Goal: Task Accomplishment & Management: Manage account settings

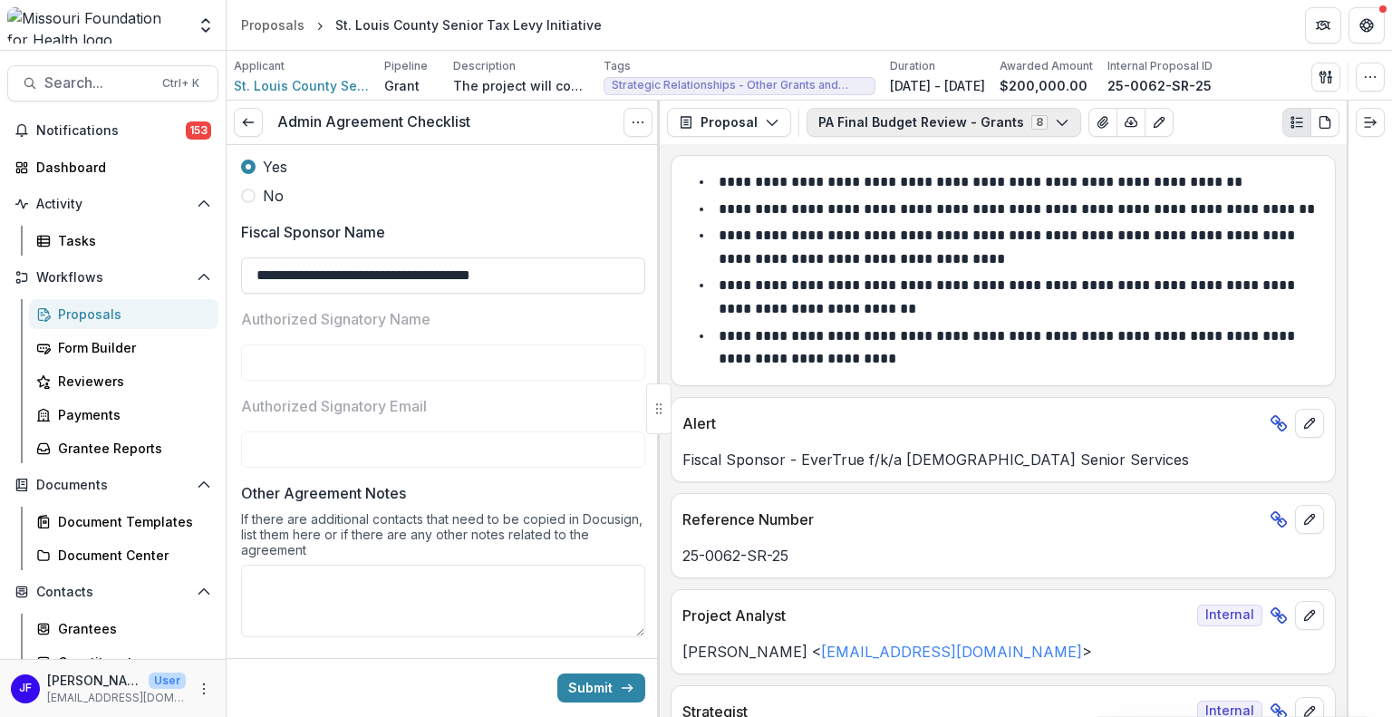
click at [998, 130] on button "PA Final Budget Review - Grants 8" at bounding box center [943, 122] width 275 height 29
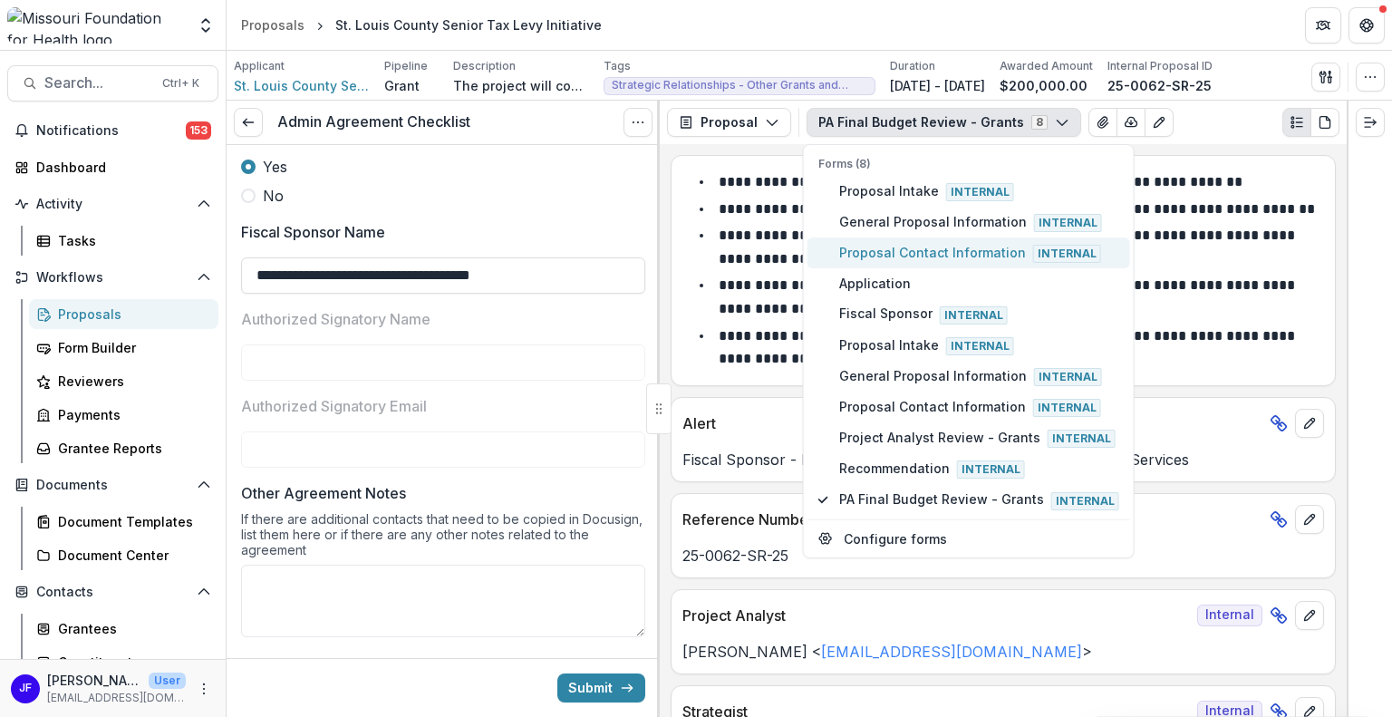
click at [908, 246] on span "Proposal Contact Information Internal" at bounding box center [979, 253] width 280 height 20
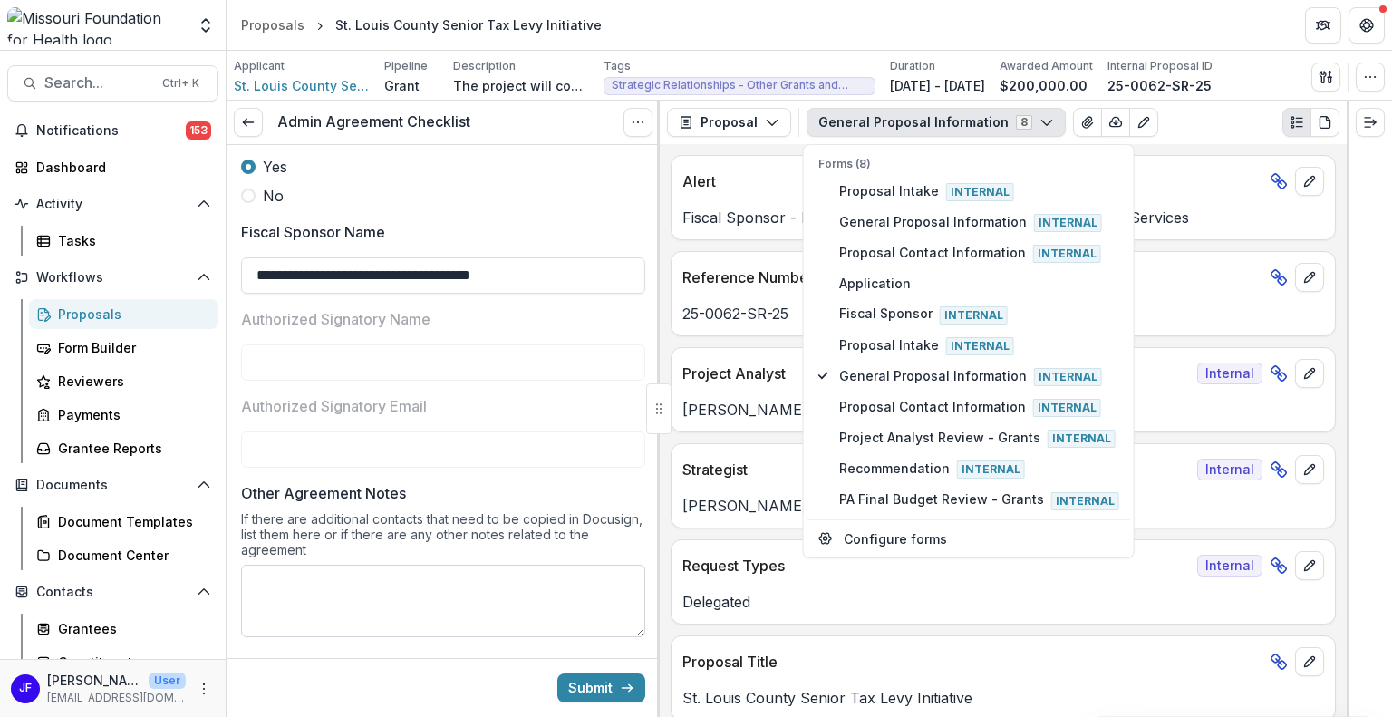
click at [591, 634] on textarea "Other Agreement Notes" at bounding box center [443, 600] width 404 height 72
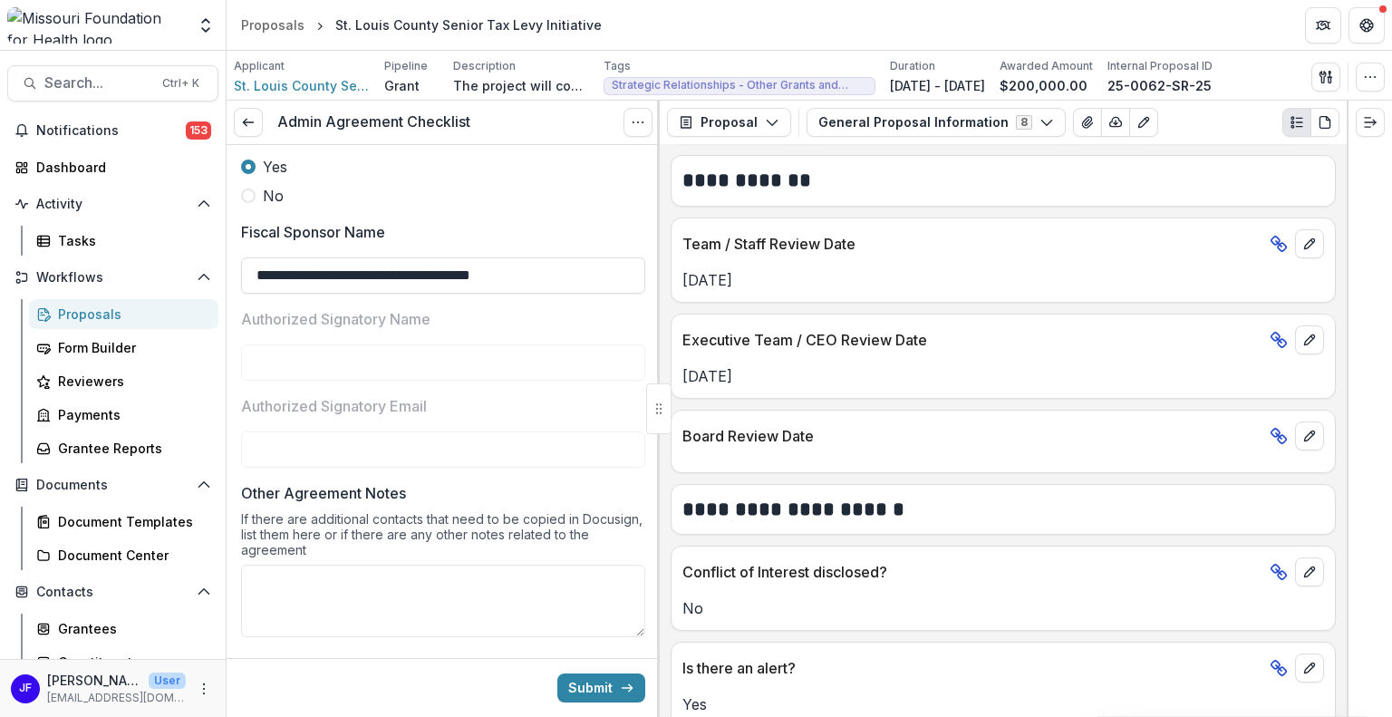
scroll to position [2325, 0]
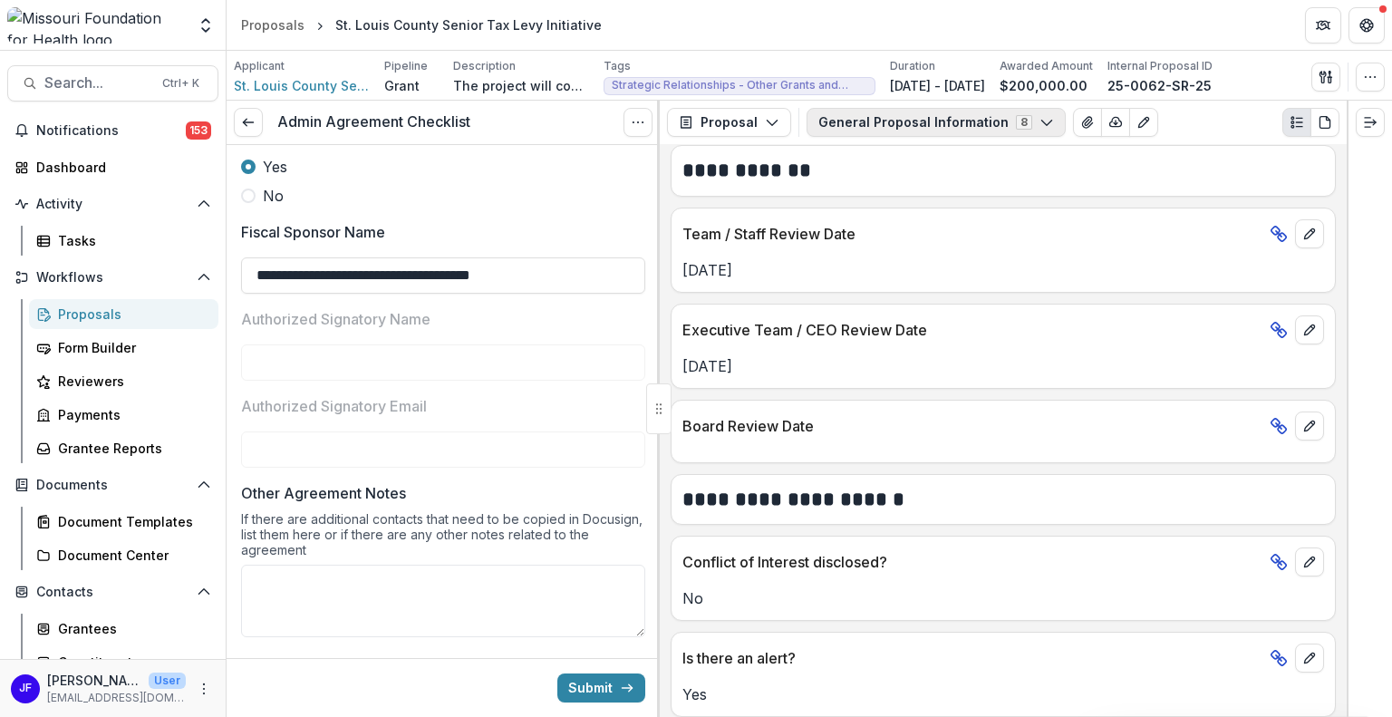
click at [953, 122] on button "General Proposal Information 8" at bounding box center [935, 122] width 259 height 29
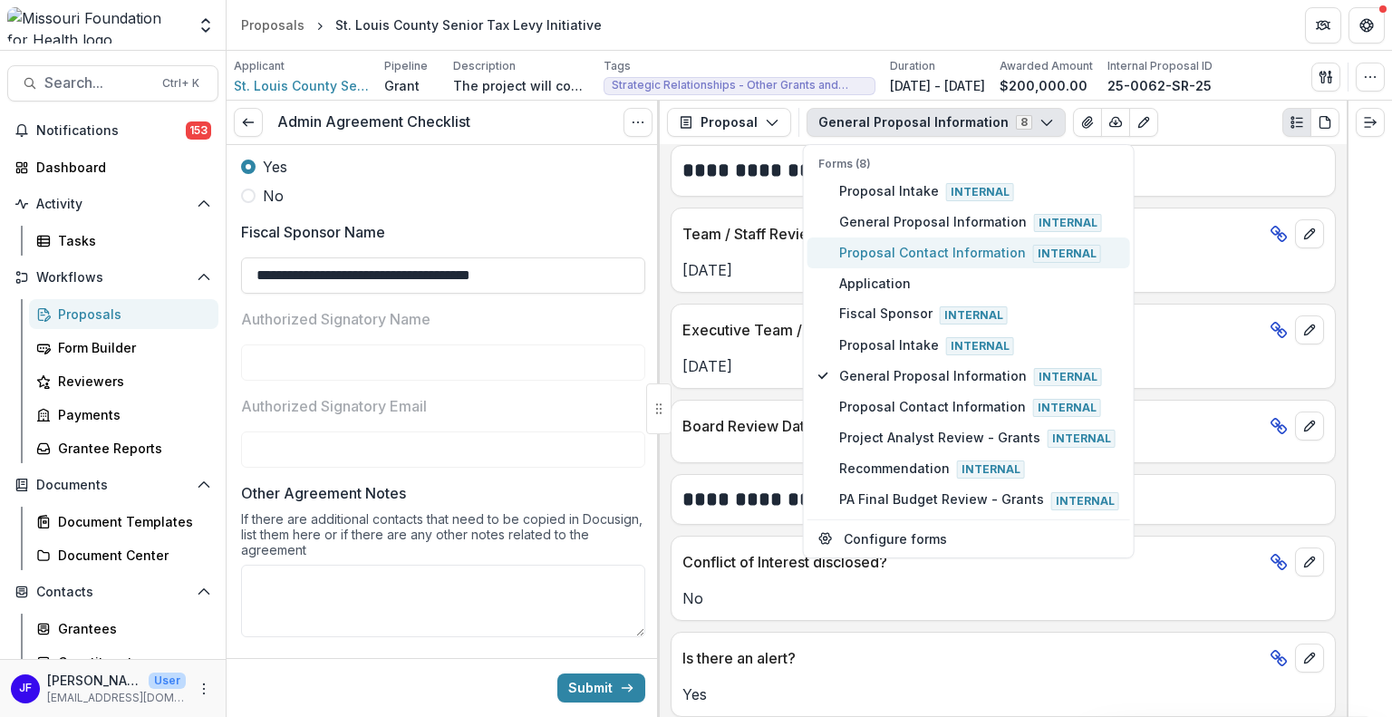
click at [941, 246] on span "Proposal Contact Information Internal" at bounding box center [979, 253] width 280 height 20
click at [920, 249] on span "Proposal Contact Information Internal" at bounding box center [979, 253] width 280 height 20
click at [505, 631] on textarea "Other Agreement Notes" at bounding box center [443, 600] width 404 height 72
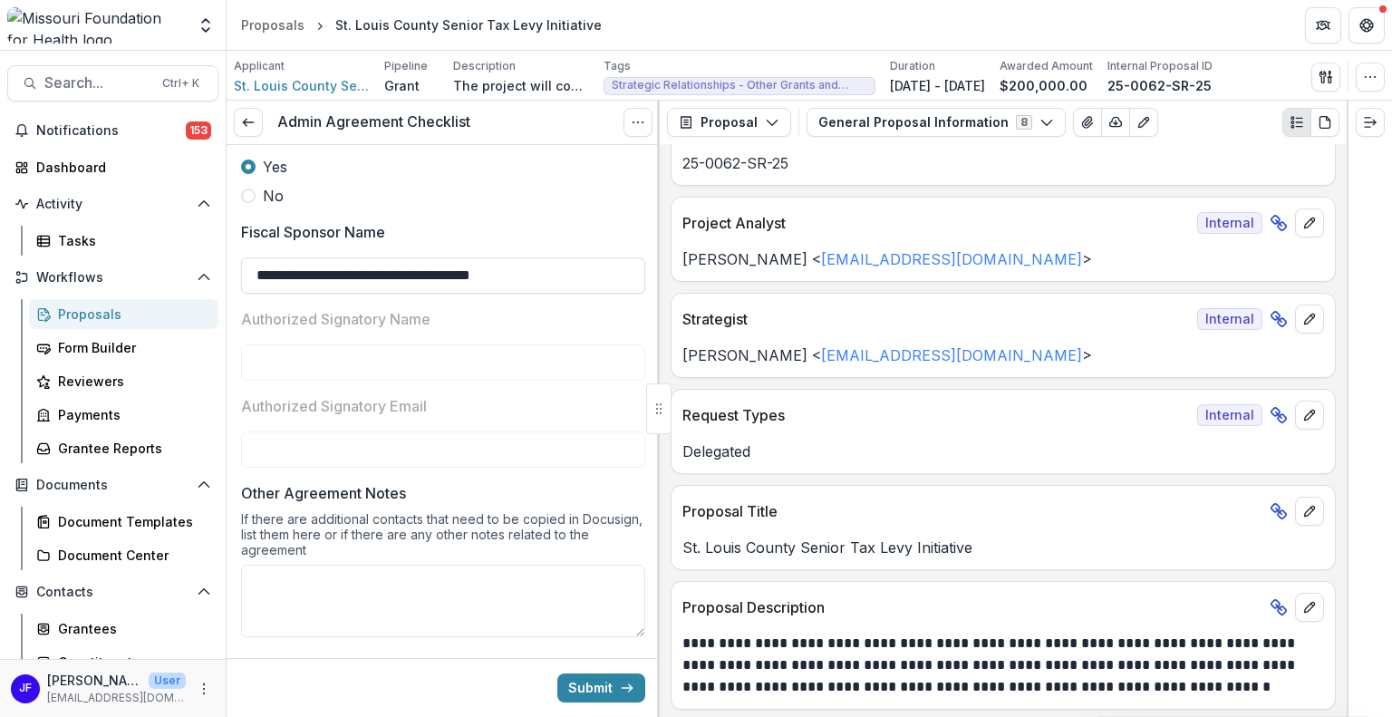
scroll to position [0, 0]
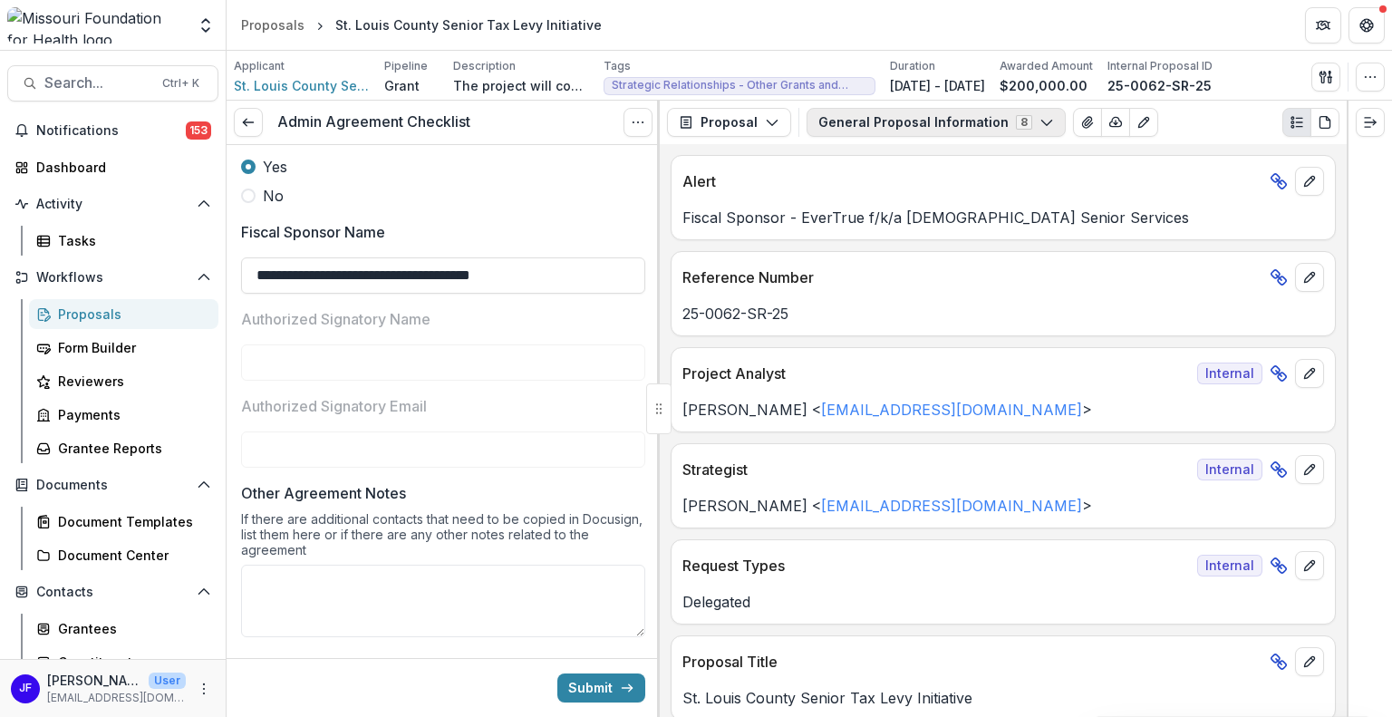
click at [839, 125] on button "General Proposal Information 8" at bounding box center [935, 122] width 259 height 29
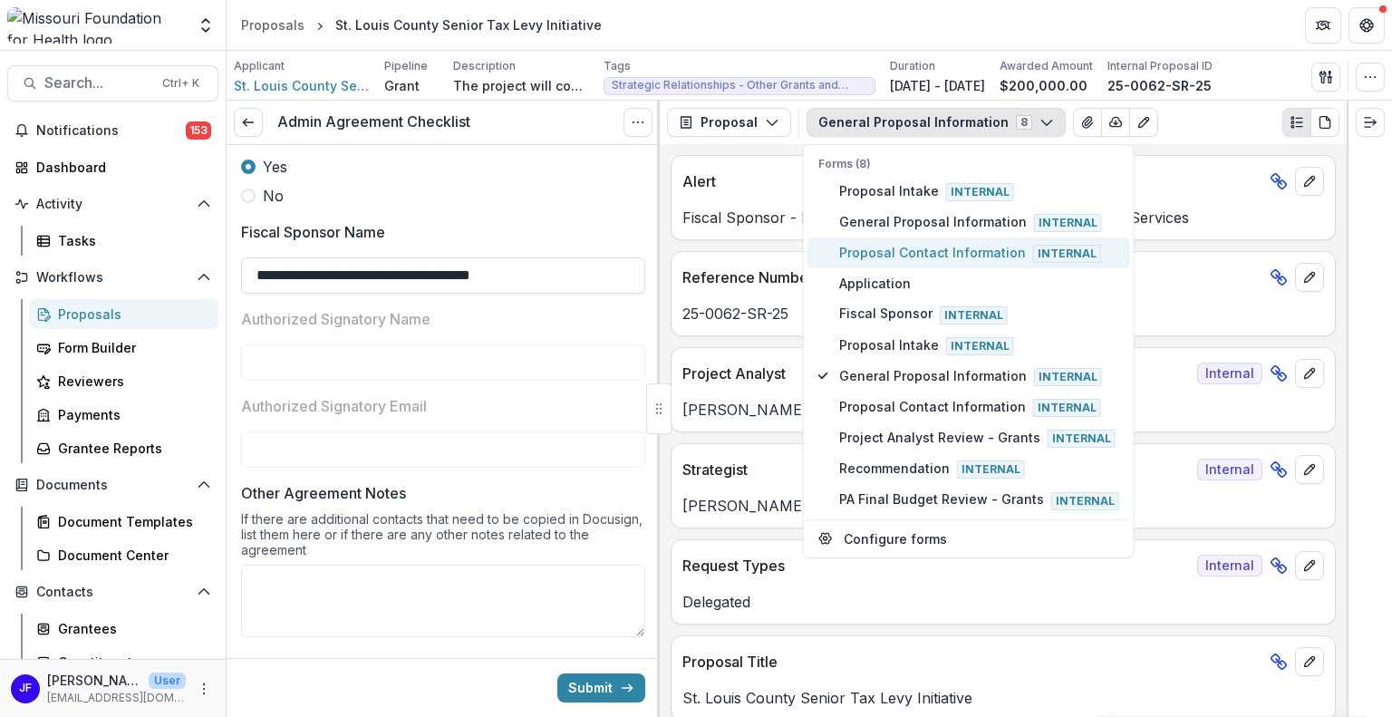
click at [896, 251] on span "Proposal Contact Information Internal" at bounding box center [979, 253] width 280 height 20
click at [754, 116] on button "Proposal" at bounding box center [729, 122] width 124 height 29
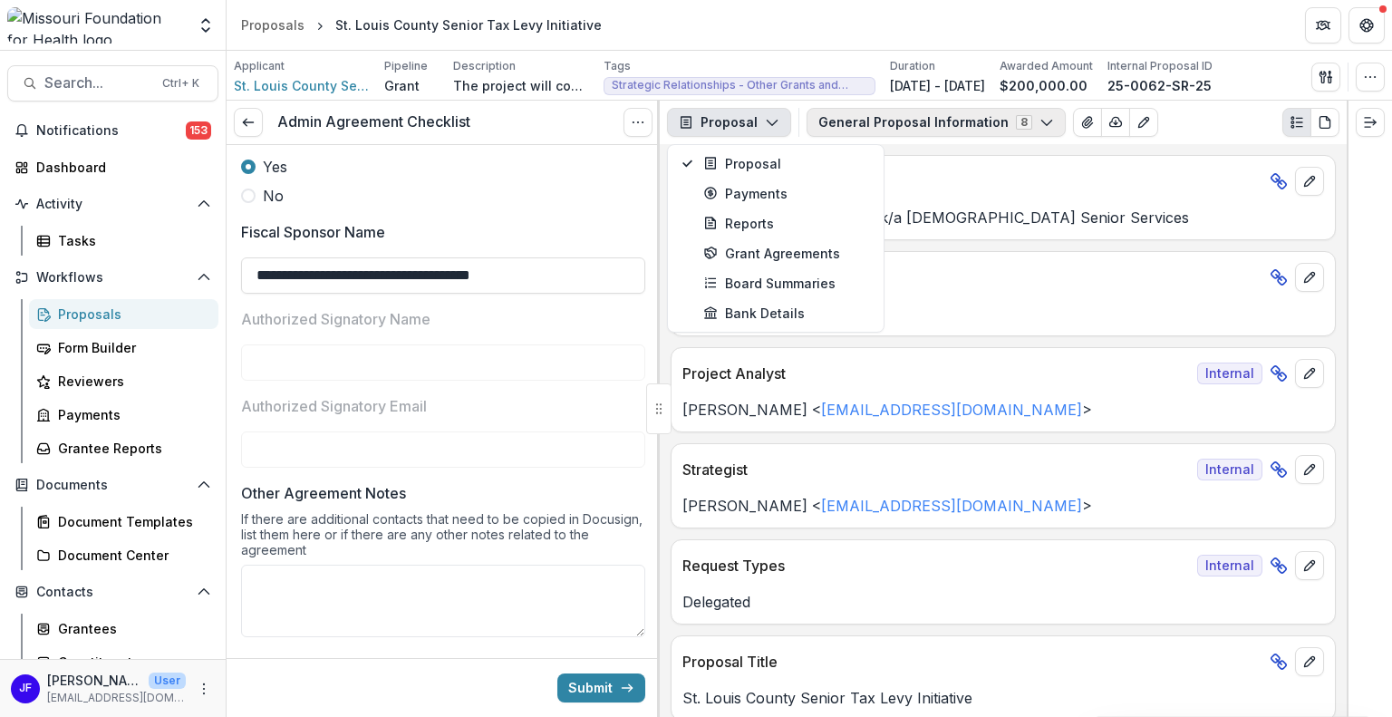
click at [876, 114] on button "General Proposal Information 8" at bounding box center [935, 122] width 259 height 29
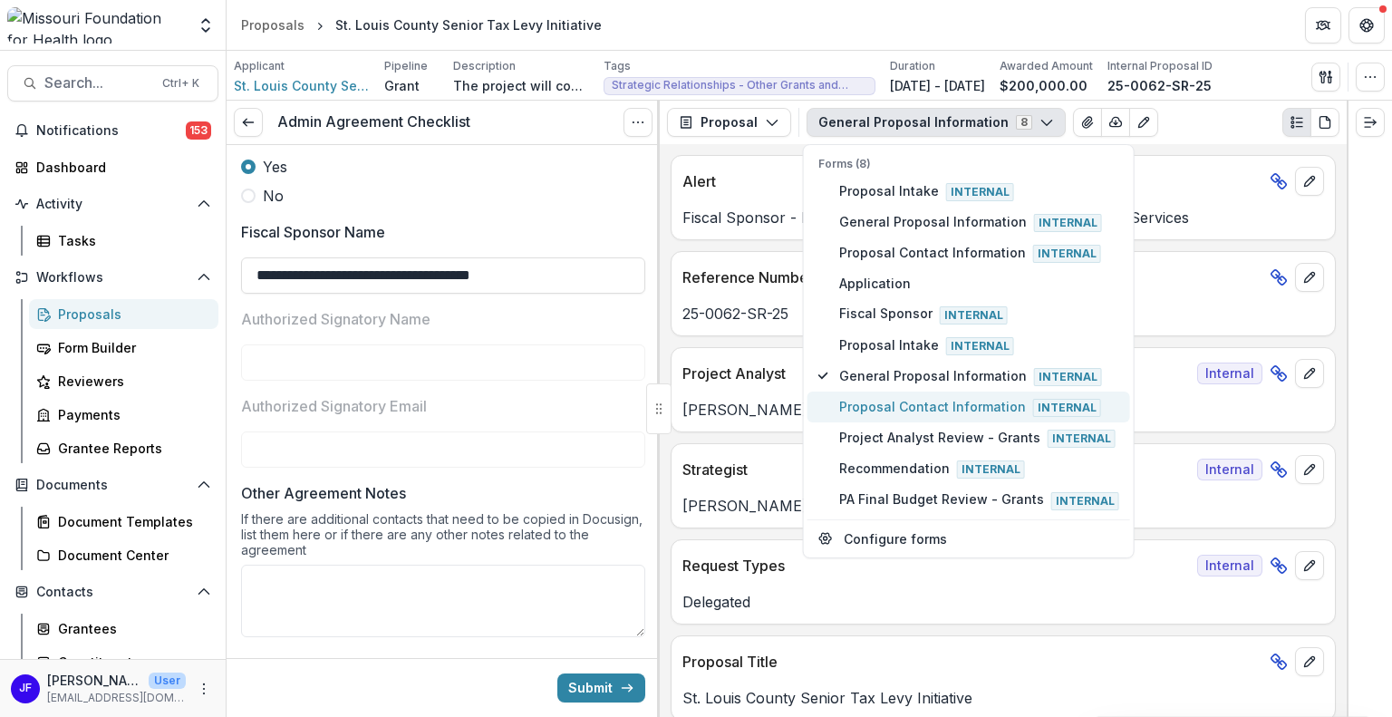
click at [935, 408] on span "Proposal Contact Information Internal" at bounding box center [979, 407] width 280 height 20
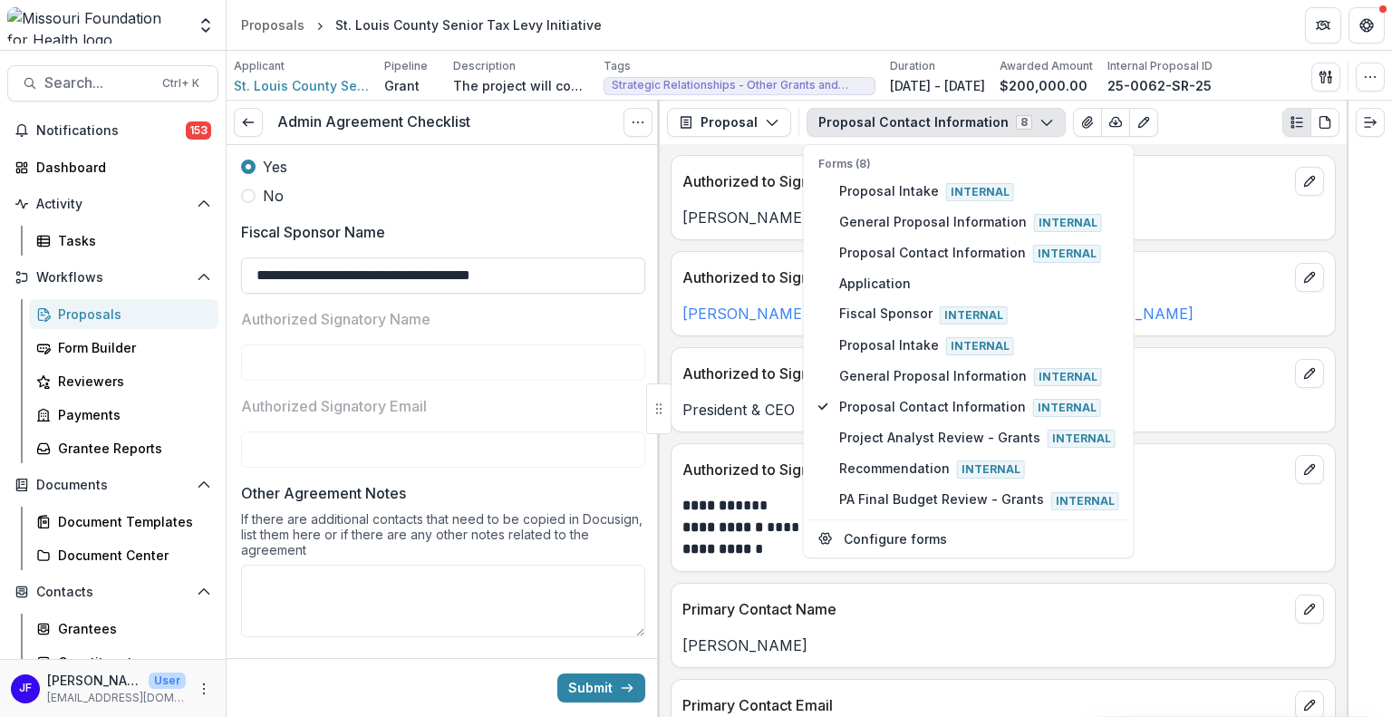
click at [1377, 394] on div at bounding box center [1368, 409] width 45 height 616
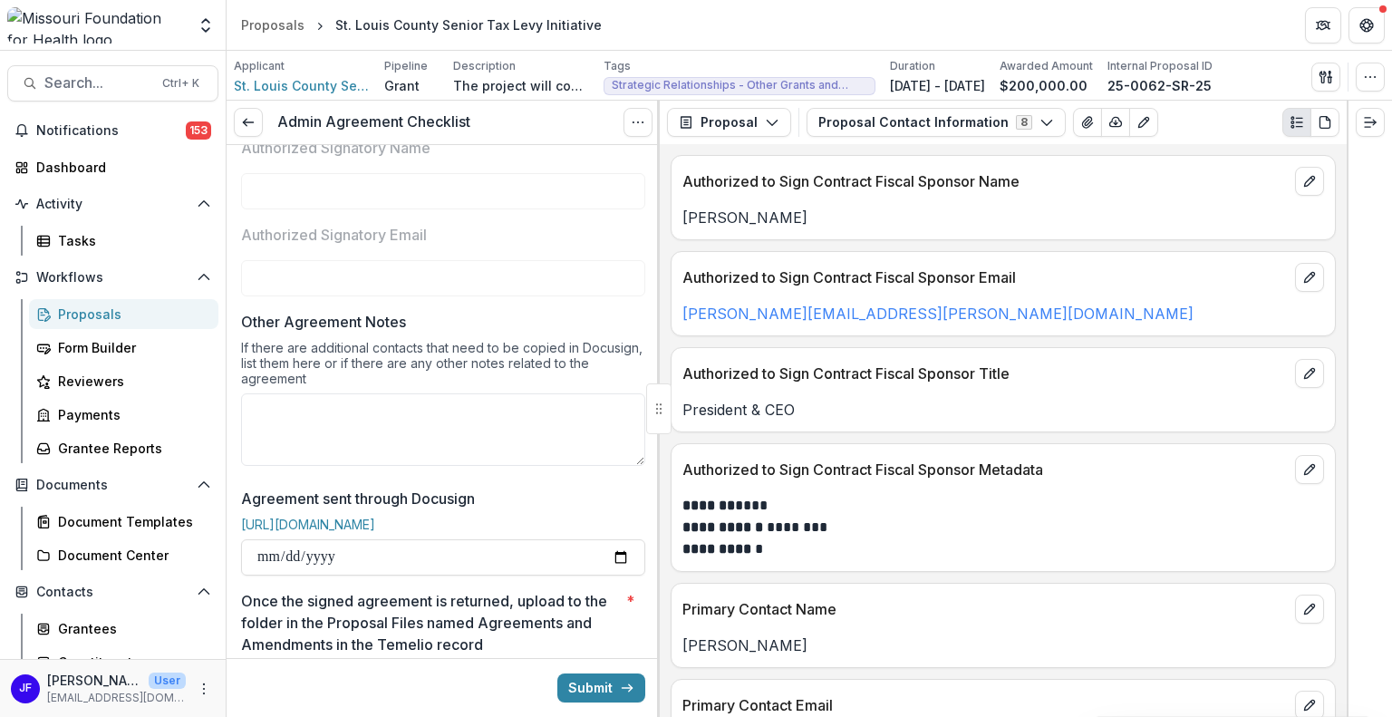
scroll to position [453, 0]
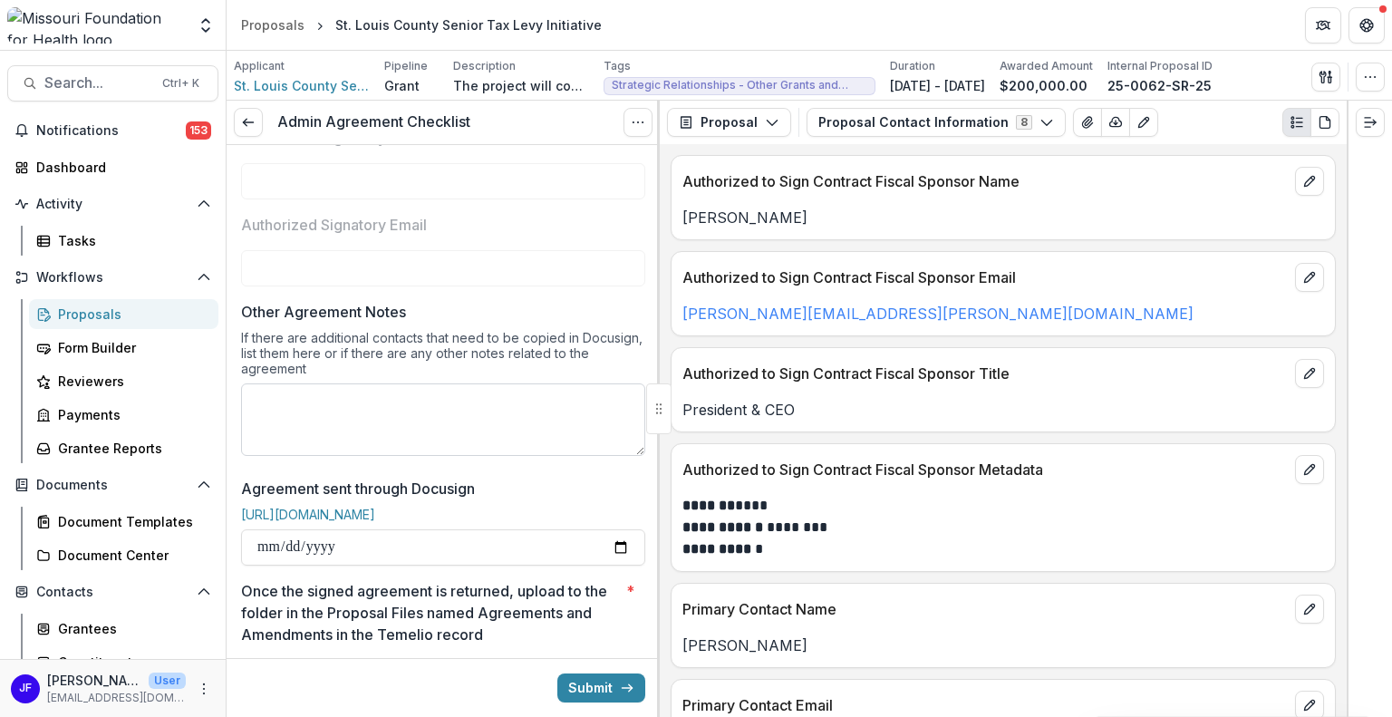
click at [452, 423] on textarea "Other Agreement Notes" at bounding box center [443, 419] width 404 height 72
paste textarea "**********"
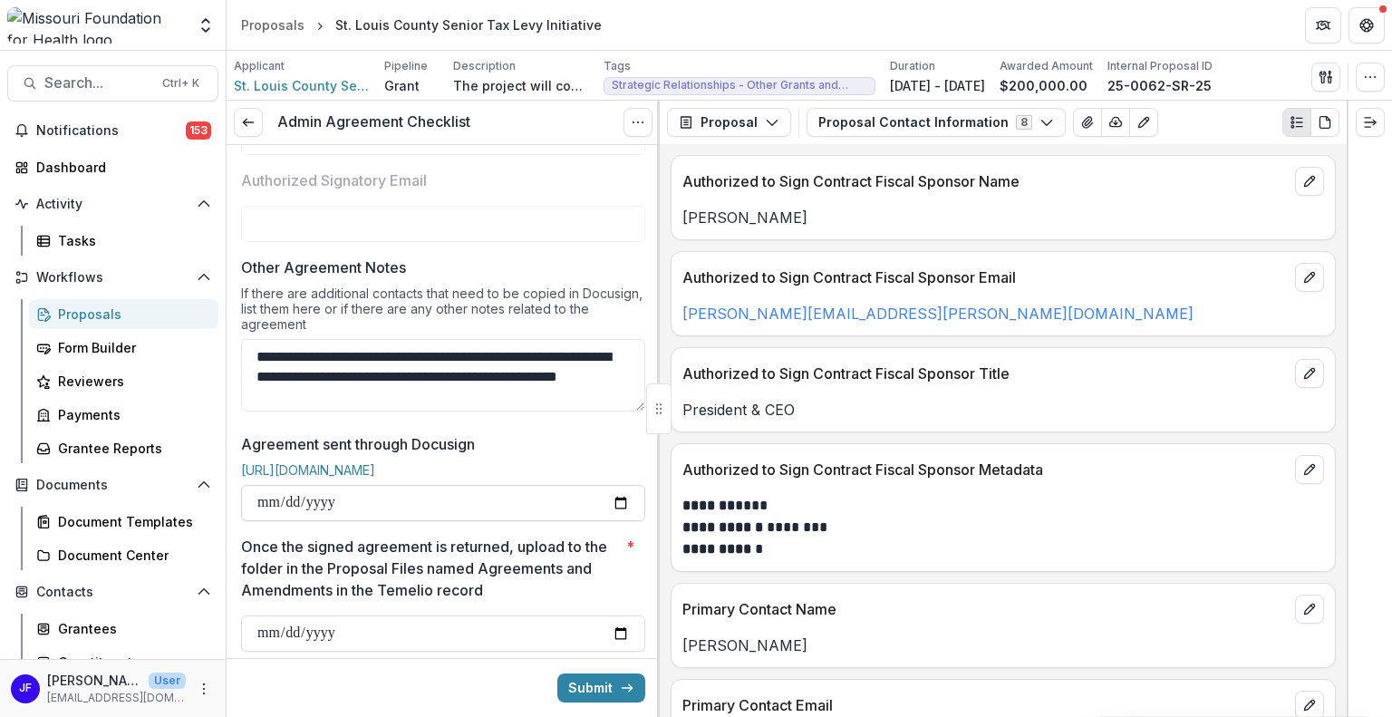
scroll to position [362, 0]
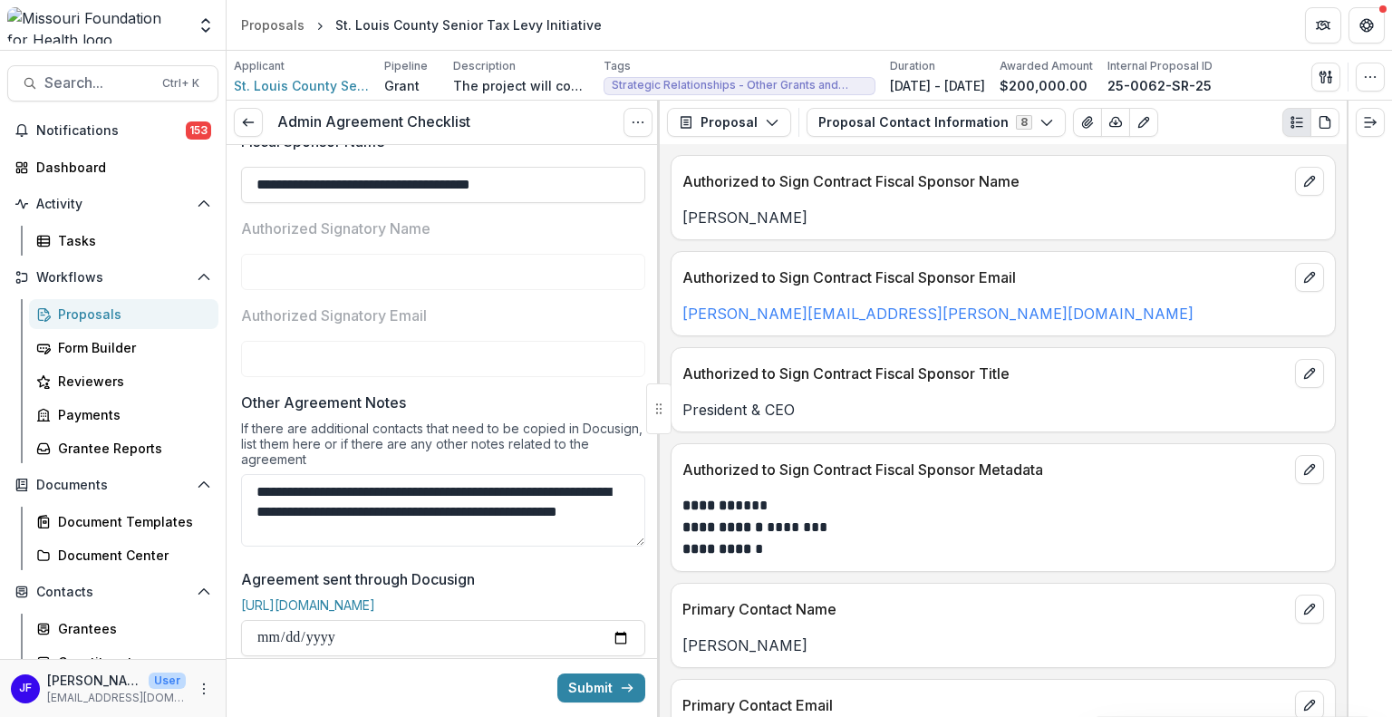
type textarea "**********"
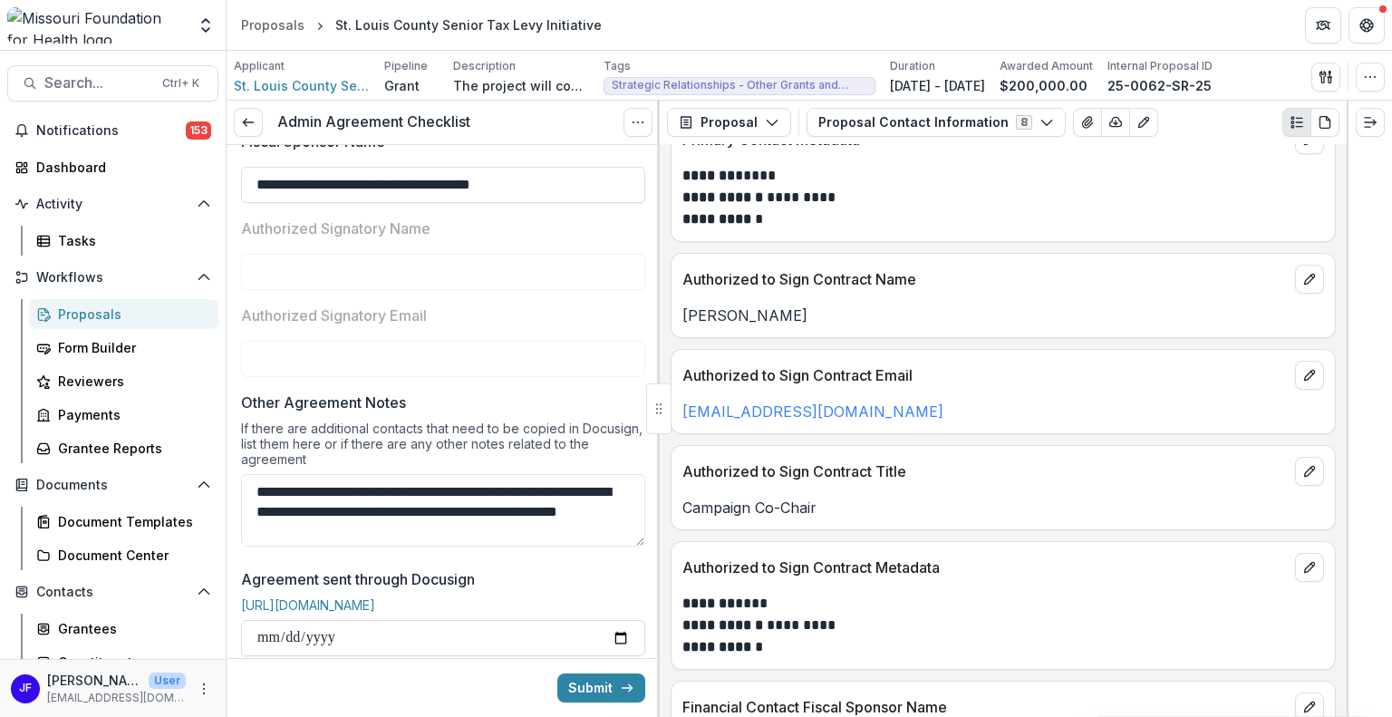
scroll to position [815, 0]
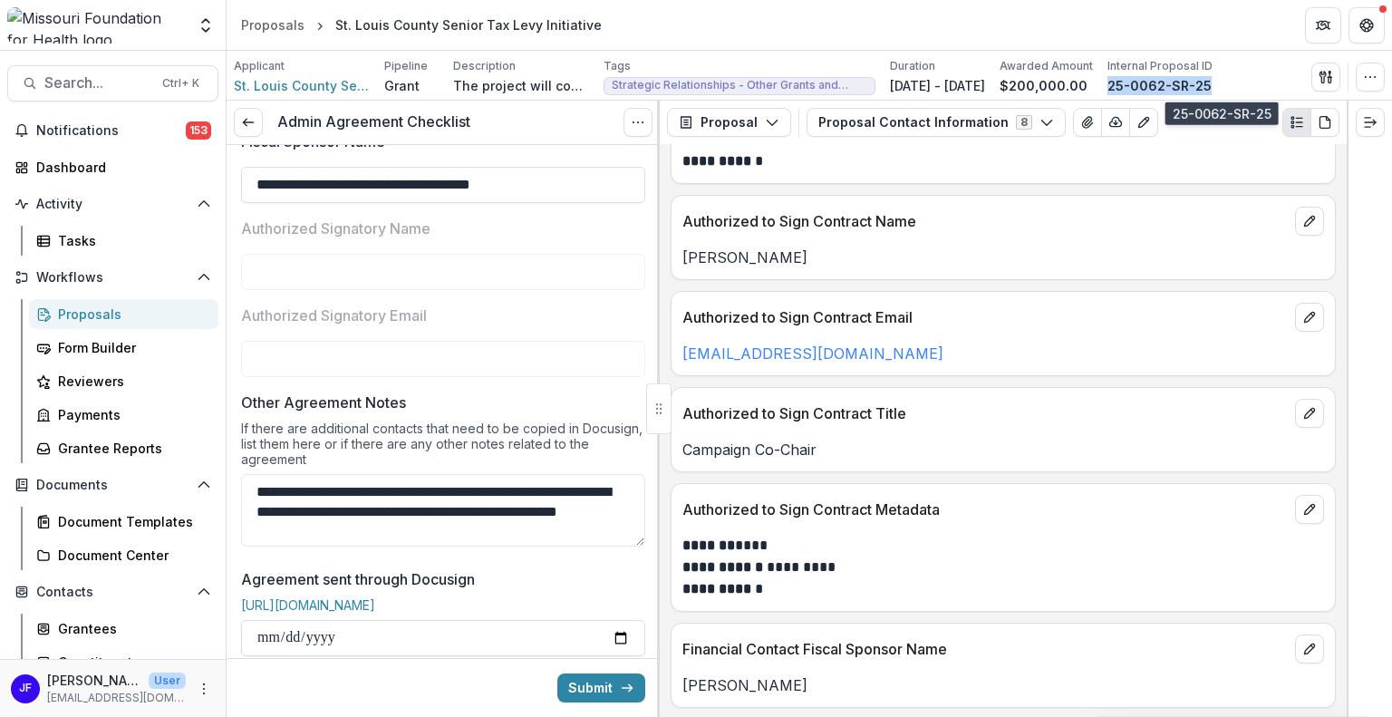
drag, startPoint x: 1269, startPoint y: 79, endPoint x: 1171, endPoint y: 82, distance: 98.8
click at [1171, 82] on div "25-0062-SR-25" at bounding box center [1159, 85] width 105 height 19
copy p "25-0062-SR-25"
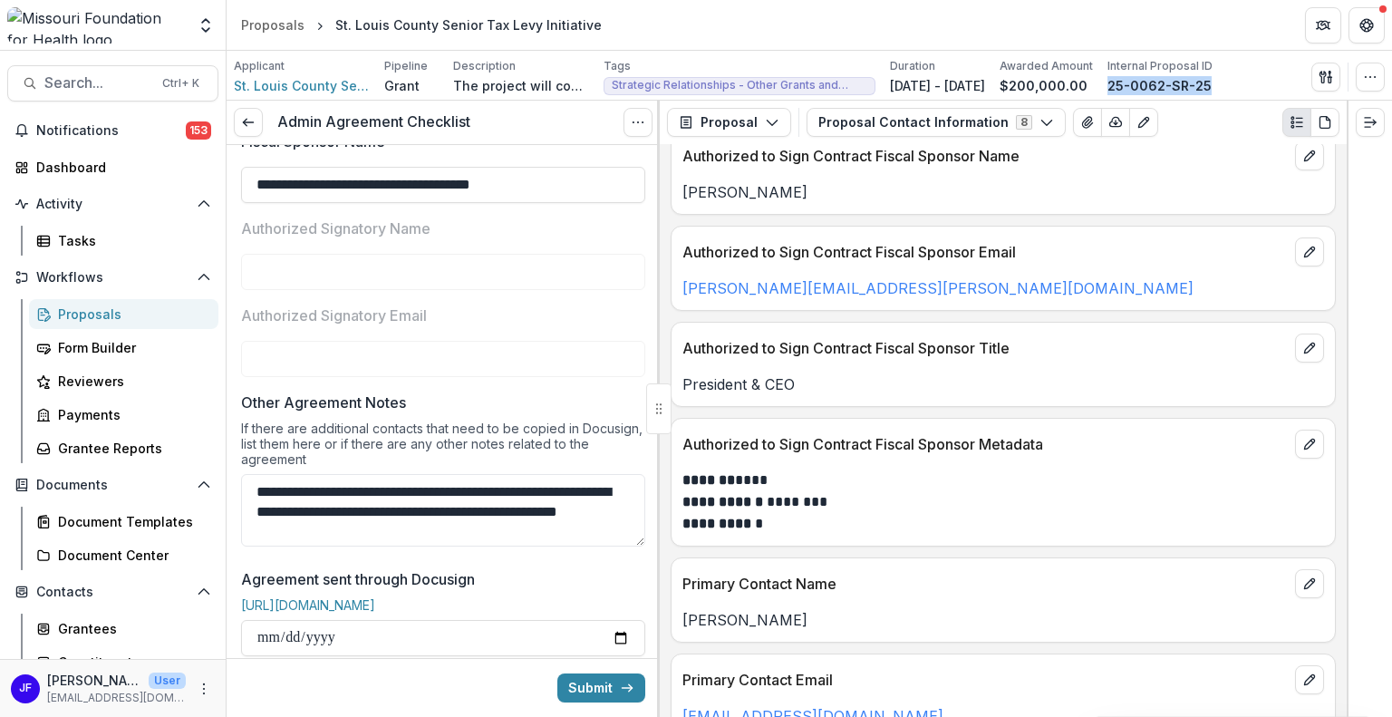
scroll to position [0, 0]
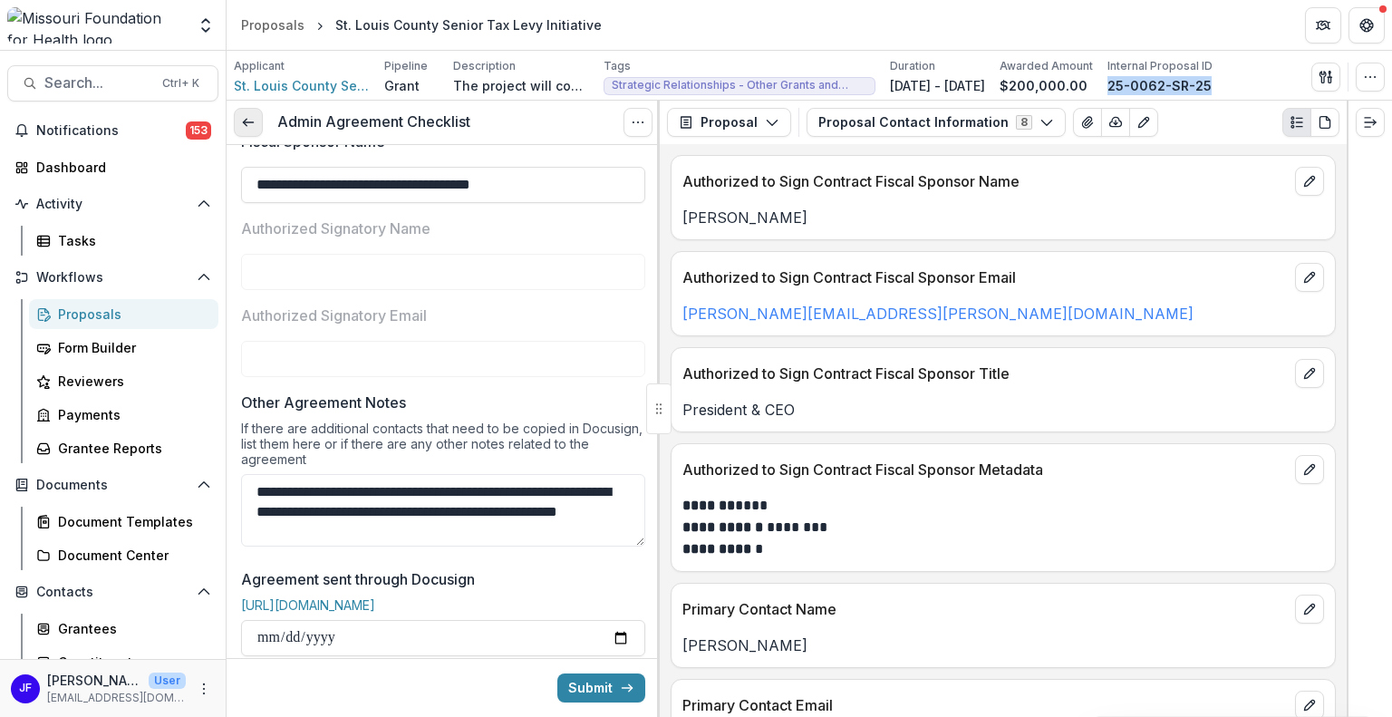
click at [246, 111] on link at bounding box center [248, 122] width 29 height 29
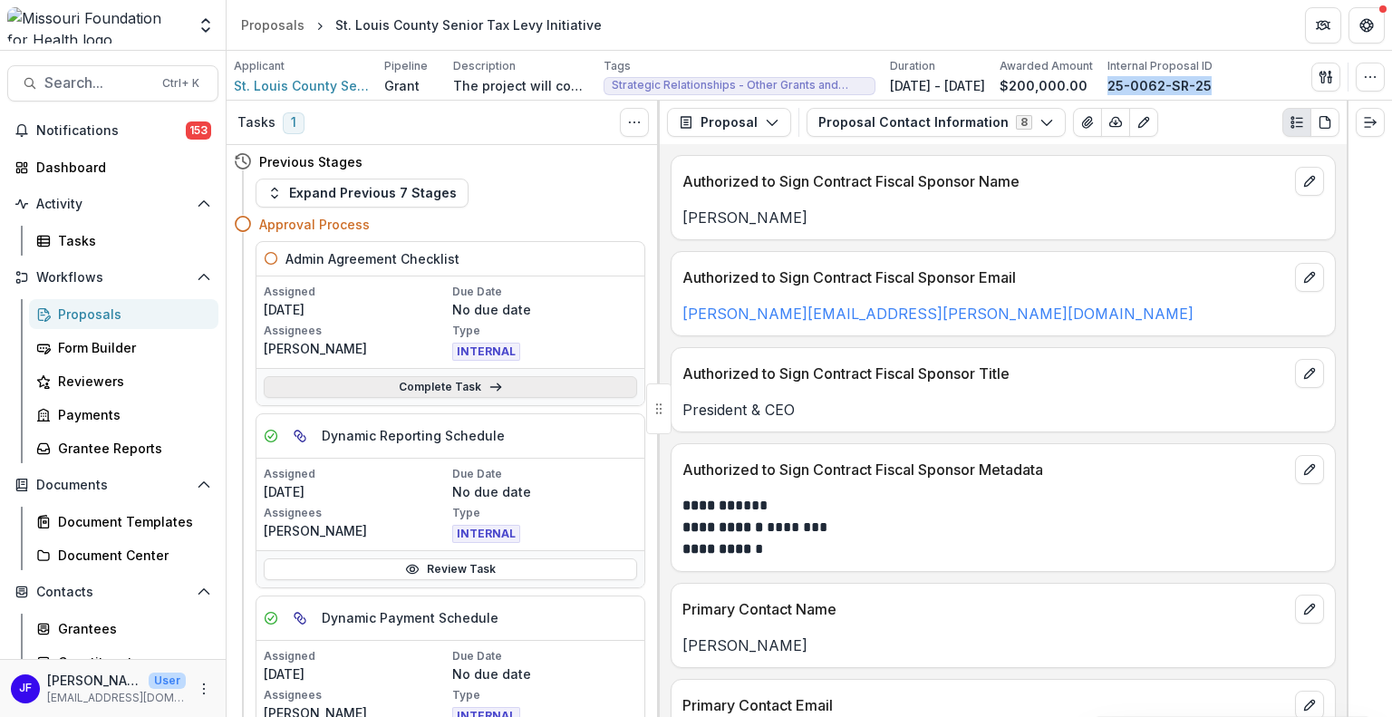
click at [340, 386] on link "Complete Task" at bounding box center [450, 387] width 373 height 22
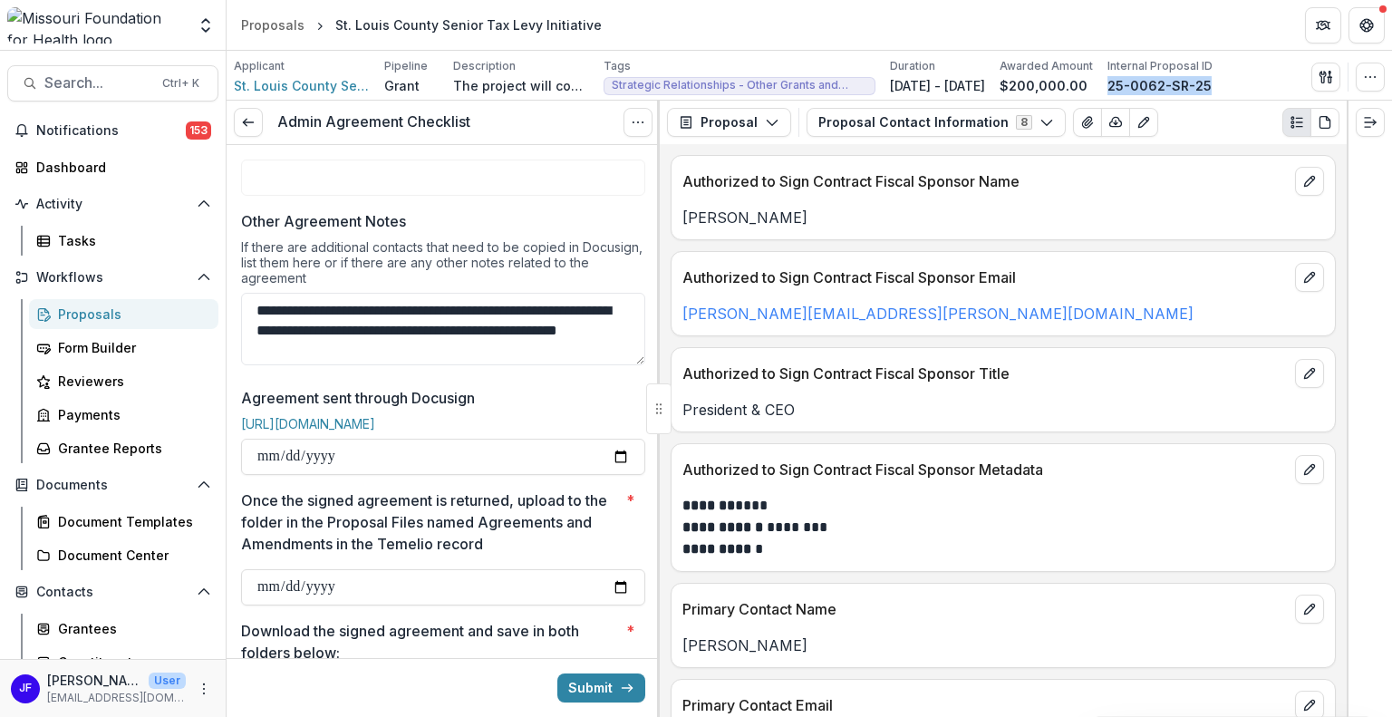
scroll to position [634, 0]
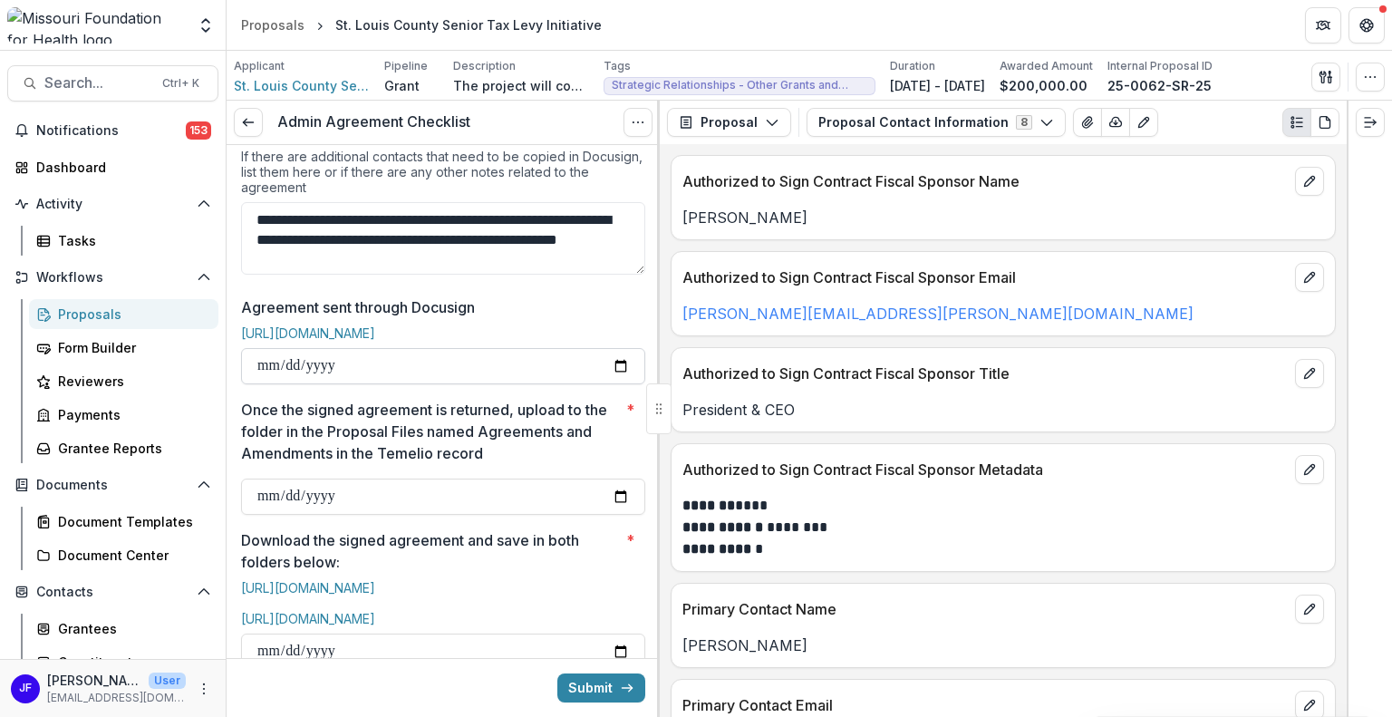
click at [269, 377] on input "Agreement sent through Docusign" at bounding box center [443, 366] width 404 height 36
type input "**********"
click at [425, 422] on p "Once the signed agreement is returned, upload to the folder in the Proposal Fil…" at bounding box center [430, 431] width 378 height 65
click at [425, 478] on input "Once the signed agreement is returned, upload to the folder in the Proposal Fil…" at bounding box center [443, 496] width 404 height 36
click at [249, 118] on icon at bounding box center [248, 122] width 14 height 14
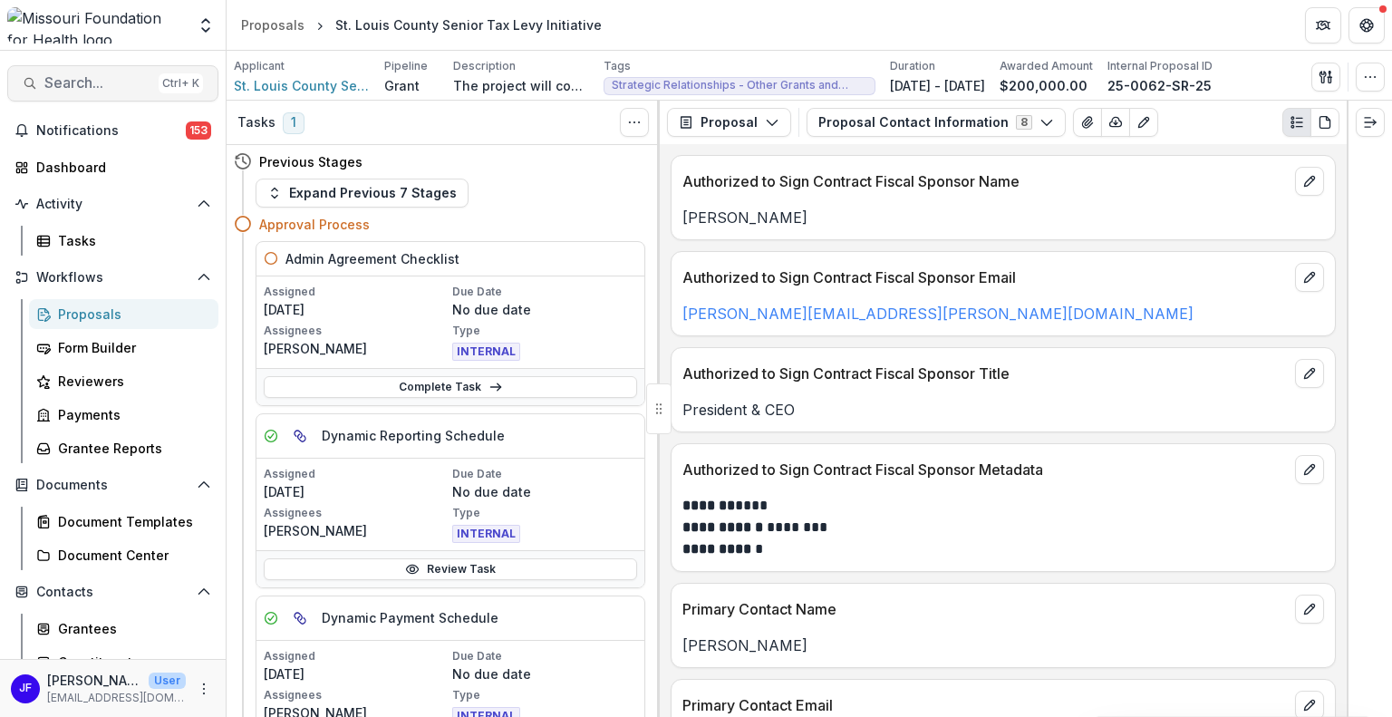
click at [41, 81] on button "Search... Ctrl + K" at bounding box center [112, 83] width 211 height 36
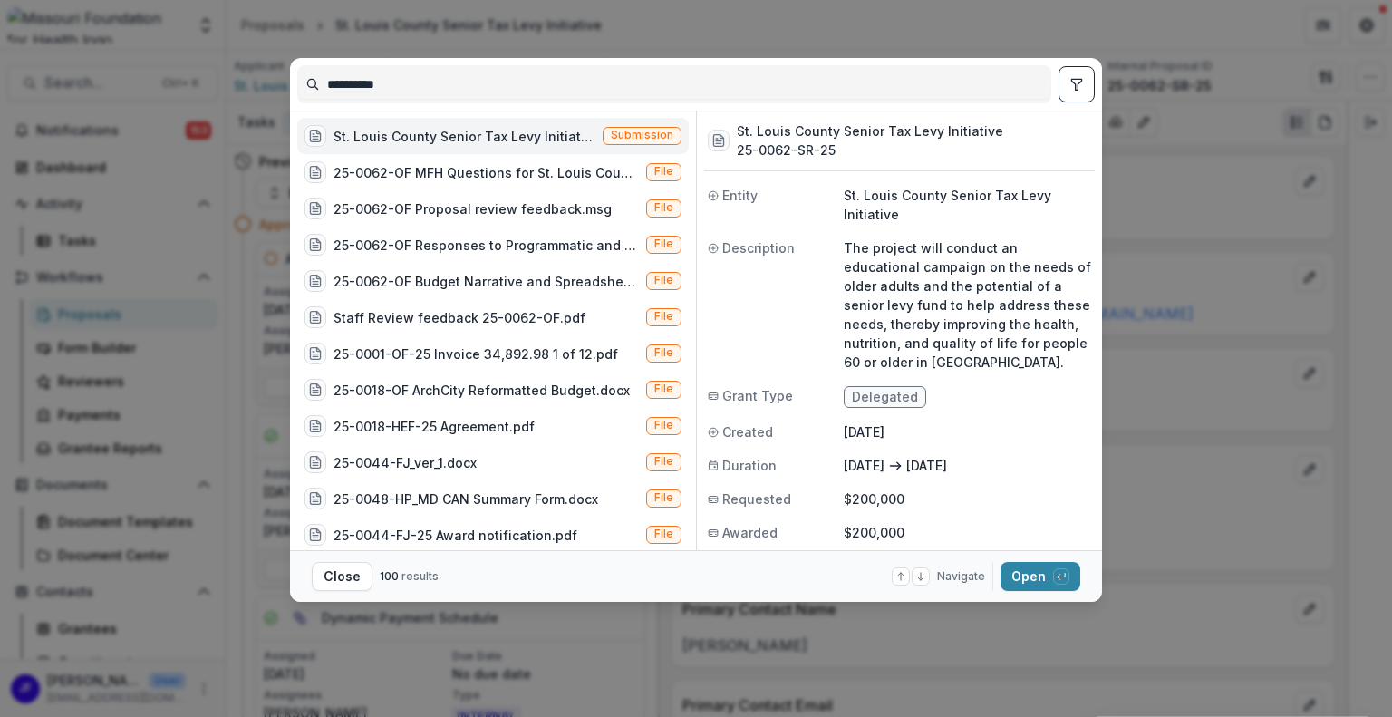
drag, startPoint x: 357, startPoint y: 83, endPoint x: 304, endPoint y: 87, distance: 52.7
click at [304, 87] on input "**********" at bounding box center [674, 84] width 752 height 29
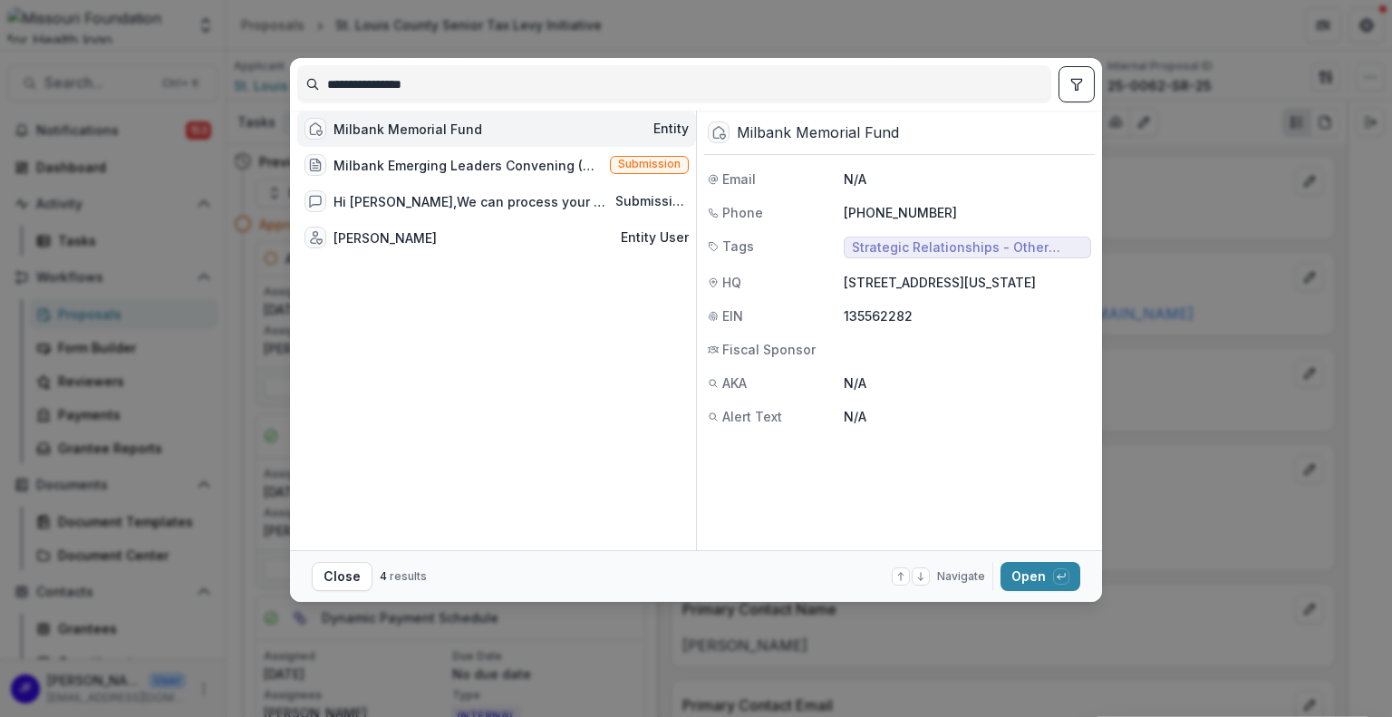
type input "**********"
click at [616, 133] on div "Milbank Memorial Fund Entity" at bounding box center [496, 129] width 399 height 36
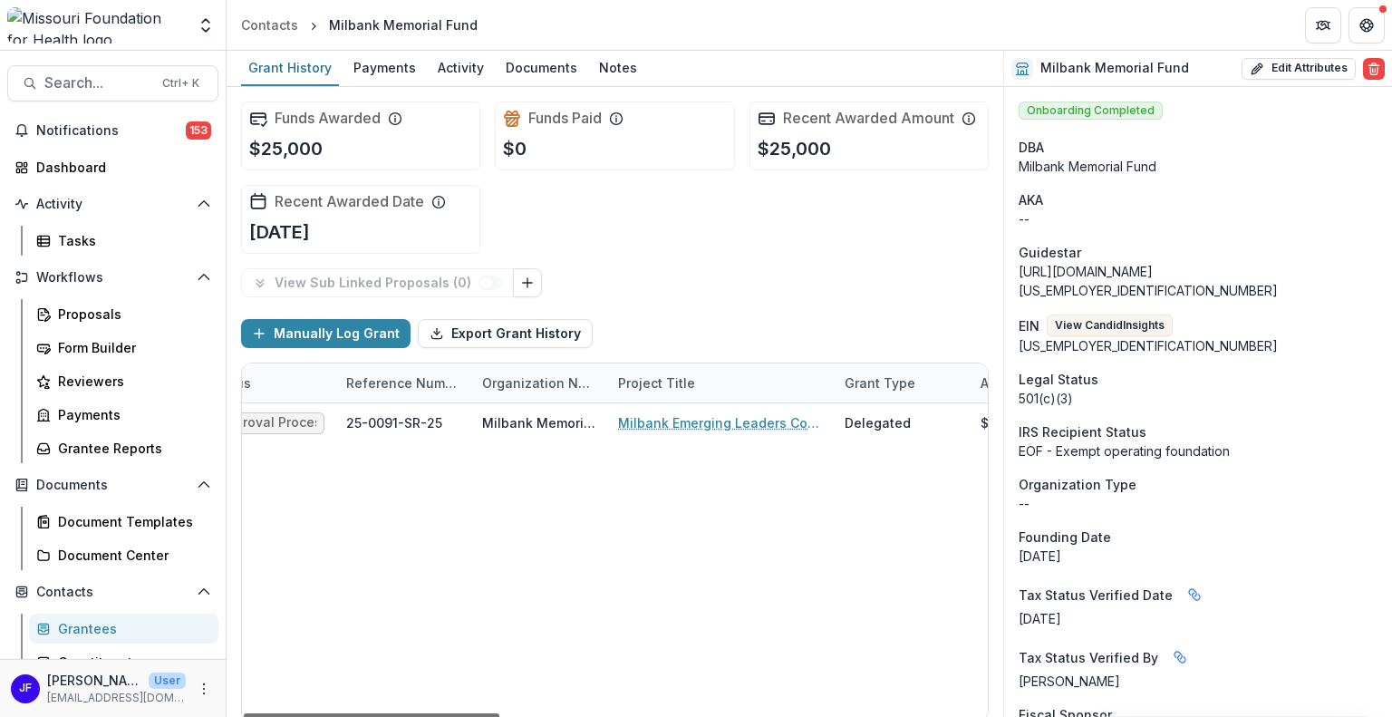
scroll to position [0, 140]
drag, startPoint x: 468, startPoint y: 712, endPoint x: 516, endPoint y: 712, distance: 48.0
click at [499, 713] on div at bounding box center [371, 715] width 255 height 5
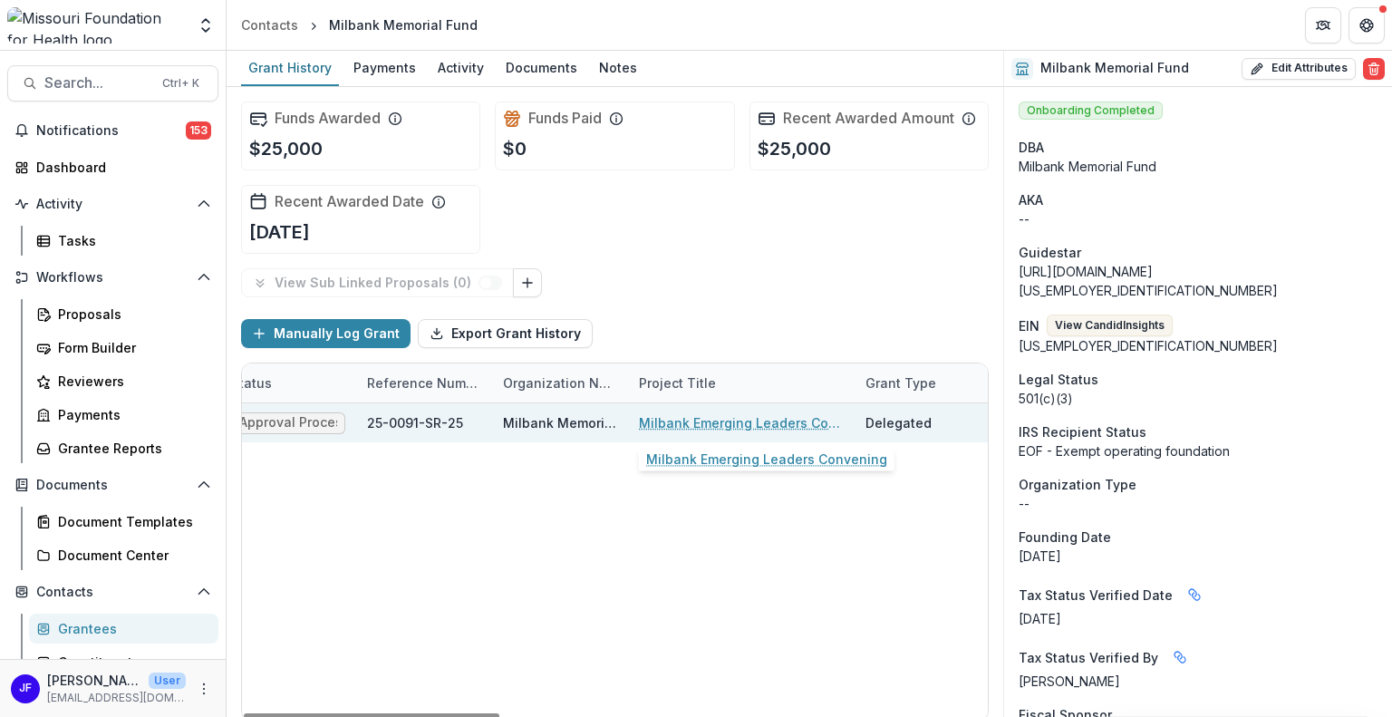
click at [749, 423] on link "Milbank Emerging Leaders Convening" at bounding box center [741, 422] width 205 height 19
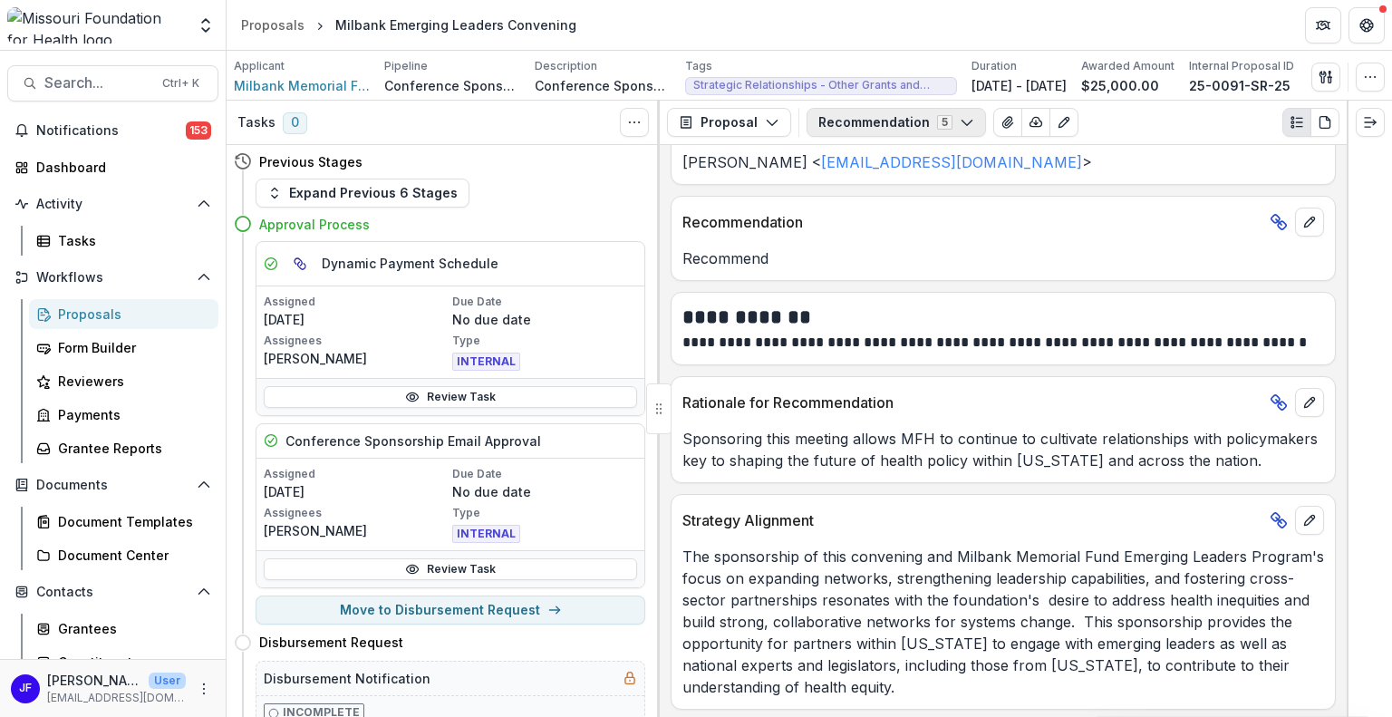
click at [838, 127] on button "Recommendation 5" at bounding box center [895, 122] width 179 height 29
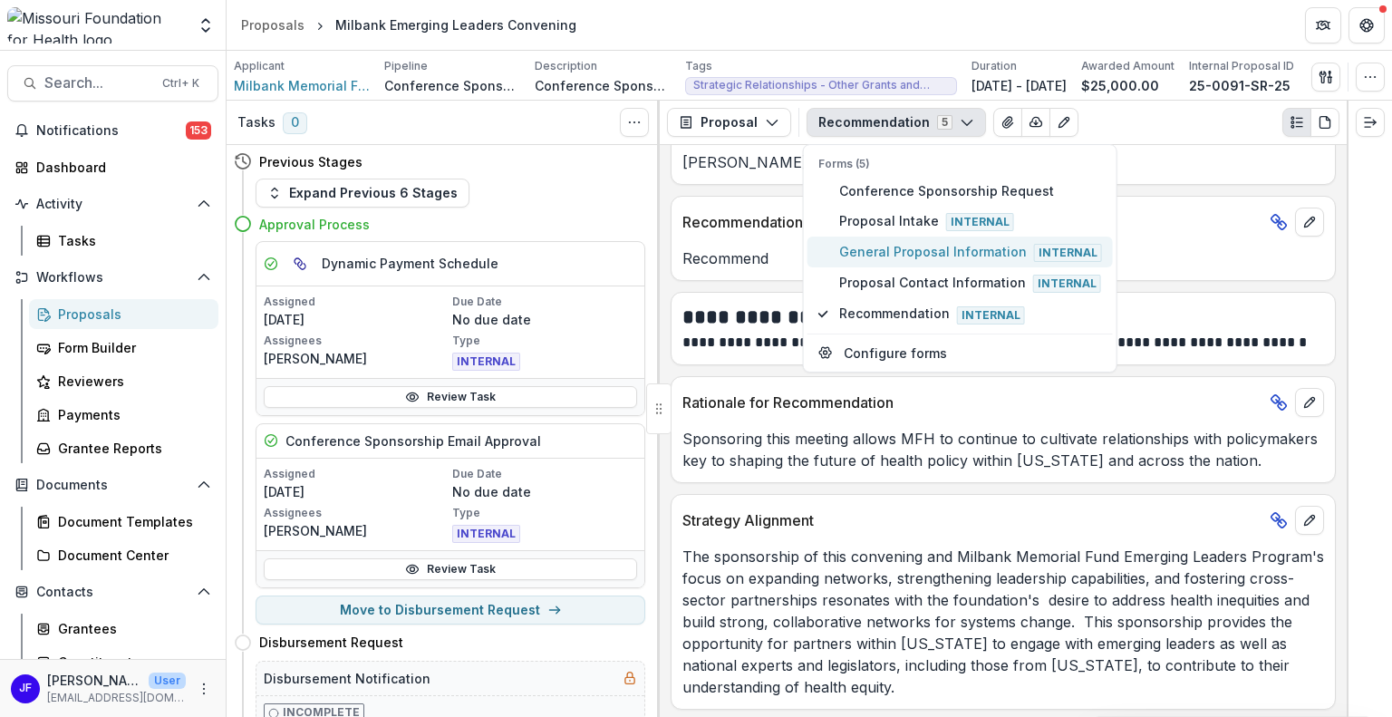
click at [853, 246] on span "General Proposal Information Internal" at bounding box center [970, 252] width 263 height 20
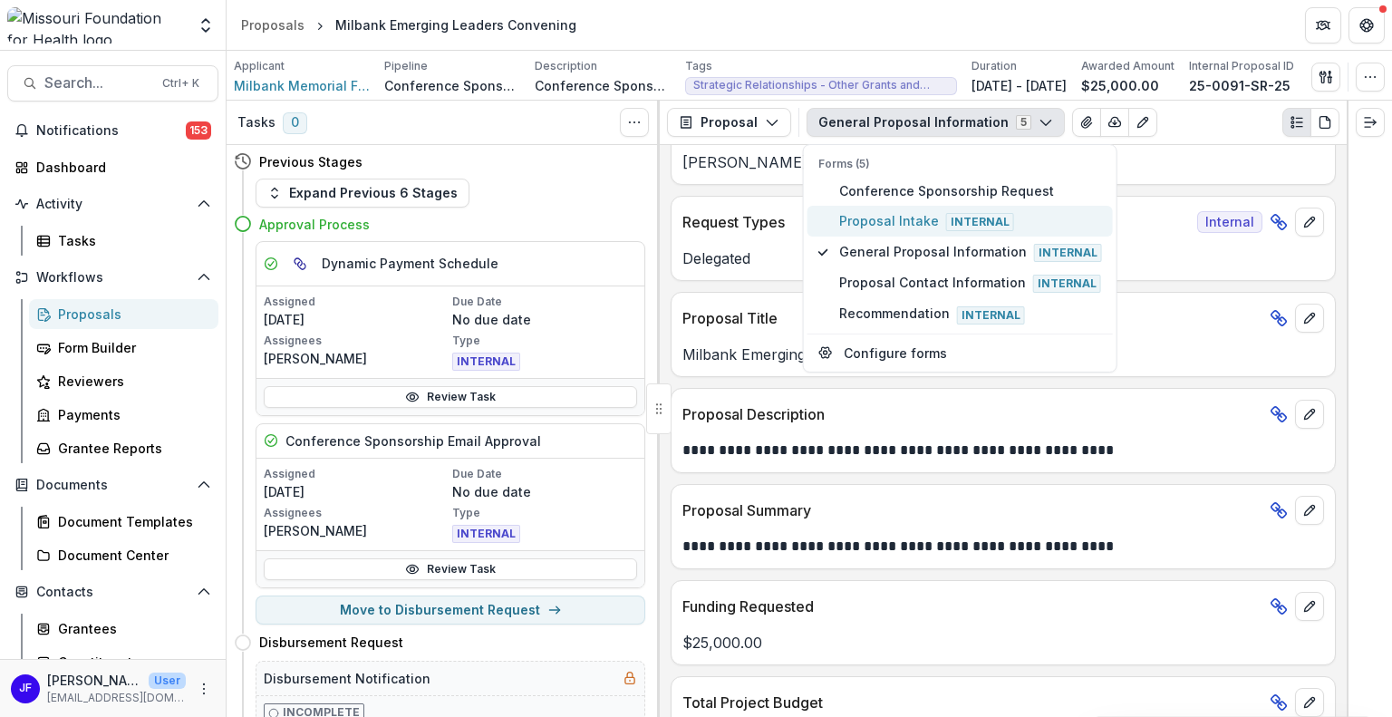
click at [863, 217] on span "Proposal Intake Internal" at bounding box center [970, 221] width 263 height 20
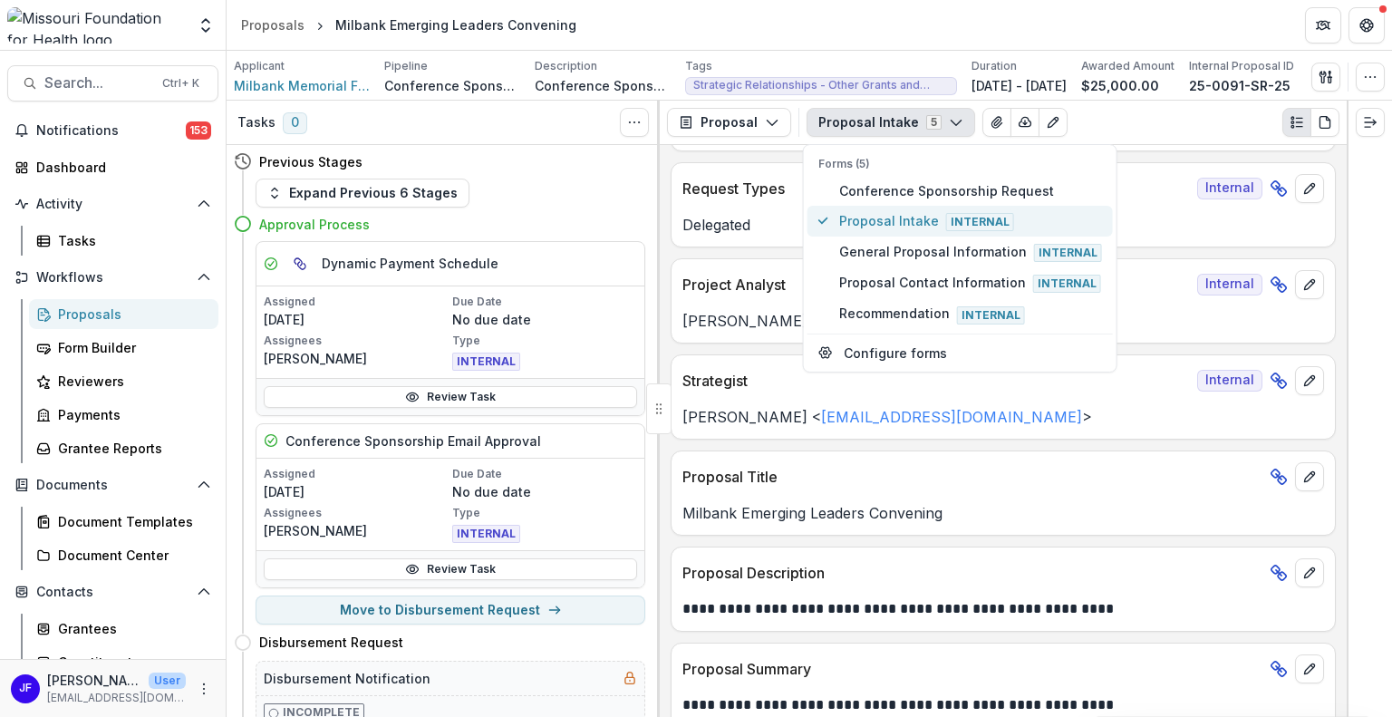
scroll to position [276, 0]
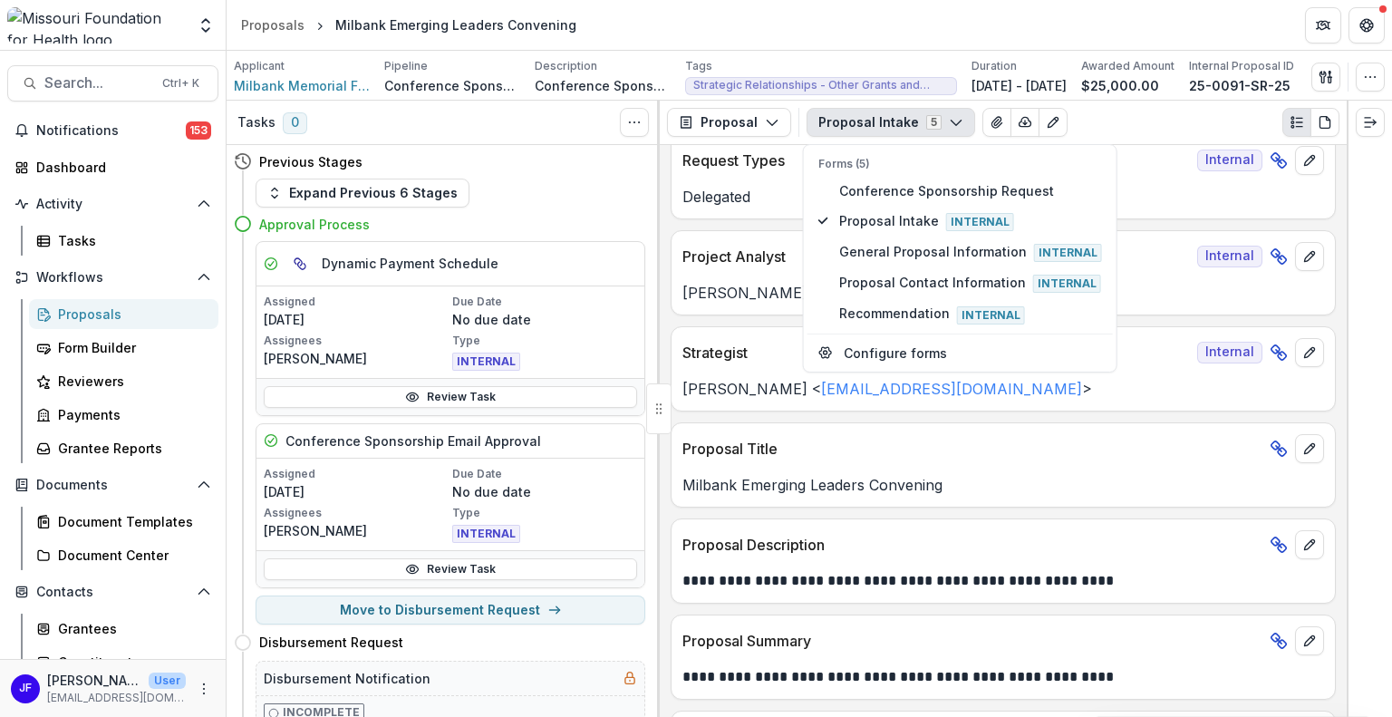
click at [950, 121] on icon "button" at bounding box center [956, 122] width 14 height 14
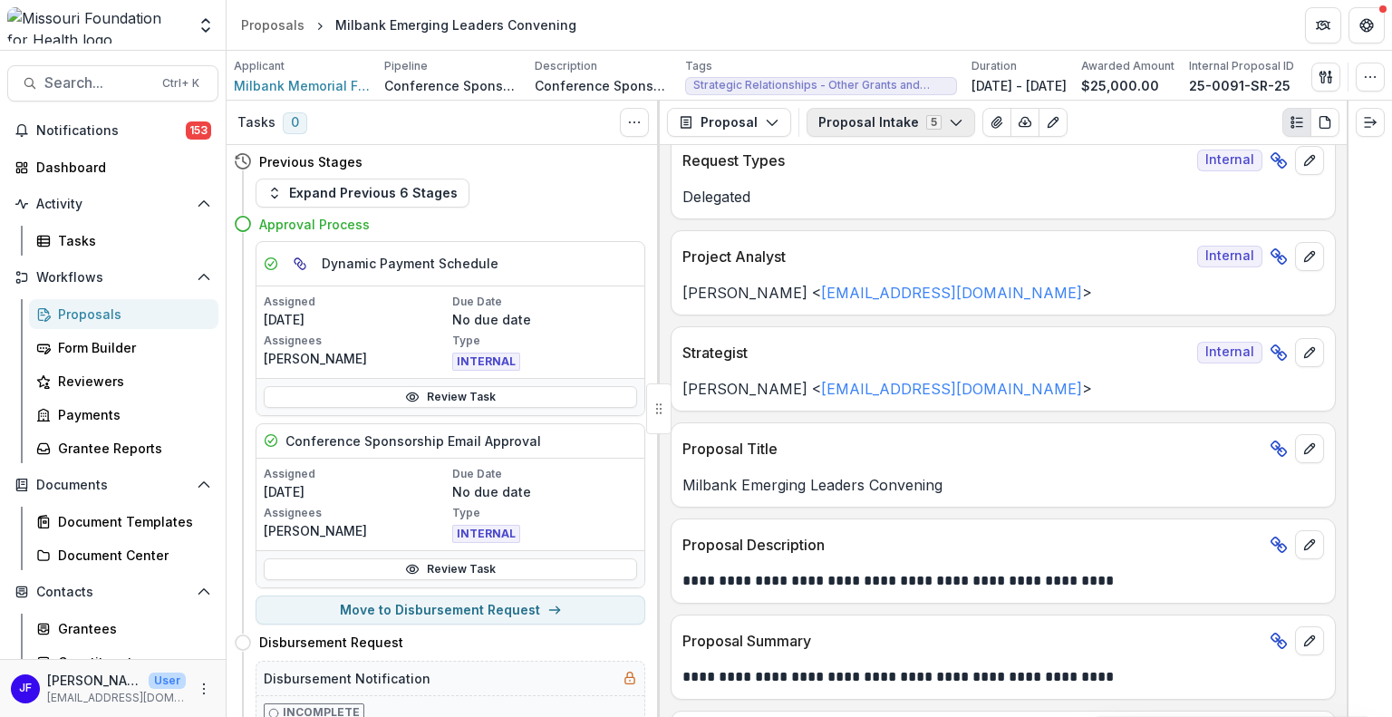
click at [950, 121] on icon "button" at bounding box center [956, 122] width 14 height 14
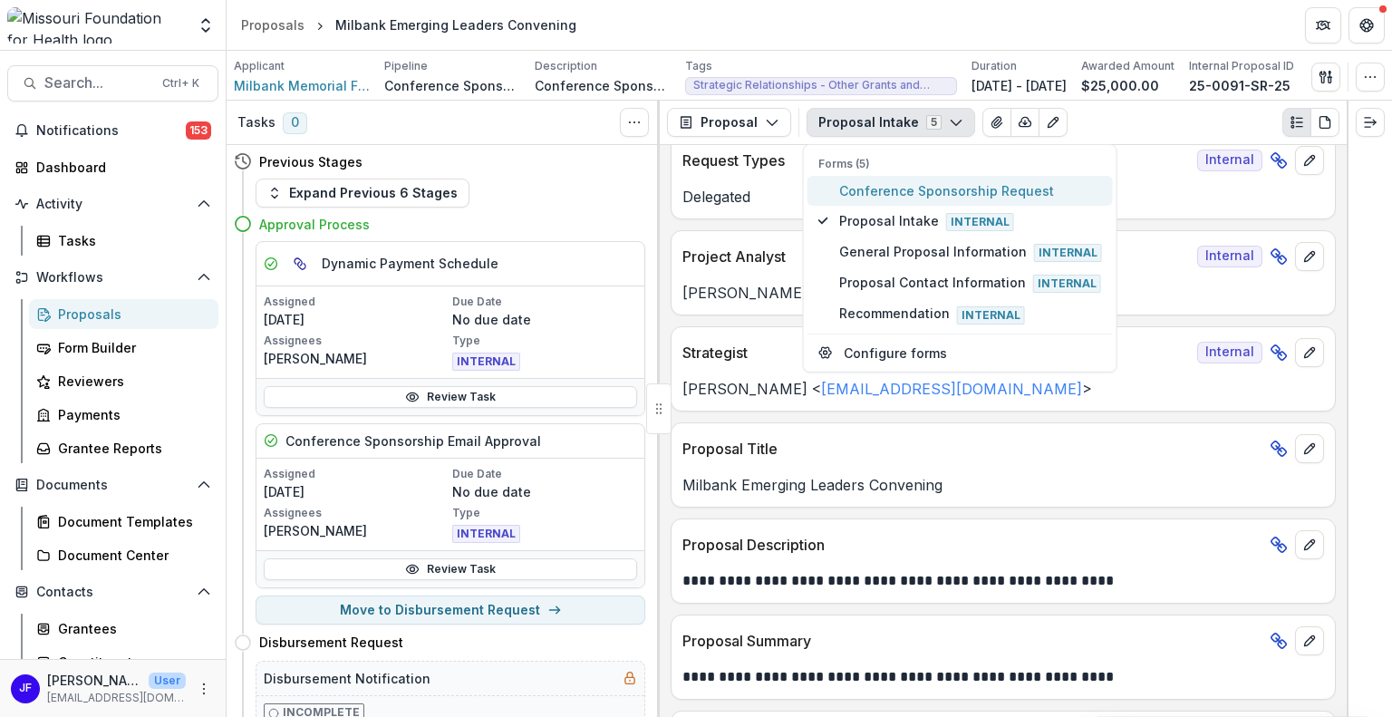
click at [942, 183] on span "Conference Sponsorship Request" at bounding box center [970, 190] width 263 height 19
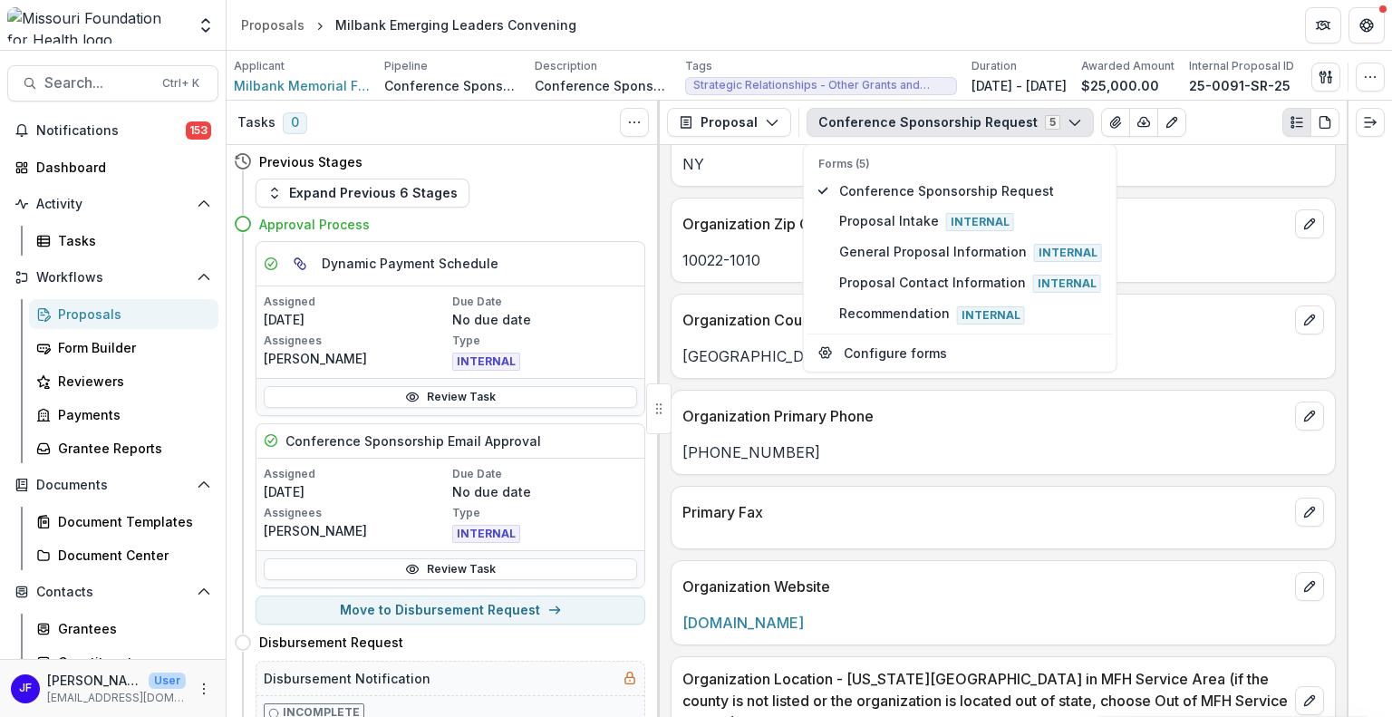
scroll to position [2360, 0]
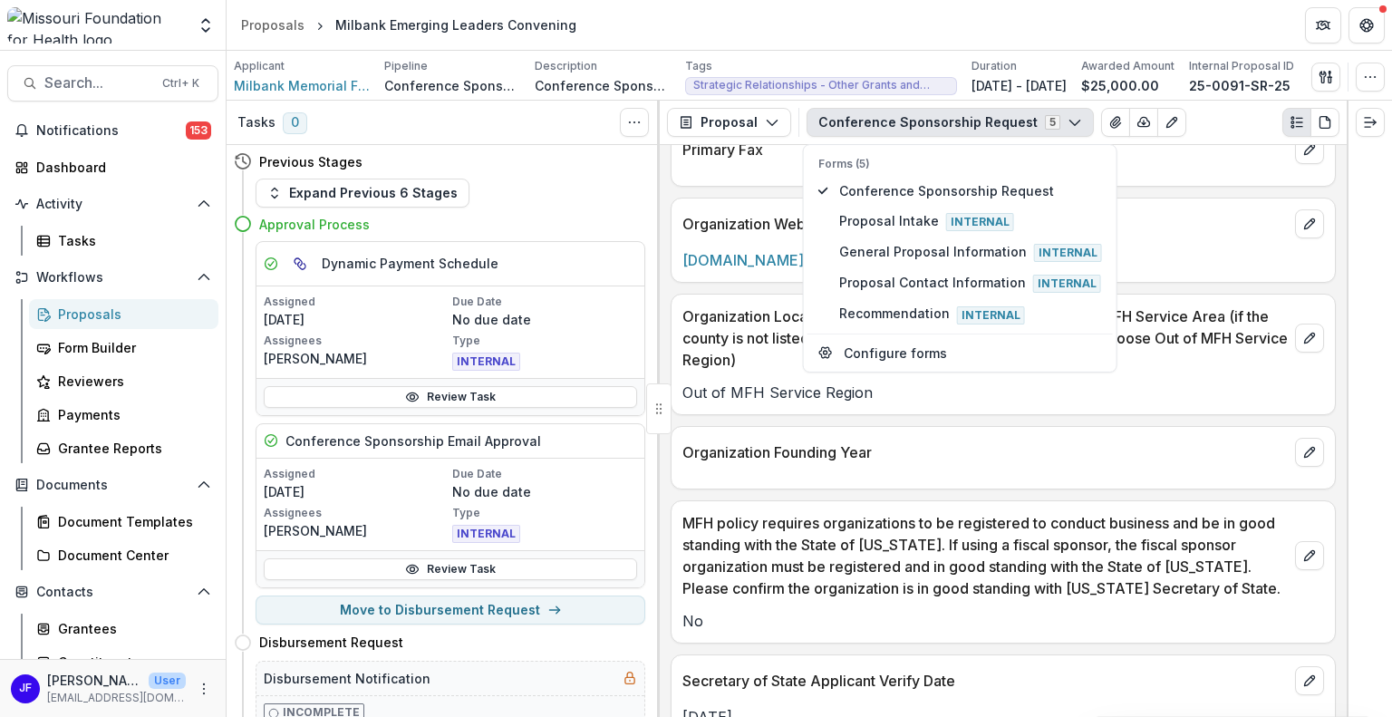
click at [1372, 454] on div at bounding box center [1368, 409] width 45 height 616
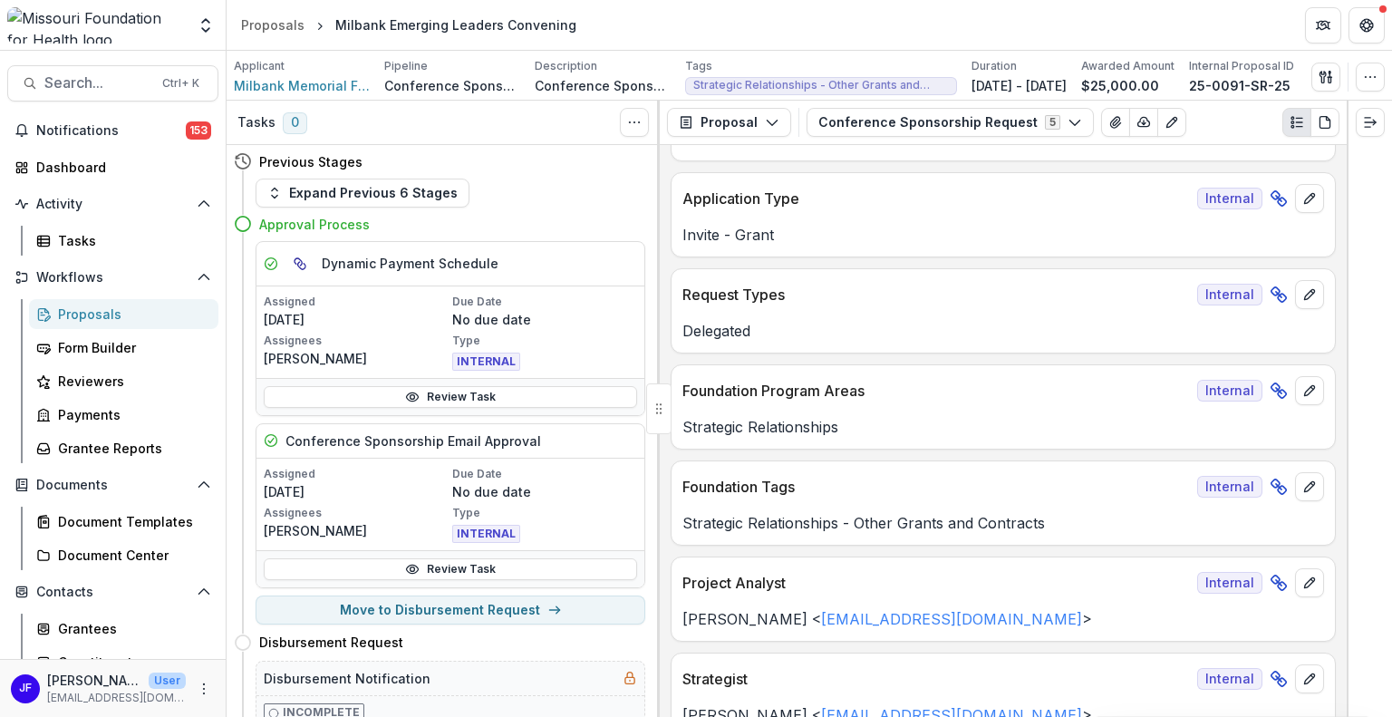
scroll to position [0, 0]
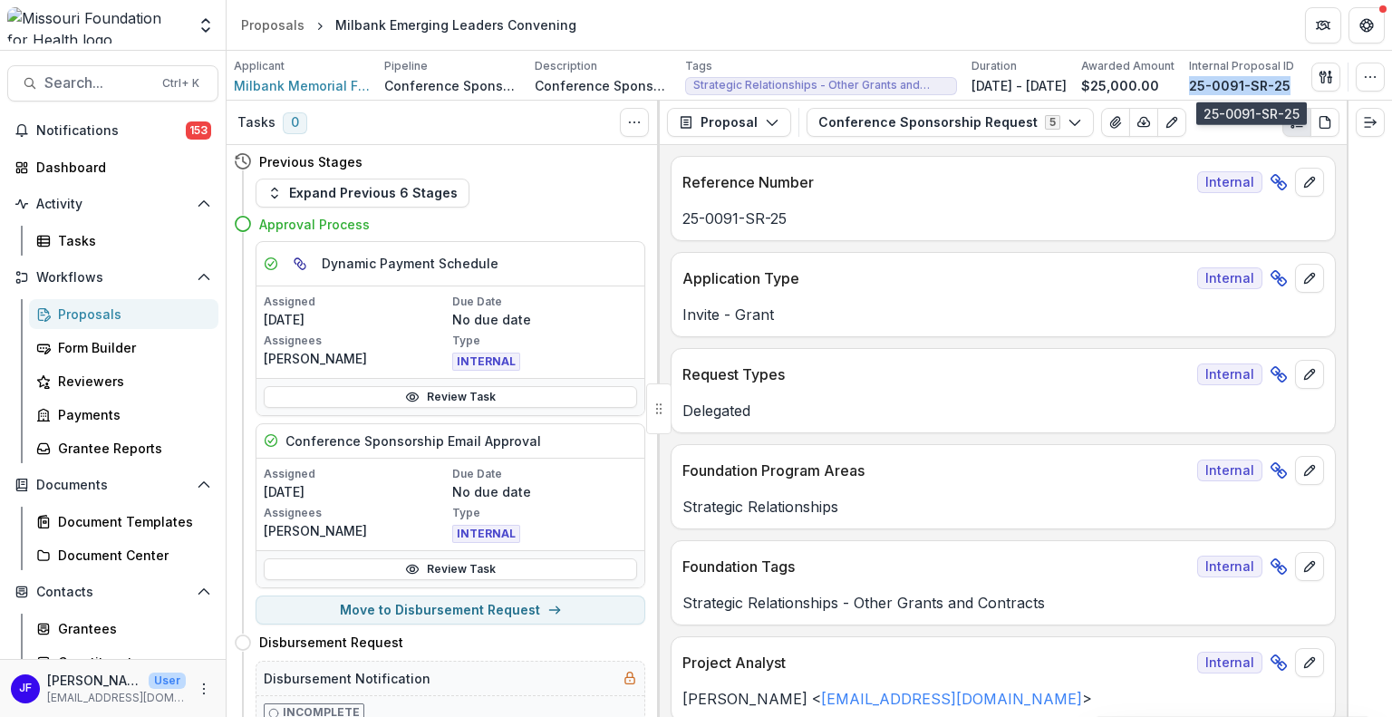
drag, startPoint x: 1297, startPoint y: 82, endPoint x: 1204, endPoint y: 86, distance: 93.4
click at [1204, 86] on p "25-0091-SR-25" at bounding box center [1239, 85] width 101 height 19
copy p "25-0091-SR-25"
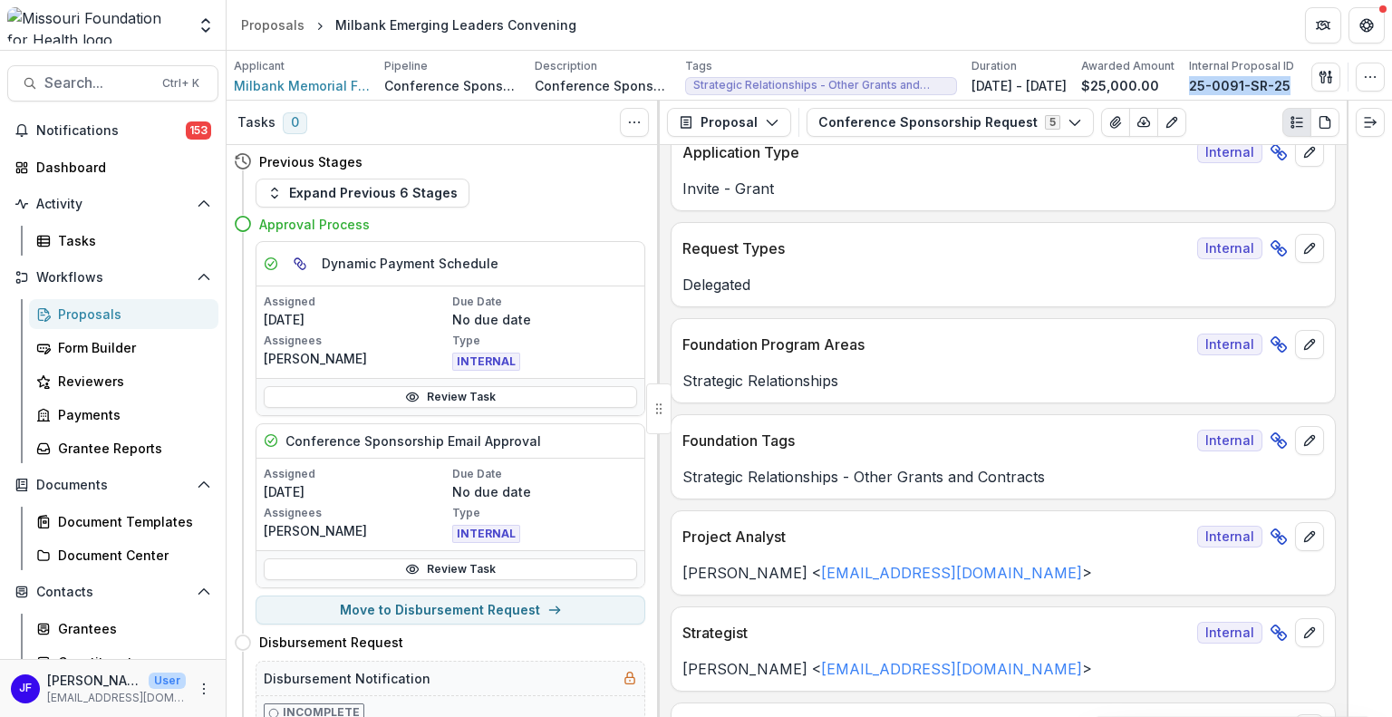
scroll to position [181, 0]
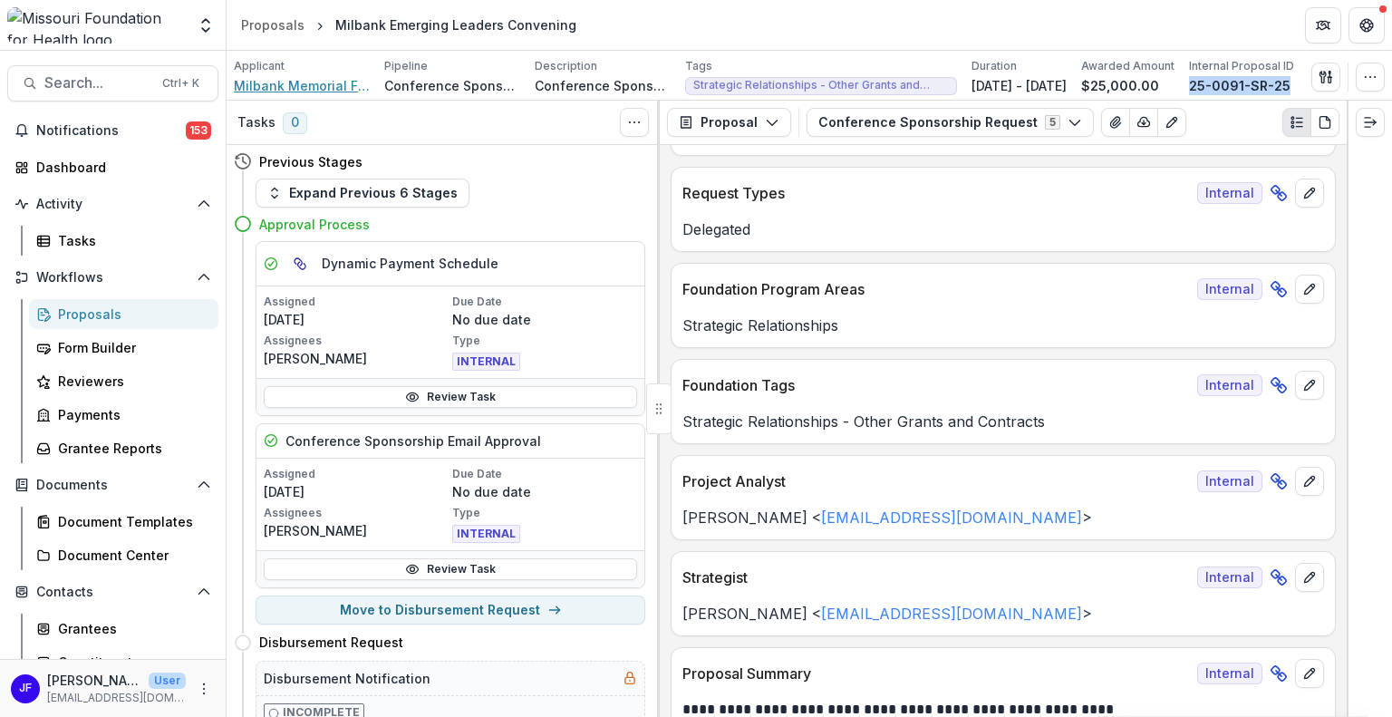
click at [337, 87] on span "Milbank Memorial Fund" at bounding box center [302, 85] width 136 height 19
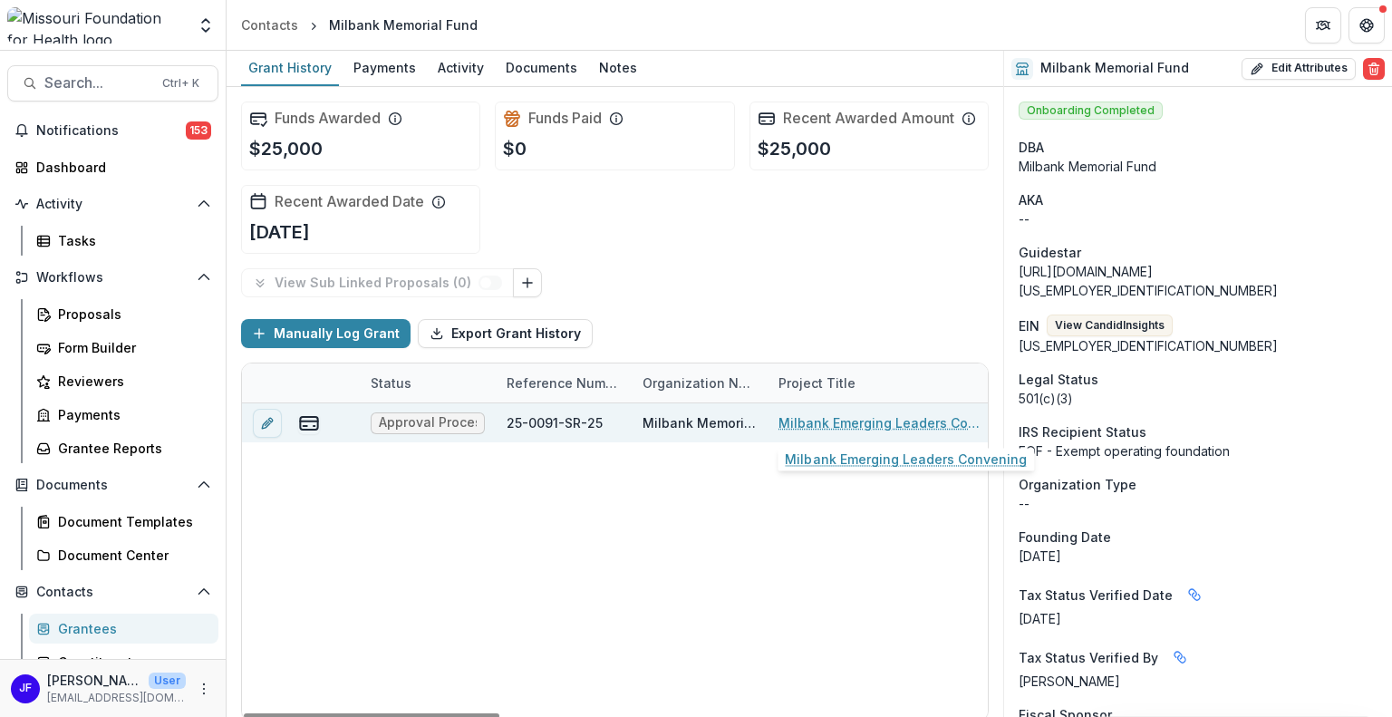
click at [819, 419] on link "Milbank Emerging Leaders Convening" at bounding box center [880, 422] width 205 height 19
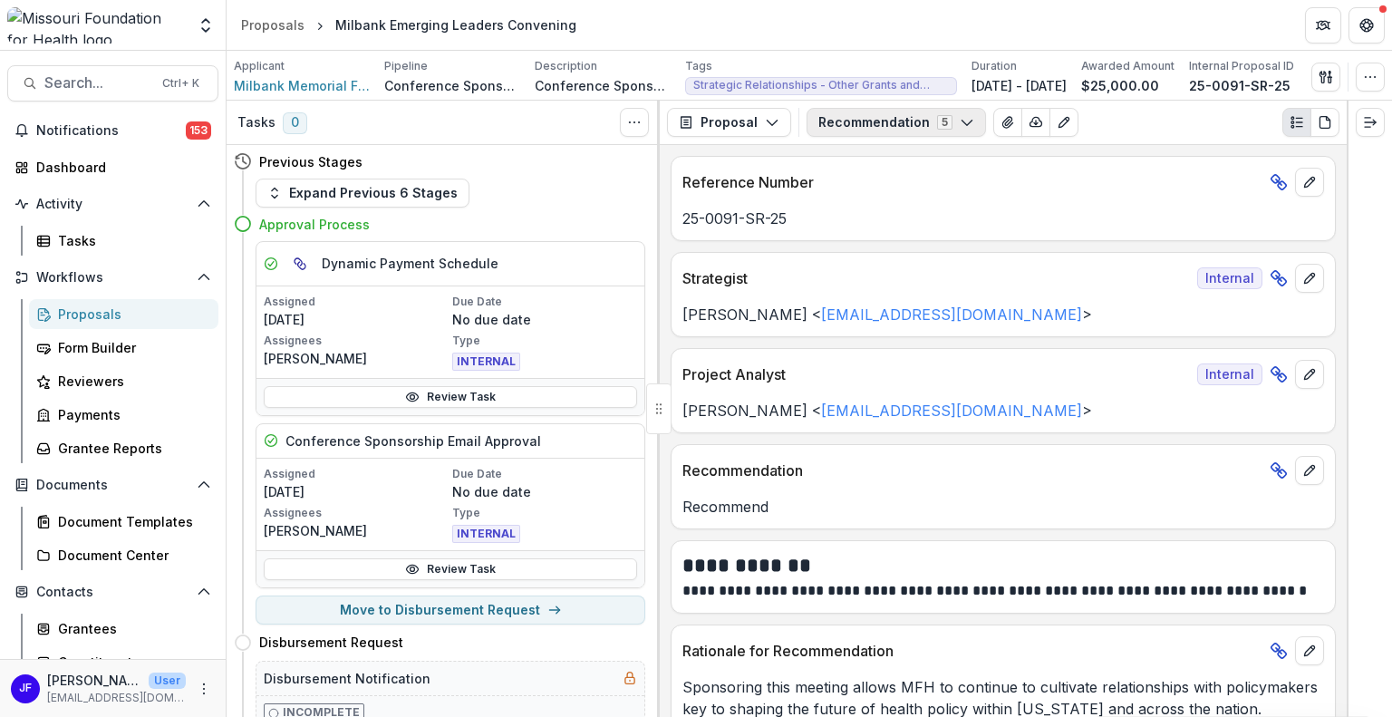
click at [834, 119] on button "Recommendation 5" at bounding box center [895, 122] width 179 height 29
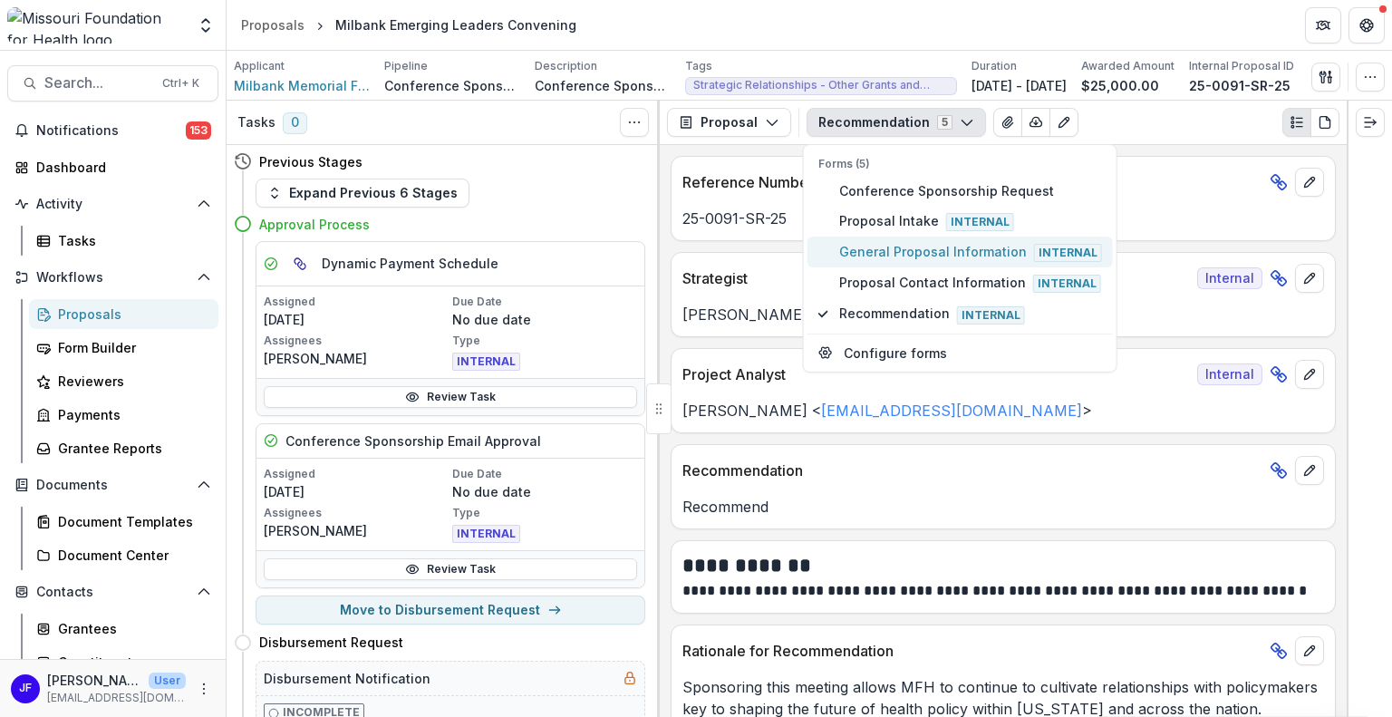
click at [868, 245] on span "General Proposal Information Internal" at bounding box center [970, 252] width 263 height 20
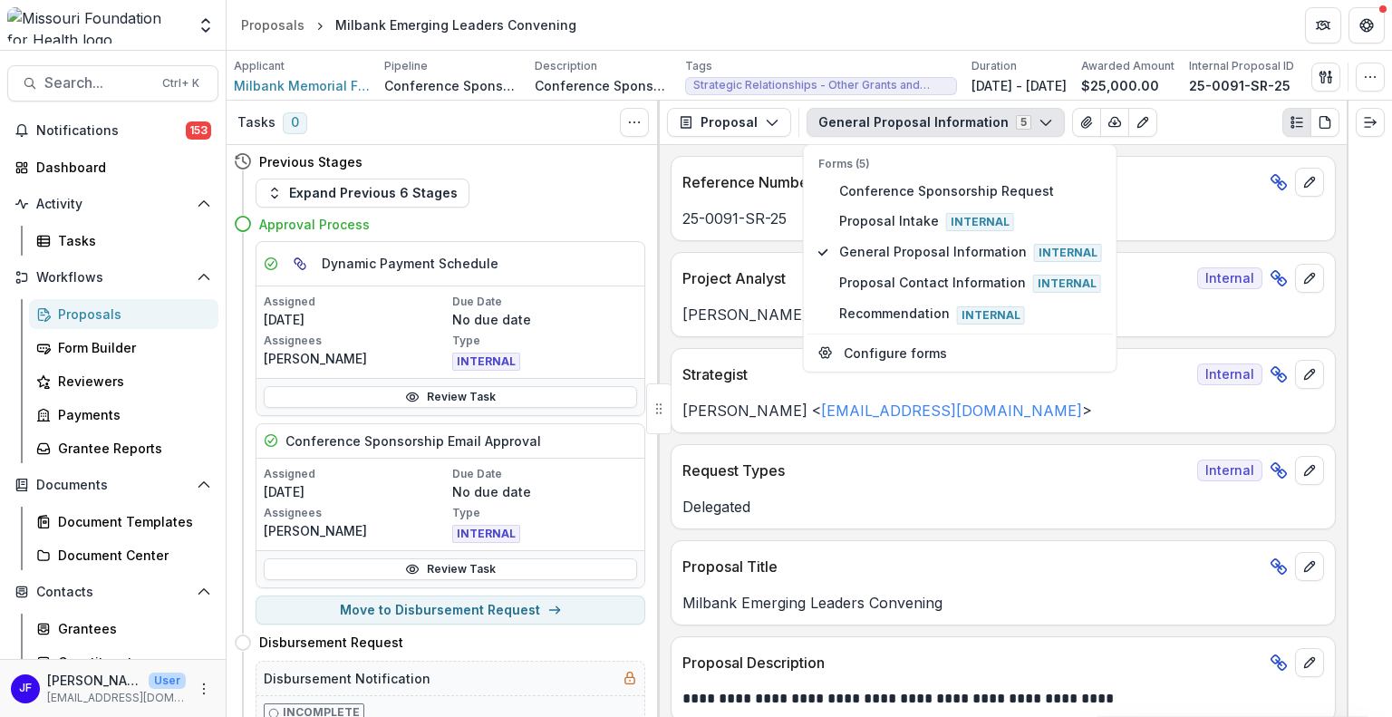
click at [1384, 322] on div at bounding box center [1368, 409] width 45 height 616
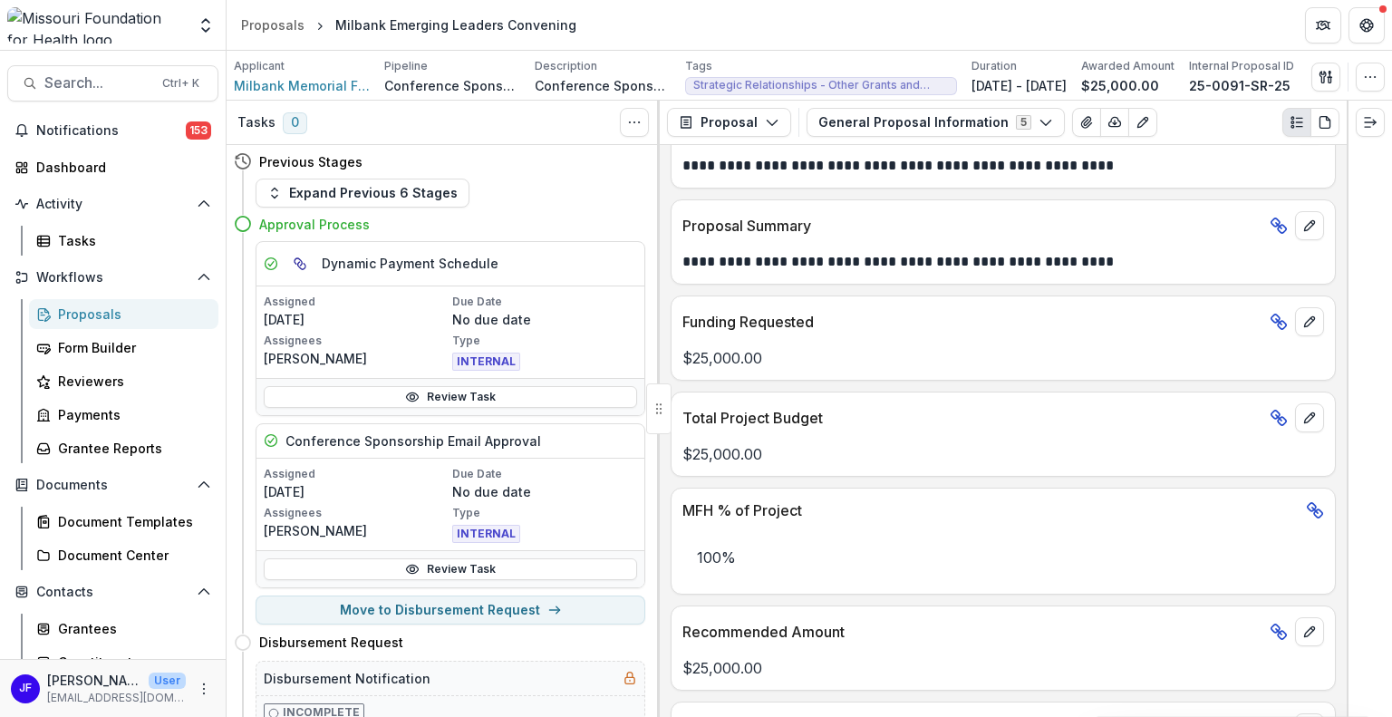
scroll to position [544, 0]
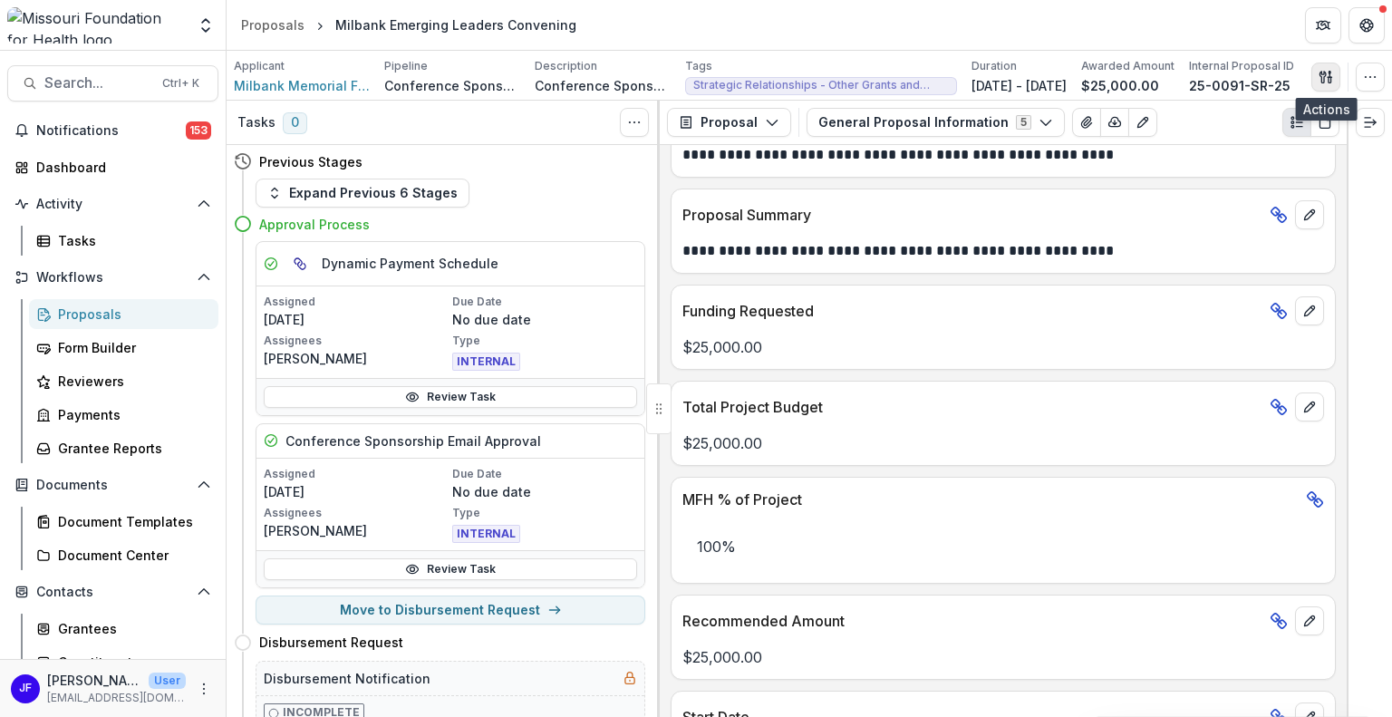
click at [1326, 78] on icon "button" at bounding box center [1325, 77] width 14 height 14
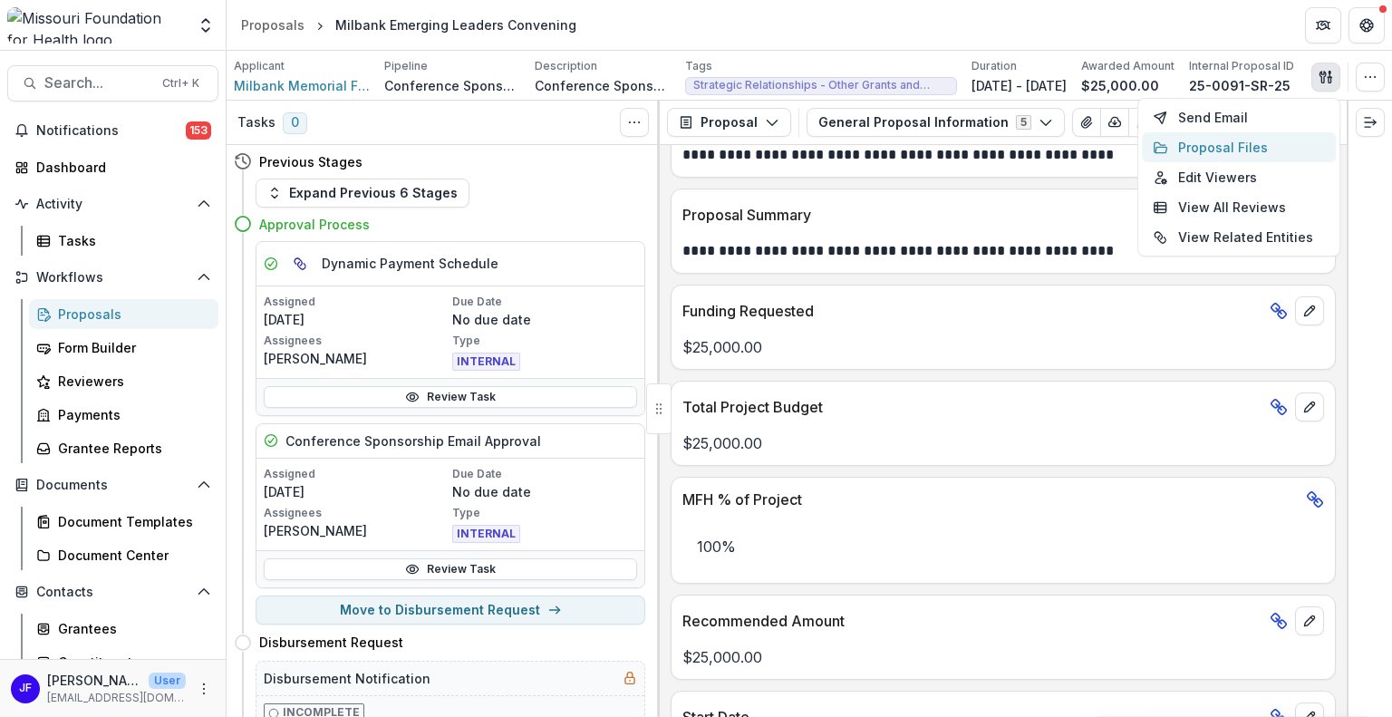
click at [1249, 142] on button "Proposal Files" at bounding box center [1239, 147] width 194 height 30
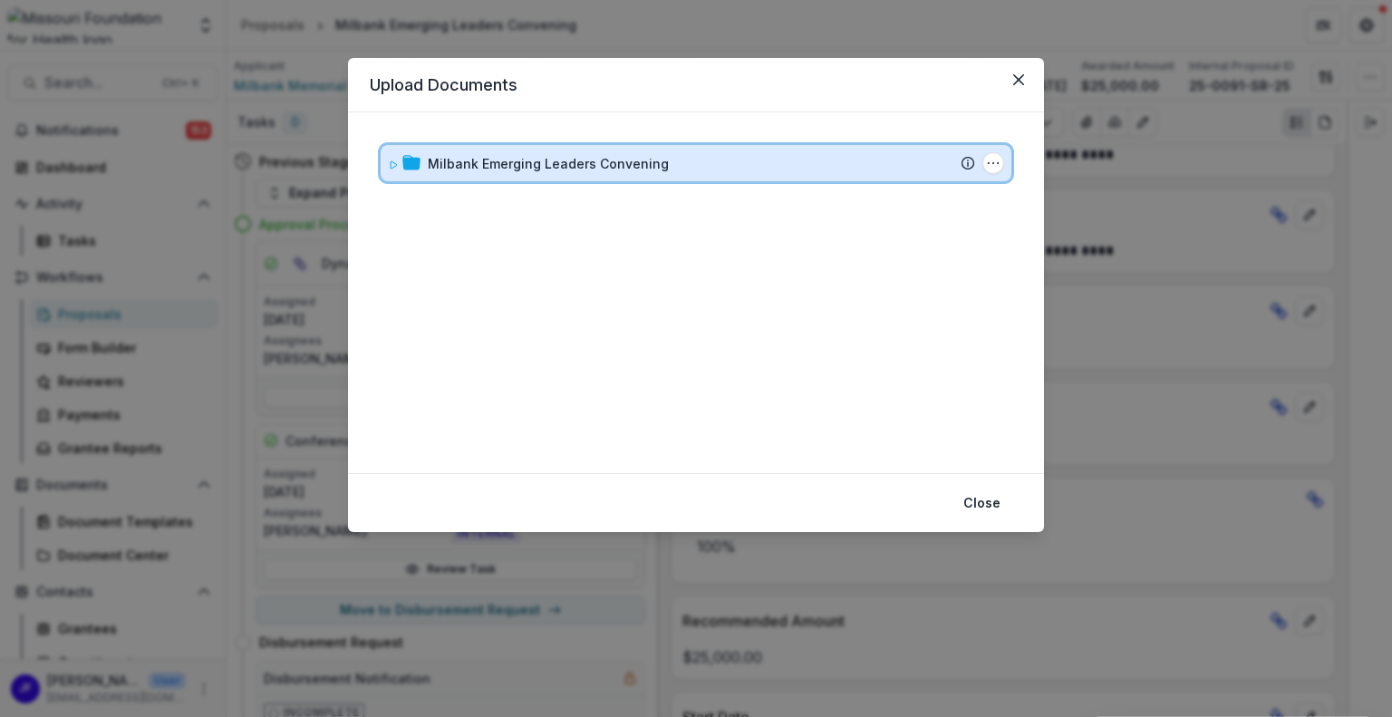
click at [386, 162] on div "Milbank Emerging Leaders Convening Submission Temelio Proposal Attached proposa…" at bounding box center [696, 163] width 631 height 36
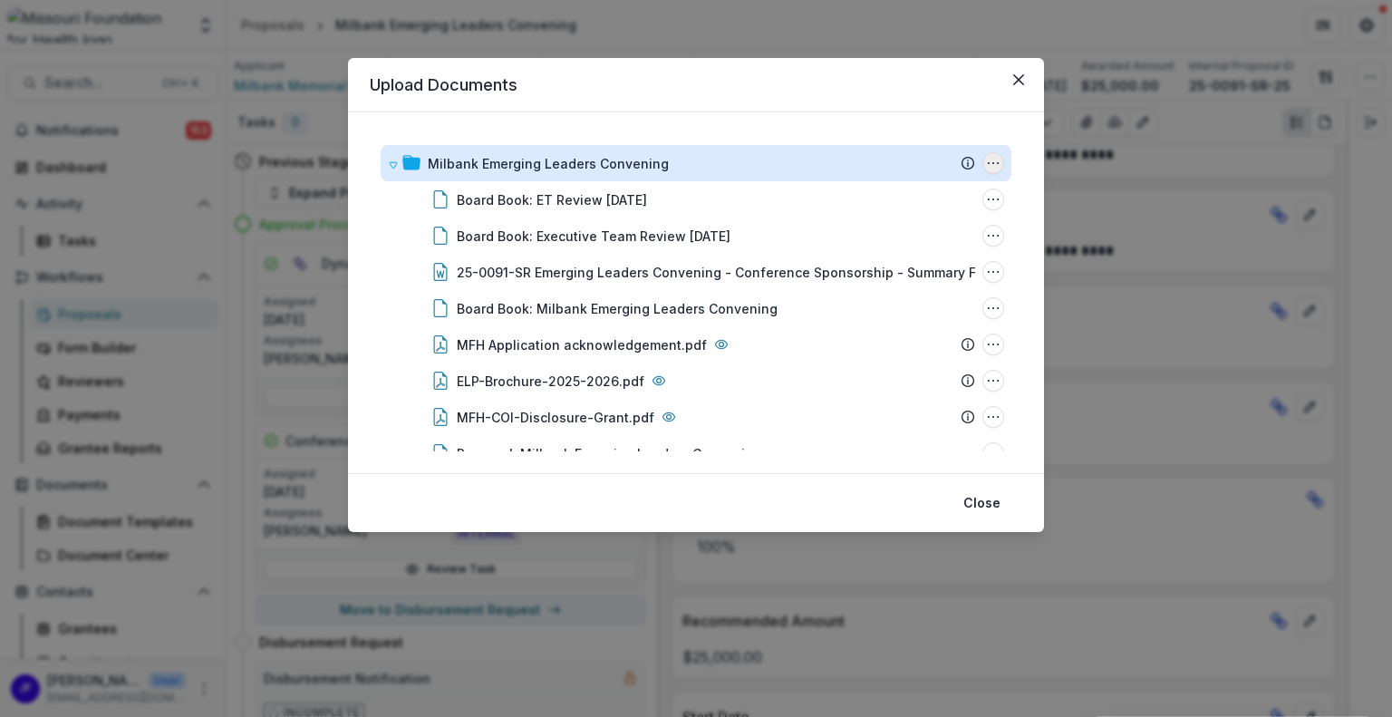
click at [991, 160] on icon "Milbank Emerging Leaders Convening Options" at bounding box center [993, 163] width 14 height 14
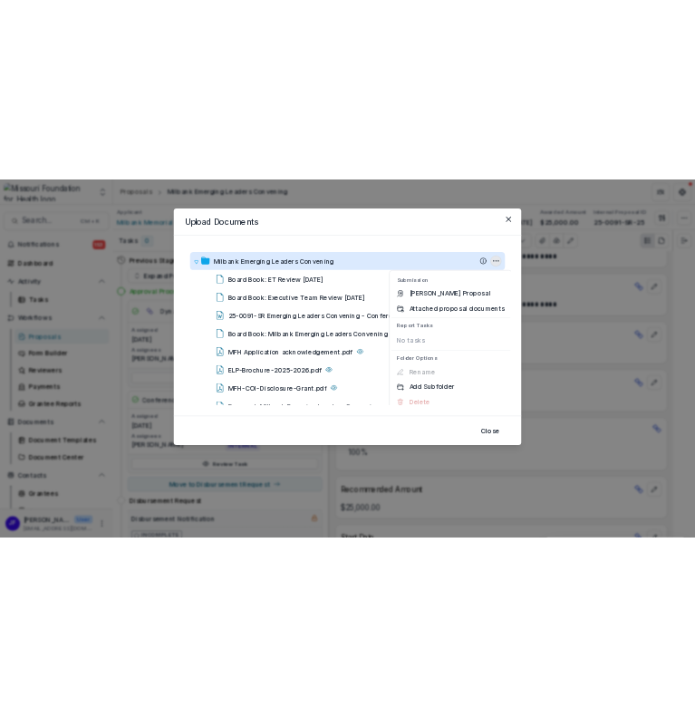
scroll to position [12, 0]
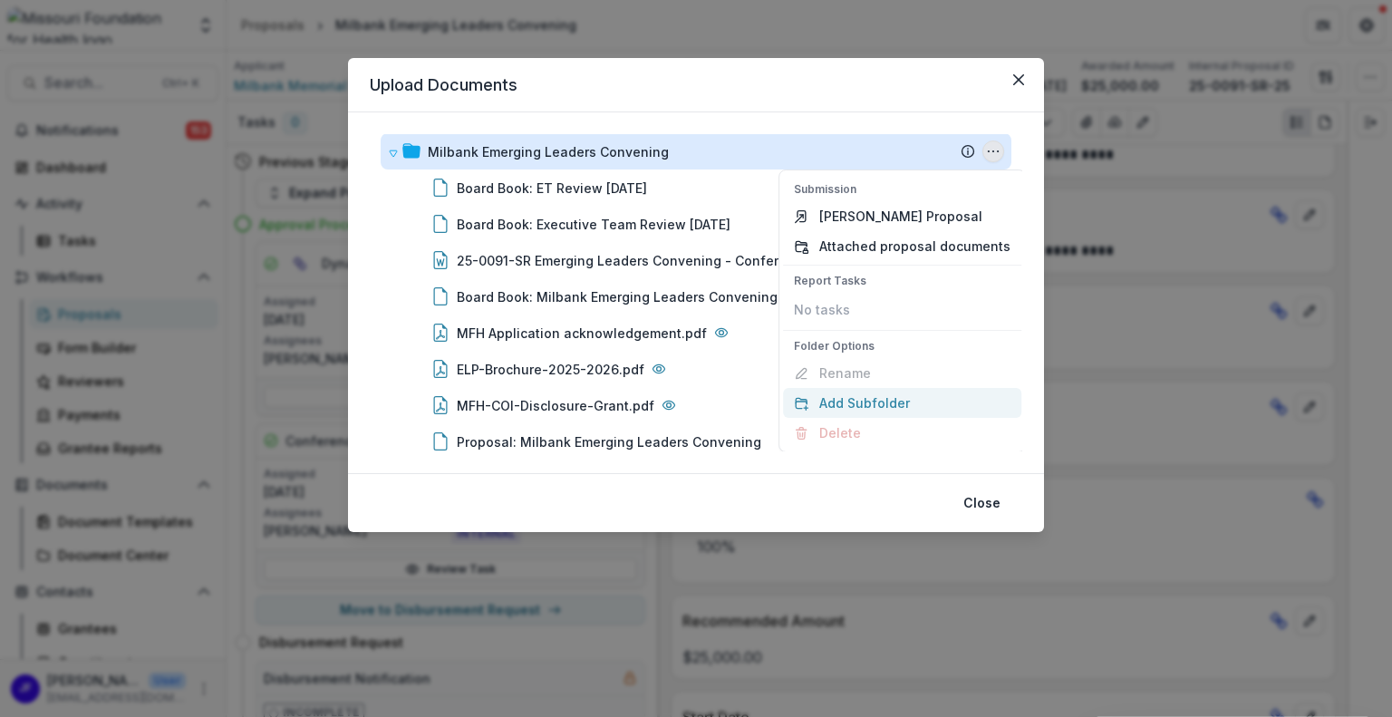
click at [840, 407] on button "Add Subfolder" at bounding box center [902, 403] width 238 height 30
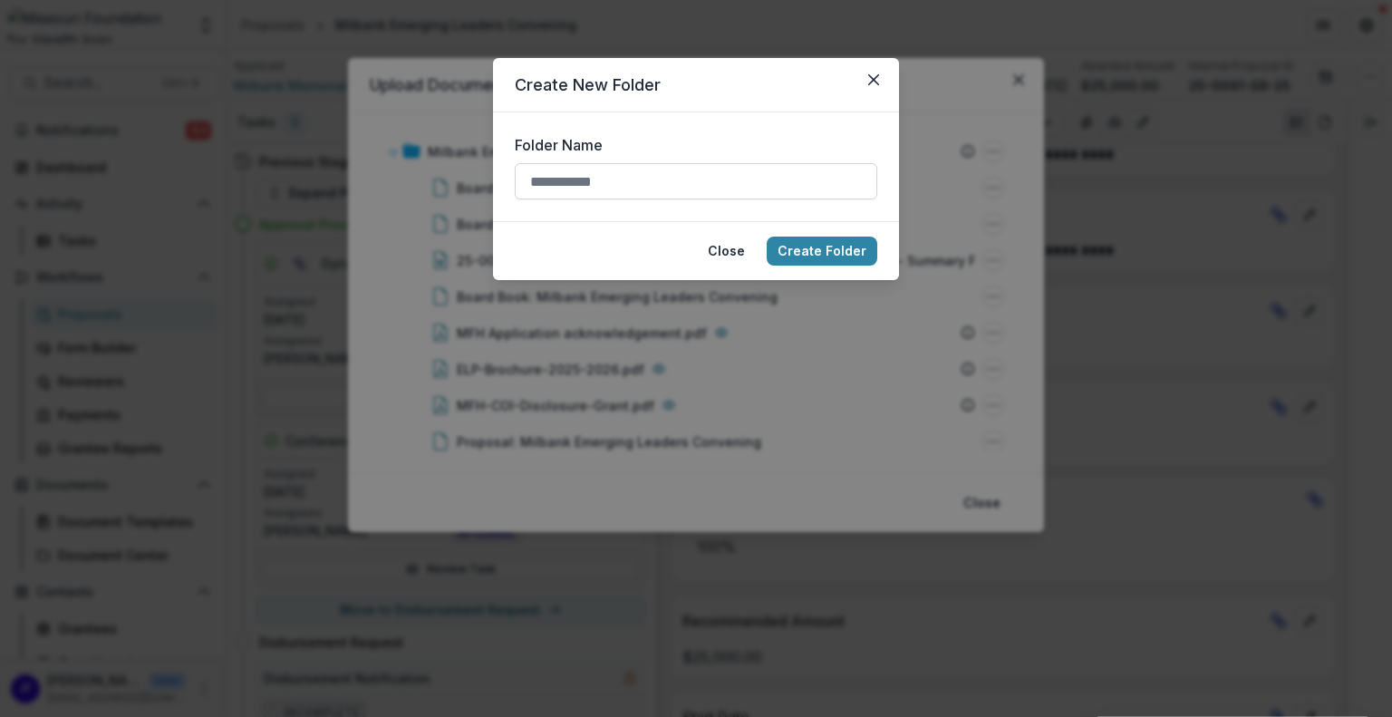
click at [593, 180] on input "Folder Name" at bounding box center [696, 181] width 362 height 36
type input "**********"
click at [831, 248] on button "Create Folder" at bounding box center [821, 250] width 111 height 29
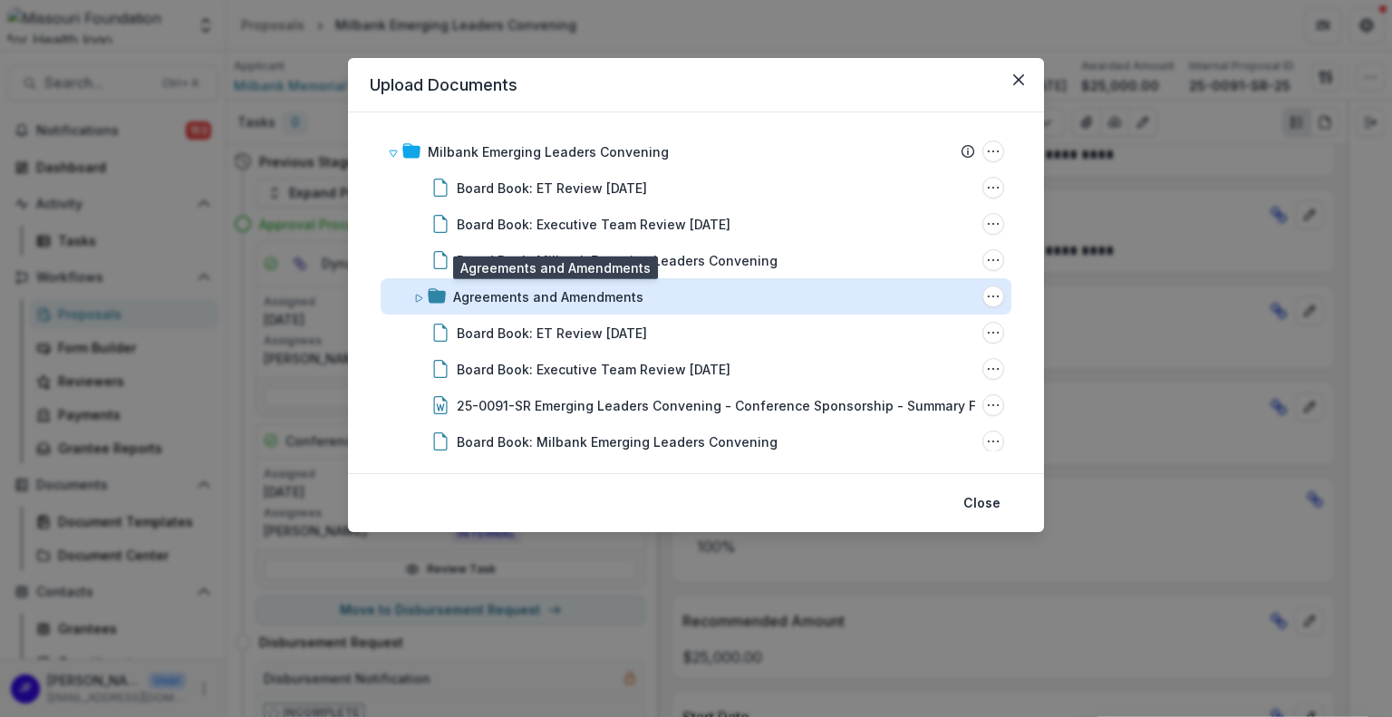
click at [497, 294] on div "Agreements and Amendments" at bounding box center [548, 296] width 190 height 19
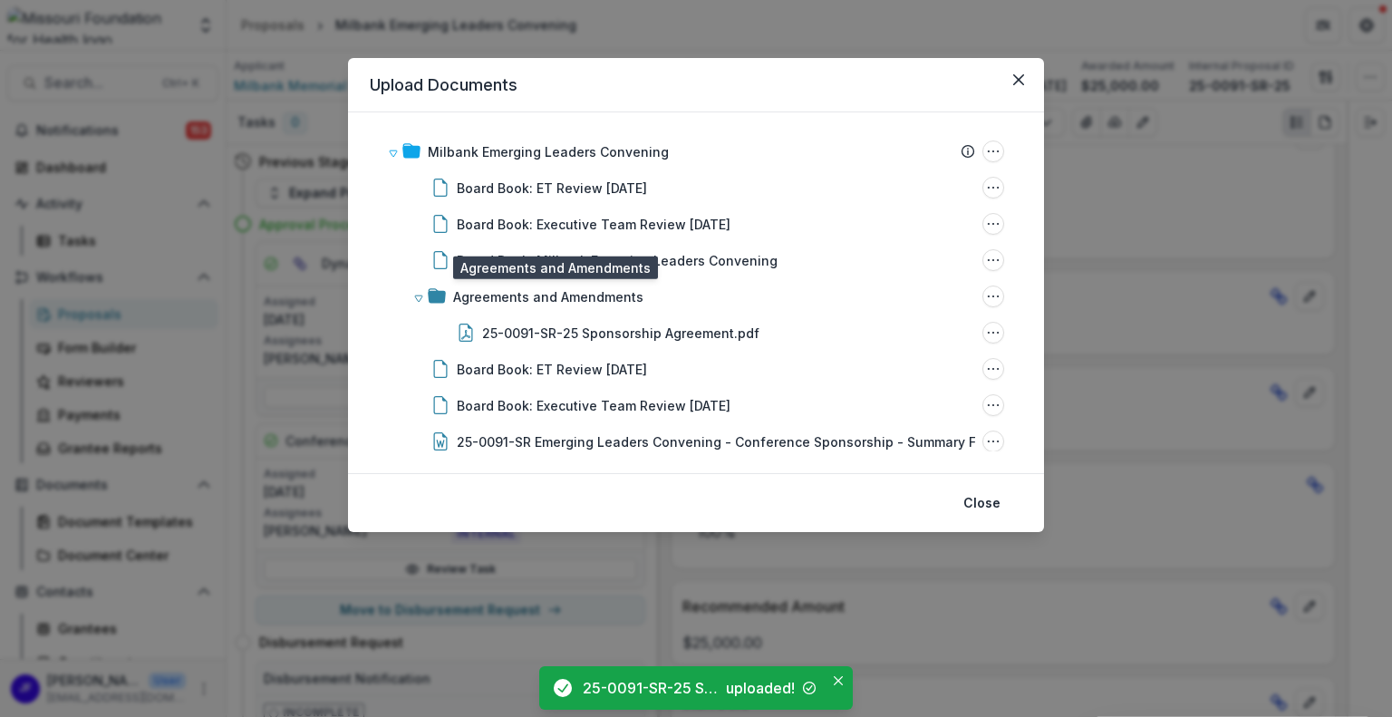
scroll to position [544, 0]
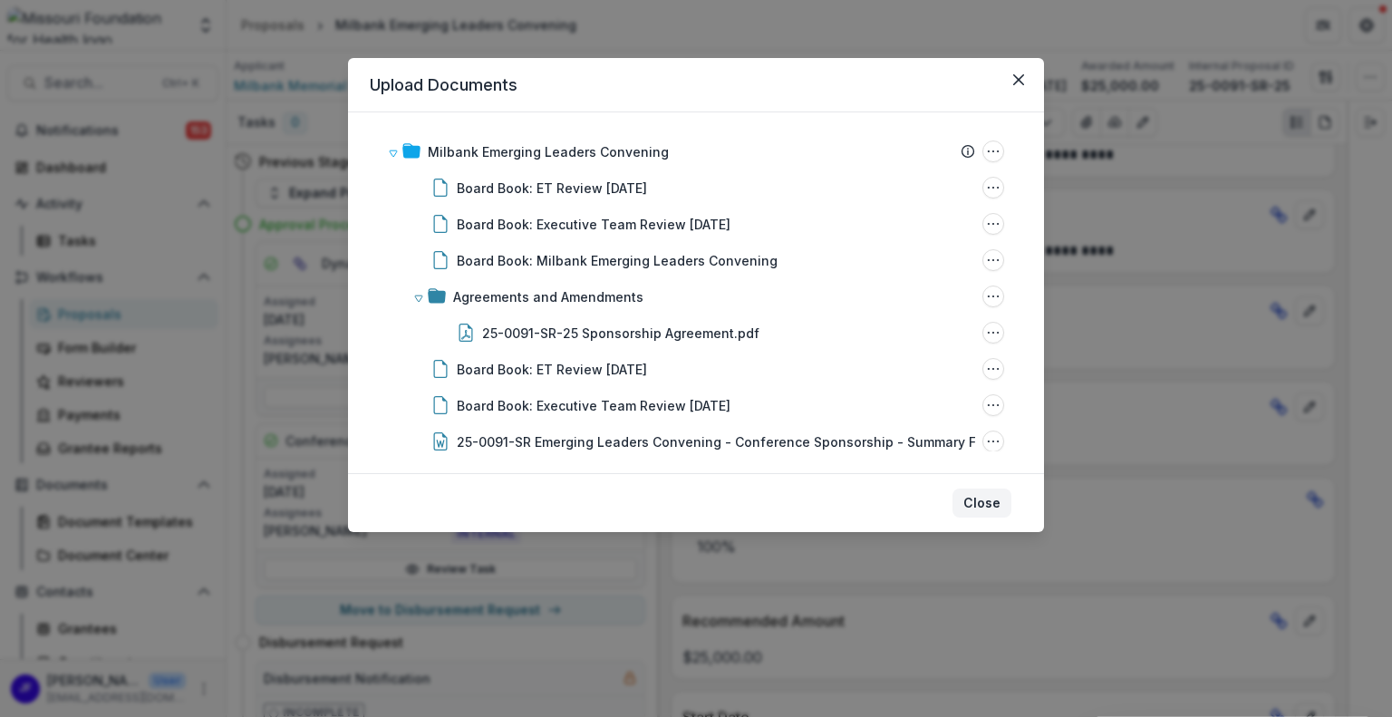
click at [987, 502] on button "Close" at bounding box center [981, 502] width 59 height 29
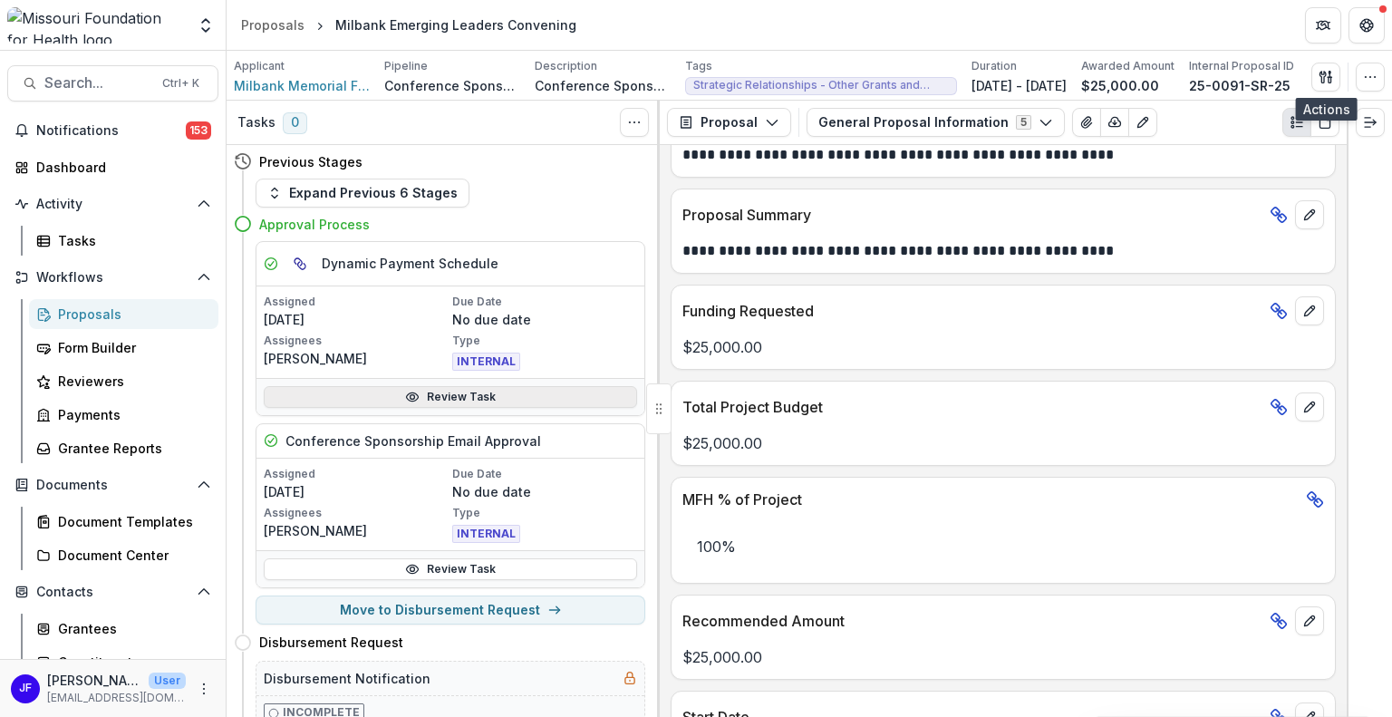
scroll to position [91, 0]
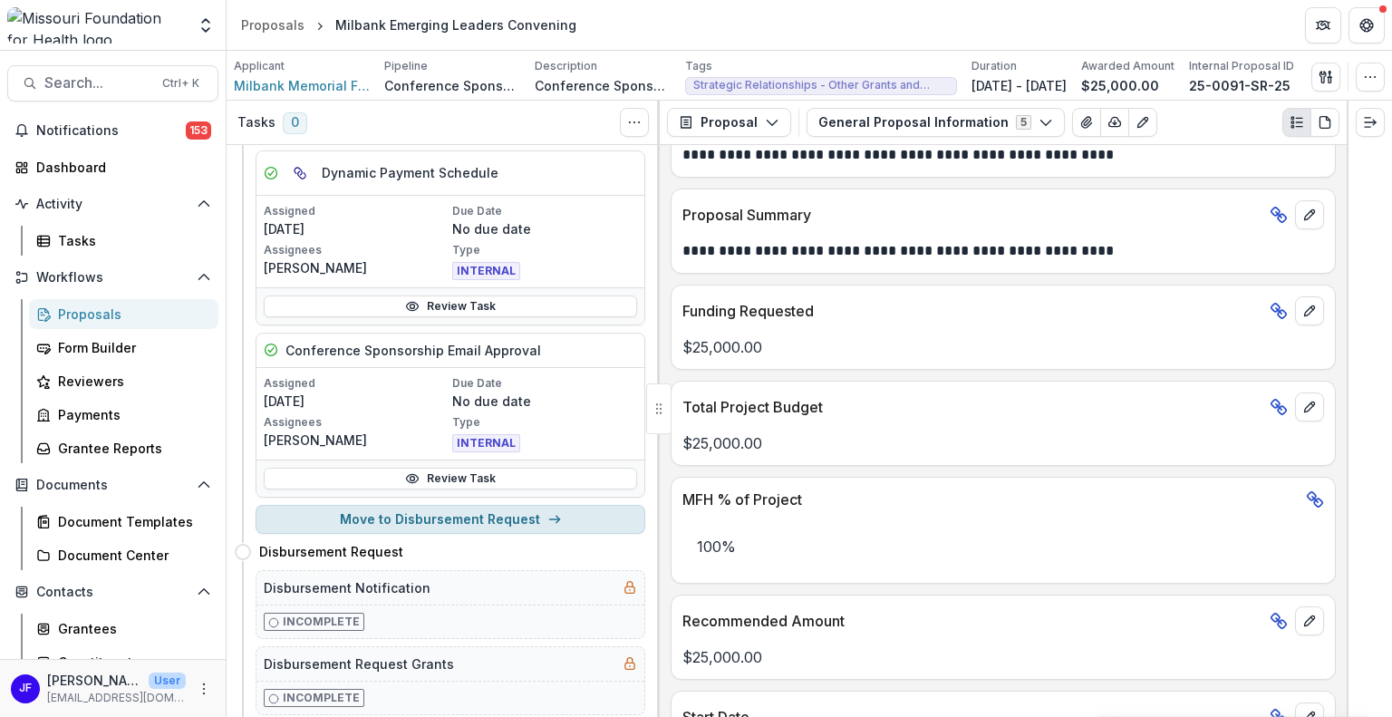
click at [477, 516] on button "Move to Disbursement Request" at bounding box center [450, 519] width 390 height 29
select select "*******"
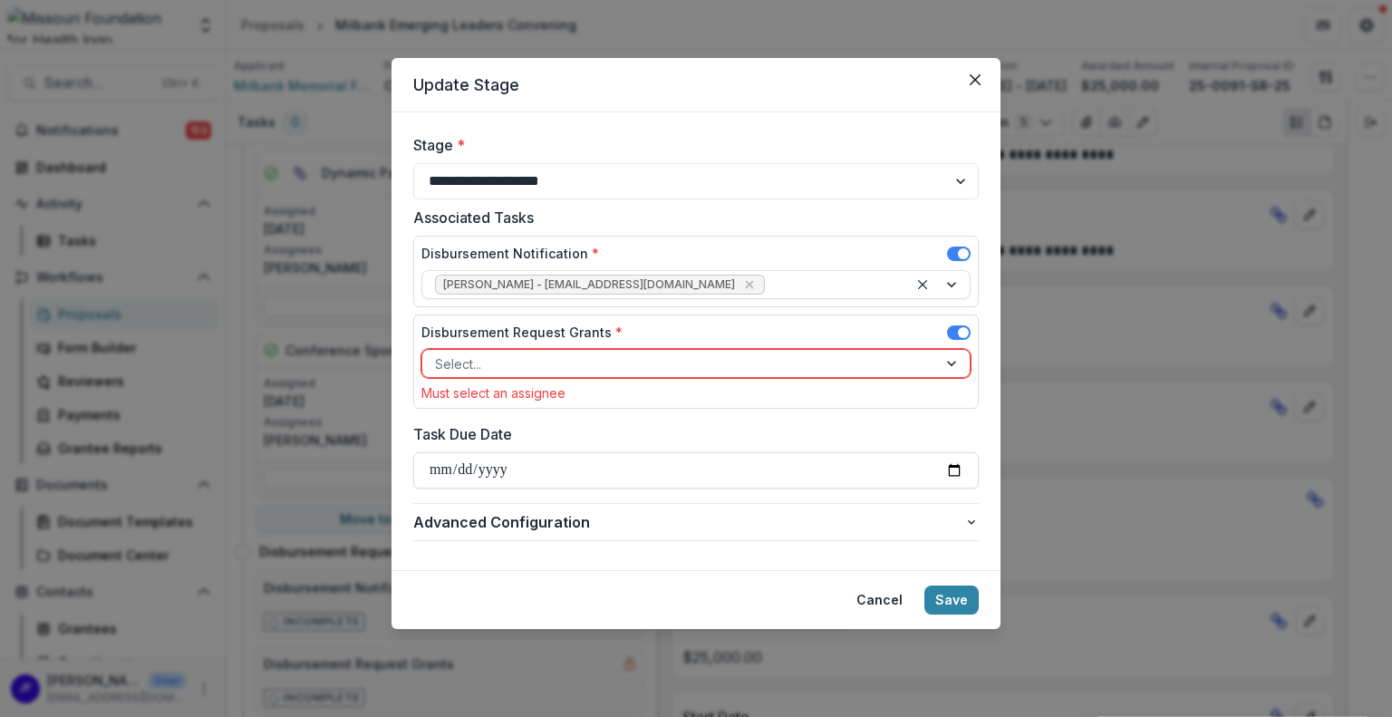
click at [631, 358] on div at bounding box center [679, 363] width 489 height 23
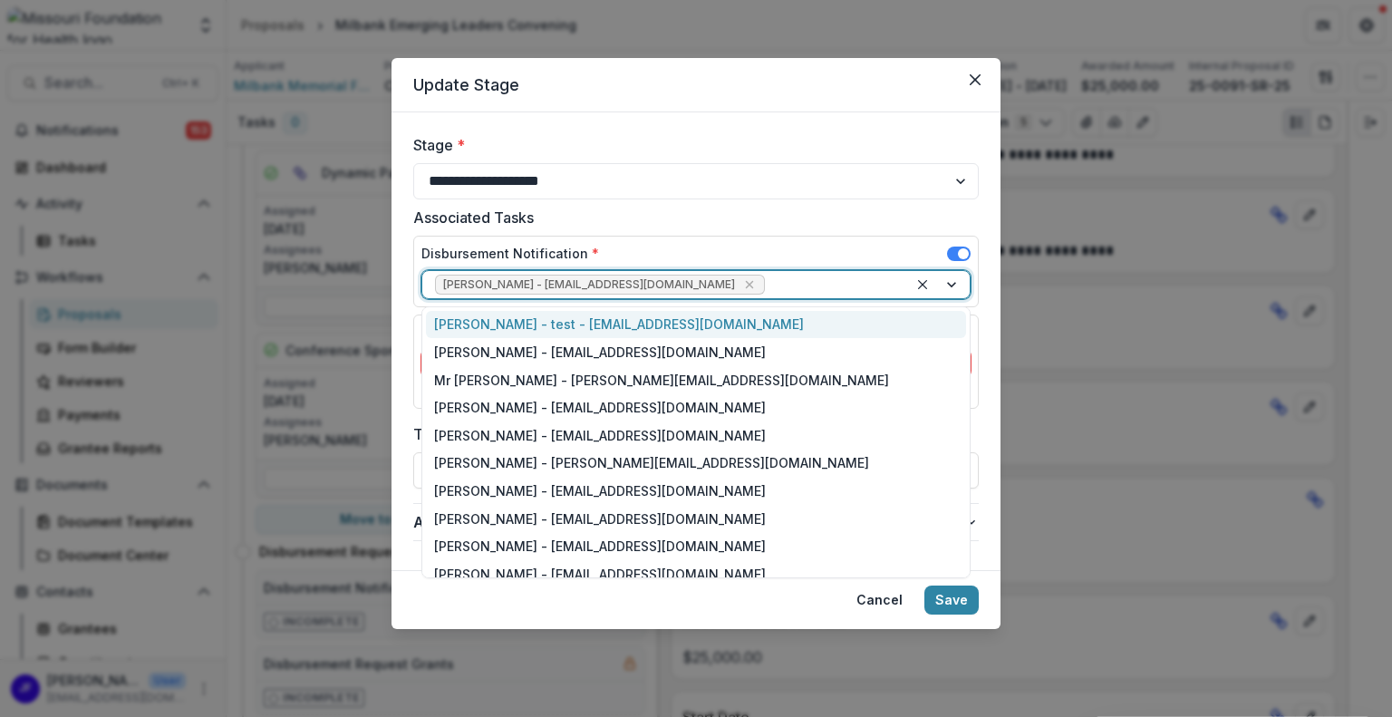
click at [810, 286] on div at bounding box center [831, 285] width 127 height 23
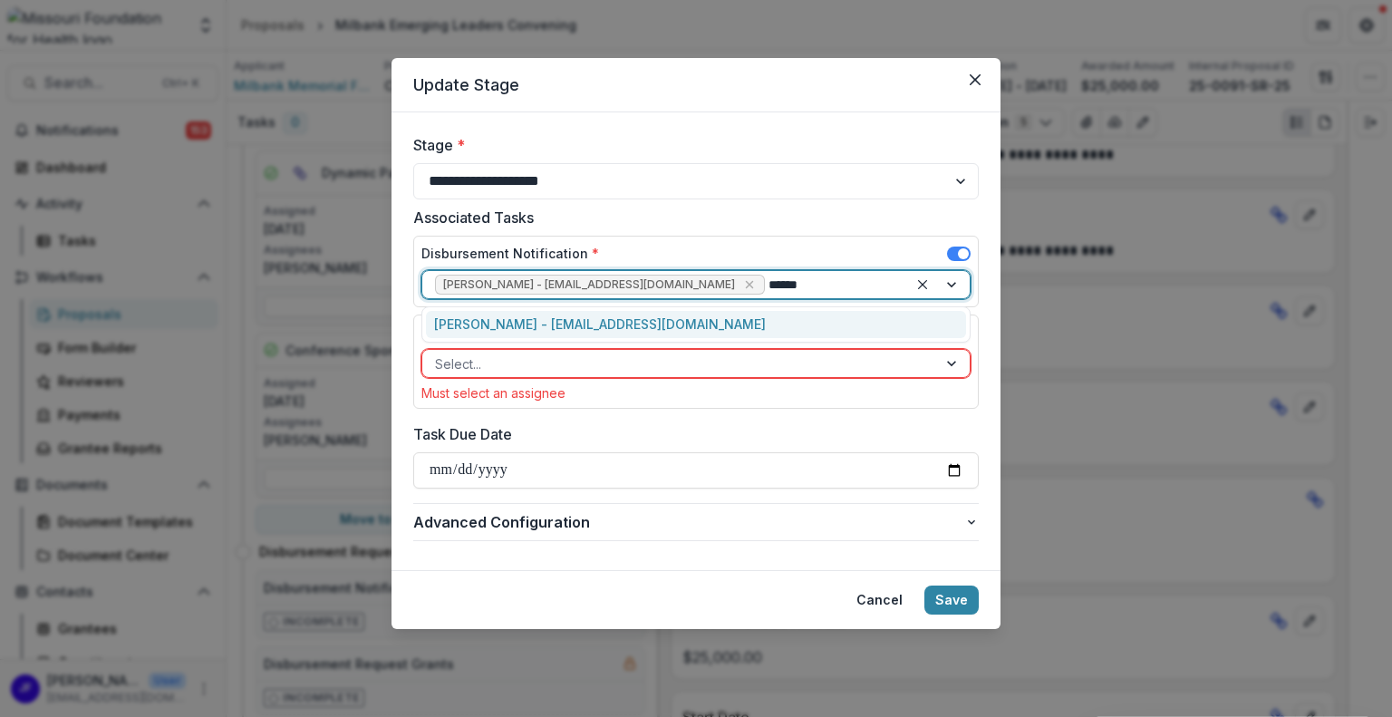
type input "*******"
click at [619, 319] on div "Rebekah Lerch - rlerch@mffh.org" at bounding box center [696, 325] width 540 height 28
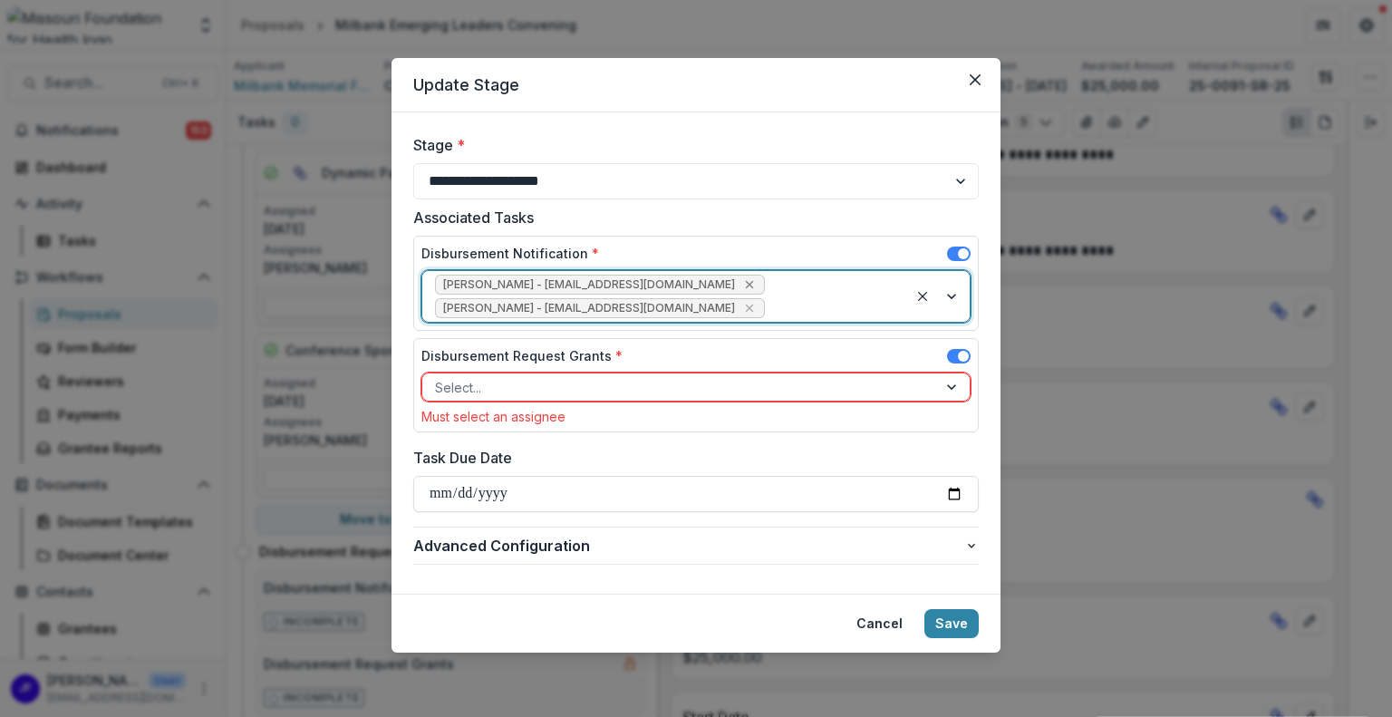
click at [742, 284] on icon "Remove Lisa Huffstutler - lhuffstutler@mffh.org" at bounding box center [749, 284] width 14 height 14
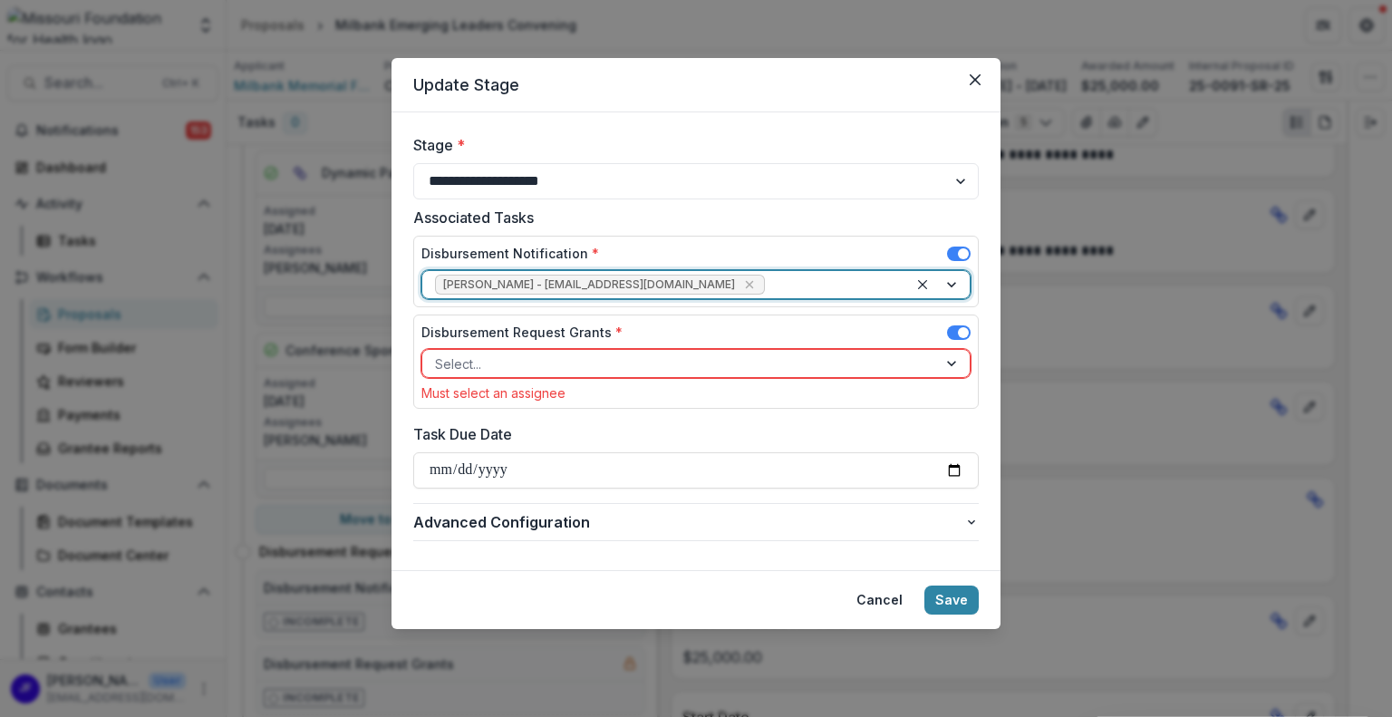
click at [852, 365] on div at bounding box center [679, 363] width 489 height 23
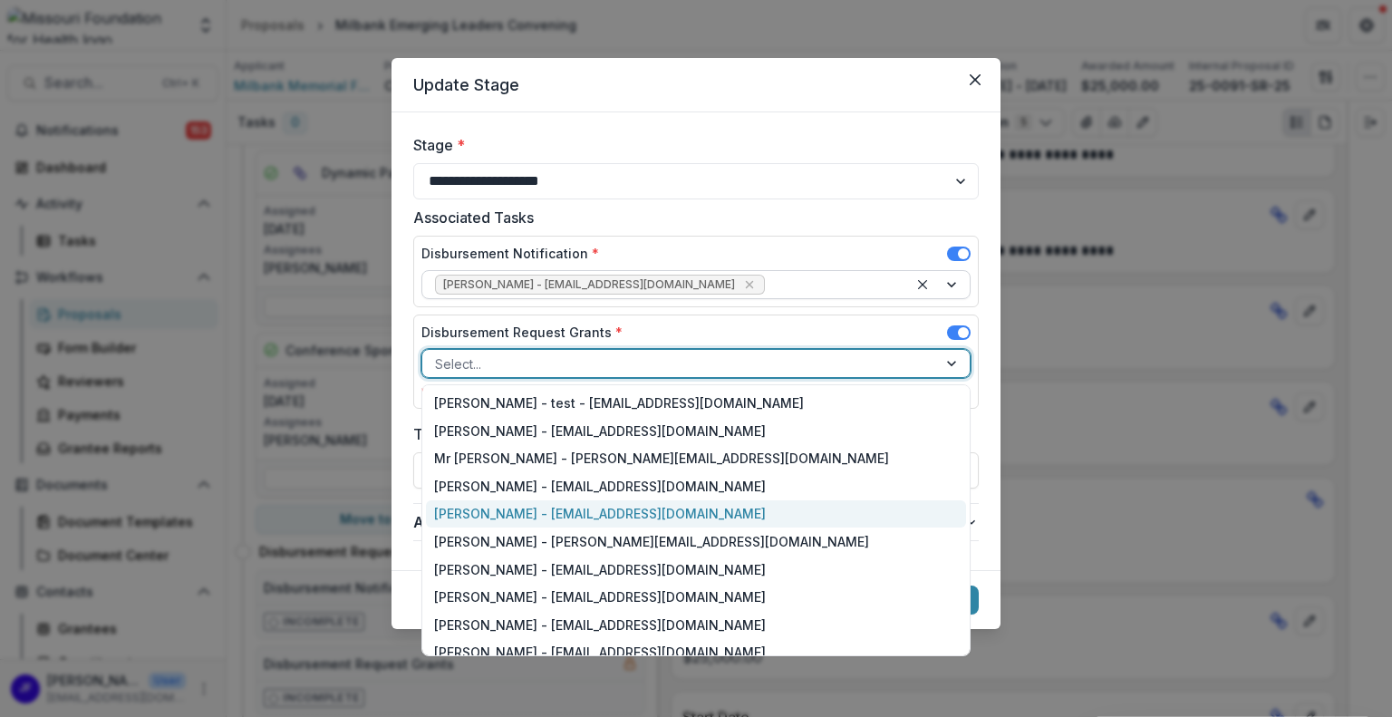
click at [649, 515] on div "Jean Freeman-Crawford - jcrawford@mffh.org" at bounding box center [696, 514] width 540 height 28
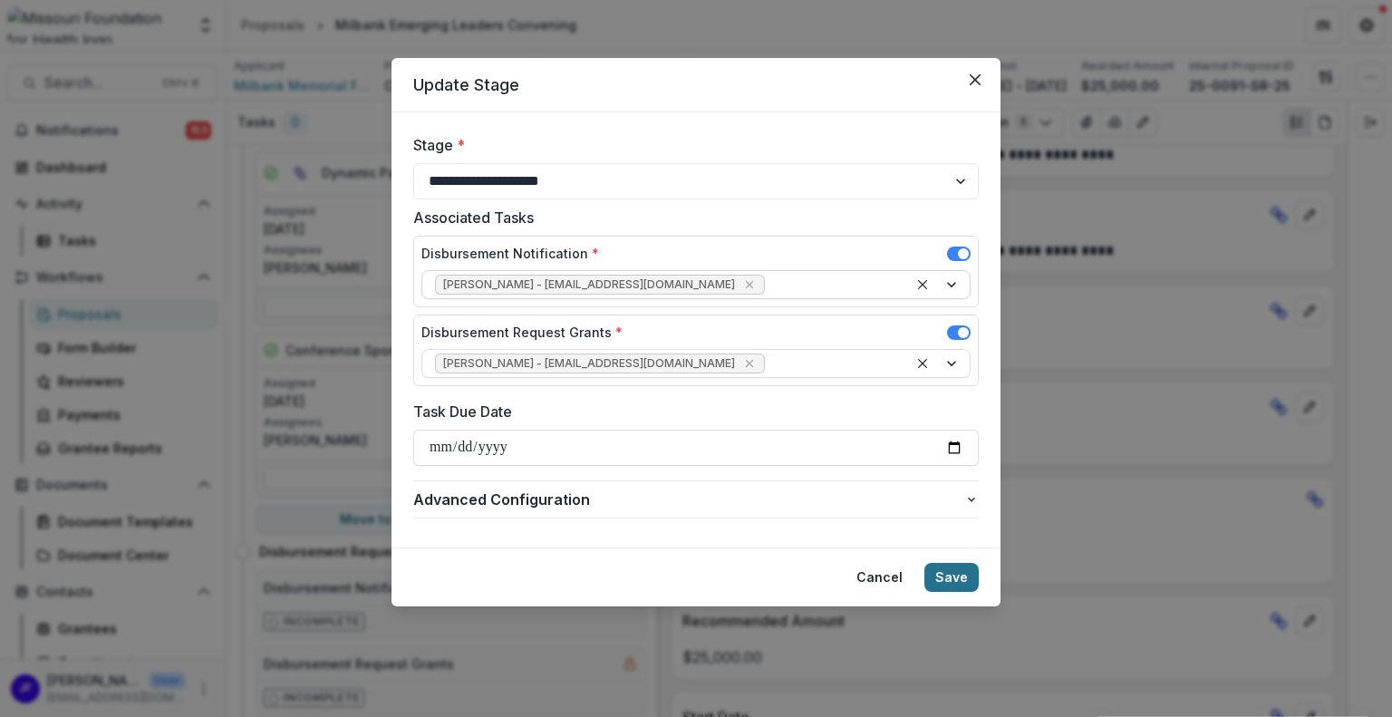
click at [949, 572] on button "Save" at bounding box center [951, 577] width 54 height 29
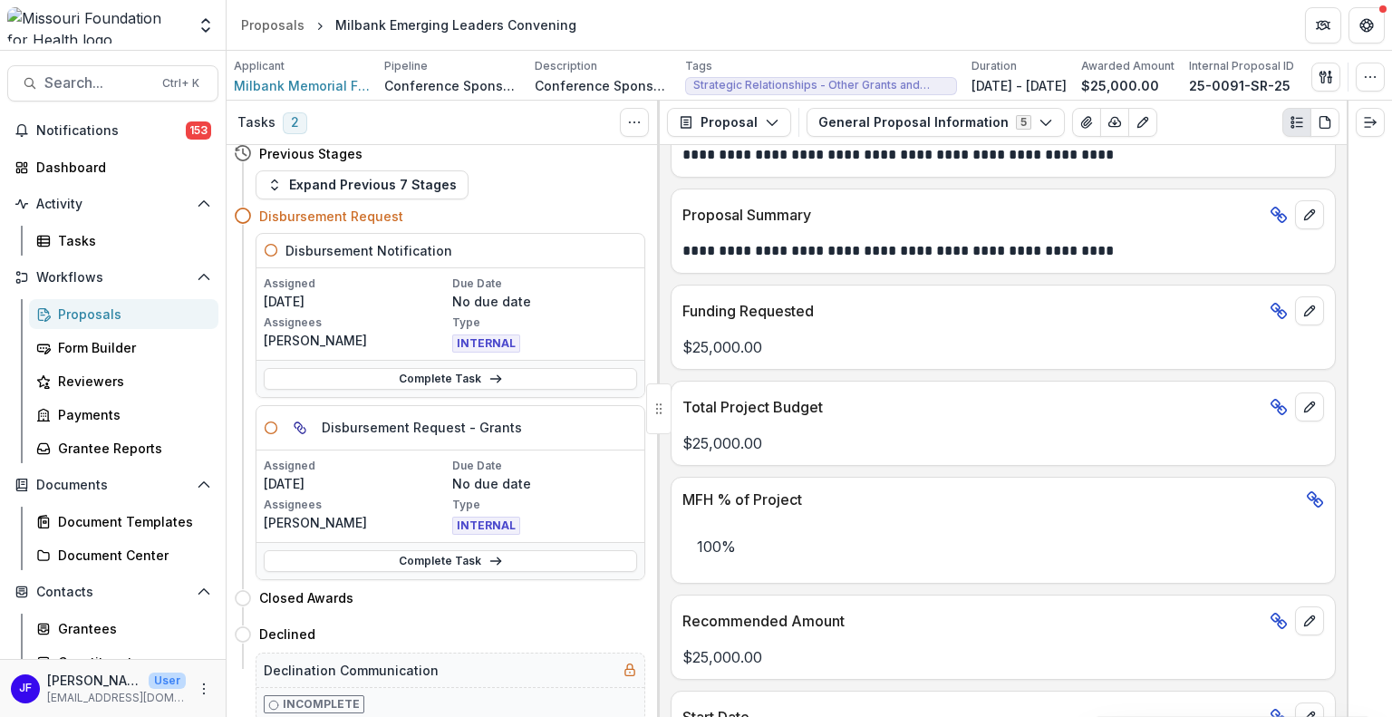
scroll to position [9, 0]
click at [434, 554] on link "Complete Task" at bounding box center [450, 560] width 373 height 22
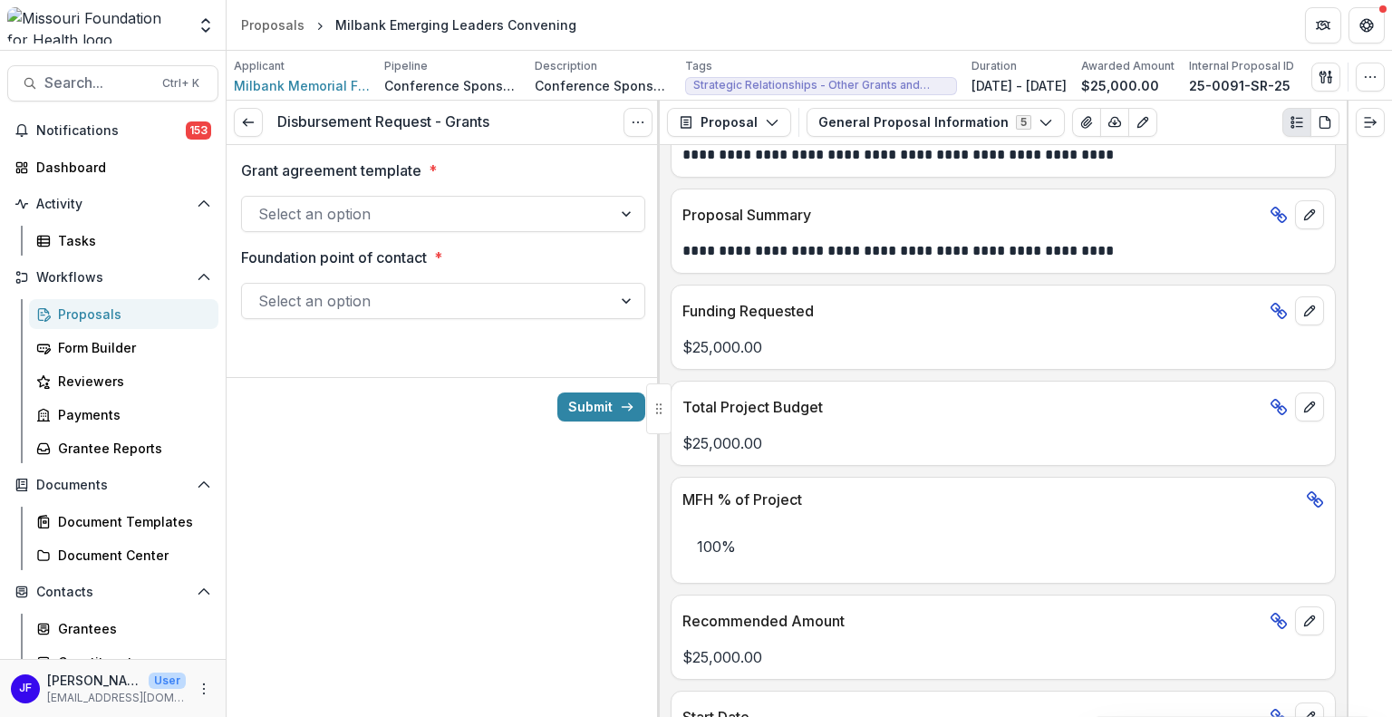
click at [628, 214] on div at bounding box center [628, 214] width 33 height 34
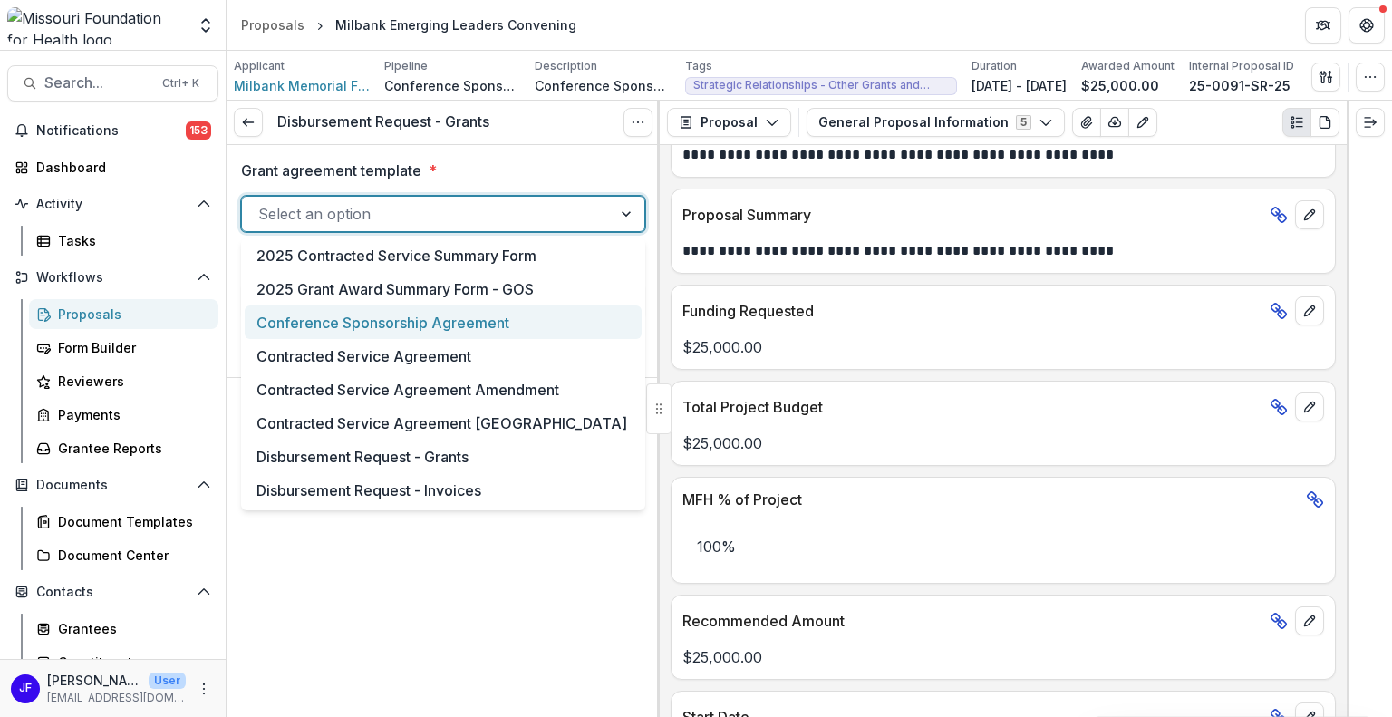
click at [305, 319] on div "Conference Sponsorship Agreement" at bounding box center [443, 322] width 397 height 34
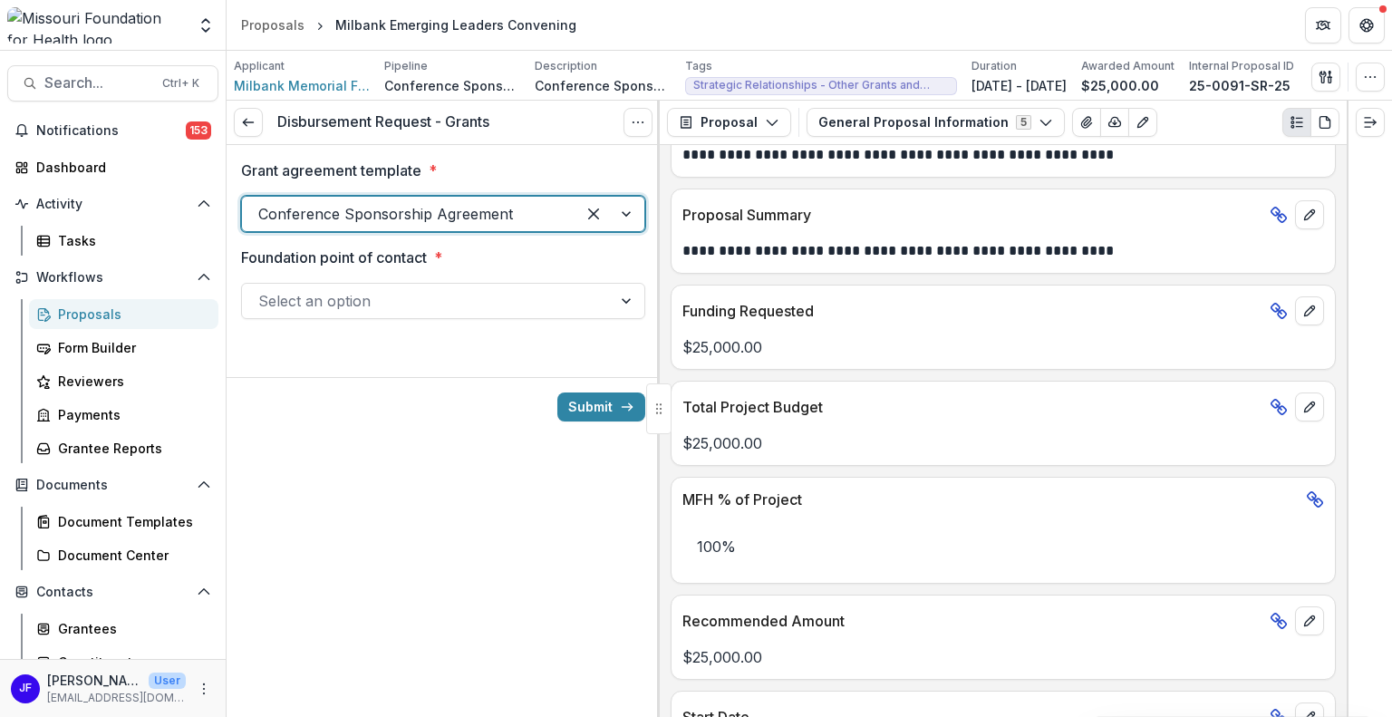
click at [590, 299] on div at bounding box center [426, 300] width 337 height 25
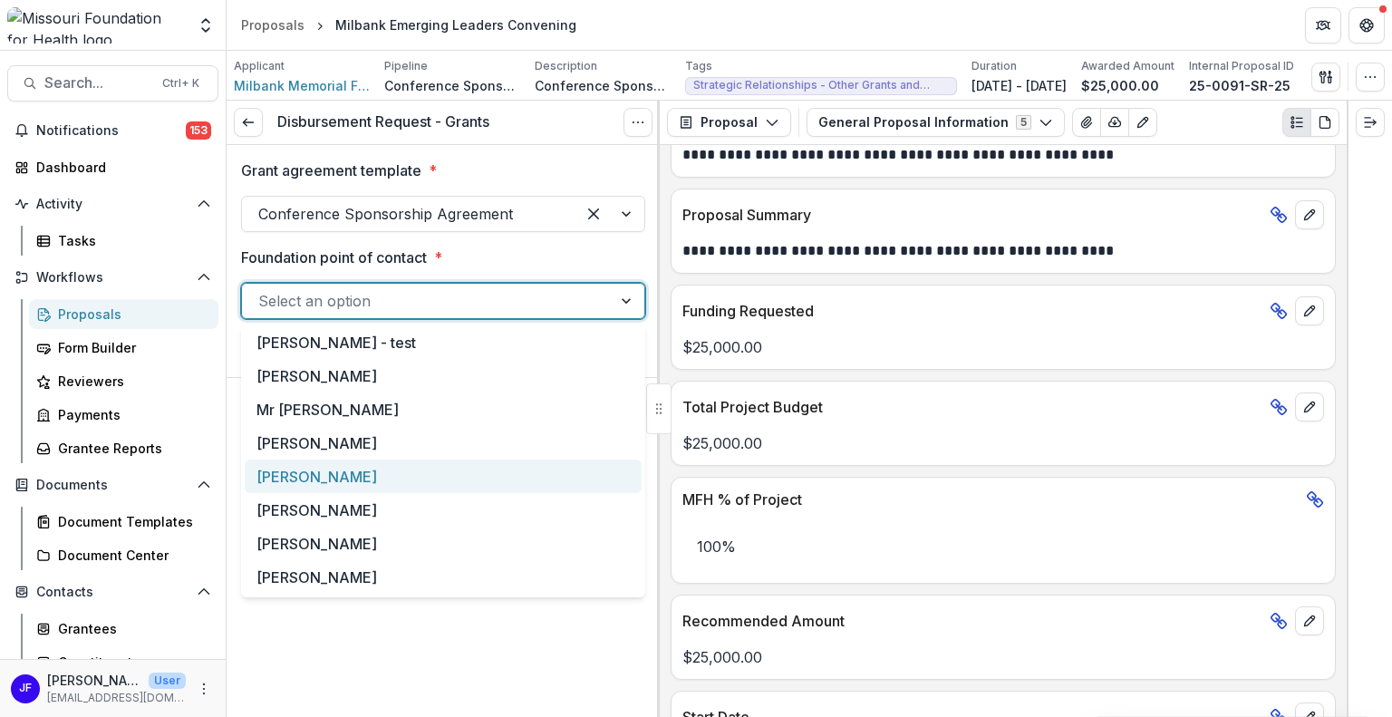
click at [406, 469] on div "[PERSON_NAME]" at bounding box center [443, 476] width 397 height 34
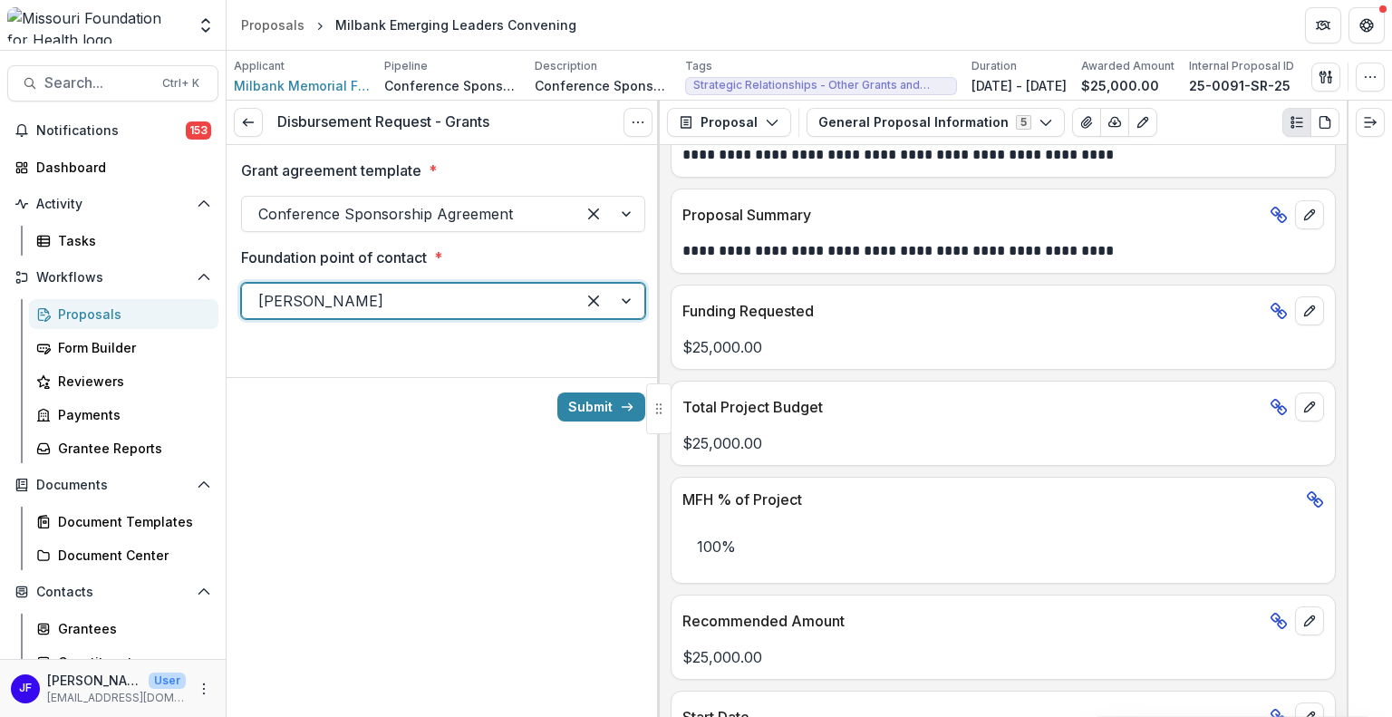
click at [627, 214] on div at bounding box center [609, 214] width 69 height 34
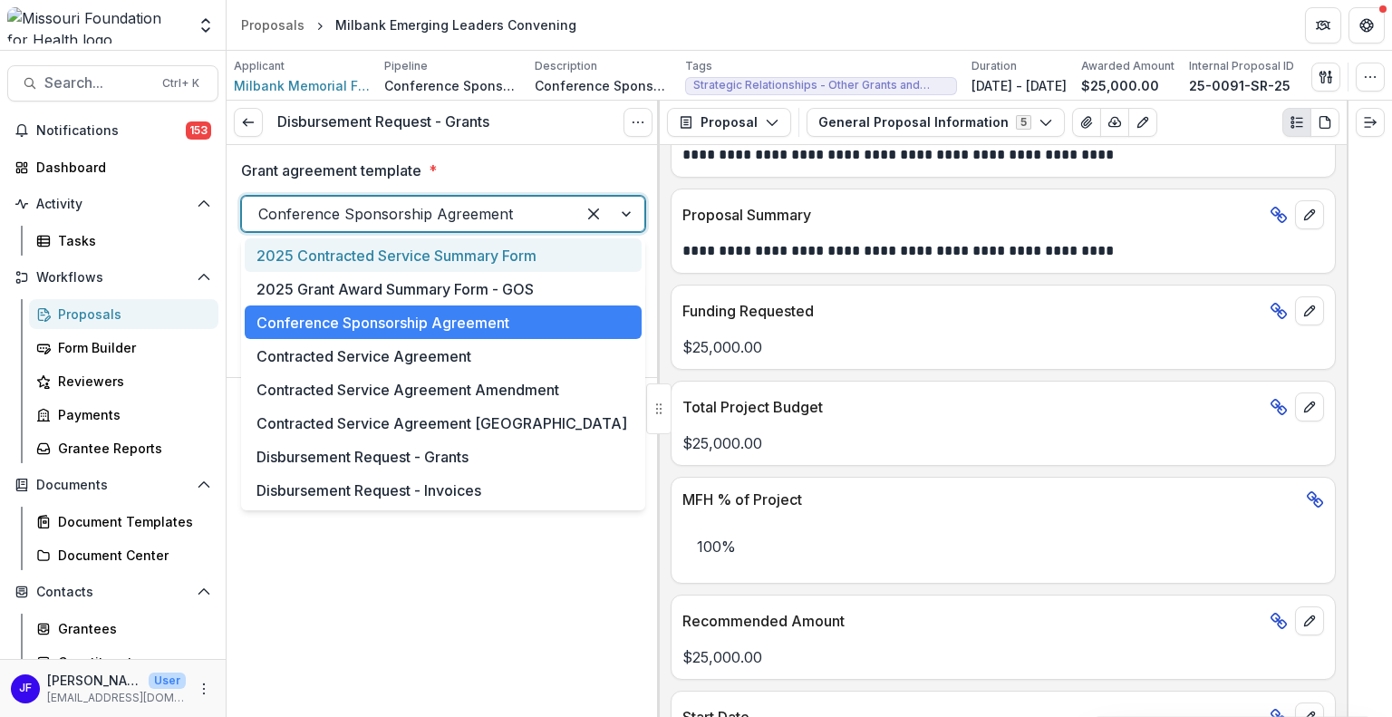
click at [627, 214] on div at bounding box center [609, 214] width 69 height 34
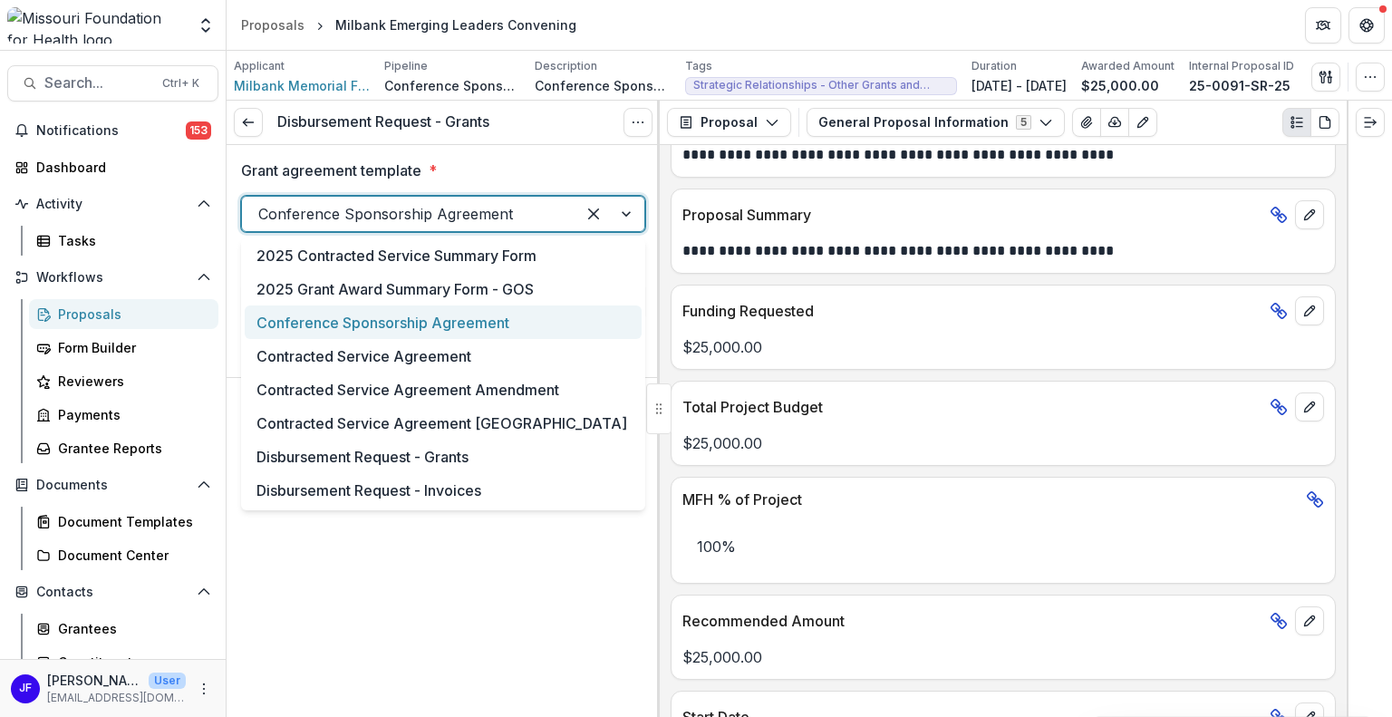
click at [634, 213] on div at bounding box center [609, 214] width 69 height 34
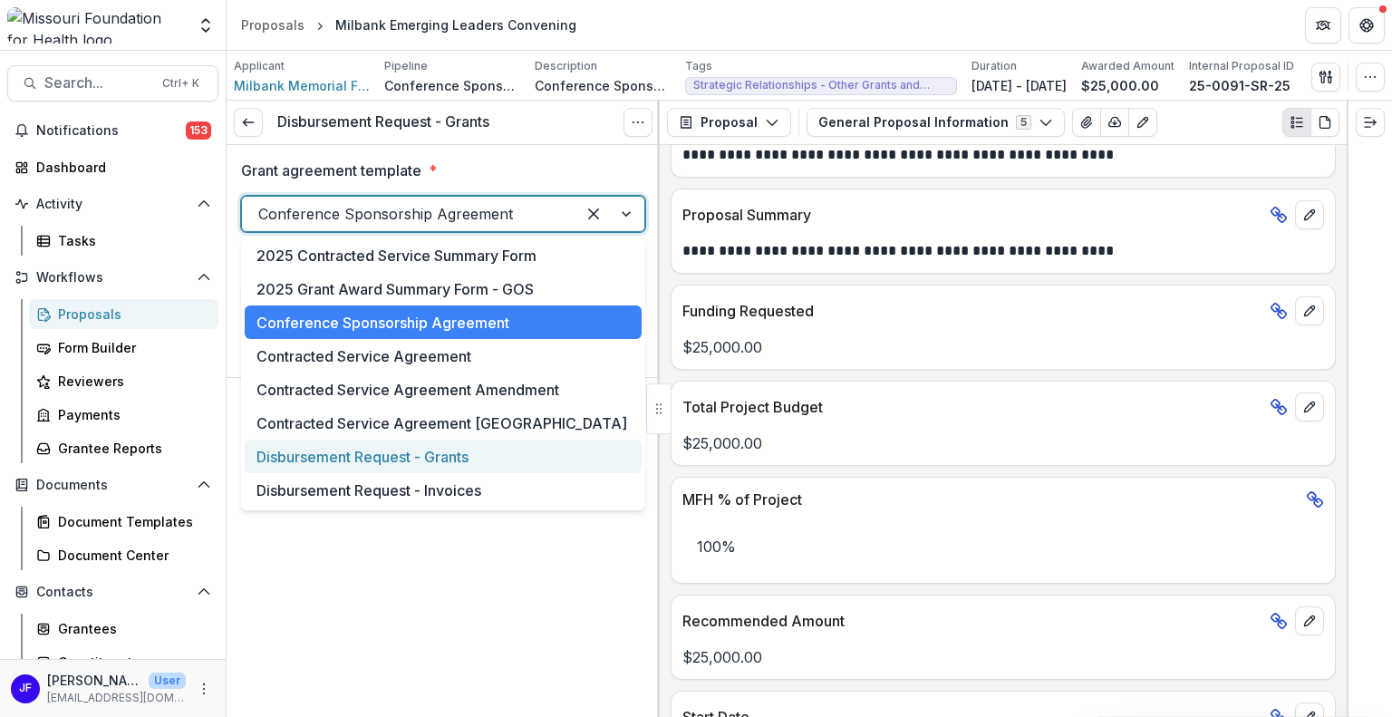
click at [485, 453] on div "Disbursement Request - Grants" at bounding box center [443, 456] width 397 height 34
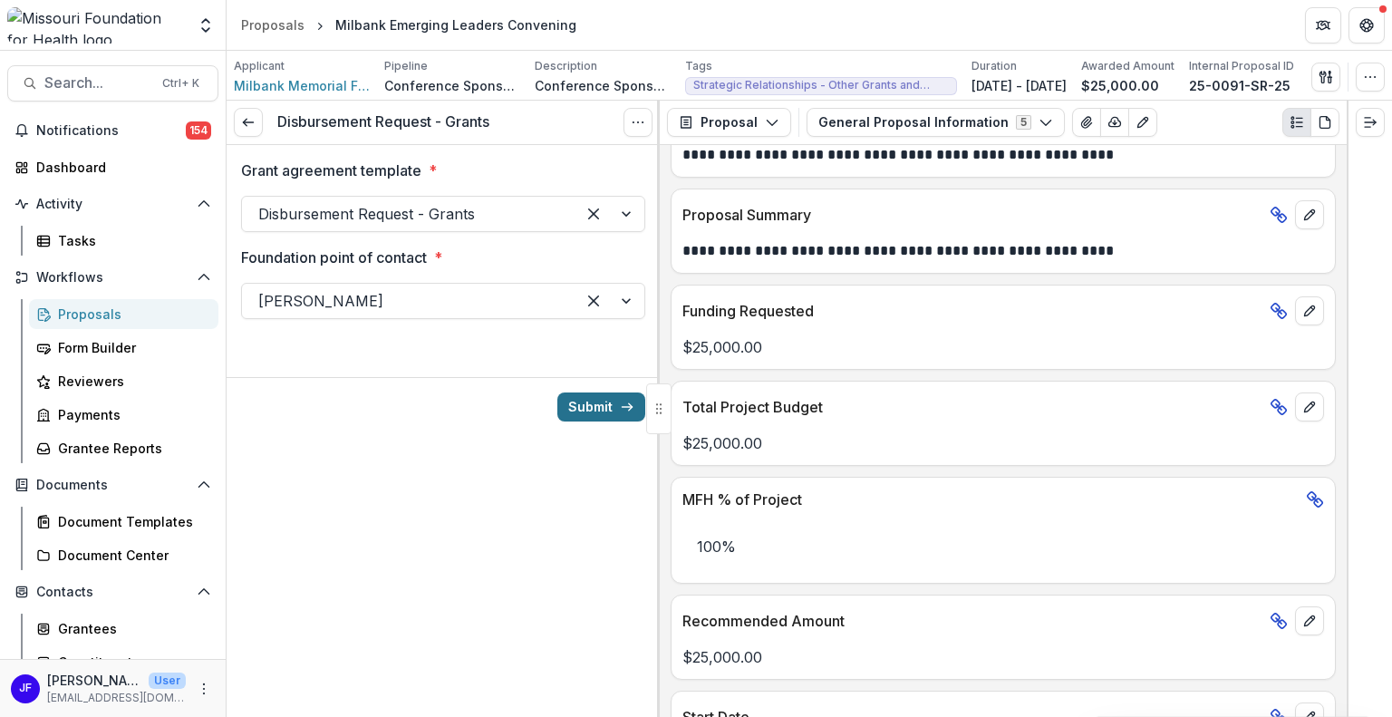
click at [591, 403] on button "Submit" at bounding box center [601, 406] width 88 height 29
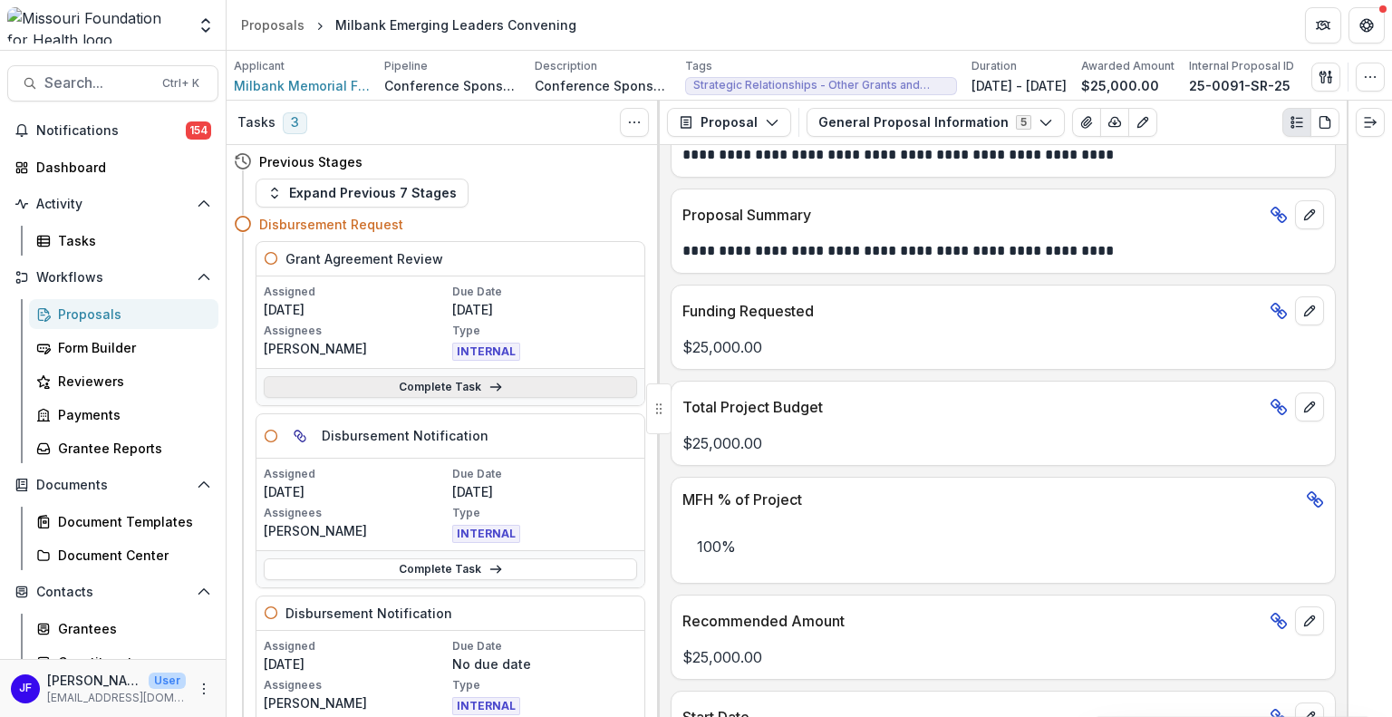
click at [461, 379] on link "Complete Task" at bounding box center [450, 387] width 373 height 22
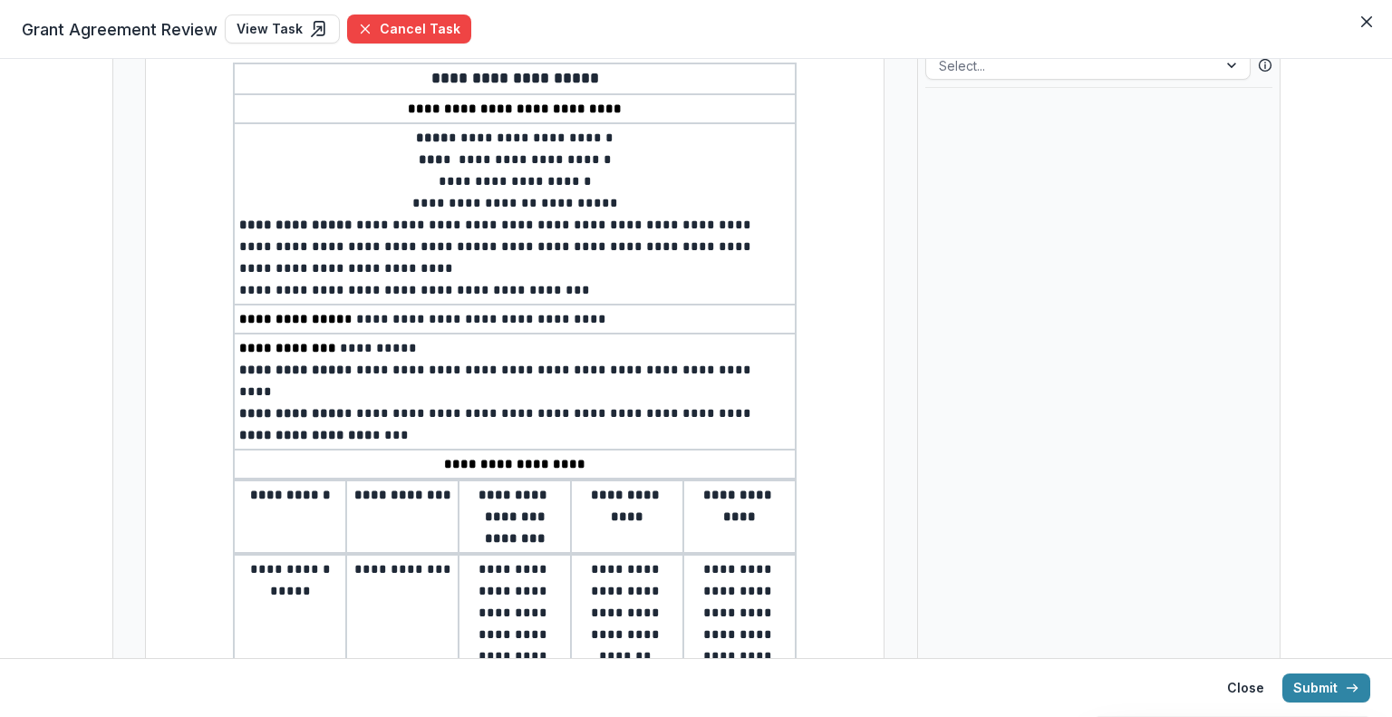
scroll to position [181, 0]
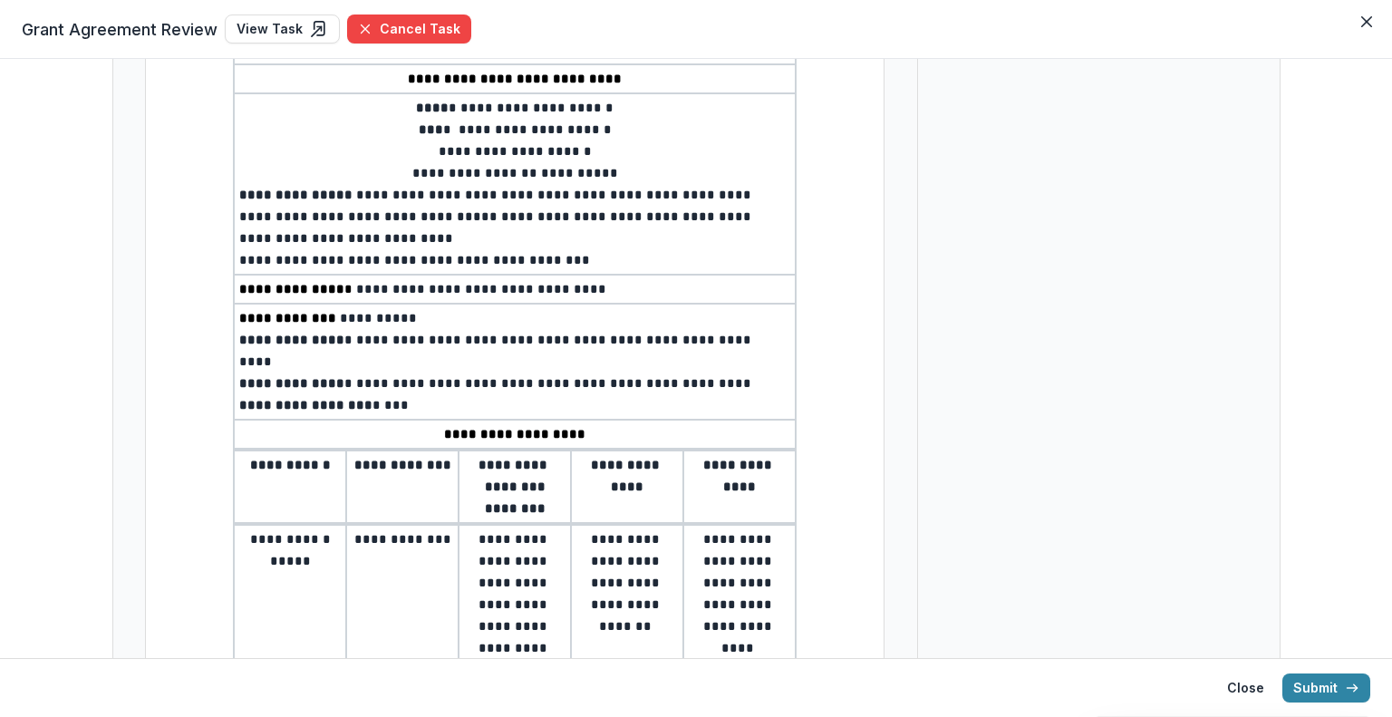
type input "**"
select select "**********"
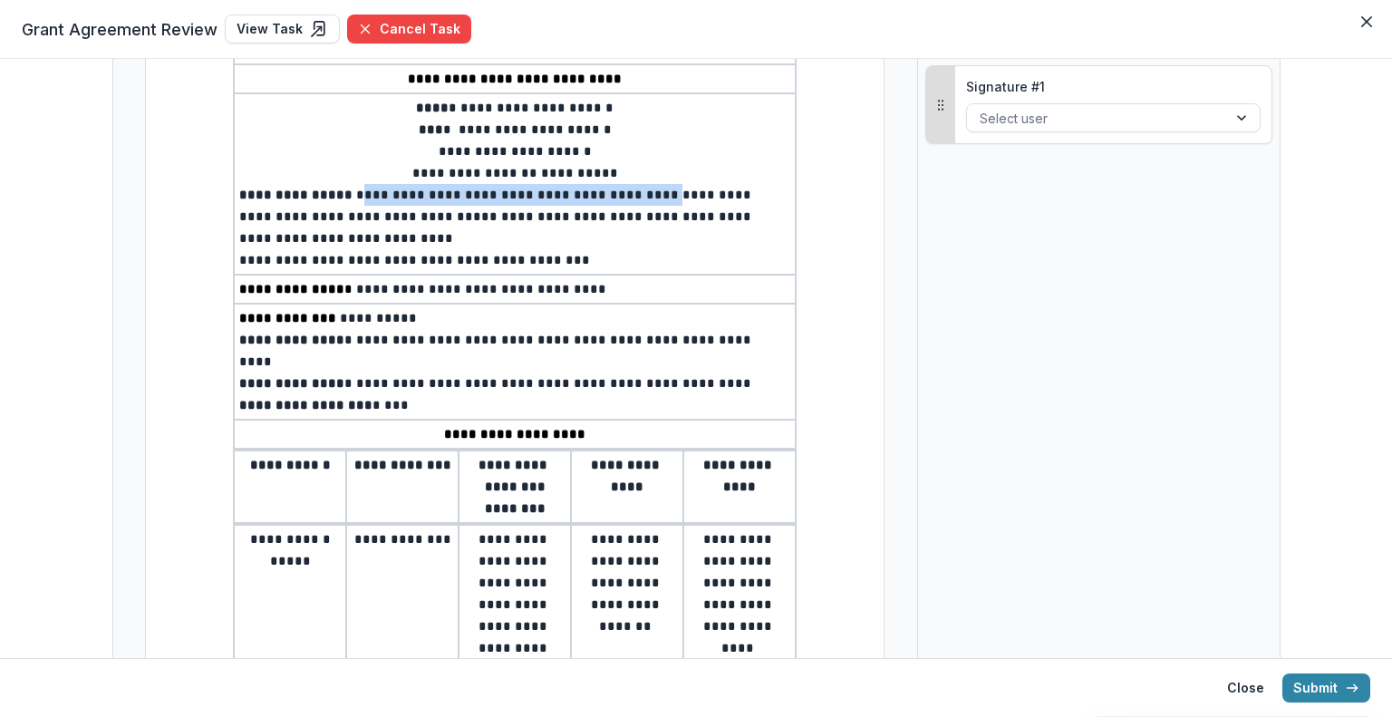
drag, startPoint x: 344, startPoint y: 191, endPoint x: 625, endPoint y: 192, distance: 280.9
click at [625, 192] on span "**********" at bounding box center [497, 216] width 516 height 56
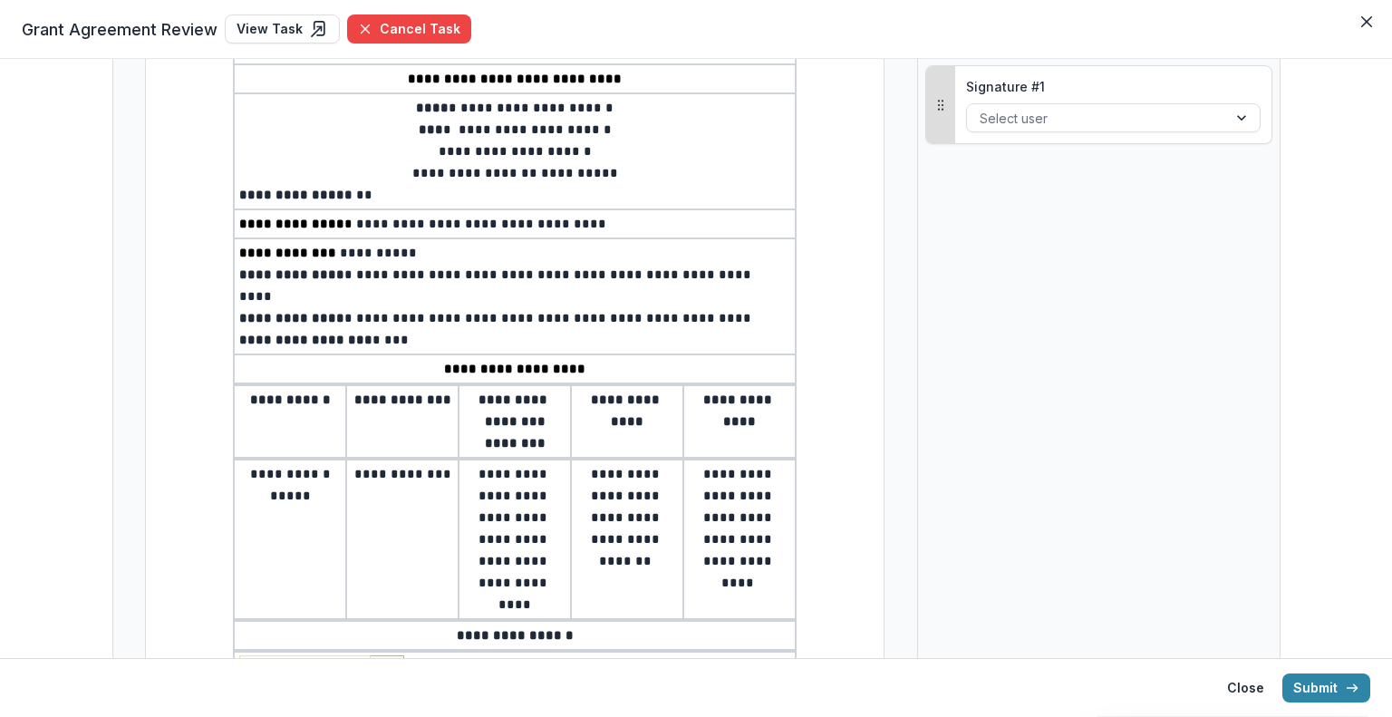
click at [342, 273] on span "**********" at bounding box center [497, 285] width 516 height 34
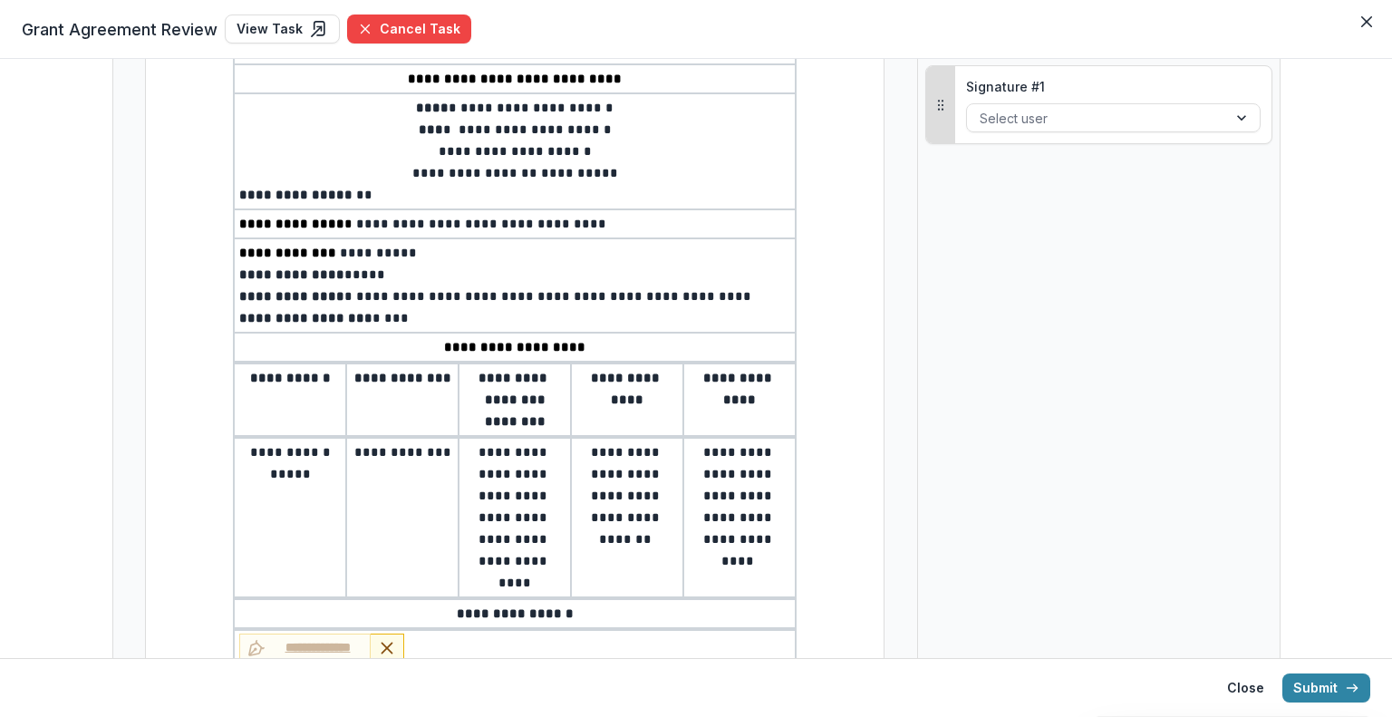
click at [352, 294] on span "**********" at bounding box center [553, 296] width 402 height 13
click at [384, 312] on span "***" at bounding box center [398, 318] width 28 height 13
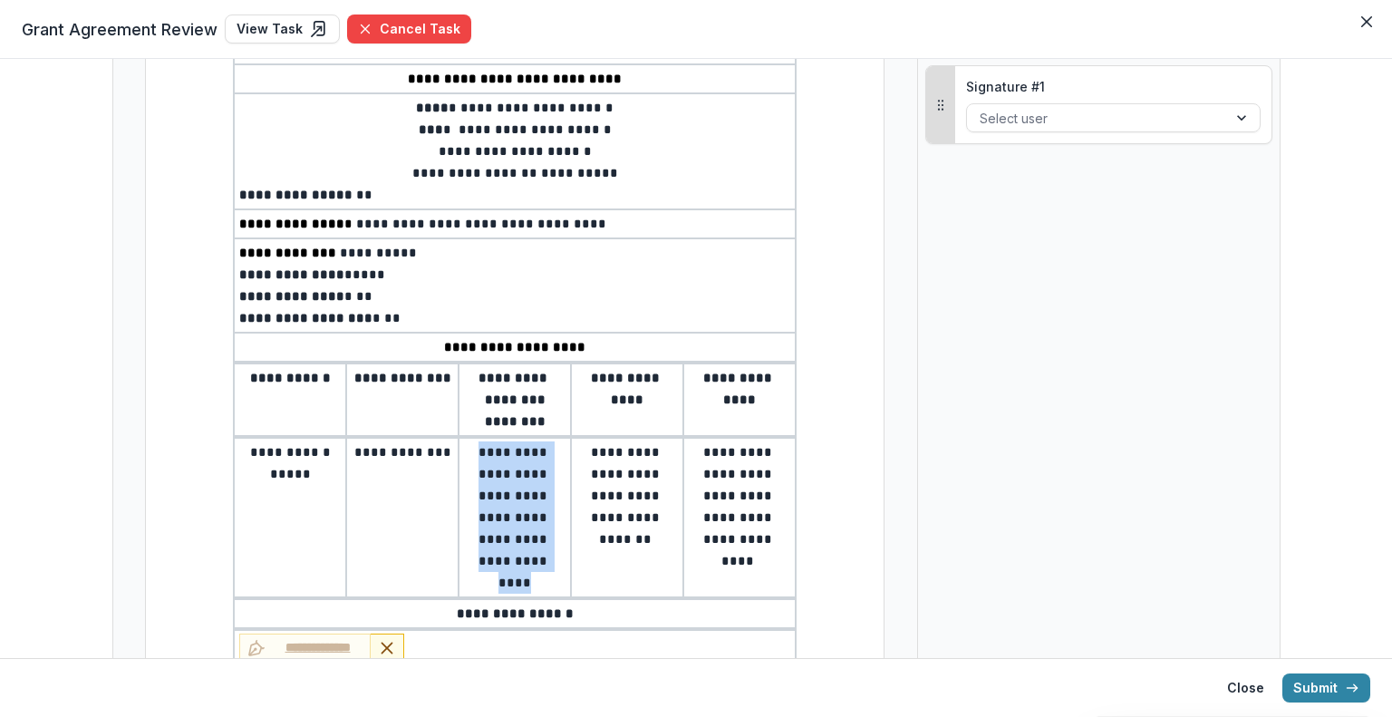
drag, startPoint x: 553, startPoint y: 555, endPoint x: 476, endPoint y: 447, distance: 133.2
click at [478, 447] on span "**********" at bounding box center [514, 517] width 72 height 143
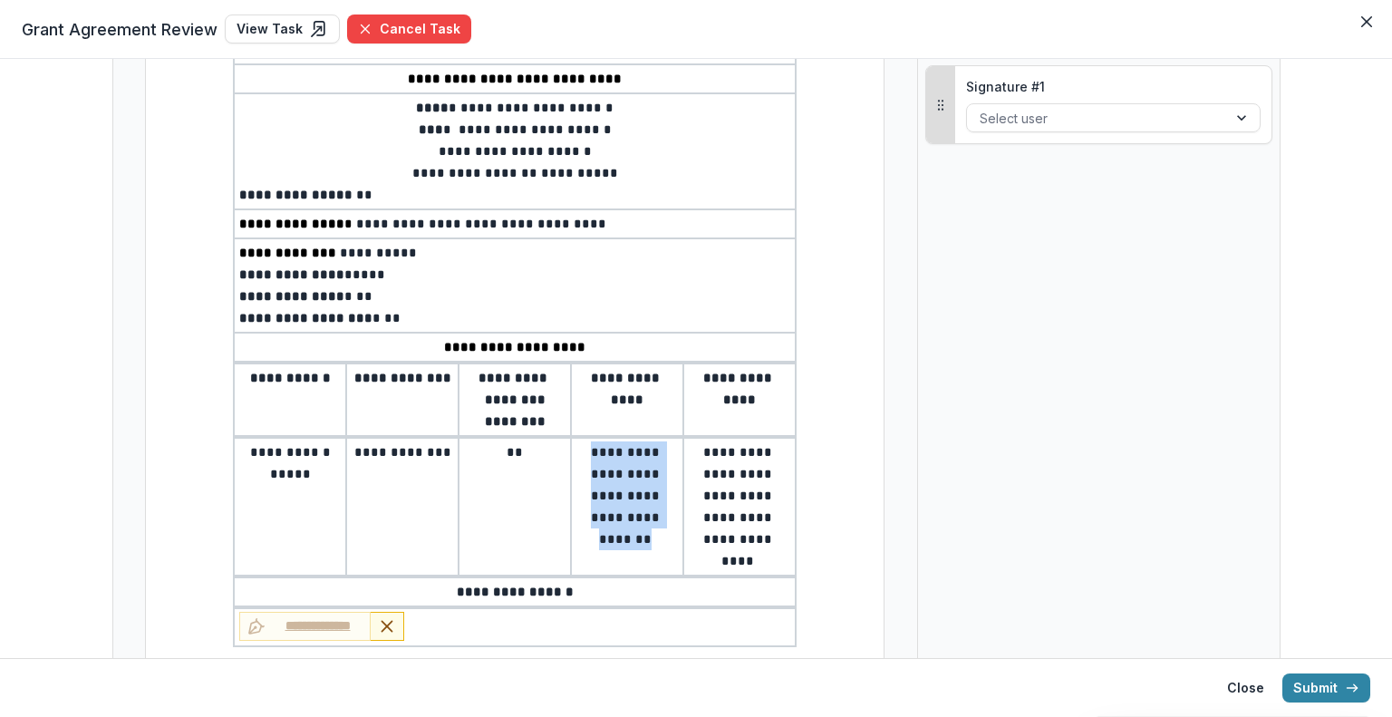
drag, startPoint x: 647, startPoint y: 535, endPoint x: 585, endPoint y: 451, distance: 104.4
click at [591, 451] on span "**********" at bounding box center [627, 496] width 72 height 100
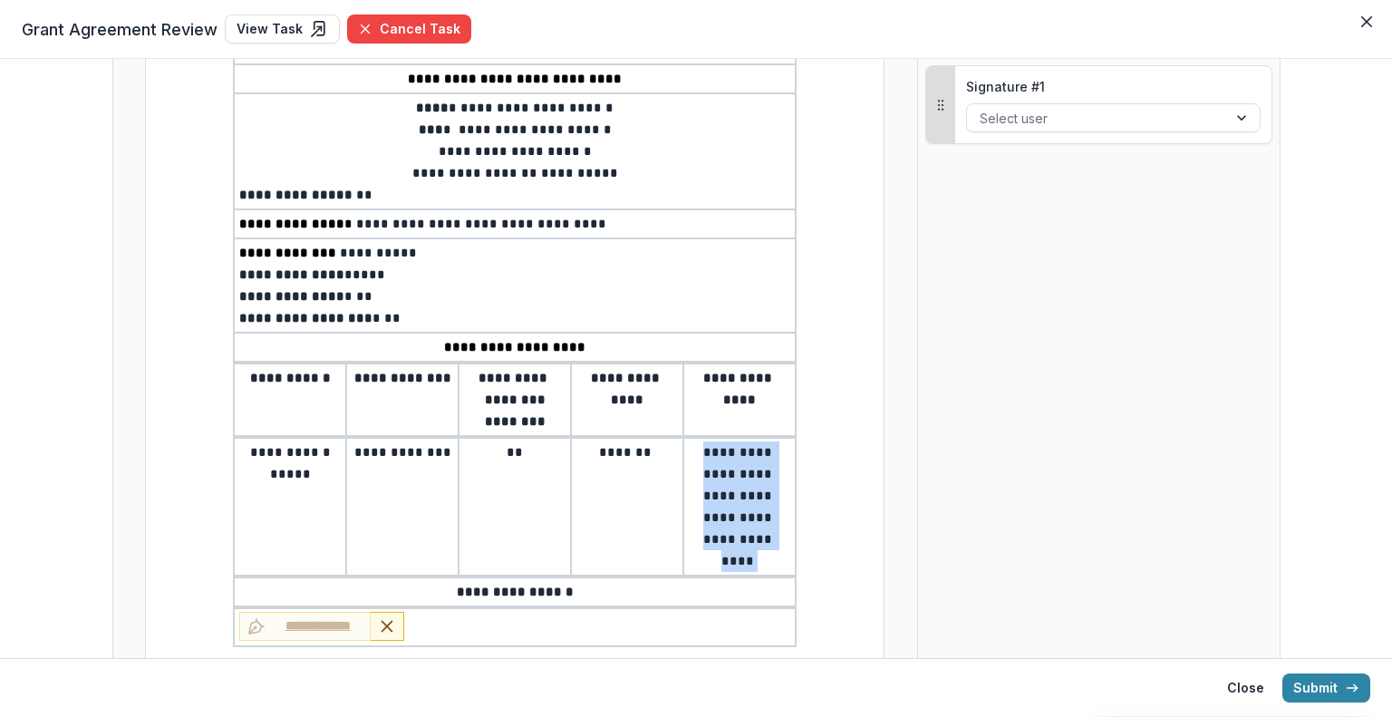
drag, startPoint x: 757, startPoint y: 525, endPoint x: 697, endPoint y: 443, distance: 102.4
click at [697, 443] on p "**********" at bounding box center [739, 506] width 101 height 130
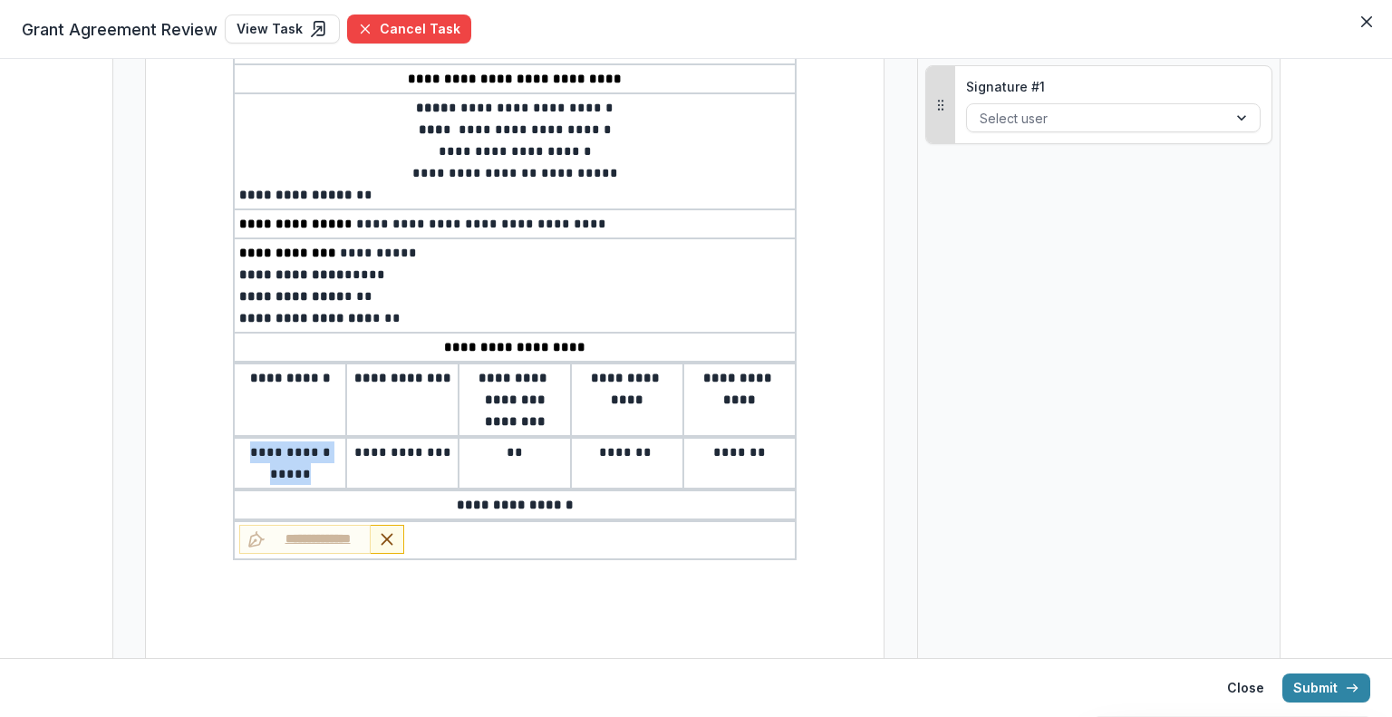
drag, startPoint x: 306, startPoint y: 475, endPoint x: 243, endPoint y: 440, distance: 72.2
click at [243, 440] on td "**********" at bounding box center [290, 463] width 112 height 51
click at [260, 446] on span "**********" at bounding box center [290, 452] width 81 height 13
drag, startPoint x: 333, startPoint y: 446, endPoint x: 244, endPoint y: 446, distance: 88.8
click at [244, 446] on p "**********" at bounding box center [289, 452] width 101 height 22
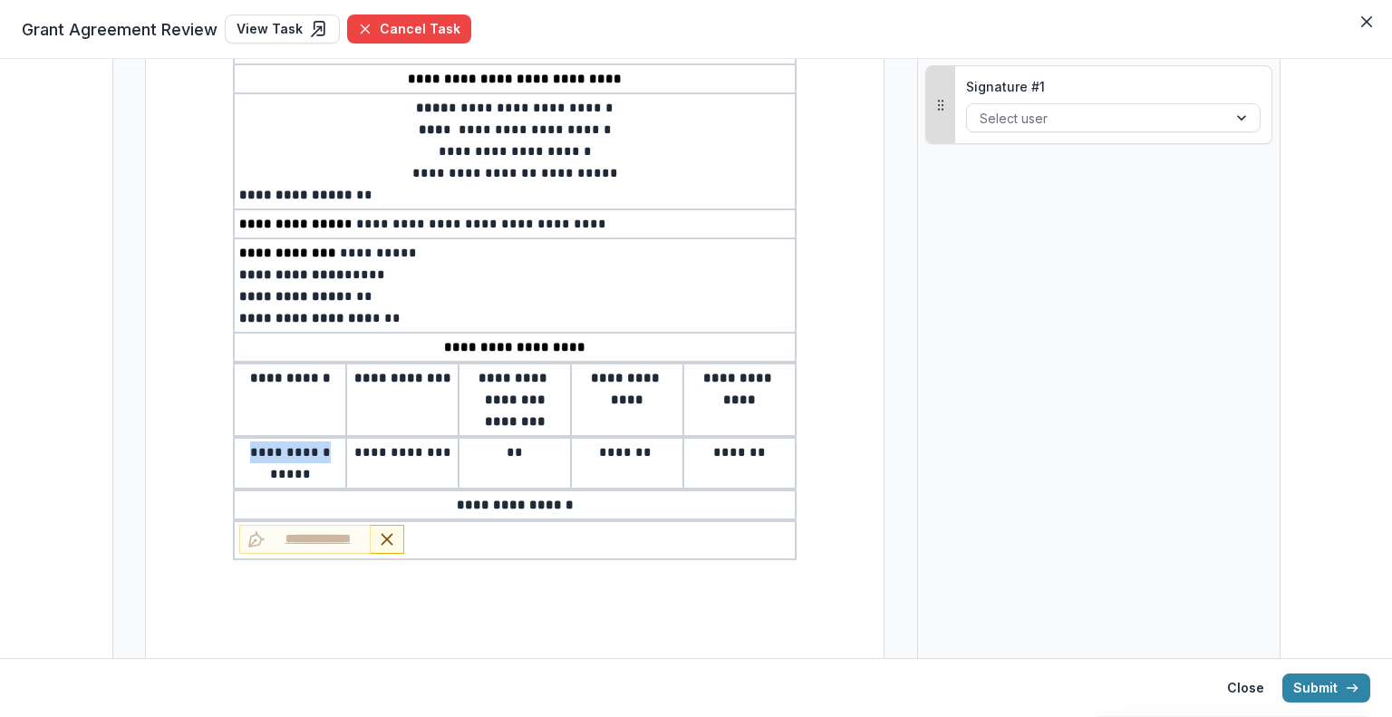
click at [367, 465] on td "**********" at bounding box center [402, 463] width 112 height 51
click at [1040, 113] on div at bounding box center [1092, 118] width 235 height 23
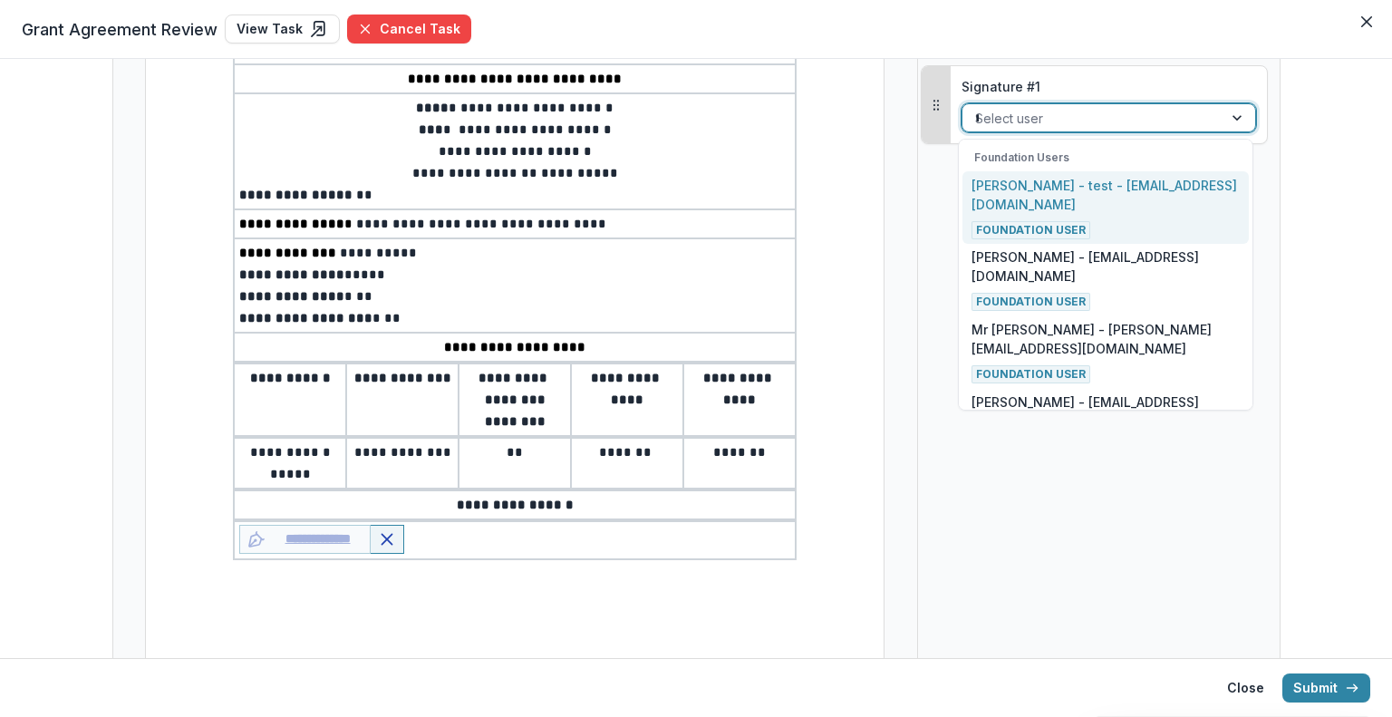
type input "****"
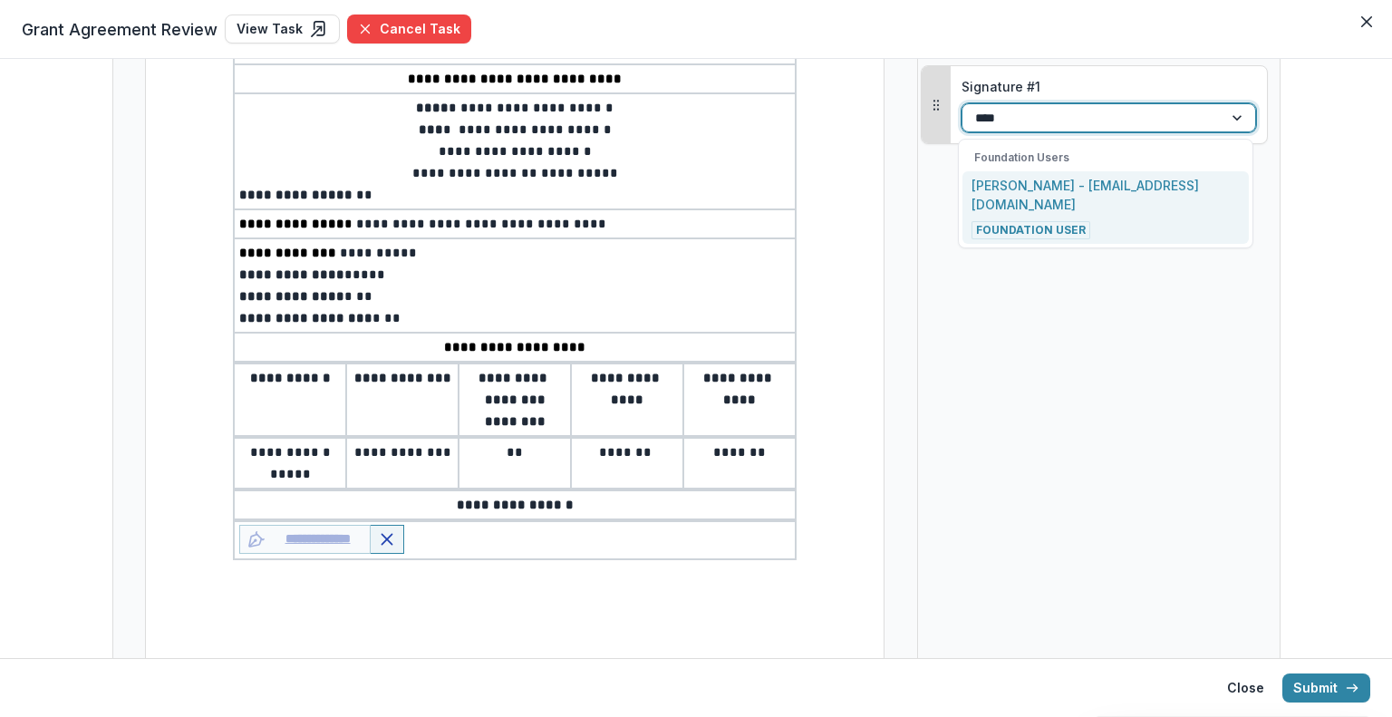
click at [1000, 178] on p "Jean Freeman-Crawford - jcrawford@mffh.org" at bounding box center [1105, 195] width 268 height 38
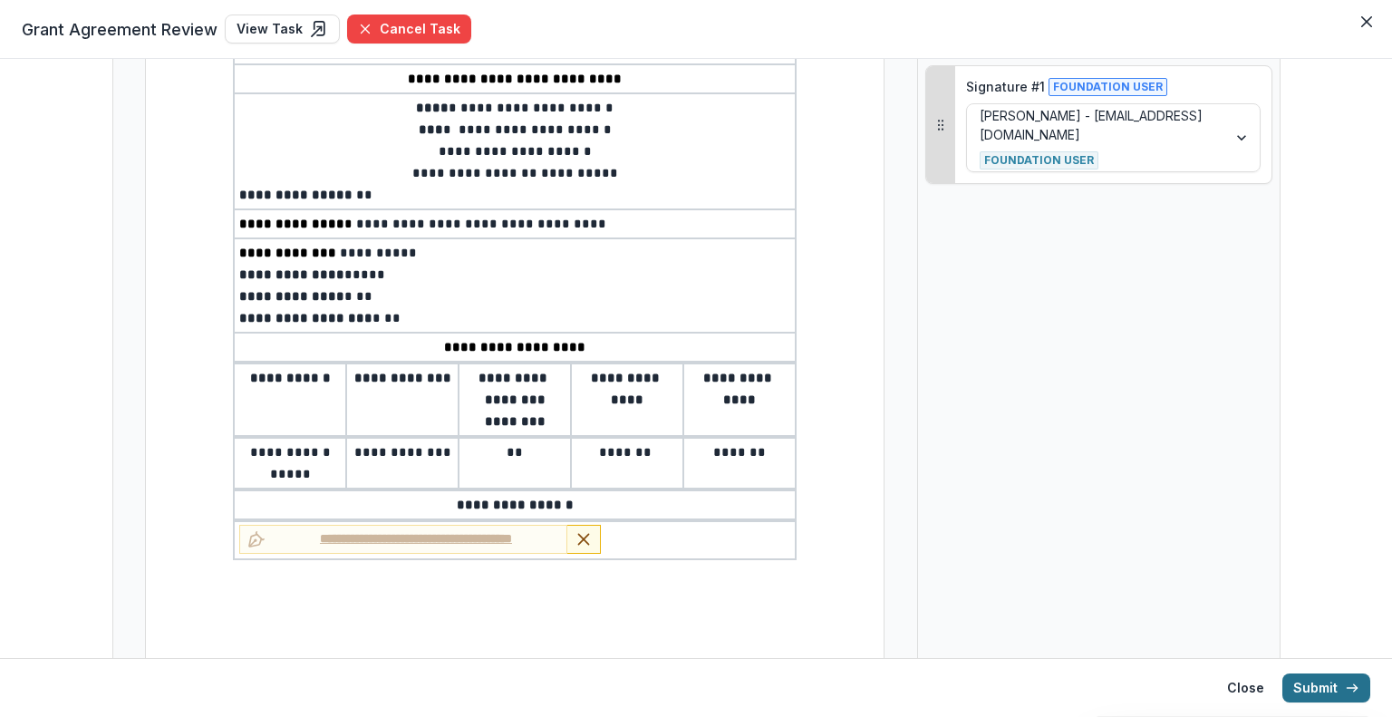
click at [1334, 691] on button "Submit" at bounding box center [1326, 687] width 88 height 29
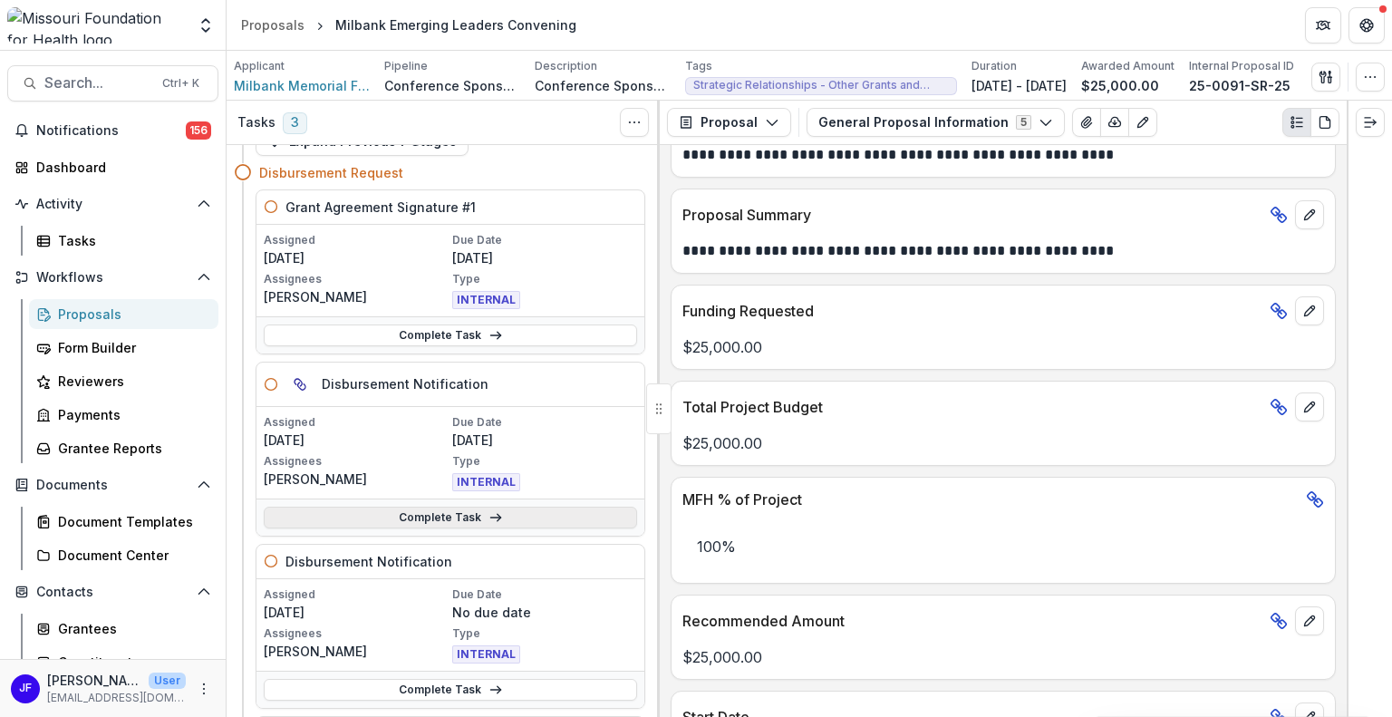
scroll to position [25, 0]
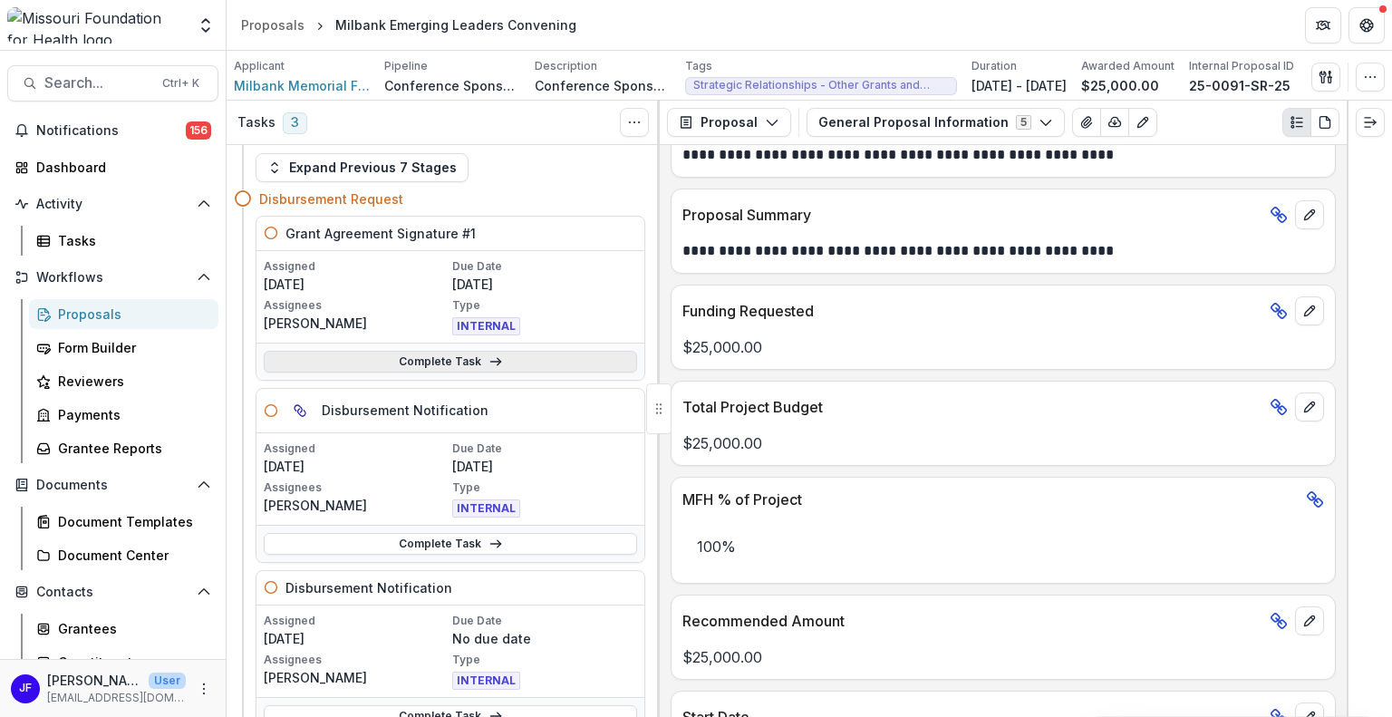
click at [424, 361] on link "Complete Task" at bounding box center [450, 362] width 373 height 22
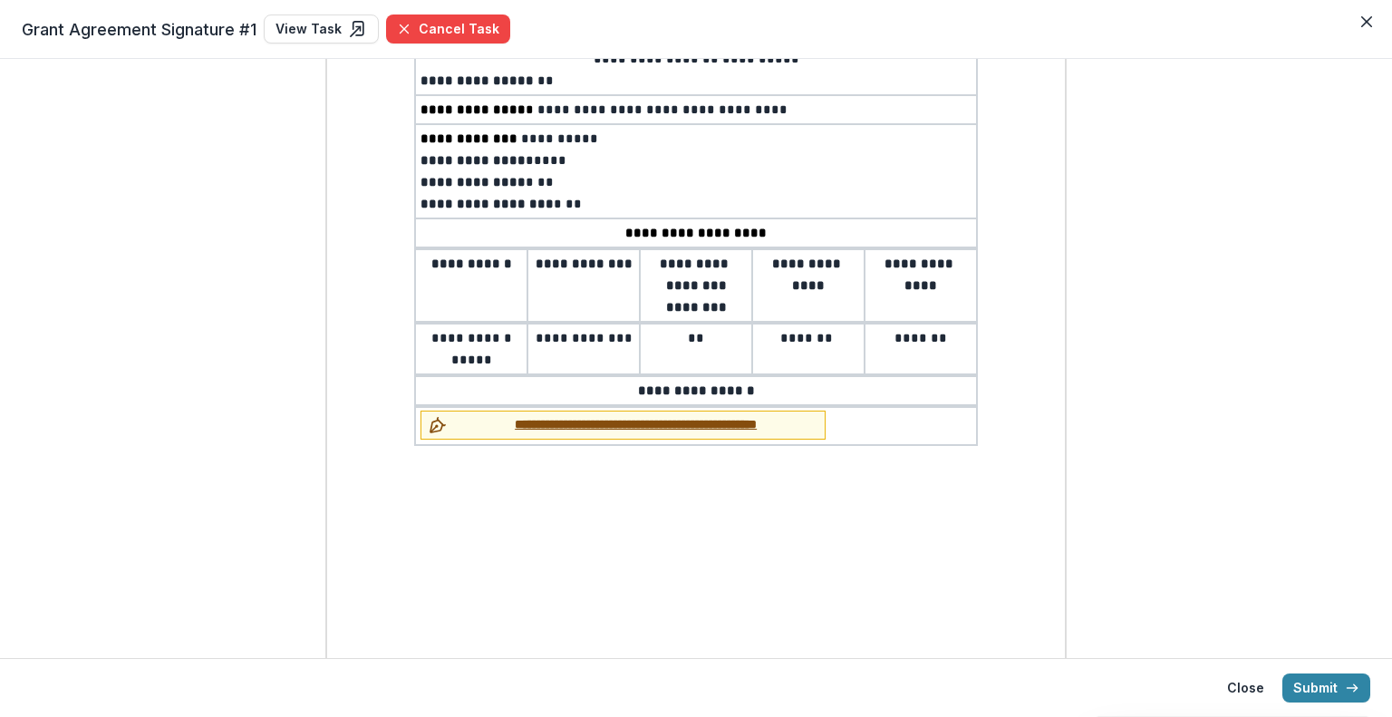
scroll to position [410, 0]
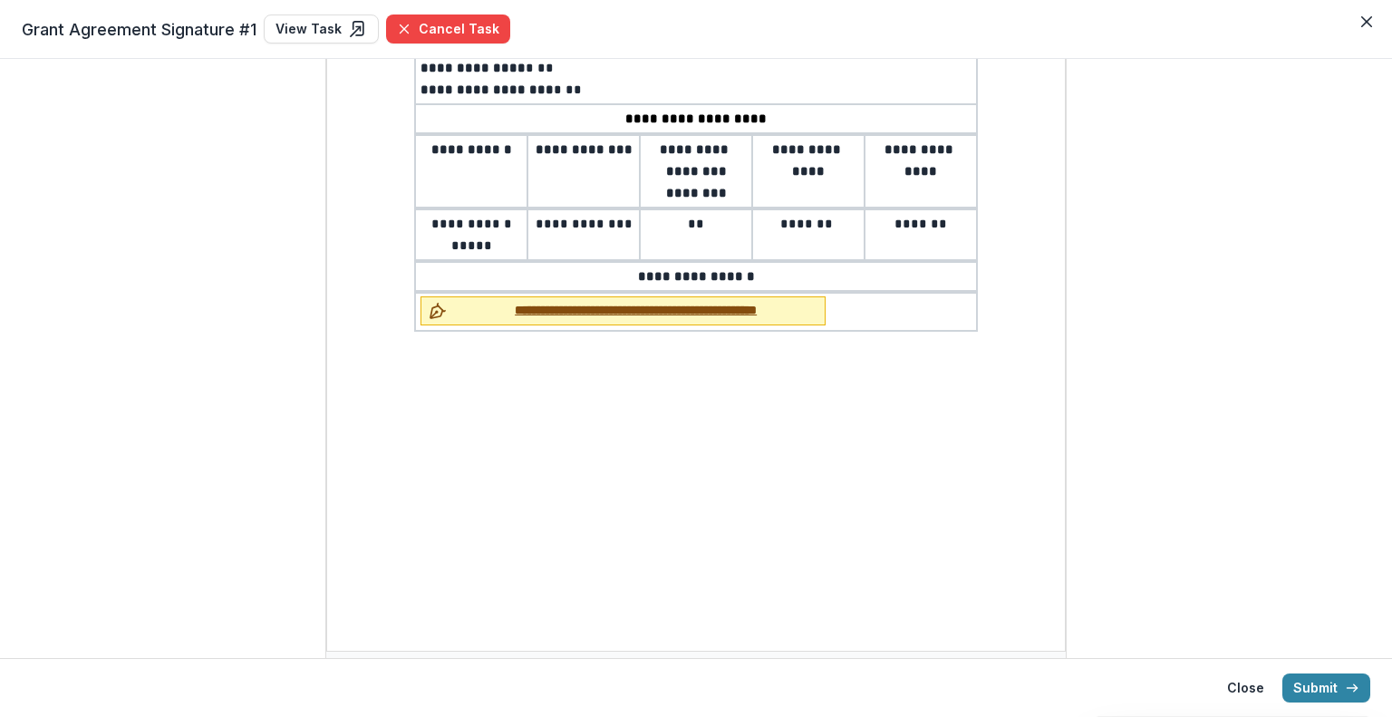
click at [555, 305] on span "**********" at bounding box center [635, 310] width 363 height 19
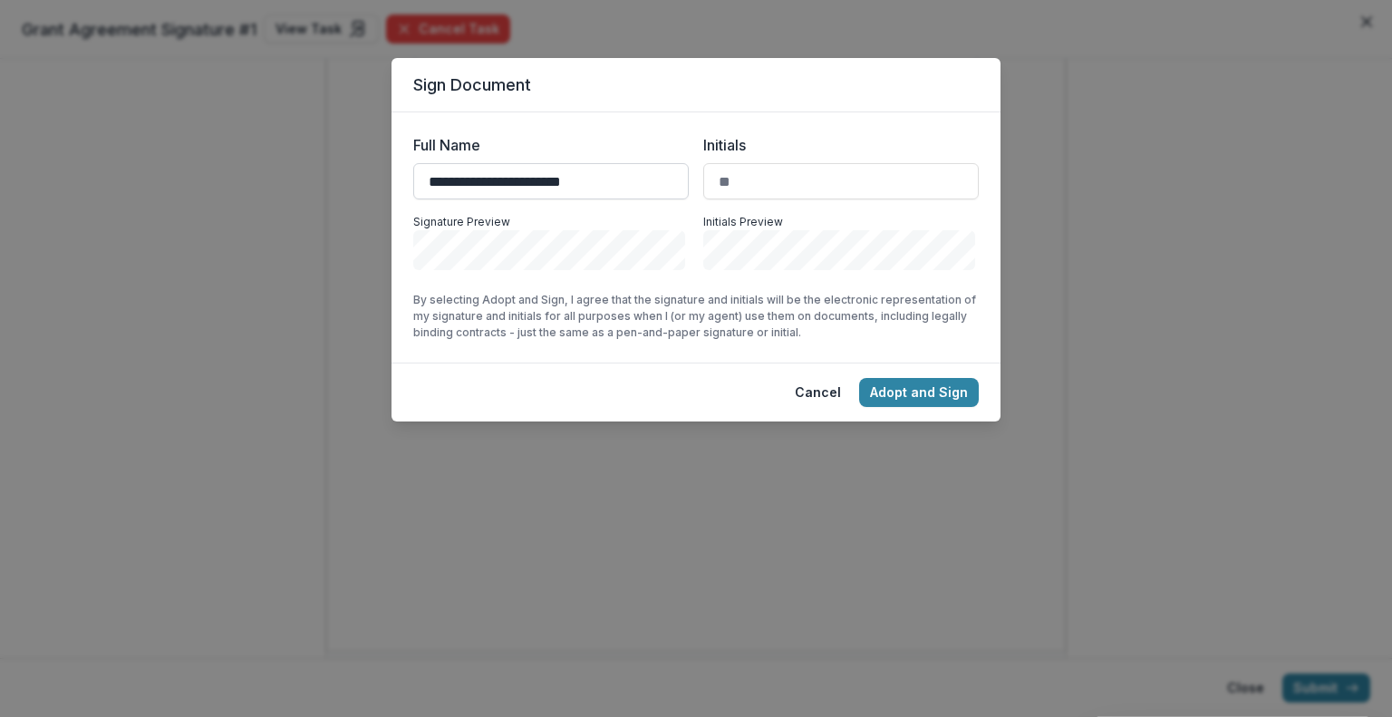
type input "**********"
type input "***"
click at [913, 396] on button "Adopt and Sign" at bounding box center [919, 392] width 120 height 29
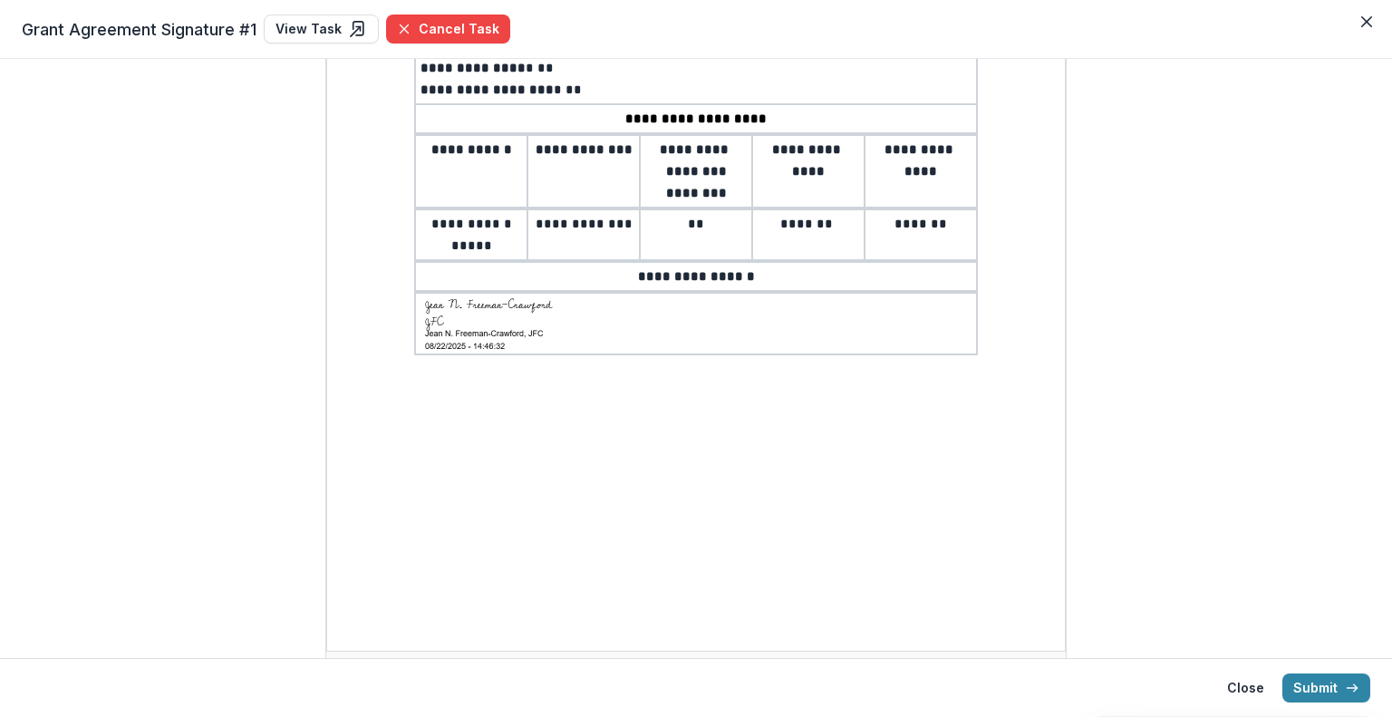
scroll to position [0, 0]
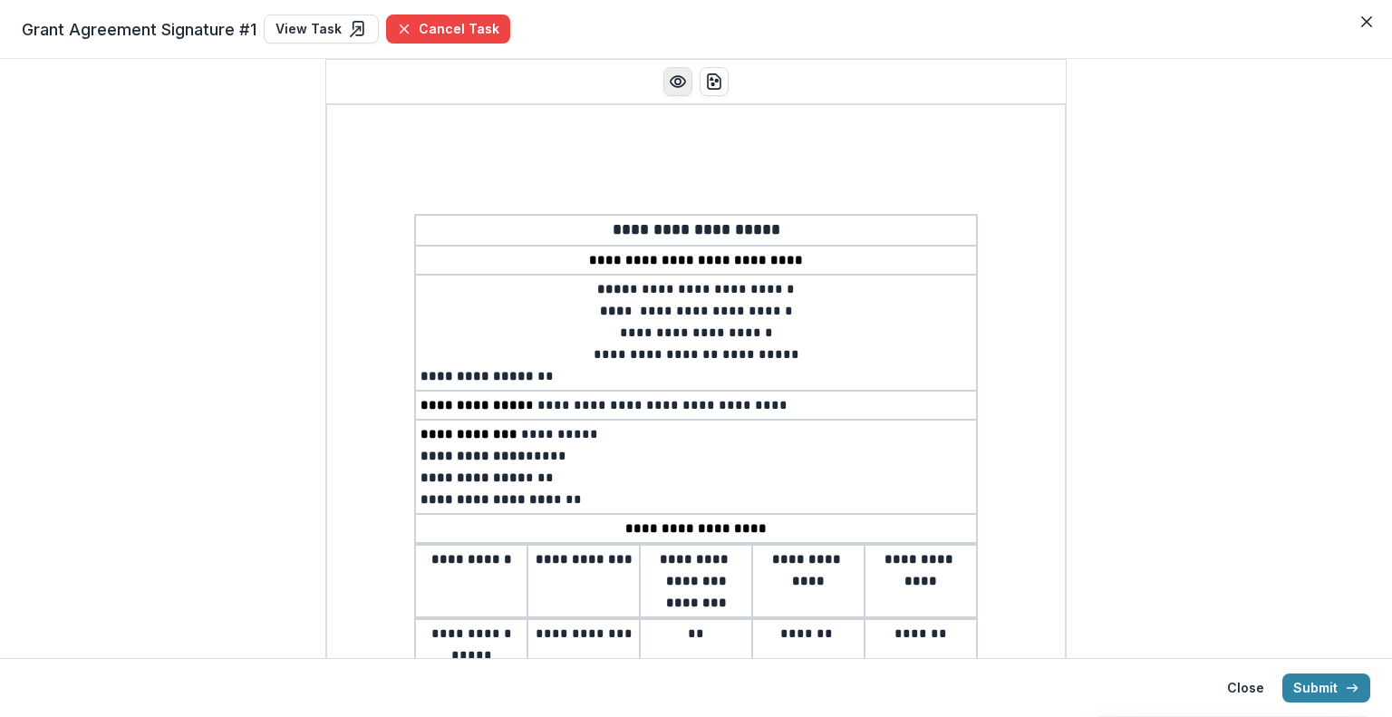
click at [670, 79] on icon "Preview preview-doc.pdf" at bounding box center [678, 81] width 18 height 18
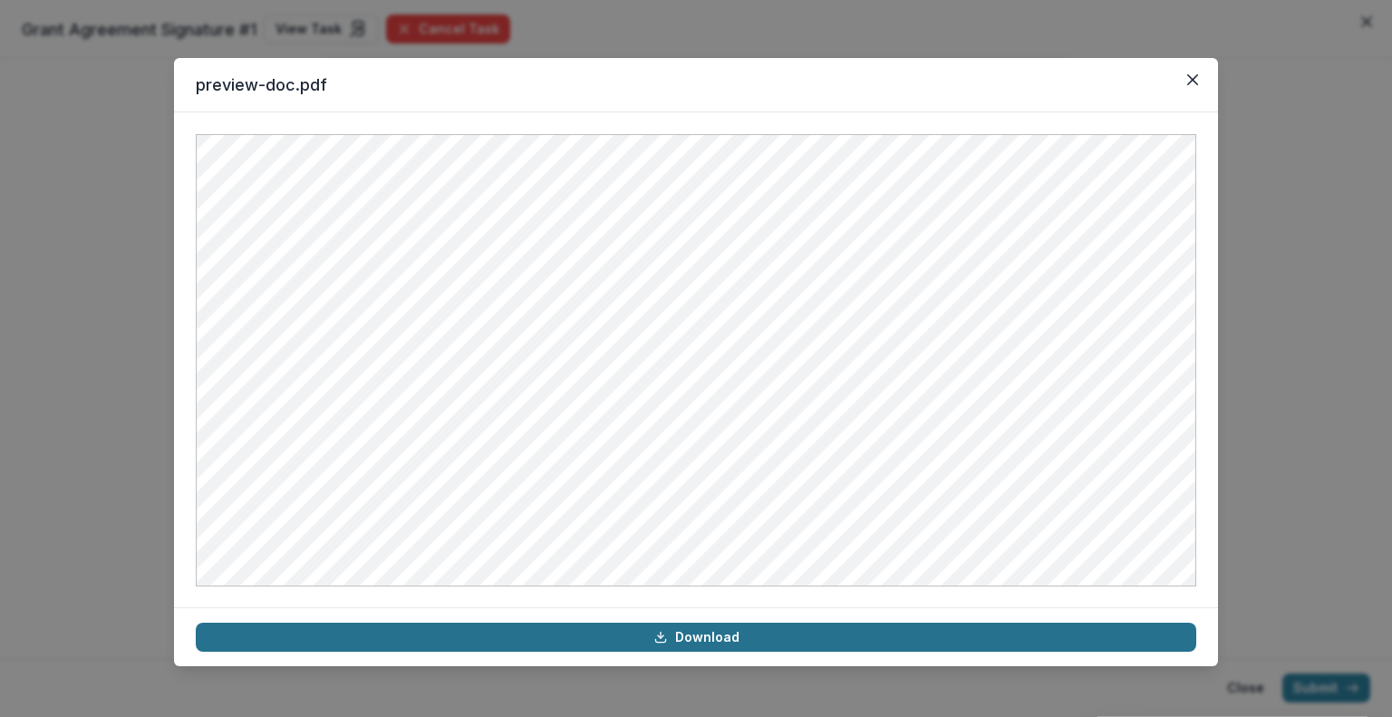
click at [725, 637] on link "Download" at bounding box center [696, 636] width 1000 height 29
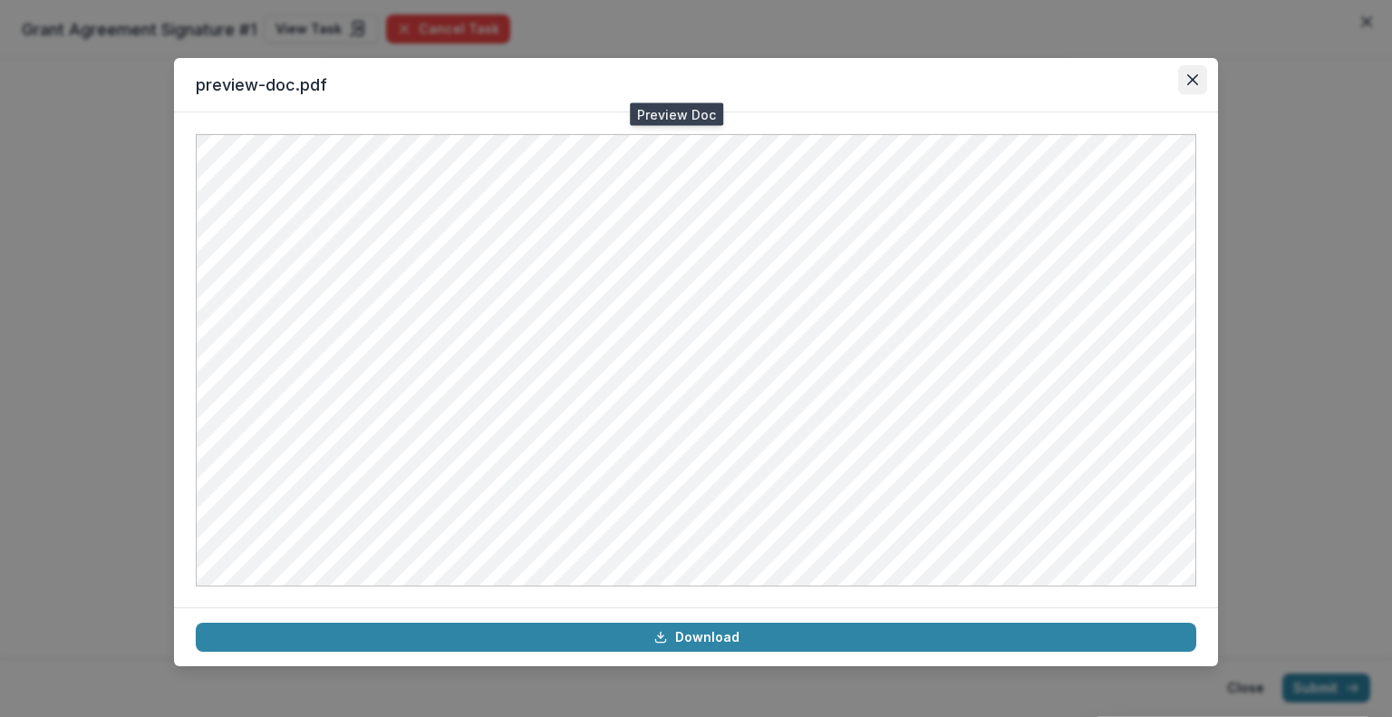
click at [1189, 80] on icon "Close" at bounding box center [1192, 79] width 11 height 11
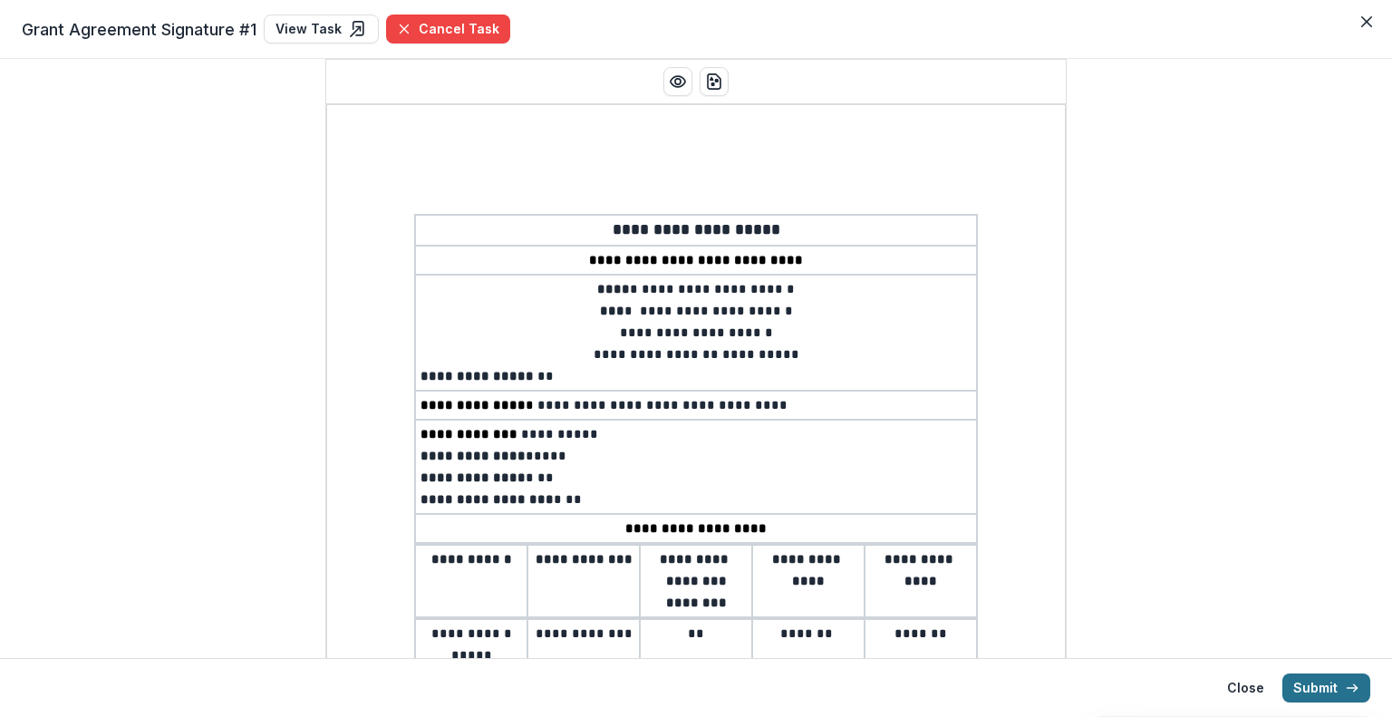
click at [1300, 688] on button "Submit" at bounding box center [1326, 687] width 88 height 29
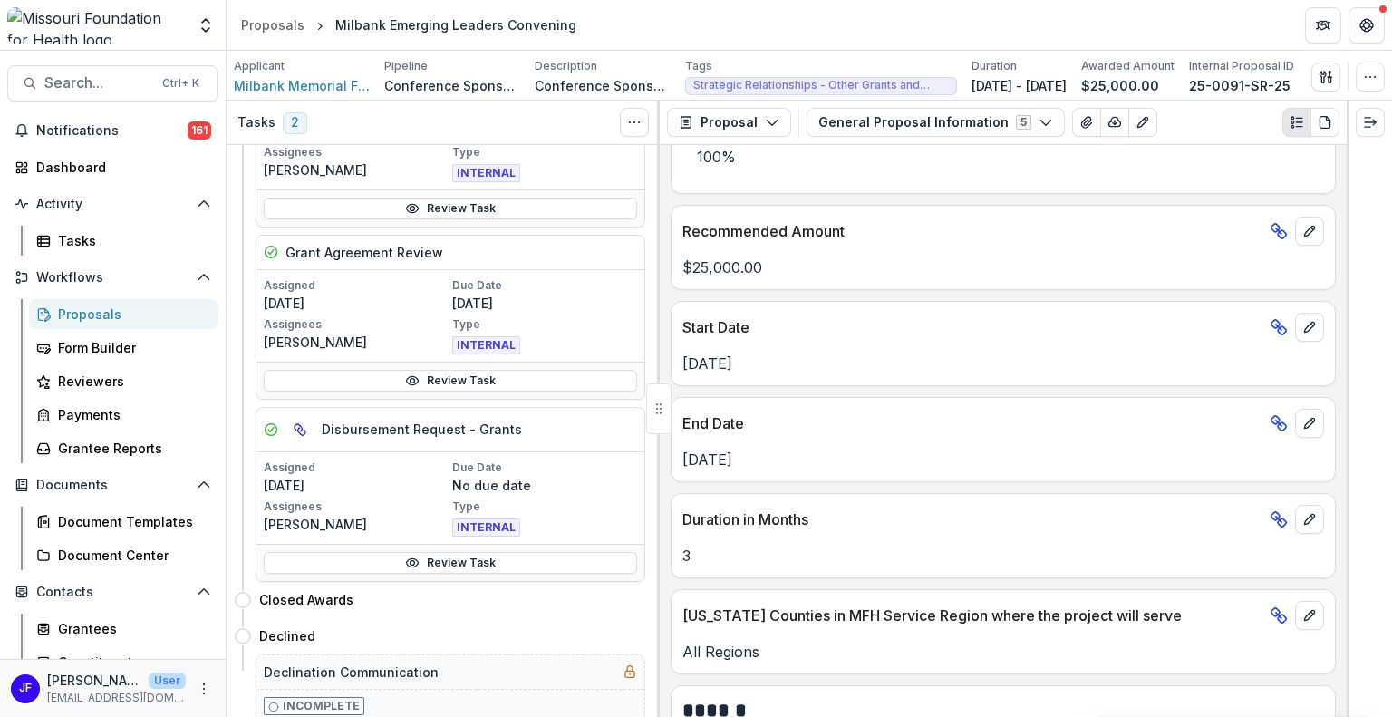
scroll to position [805, 0]
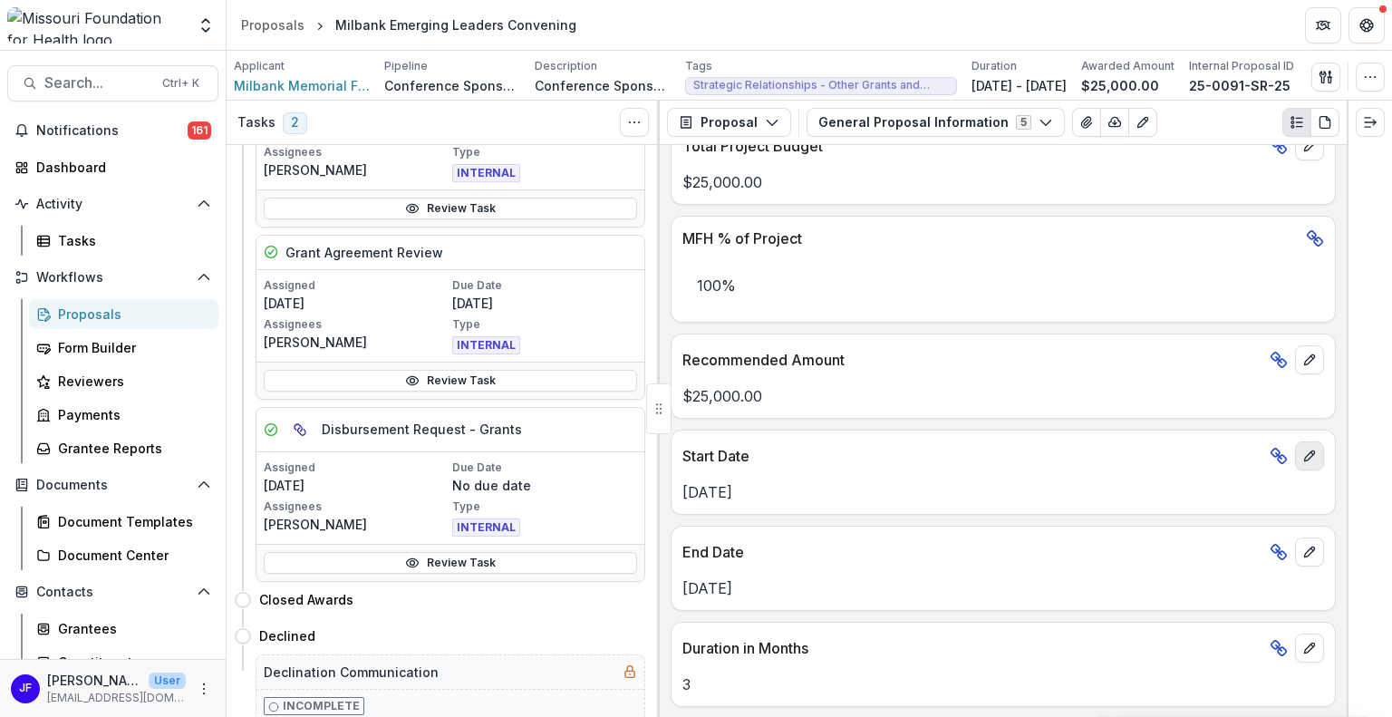
click at [1302, 451] on icon "edit" at bounding box center [1309, 455] width 14 height 14
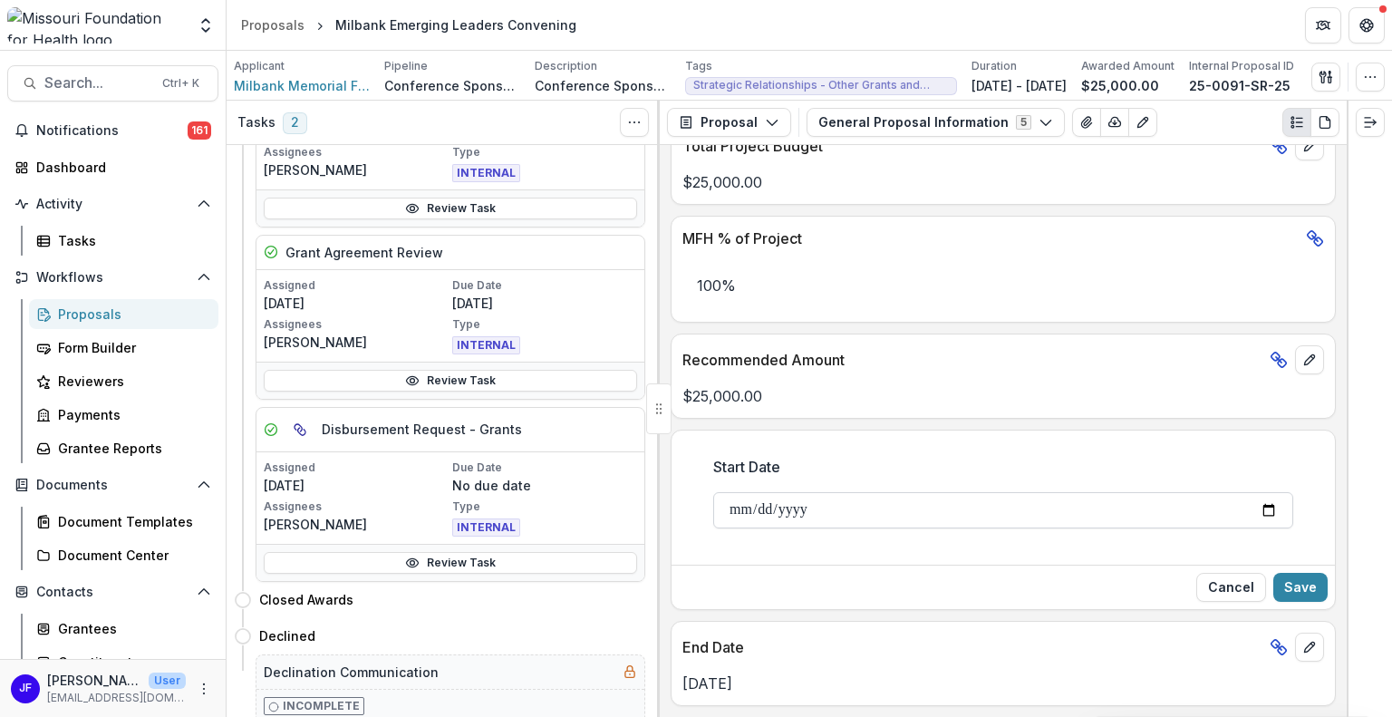
click at [1269, 506] on input "**********" at bounding box center [1003, 510] width 580 height 36
type input "**********"
click at [1295, 583] on button "Save" at bounding box center [1300, 587] width 54 height 29
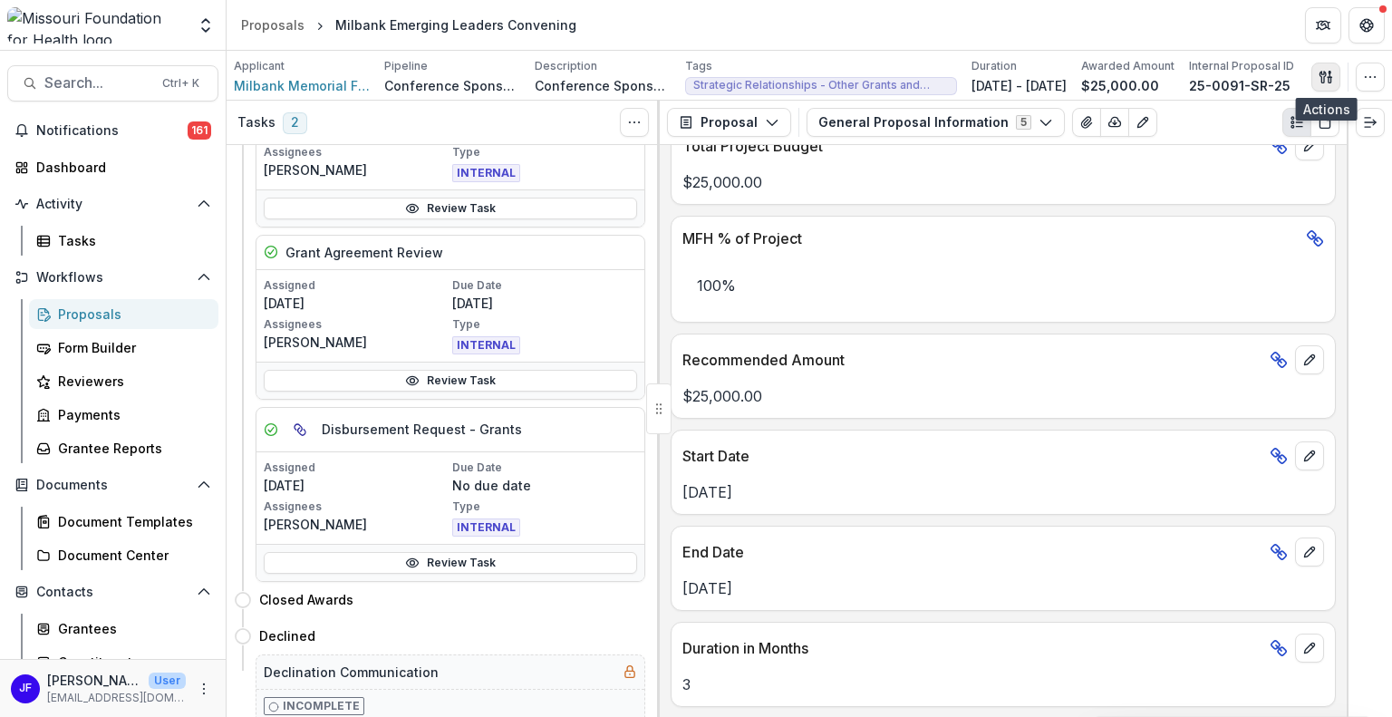
click at [1326, 75] on icon "button" at bounding box center [1325, 77] width 14 height 14
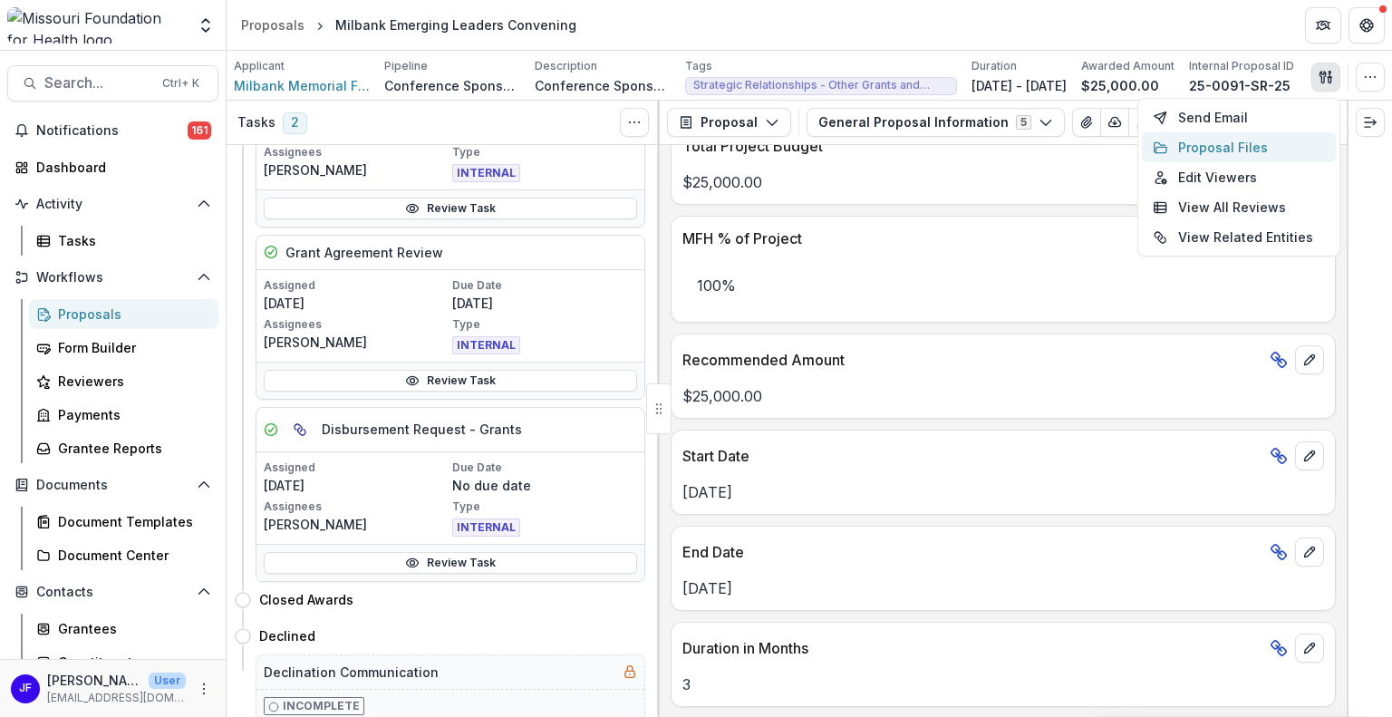
click at [1233, 145] on button "Proposal Files" at bounding box center [1239, 147] width 194 height 30
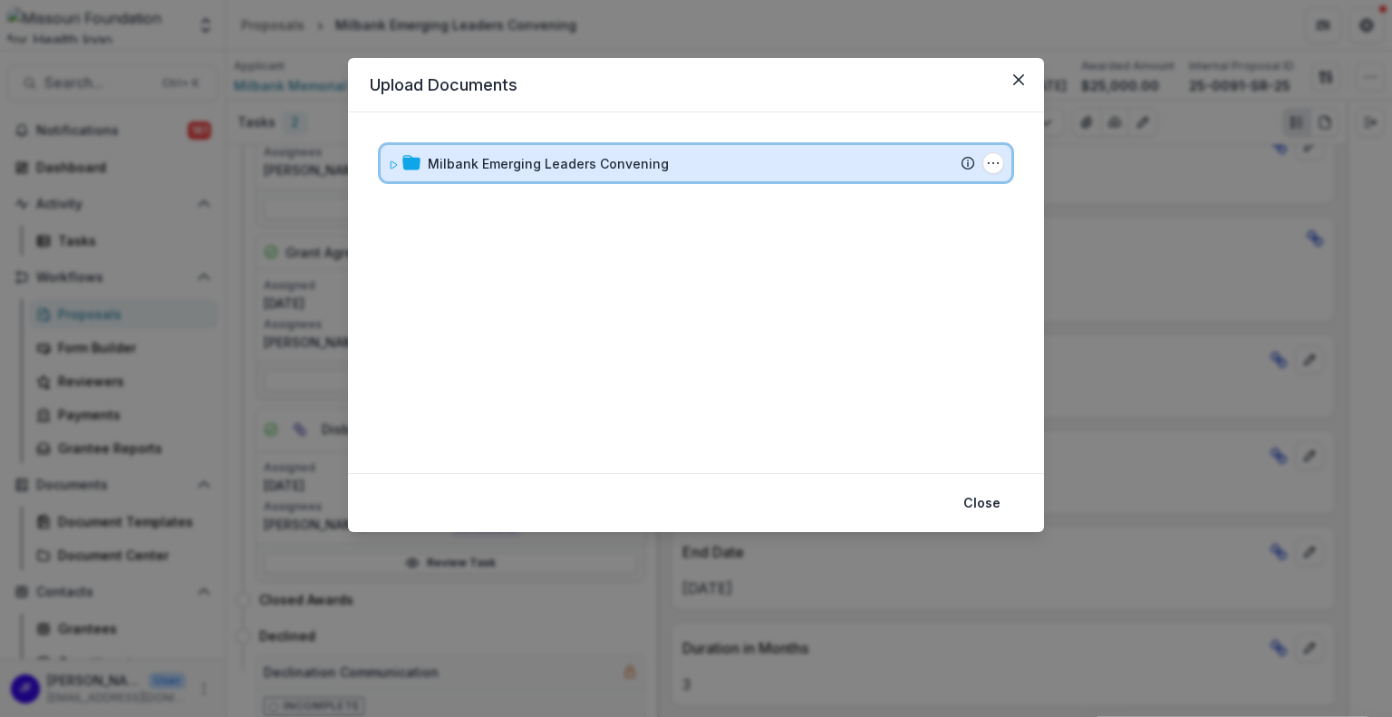
click at [395, 169] on icon at bounding box center [393, 164] width 11 height 11
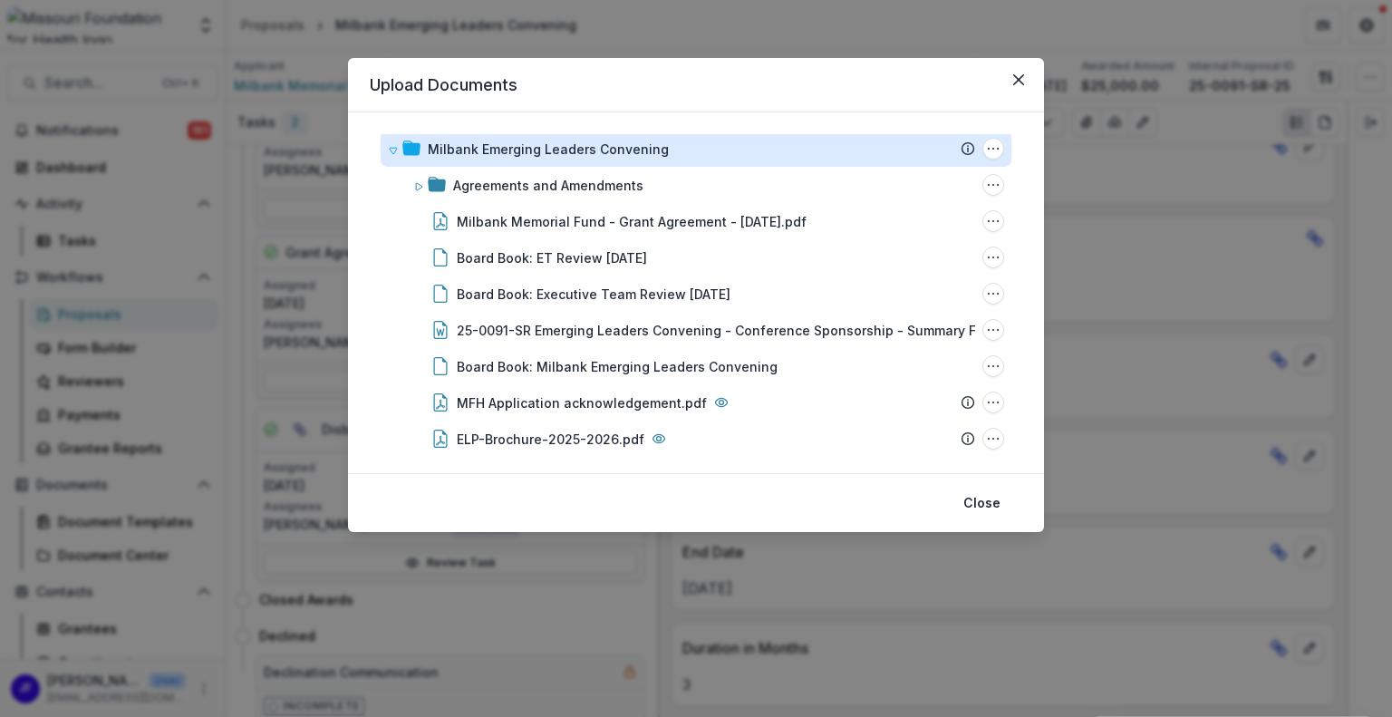
scroll to position [0, 0]
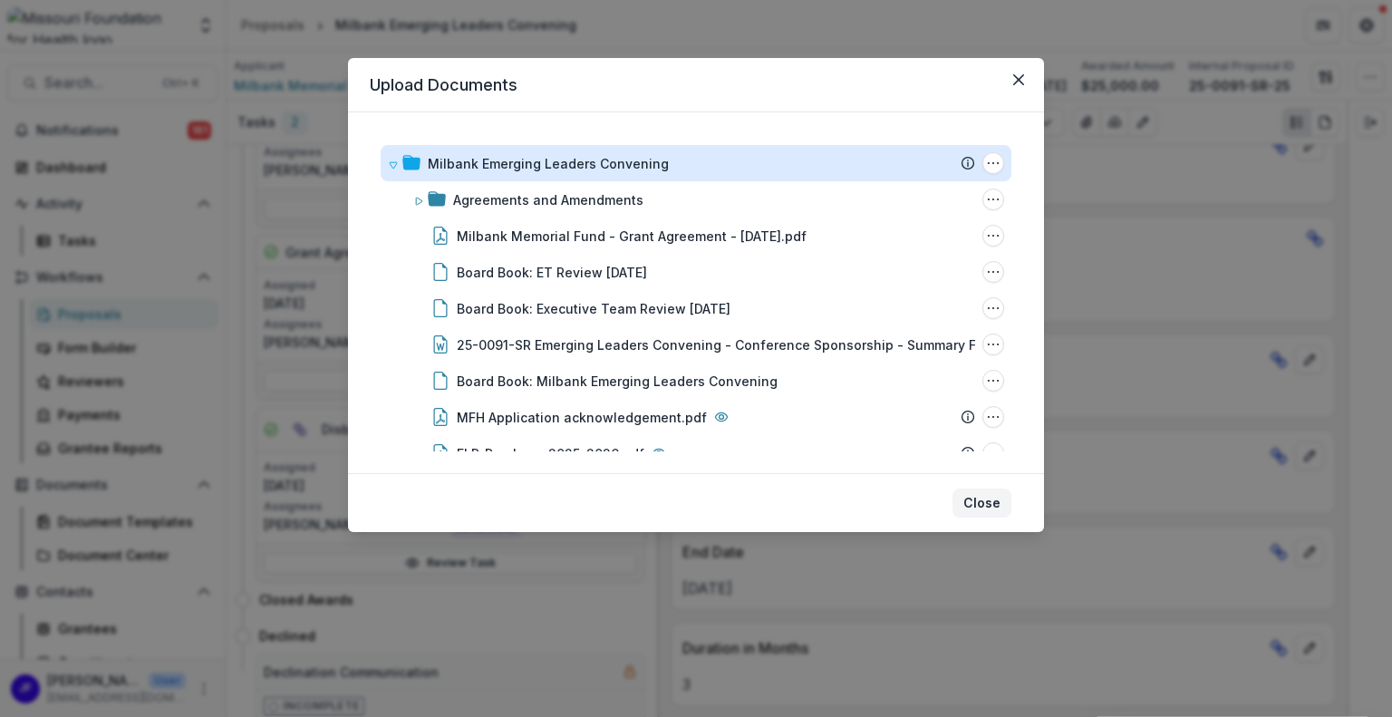
click at [982, 506] on button "Close" at bounding box center [981, 502] width 59 height 29
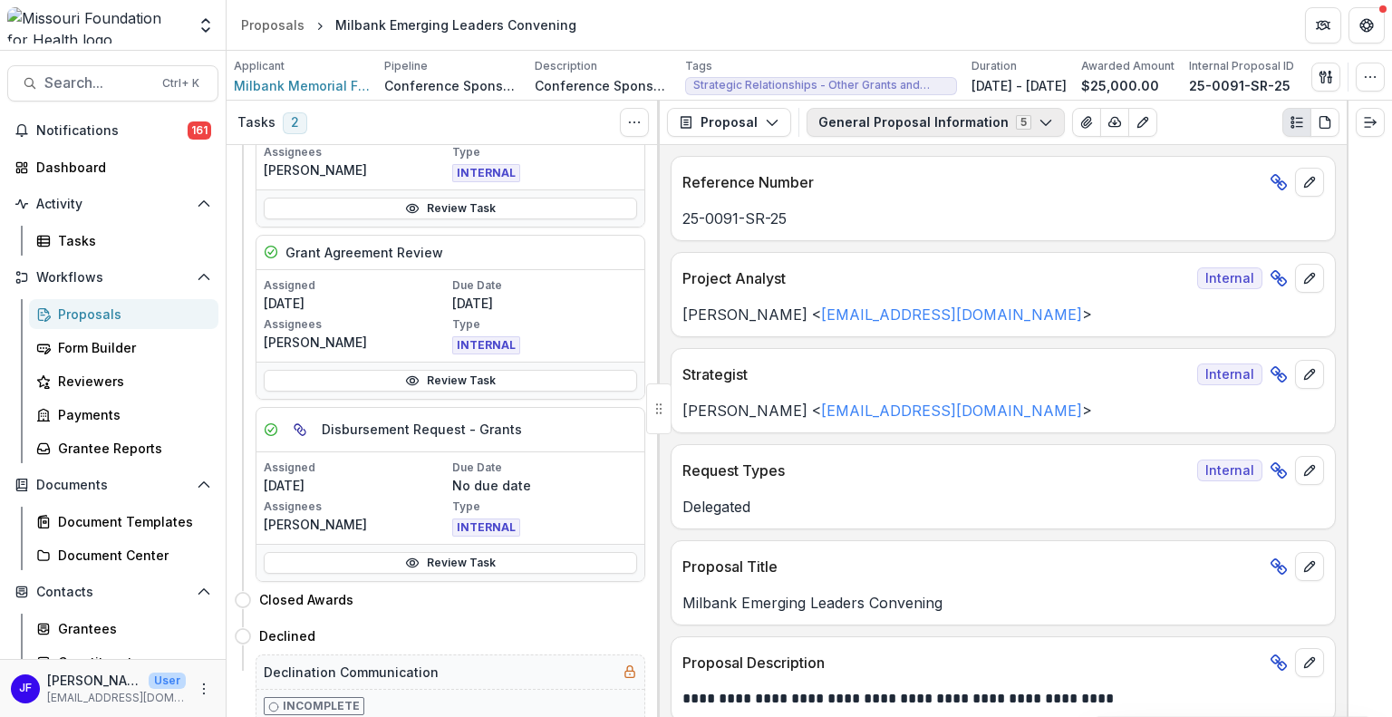
click at [909, 129] on button "General Proposal Information 5" at bounding box center [935, 122] width 258 height 29
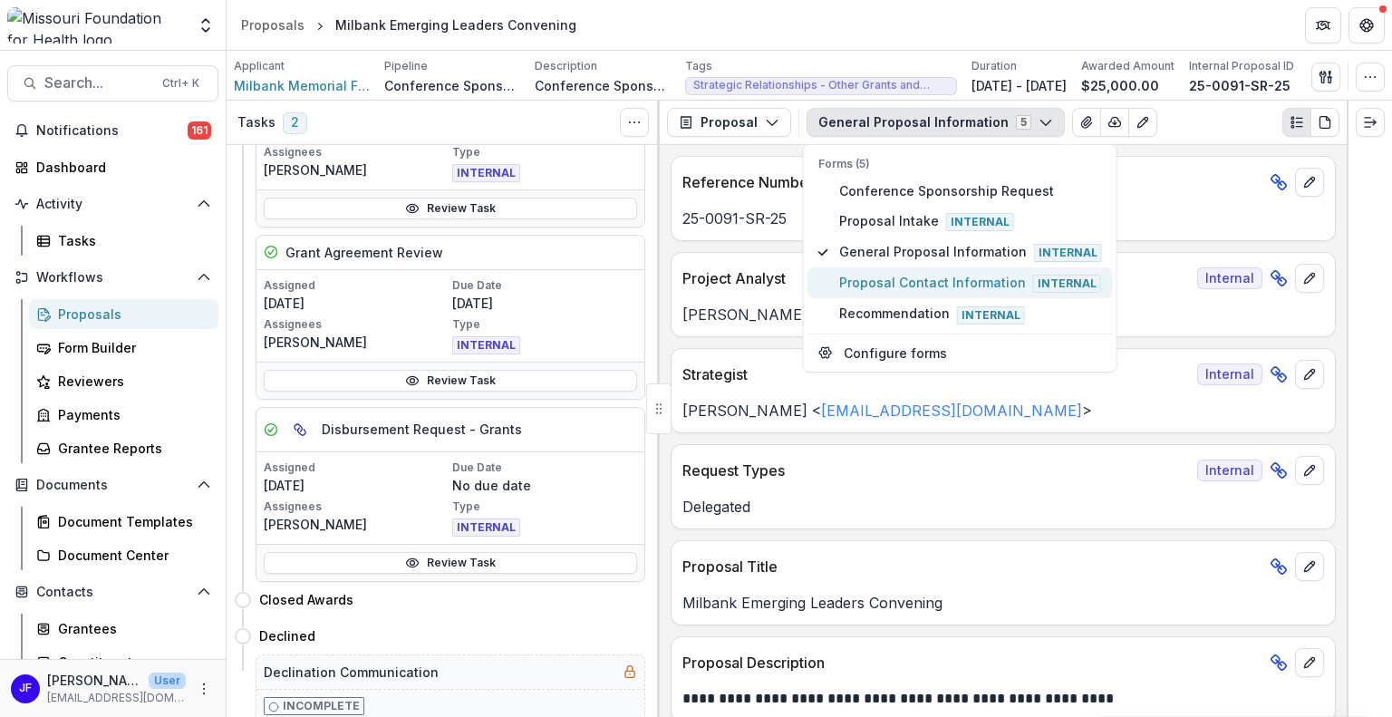
click at [909, 273] on span "Proposal Contact Information Internal" at bounding box center [970, 283] width 263 height 20
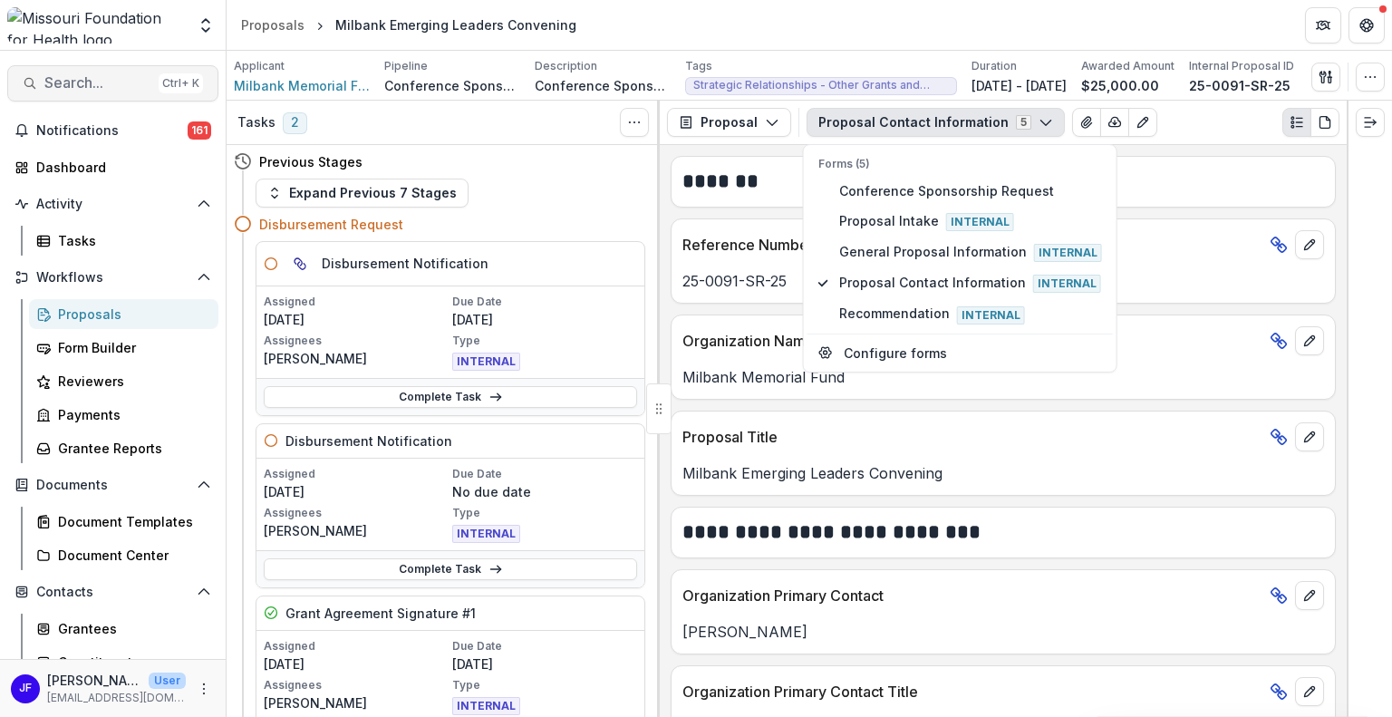
click at [99, 80] on span "Search..." at bounding box center [97, 82] width 107 height 17
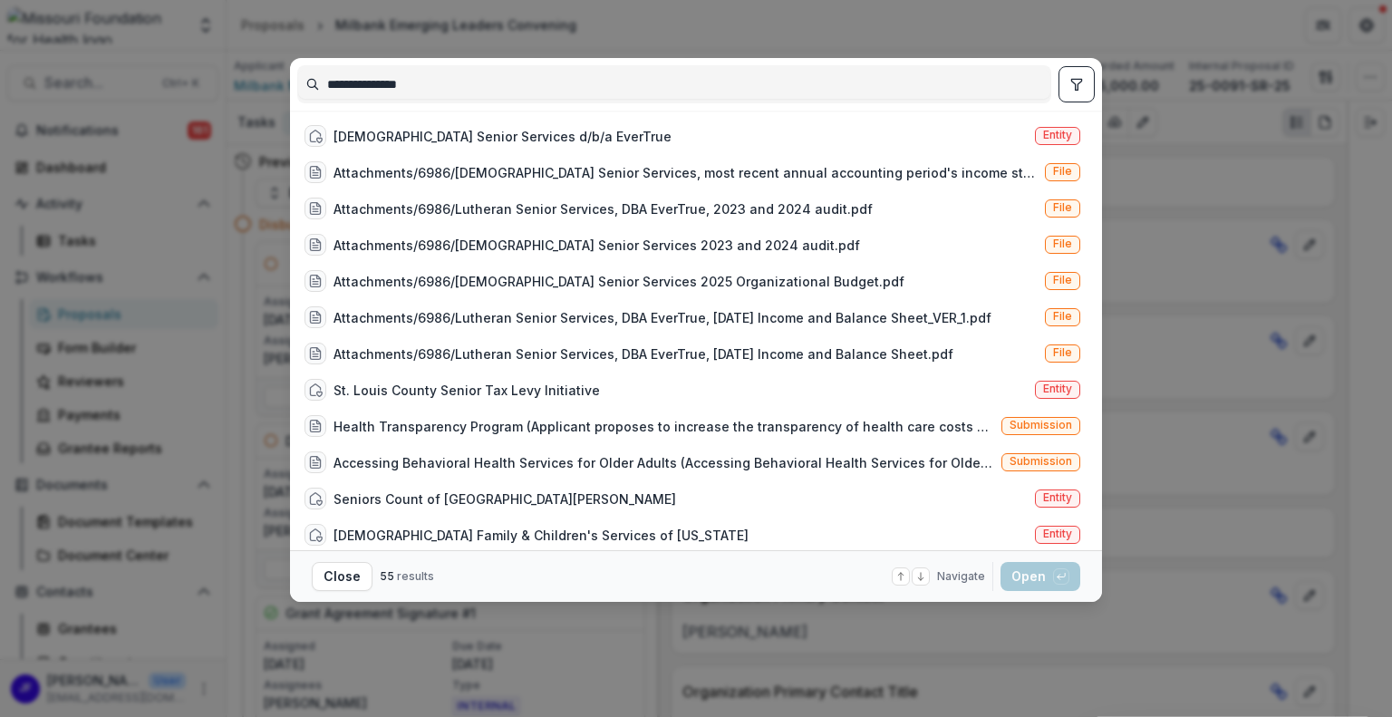
type input "**********"
click at [332, 576] on button "Close" at bounding box center [342, 576] width 61 height 29
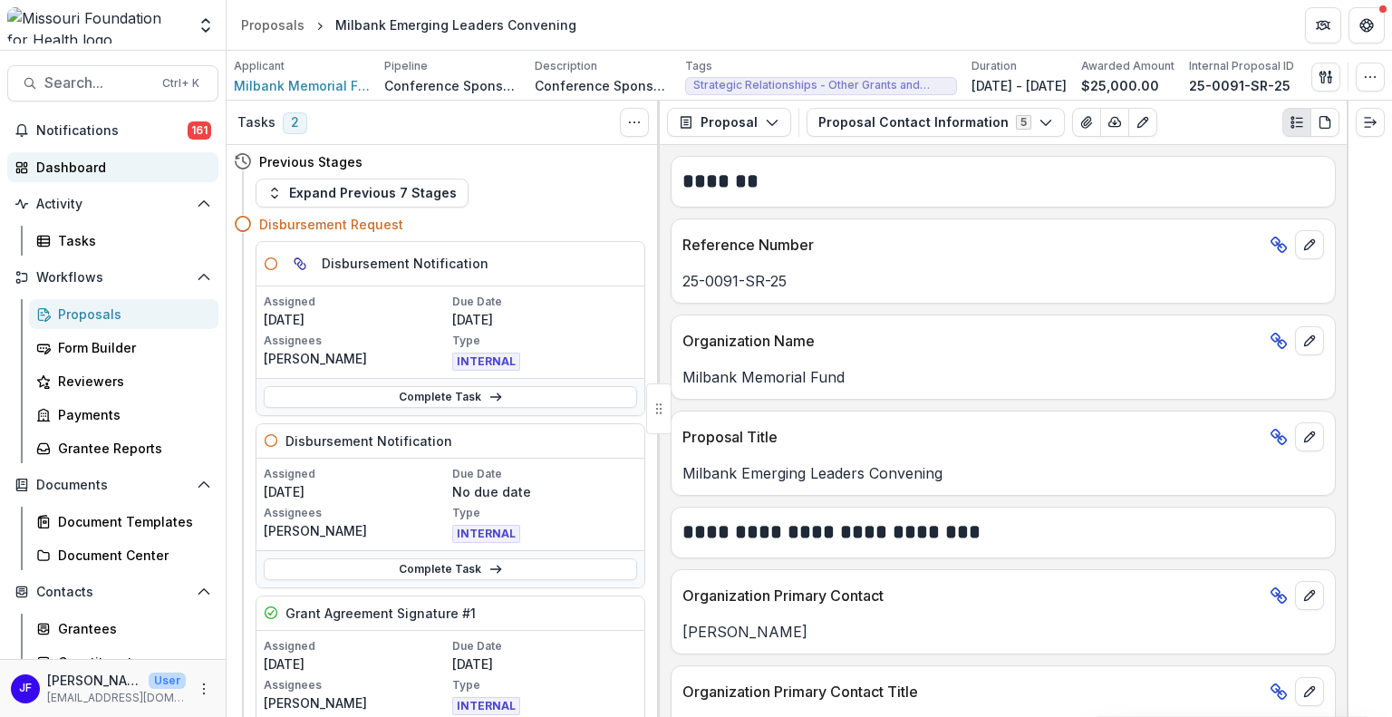
click at [96, 161] on div "Dashboard" at bounding box center [120, 167] width 168 height 19
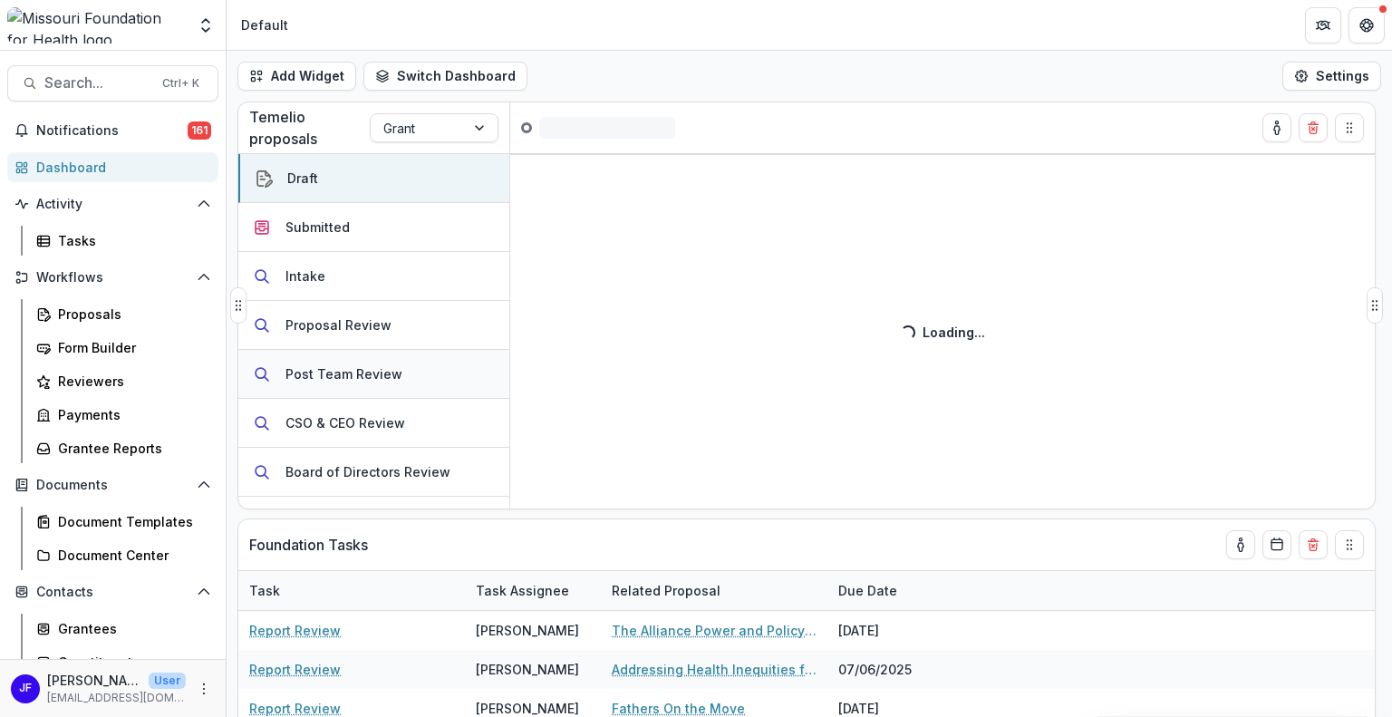
click at [307, 377] on div "Post Team Review" at bounding box center [343, 373] width 117 height 19
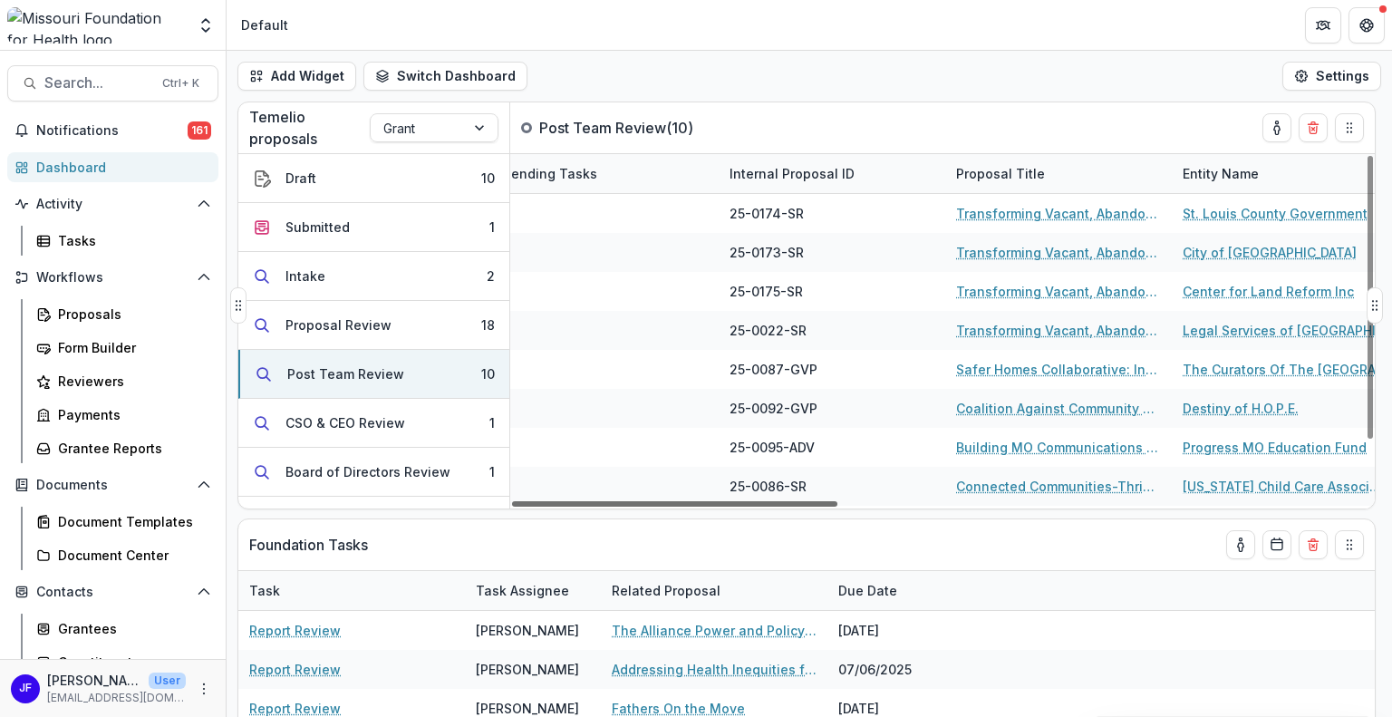
scroll to position [0, 289]
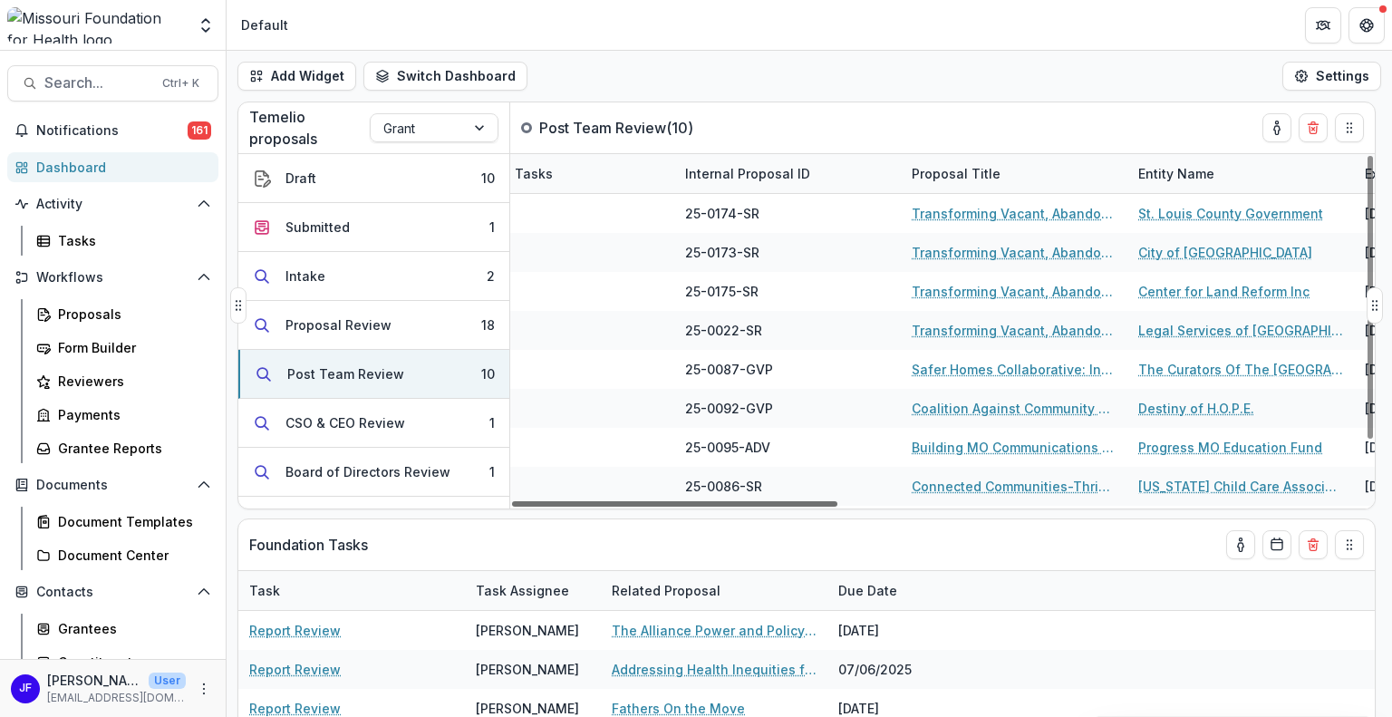
drag, startPoint x: 707, startPoint y: 503, endPoint x: 815, endPoint y: 505, distance: 108.7
click at [815, 505] on div at bounding box center [674, 503] width 325 height 5
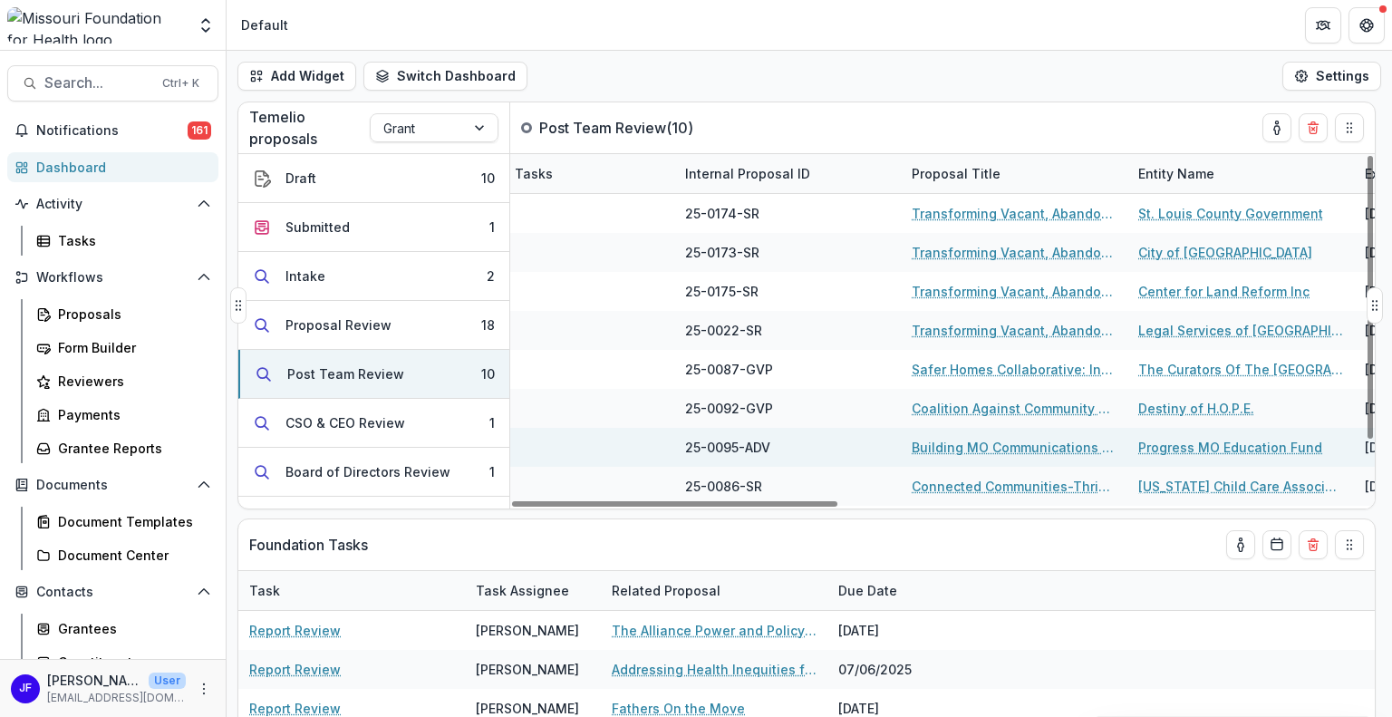
scroll to position [73, 289]
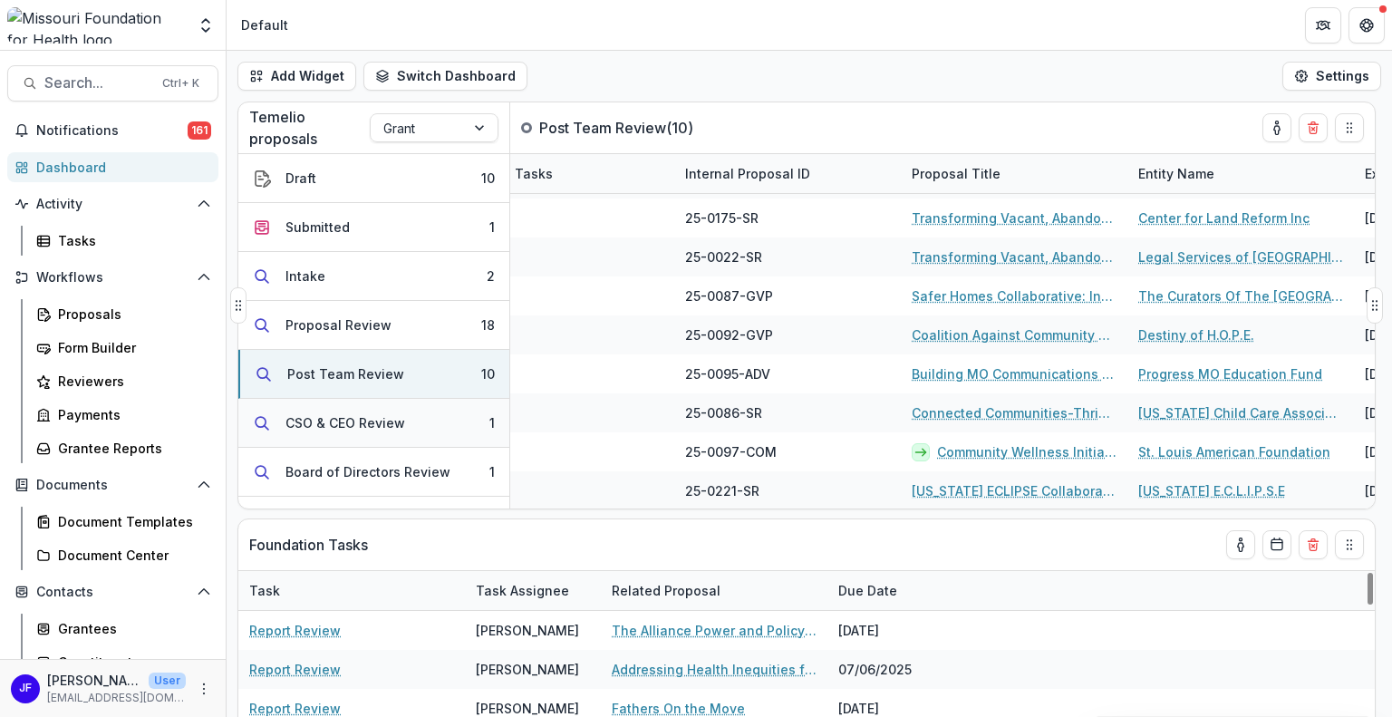
click at [312, 418] on div "CSO & CEO Review" at bounding box center [345, 422] width 120 height 19
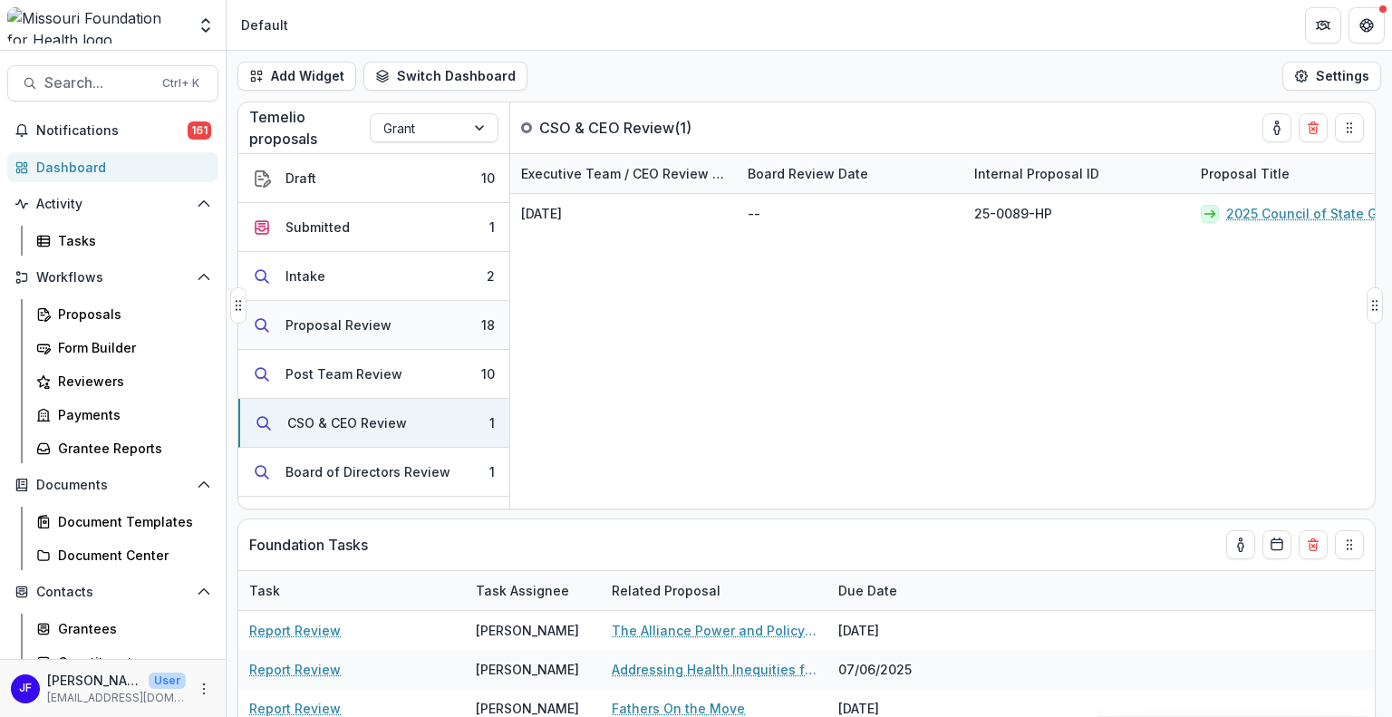
click at [323, 326] on div "Proposal Review" at bounding box center [338, 324] width 106 height 19
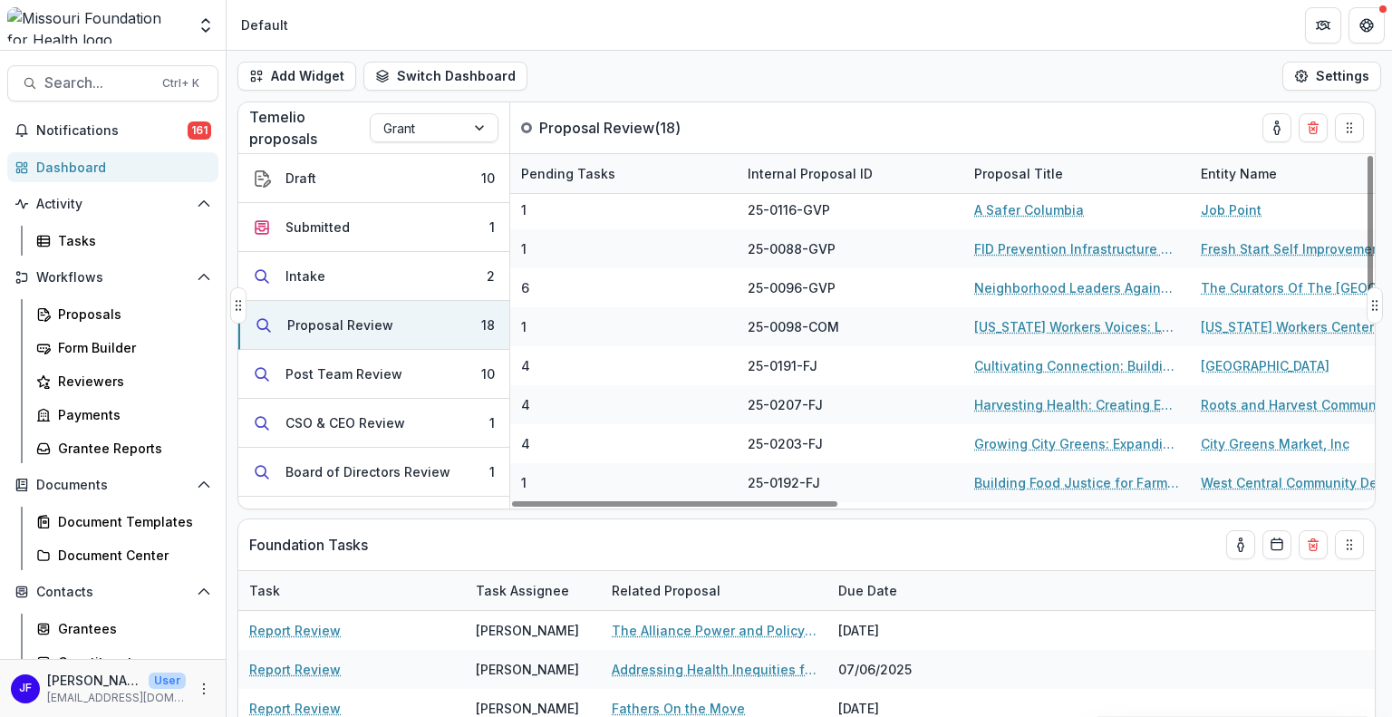
scroll to position [0, 0]
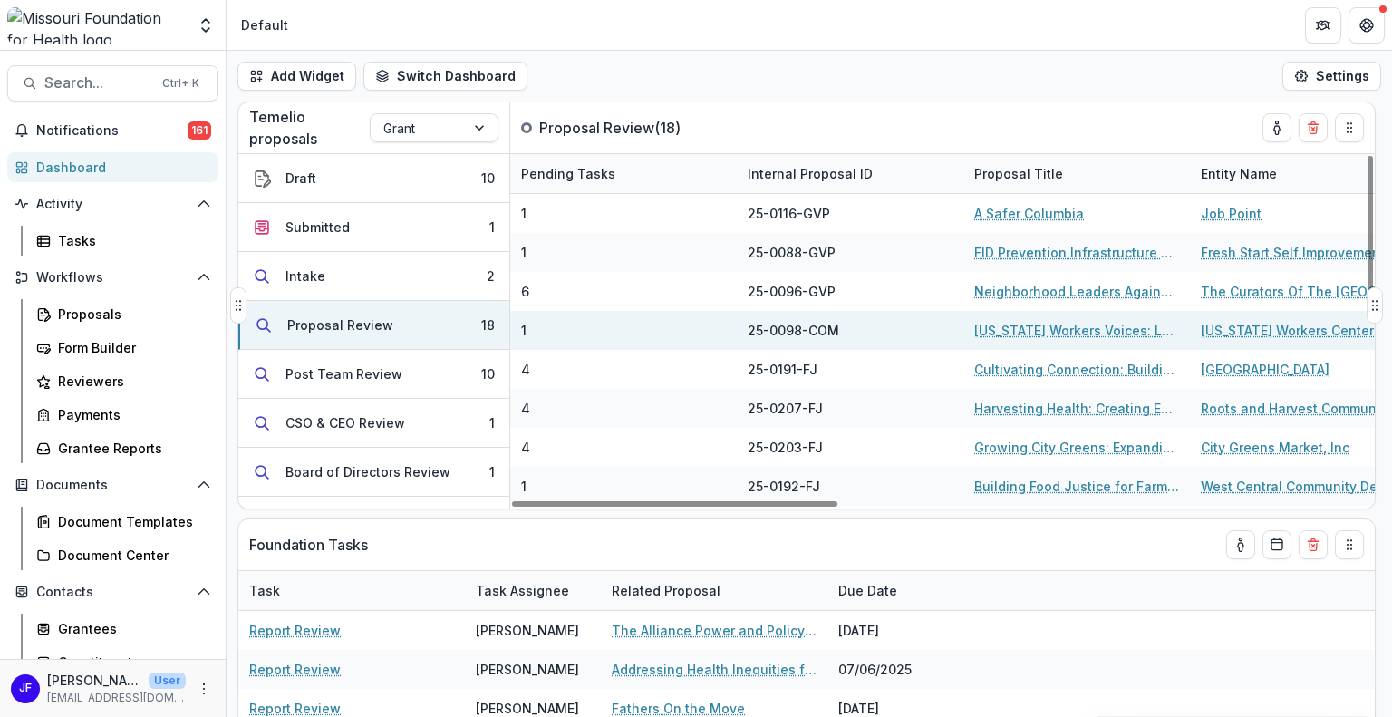
click at [1068, 325] on link "Missouri Workers Voices: Low-Wage Worker Communications Program" at bounding box center [1076, 330] width 205 height 19
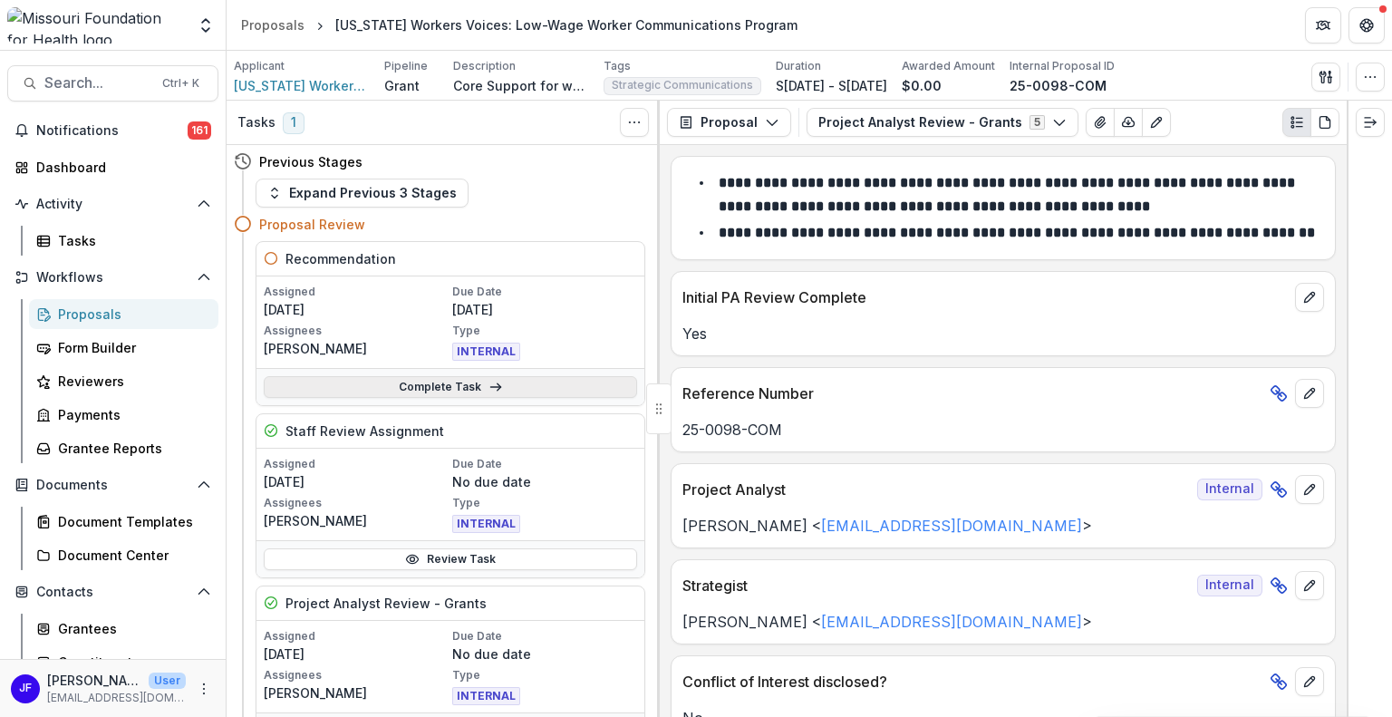
click at [465, 386] on link "Complete Task" at bounding box center [450, 387] width 373 height 22
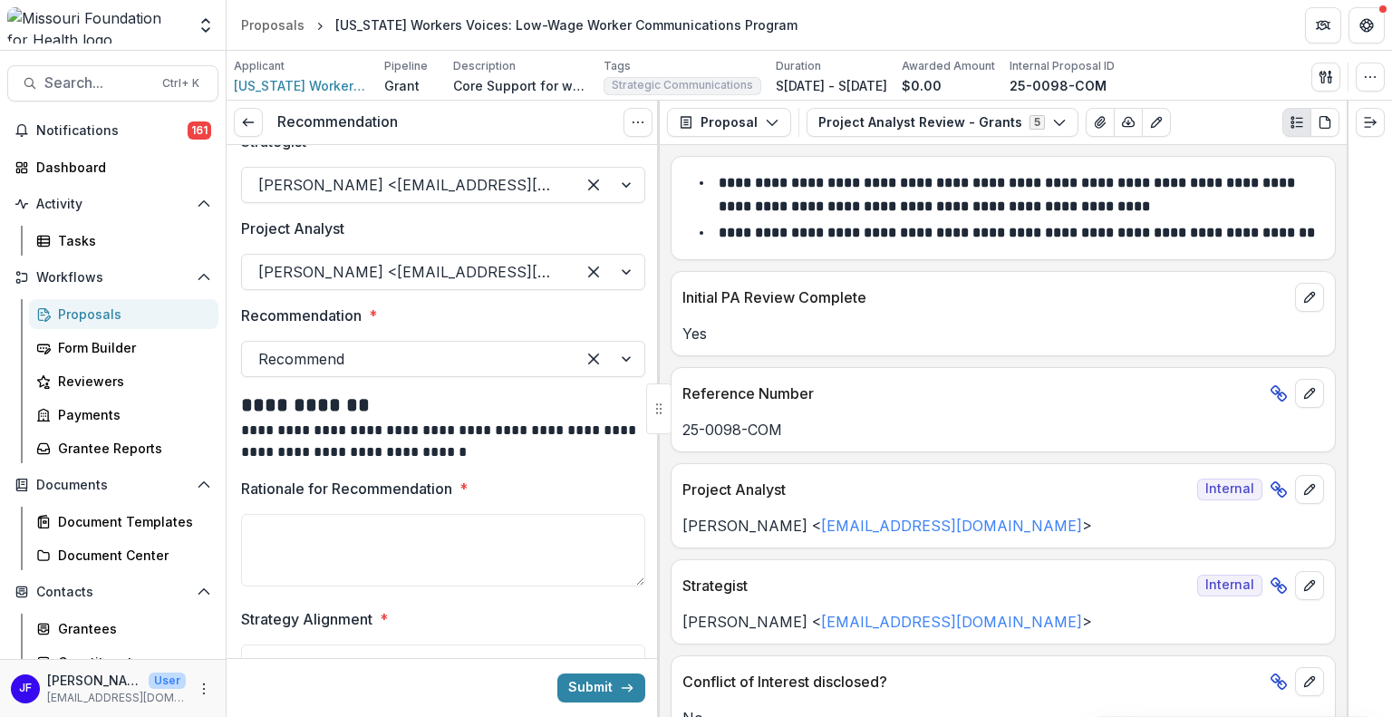
scroll to position [239, 0]
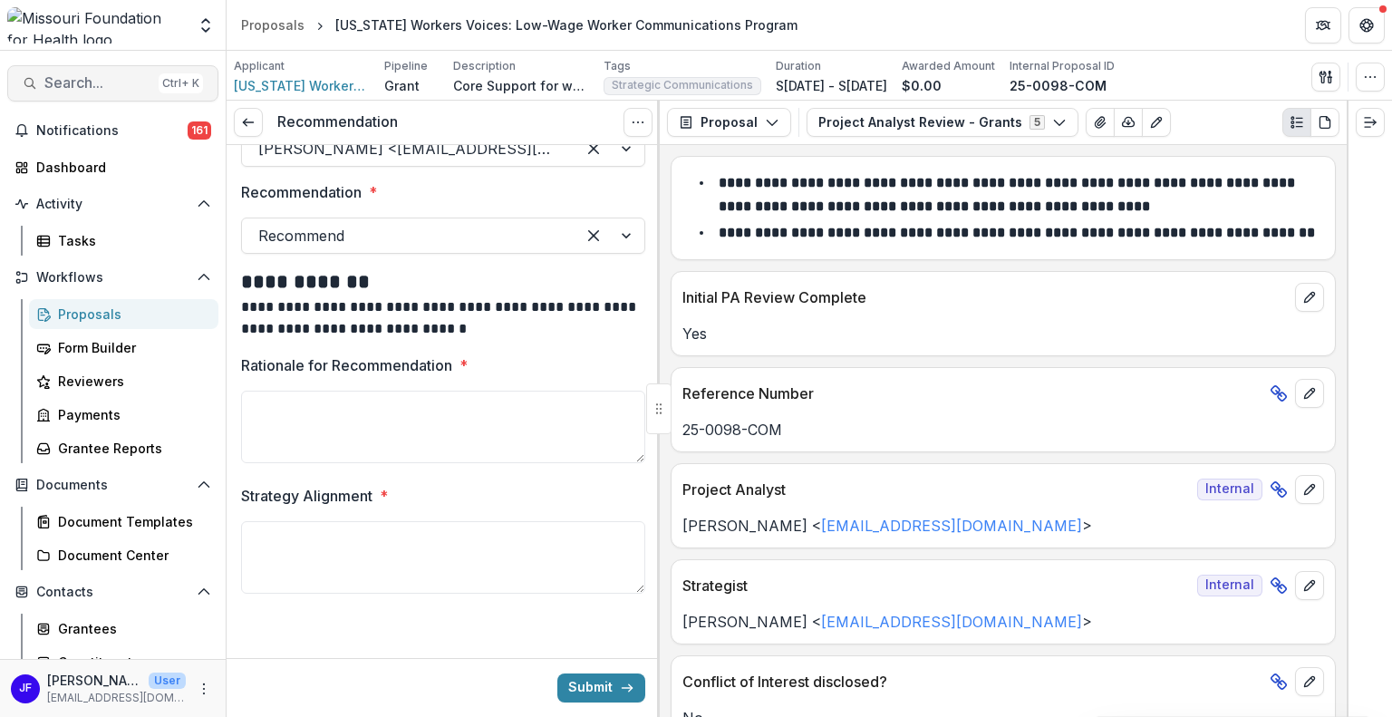
click at [72, 86] on span "Search..." at bounding box center [97, 82] width 107 height 17
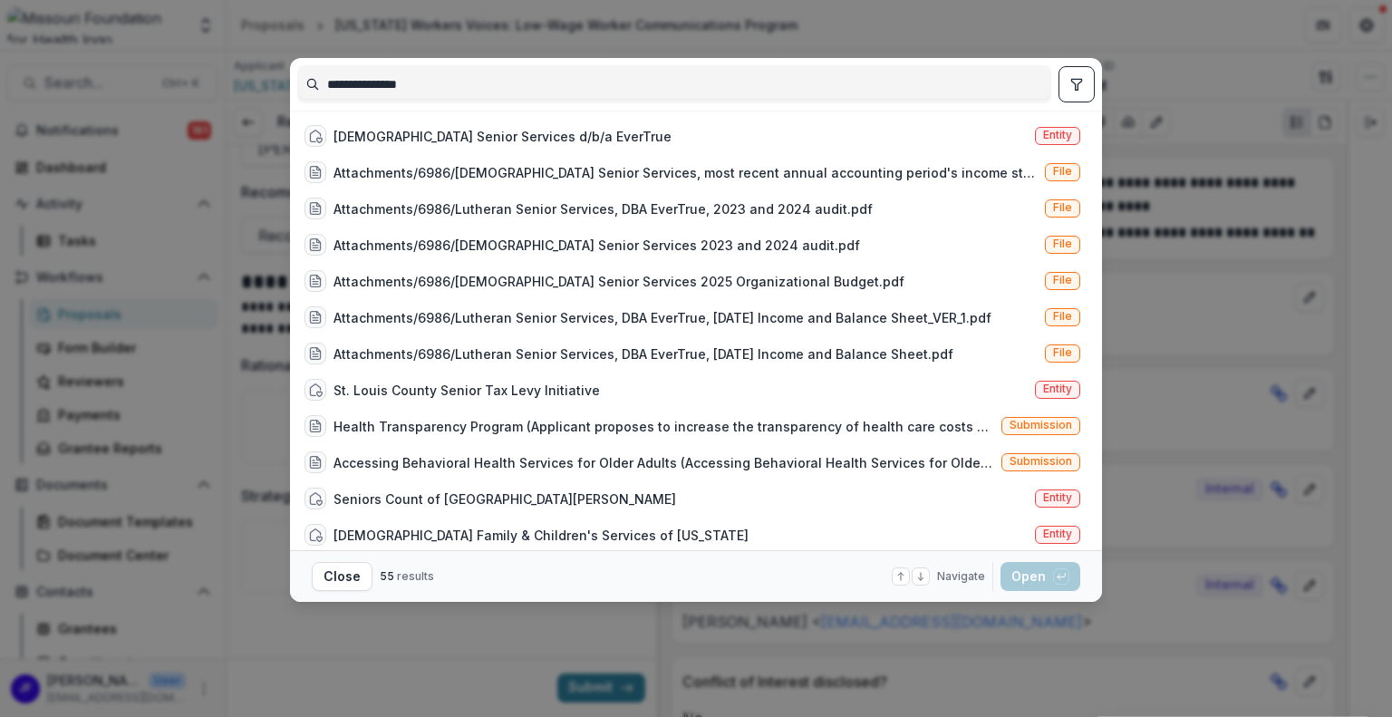
drag, startPoint x: 448, startPoint y: 82, endPoint x: 268, endPoint y: 61, distance: 181.6
click at [268, 61] on div "**********" at bounding box center [696, 358] width 1392 height 717
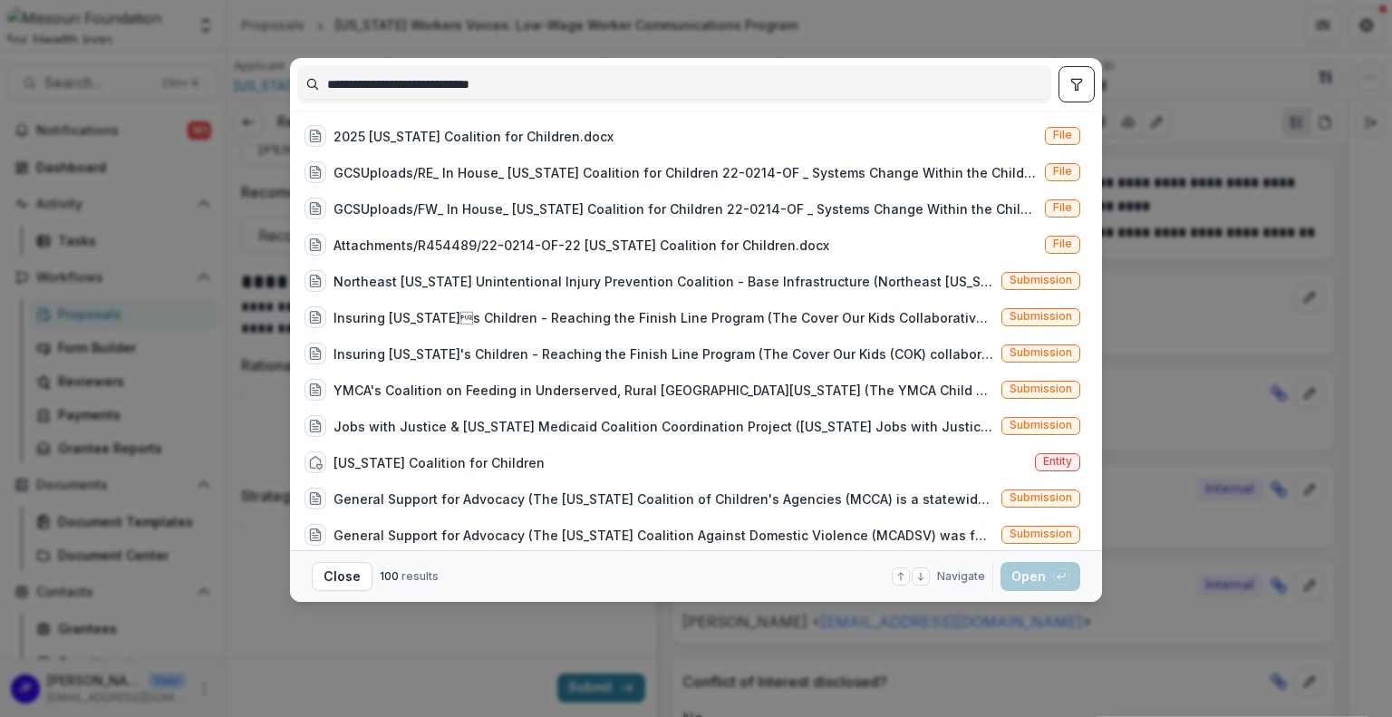
type input "**********"
click at [1075, 73] on button "toggle filters" at bounding box center [1076, 84] width 36 height 36
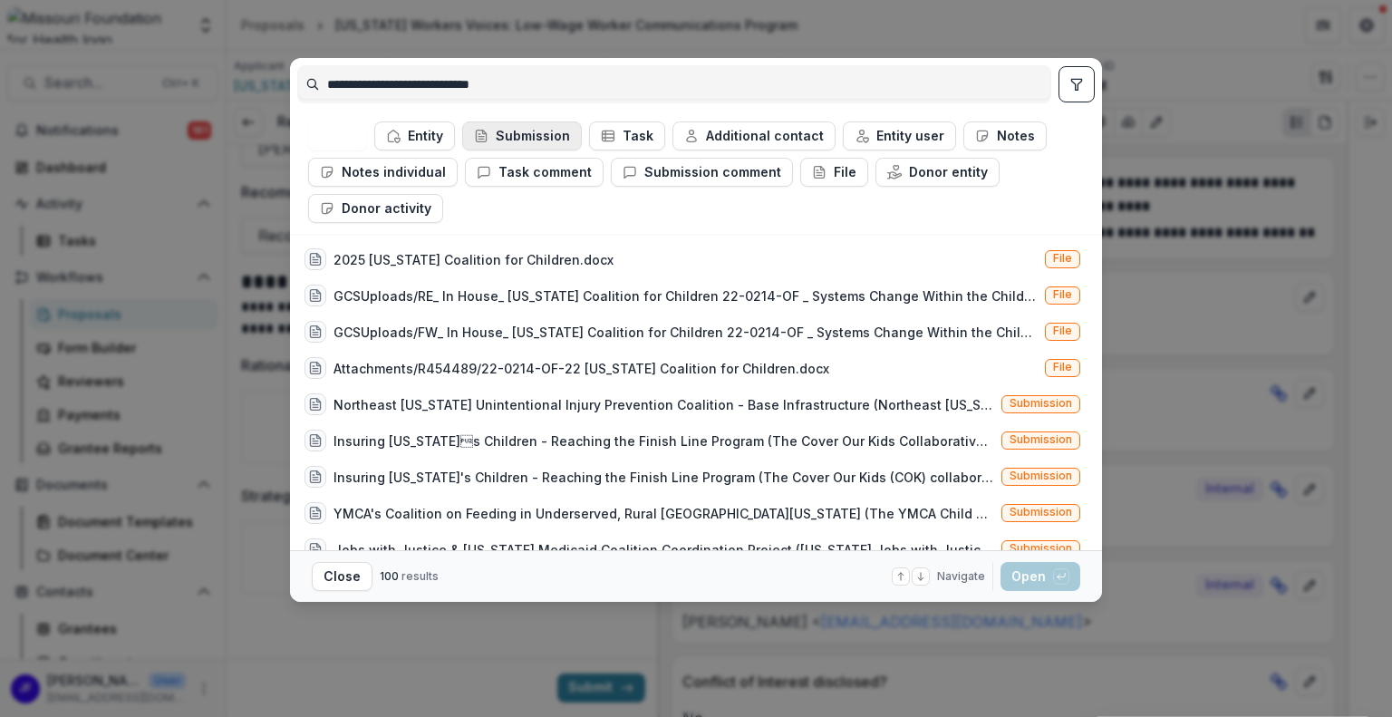
click at [525, 138] on button "Submission" at bounding box center [522, 135] width 120 height 29
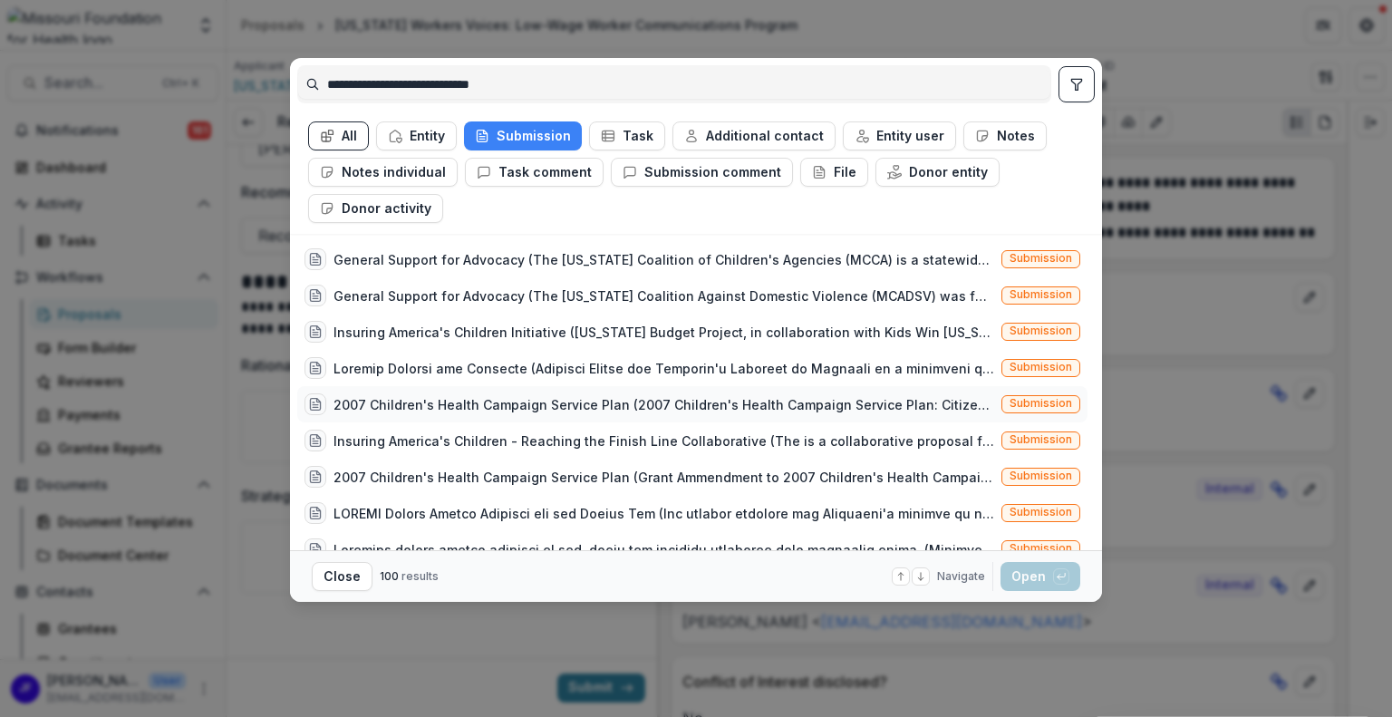
scroll to position [272, 0]
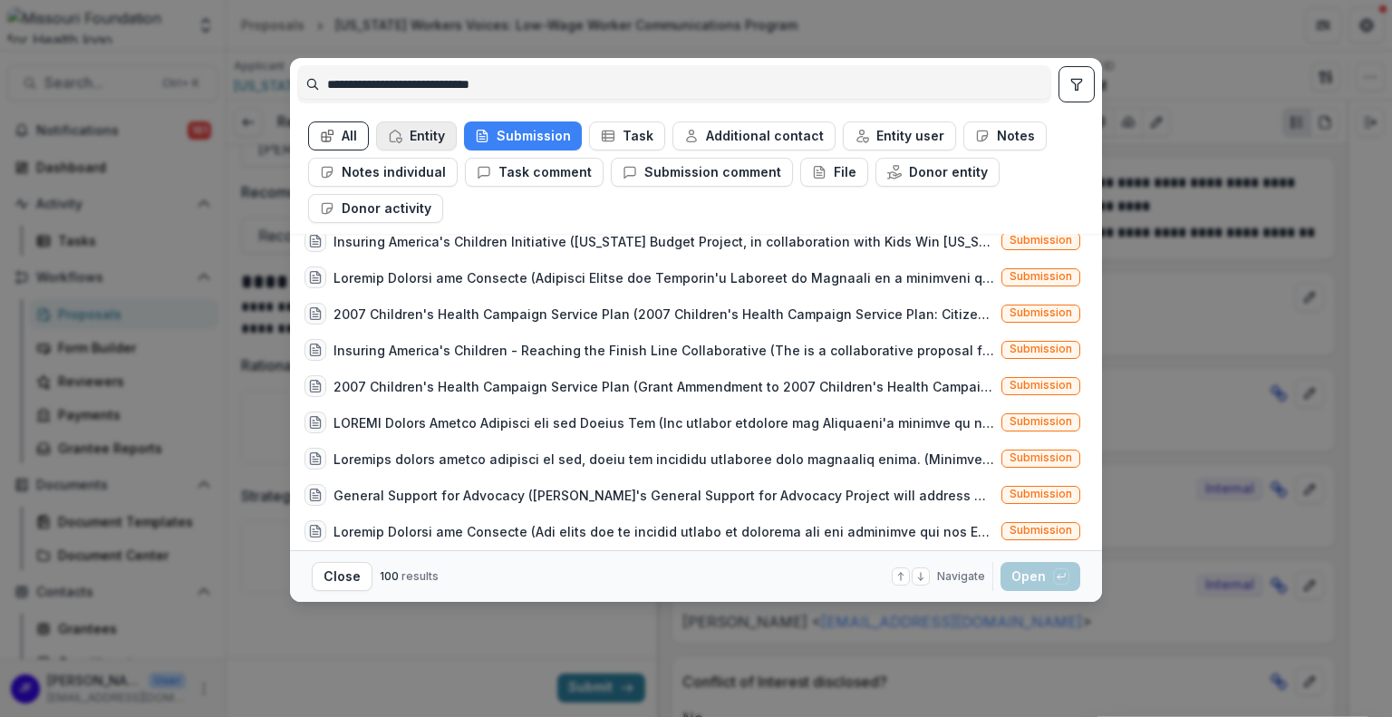
click at [408, 133] on button "Entity" at bounding box center [416, 135] width 81 height 29
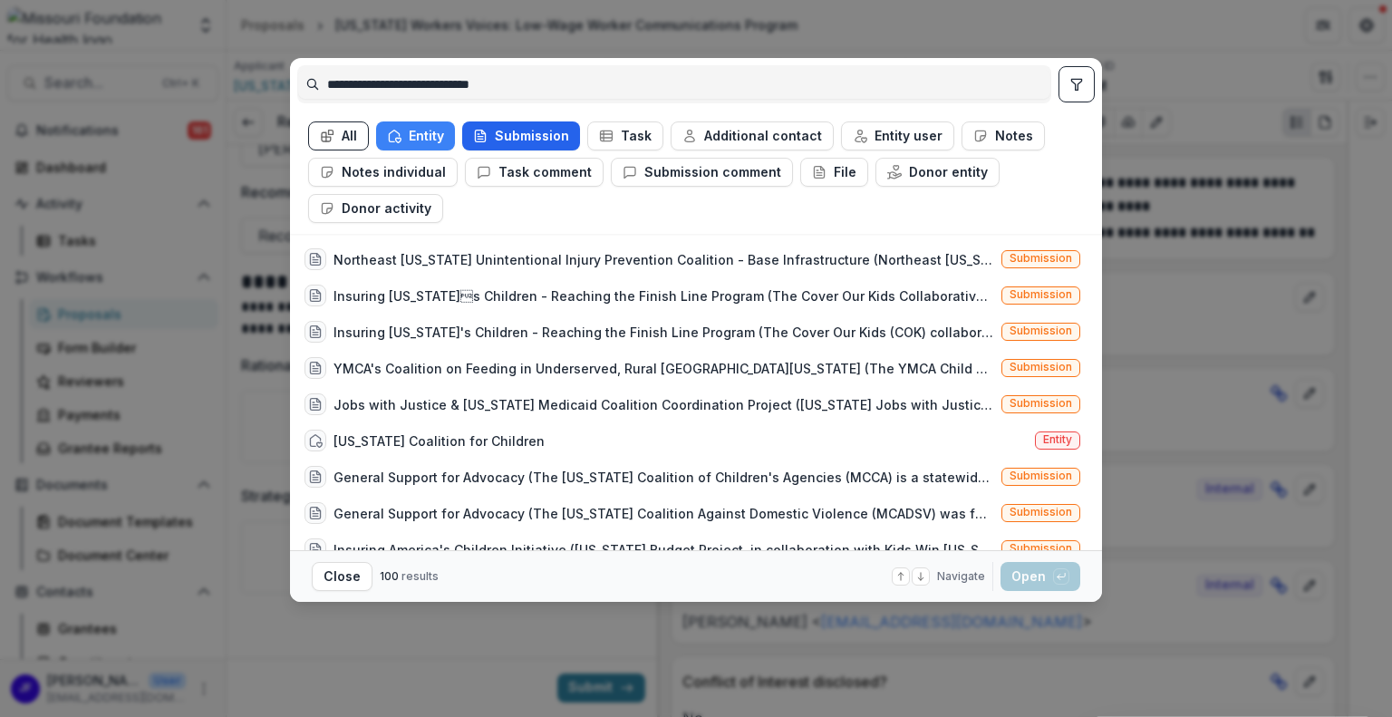
click at [500, 128] on button "Submission" at bounding box center [521, 135] width 118 height 29
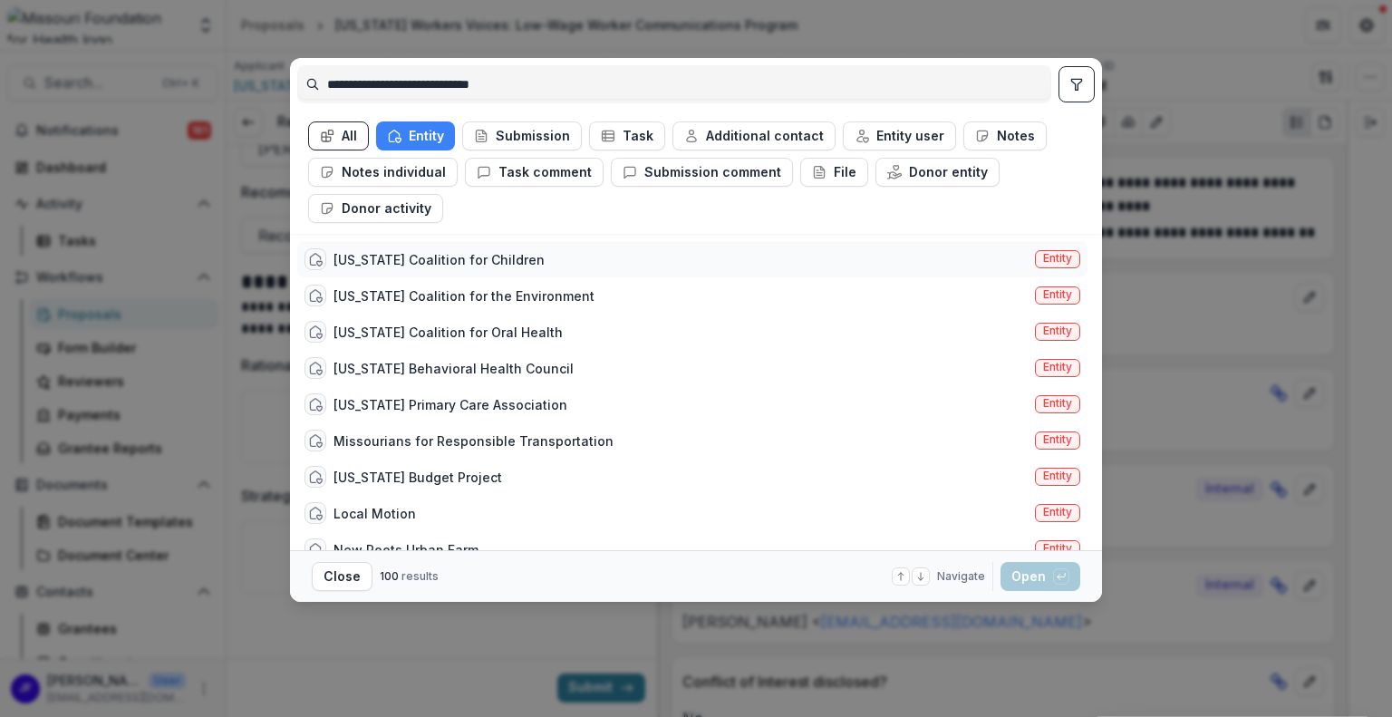
click at [450, 258] on div "[US_STATE] Coalition for Children" at bounding box center [438, 259] width 211 height 19
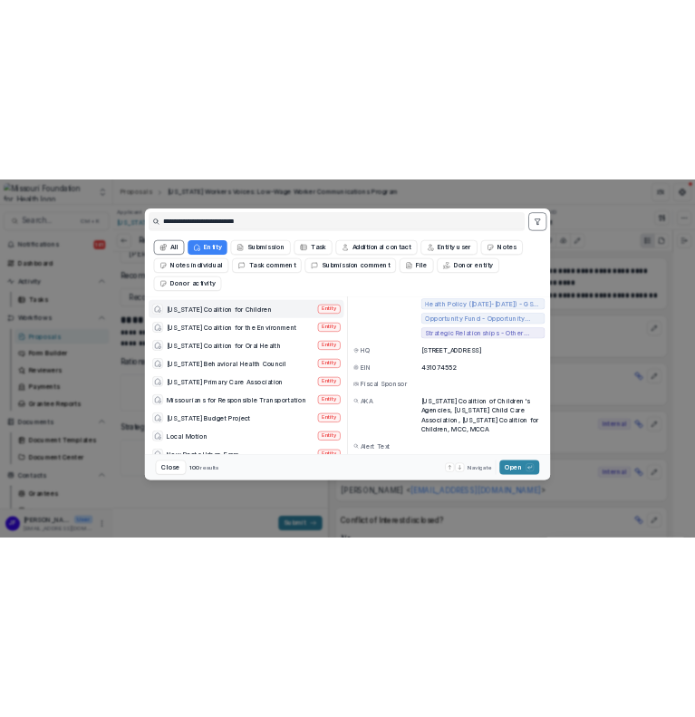
scroll to position [198, 0]
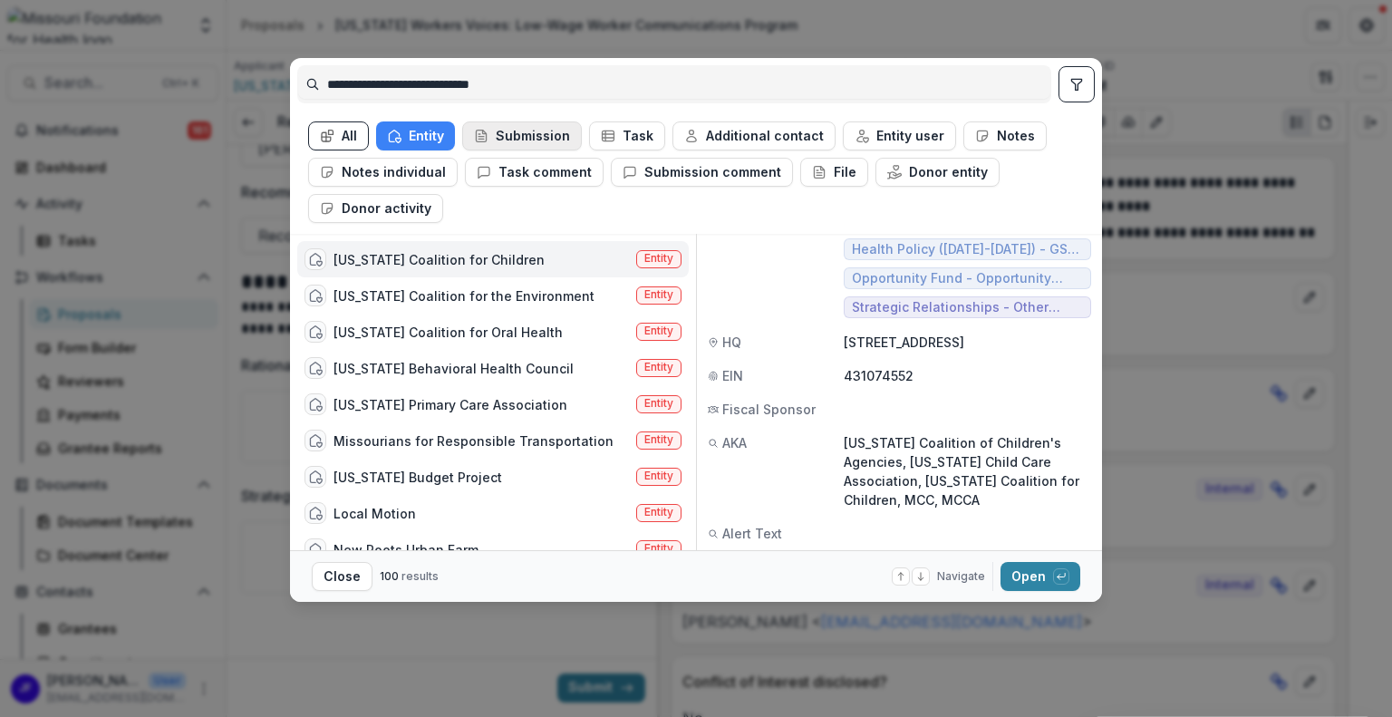
click at [554, 130] on button "Submission" at bounding box center [522, 135] width 120 height 29
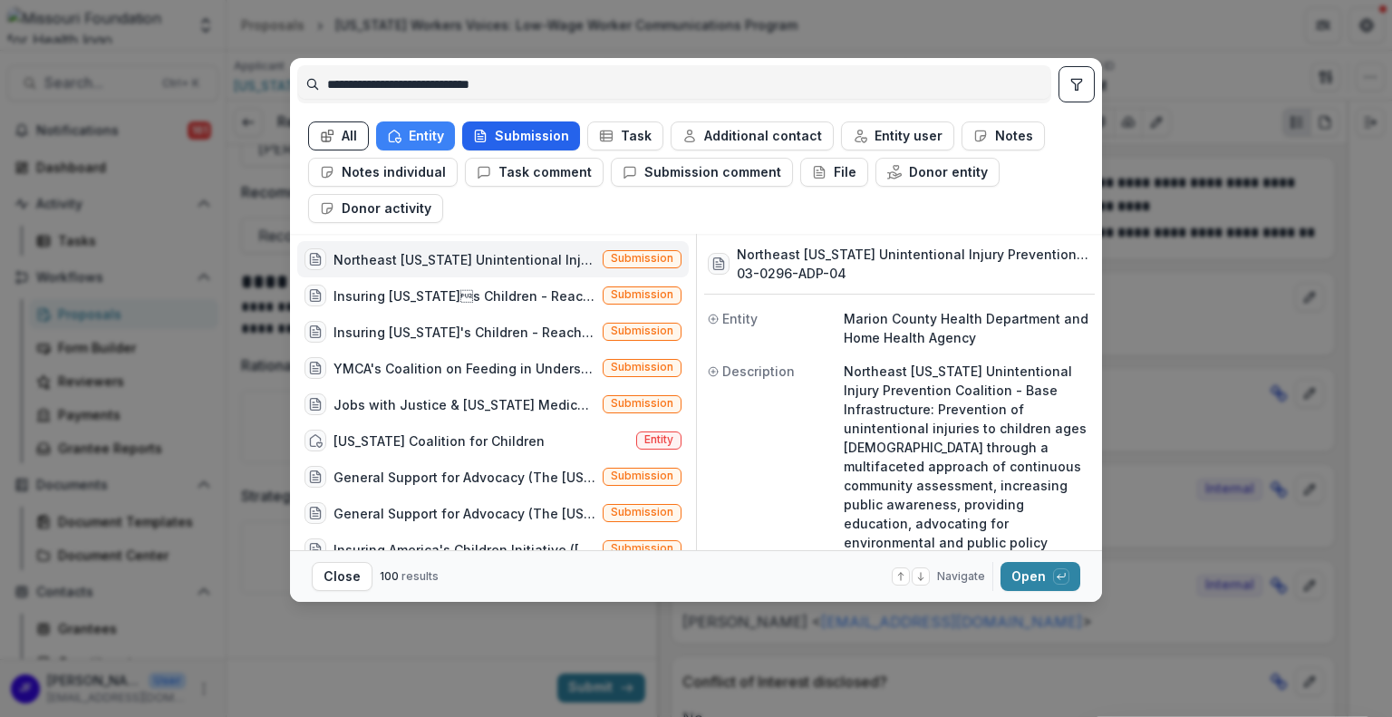
click at [477, 135] on icon "button" at bounding box center [480, 136] width 14 height 14
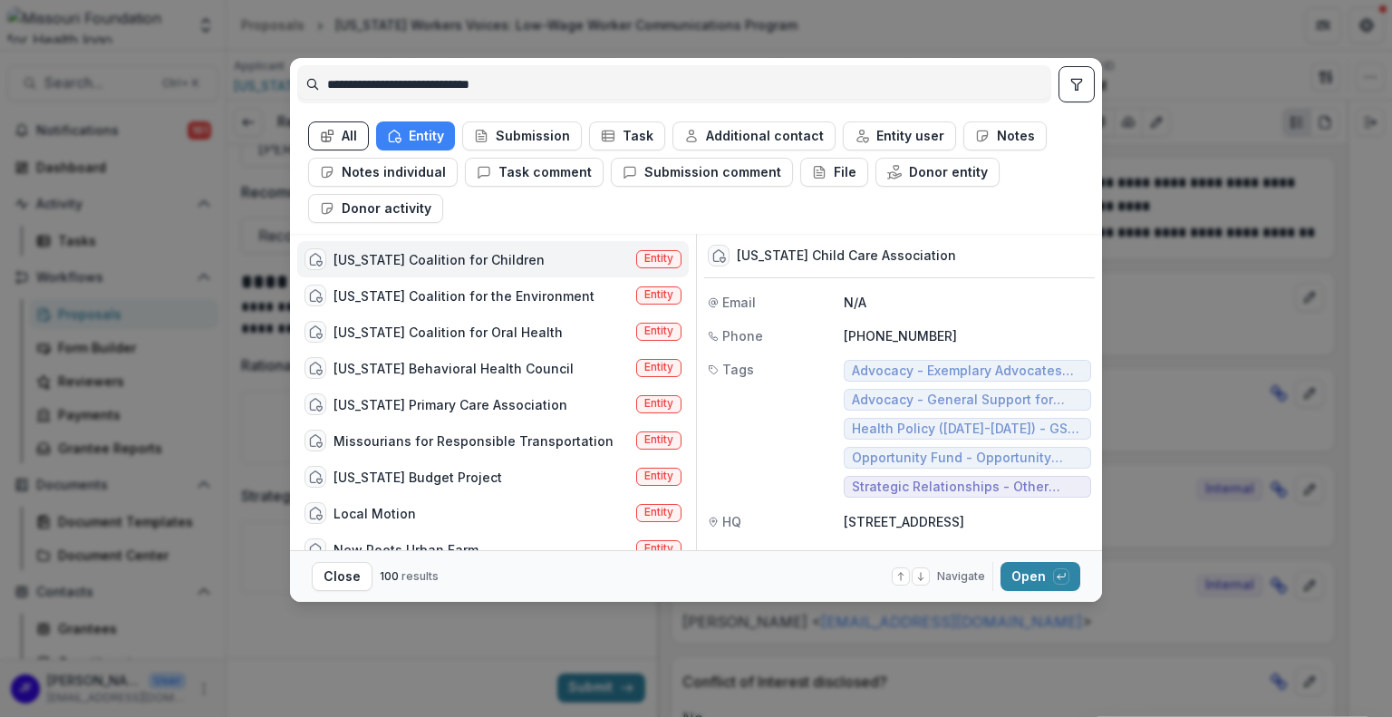
click at [425, 258] on div "[US_STATE] Coalition for Children" at bounding box center [438, 259] width 211 height 19
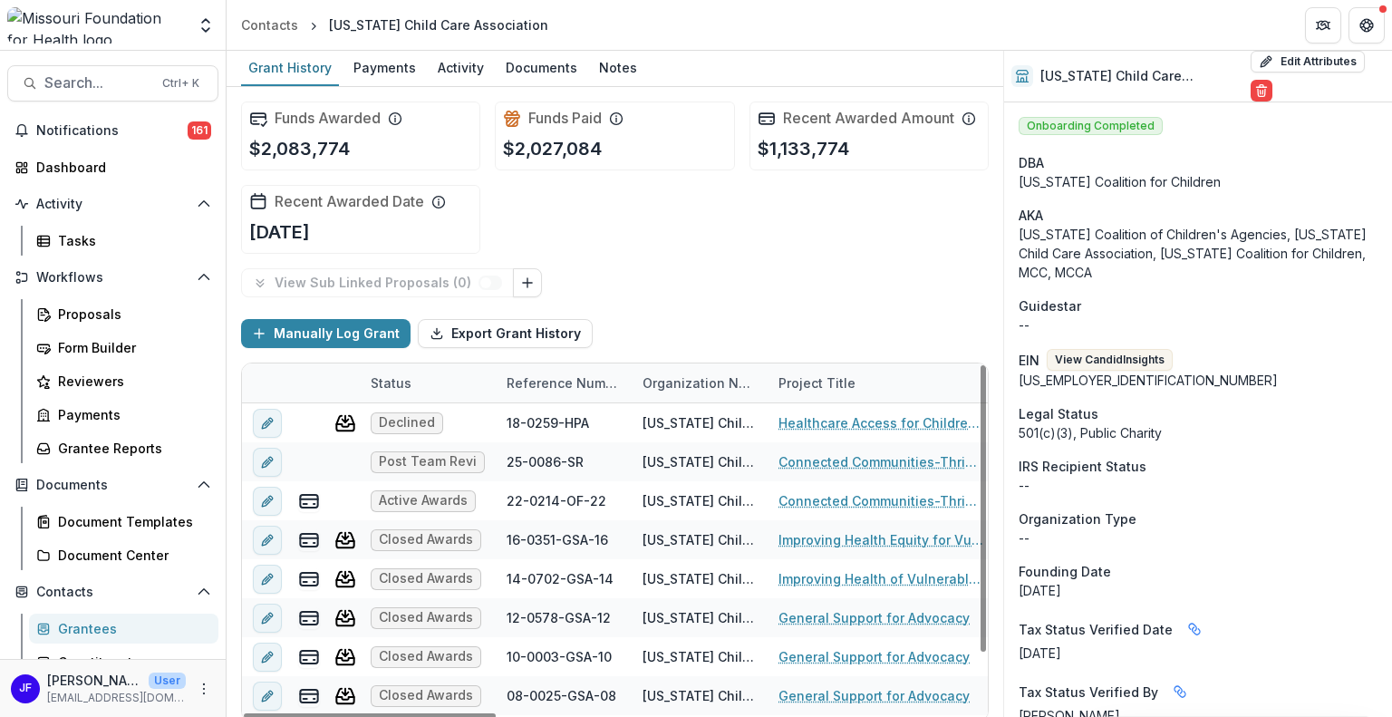
click at [550, 381] on div "Reference Number" at bounding box center [564, 382] width 136 height 19
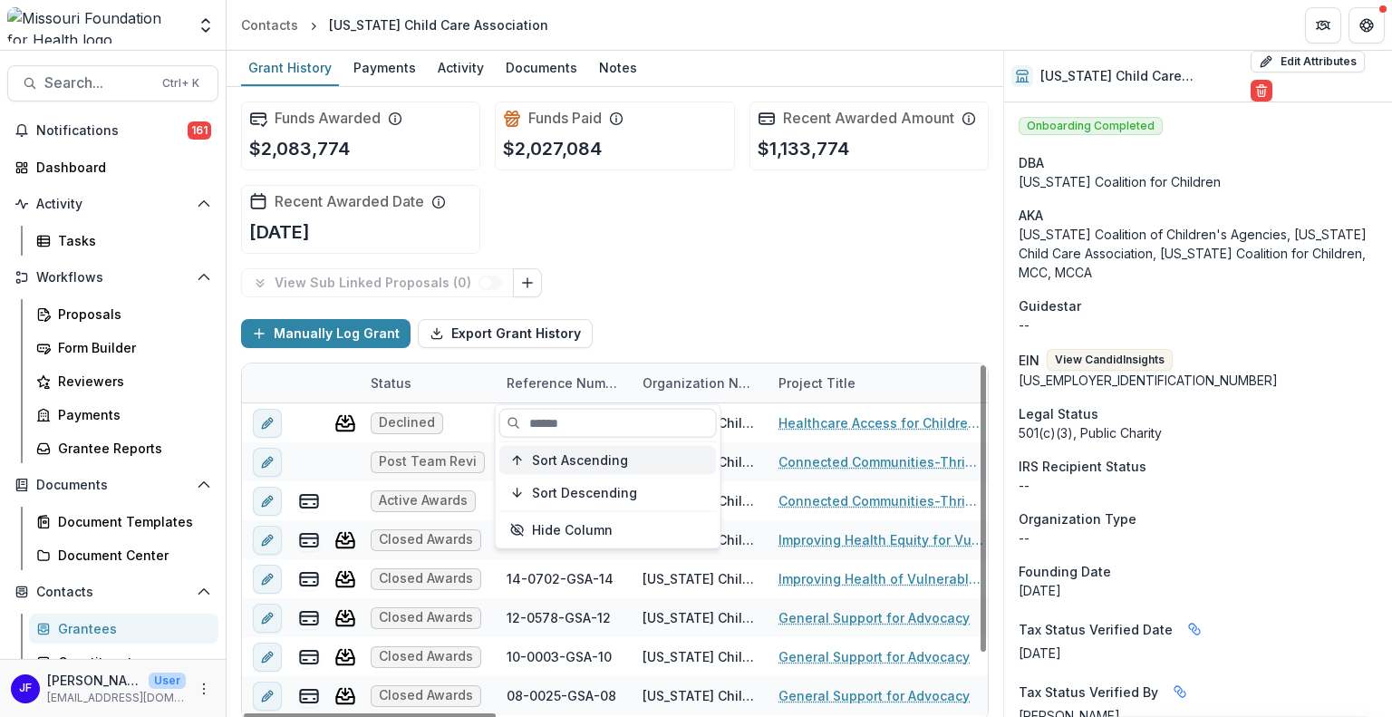
click at [562, 466] on span "Sort Ascending" at bounding box center [580, 459] width 96 height 15
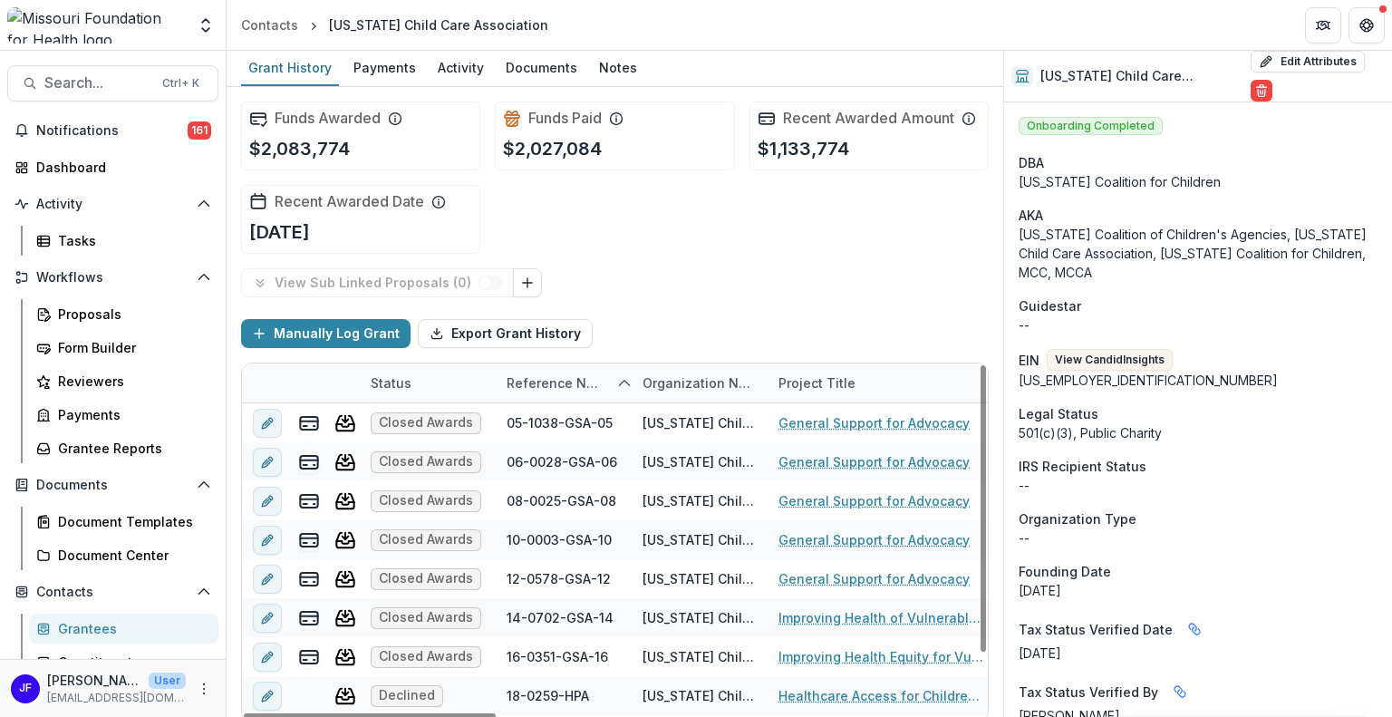
click at [686, 304] on div "Manually Log Grant Export Grant History" at bounding box center [614, 333] width 747 height 58
click at [563, 380] on div "Reference Number" at bounding box center [556, 382] width 120 height 19
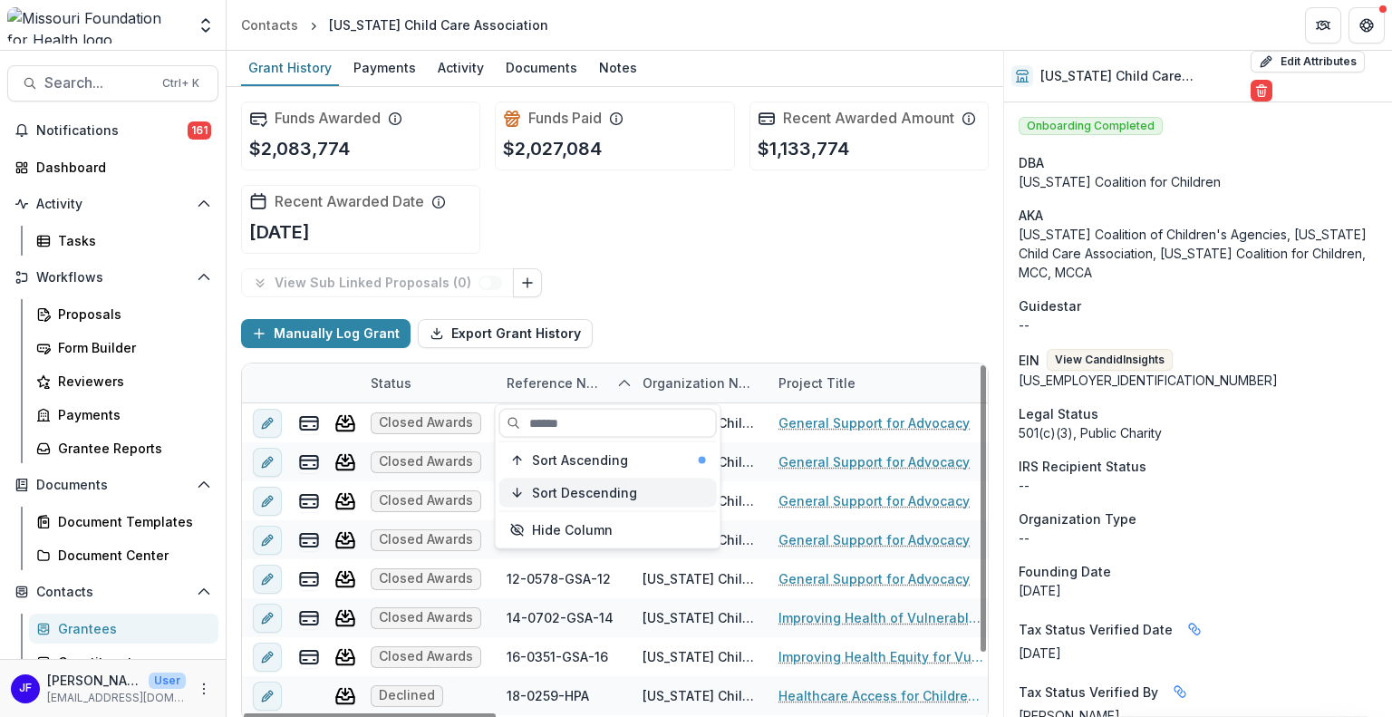
click at [573, 490] on span "Sort Descending" at bounding box center [584, 492] width 105 height 15
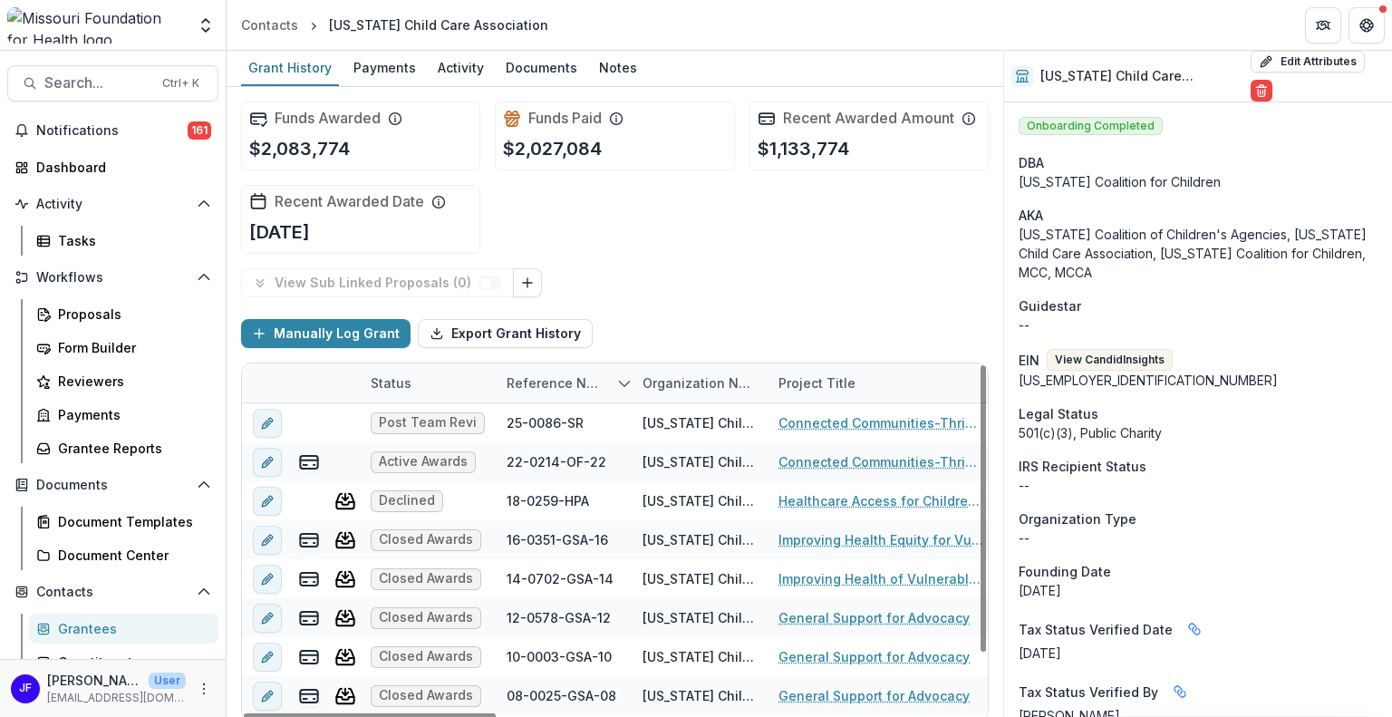
click at [649, 276] on div "View Sub Linked Proposals ( 0 )" at bounding box center [614, 282] width 747 height 29
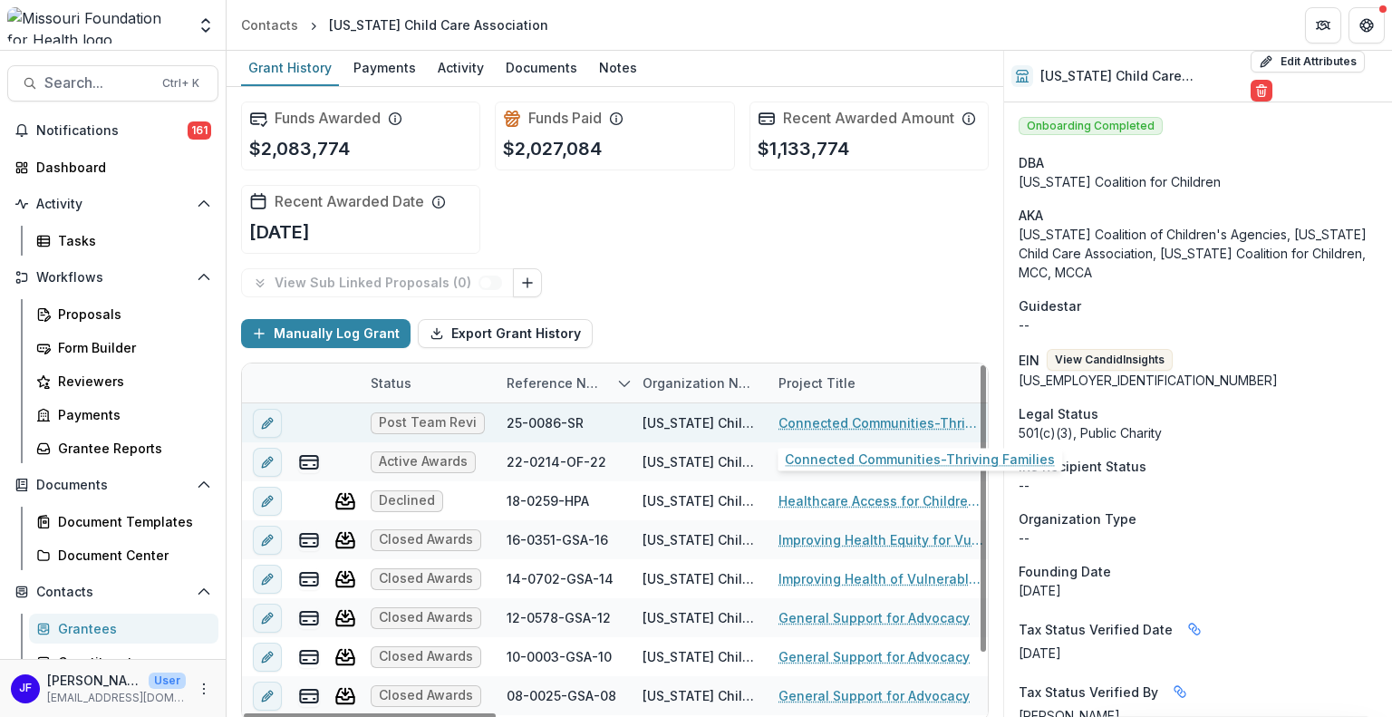
click at [805, 418] on link "Connected Communities-Thriving Families" at bounding box center [880, 422] width 205 height 19
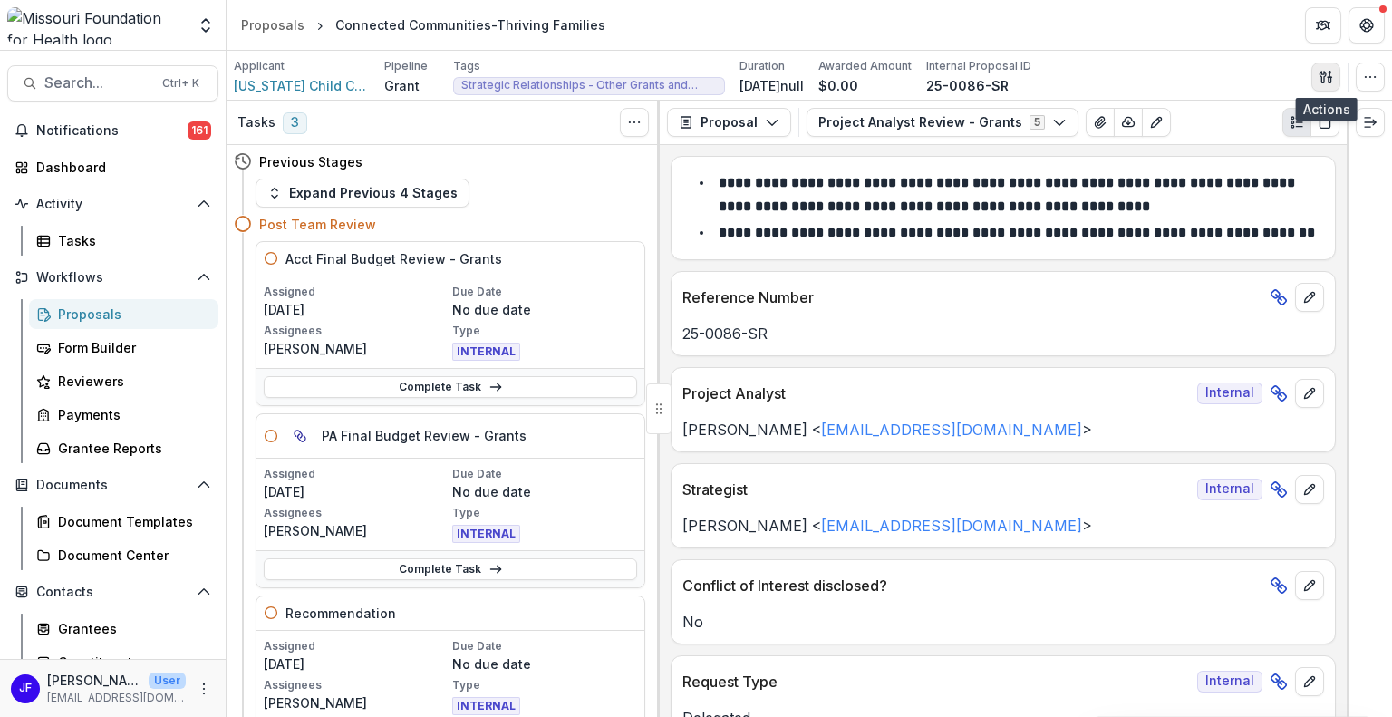
click at [1322, 72] on icon "button" at bounding box center [1322, 77] width 6 height 12
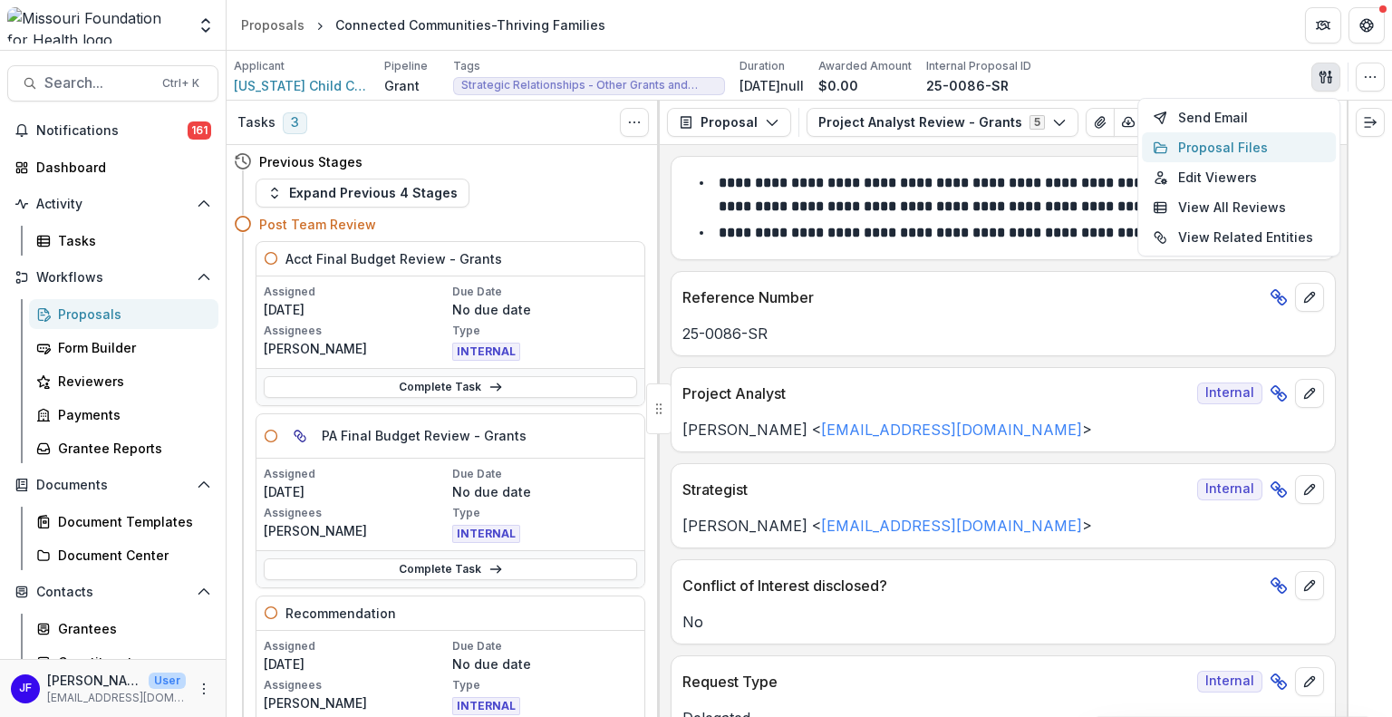
click at [1210, 148] on button "Proposal Files" at bounding box center [1239, 147] width 194 height 30
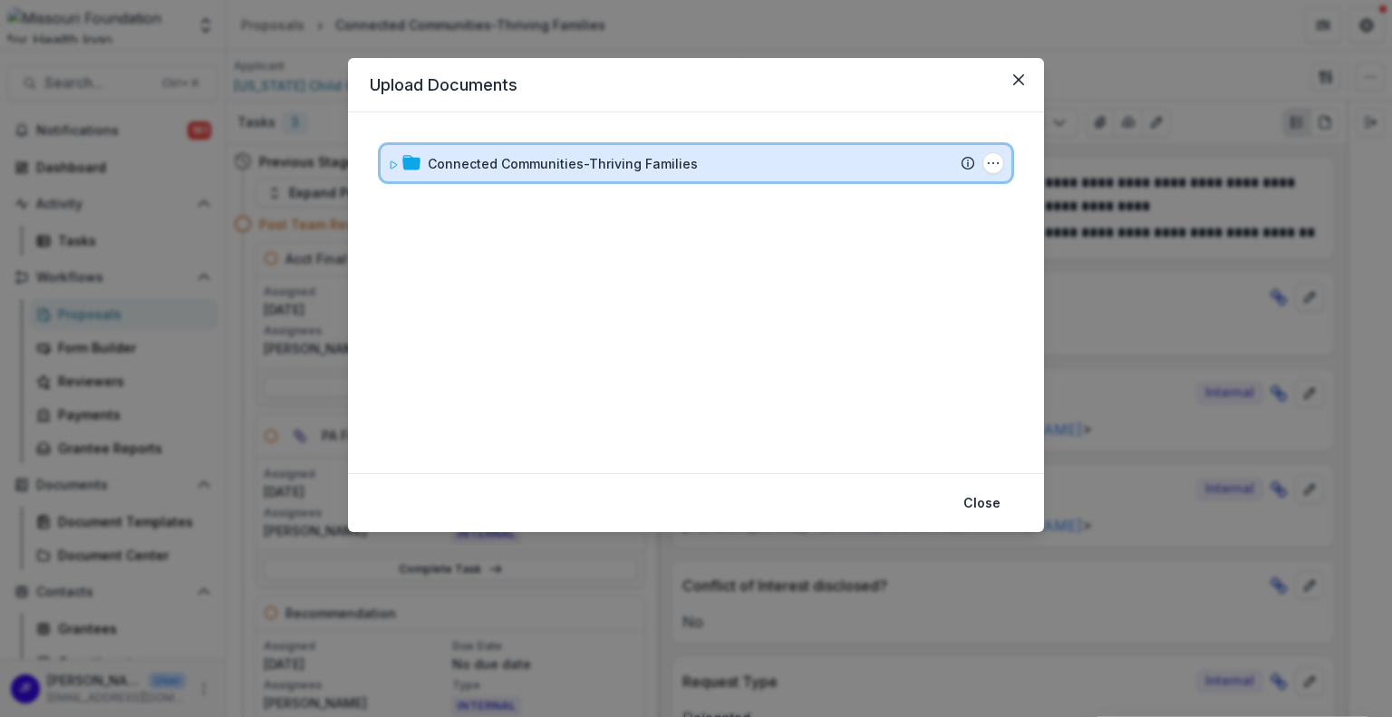
click at [391, 168] on icon at bounding box center [393, 164] width 11 height 11
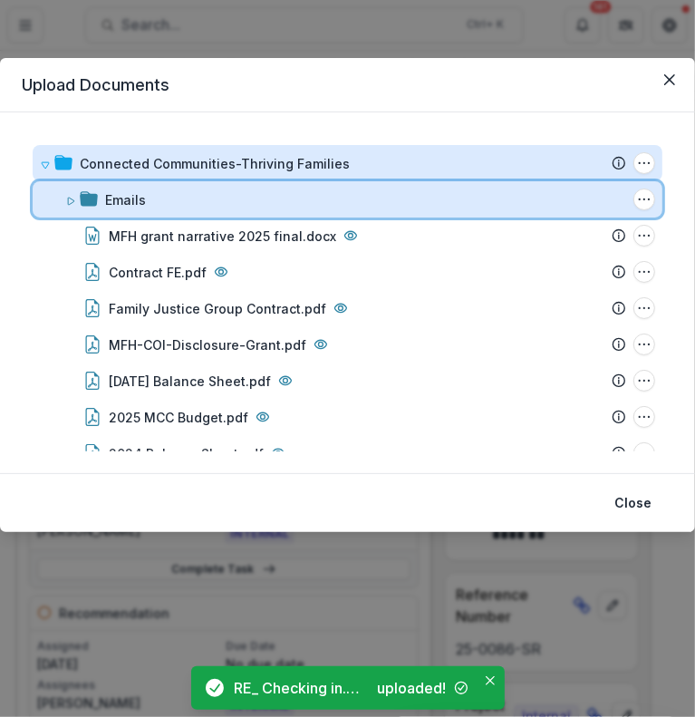
click at [72, 198] on icon at bounding box center [70, 201] width 11 height 11
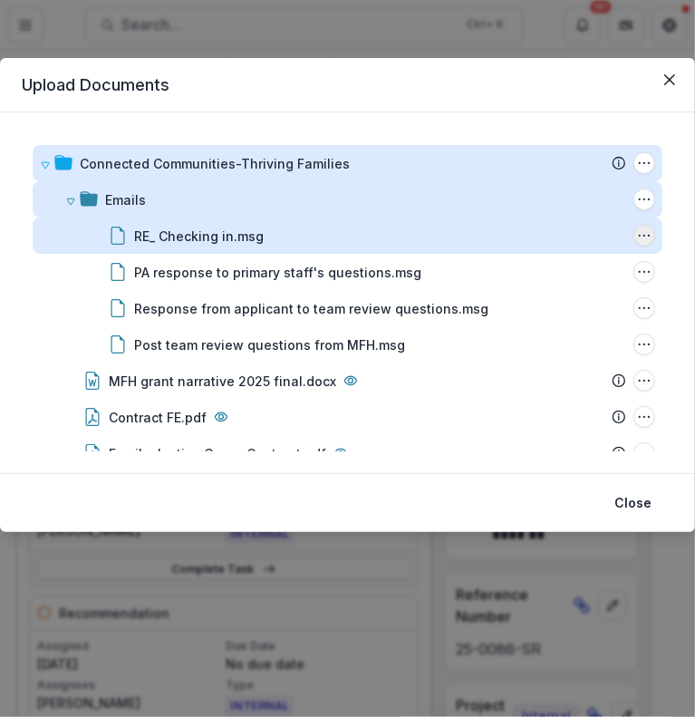
click at [641, 236] on icon "RE_ Checking in.msg Options" at bounding box center [644, 235] width 14 height 14
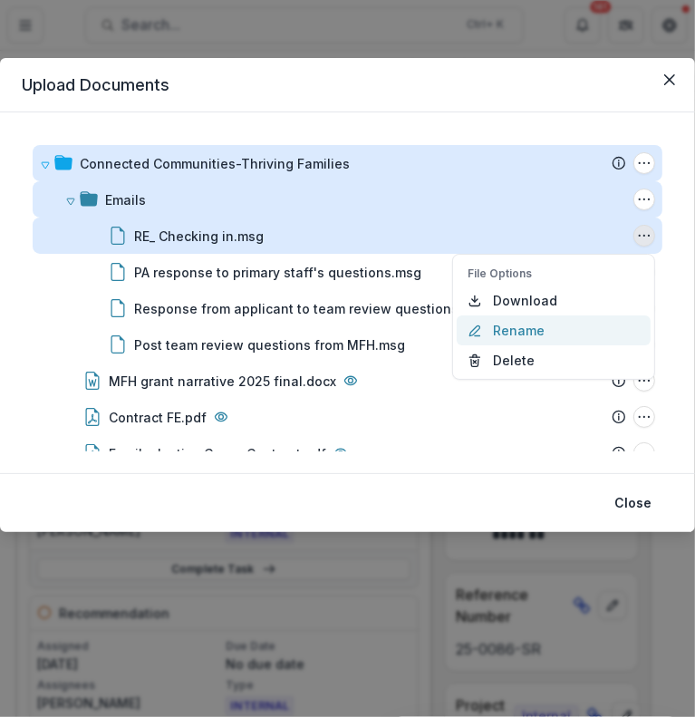
click at [526, 329] on button "Rename" at bounding box center [554, 330] width 194 height 30
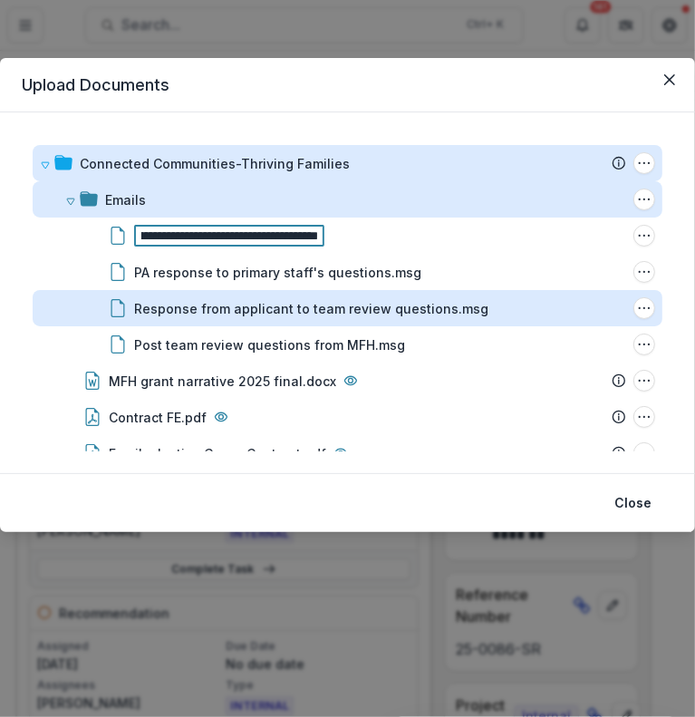
scroll to position [0, 97]
type input "**********"
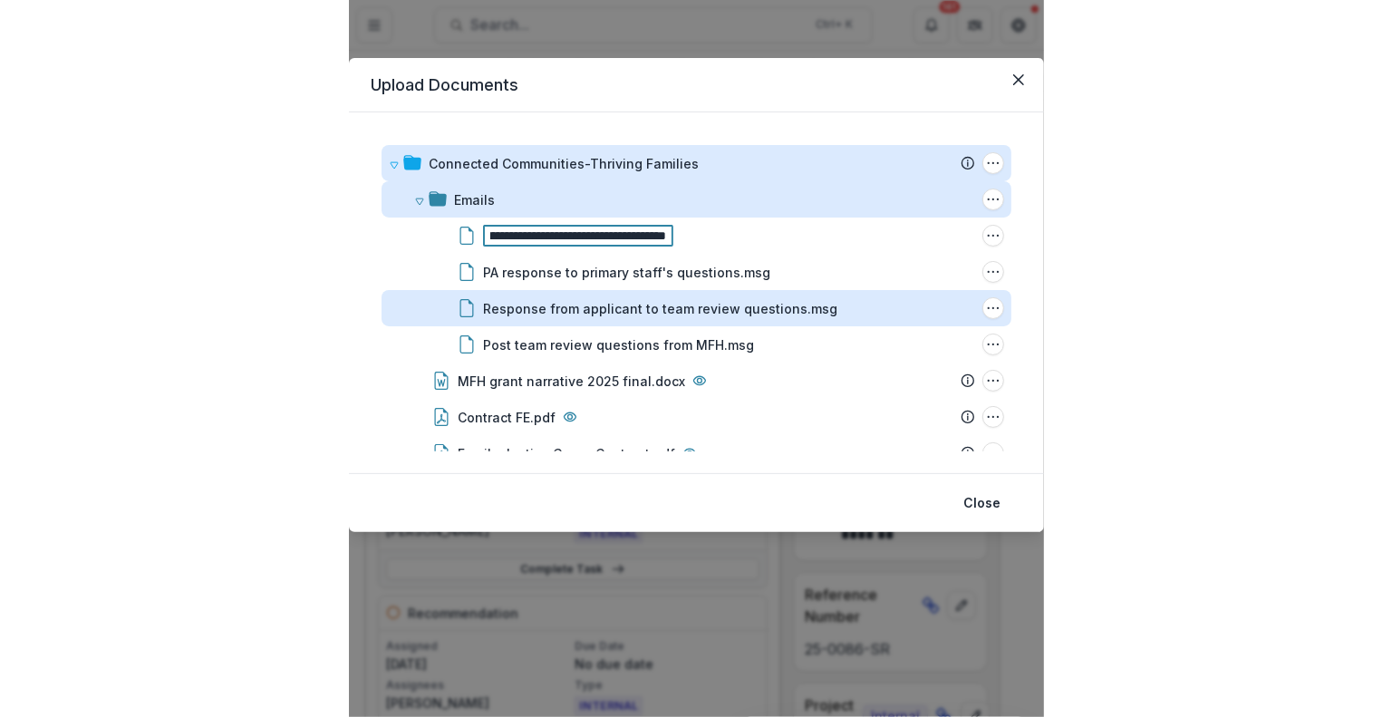
scroll to position [0, 95]
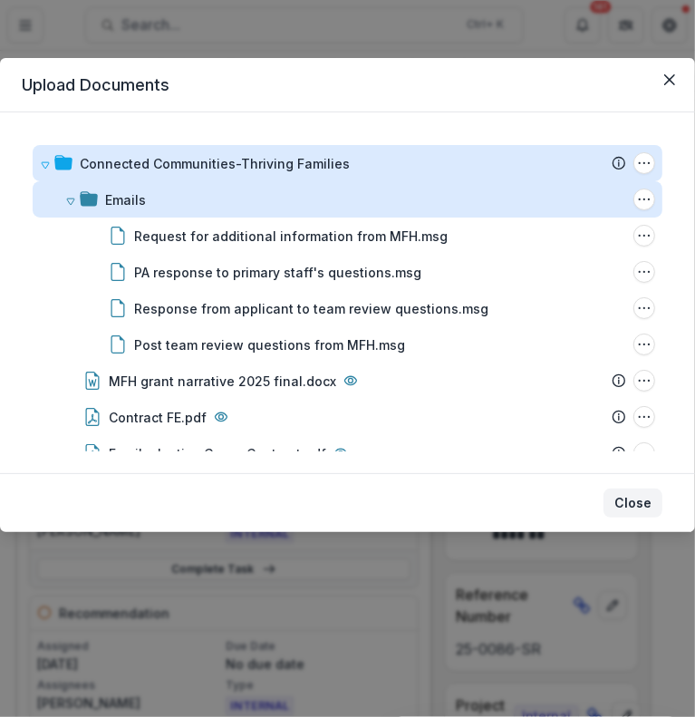
click at [648, 501] on button "Close" at bounding box center [632, 502] width 59 height 29
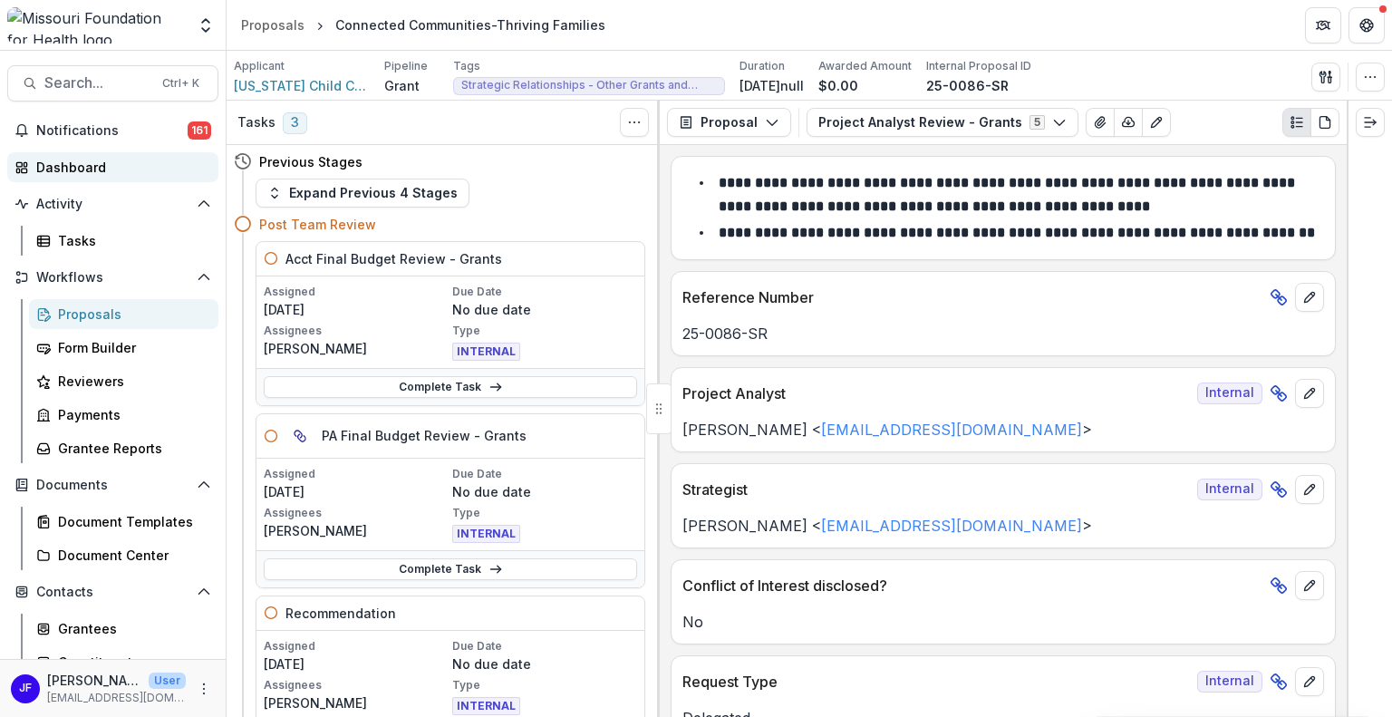
click at [66, 160] on div "Dashboard" at bounding box center [120, 167] width 168 height 19
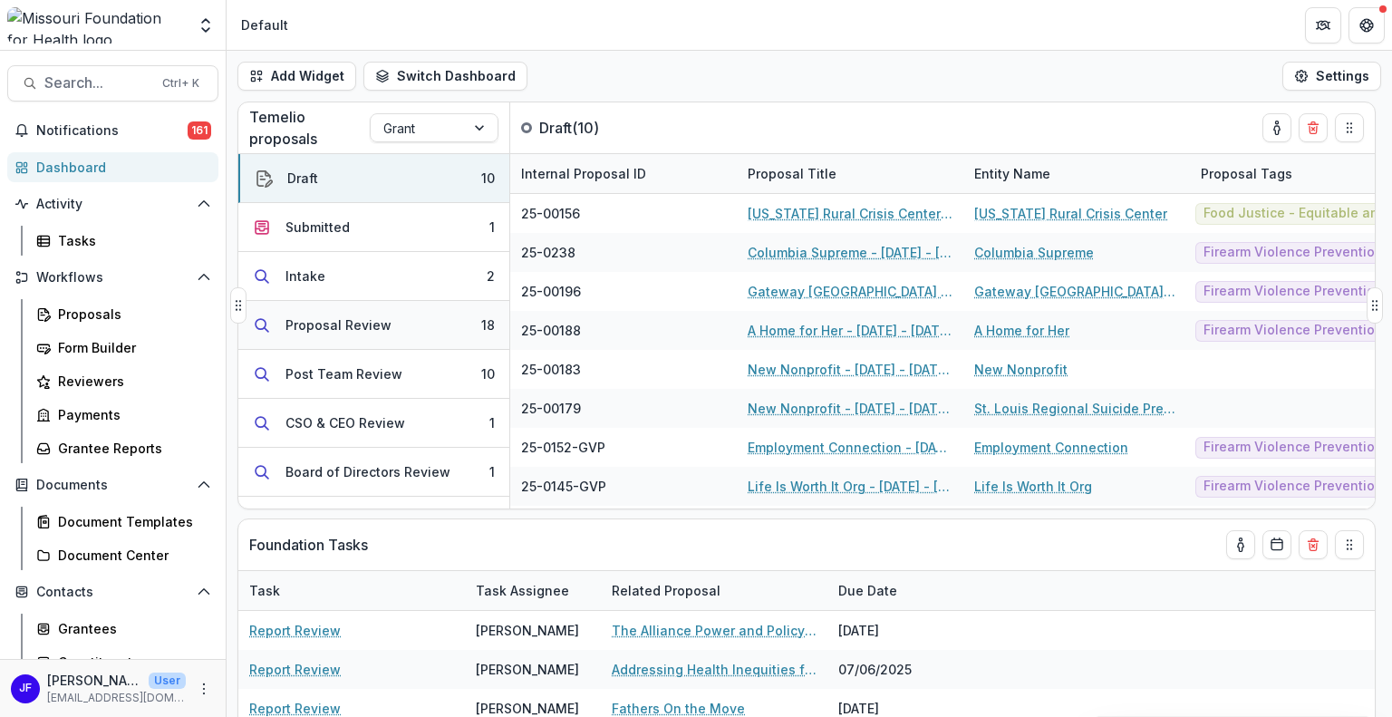
click at [330, 322] on div "Proposal Review" at bounding box center [338, 324] width 106 height 19
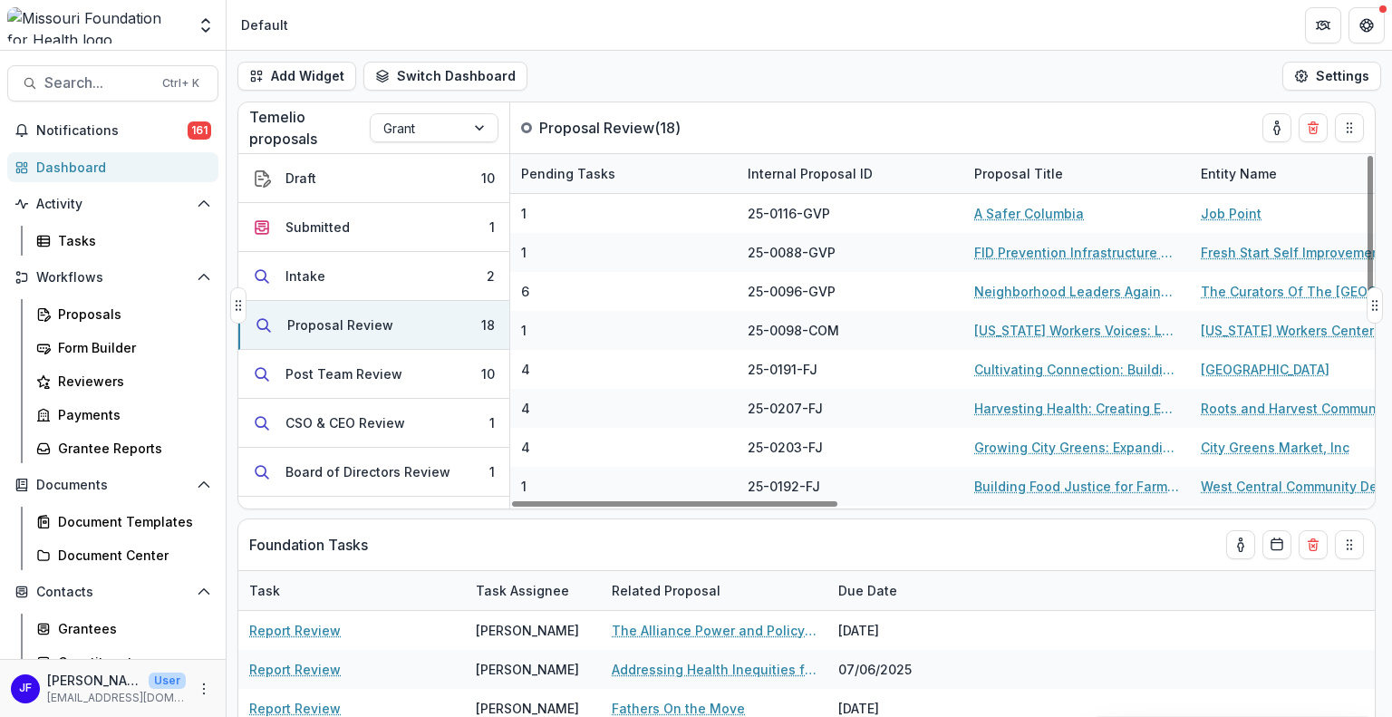
click at [997, 166] on div "Proposal Title" at bounding box center [1018, 173] width 111 height 19
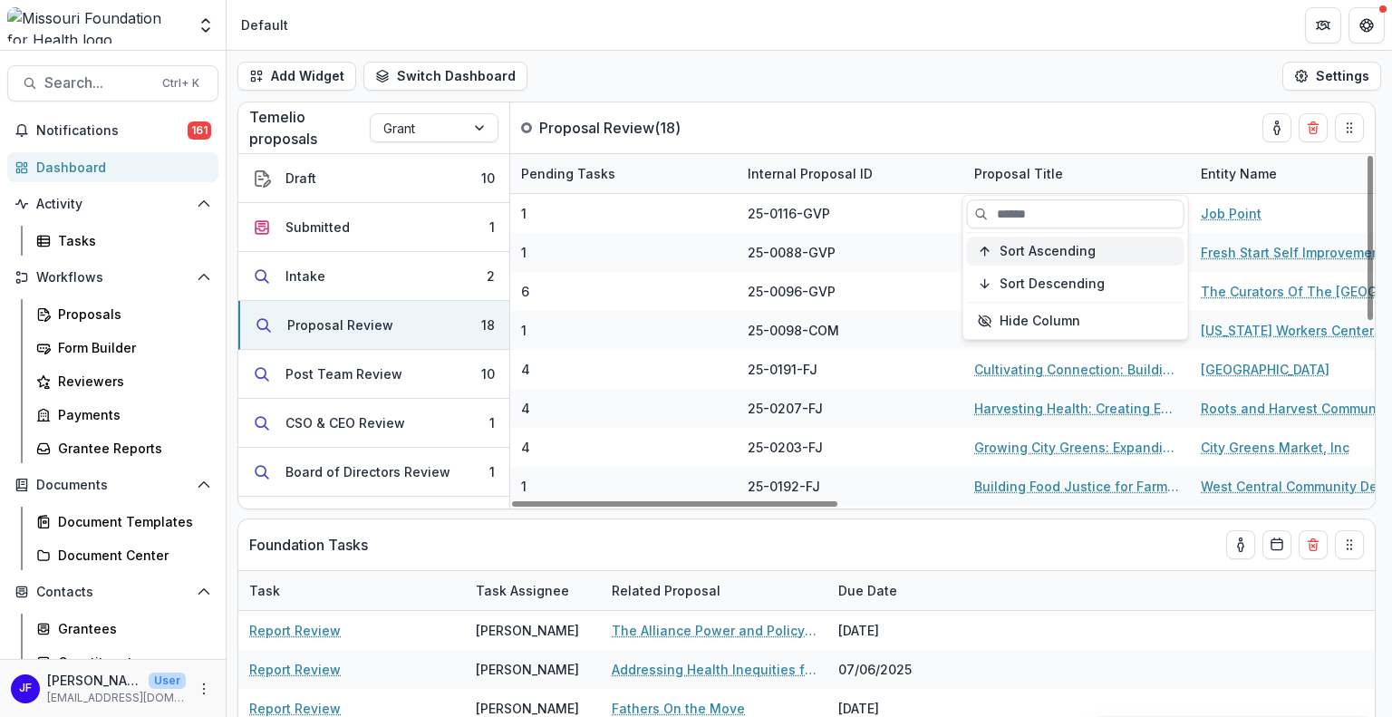
click at [1018, 249] on span "Sort Ascending" at bounding box center [1047, 251] width 96 height 15
click at [1021, 75] on div "Add Widget Switch Dashboard Default DLS Dashboard New Dashboard Settings" at bounding box center [808, 76] width 1165 height 51
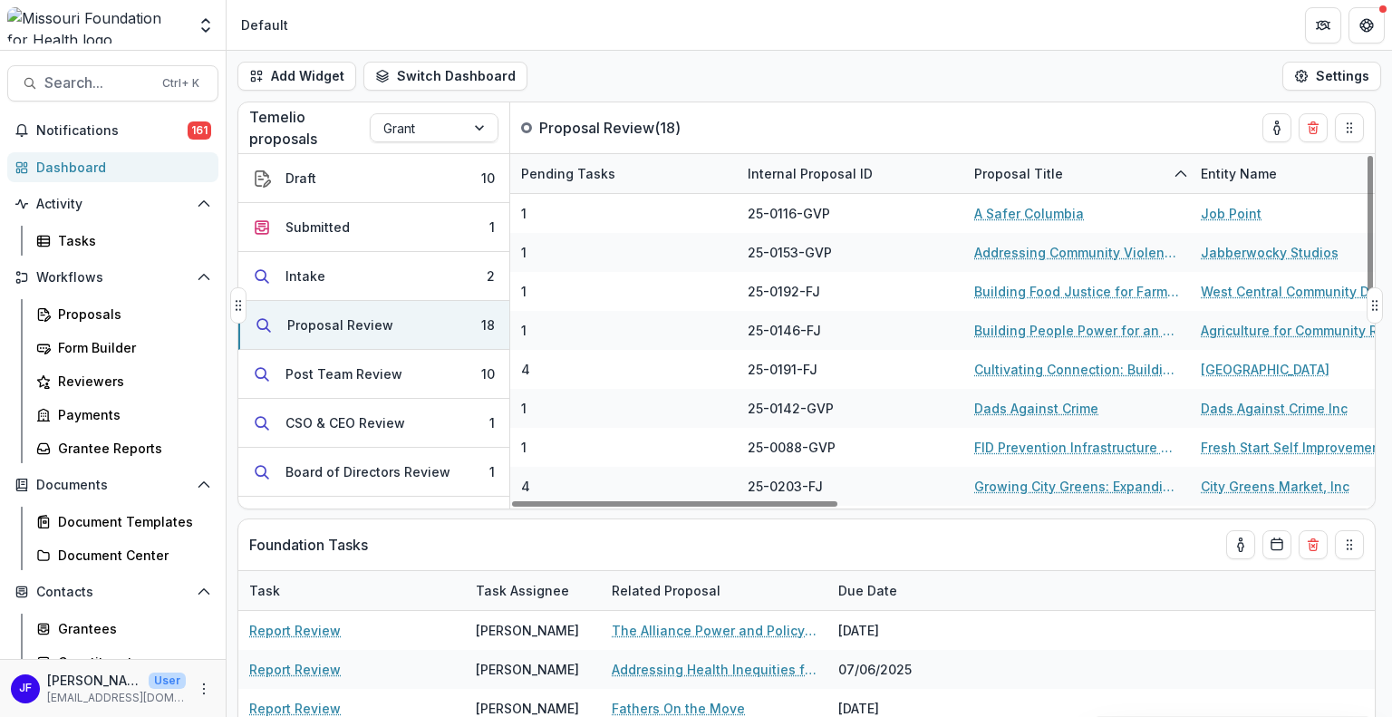
click at [1210, 168] on div "Entity Name" at bounding box center [1239, 173] width 98 height 19
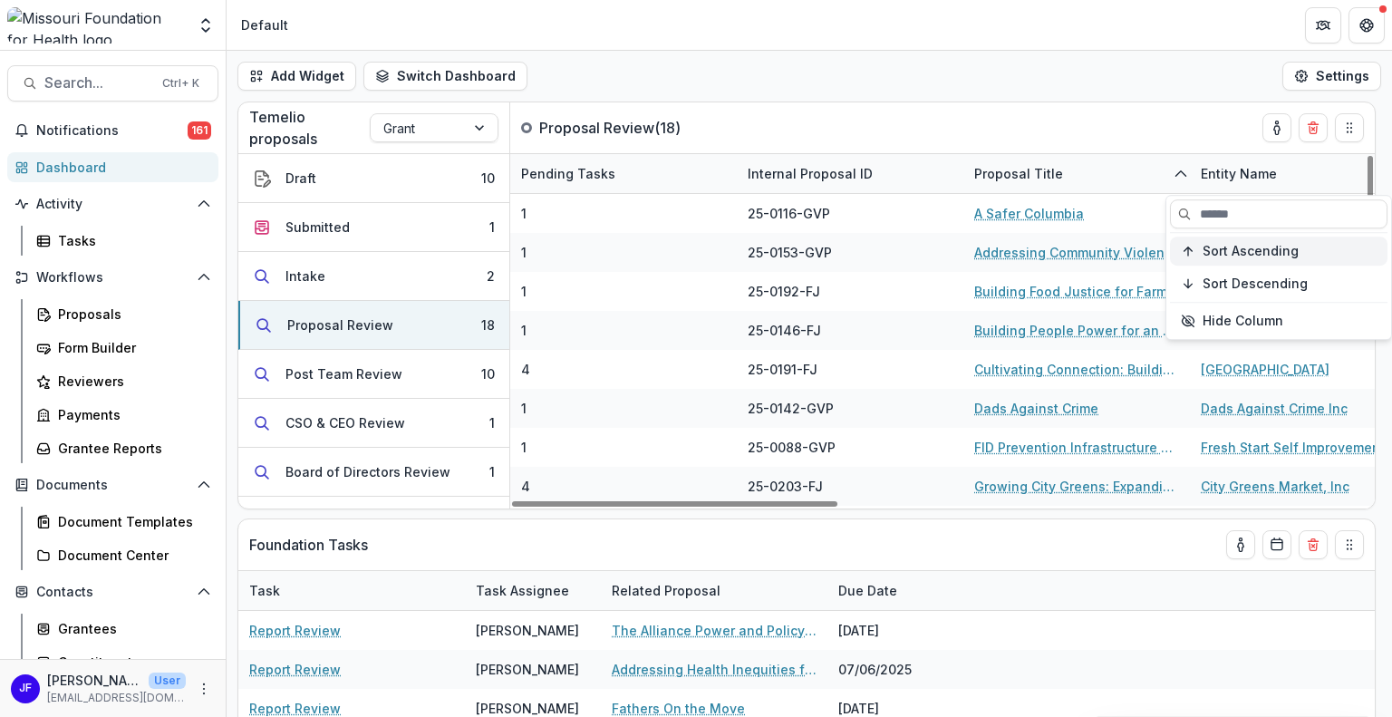
click at [1237, 255] on span "Sort Ascending" at bounding box center [1250, 251] width 96 height 15
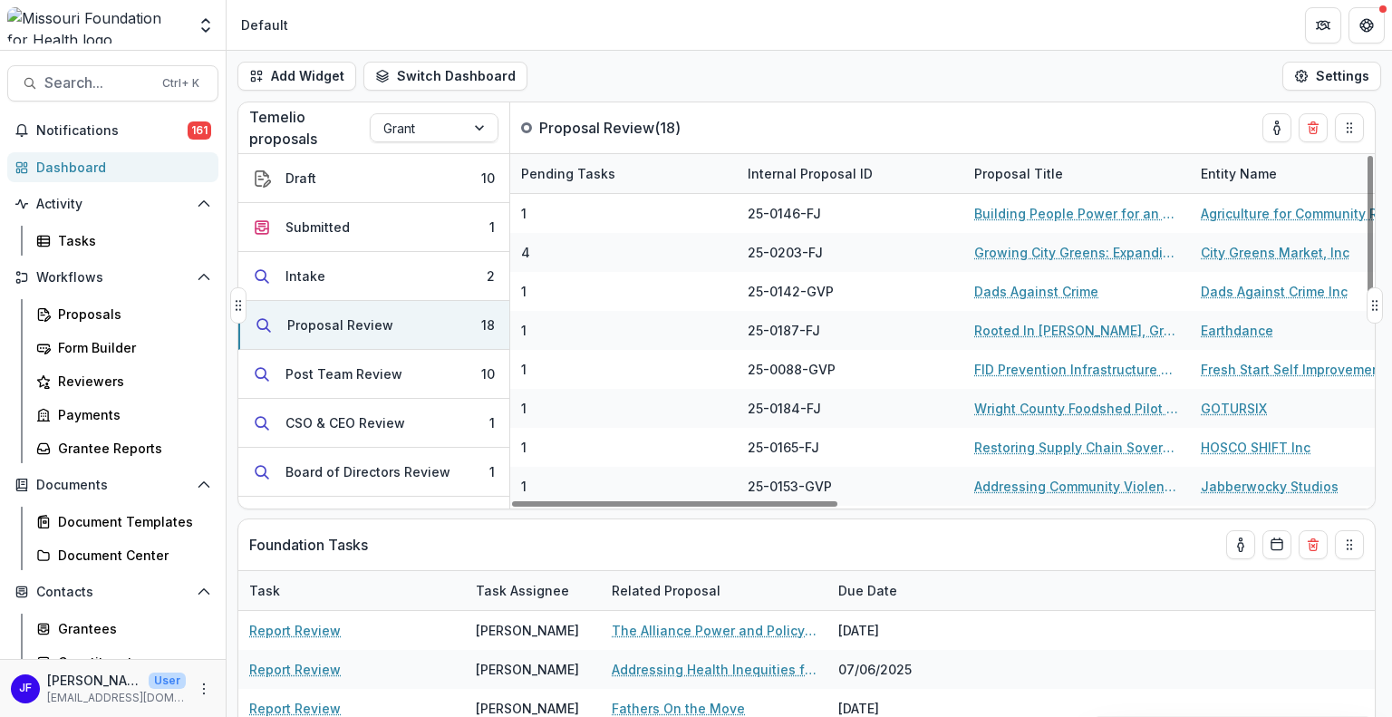
click at [1207, 111] on div "Temelio proposals Grant Proposal Review ( 18 )" at bounding box center [768, 127] width 1060 height 51
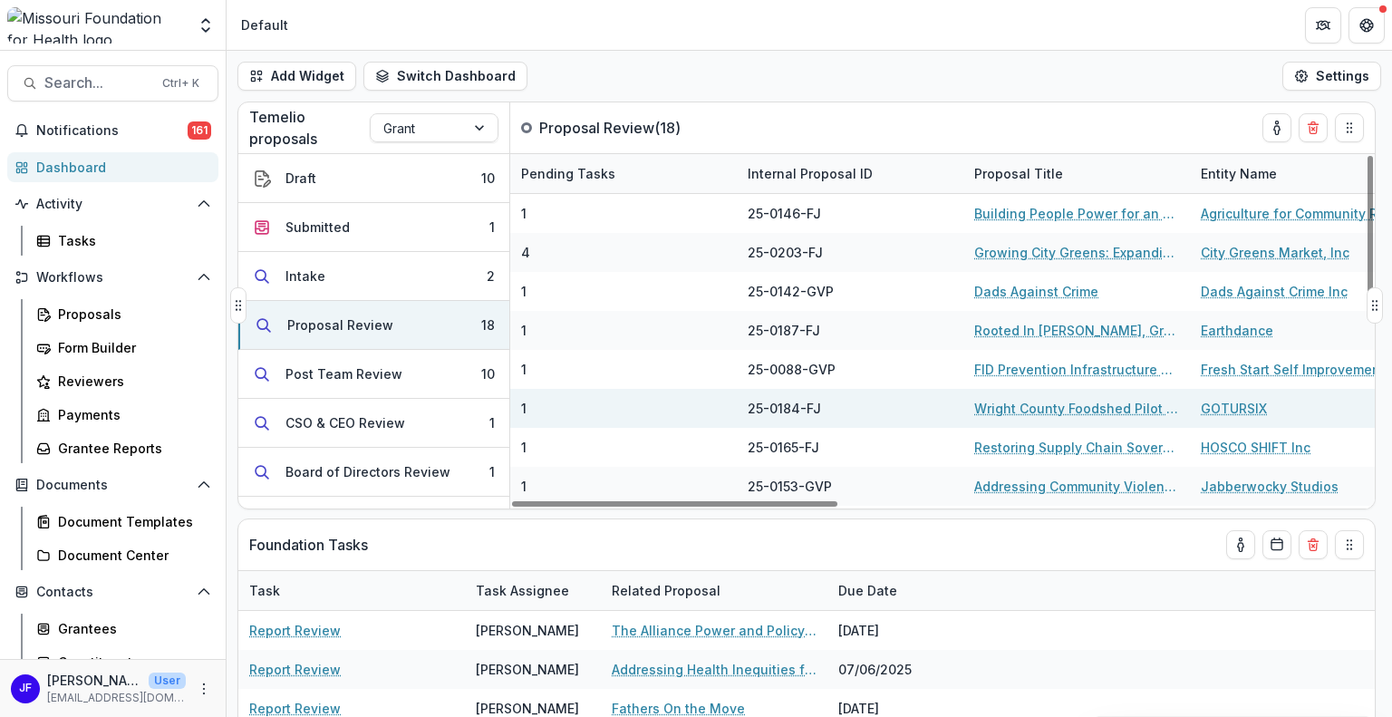
scroll to position [91, 0]
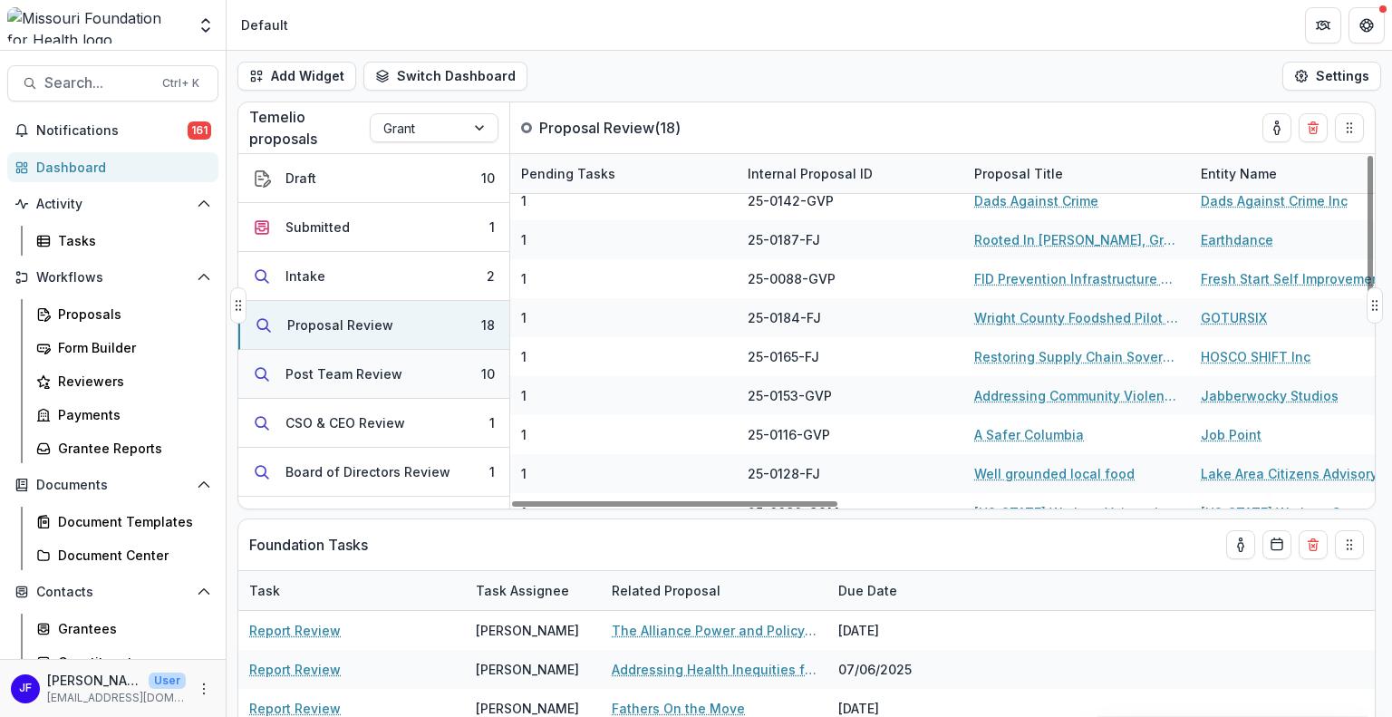
click at [349, 376] on div "Post Team Review" at bounding box center [343, 373] width 117 height 19
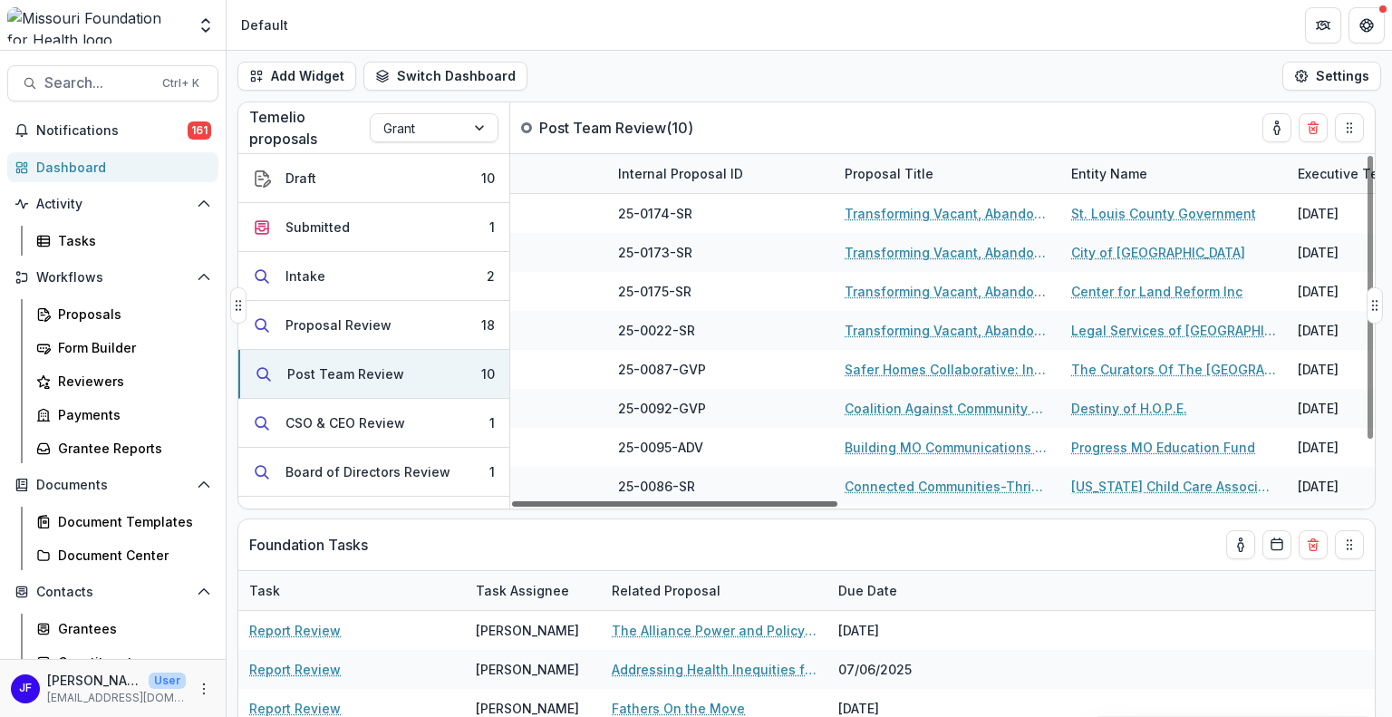
scroll to position [0, 361]
drag, startPoint x: 775, startPoint y: 505, endPoint x: 910, endPoint y: 510, distance: 135.1
click at [837, 506] on div at bounding box center [674, 503] width 325 height 5
click at [1110, 165] on div "Entity Name" at bounding box center [1104, 173] width 98 height 19
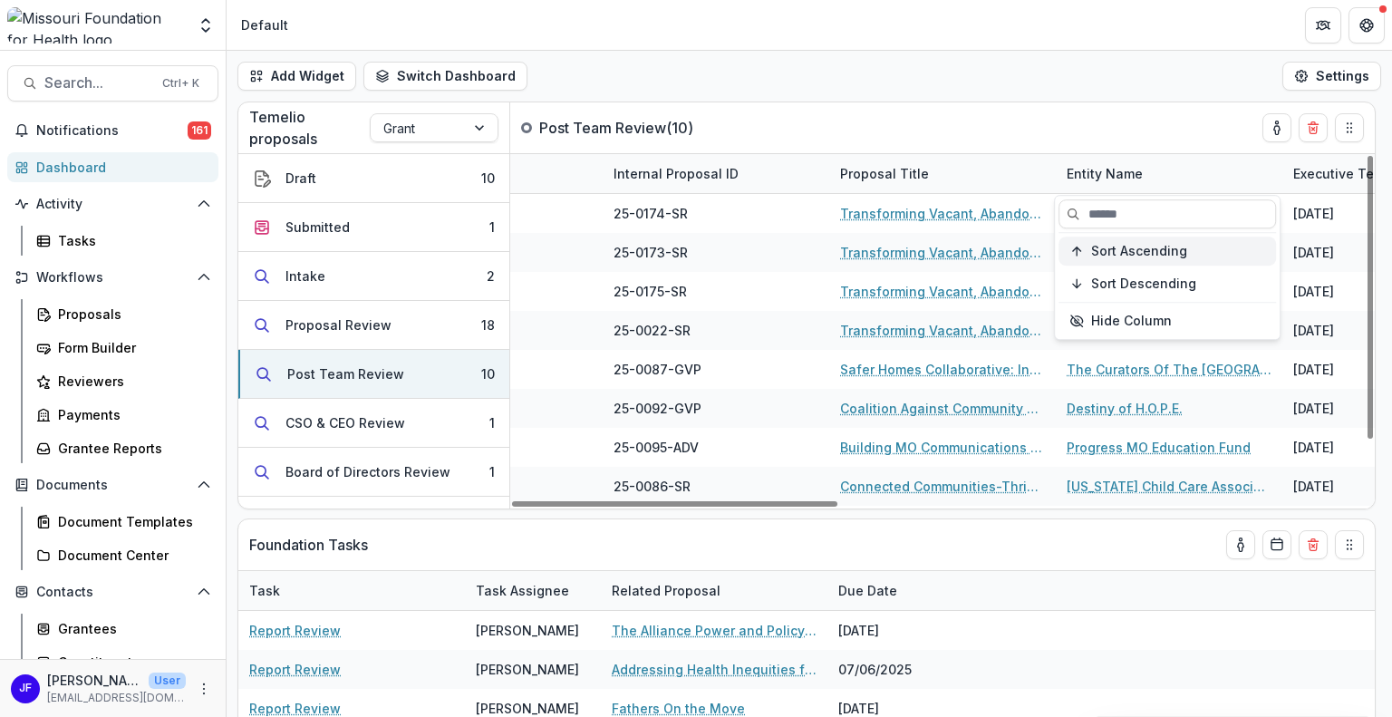
click at [1121, 248] on span "Sort Ascending" at bounding box center [1139, 251] width 96 height 15
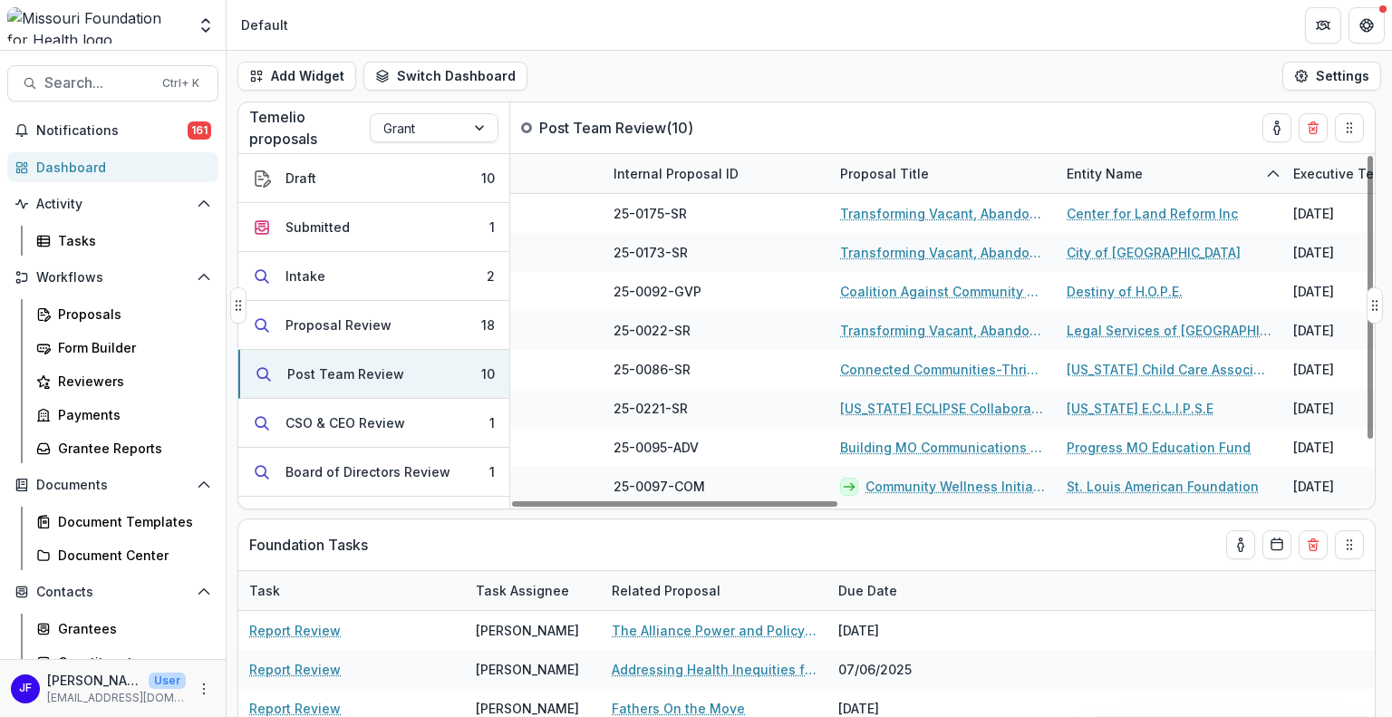
click at [1114, 110] on div "Temelio proposals Grant Post Team Review ( 10 )" at bounding box center [768, 127] width 1060 height 51
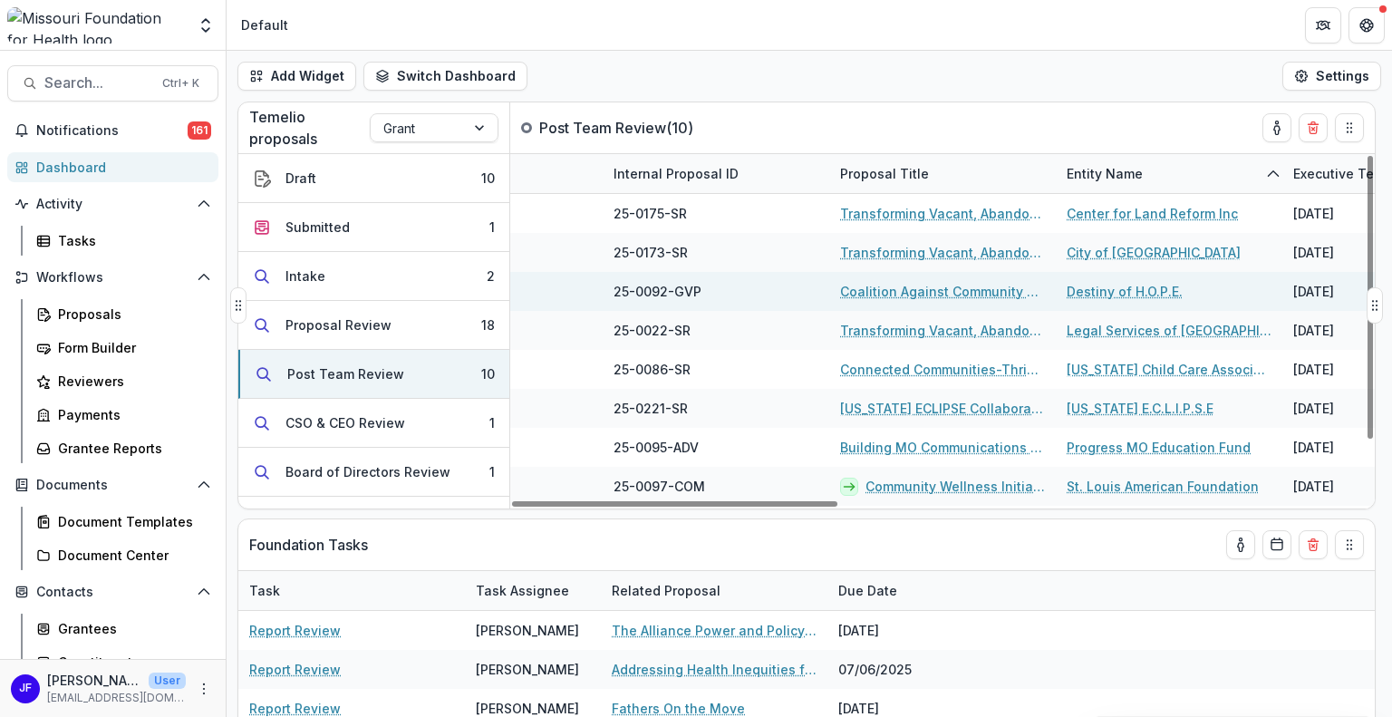
click at [910, 292] on link "Coalition Against Community Violence - Resource Assessment" at bounding box center [942, 291] width 205 height 19
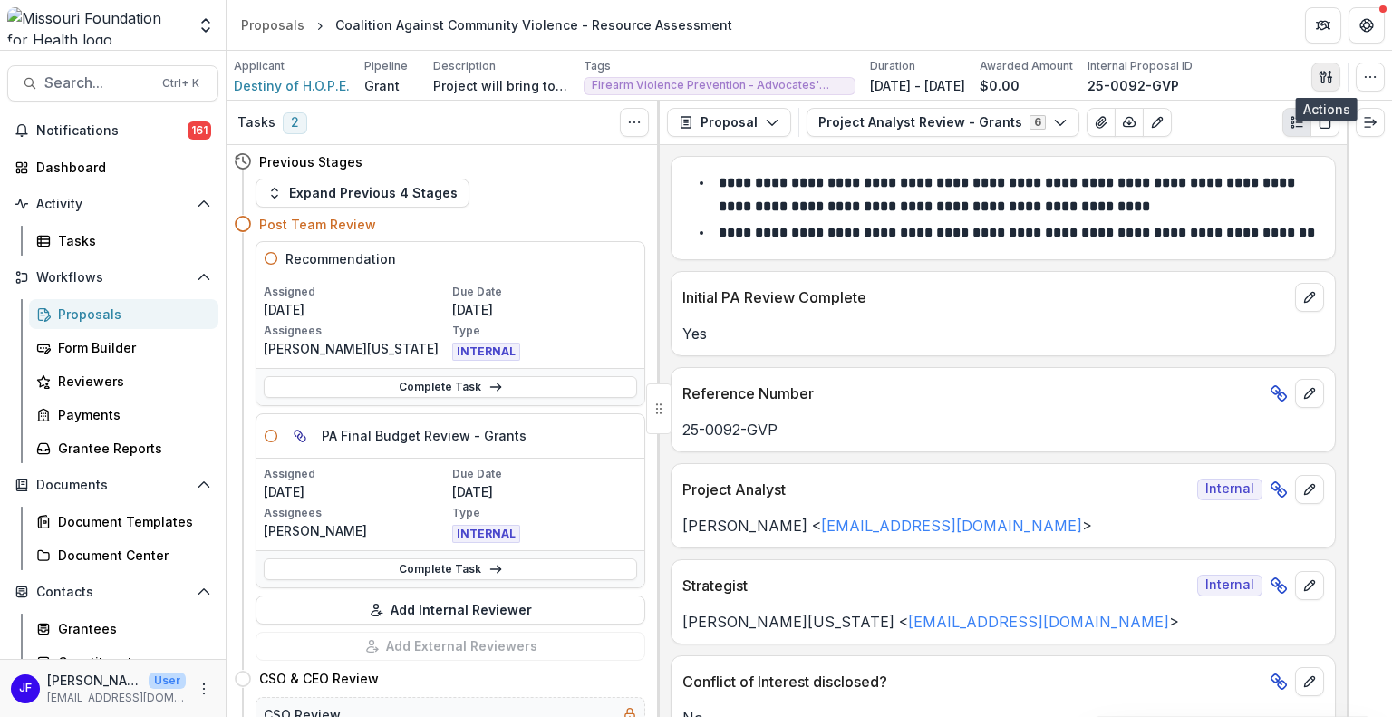
click at [1330, 72] on polygon "button" at bounding box center [1329, 72] width 2 height 3
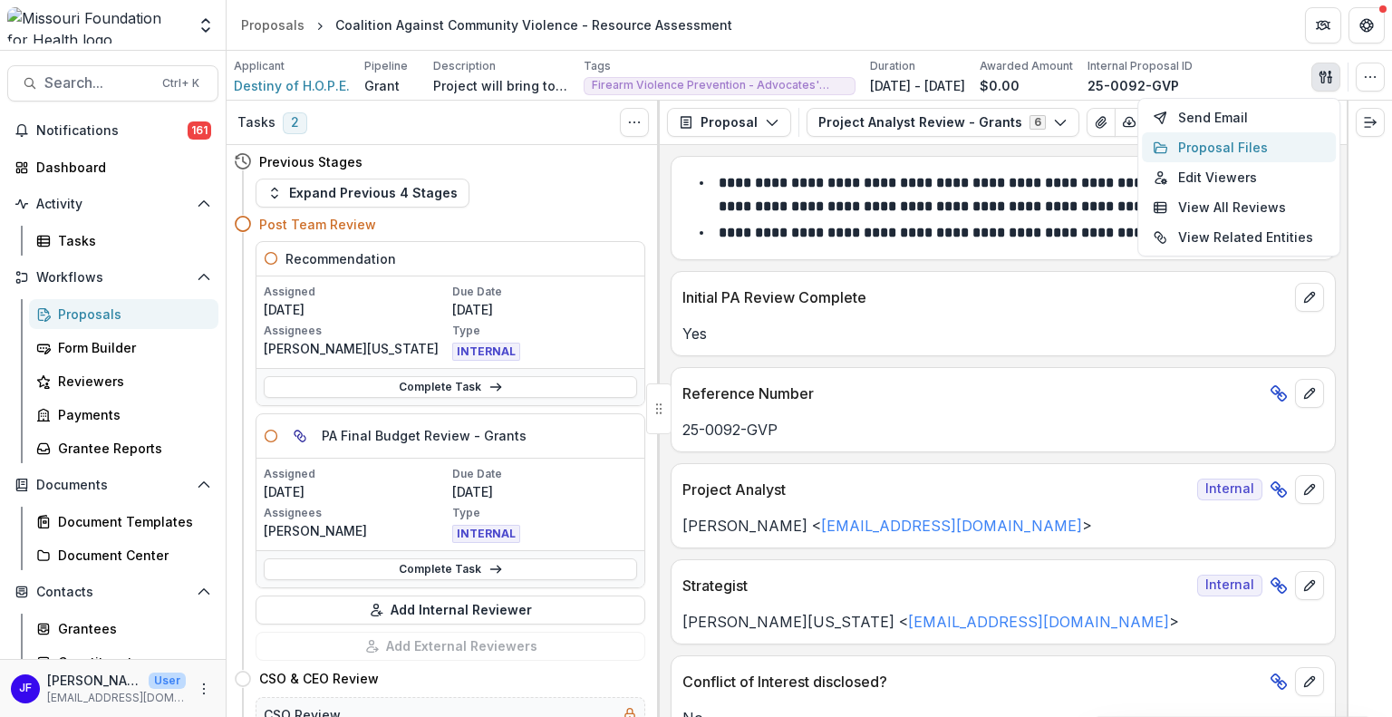
click at [1176, 143] on button "Proposal Files" at bounding box center [1239, 147] width 194 height 30
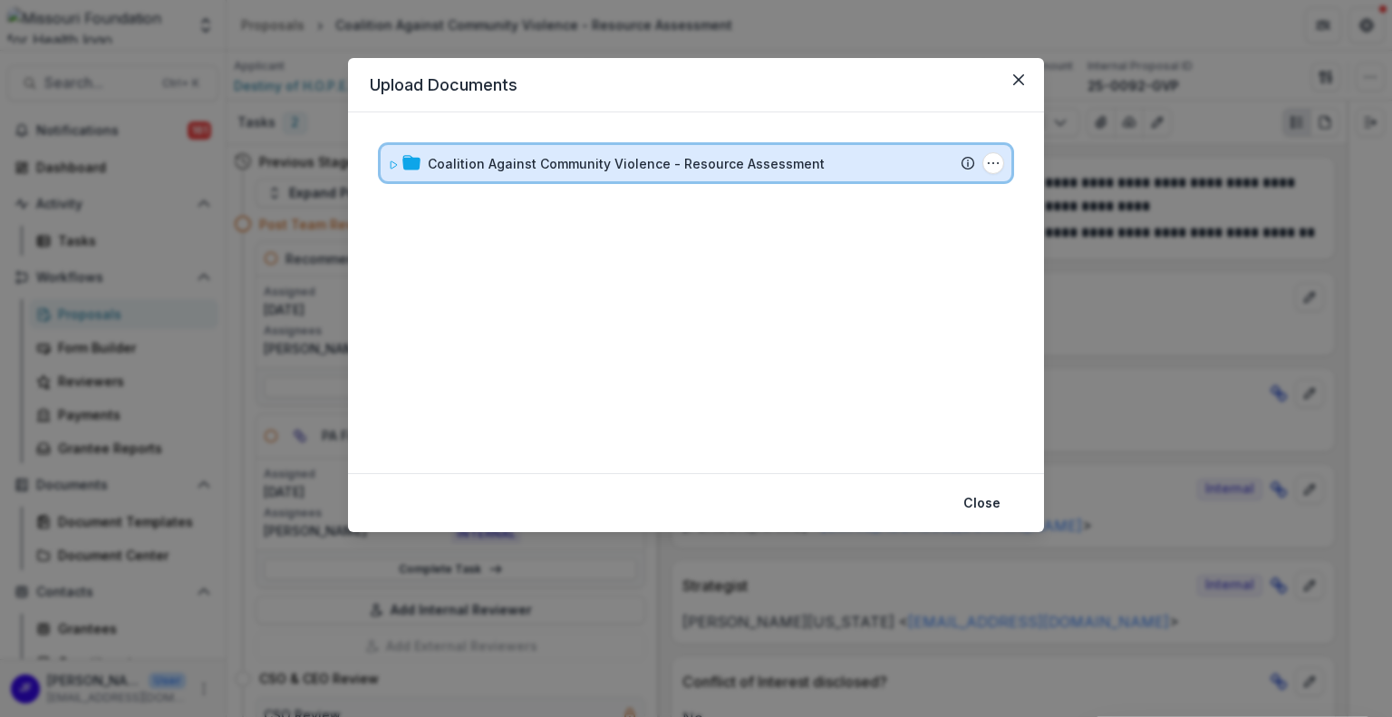
click at [387, 169] on div "Coalition Against Community Violence - Resource Assessment Submission Temelio P…" at bounding box center [696, 163] width 631 height 36
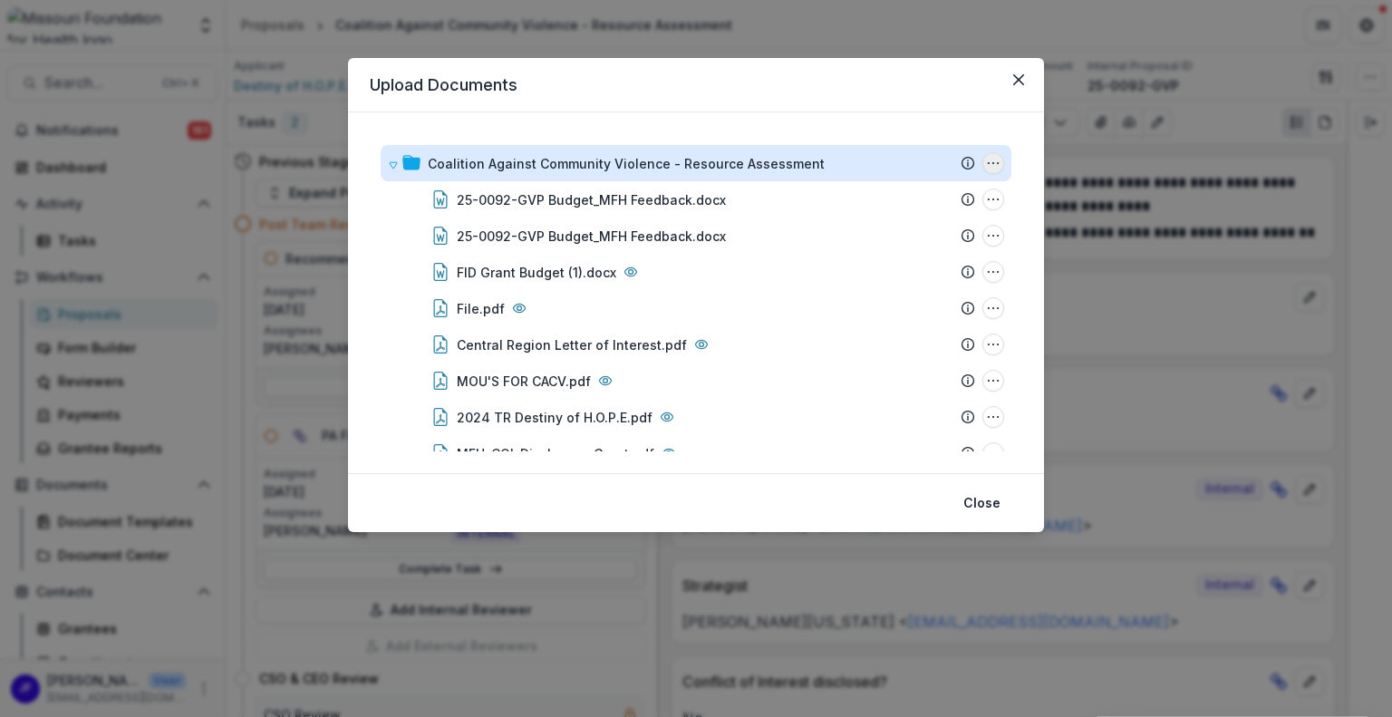
click at [986, 161] on icon "Coalition Against Community Violence - Resource Assessment Options" at bounding box center [993, 163] width 14 height 14
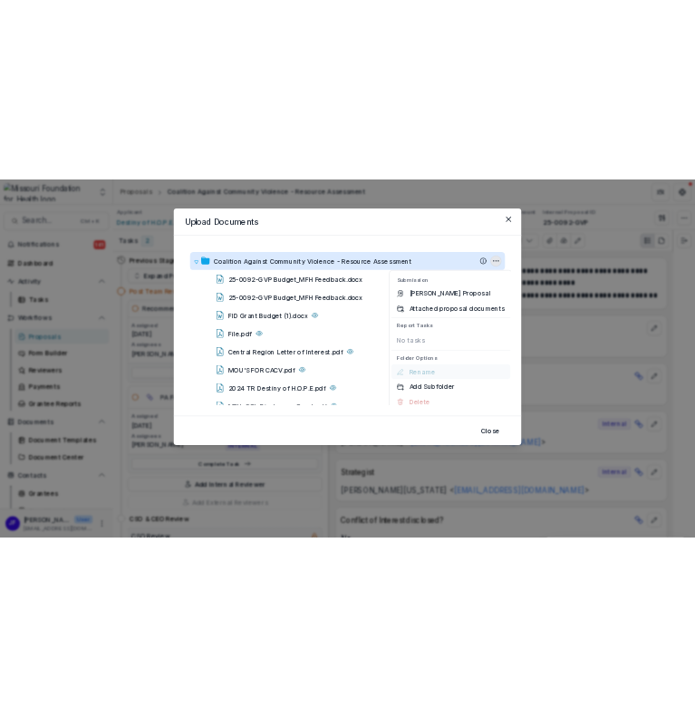
scroll to position [12, 0]
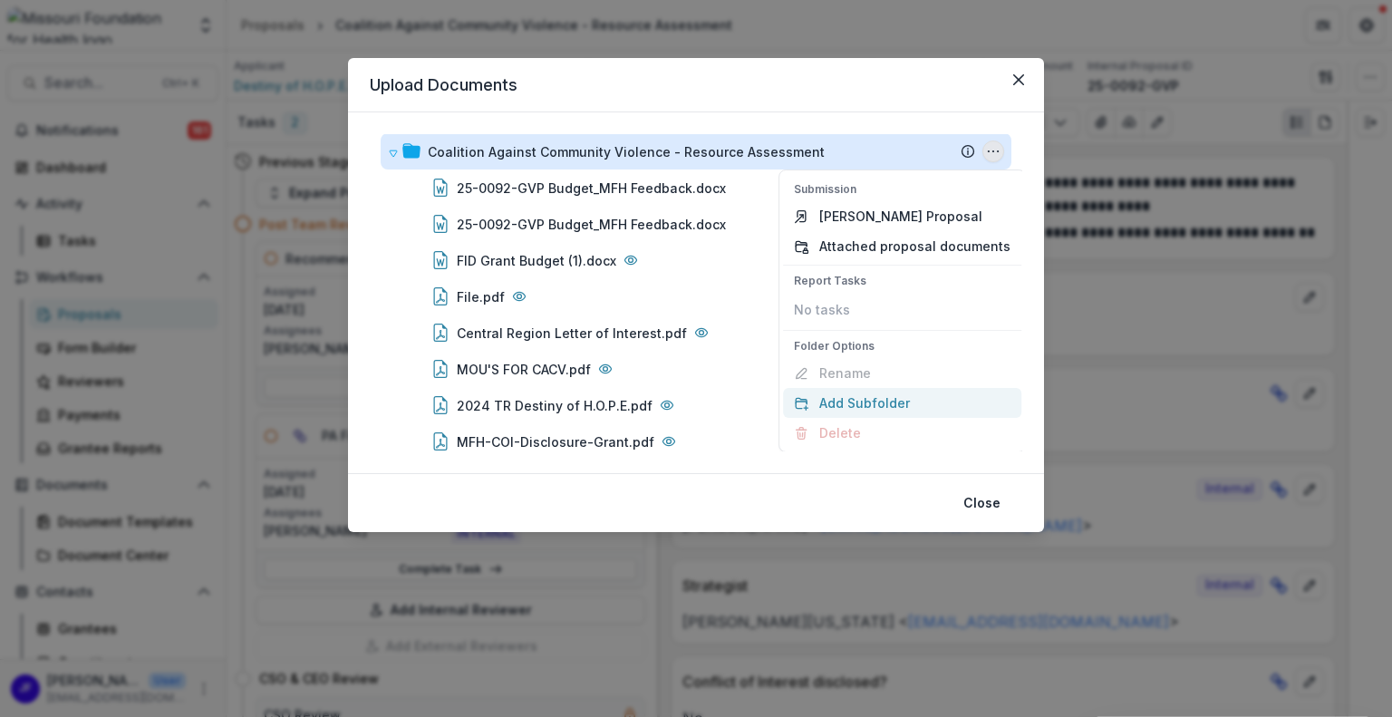
click at [837, 400] on button "Add Subfolder" at bounding box center [902, 403] width 238 height 30
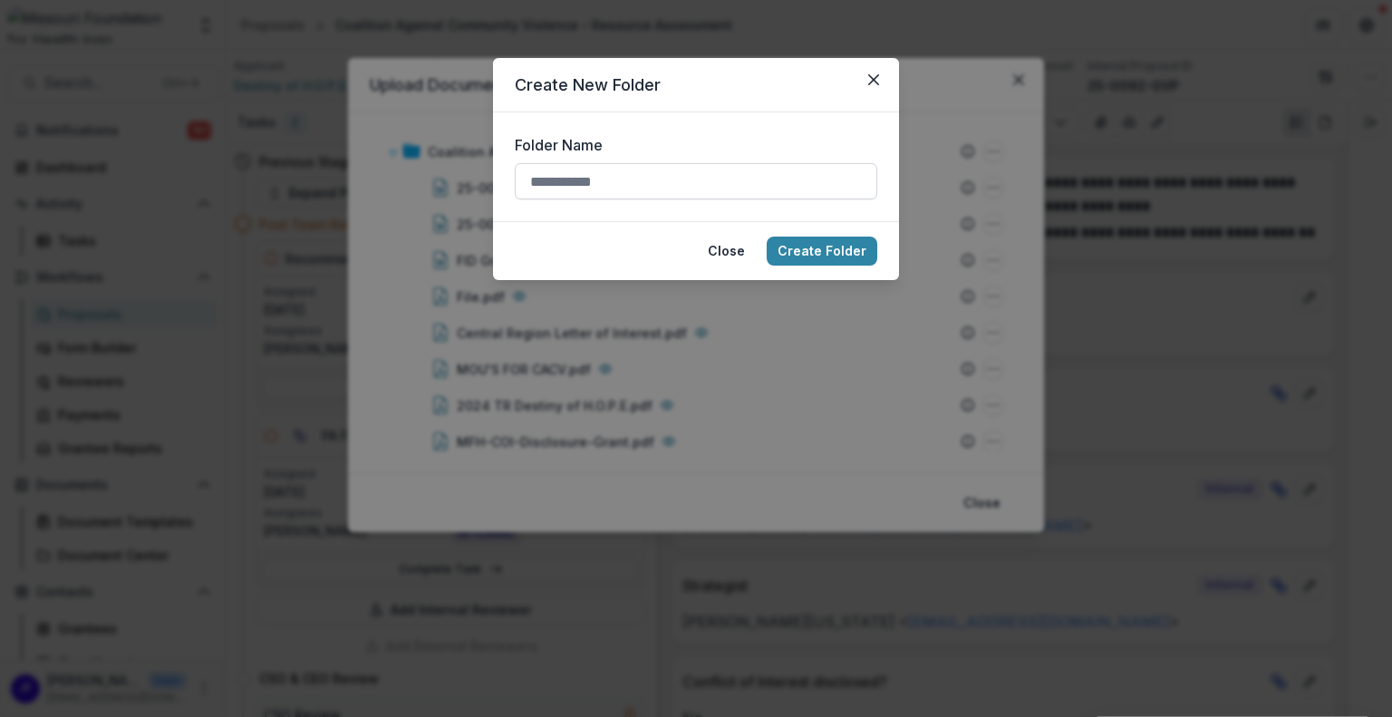
click at [617, 185] on input "Folder Name" at bounding box center [696, 181] width 362 height 36
type input "******"
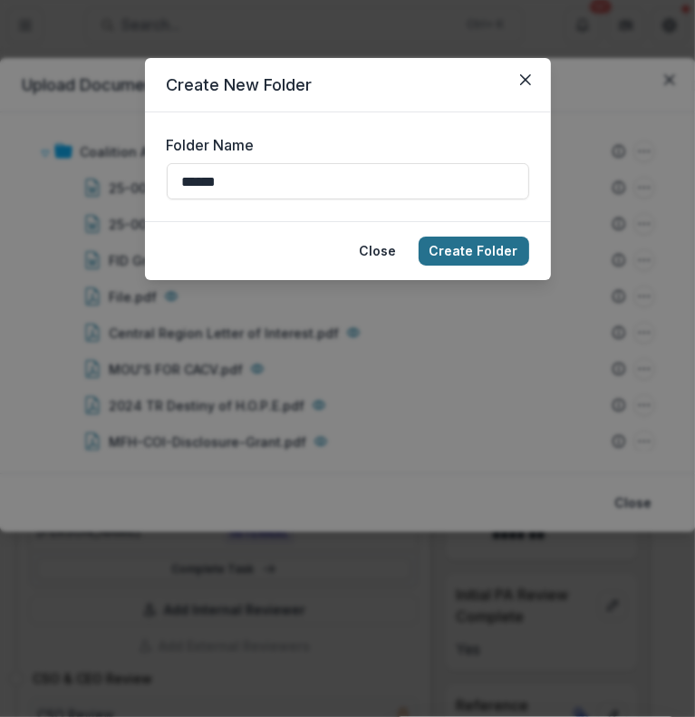
click at [454, 247] on button "Create Folder" at bounding box center [474, 250] width 111 height 29
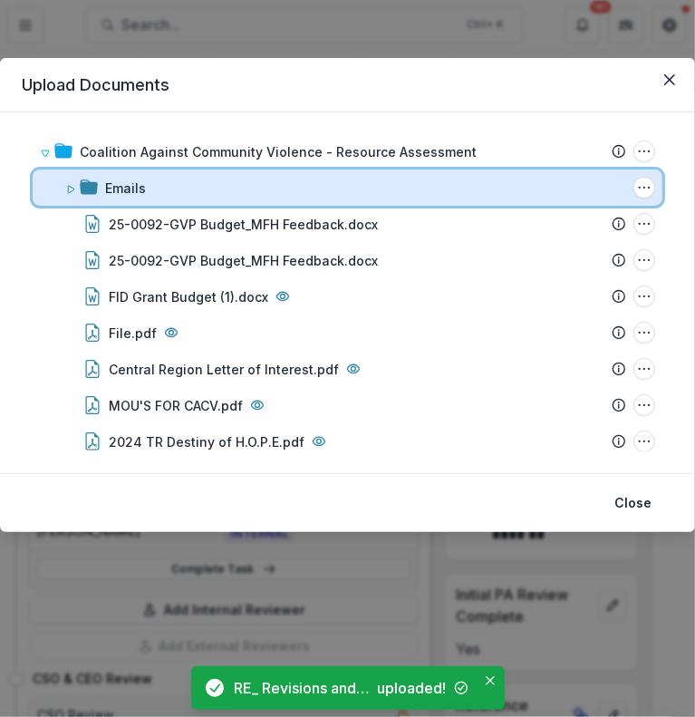
click at [68, 188] on icon at bounding box center [71, 189] width 6 height 7
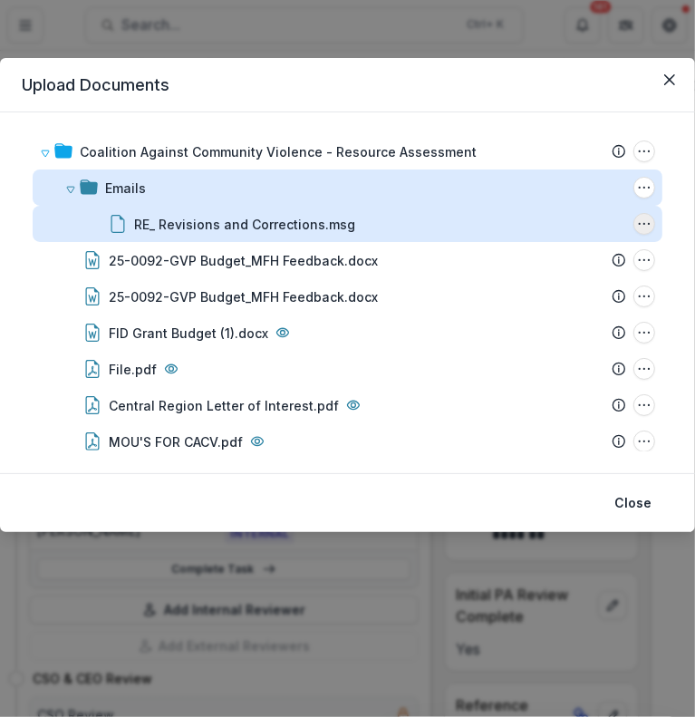
click at [637, 222] on icon "RE_ Revisions and Corrections.msg Options" at bounding box center [644, 224] width 14 height 14
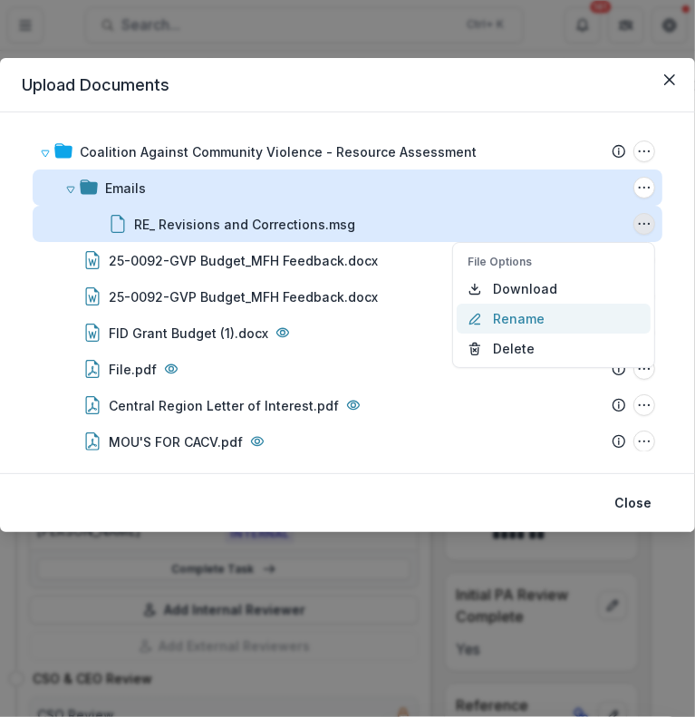
click at [519, 311] on button "Rename" at bounding box center [554, 319] width 194 height 30
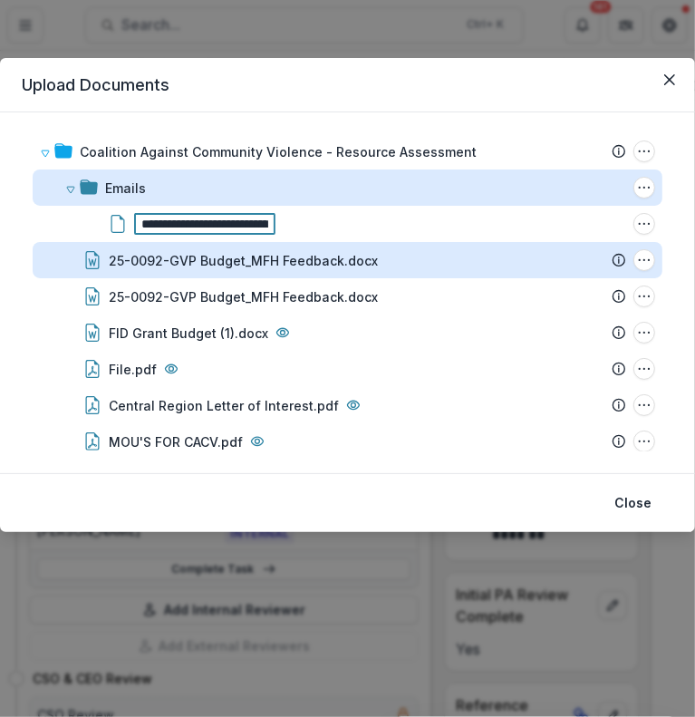
scroll to position [0, 10]
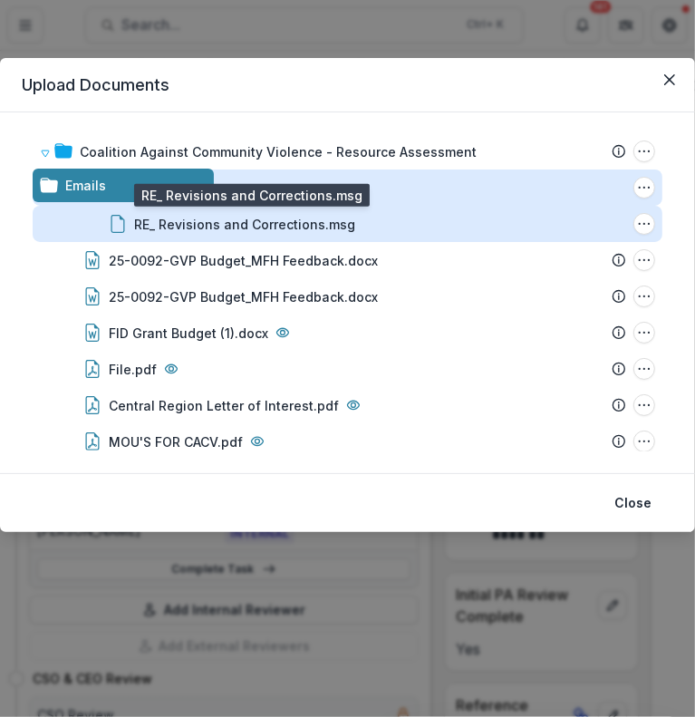
drag, startPoint x: 315, startPoint y: 220, endPoint x: 140, endPoint y: 217, distance: 175.8
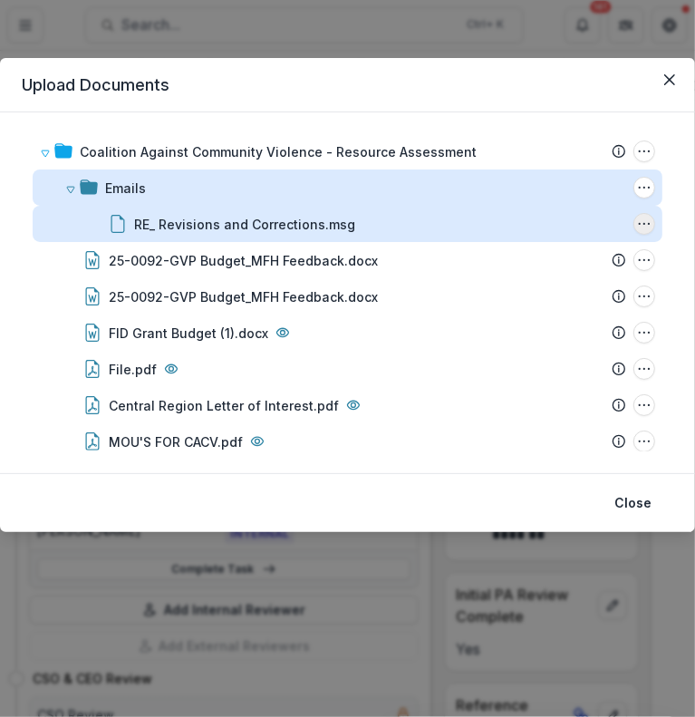
click at [637, 223] on icon "RE_ Revisions and Corrections.msg Options" at bounding box center [644, 224] width 14 height 14
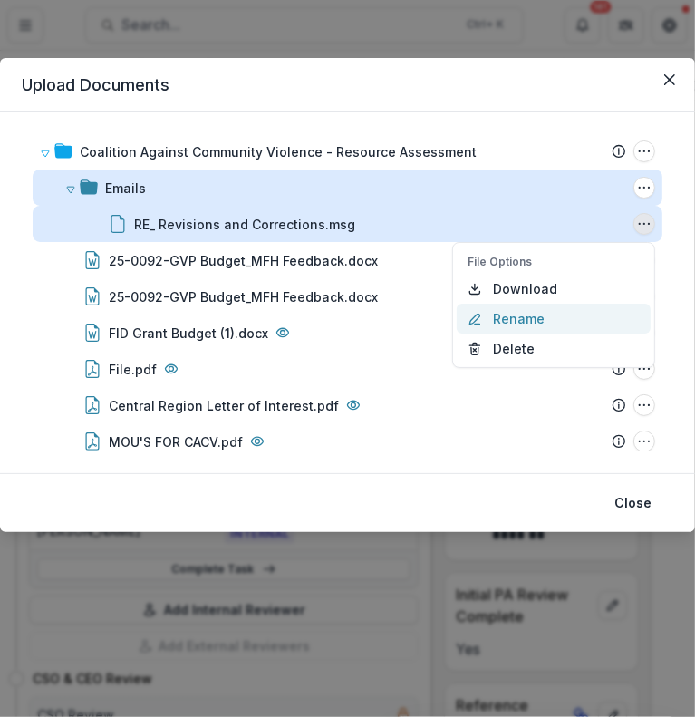
click at [544, 308] on button "Rename" at bounding box center [554, 319] width 194 height 30
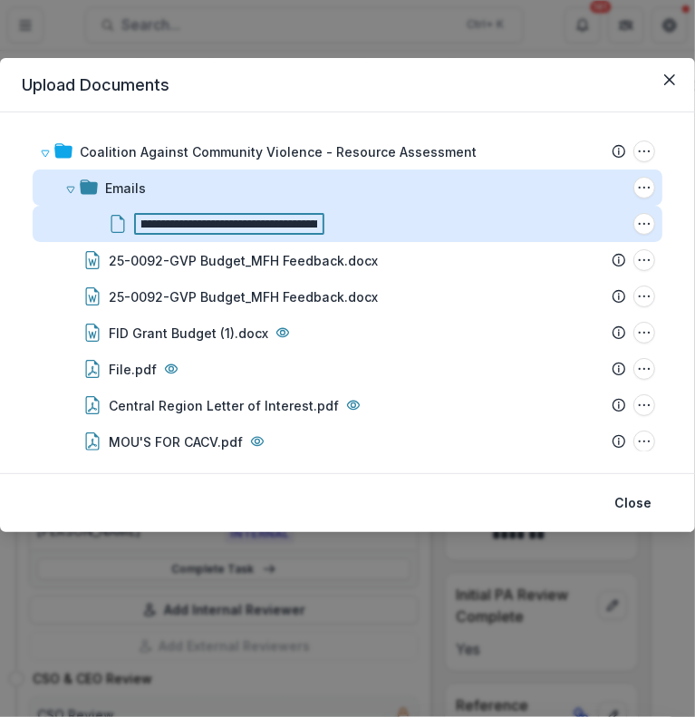
scroll to position [0, 91]
type input "**********"
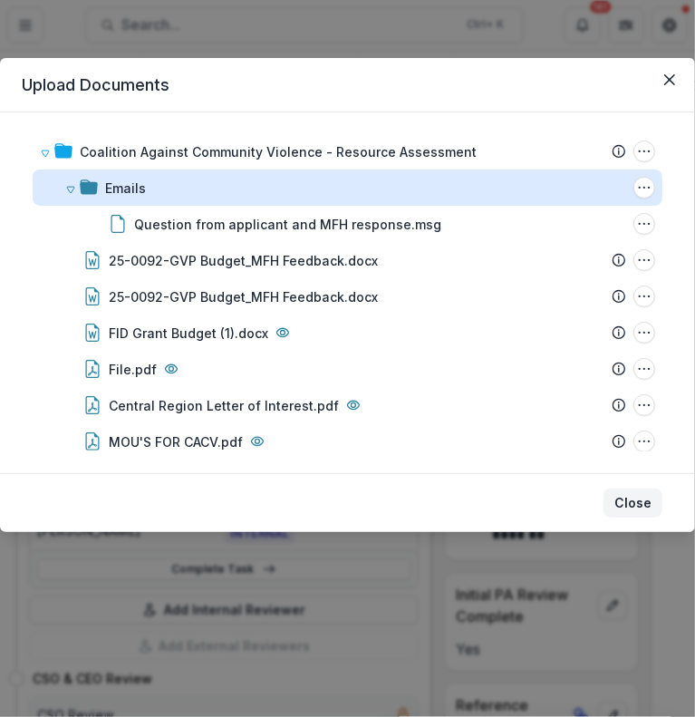
click at [637, 494] on button "Close" at bounding box center [632, 502] width 59 height 29
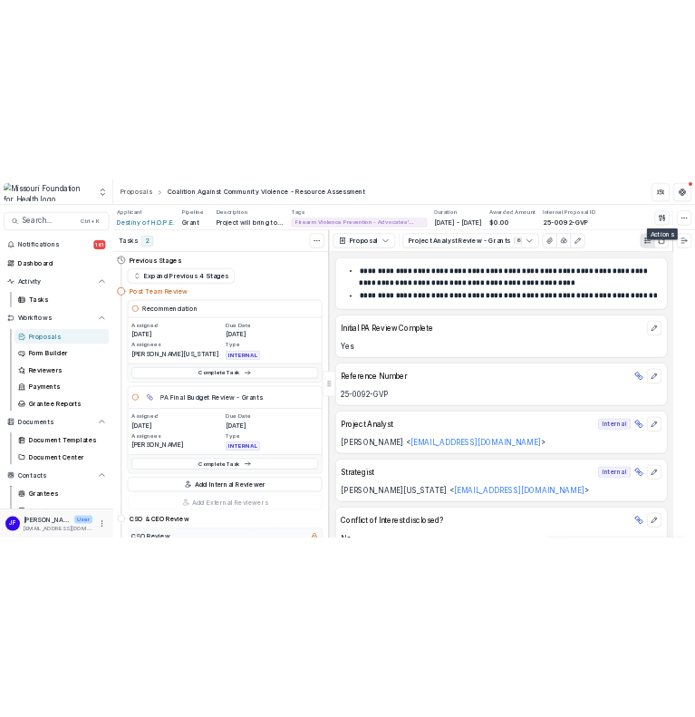
scroll to position [0, 0]
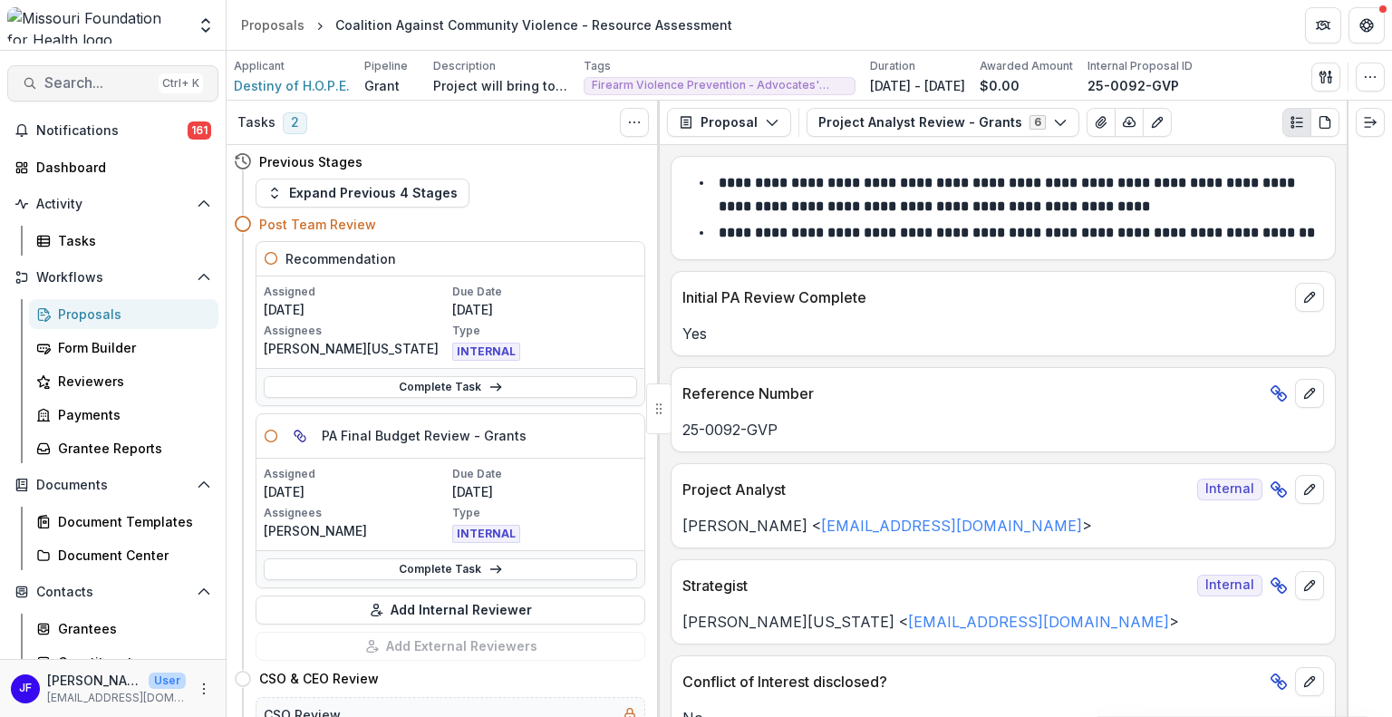
click at [95, 88] on span "Search..." at bounding box center [97, 82] width 107 height 17
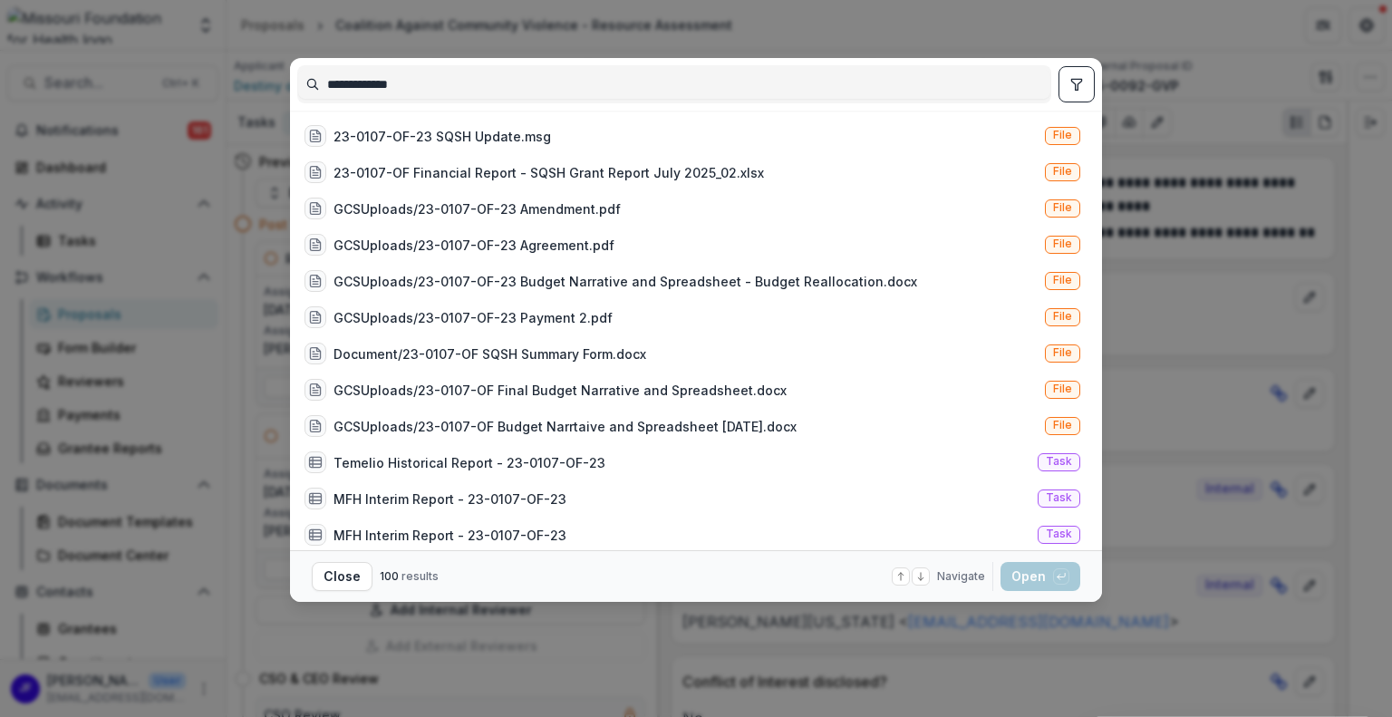
type input "**********"
click at [1065, 86] on button "toggle filters" at bounding box center [1076, 84] width 36 height 36
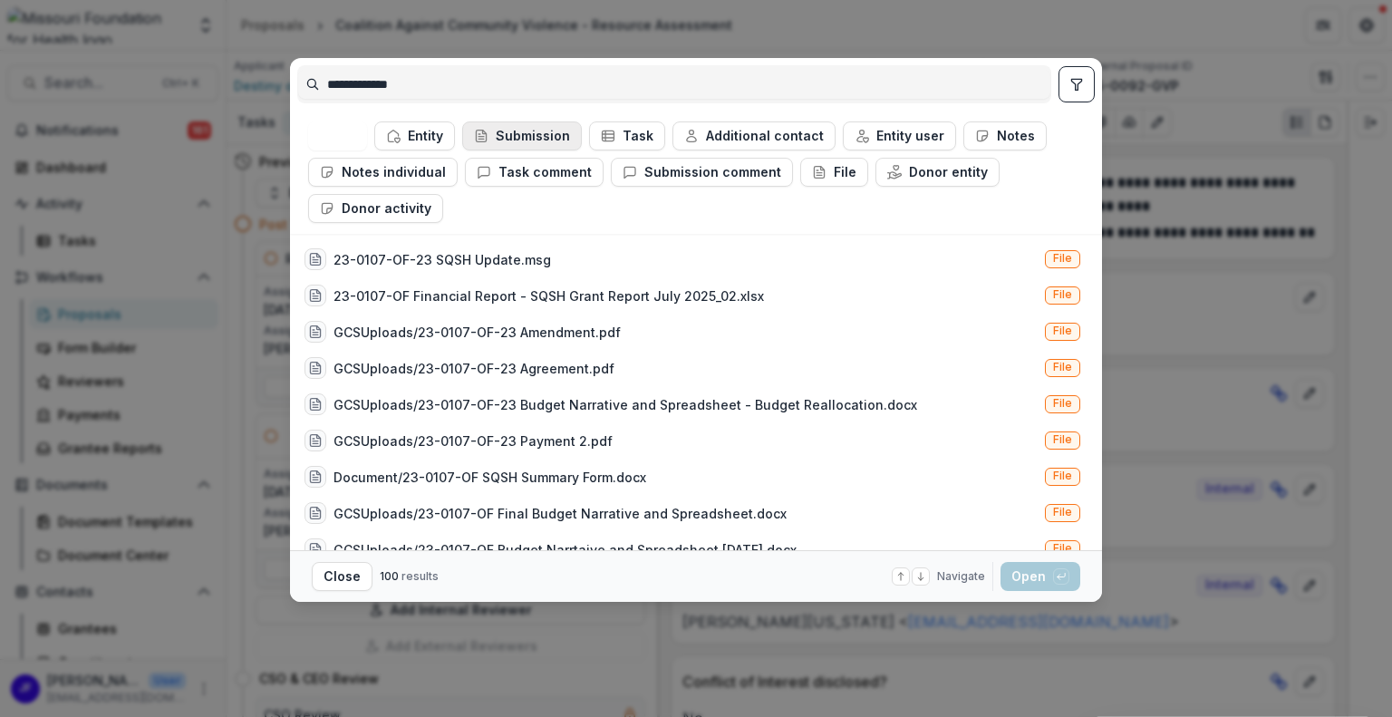
click at [535, 139] on button "Submission" at bounding box center [522, 135] width 120 height 29
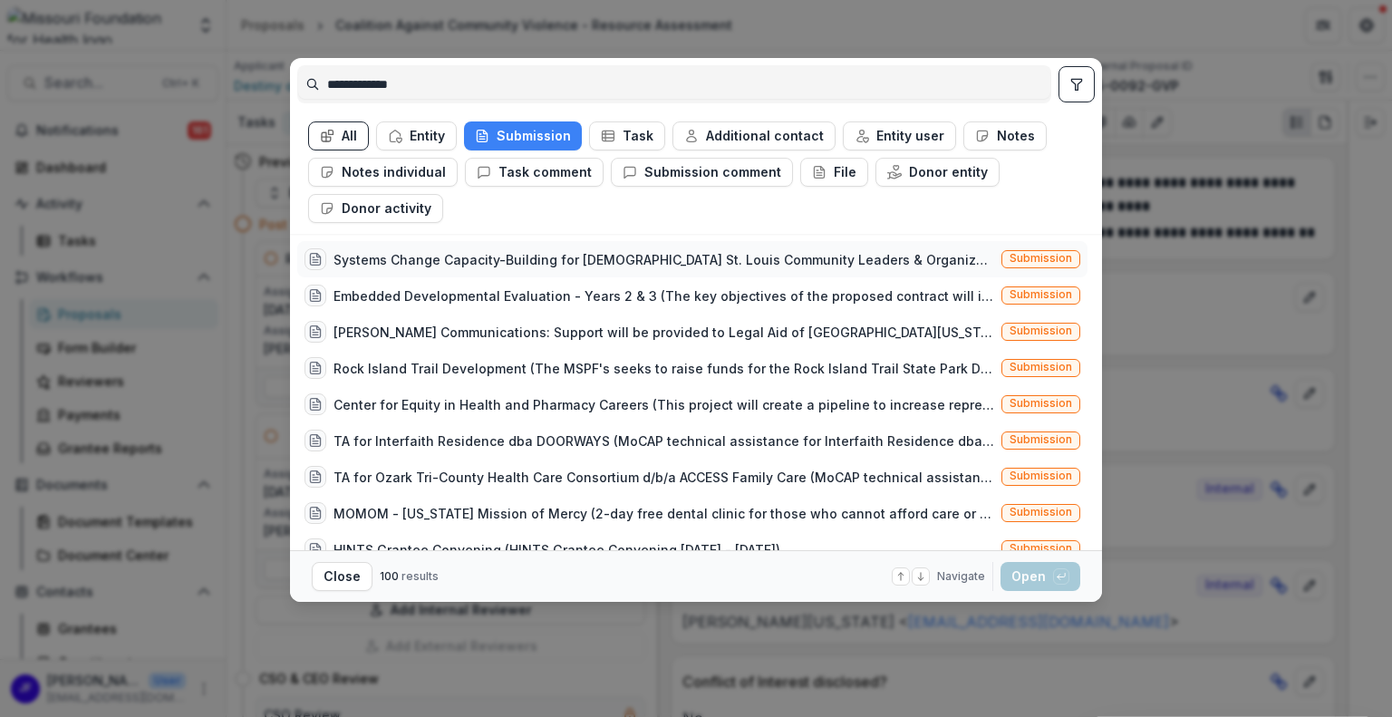
click at [676, 262] on div "Systems Change Capacity-Building for Queer St. Louis Community Leaders & Organi…" at bounding box center [663, 259] width 660 height 19
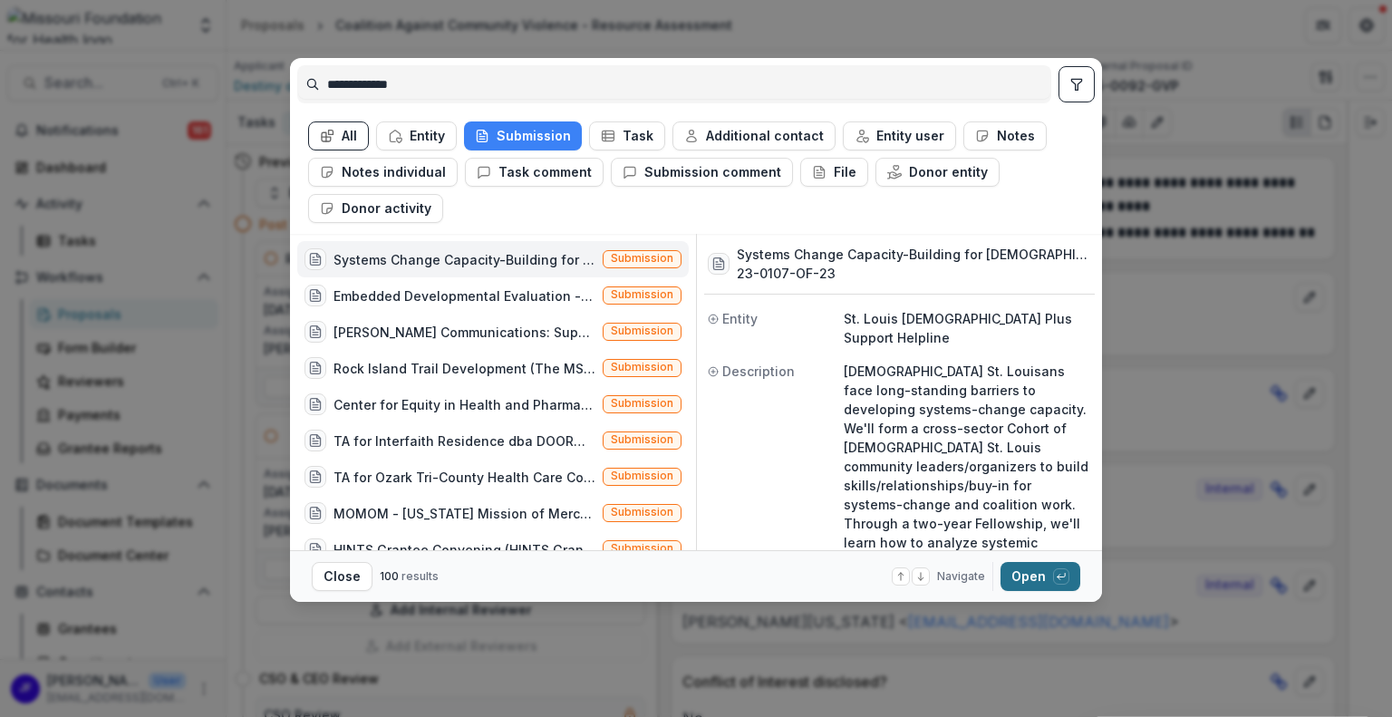
click at [1015, 568] on button "Open with enter key" at bounding box center [1040, 576] width 80 height 29
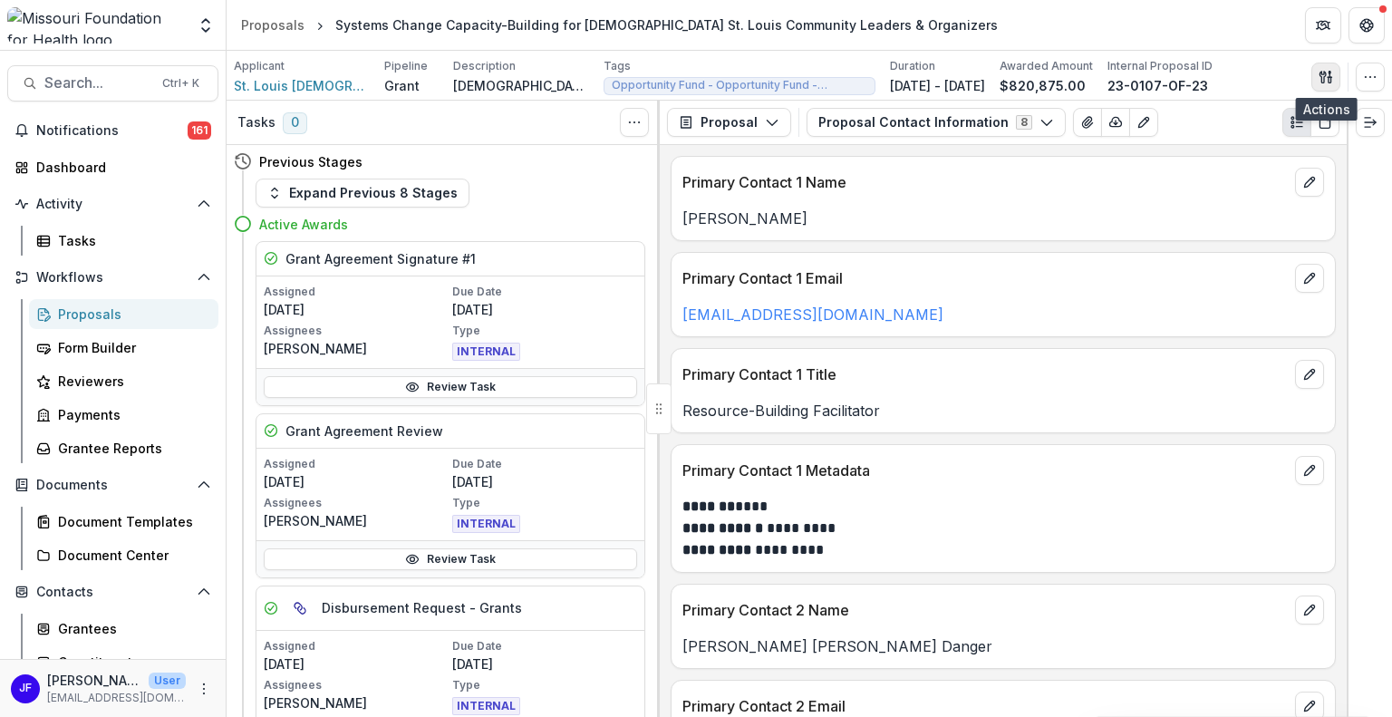
click at [1324, 76] on icon "button" at bounding box center [1322, 77] width 6 height 12
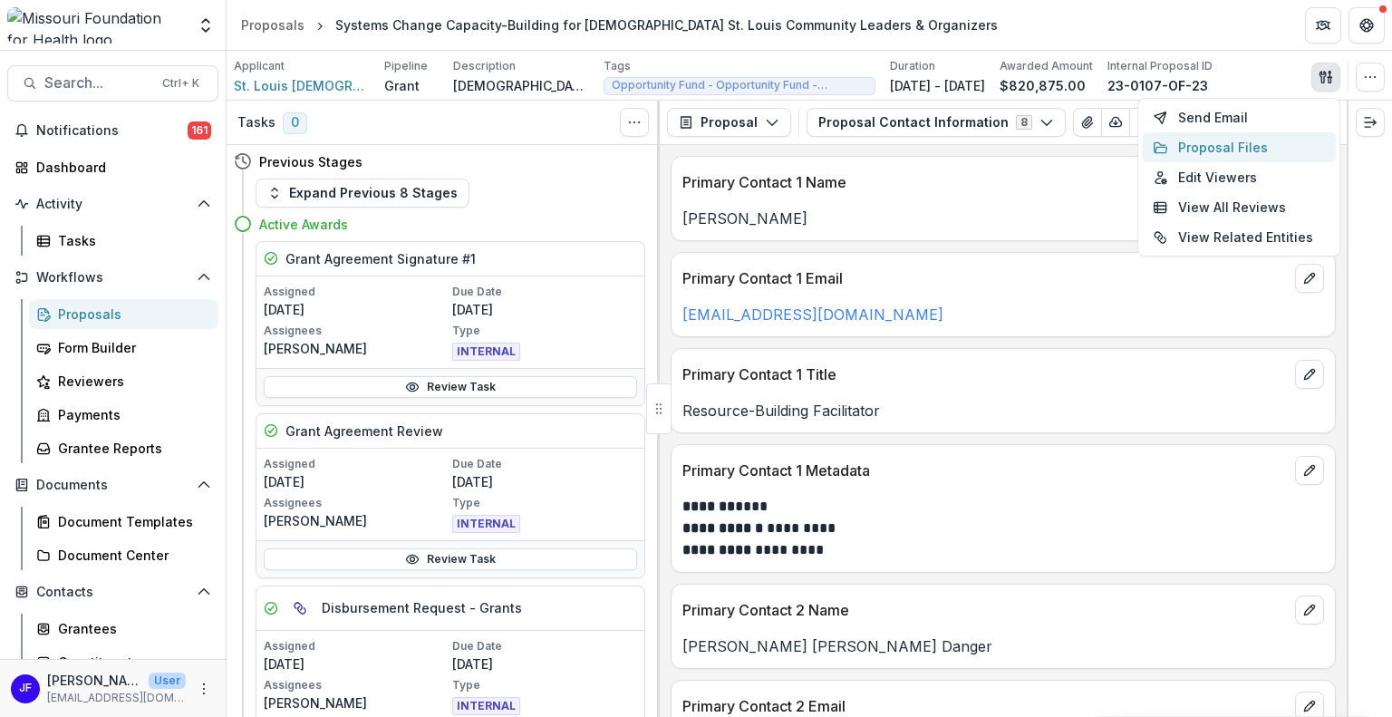
click at [1236, 151] on button "Proposal Files" at bounding box center [1239, 147] width 194 height 30
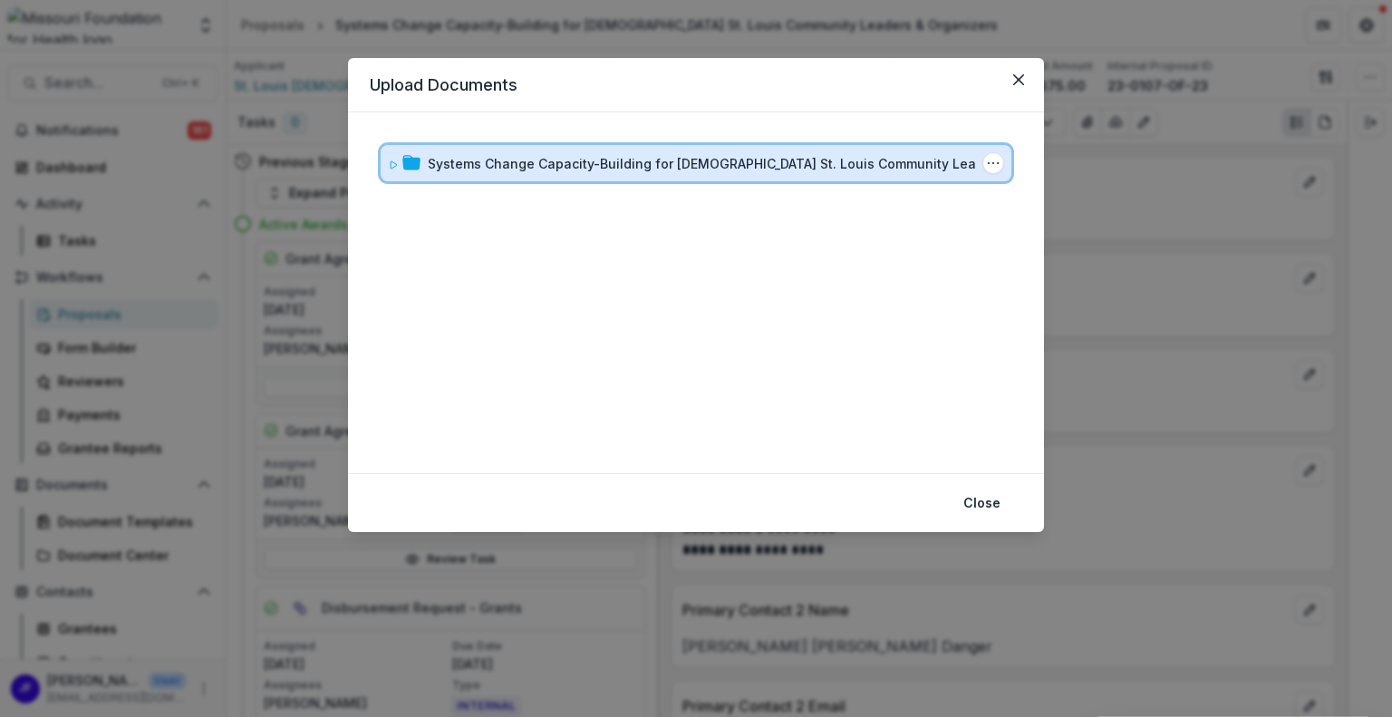
click at [390, 164] on icon at bounding box center [393, 164] width 11 height 11
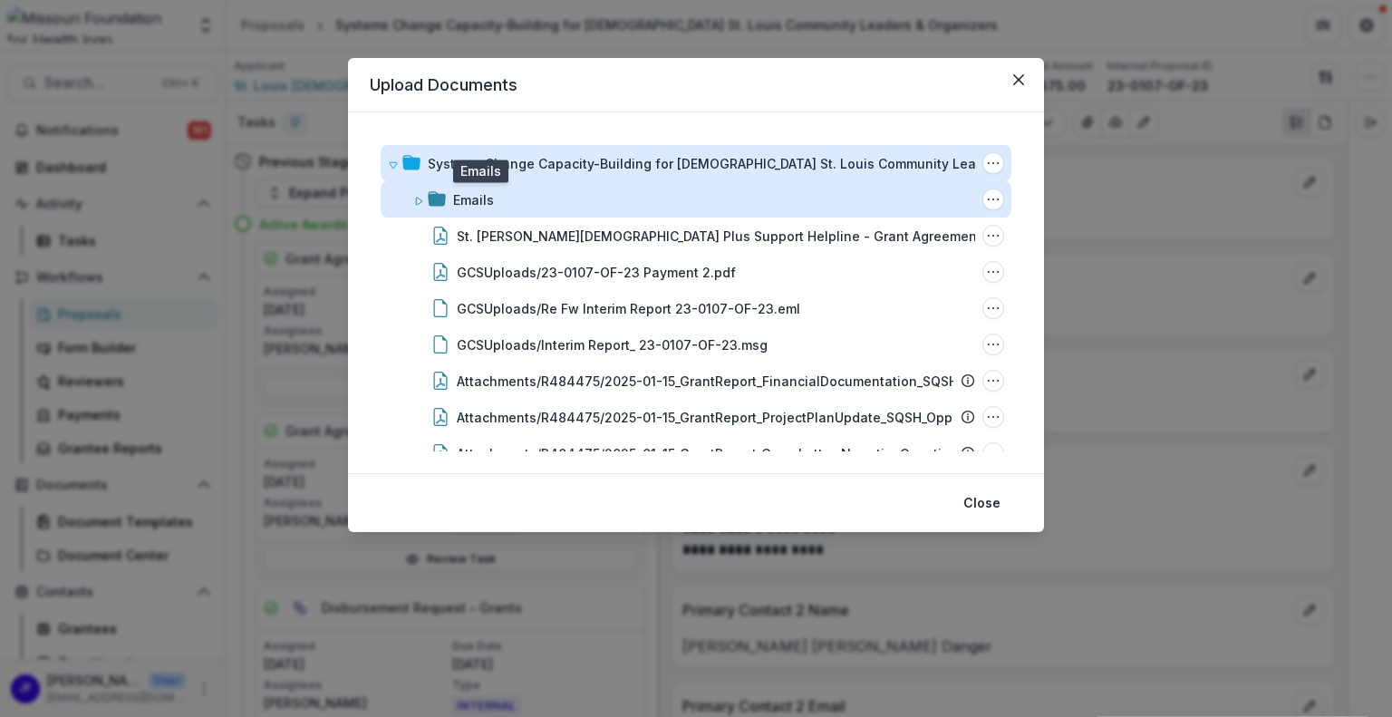
click at [488, 198] on div "Emails" at bounding box center [473, 199] width 41 height 19
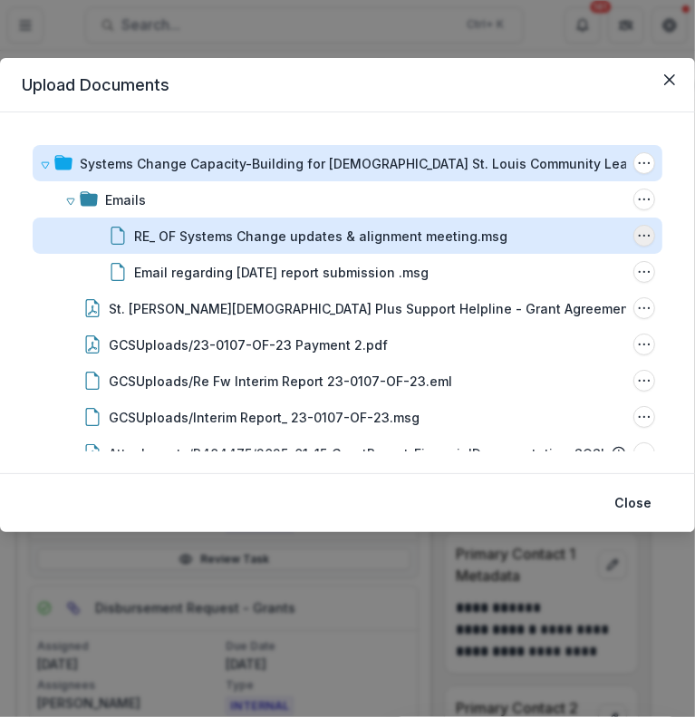
click at [644, 236] on circle "RE_ OF Systems Change updates & alignment meeting.msg Options" at bounding box center [644, 236] width 1 height 1
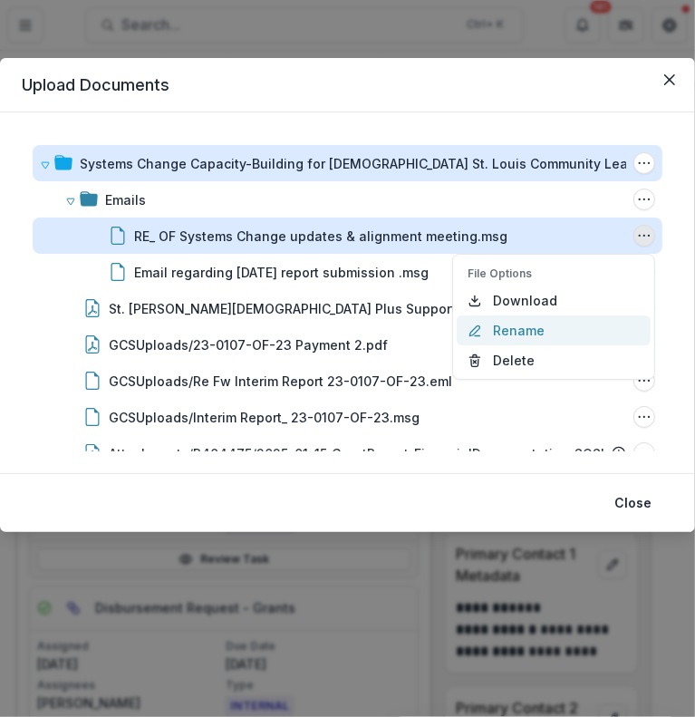
click at [505, 324] on button "Rename" at bounding box center [554, 330] width 194 height 30
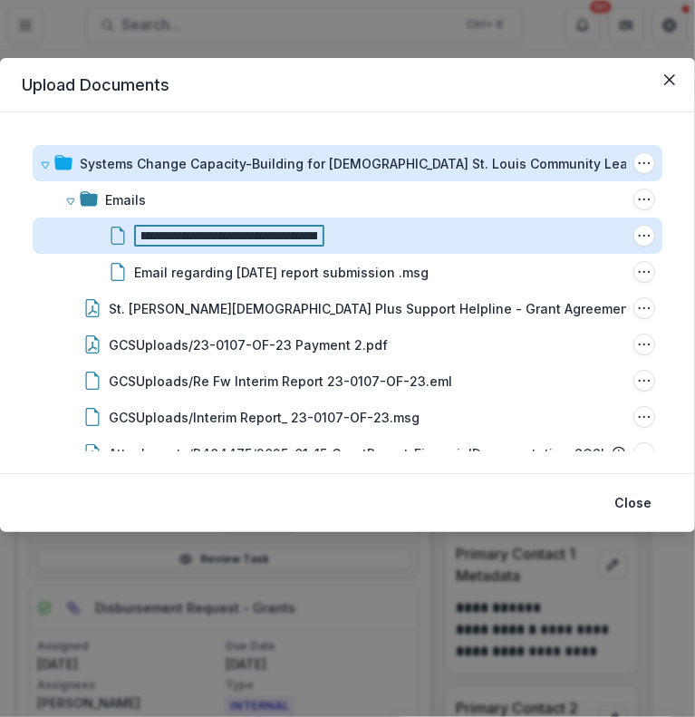
scroll to position [0, 194]
type input "**********"
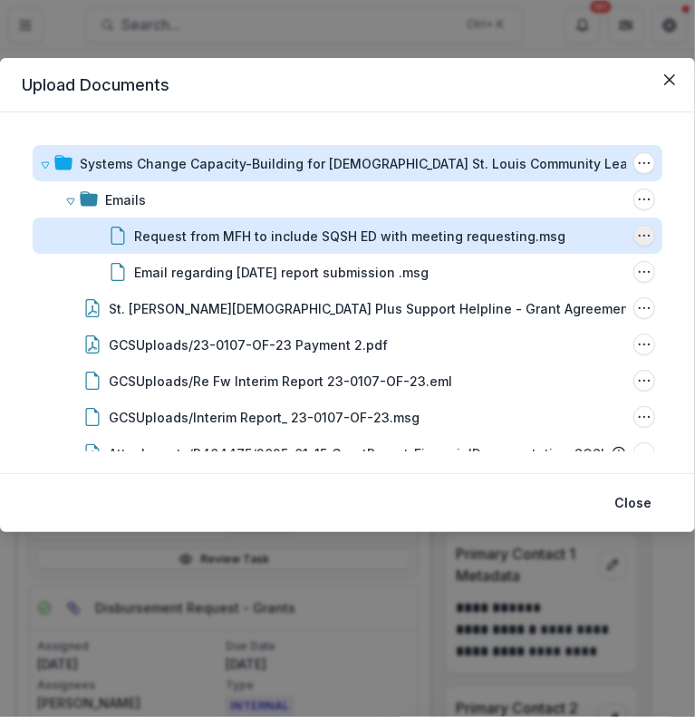
click at [641, 234] on icon "Request from MFH to include SQSH ED with meeting requesting.msg Options" at bounding box center [644, 235] width 14 height 14
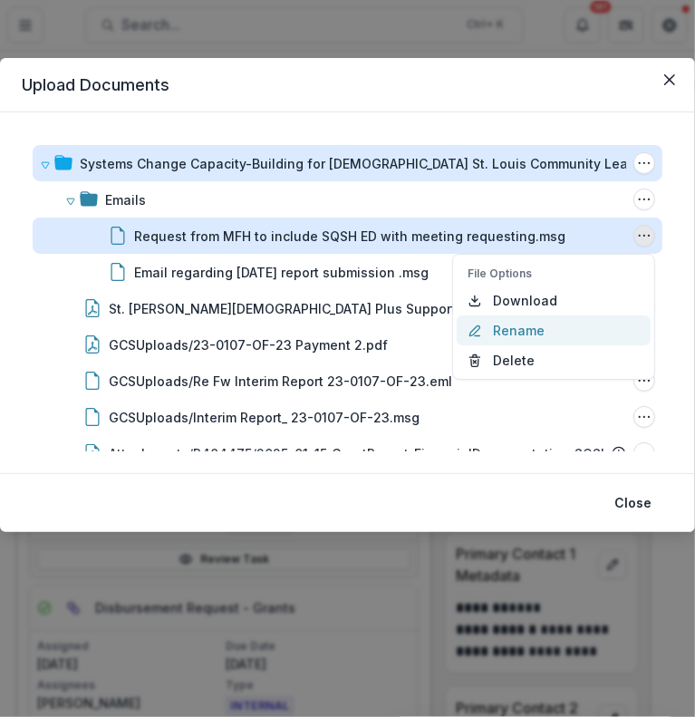
click at [519, 324] on button "Rename" at bounding box center [554, 330] width 194 height 30
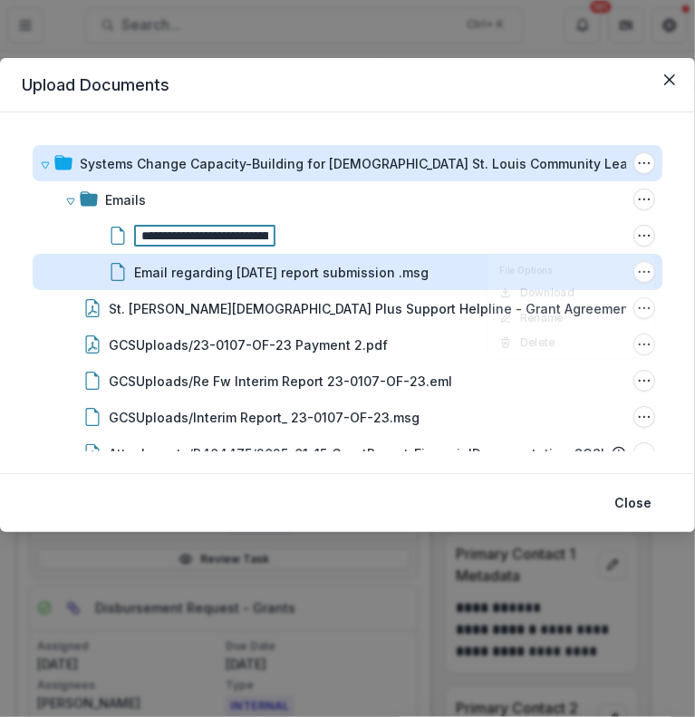
scroll to position [0, 211]
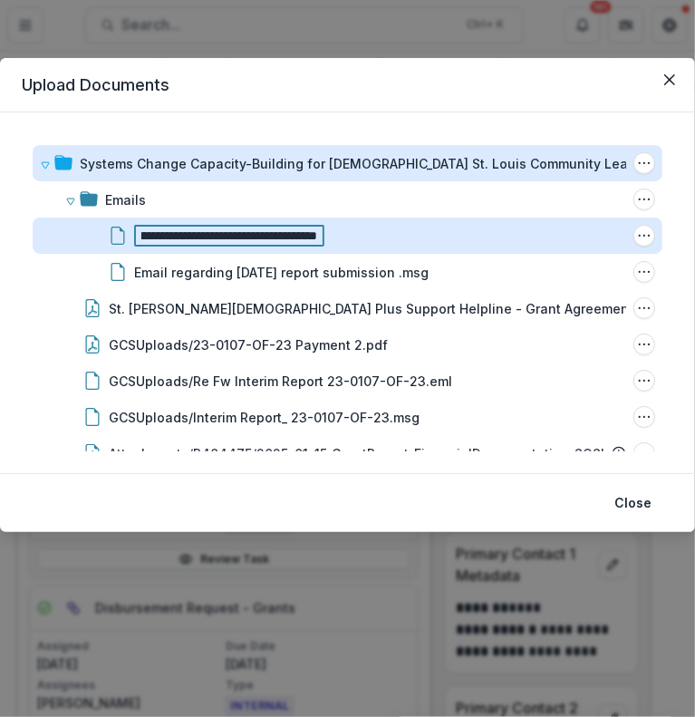
type input "**********"
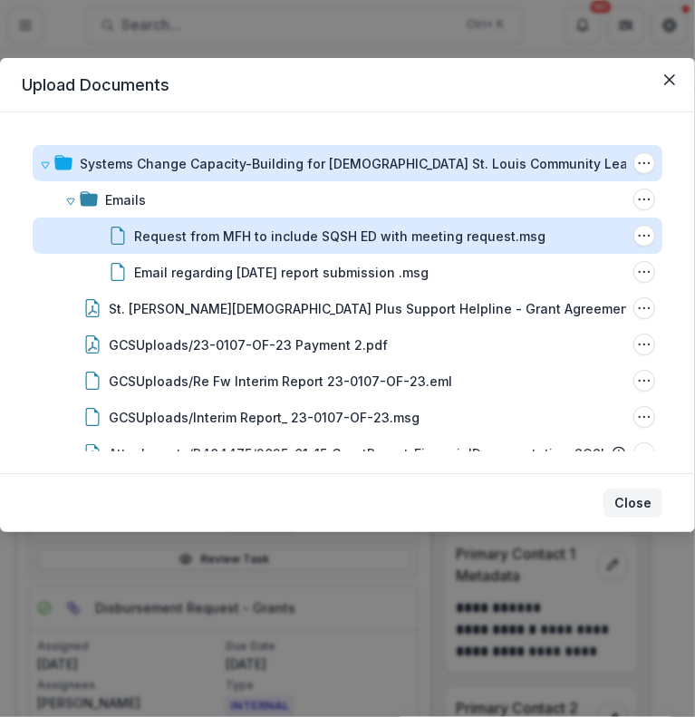
click at [624, 510] on button "Close" at bounding box center [632, 502] width 59 height 29
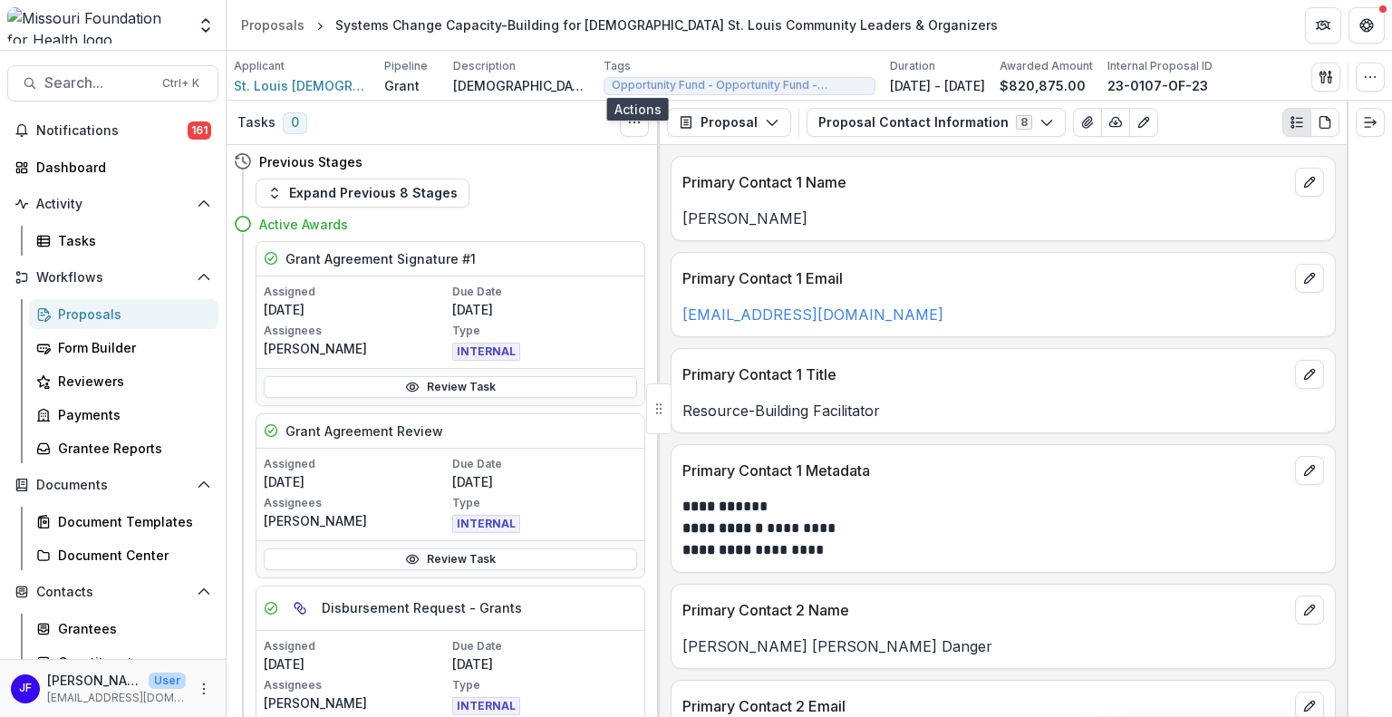
scroll to position [0, 0]
click at [67, 83] on span "Search..." at bounding box center [97, 82] width 107 height 17
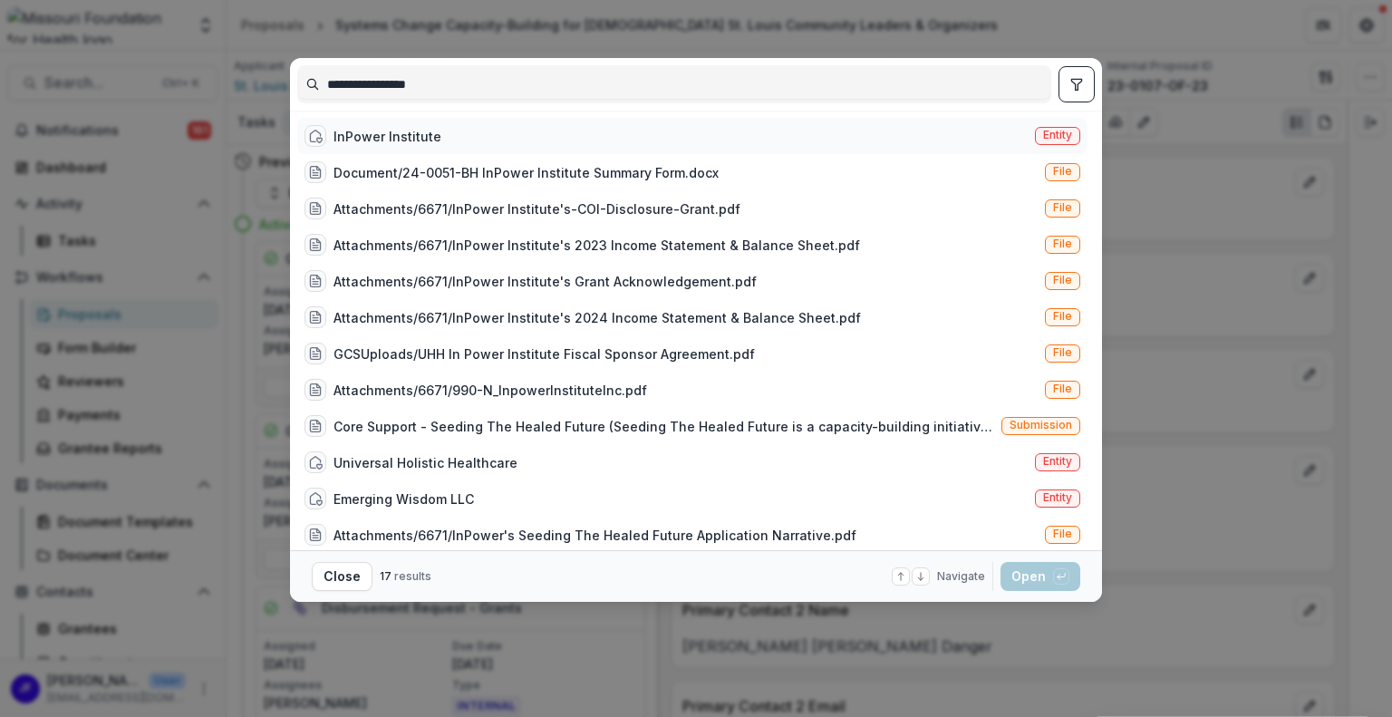
type input "**********"
click at [406, 128] on div "InPower Institute" at bounding box center [387, 136] width 108 height 19
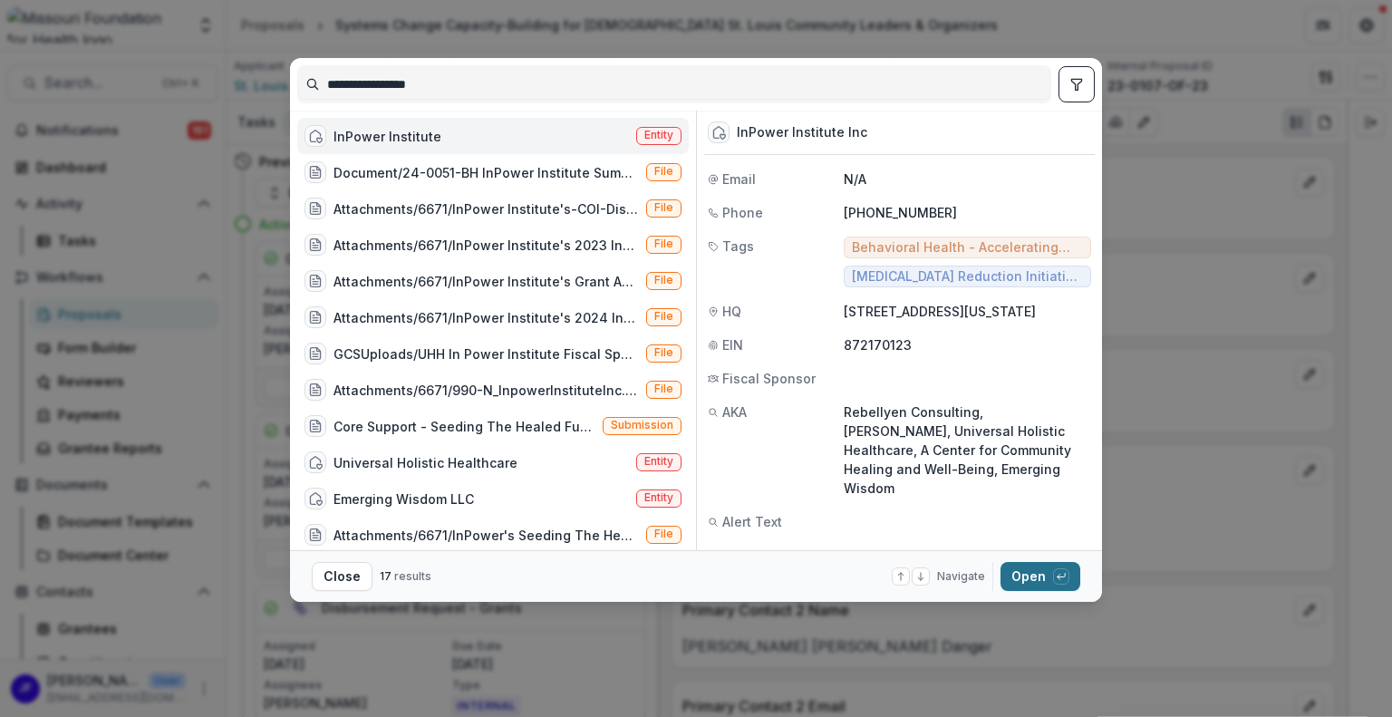
click at [1025, 575] on button "Open with enter key" at bounding box center [1040, 576] width 80 height 29
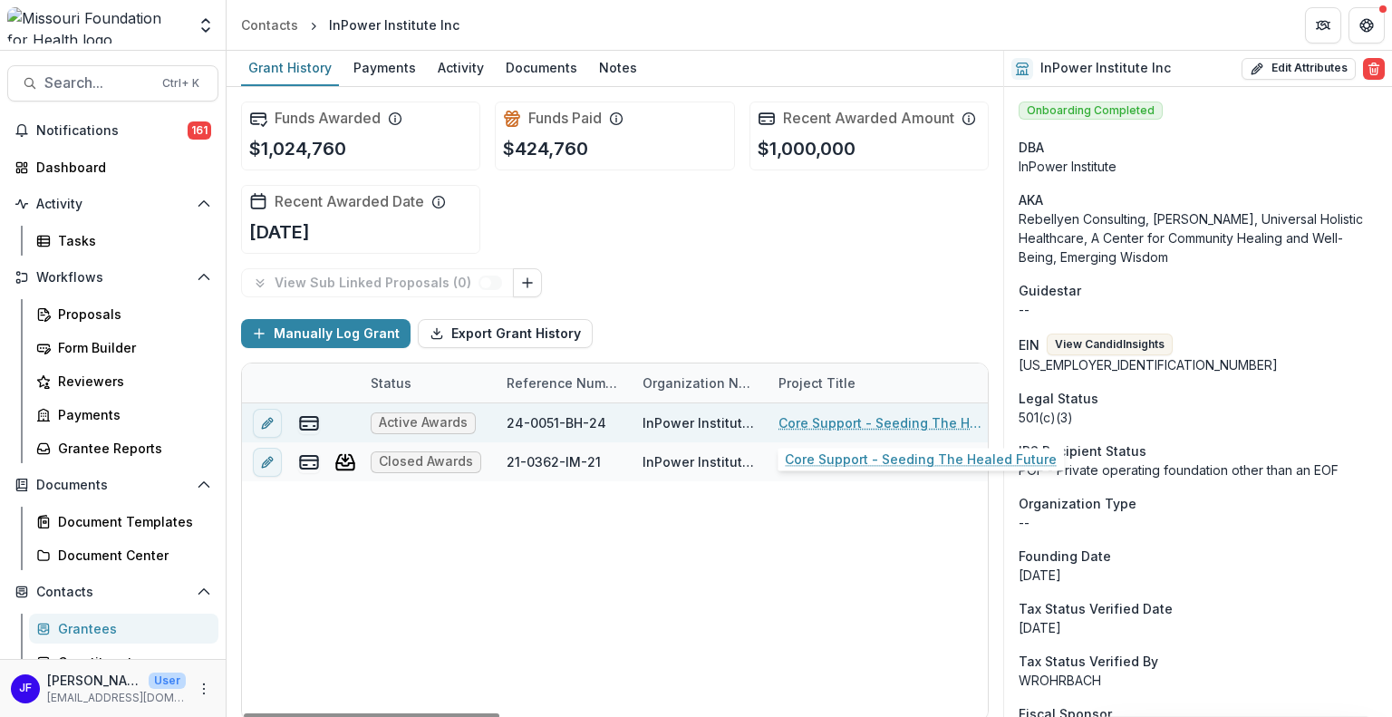
click at [804, 418] on link "Core Support - Seeding The Healed Future" at bounding box center [880, 422] width 205 height 19
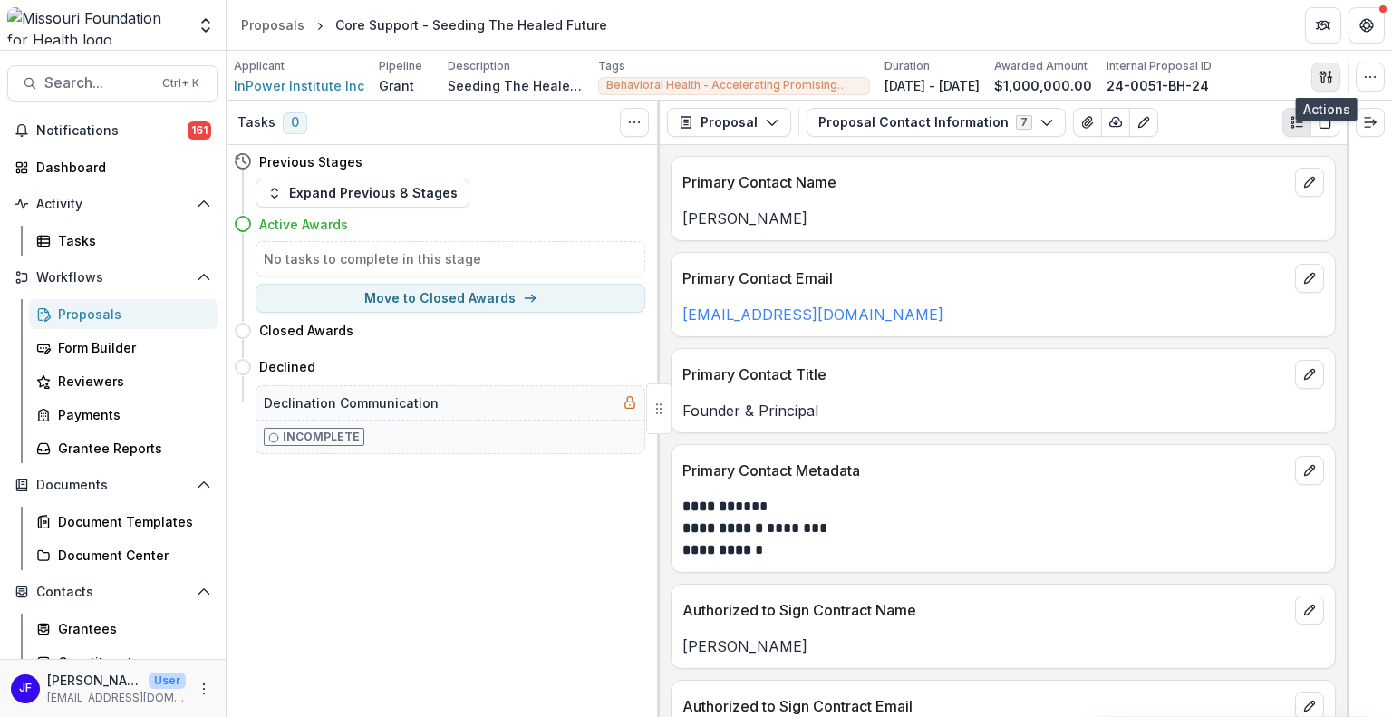
click at [1319, 77] on icon "button" at bounding box center [1325, 77] width 14 height 14
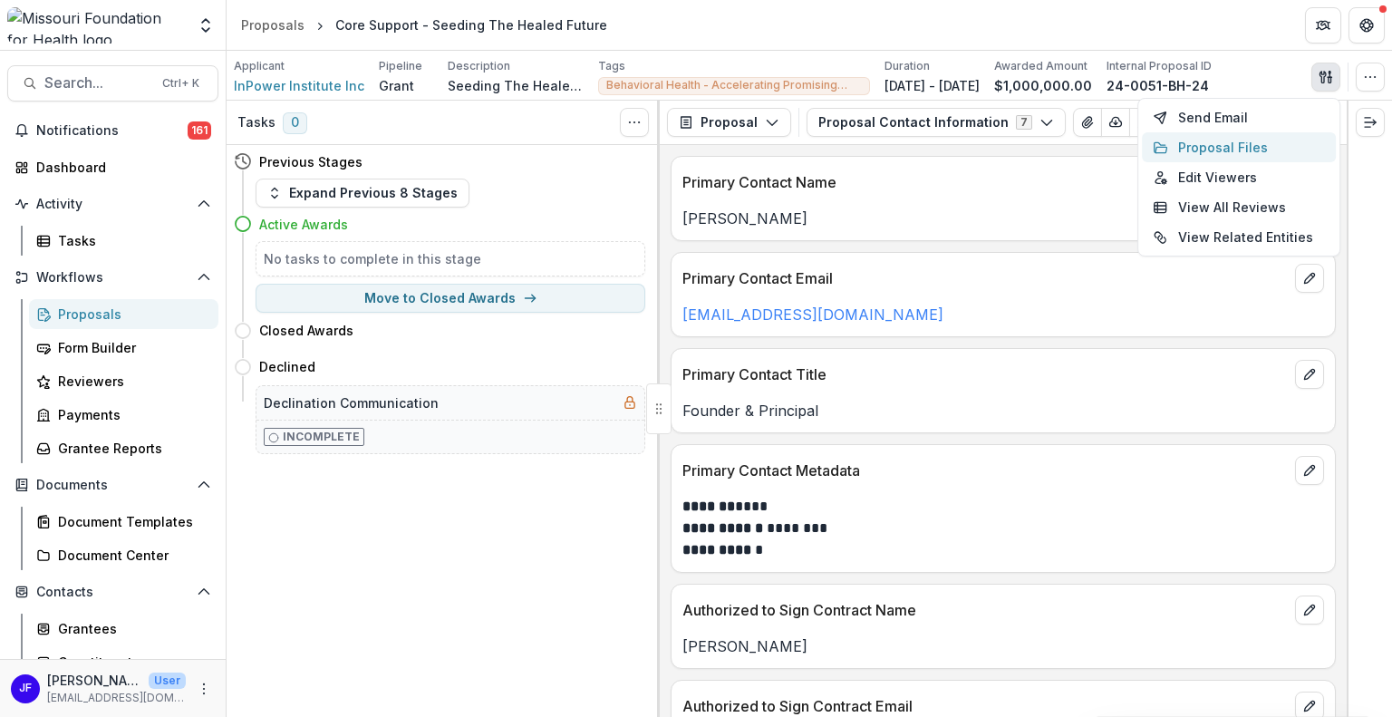
click at [1203, 144] on button "Proposal Files" at bounding box center [1239, 147] width 194 height 30
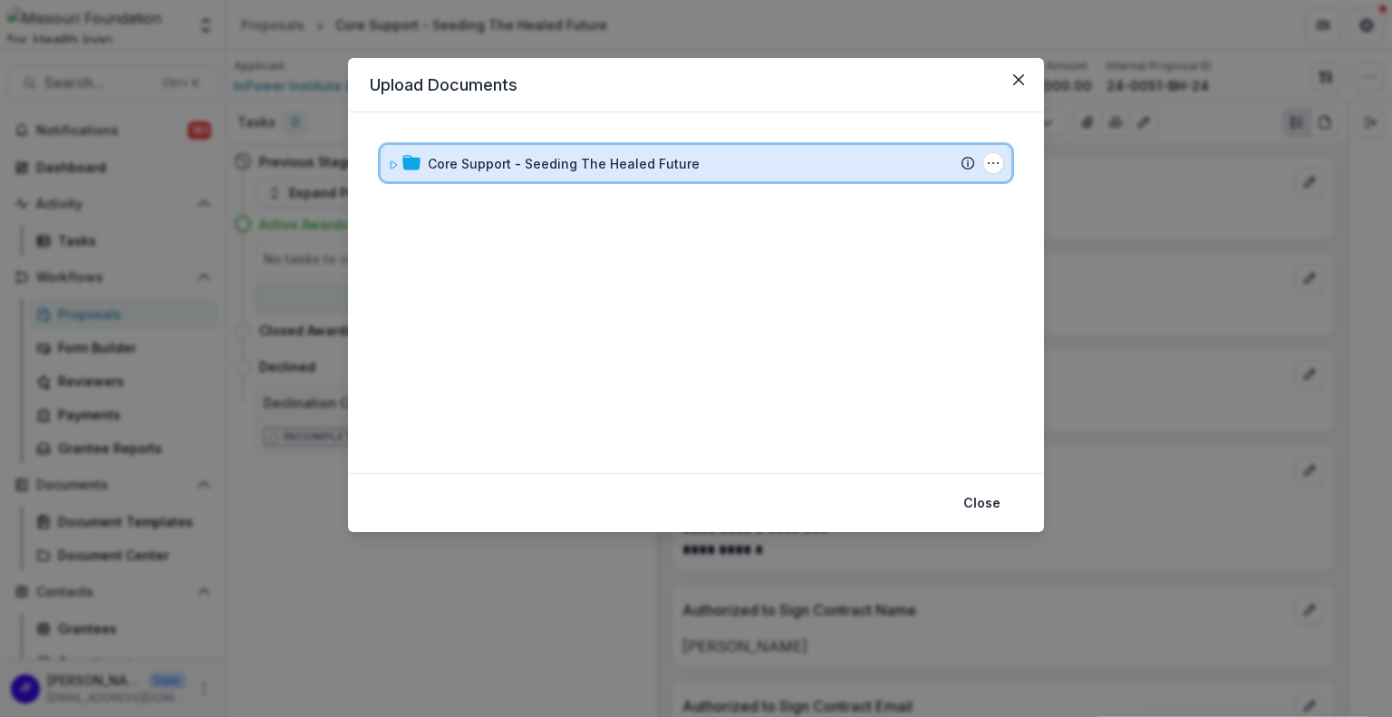
click at [392, 166] on icon at bounding box center [393, 164] width 6 height 7
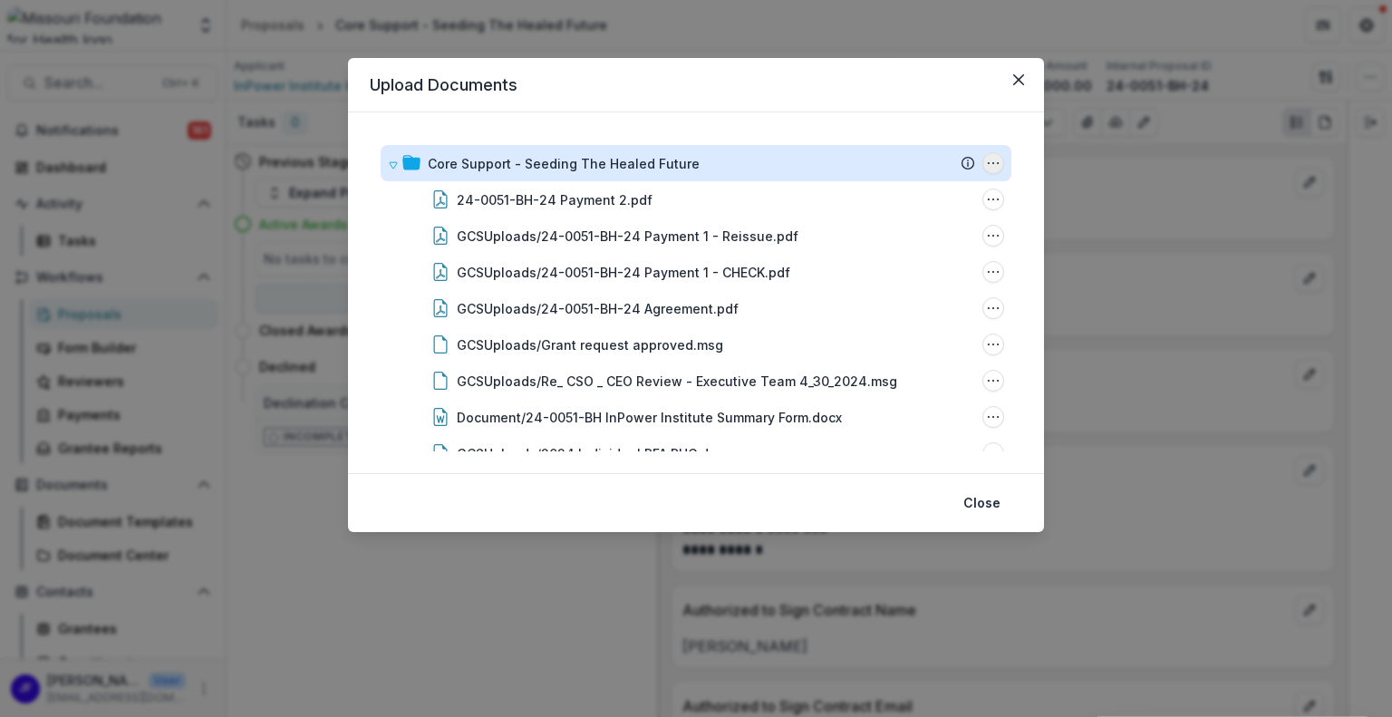
click at [988, 164] on icon "Core Support - Seeding The Healed Future Options" at bounding box center [993, 163] width 14 height 14
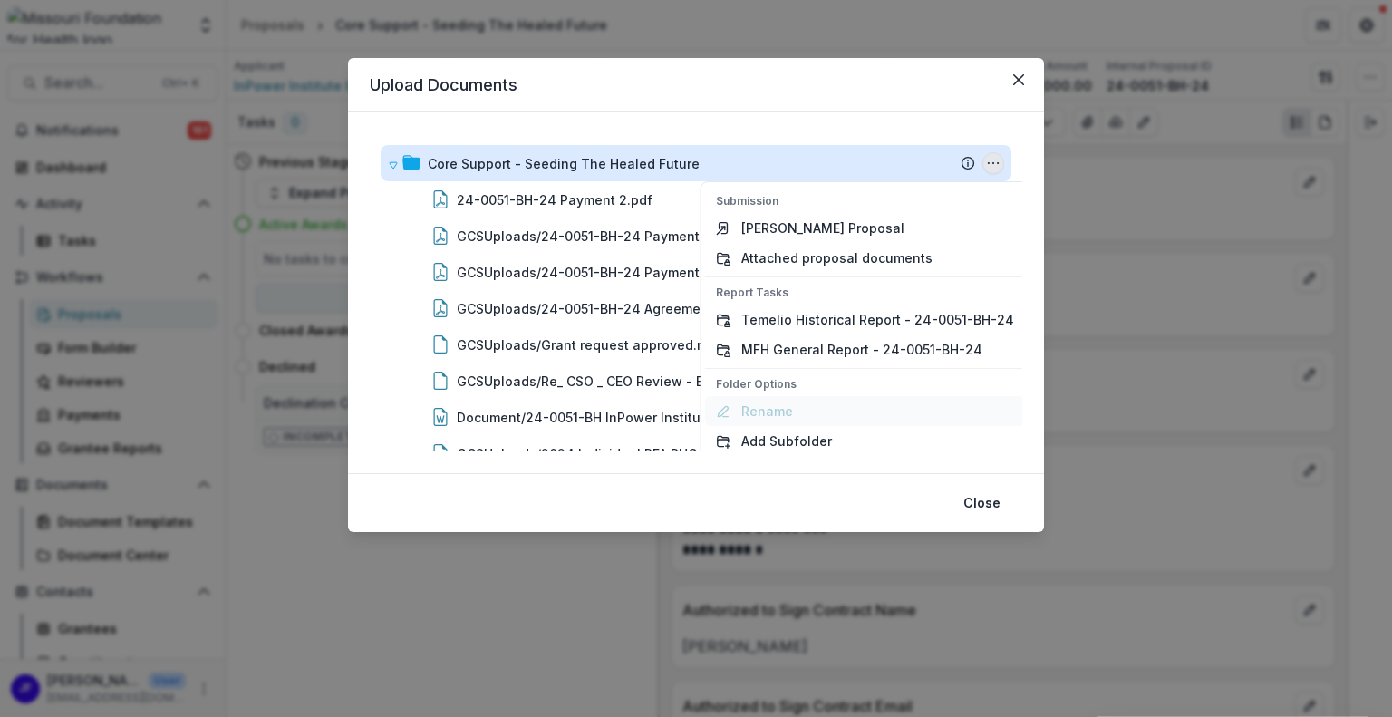
scroll to position [38, 0]
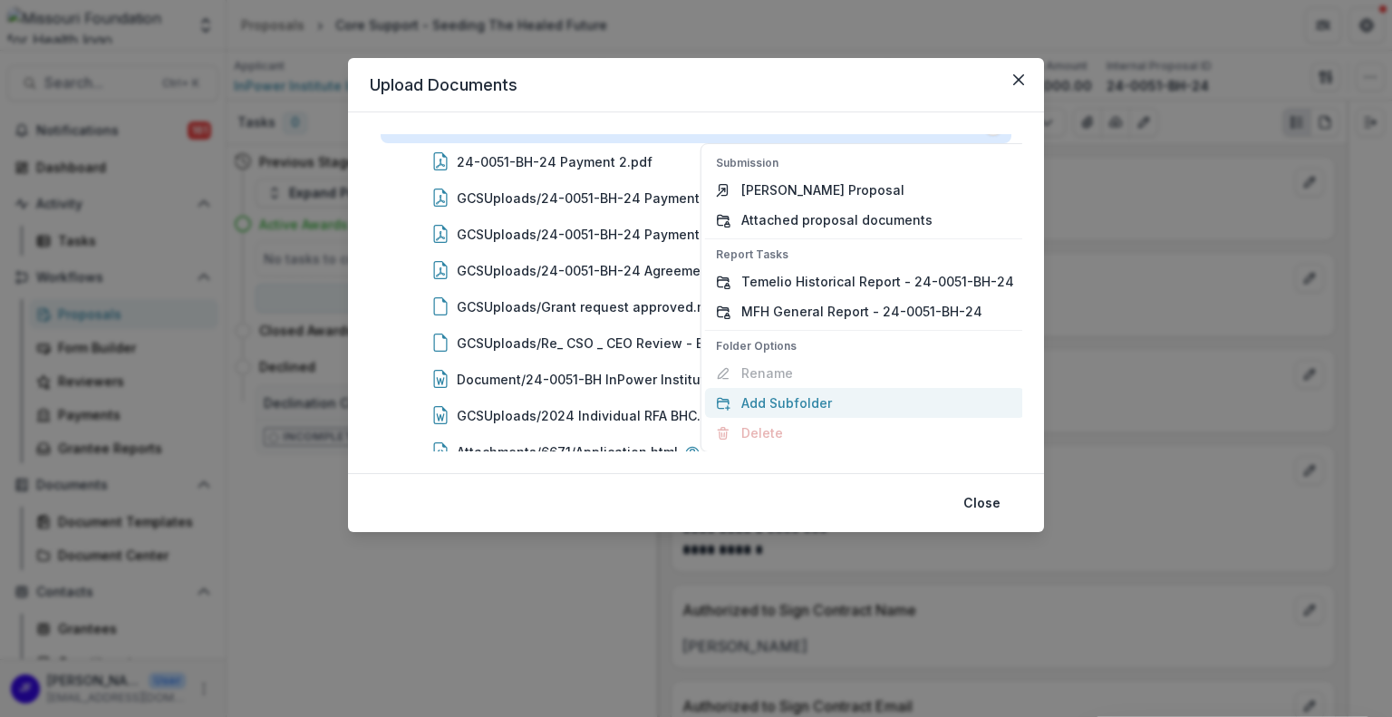
click at [781, 405] on button "Add Subfolder" at bounding box center [865, 403] width 320 height 30
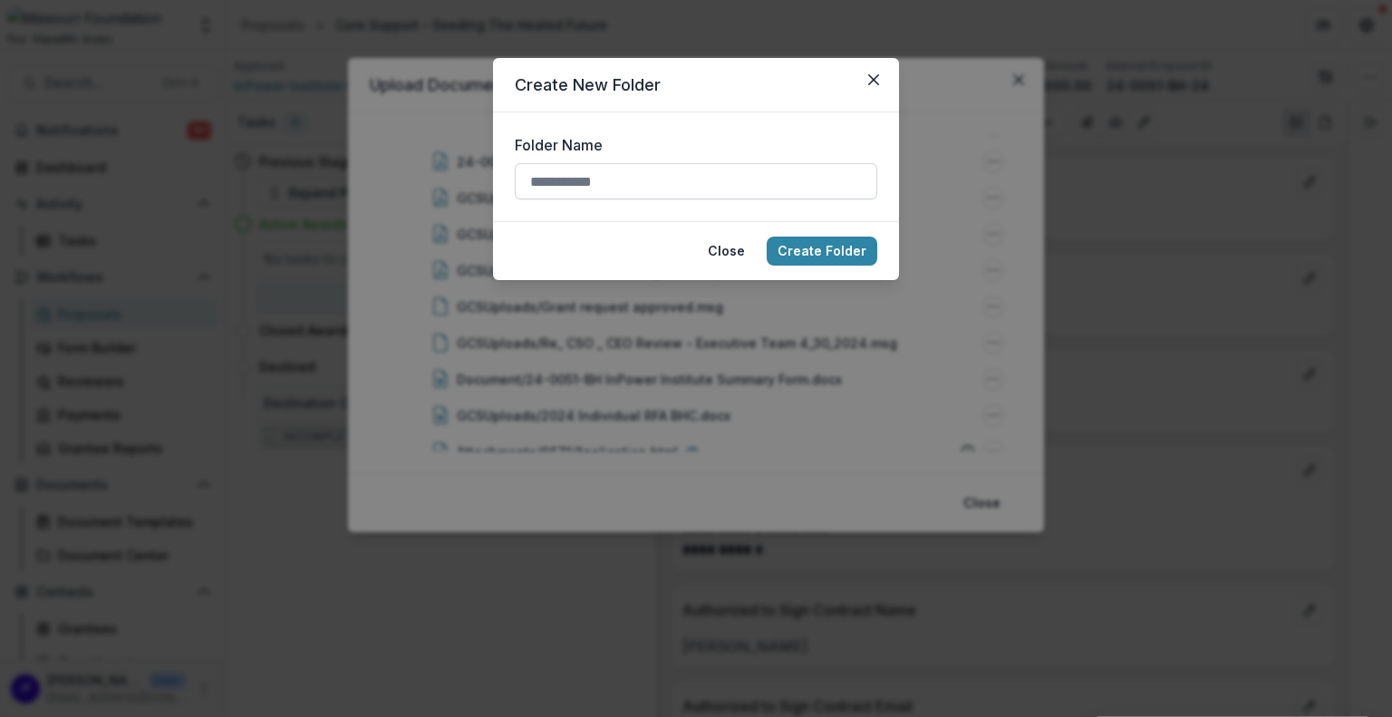
click at [570, 178] on input "Folder Name" at bounding box center [696, 181] width 362 height 36
type input "******"
click at [805, 246] on button "Create Folder" at bounding box center [821, 250] width 111 height 29
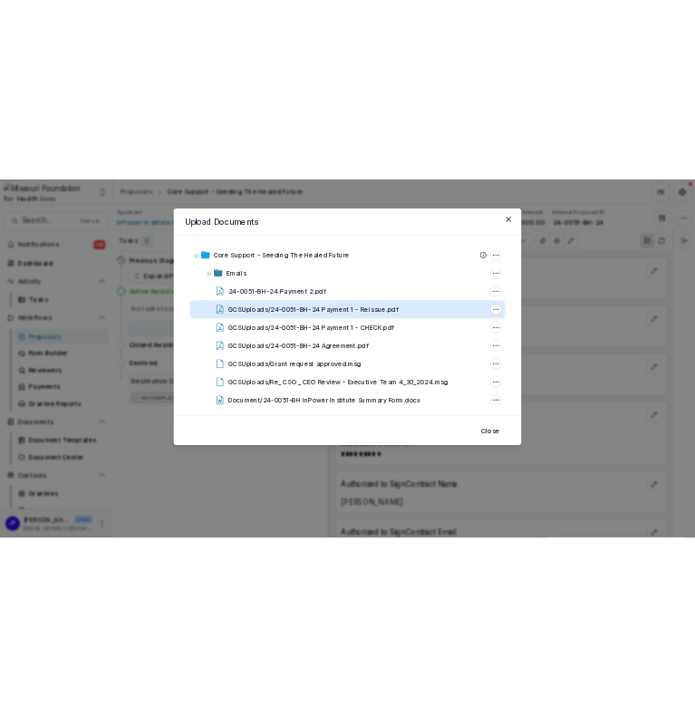
scroll to position [0, 0]
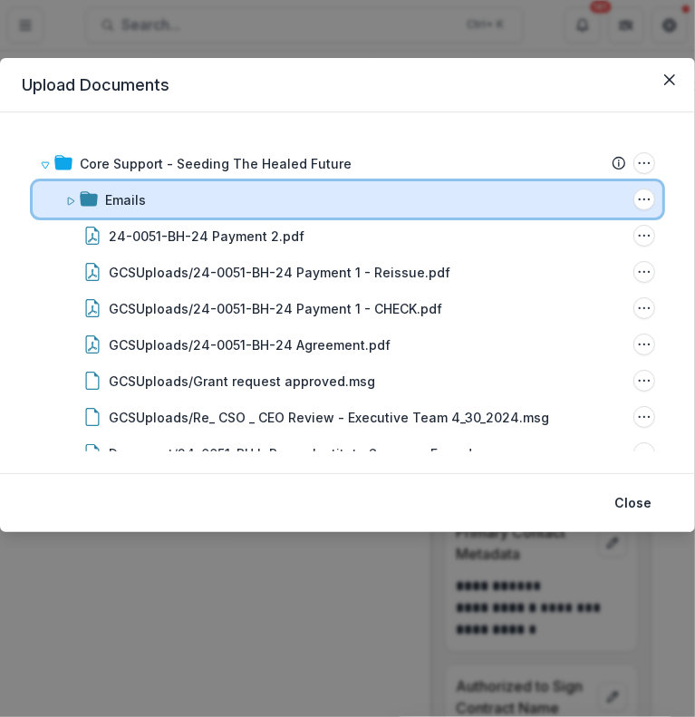
click at [69, 200] on icon at bounding box center [70, 201] width 11 height 11
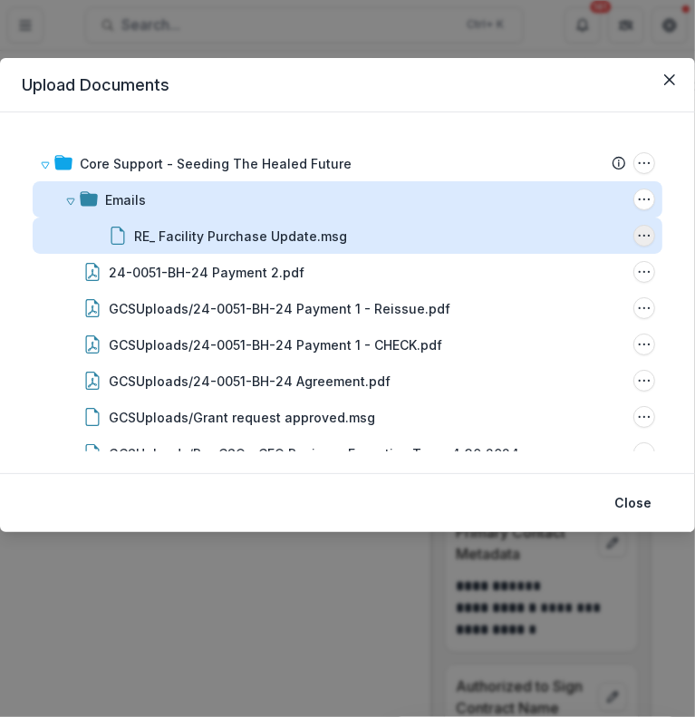
click at [641, 240] on icon "RE_ Facility Purchase Update.msg Options" at bounding box center [644, 235] width 14 height 14
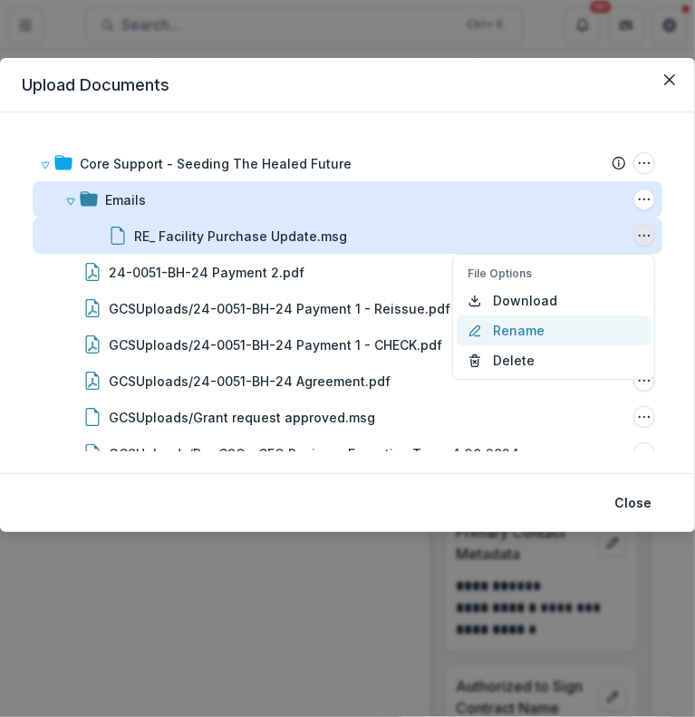
click at [528, 325] on button "Rename" at bounding box center [554, 330] width 194 height 30
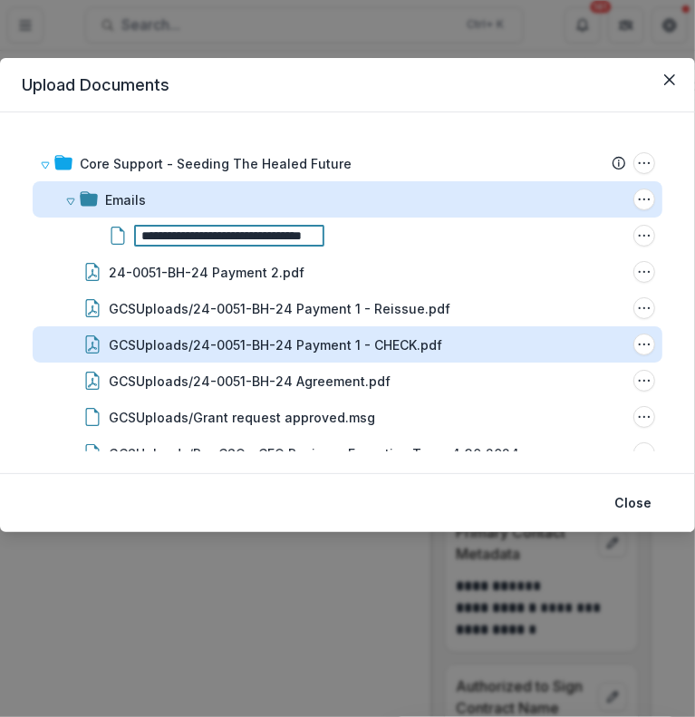
scroll to position [0, 53]
type input "**********"
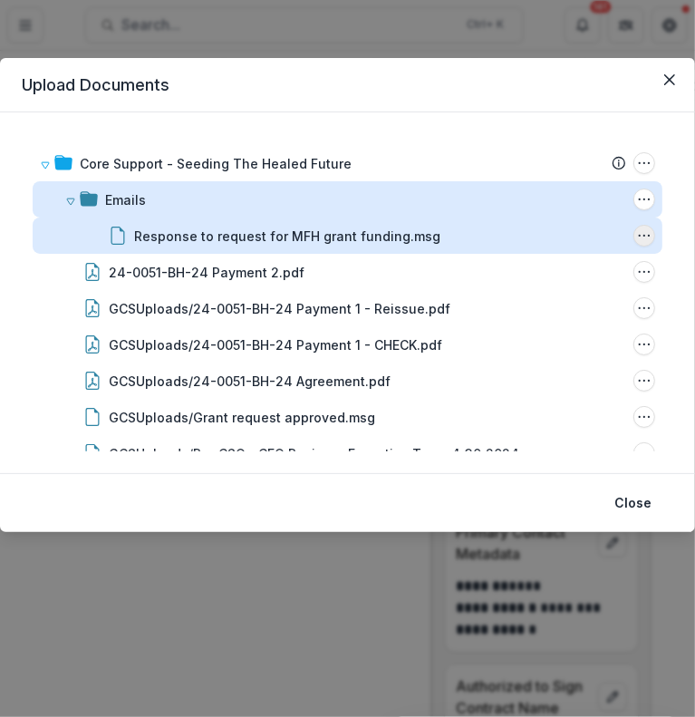
click at [639, 236] on circle "Response to request for MFH grant funding.msg Options" at bounding box center [639, 236] width 1 height 1
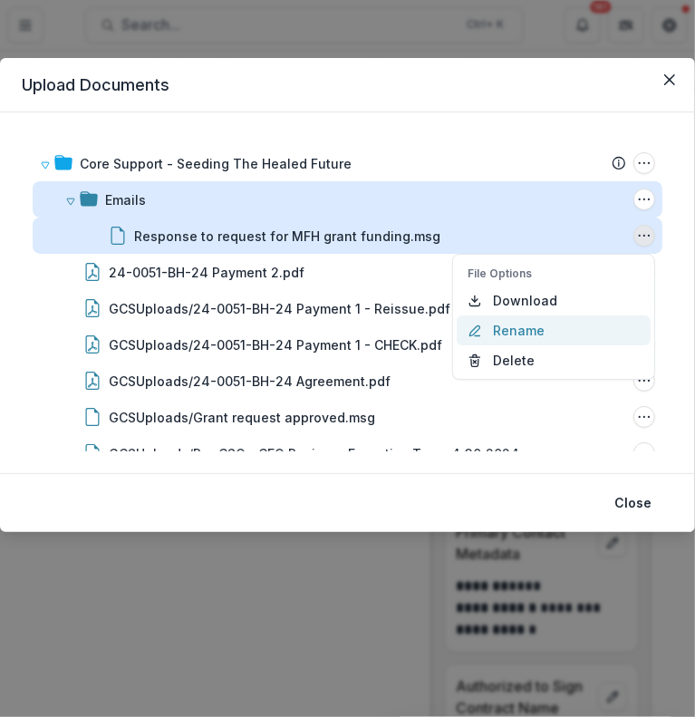
click at [528, 322] on button "Rename" at bounding box center [554, 330] width 194 height 30
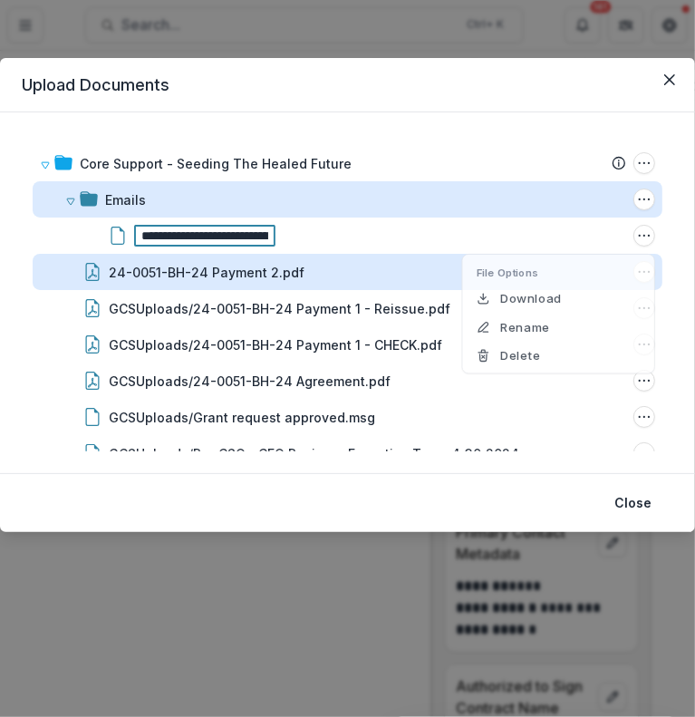
scroll to position [0, 89]
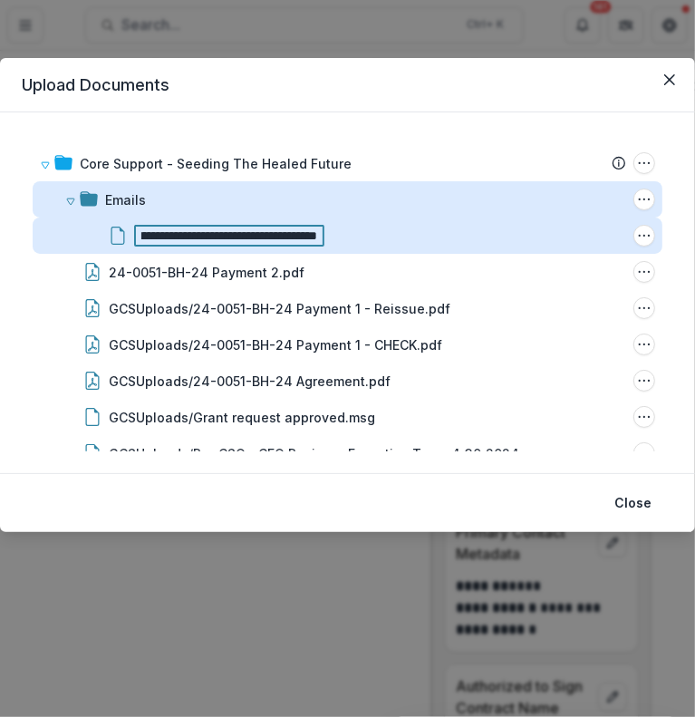
type input "**********"
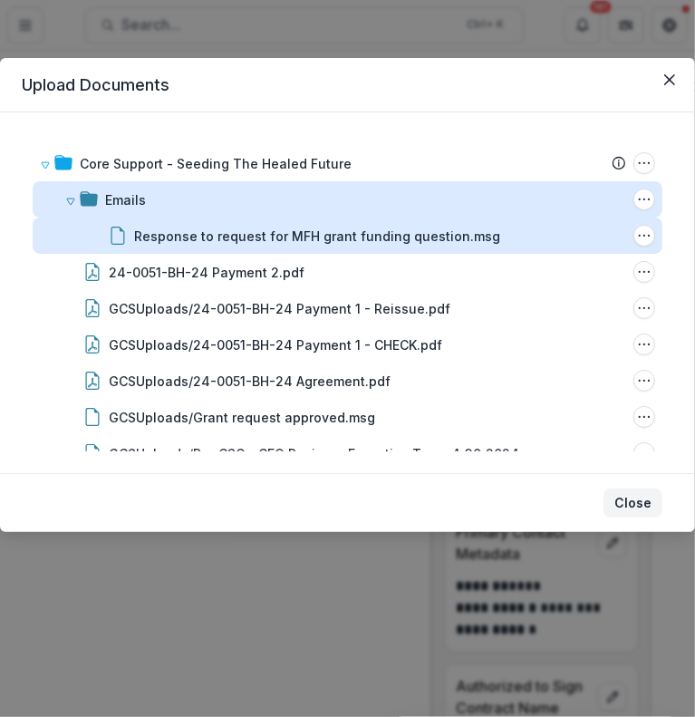
click at [627, 503] on button "Close" at bounding box center [632, 502] width 59 height 29
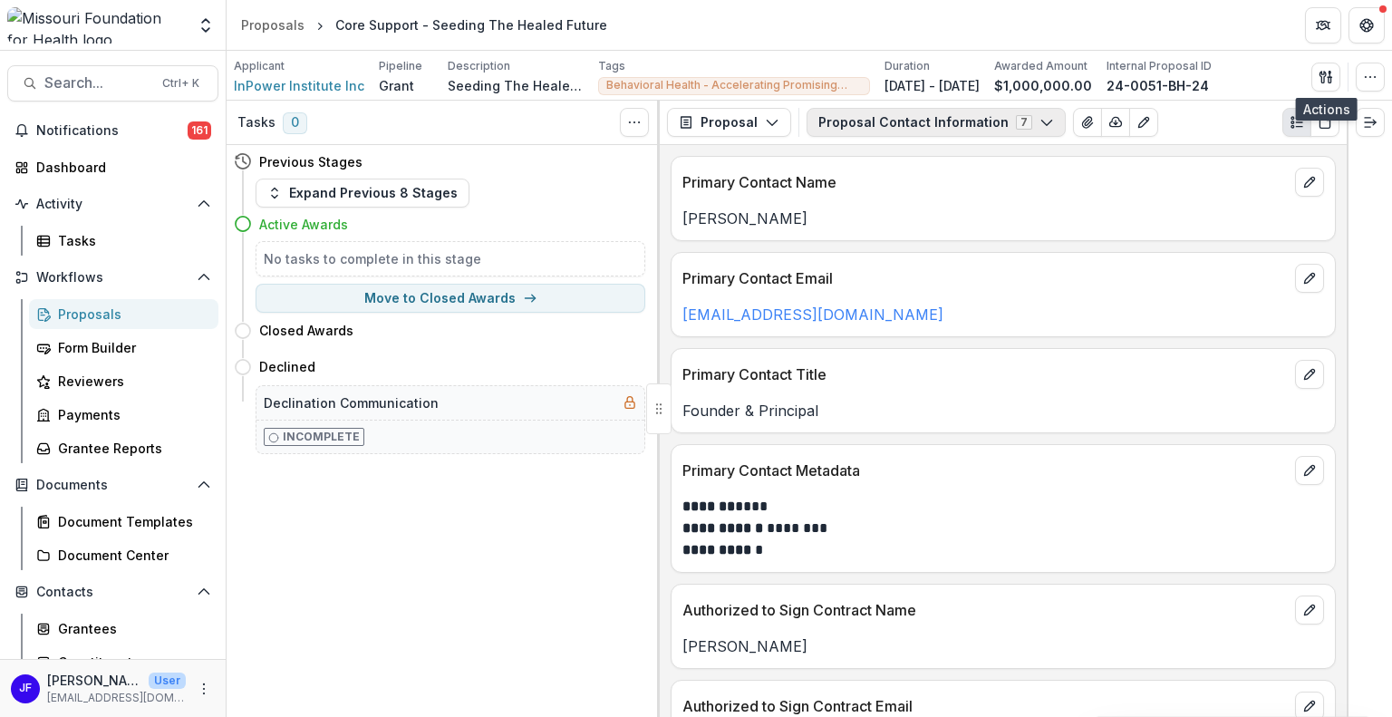
scroll to position [0, 0]
click at [60, 86] on span "Search..." at bounding box center [97, 82] width 107 height 17
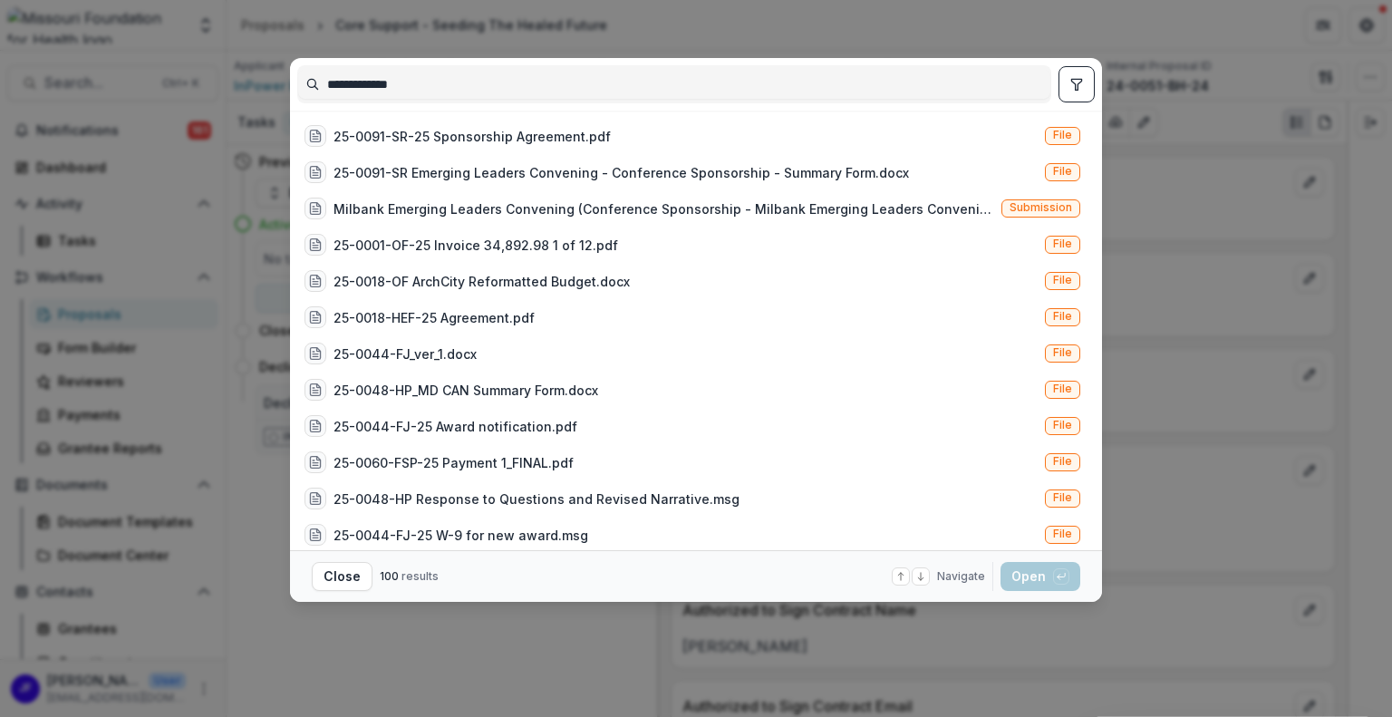
type input "**********"
click at [1065, 76] on button "toggle filters" at bounding box center [1076, 84] width 36 height 36
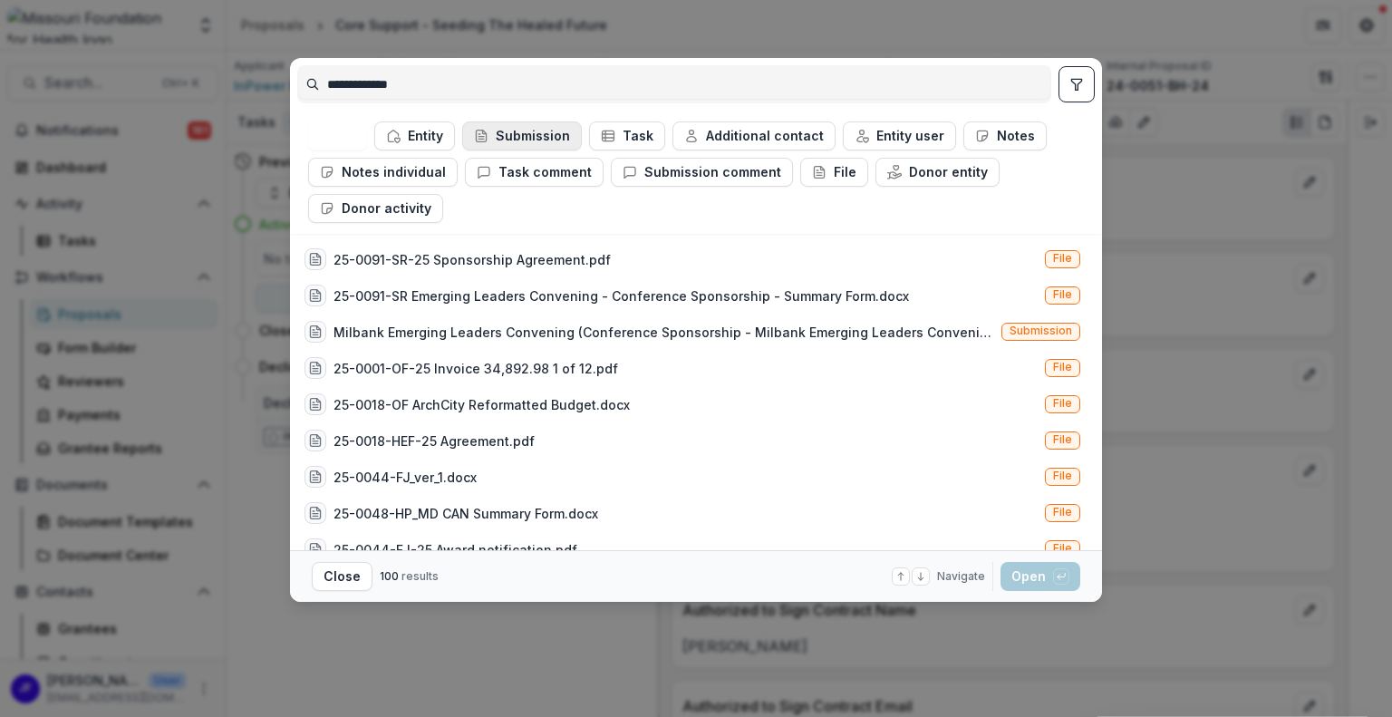
click at [522, 140] on button "Submission" at bounding box center [522, 135] width 120 height 29
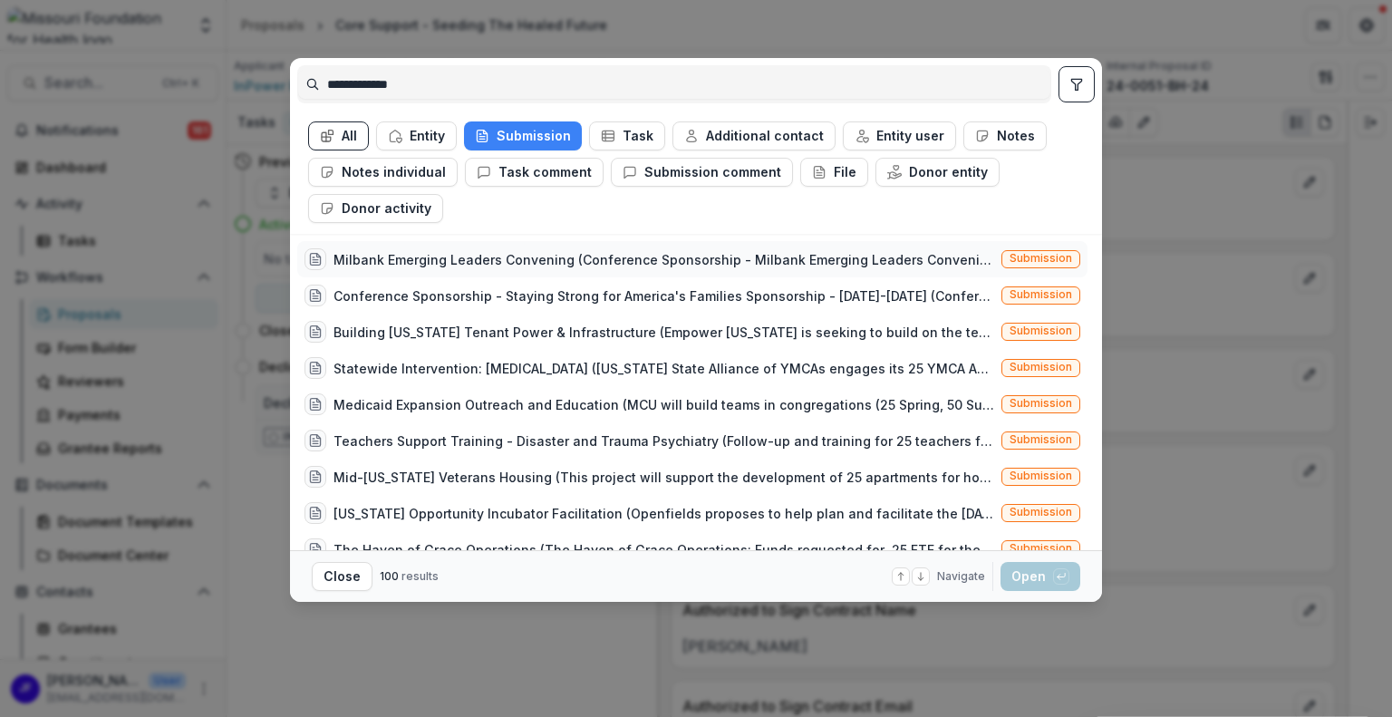
click at [617, 246] on div "Milbank Emerging Leaders Convening (Conference Sponsorship - Milbank Emerging L…" at bounding box center [692, 259] width 790 height 36
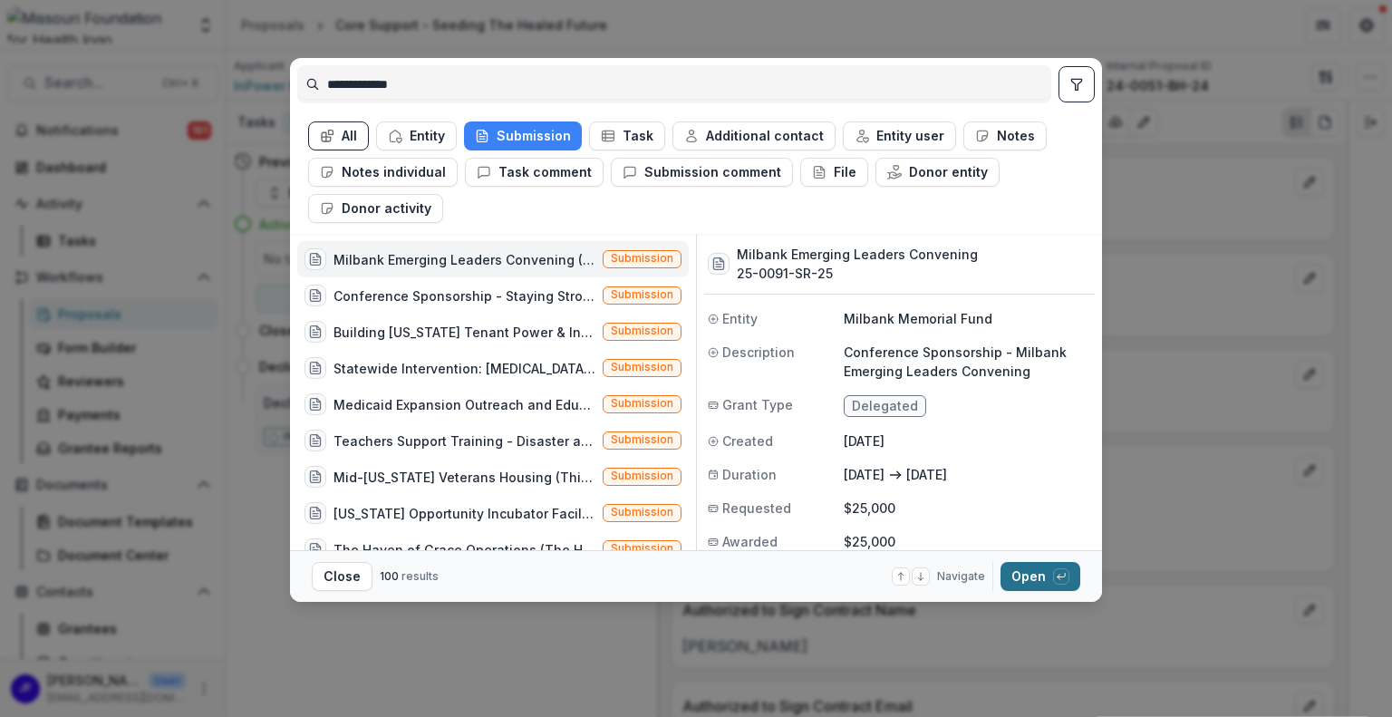
click at [1025, 571] on button "Open with enter key" at bounding box center [1040, 576] width 80 height 29
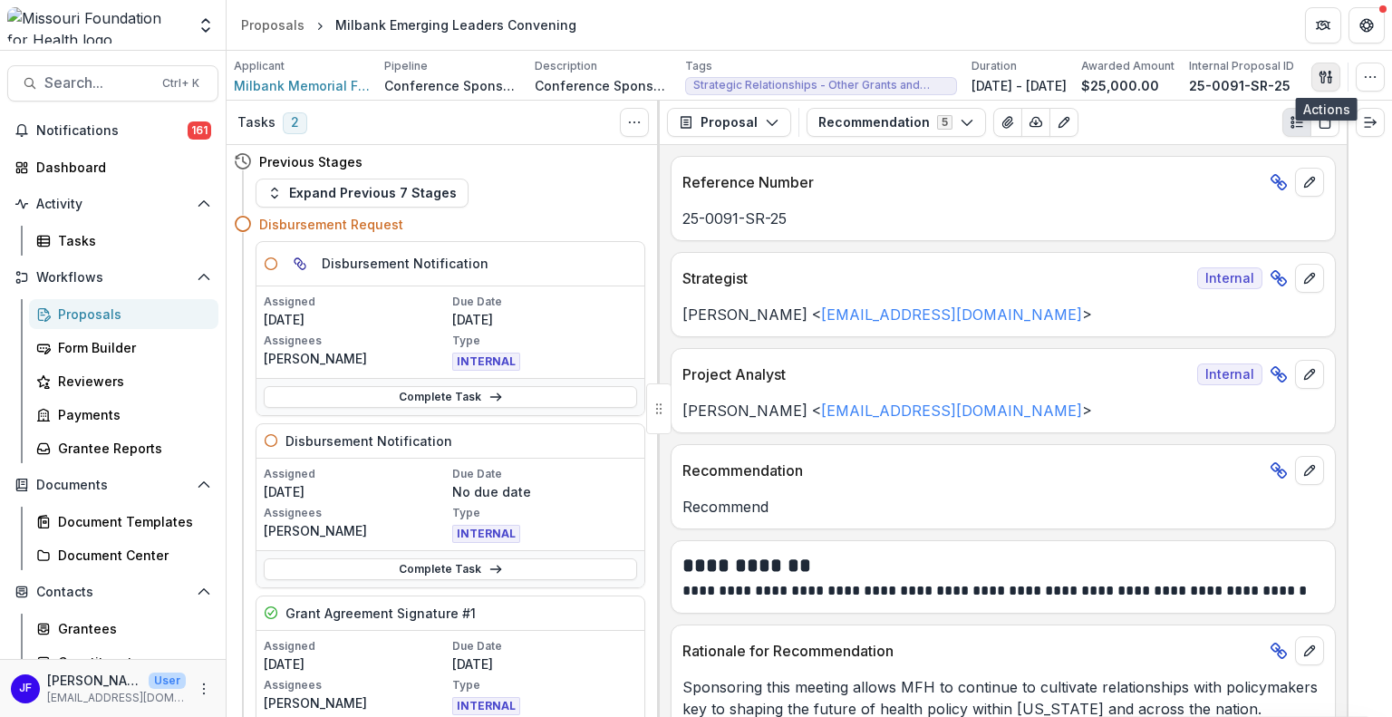
click at [1326, 77] on icon "button" at bounding box center [1325, 77] width 14 height 14
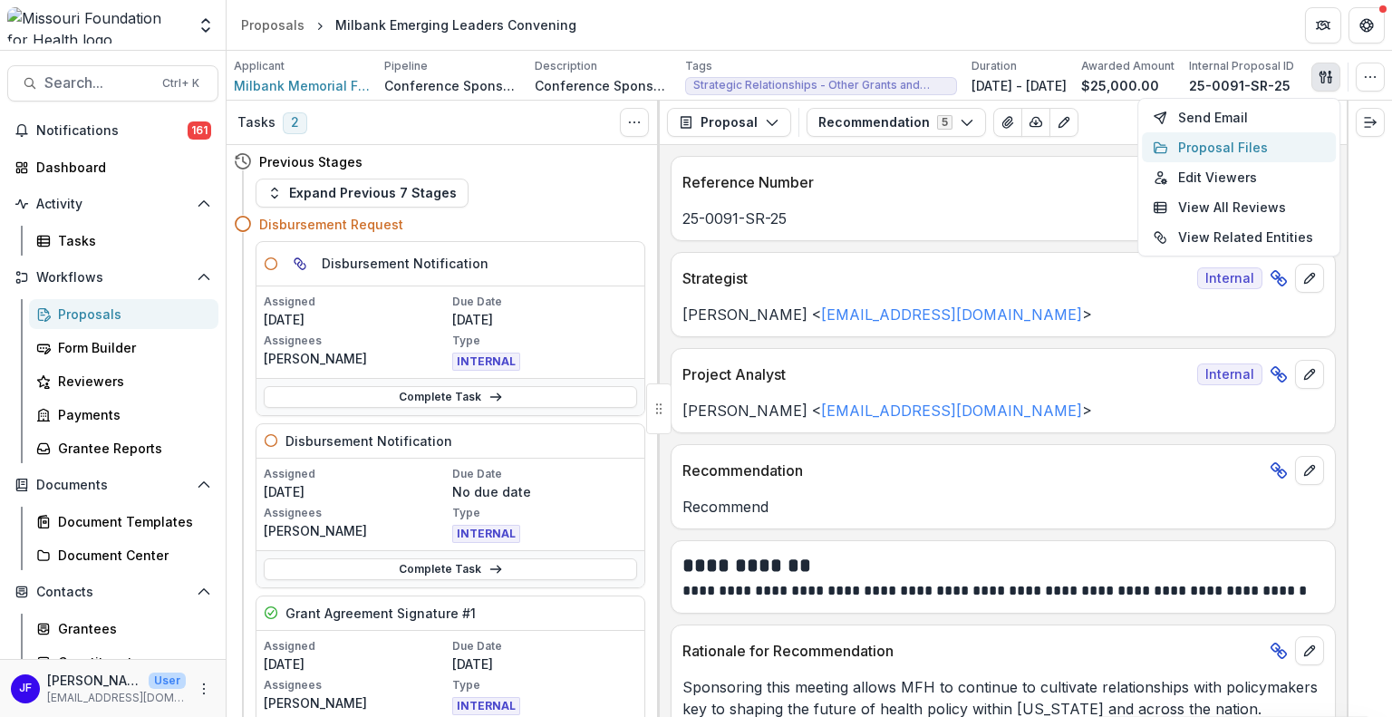
click at [1244, 137] on button "Proposal Files" at bounding box center [1239, 147] width 194 height 30
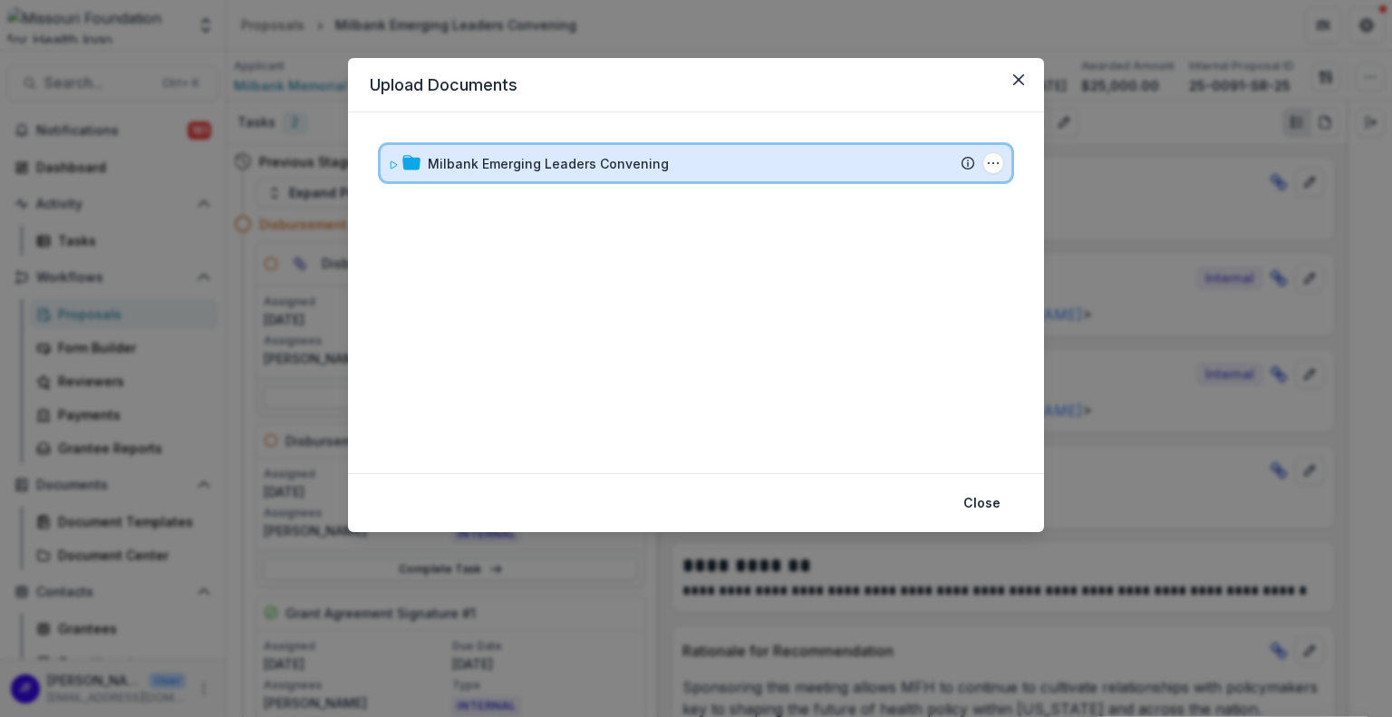
click at [392, 162] on icon at bounding box center [393, 164] width 11 height 11
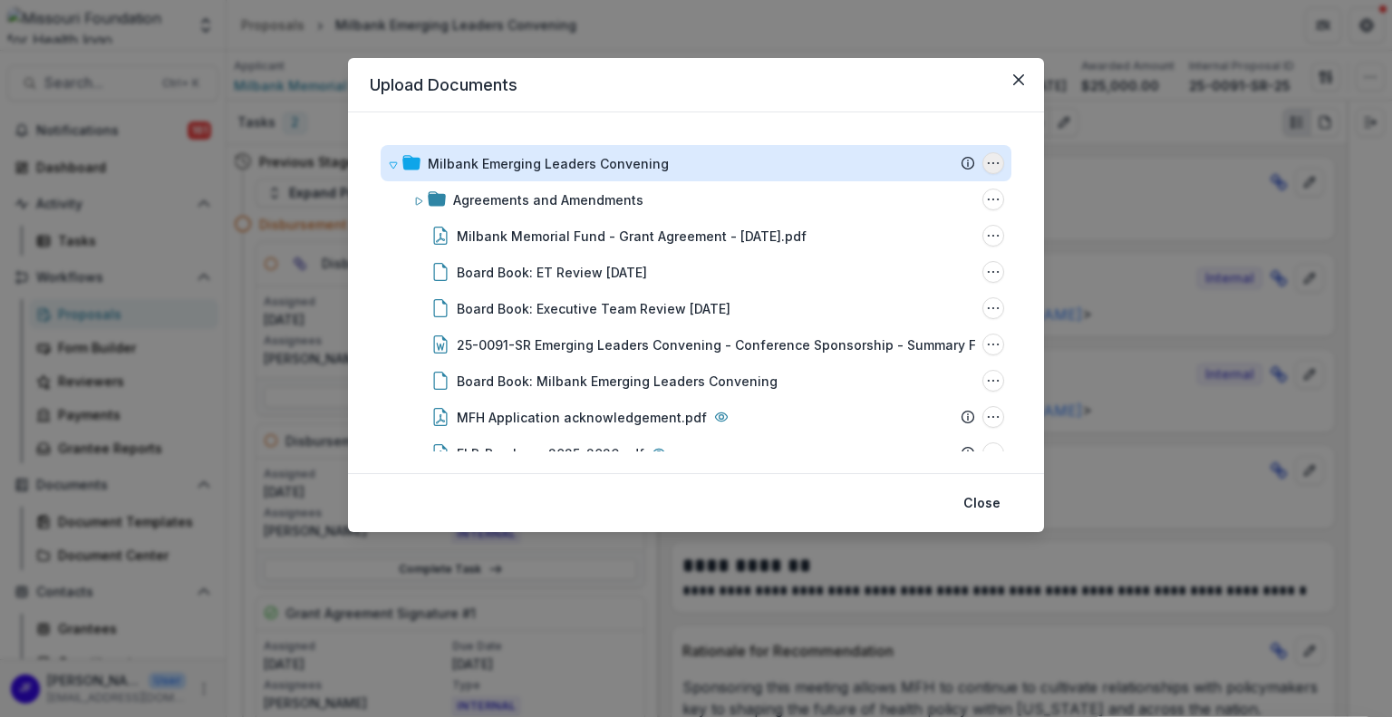
click at [991, 162] on icon "Milbank Emerging Leaders Convening Options" at bounding box center [993, 163] width 14 height 14
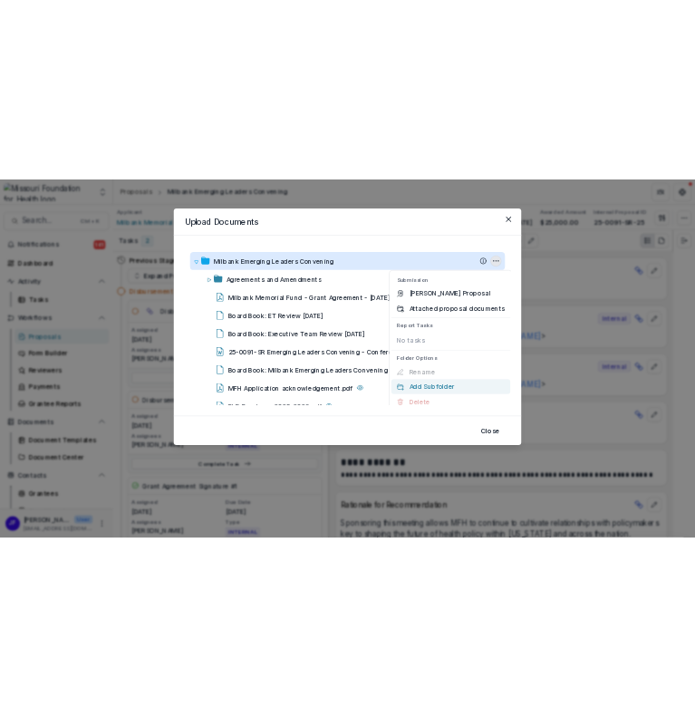
scroll to position [12, 0]
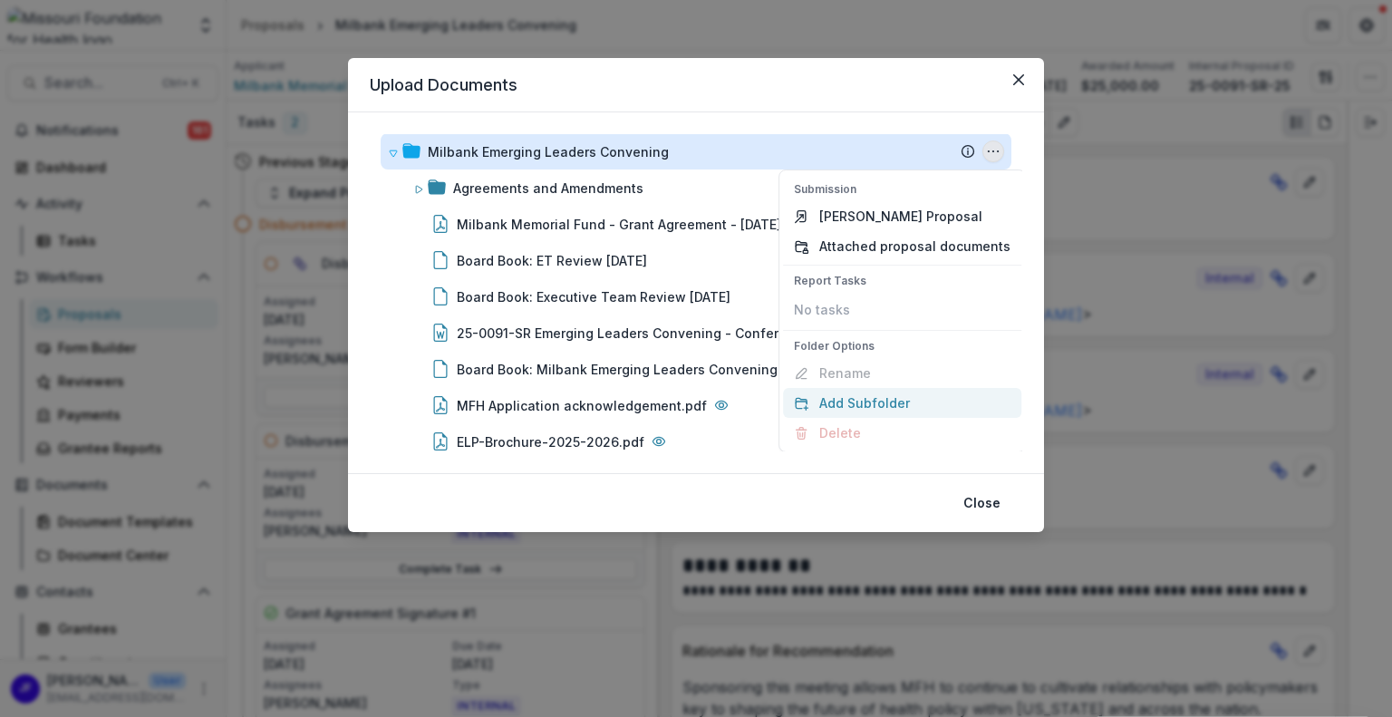
click at [859, 396] on button "Add Subfolder" at bounding box center [902, 403] width 238 height 30
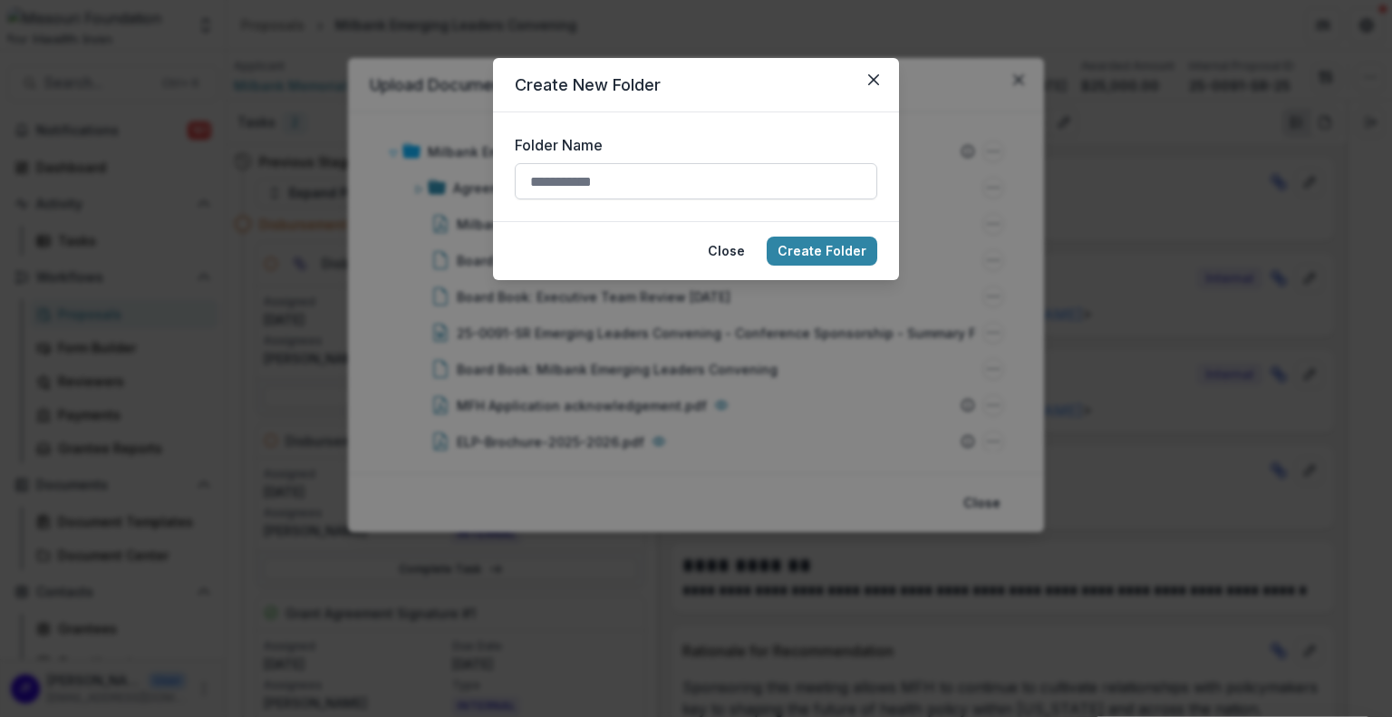
click at [619, 179] on input "Folder Name" at bounding box center [696, 181] width 362 height 36
type input "******"
click at [799, 246] on button "Create Folder" at bounding box center [821, 250] width 111 height 29
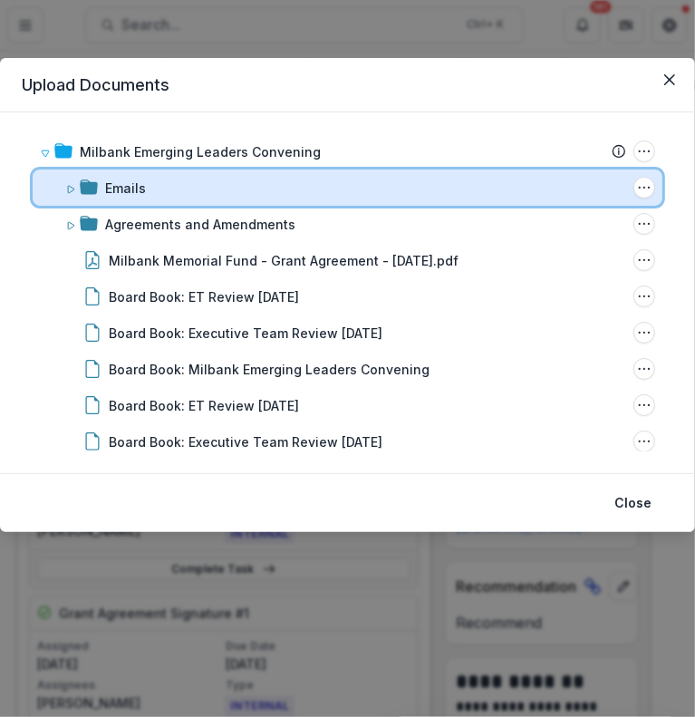
click at [67, 184] on icon at bounding box center [70, 189] width 11 height 11
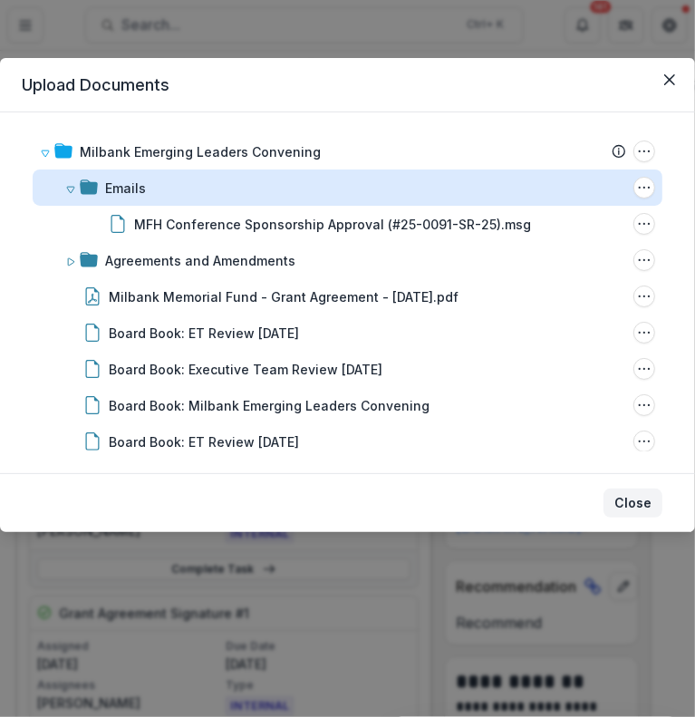
click at [631, 501] on button "Close" at bounding box center [632, 502] width 59 height 29
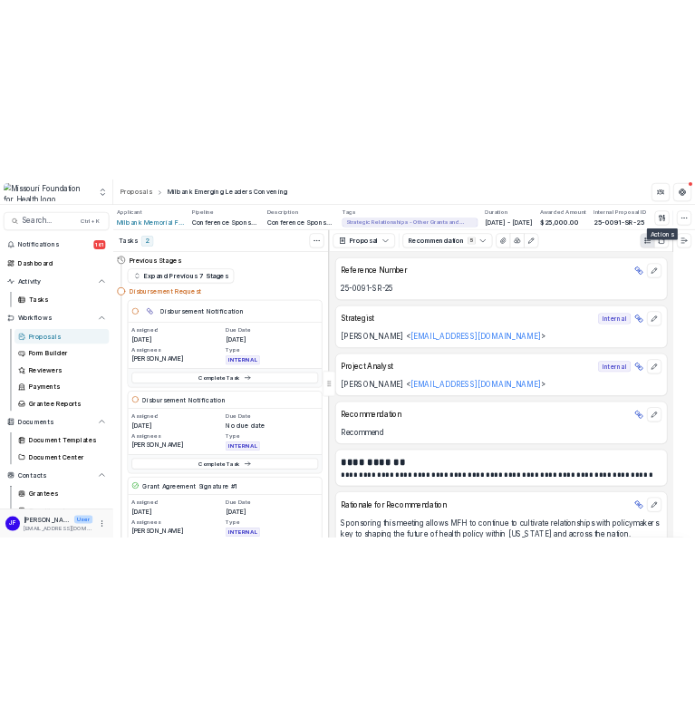
scroll to position [0, 0]
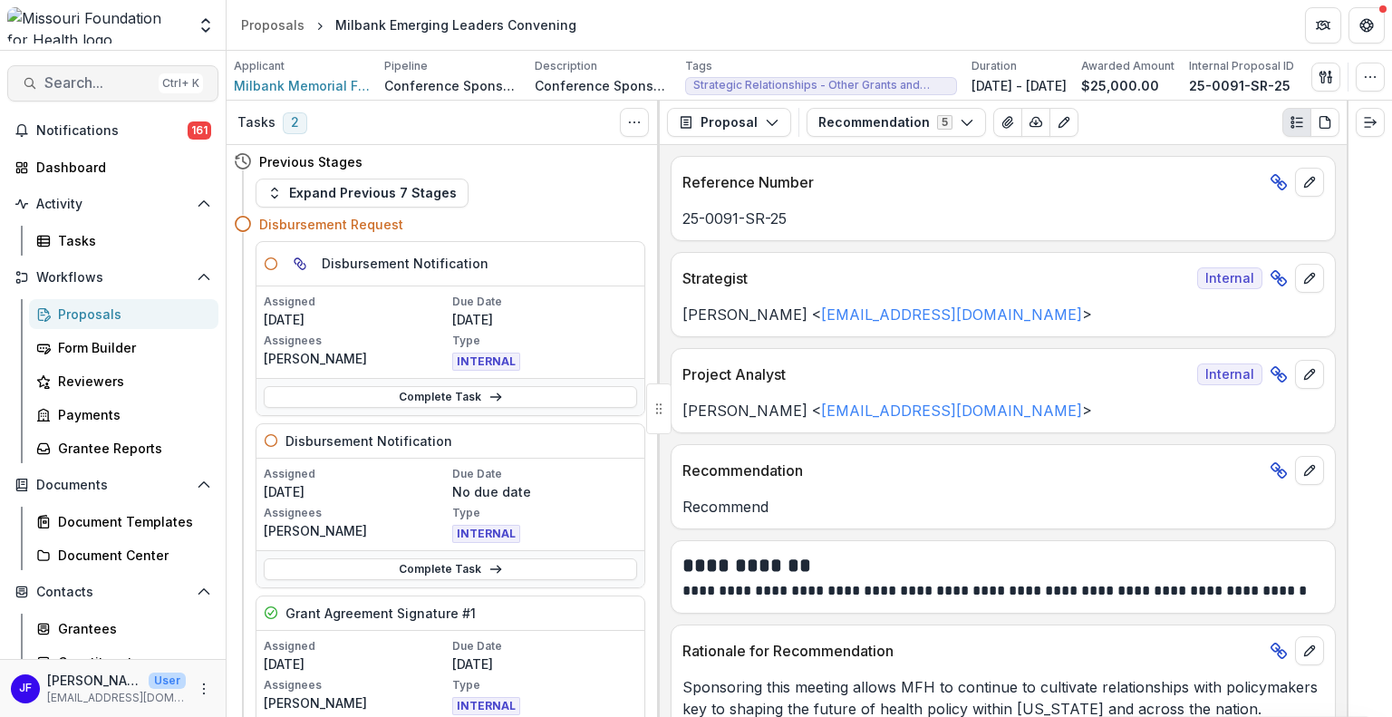
click at [70, 92] on button "Search... Ctrl + K" at bounding box center [112, 83] width 211 height 36
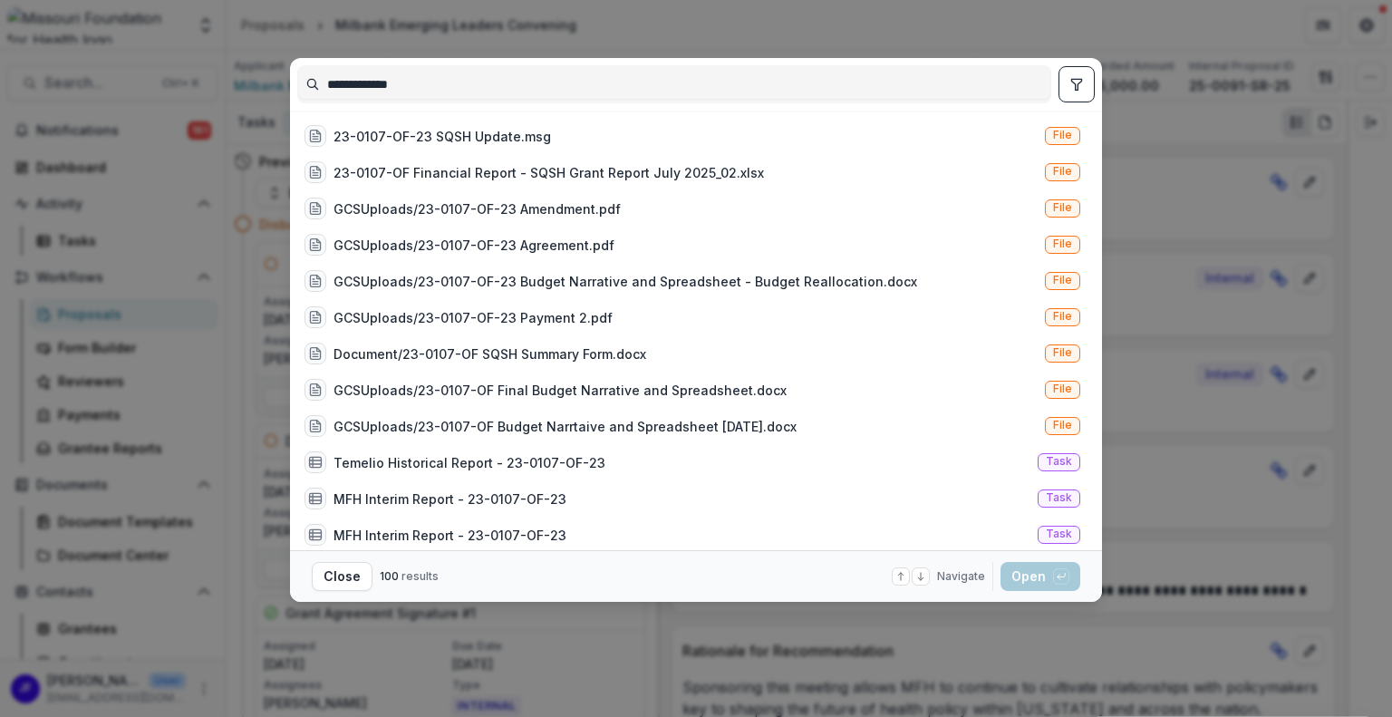
type input "**********"
click at [1079, 89] on icon "toggle filters" at bounding box center [1076, 84] width 14 height 14
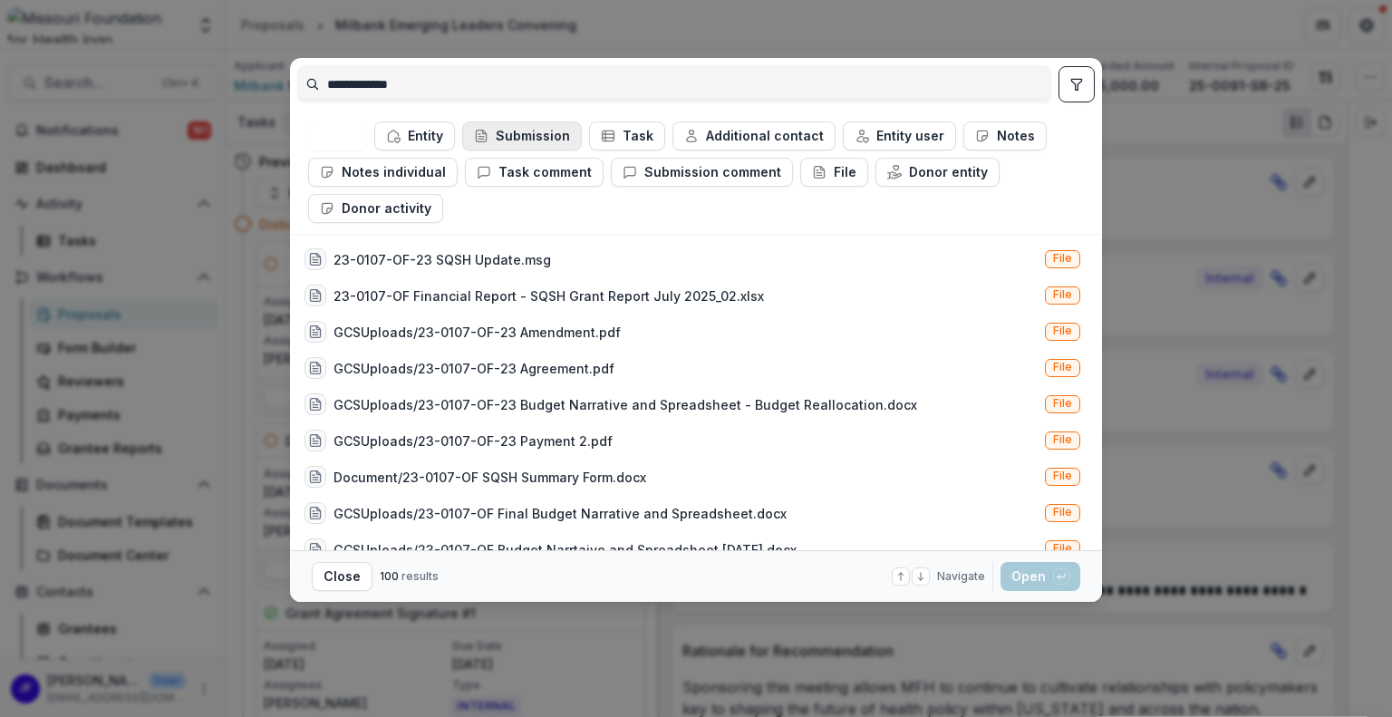
click at [536, 140] on button "Submission" at bounding box center [522, 135] width 120 height 29
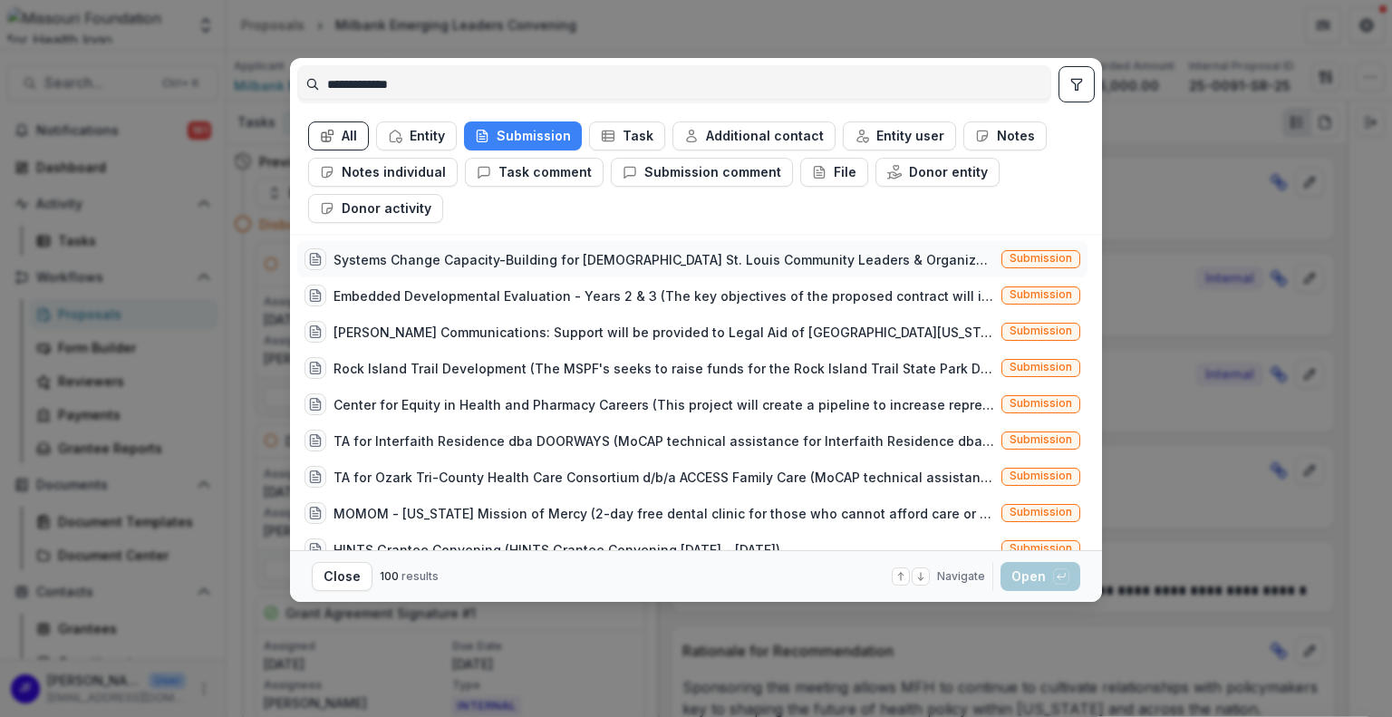
click at [676, 257] on div "Systems Change Capacity-Building for Queer St. Louis Community Leaders & Organi…" at bounding box center [663, 259] width 660 height 19
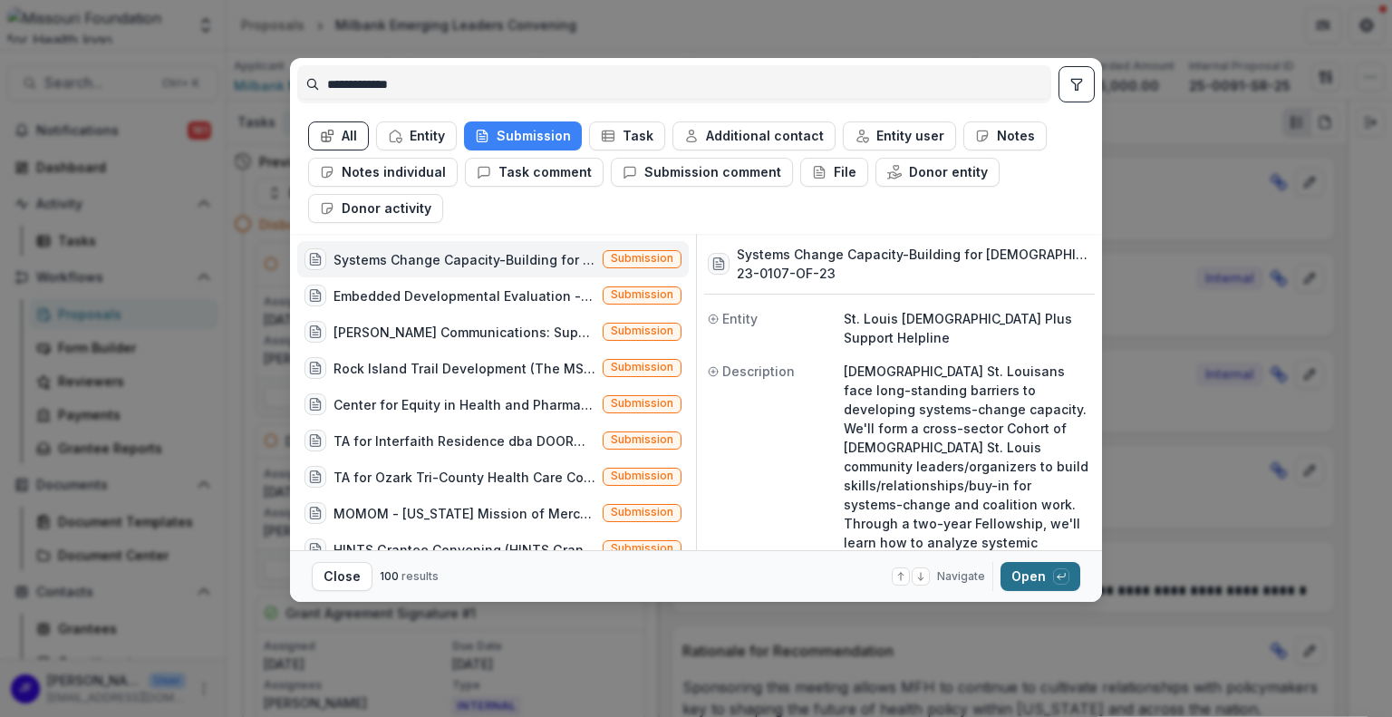
click at [1026, 562] on button "Open with enter key" at bounding box center [1040, 576] width 80 height 29
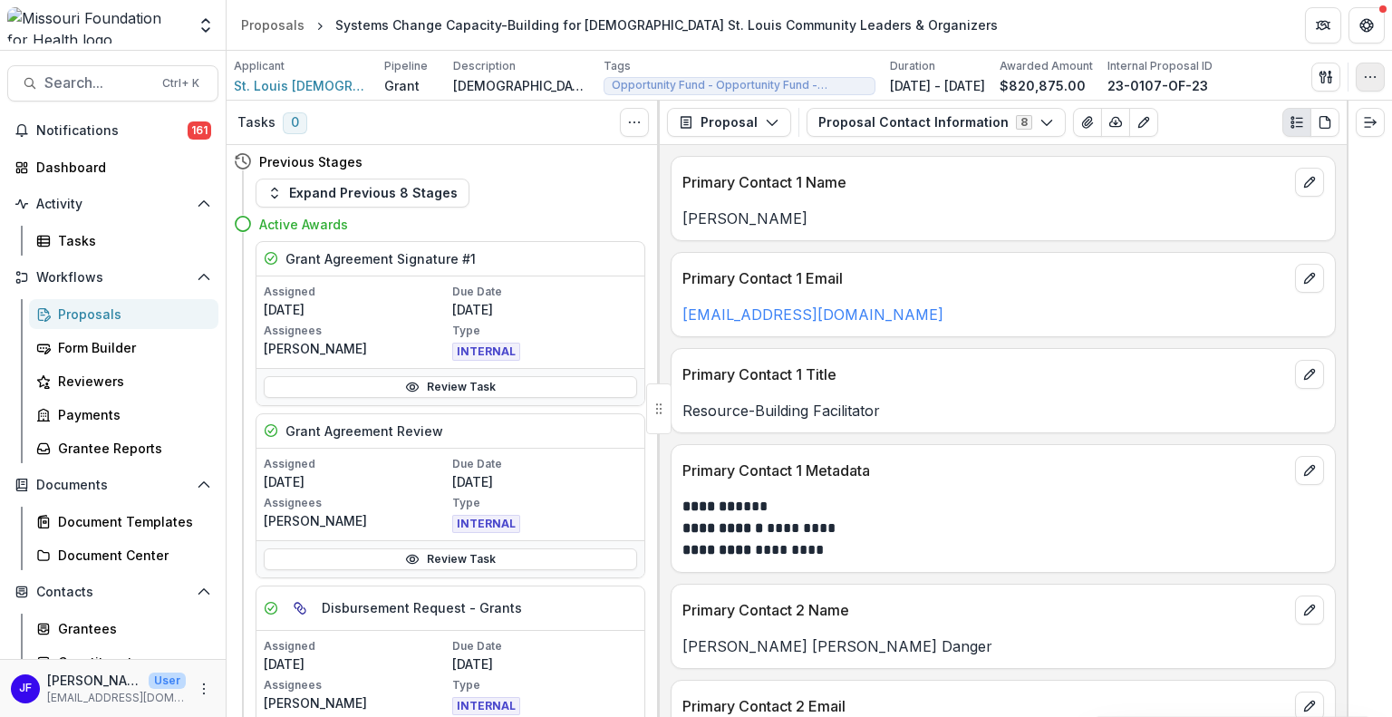
click at [1365, 79] on icon "button" at bounding box center [1370, 77] width 14 height 14
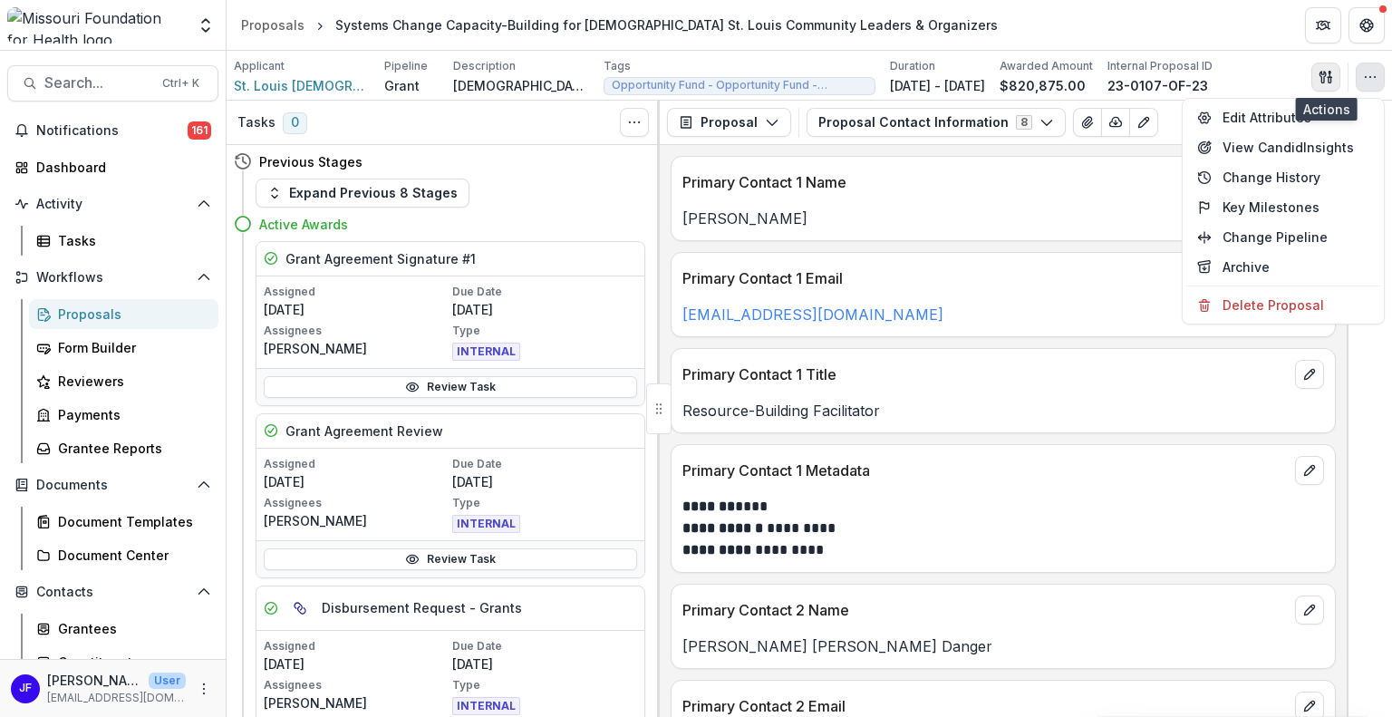
click at [1322, 71] on icon "button" at bounding box center [1322, 77] width 6 height 12
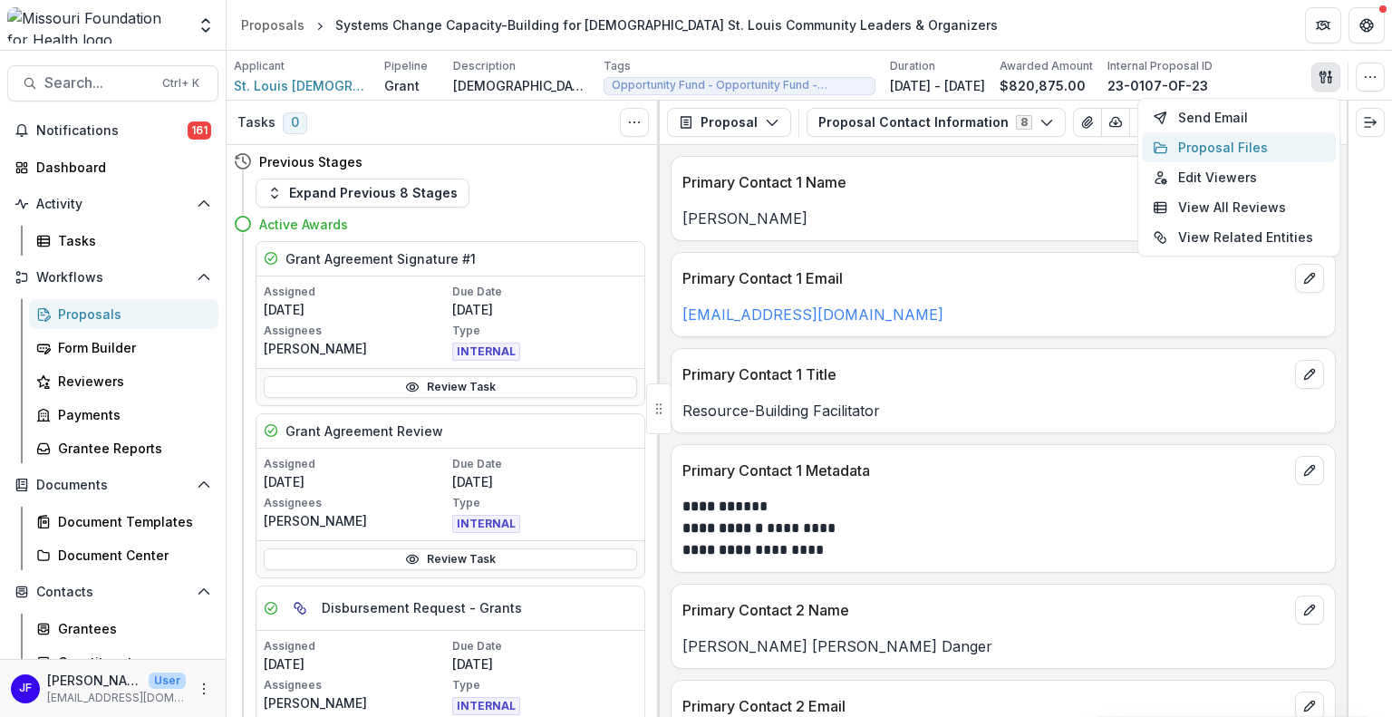
click at [1223, 141] on button "Proposal Files" at bounding box center [1239, 147] width 194 height 30
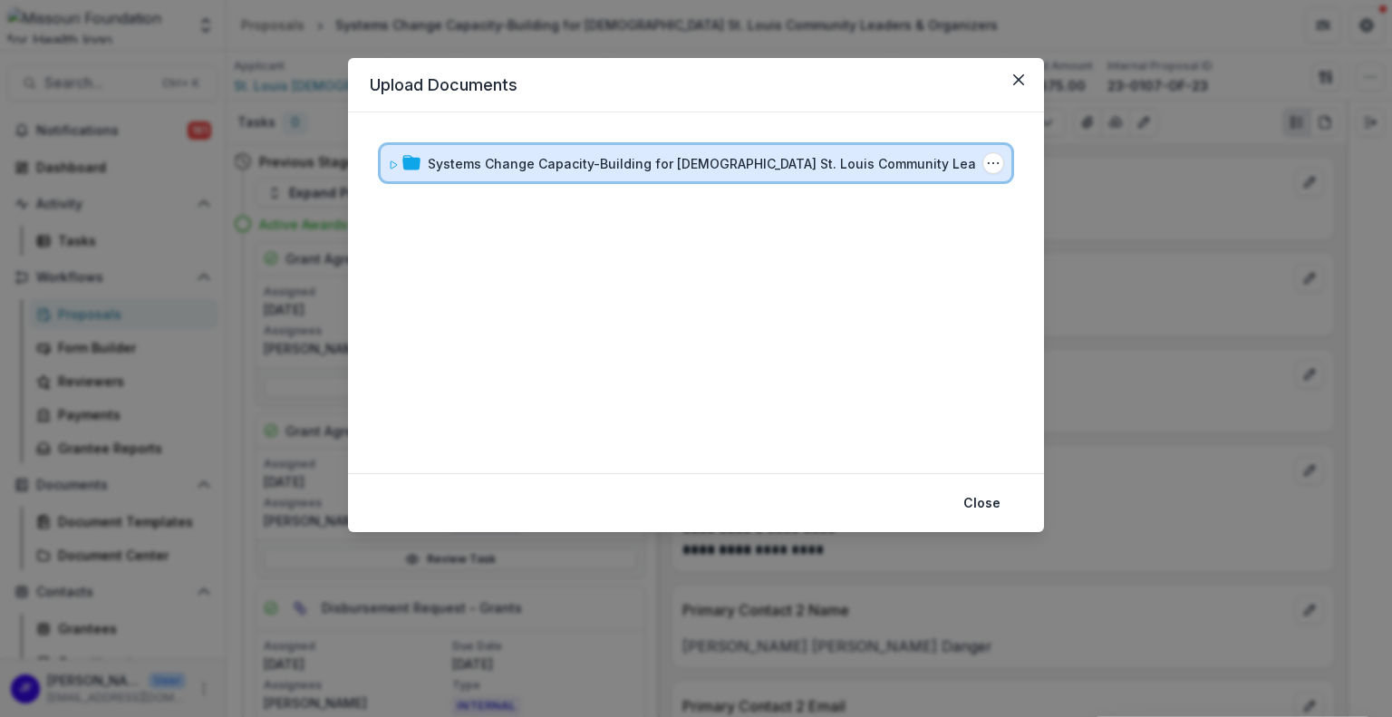
click at [386, 169] on div "Systems Change Capacity-Building for Queer St. Louis Community Leaders & Organi…" at bounding box center [696, 163] width 631 height 36
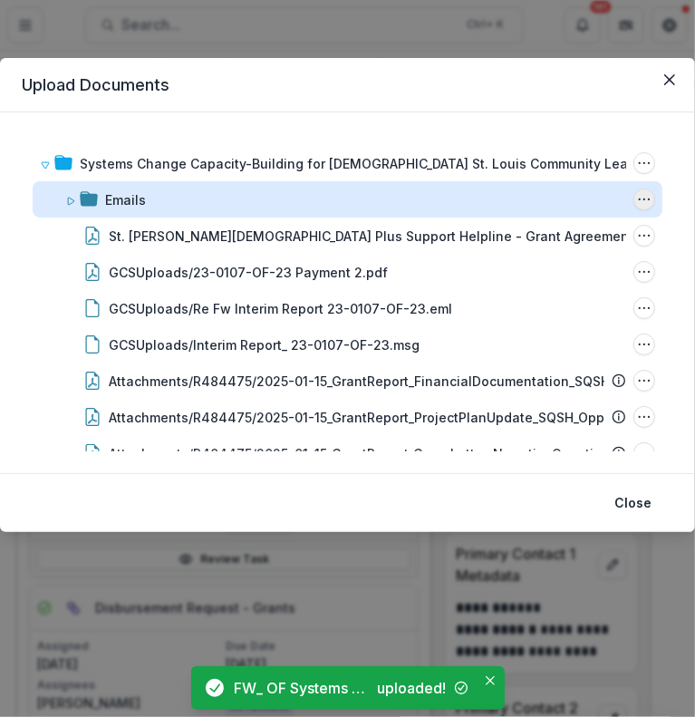
click at [638, 198] on icon "Emails Options" at bounding box center [644, 199] width 14 height 14
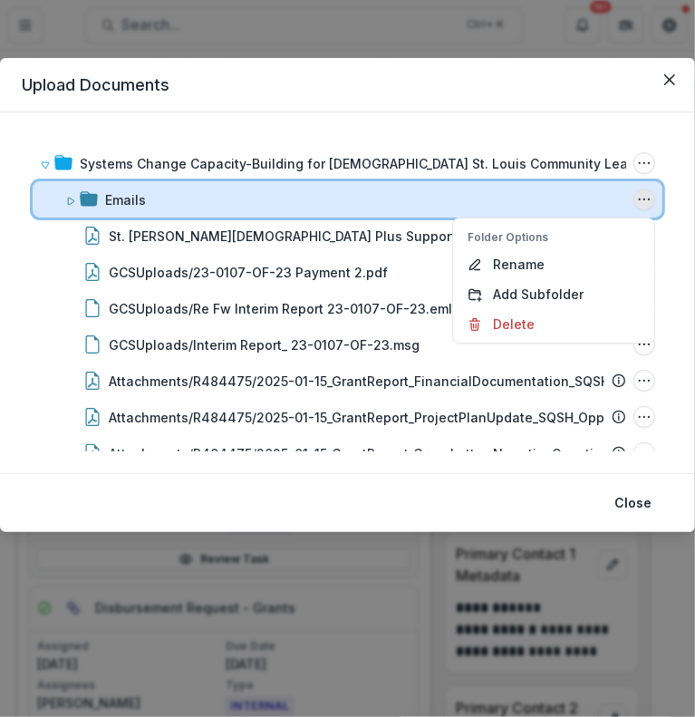
click at [67, 202] on icon at bounding box center [70, 201] width 11 height 11
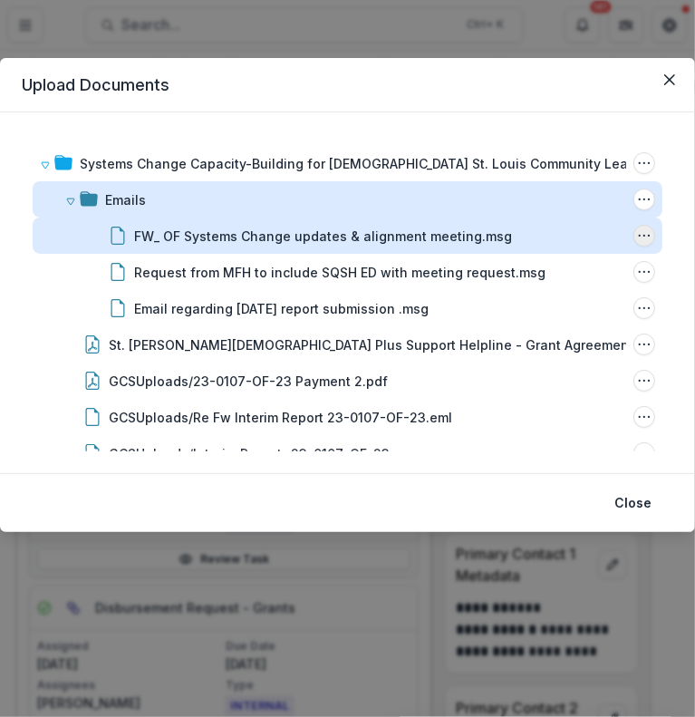
click at [639, 241] on icon "FW_ OF Systems Change updates & alignment meeting.msg Options" at bounding box center [644, 235] width 14 height 14
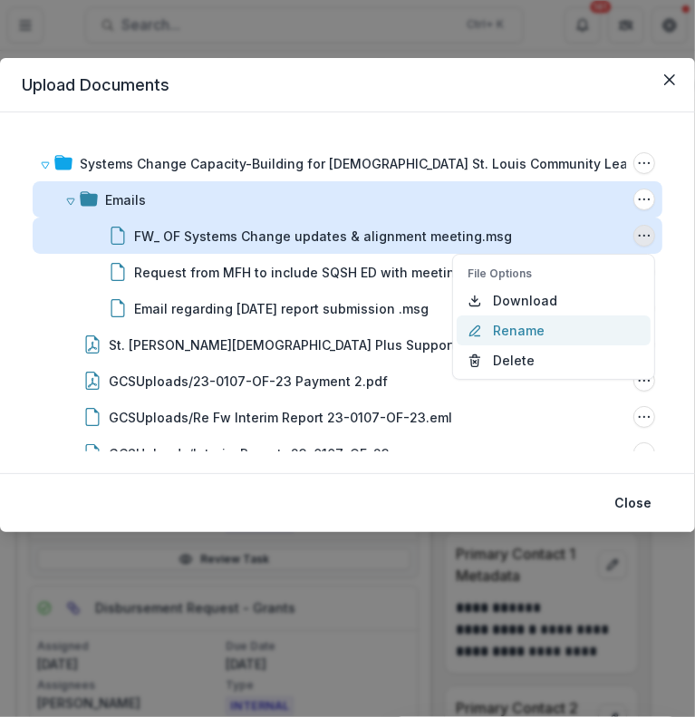
click at [527, 322] on button "Rename" at bounding box center [554, 330] width 194 height 30
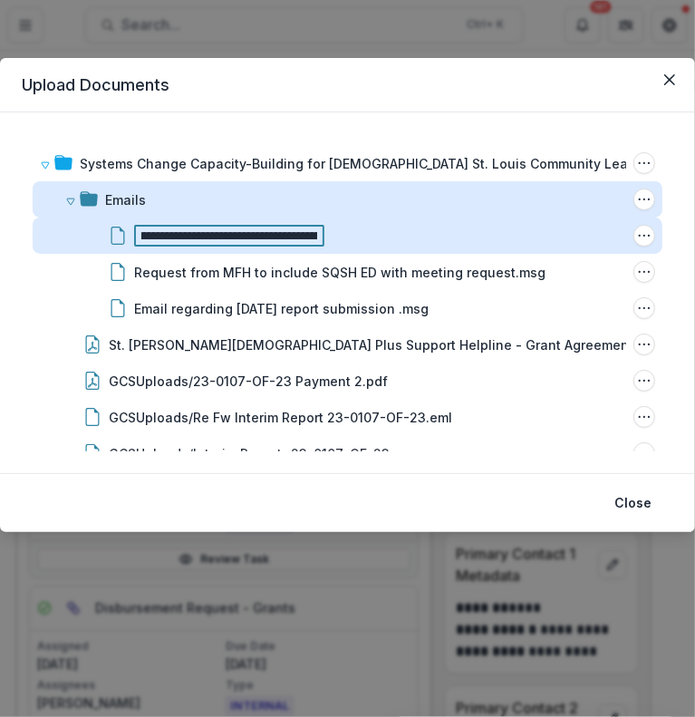
type input "**********"
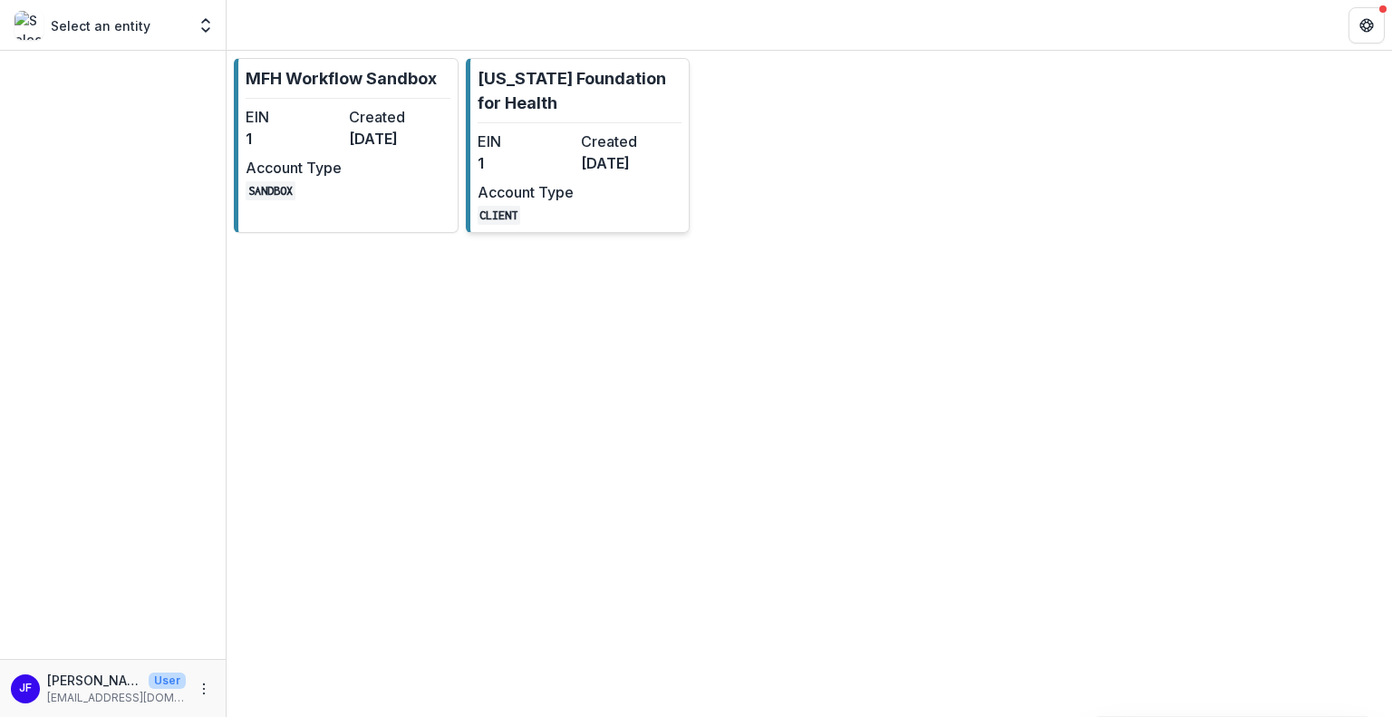
click at [594, 180] on div "EIN 1 Created [DATE] Account Type CLIENT" at bounding box center [576, 177] width 199 height 94
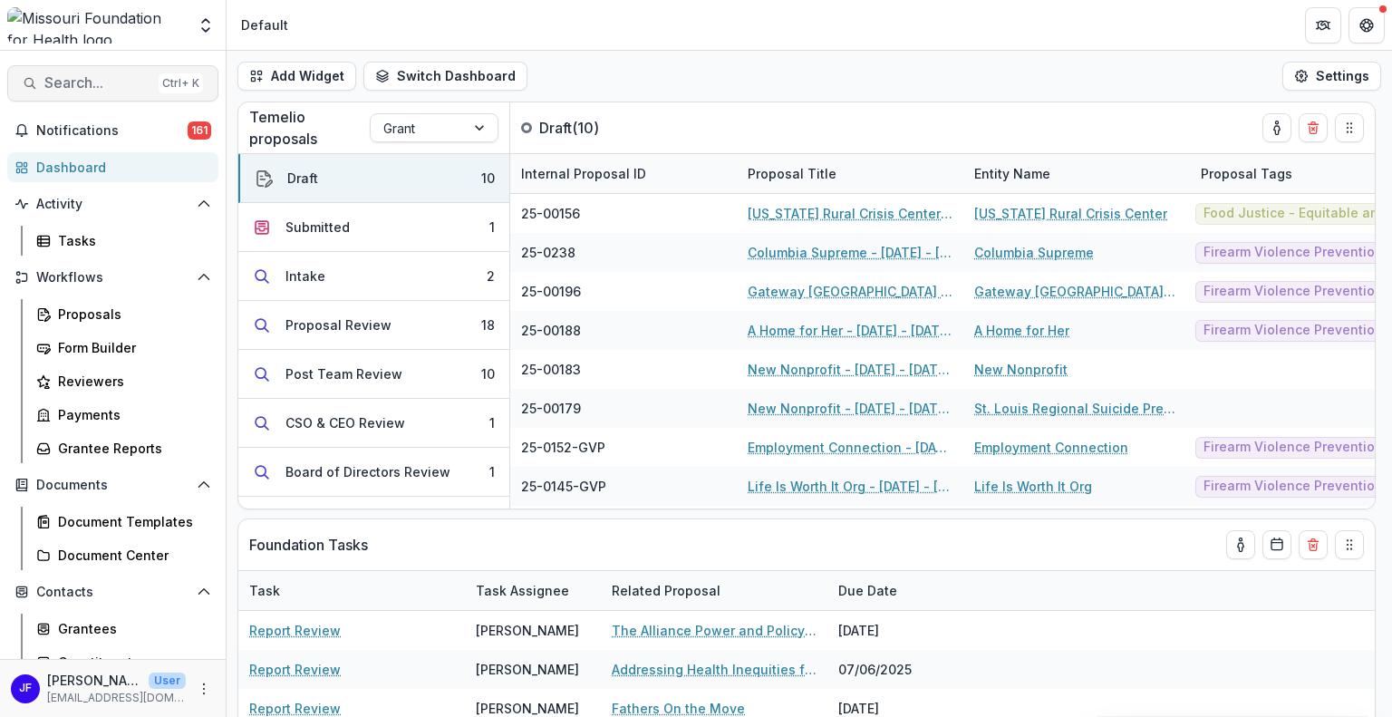
click at [118, 78] on span "Search..." at bounding box center [97, 82] width 107 height 17
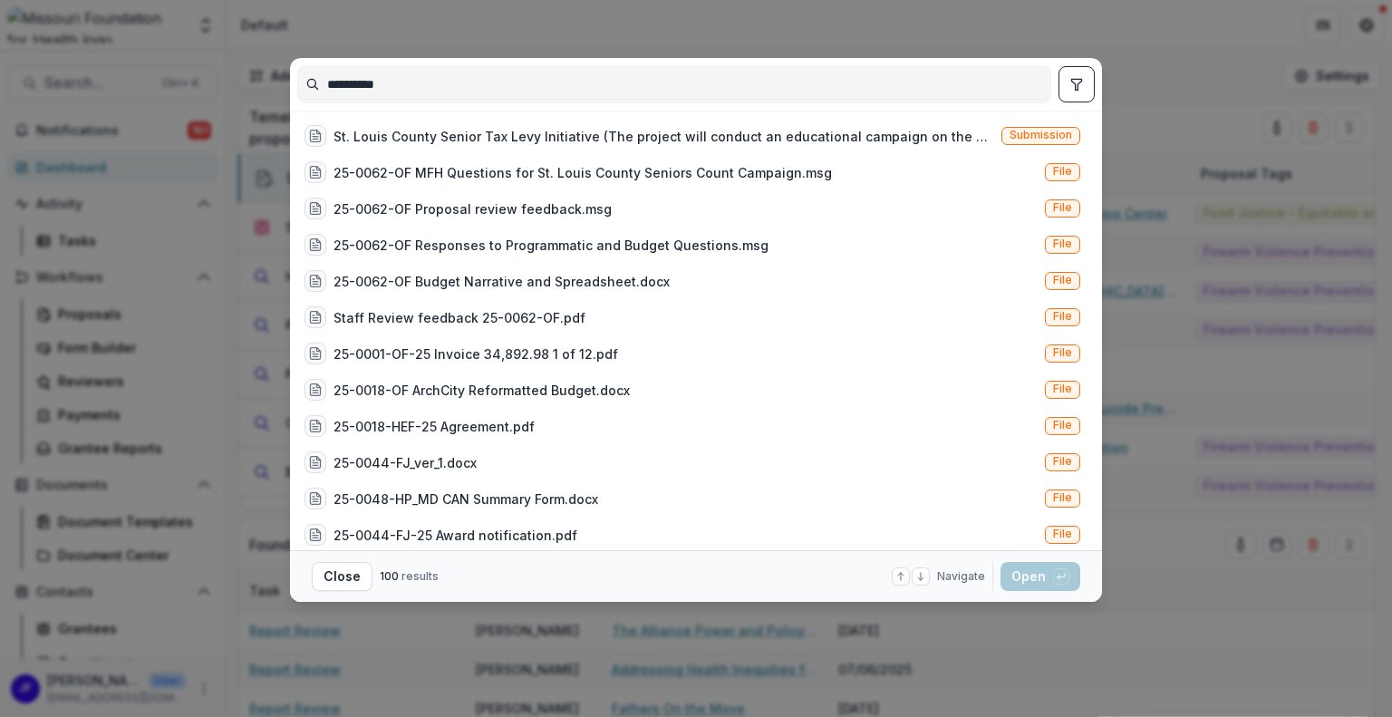
type input "**********"
click at [1076, 88] on icon "toggle filters" at bounding box center [1076, 84] width 10 height 11
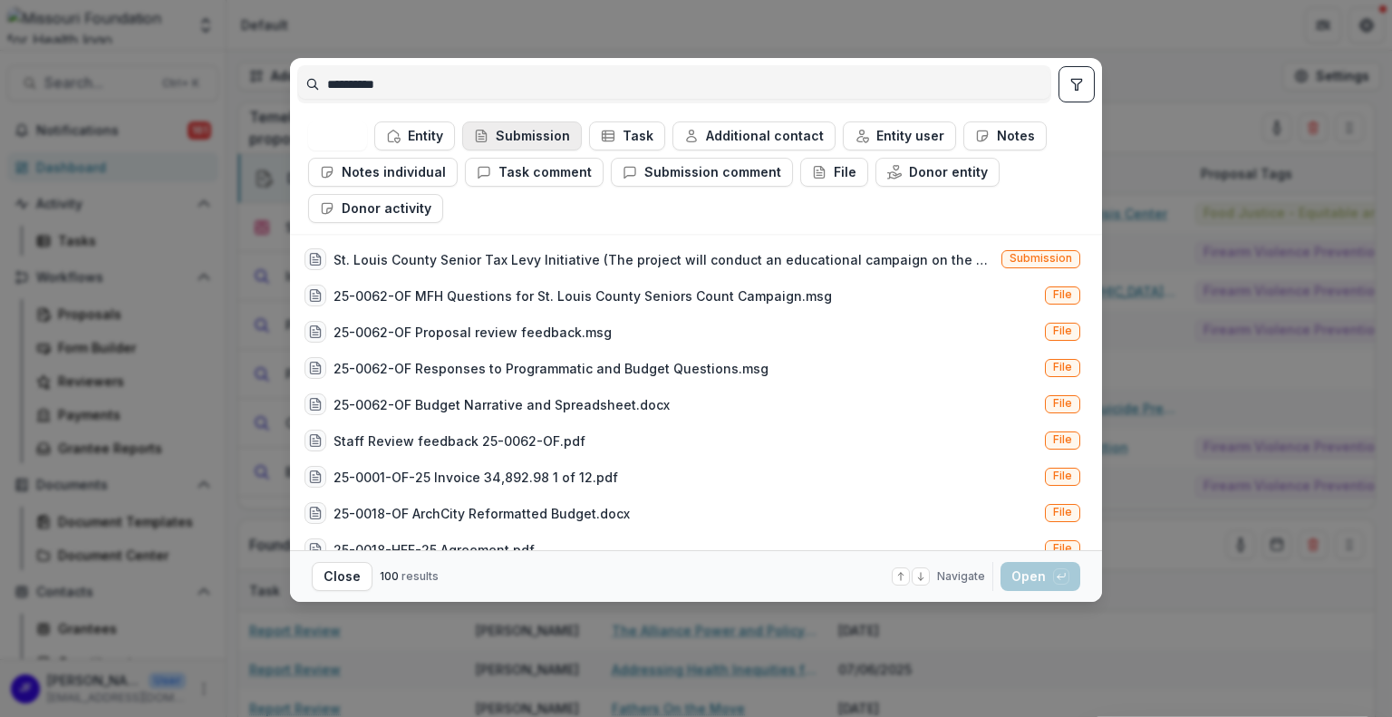
click at [518, 133] on button "Submission" at bounding box center [522, 135] width 120 height 29
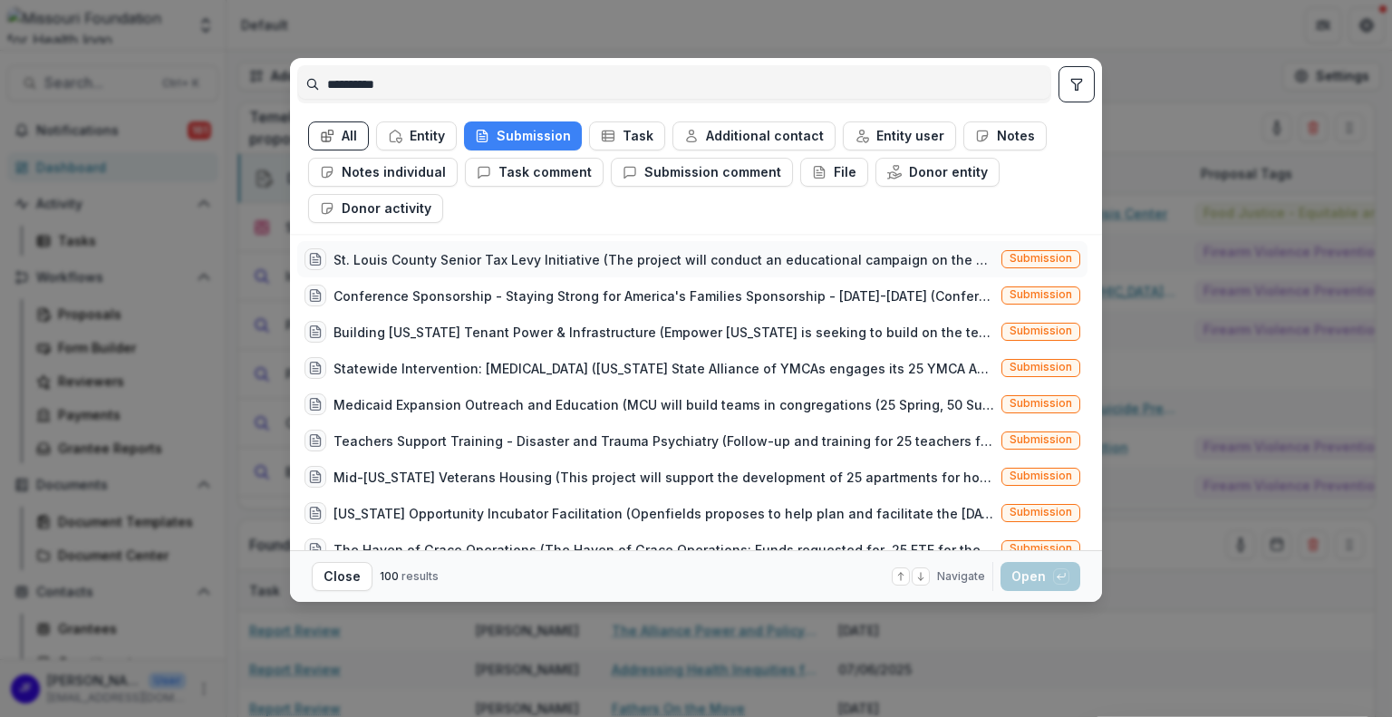
click at [778, 256] on div "St. Louis County Senior Tax Levy Initiative (The project will conduct an educat…" at bounding box center [663, 259] width 660 height 19
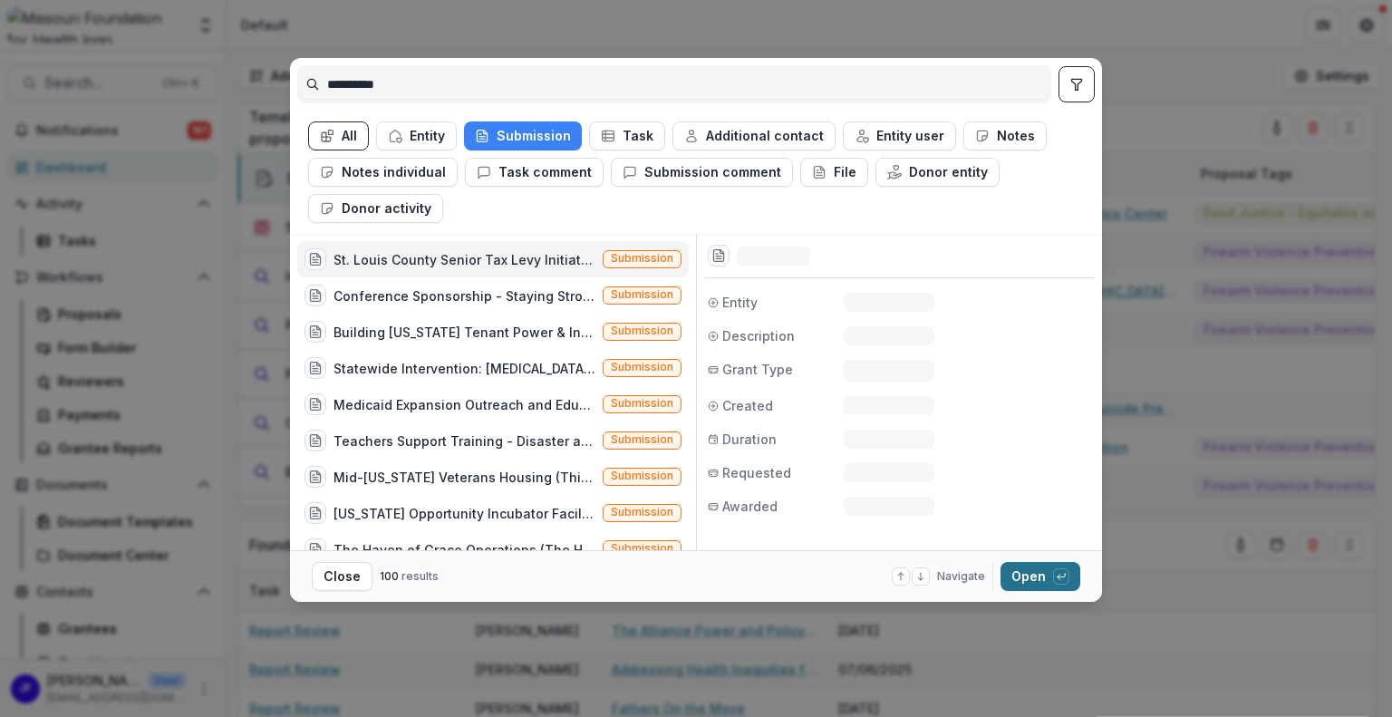
click at [1011, 572] on button "Open with enter key" at bounding box center [1040, 576] width 80 height 29
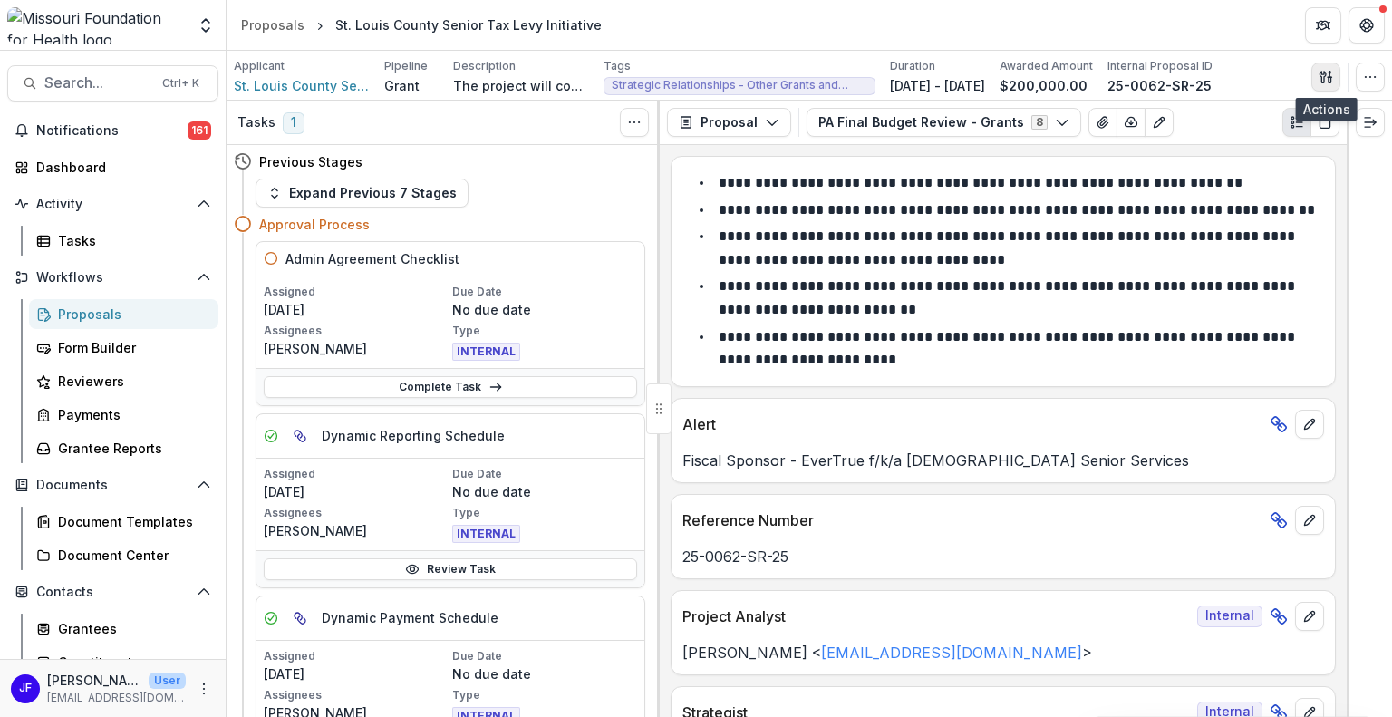
click at [1329, 74] on line "button" at bounding box center [1329, 74] width 0 height 5
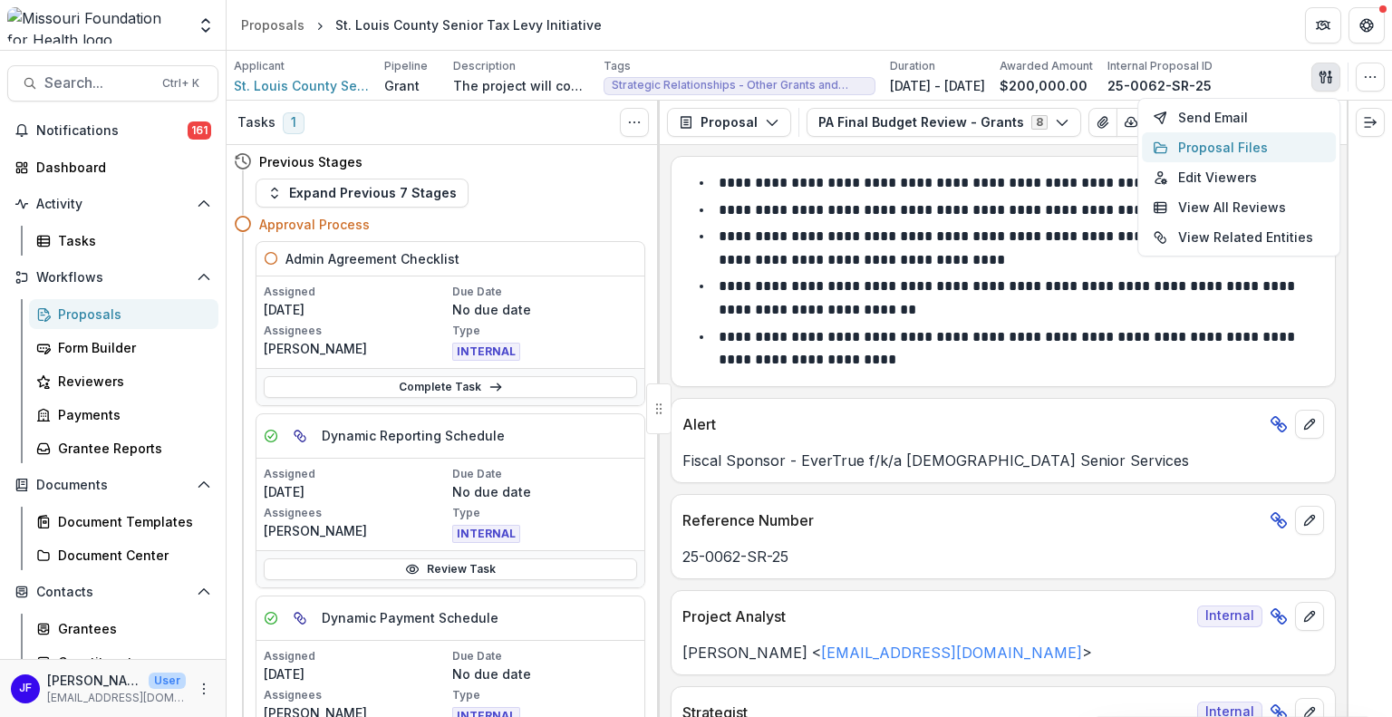
click at [1237, 145] on button "Proposal Files" at bounding box center [1239, 147] width 194 height 30
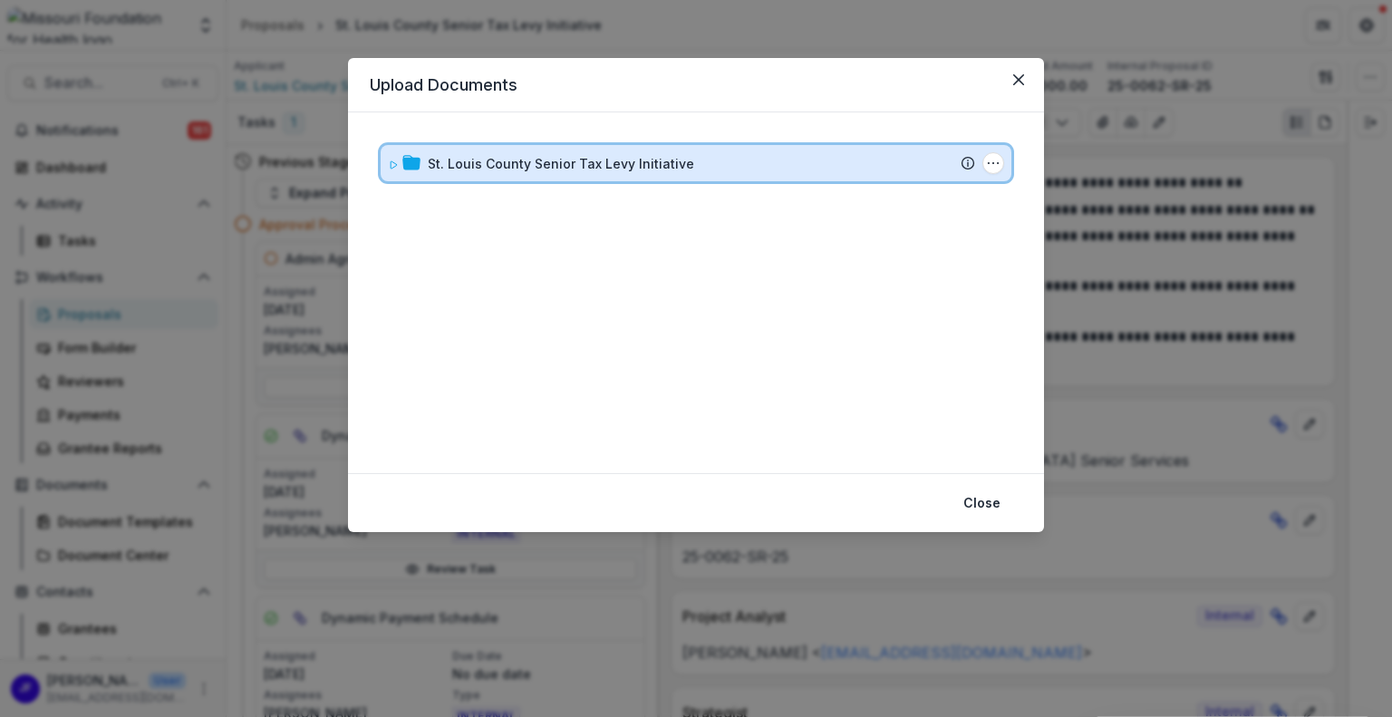
click at [386, 167] on div "St. Louis County Senior Tax Levy Initiative Submission Temelio Proposal Attache…" at bounding box center [696, 163] width 631 height 36
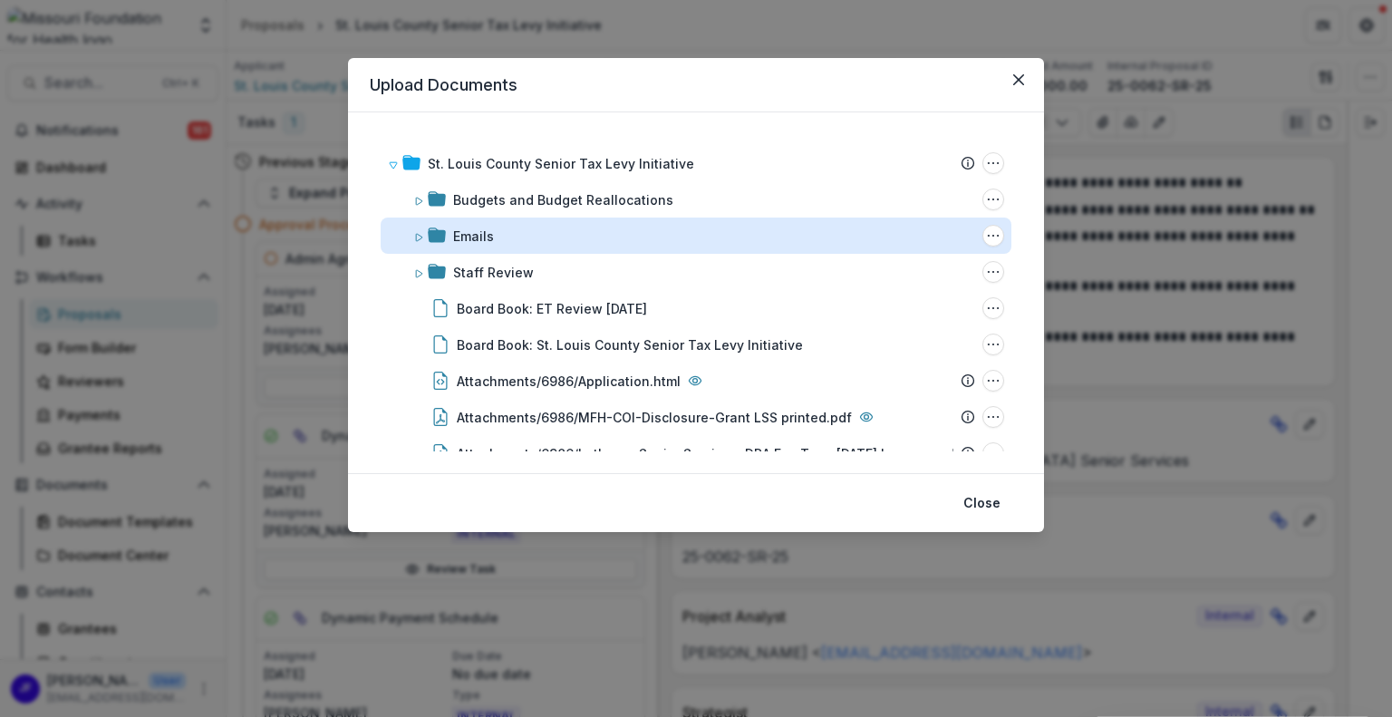
click at [489, 232] on div "Emails" at bounding box center [473, 235] width 41 height 19
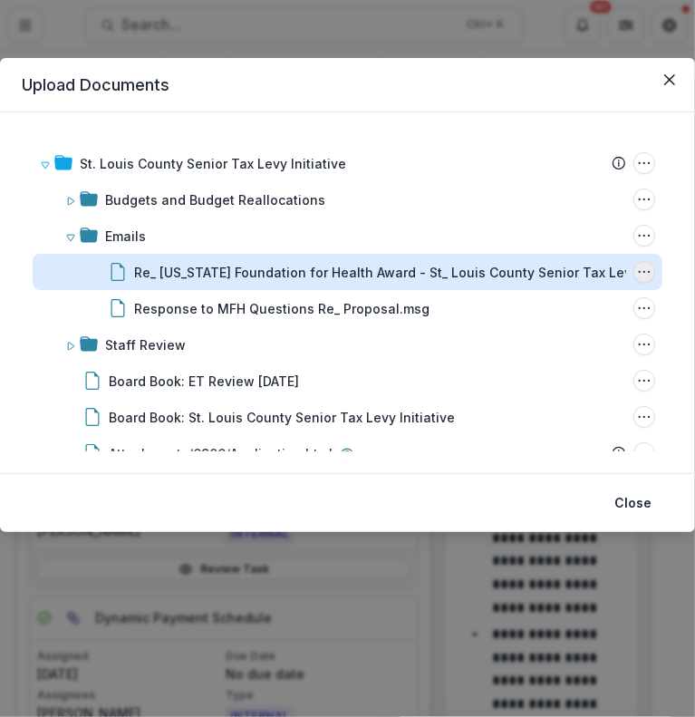
click at [646, 269] on button "Re_ Missouri Foundation for Health Award - St_ Louis County Senior Tax Levy Ini…" at bounding box center [644, 272] width 22 height 22
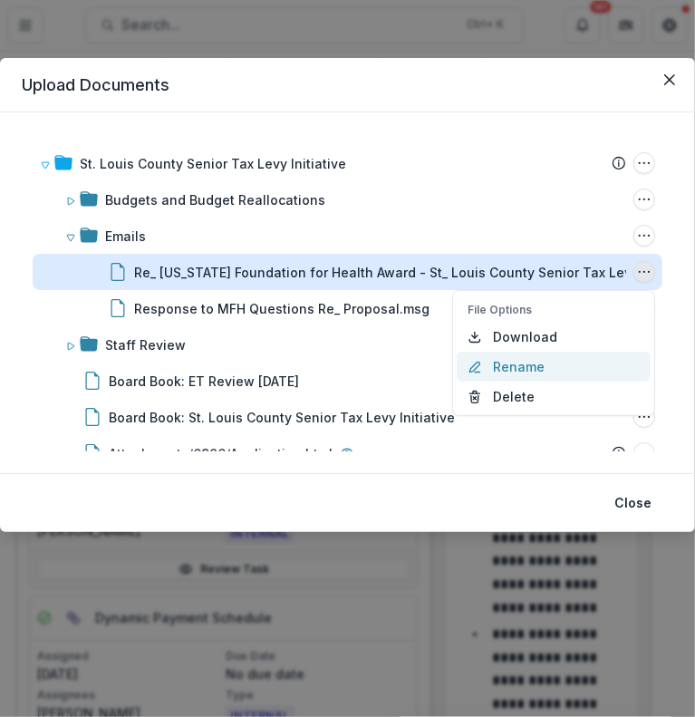
click at [515, 365] on button "Rename" at bounding box center [554, 367] width 194 height 30
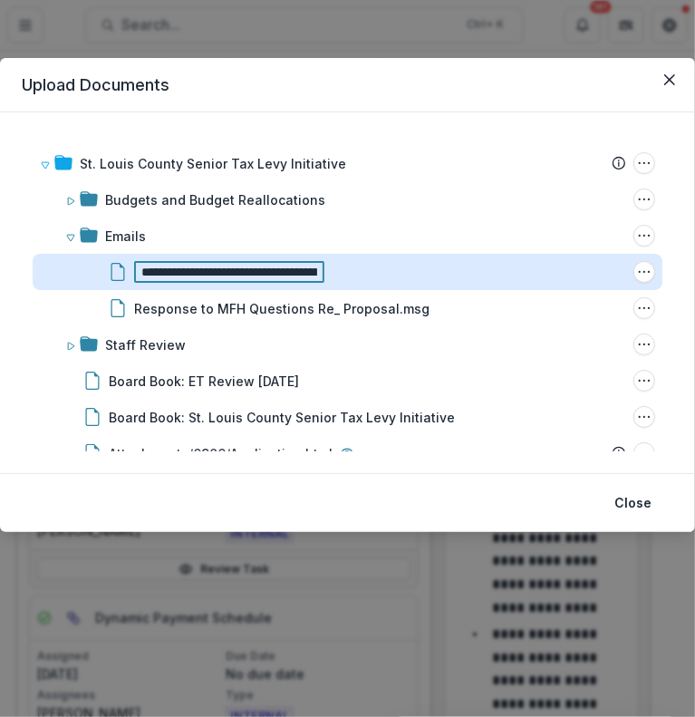
type input "**********"
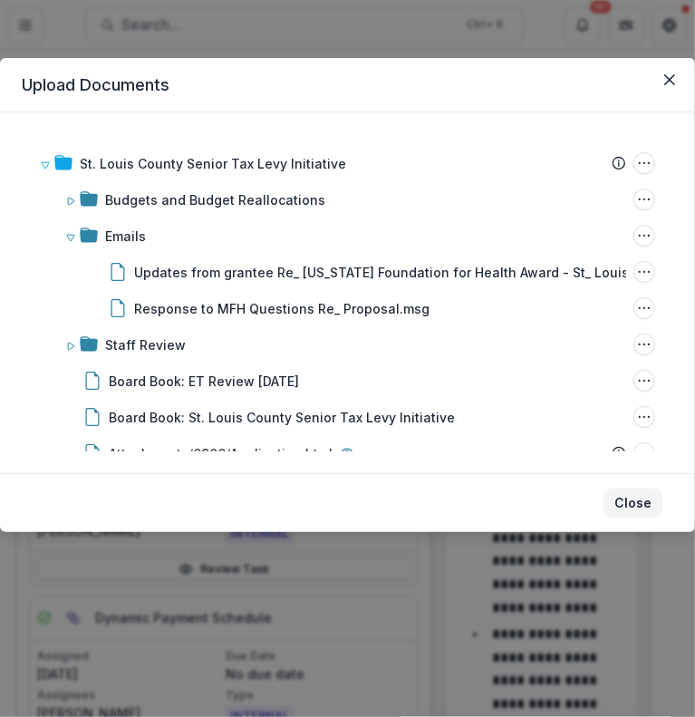
click at [645, 504] on button "Close" at bounding box center [632, 502] width 59 height 29
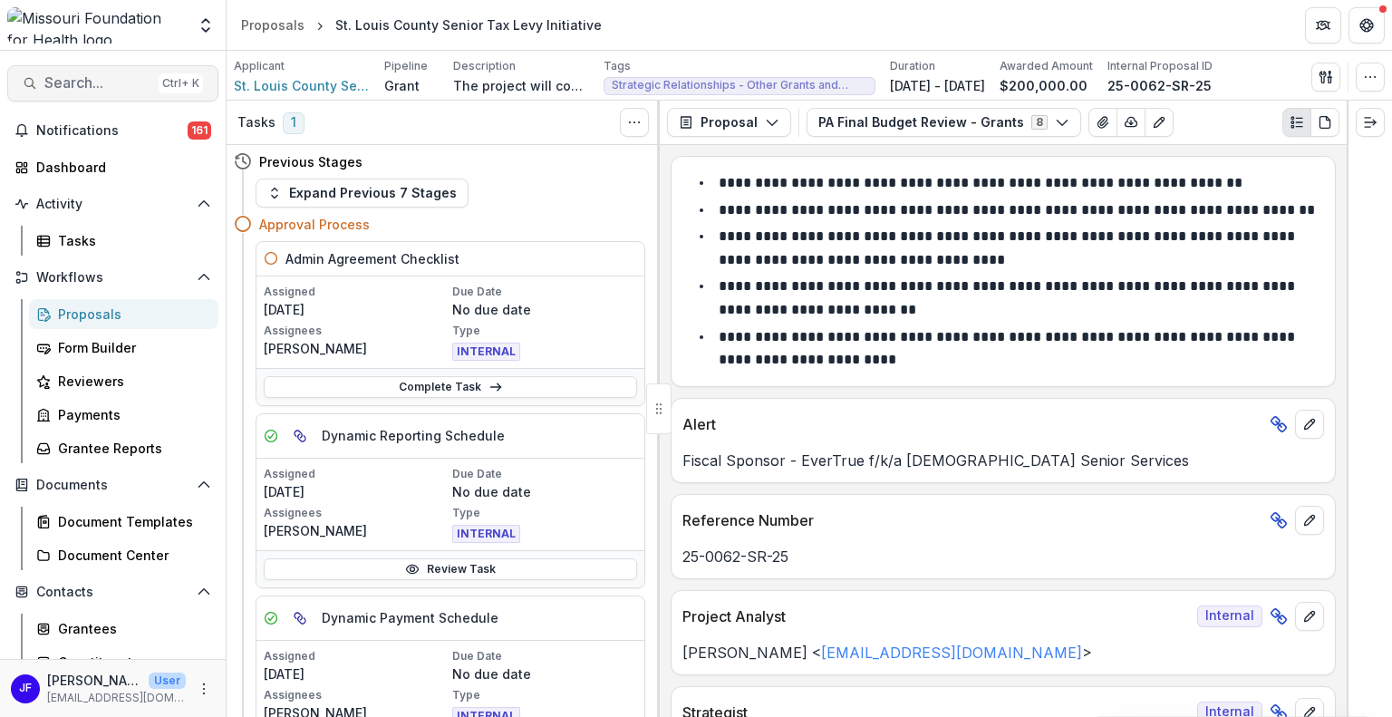
click at [69, 87] on span "Search..." at bounding box center [97, 82] width 107 height 17
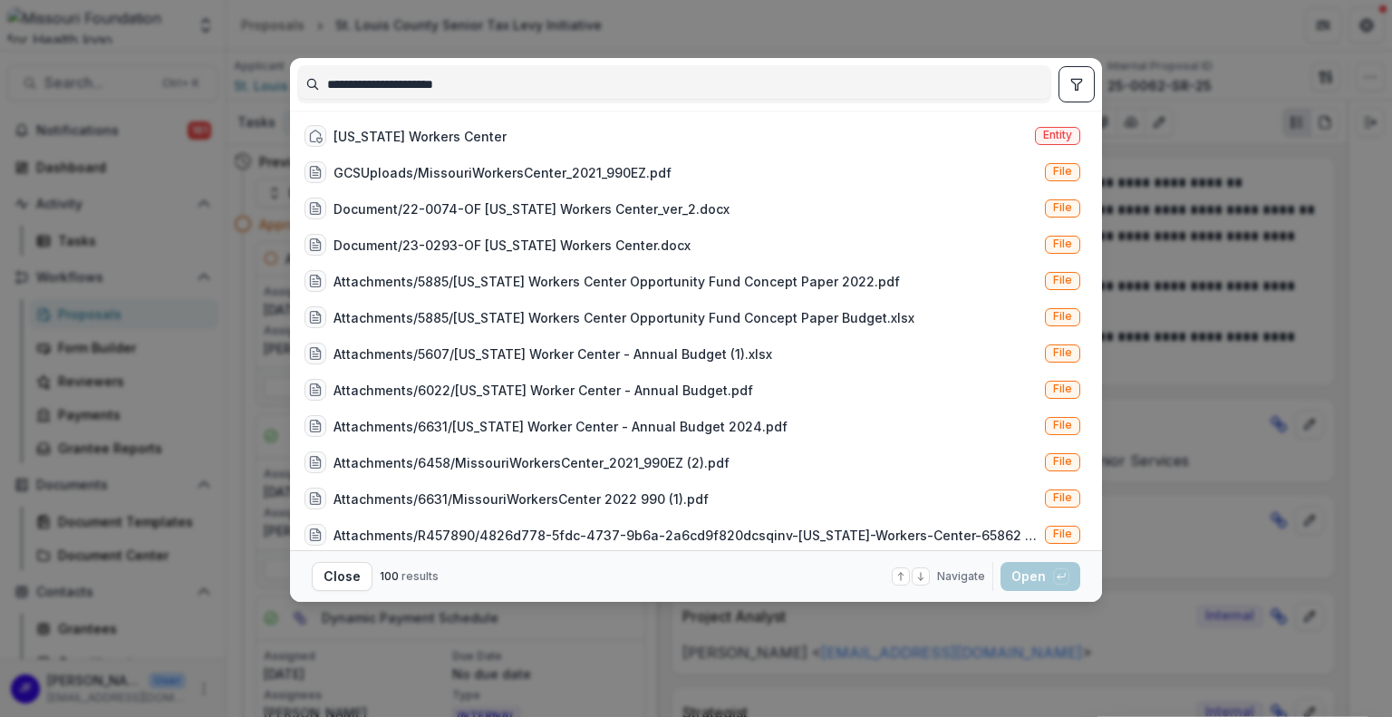
type input "**********"
click at [1073, 89] on icon "toggle filters" at bounding box center [1076, 84] width 14 height 14
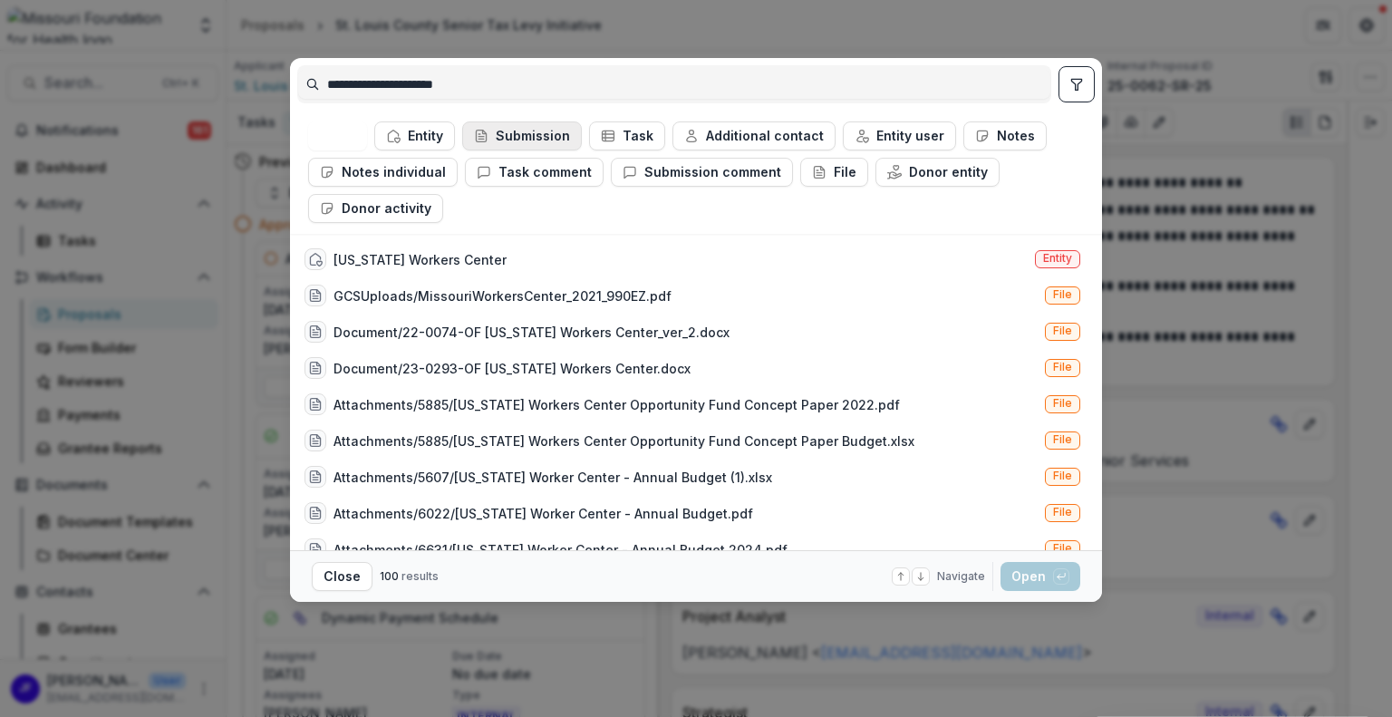
click at [535, 139] on button "Submission" at bounding box center [522, 135] width 120 height 29
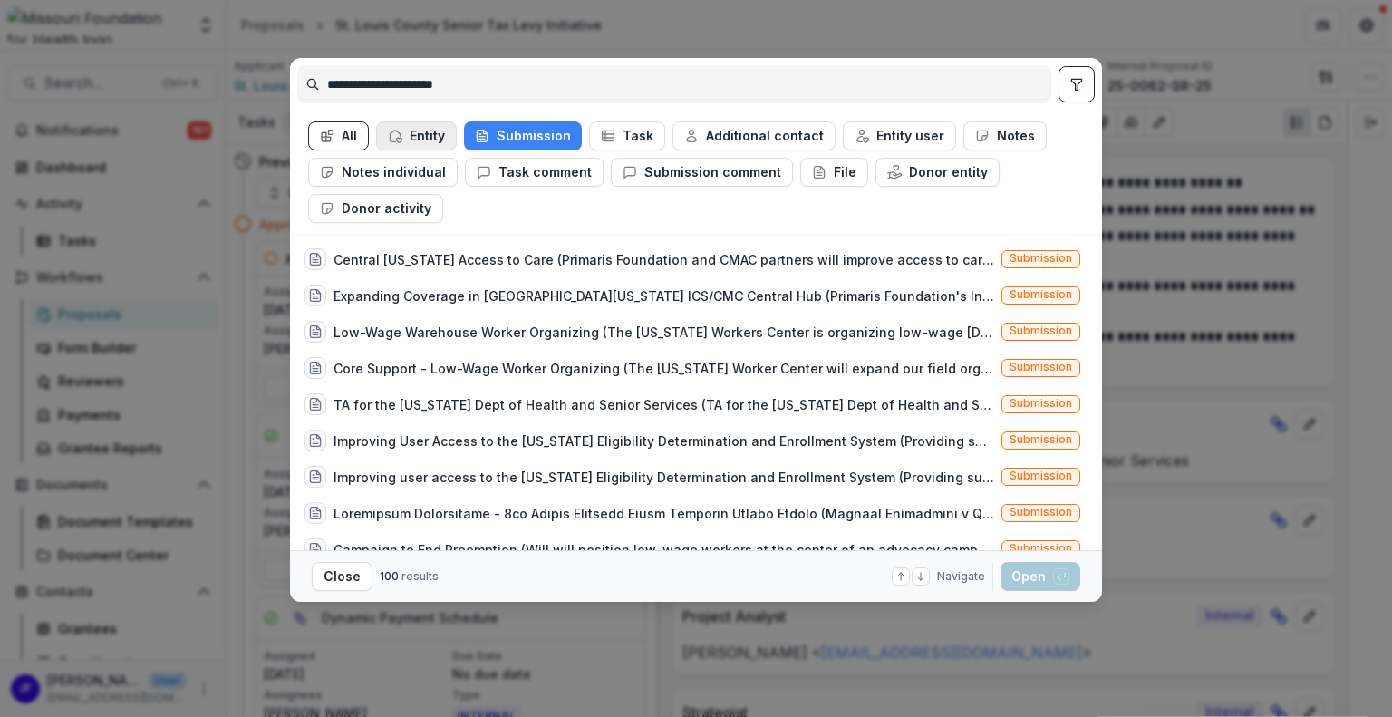
click at [423, 135] on button "Entity" at bounding box center [416, 135] width 81 height 29
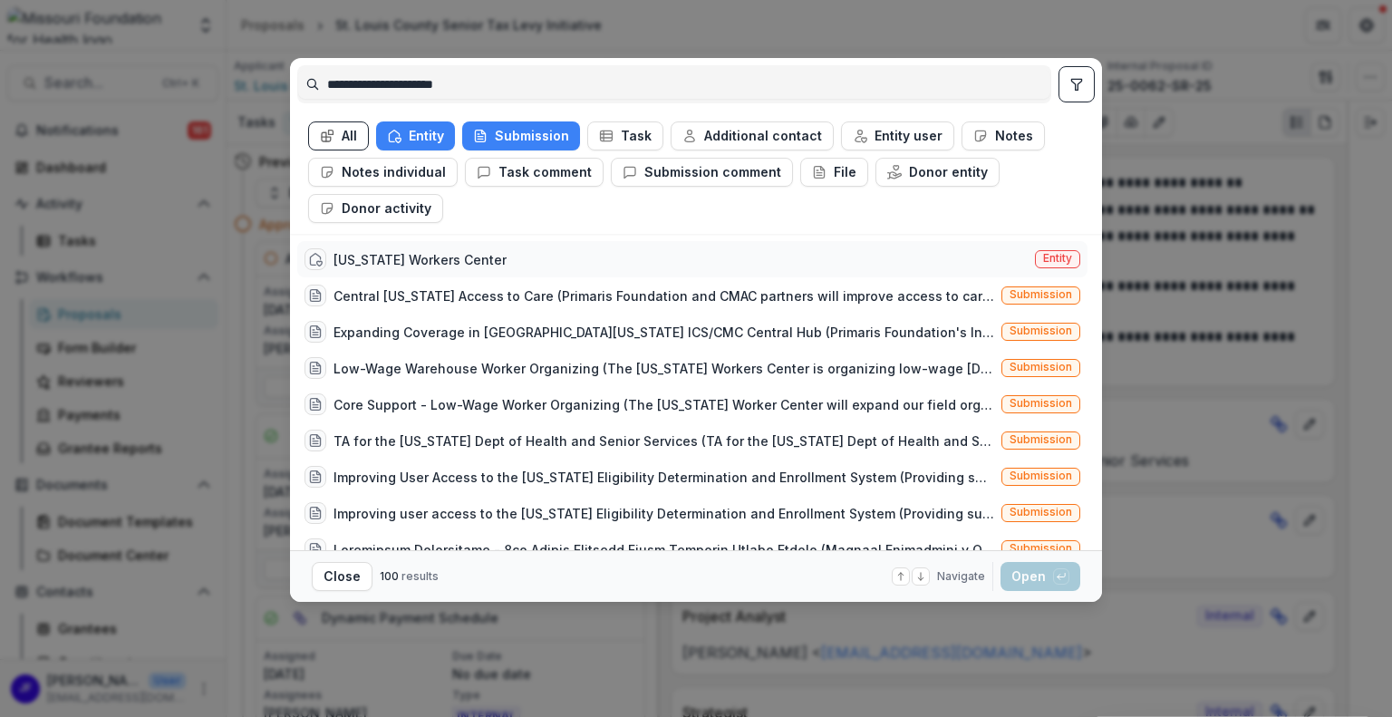
click at [448, 253] on div "Missouri Workers Center" at bounding box center [419, 259] width 173 height 19
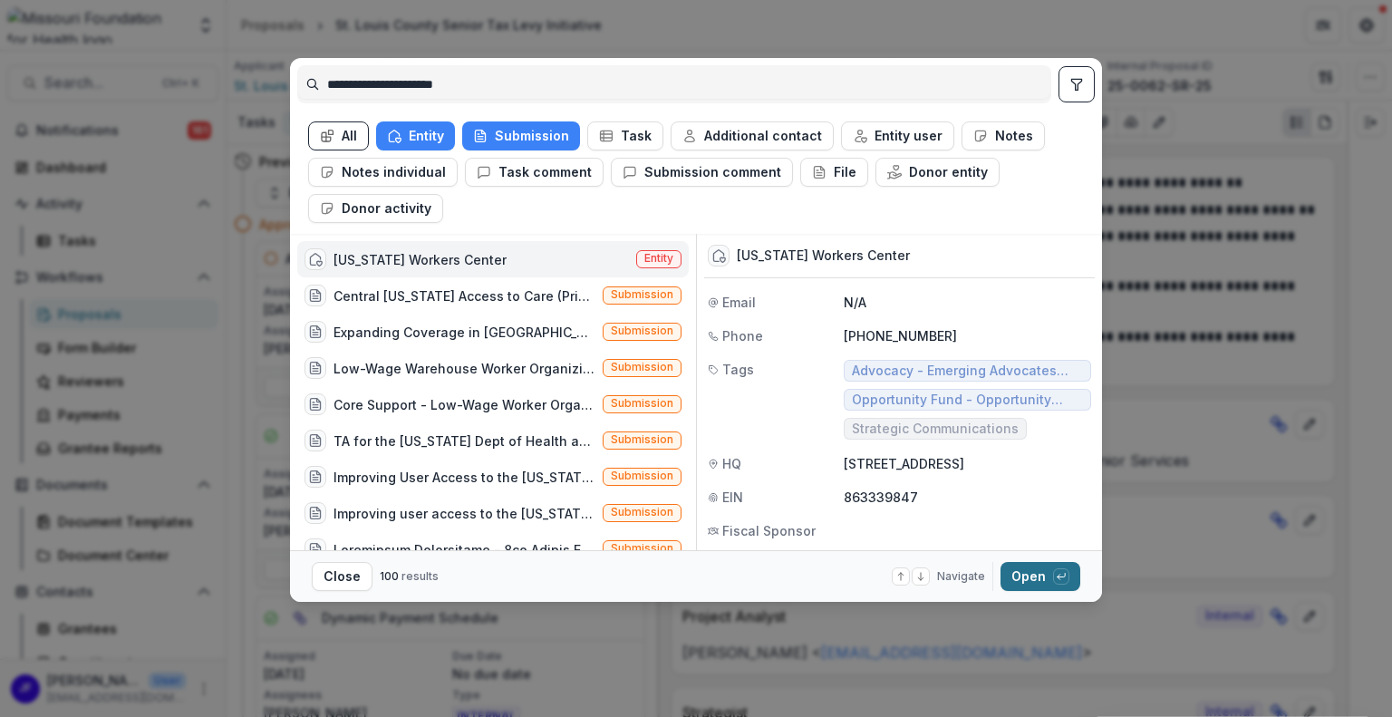
click at [1033, 574] on button "Open with enter key" at bounding box center [1040, 576] width 80 height 29
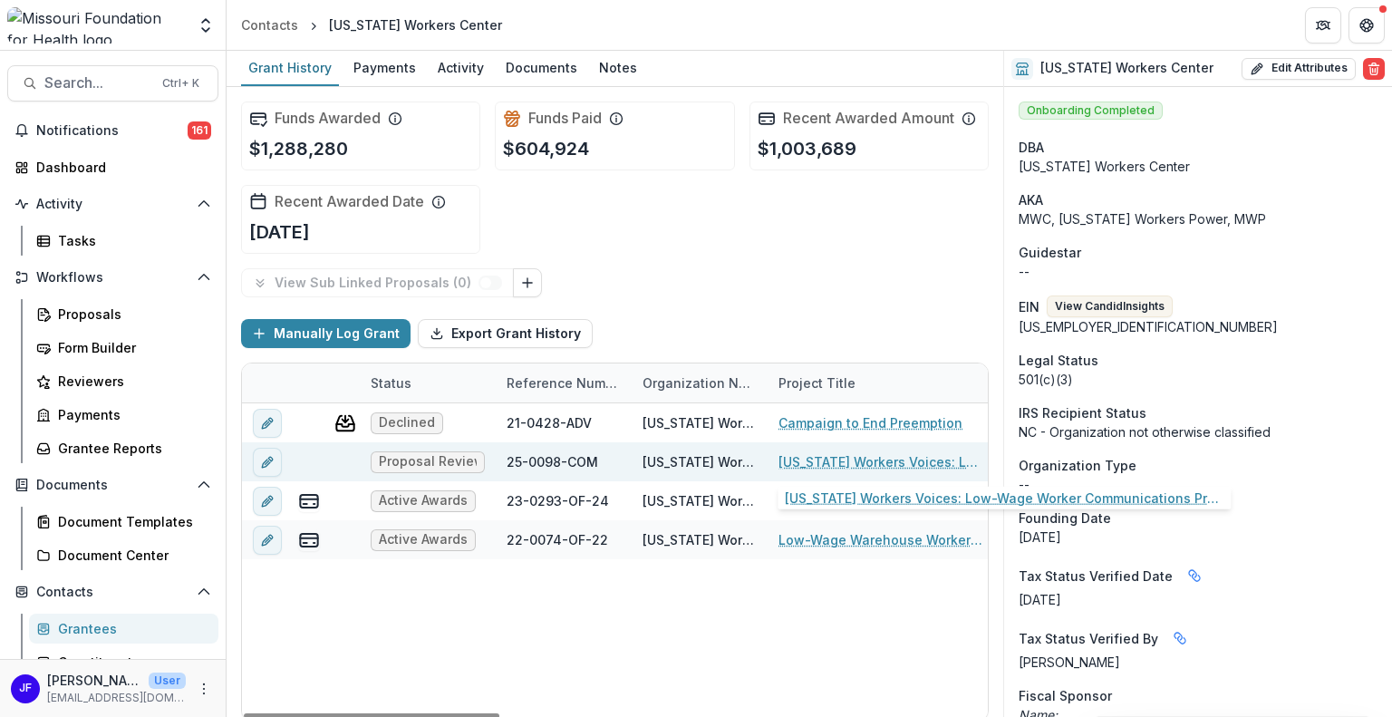
click at [805, 459] on link "Missouri Workers Voices: Low-Wage Worker Communications Program" at bounding box center [880, 461] width 205 height 19
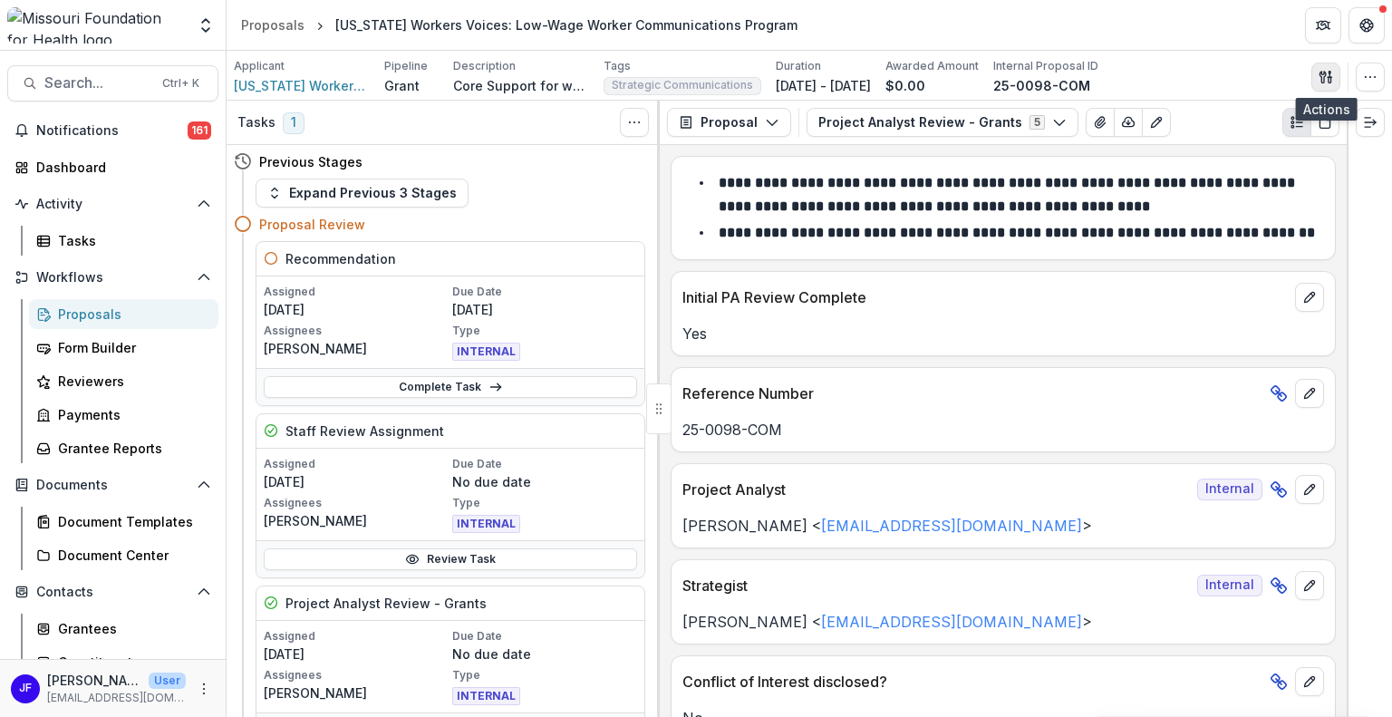
click at [1327, 72] on icon "button" at bounding box center [1325, 77] width 14 height 14
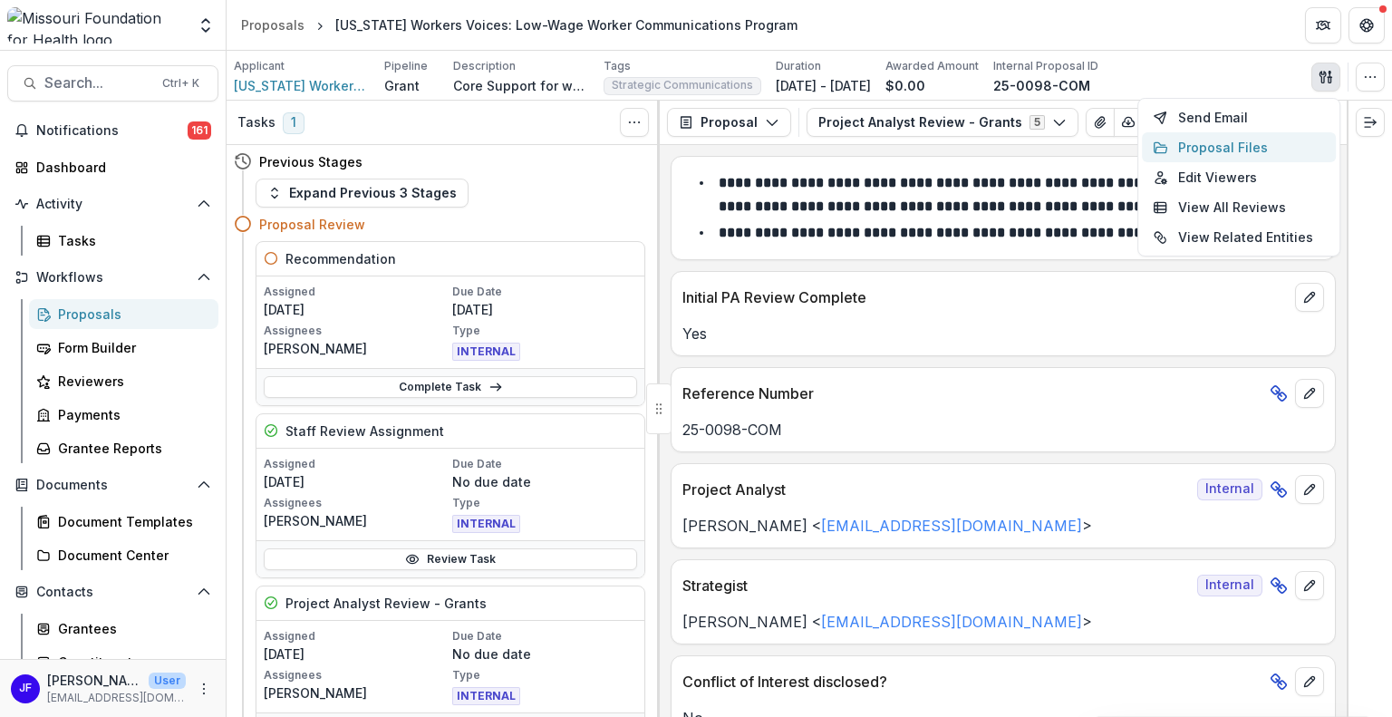
click at [1221, 148] on button "Proposal Files" at bounding box center [1239, 147] width 194 height 30
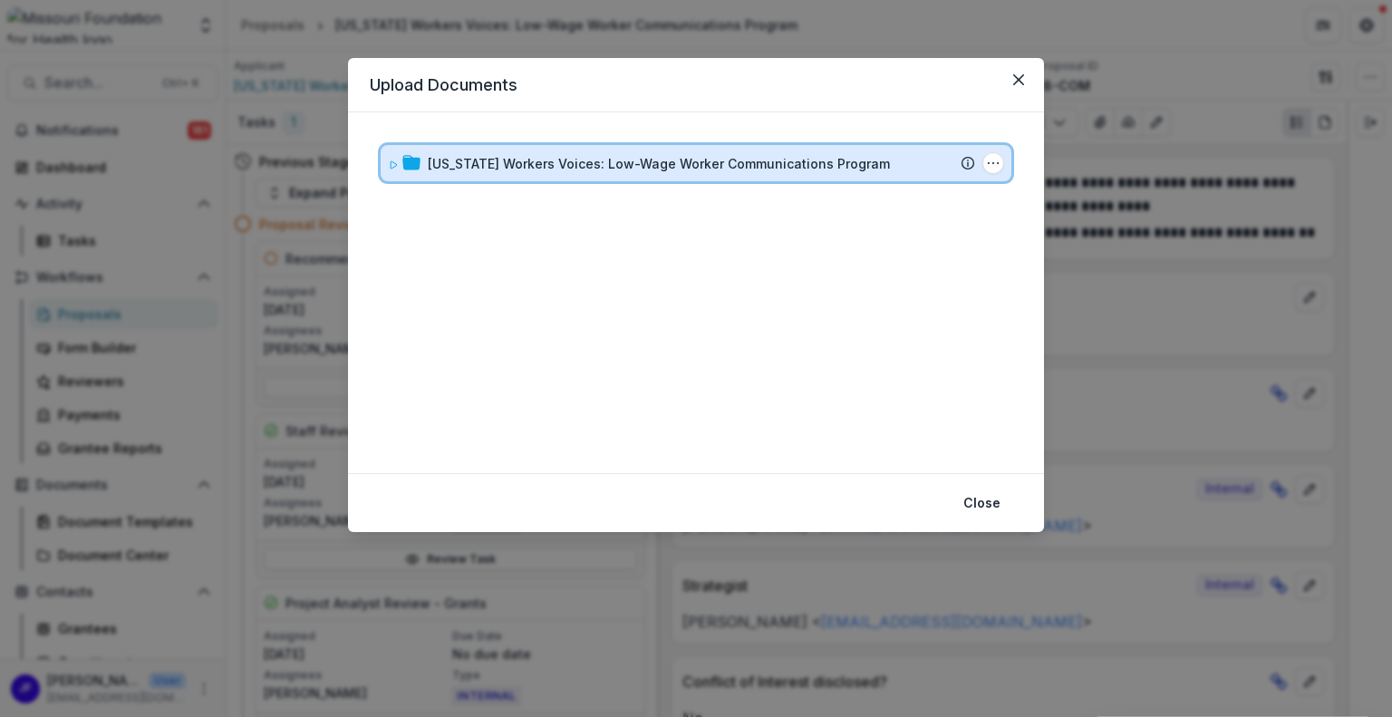
click at [389, 162] on icon at bounding box center [393, 164] width 11 height 11
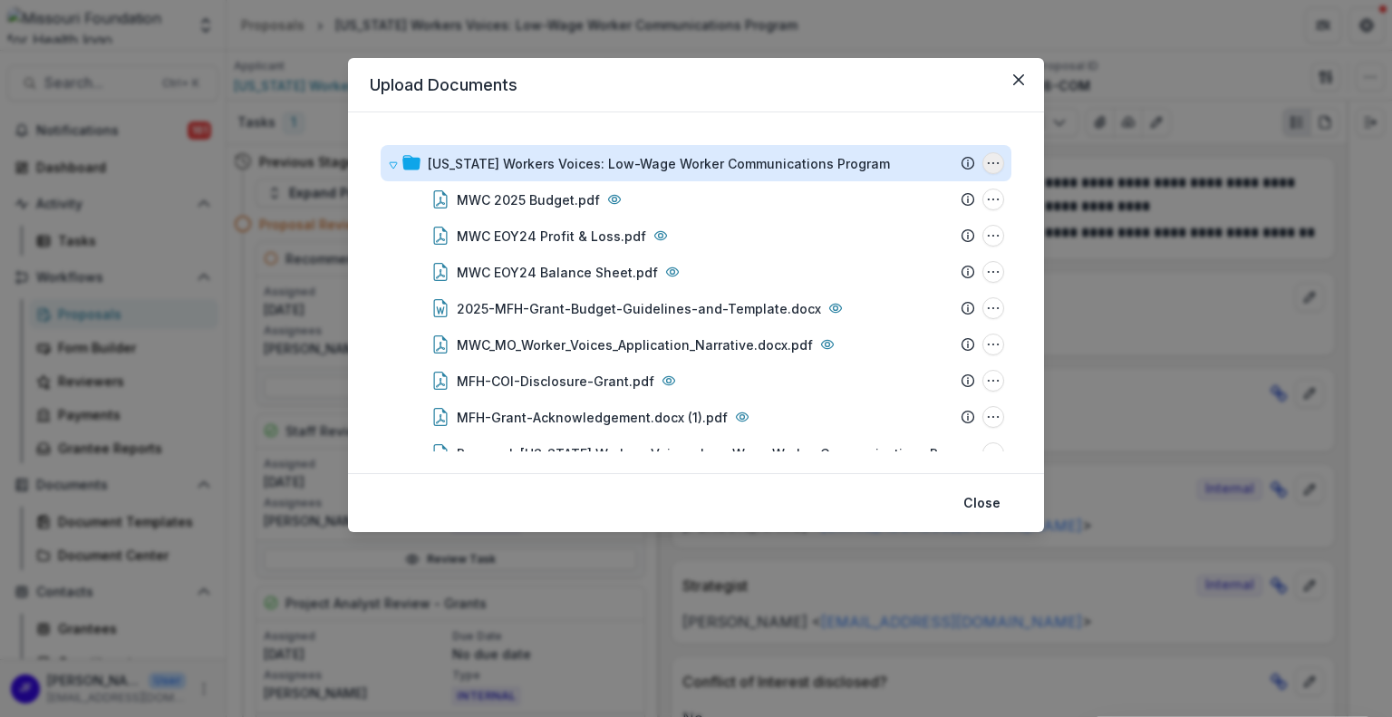
click at [991, 159] on icon "Missouri Workers Voices: Low-Wage Worker Communications Program Options" at bounding box center [993, 163] width 14 height 14
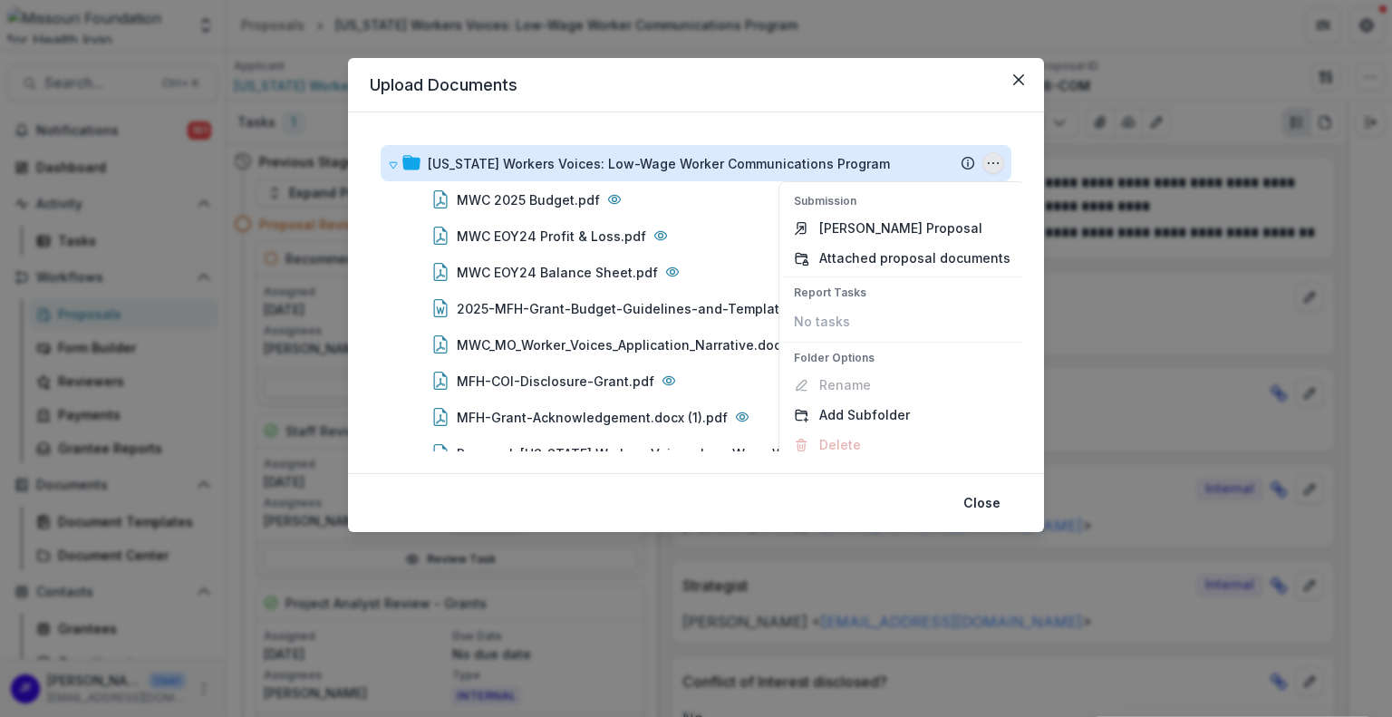
scroll to position [12, 0]
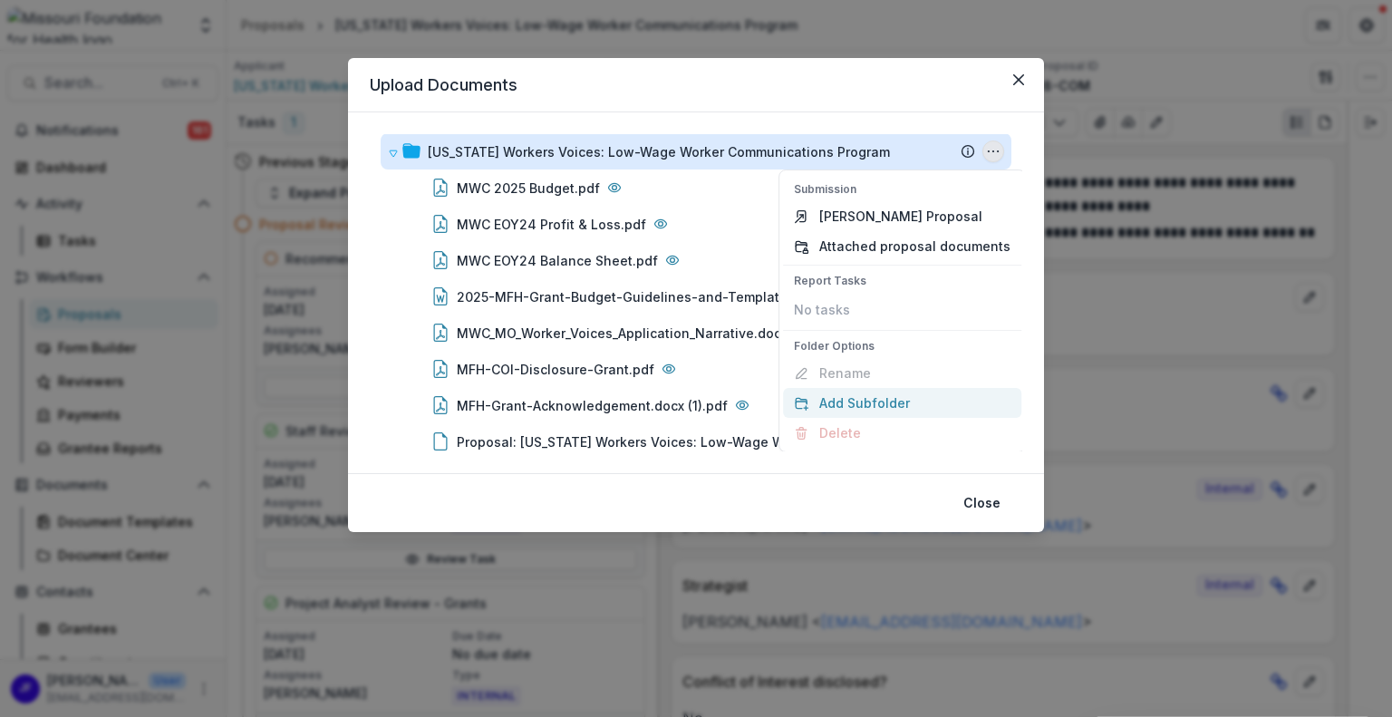
click at [866, 394] on button "Add Subfolder" at bounding box center [902, 403] width 238 height 30
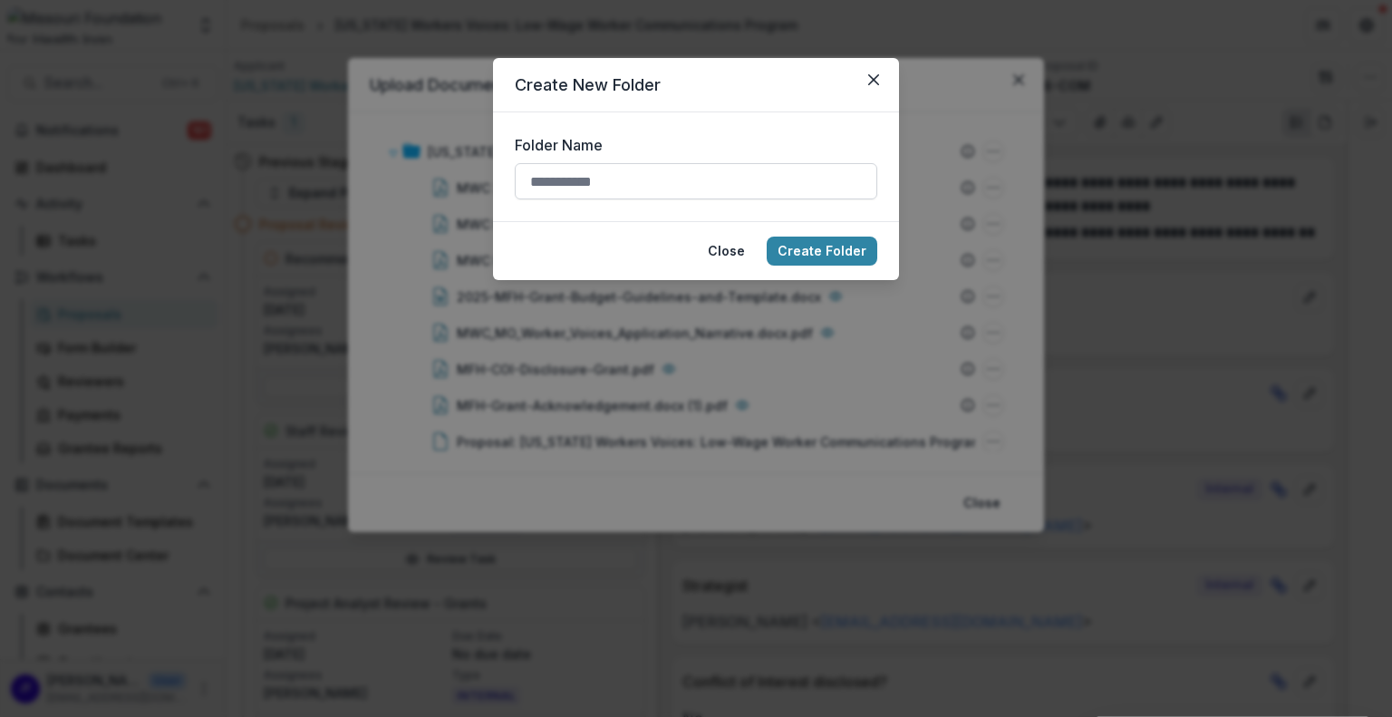
click at [602, 177] on input "Folder Name" at bounding box center [696, 181] width 362 height 36
type input "******"
click at [805, 255] on button "Create Folder" at bounding box center [821, 250] width 111 height 29
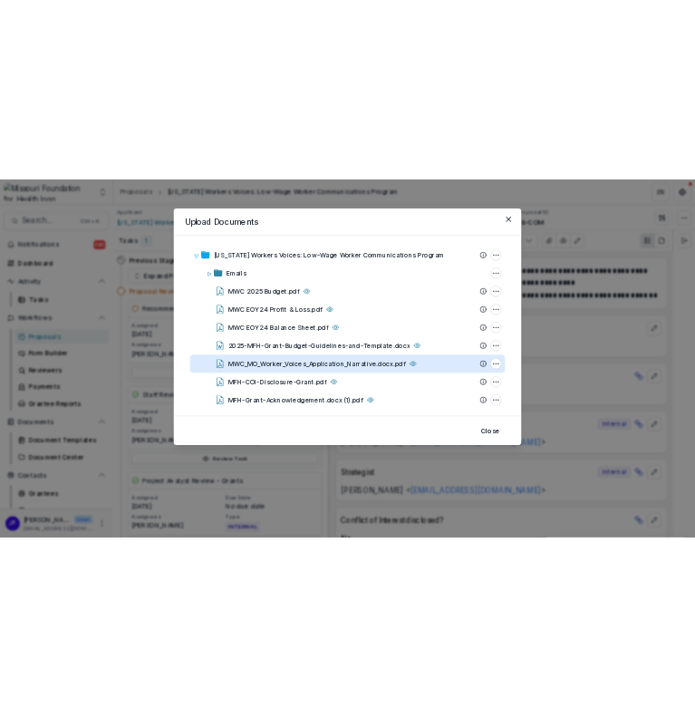
scroll to position [0, 0]
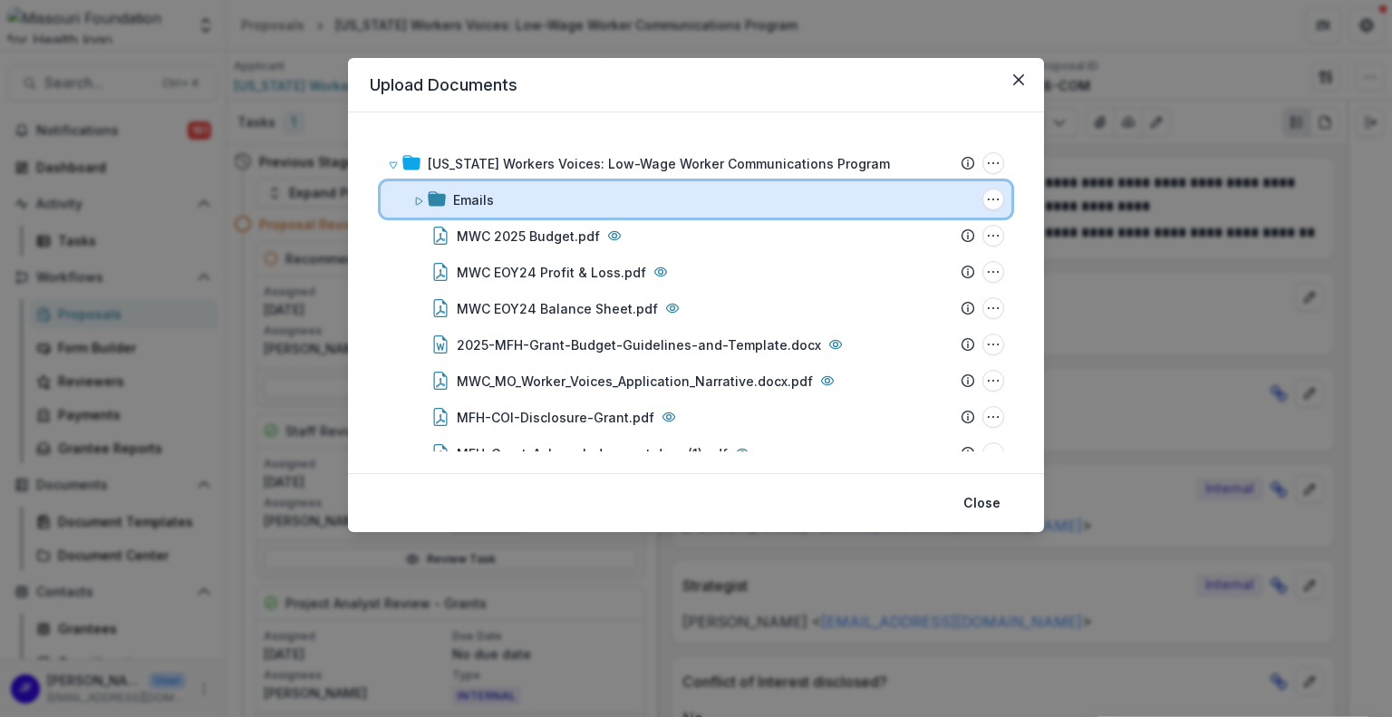
click at [497, 198] on div "Emails" at bounding box center [714, 199] width 522 height 19
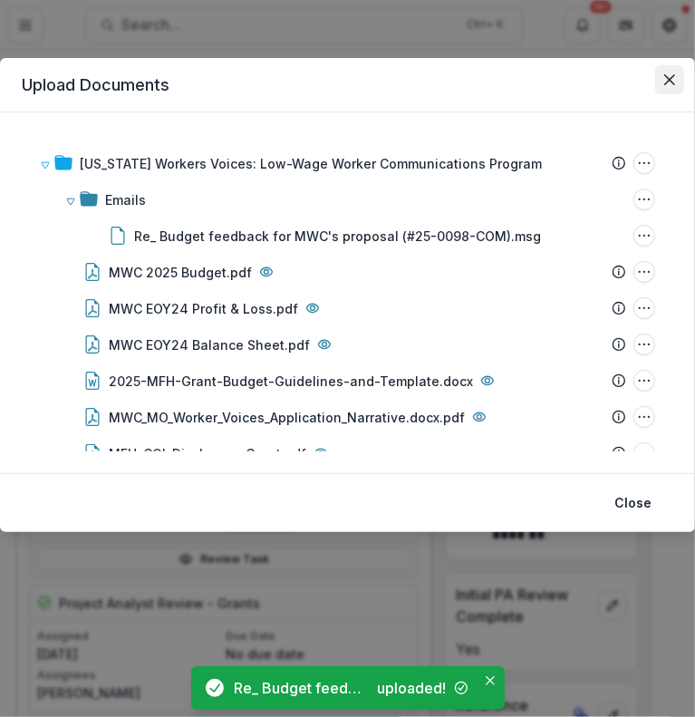
click at [673, 79] on icon "Close" at bounding box center [669, 79] width 11 height 11
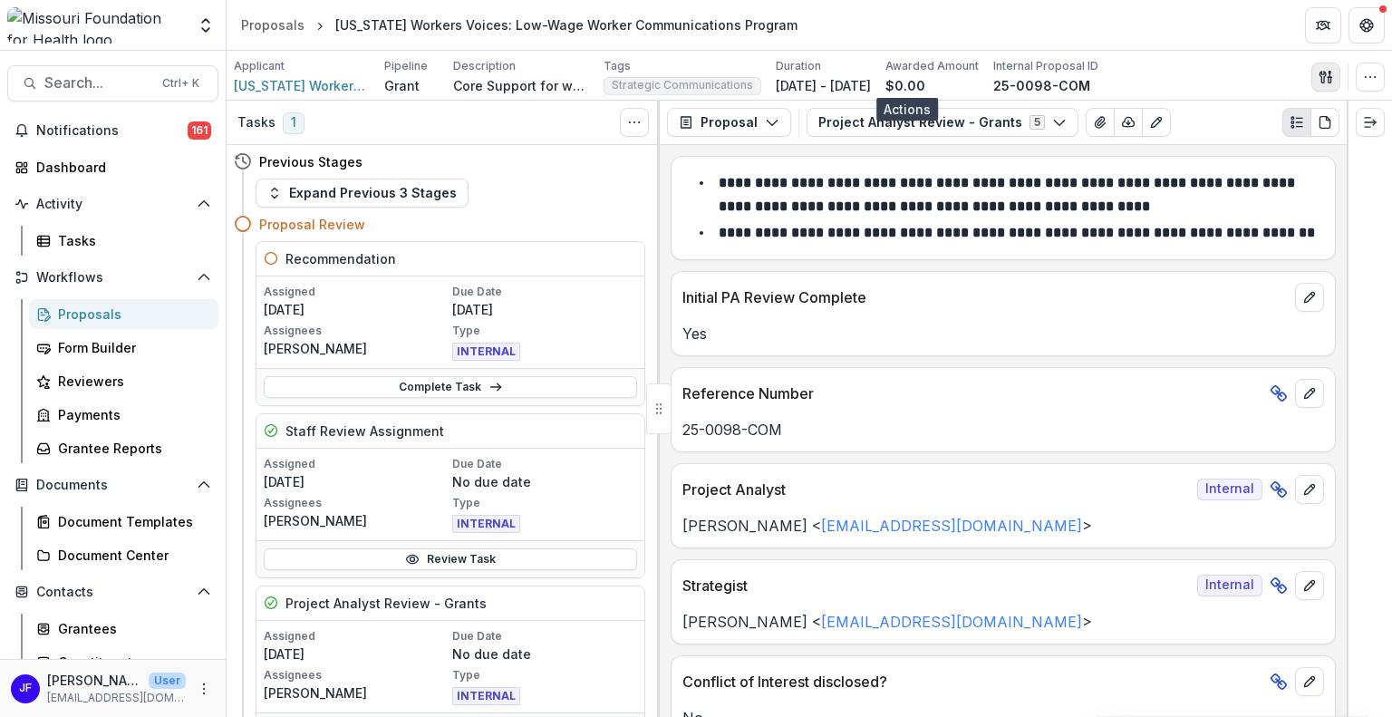
click at [1328, 82] on icon "button" at bounding box center [1329, 79] width 3 height 5
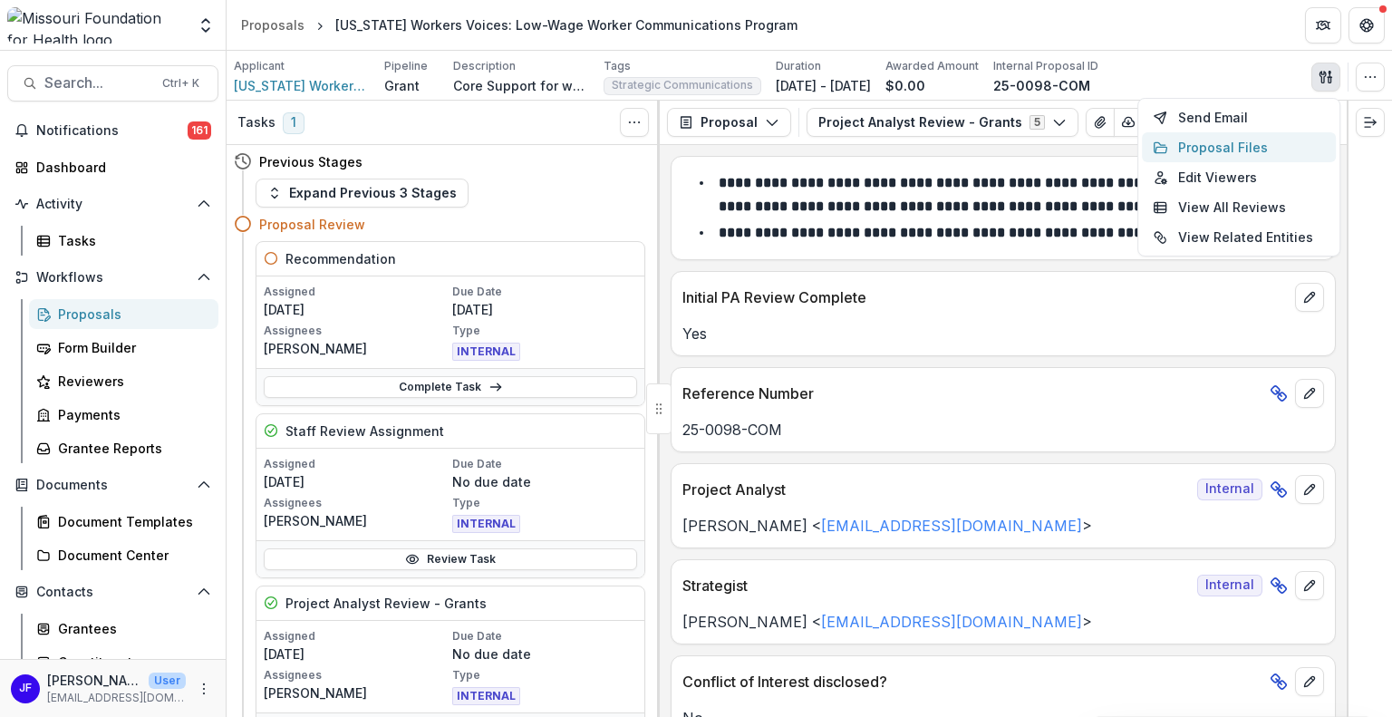
click at [1185, 145] on button "Proposal Files" at bounding box center [1239, 147] width 194 height 30
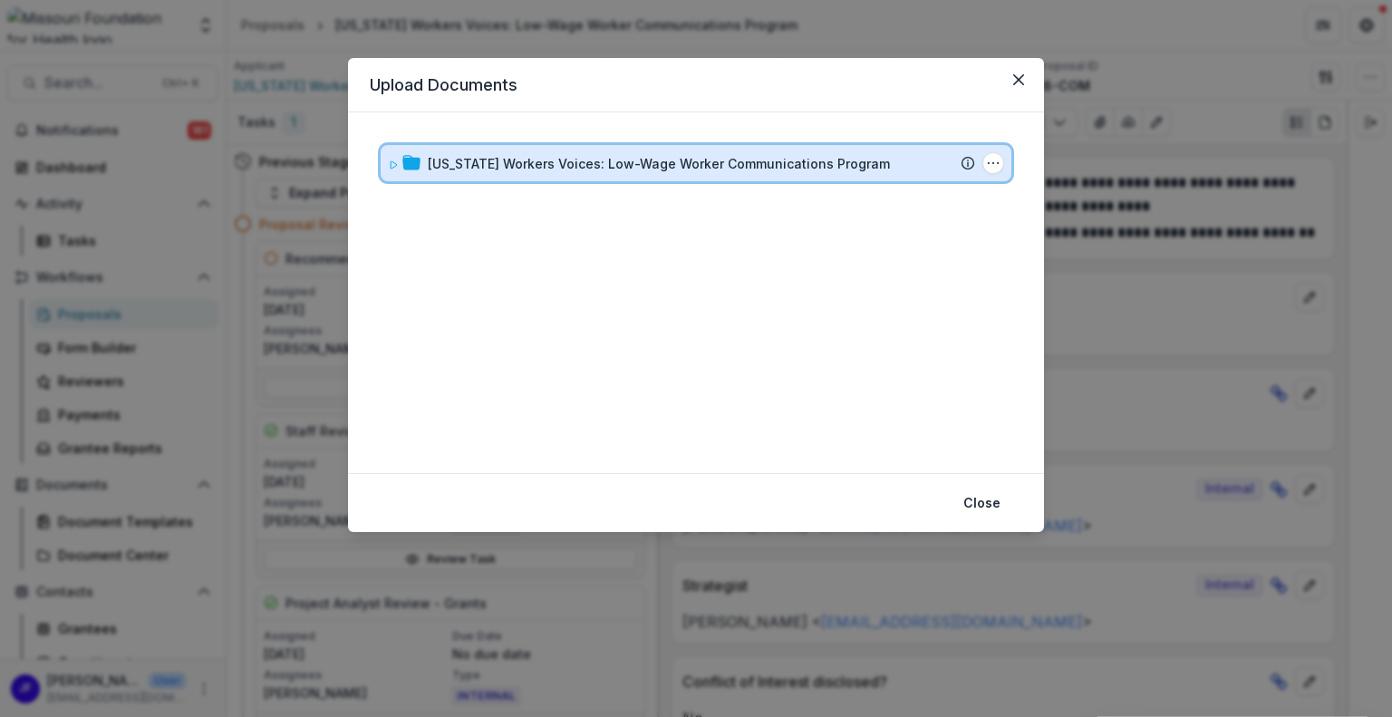
click at [392, 166] on icon at bounding box center [393, 164] width 6 height 7
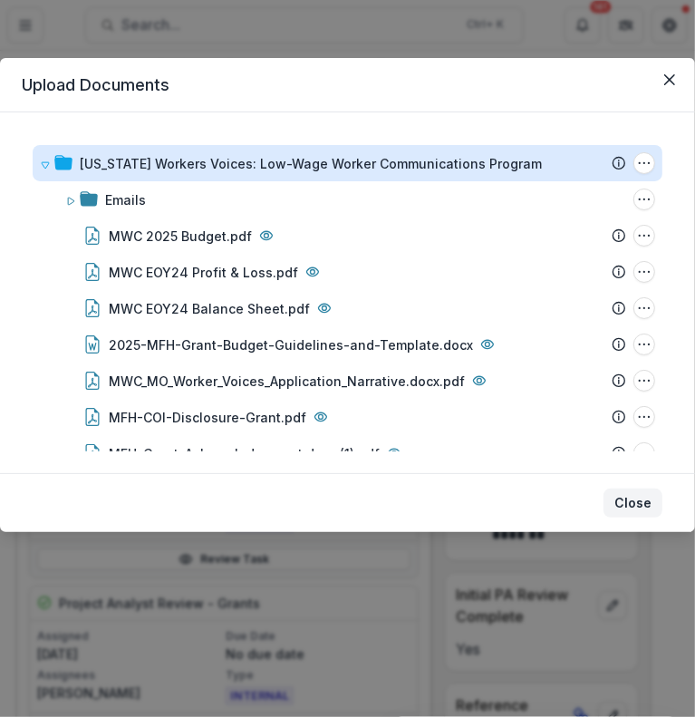
click at [627, 503] on button "Close" at bounding box center [632, 502] width 59 height 29
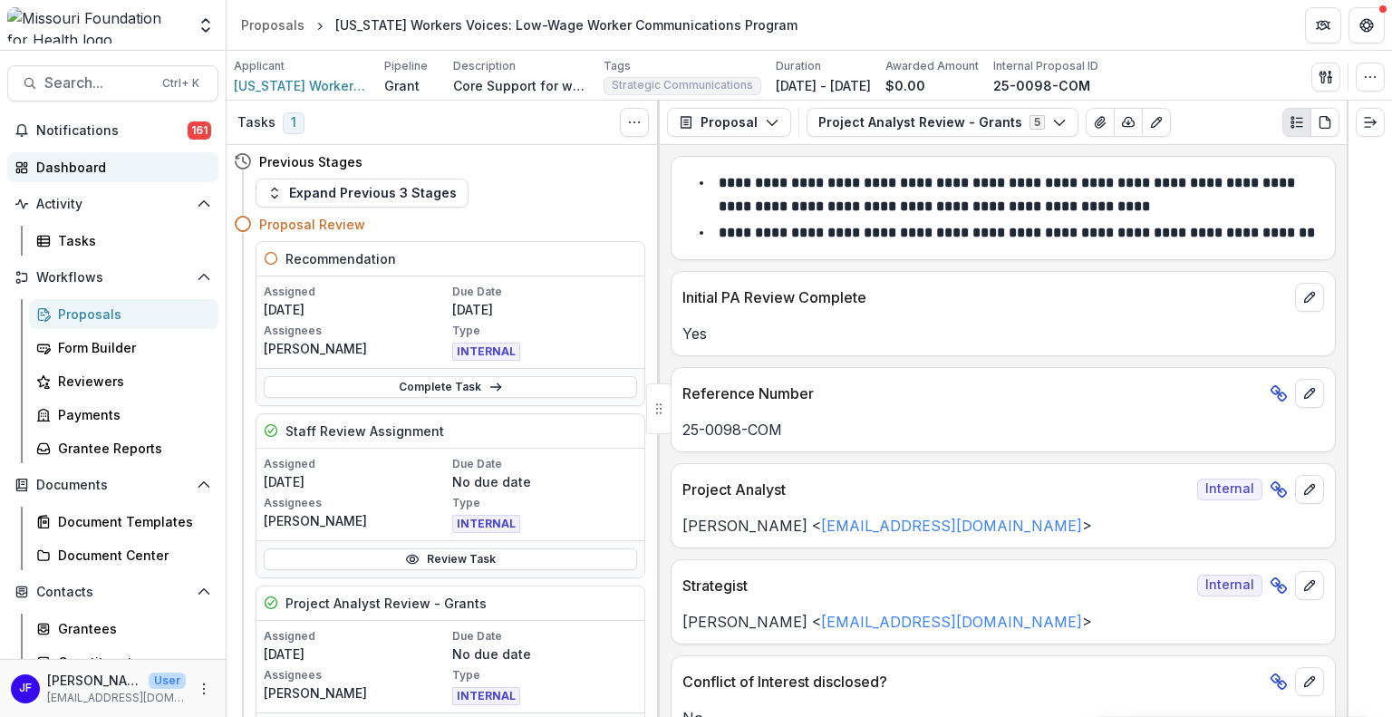
click at [112, 174] on div "Dashboard" at bounding box center [120, 167] width 168 height 19
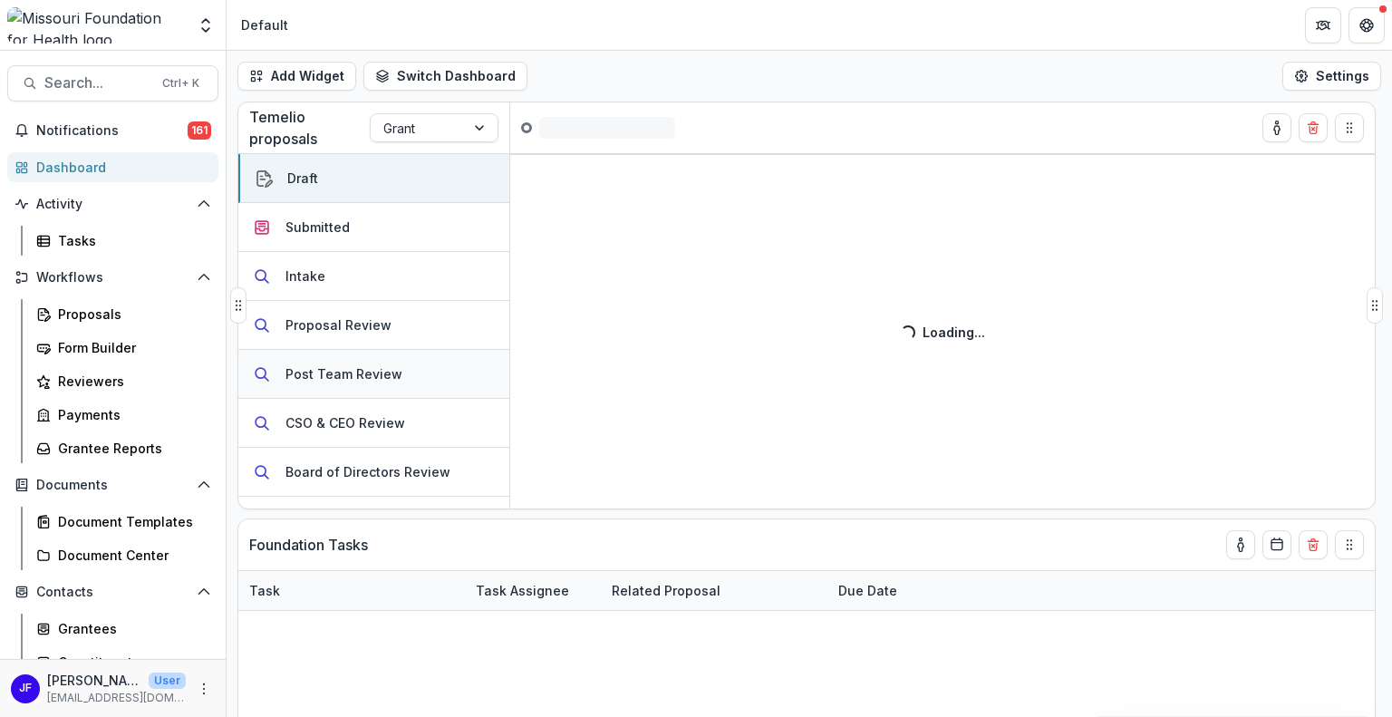
click at [373, 372] on div "Post Team Review" at bounding box center [343, 373] width 117 height 19
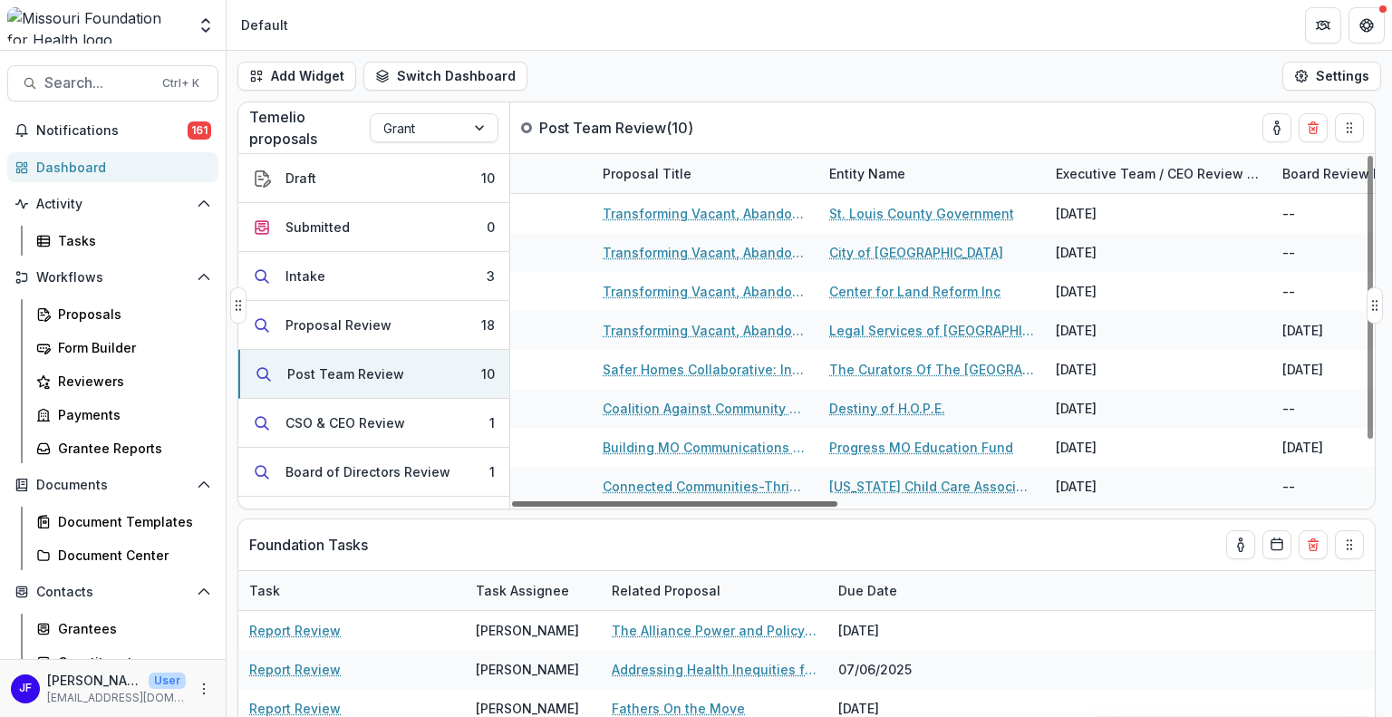
scroll to position [0, 586]
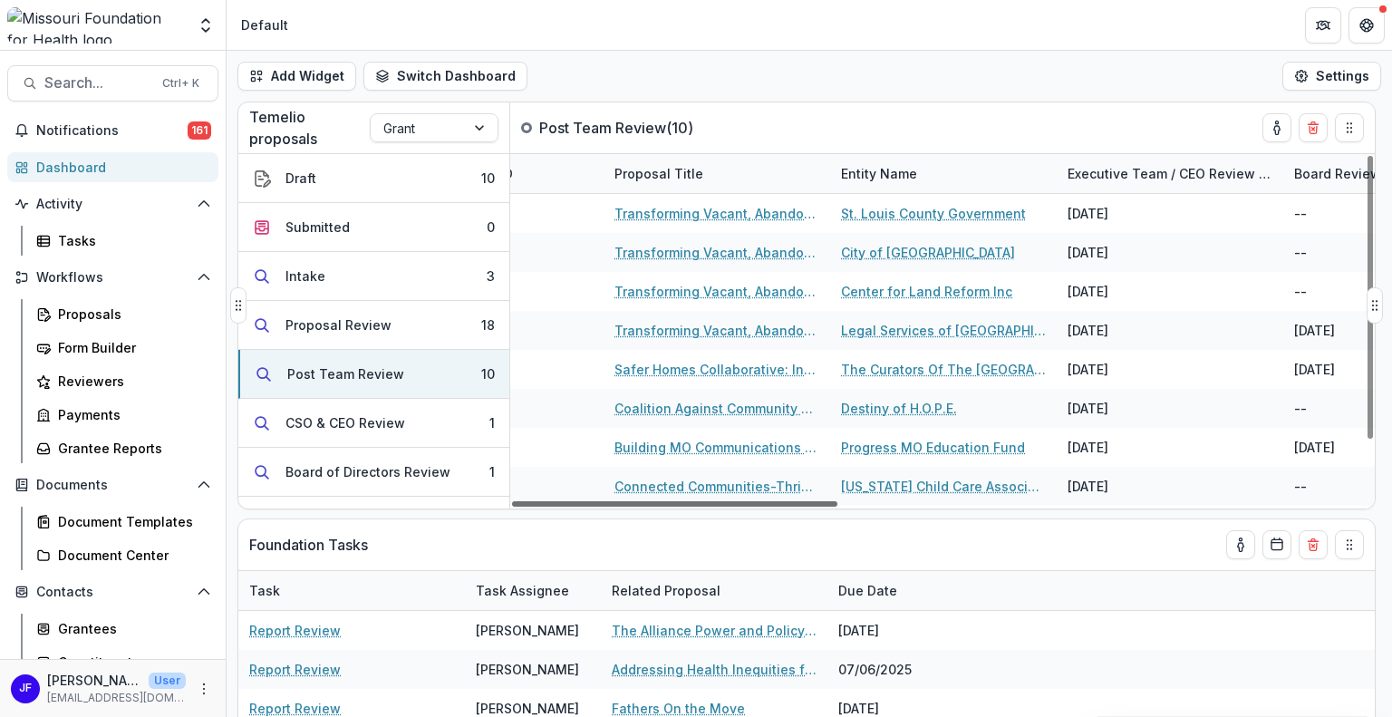
drag, startPoint x: 714, startPoint y: 503, endPoint x: 934, endPoint y: 531, distance: 221.9
click at [837, 506] on div at bounding box center [674, 503] width 325 height 5
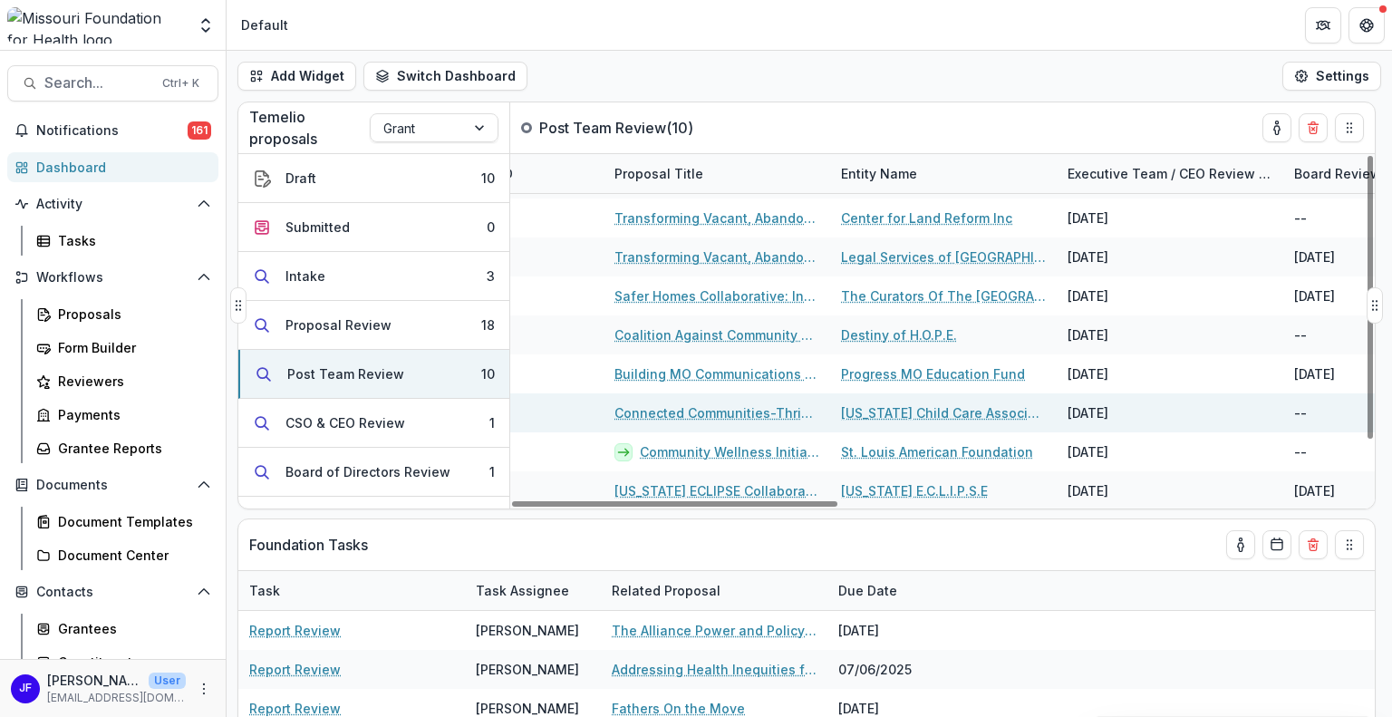
scroll to position [91, 0]
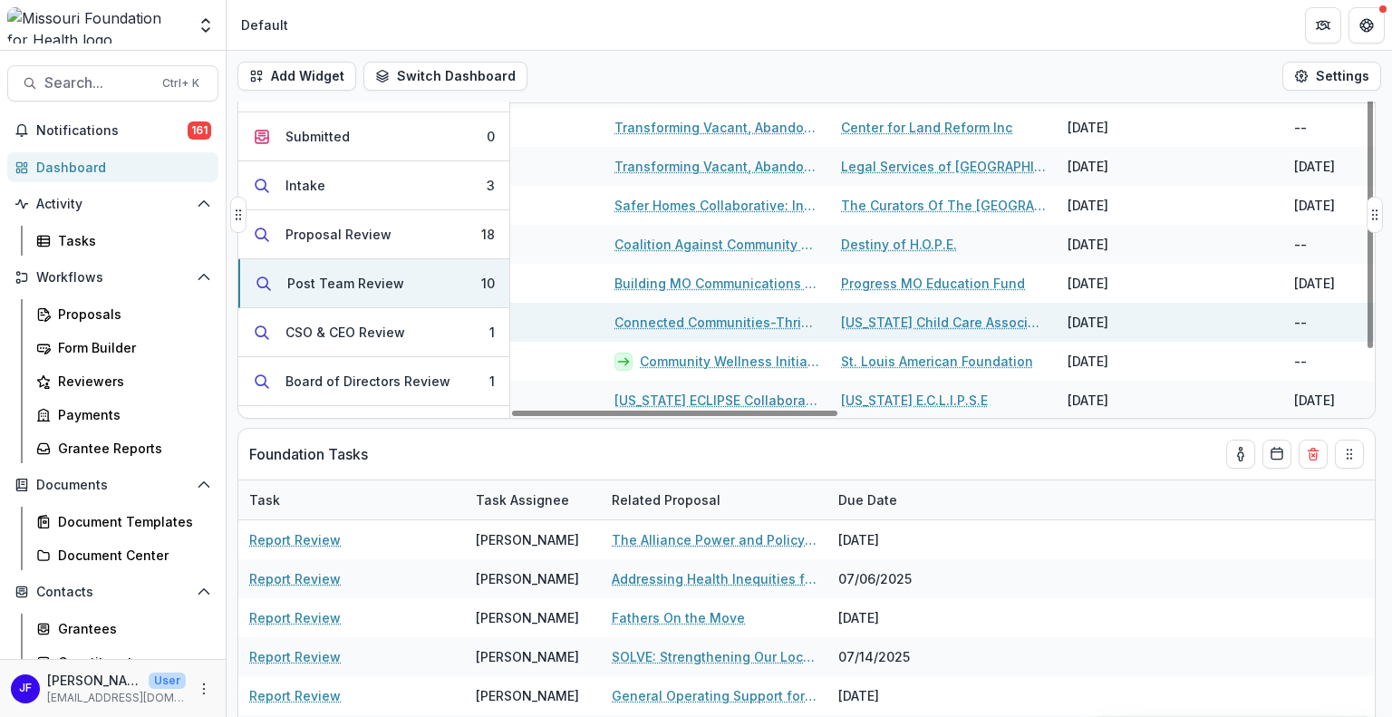
click at [725, 318] on link "Connected Communities-Thriving Families" at bounding box center [716, 322] width 205 height 19
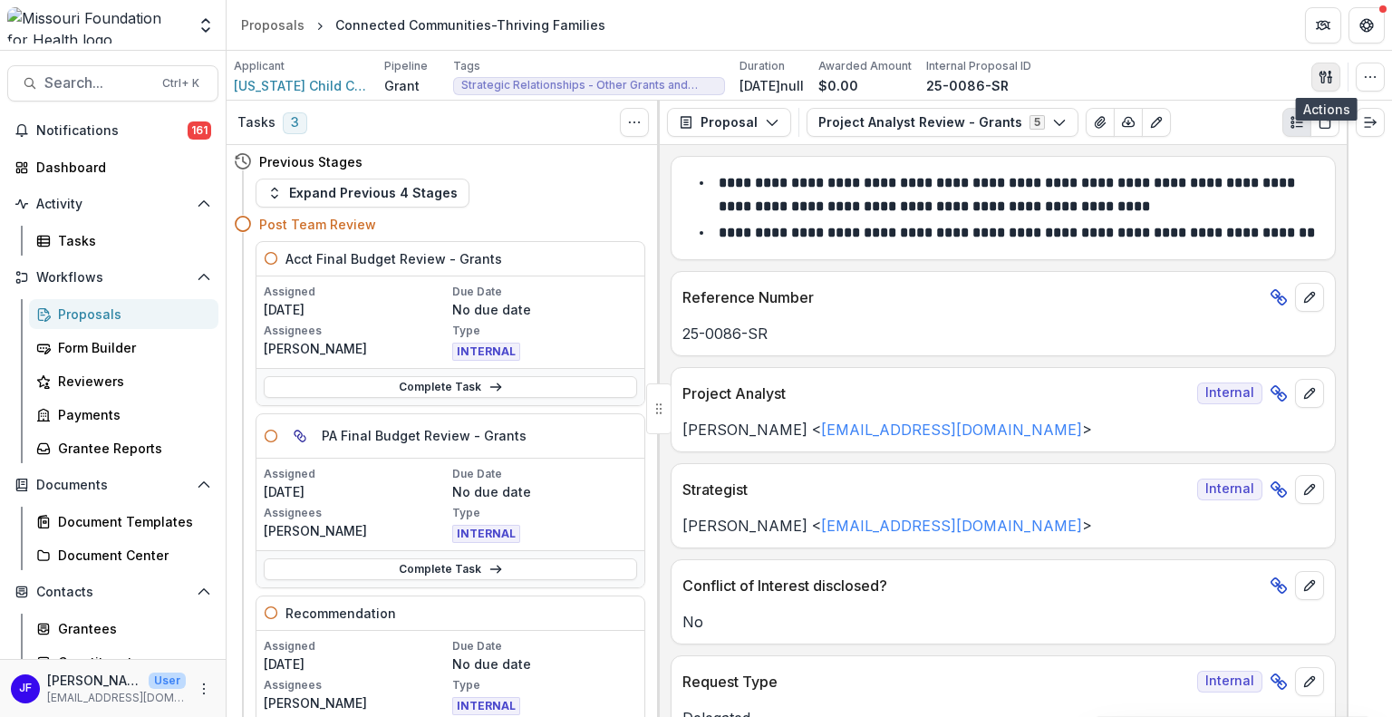
click at [1334, 79] on button "button" at bounding box center [1325, 77] width 29 height 29
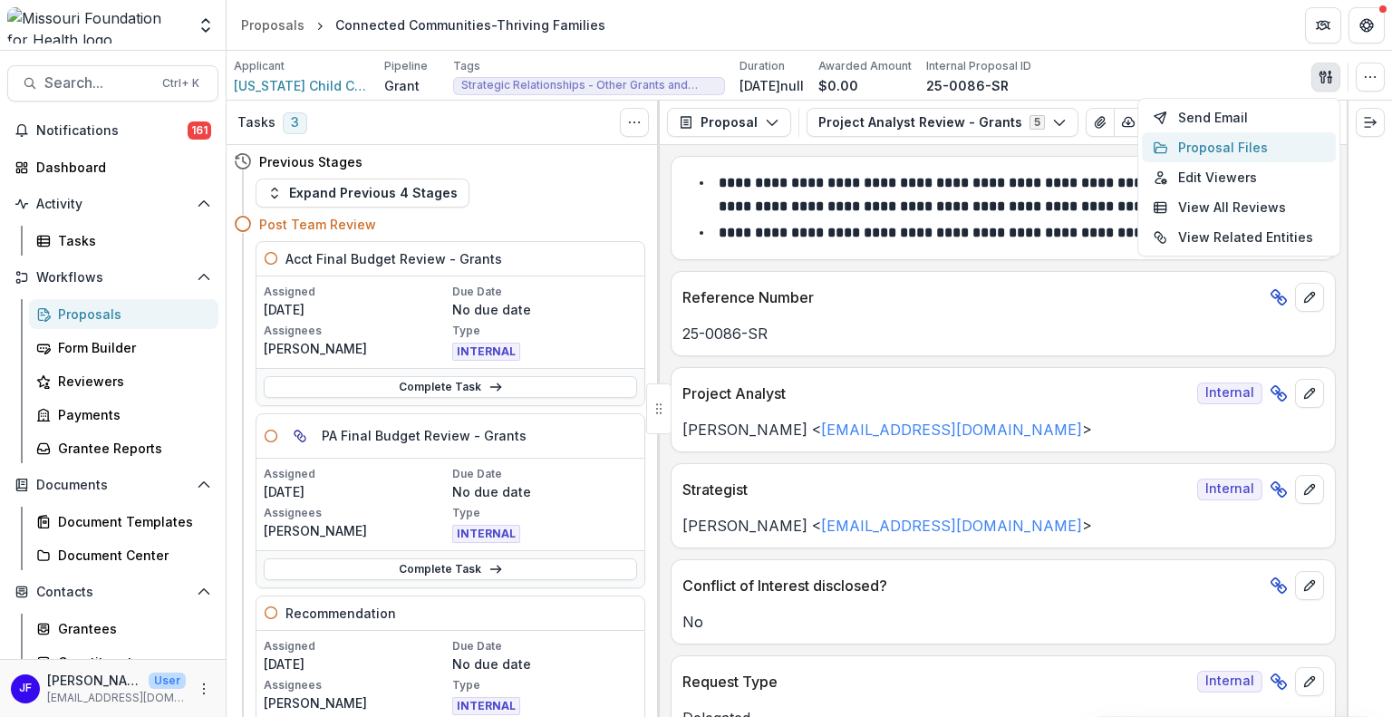
click at [1243, 147] on button "Proposal Files" at bounding box center [1239, 147] width 194 height 30
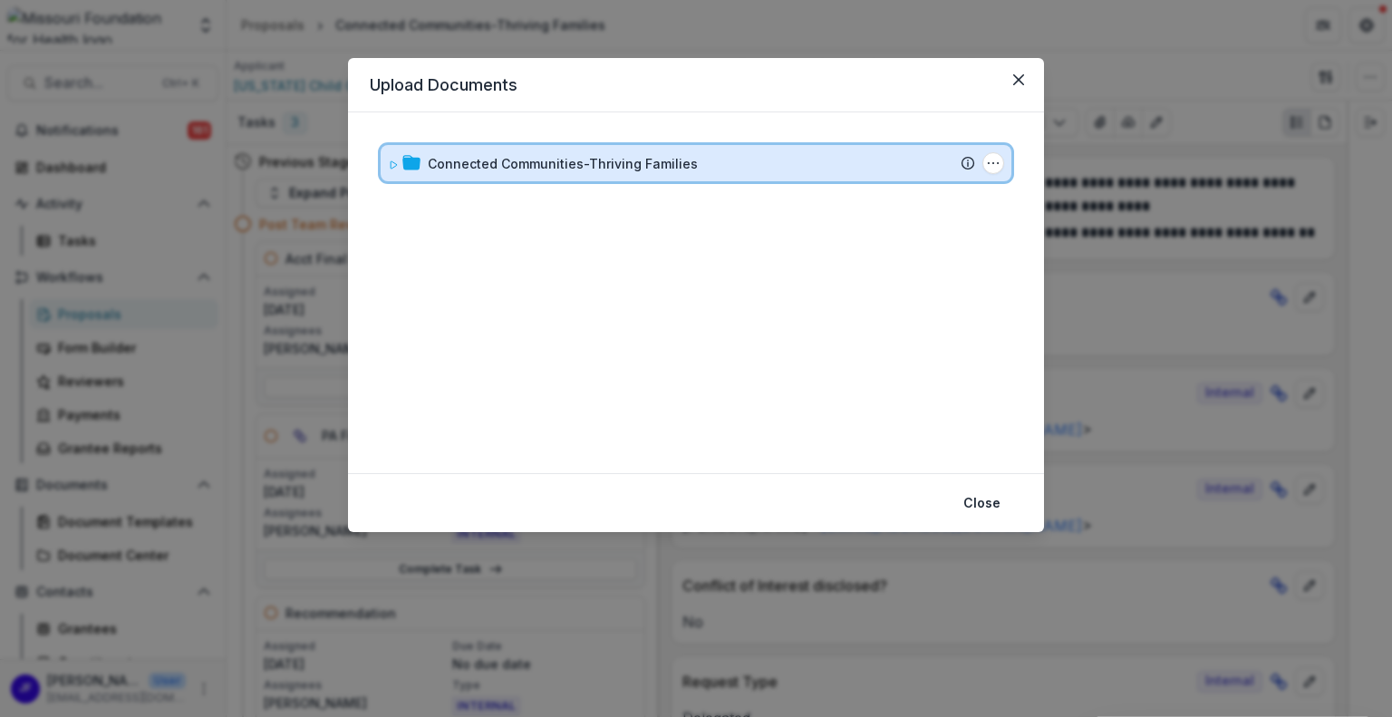
click at [387, 161] on div "Connected Communities-Thriving Families Submission Temelio Proposal Attached pr…" at bounding box center [696, 163] width 631 height 36
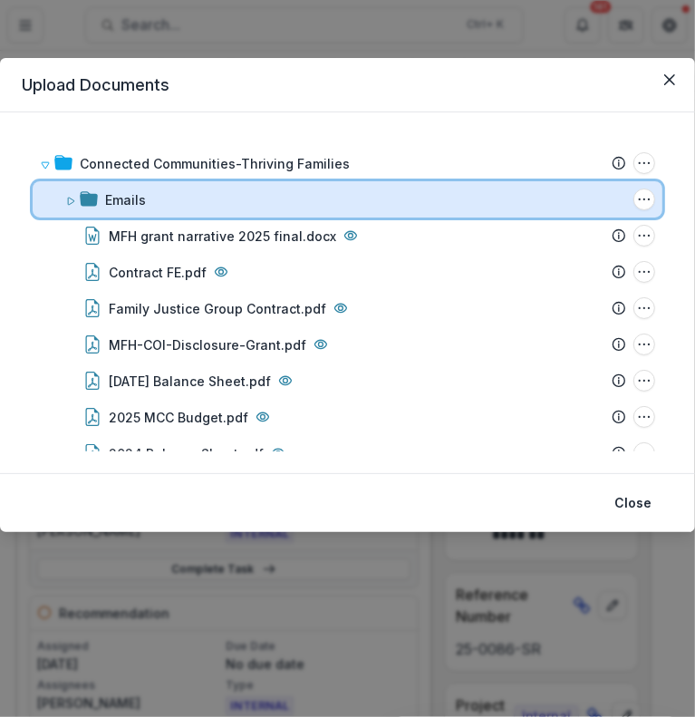
click at [76, 202] on div at bounding box center [81, 199] width 33 height 19
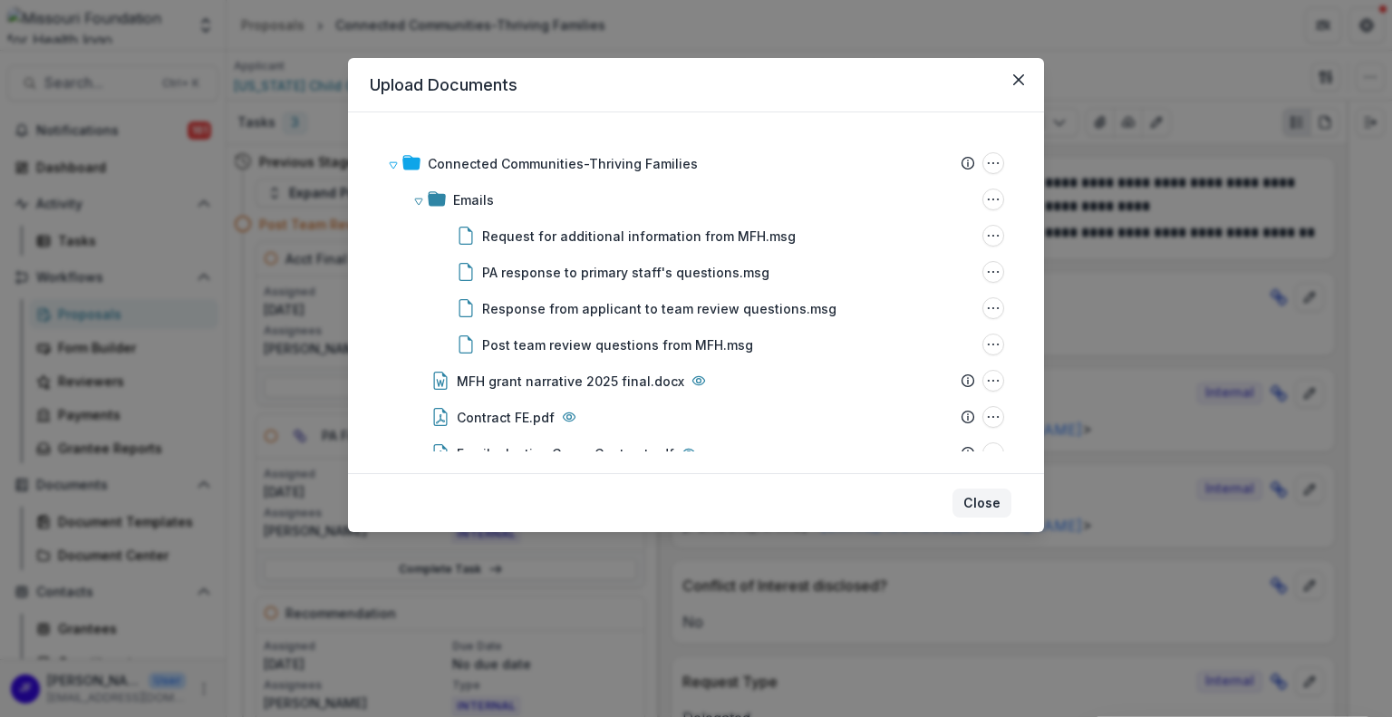
click at [986, 502] on button "Close" at bounding box center [981, 502] width 59 height 29
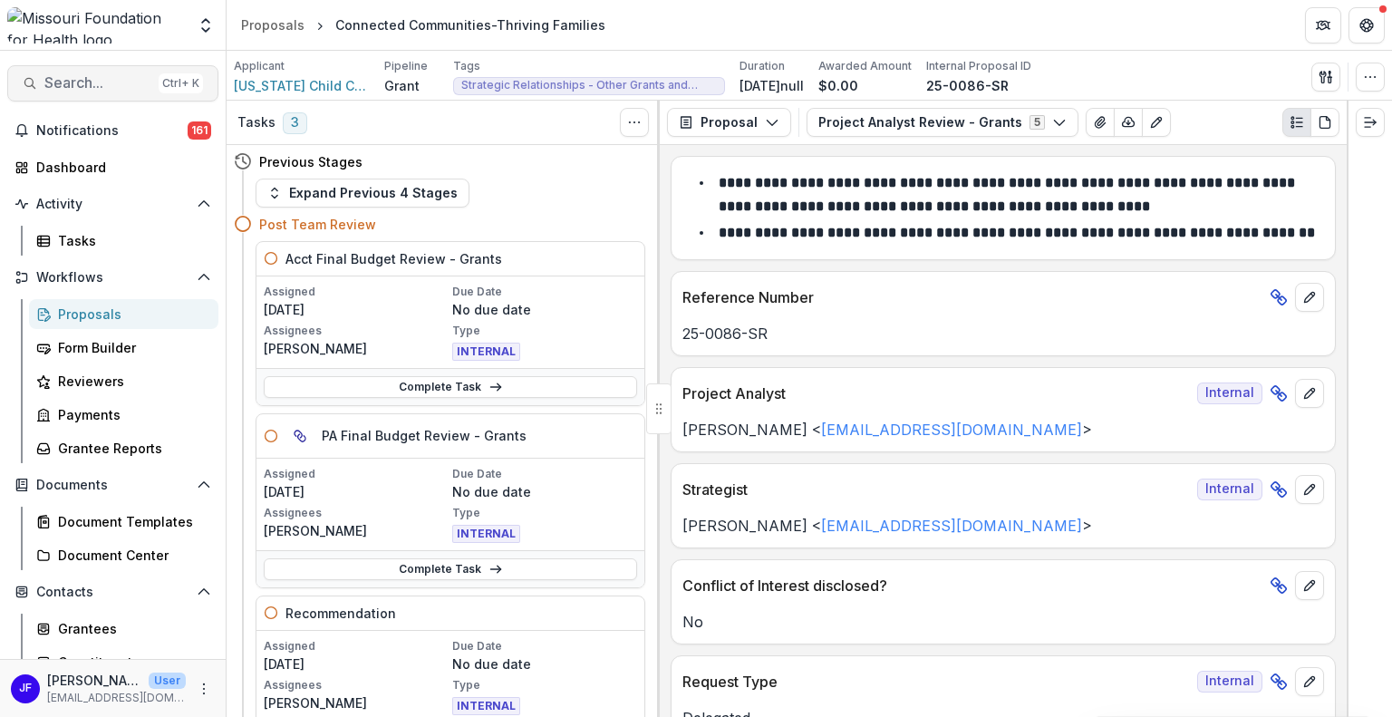
click at [63, 80] on span "Search..." at bounding box center [97, 82] width 107 height 17
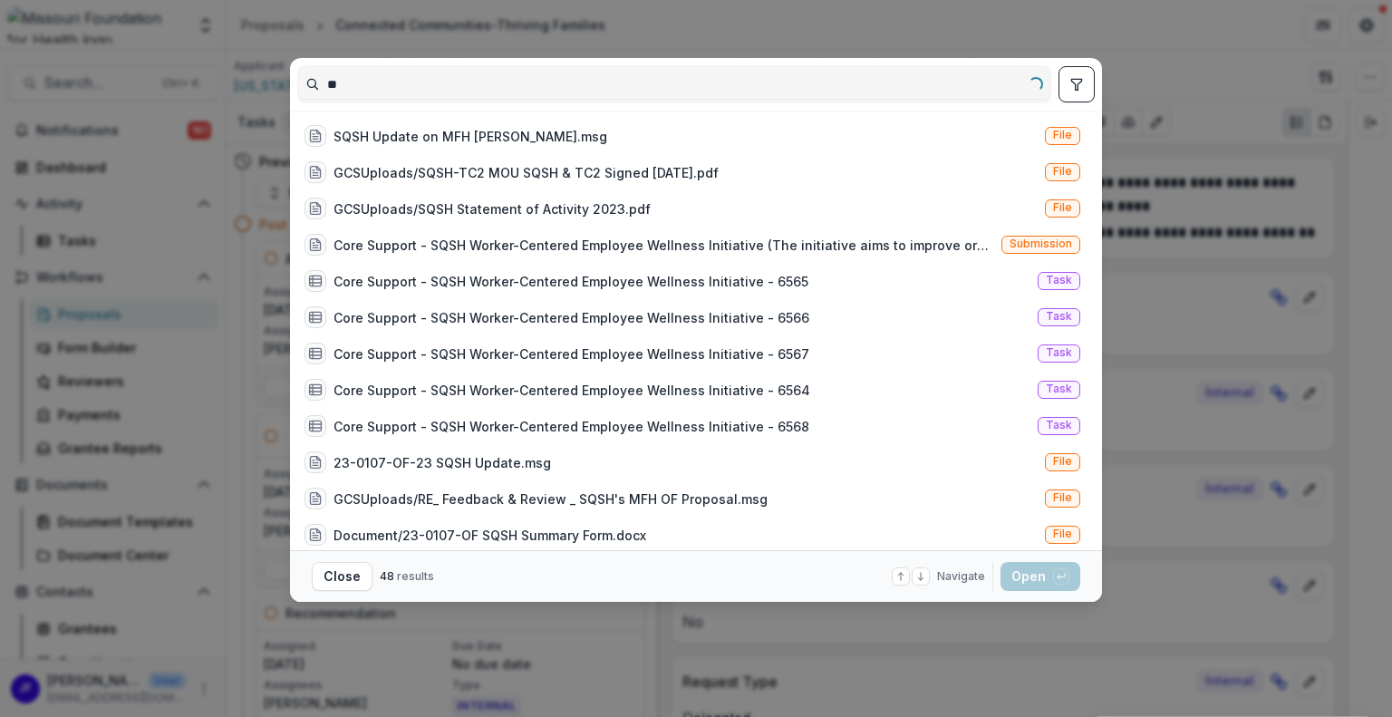
type input "*"
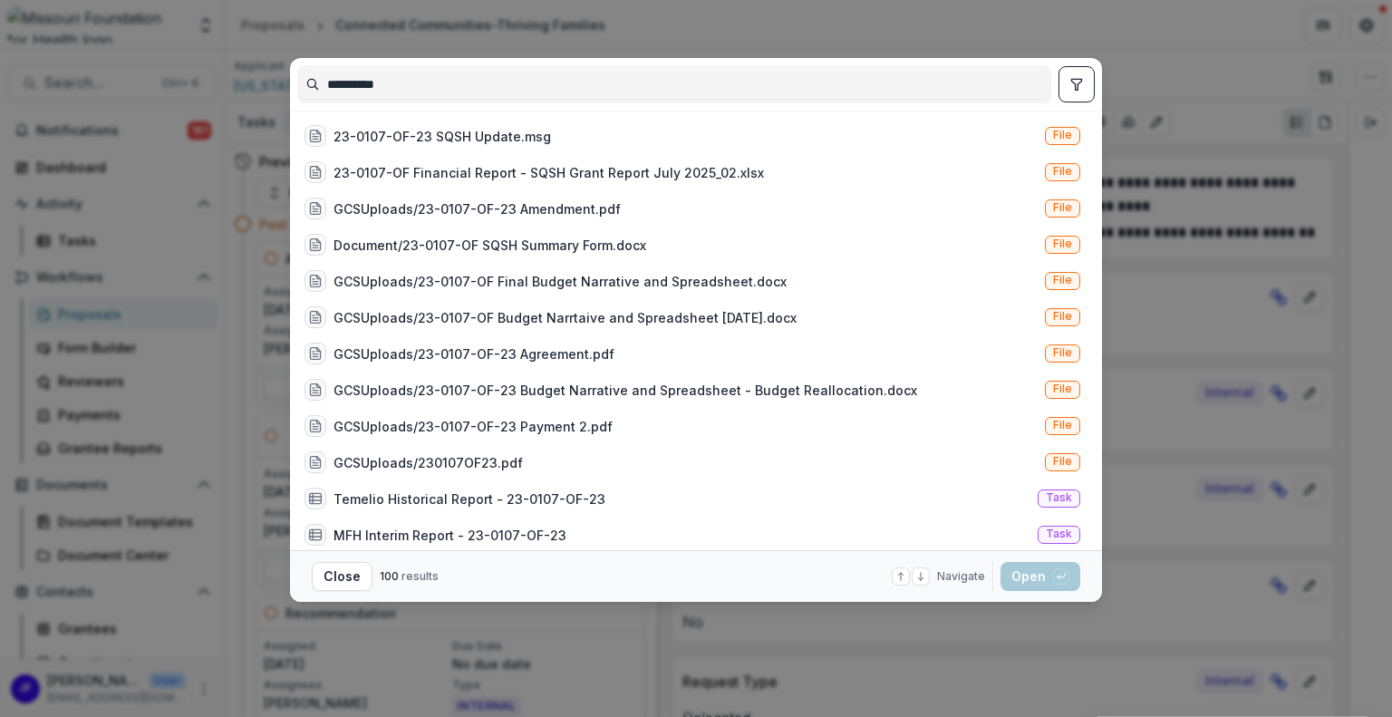
type input "**********"
click at [1073, 75] on button "toggle filters" at bounding box center [1076, 84] width 36 height 36
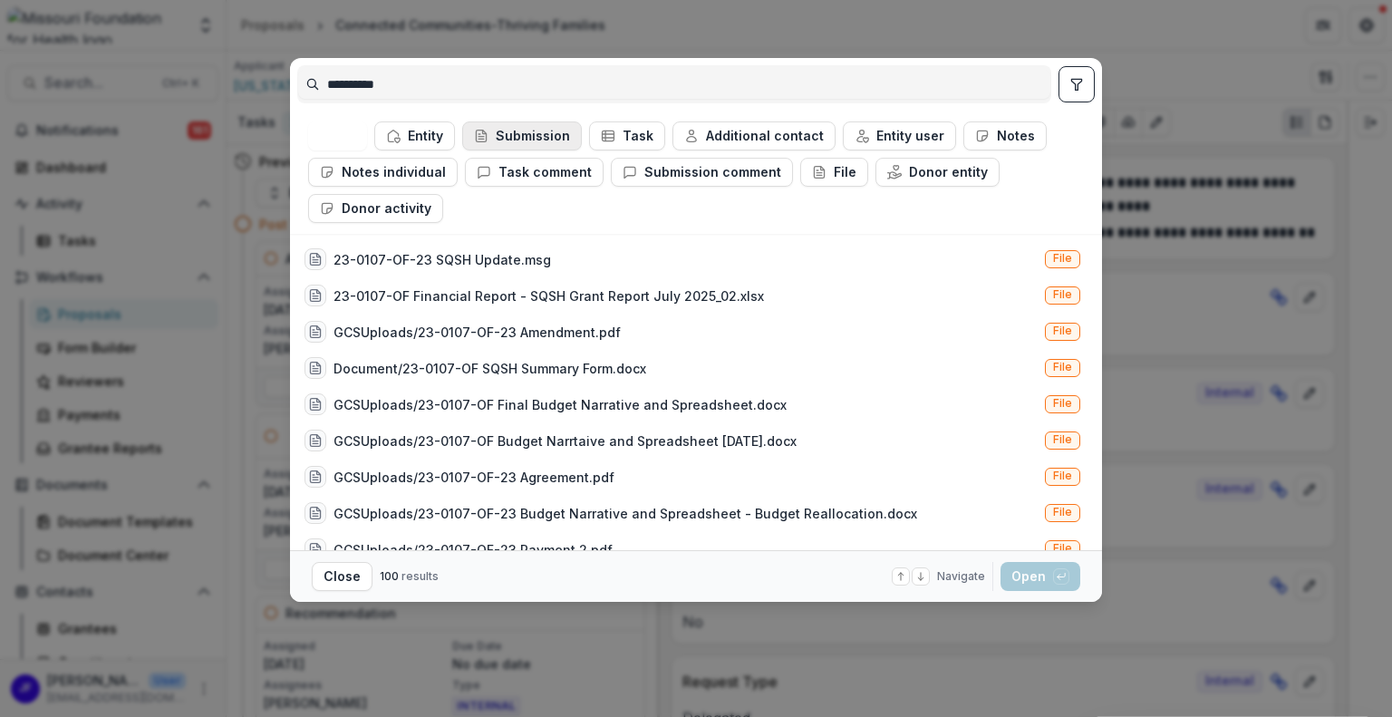
click at [535, 134] on button "Submission" at bounding box center [522, 135] width 120 height 29
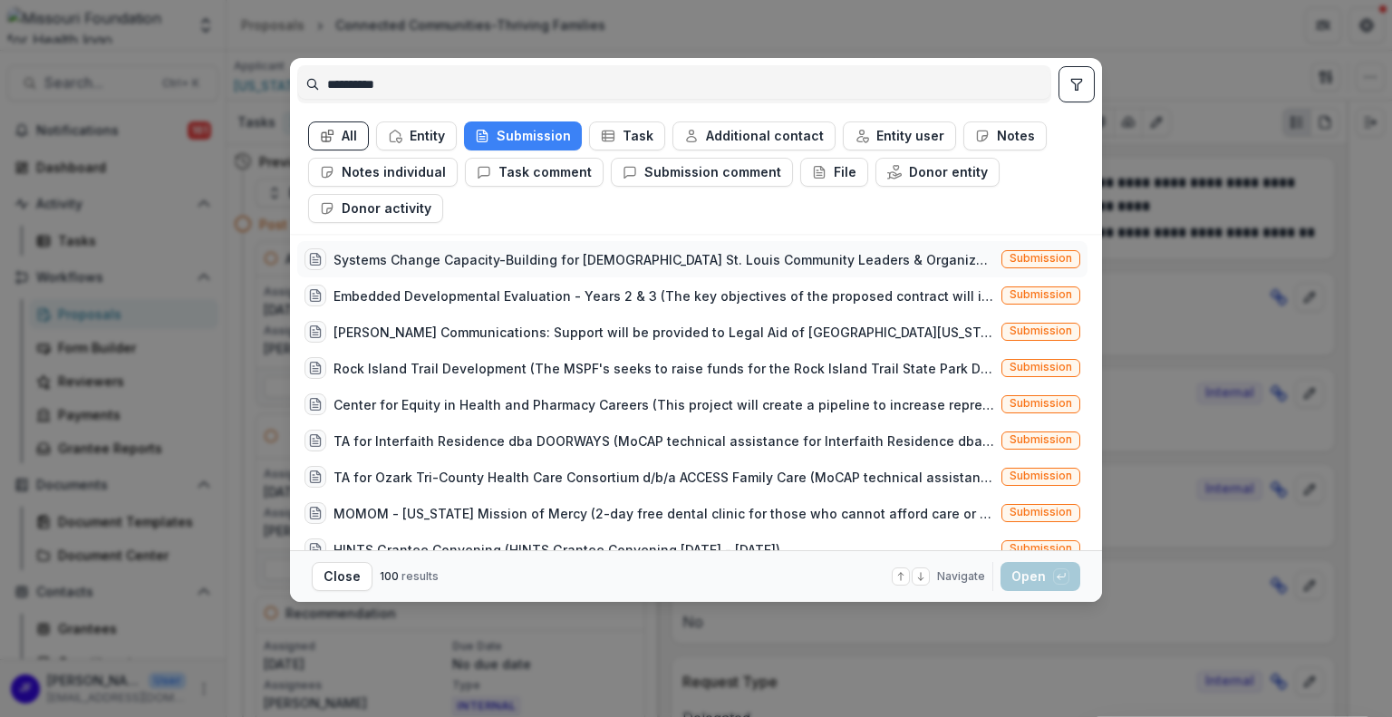
click at [511, 256] on div "Systems Change Capacity-Building for Queer St. Louis Community Leaders & Organi…" at bounding box center [663, 259] width 660 height 19
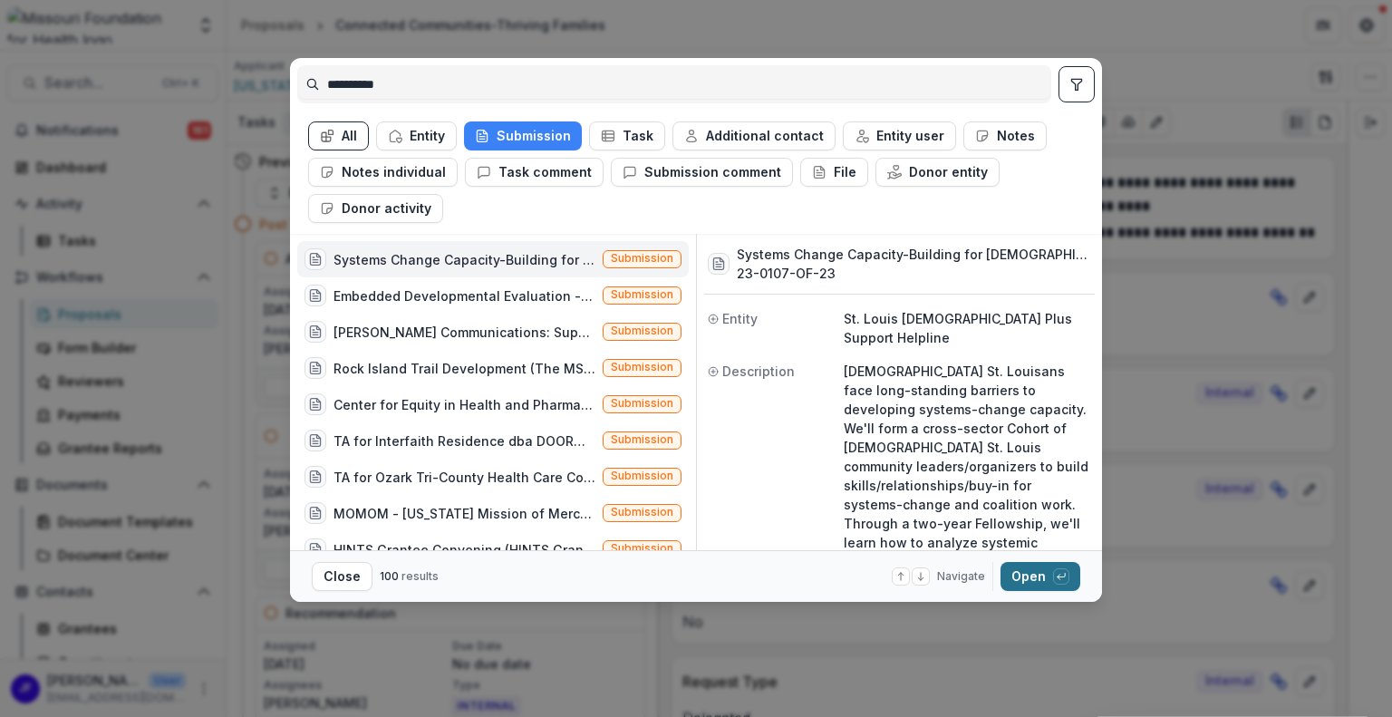
click at [1017, 568] on button "Open with enter key" at bounding box center [1040, 576] width 80 height 29
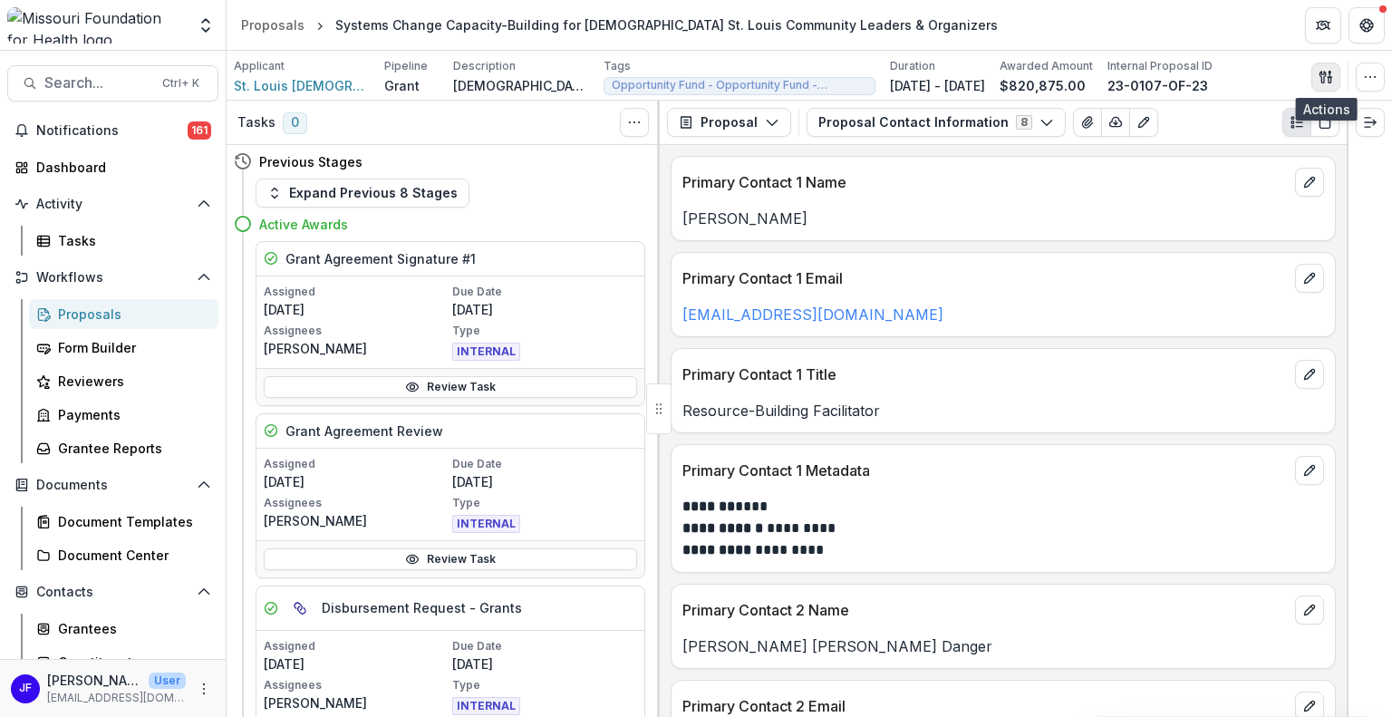
click at [1326, 70] on icon "button" at bounding box center [1325, 77] width 14 height 14
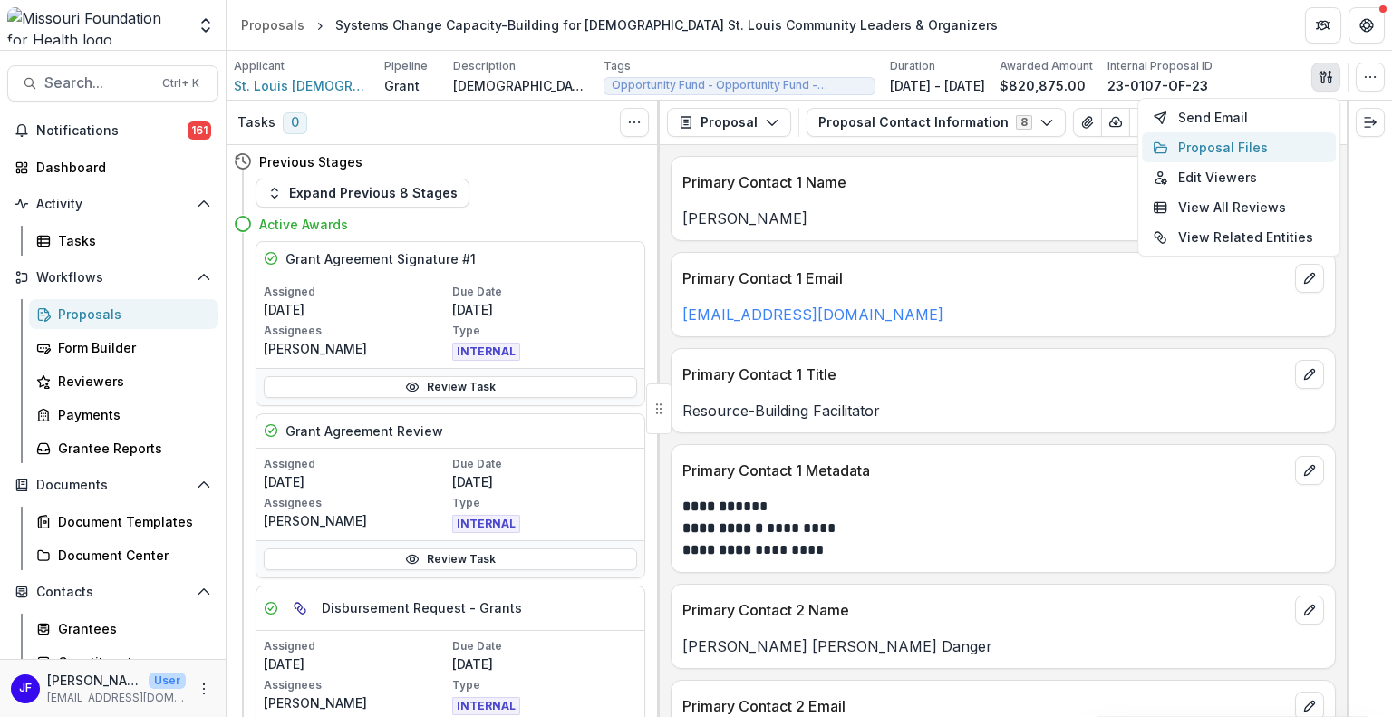
click at [1247, 144] on button "Proposal Files" at bounding box center [1239, 147] width 194 height 30
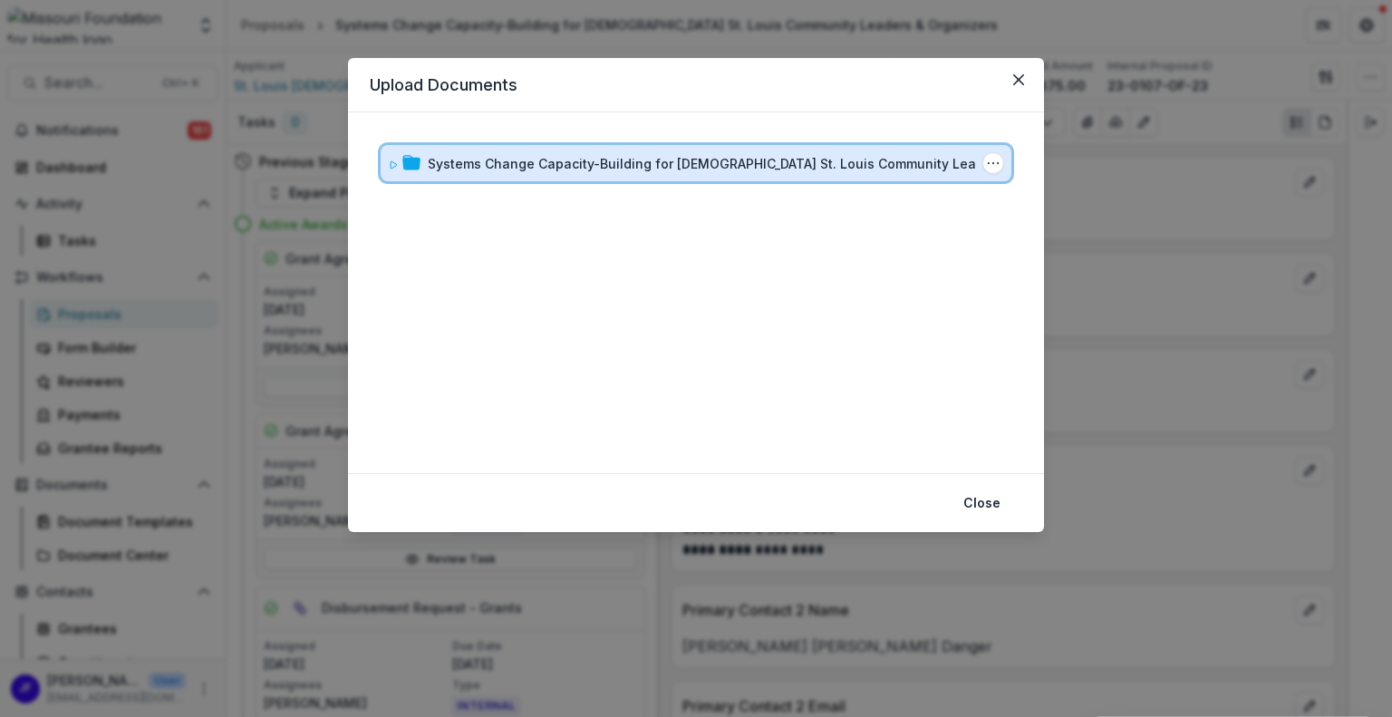
click at [397, 163] on icon at bounding box center [393, 164] width 11 height 11
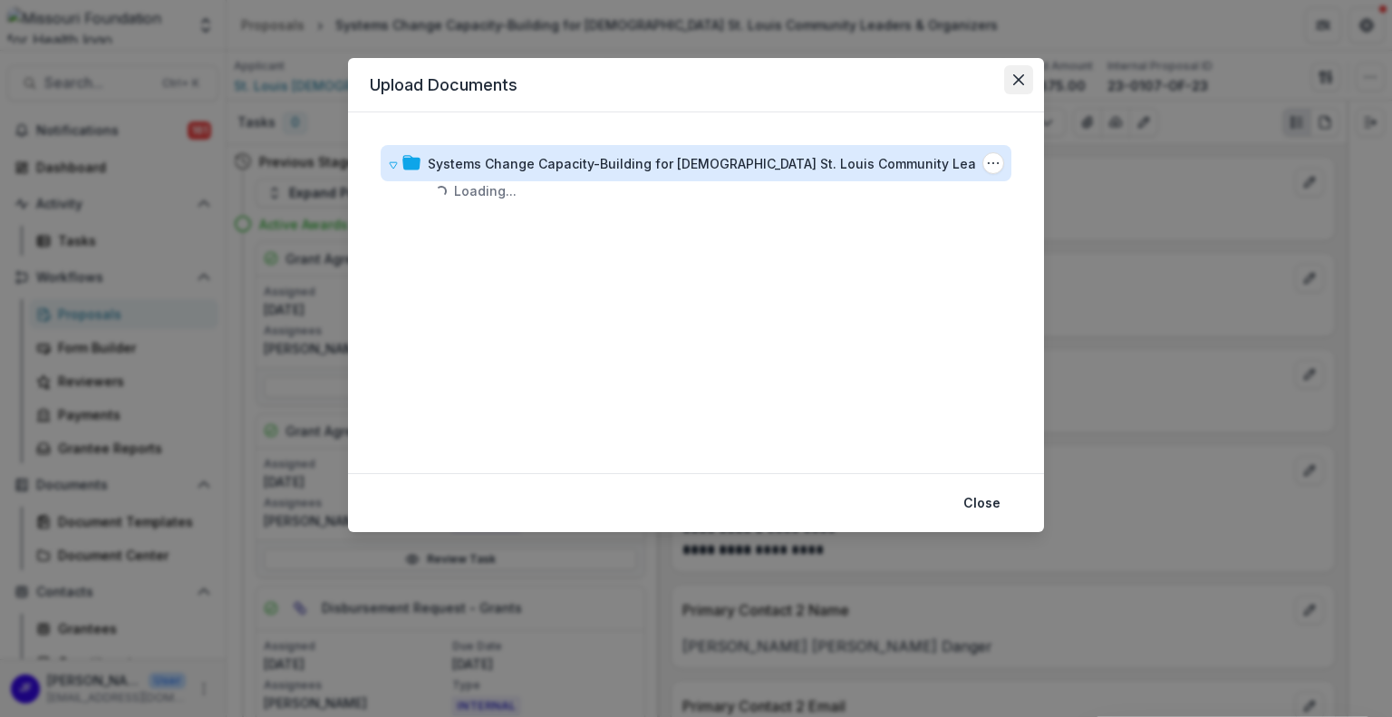
click at [1022, 81] on icon "Close" at bounding box center [1018, 79] width 11 height 11
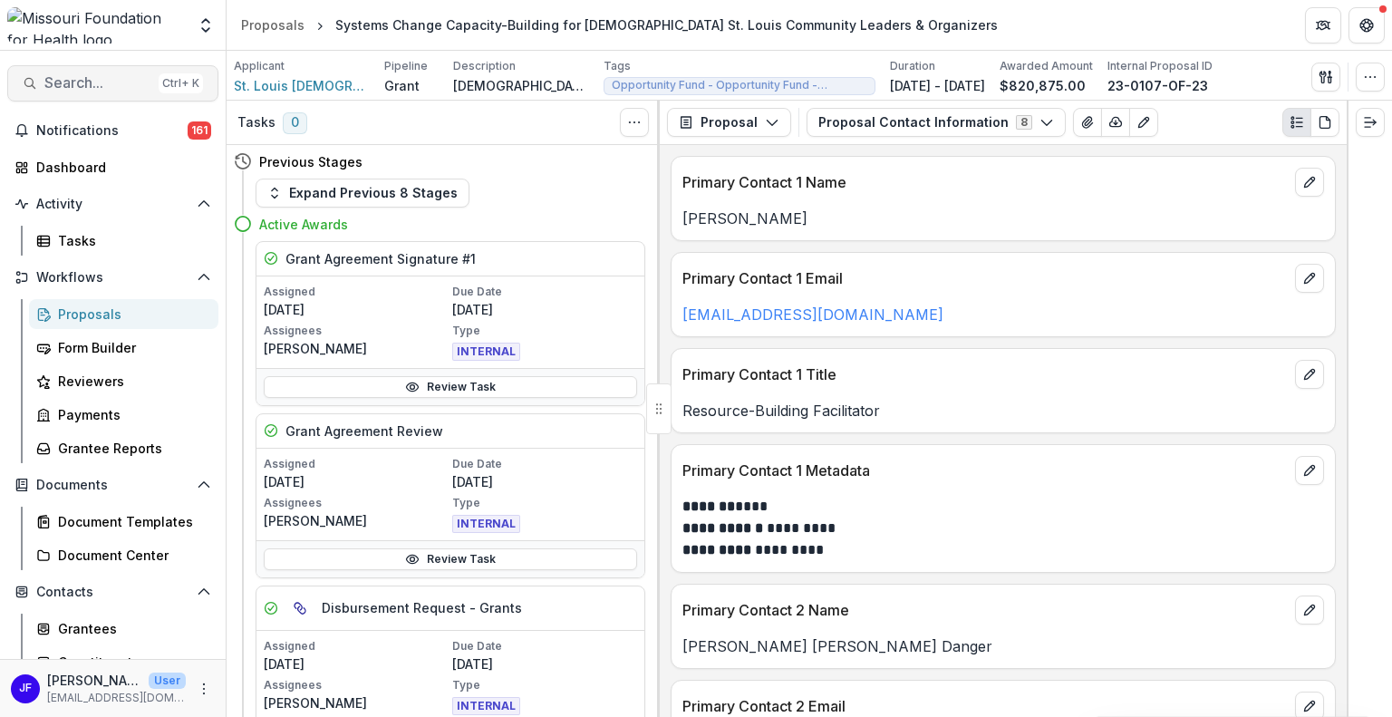
click at [85, 90] on span "Search..." at bounding box center [97, 82] width 107 height 17
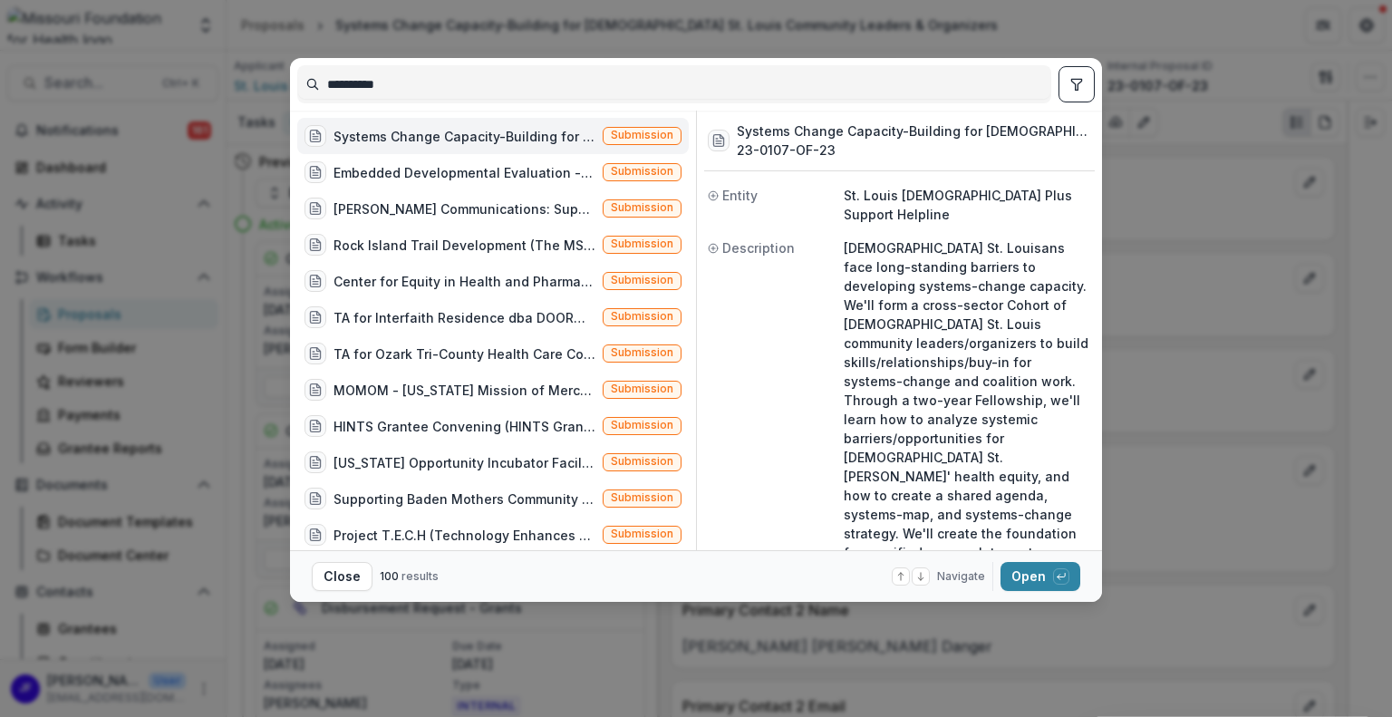
click at [437, 84] on input "**********" at bounding box center [674, 84] width 752 height 29
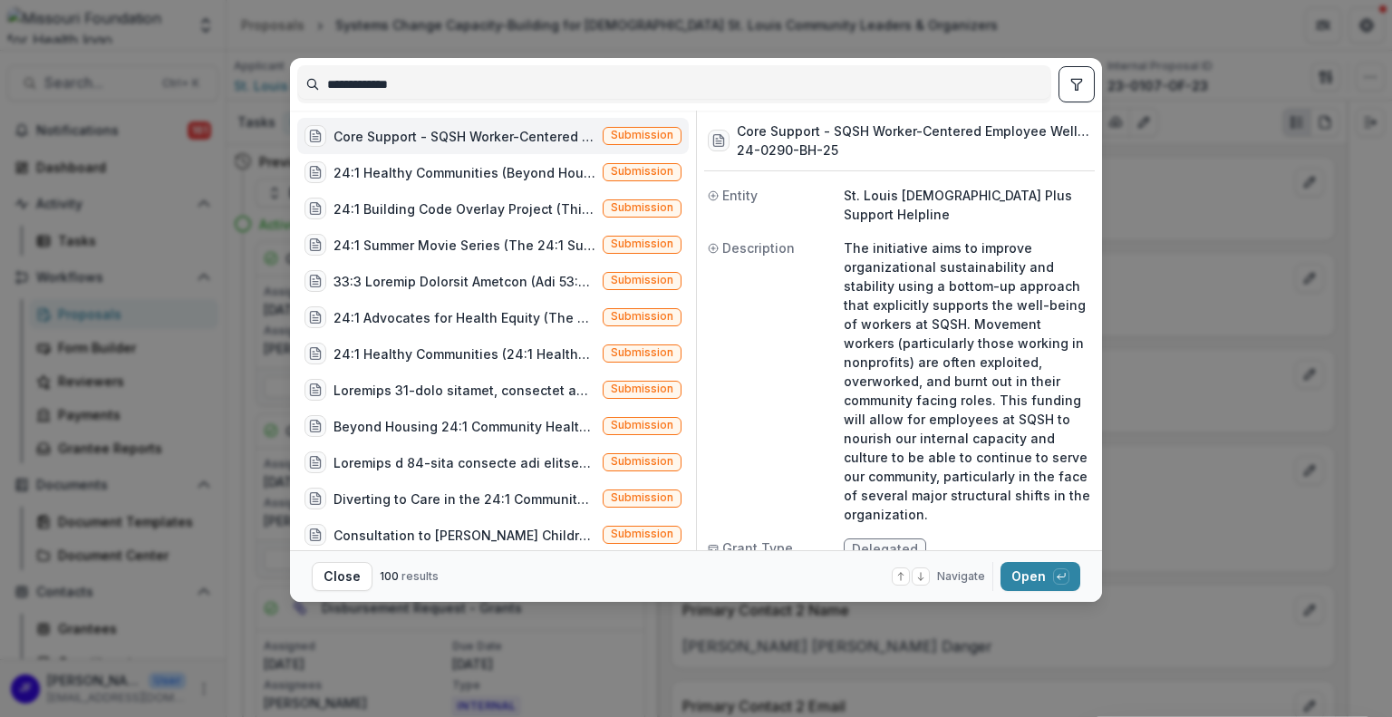
type input "**********"
click at [1072, 86] on icon "toggle filters" at bounding box center [1076, 84] width 14 height 14
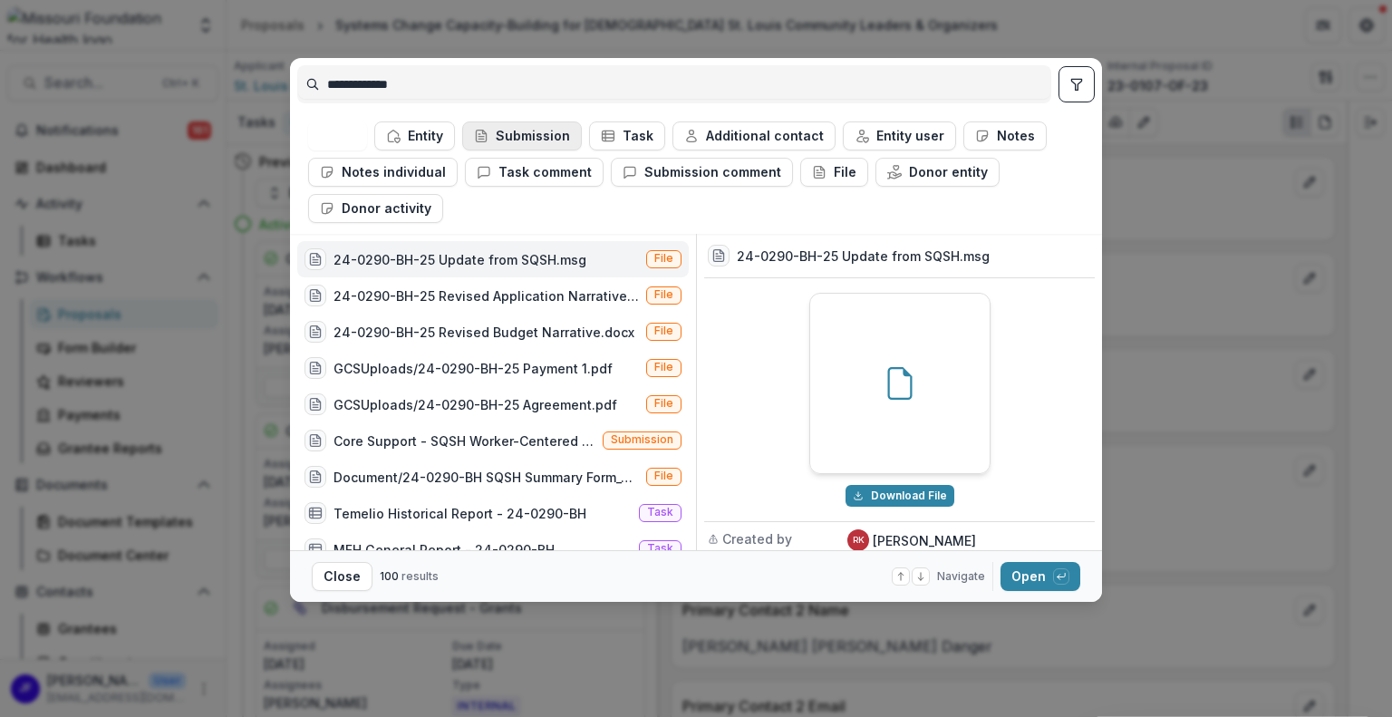
click at [521, 136] on button "Submission" at bounding box center [522, 135] width 120 height 29
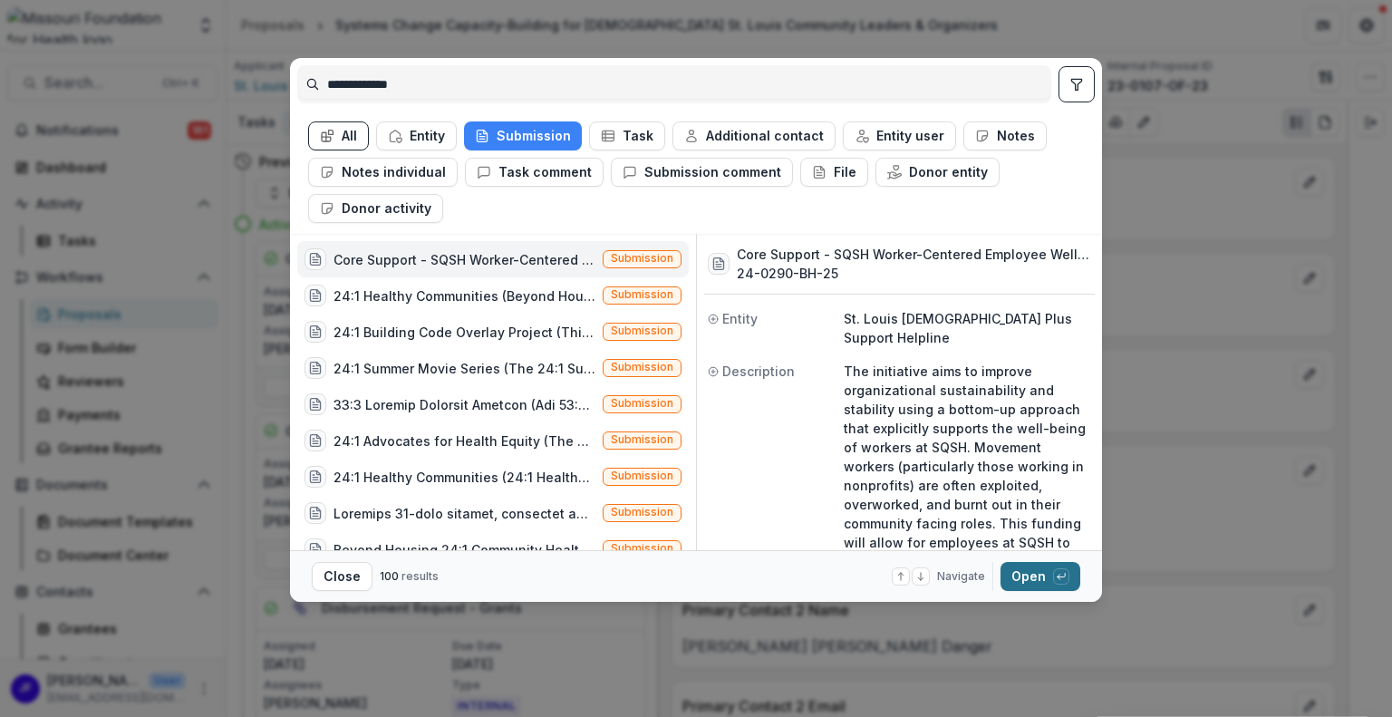
click at [1019, 577] on button "Open with enter key" at bounding box center [1040, 576] width 80 height 29
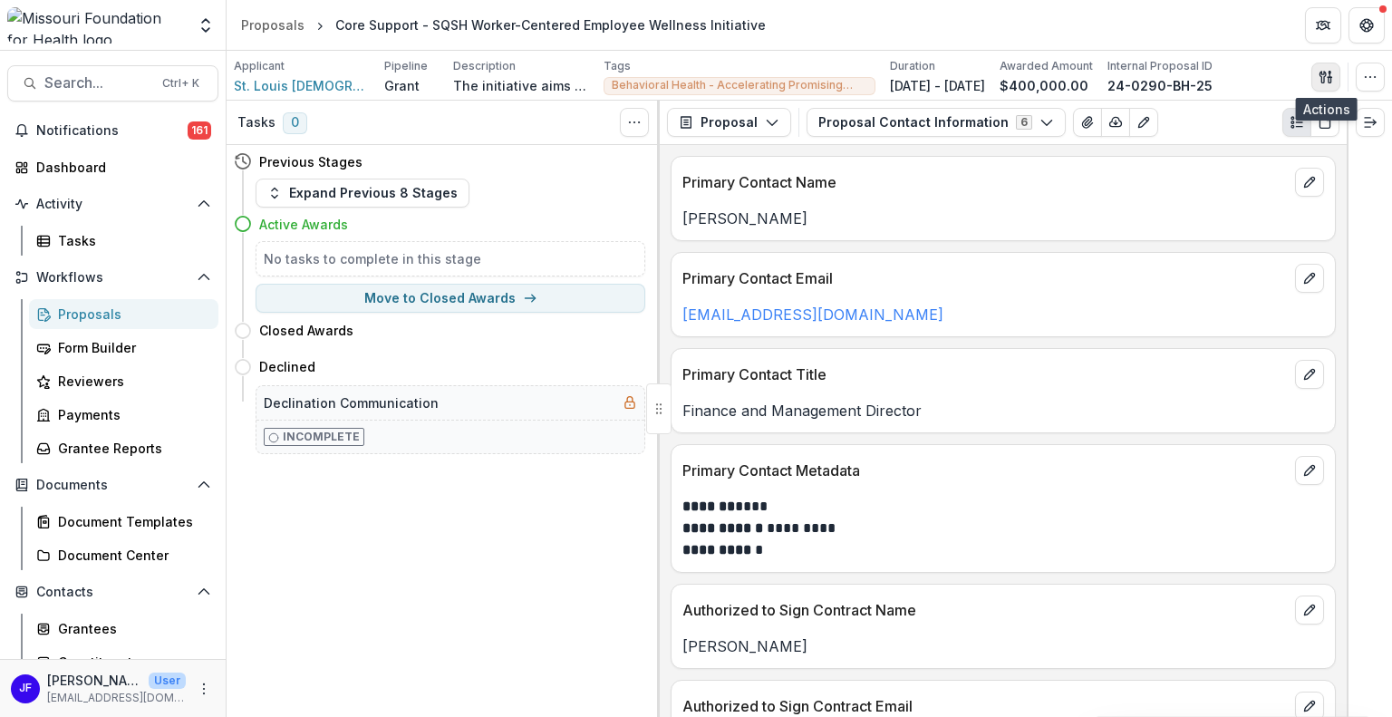
click at [1323, 76] on icon "button" at bounding box center [1322, 77] width 6 height 12
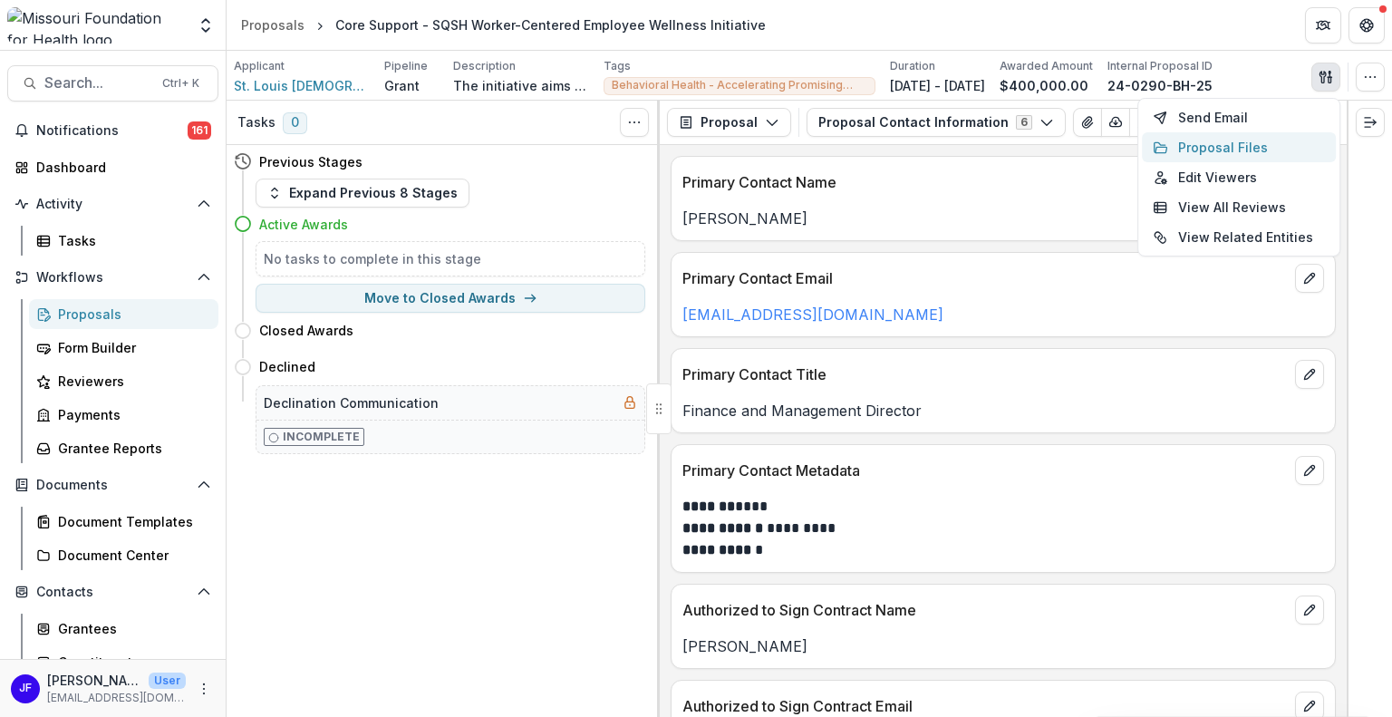
click at [1250, 149] on button "Proposal Files" at bounding box center [1239, 147] width 194 height 30
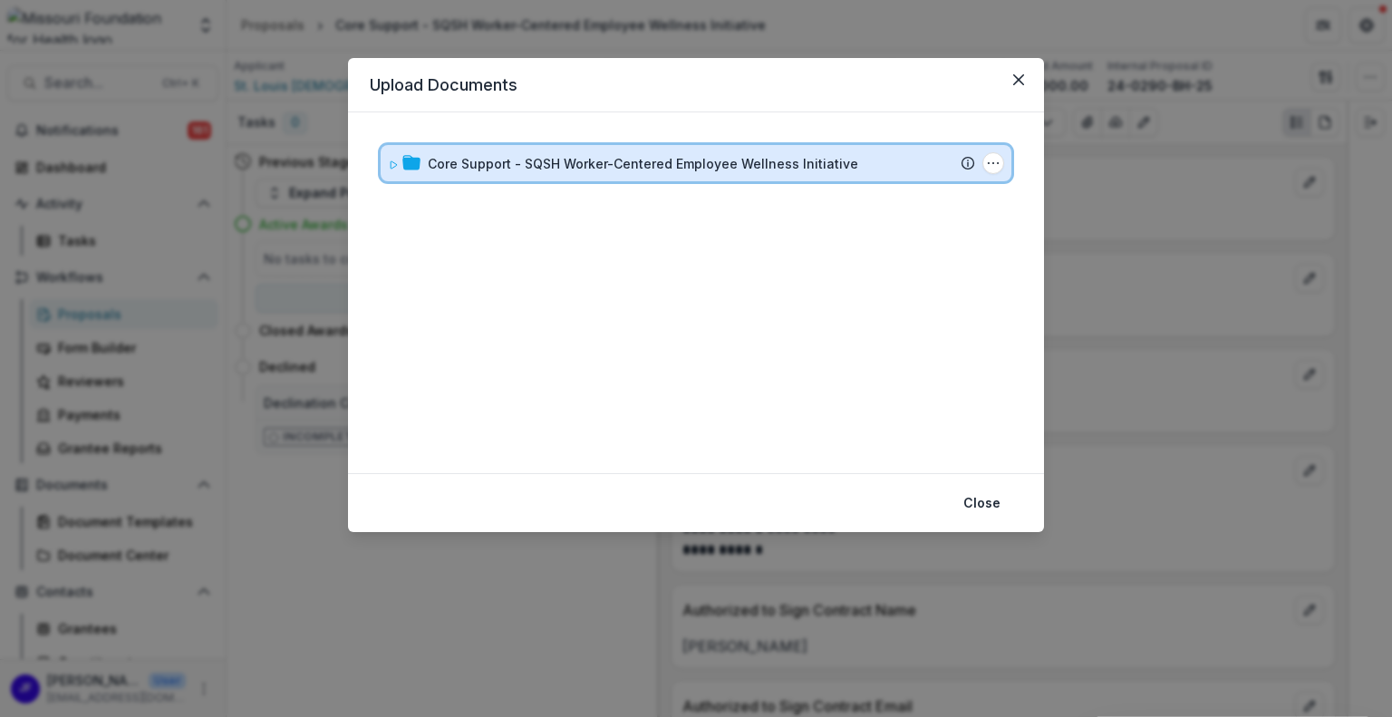
click at [384, 162] on div "Core Support - SQSH Worker-Centered Employee Wellness Initiative Submission Tem…" at bounding box center [696, 163] width 631 height 36
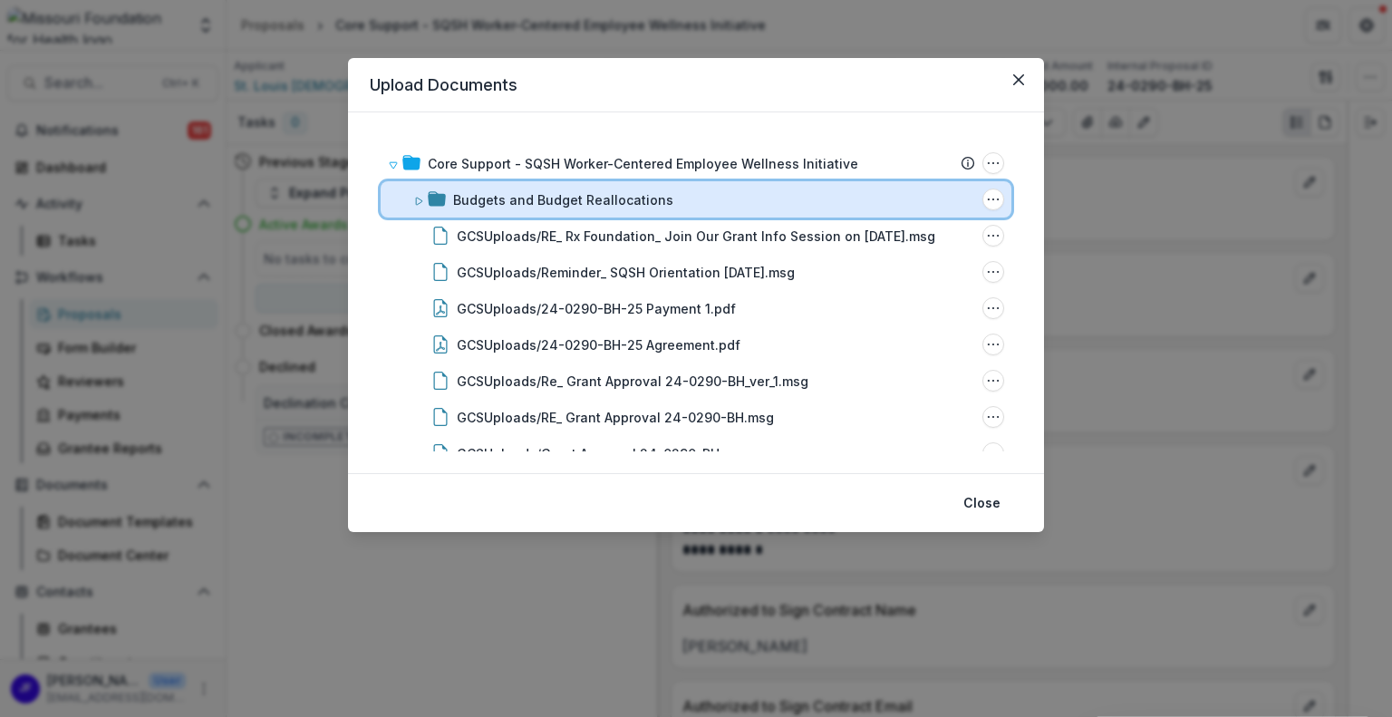
click at [420, 202] on icon at bounding box center [418, 201] width 11 height 11
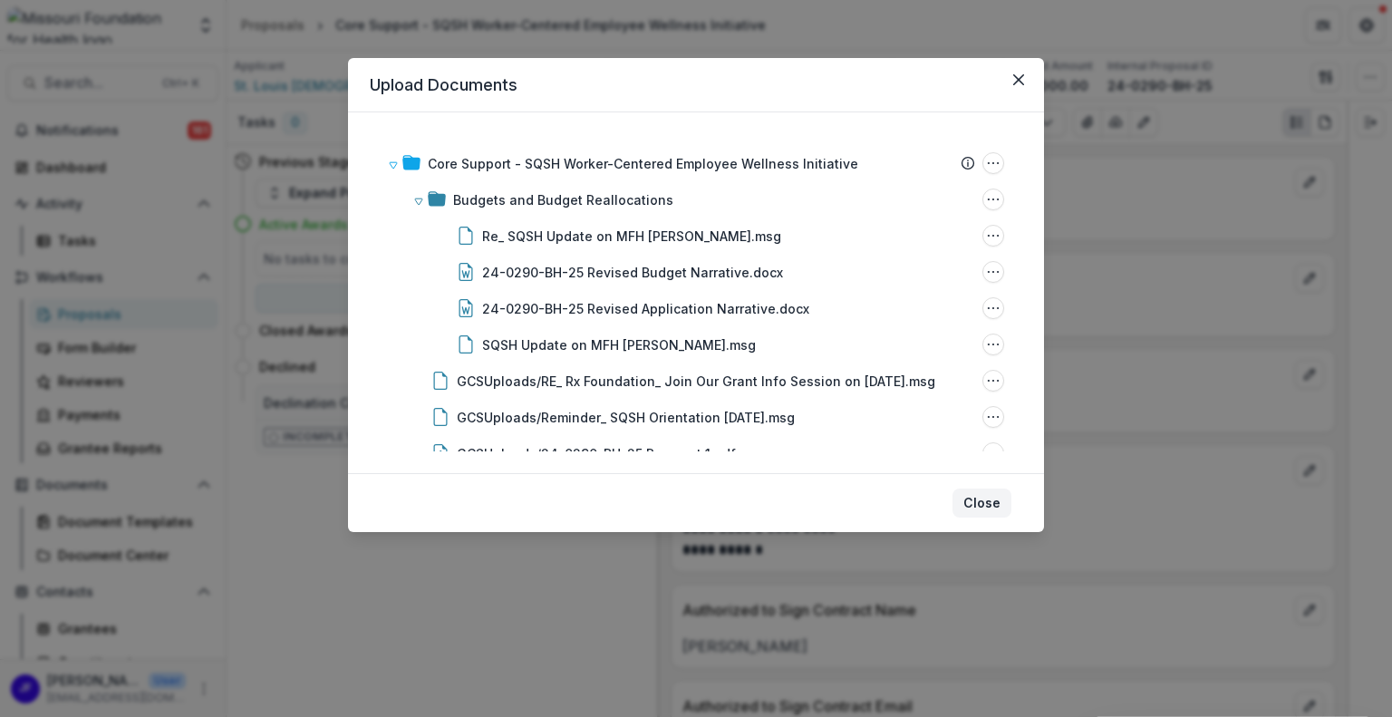
click at [1000, 496] on button "Close" at bounding box center [981, 502] width 59 height 29
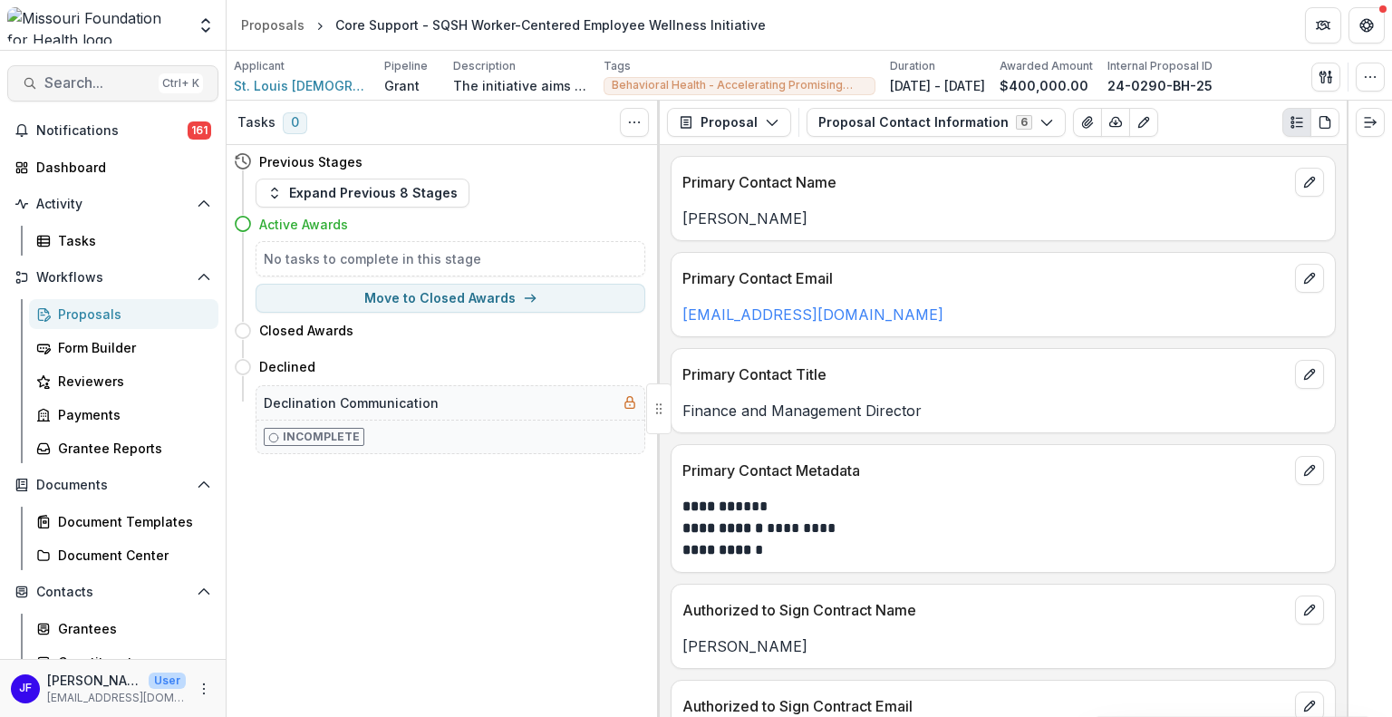
click at [95, 79] on span "Search..." at bounding box center [97, 82] width 107 height 17
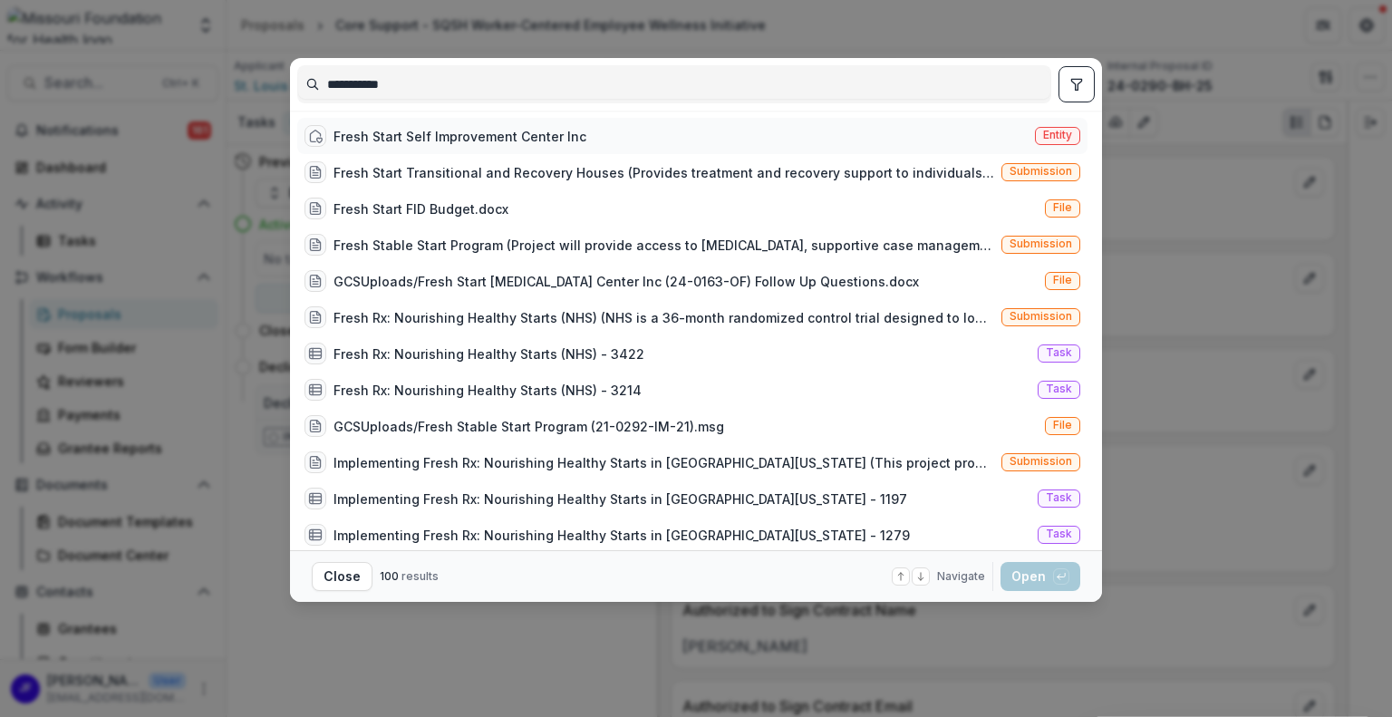
type input "**********"
click at [473, 122] on div "Fresh Start Self Improvement Center Inc Entity" at bounding box center [692, 136] width 790 height 36
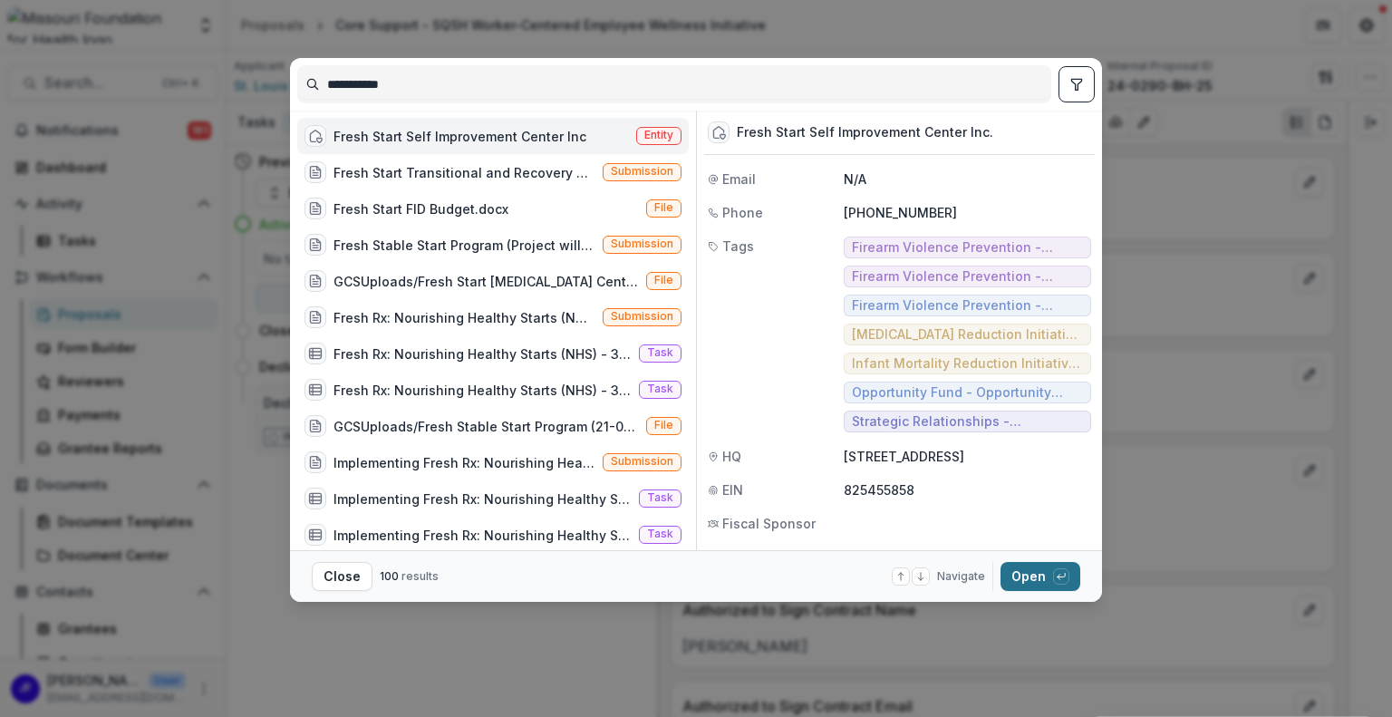
click at [1026, 575] on button "Open with enter key" at bounding box center [1040, 576] width 80 height 29
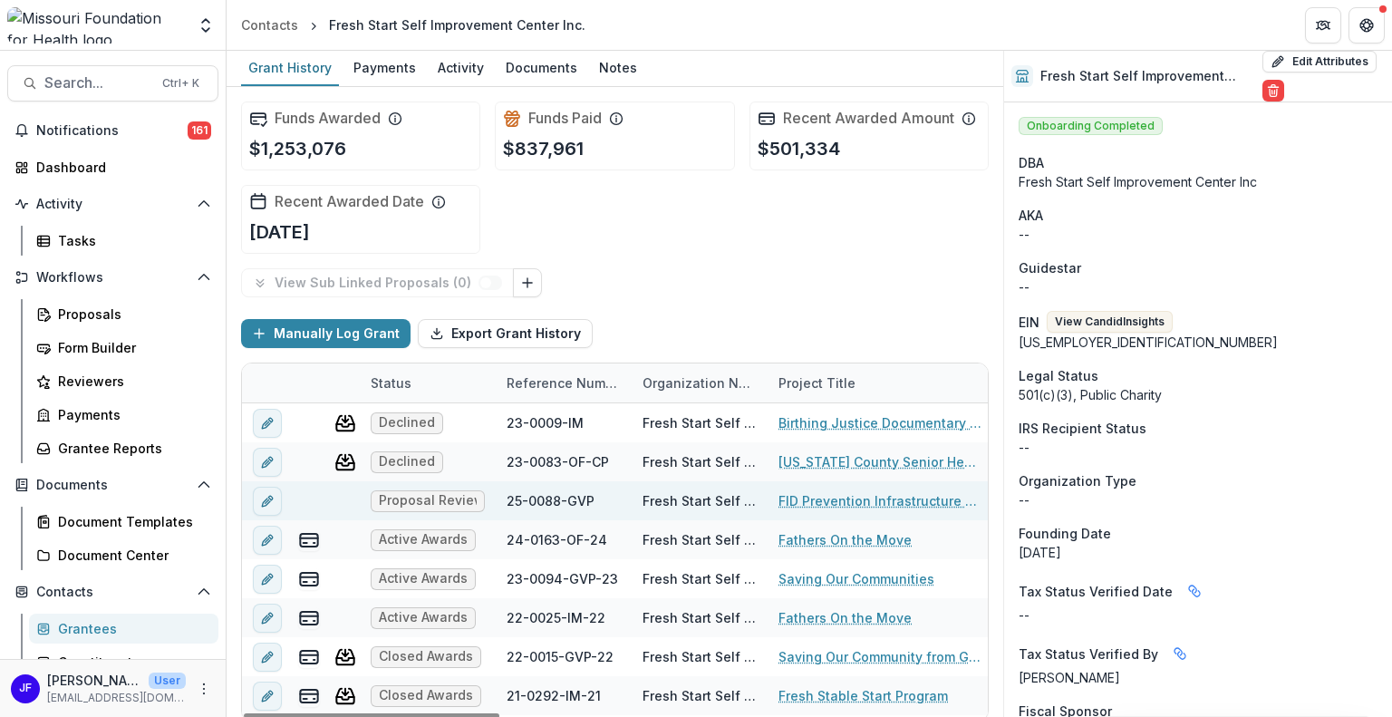
click at [853, 495] on link "FID Prevention Infrastructure and Support Grants" at bounding box center [880, 500] width 205 height 19
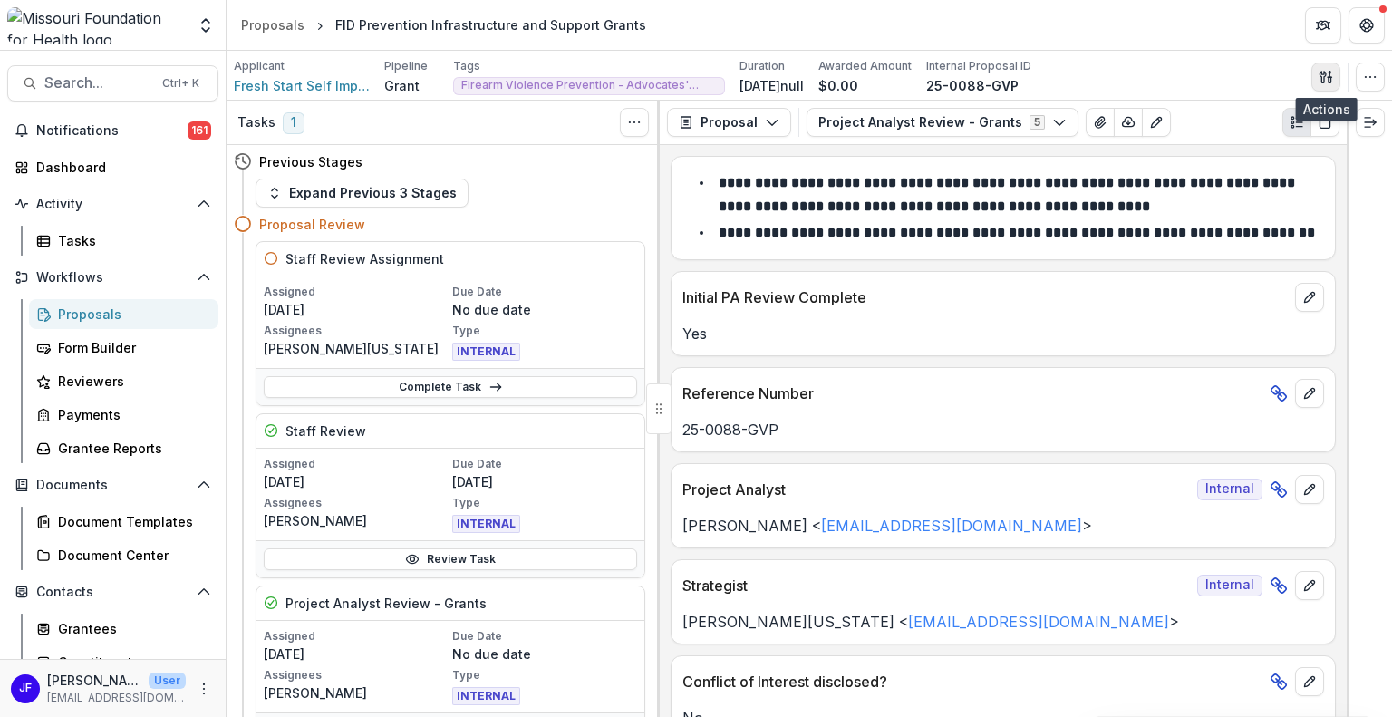
click at [1325, 68] on button "button" at bounding box center [1325, 77] width 29 height 29
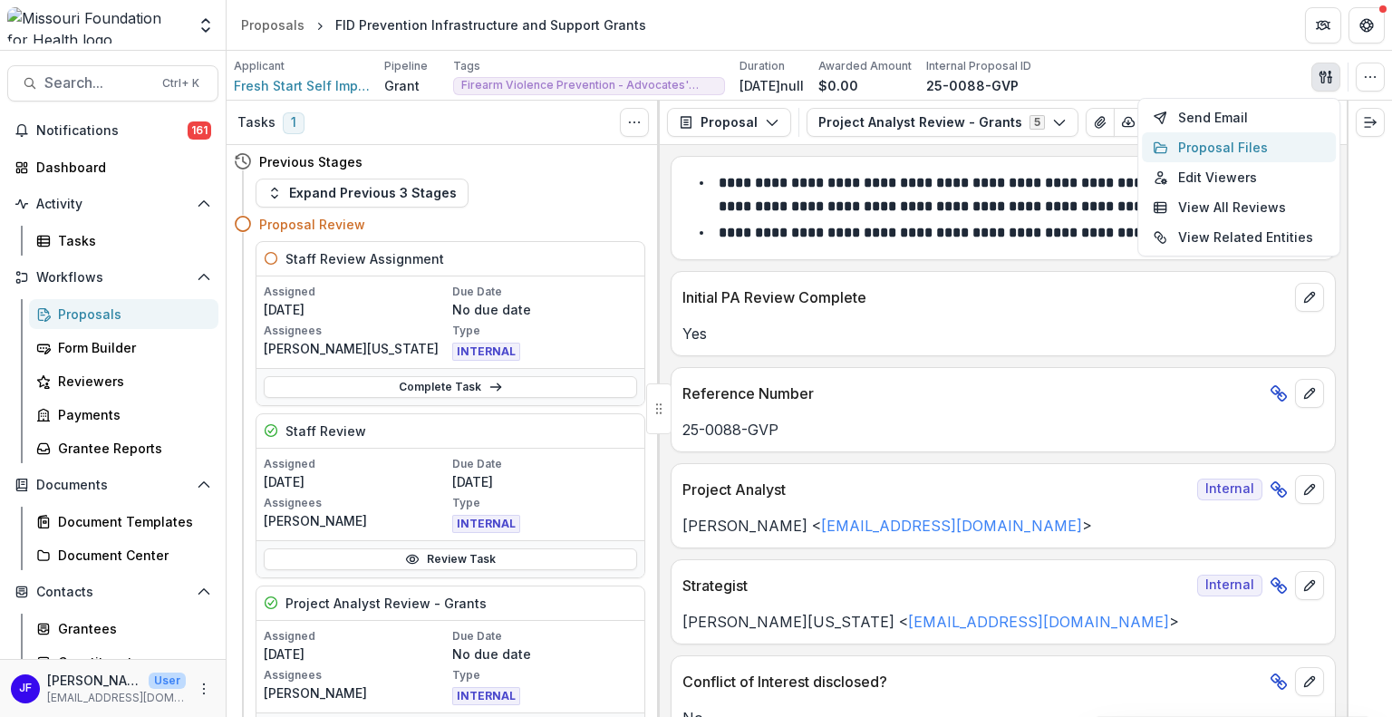
click at [1234, 137] on button "Proposal Files" at bounding box center [1239, 147] width 194 height 30
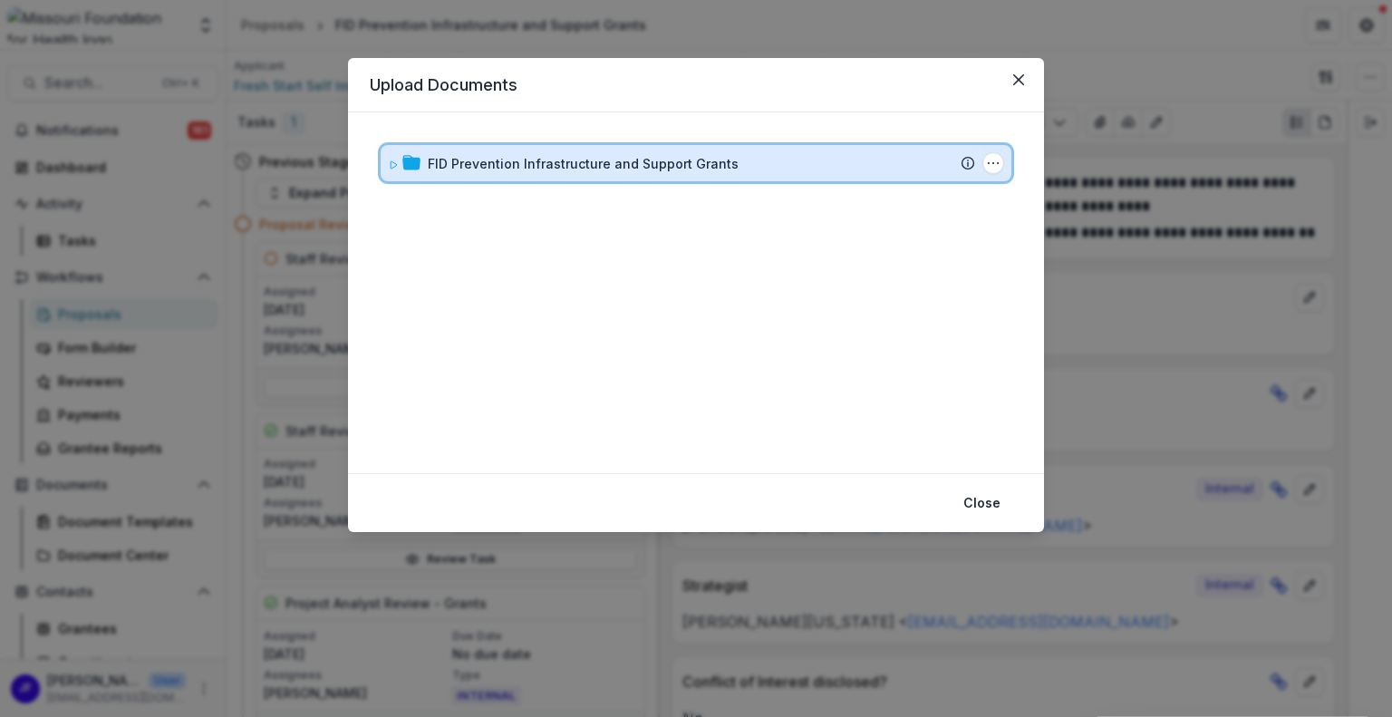
click at [393, 151] on div "FID Prevention Infrastructure and Support Grants Submission Temelio Proposal At…" at bounding box center [696, 163] width 631 height 36
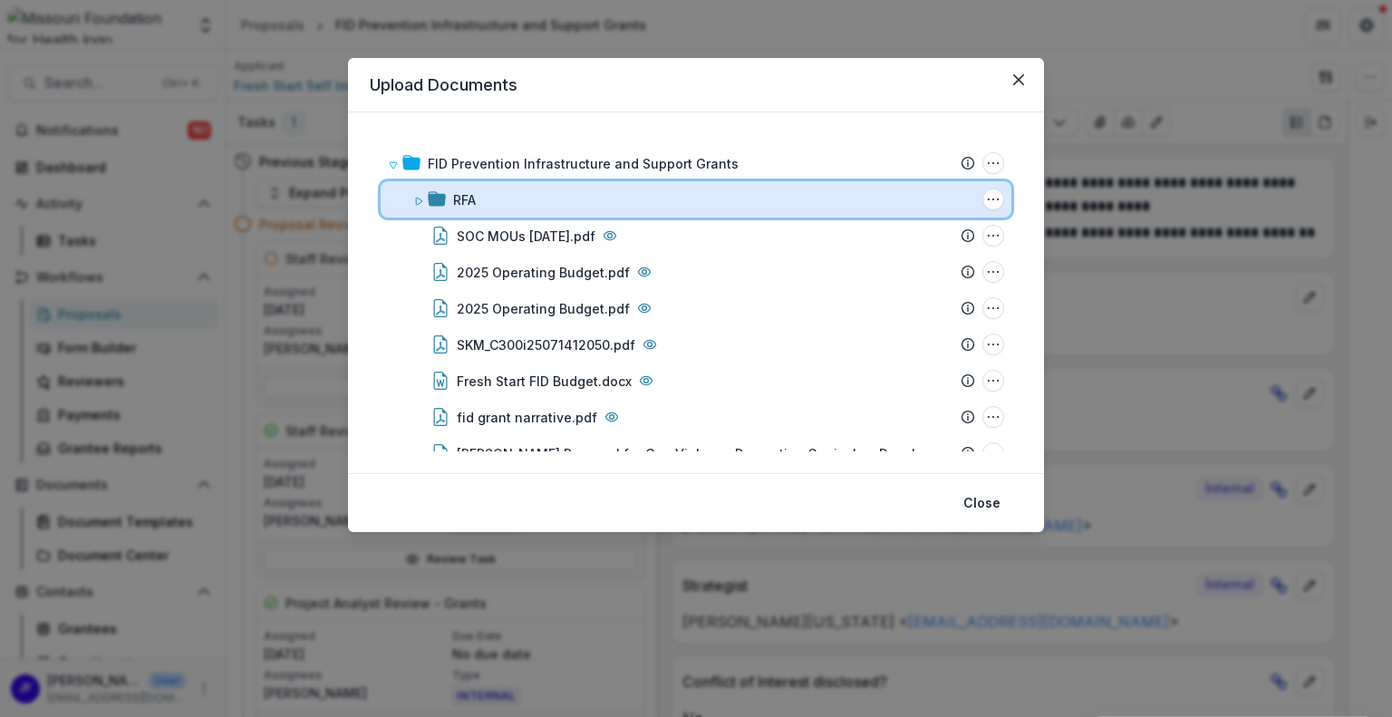
click at [417, 202] on icon at bounding box center [418, 201] width 11 height 11
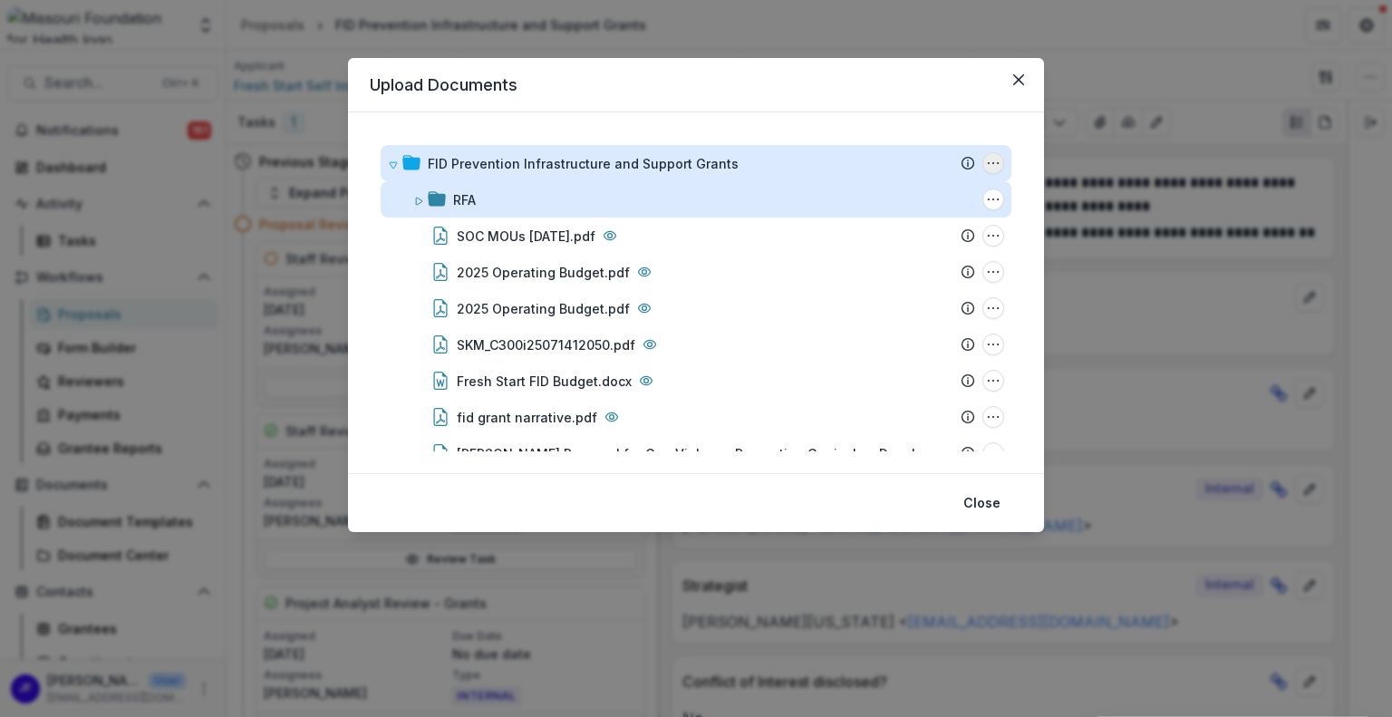
click at [987, 161] on icon "FID Prevention Infrastructure and Support Grants Options" at bounding box center [993, 163] width 14 height 14
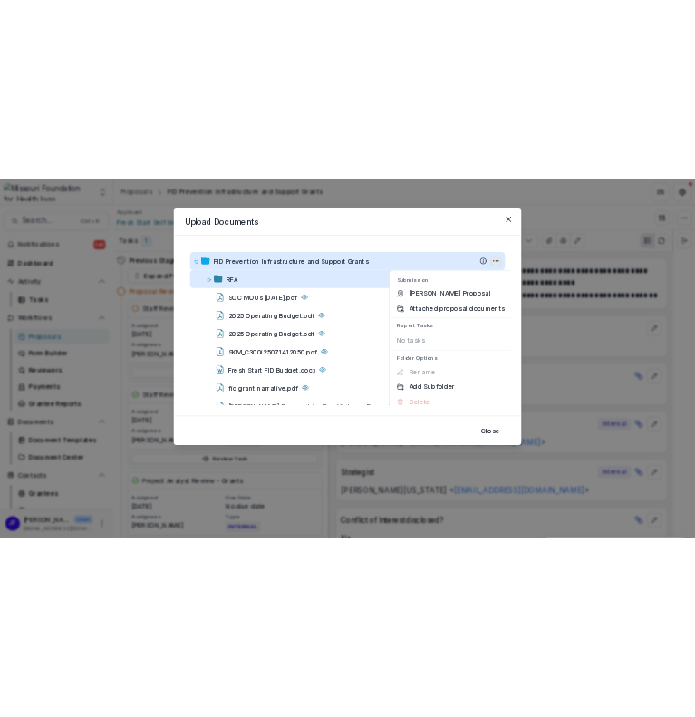
scroll to position [12, 0]
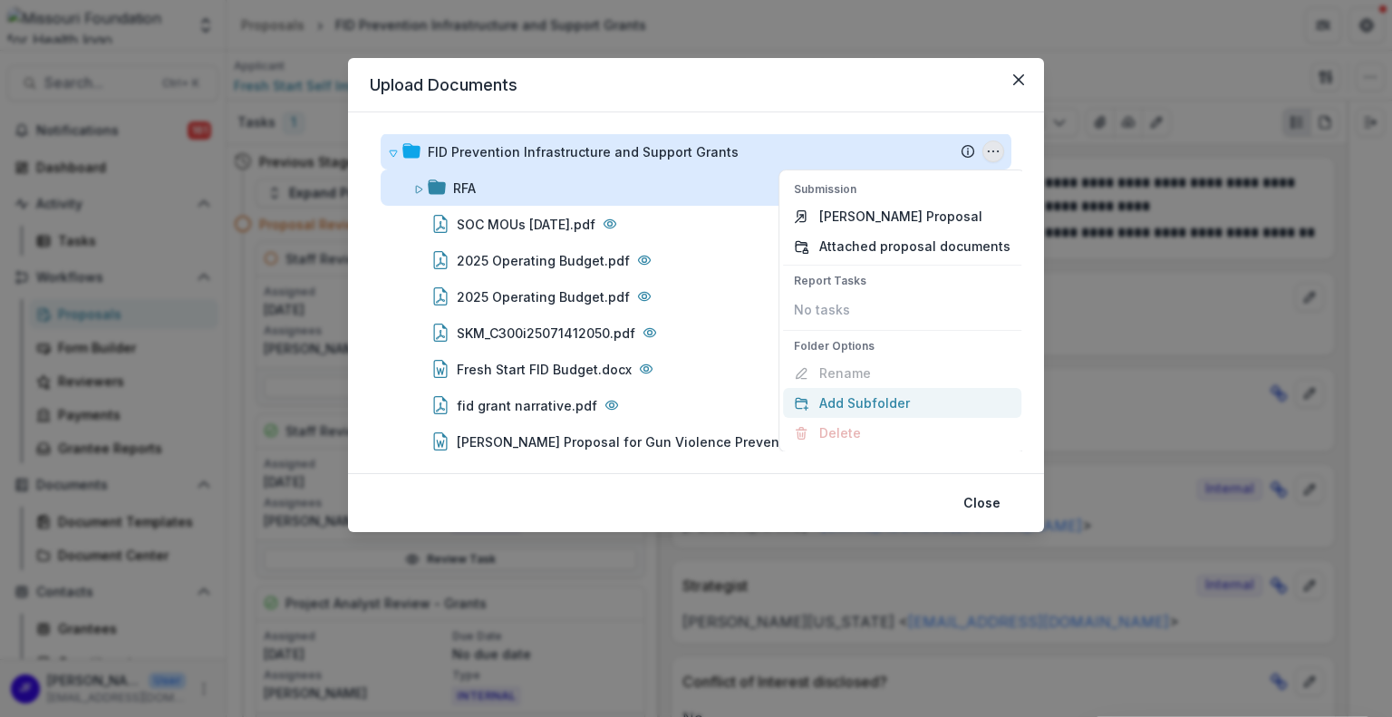
click at [883, 402] on button "Add Subfolder" at bounding box center [902, 403] width 238 height 30
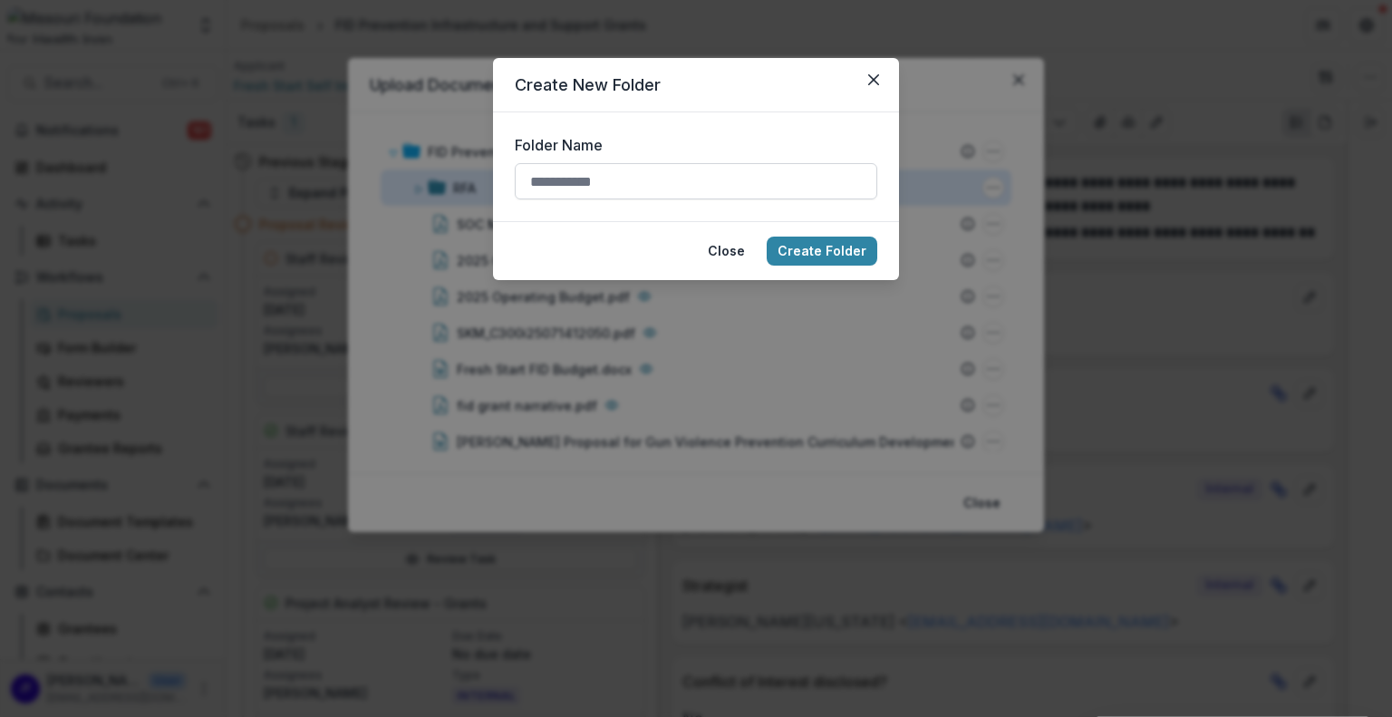
click at [620, 180] on input "Folder Name" at bounding box center [696, 181] width 362 height 36
type input "******"
click at [788, 245] on button "Create Folder" at bounding box center [821, 250] width 111 height 29
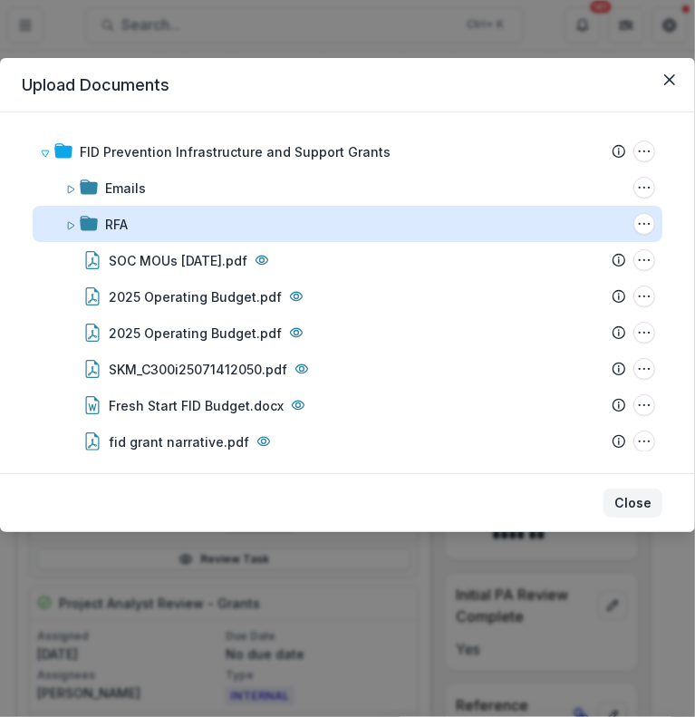
click at [624, 500] on button "Close" at bounding box center [632, 502] width 59 height 29
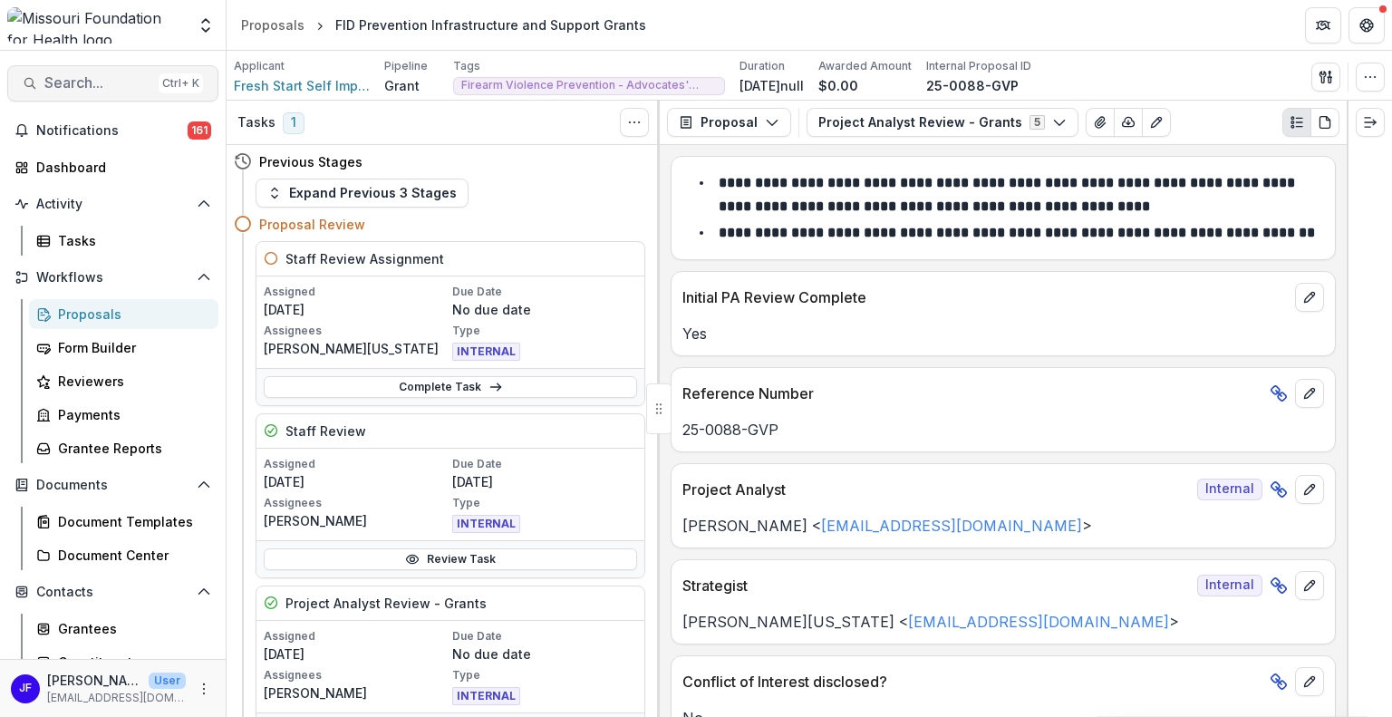
click at [110, 85] on span "Search..." at bounding box center [97, 82] width 107 height 17
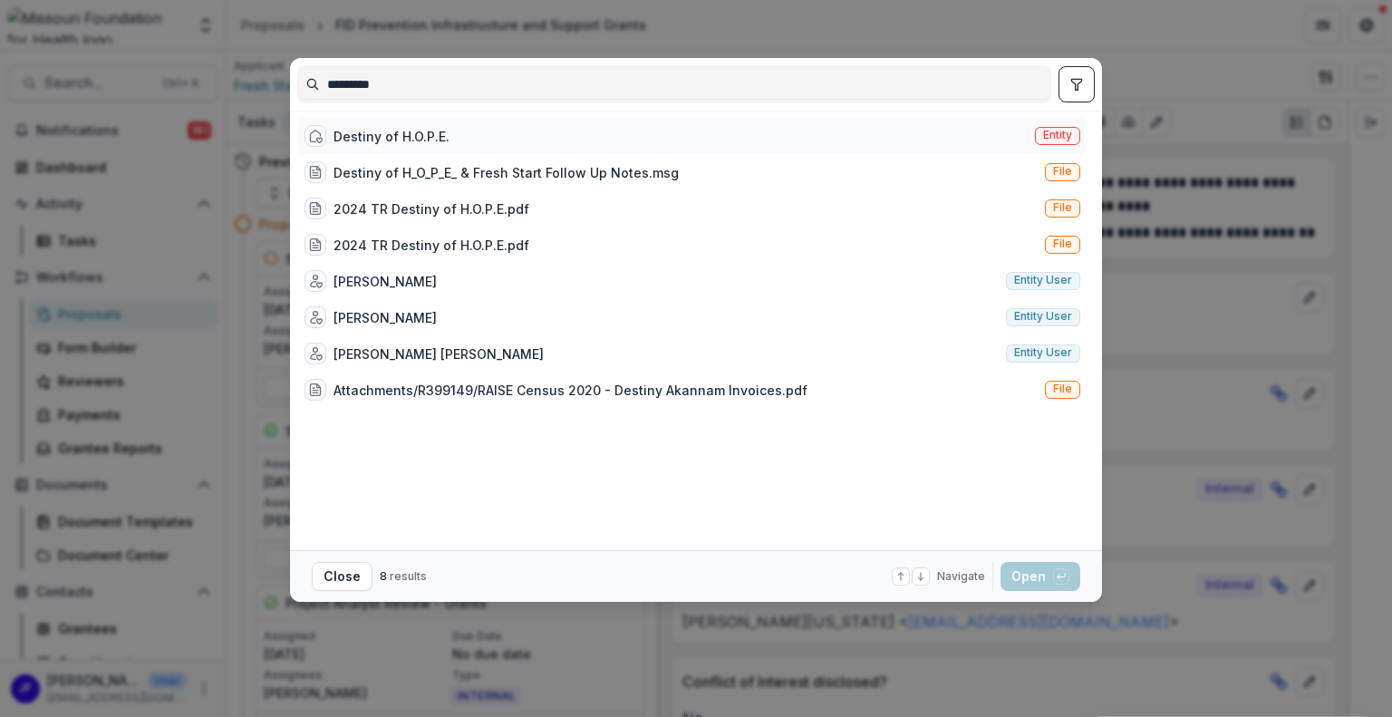
type input "*********"
click at [428, 138] on div "Destiny of H.O.P.E." at bounding box center [391, 136] width 116 height 19
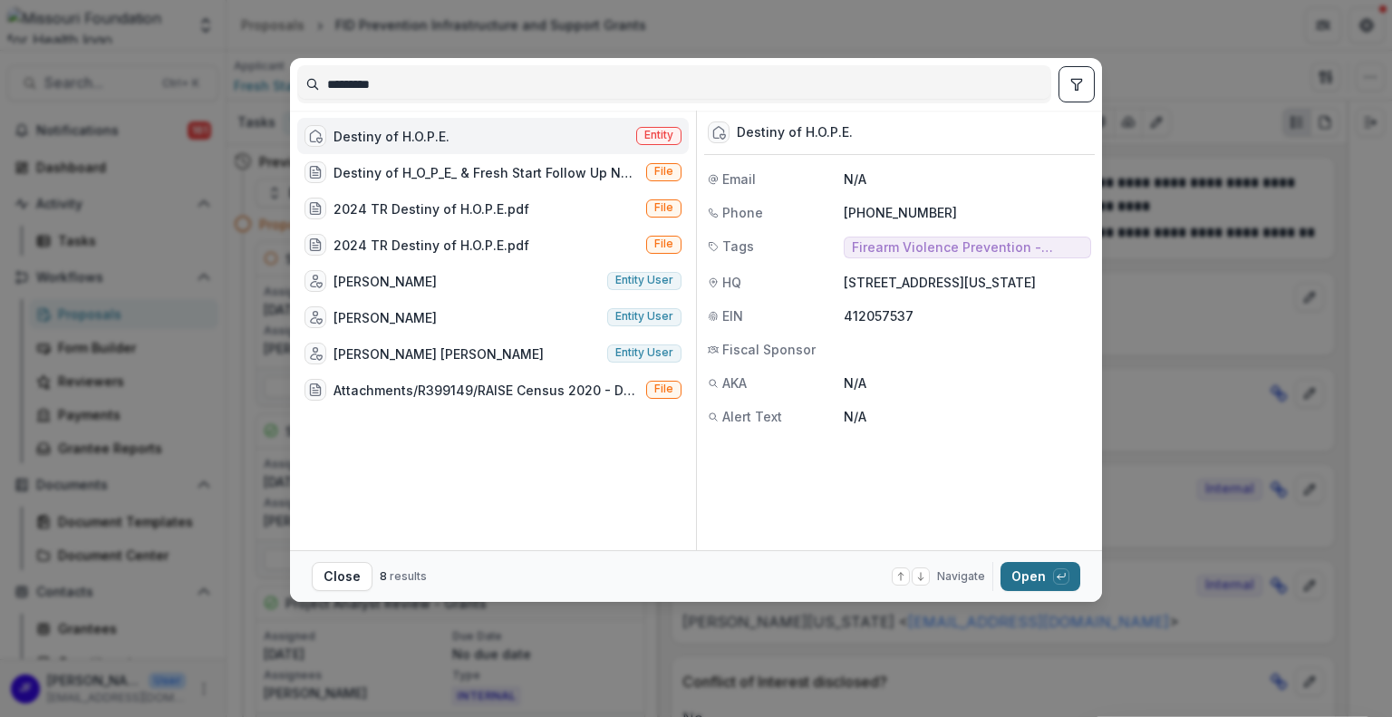
click at [1022, 576] on button "Open with enter key" at bounding box center [1040, 576] width 80 height 29
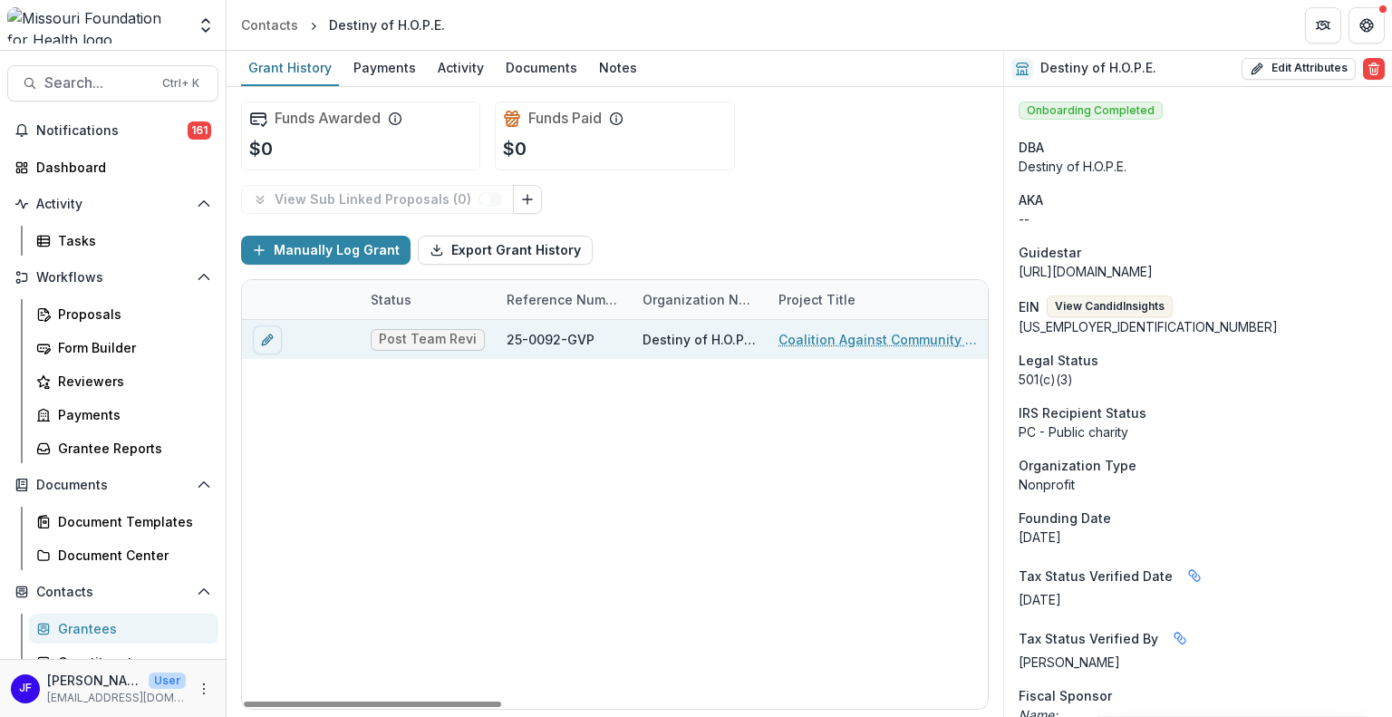
click at [844, 345] on link "Coalition Against Community Violence - Resource Assessment" at bounding box center [880, 339] width 205 height 19
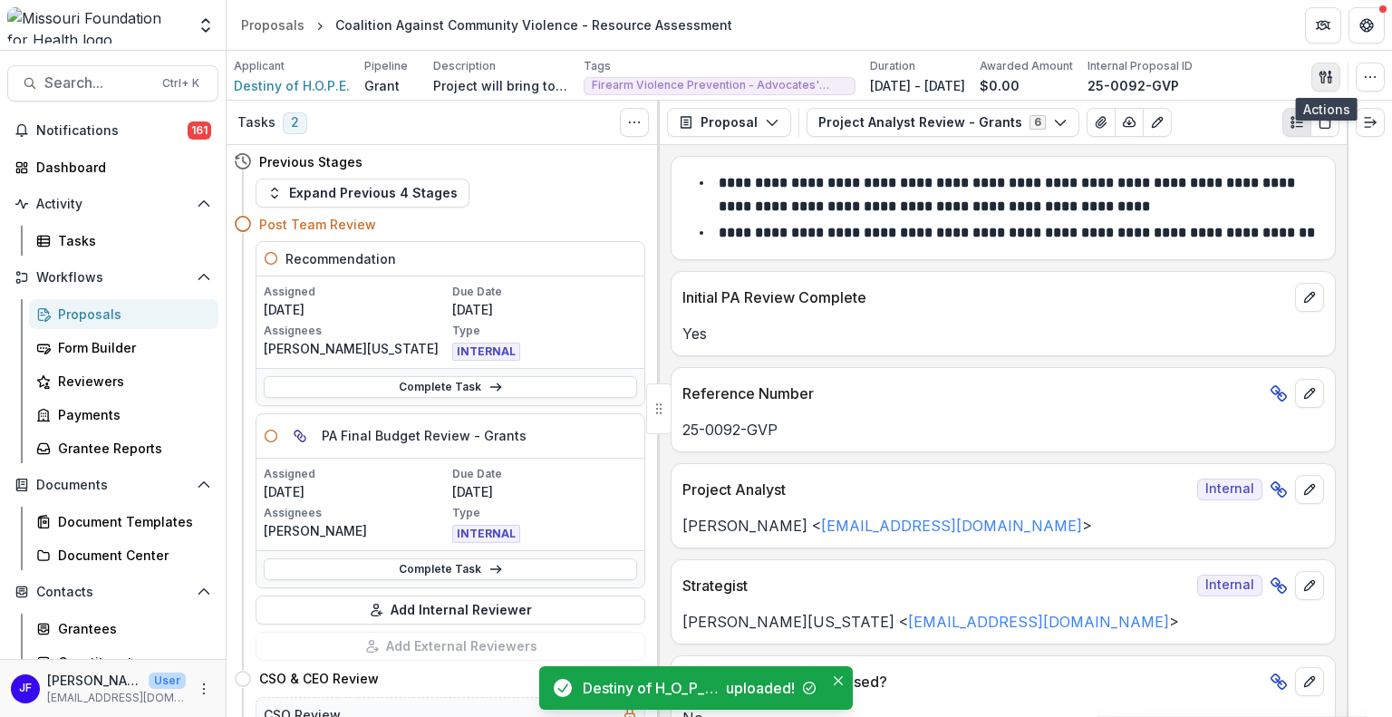
click at [1318, 72] on icon "button" at bounding box center [1325, 77] width 14 height 14
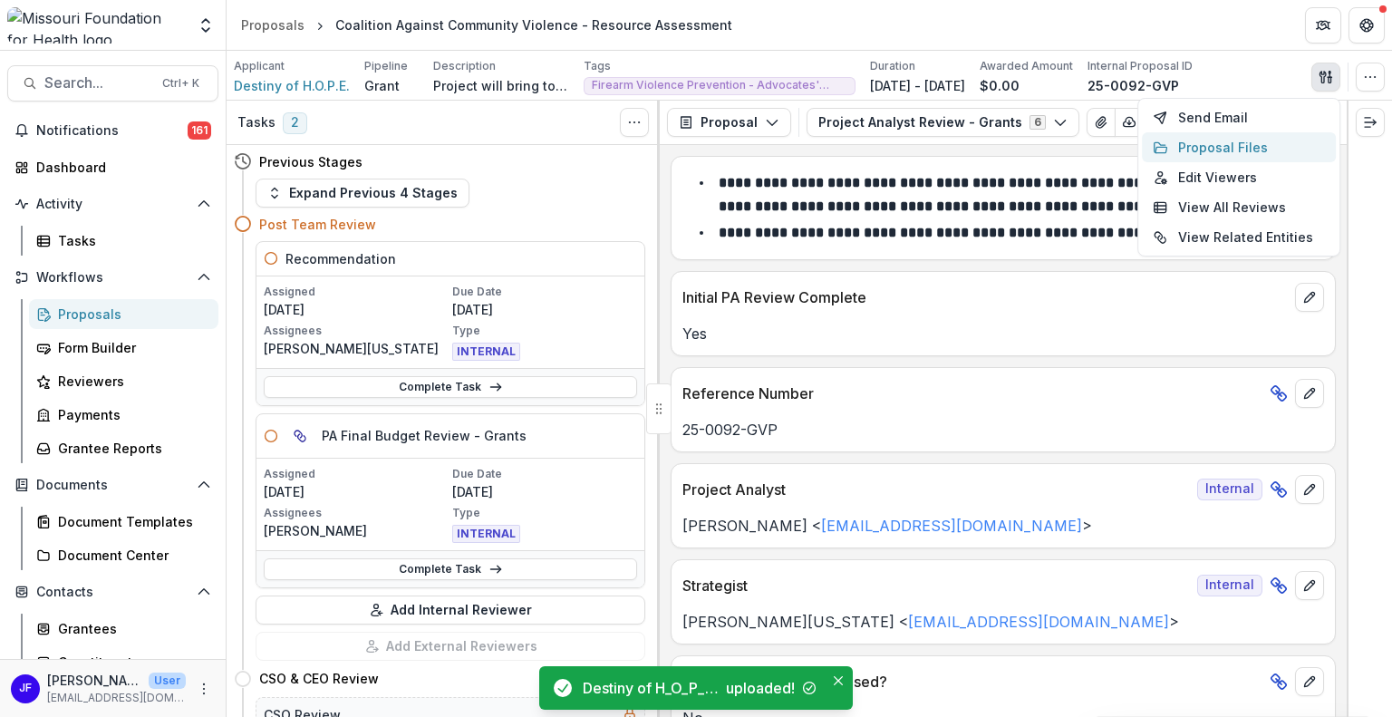
click at [1233, 141] on button "Proposal Files" at bounding box center [1239, 147] width 194 height 30
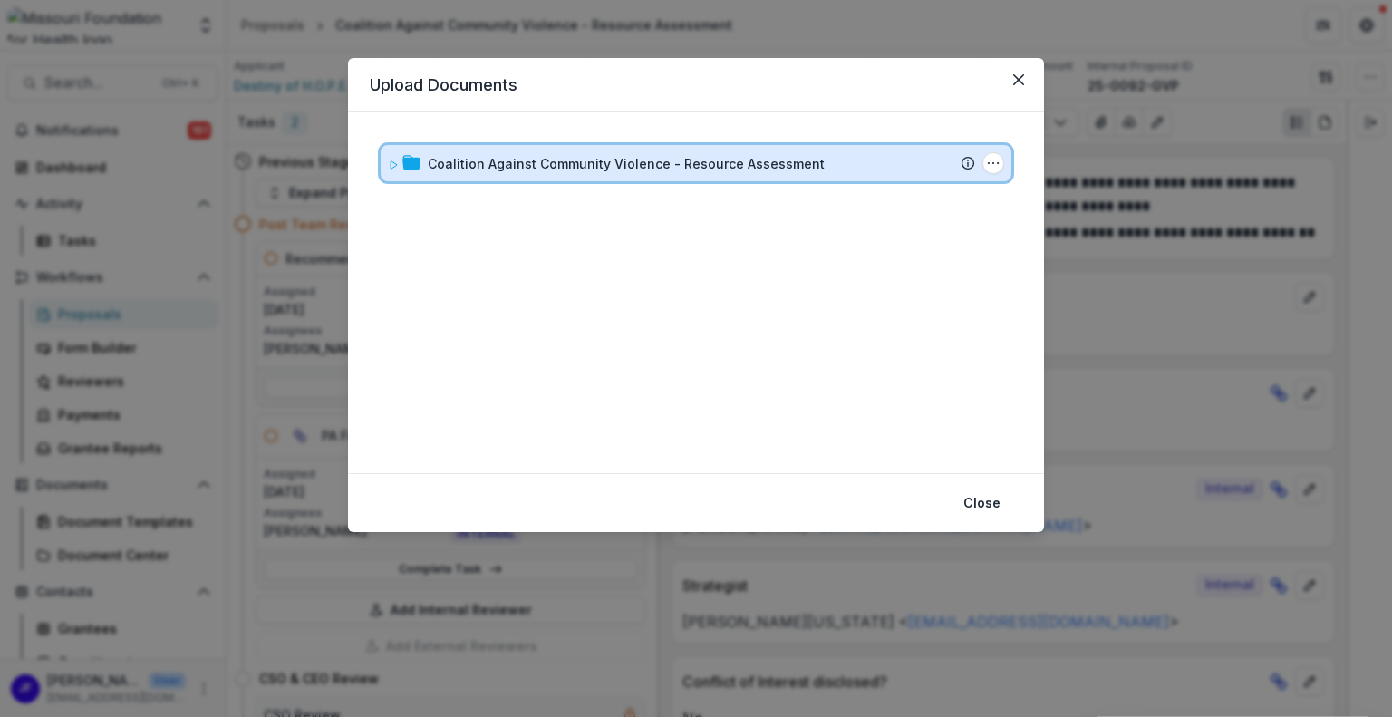
click at [387, 174] on div "Coalition Against Community Violence - Resource Assessment Submission Temelio P…" at bounding box center [696, 163] width 631 height 36
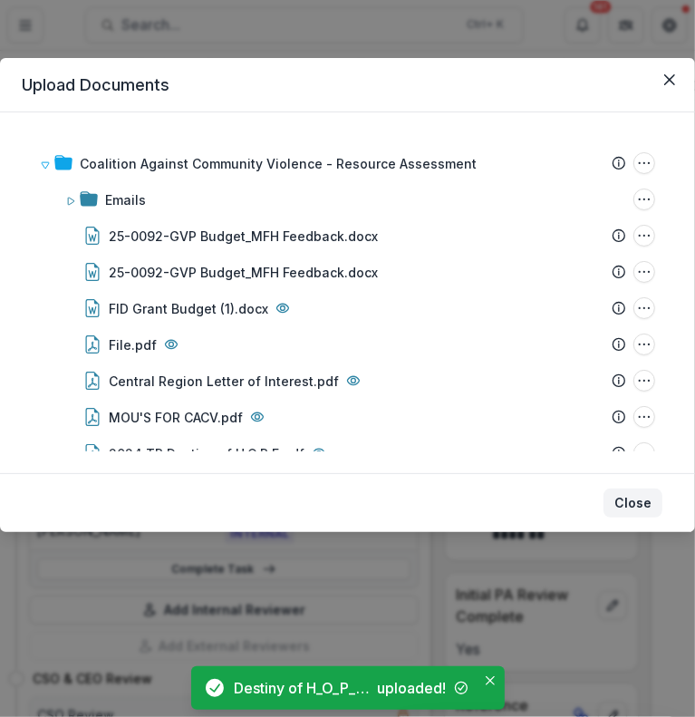
click at [631, 503] on button "Close" at bounding box center [632, 502] width 59 height 29
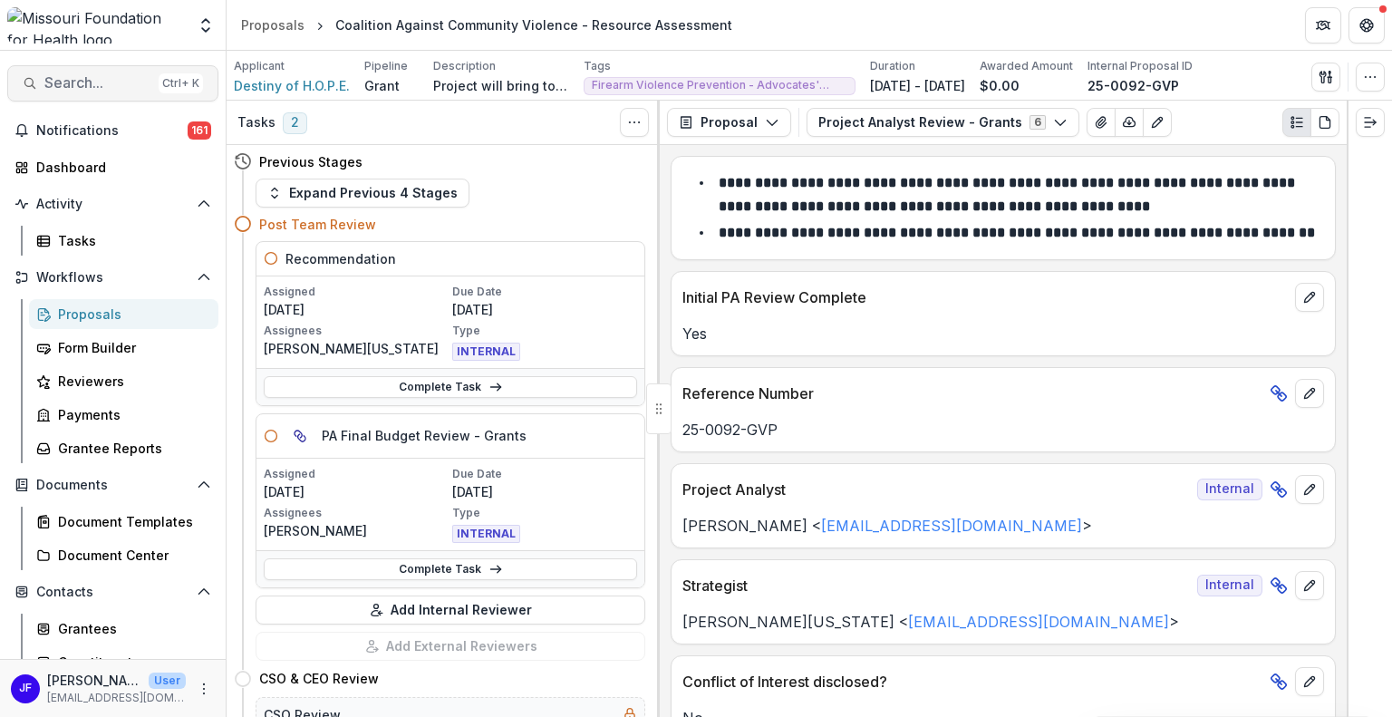
click at [74, 81] on span "Search..." at bounding box center [97, 82] width 107 height 17
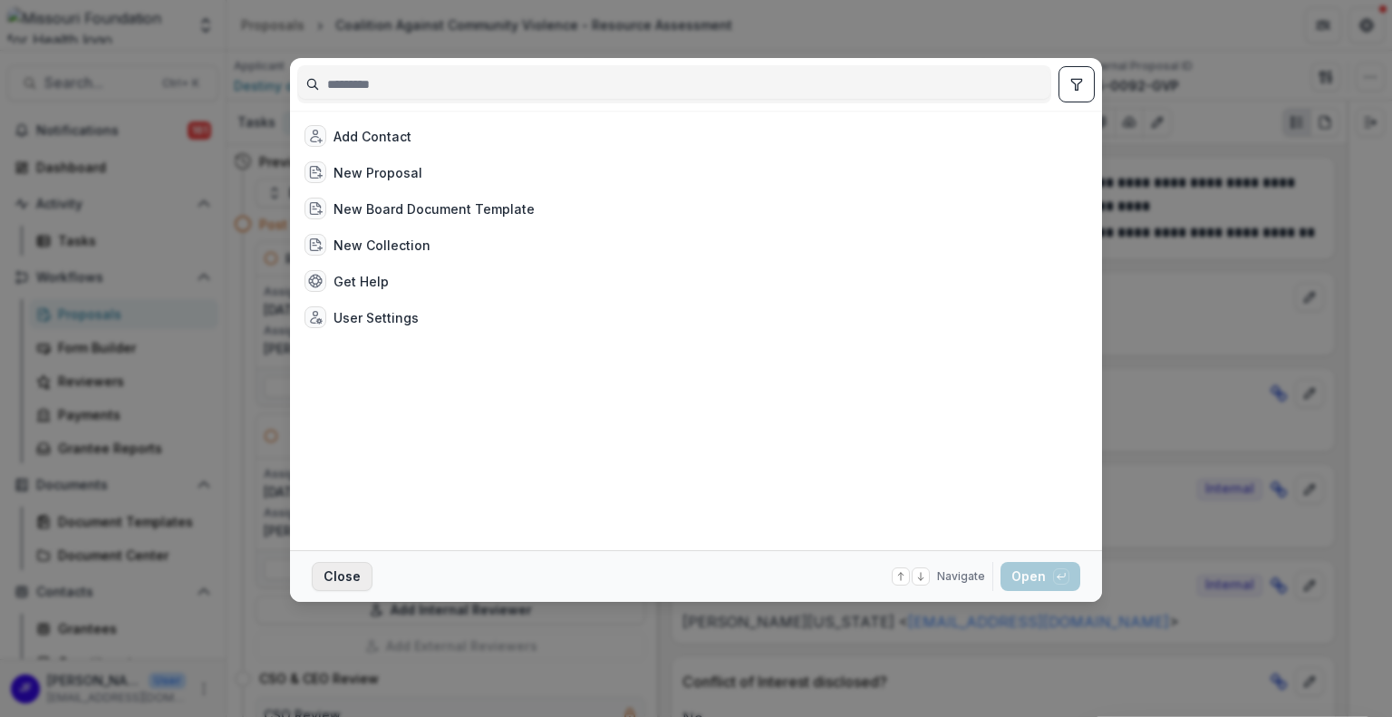
click at [322, 564] on button "Close" at bounding box center [342, 576] width 61 height 29
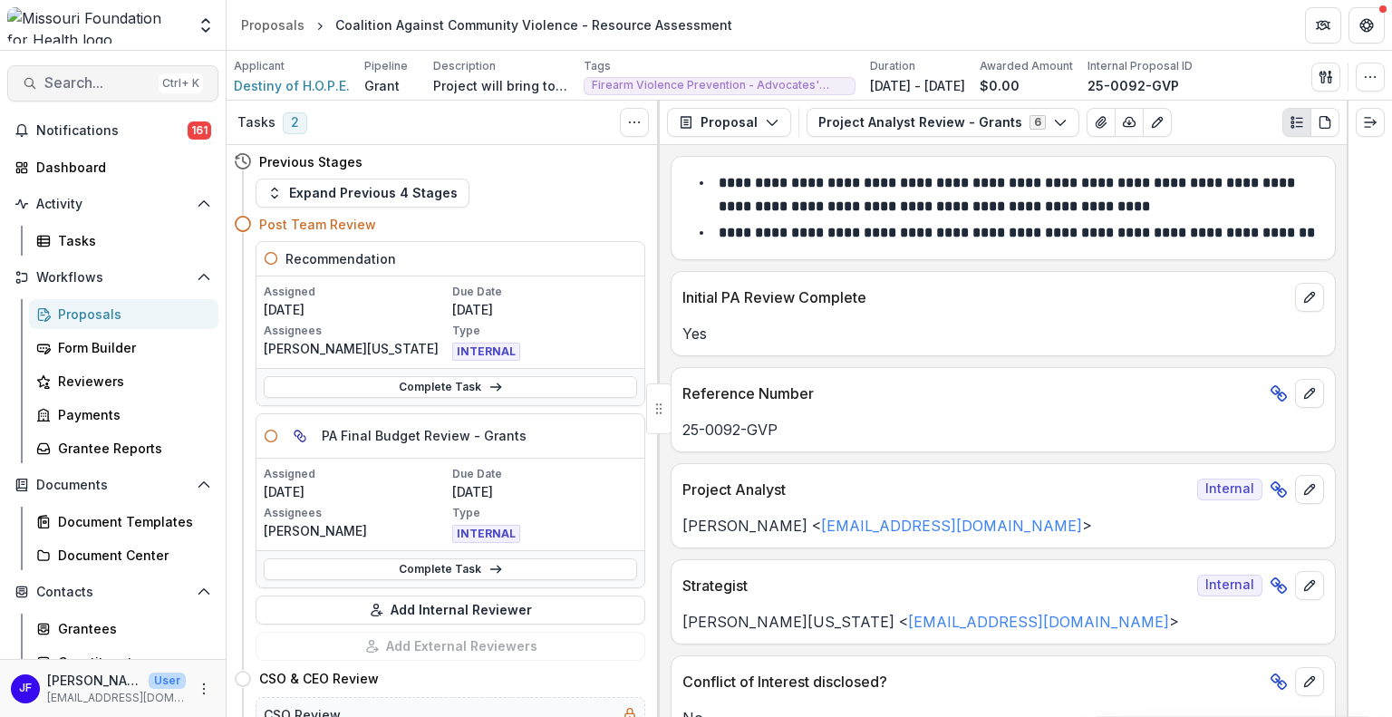
click at [110, 90] on span "Search..." at bounding box center [97, 82] width 107 height 17
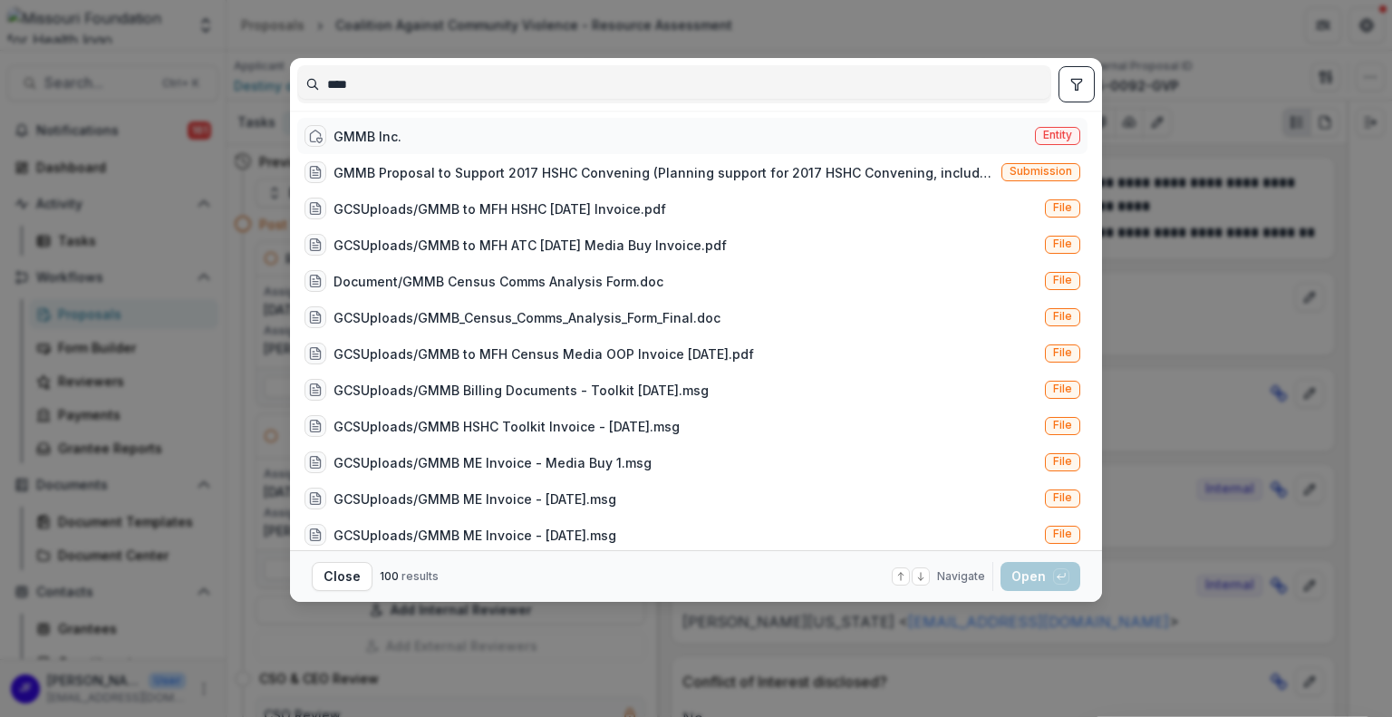
type input "****"
click at [417, 135] on div "GMMB Inc. Entity" at bounding box center [692, 136] width 790 height 36
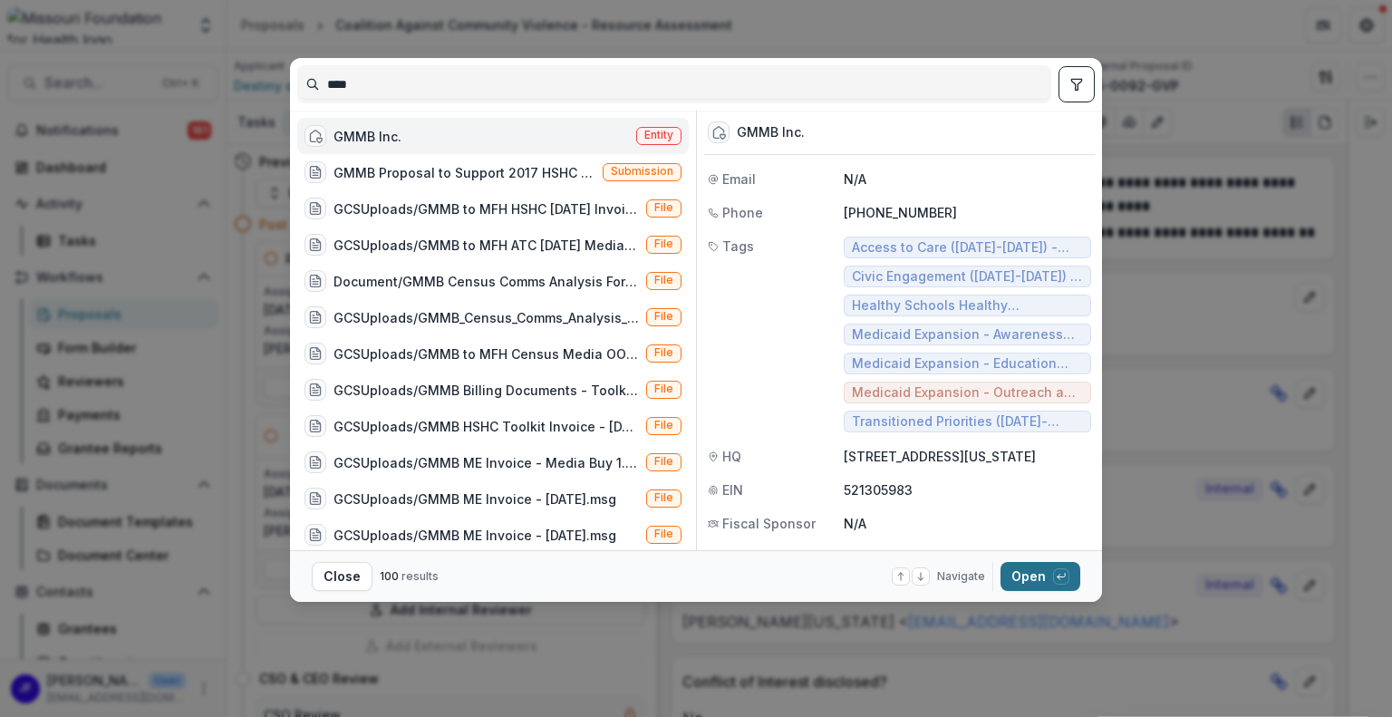
click at [1024, 571] on button "Open with enter key" at bounding box center [1040, 576] width 80 height 29
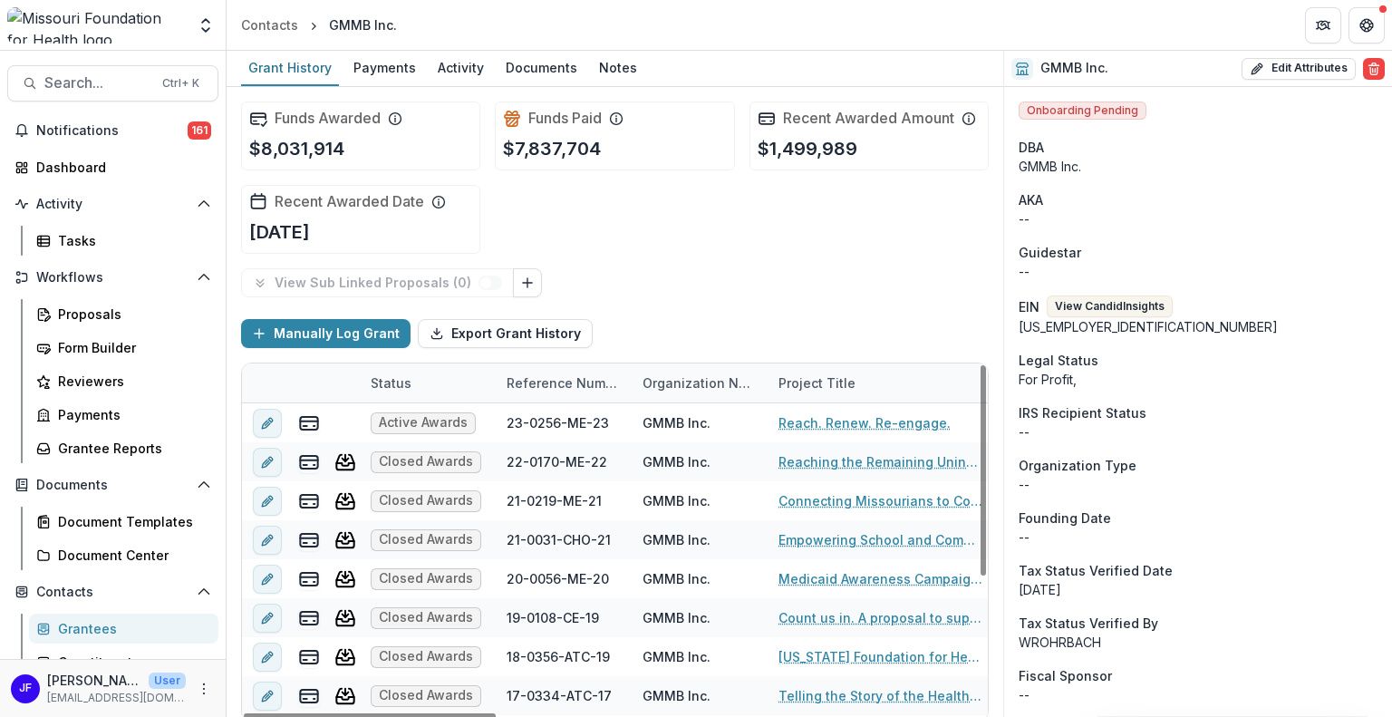
click at [545, 382] on div "Reference Number" at bounding box center [564, 382] width 136 height 19
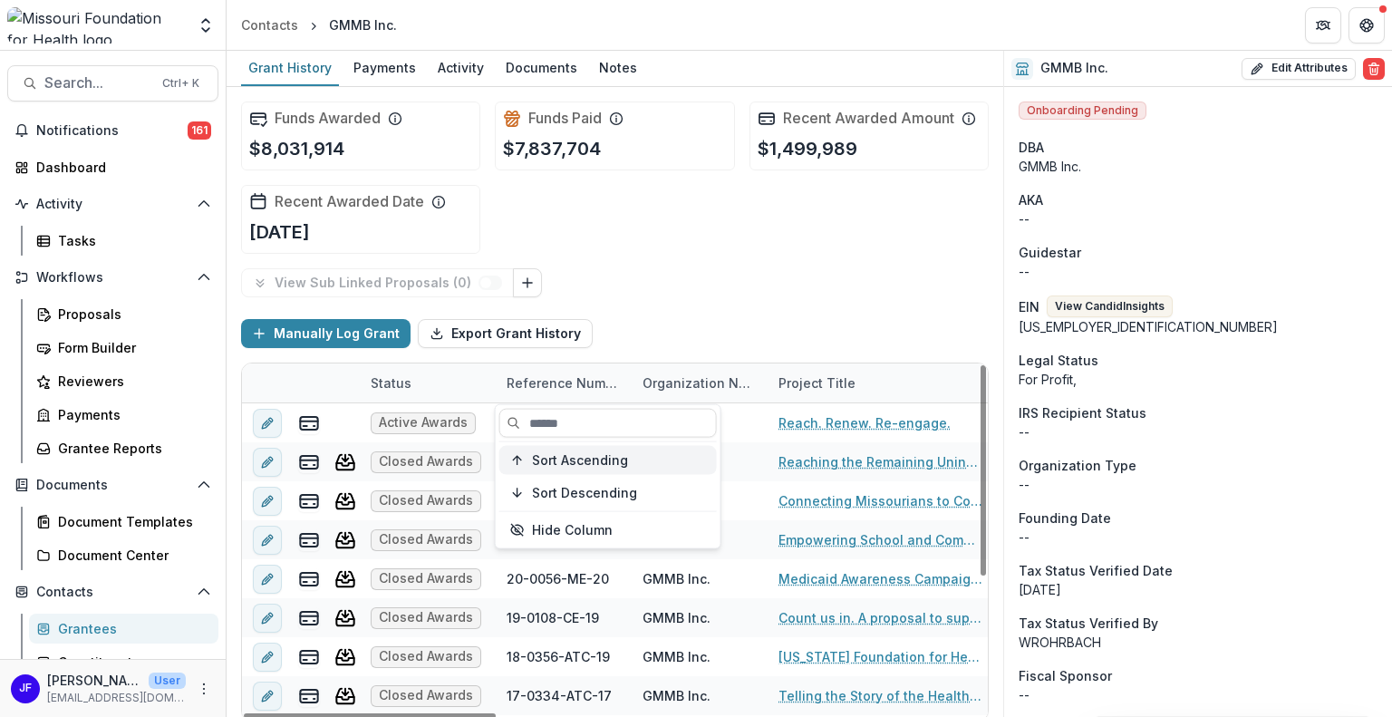
click at [558, 453] on span "Sort Ascending" at bounding box center [580, 459] width 96 height 15
click at [573, 486] on span "Sort Descending" at bounding box center [584, 492] width 105 height 15
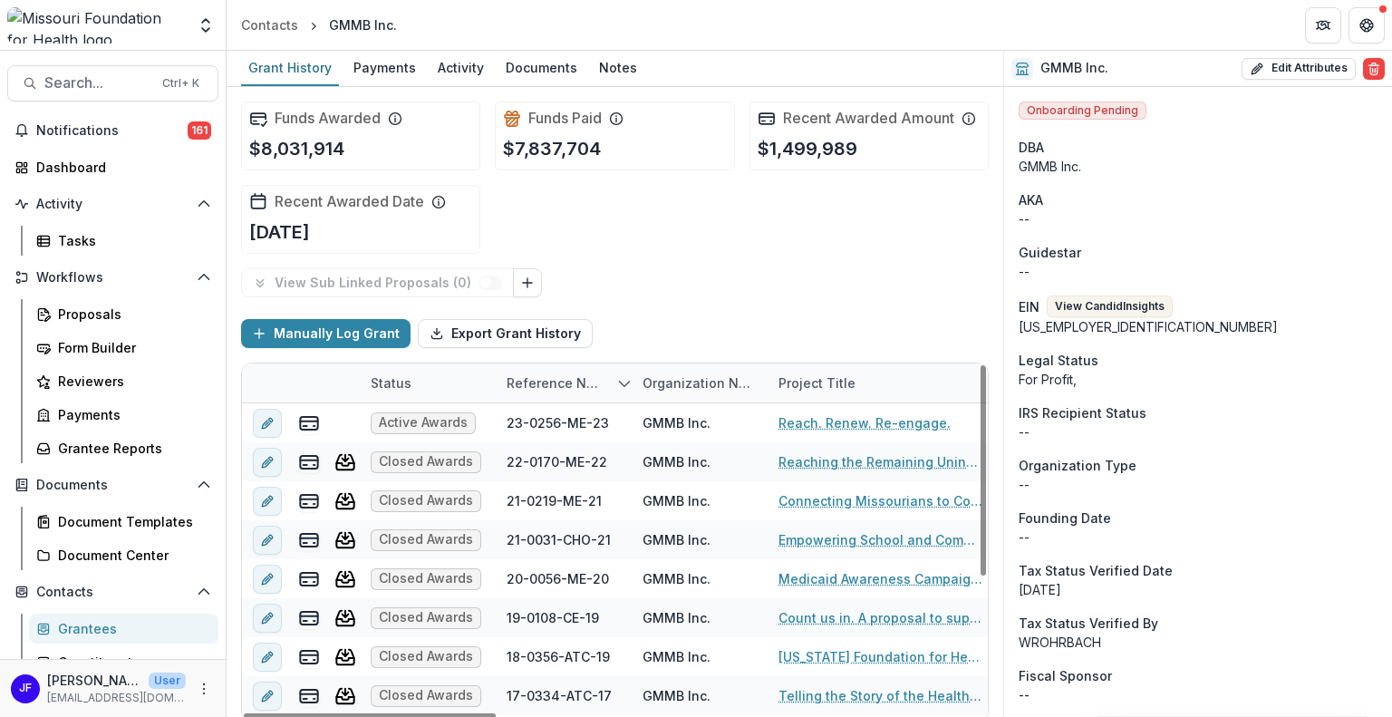
click at [717, 304] on div "Manually Log Grant Export Grant History" at bounding box center [614, 333] width 747 height 58
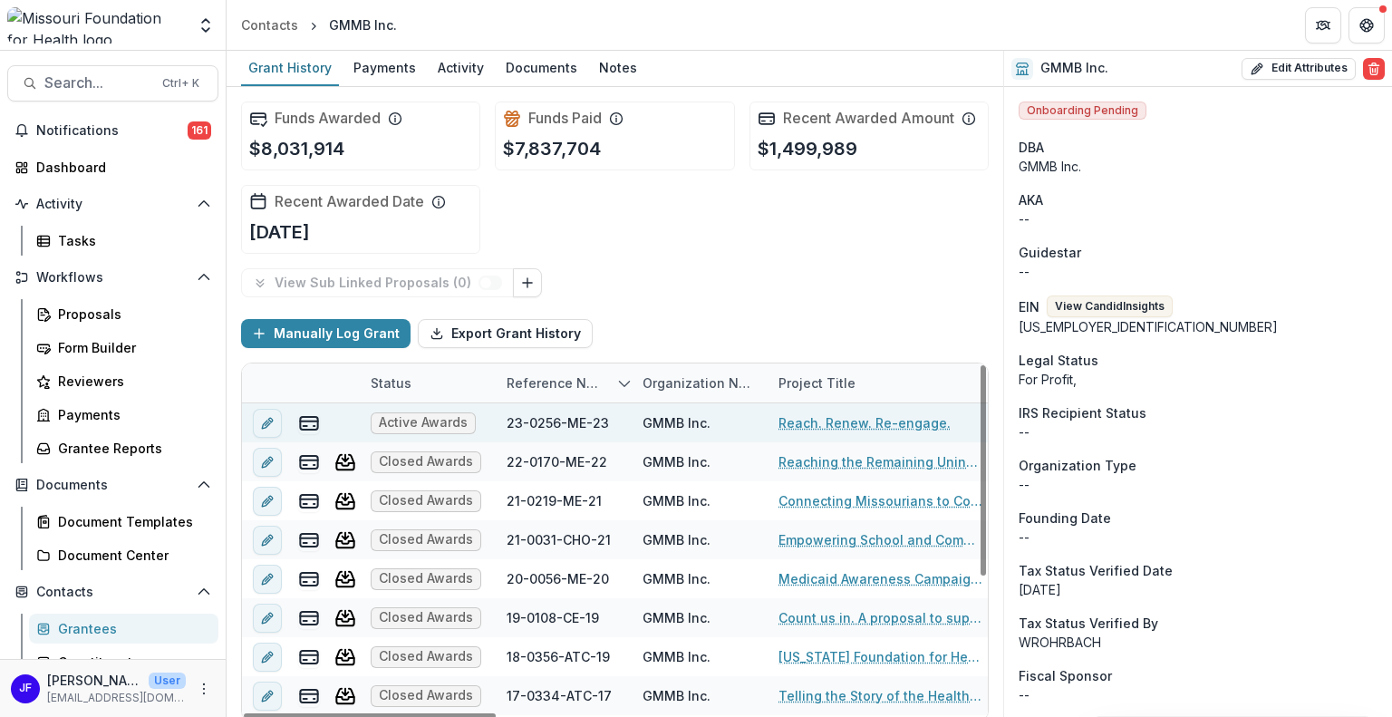
click at [829, 420] on link "Reach. Renew. Re-engage." at bounding box center [864, 422] width 172 height 19
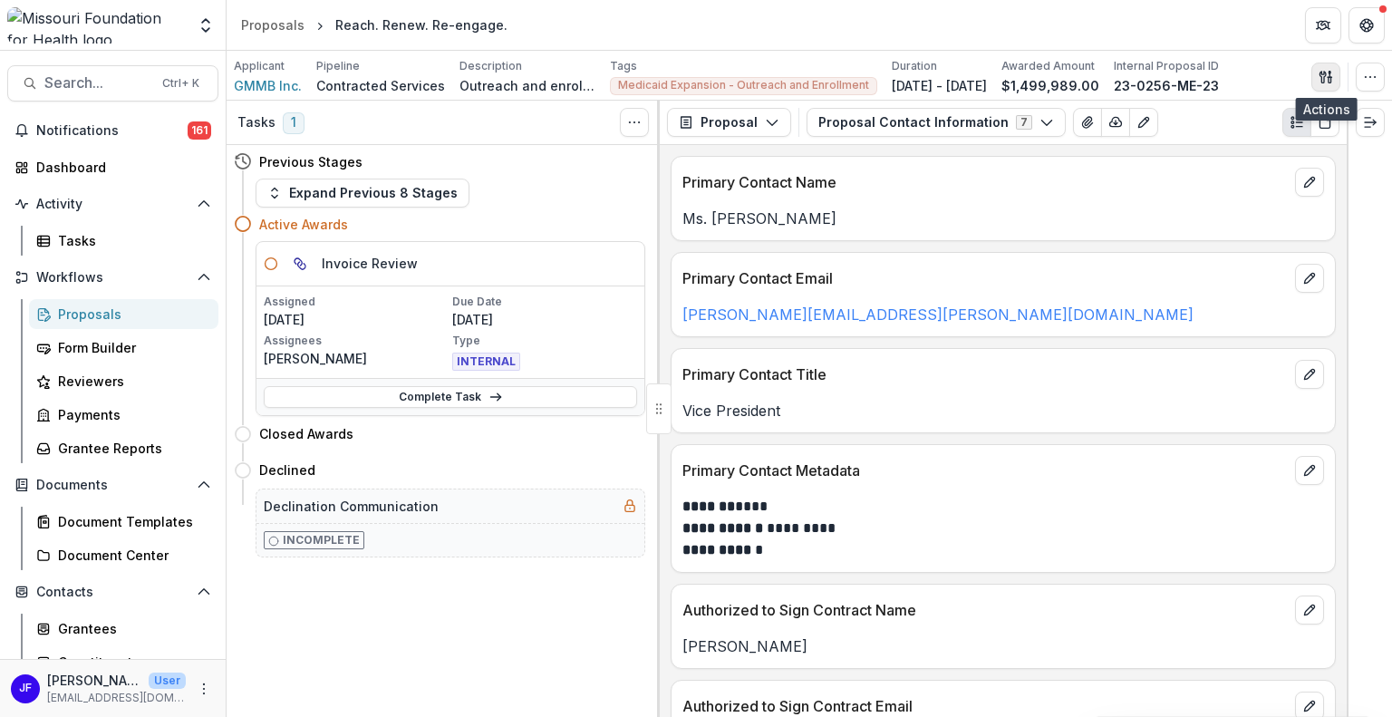
click at [1330, 80] on icon "button" at bounding box center [1329, 79] width 3 height 5
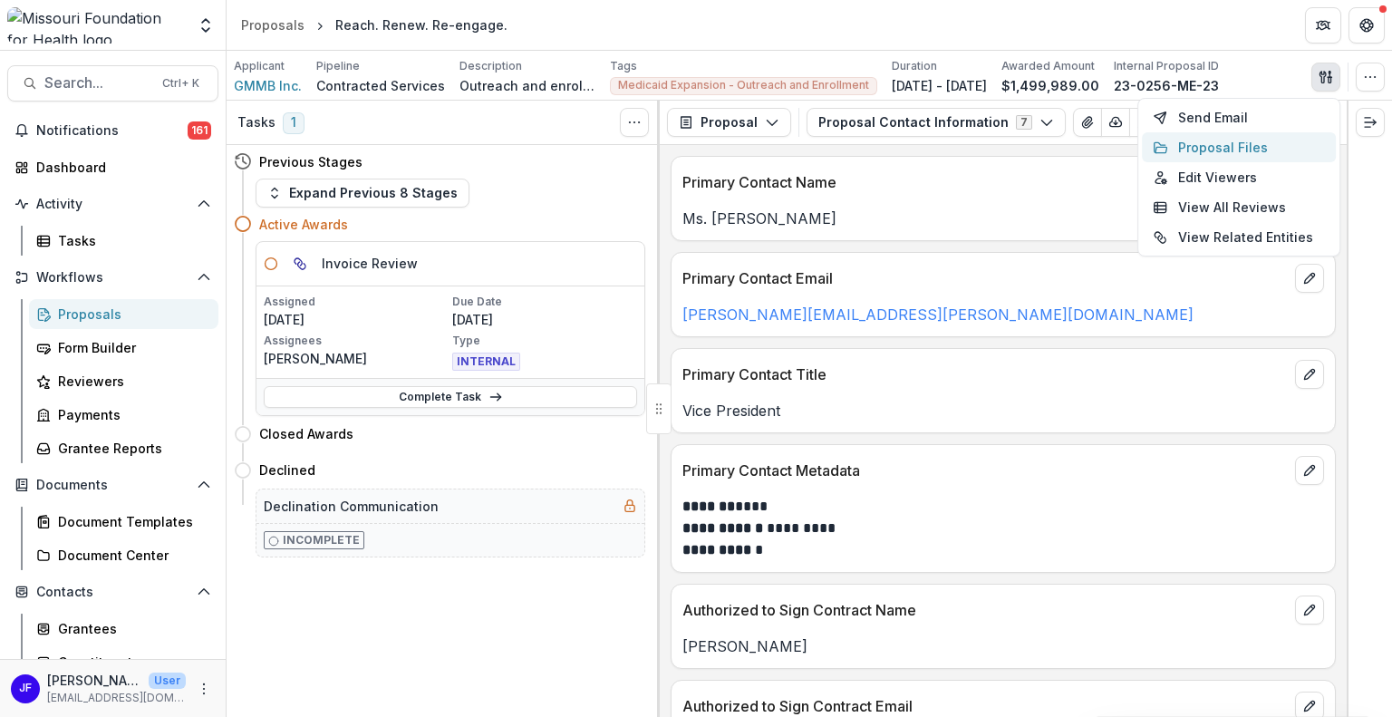
click at [1248, 148] on button "Proposal Files" at bounding box center [1239, 147] width 194 height 30
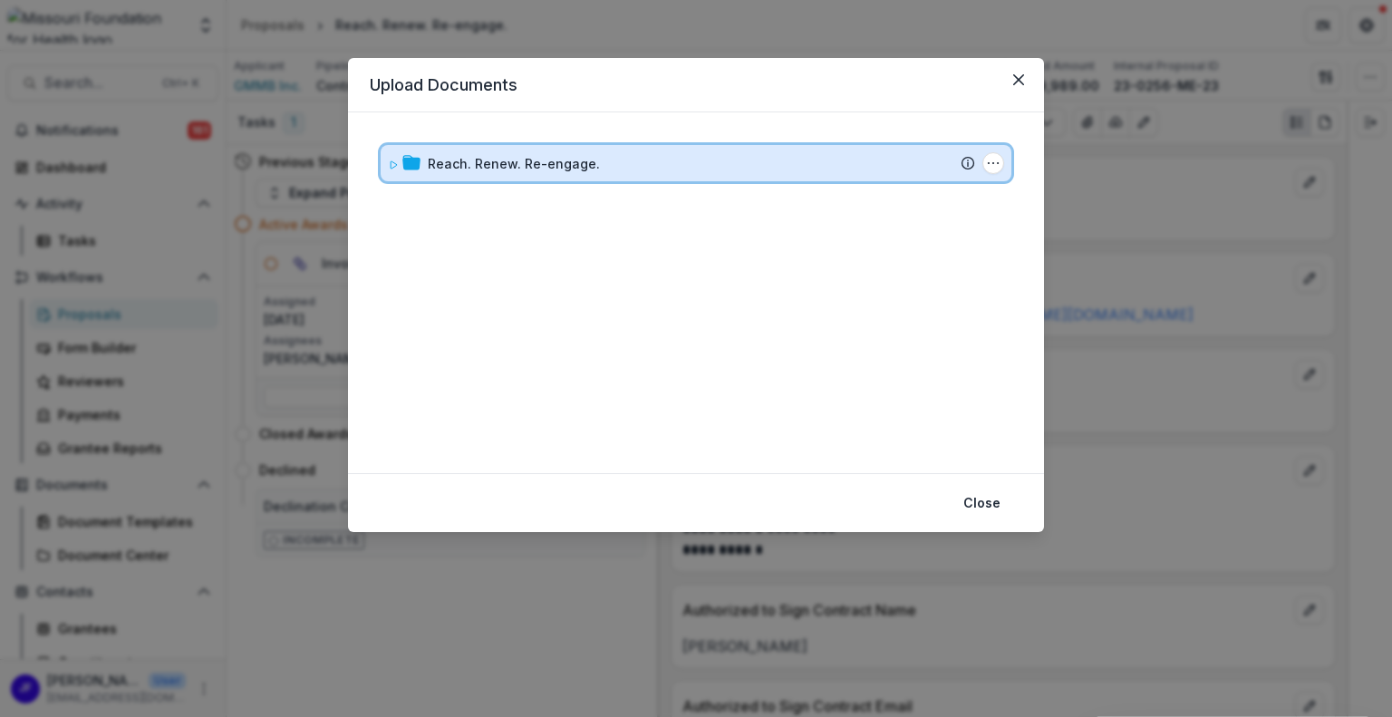
click at [387, 166] on div "Reach. Renew. Re-engage. Submission Temelio Proposal Attached proposal document…" at bounding box center [696, 163] width 631 height 36
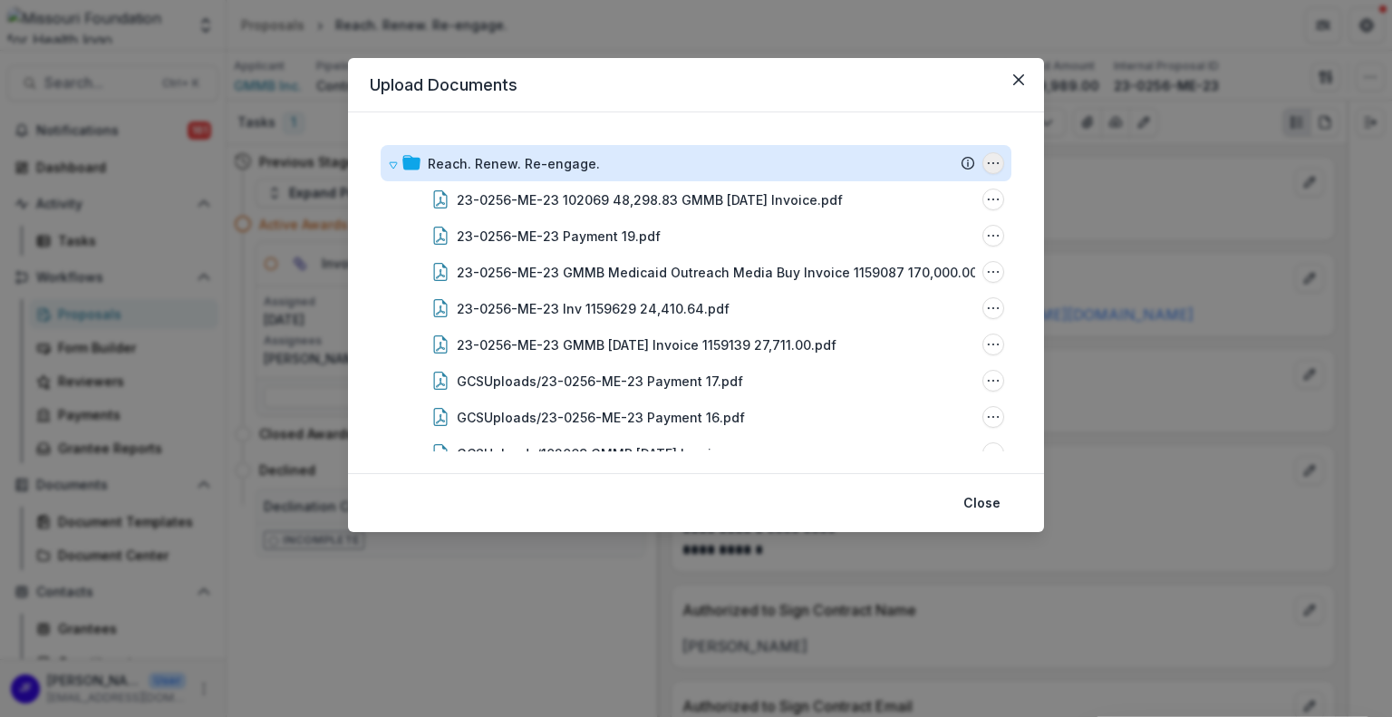
click at [994, 162] on icon "Reach. Renew. Re-engage. Options" at bounding box center [993, 163] width 14 height 14
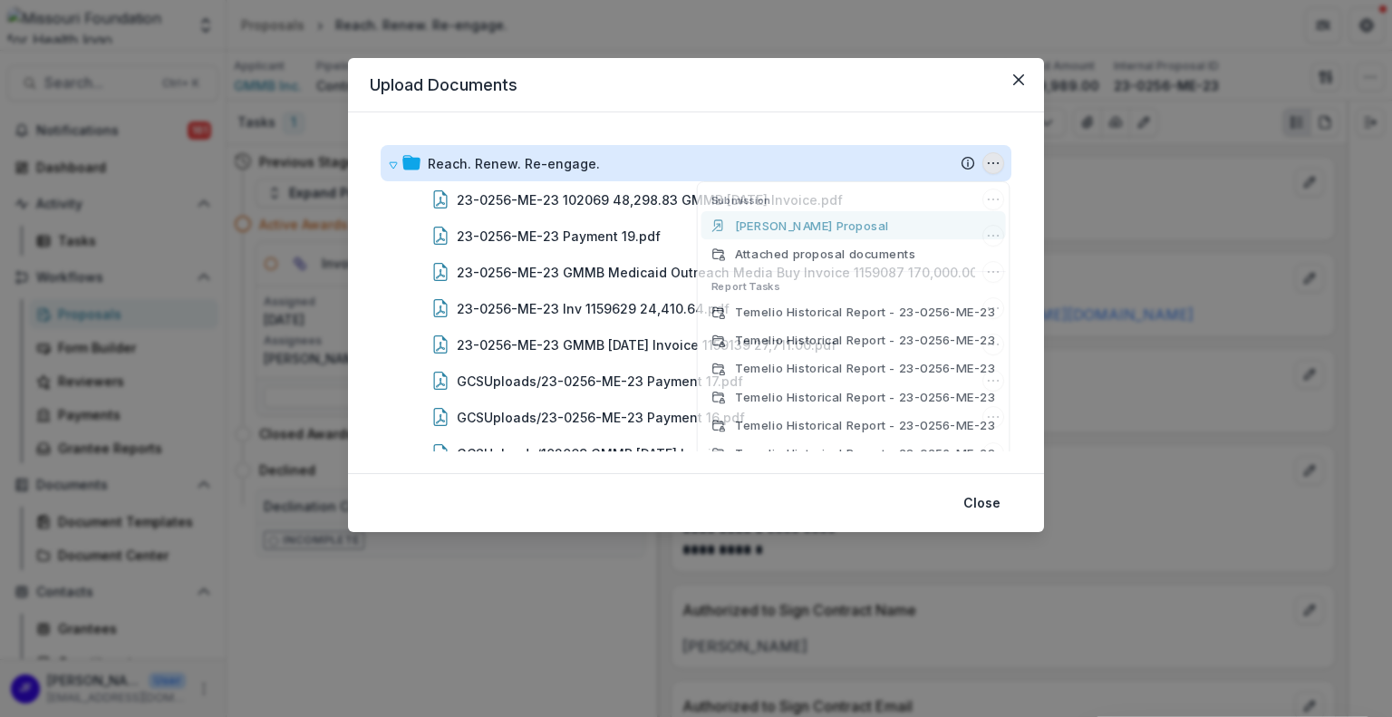
scroll to position [47, 0]
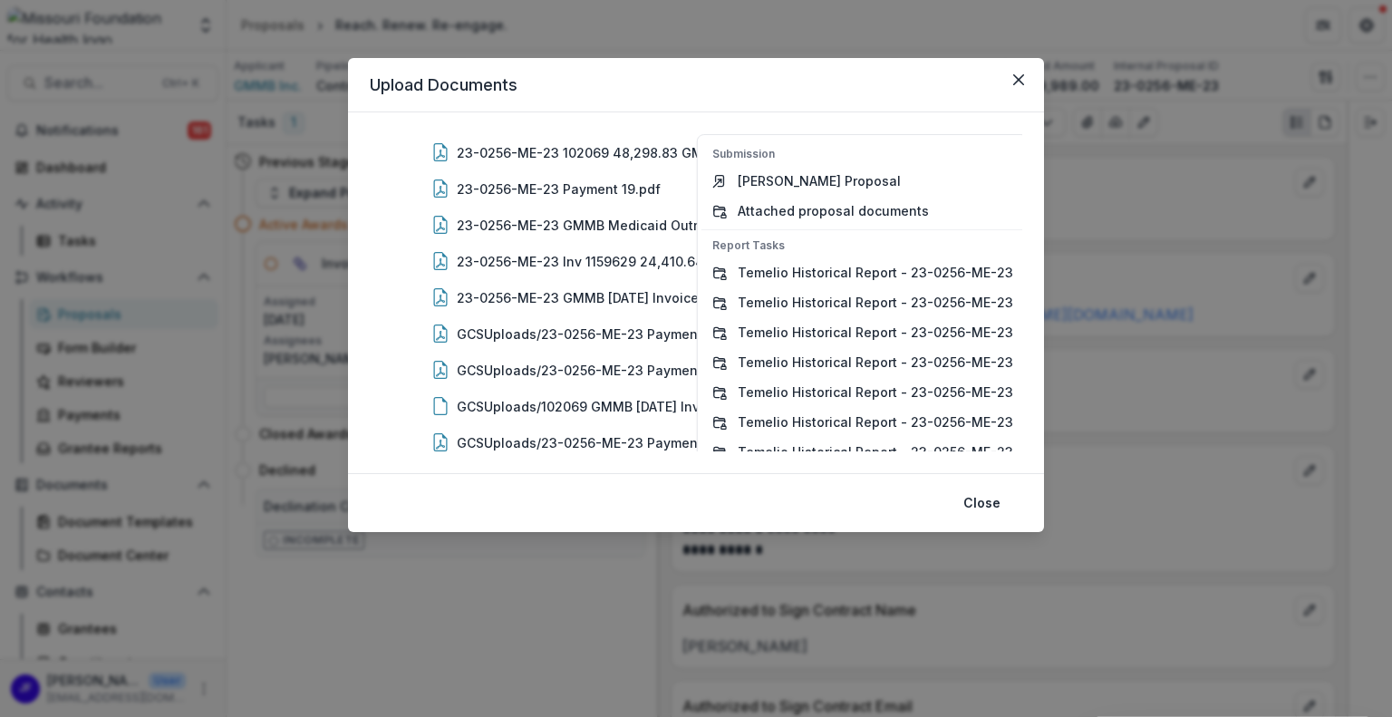
click at [743, 68] on header "Upload Documents" at bounding box center [696, 85] width 696 height 54
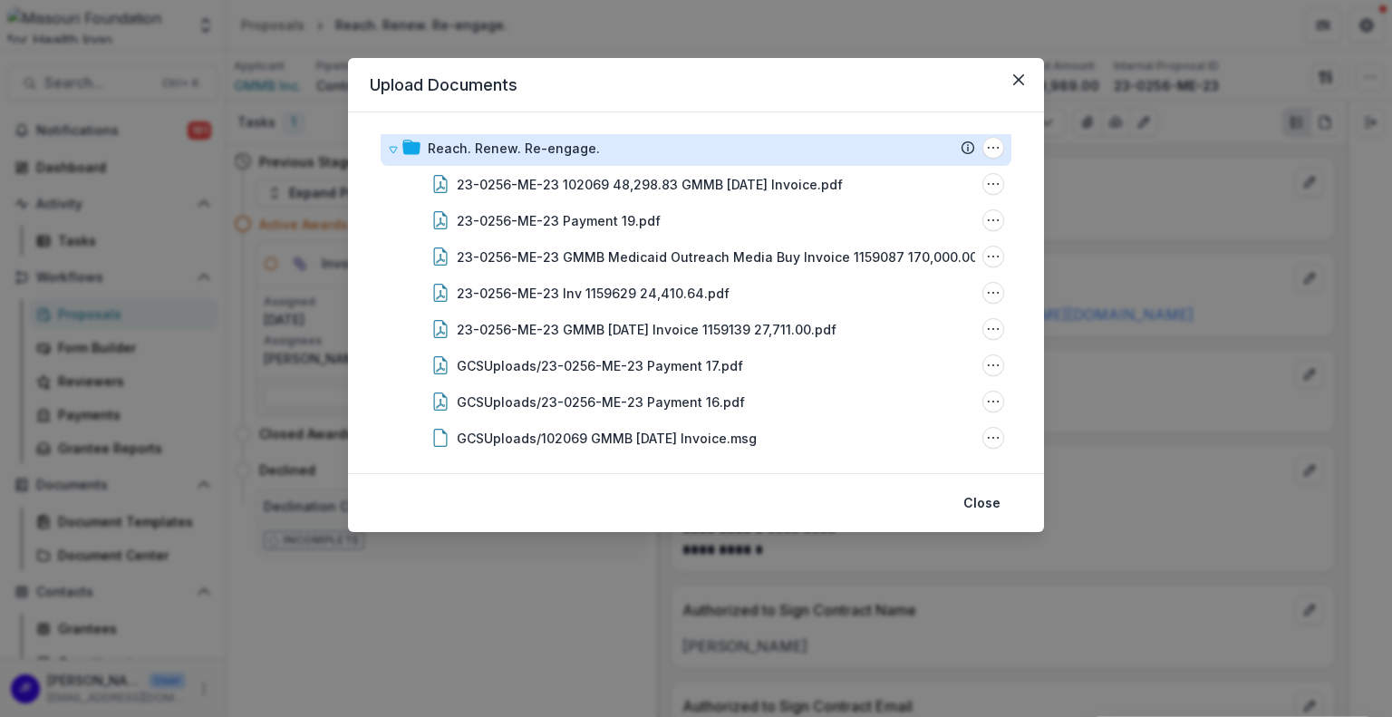
scroll to position [0, 0]
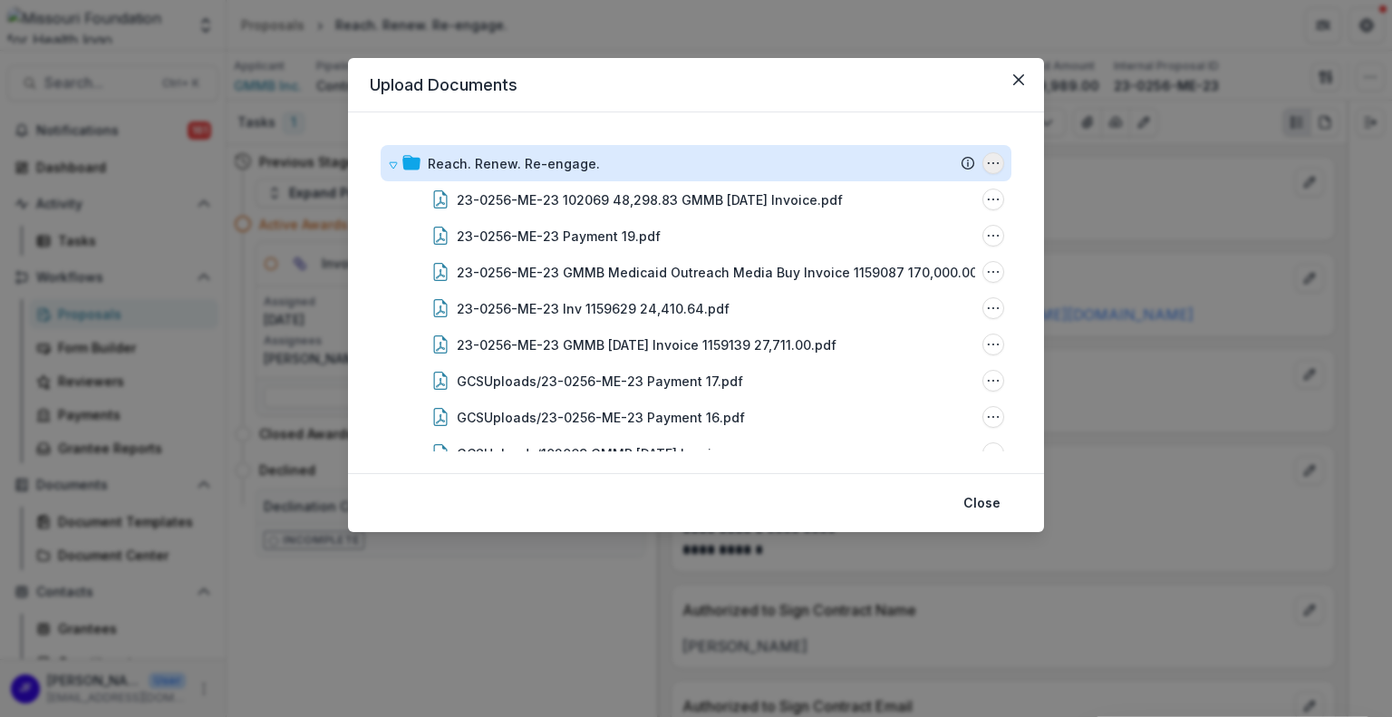
click at [993, 157] on icon "Reach. Renew. Re-engage. Options" at bounding box center [993, 163] width 14 height 14
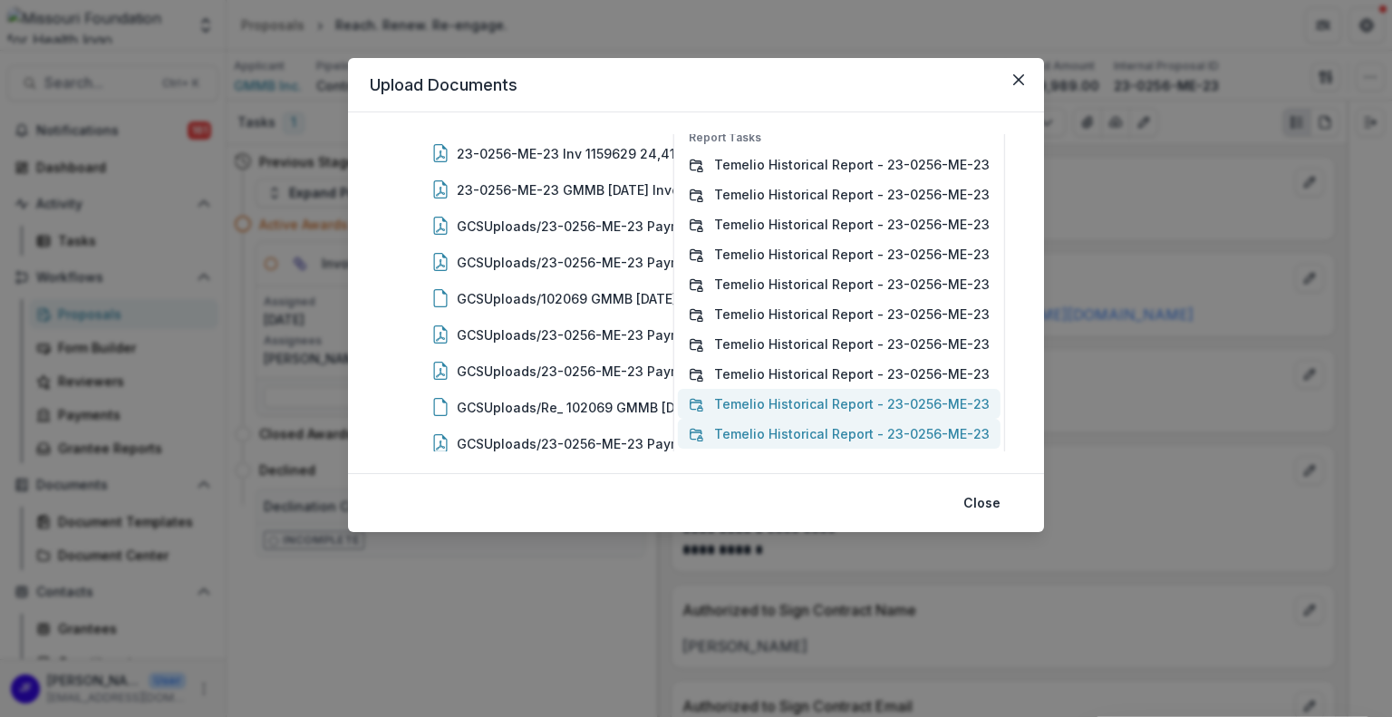
scroll to position [253, 0]
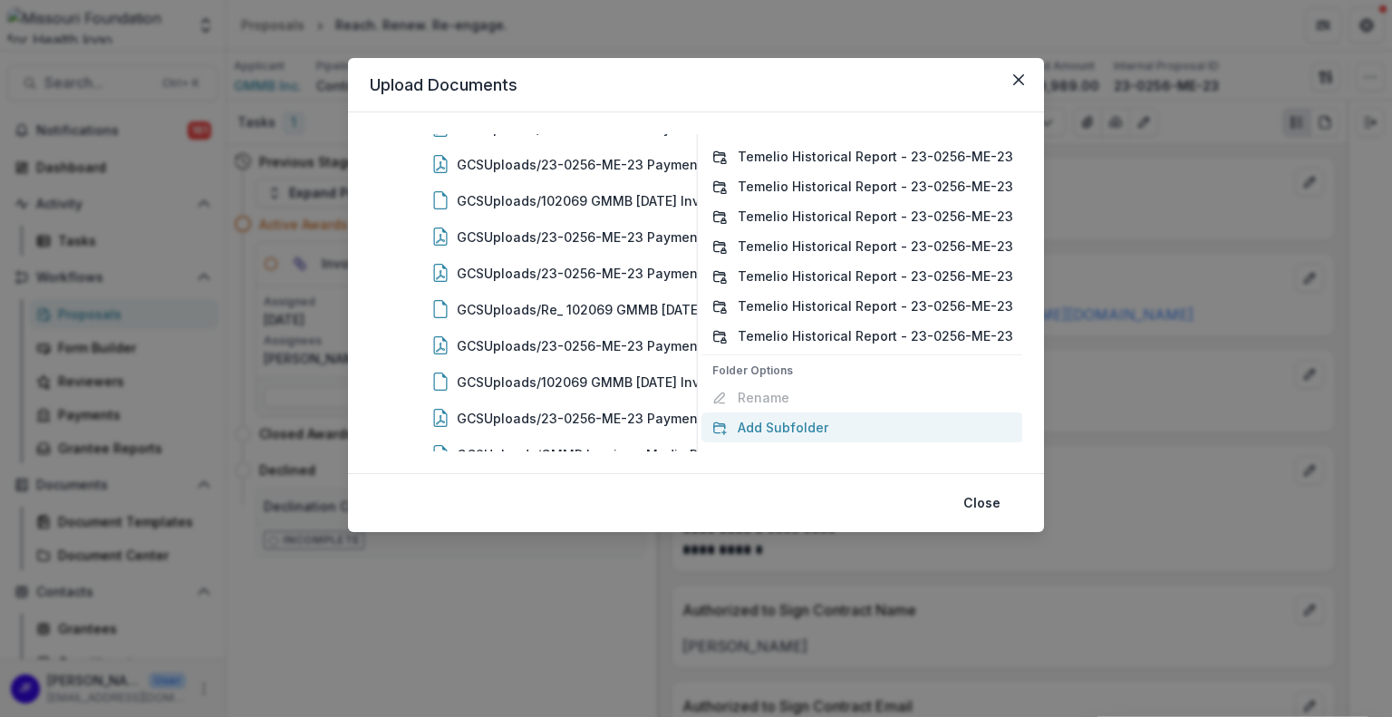
click at [783, 421] on button "Add Subfolder" at bounding box center [862, 427] width 323 height 30
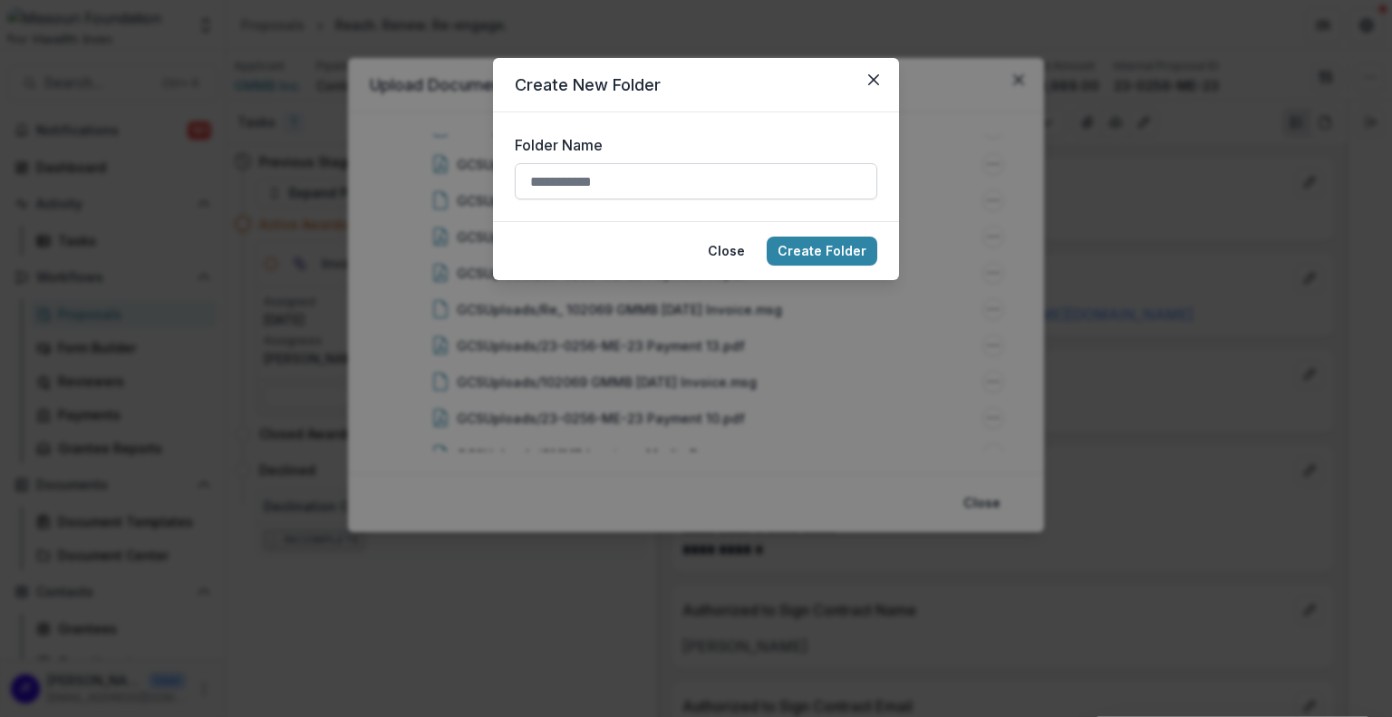
click at [635, 178] on input "Folder Name" at bounding box center [696, 181] width 362 height 36
type input "**********"
click at [794, 243] on button "Create Folder" at bounding box center [821, 250] width 111 height 29
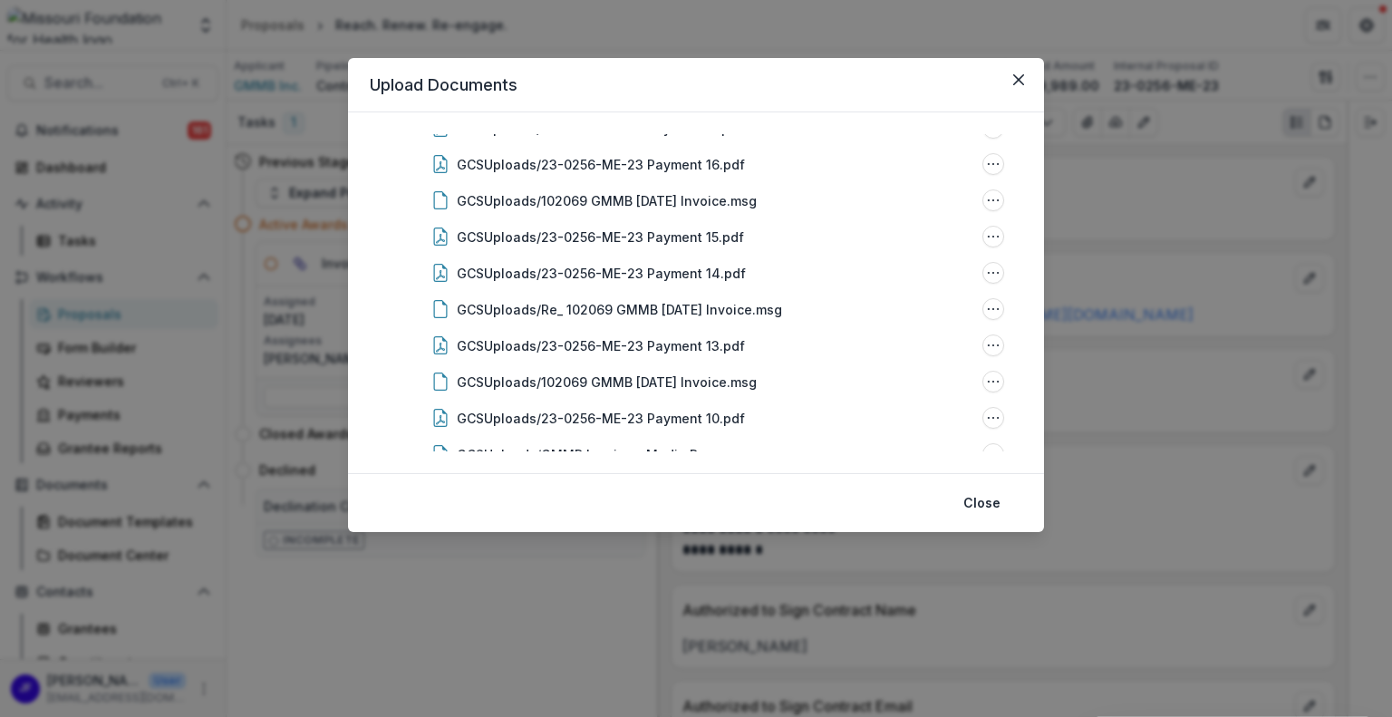
scroll to position [0, 0]
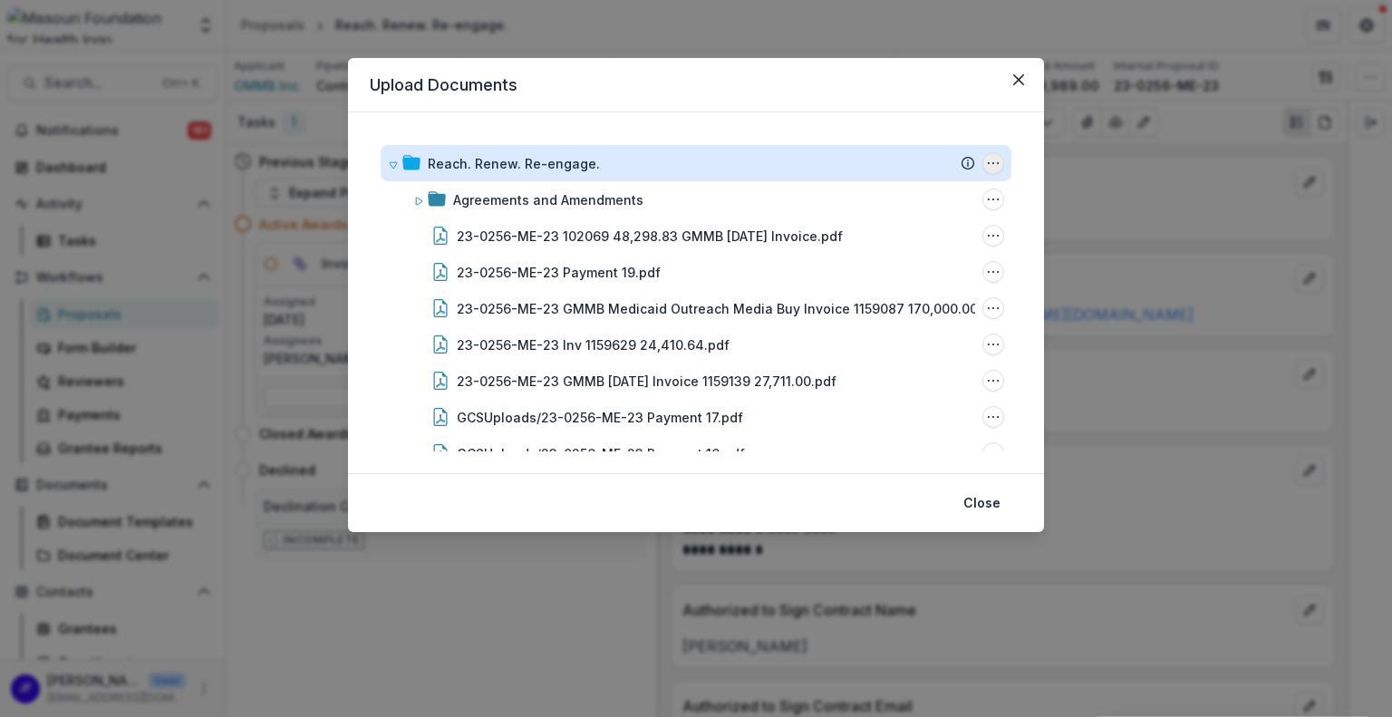
click at [994, 160] on icon "Reach. Renew. Re-engage. Options" at bounding box center [993, 163] width 14 height 14
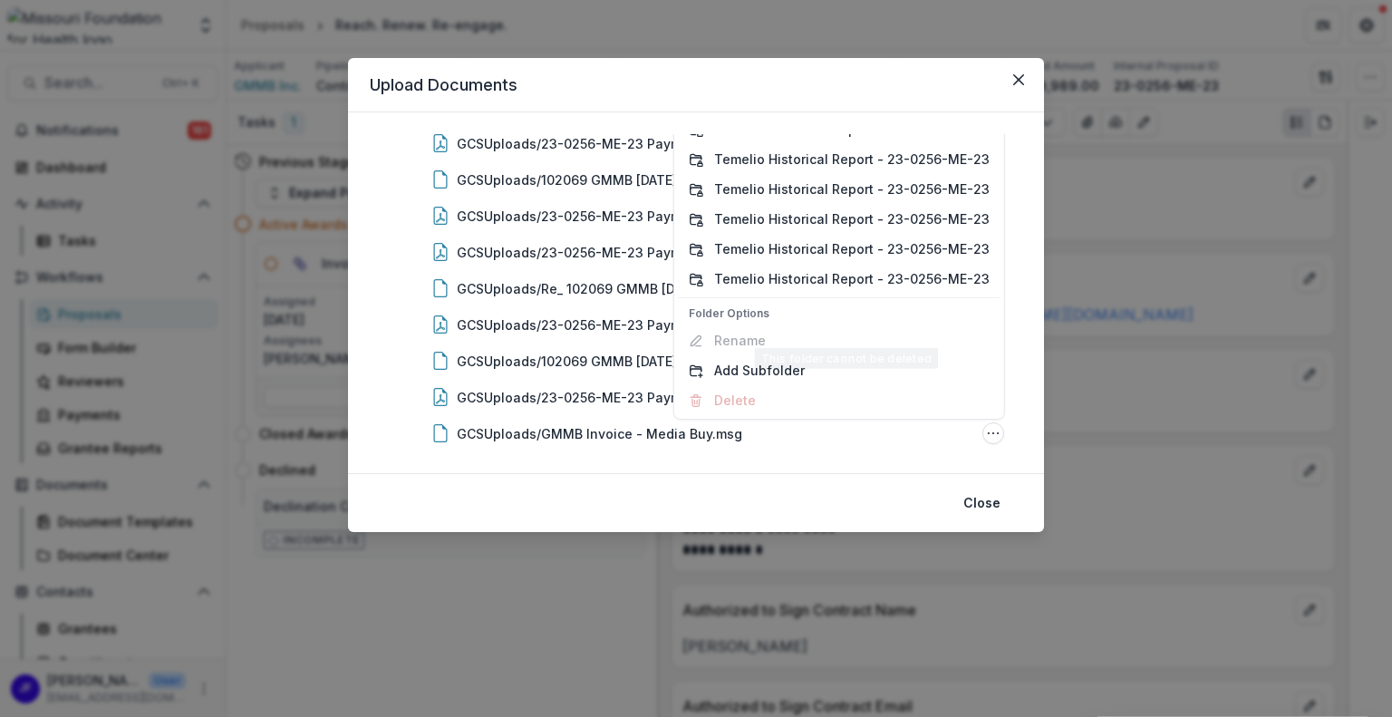
scroll to position [385, 0]
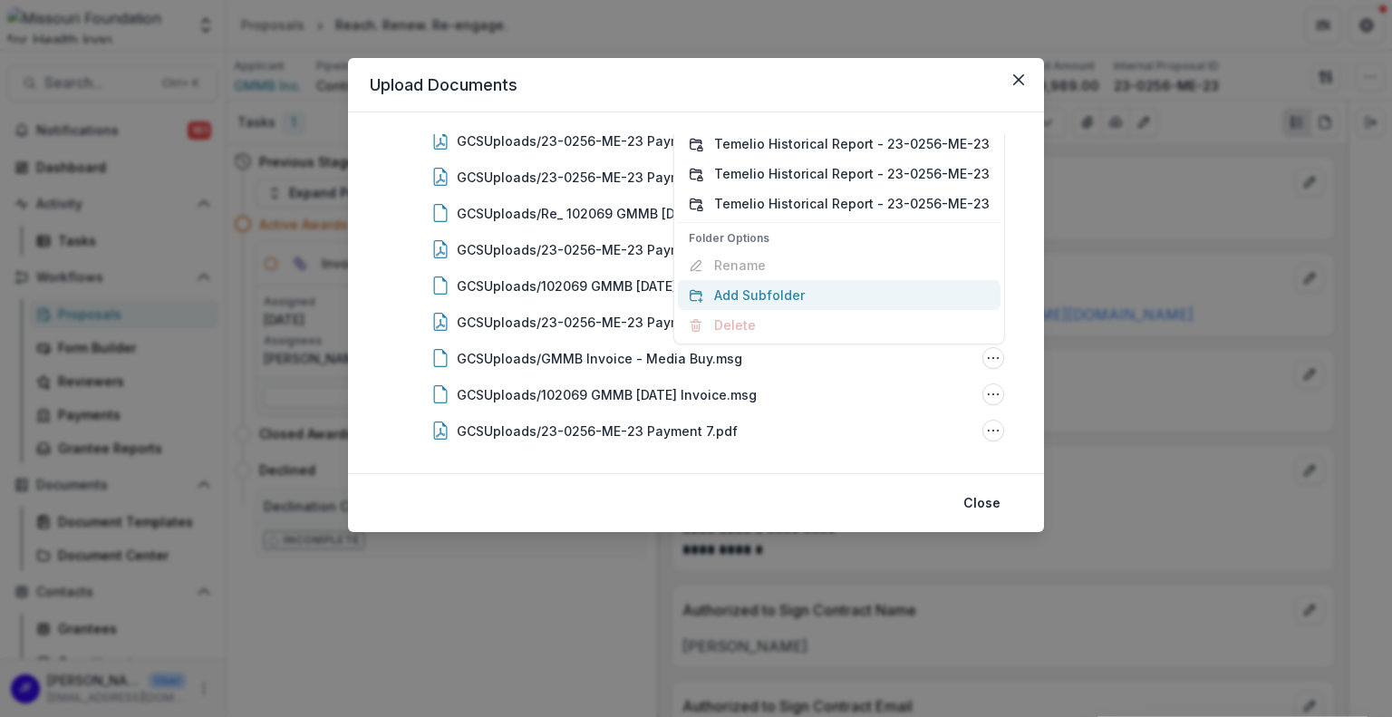
click at [775, 296] on button "Add Subfolder" at bounding box center [839, 295] width 323 height 30
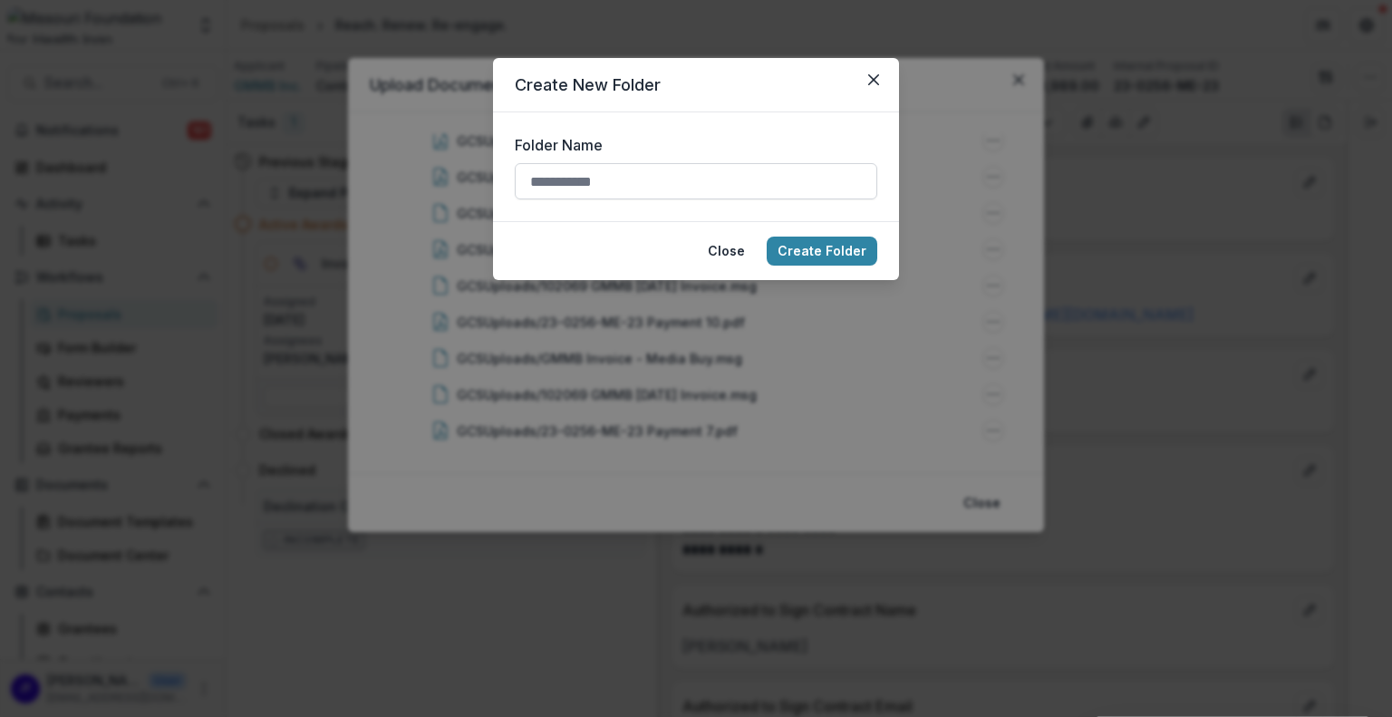
click at [599, 181] on input "Folder Name" at bounding box center [696, 181] width 362 height 36
type input "**********"
click at [816, 246] on button "Create Folder" at bounding box center [821, 250] width 111 height 29
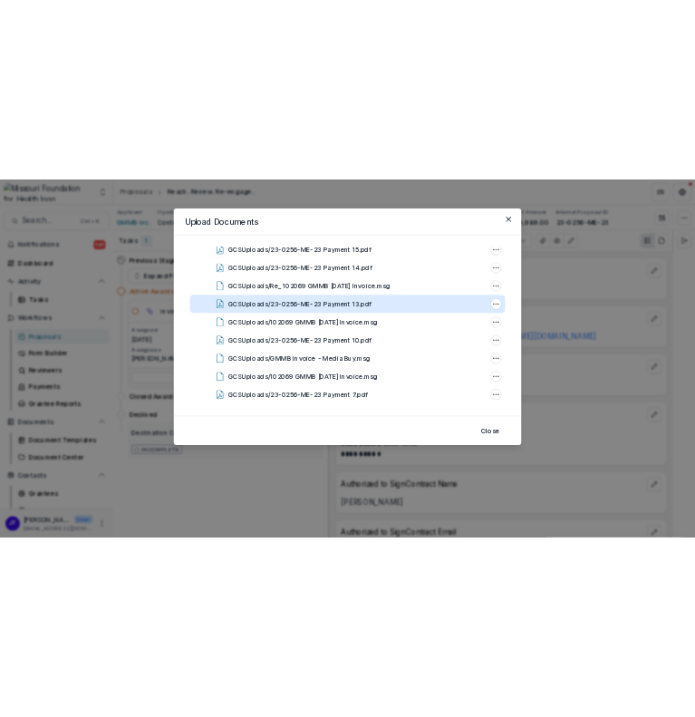
scroll to position [0, 0]
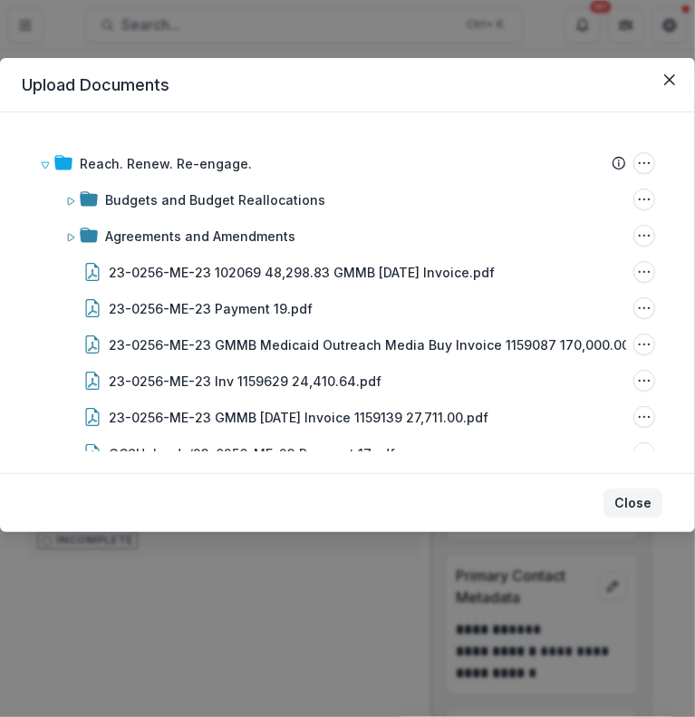
click at [622, 503] on button "Close" at bounding box center [632, 502] width 59 height 29
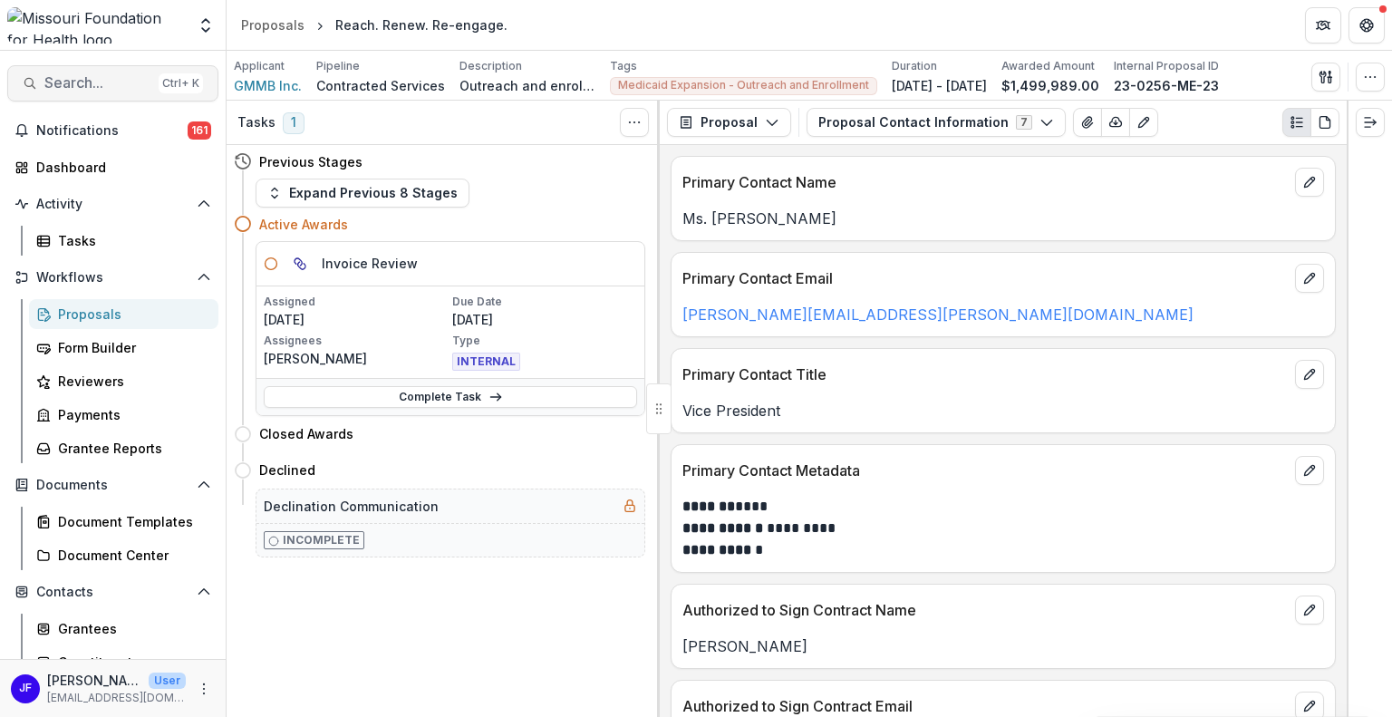
click at [93, 81] on span "Search..." at bounding box center [97, 82] width 107 height 17
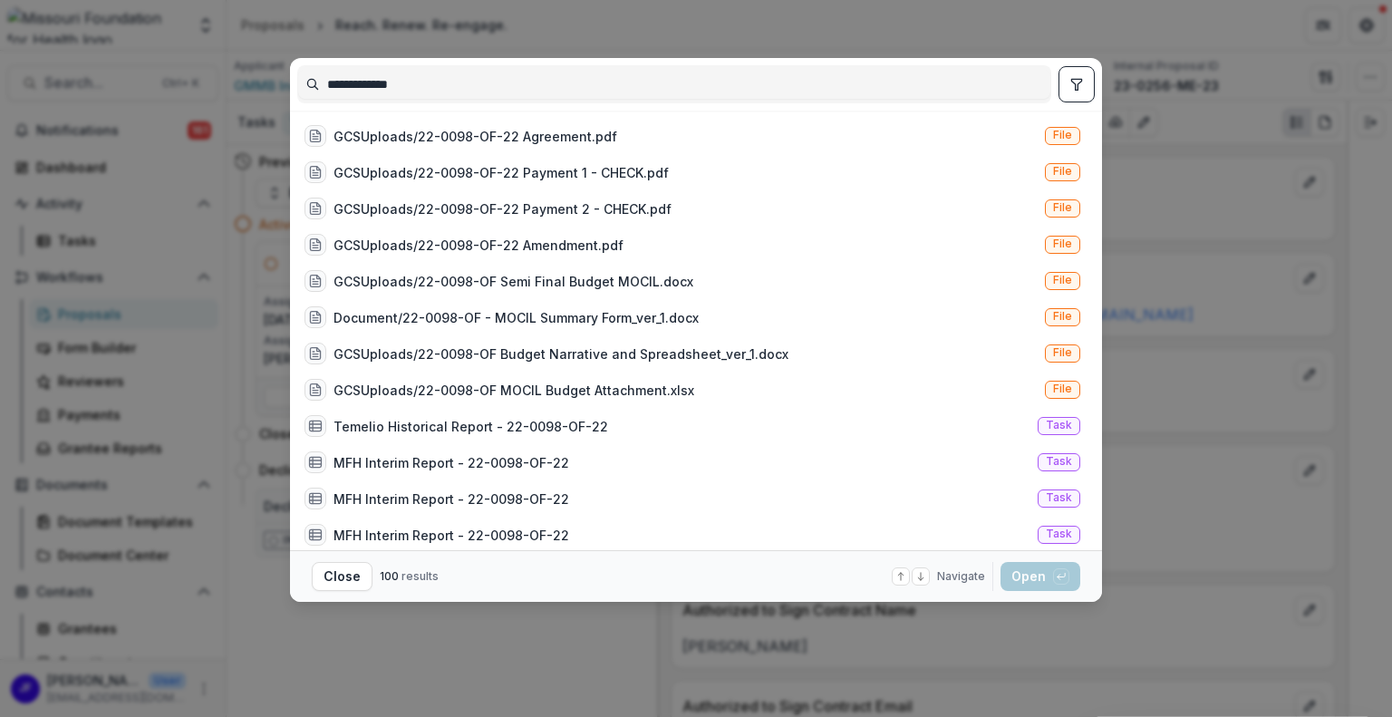
type input "**********"
click at [1076, 82] on icon "toggle filters" at bounding box center [1076, 84] width 14 height 14
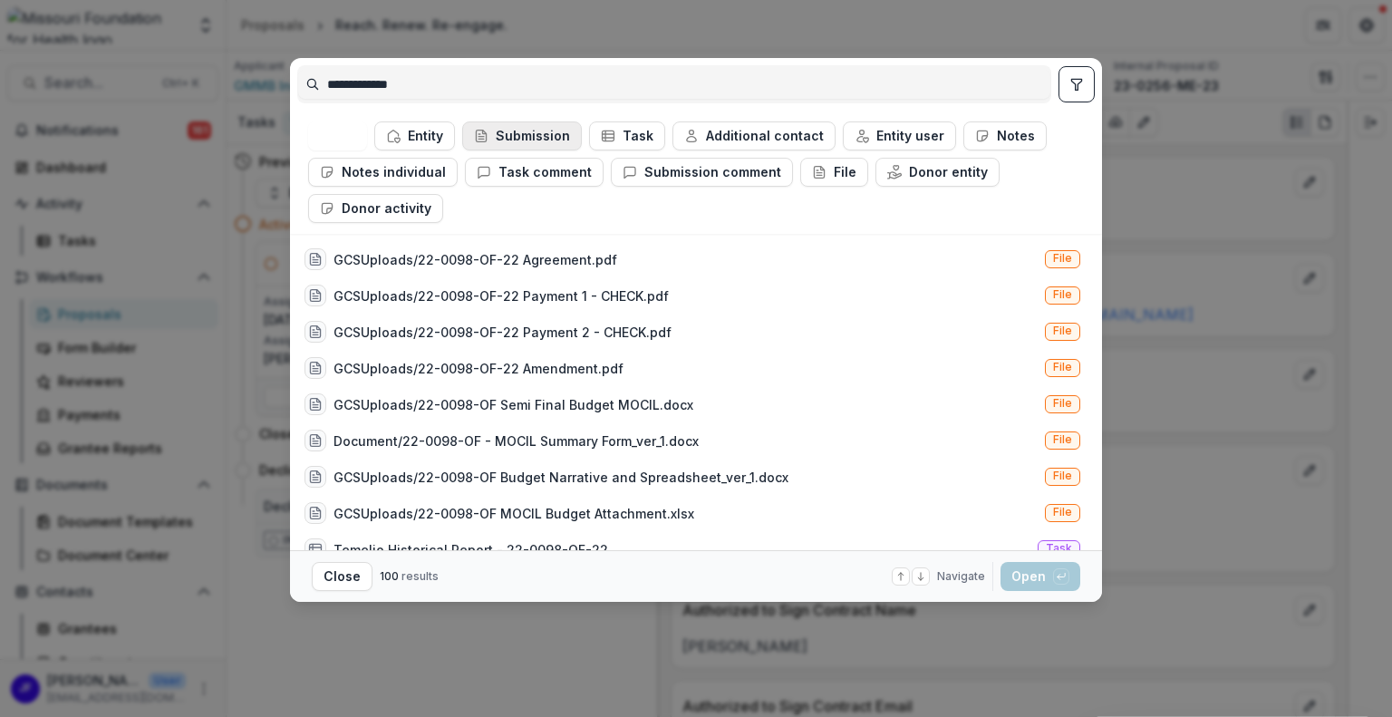
click at [518, 130] on button "Submission" at bounding box center [522, 135] width 120 height 29
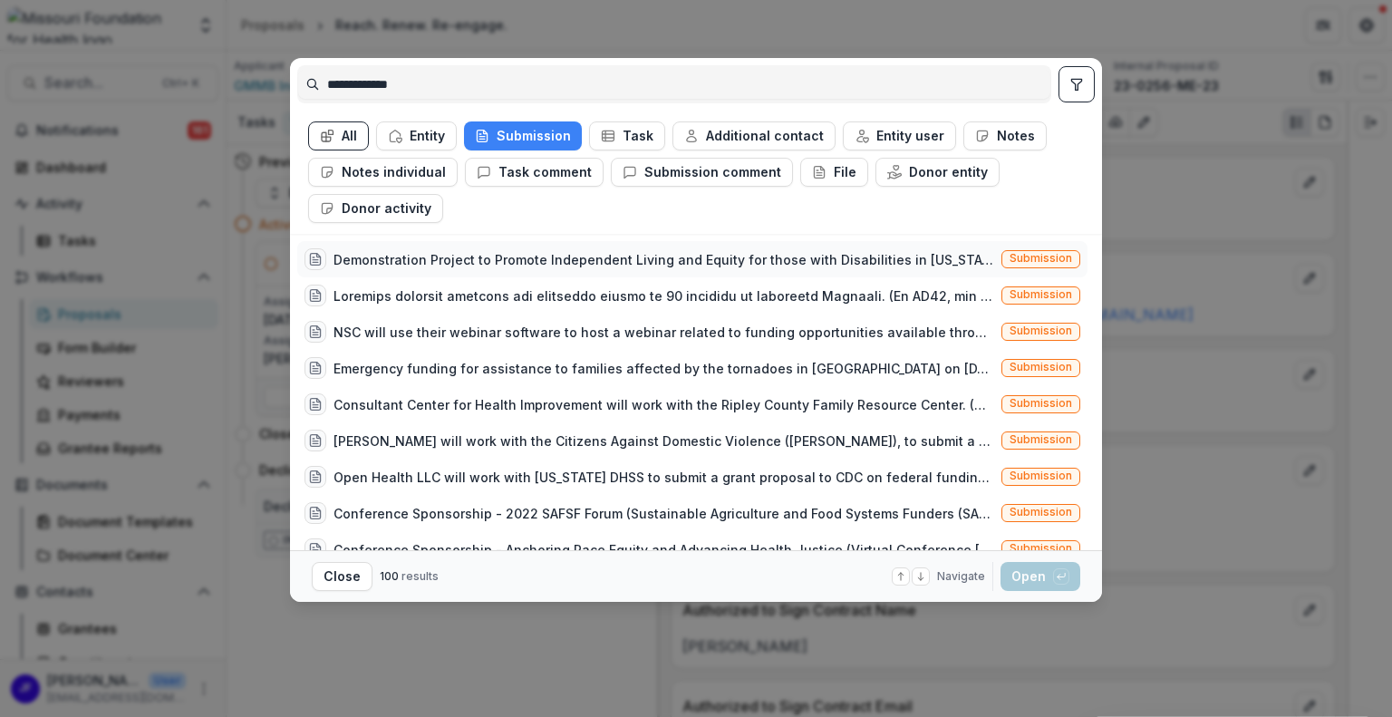
click at [645, 255] on div "Demonstration Project to Promote Independent Living and Equity for those with D…" at bounding box center [663, 259] width 660 height 19
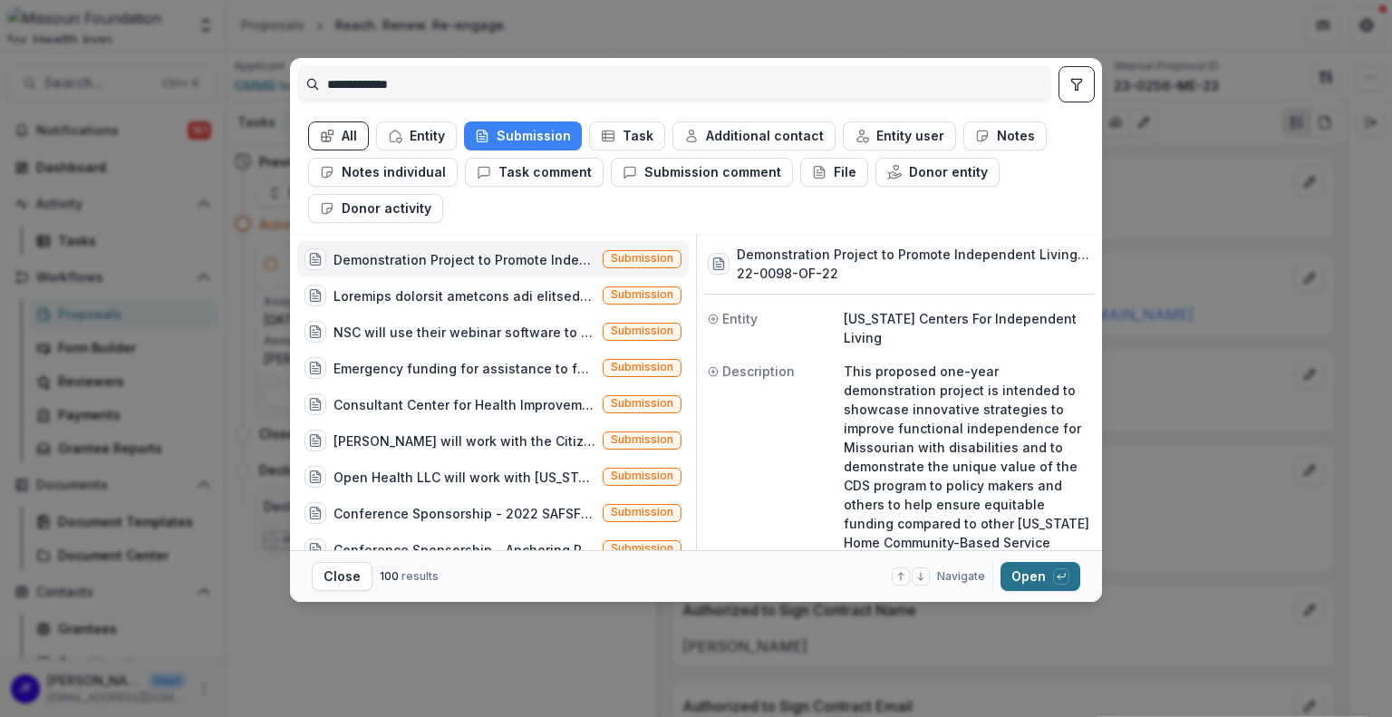
click at [1021, 568] on button "Open with enter key" at bounding box center [1040, 576] width 80 height 29
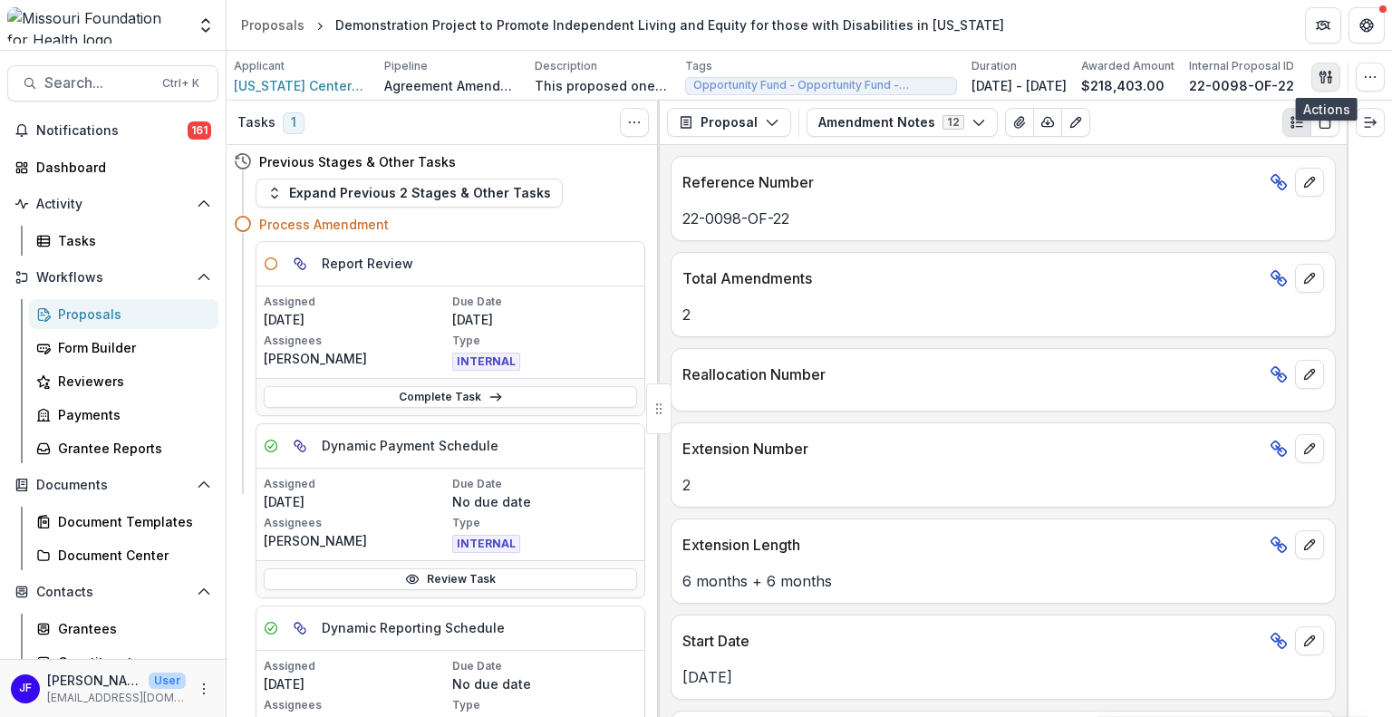
click at [1329, 77] on icon "button" at bounding box center [1325, 77] width 14 height 14
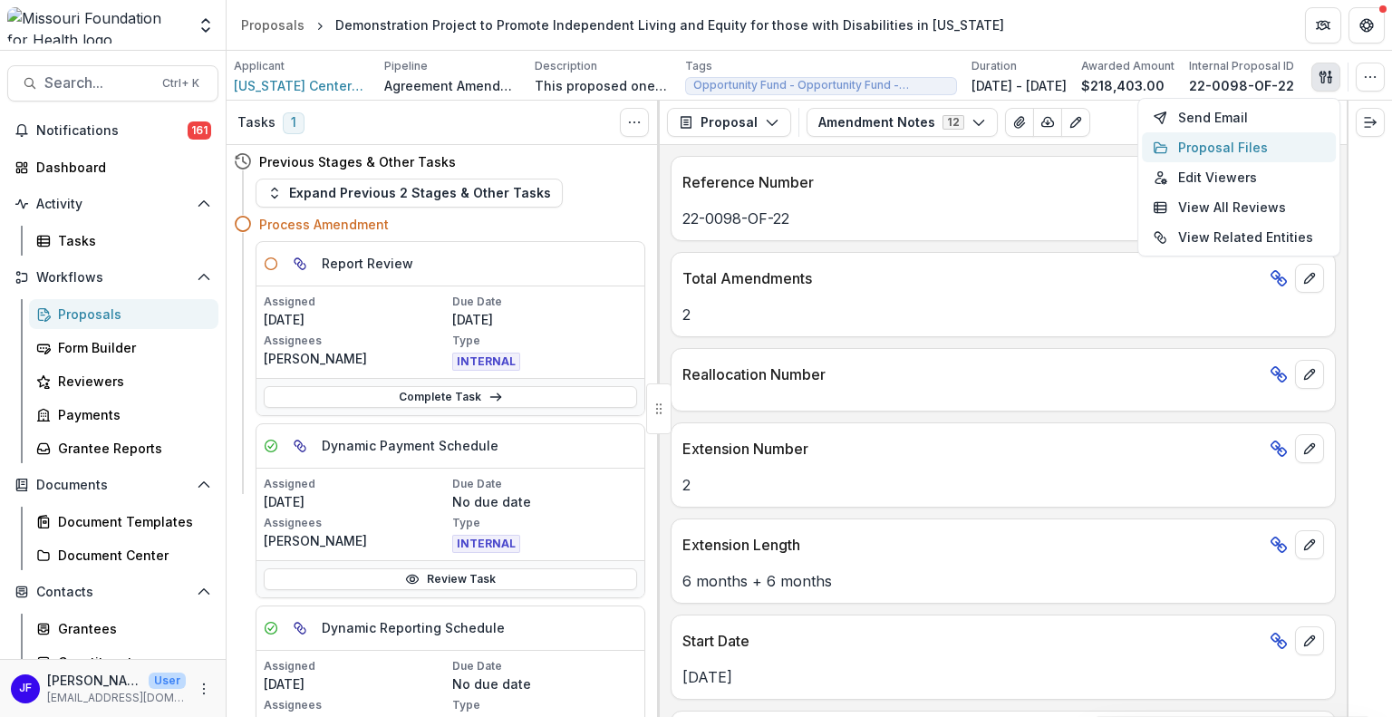
click at [1229, 140] on button "Proposal Files" at bounding box center [1239, 147] width 194 height 30
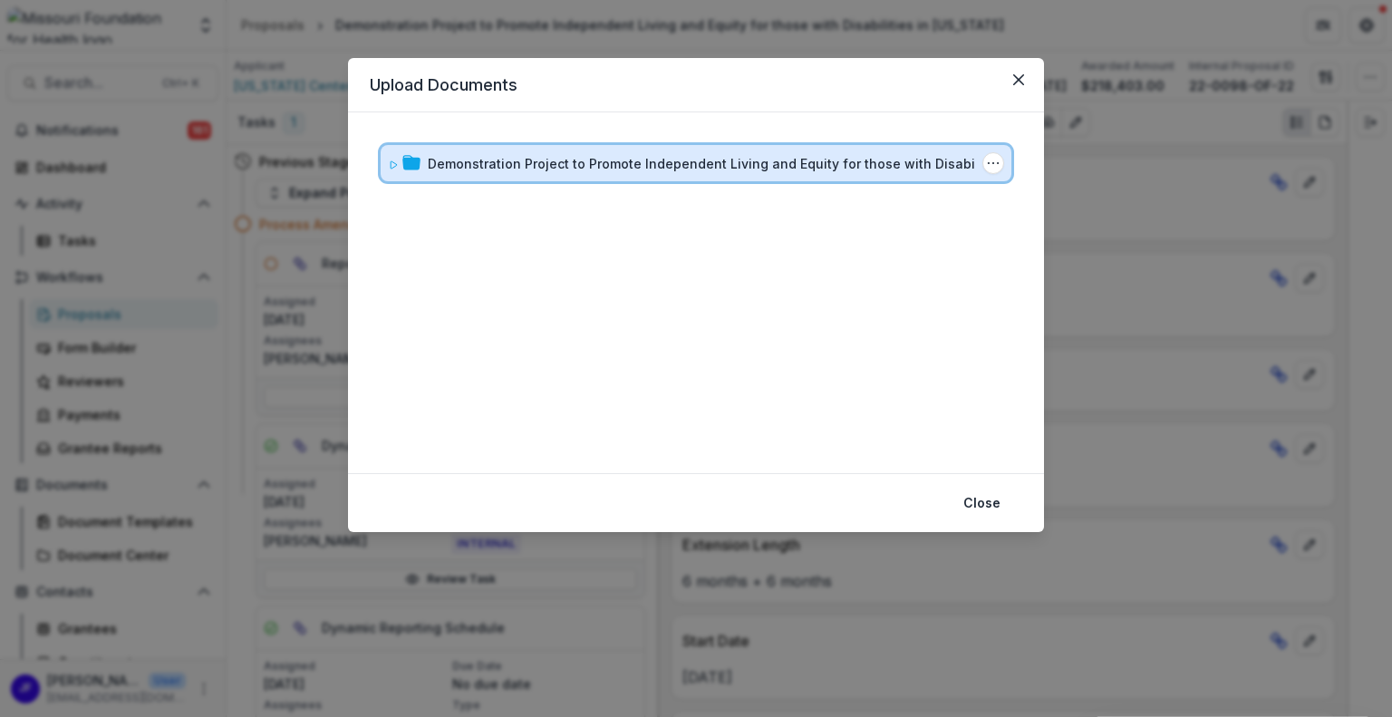
click at [390, 162] on icon at bounding box center [393, 164] width 11 height 11
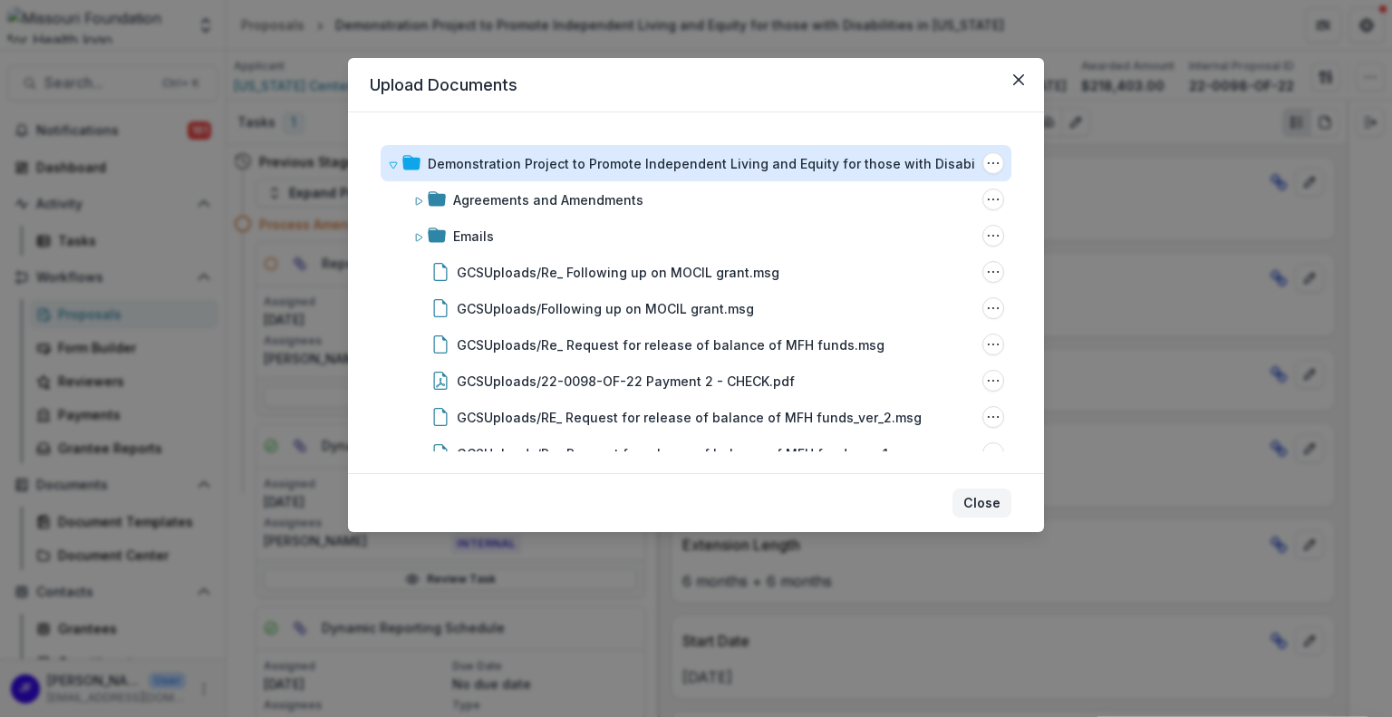
click at [970, 499] on button "Close" at bounding box center [981, 502] width 59 height 29
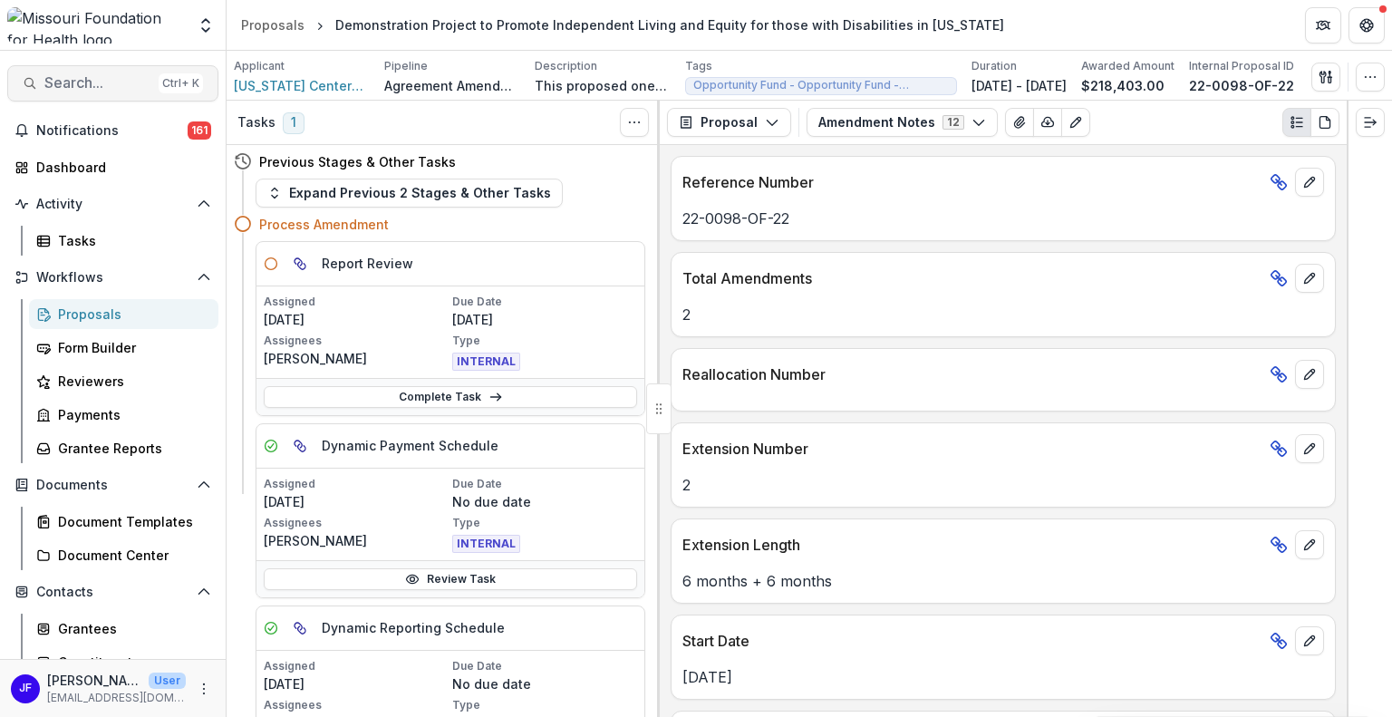
click at [123, 76] on span "Search..." at bounding box center [97, 82] width 107 height 17
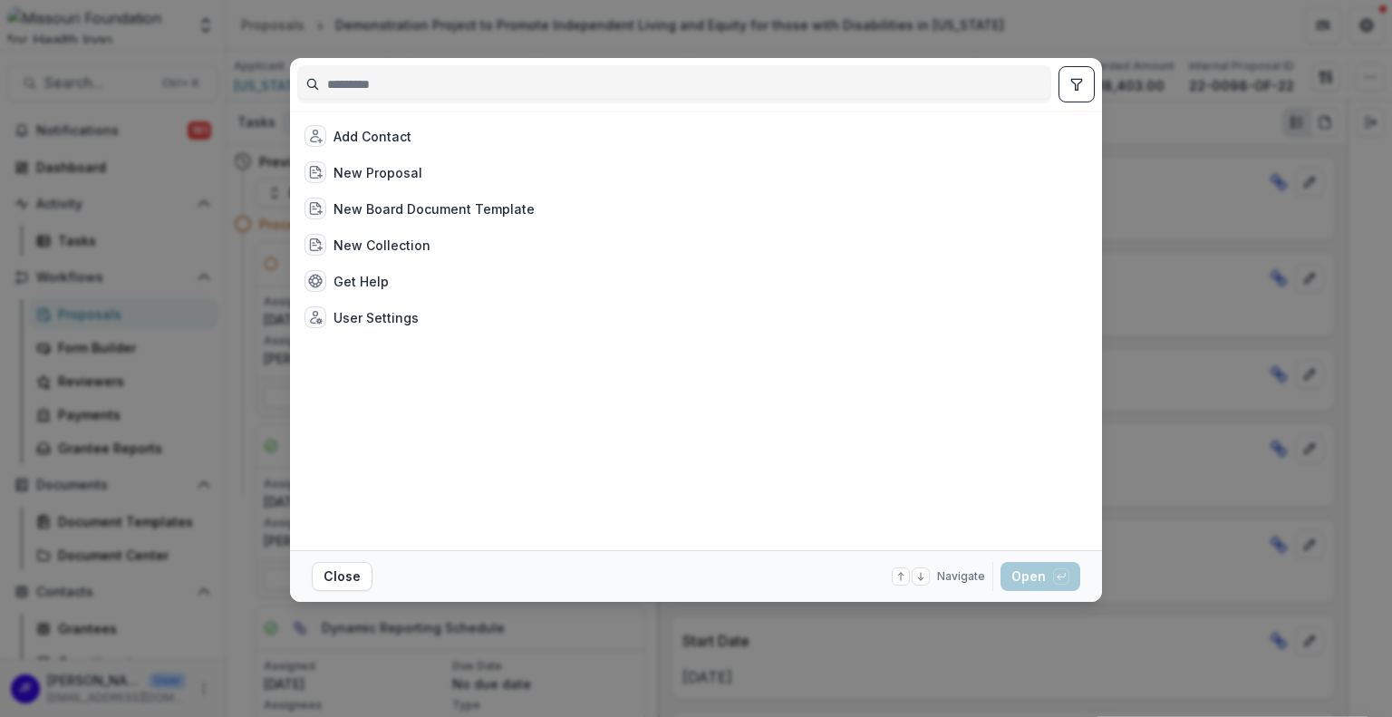
click at [350, 78] on input at bounding box center [674, 84] width 752 height 29
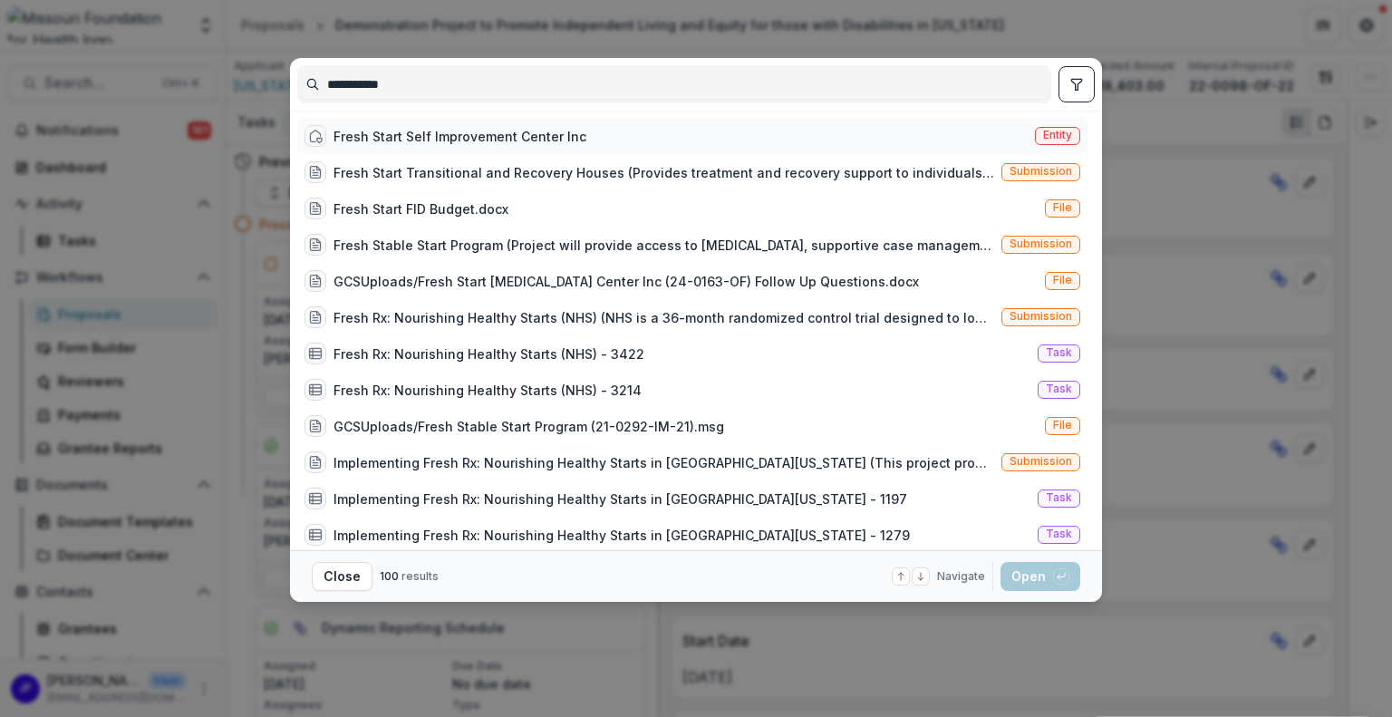
type input "**********"
click at [593, 134] on div "Fresh Start Self Improvement Center Inc Entity" at bounding box center [692, 136] width 790 height 36
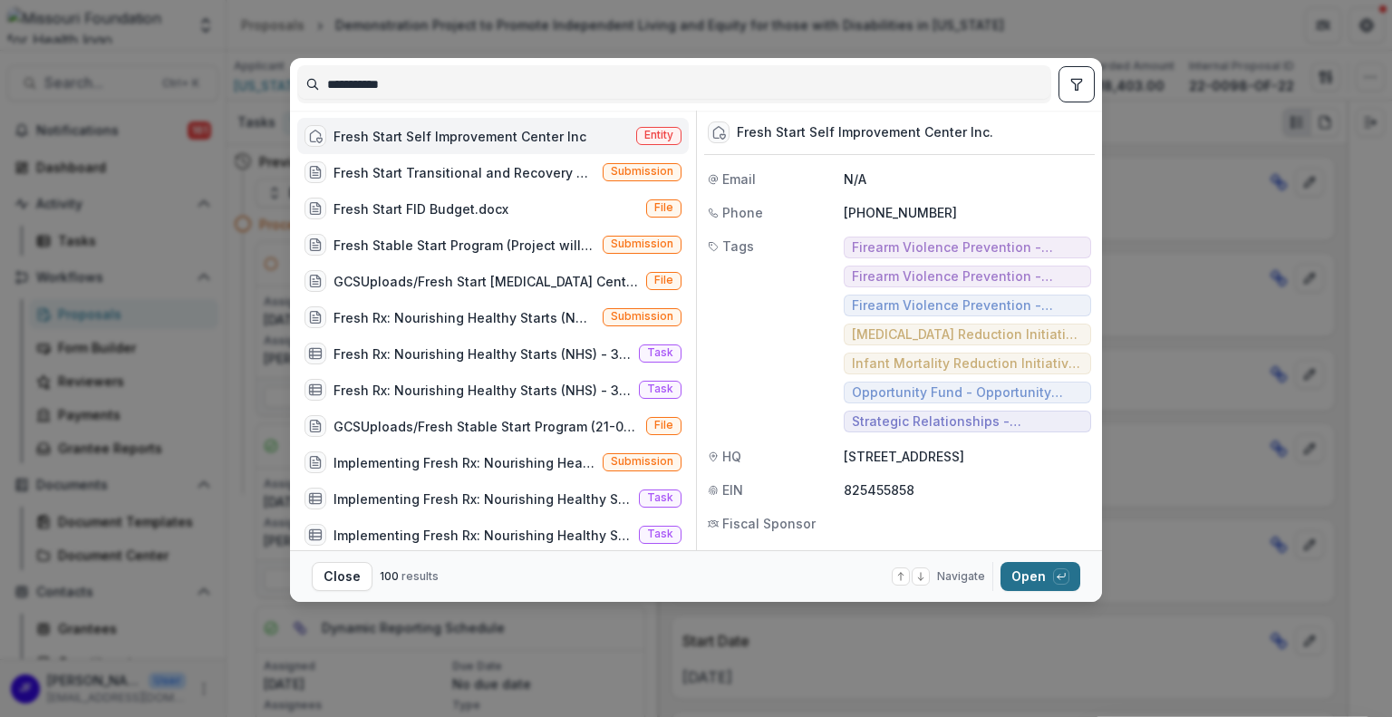
click at [1018, 570] on button "Open with enter key" at bounding box center [1040, 576] width 80 height 29
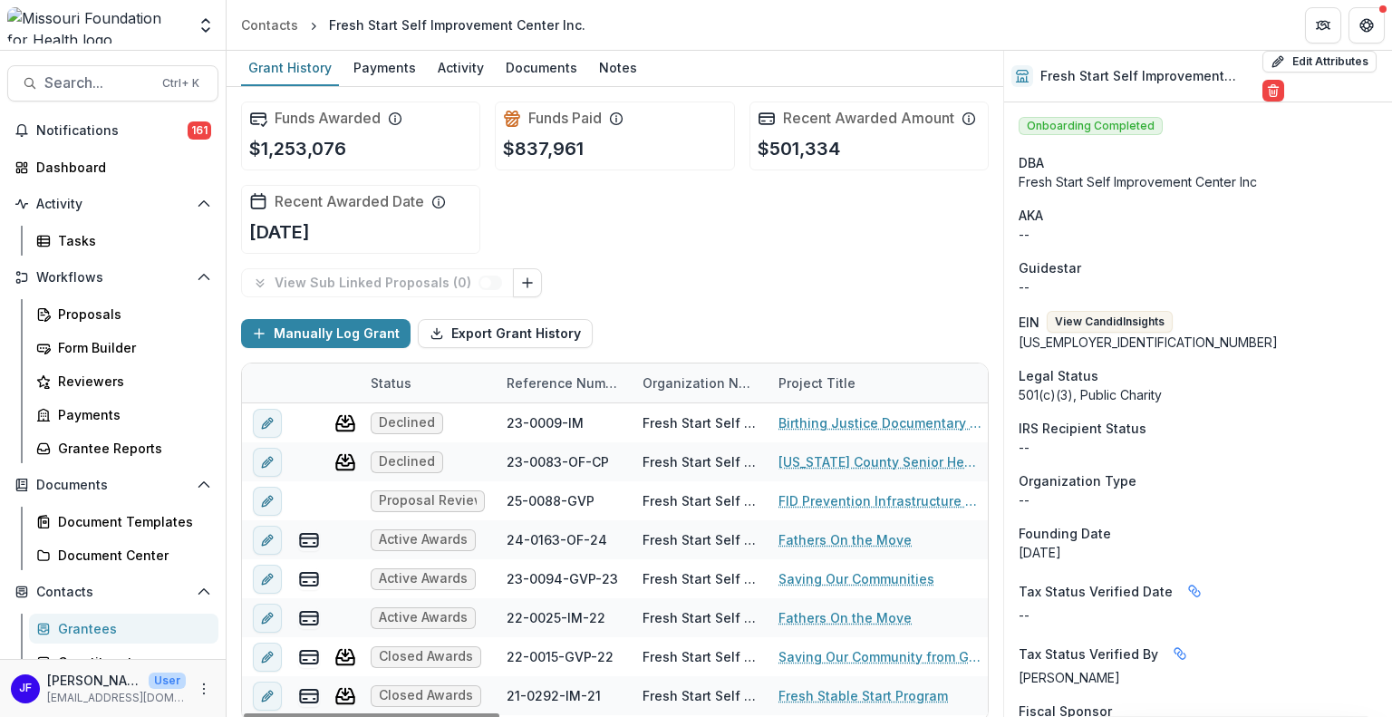
click at [588, 377] on div "Reference Number" at bounding box center [564, 382] width 136 height 19
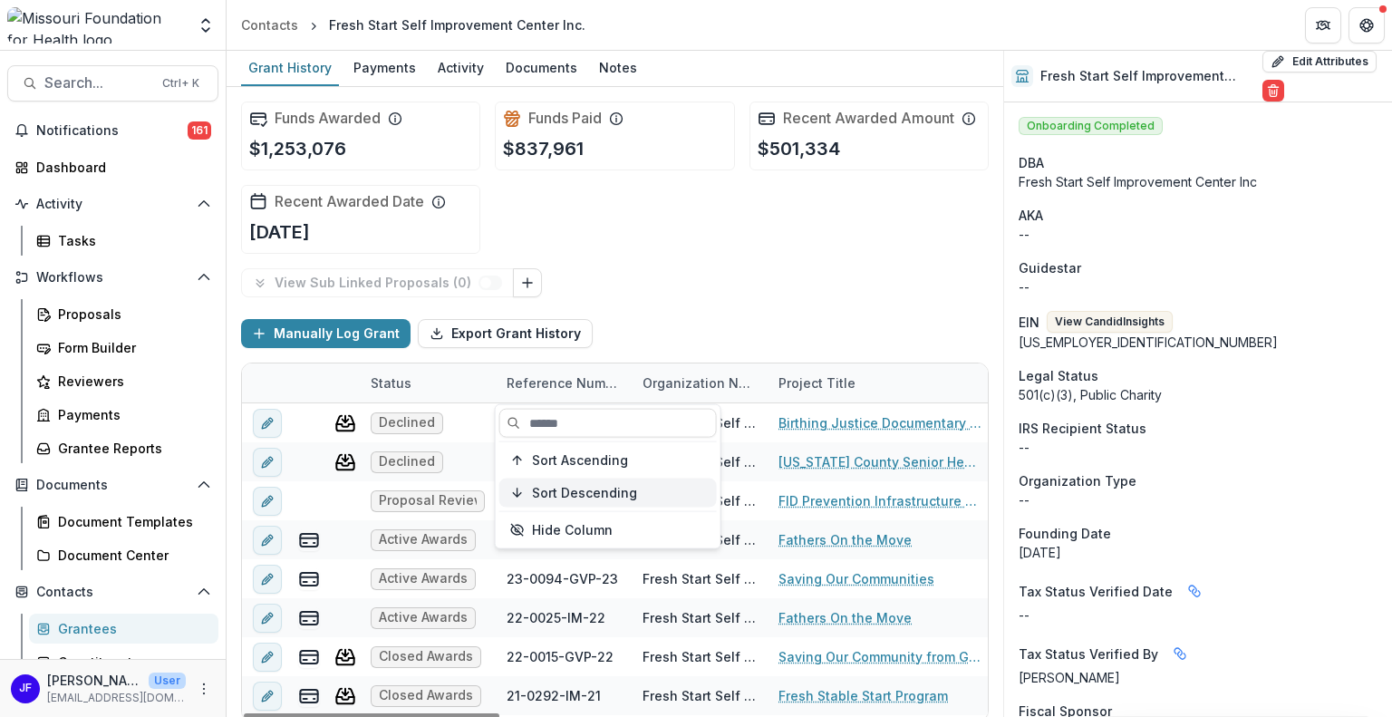
click at [551, 489] on span "Sort Descending" at bounding box center [584, 492] width 105 height 15
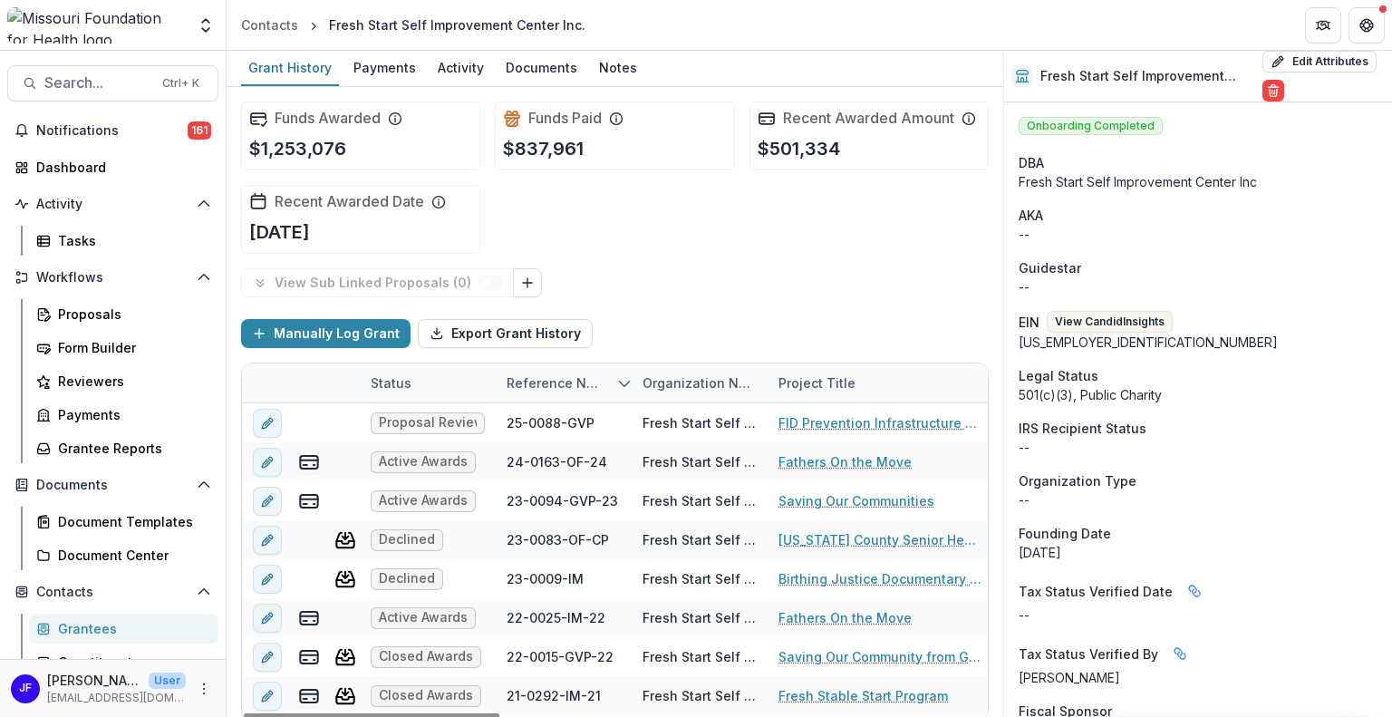
click at [689, 300] on div "View Sub Linked Proposals ( 0 ) Manually Log Grant Export Grant History Status …" at bounding box center [614, 494] width 747 height 453
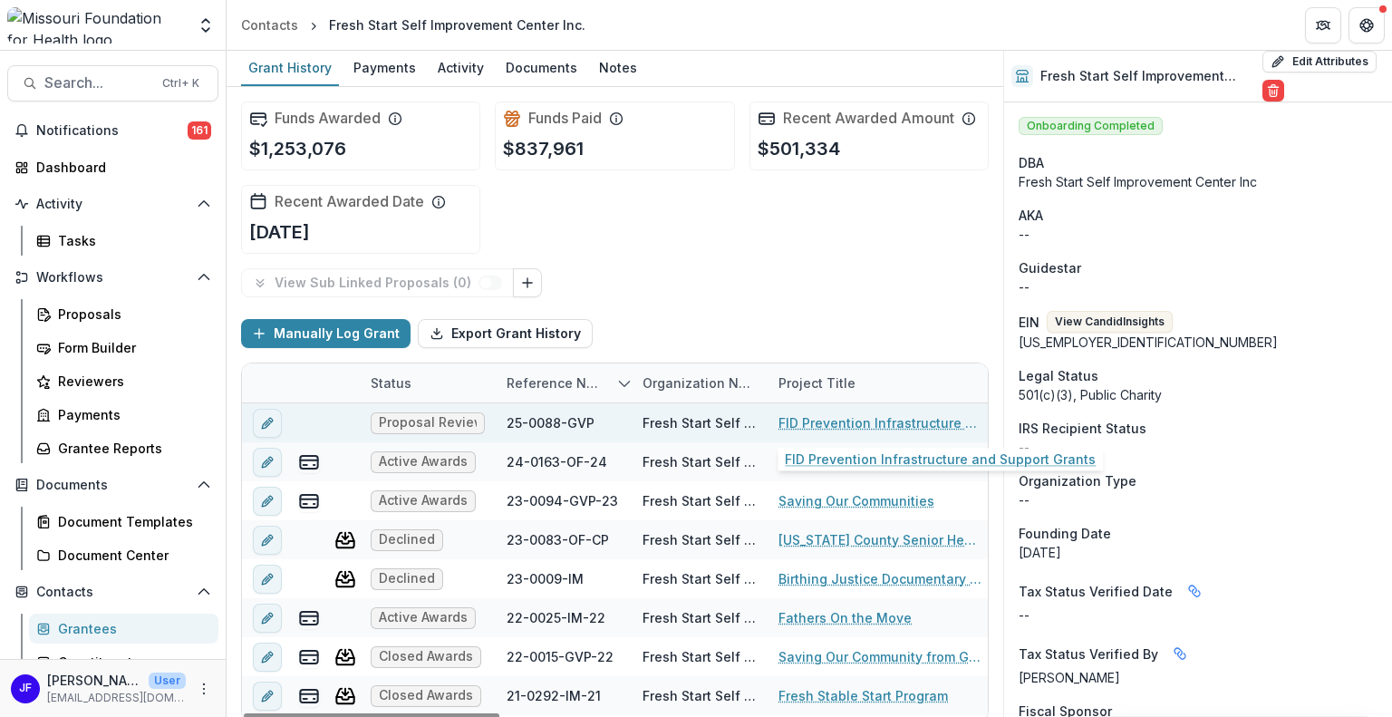
click at [852, 425] on link "FID Prevention Infrastructure and Support Grants" at bounding box center [880, 422] width 205 height 19
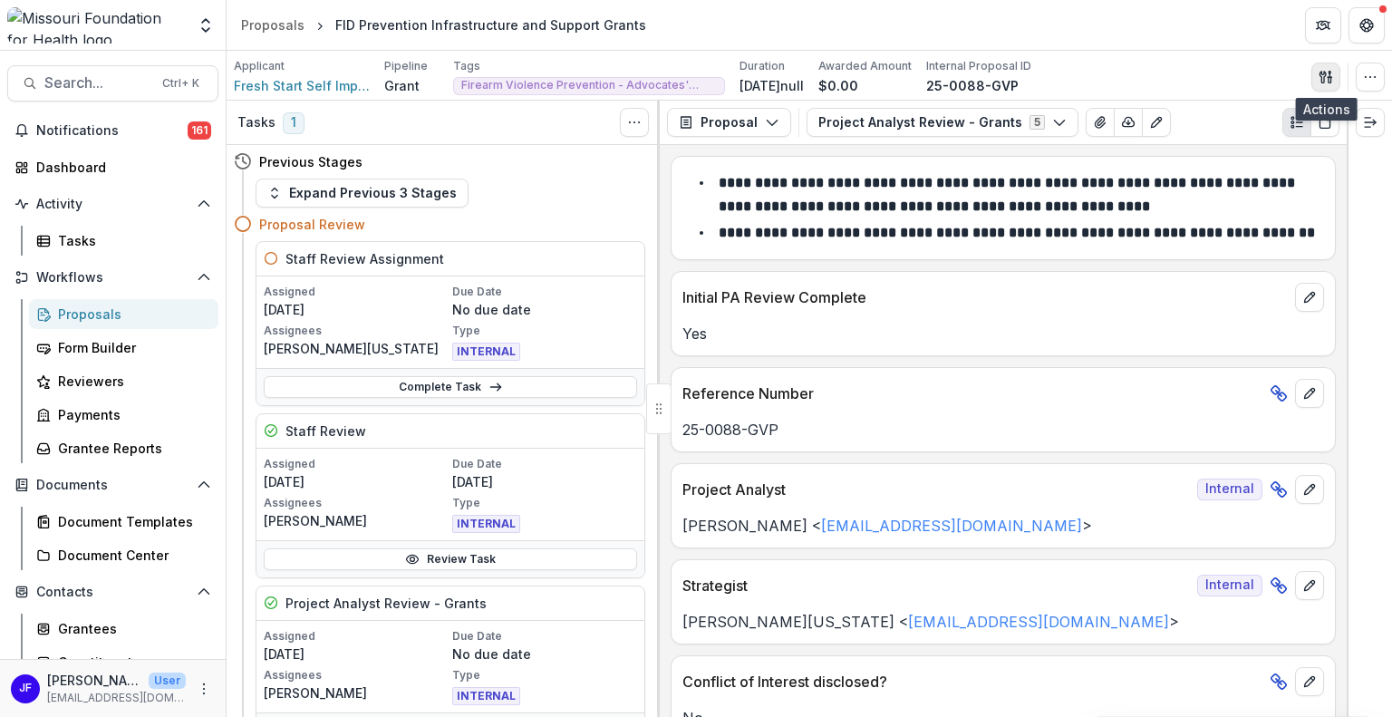
click at [1328, 78] on icon "button" at bounding box center [1329, 79] width 3 height 5
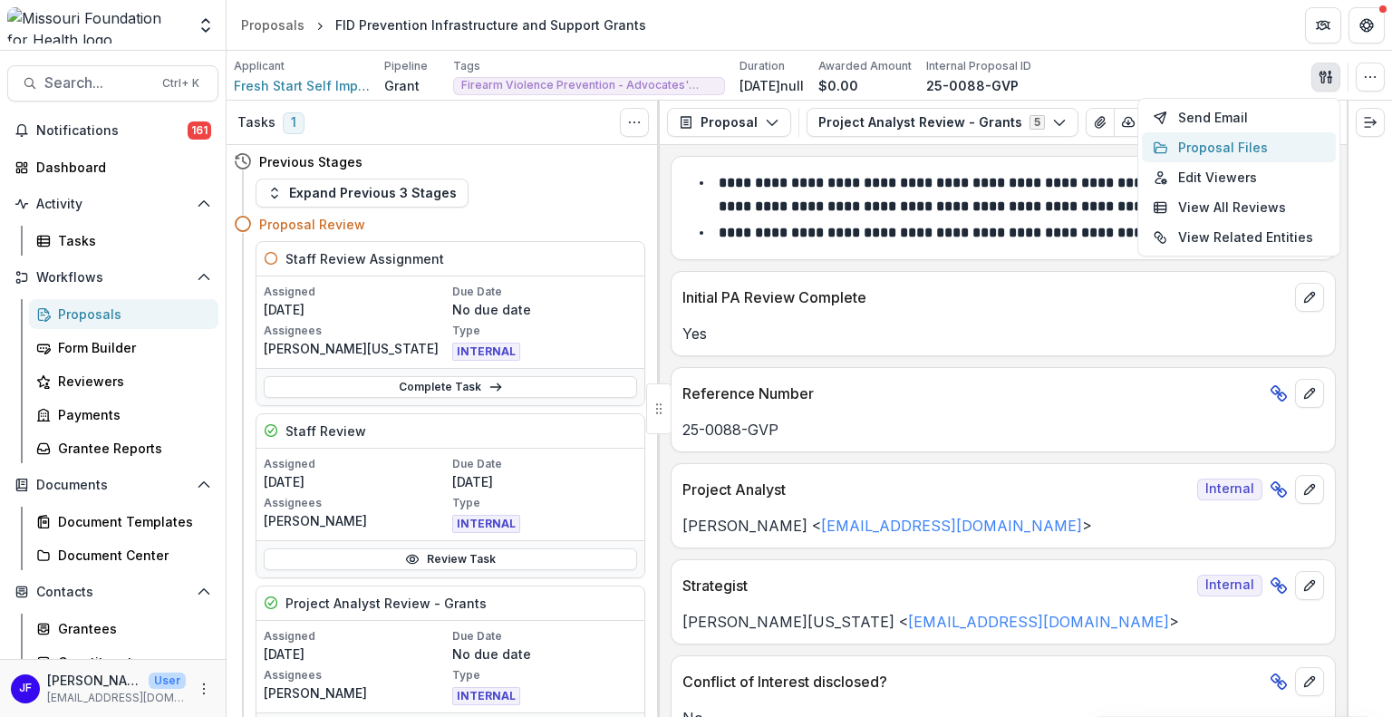
click at [1258, 140] on button "Proposal Files" at bounding box center [1239, 147] width 194 height 30
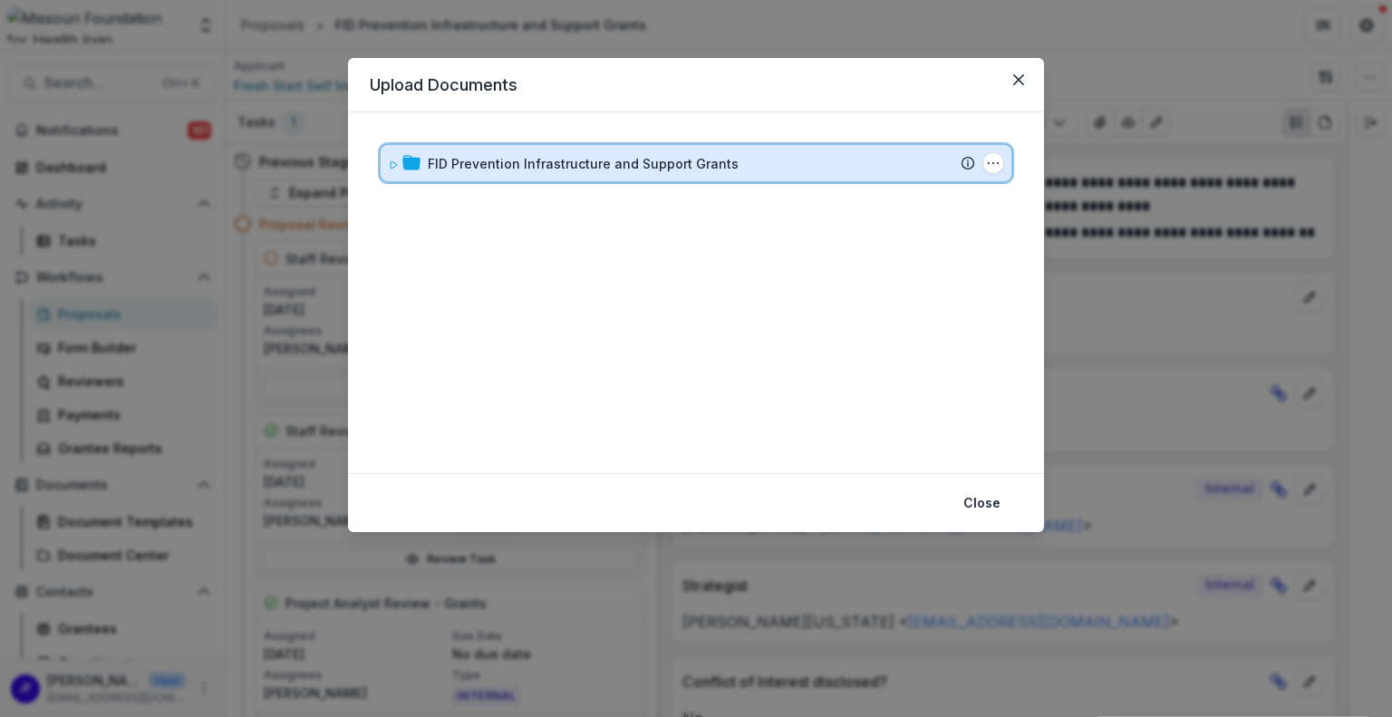
click at [395, 163] on icon at bounding box center [393, 164] width 11 height 11
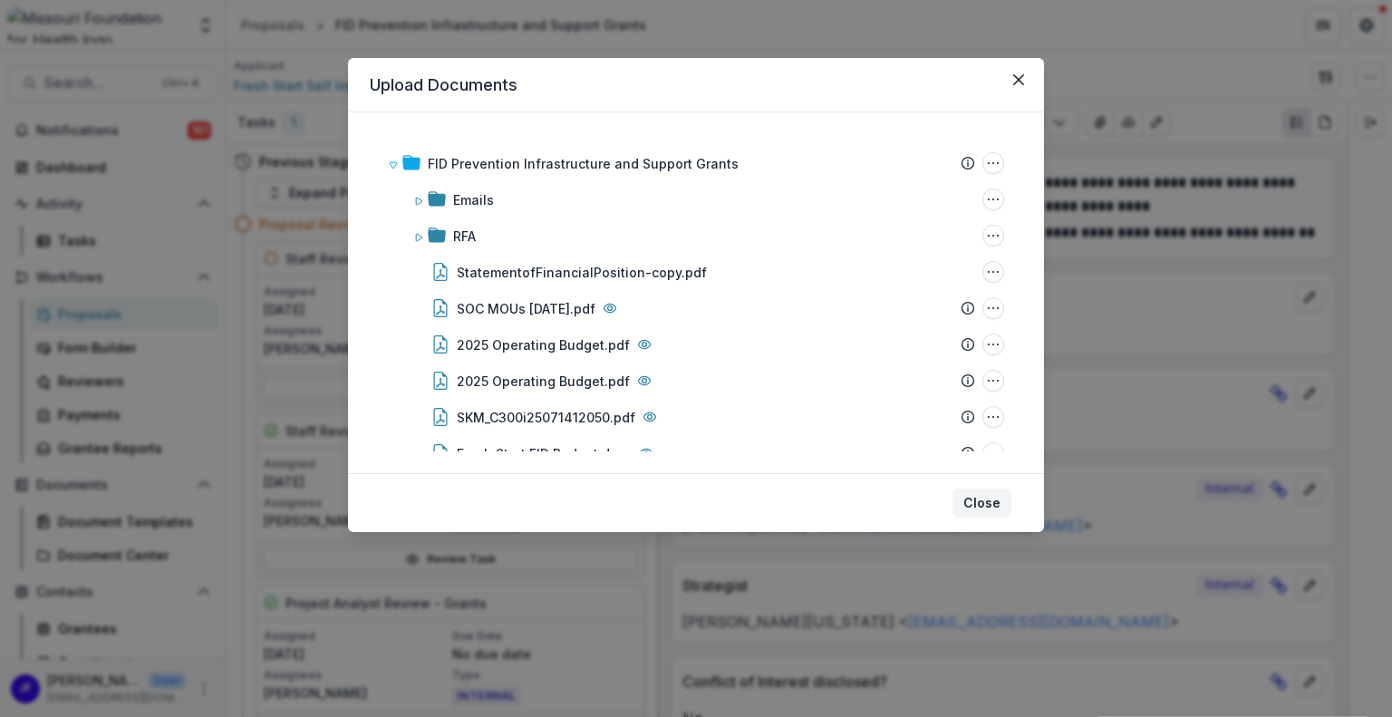
click at [986, 505] on button "Close" at bounding box center [981, 502] width 59 height 29
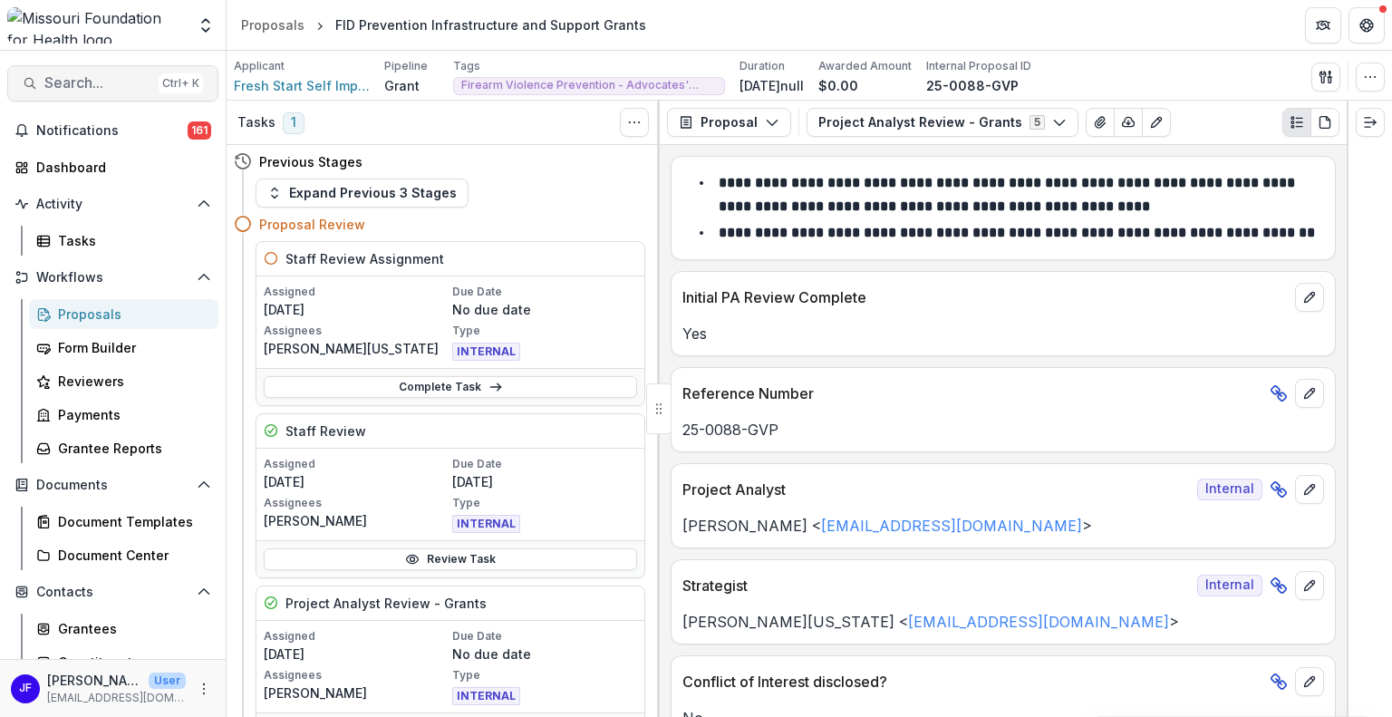
click at [113, 81] on span "Search..." at bounding box center [97, 82] width 107 height 17
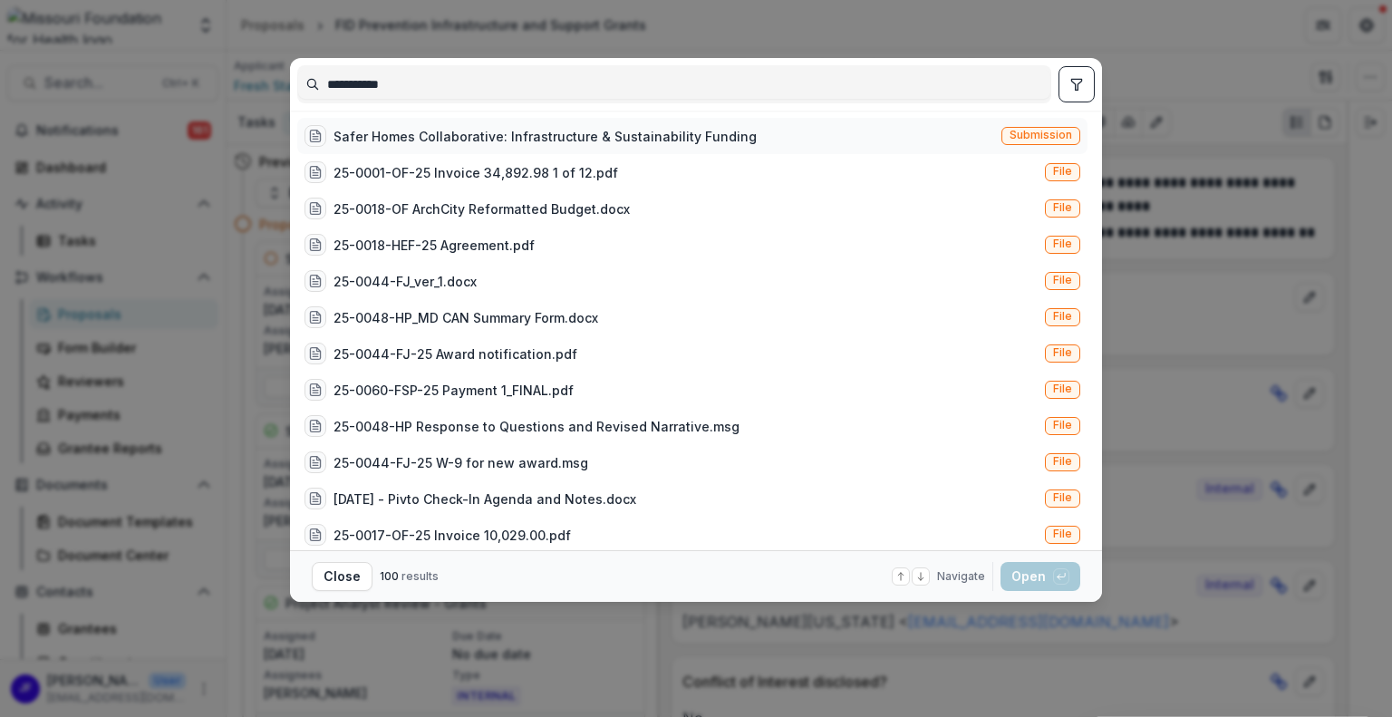
type input "**********"
click at [726, 131] on div "Safer Homes Collaborative: Infrastructure & Sustainability Funding" at bounding box center [544, 136] width 423 height 19
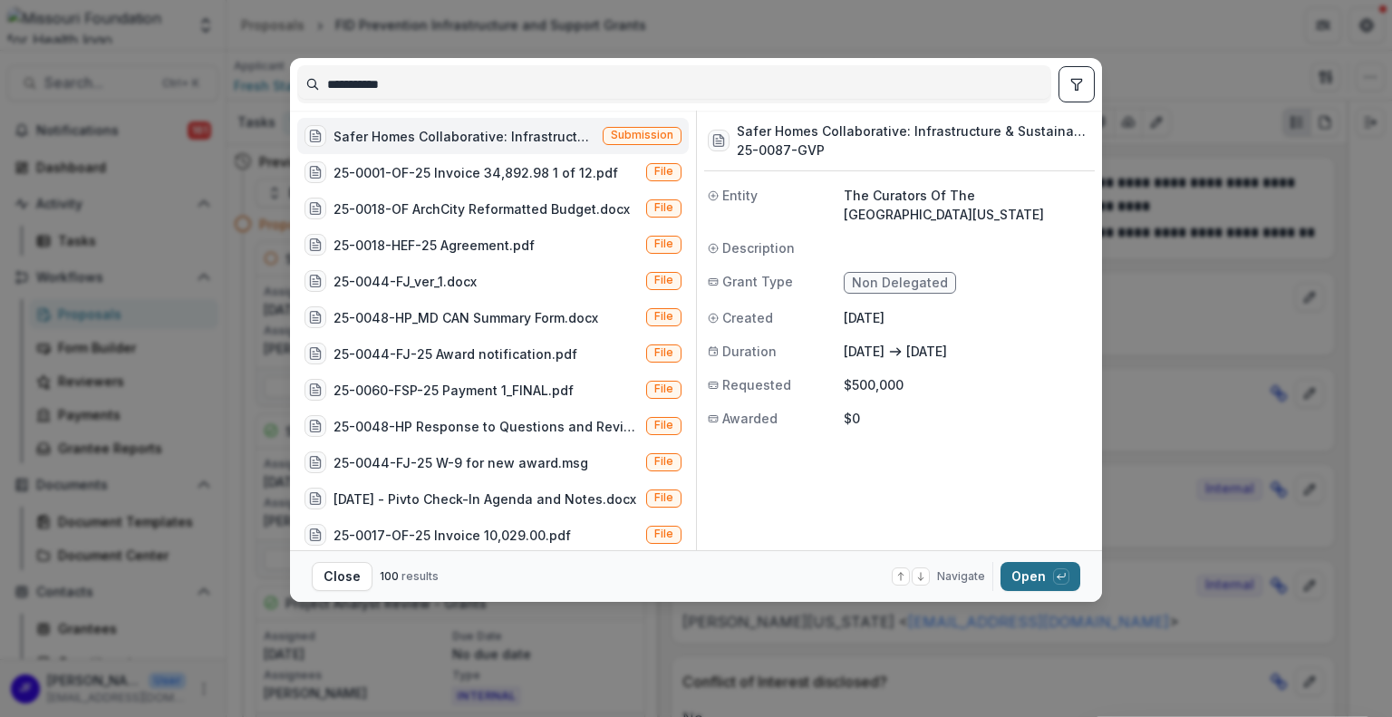
click at [1037, 575] on button "Open with enter key" at bounding box center [1040, 576] width 80 height 29
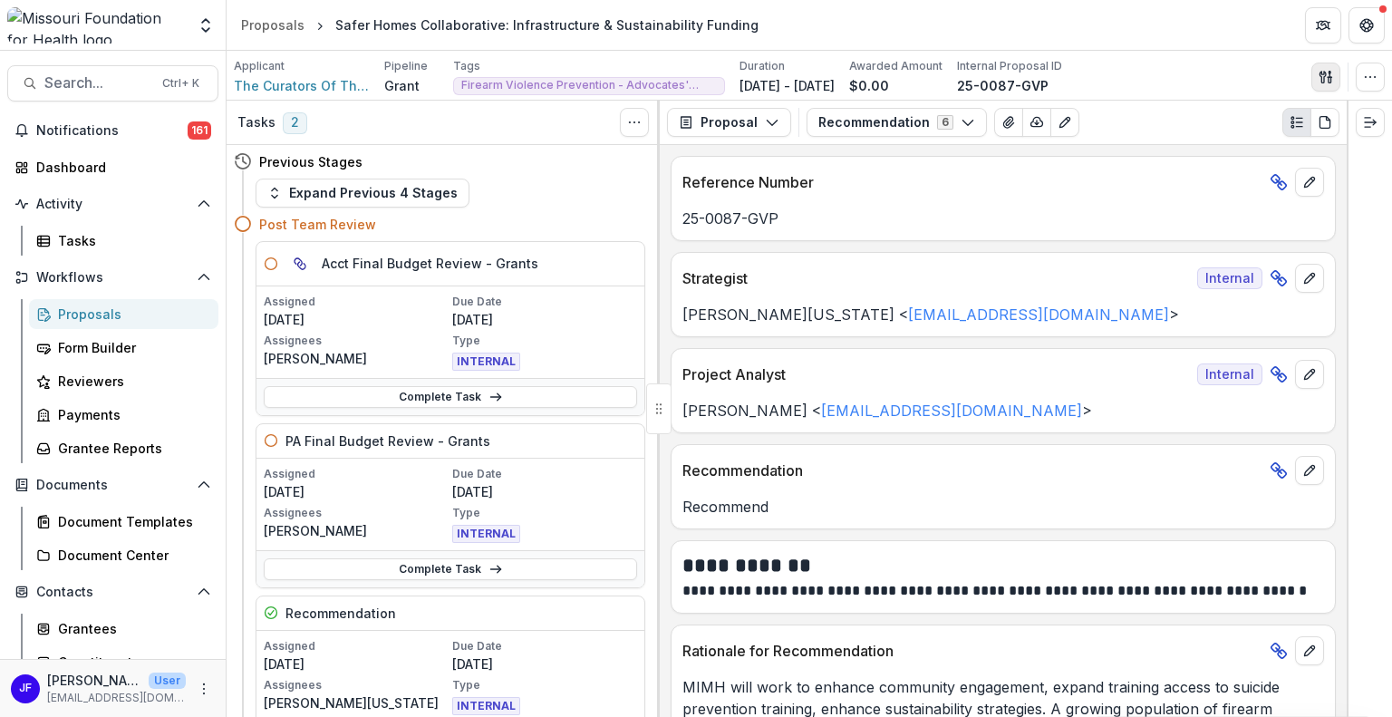
click at [1319, 71] on icon "button" at bounding box center [1325, 77] width 14 height 14
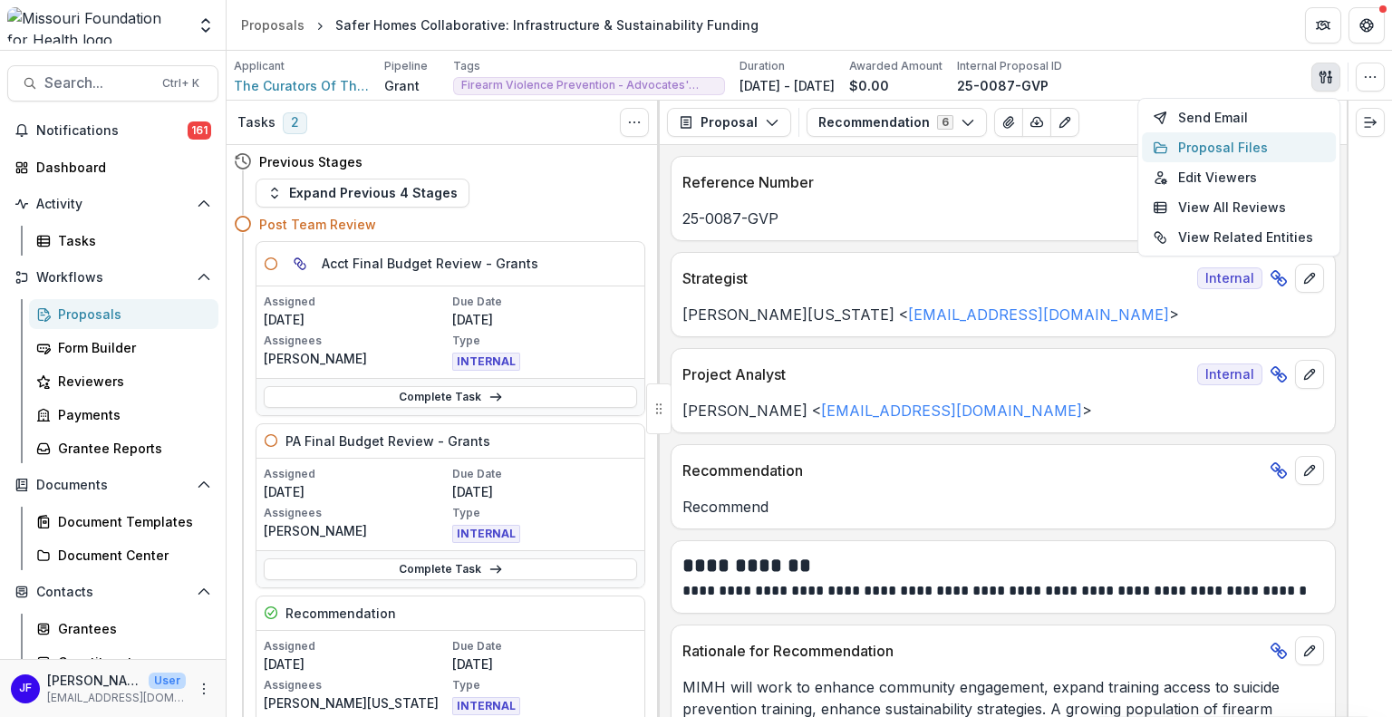
click at [1188, 144] on button "Proposal Files" at bounding box center [1239, 147] width 194 height 30
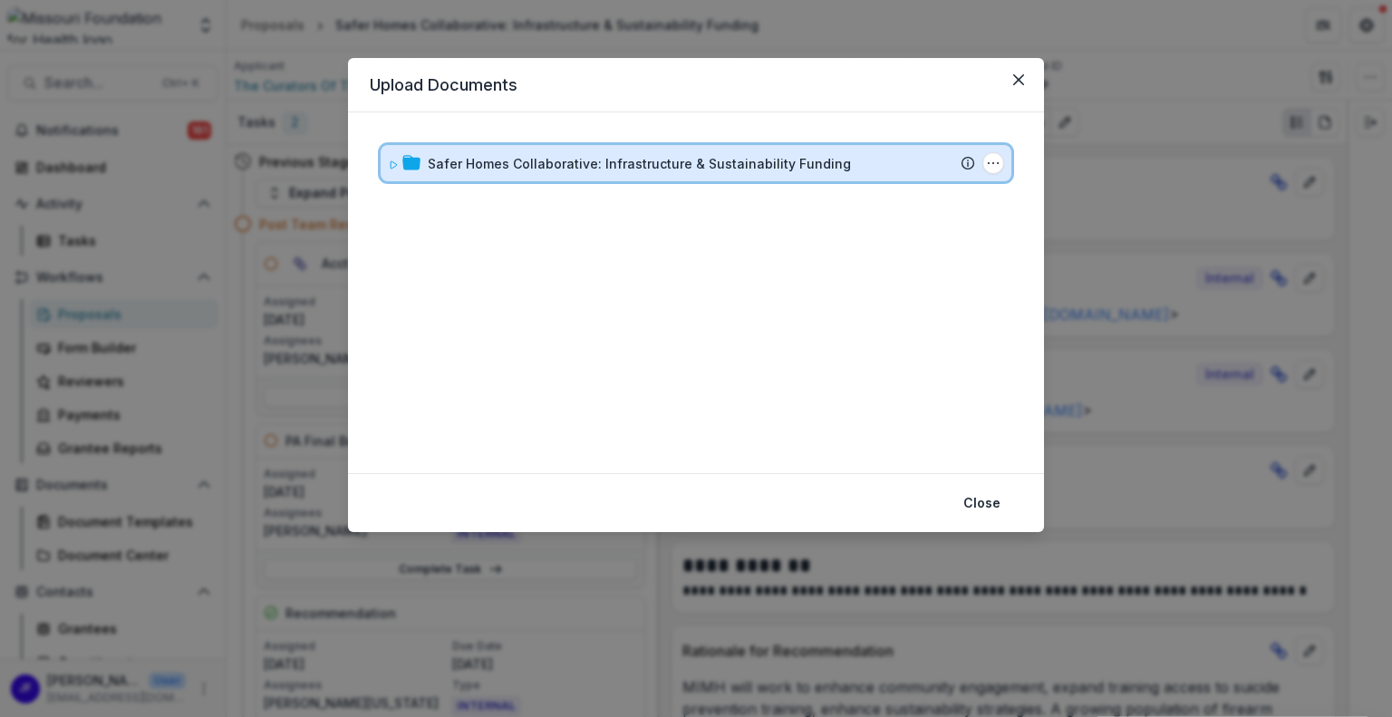
click at [390, 169] on span at bounding box center [393, 163] width 11 height 19
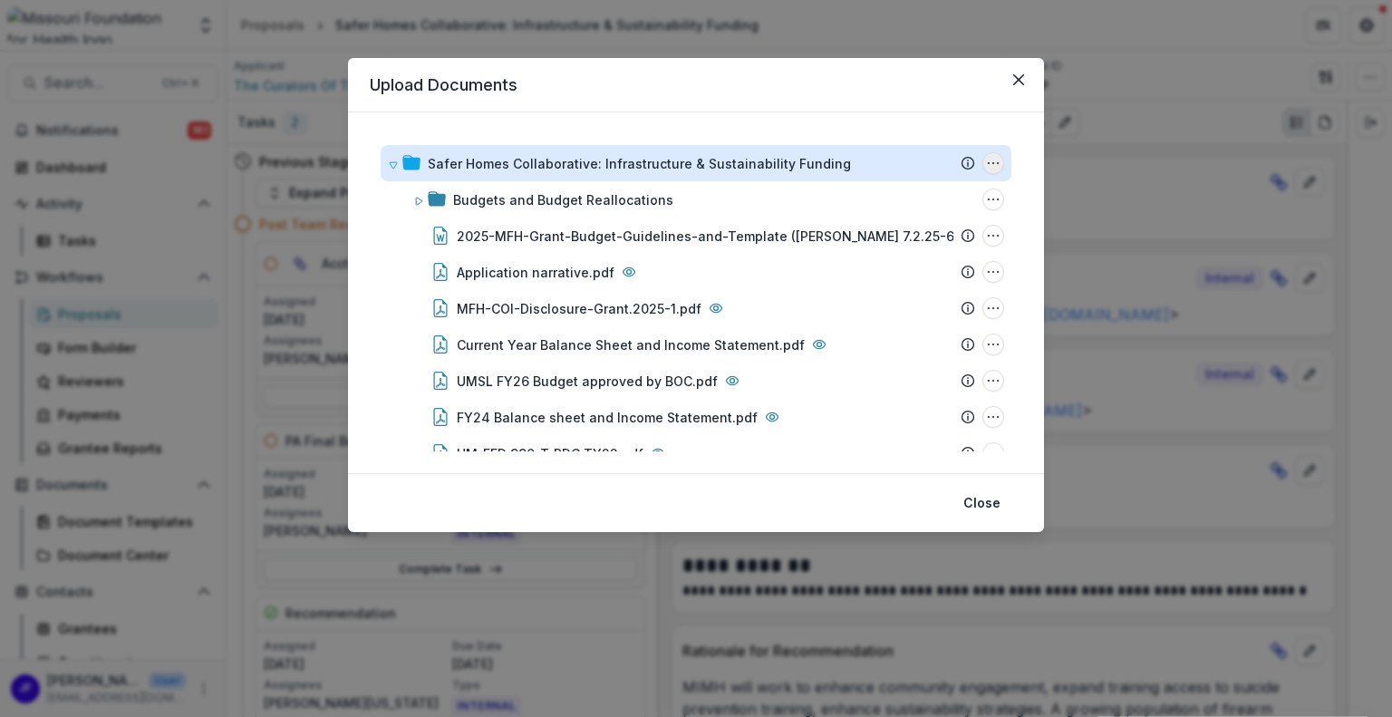
click at [998, 163] on circle "Safer Homes Collaborative: Infrastructure & Sustainability Funding Options" at bounding box center [998, 163] width 1 height 1
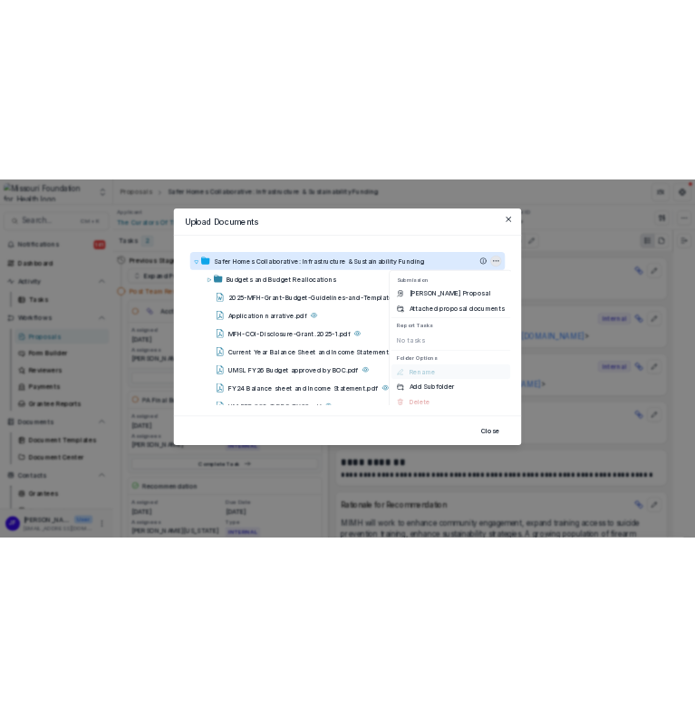
scroll to position [12, 0]
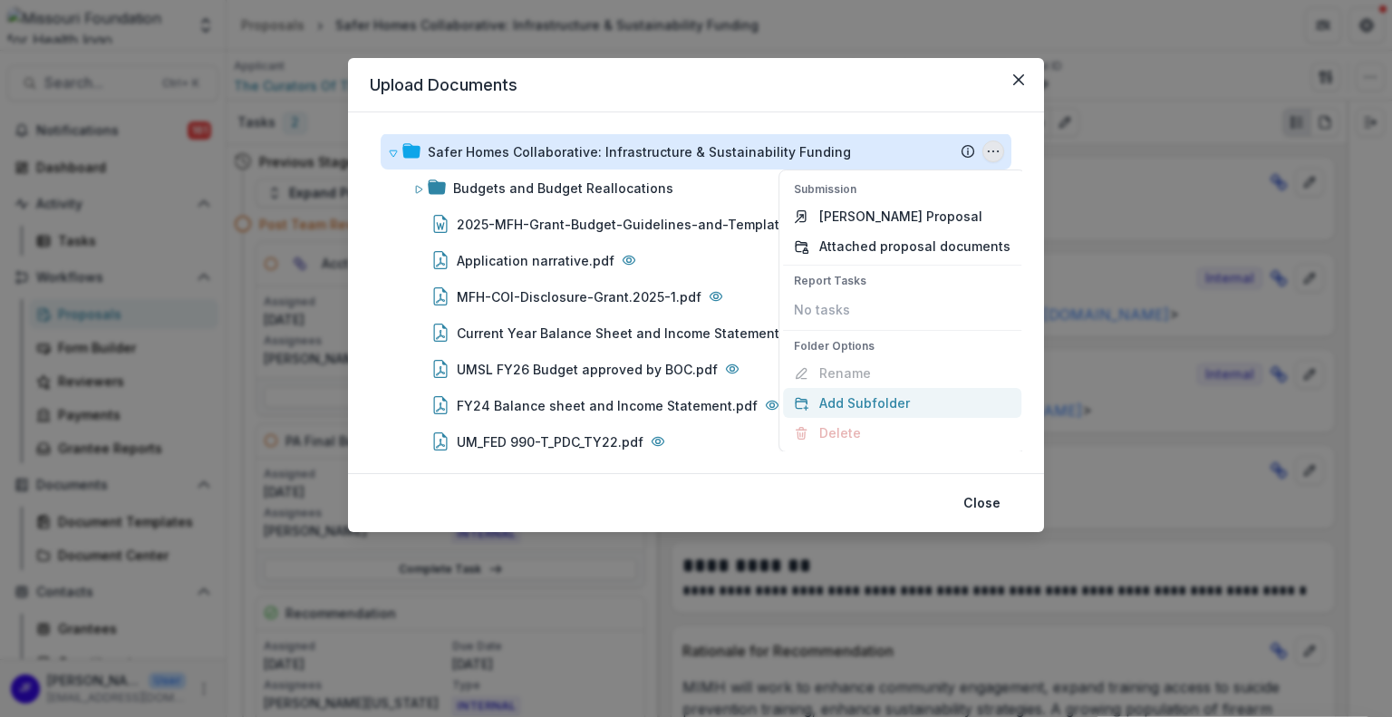
click at [856, 405] on button "Add Subfolder" at bounding box center [902, 403] width 238 height 30
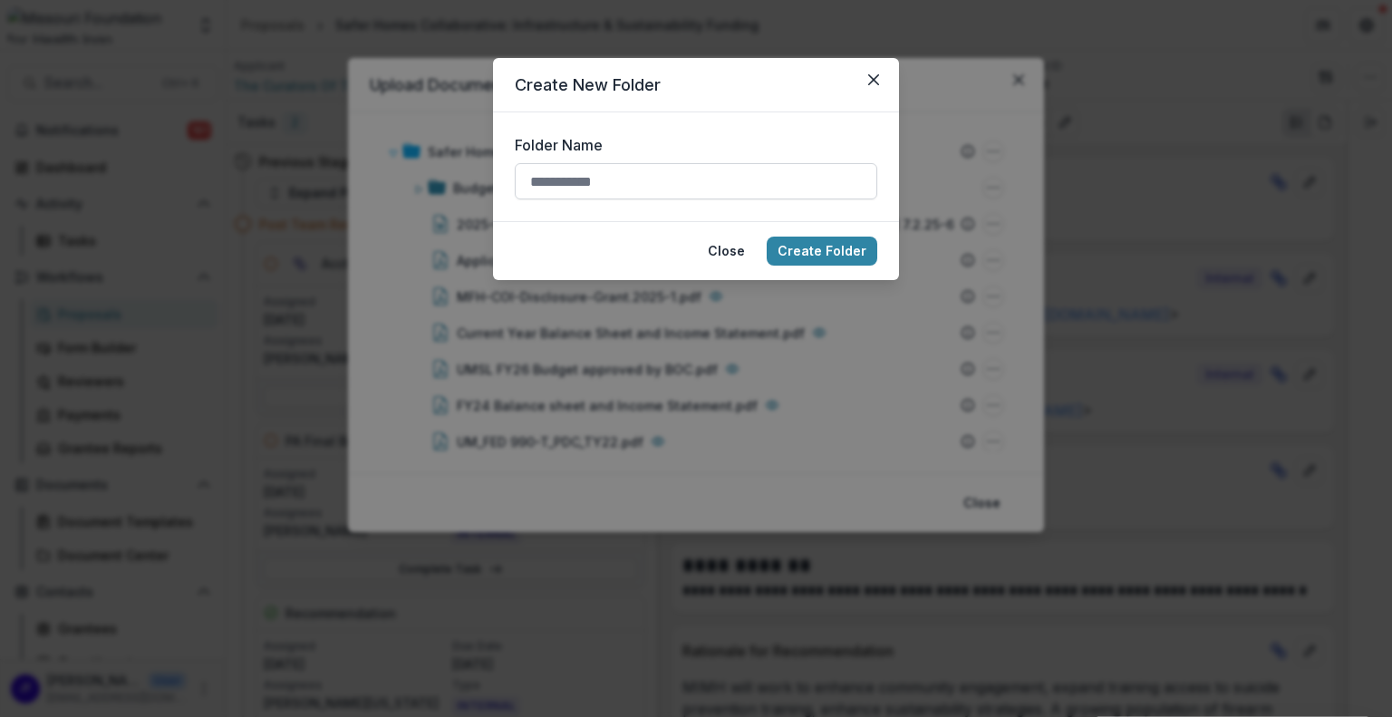
click at [576, 182] on input "Folder Name" at bounding box center [696, 181] width 362 height 36
type input "******"
click at [805, 246] on button "Create Folder" at bounding box center [821, 250] width 111 height 29
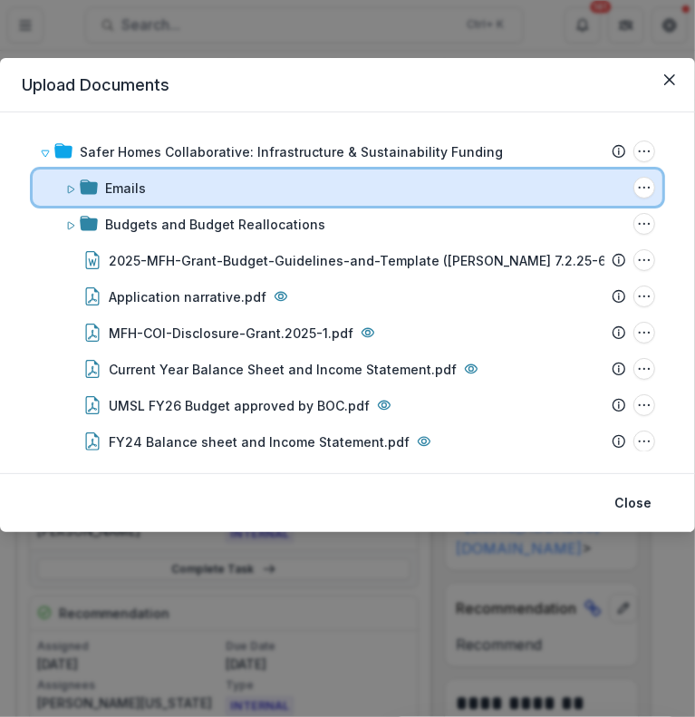
click at [63, 191] on div "Emails Folder Options Rename Add Subfolder Delete" at bounding box center [348, 187] width 630 height 36
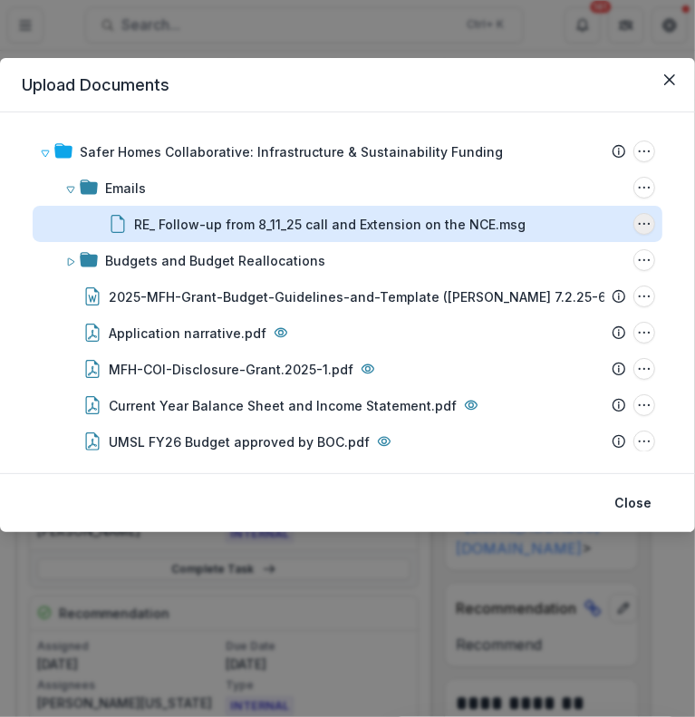
click at [637, 221] on icon "RE_ Follow-up from 8_11_25 call and Extension on the NCE.msg Options" at bounding box center [644, 224] width 14 height 14
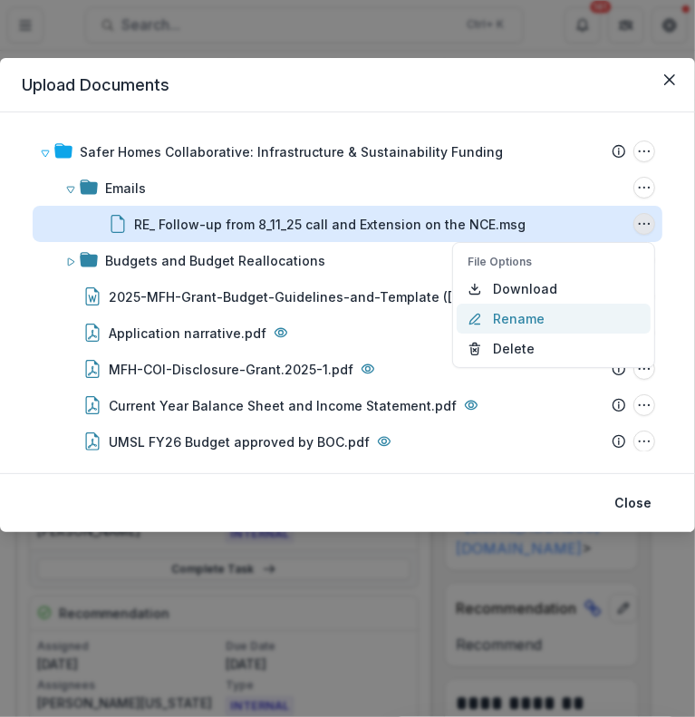
click at [525, 312] on button "Rename" at bounding box center [554, 319] width 194 height 30
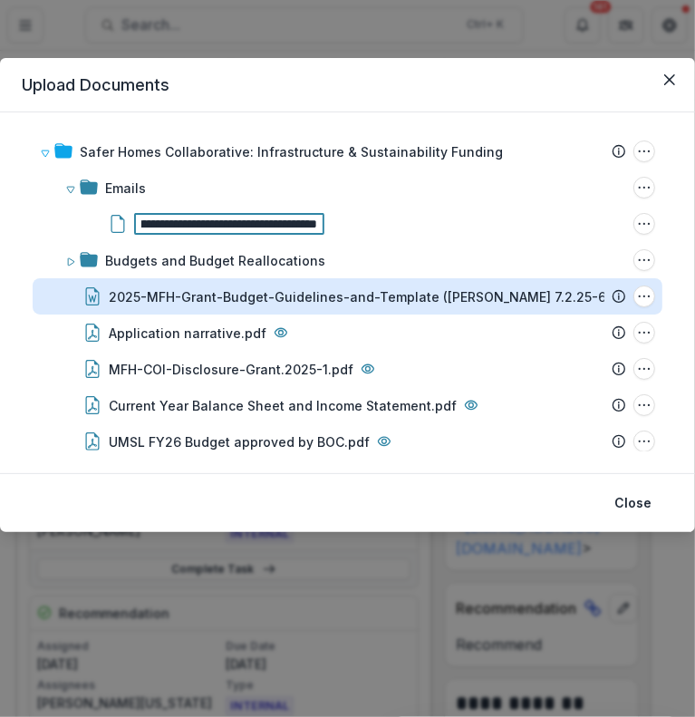
scroll to position [0, 0]
type input "**********"
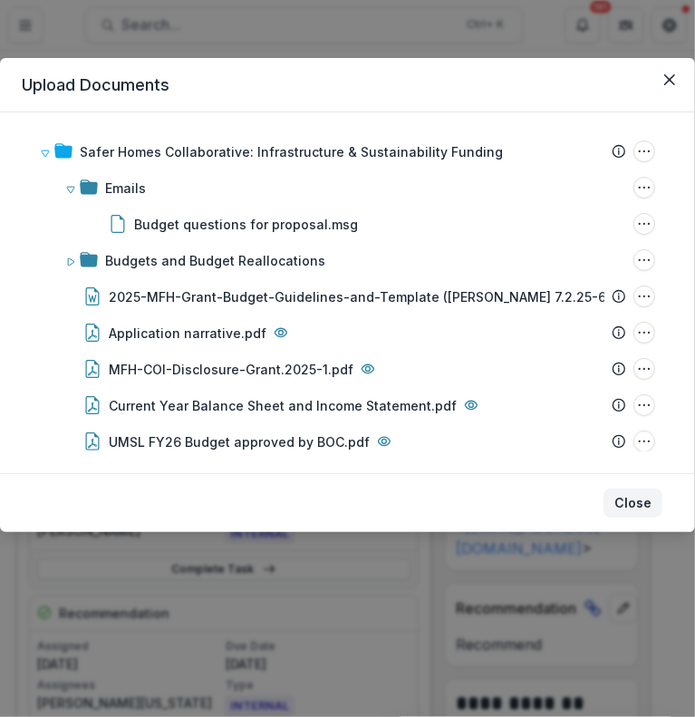
click at [635, 505] on button "Close" at bounding box center [632, 502] width 59 height 29
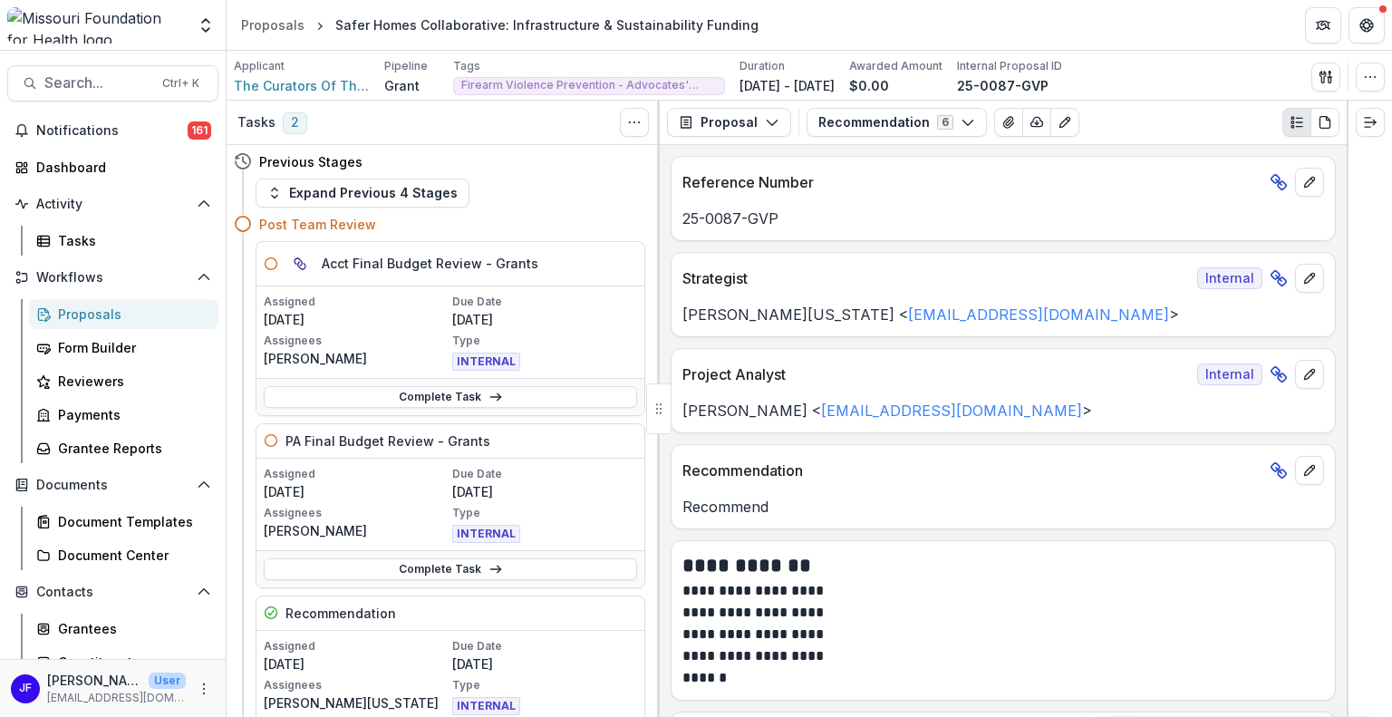
scroll to position [0, 0]
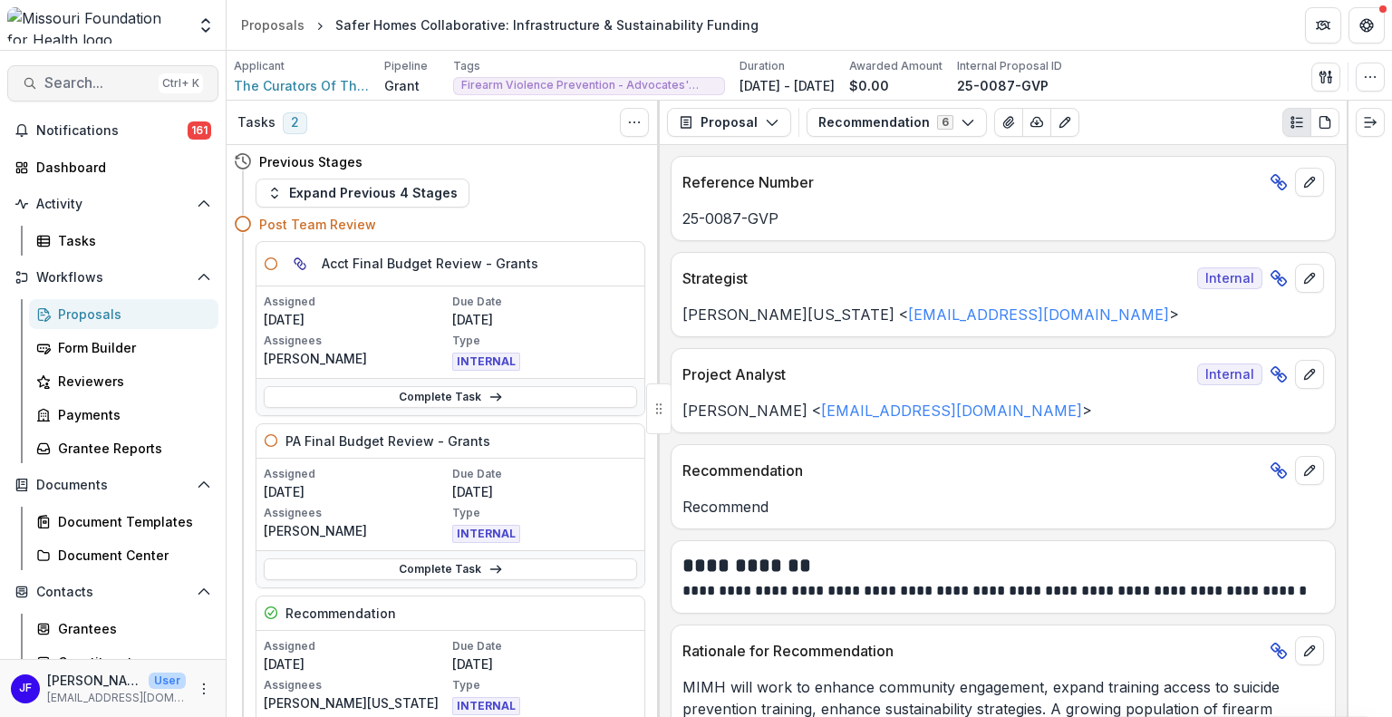
click at [82, 90] on span "Search..." at bounding box center [97, 82] width 107 height 17
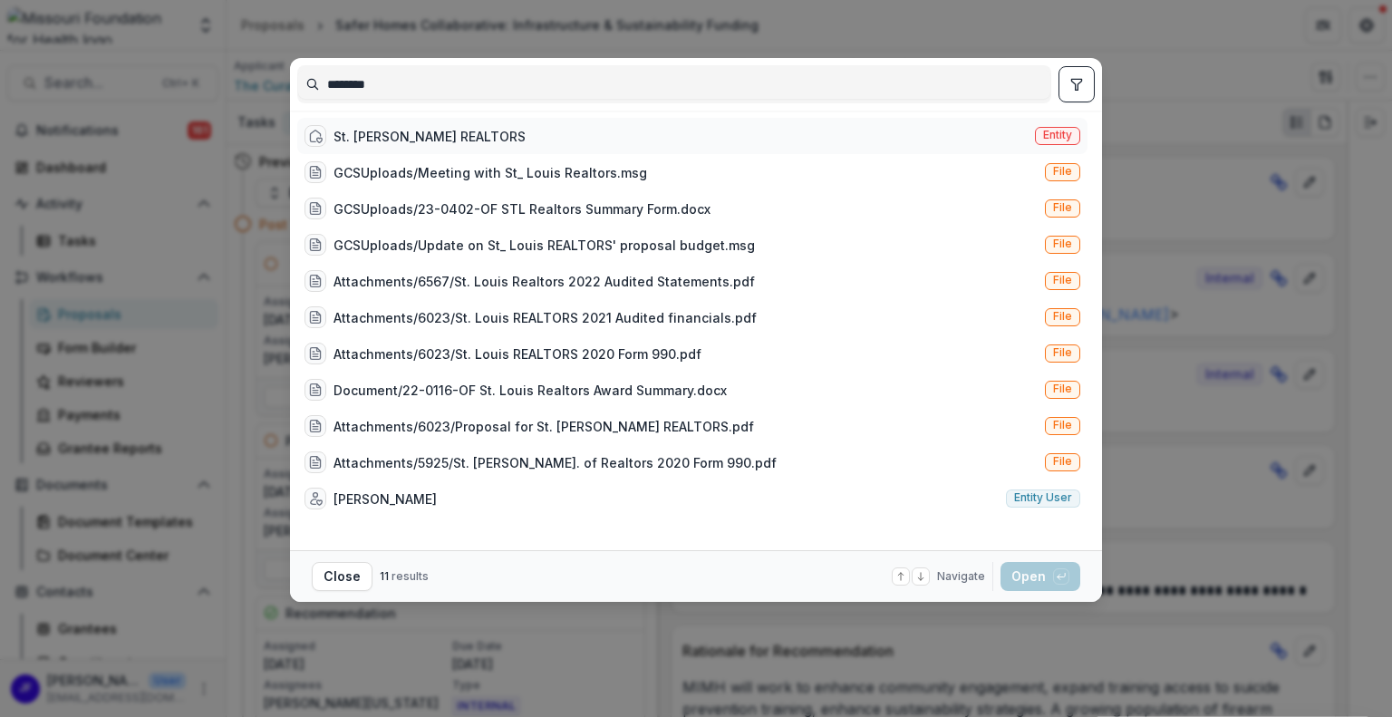
type input "********"
click at [376, 133] on div "St. Louis REALTORS" at bounding box center [429, 136] width 192 height 19
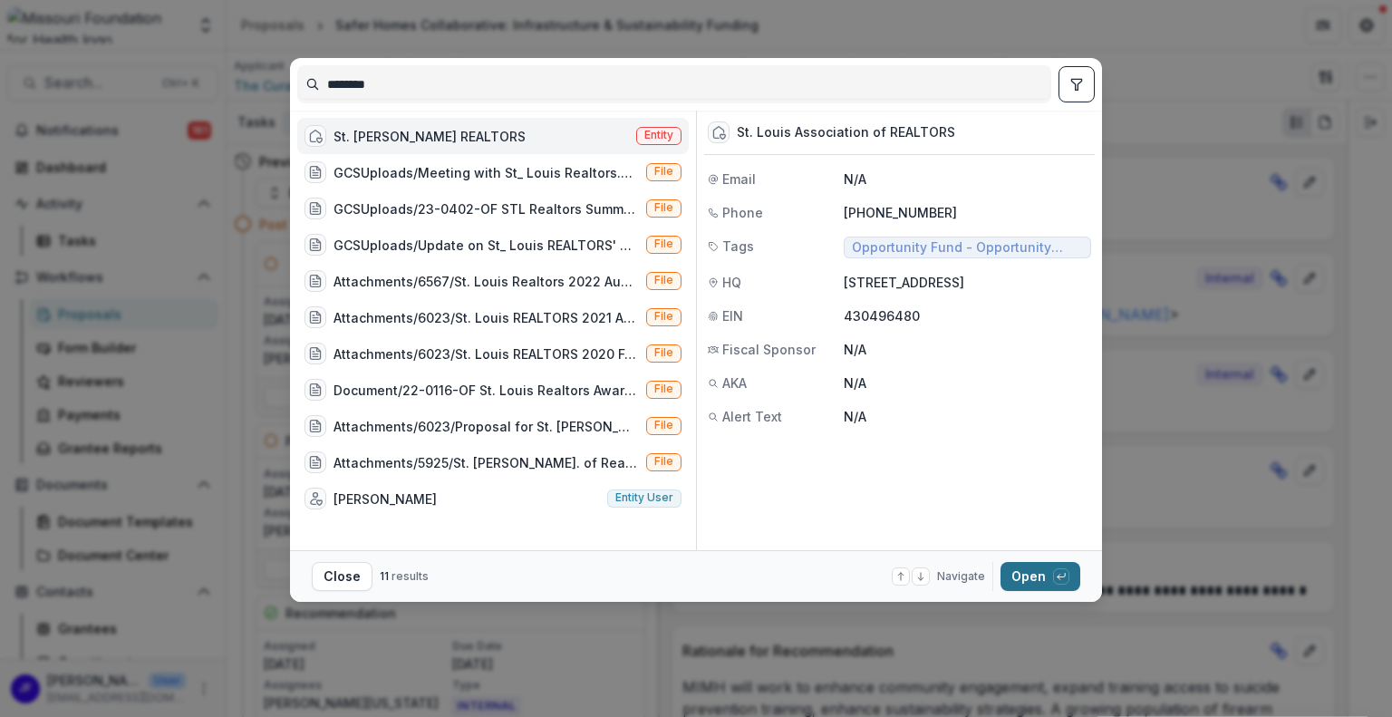
click at [1014, 582] on button "Open with enter key" at bounding box center [1040, 576] width 80 height 29
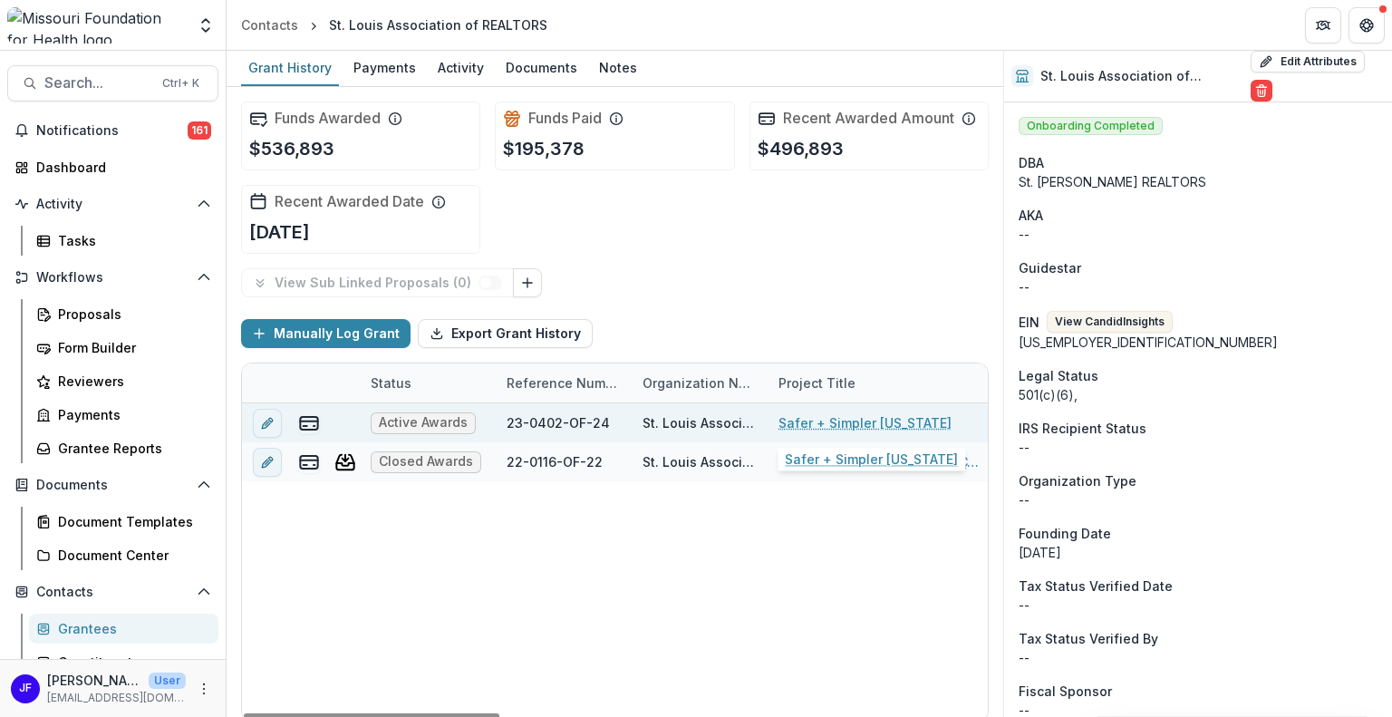
click at [844, 423] on link "Safer + Simpler [US_STATE]" at bounding box center [864, 422] width 173 height 19
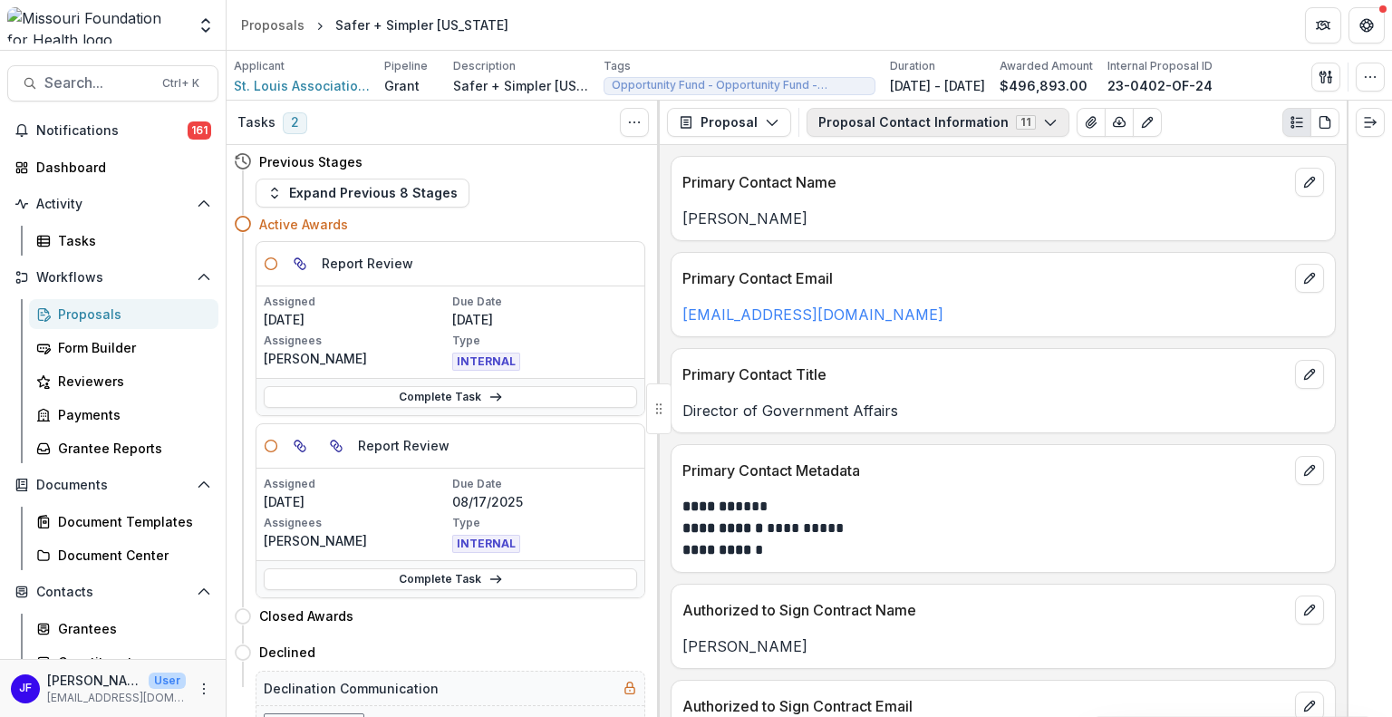
click at [851, 122] on button "Proposal Contact Information 11" at bounding box center [937, 122] width 263 height 29
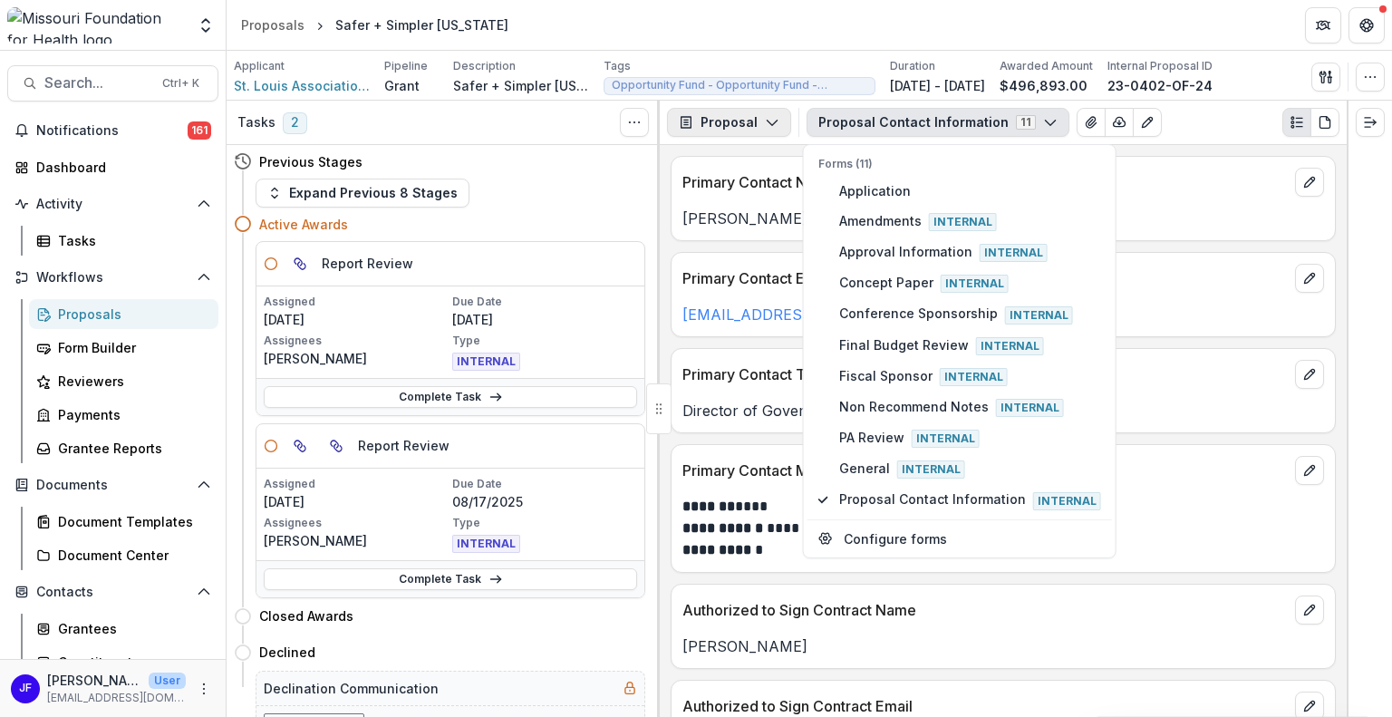
click at [755, 126] on button "Proposal" at bounding box center [729, 122] width 124 height 29
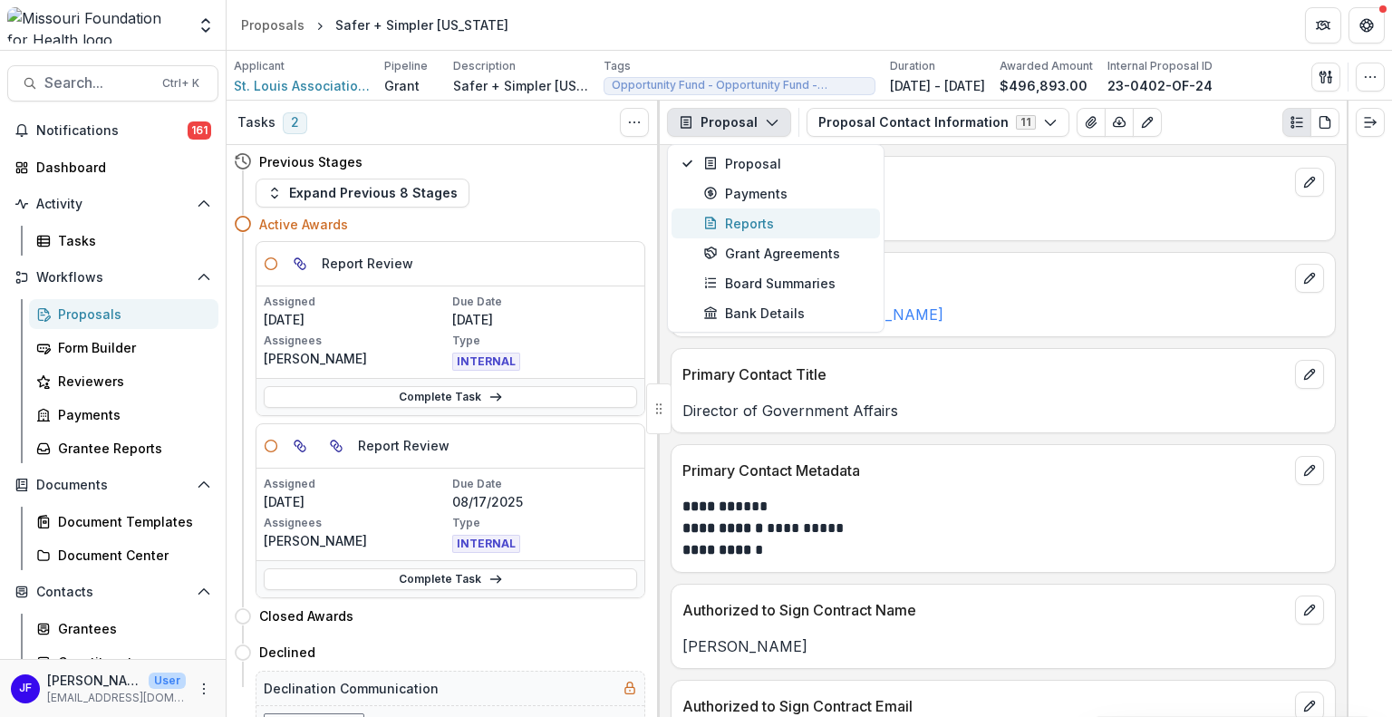
click at [745, 220] on div "Reports" at bounding box center [786, 223] width 166 height 19
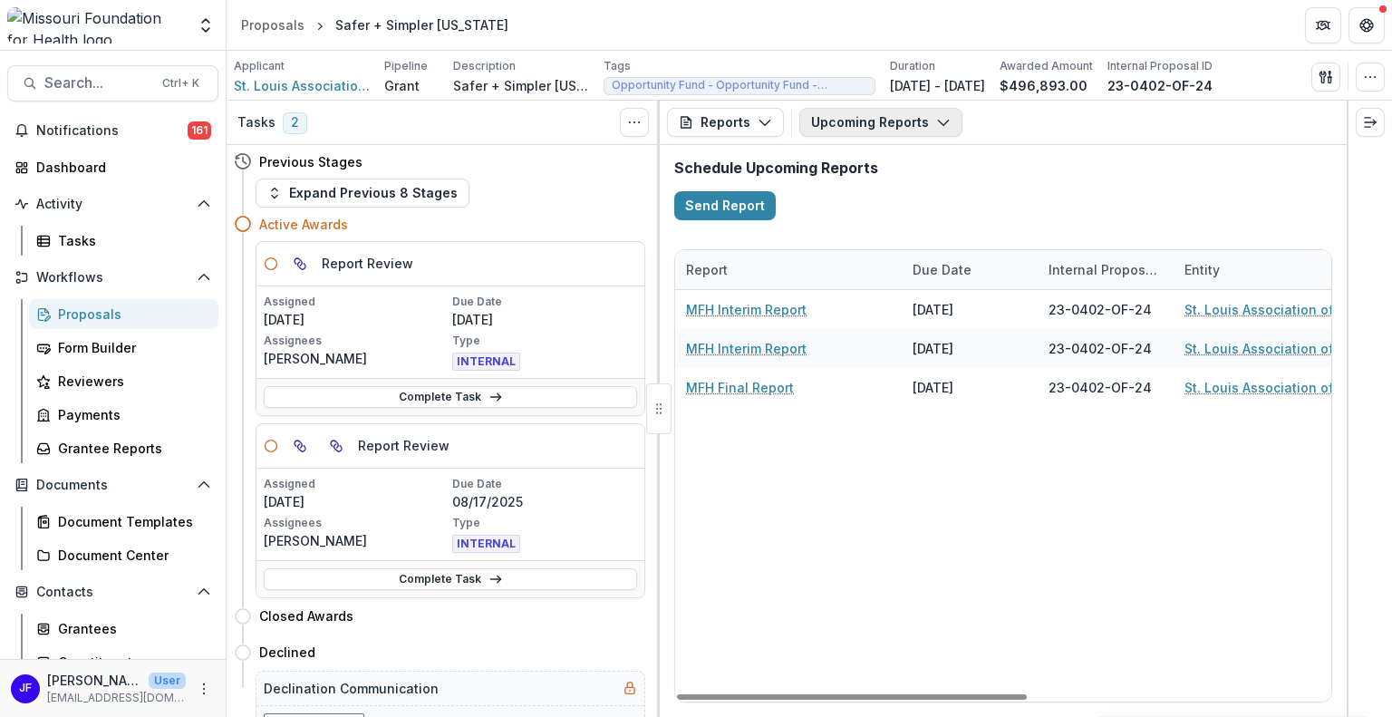
click at [849, 126] on button "Upcoming Reports" at bounding box center [880, 122] width 163 height 29
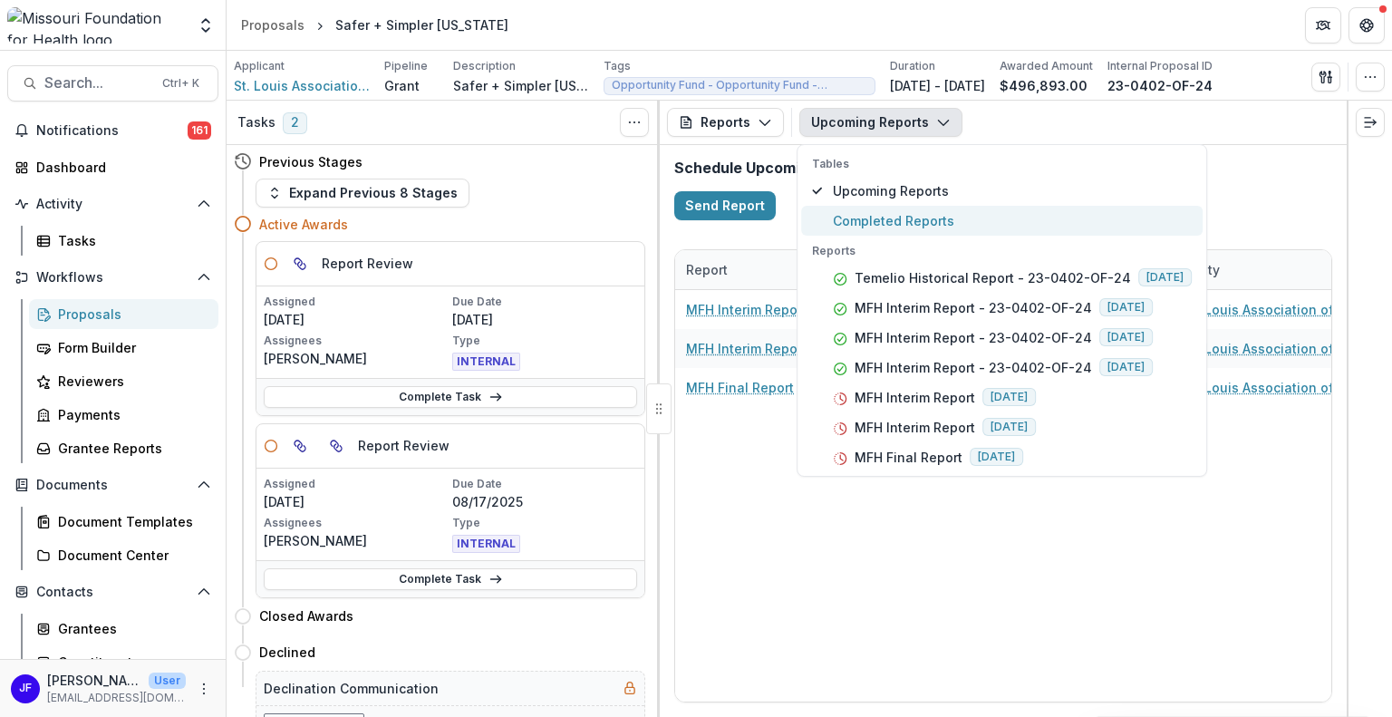
click at [901, 227] on span "Completed Reports" at bounding box center [1012, 220] width 359 height 19
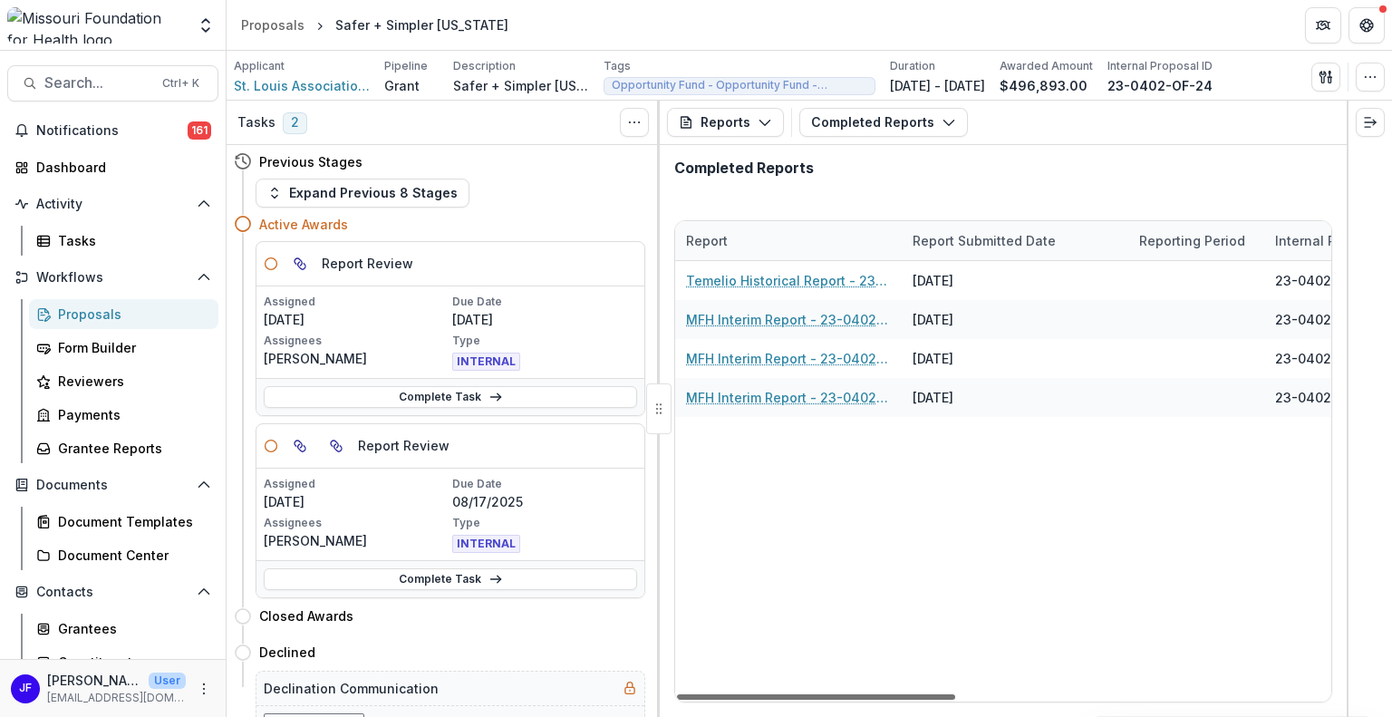
drag, startPoint x: 870, startPoint y: 695, endPoint x: 823, endPoint y: 684, distance: 48.4
click at [823, 694] on div at bounding box center [816, 696] width 278 height 5
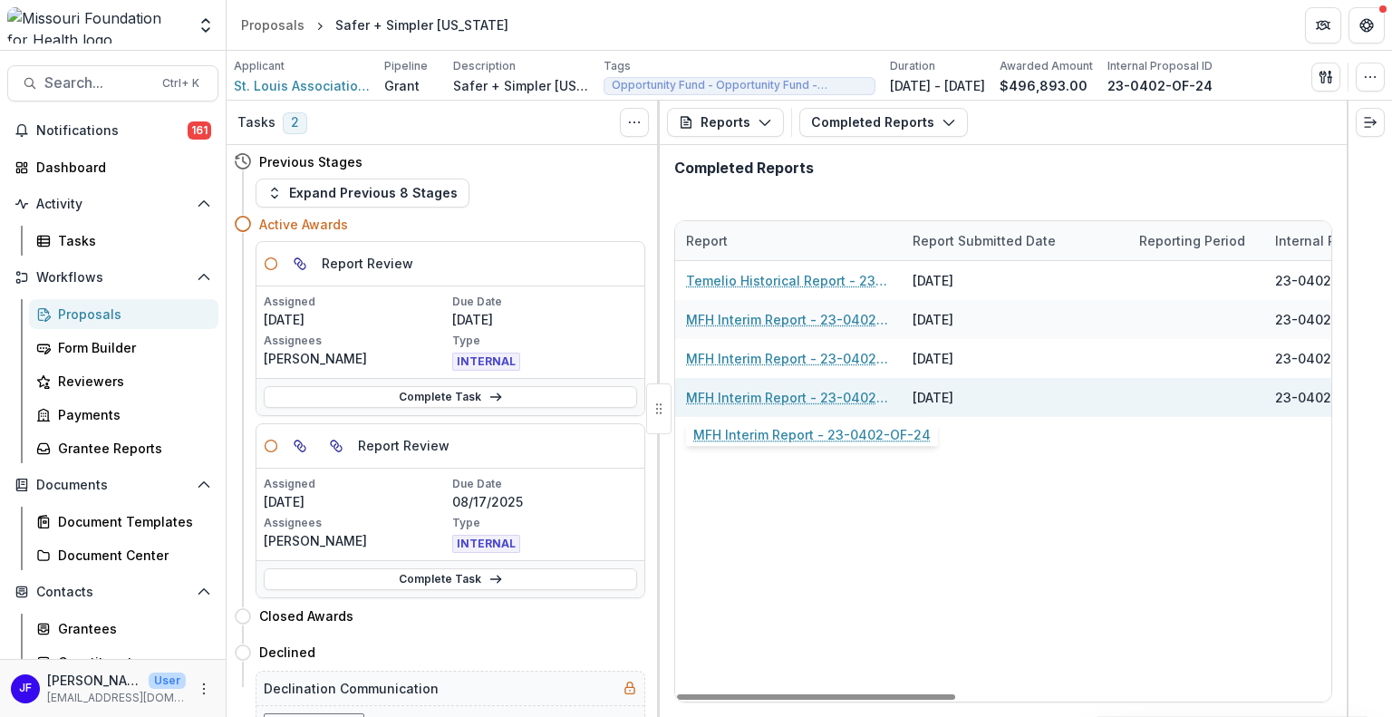
click at [801, 394] on link "MFH Interim Report - 23-0402-OF-24" at bounding box center [788, 397] width 205 height 19
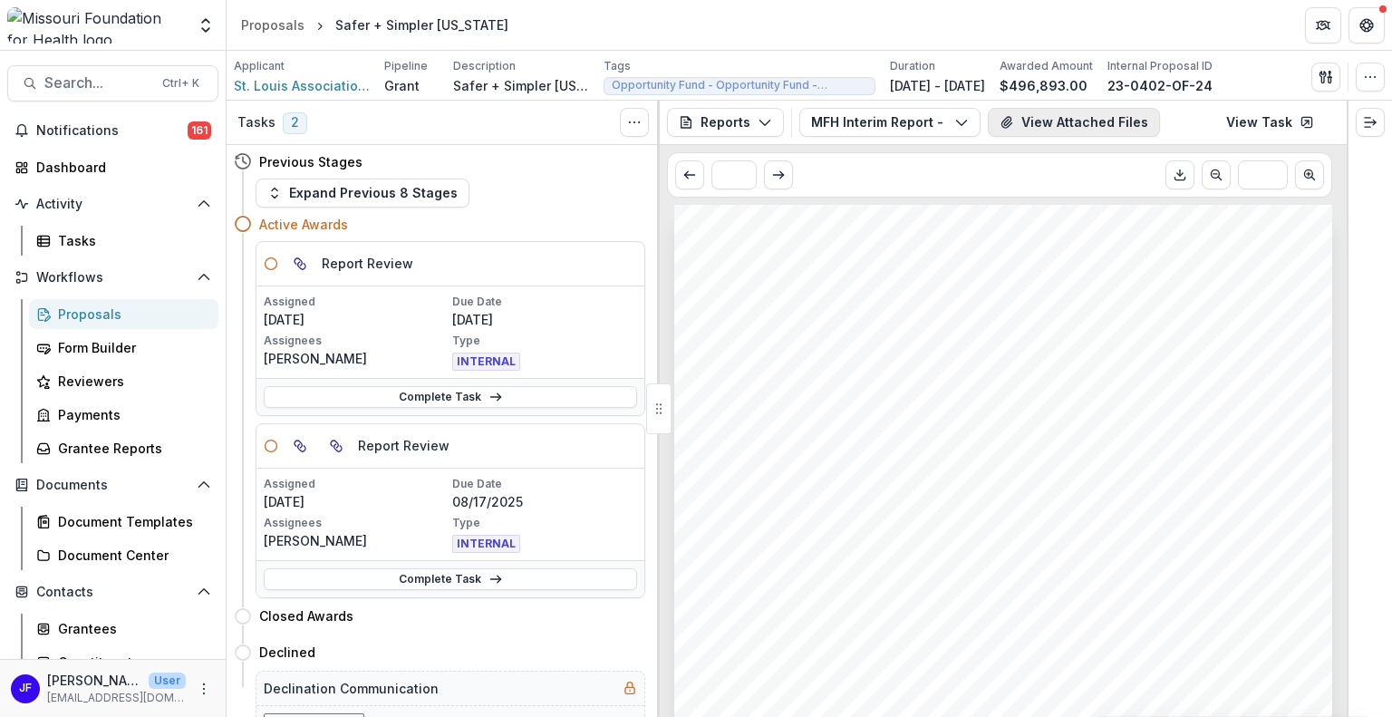
click at [1079, 122] on button "View Attached Files" at bounding box center [1074, 122] width 172 height 29
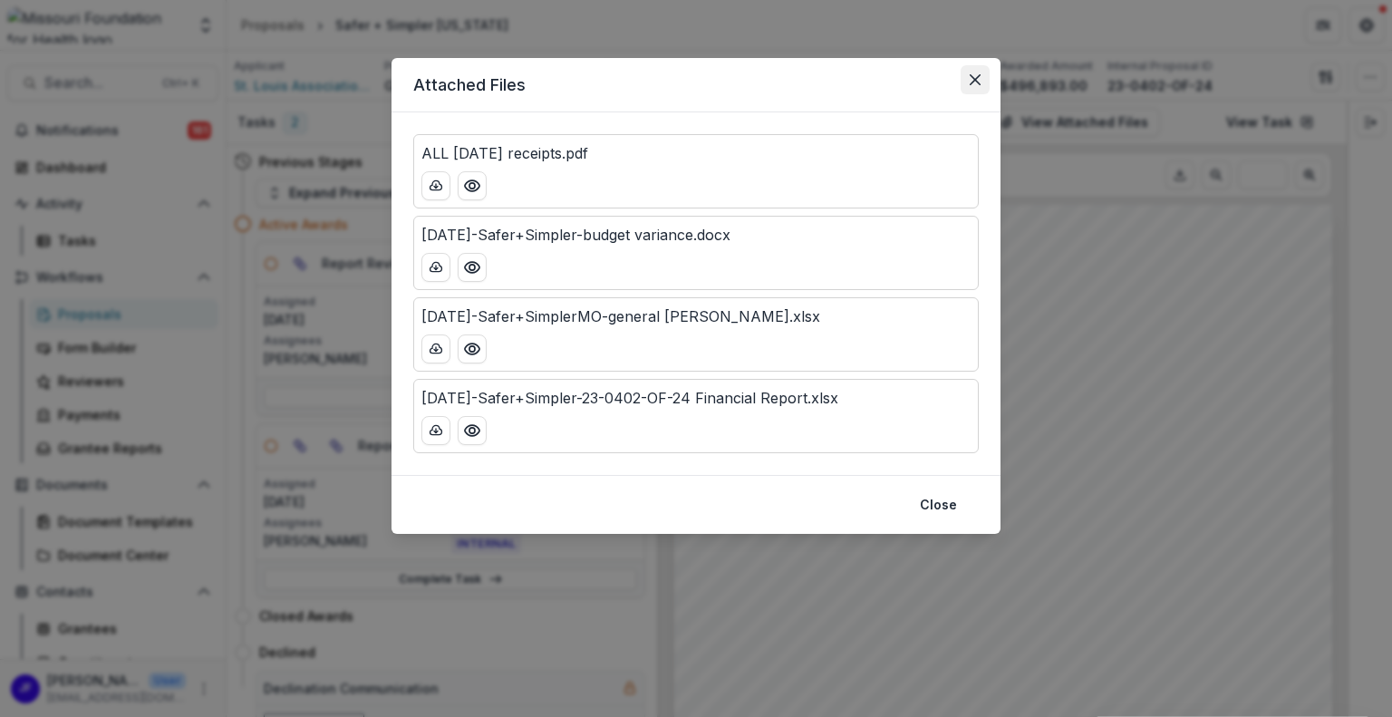
click at [978, 82] on icon "Close" at bounding box center [974, 79] width 11 height 11
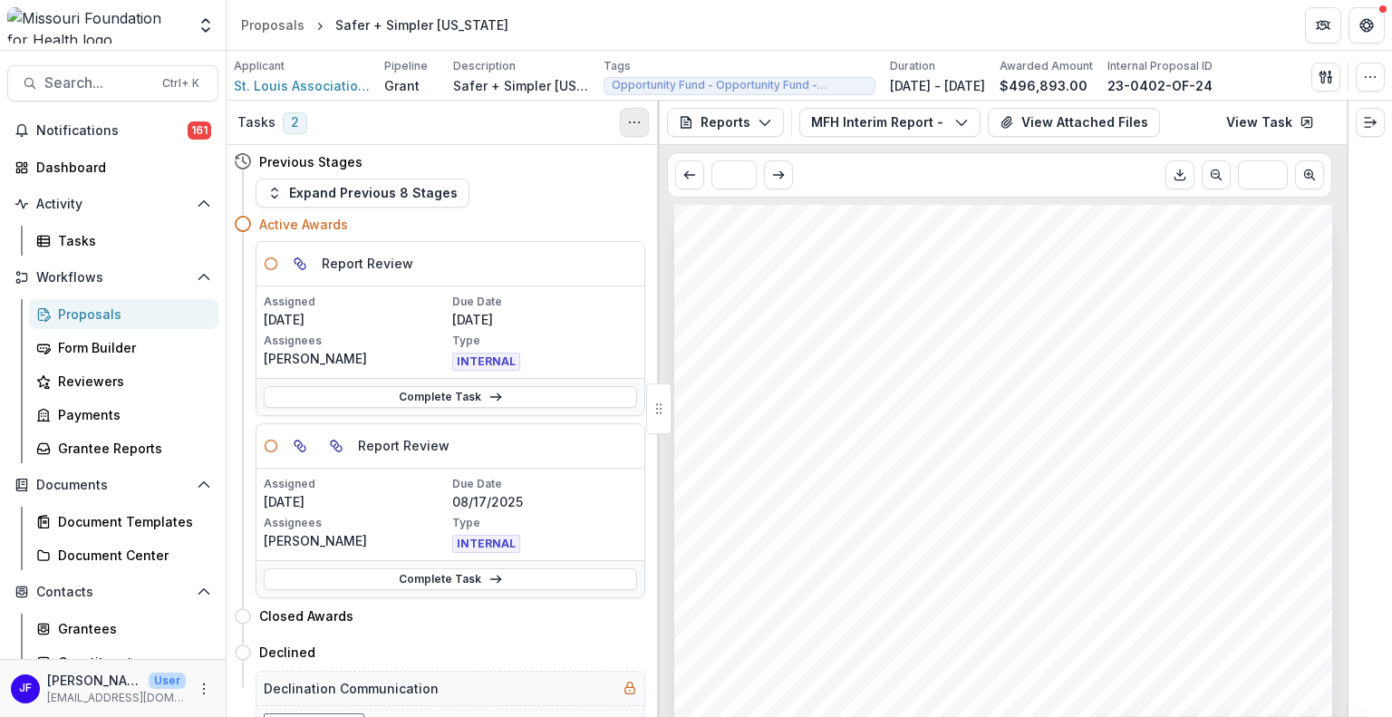
click at [636, 120] on icon "Toggle View Cancelled Tasks" at bounding box center [634, 122] width 14 height 14
click at [920, 126] on button "MFH Interim Report - 23-0402-OF-24" at bounding box center [889, 122] width 181 height 29
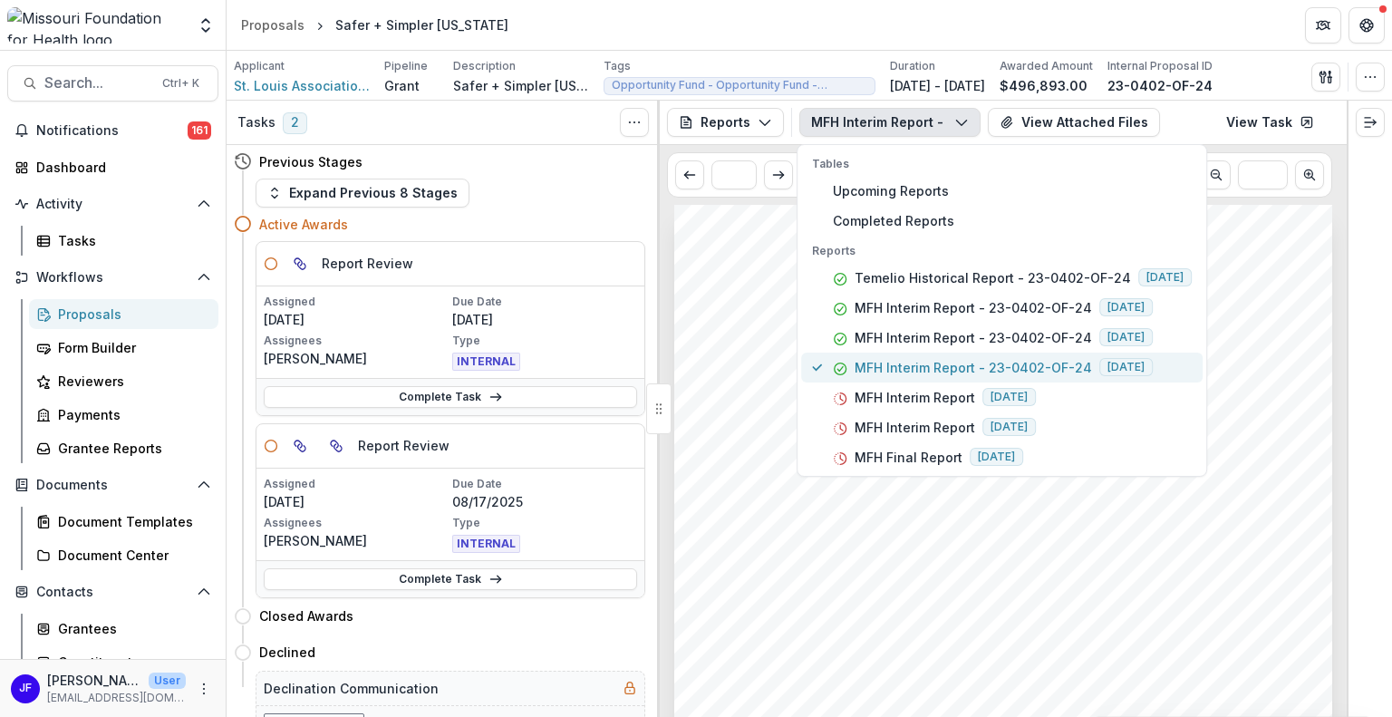
click at [913, 360] on p "MFH Interim Report - 23-0402-OF-24" at bounding box center [972, 367] width 237 height 19
click at [1271, 525] on div "Submission Responses Award Information MFH Agreement No. 23-0402-OF-24 Submitte…" at bounding box center [1003, 670] width 658 height 930
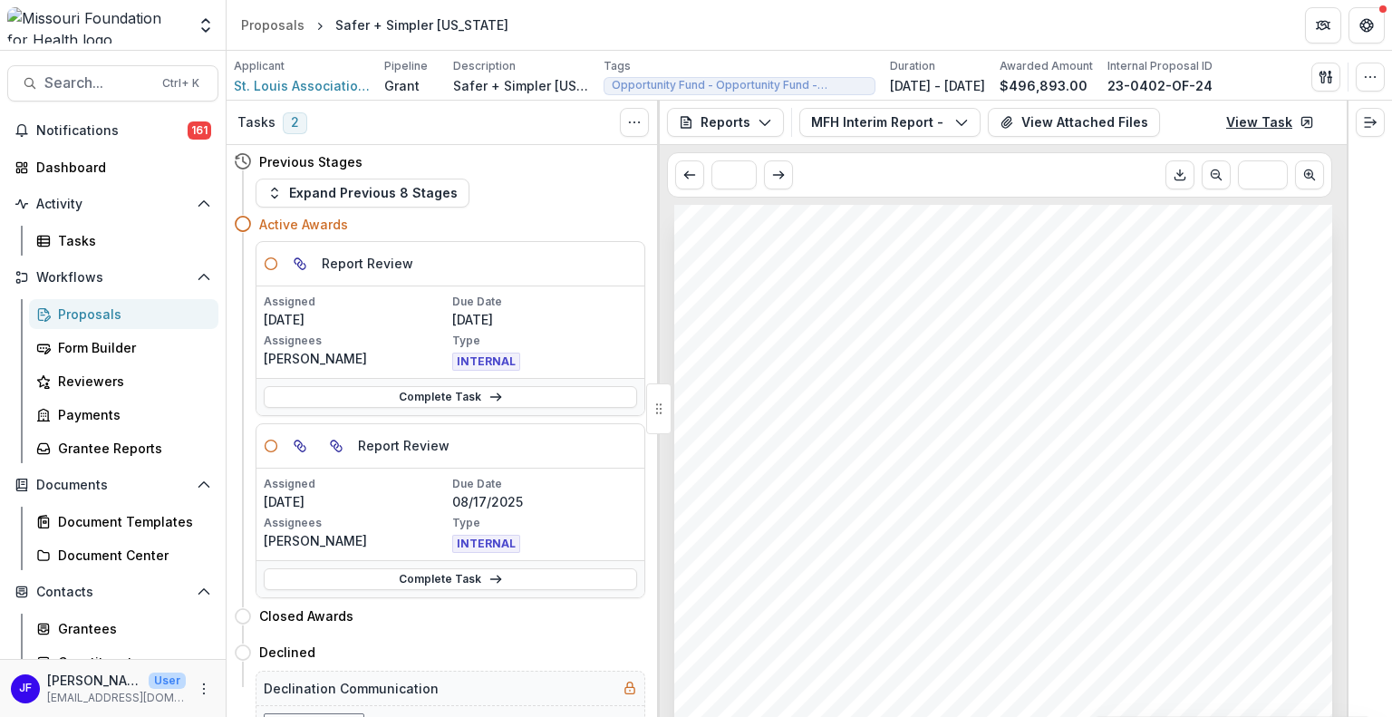
click at [1258, 121] on link "View Task" at bounding box center [1270, 122] width 110 height 29
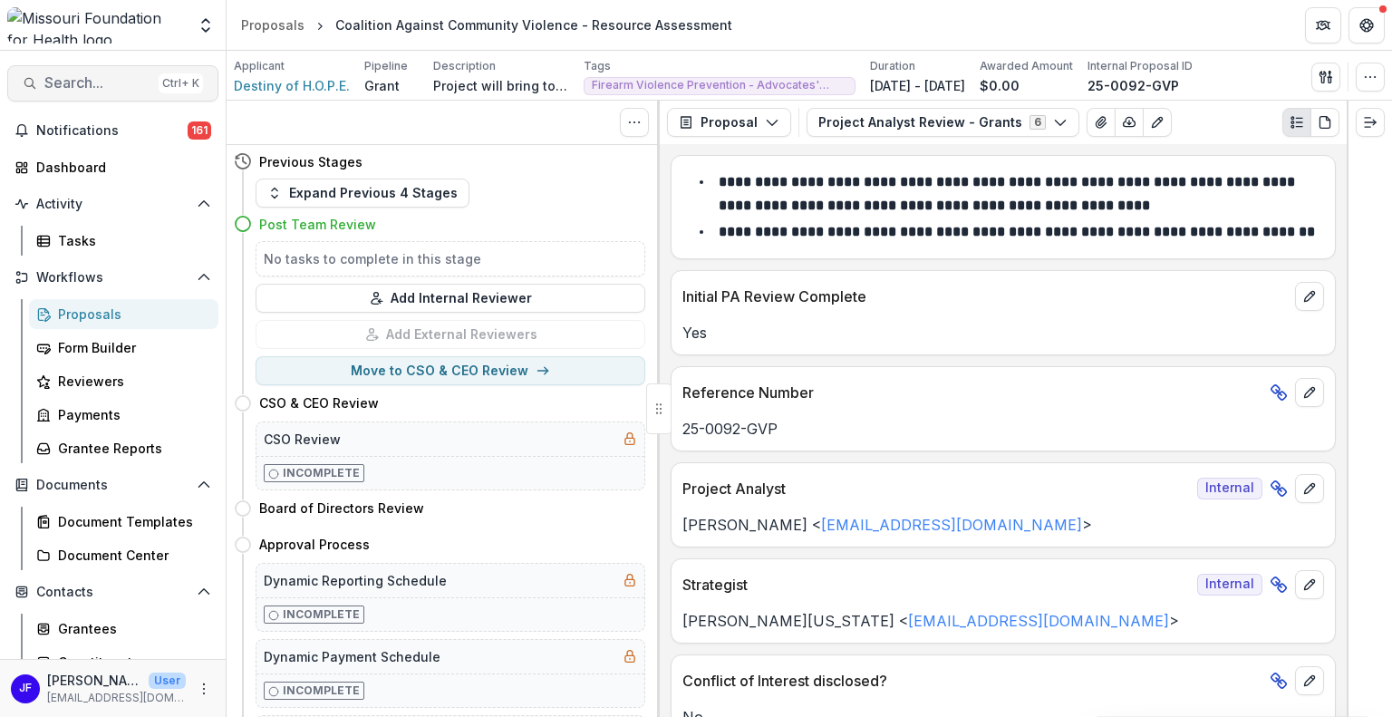
click at [69, 82] on span "Search..." at bounding box center [97, 82] width 107 height 17
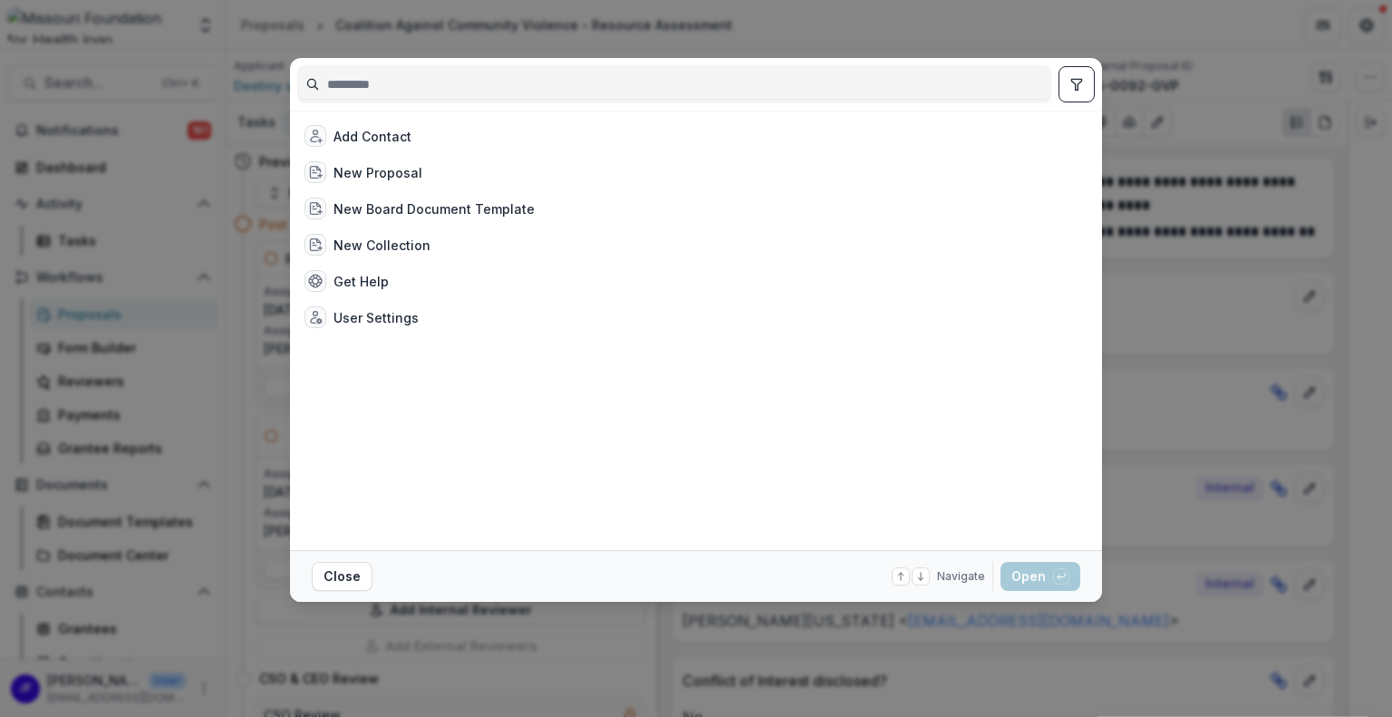
click at [382, 87] on input at bounding box center [674, 84] width 752 height 29
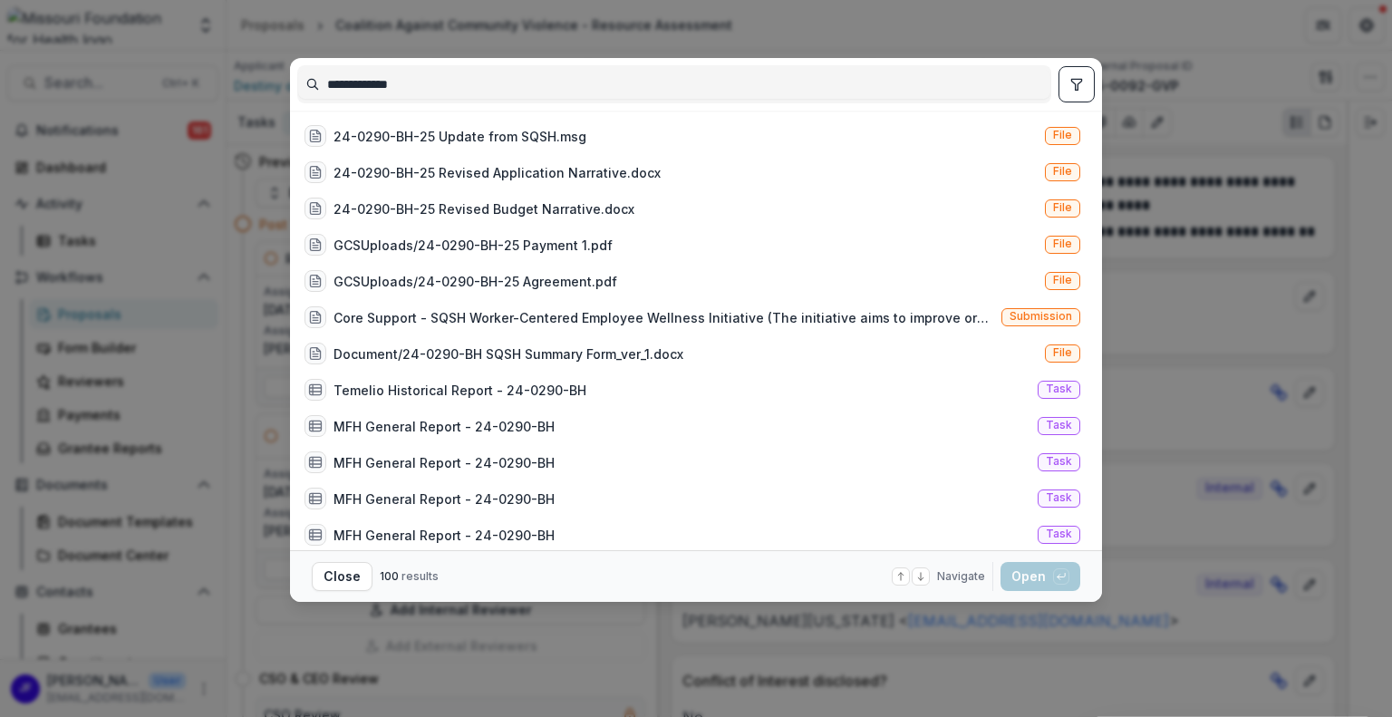
type input "**********"
click at [1070, 86] on icon "toggle filters" at bounding box center [1076, 84] width 14 height 14
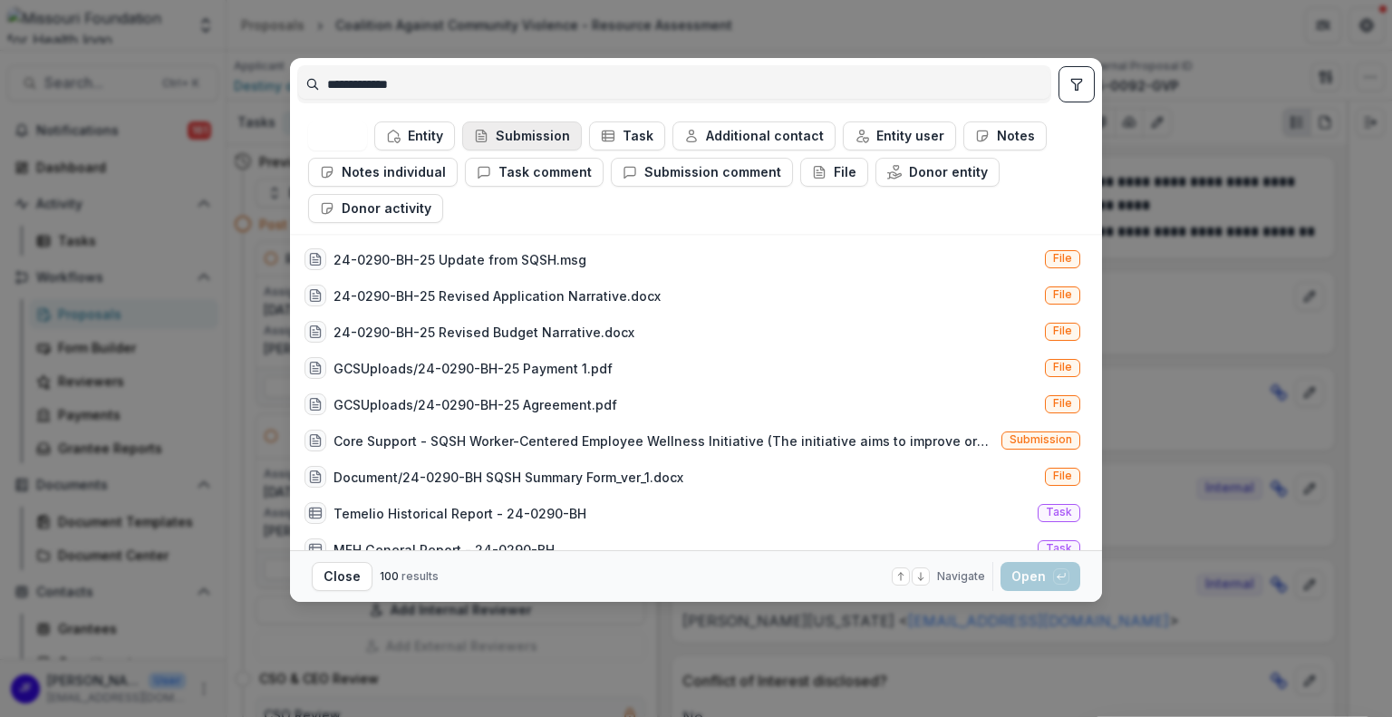
click at [557, 133] on button "Submission" at bounding box center [522, 135] width 120 height 29
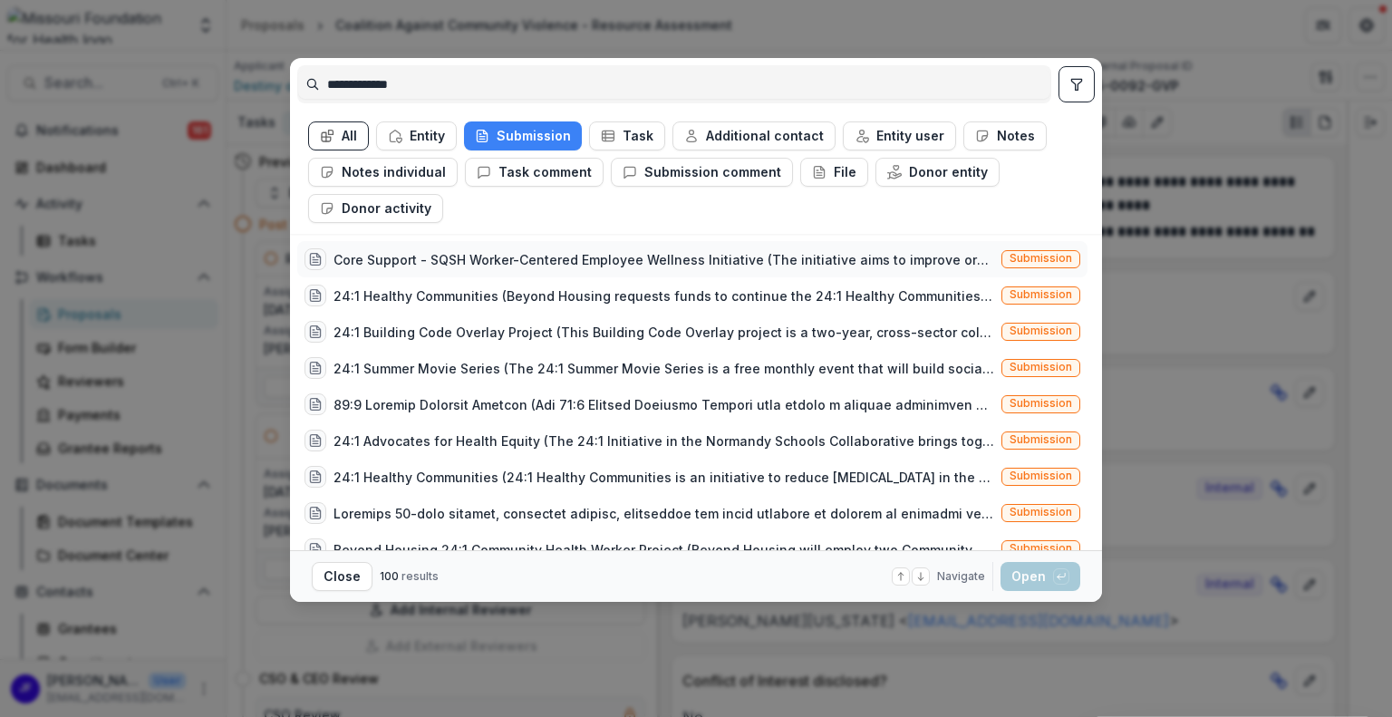
click at [547, 252] on div "Core Support - SQSH Worker-Centered Employee Wellness Initiative (The initiativ…" at bounding box center [663, 259] width 660 height 19
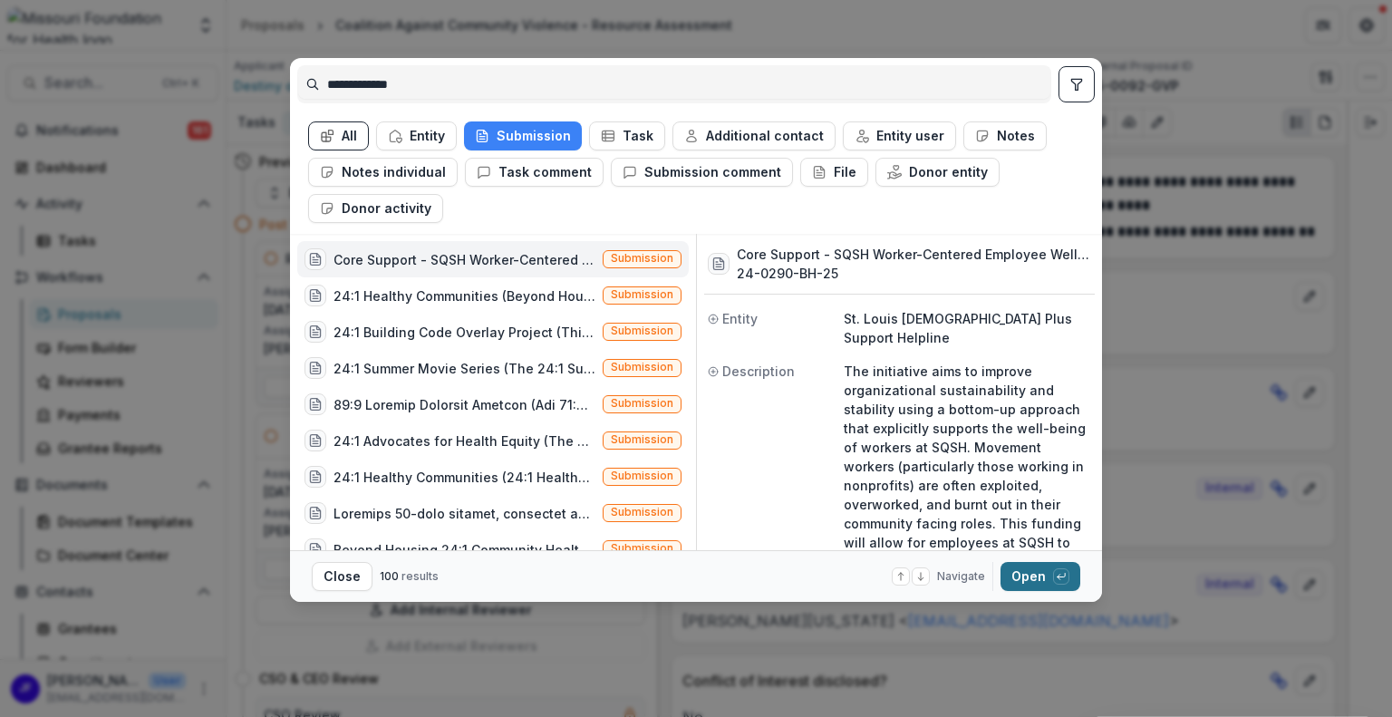
click at [1019, 583] on button "Open with enter key" at bounding box center [1040, 576] width 80 height 29
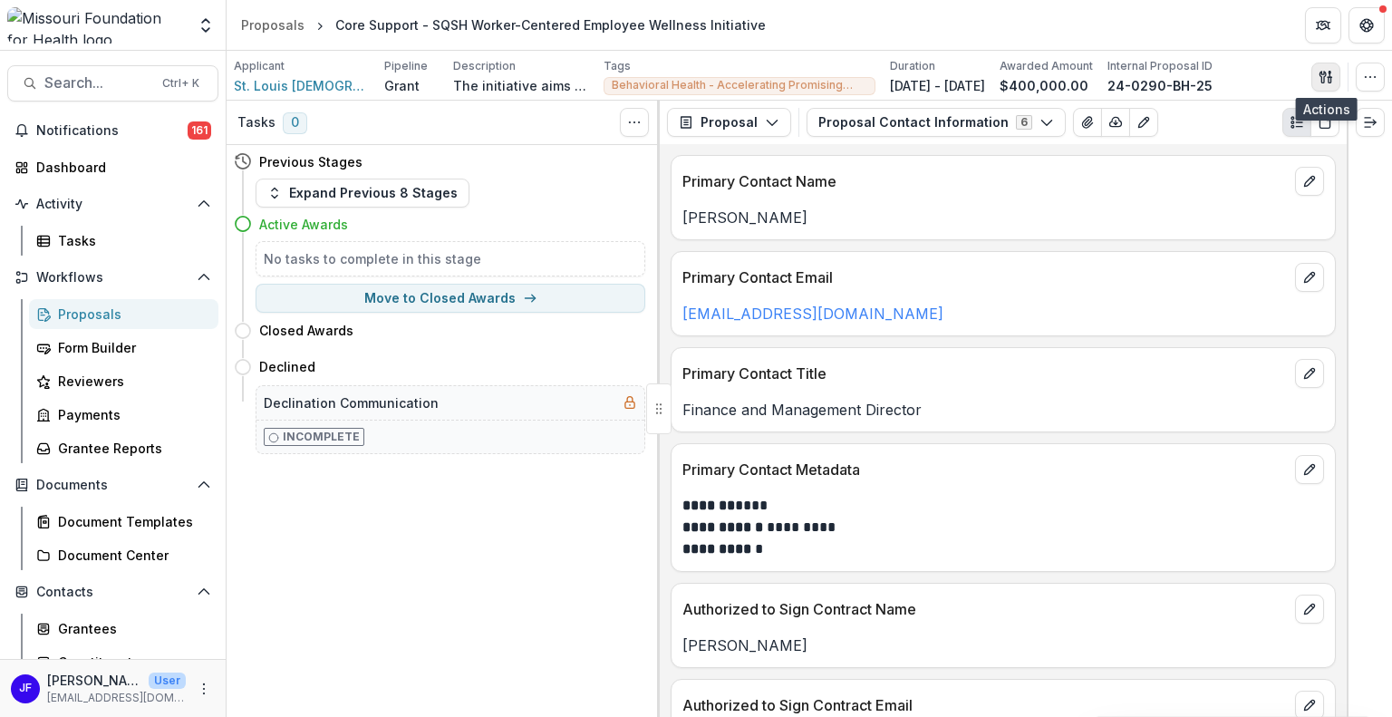
click at [1325, 82] on icon "button" at bounding box center [1325, 77] width 14 height 14
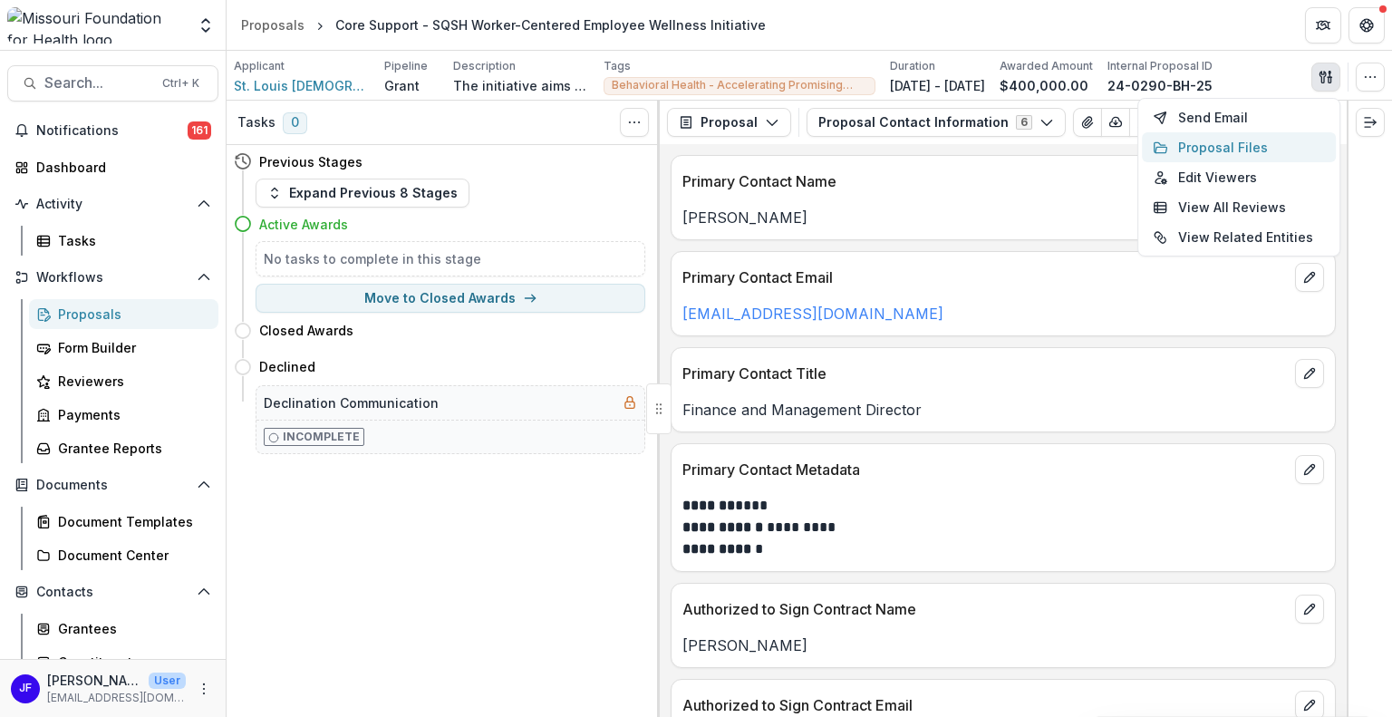
click at [1260, 138] on button "Proposal Files" at bounding box center [1239, 147] width 194 height 30
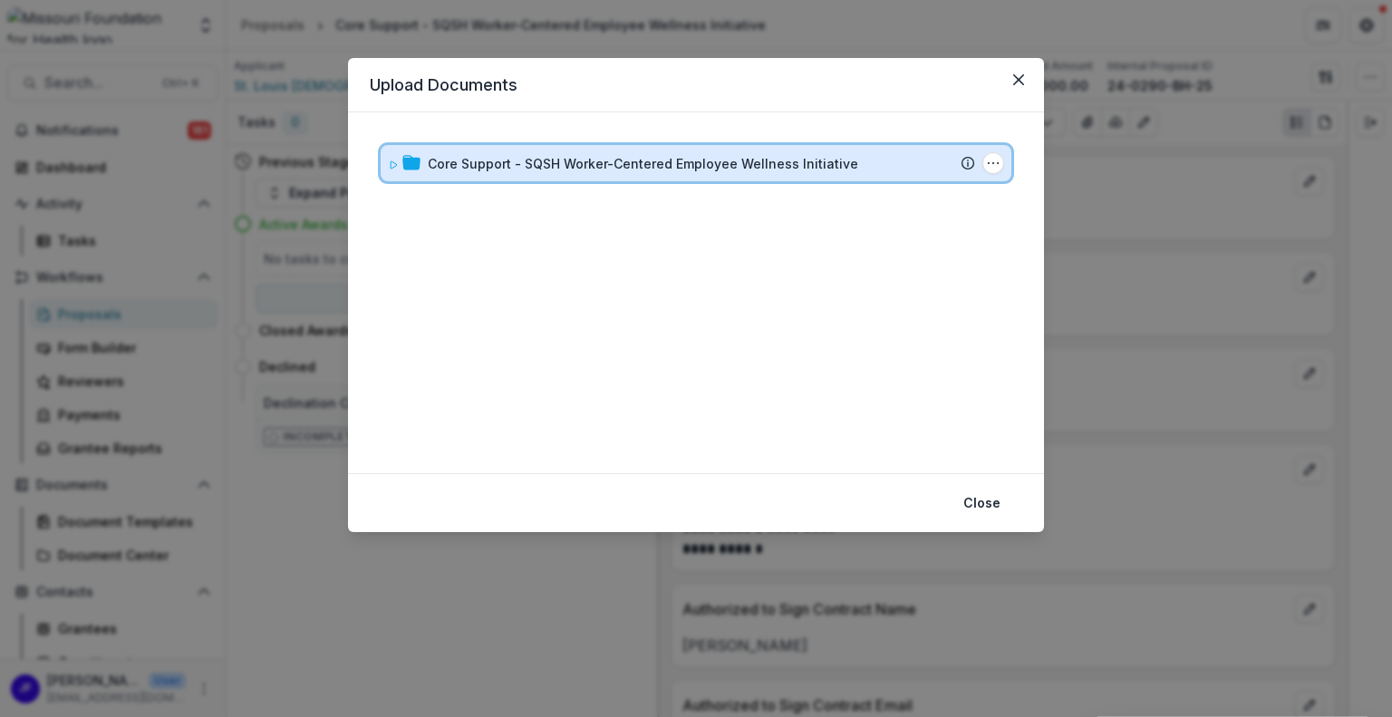
click at [393, 166] on icon at bounding box center [393, 164] width 6 height 7
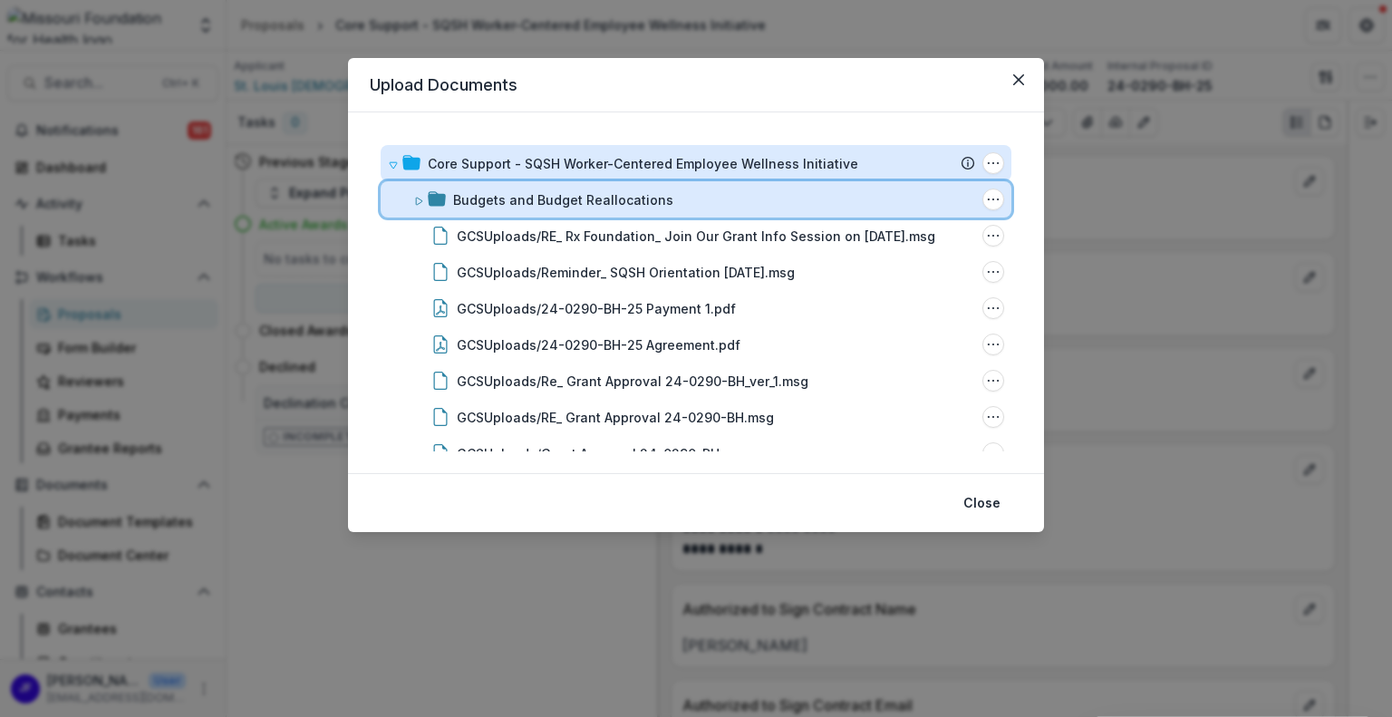
click at [419, 196] on icon at bounding box center [418, 201] width 11 height 11
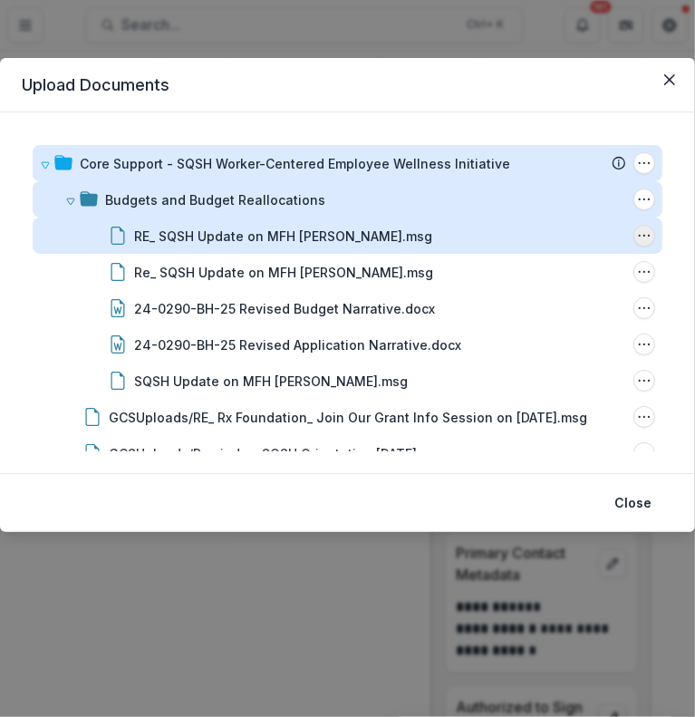
click at [641, 234] on icon "RE_ SQSH Update on MFH BH Grant.msg Options" at bounding box center [644, 235] width 14 height 14
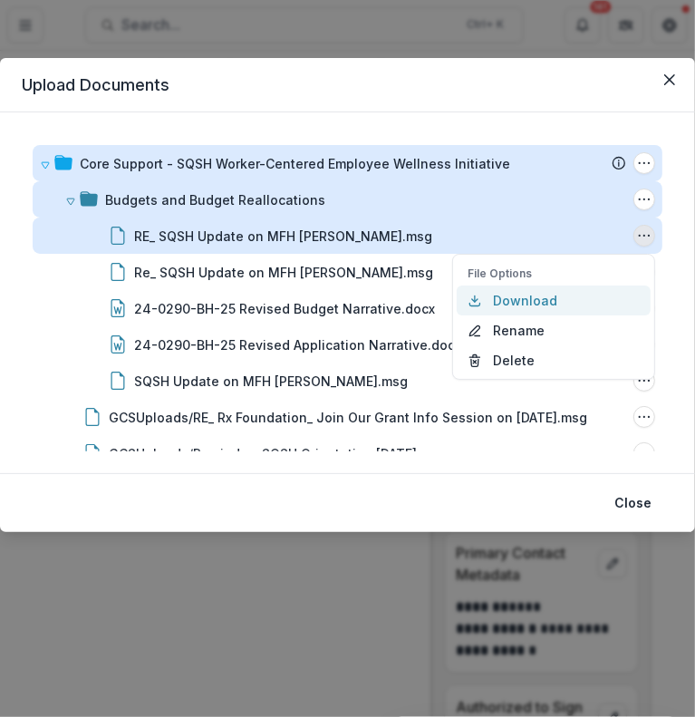
click at [525, 302] on button "Download" at bounding box center [554, 300] width 194 height 30
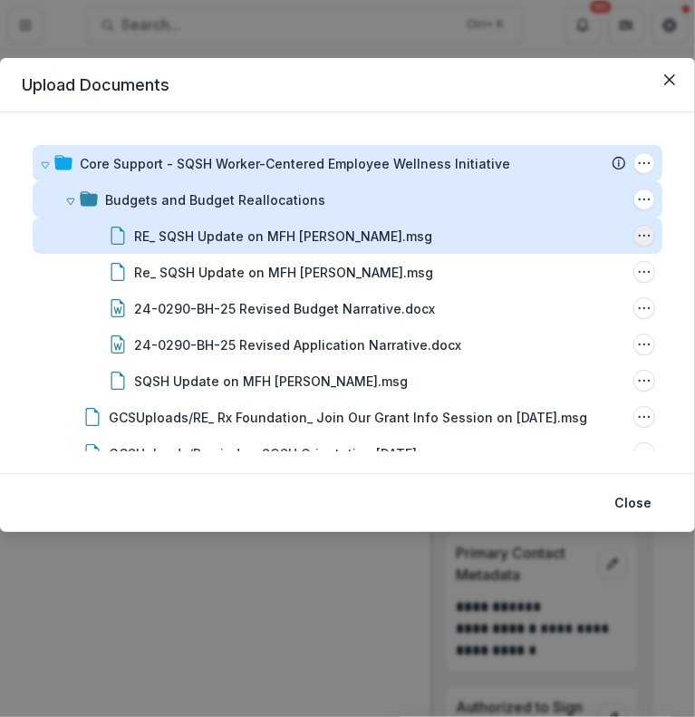
click at [637, 236] on icon "RE_ SQSH Update on MFH BH Grant.msg Options" at bounding box center [644, 235] width 14 height 14
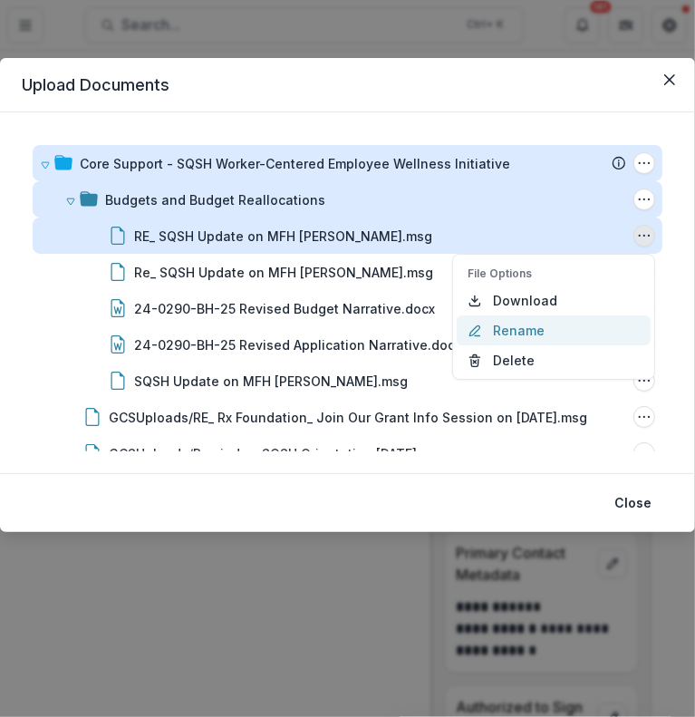
click at [573, 327] on button "Rename" at bounding box center [554, 330] width 194 height 30
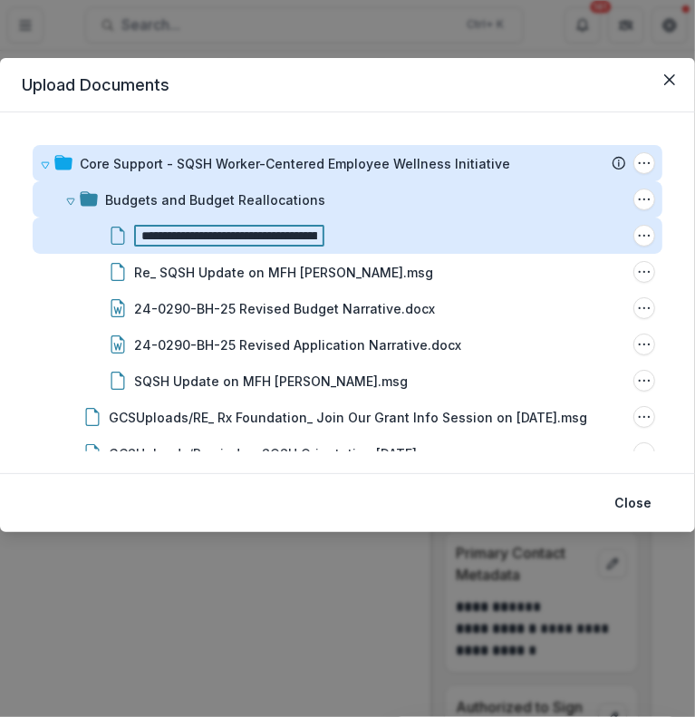
type input "**********"
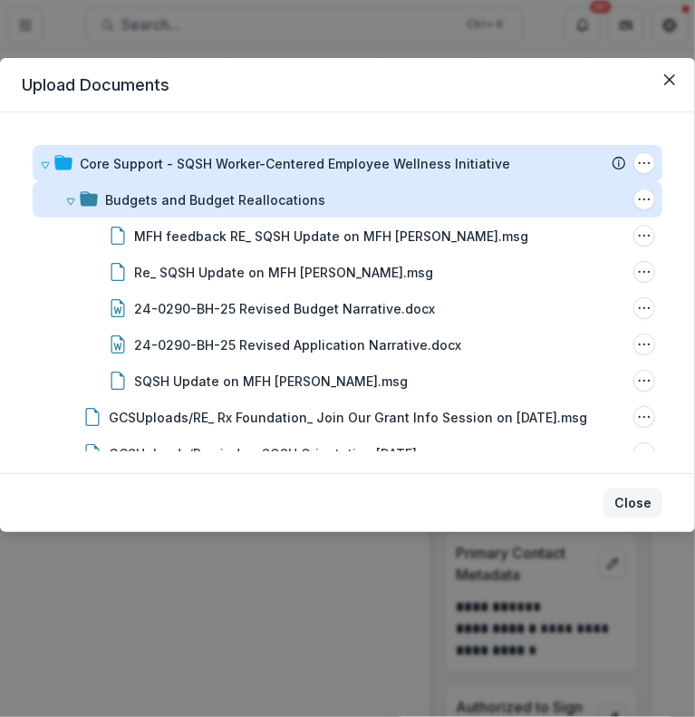
click at [628, 505] on button "Close" at bounding box center [632, 502] width 59 height 29
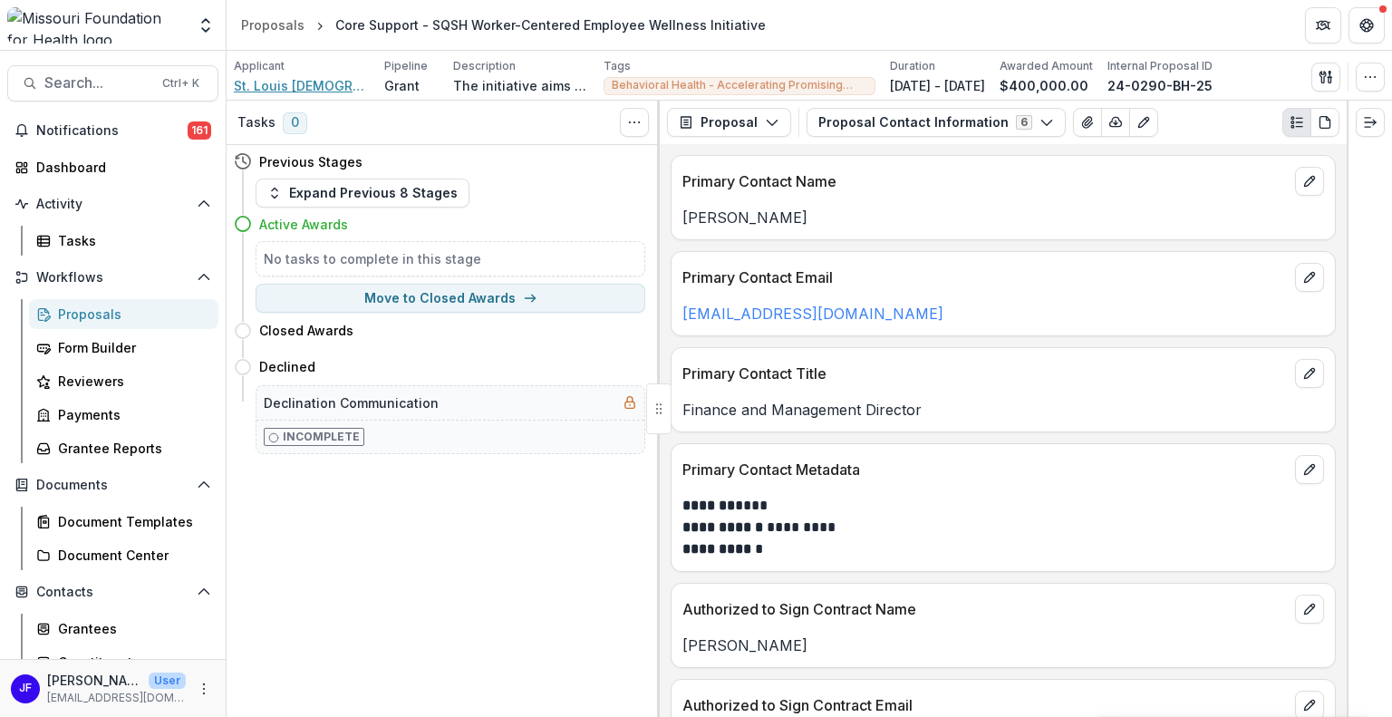
click at [333, 80] on span "St. Louis [DEMOGRAPHIC_DATA] Plus Support Helpline" at bounding box center [302, 85] width 136 height 19
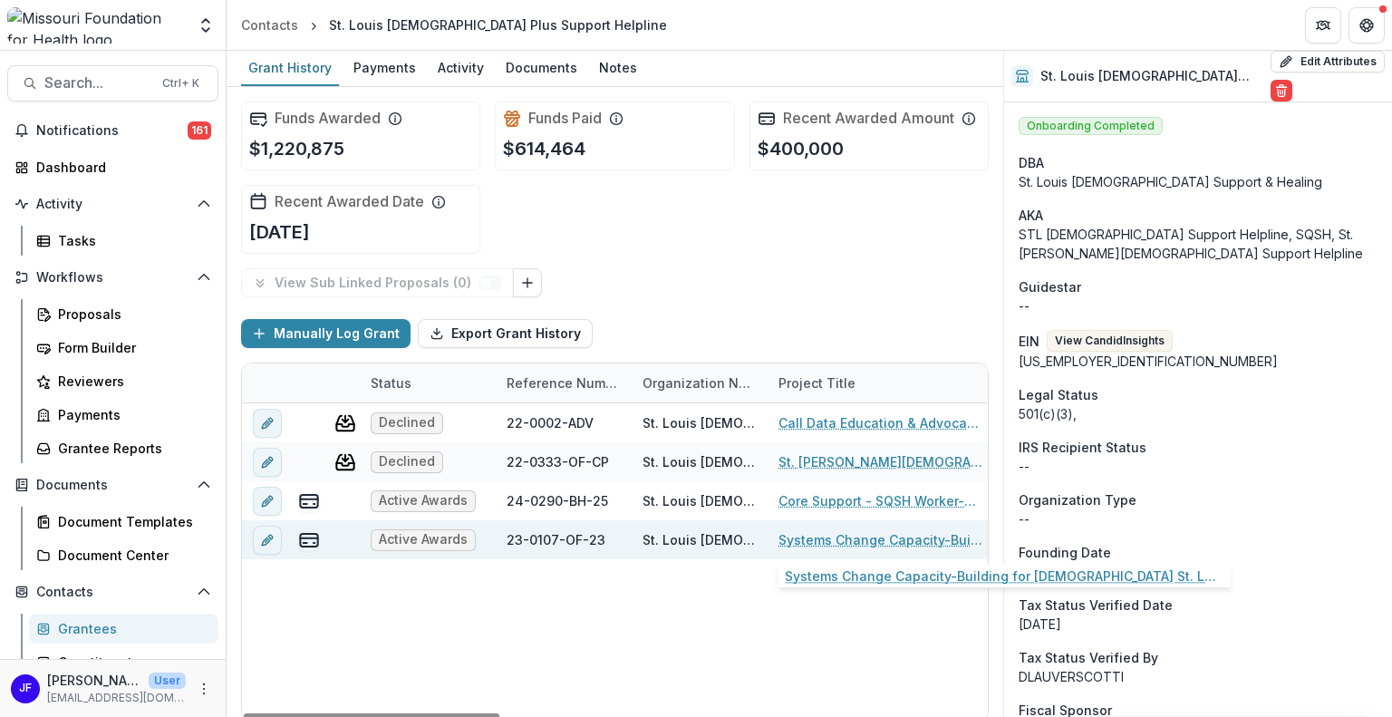
click at [830, 535] on link "Systems Change Capacity-Building for [DEMOGRAPHIC_DATA] St. Louis Community Lea…" at bounding box center [880, 539] width 205 height 19
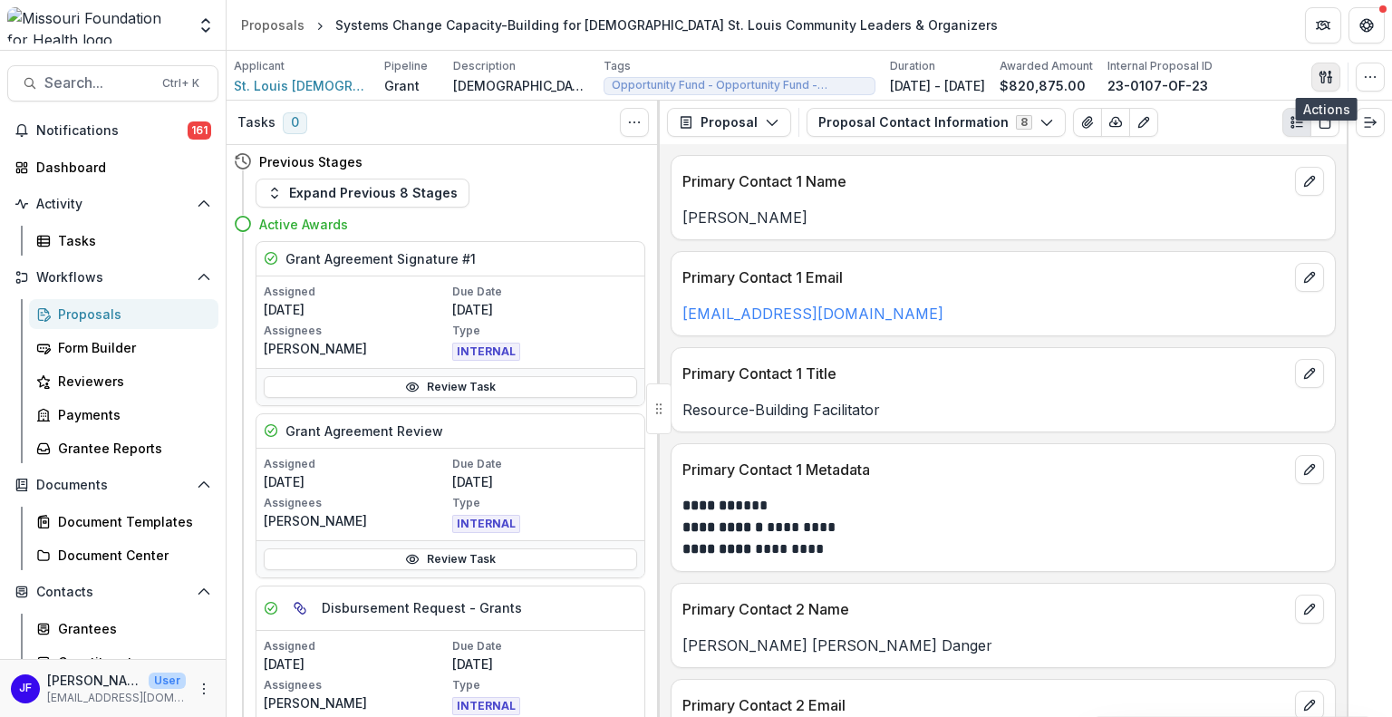
click at [1326, 78] on icon "button" at bounding box center [1325, 77] width 14 height 14
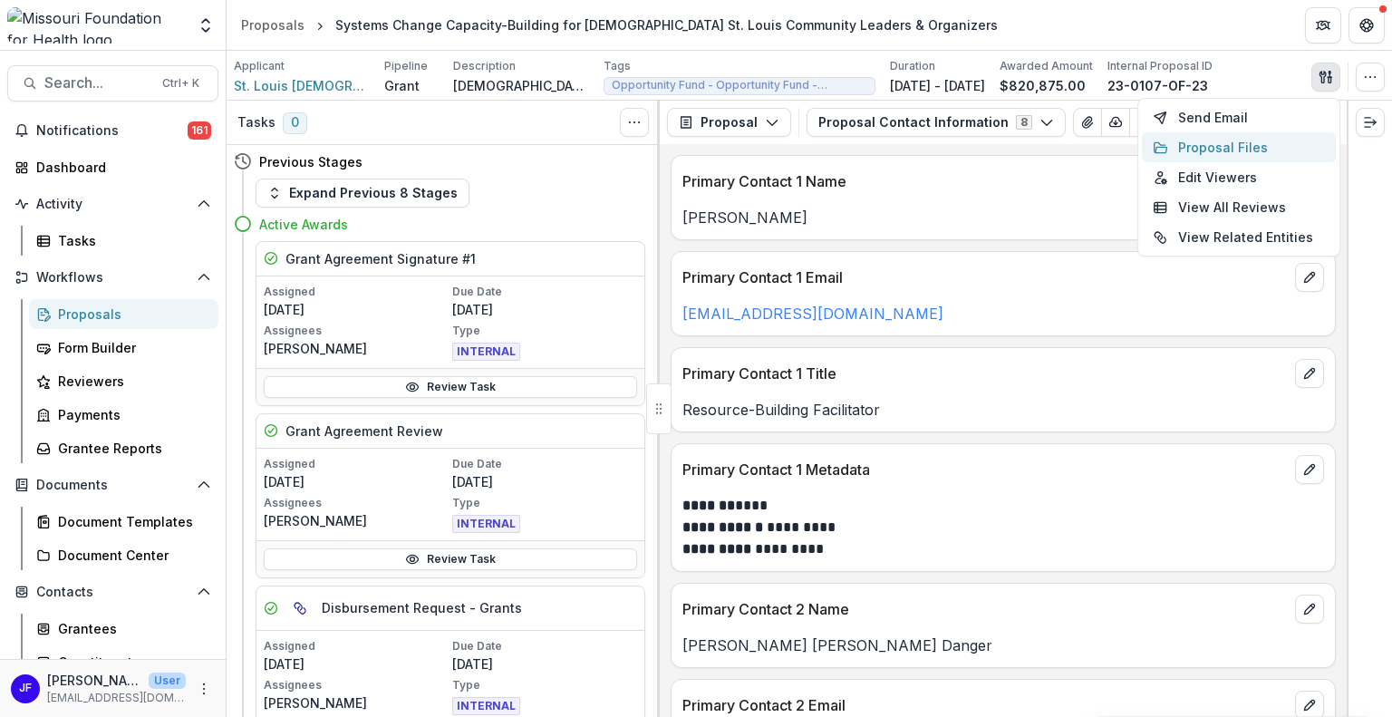
click at [1232, 140] on button "Proposal Files" at bounding box center [1239, 147] width 194 height 30
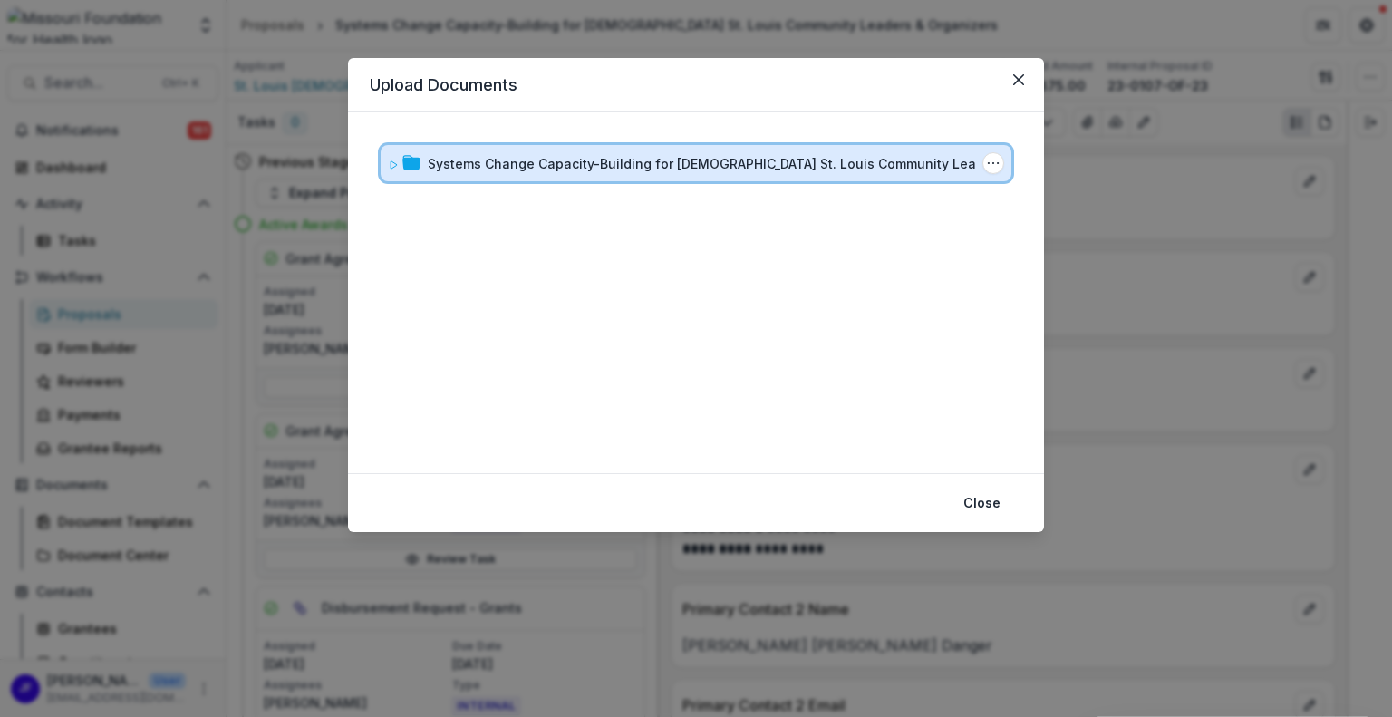
click at [392, 169] on span at bounding box center [393, 163] width 11 height 19
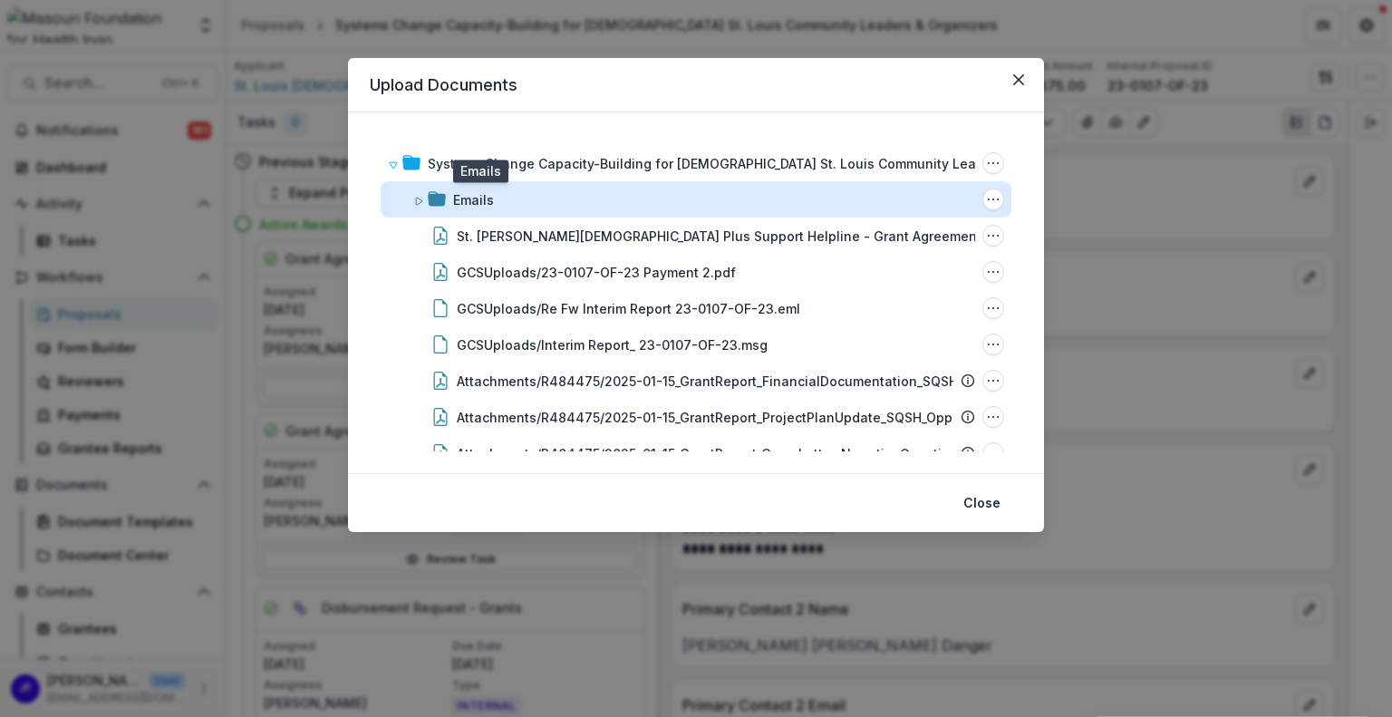
click at [486, 202] on div "Emails" at bounding box center [473, 199] width 41 height 19
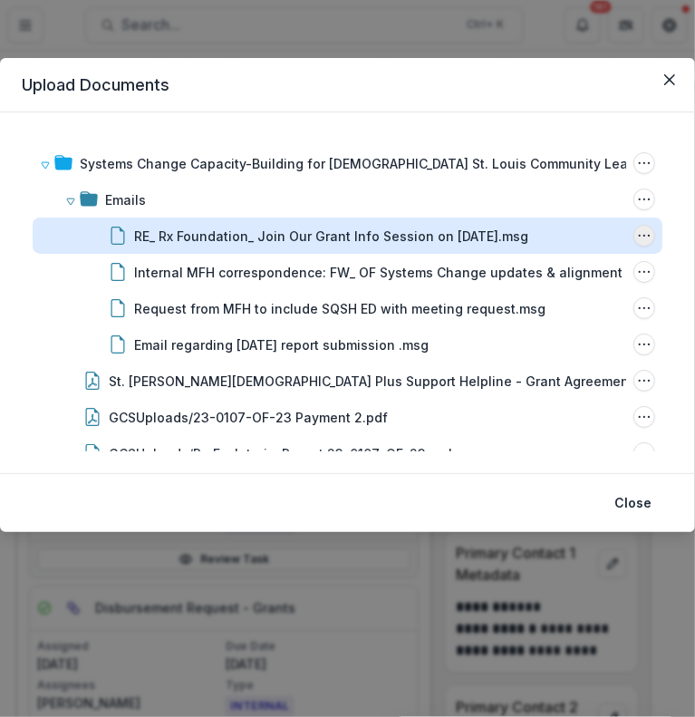
click at [645, 233] on icon "RE_ Rx Foundation_ Join Our Grant Info Session on February 13.msg Options" at bounding box center [644, 235] width 14 height 14
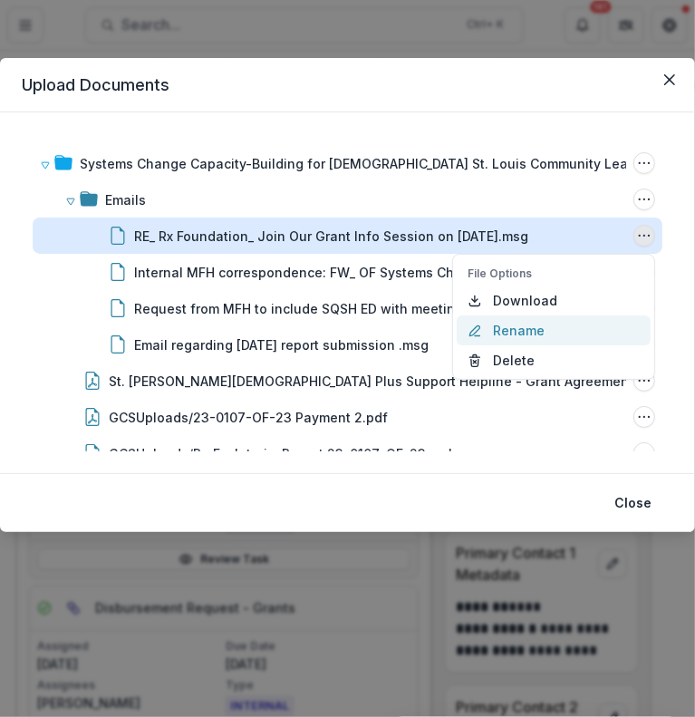
click at [536, 325] on button "Rename" at bounding box center [554, 330] width 194 height 30
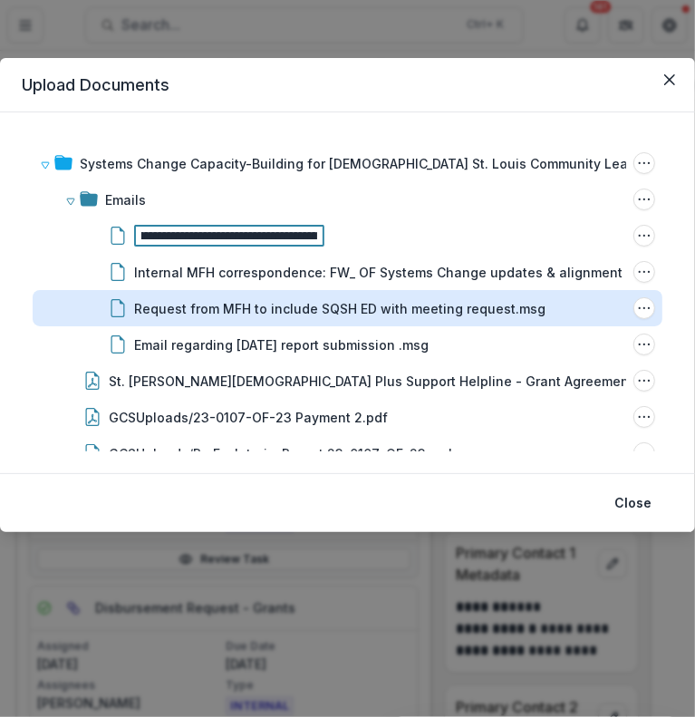
scroll to position [0, 185]
type input "**********"
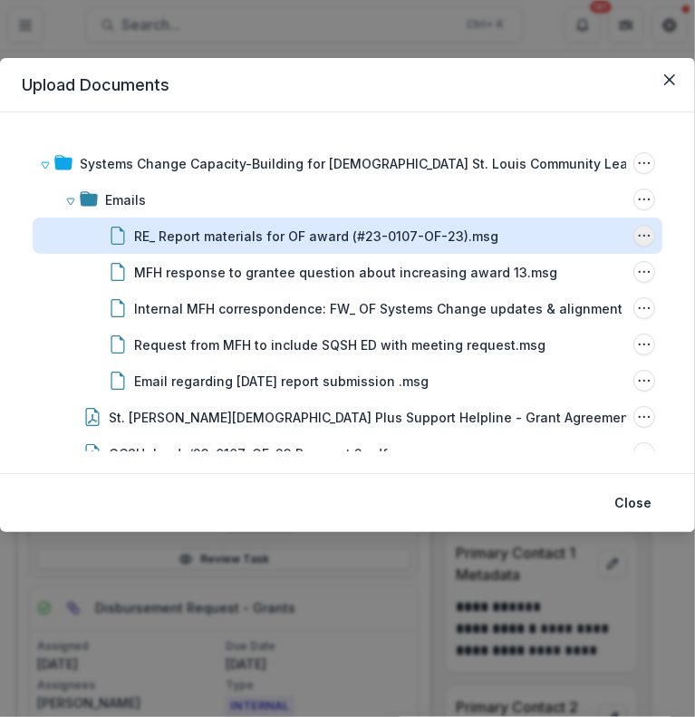
click at [644, 236] on circle "RE_ Report materials for OF award (#23-0107-OF-23).msg Options" at bounding box center [644, 236] width 1 height 1
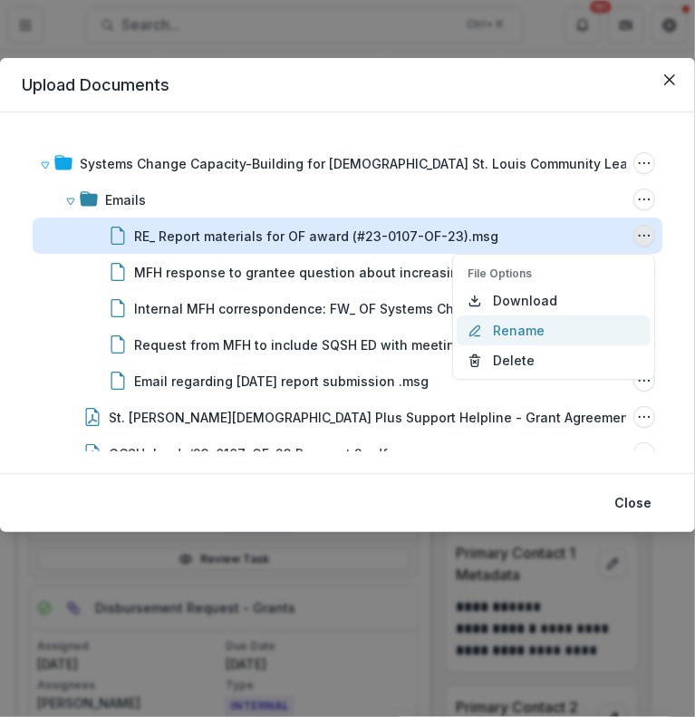
click at [539, 324] on button "Rename" at bounding box center [554, 330] width 194 height 30
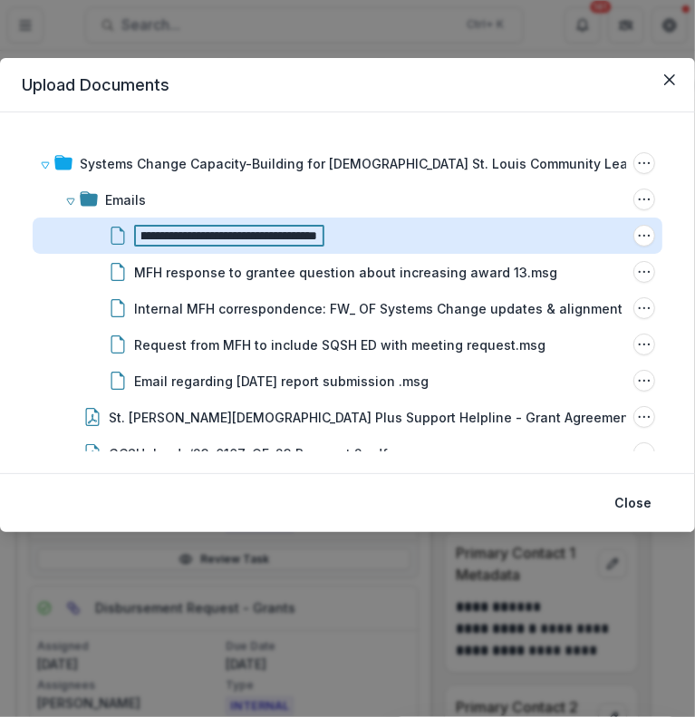
scroll to position [0, 0]
type input "**********"
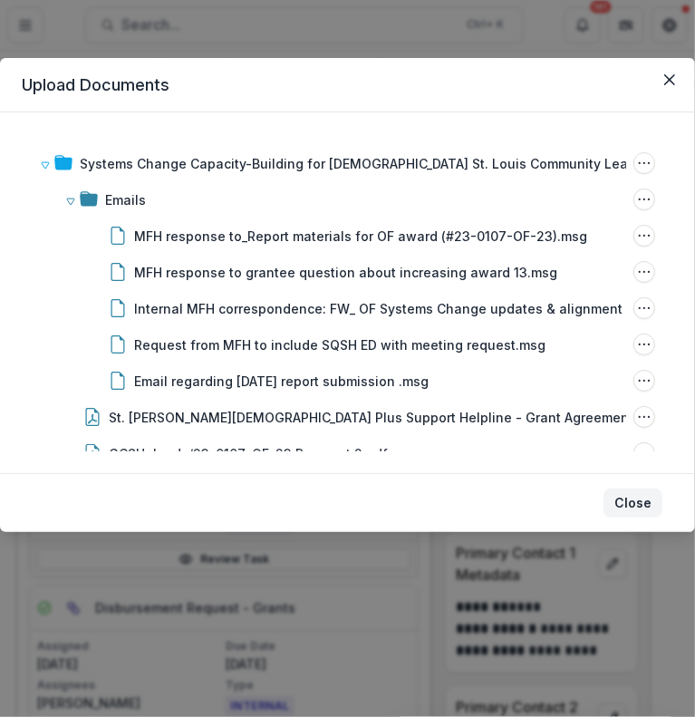
click at [632, 508] on button "Close" at bounding box center [632, 502] width 59 height 29
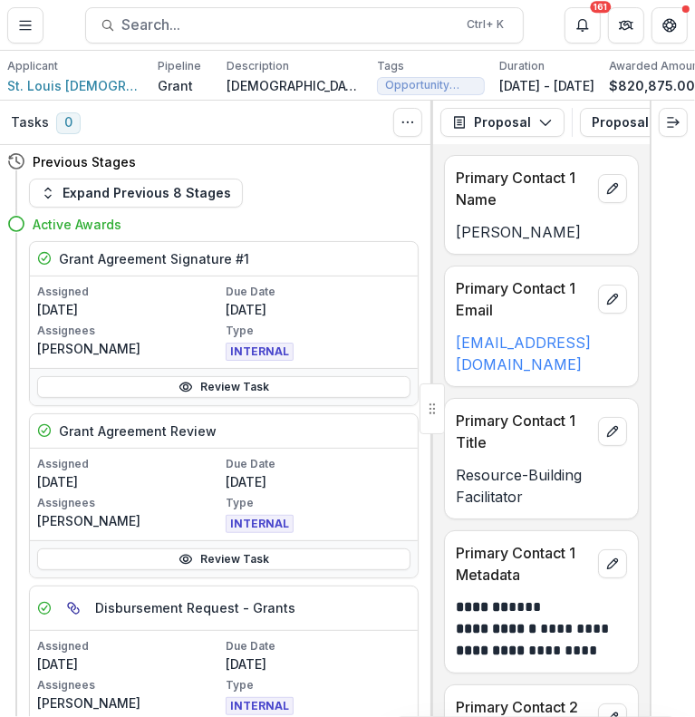
scroll to position [0, 264]
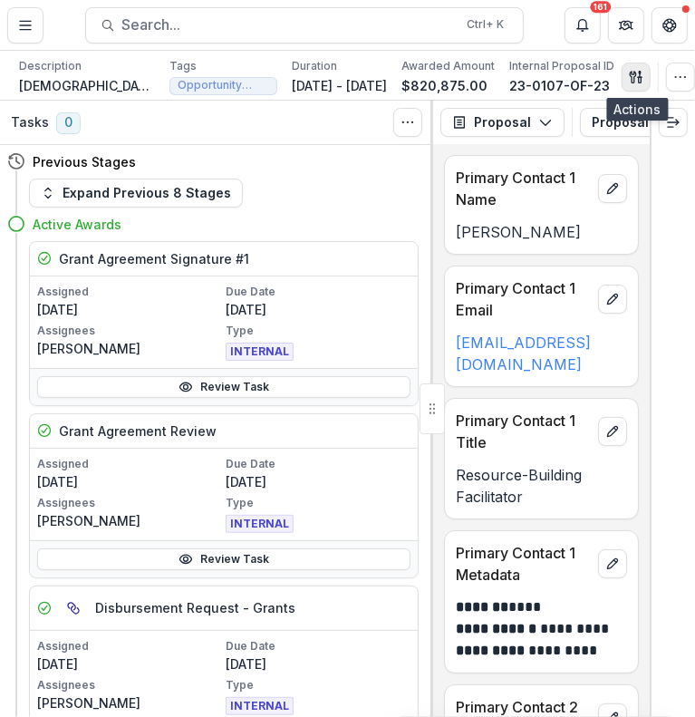
click at [640, 79] on icon "button" at bounding box center [636, 77] width 14 height 14
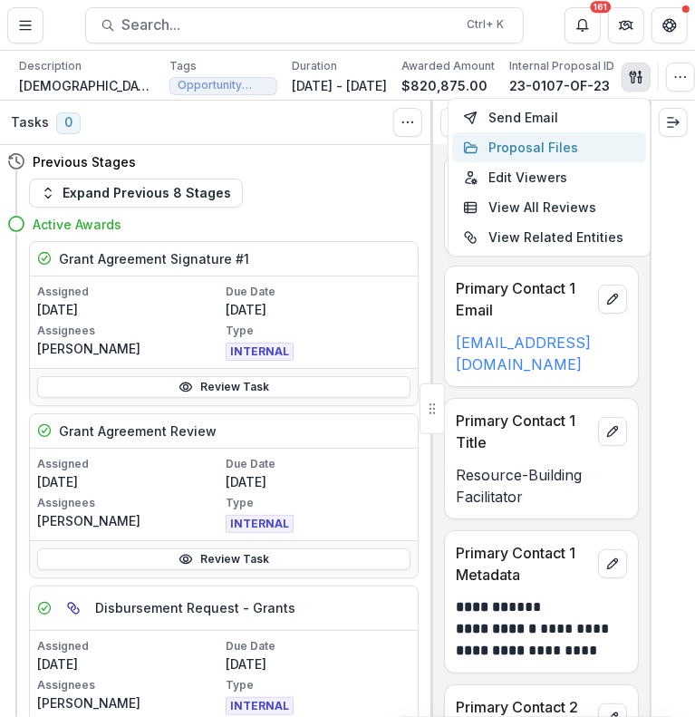
click at [565, 144] on button "Proposal Files" at bounding box center [549, 147] width 194 height 30
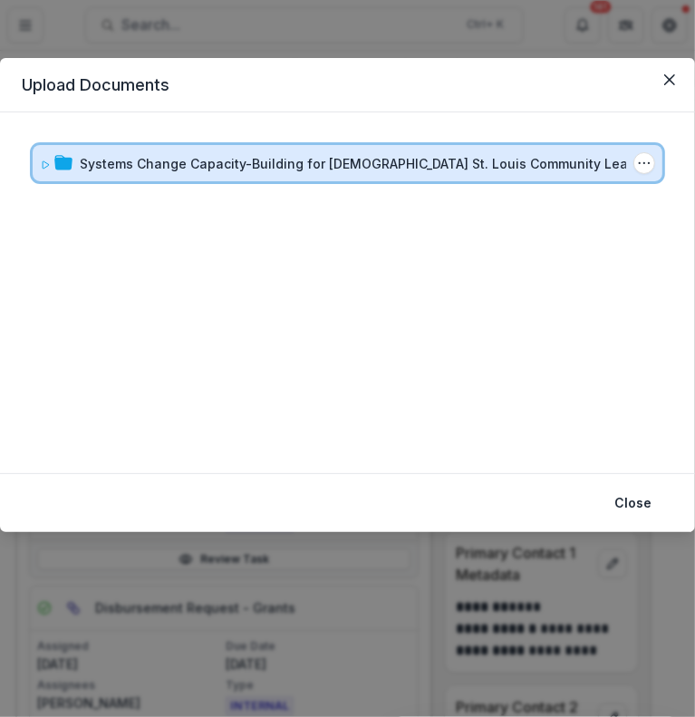
click at [37, 155] on div "Systems Change Capacity-Building for Queer St. Louis Community Leaders & Organi…" at bounding box center [348, 163] width 630 height 36
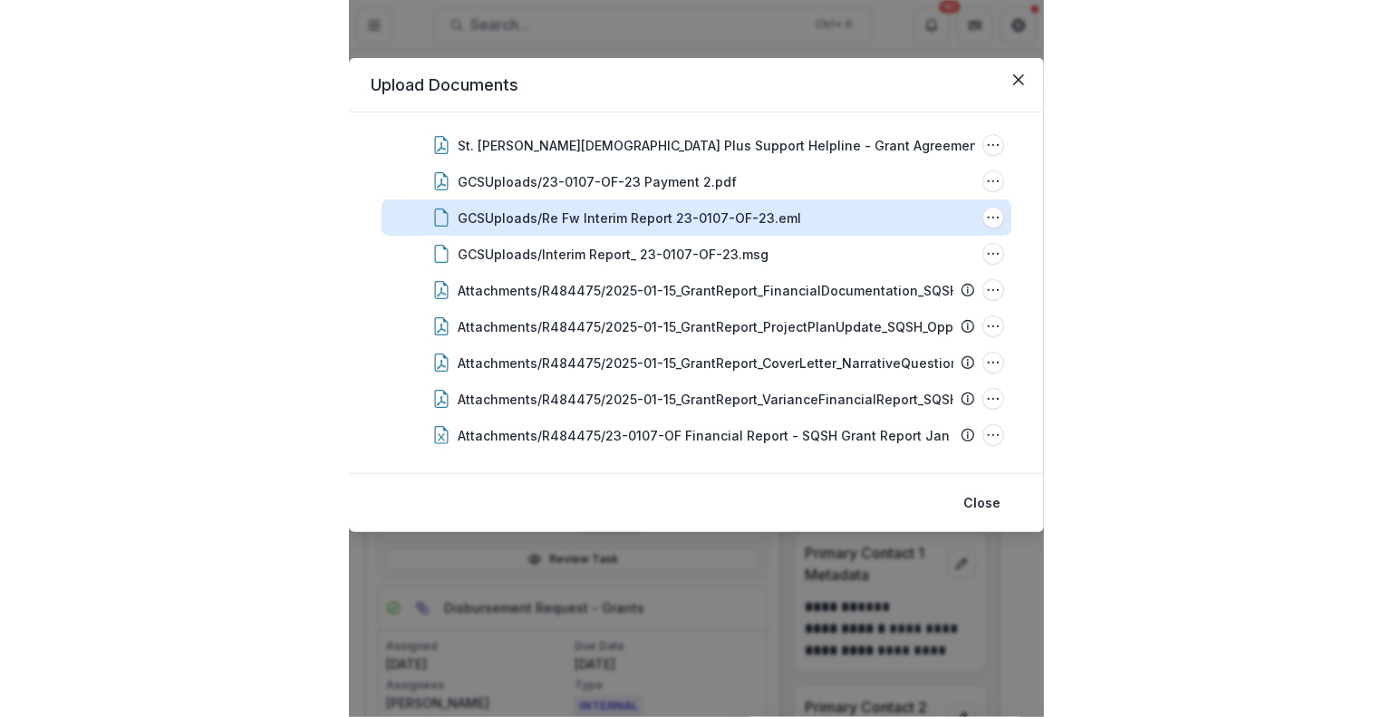
scroll to position [0, 0]
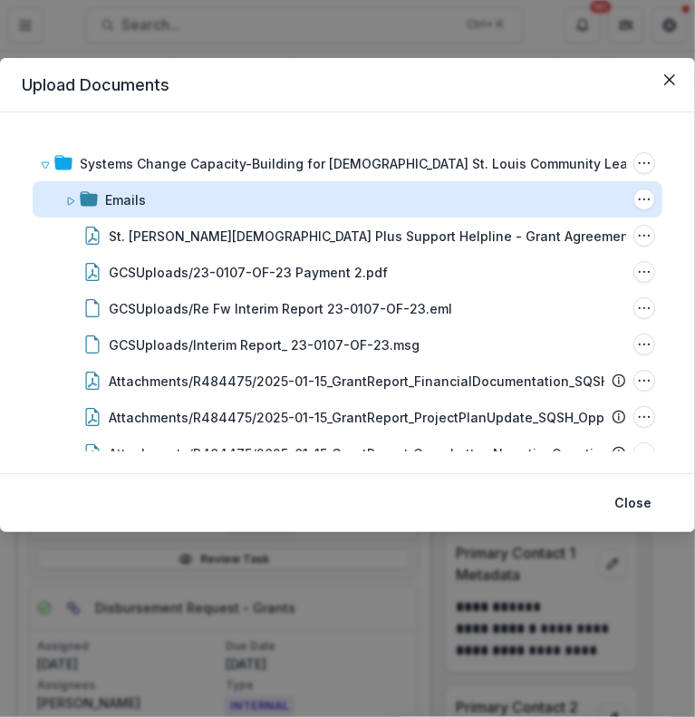
click at [120, 198] on div "Emails" at bounding box center [125, 199] width 41 height 19
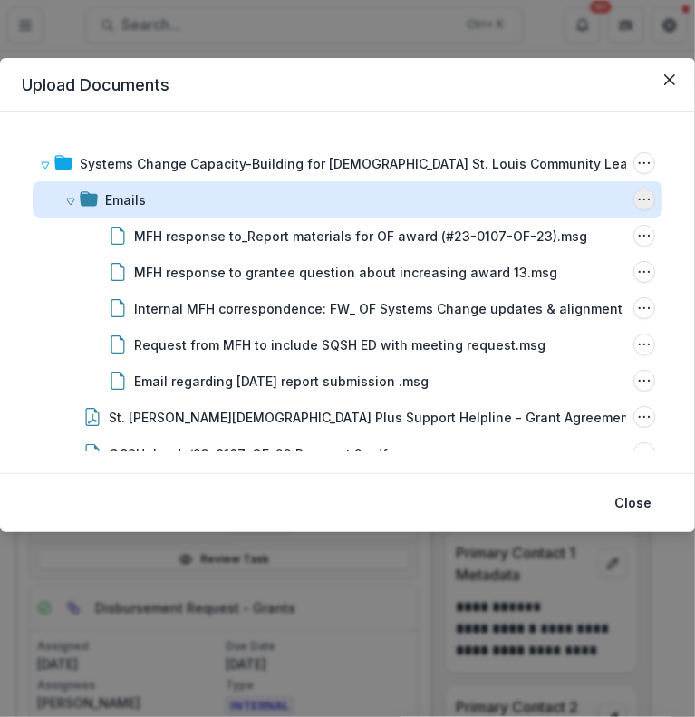
click at [646, 198] on button "Emails Options" at bounding box center [644, 199] width 22 height 22
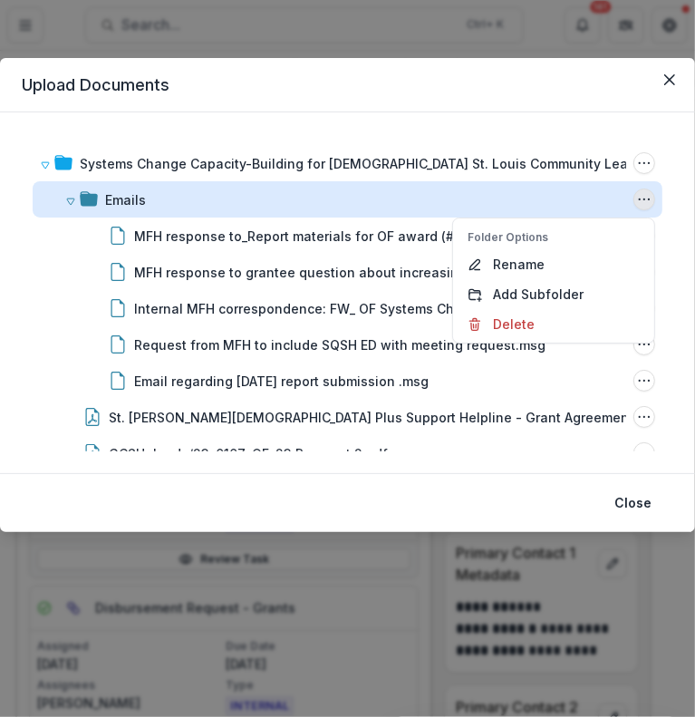
click at [130, 198] on div "Emails" at bounding box center [125, 199] width 41 height 19
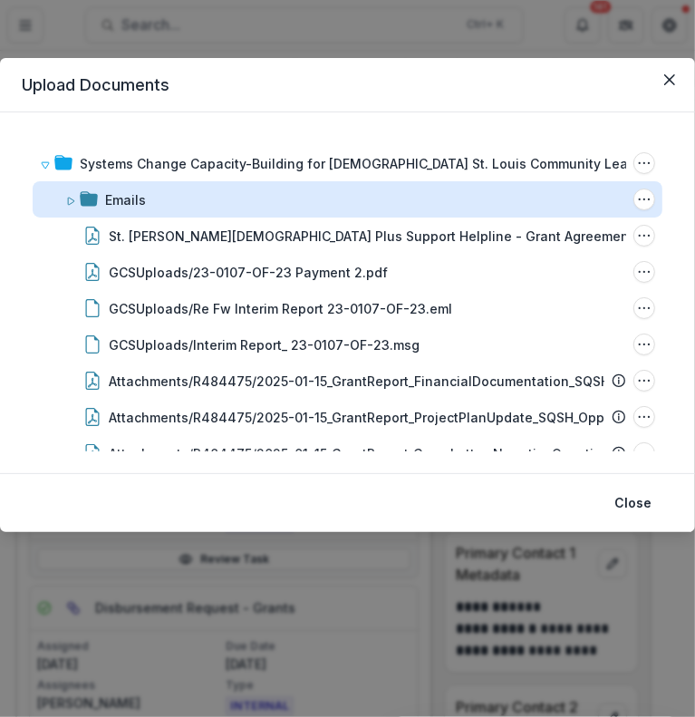
click at [130, 198] on div "Emails" at bounding box center [125, 199] width 41 height 19
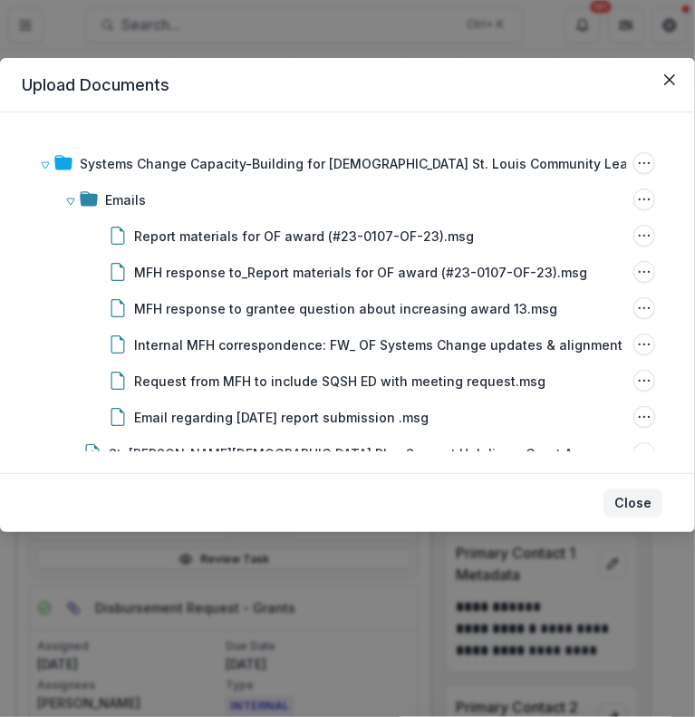
click at [637, 500] on button "Close" at bounding box center [632, 502] width 59 height 29
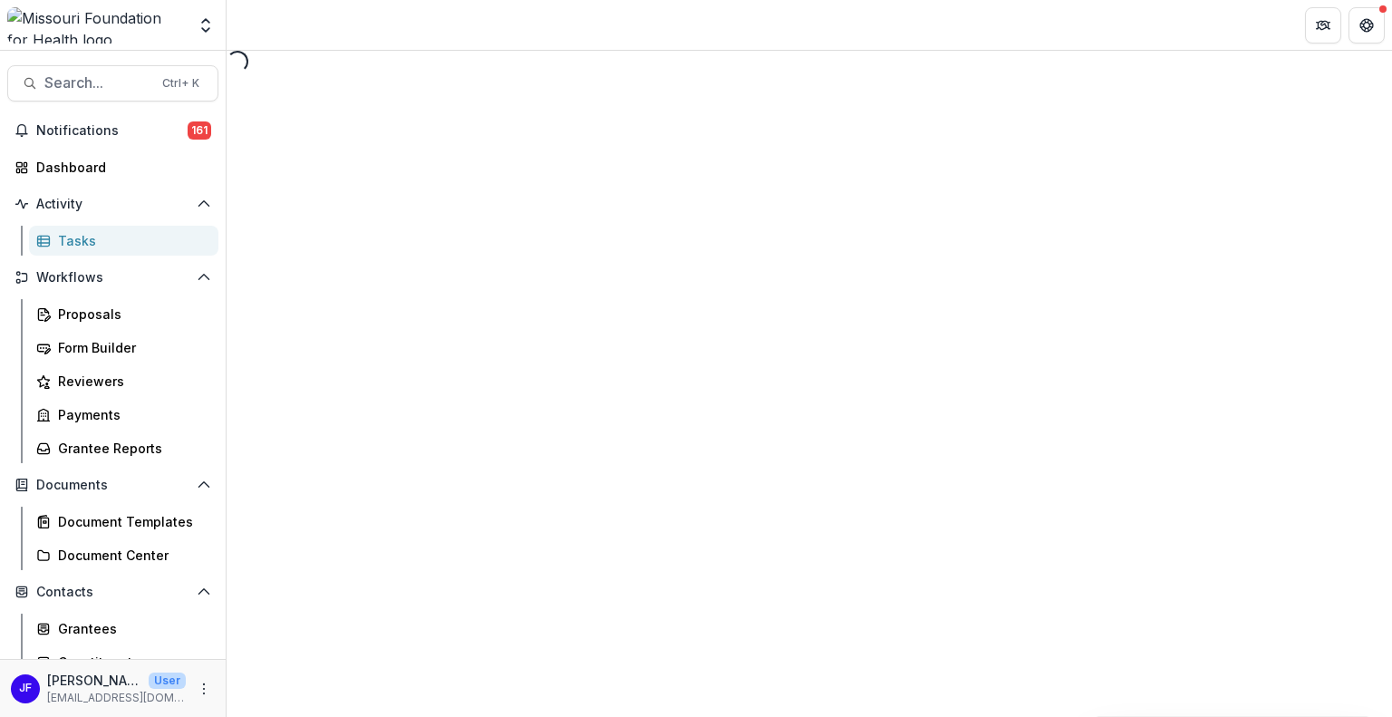
select select "********"
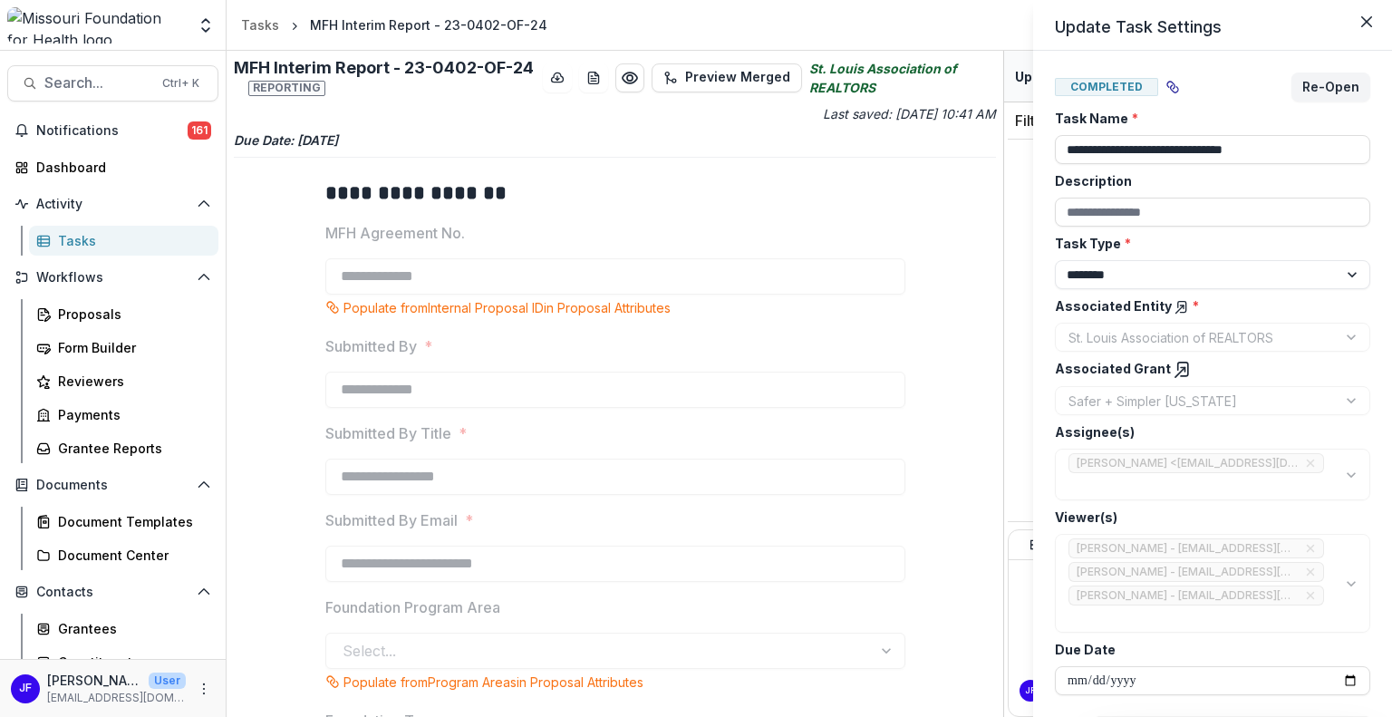
drag, startPoint x: 1004, startPoint y: 286, endPoint x: 1004, endPoint y: 308, distance: 21.7
click at [1004, 317] on div "**********" at bounding box center [696, 358] width 1392 height 717
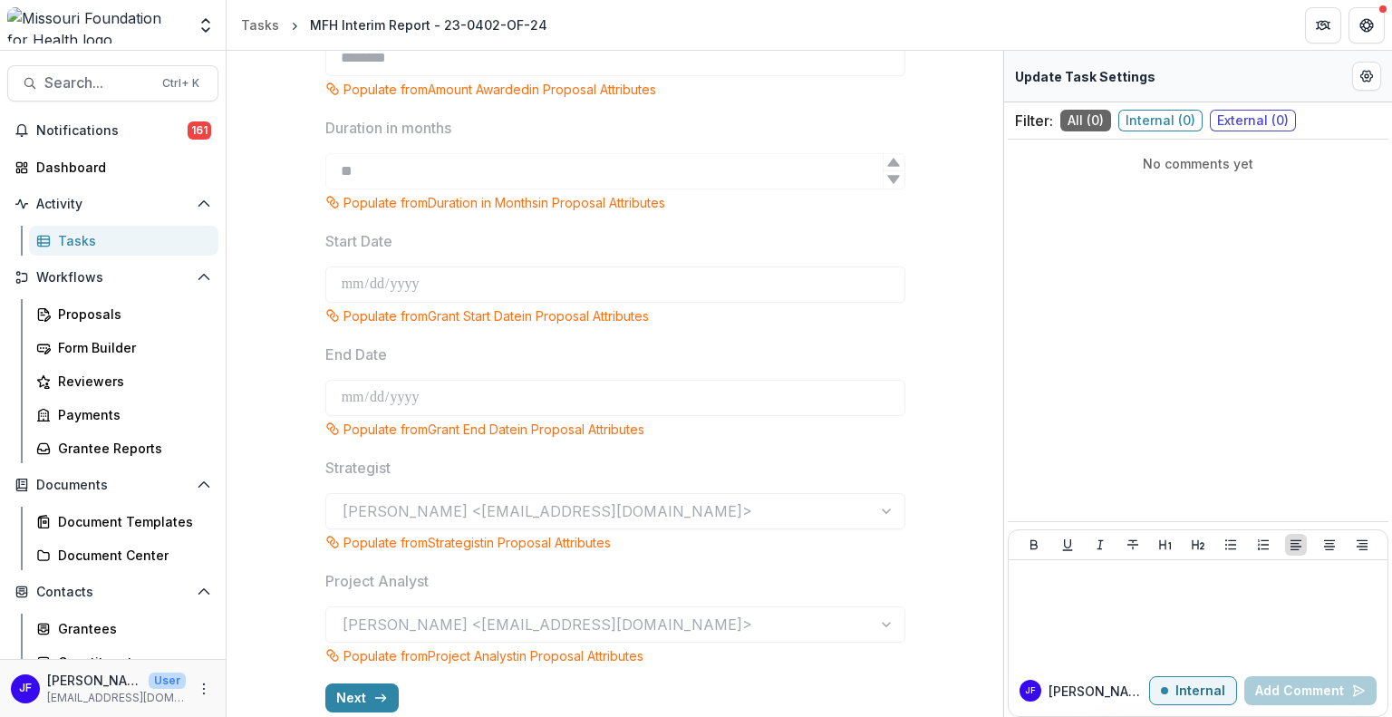
scroll to position [949, 0]
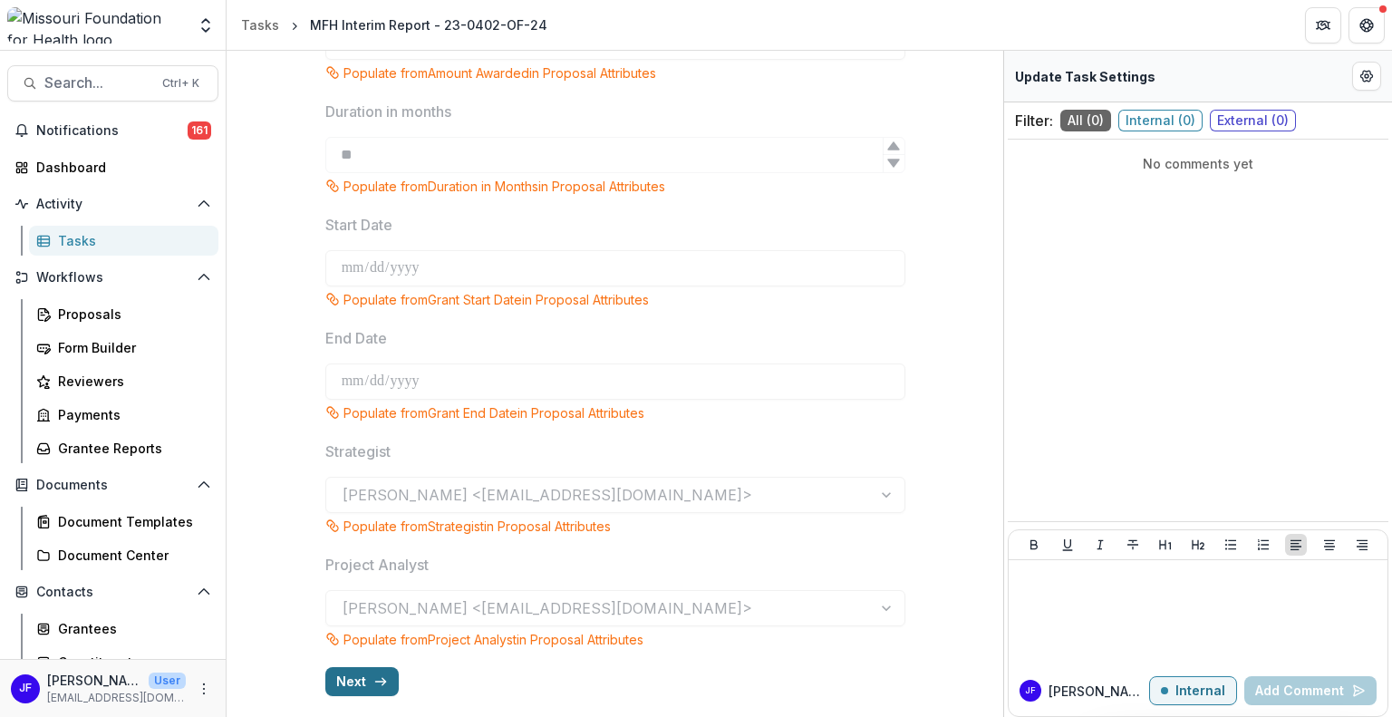
click at [377, 685] on icon "button" at bounding box center [380, 681] width 14 height 14
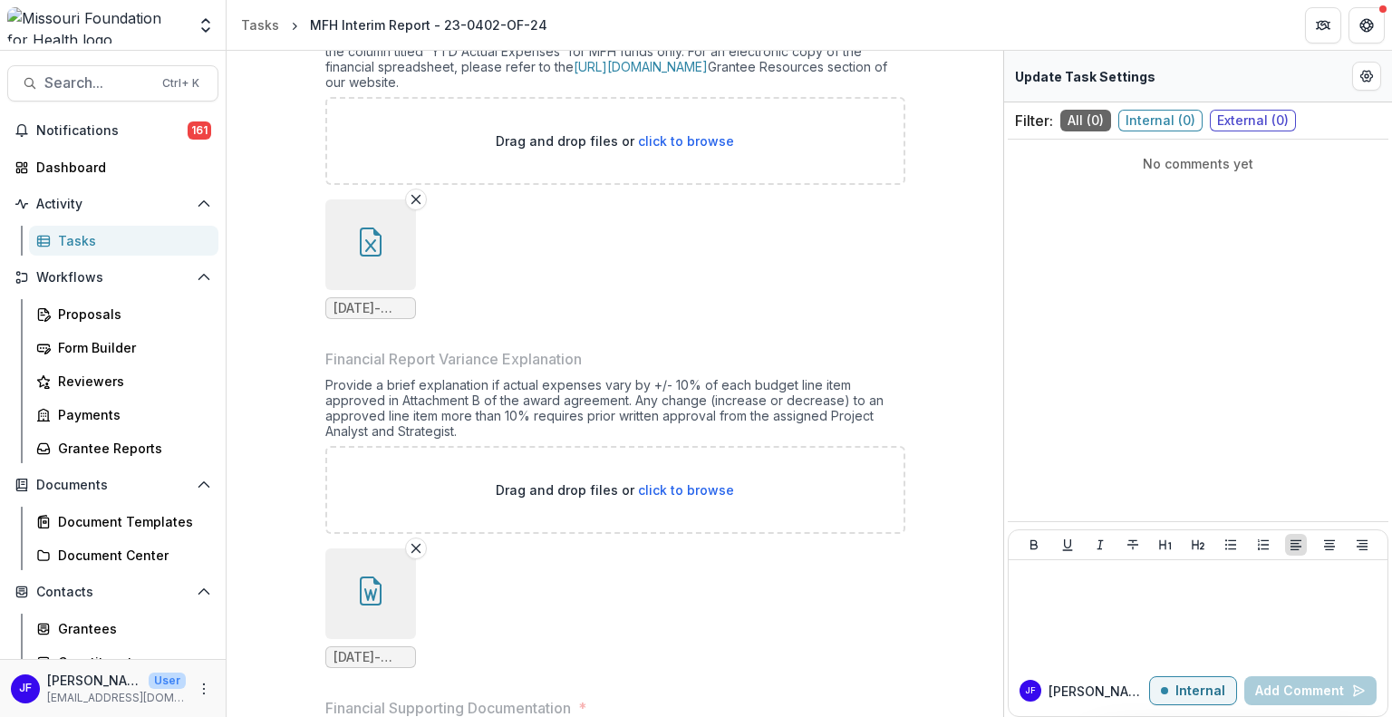
scroll to position [0, 0]
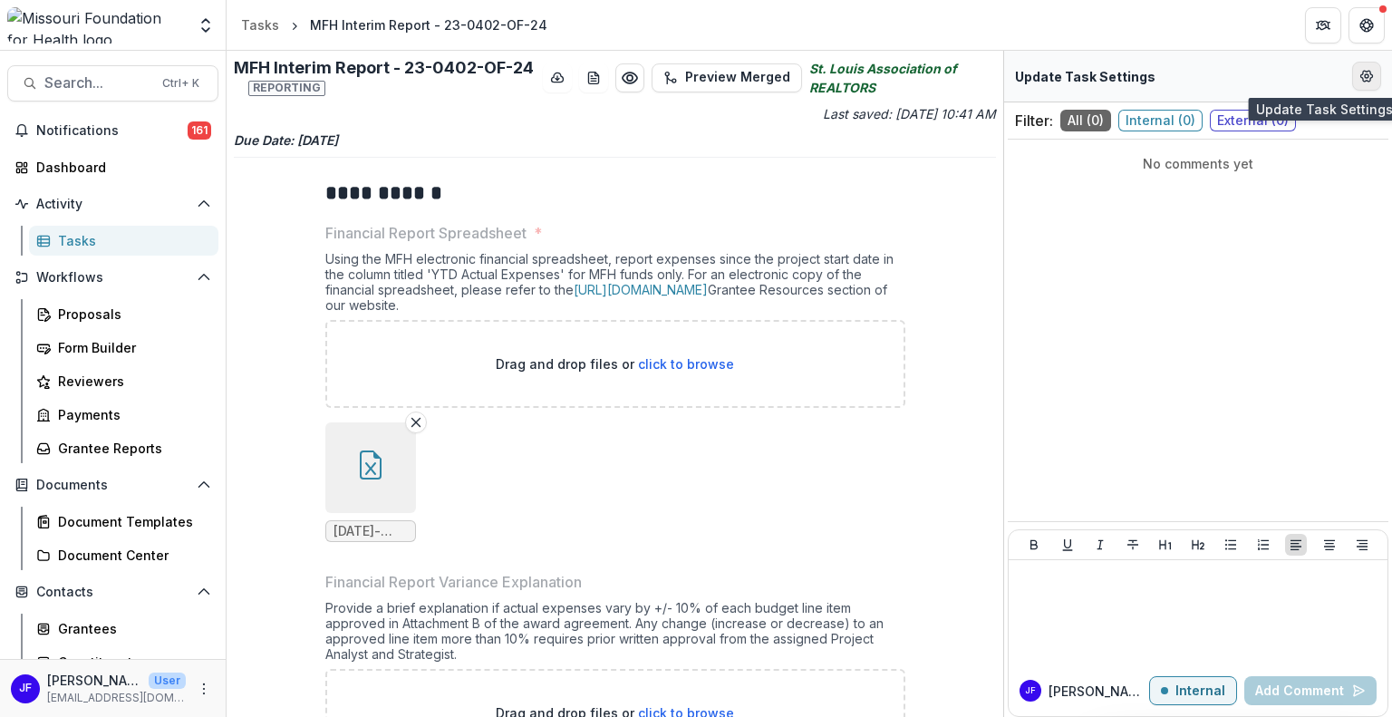
click at [1362, 74] on icon "Edit Form Settings" at bounding box center [1367, 76] width 12 height 11
select select "********"
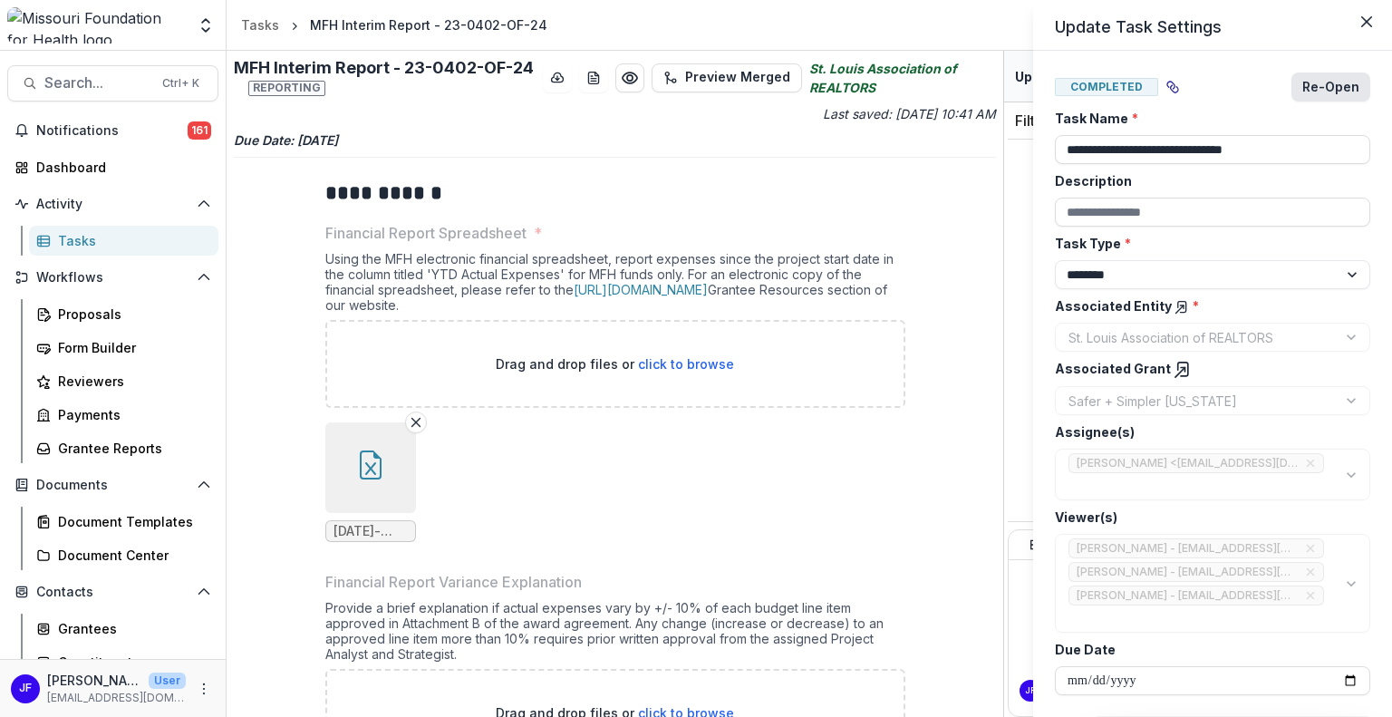
click at [1355, 92] on button "Re-Open" at bounding box center [1330, 86] width 79 height 29
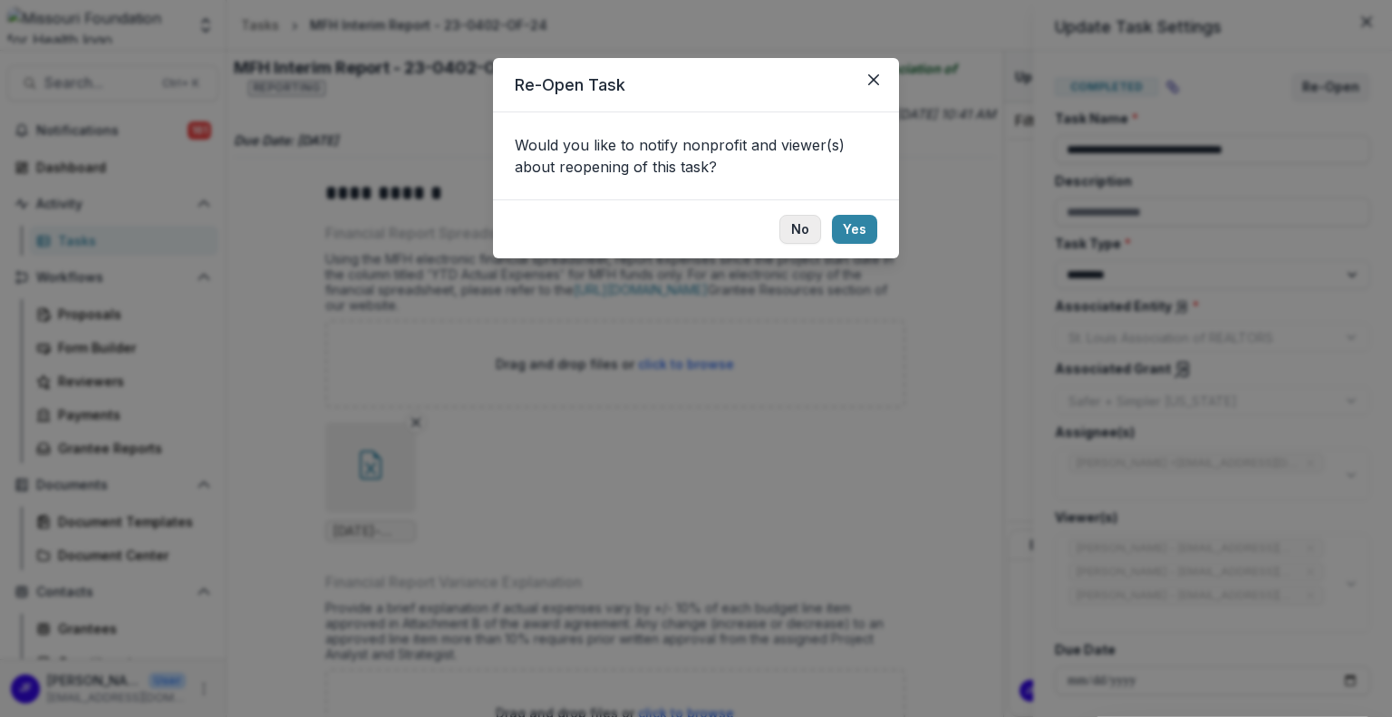
click at [794, 227] on button "No" at bounding box center [800, 229] width 42 height 29
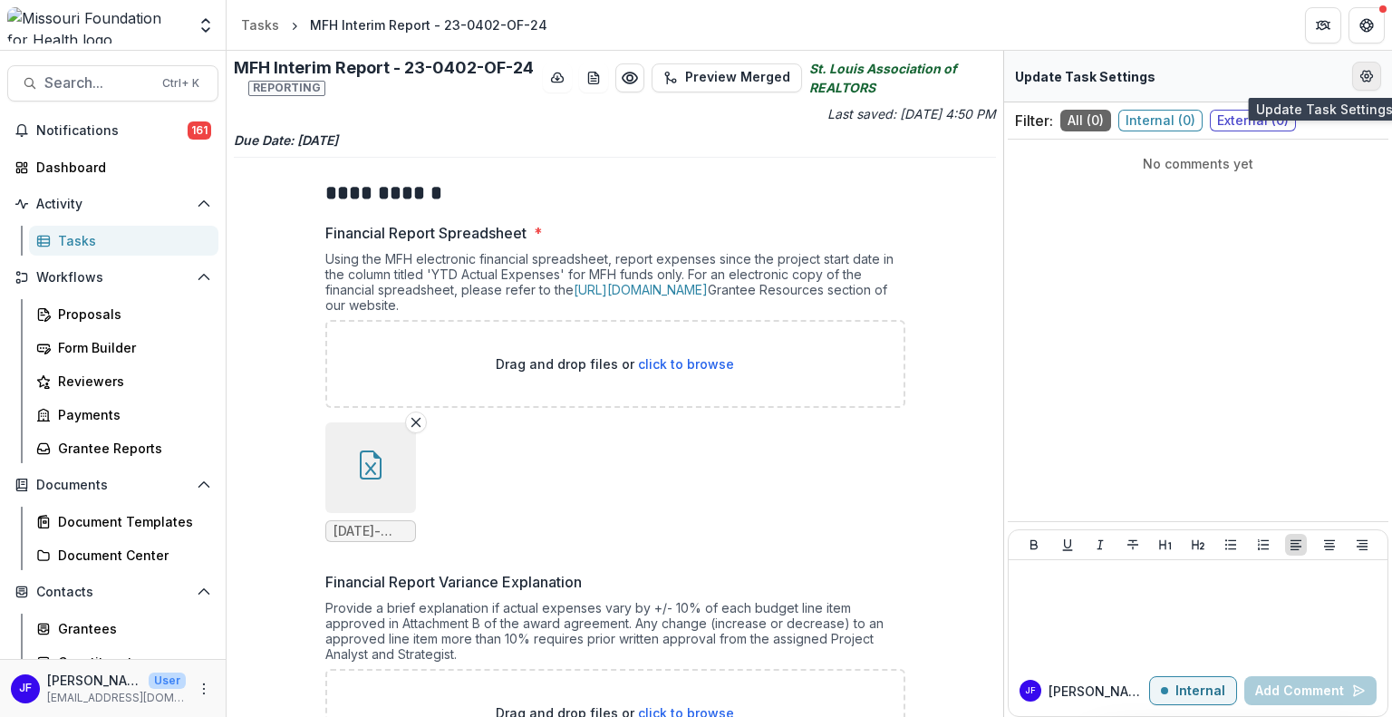
click at [1376, 69] on button "Edit Form Settings" at bounding box center [1366, 76] width 29 height 29
select select "********"
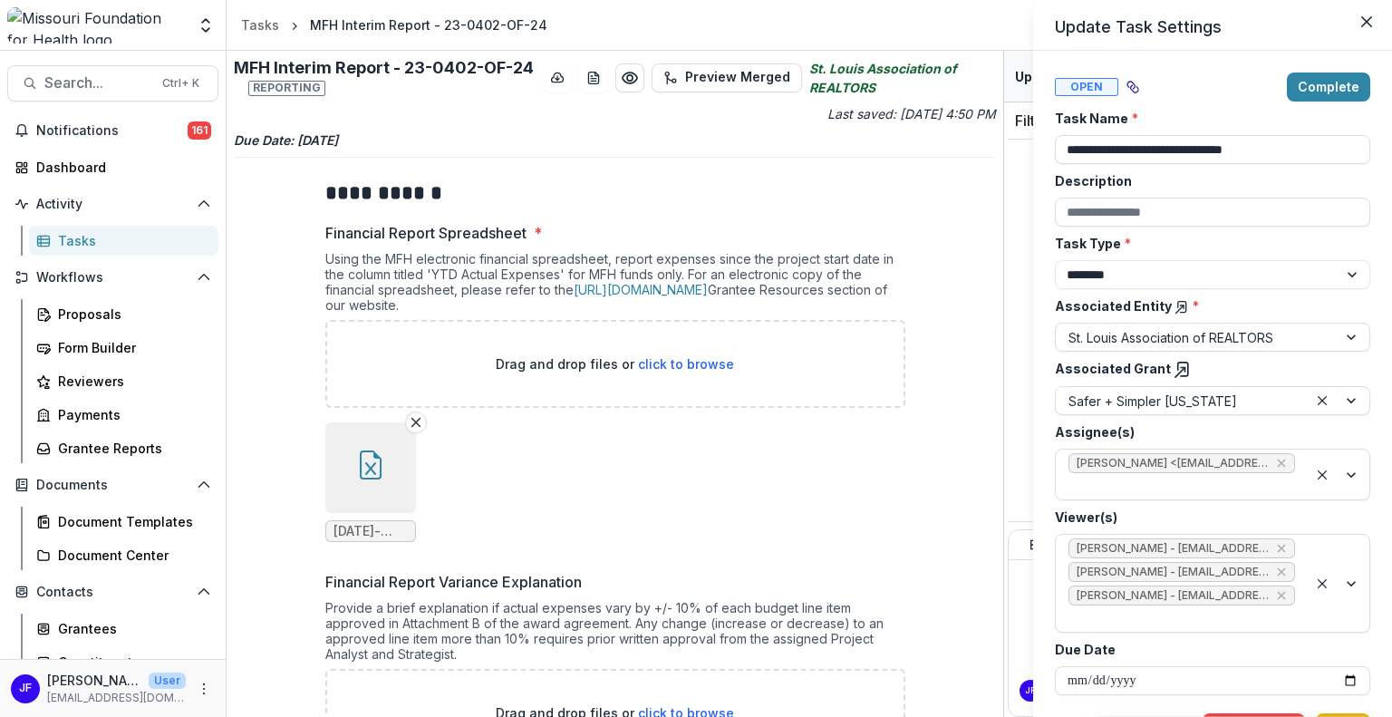
click at [1337, 713] on button "Save" at bounding box center [1343, 727] width 54 height 29
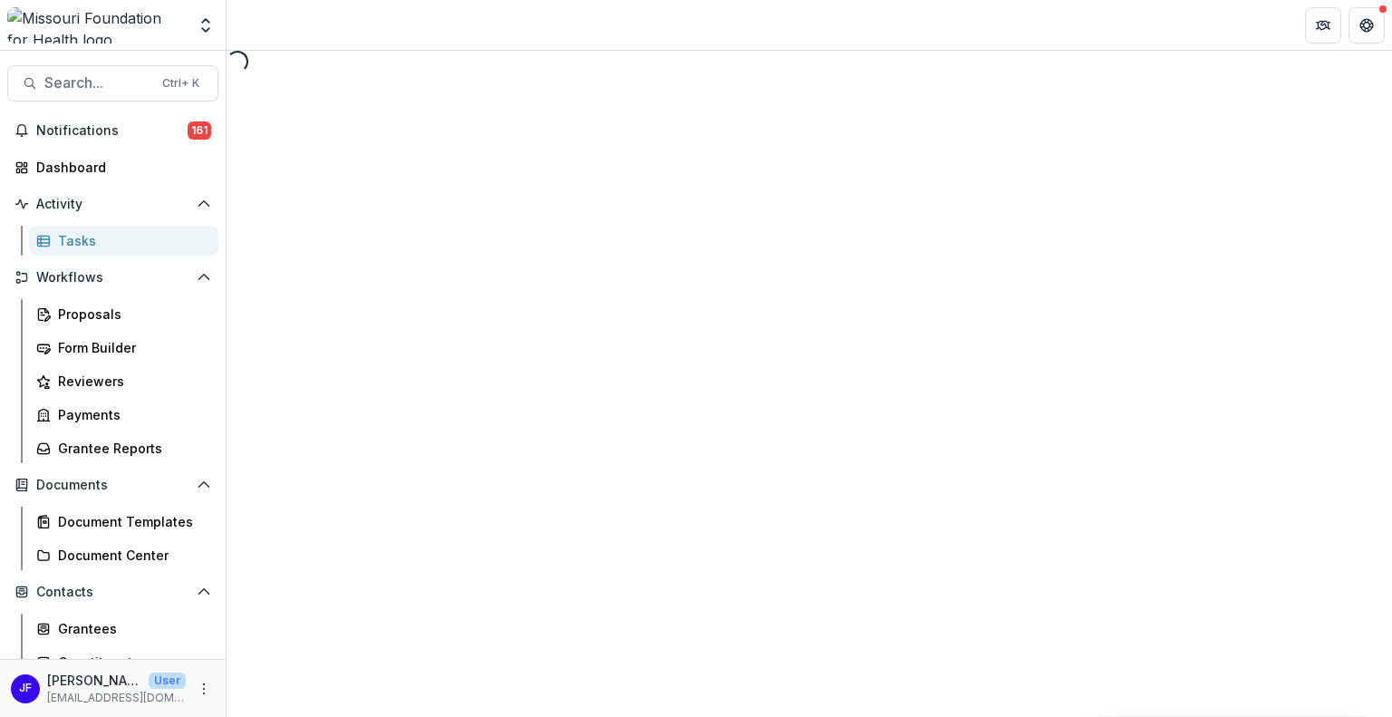
select select "********"
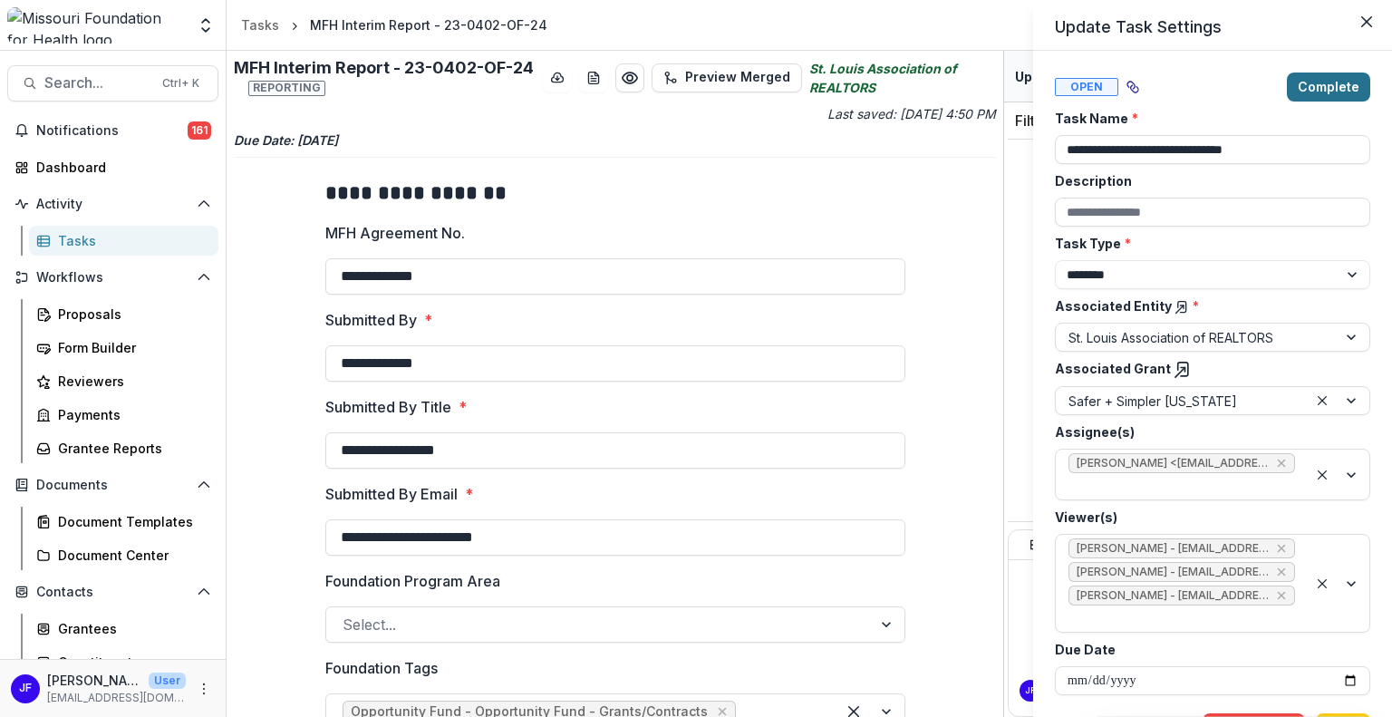
click at [1318, 81] on button "Complete" at bounding box center [1328, 86] width 83 height 29
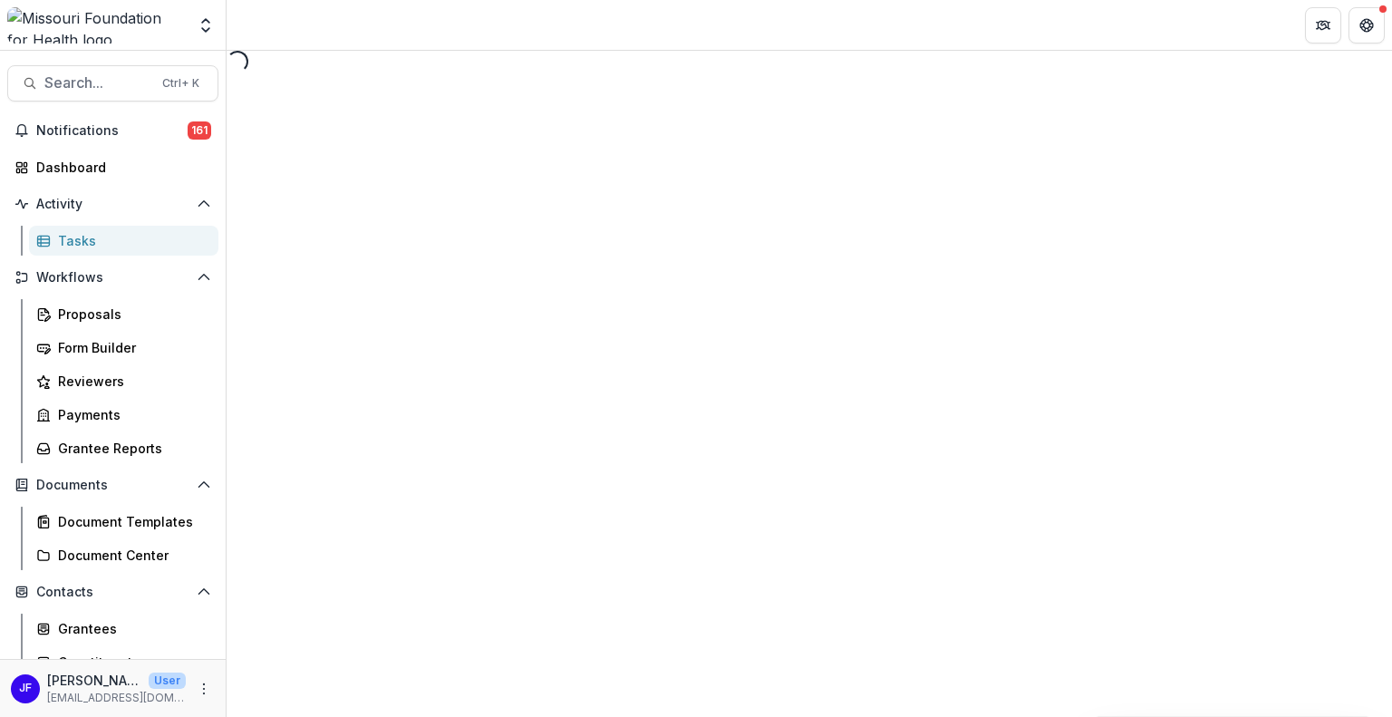
select select "********"
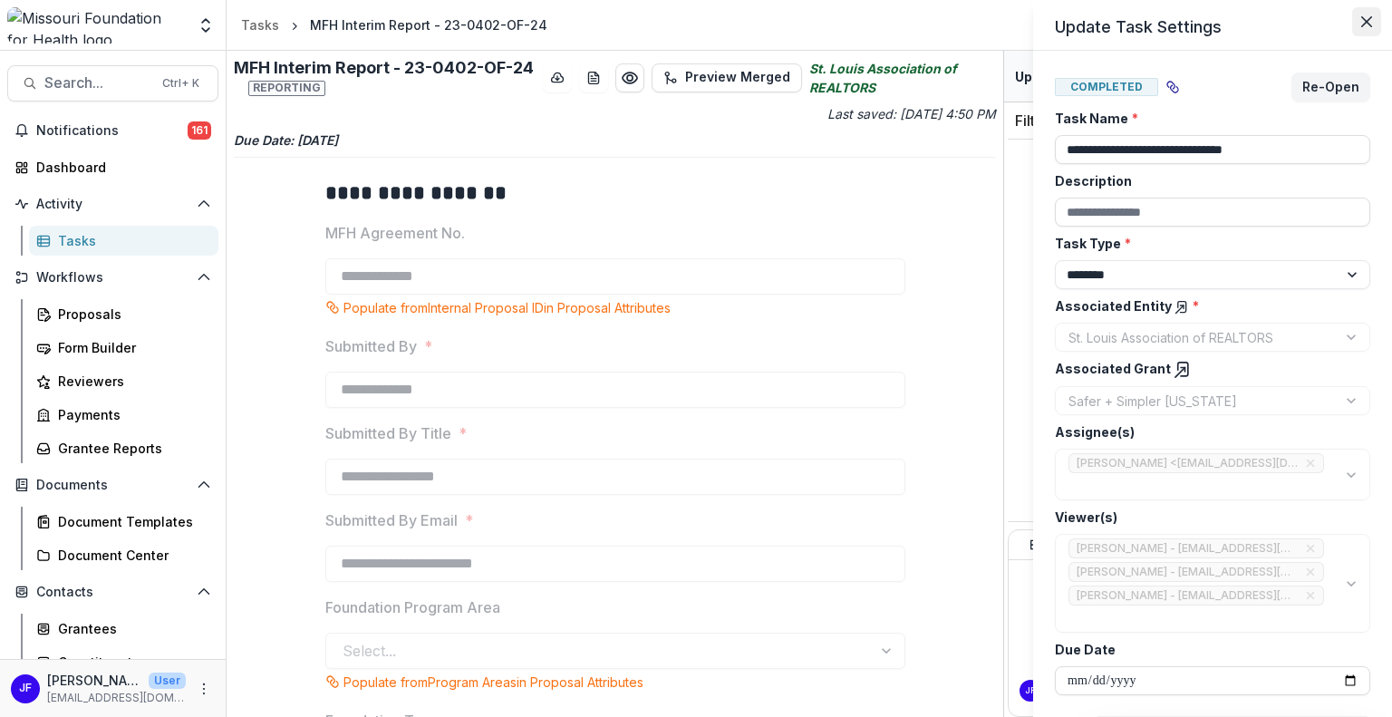
click at [1366, 24] on icon "Close" at bounding box center [1366, 21] width 11 height 11
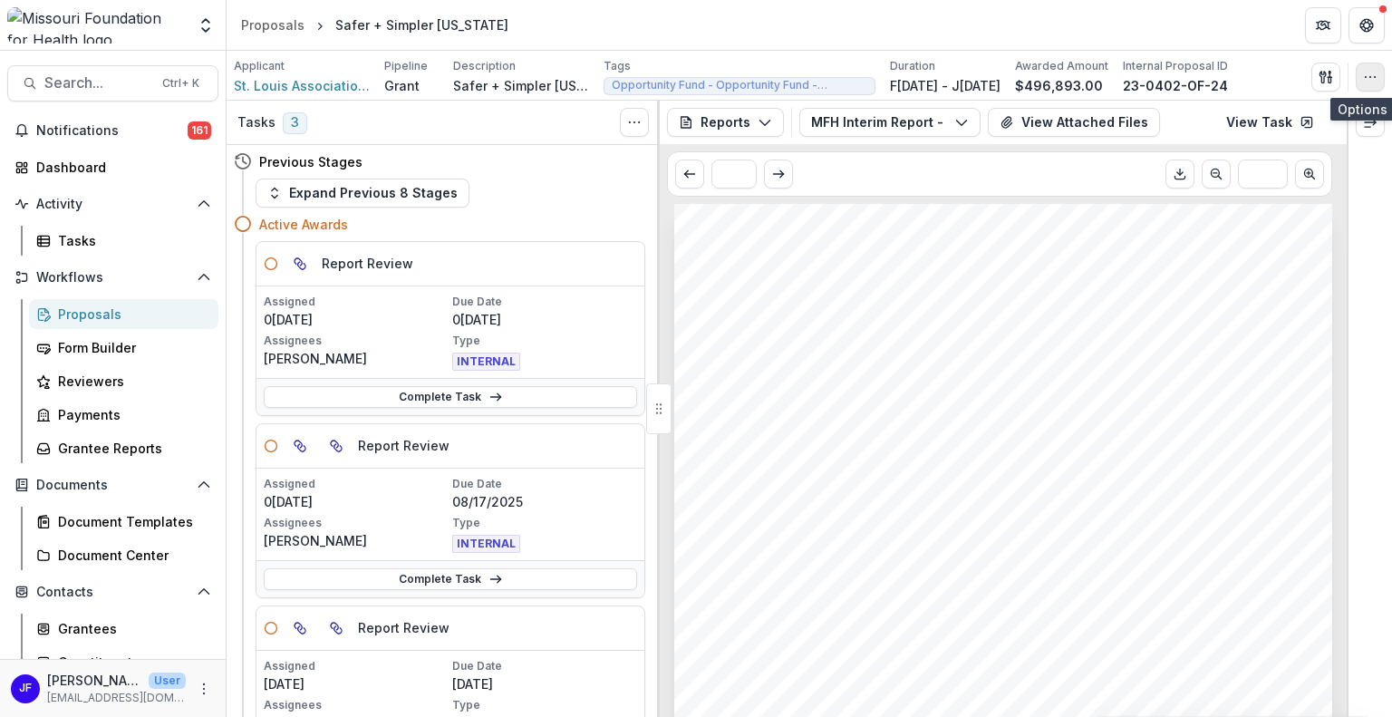
click at [1367, 78] on icon "button" at bounding box center [1370, 77] width 14 height 14
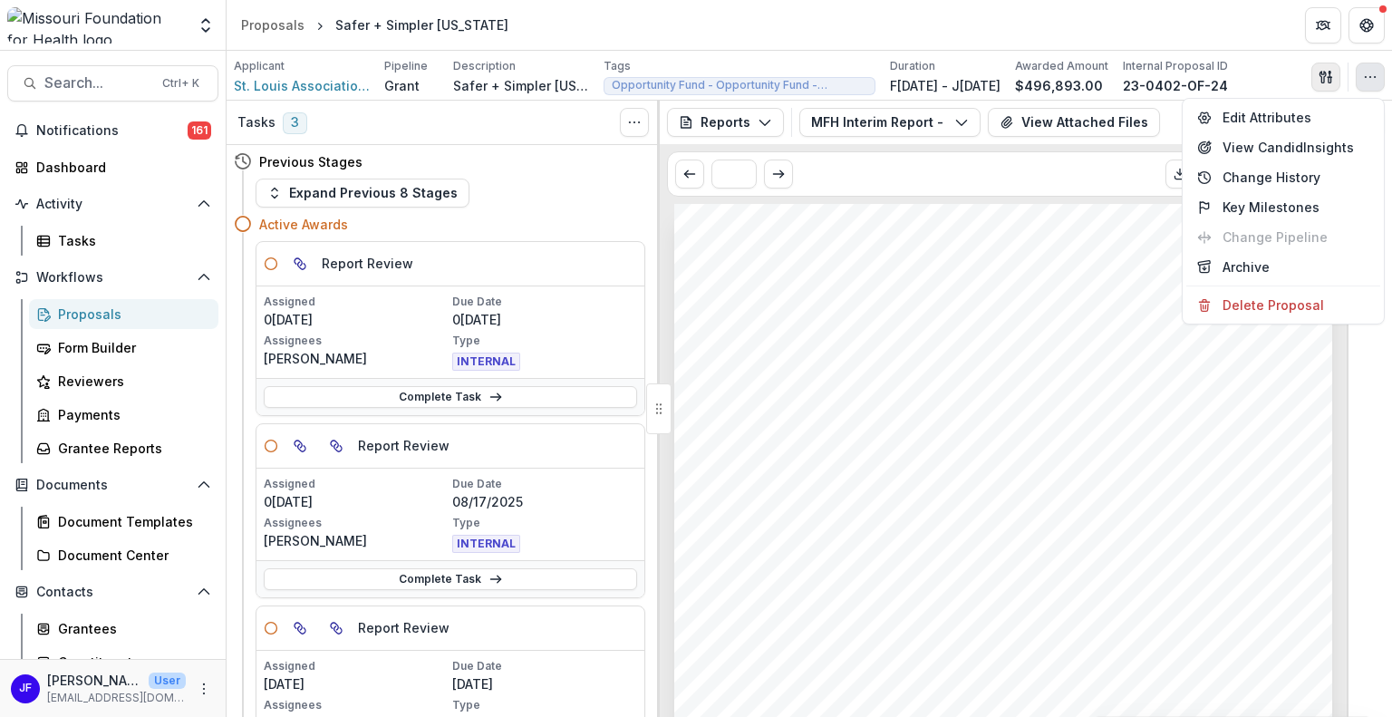
click at [1319, 75] on icon "button" at bounding box center [1325, 77] width 14 height 14
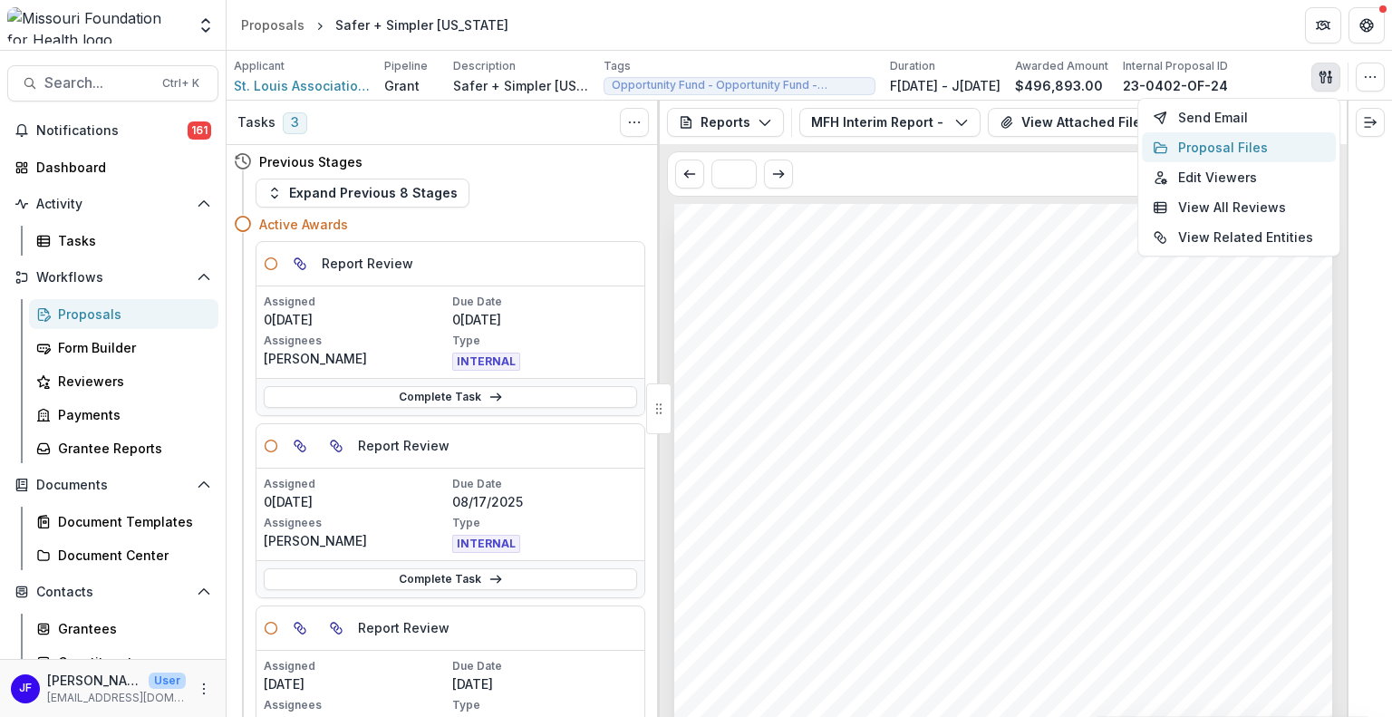
click at [1257, 140] on button "Proposal Files" at bounding box center [1239, 147] width 194 height 30
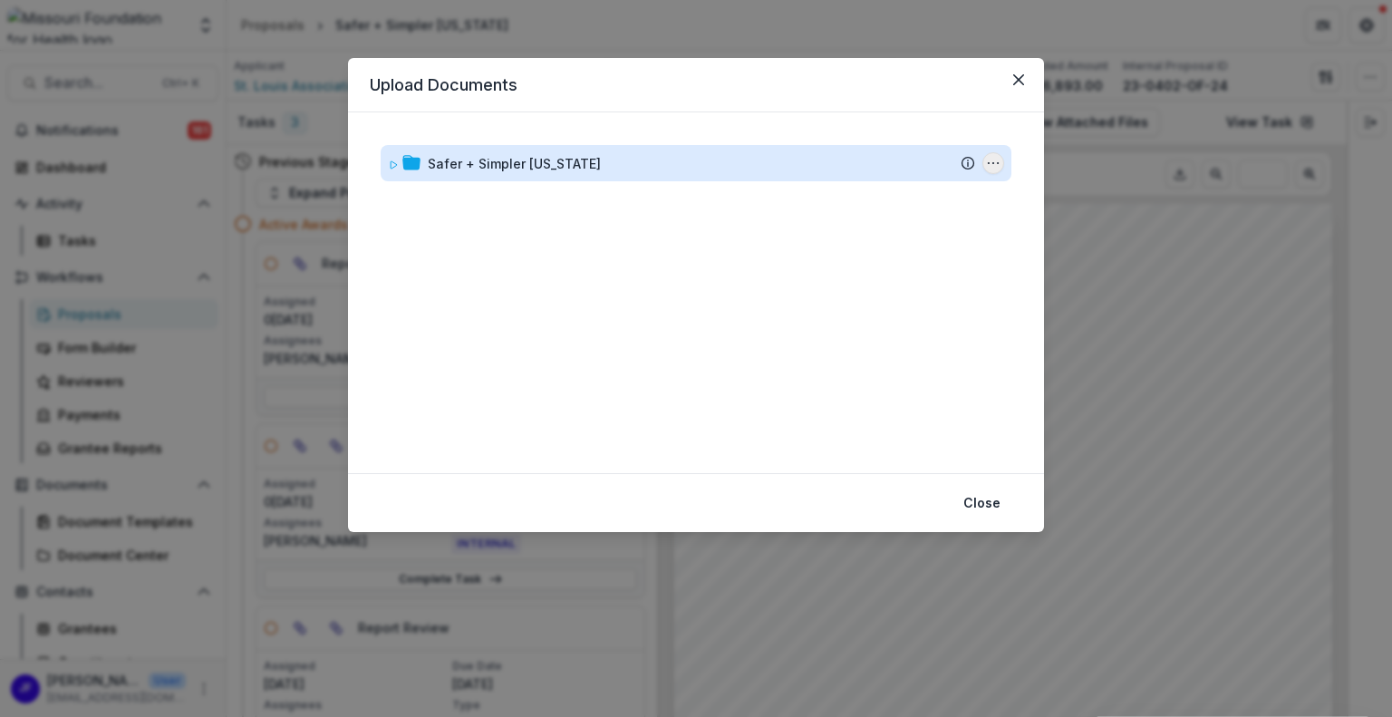
click at [988, 160] on icon "Safer + Simpler Missouri Options" at bounding box center [993, 163] width 14 height 14
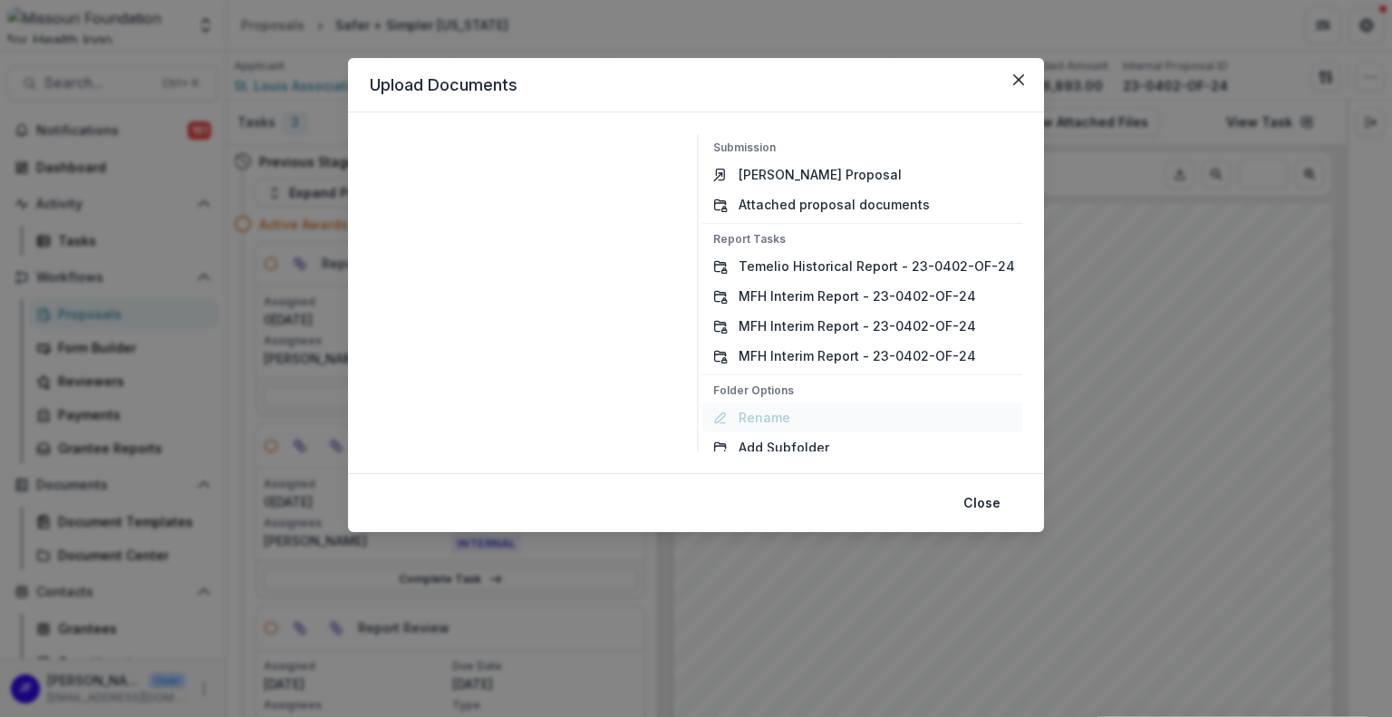
scroll to position [51, 0]
click at [783, 448] on button "Add Subfolder" at bounding box center [863, 450] width 323 height 30
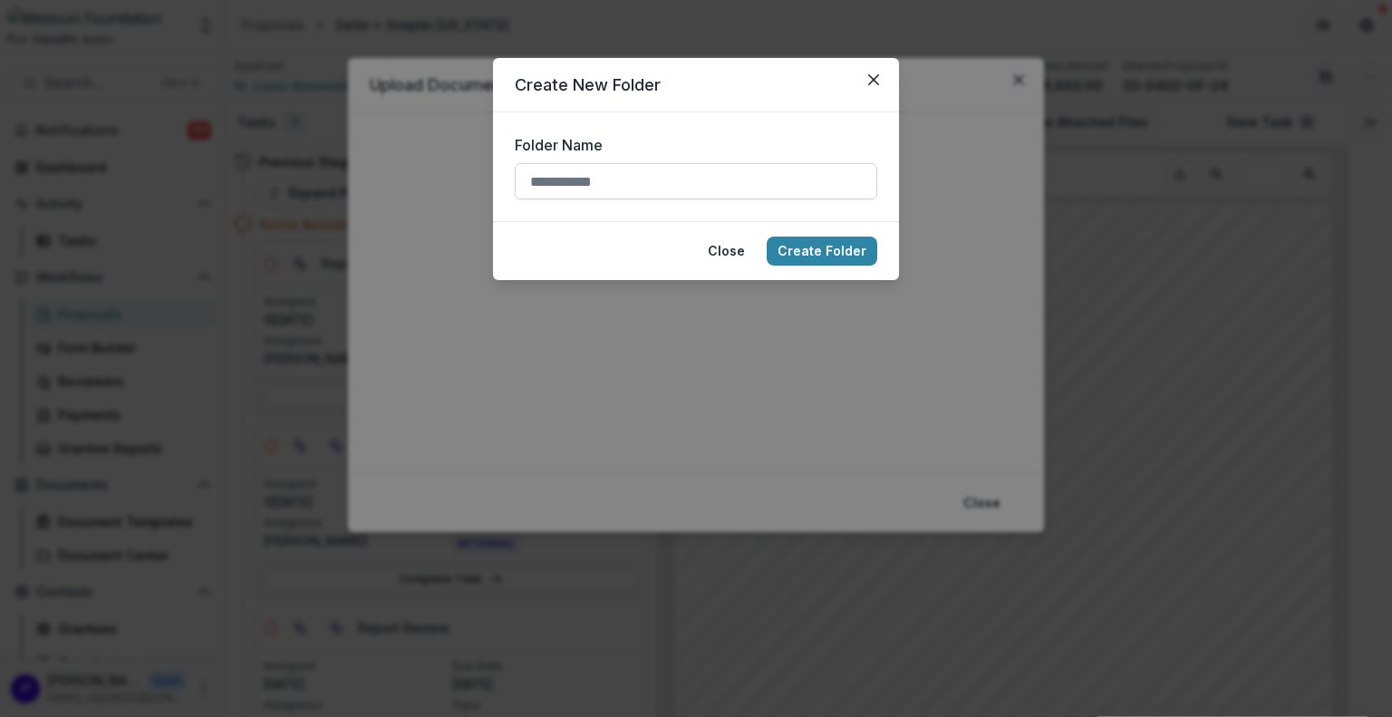
click at [643, 178] on input "Folder Name" at bounding box center [696, 181] width 362 height 36
type input "**********"
click at [798, 249] on button "Create Folder" at bounding box center [821, 250] width 111 height 29
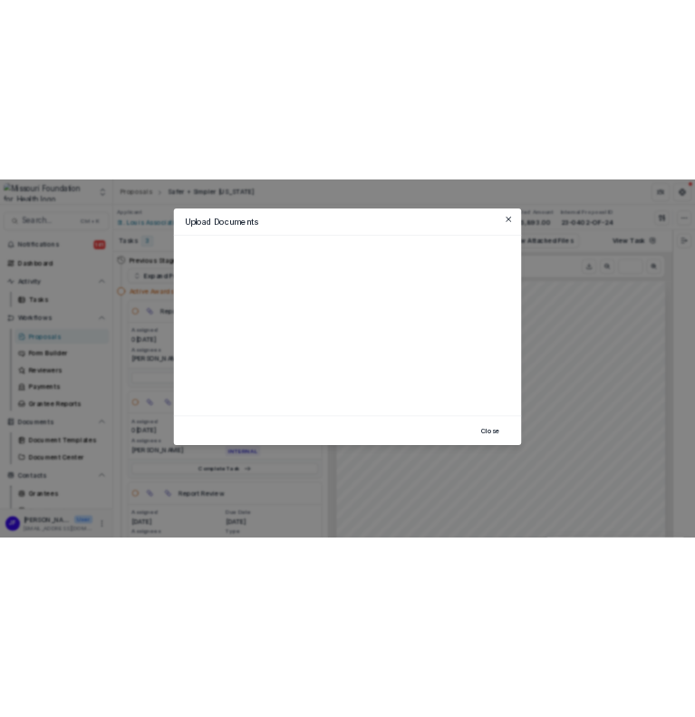
scroll to position [0, 0]
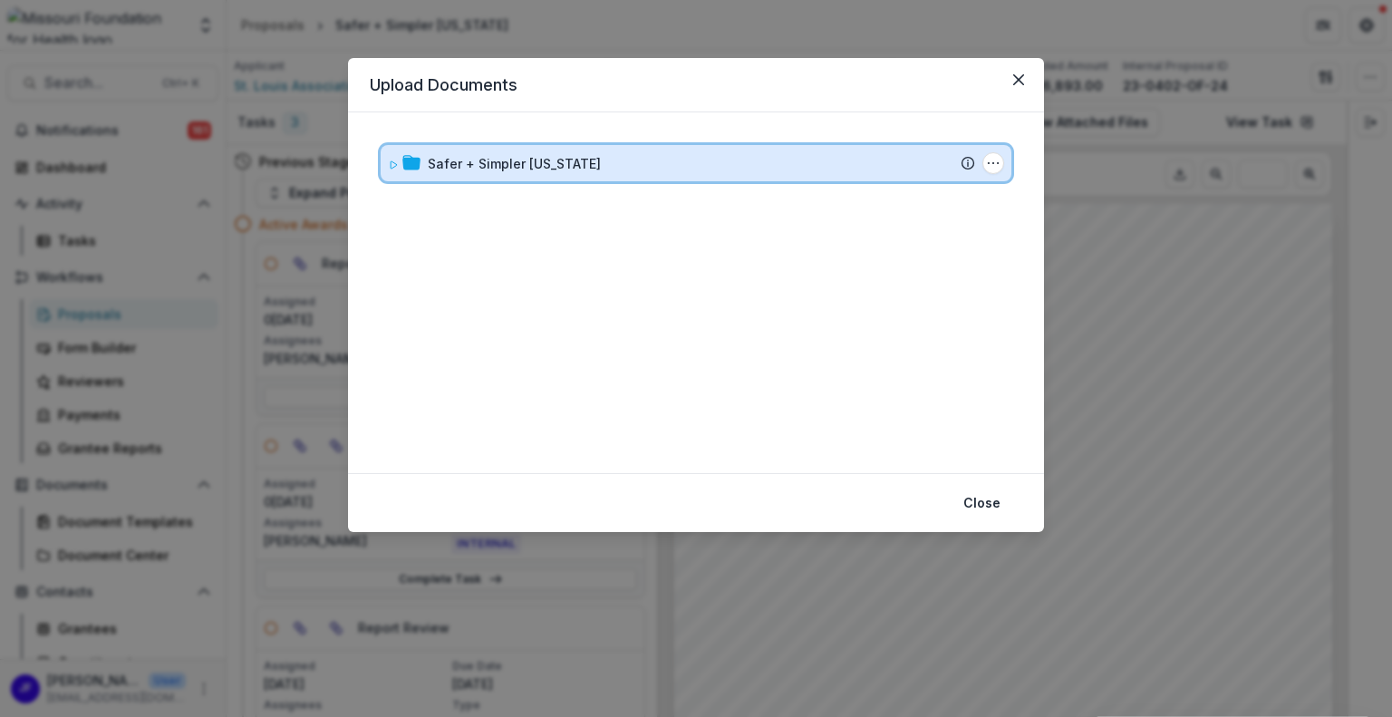
click at [384, 162] on div "Safer + Simpler [US_STATE] Submission Temelio Proposal Attached proposal docume…" at bounding box center [696, 163] width 631 height 36
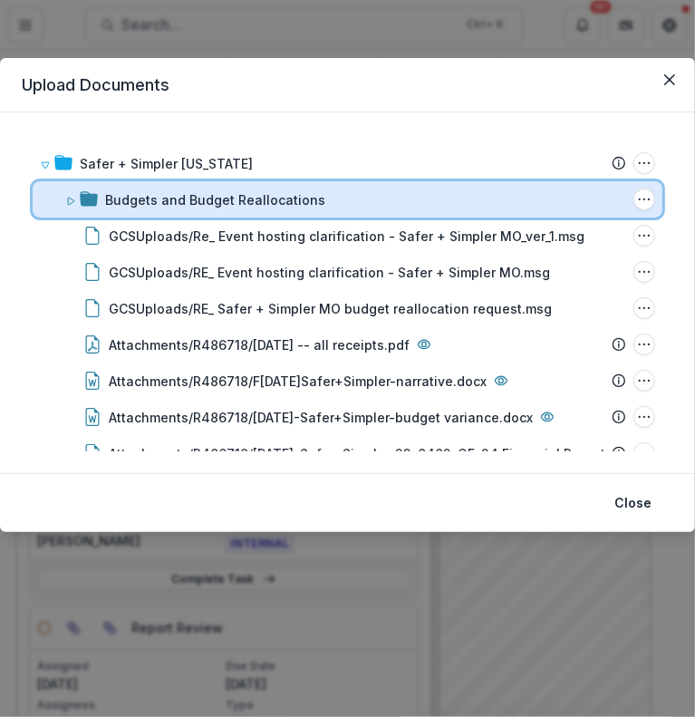
click at [64, 202] on div "Budgets and Budget Reallocations Folder Options Rename Add Subfolder Delete" at bounding box center [348, 199] width 630 height 36
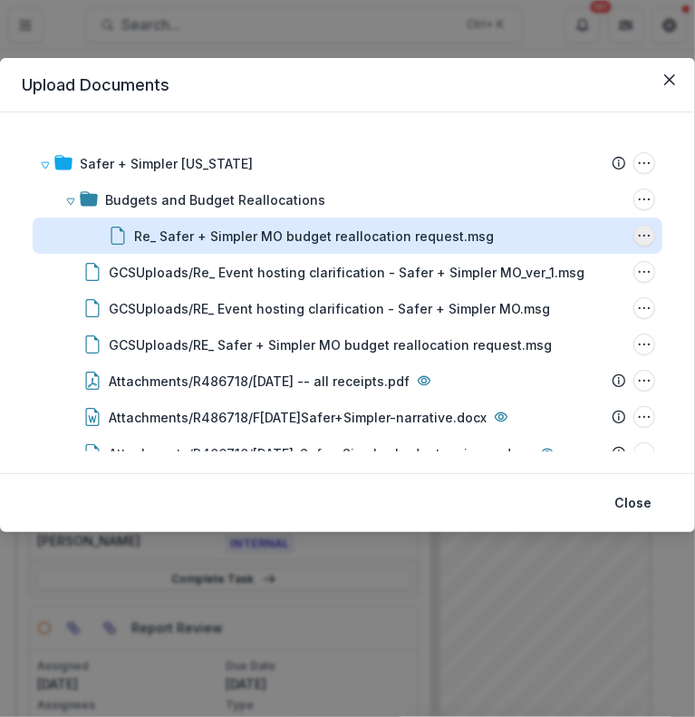
click at [639, 240] on icon "Re_ Safer + Simpler MO budget reallocation request.msg Options" at bounding box center [644, 235] width 14 height 14
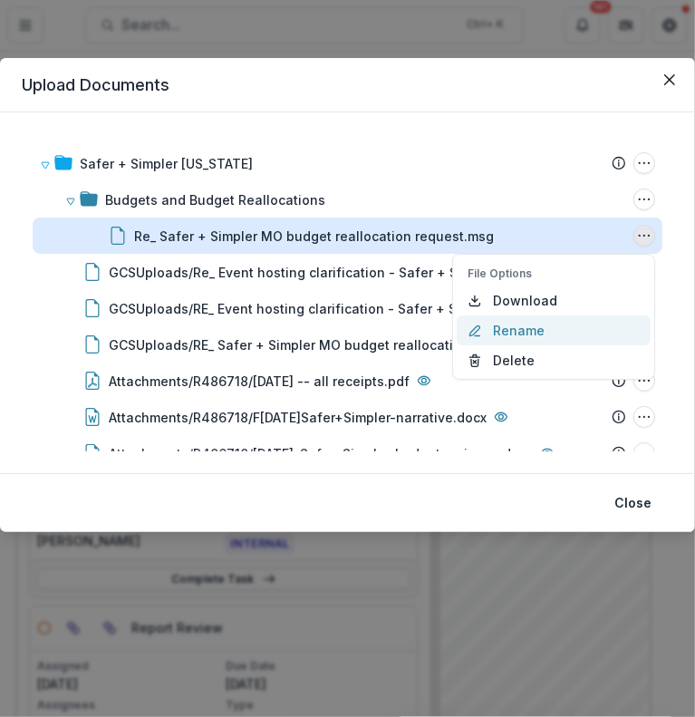
click at [566, 323] on button "Rename" at bounding box center [554, 330] width 194 height 30
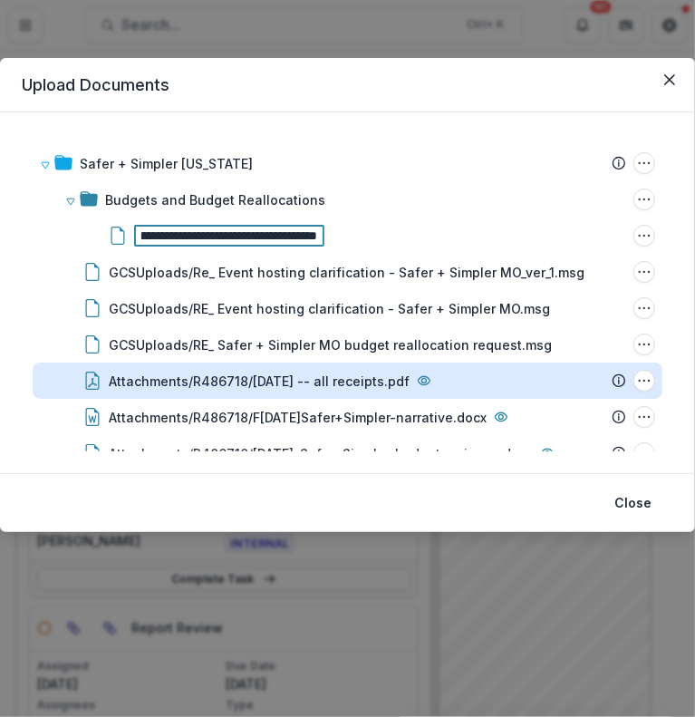
scroll to position [0, 229]
type input "**********"
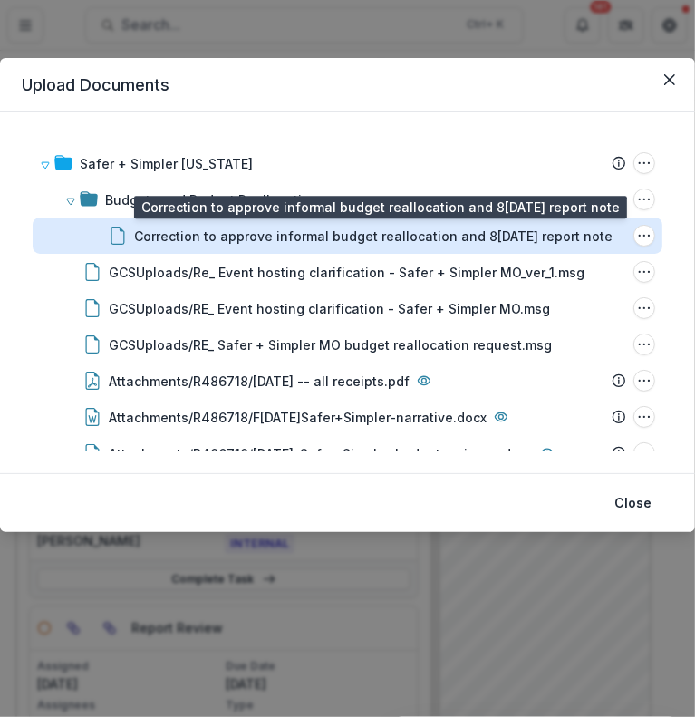
click at [486, 227] on div "Correction to approve informal budget reallocation and 8[DATE] report note" at bounding box center [373, 235] width 478 height 19
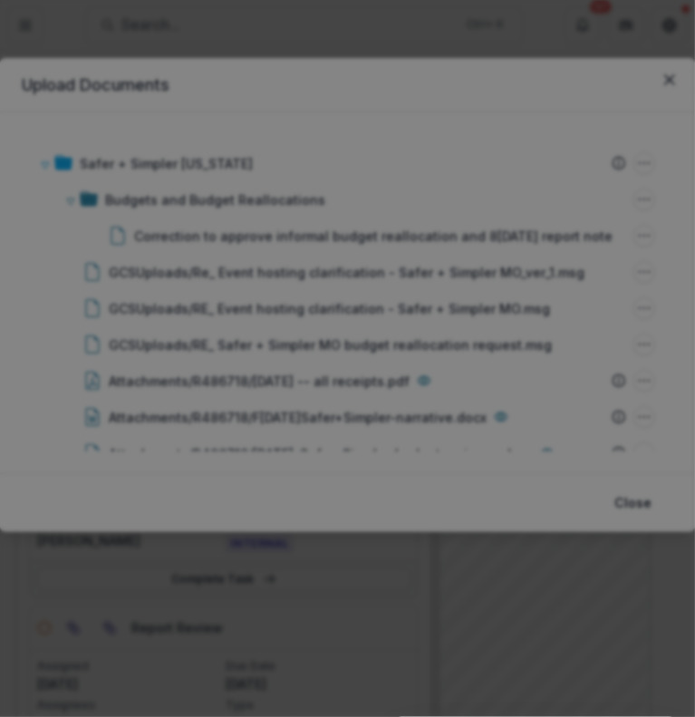
click at [664, 27] on icon "Close" at bounding box center [669, 21] width 11 height 11
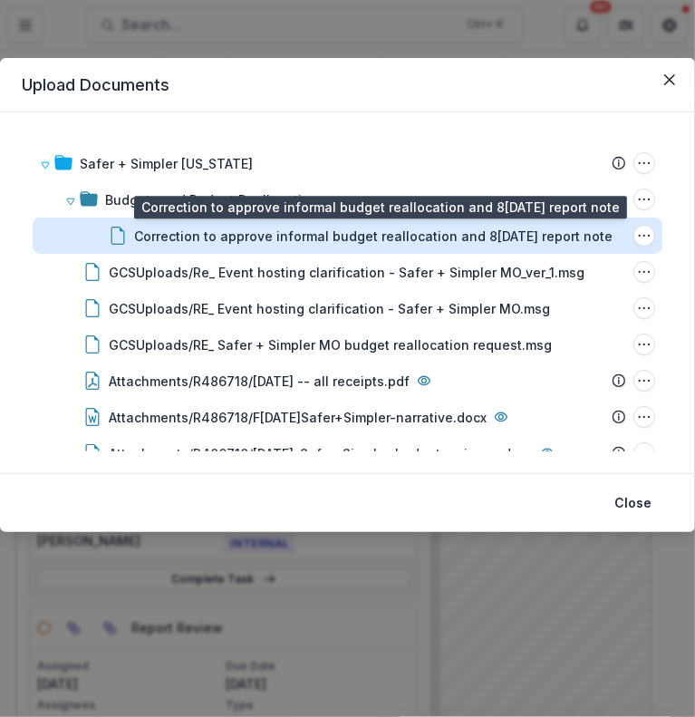
click at [290, 235] on div "Correction to approve informal budget reallocation and 8[DATE] report note" at bounding box center [373, 235] width 478 height 19
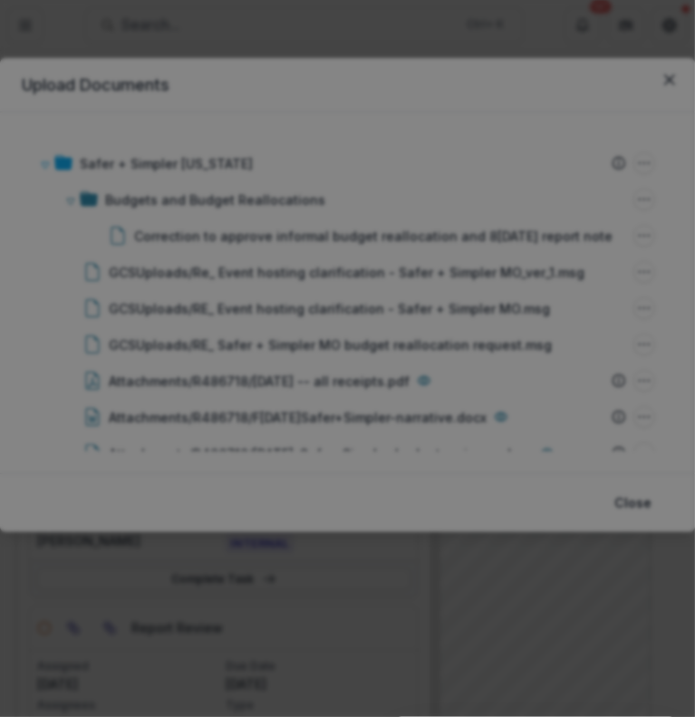
click at [664, 27] on icon "Close" at bounding box center [669, 21] width 11 height 11
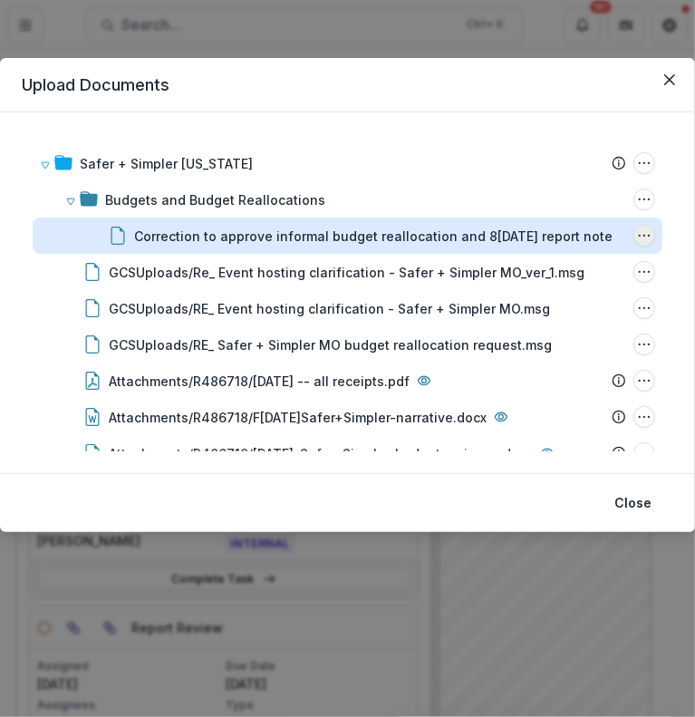
click at [645, 236] on icon "Correction to approve informal budget reallocation and 8.15.25 report note Opti…" at bounding box center [644, 235] width 14 height 14
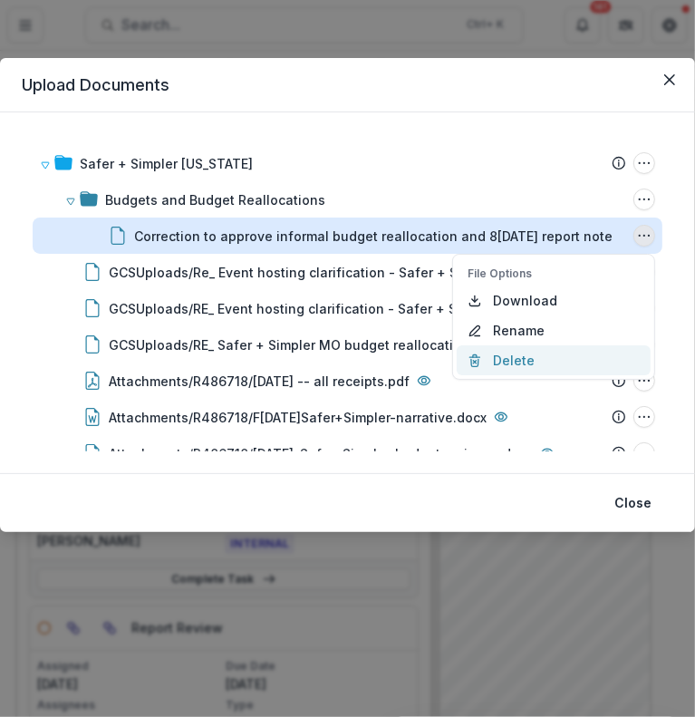
click at [521, 359] on button "Delete" at bounding box center [554, 360] width 194 height 30
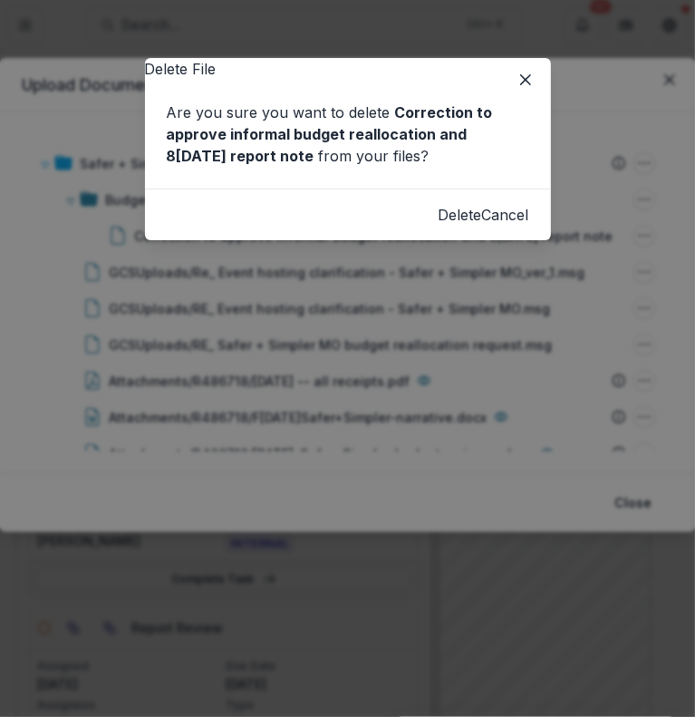
click at [439, 226] on button "Delete" at bounding box center [460, 215] width 43 height 22
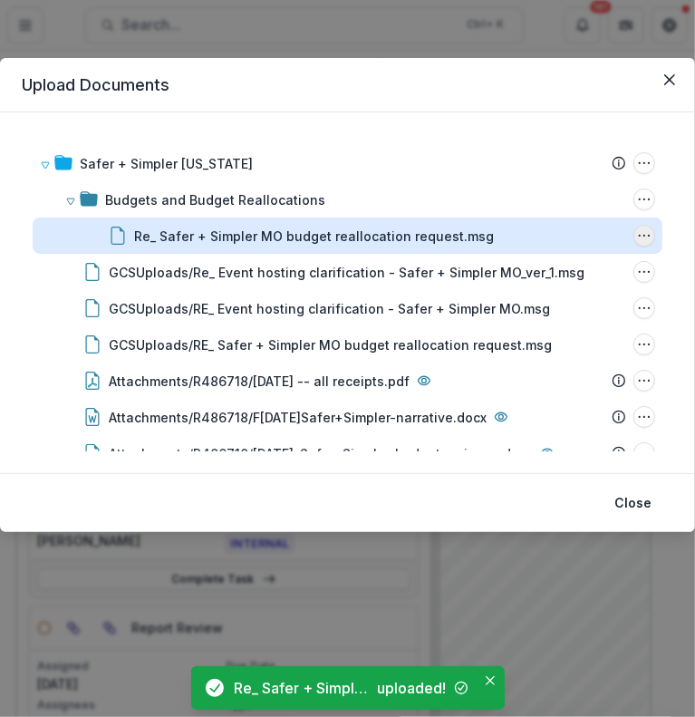
click at [642, 231] on icon "Re_ Safer + Simpler MO budget reallocation request.msg Options" at bounding box center [644, 235] width 14 height 14
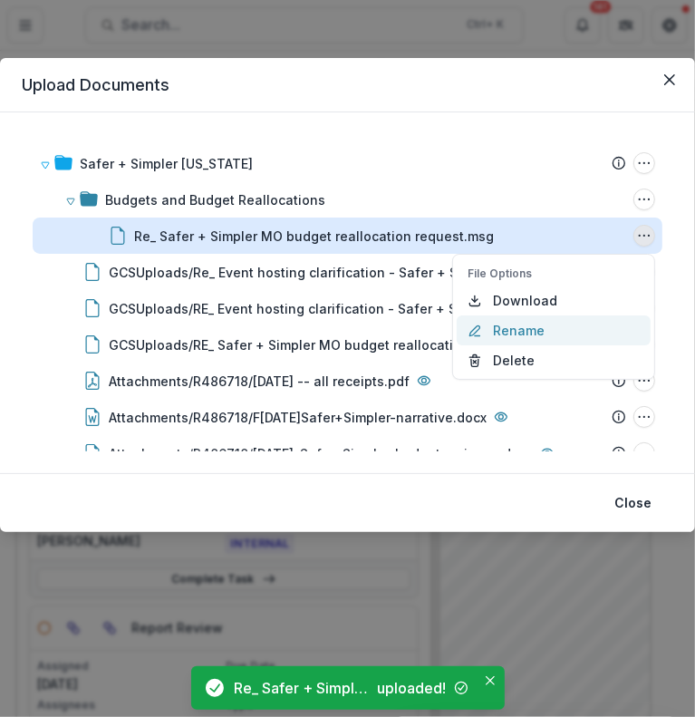
click at [547, 329] on button "Rename" at bounding box center [554, 330] width 194 height 30
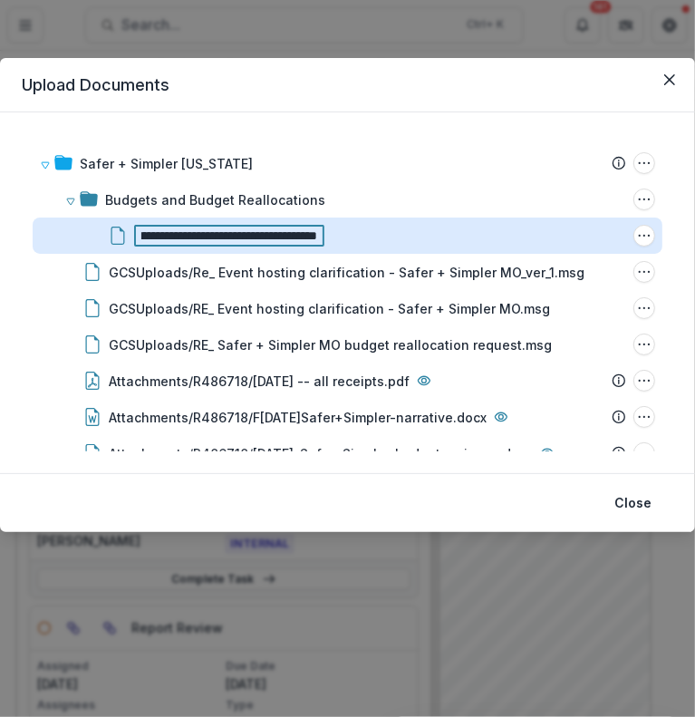
scroll to position [0, 0]
type input "**********"
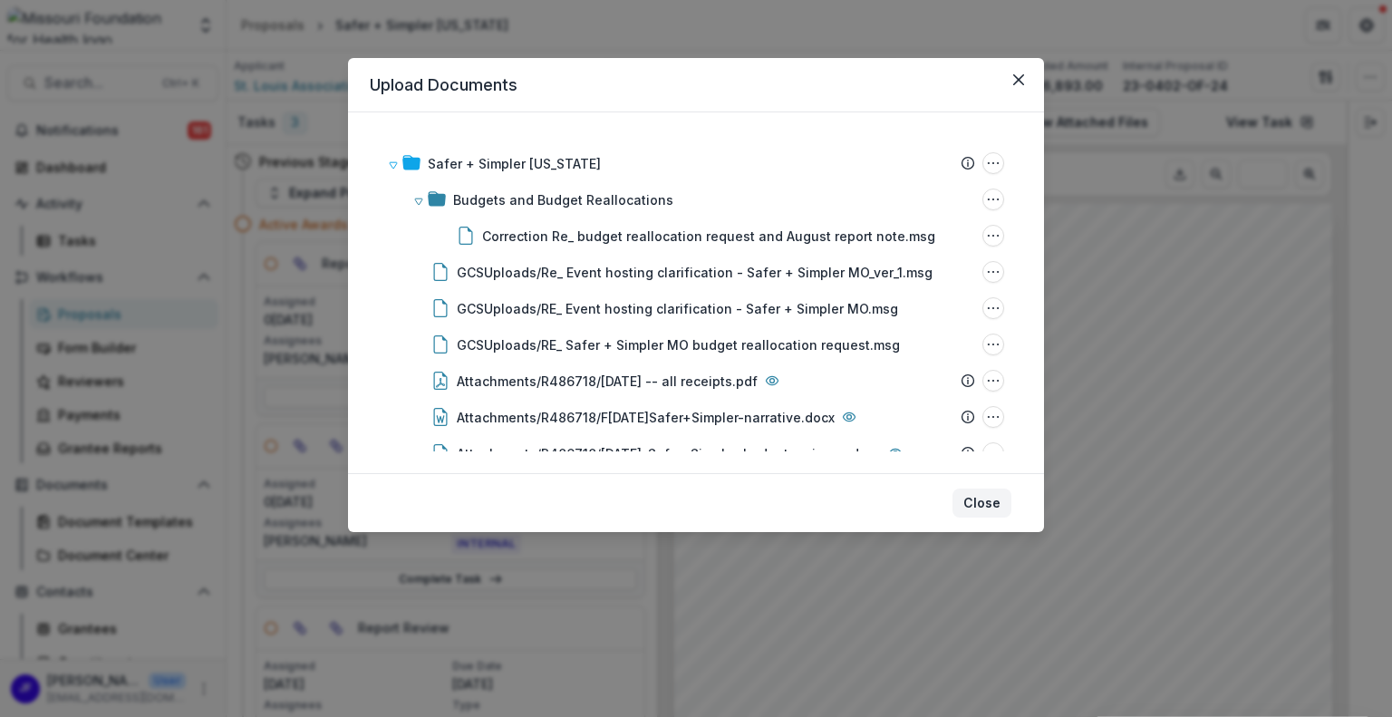
click at [981, 496] on button "Close" at bounding box center [981, 502] width 59 height 29
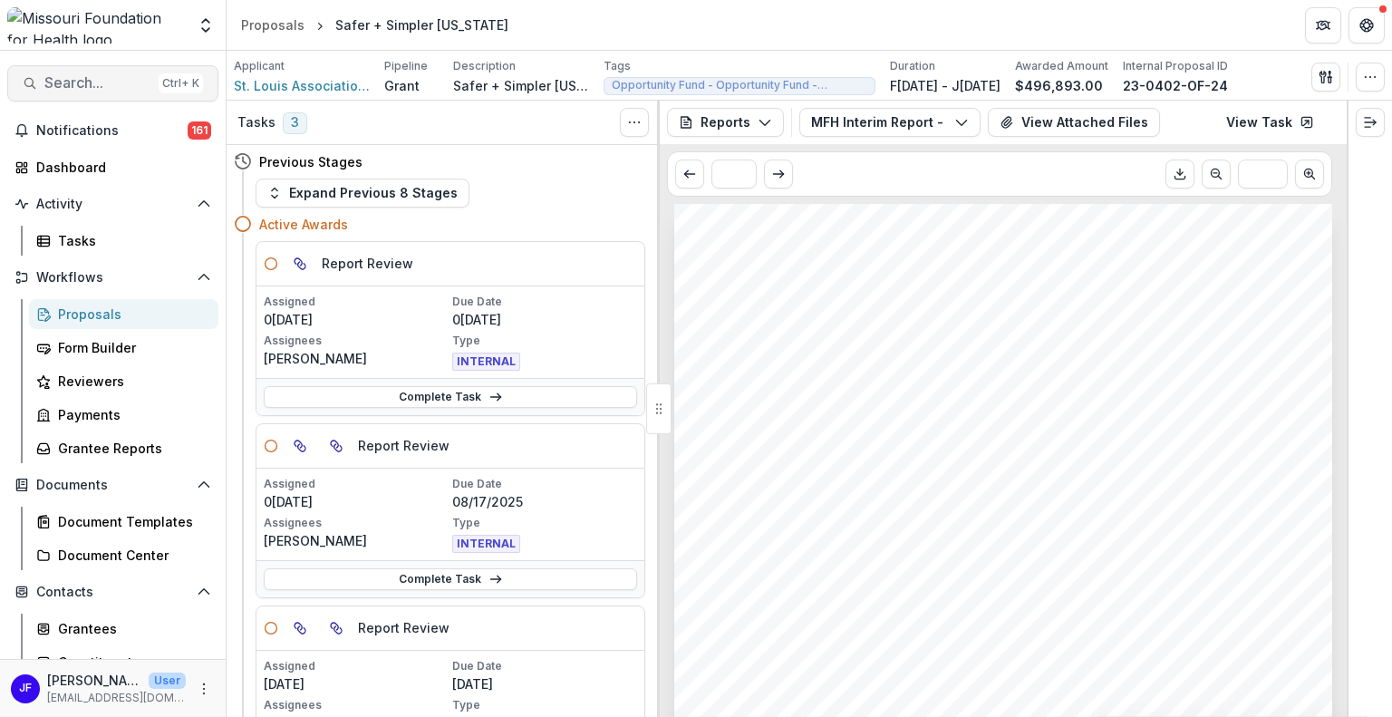
click at [69, 75] on span "Search..." at bounding box center [97, 82] width 107 height 17
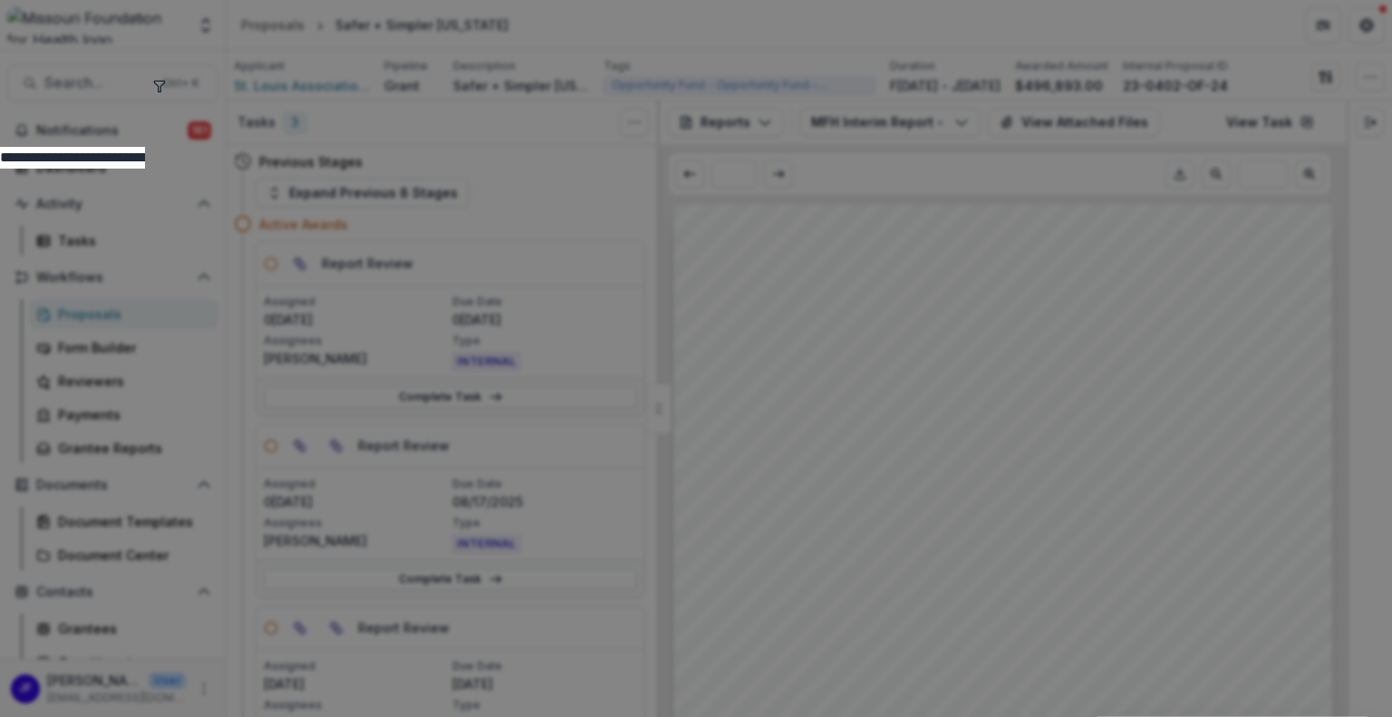
type input "**********"
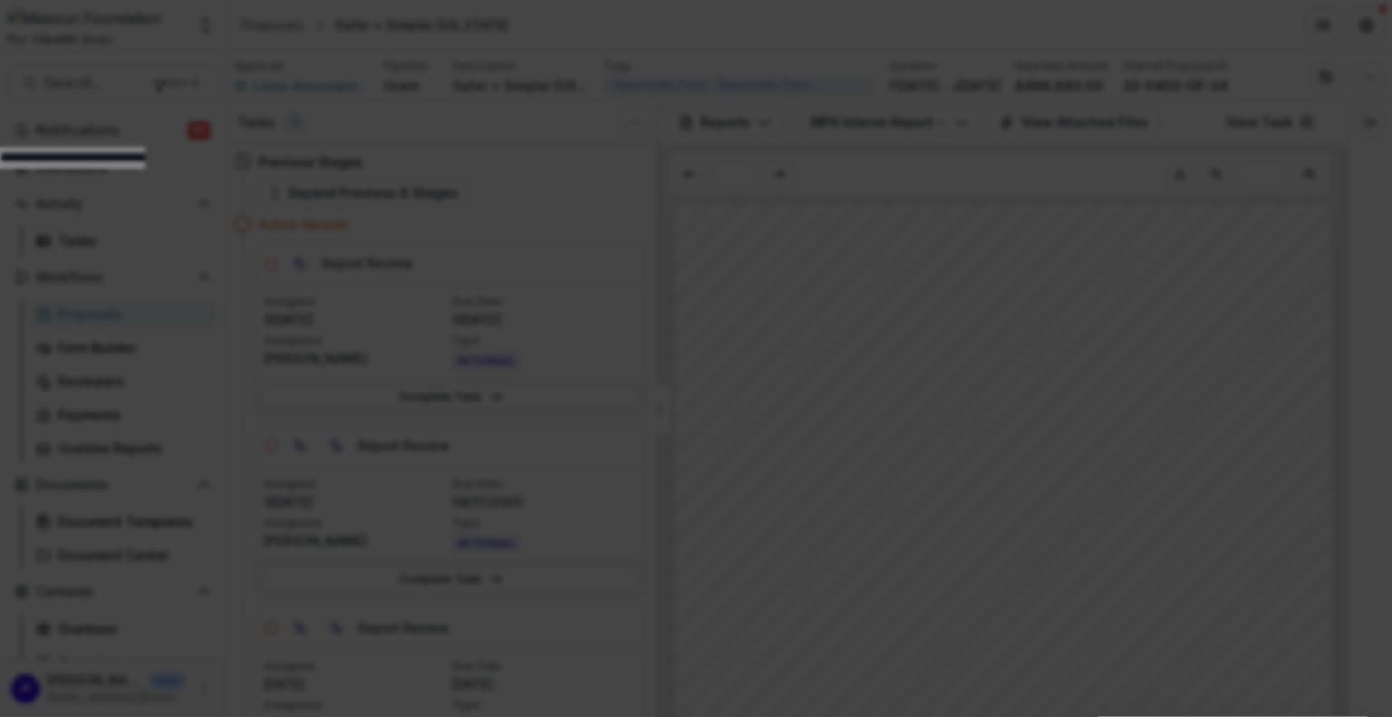
click at [1352, 36] on button "Close" at bounding box center [1366, 21] width 29 height 29
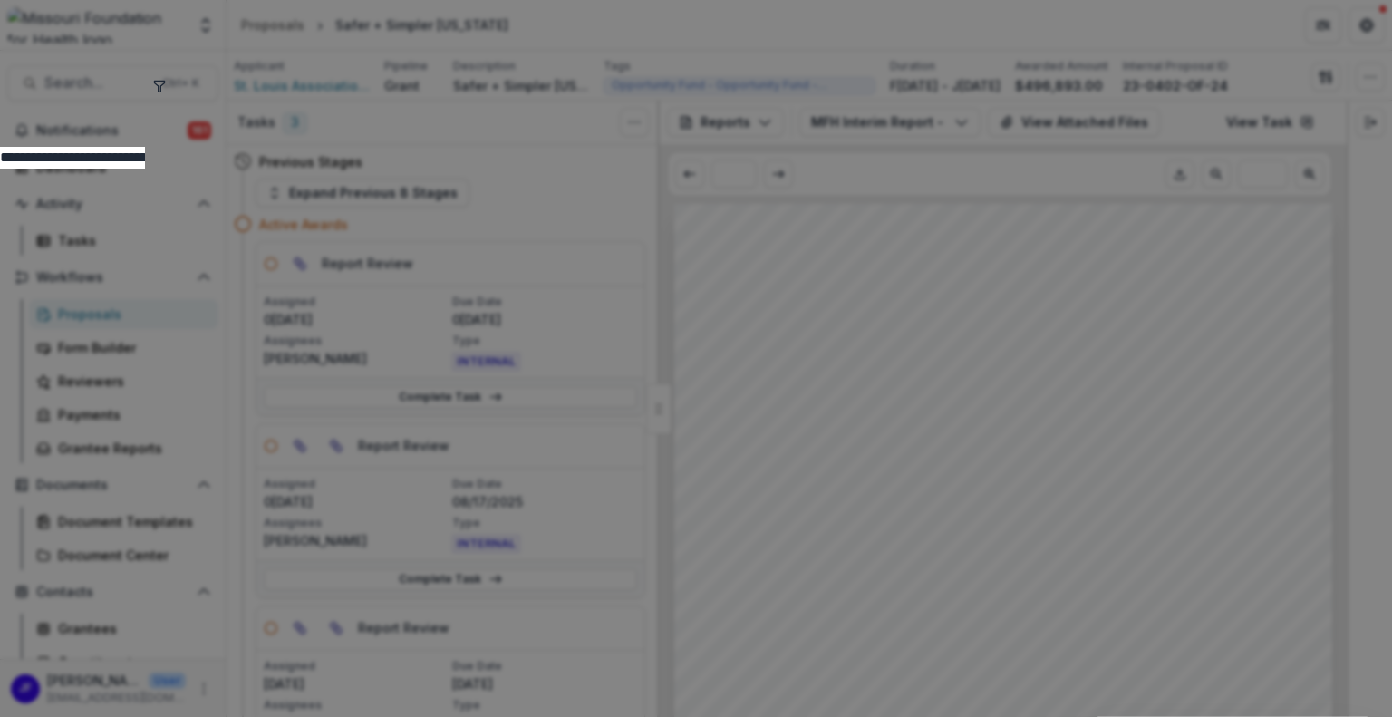
click at [167, 80] on icon "toggle filters" at bounding box center [159, 86] width 14 height 14
click at [92, 169] on button "Entity" at bounding box center [69, 180] width 45 height 22
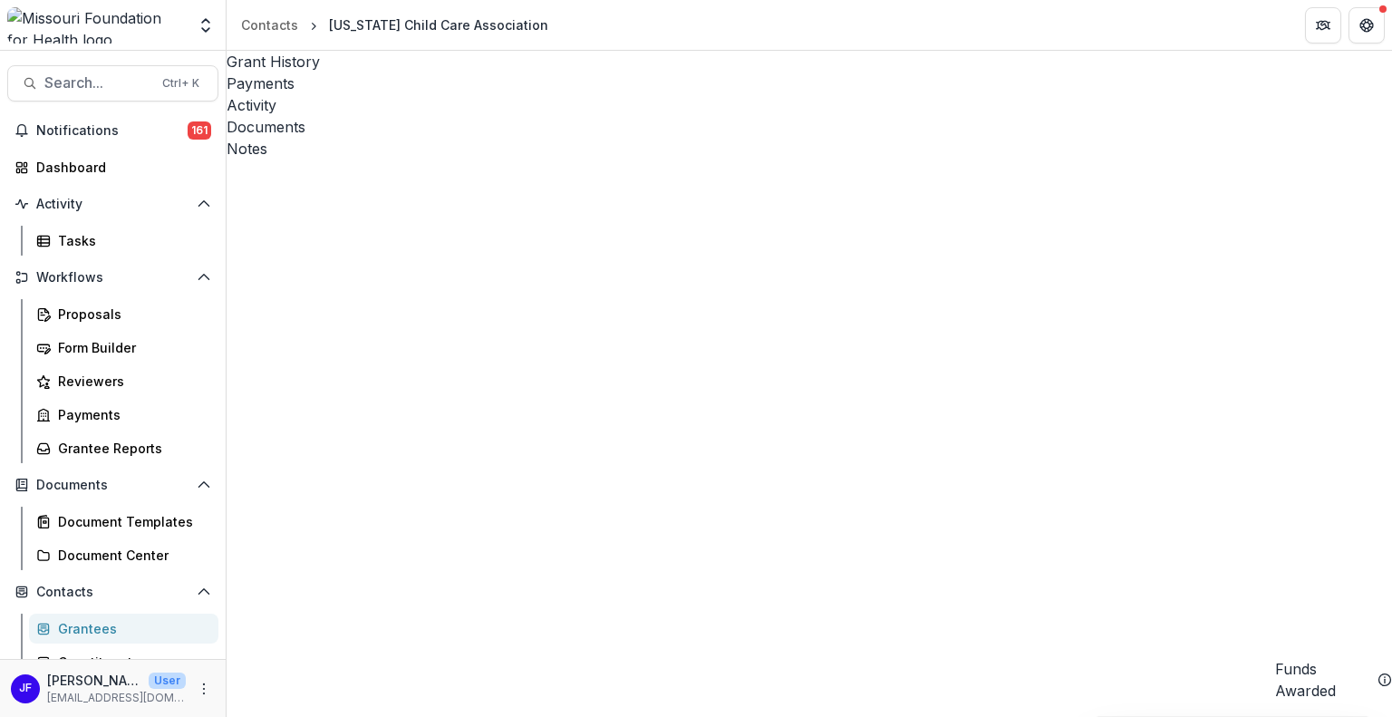
click at [601, 491] on span "Sort Descending" at bounding box center [658, 483] width 114 height 22
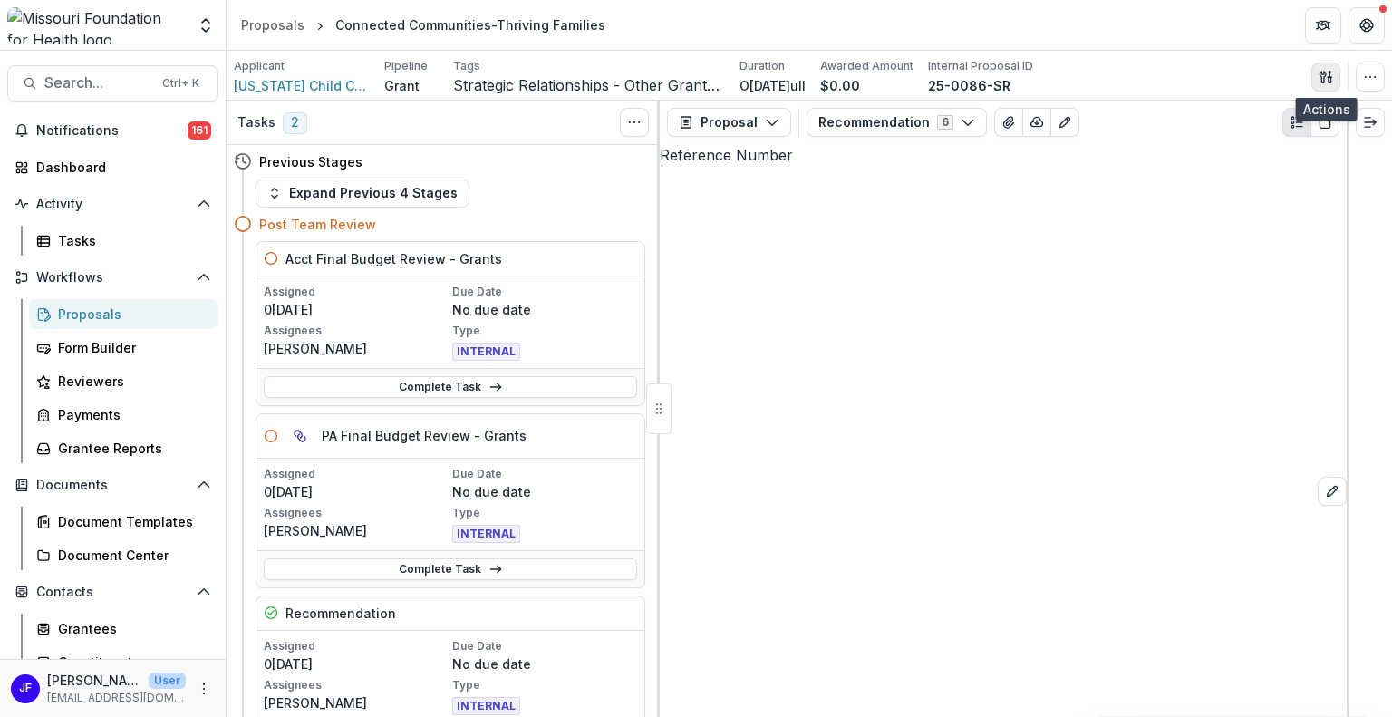
click at [1319, 72] on icon "button" at bounding box center [1325, 77] width 14 height 14
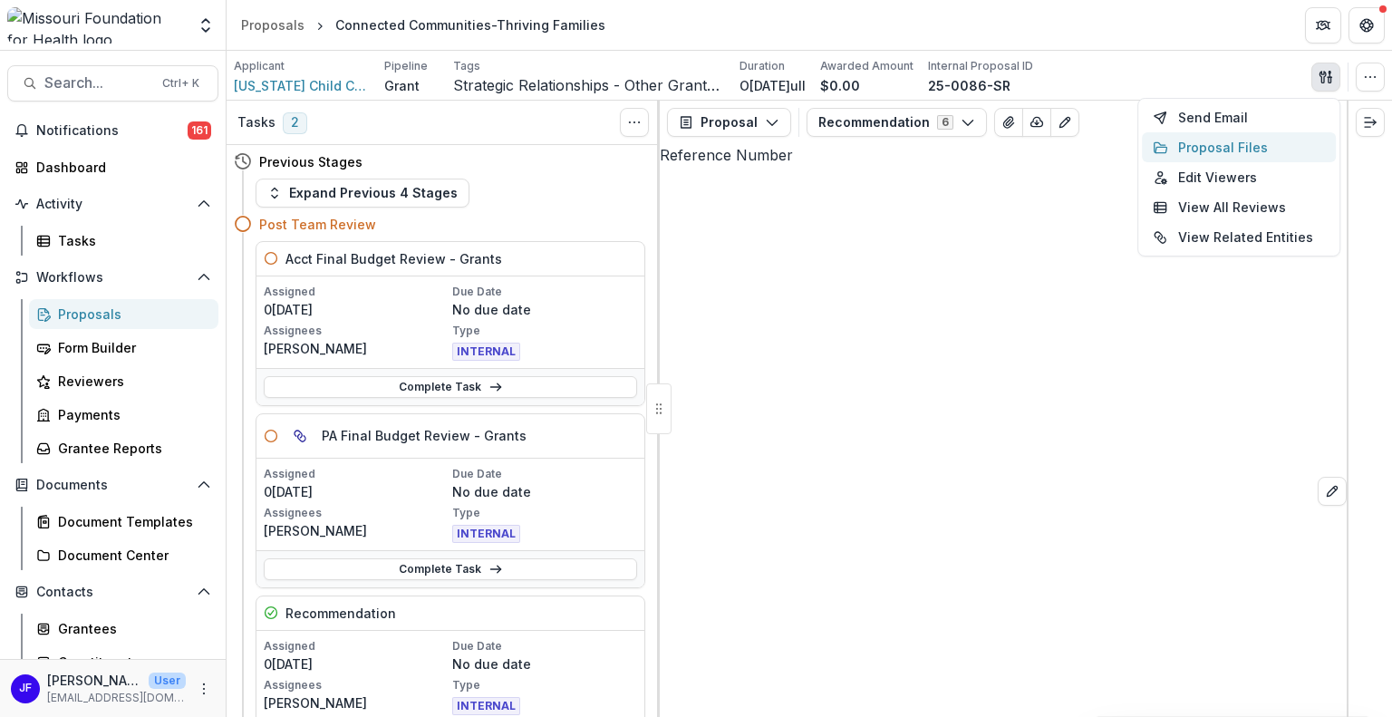
click at [1205, 151] on button "Proposal Files" at bounding box center [1239, 147] width 194 height 30
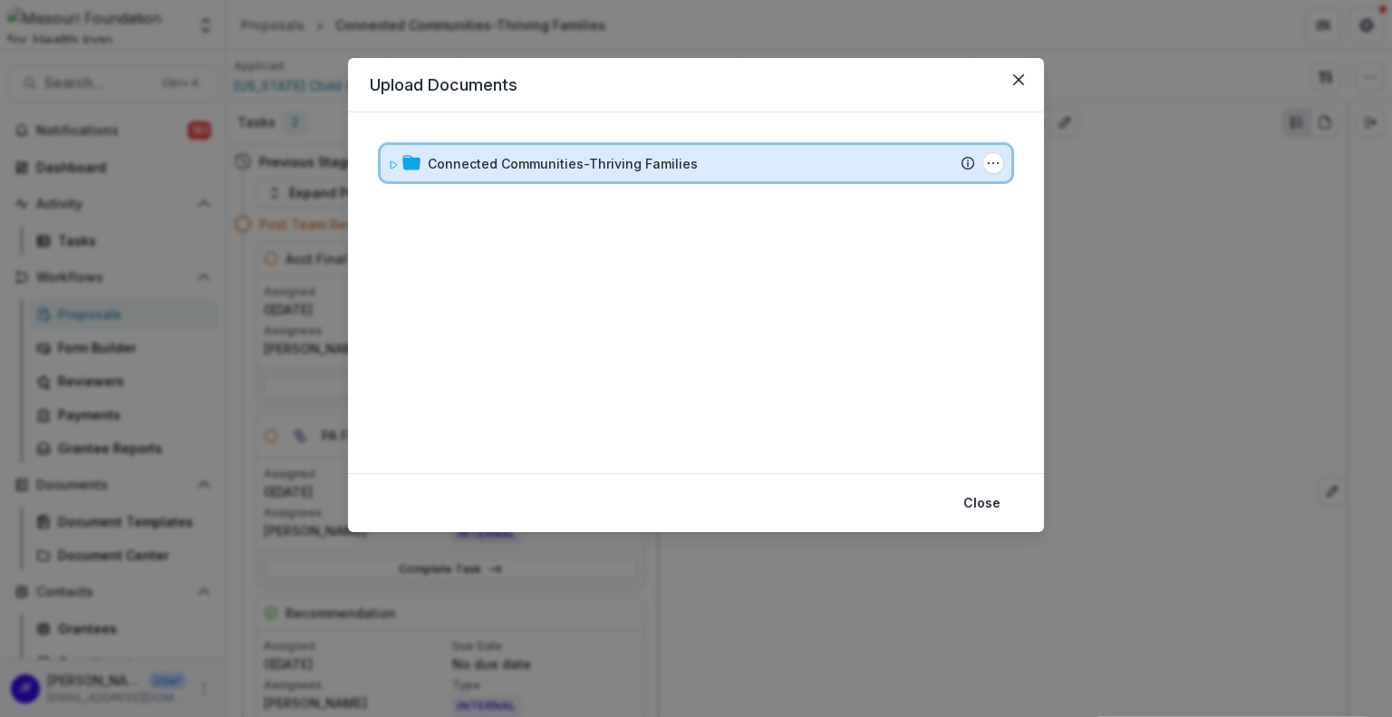
click at [386, 159] on div "Connected Communities-Thriving Families Submission Temelio Proposal Attached pr…" at bounding box center [696, 163] width 631 height 36
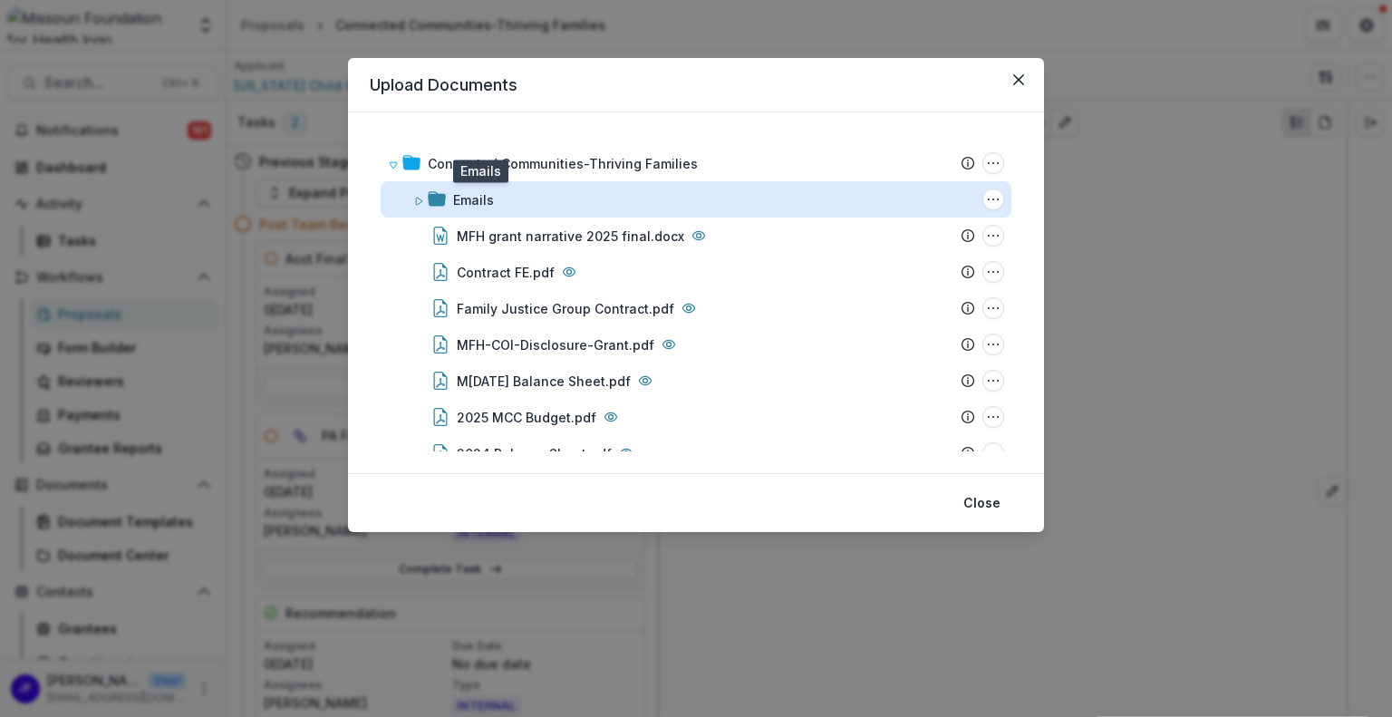
click at [477, 197] on div "Emails" at bounding box center [473, 199] width 41 height 19
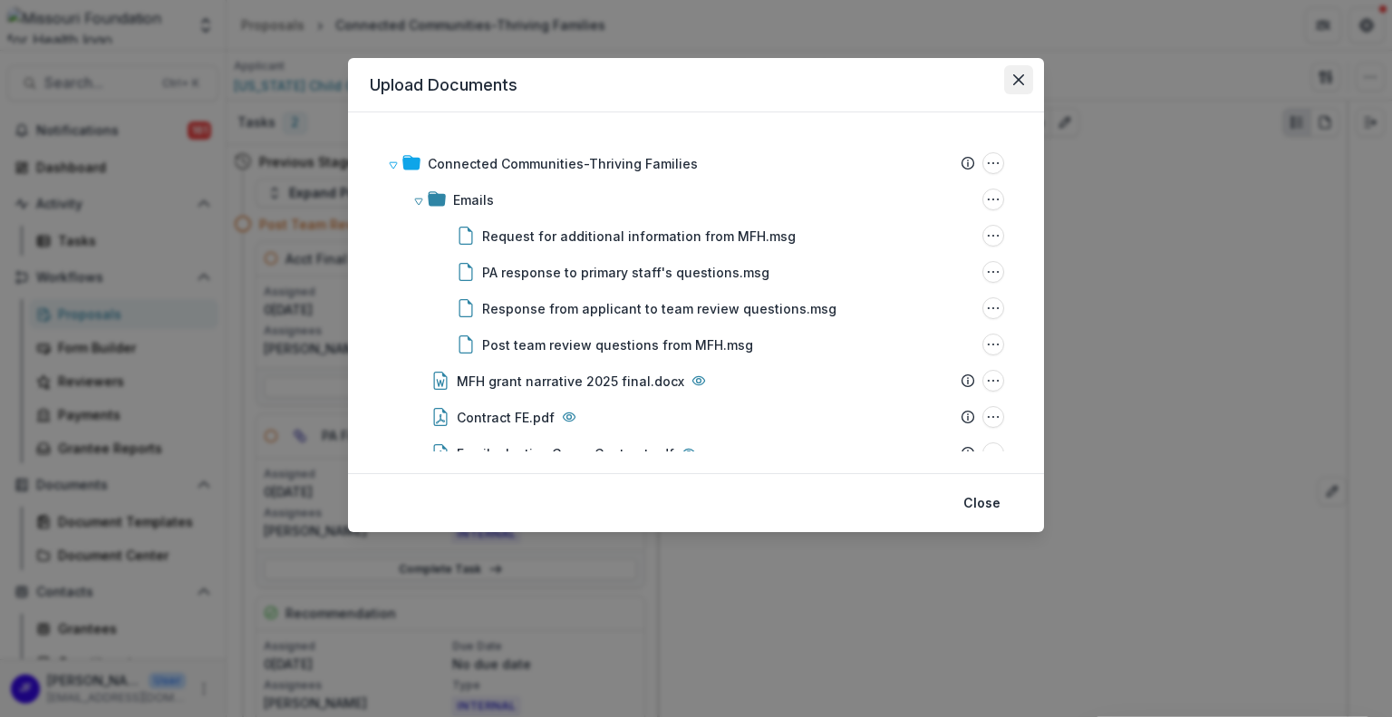
click at [1018, 80] on icon "Close" at bounding box center [1018, 79] width 11 height 11
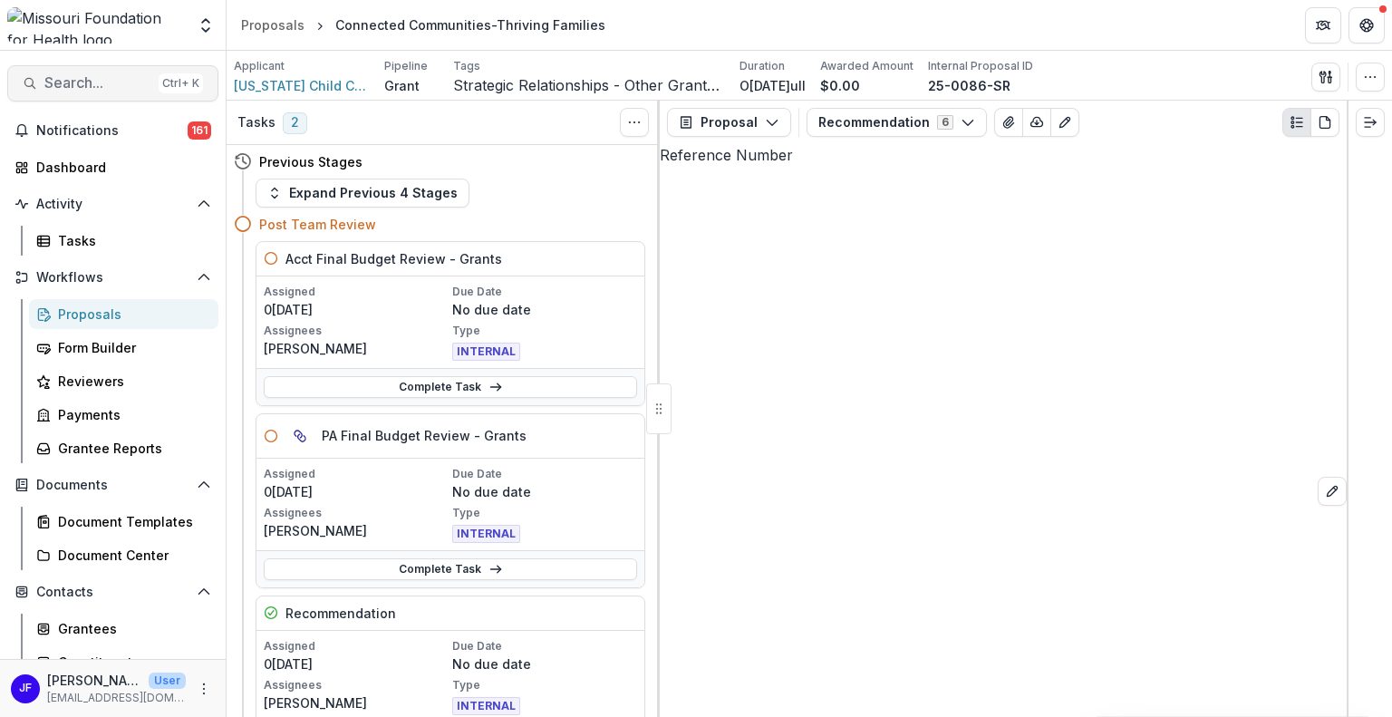
click at [92, 75] on span "Search..." at bounding box center [97, 82] width 107 height 17
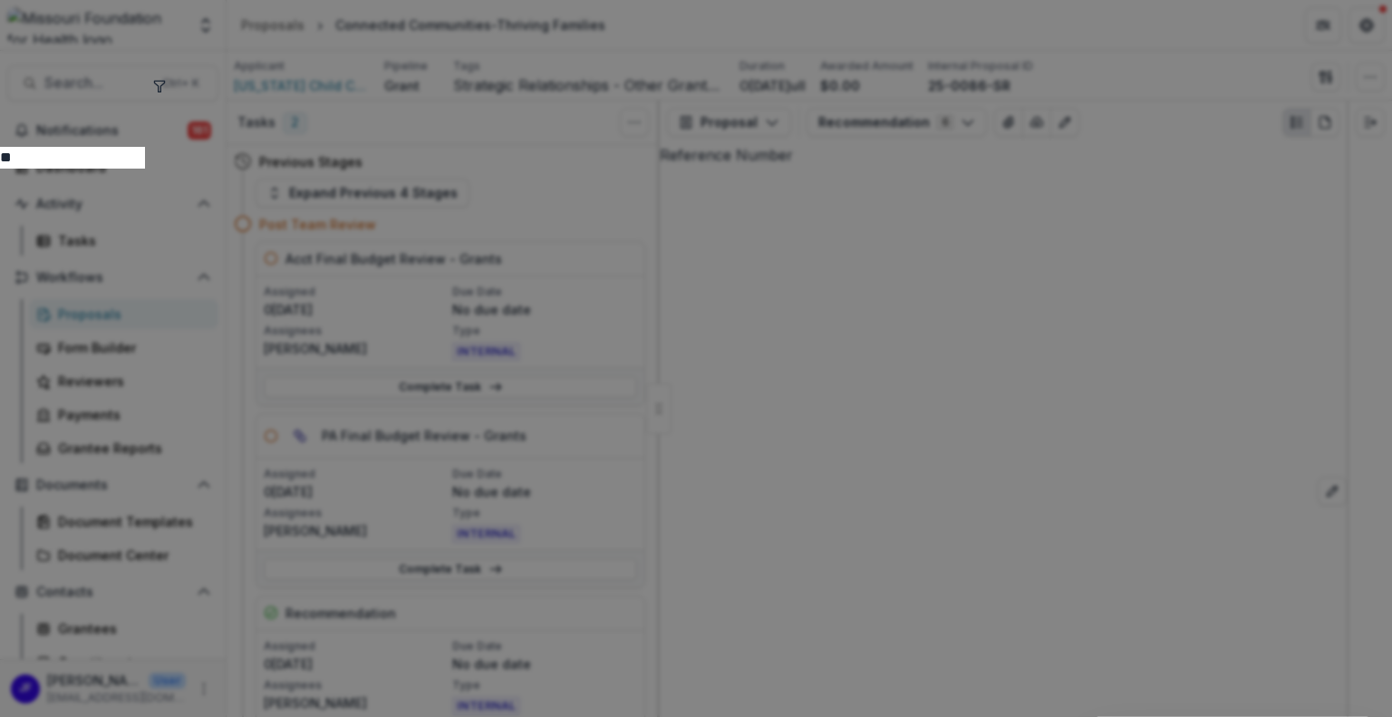
type input "*"
click at [164, 84] on icon "toggle filters" at bounding box center [159, 86] width 10 height 11
click at [186, 169] on button "Submission" at bounding box center [143, 180] width 86 height 22
drag, startPoint x: 373, startPoint y: 82, endPoint x: 323, endPoint y: 86, distance: 50.9
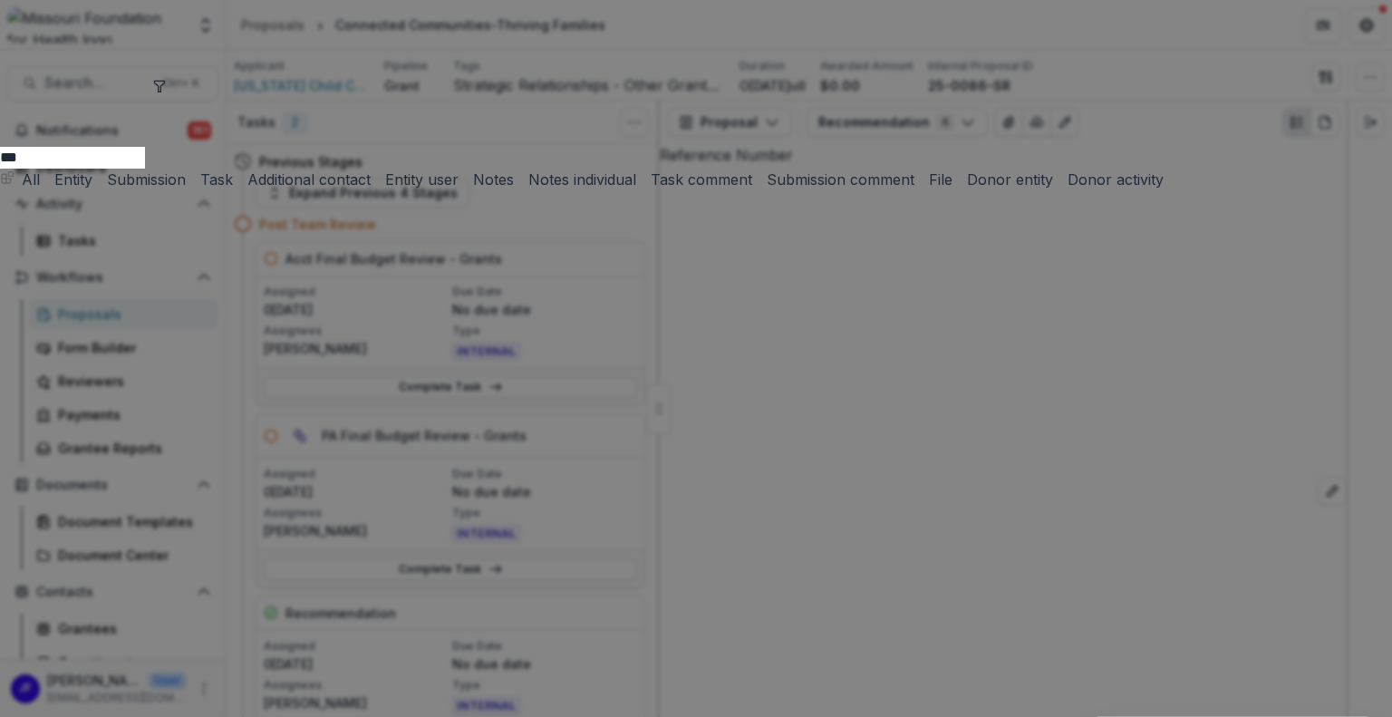
click at [145, 147] on input "***" at bounding box center [72, 158] width 145 height 22
type input "**********"
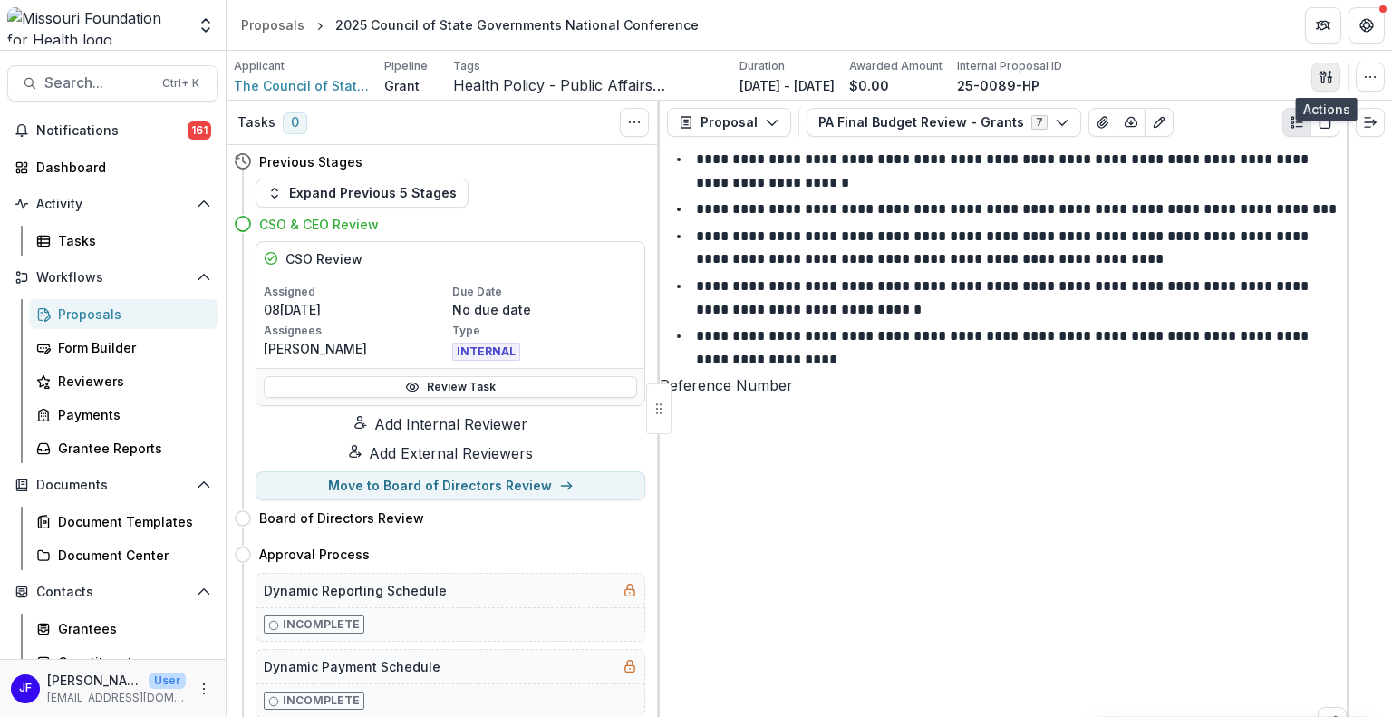
click at [1319, 80] on icon "button" at bounding box center [1325, 77] width 14 height 14
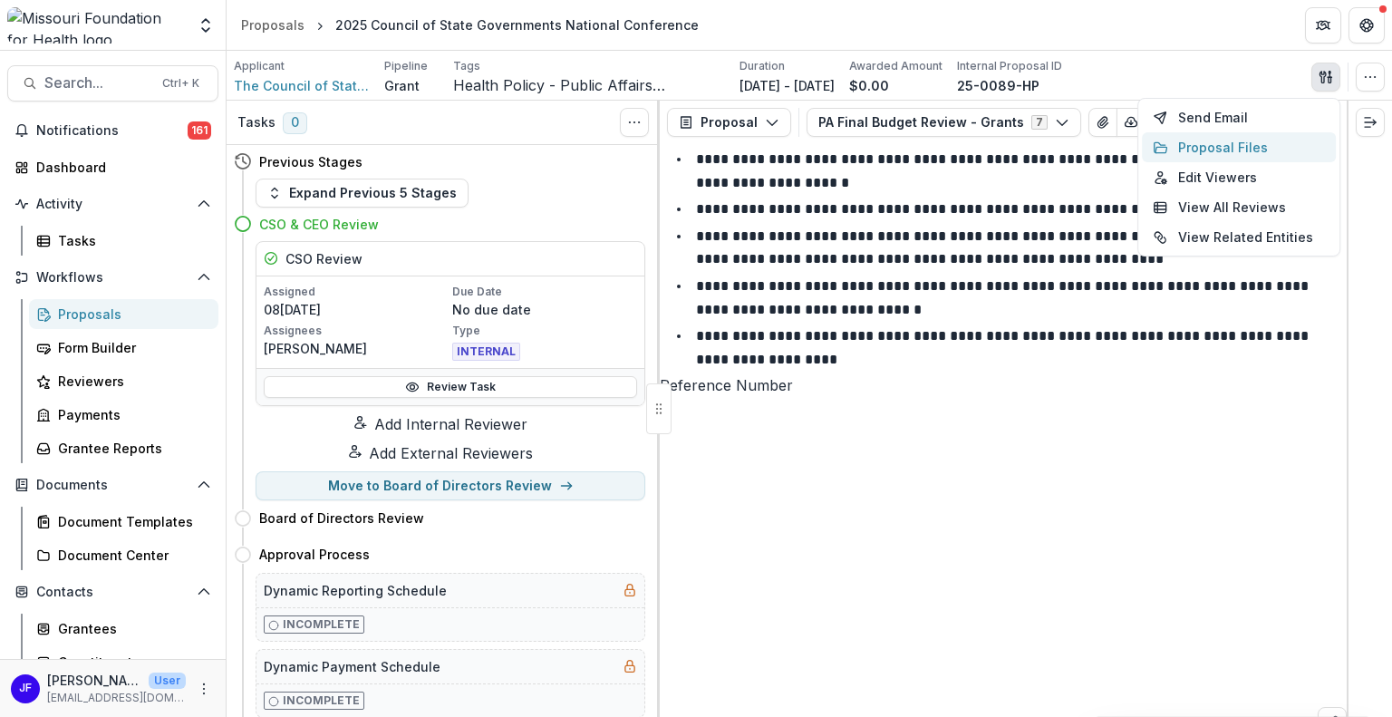
click at [1258, 146] on button "Proposal Files" at bounding box center [1239, 147] width 194 height 30
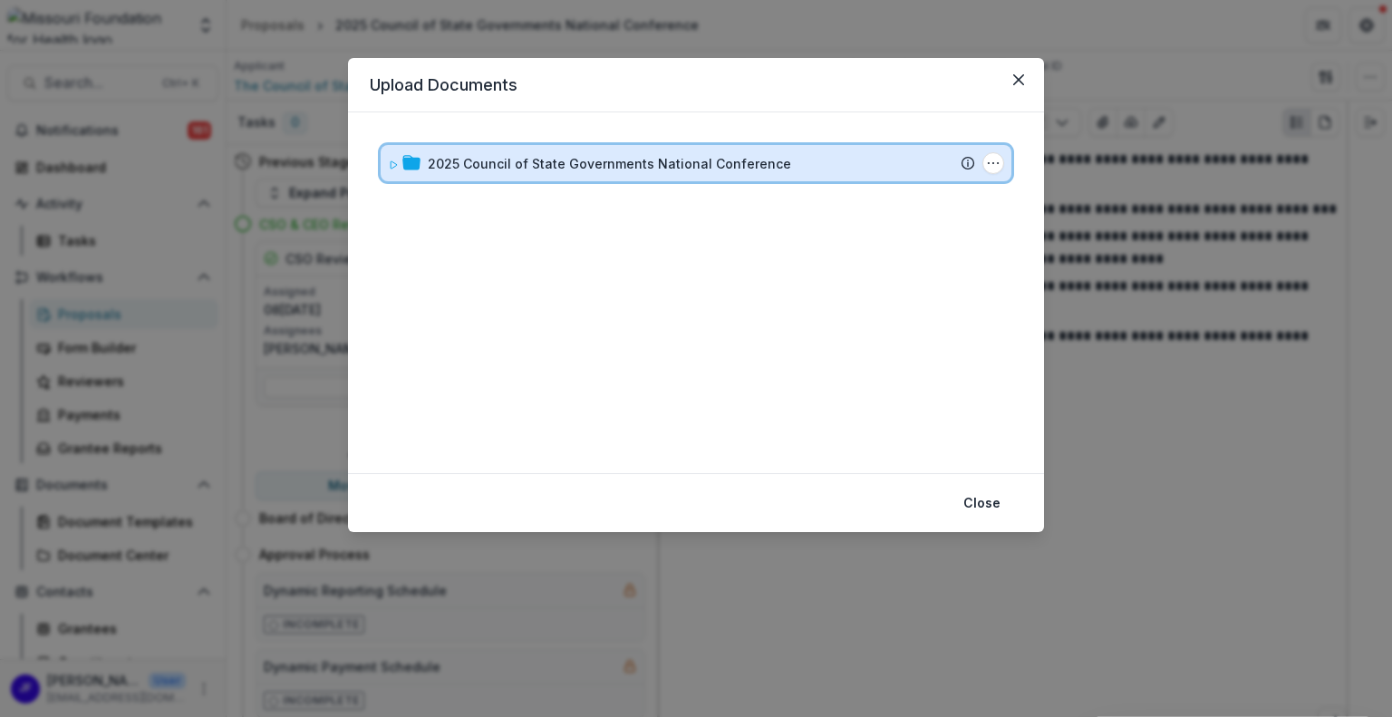
click at [385, 163] on div "2025 Council of State Governments National Conference Submission Temelio Propos…" at bounding box center [696, 163] width 631 height 36
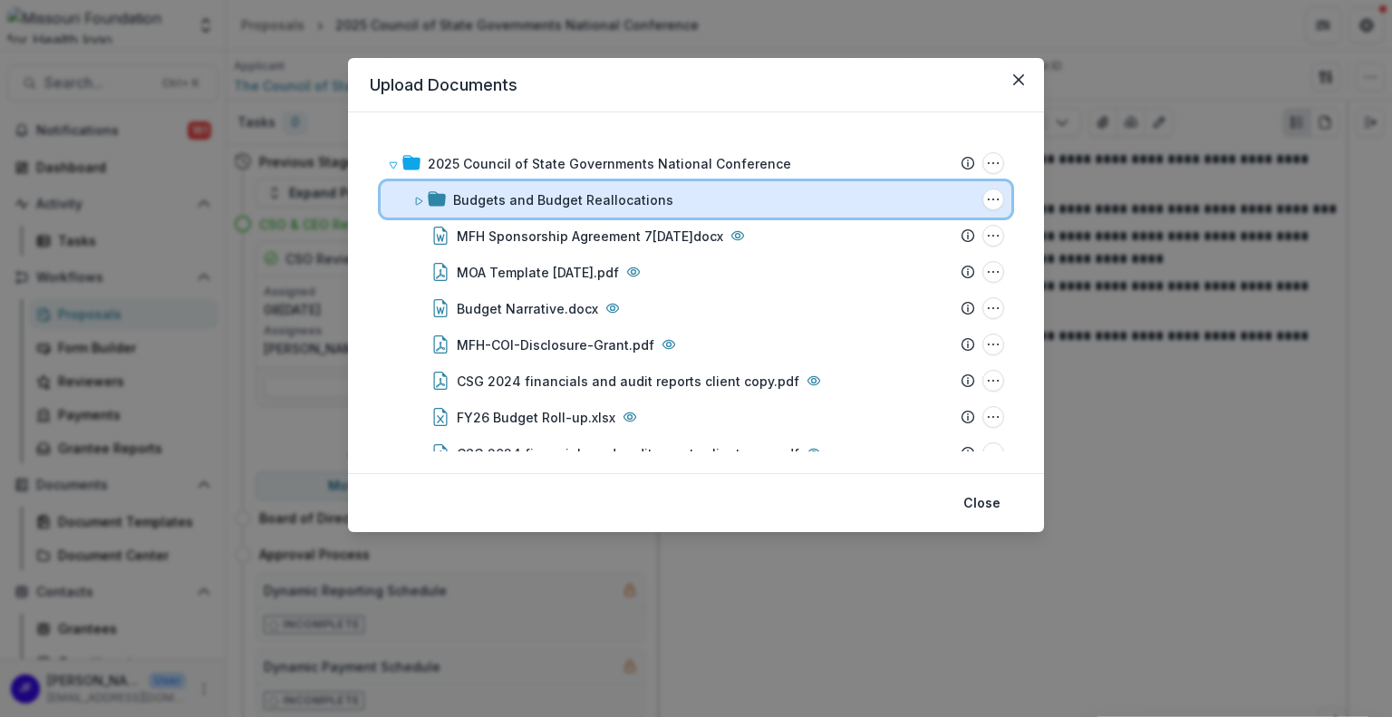
click at [413, 205] on icon at bounding box center [418, 201] width 11 height 11
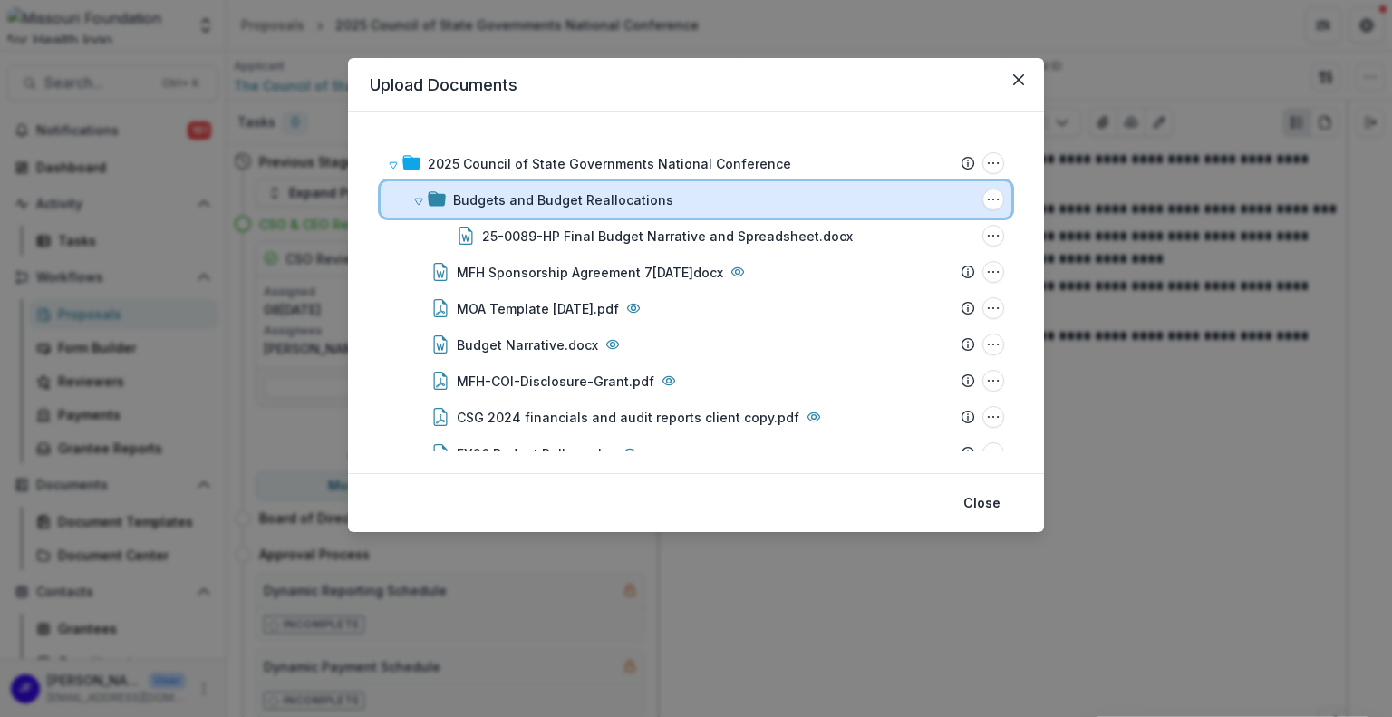
click at [413, 205] on icon at bounding box center [418, 201] width 11 height 11
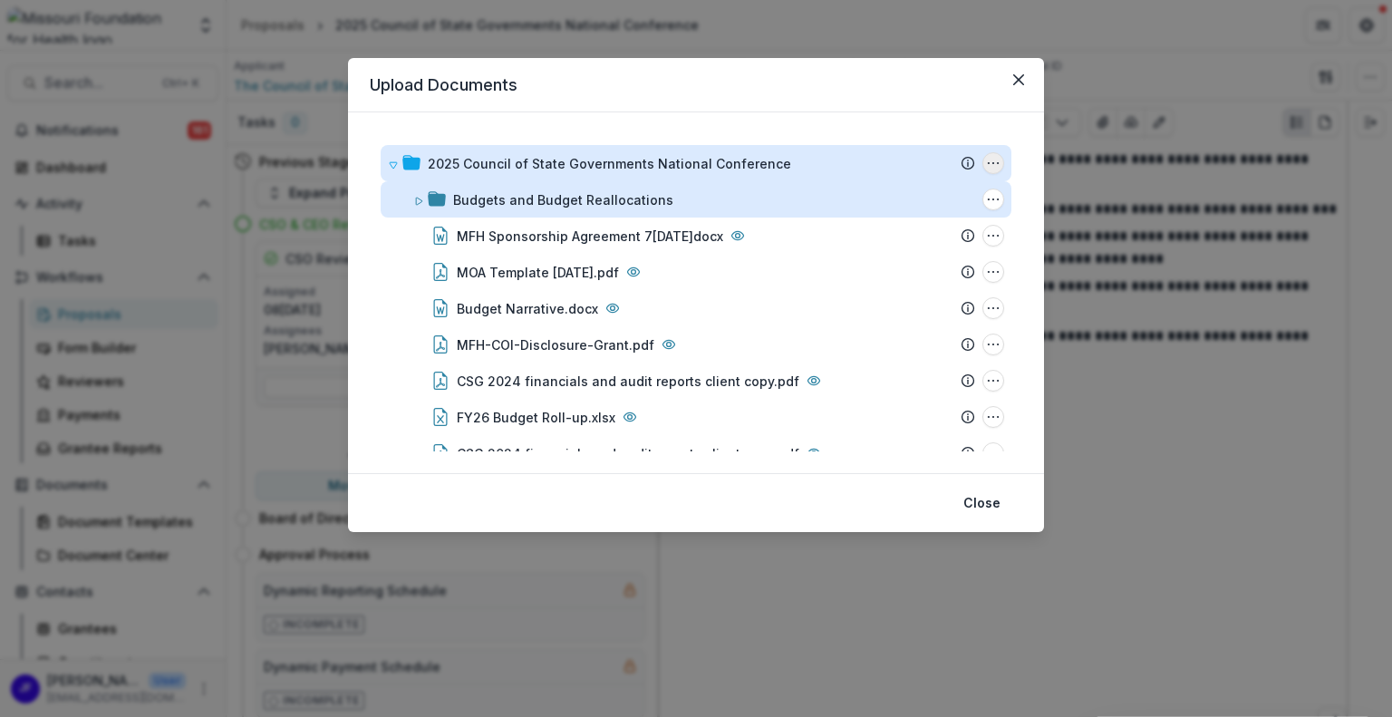
click at [989, 166] on icon "2025 Council of State Governments National Conference Options" at bounding box center [993, 163] width 14 height 14
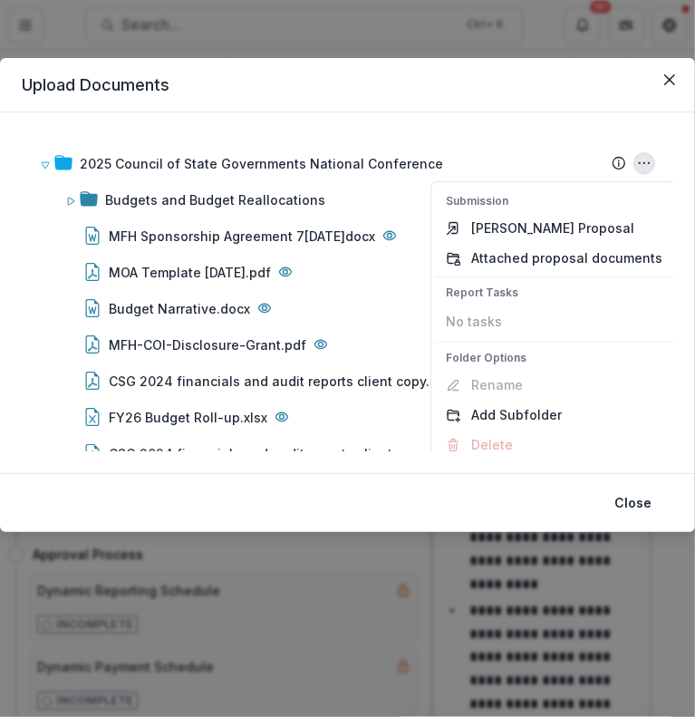
scroll to position [25, 0]
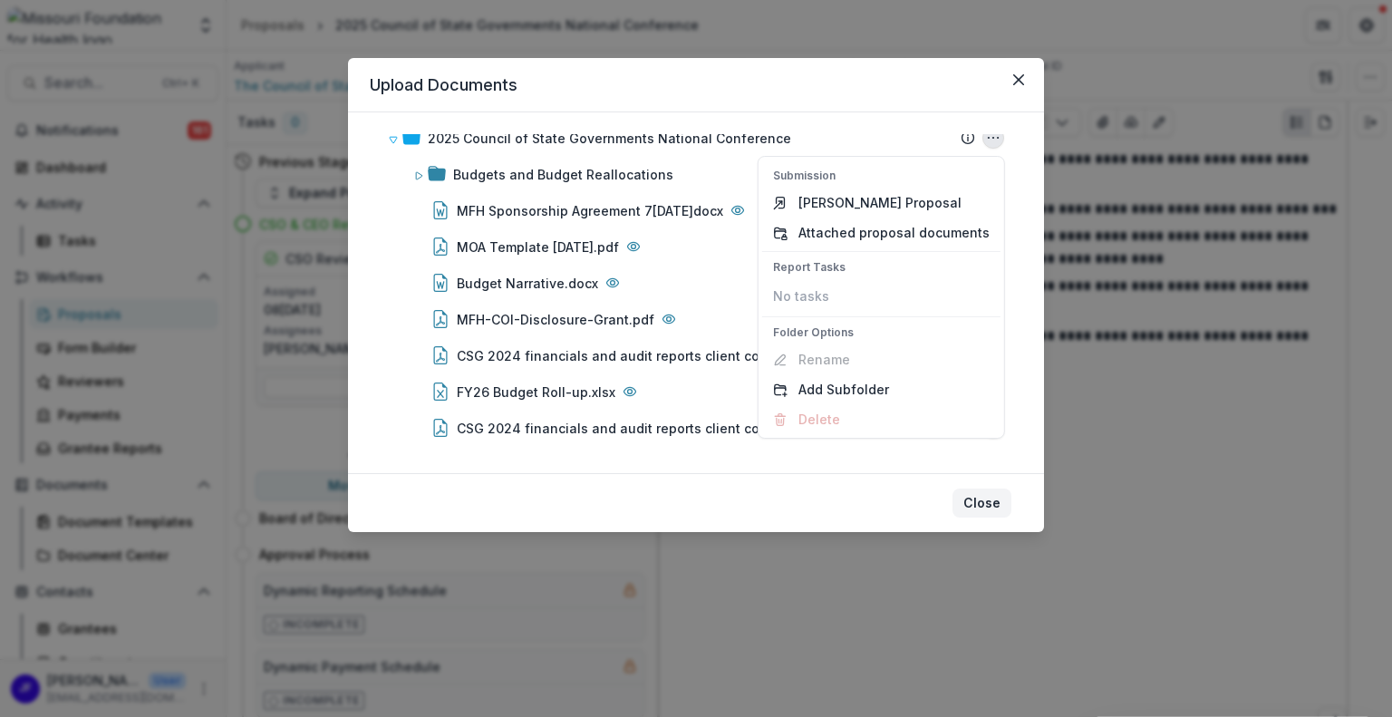
click at [978, 502] on button "Close" at bounding box center [981, 502] width 59 height 29
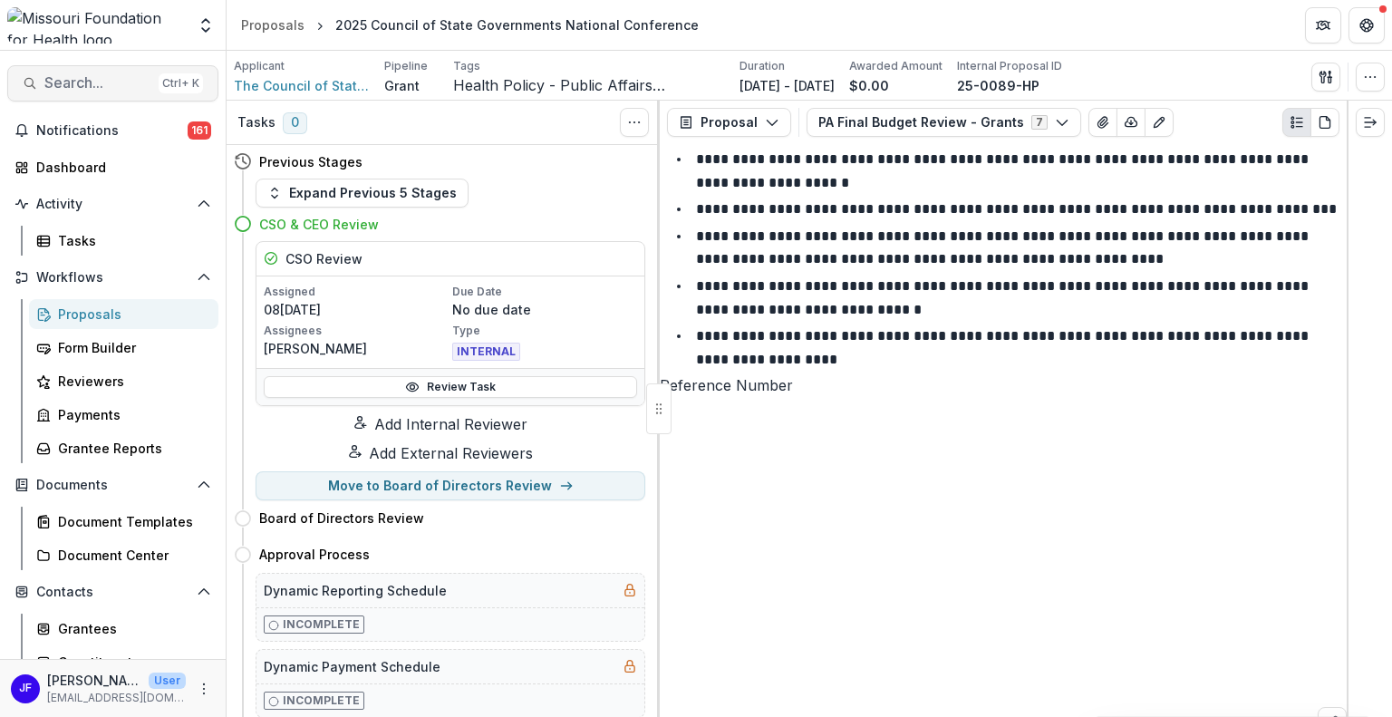
click at [53, 82] on span "Search..." at bounding box center [97, 82] width 107 height 17
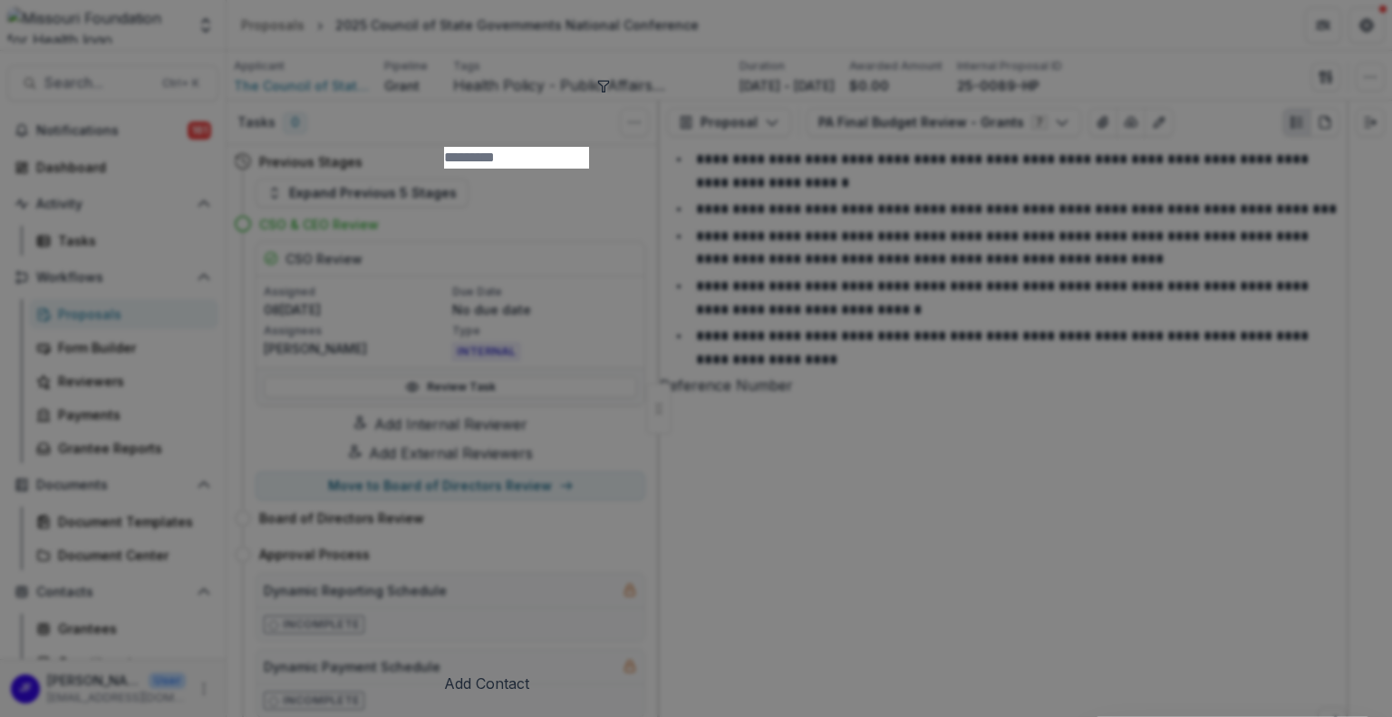
click at [611, 95] on button "toggle filters" at bounding box center [603, 84] width 14 height 22
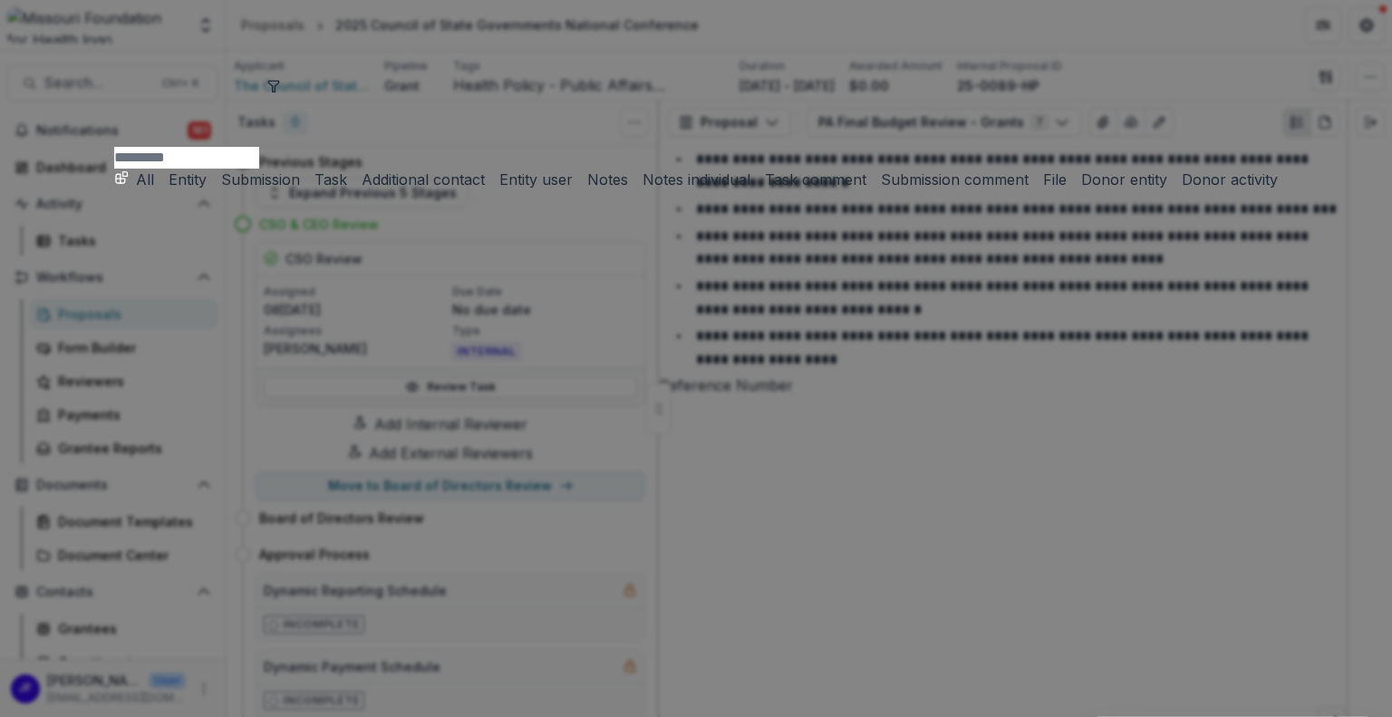
click at [300, 169] on button "Submission" at bounding box center [257, 180] width 86 height 22
click at [259, 147] on input at bounding box center [186, 158] width 145 height 22
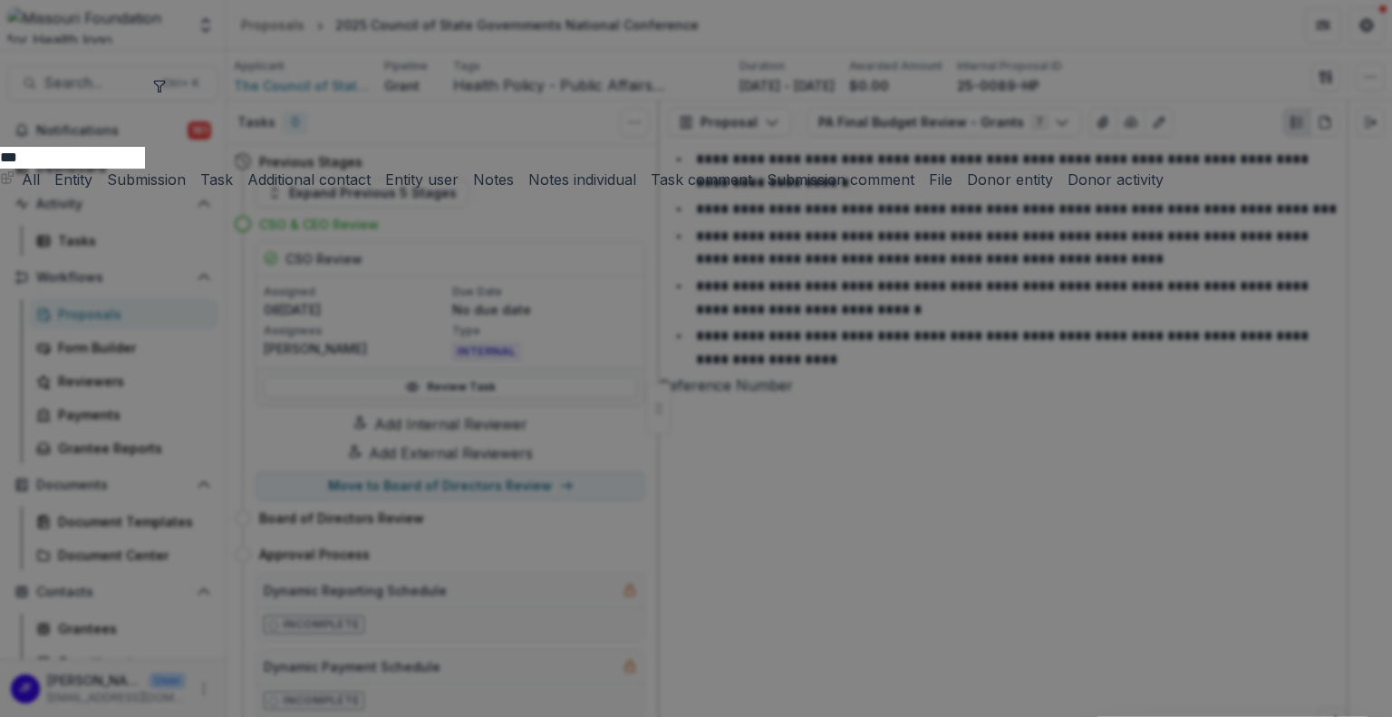
type input "***"
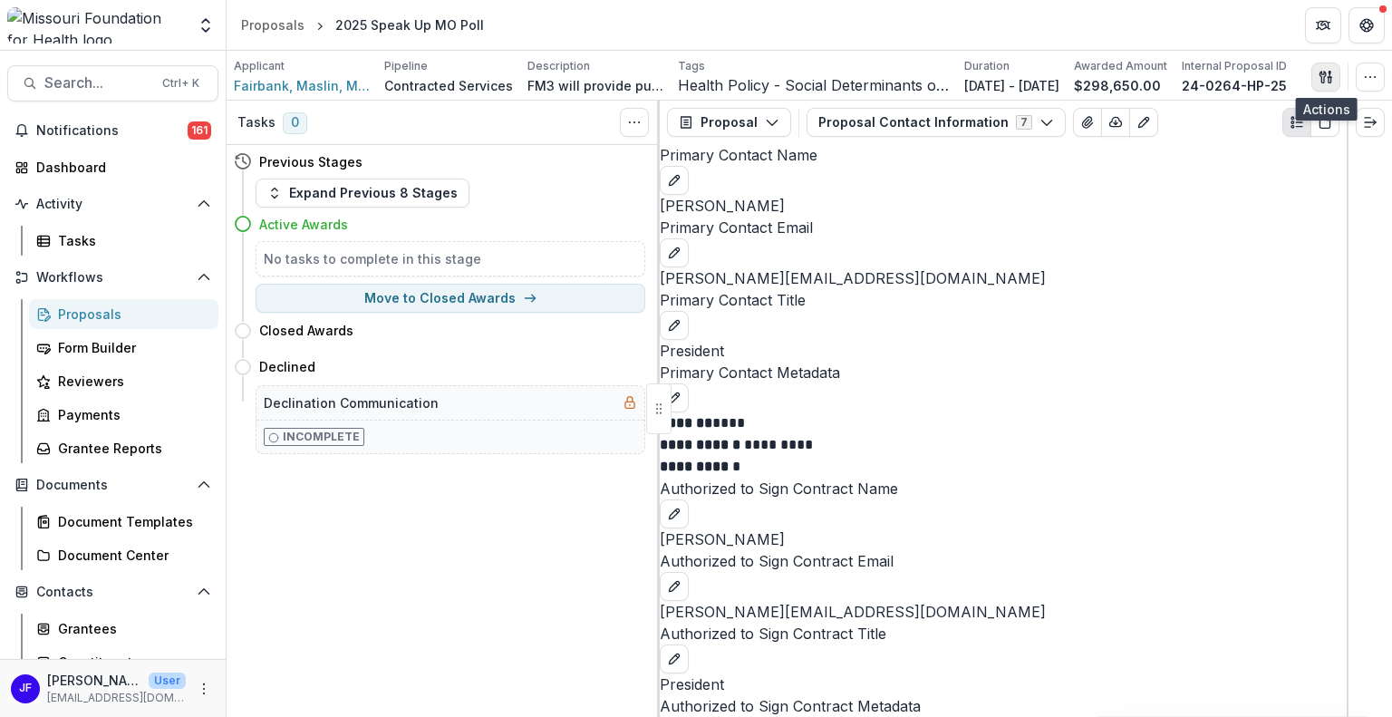
click at [1324, 75] on icon "button" at bounding box center [1325, 77] width 14 height 14
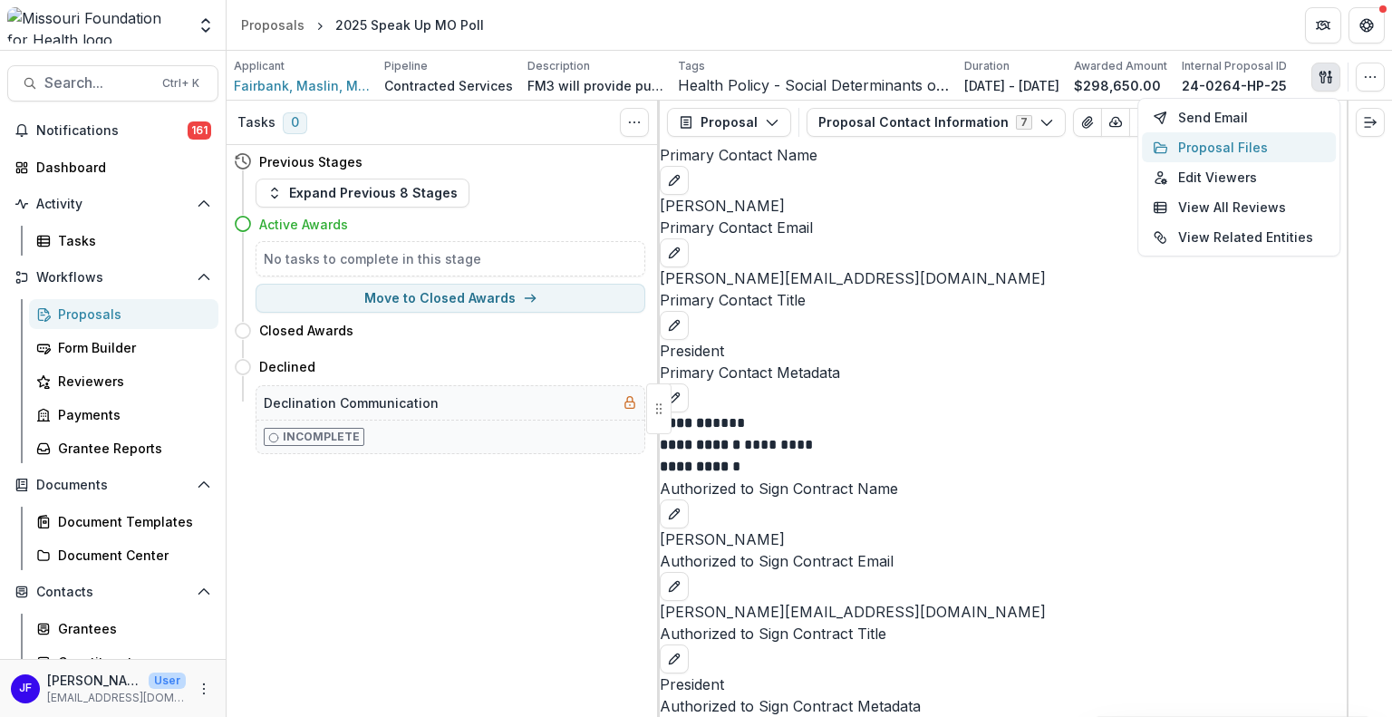
click at [1240, 144] on button "Proposal Files" at bounding box center [1239, 147] width 194 height 30
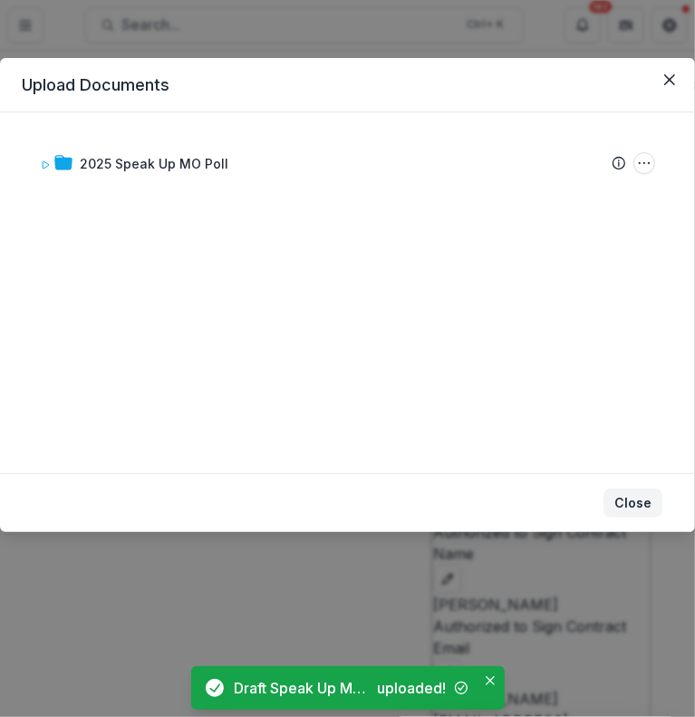
click at [634, 498] on button "Close" at bounding box center [632, 502] width 59 height 29
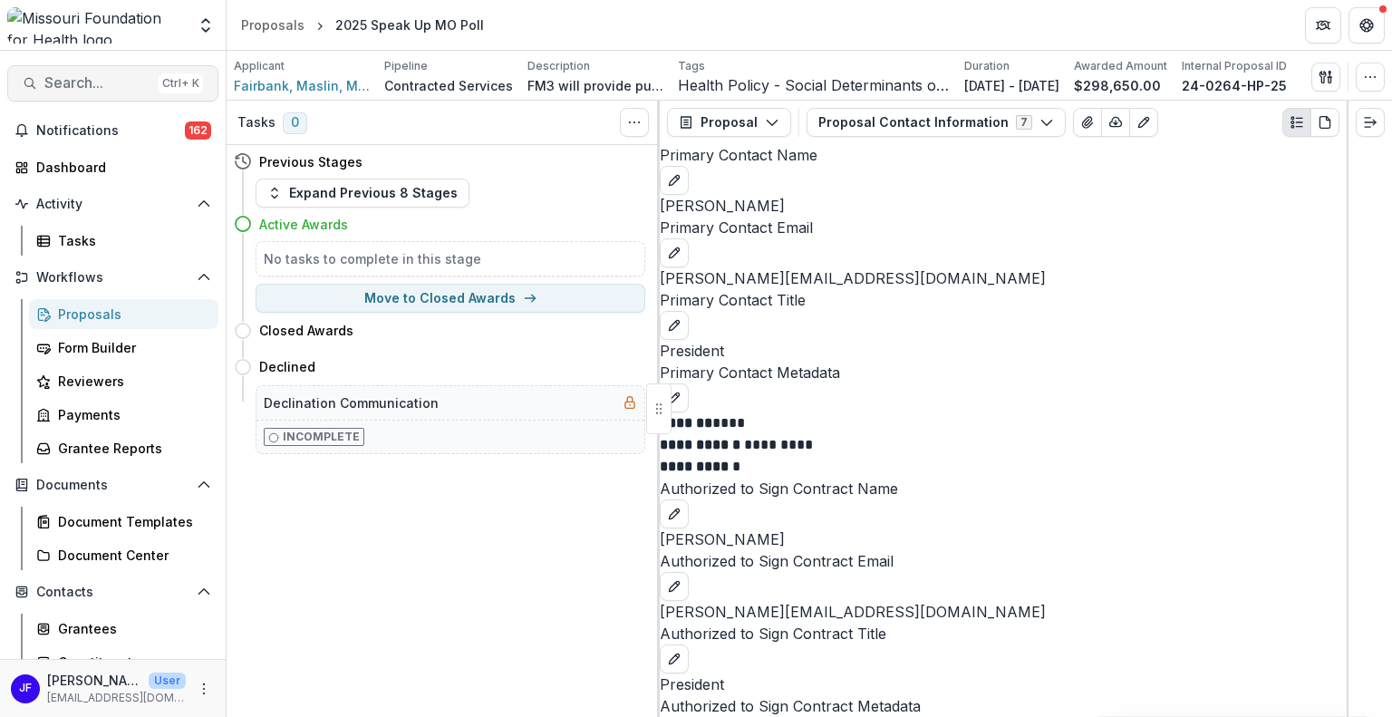
click at [105, 82] on span "Search..." at bounding box center [97, 82] width 107 height 17
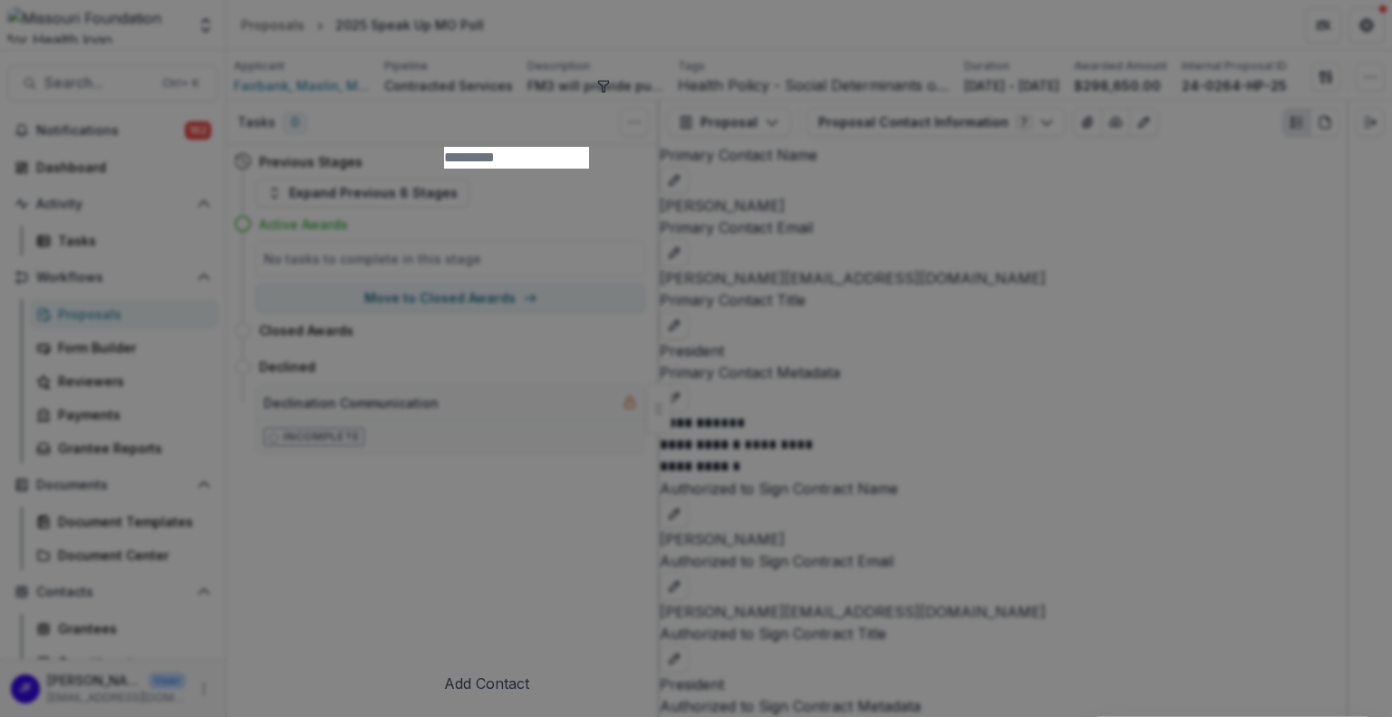
click at [608, 81] on icon "toggle filters" at bounding box center [603, 86] width 10 height 11
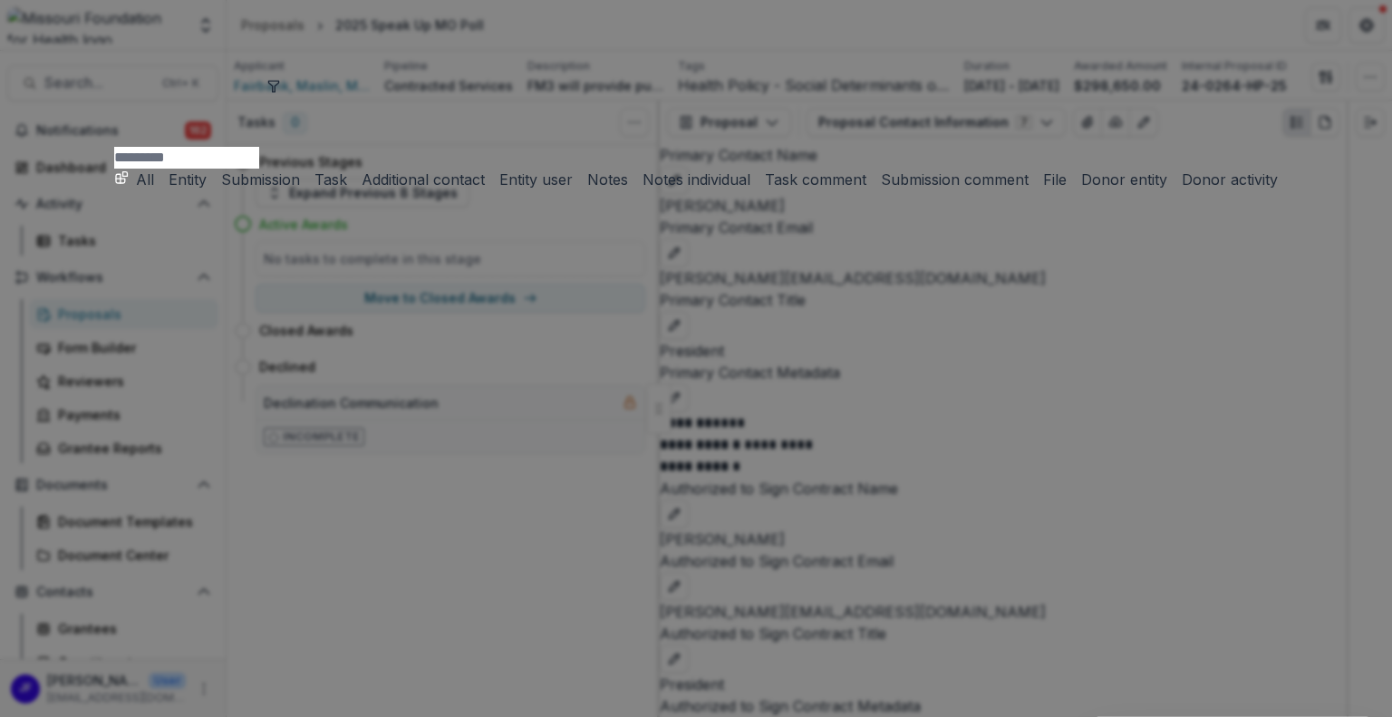
click at [259, 147] on input at bounding box center [186, 158] width 145 height 22
paste input "**********"
type input "**********"
click at [300, 169] on button "Submission" at bounding box center [257, 180] width 86 height 22
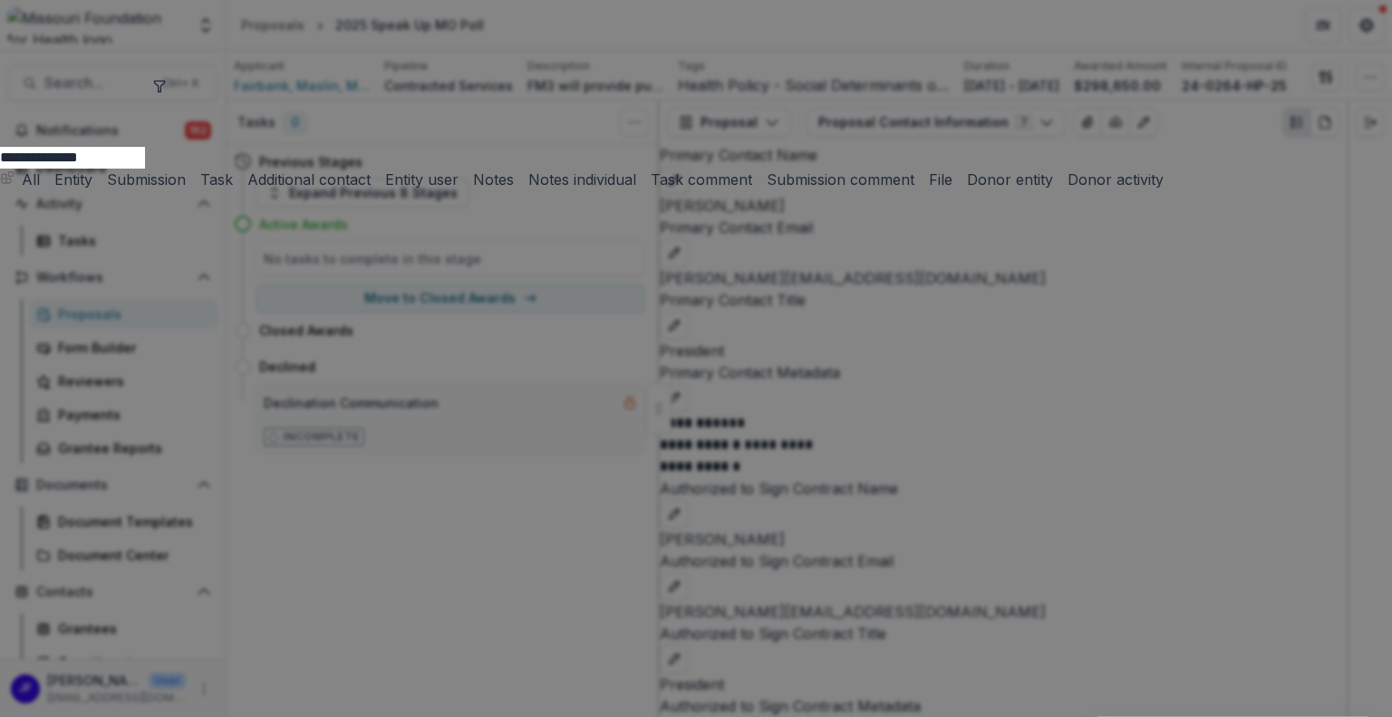
click at [145, 147] on input "**********" at bounding box center [72, 158] width 145 height 22
click at [186, 169] on button "Submission" at bounding box center [143, 180] width 86 height 22
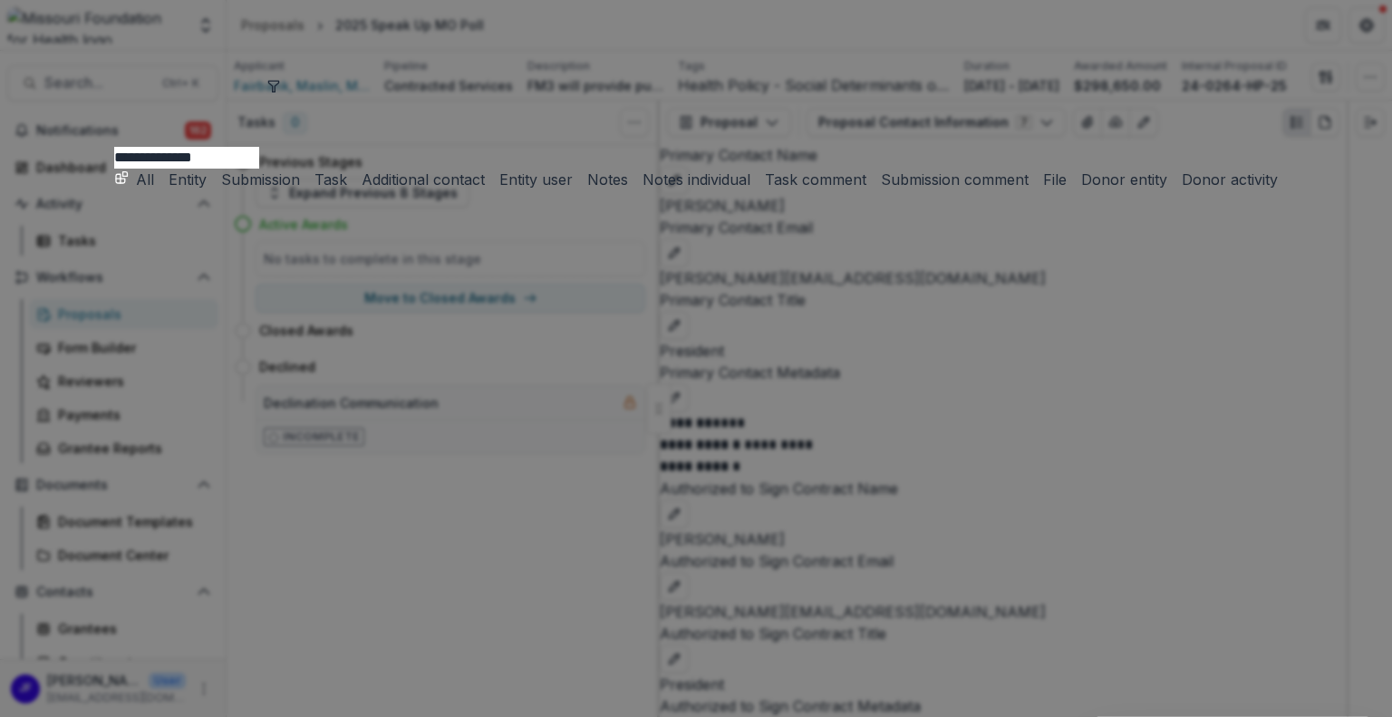
click at [300, 169] on button "Submission" at bounding box center [257, 180] width 86 height 22
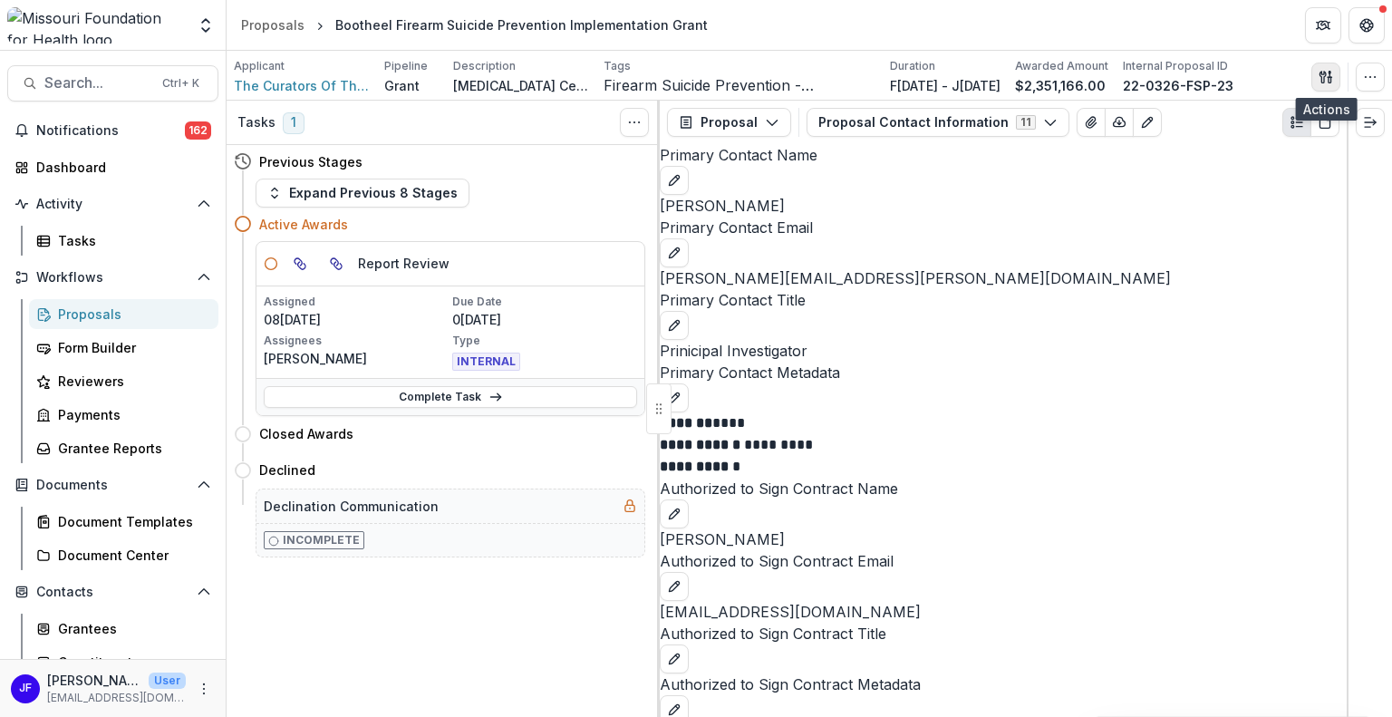
click at [1324, 70] on icon "button" at bounding box center [1325, 77] width 14 height 14
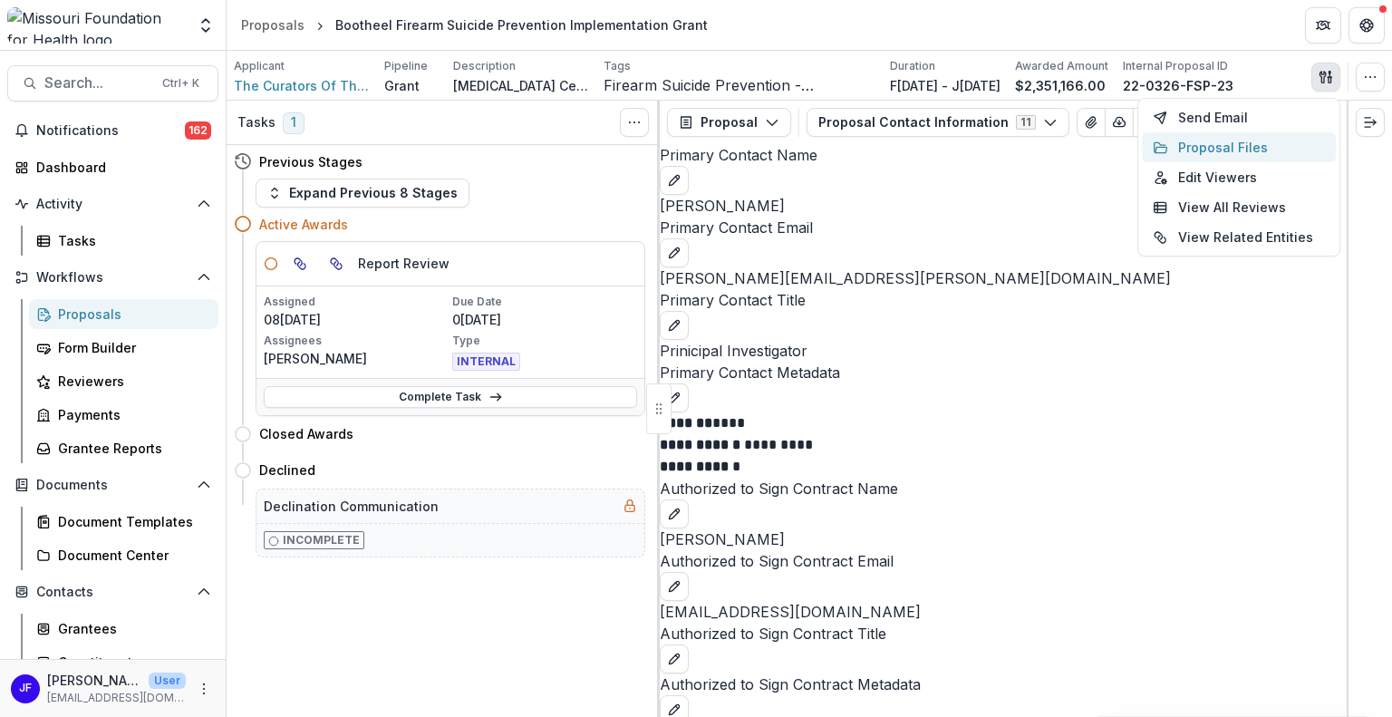
click at [1226, 140] on button "Proposal Files" at bounding box center [1239, 147] width 194 height 30
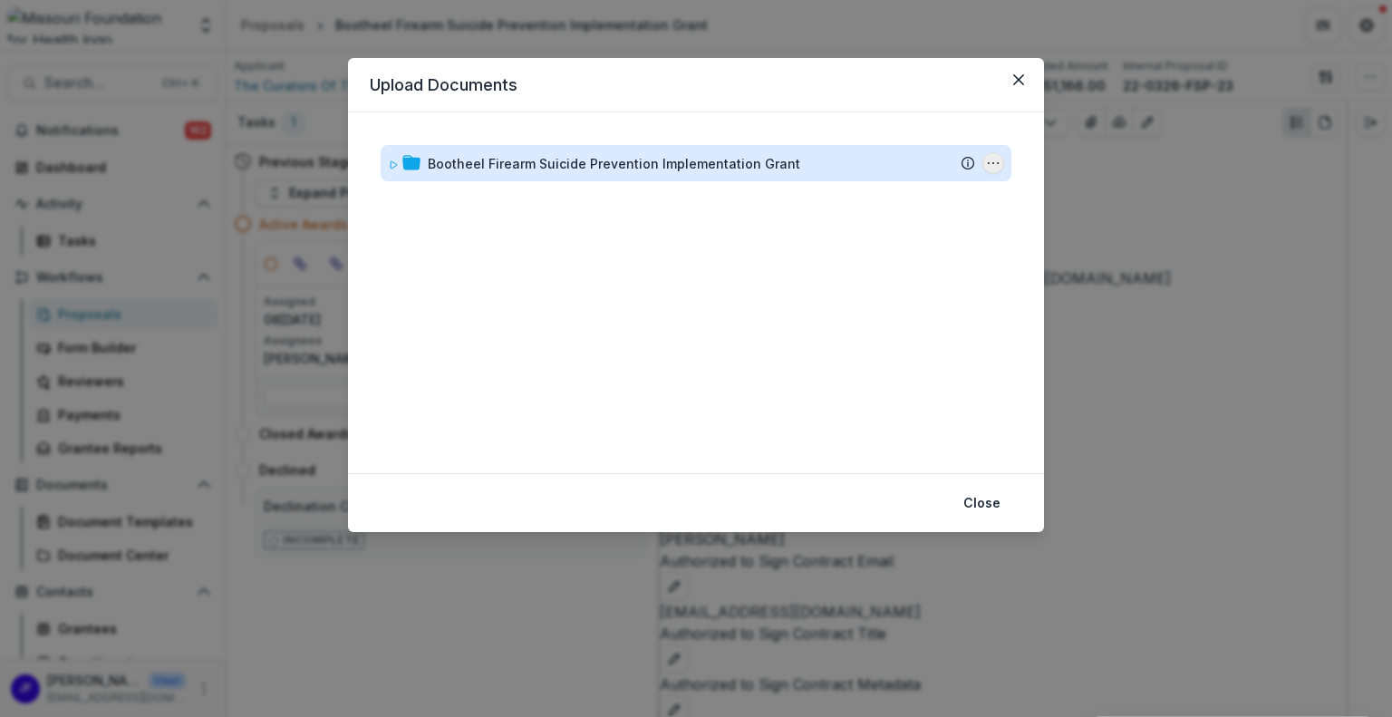
click at [986, 157] on icon "Bootheel Firearm Suicide Prevention Implementation Grant Options" at bounding box center [993, 163] width 14 height 14
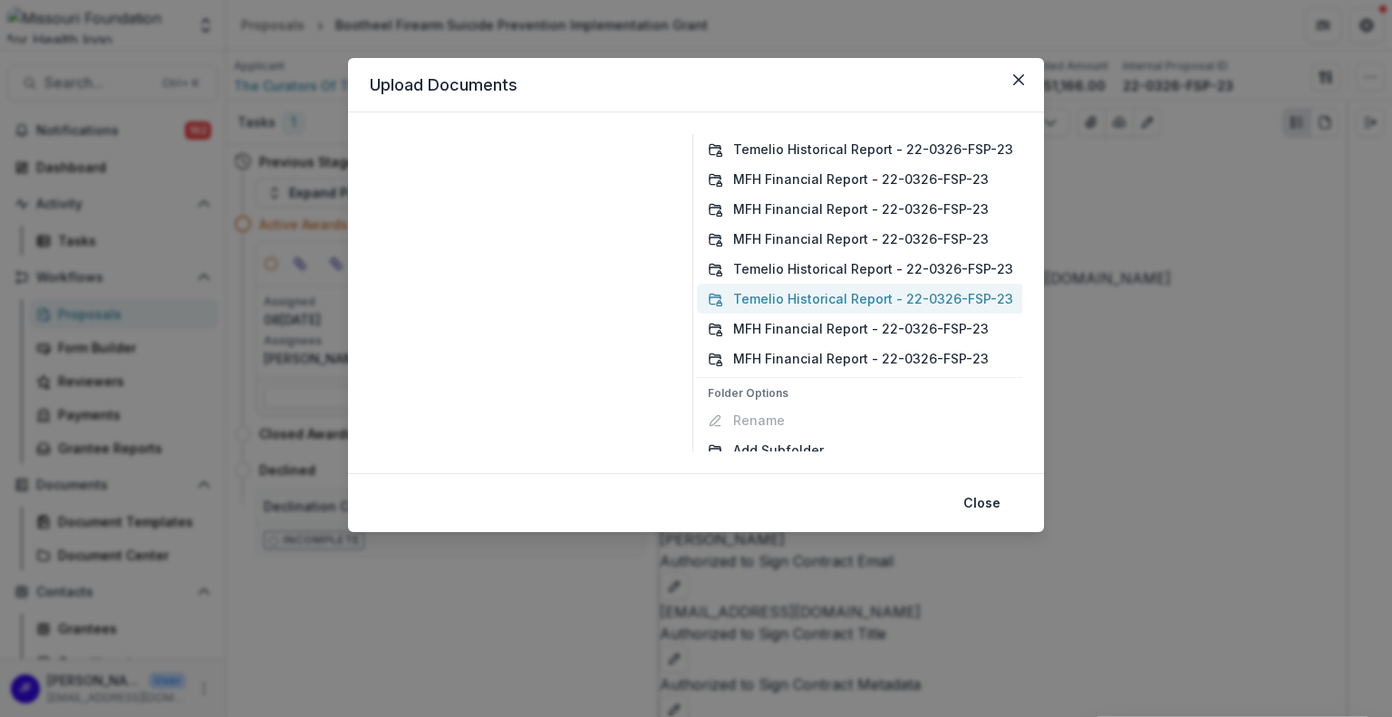
scroll to position [170, 0]
click at [792, 446] on button "Add Subfolder" at bounding box center [860, 450] width 327 height 30
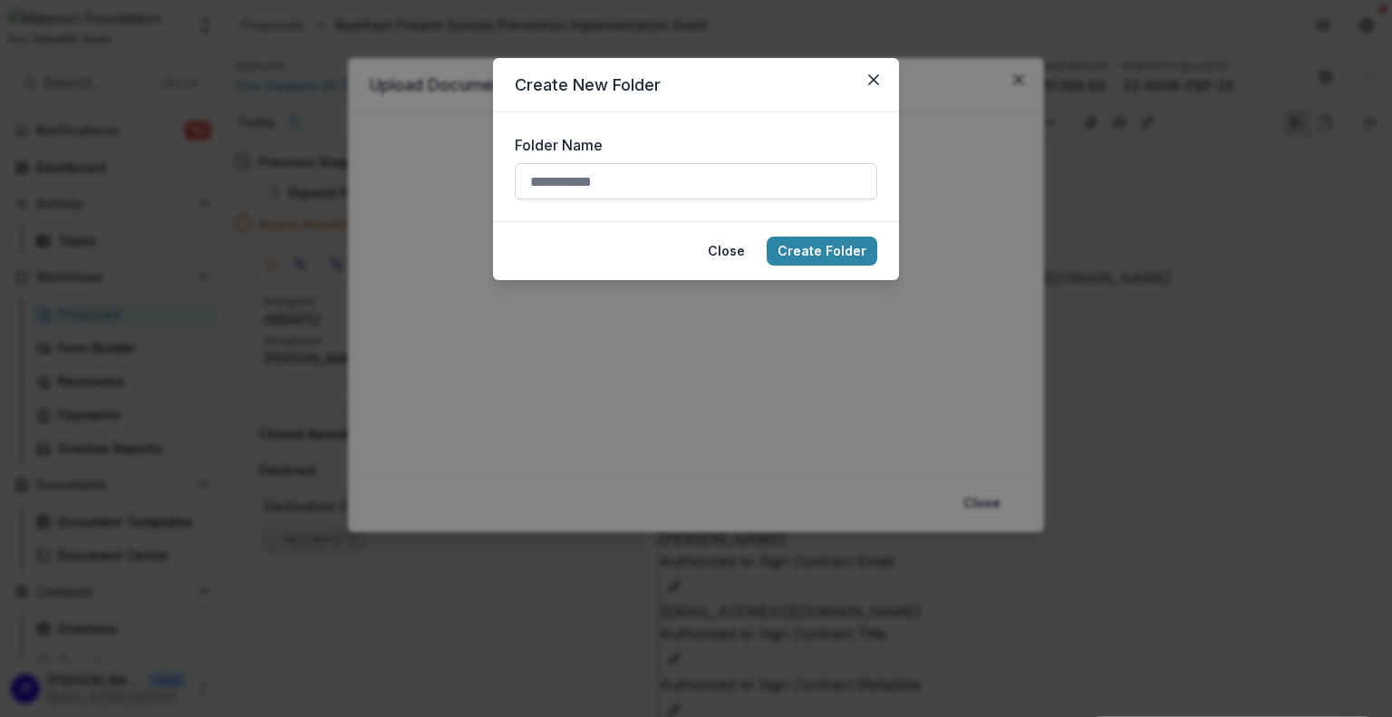
click at [631, 177] on input "Folder Name" at bounding box center [696, 181] width 362 height 36
type input "******"
click at [785, 252] on button "Create Folder" at bounding box center [821, 250] width 111 height 29
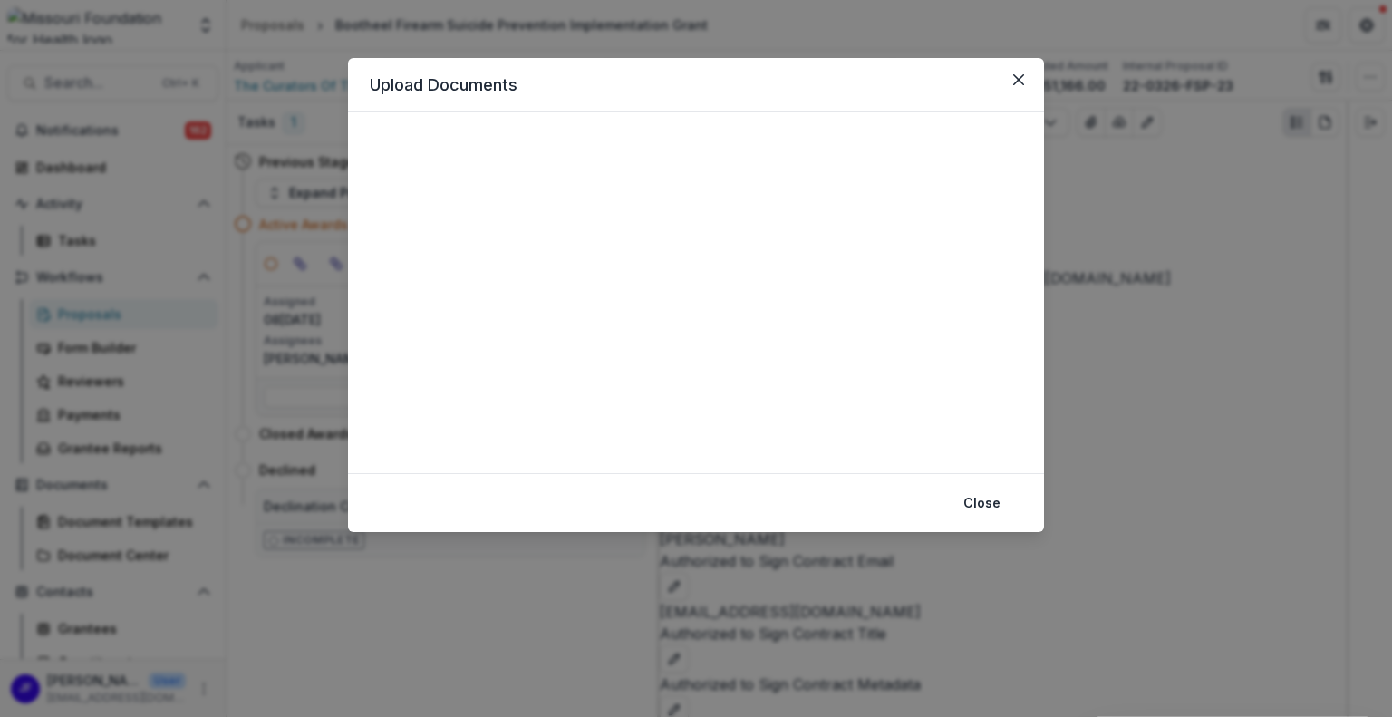
scroll to position [0, 0]
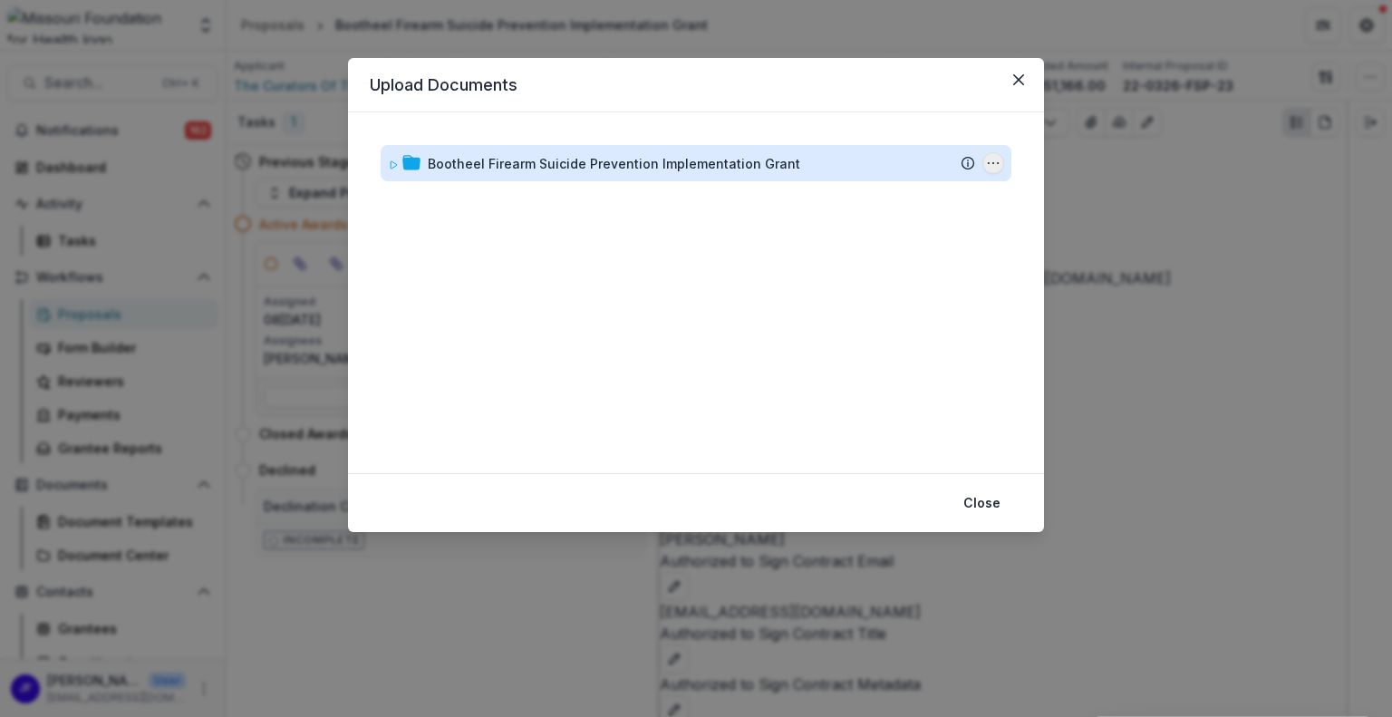
click at [988, 161] on icon "Bootheel Firearm Suicide Prevention Implementation Grant Options" at bounding box center [993, 163] width 14 height 14
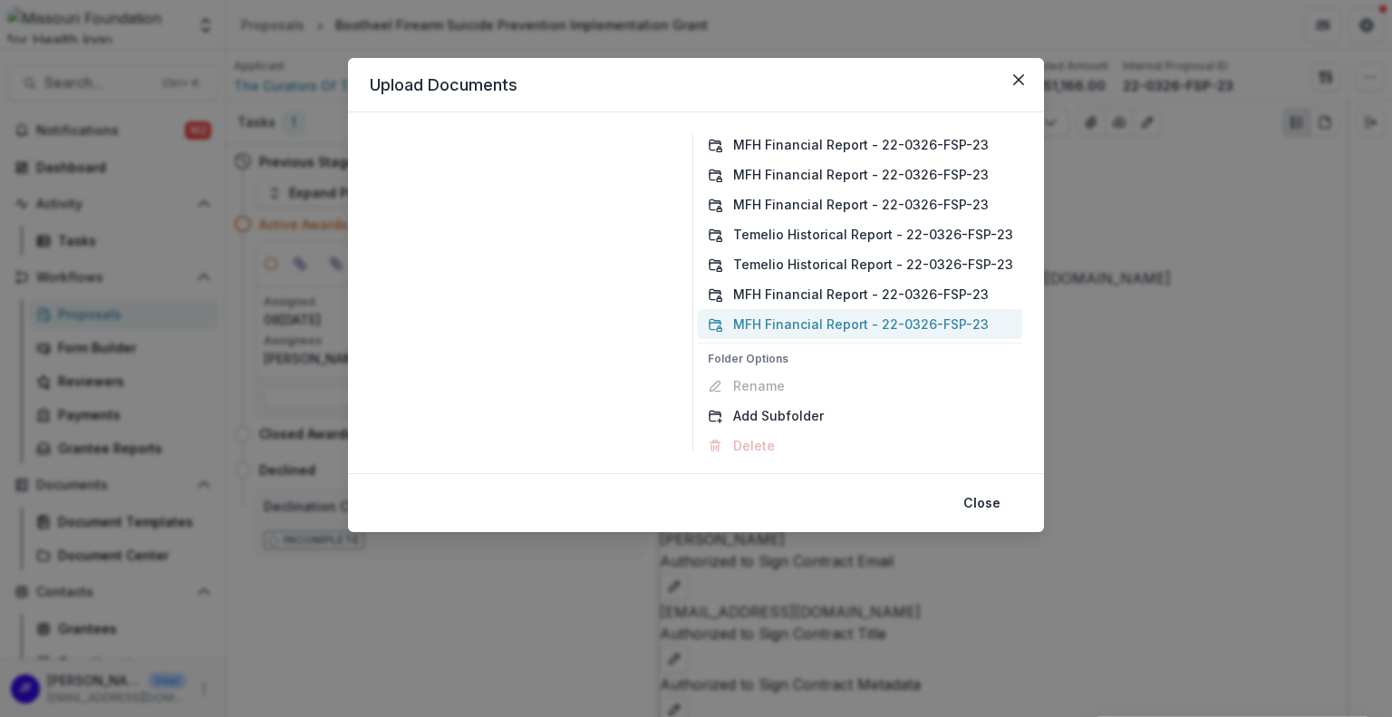
scroll to position [170, 0]
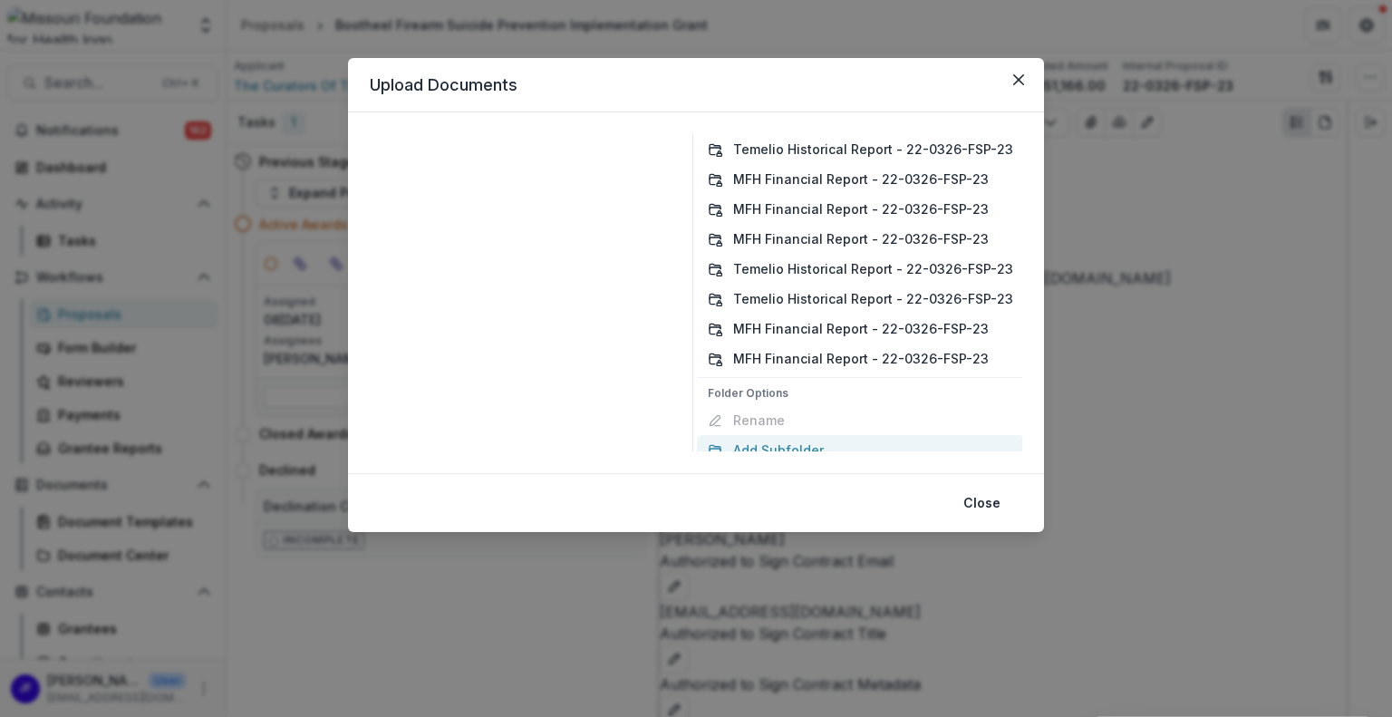
click at [779, 445] on button "Add Subfolder" at bounding box center [860, 450] width 327 height 30
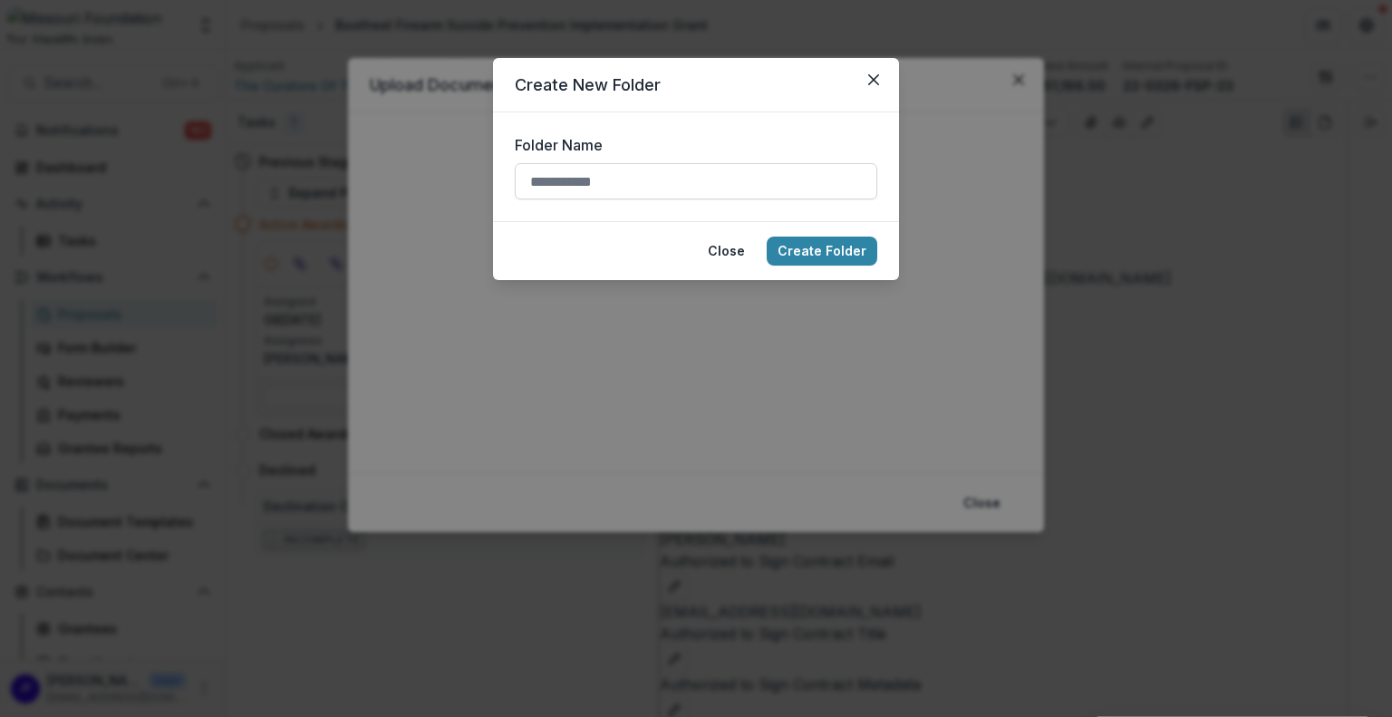
click at [610, 173] on input "Folder Name" at bounding box center [696, 181] width 362 height 36
type input "**********"
click at [823, 250] on button "Create Folder" at bounding box center [821, 250] width 111 height 29
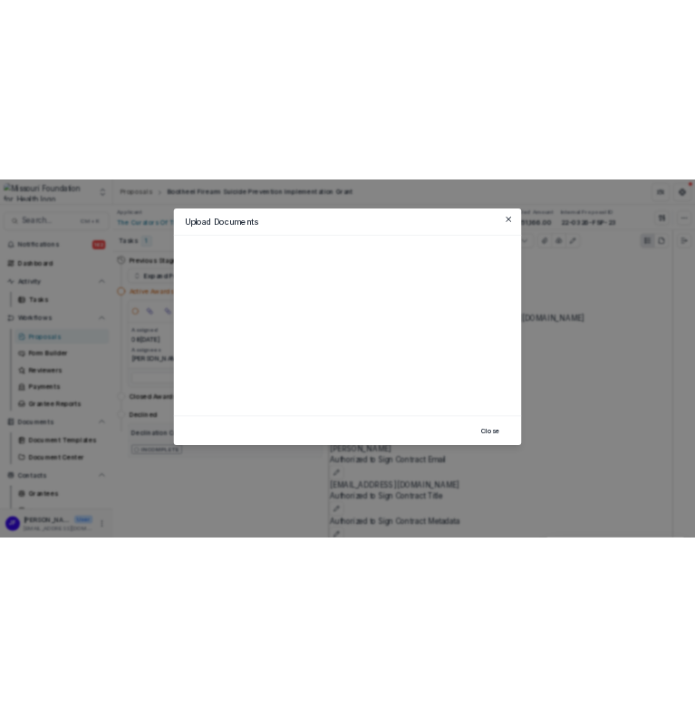
scroll to position [0, 0]
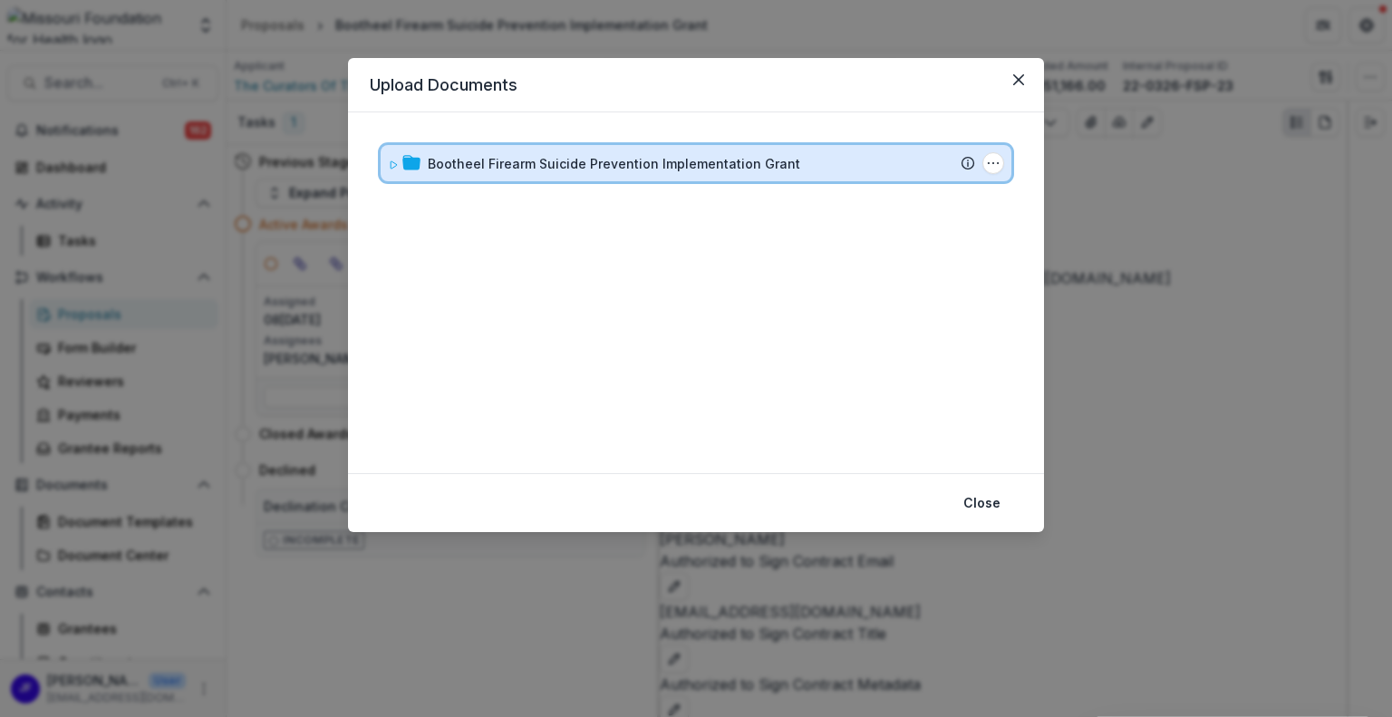
click at [389, 164] on icon at bounding box center [393, 164] width 11 height 11
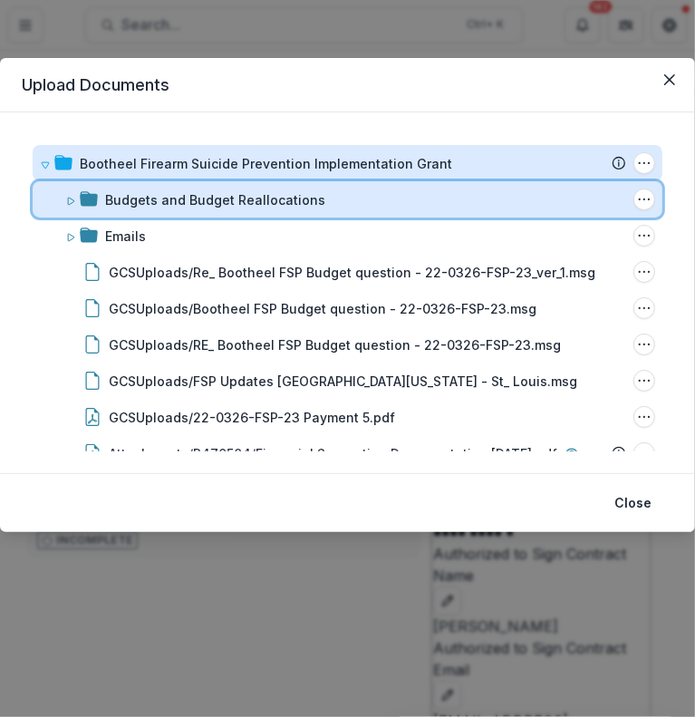
click at [70, 198] on icon at bounding box center [70, 201] width 11 height 11
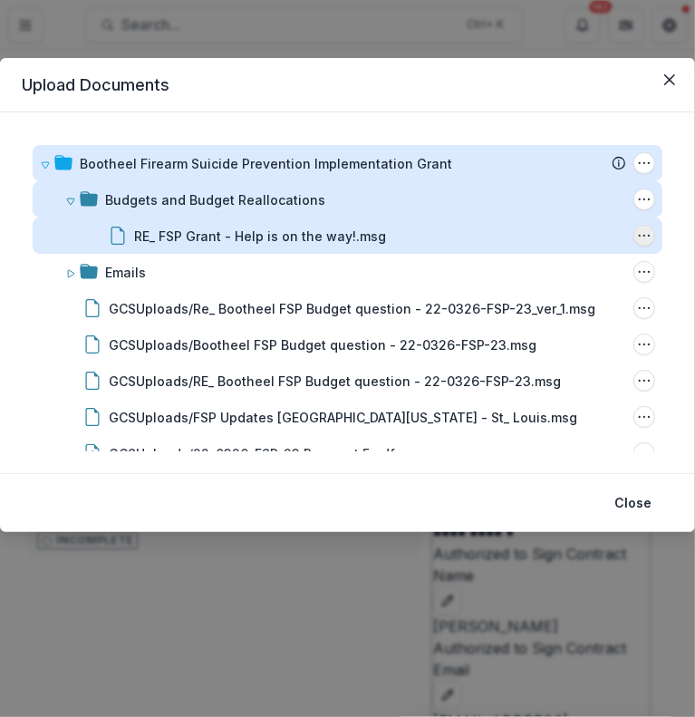
click at [642, 236] on icon "RE_ FSP Grant - Help is on the way!.msg Options" at bounding box center [644, 235] width 14 height 14
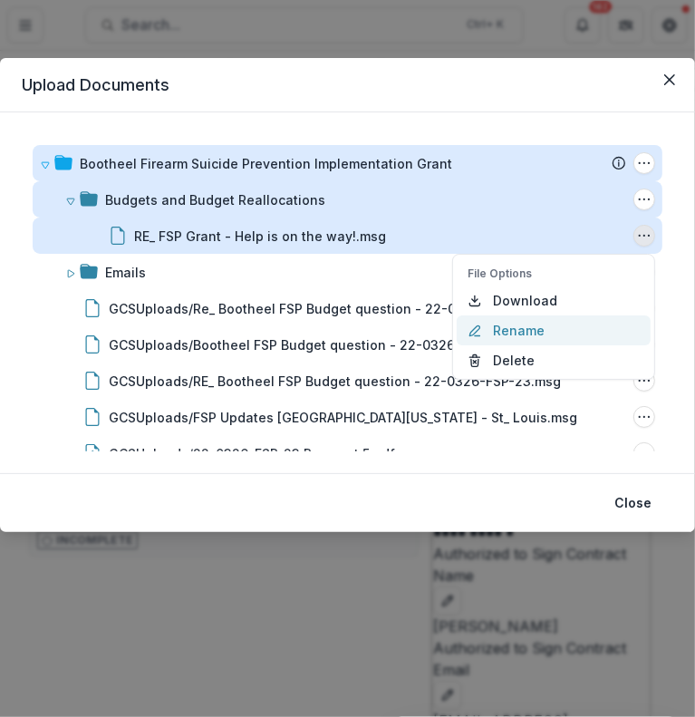
click at [492, 336] on button "Rename" at bounding box center [554, 330] width 194 height 30
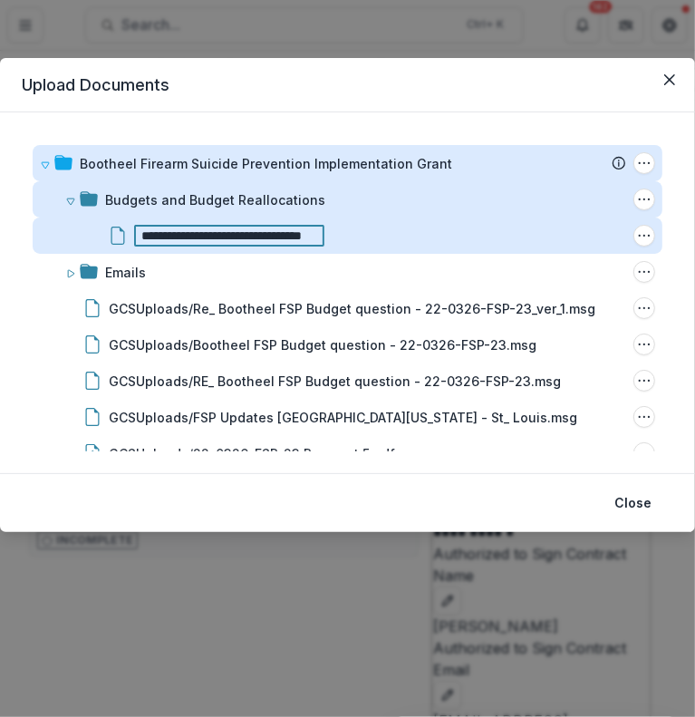
click at [319, 234] on input "**********" at bounding box center [229, 236] width 190 height 22
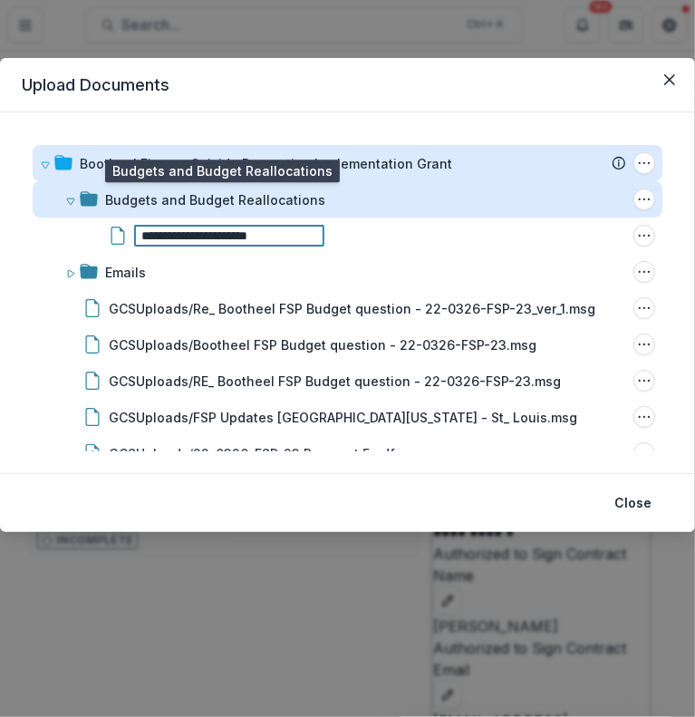
type input "**********"
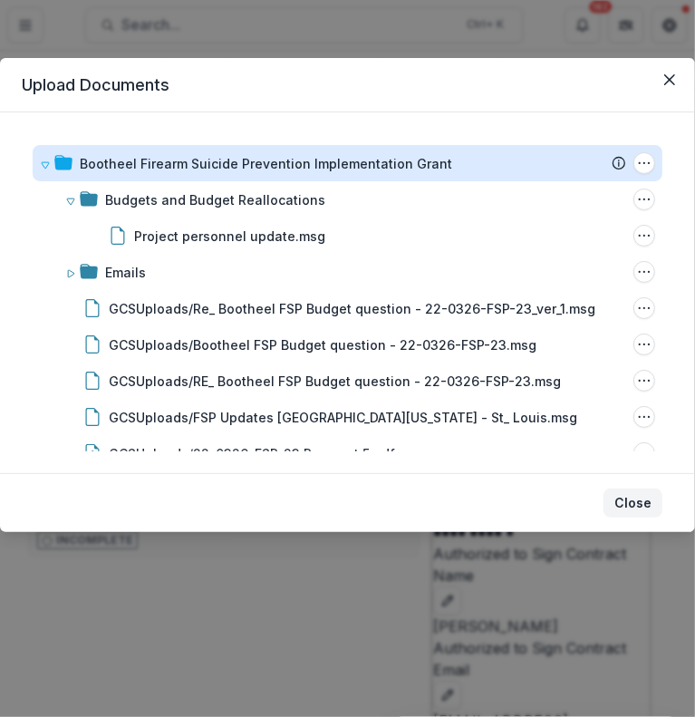
click at [640, 498] on button "Close" at bounding box center [632, 502] width 59 height 29
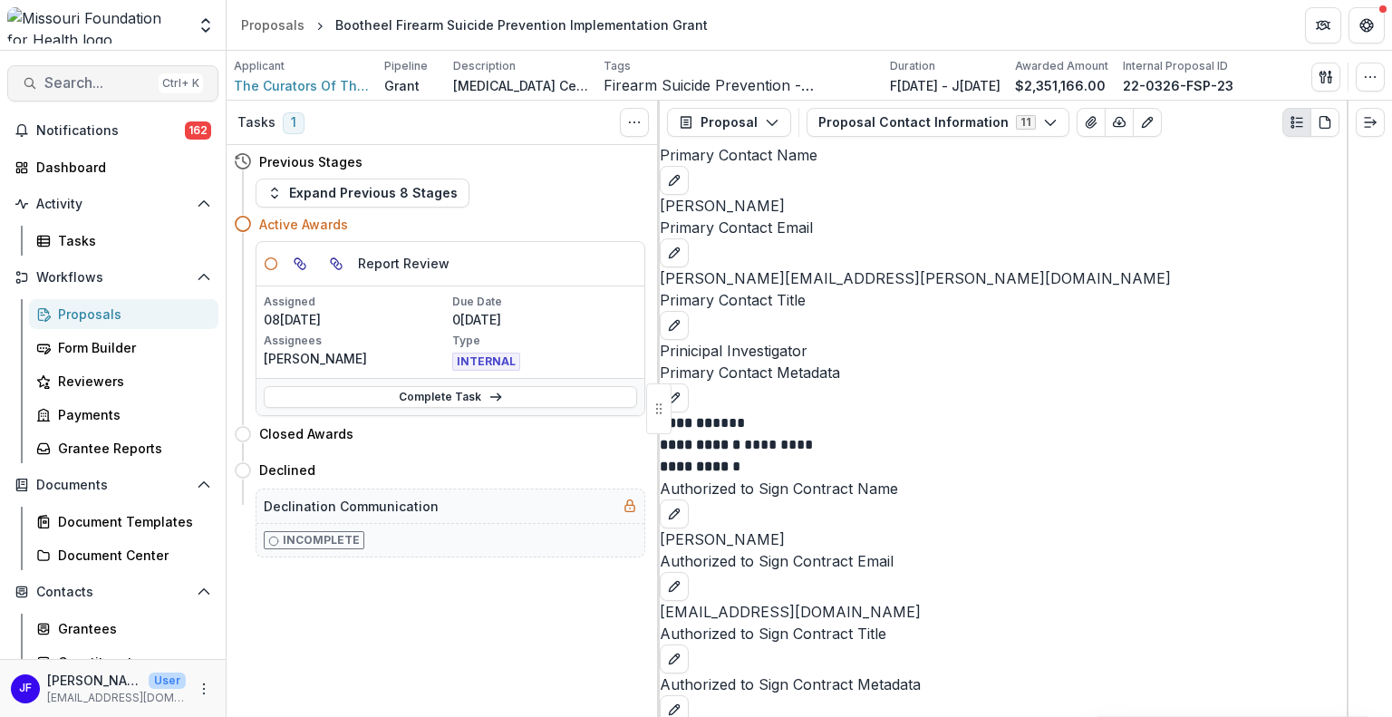
click at [105, 91] on span "Search..." at bounding box center [97, 82] width 107 height 17
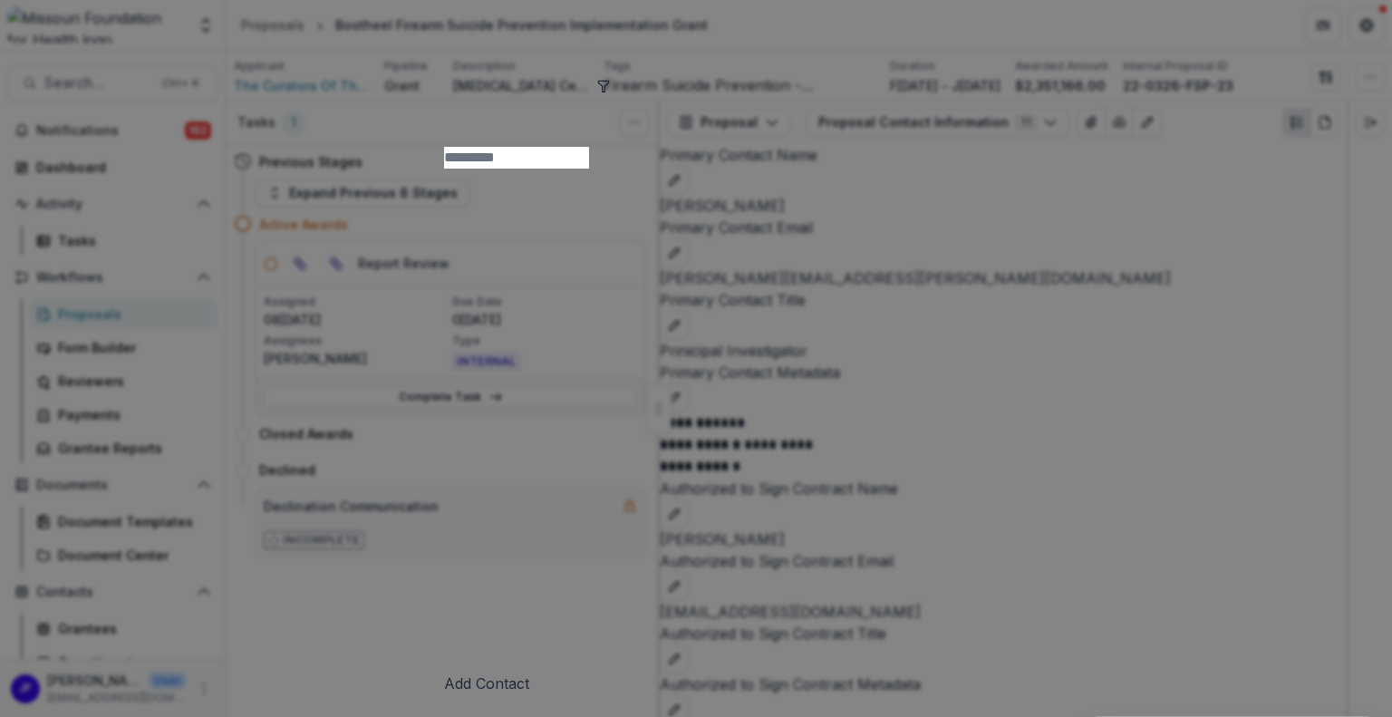
click at [444, 147] on input at bounding box center [516, 158] width 145 height 22
type input "**********"
click at [167, 81] on icon "toggle filters" at bounding box center [159, 86] width 14 height 14
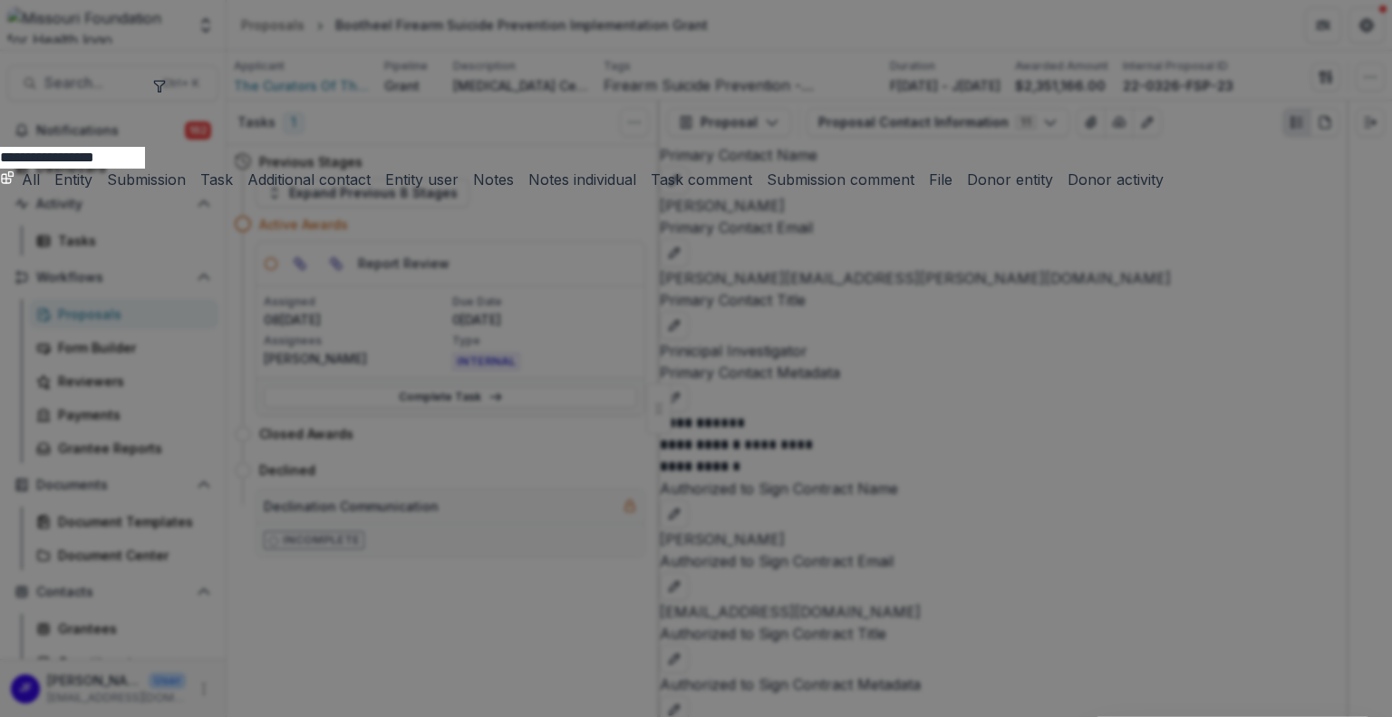
click at [186, 169] on button "Submission" at bounding box center [143, 180] width 86 height 22
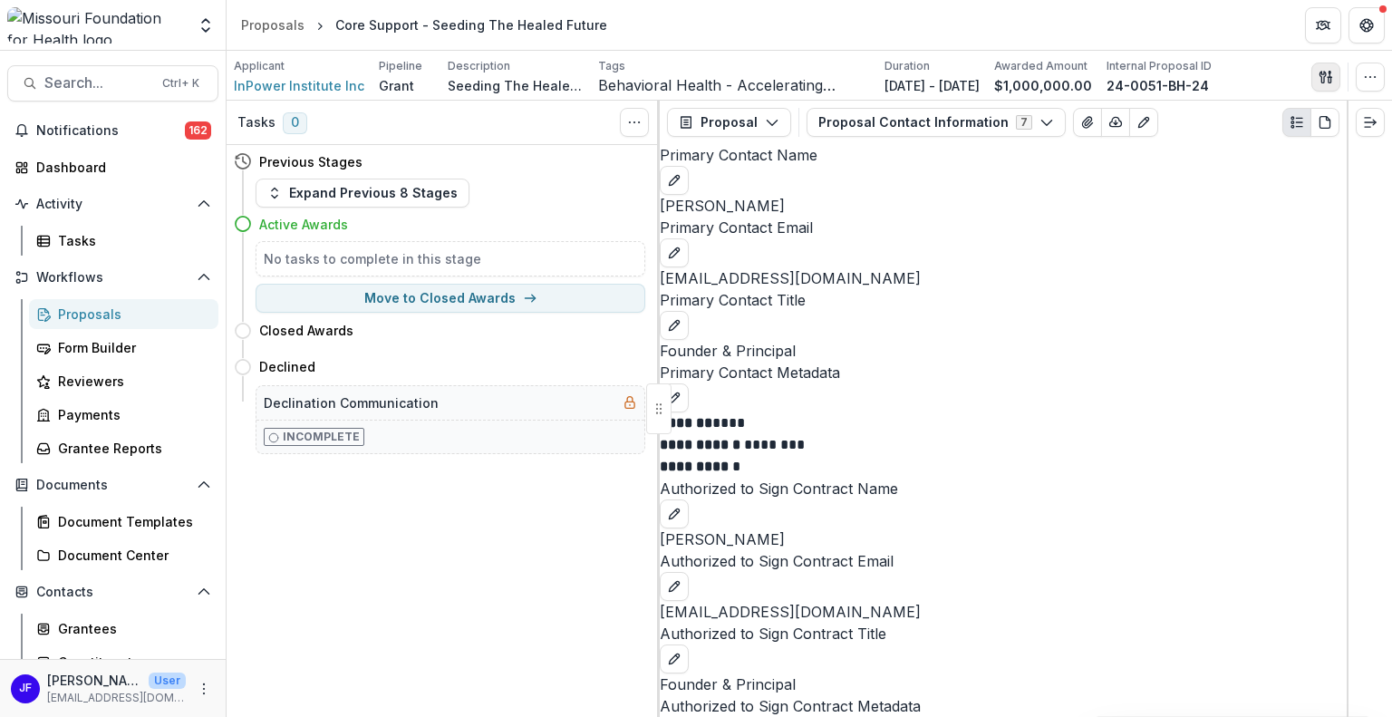
click at [1320, 72] on icon "button" at bounding box center [1325, 77] width 14 height 14
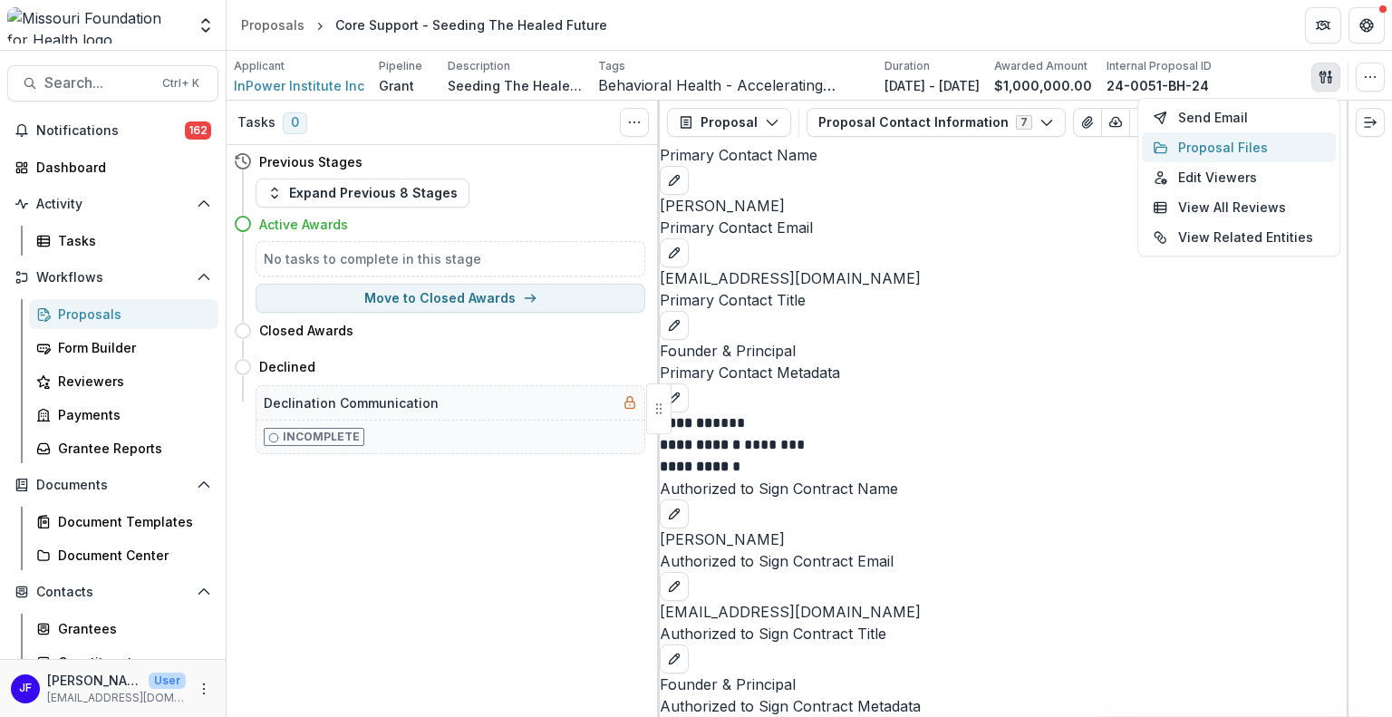
click at [1220, 144] on button "Proposal Files" at bounding box center [1239, 147] width 194 height 30
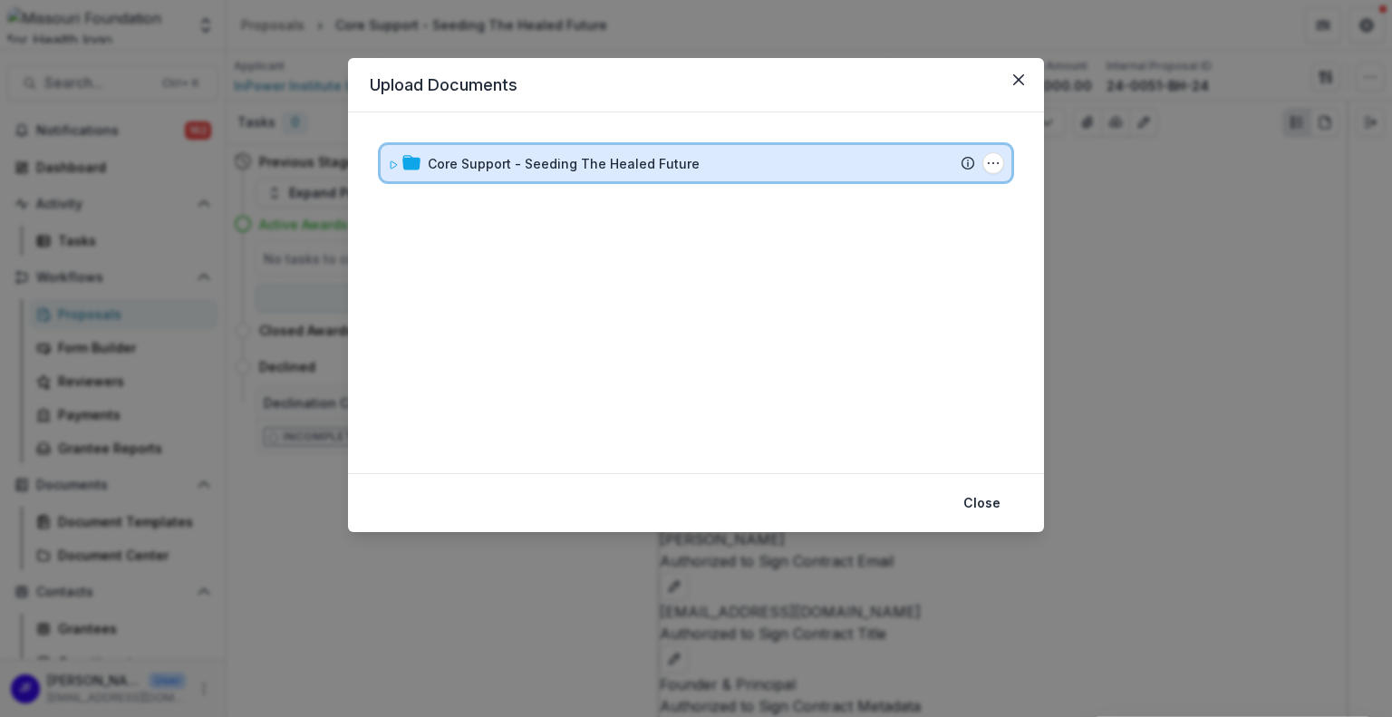
click at [387, 159] on div "Core Support - Seeding The Healed Future Submission Temelio Proposal Attached p…" at bounding box center [696, 163] width 631 height 36
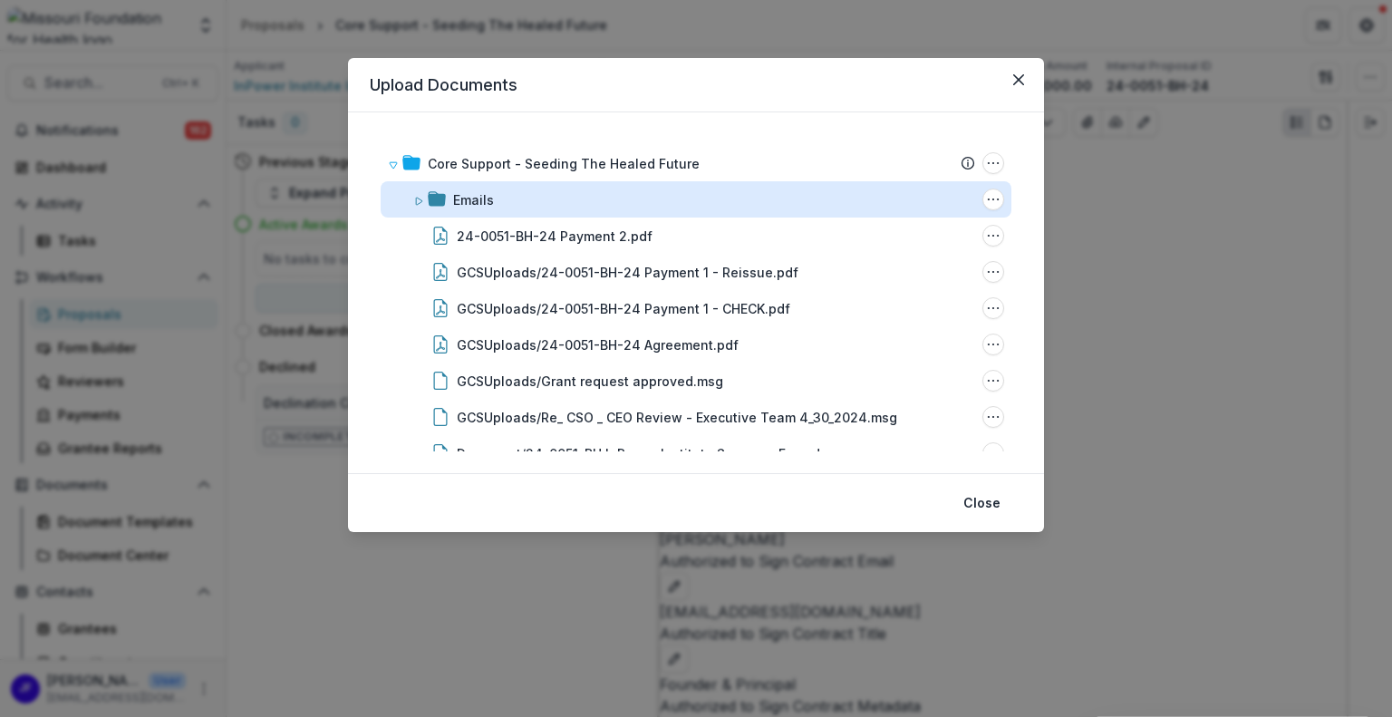
click at [480, 205] on div "Emails" at bounding box center [473, 199] width 41 height 19
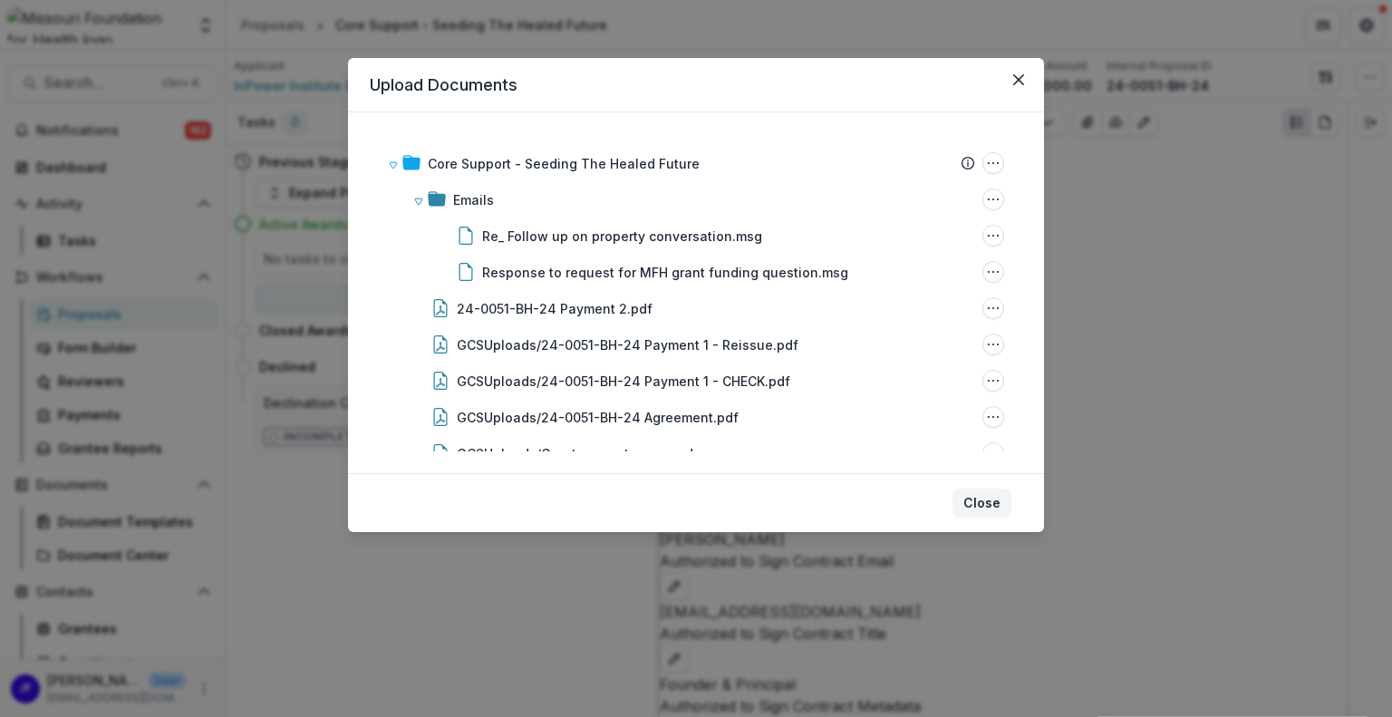
click at [983, 496] on button "Close" at bounding box center [981, 502] width 59 height 29
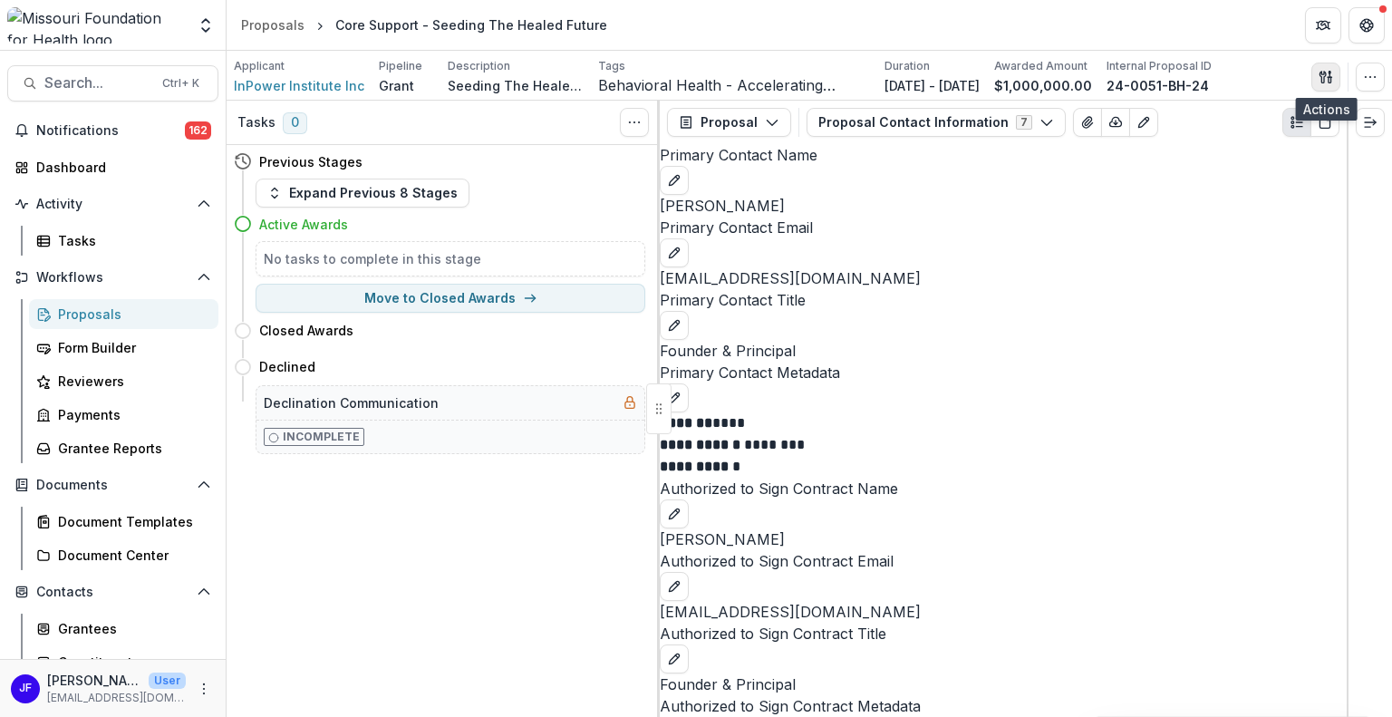
click at [1327, 72] on icon "button" at bounding box center [1325, 77] width 14 height 14
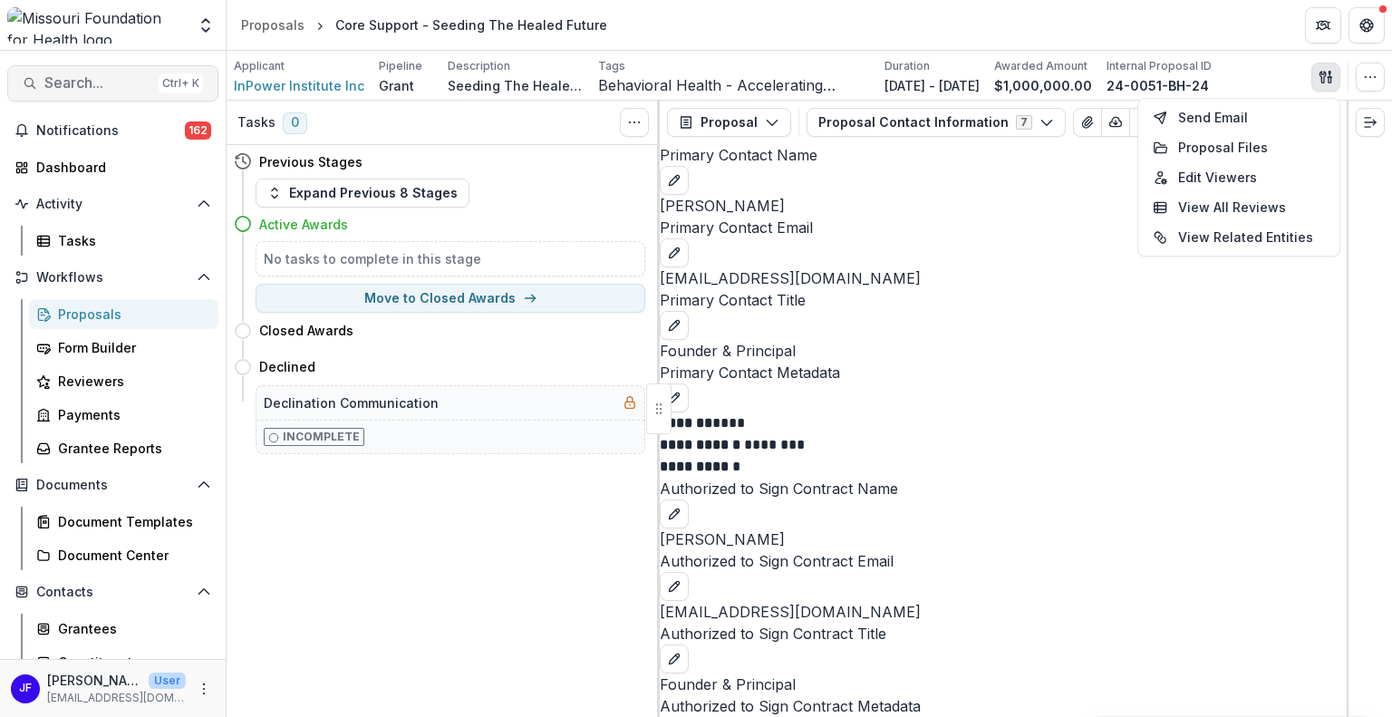
click at [81, 78] on span "Search..." at bounding box center [97, 82] width 107 height 17
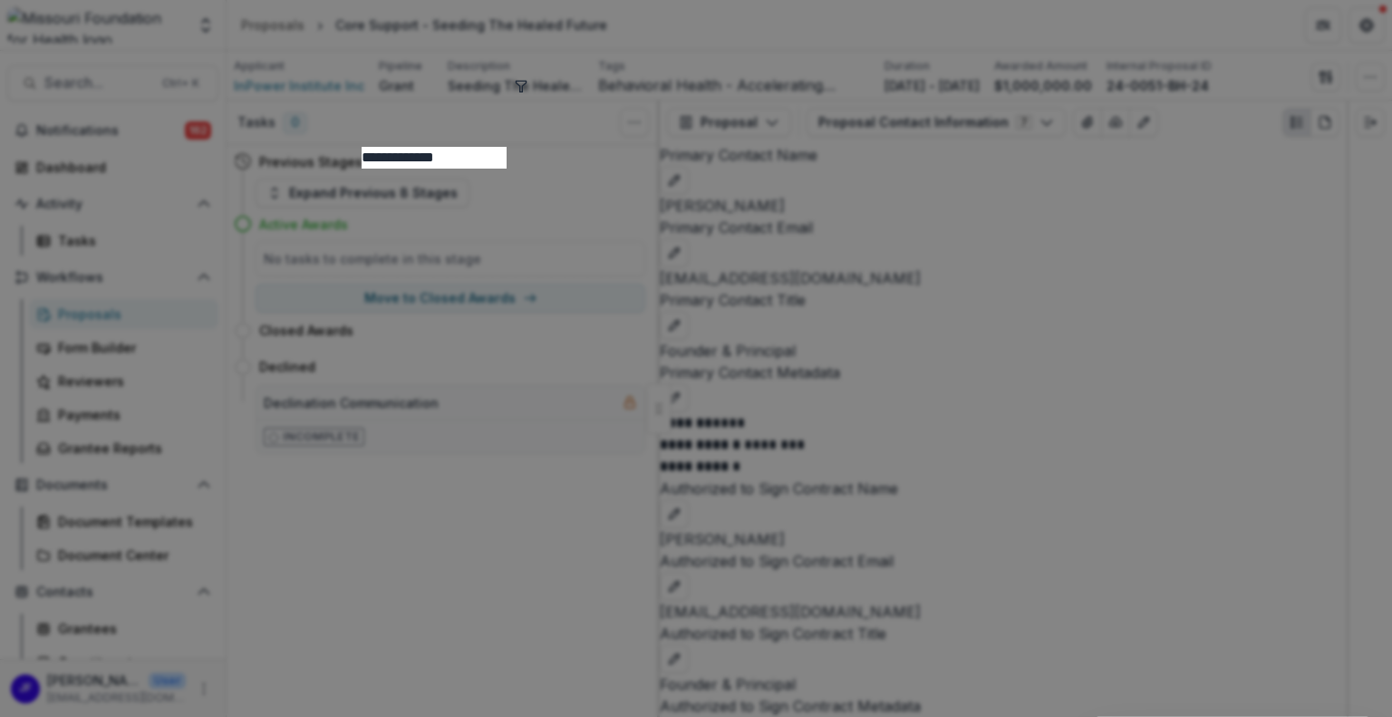
type input "**********"
click at [528, 82] on icon "toggle filters" at bounding box center [521, 86] width 14 height 14
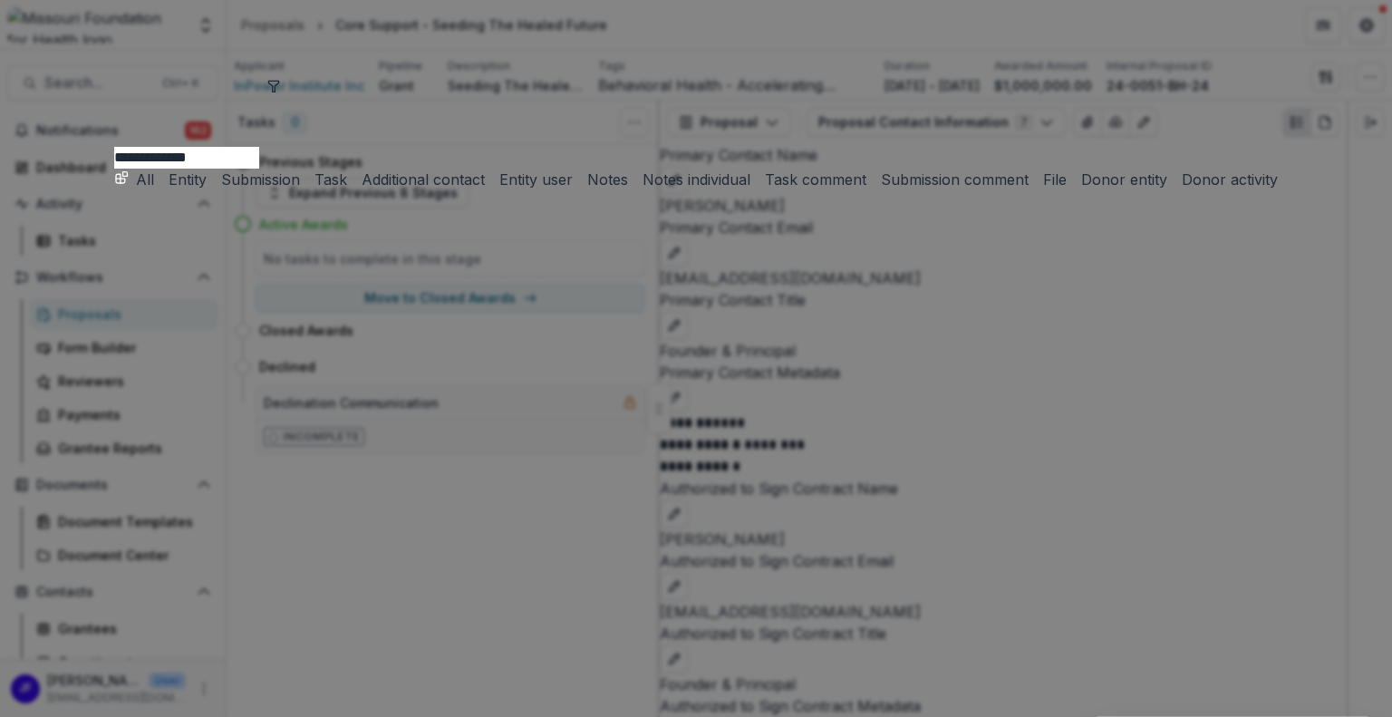
click at [300, 169] on button "Submission" at bounding box center [257, 180] width 86 height 22
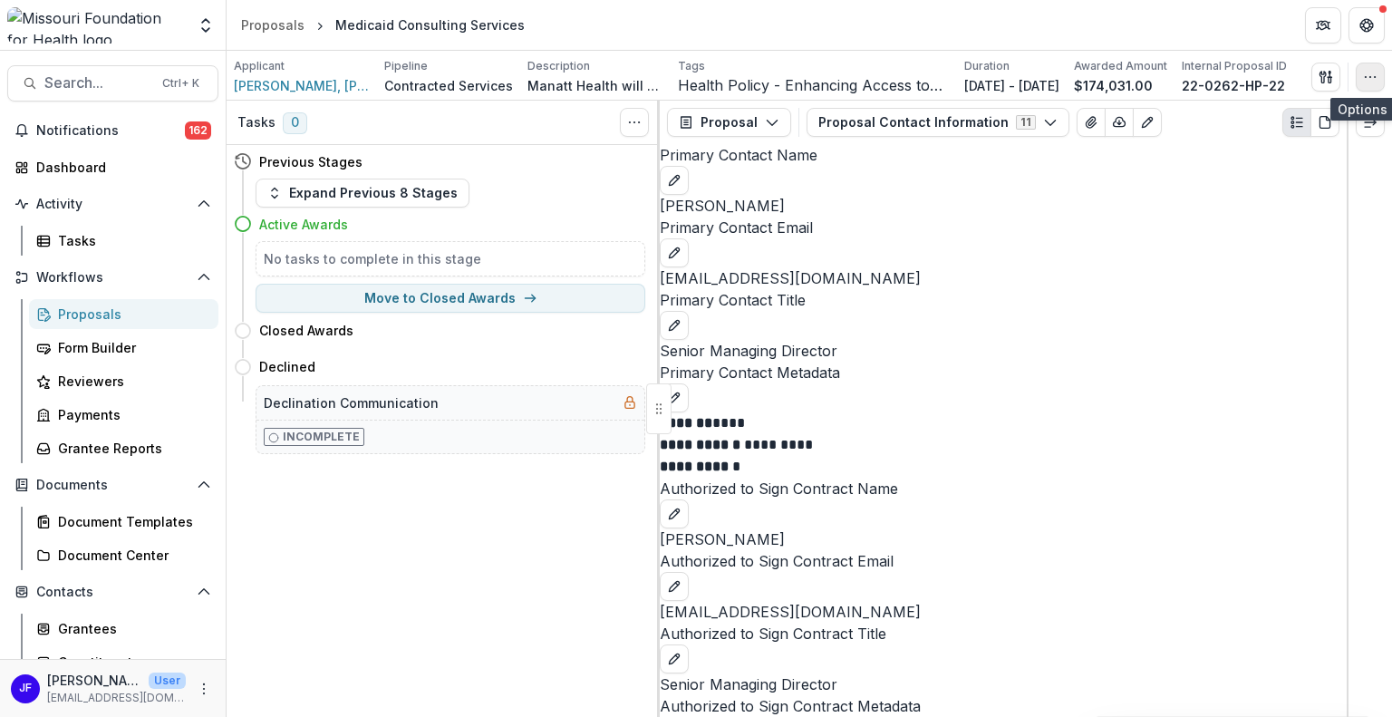
click at [1374, 81] on icon "button" at bounding box center [1370, 77] width 14 height 14
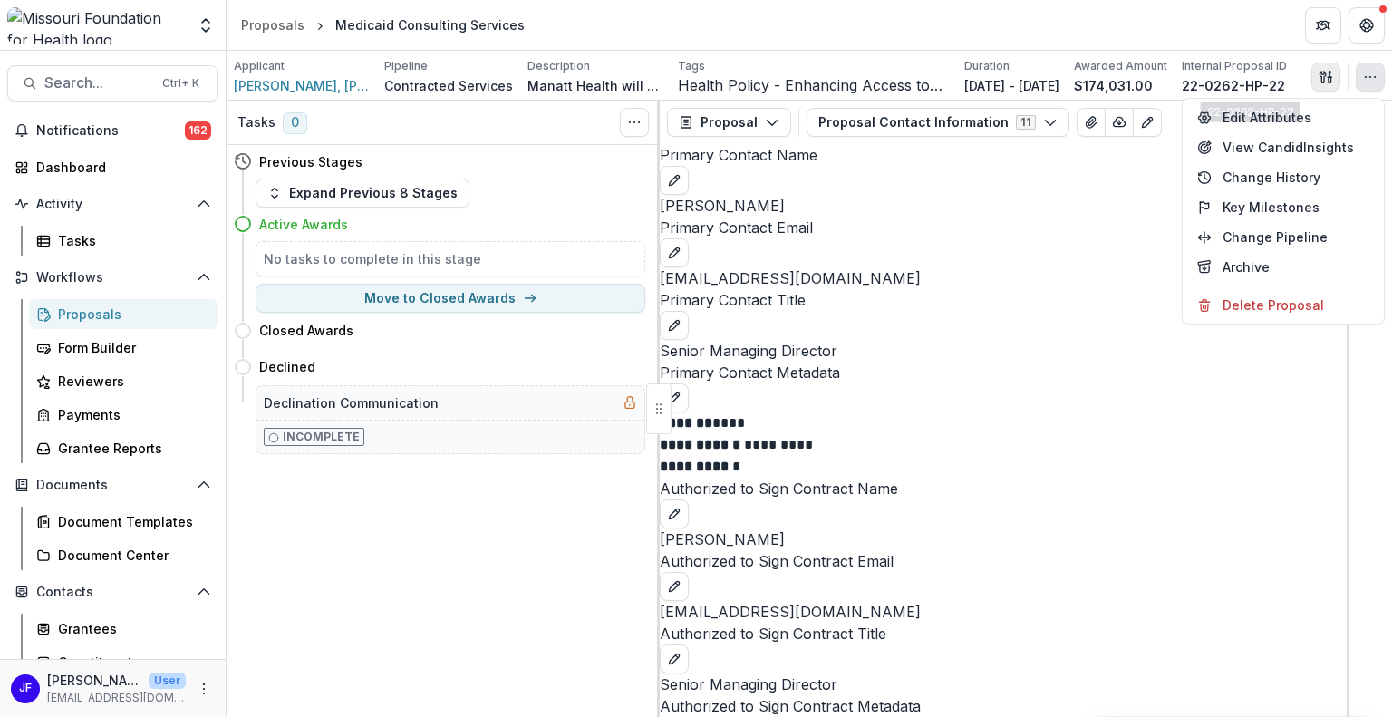
click at [1319, 71] on icon "button" at bounding box center [1325, 77] width 14 height 14
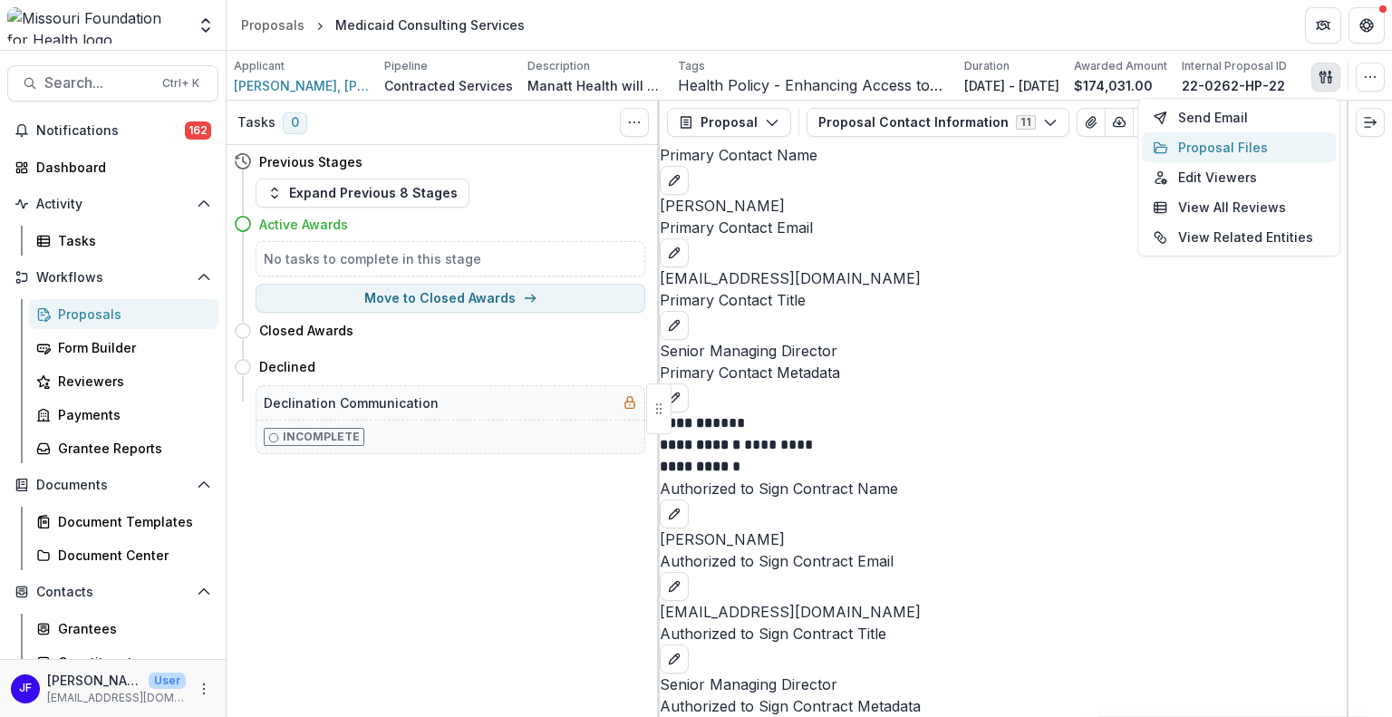
click at [1225, 141] on button "Proposal Files" at bounding box center [1239, 147] width 194 height 30
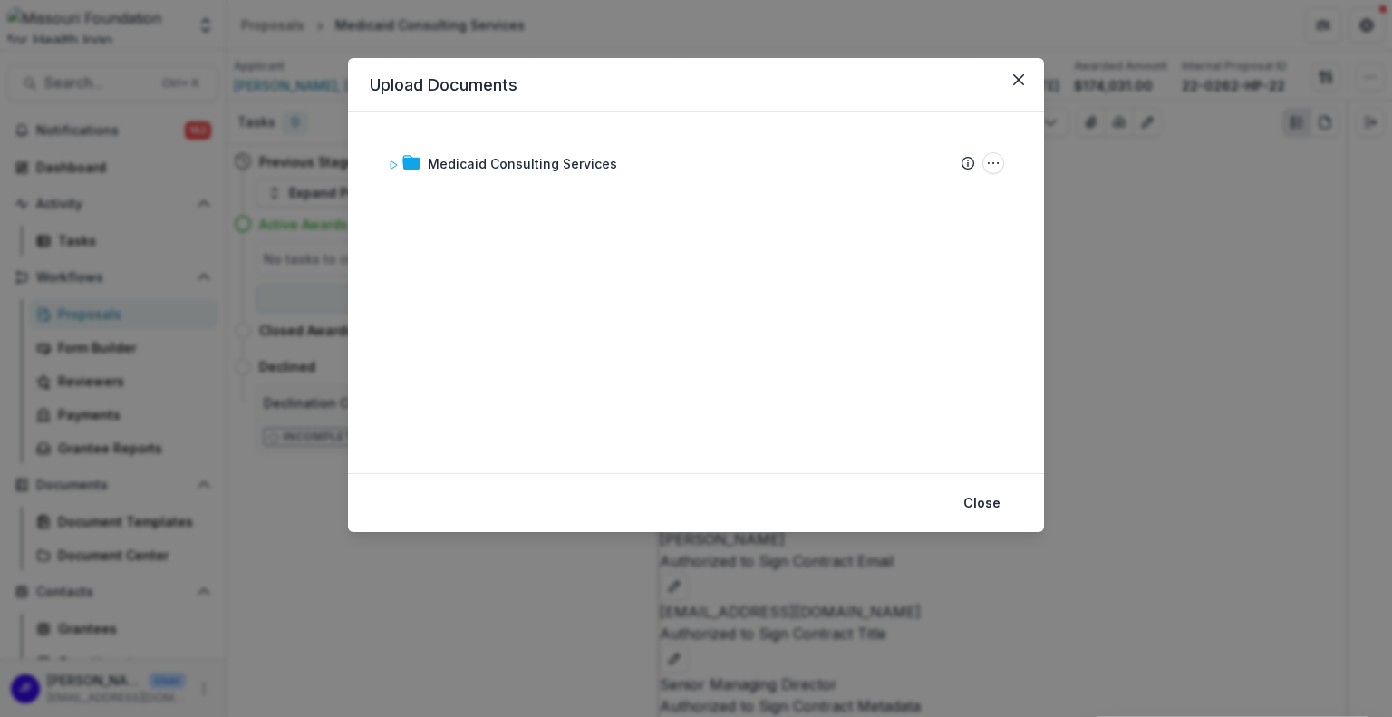
drag, startPoint x: 1153, startPoint y: 164, endPoint x: 776, endPoint y: 231, distance: 383.7
click at [776, 231] on div "Medicaid Consulting Services Submission Temelio Proposal Attached proposal docu…" at bounding box center [696, 292] width 652 height 317
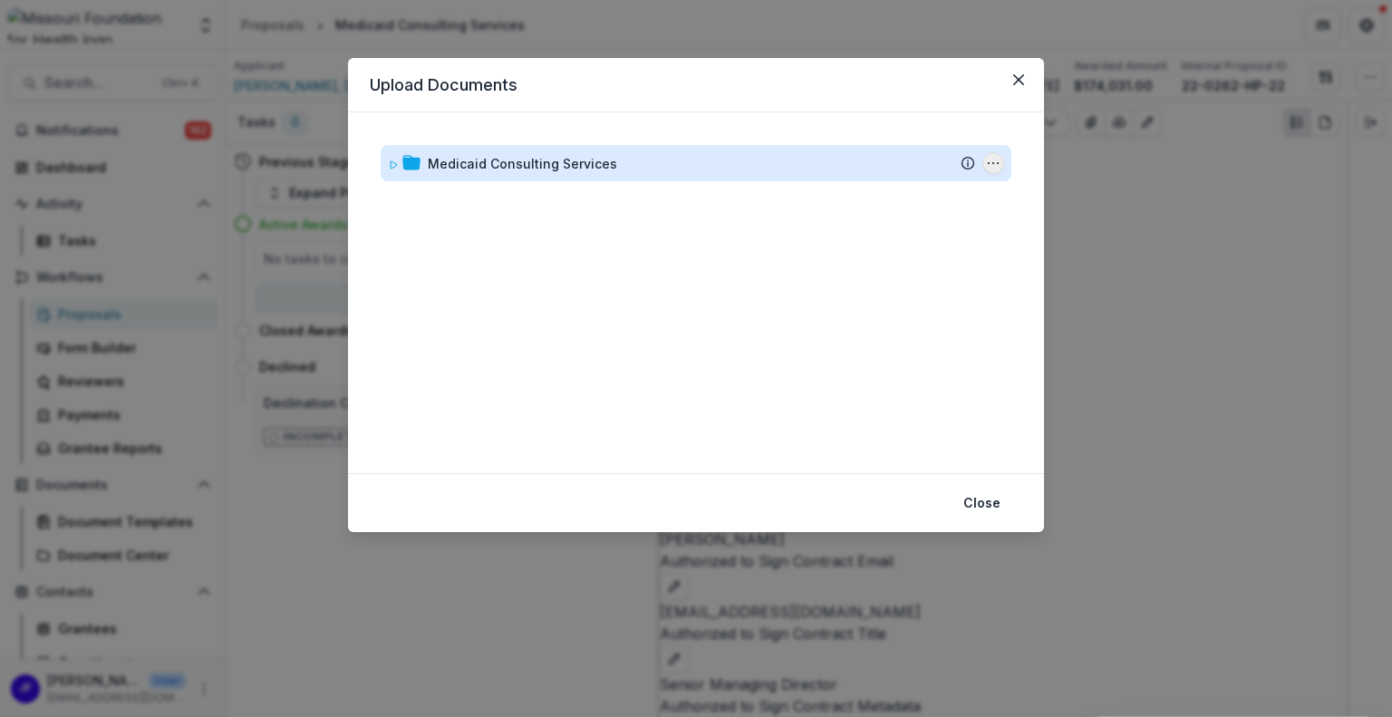
click at [986, 159] on icon "Medicaid Consulting Services Options" at bounding box center [993, 163] width 14 height 14
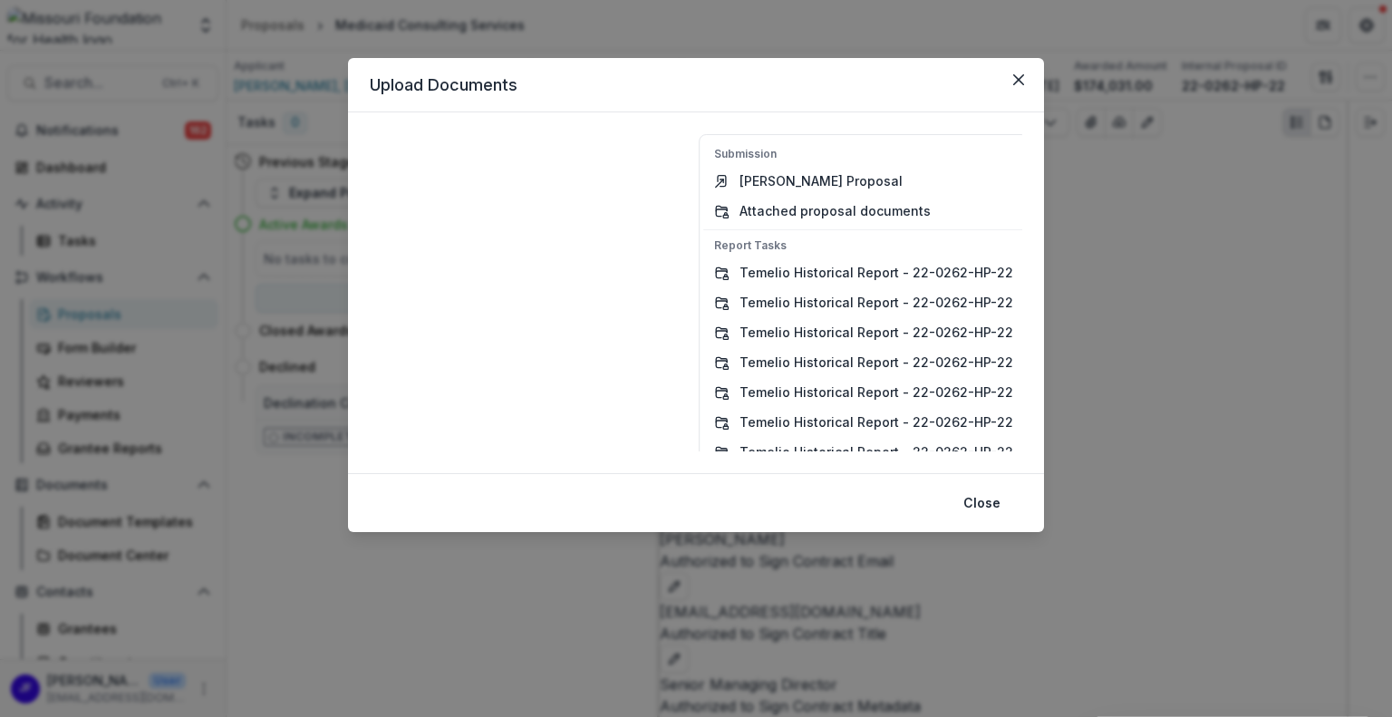
click at [981, 159] on p "Submission" at bounding box center [863, 154] width 299 height 16
click at [618, 178] on div "Medicaid Consulting Services Submission Temelio Proposal Attached proposal docu…" at bounding box center [696, 292] width 652 height 317
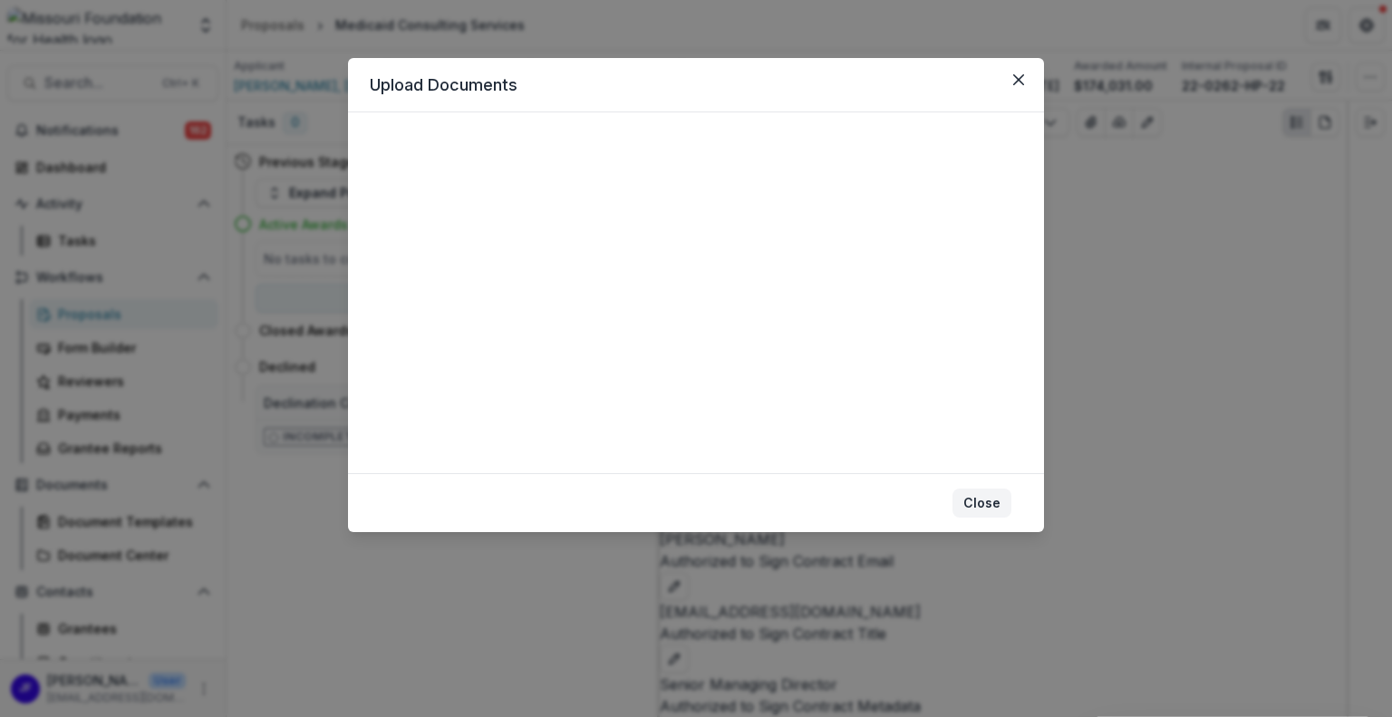
click at [968, 492] on button "Close" at bounding box center [981, 502] width 59 height 29
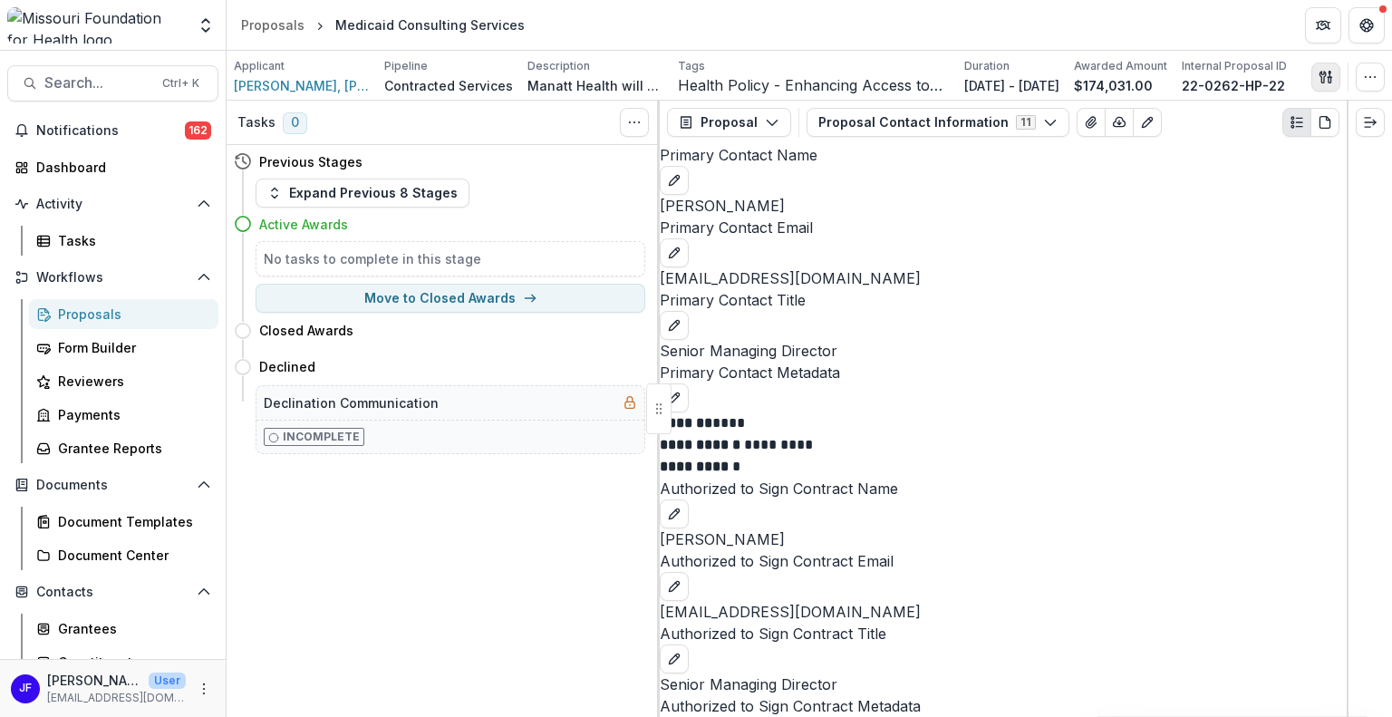
click at [1320, 72] on icon "button" at bounding box center [1325, 77] width 14 height 14
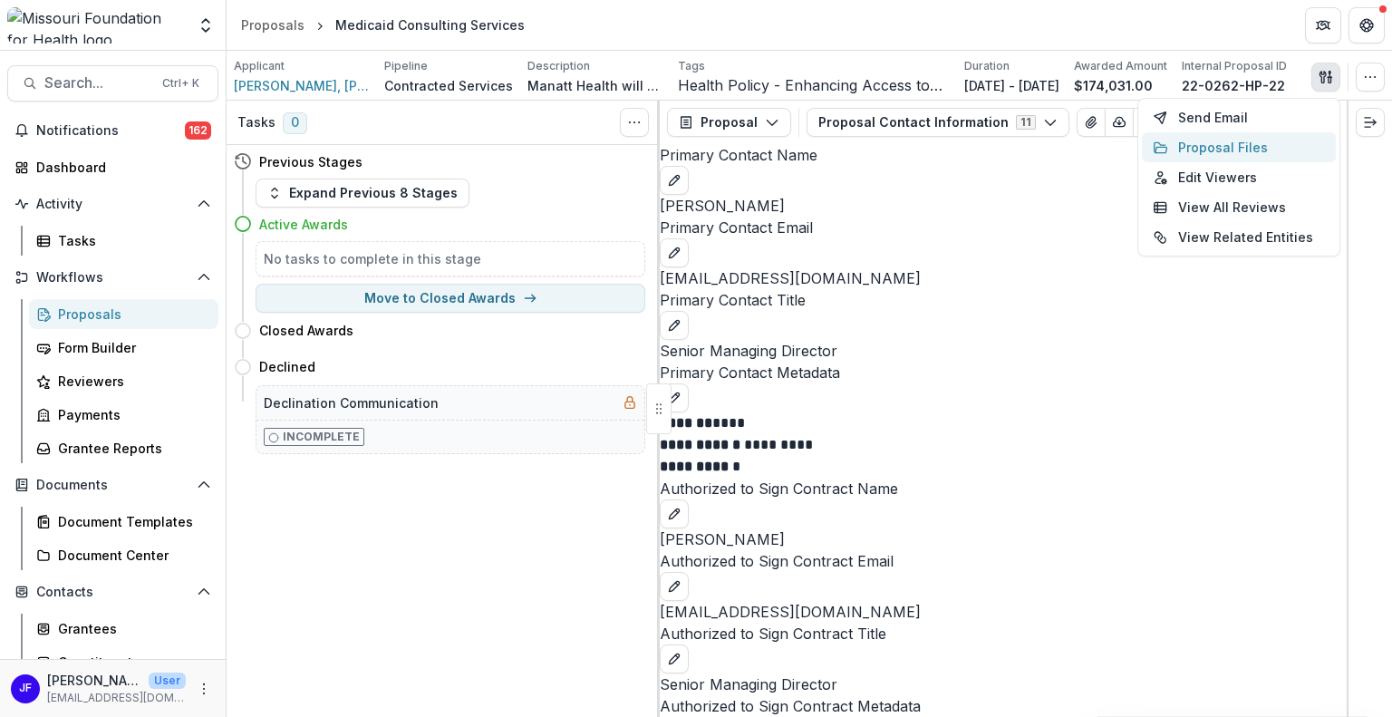
click at [1222, 150] on button "Proposal Files" at bounding box center [1239, 147] width 194 height 30
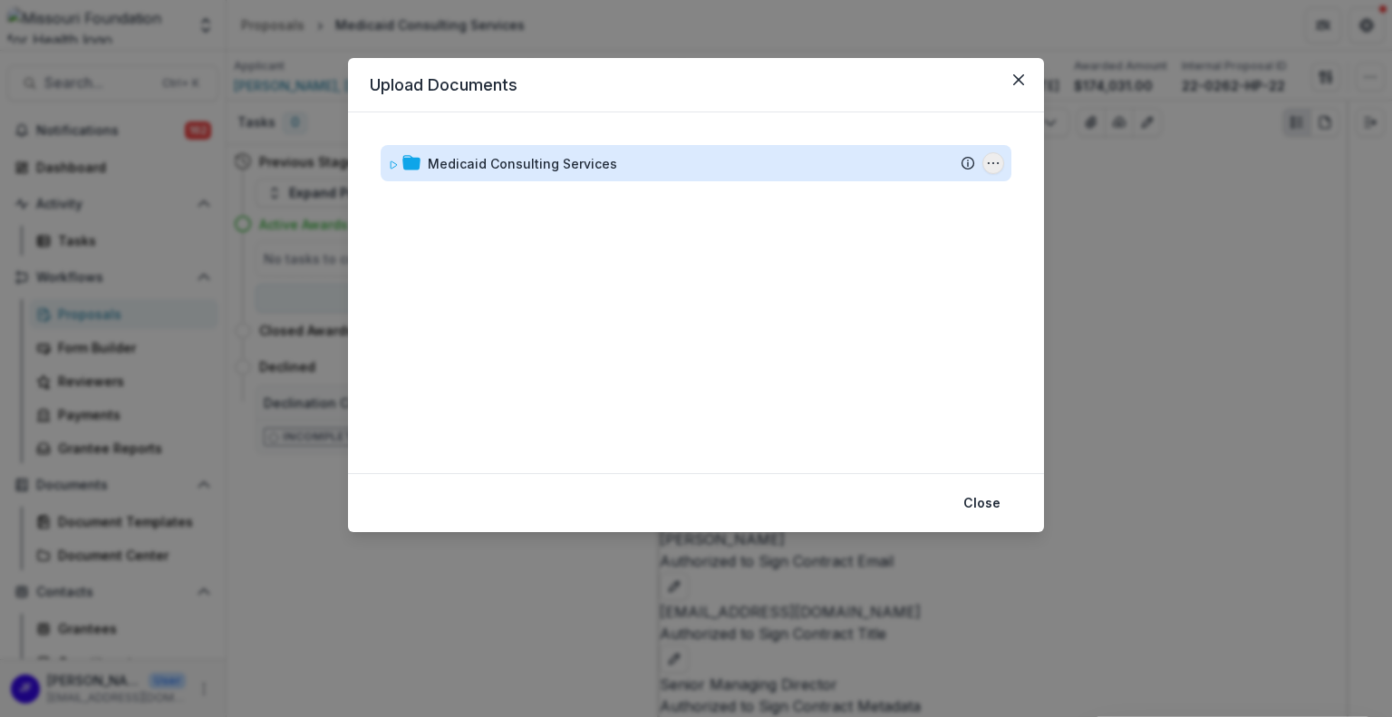
click at [986, 159] on icon "Medicaid Consulting Services Options" at bounding box center [993, 163] width 14 height 14
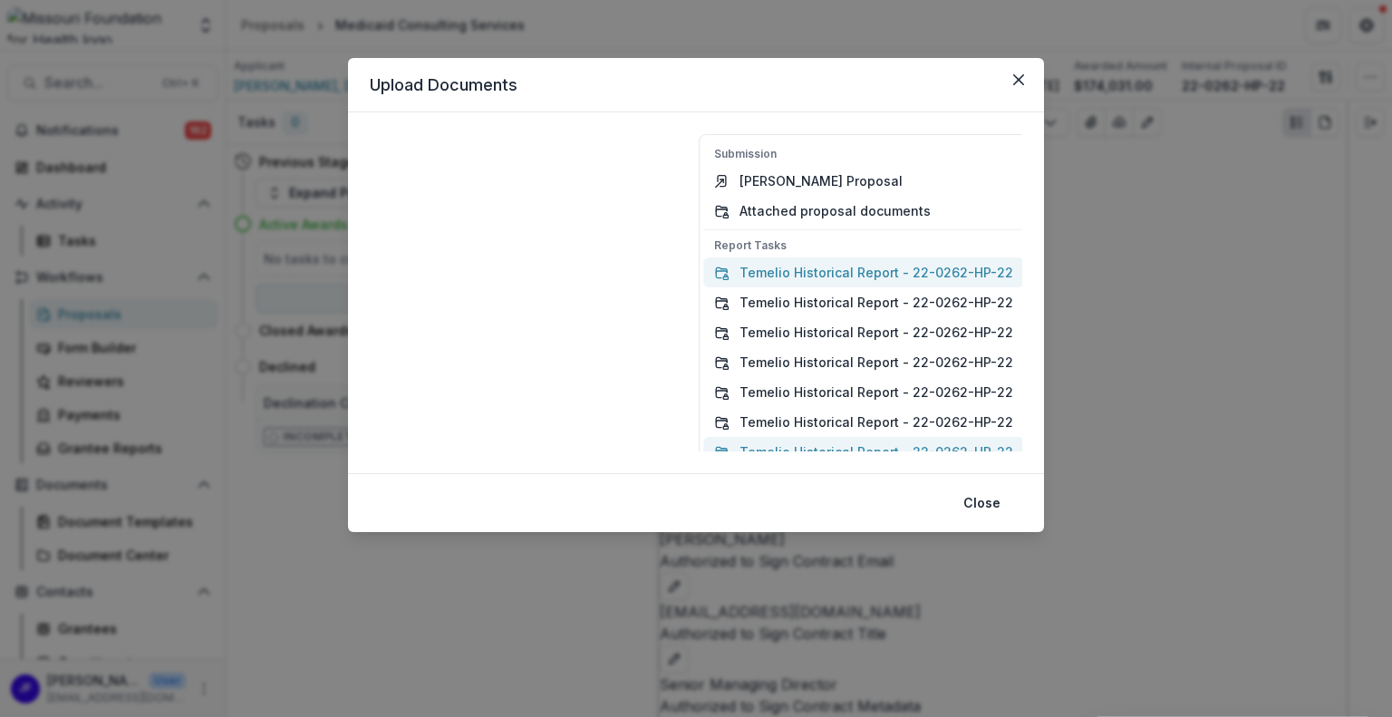
scroll to position [229, 0]
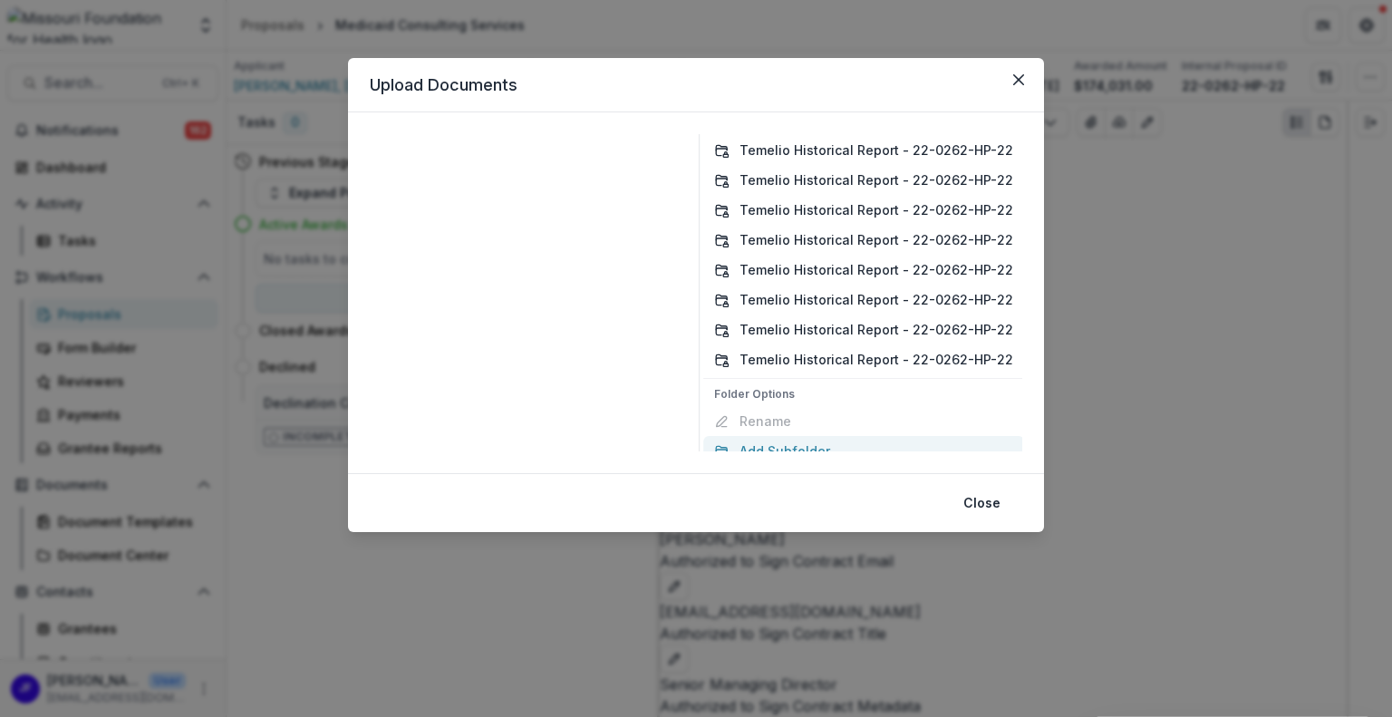
click at [801, 448] on button "Add Subfolder" at bounding box center [863, 451] width 321 height 30
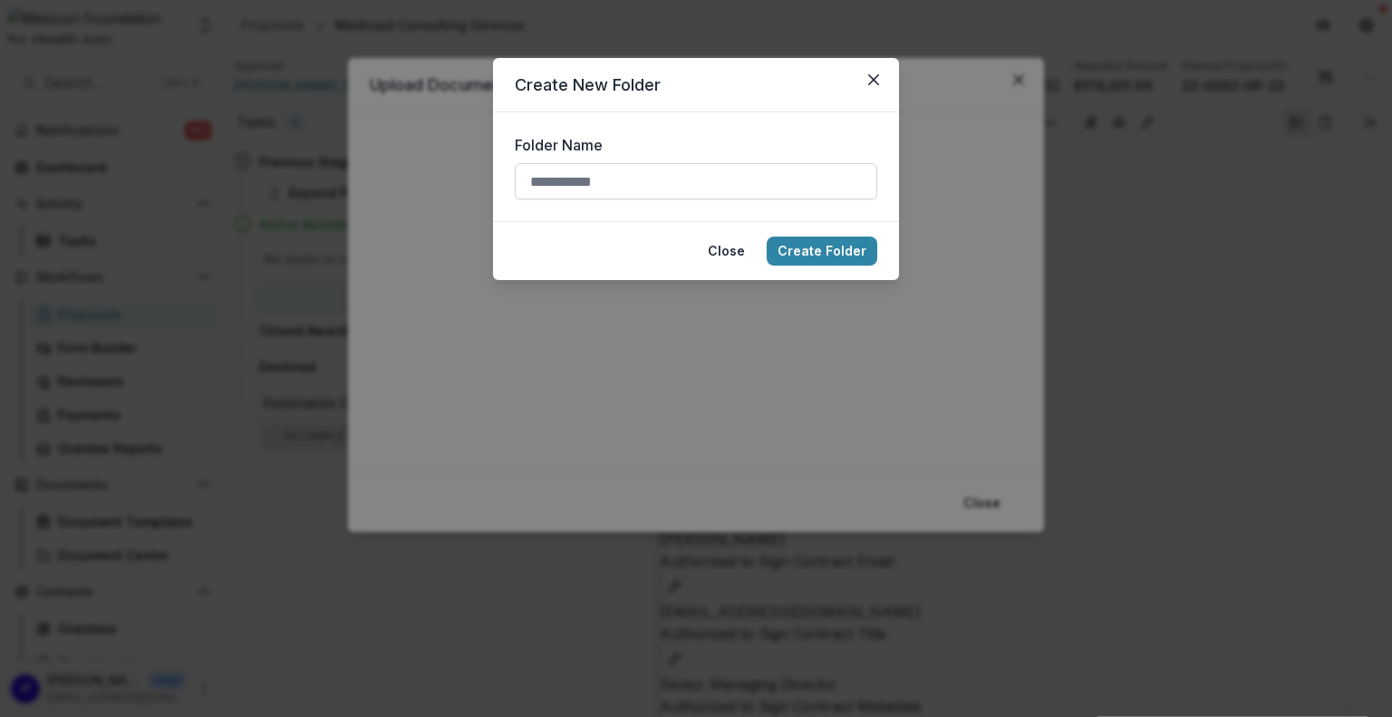
click at [596, 178] on input "Folder Name" at bounding box center [696, 181] width 362 height 36
type input "******"
click at [794, 247] on button "Create Folder" at bounding box center [821, 250] width 111 height 29
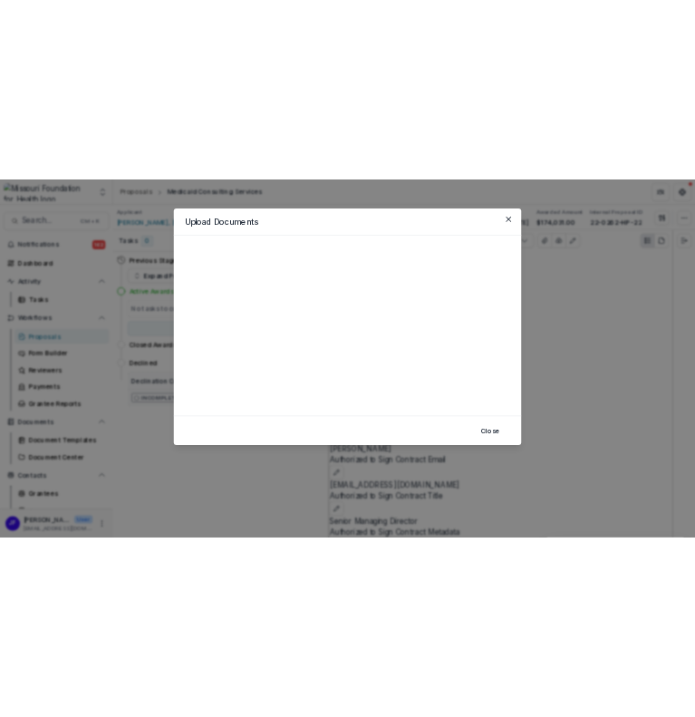
scroll to position [0, 0]
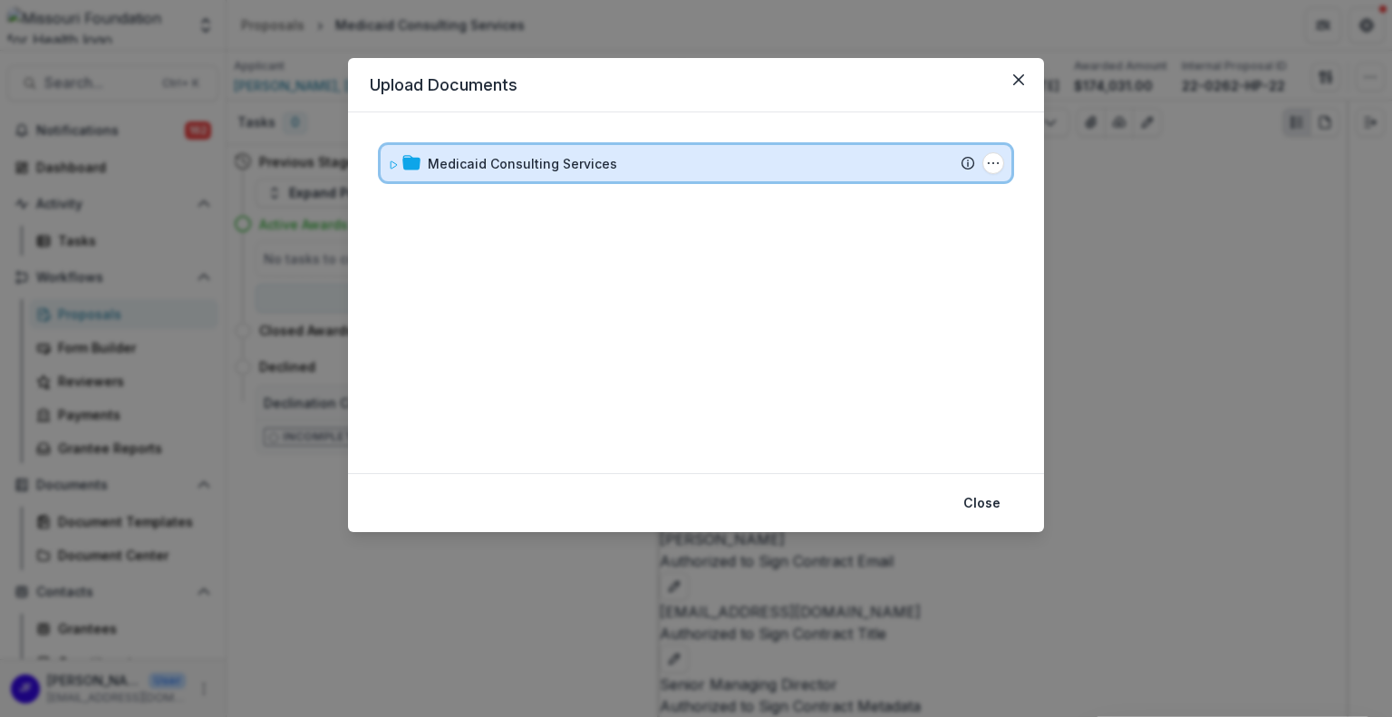
click at [392, 159] on icon at bounding box center [393, 164] width 11 height 11
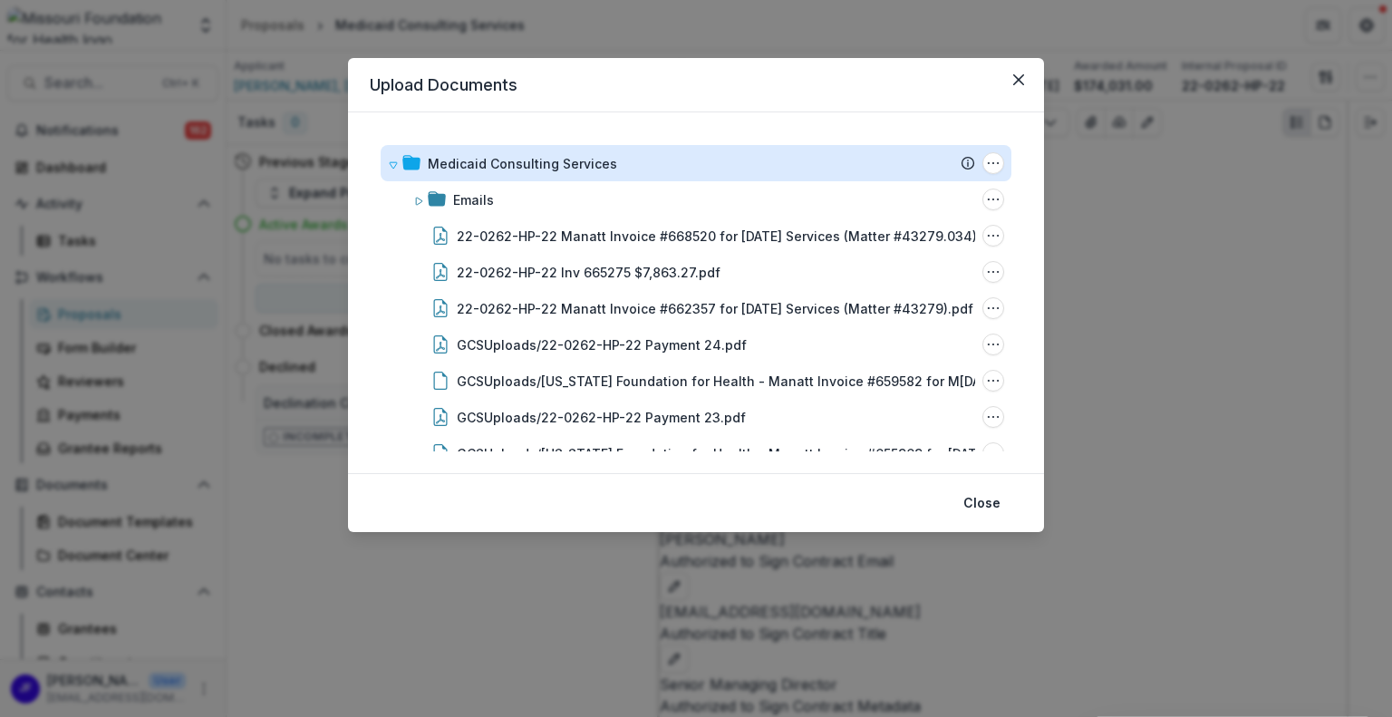
click at [503, 200] on div "Emails" at bounding box center [714, 199] width 522 height 19
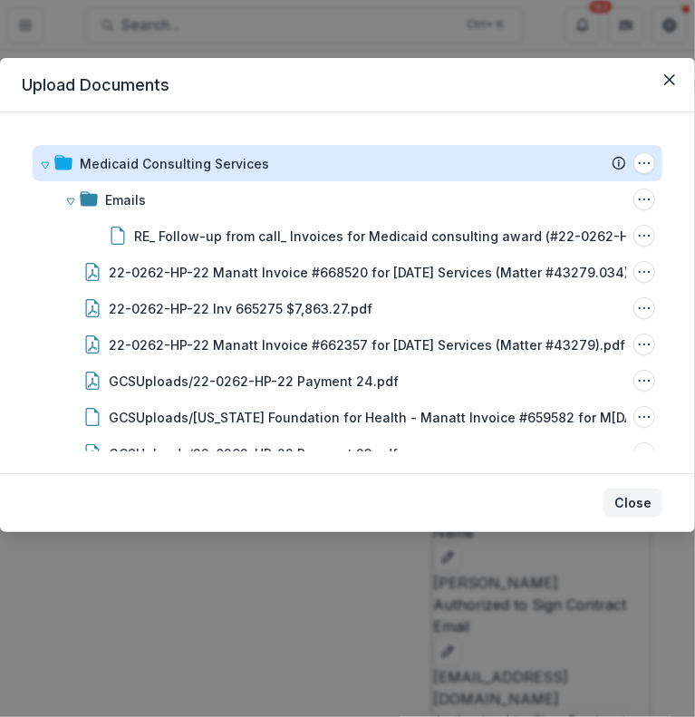
click at [628, 503] on button "Close" at bounding box center [632, 502] width 59 height 29
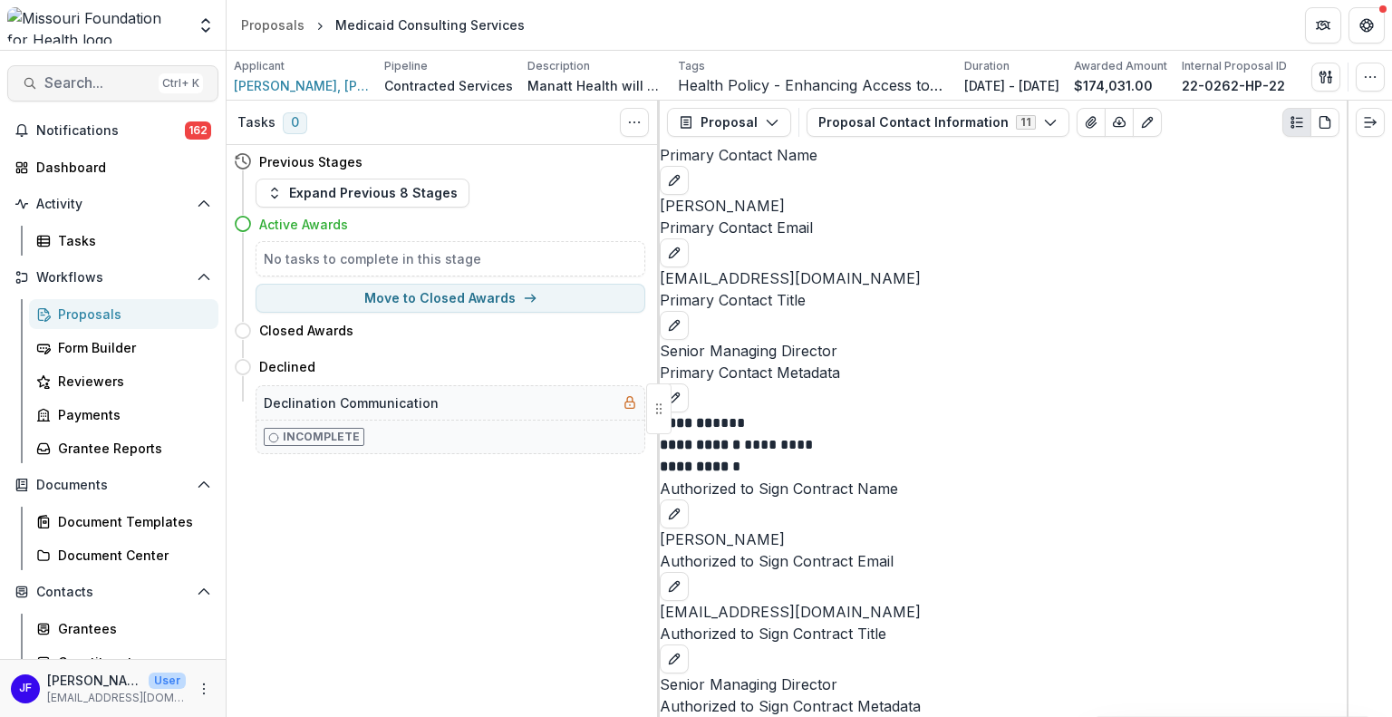
click at [91, 82] on span "Search..." at bounding box center [97, 82] width 107 height 17
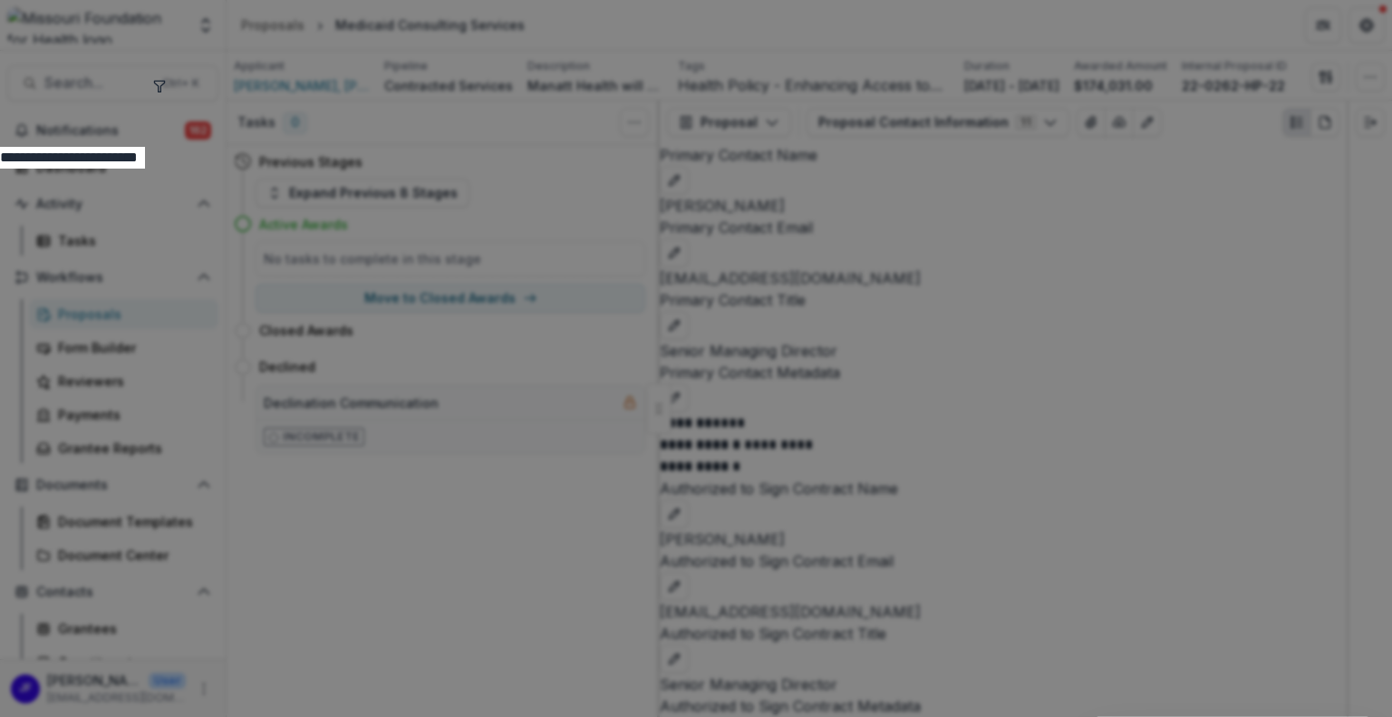
type input "**********"
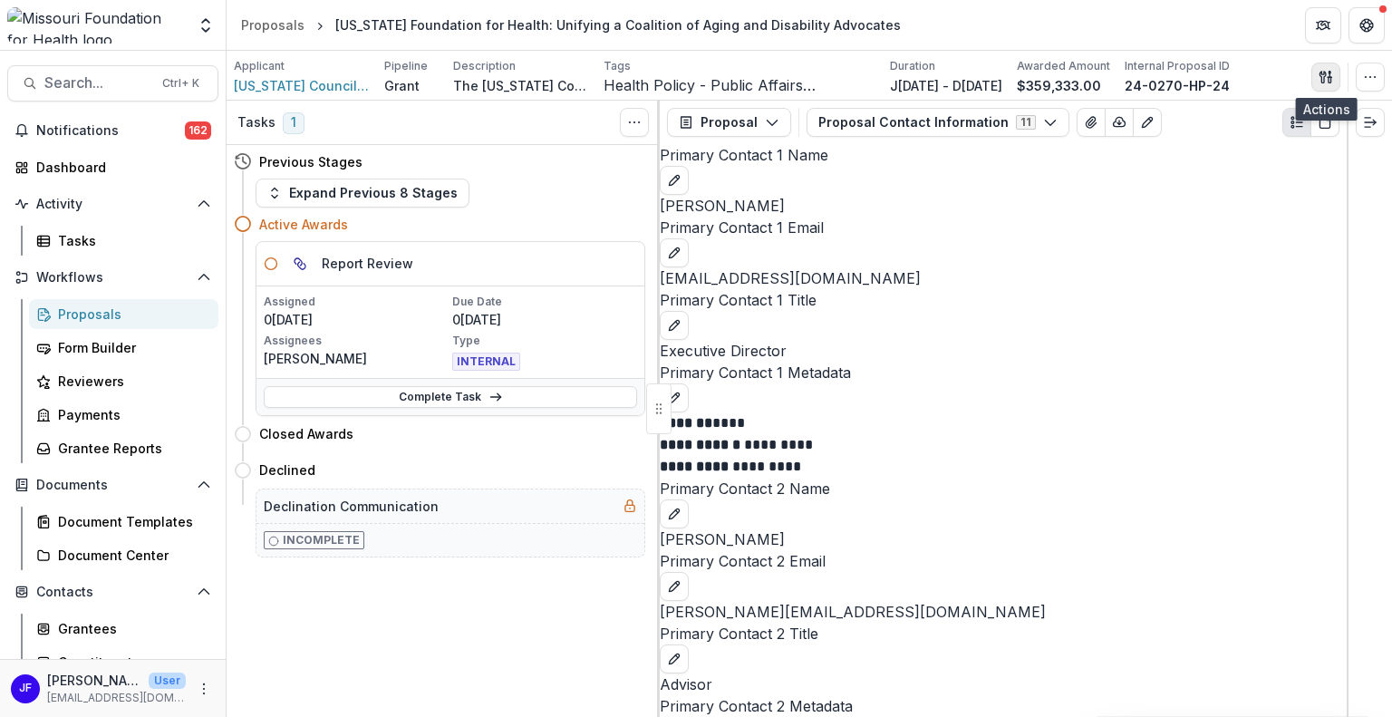
click at [1331, 78] on icon "button" at bounding box center [1325, 77] width 14 height 14
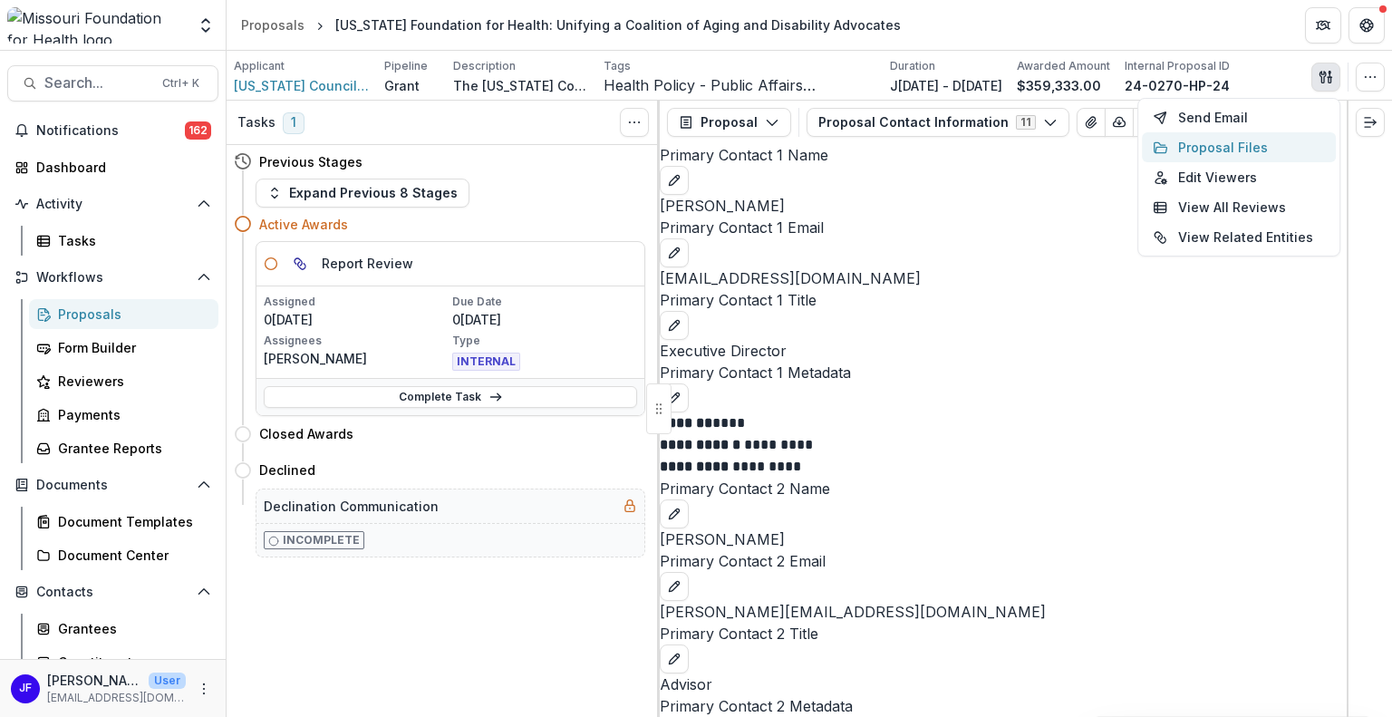
click at [1229, 144] on button "Proposal Files" at bounding box center [1239, 147] width 194 height 30
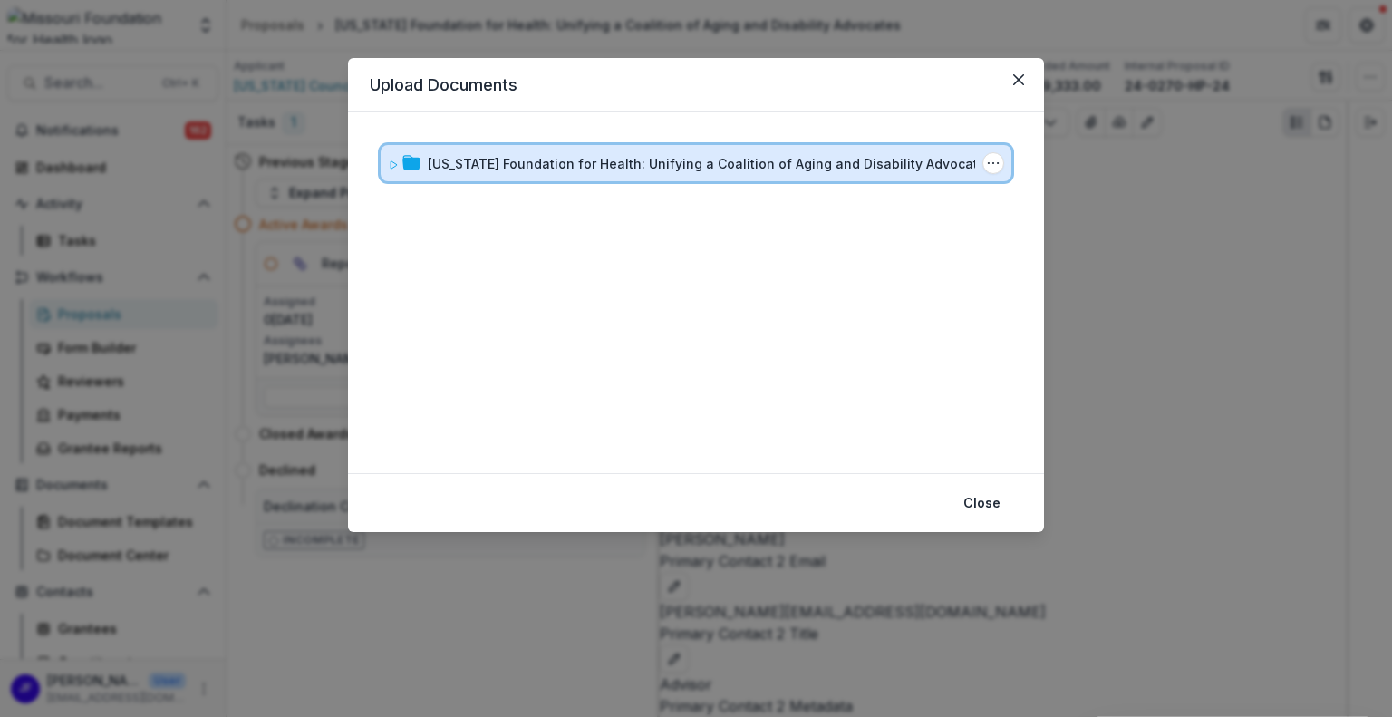
click at [388, 159] on icon at bounding box center [393, 164] width 11 height 11
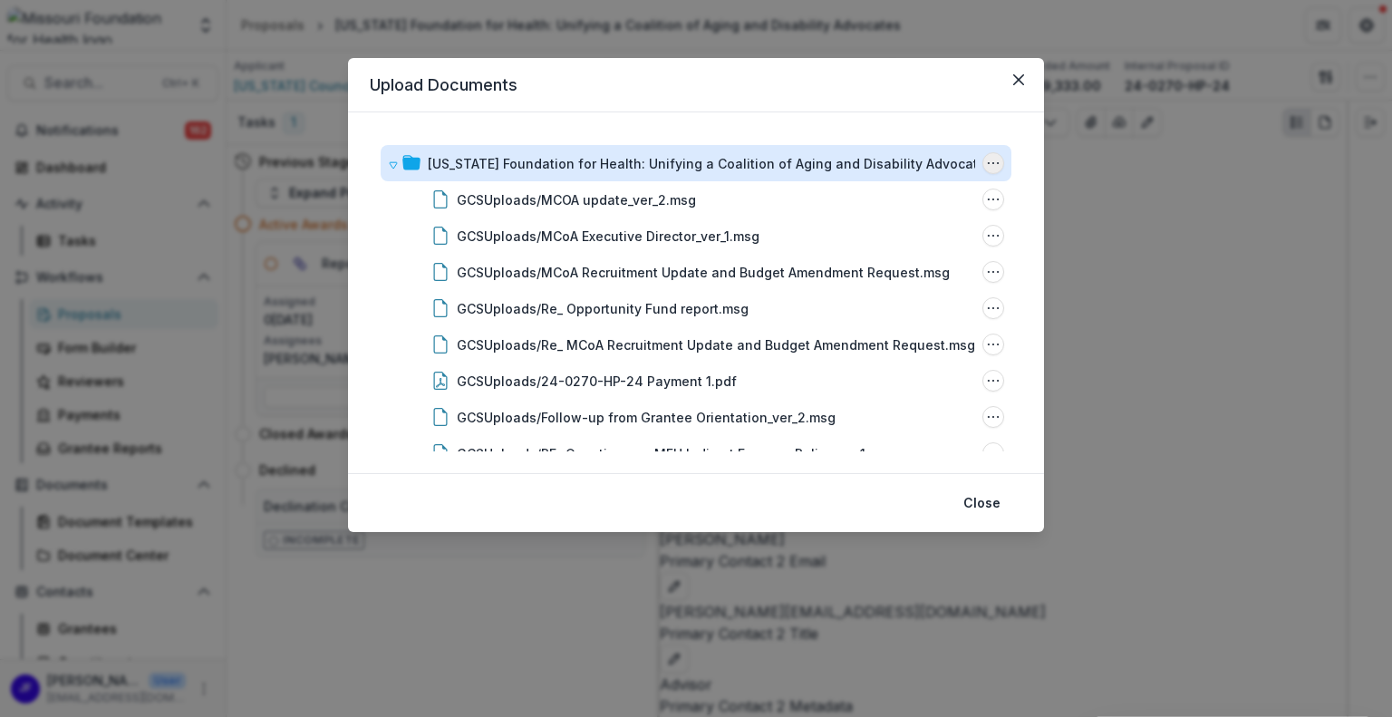
click at [987, 161] on icon "Missouri Foundation for Health: Unifying a Coalition of Aging and Disability Ad…" at bounding box center [993, 163] width 14 height 14
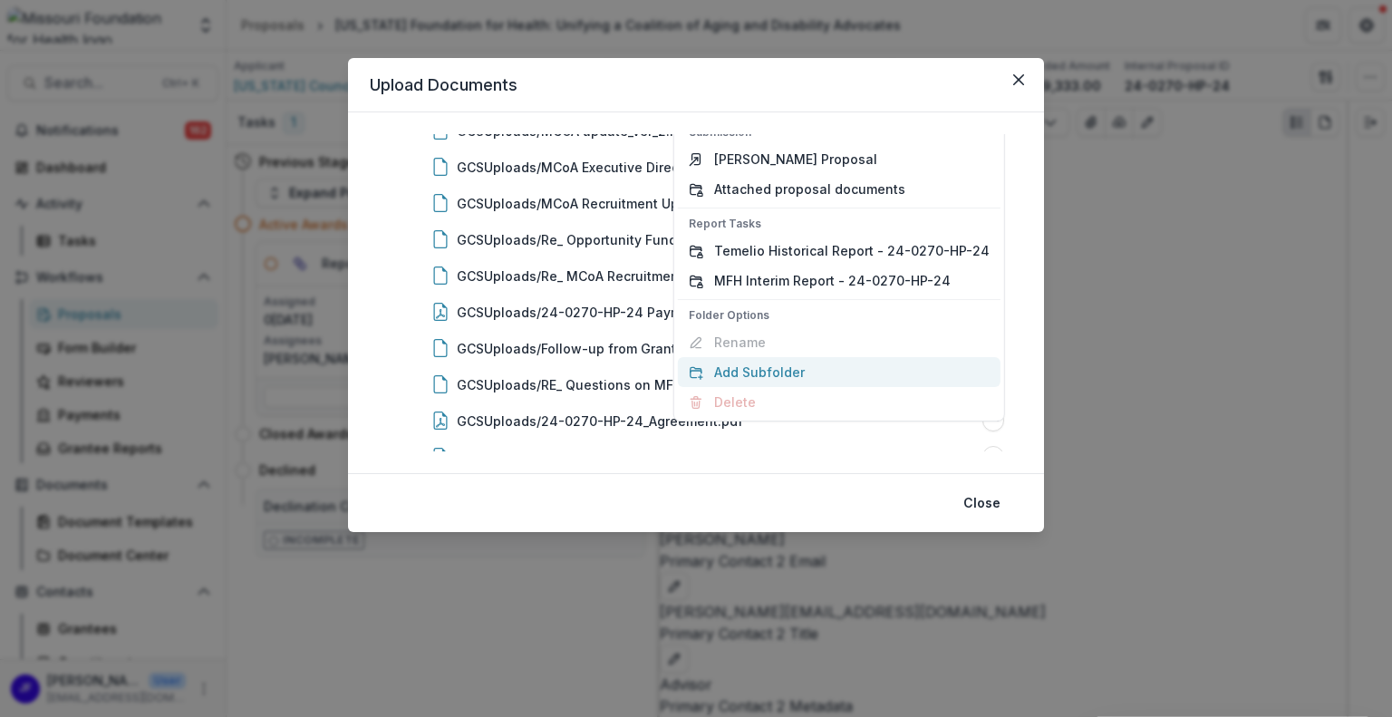
scroll to position [47, 0]
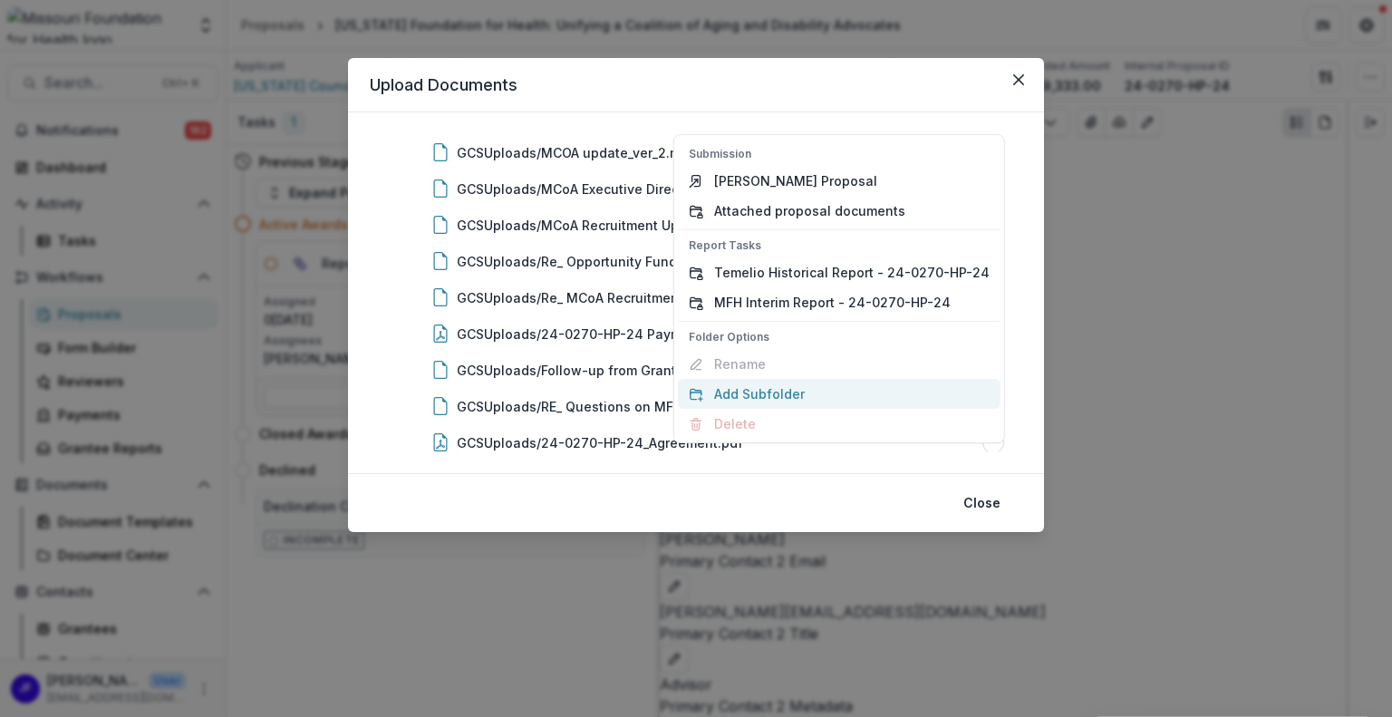
click at [785, 395] on button "Add Subfolder" at bounding box center [839, 394] width 323 height 30
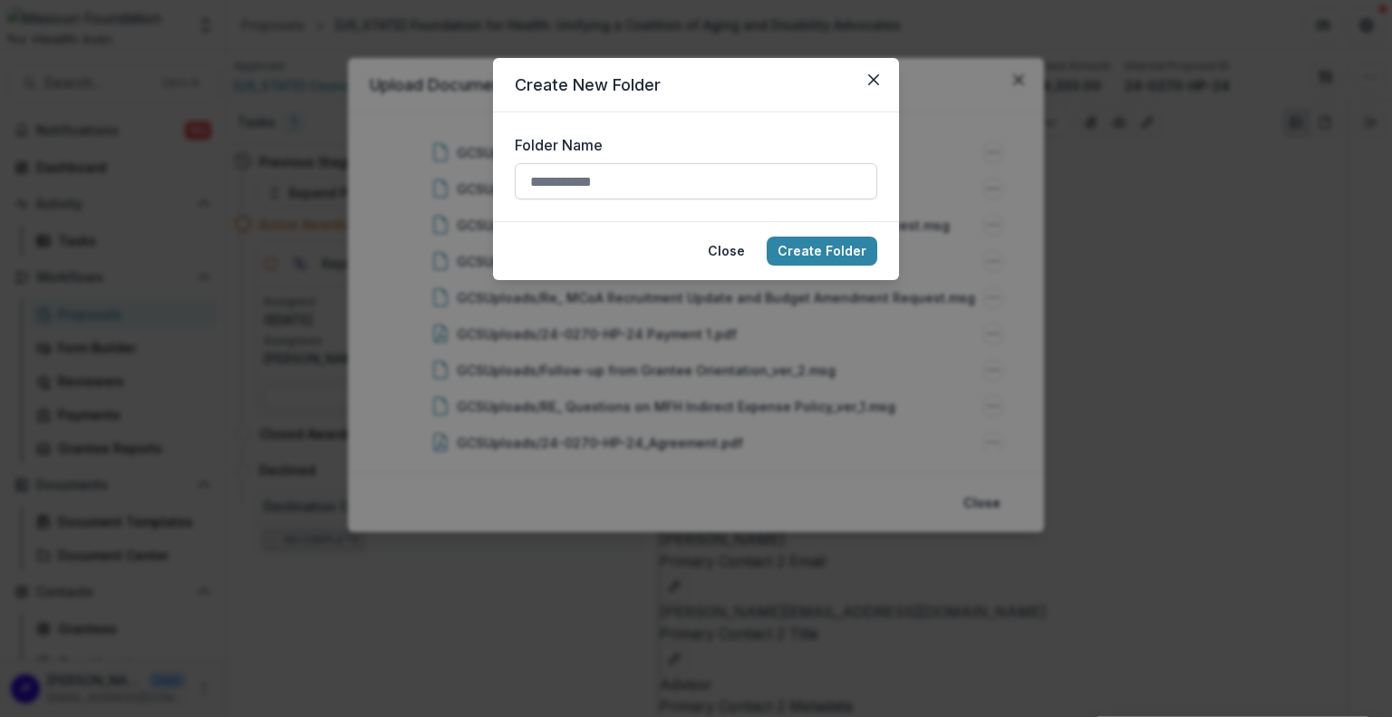
click at [553, 188] on input "Folder Name" at bounding box center [696, 181] width 362 height 36
type input "******"
click at [808, 248] on button "Create Folder" at bounding box center [821, 250] width 111 height 29
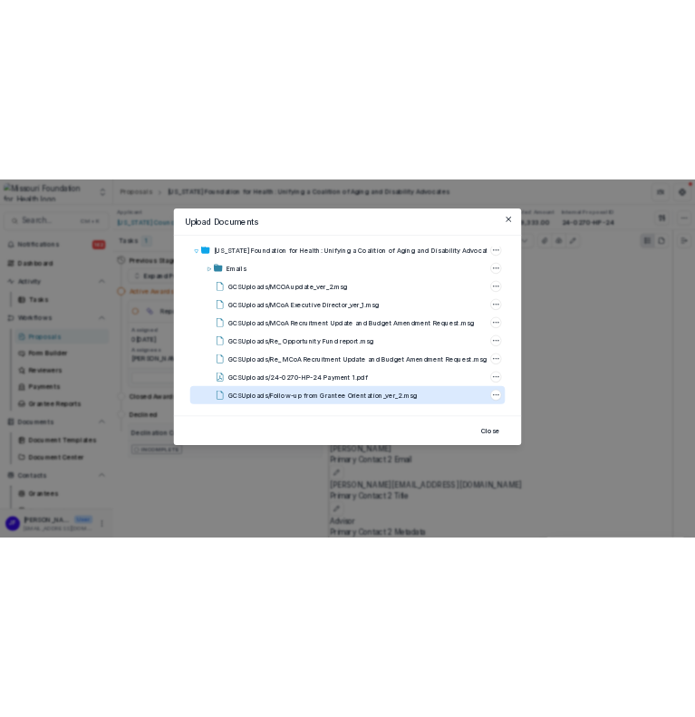
scroll to position [0, 0]
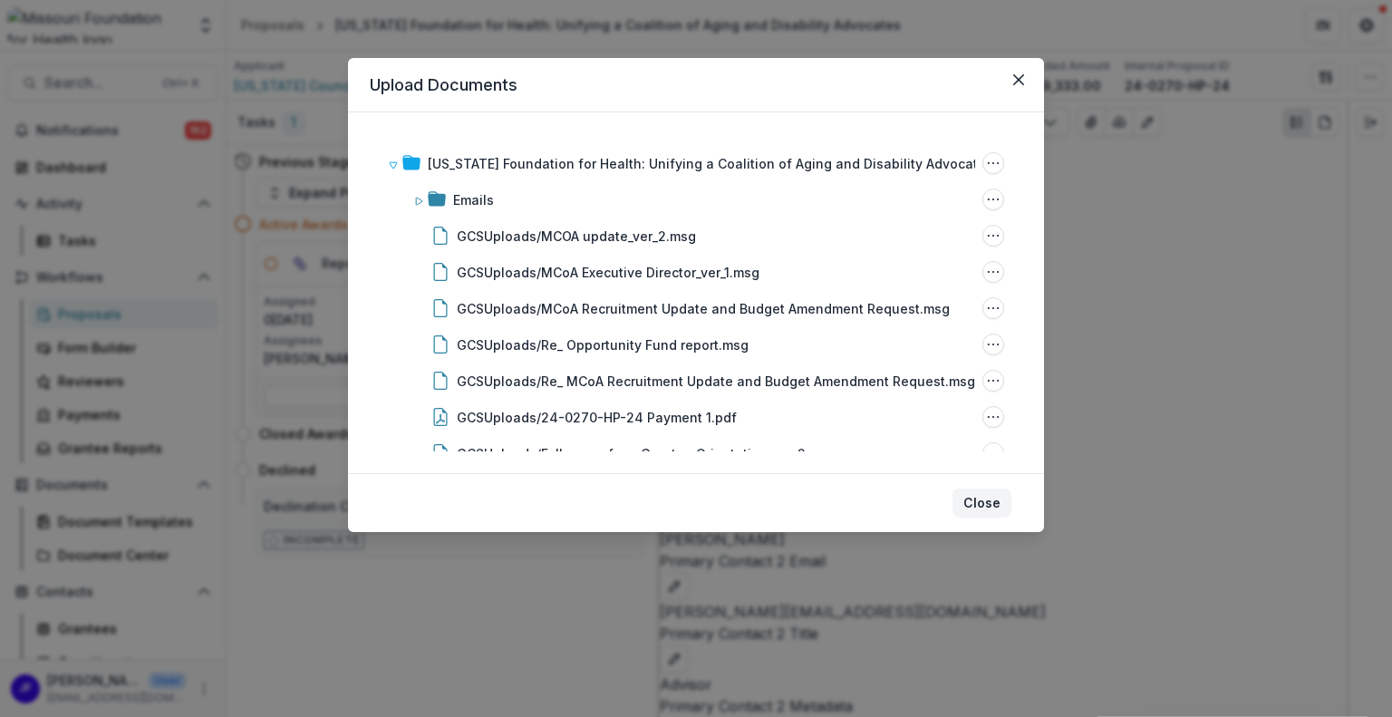
click at [974, 499] on button "Close" at bounding box center [981, 502] width 59 height 29
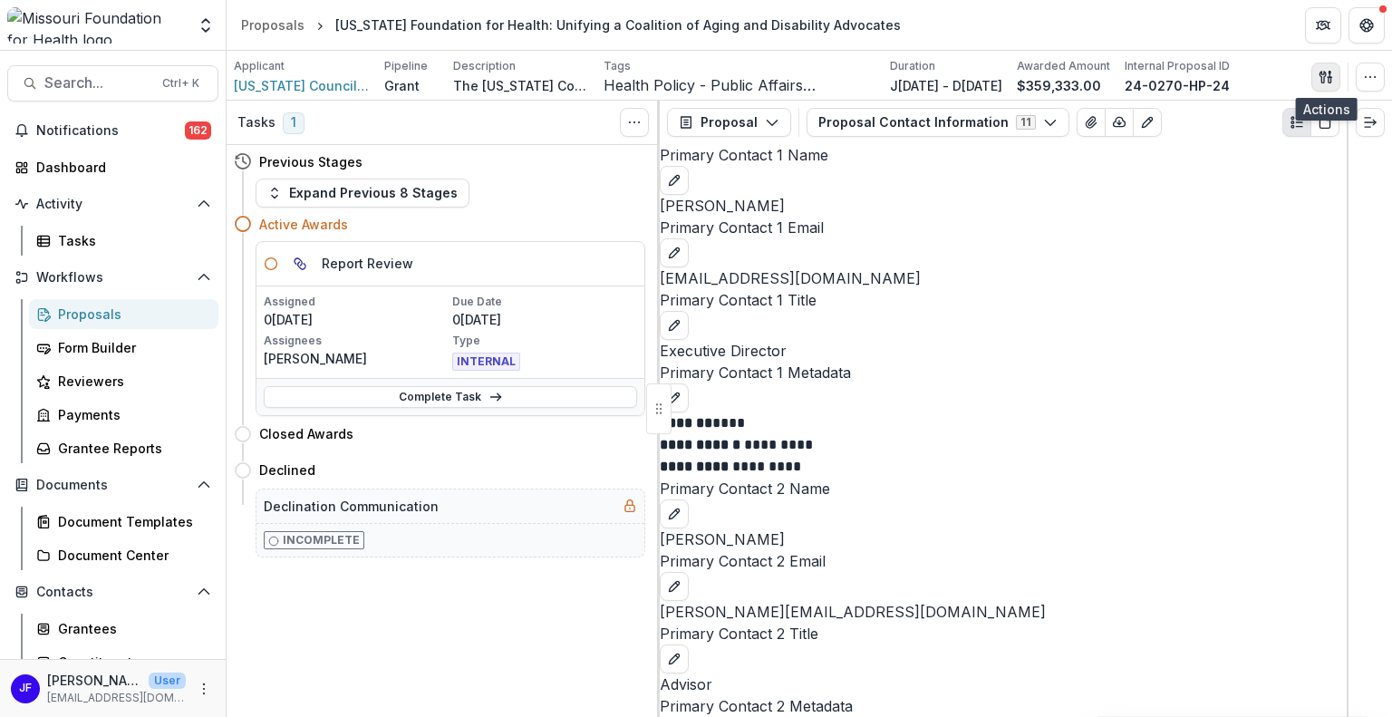
click at [1327, 75] on icon "button" at bounding box center [1325, 77] width 14 height 14
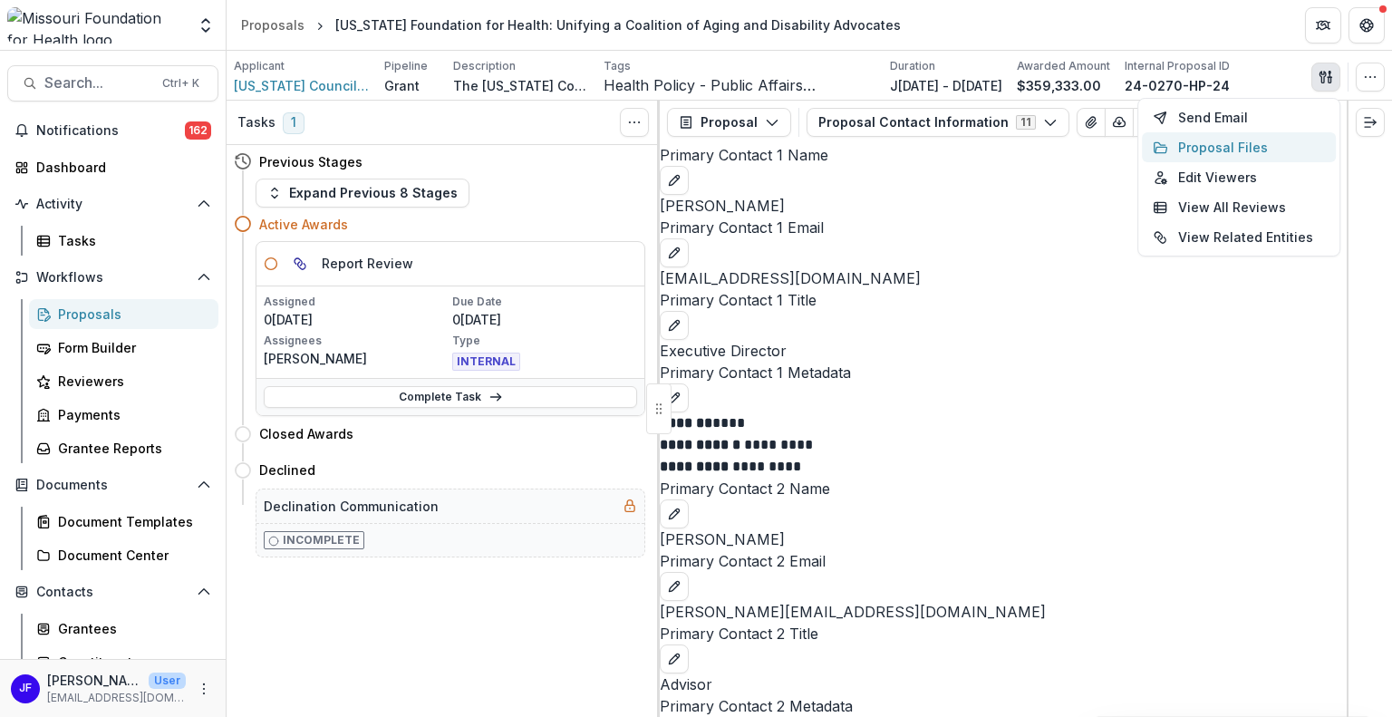
click at [1253, 143] on button "Proposal Files" at bounding box center [1239, 147] width 194 height 30
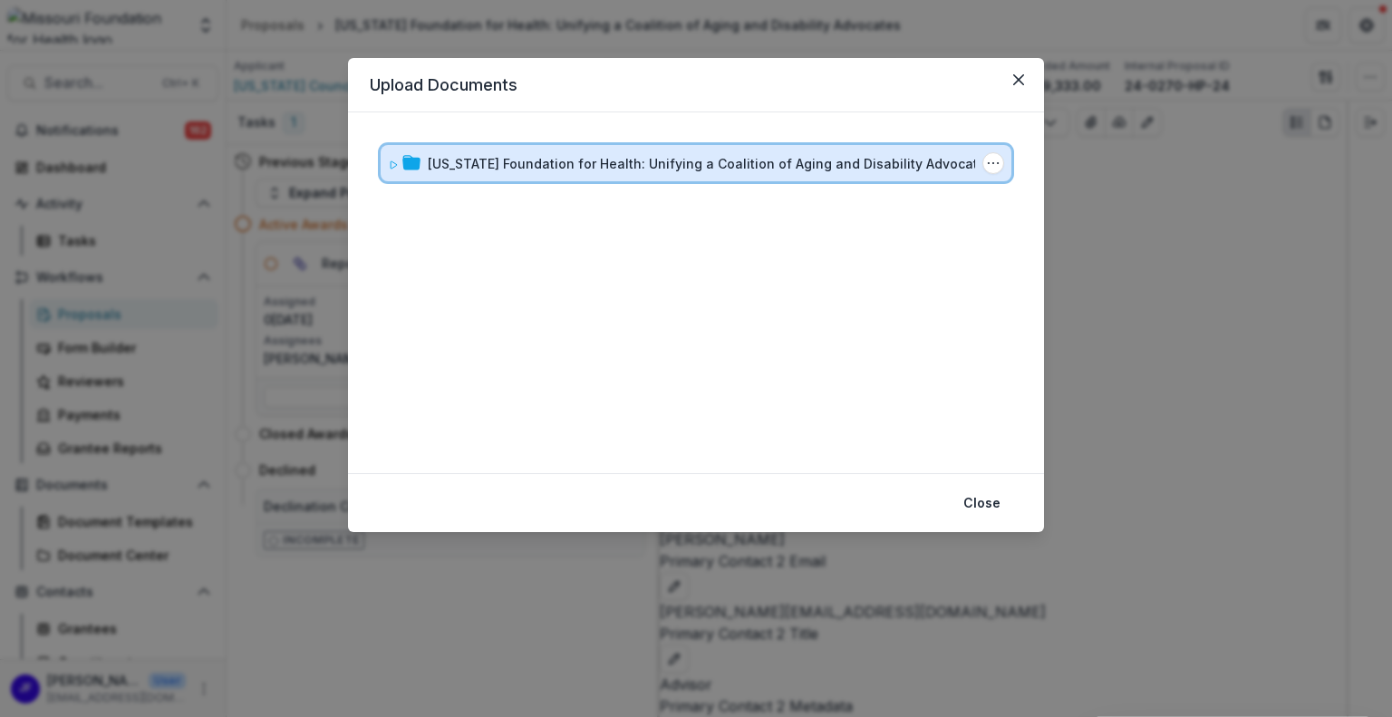
click at [386, 166] on div "[US_STATE] Foundation for Health: Unifying a Coalition of Aging and Disability …" at bounding box center [696, 163] width 631 height 36
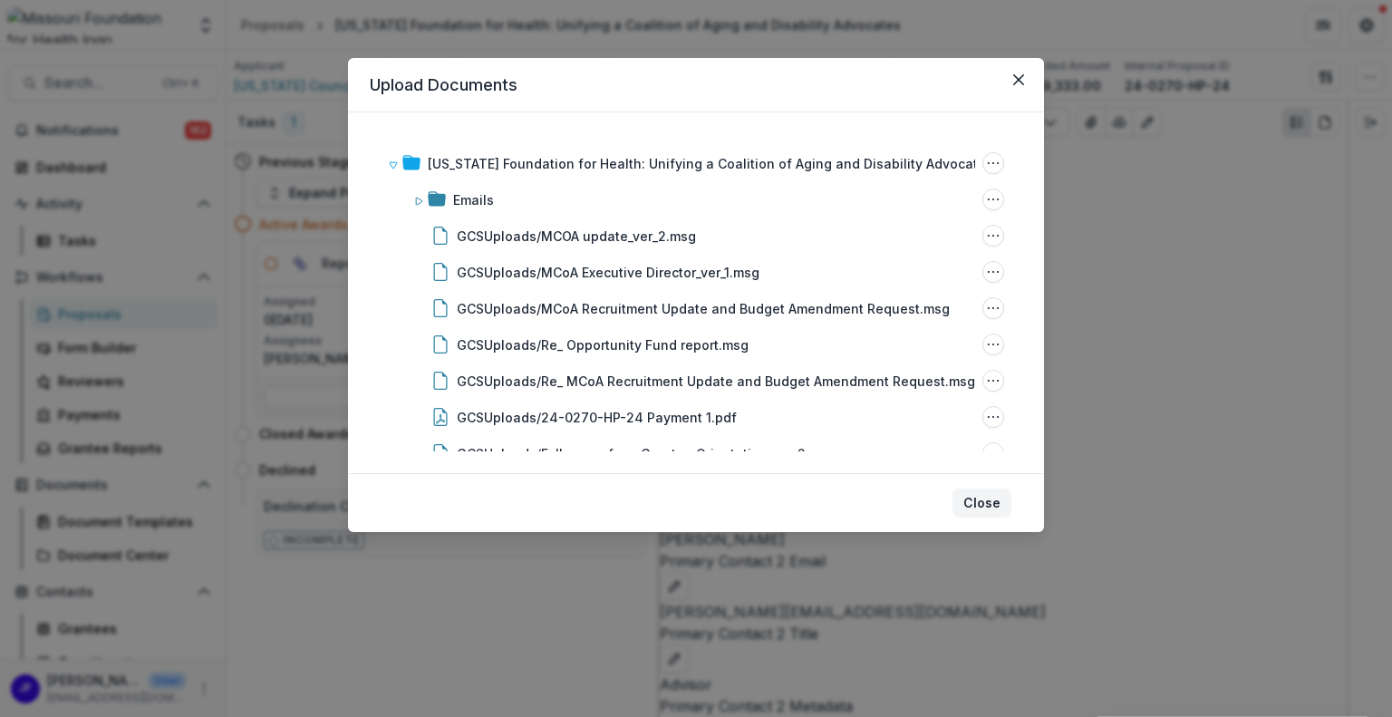
click at [984, 496] on button "Close" at bounding box center [981, 502] width 59 height 29
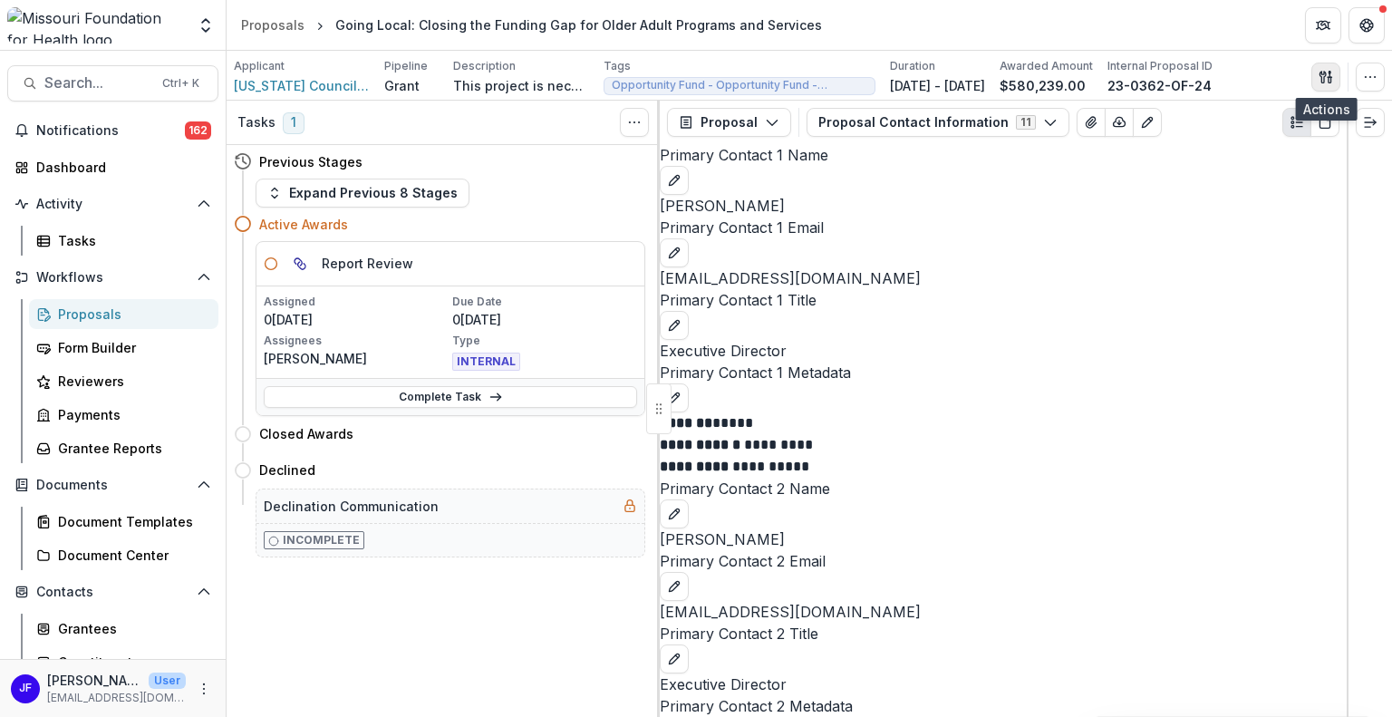
click at [1326, 73] on icon "button" at bounding box center [1325, 77] width 14 height 14
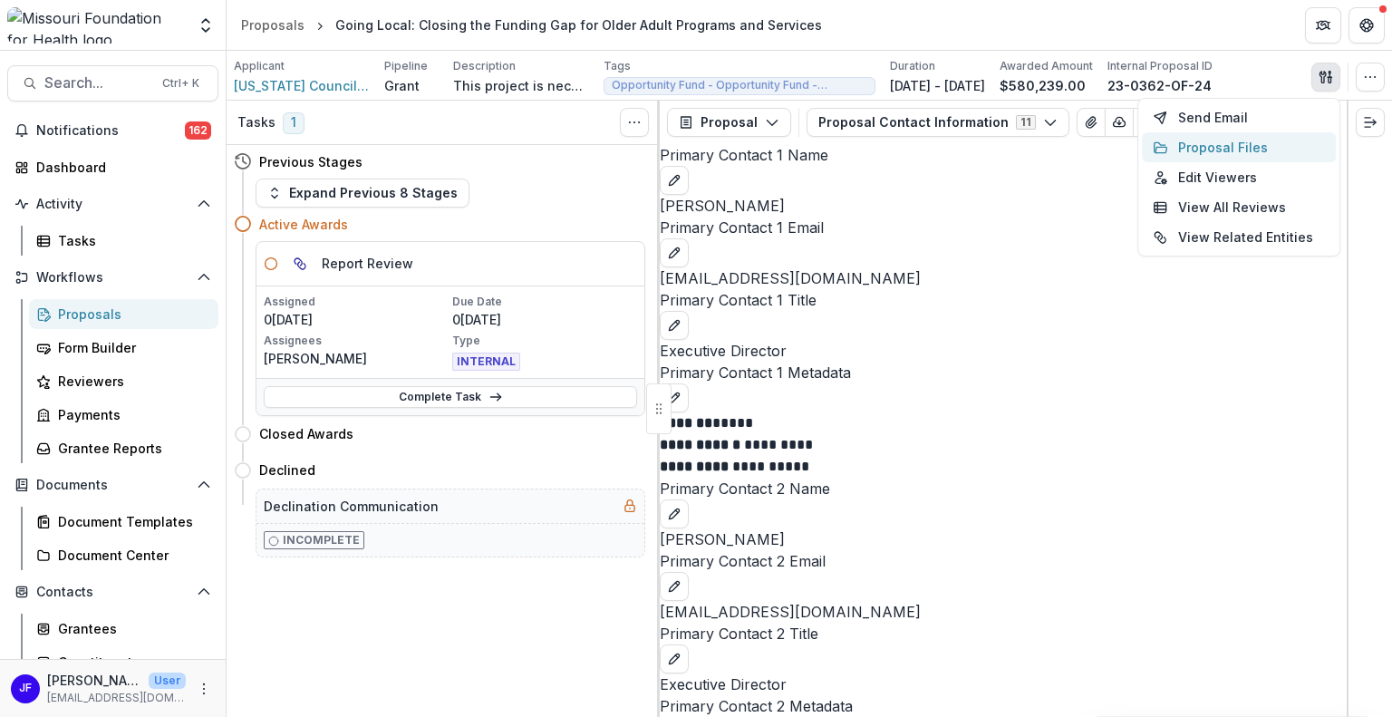
click at [1252, 146] on button "Proposal Files" at bounding box center [1239, 147] width 194 height 30
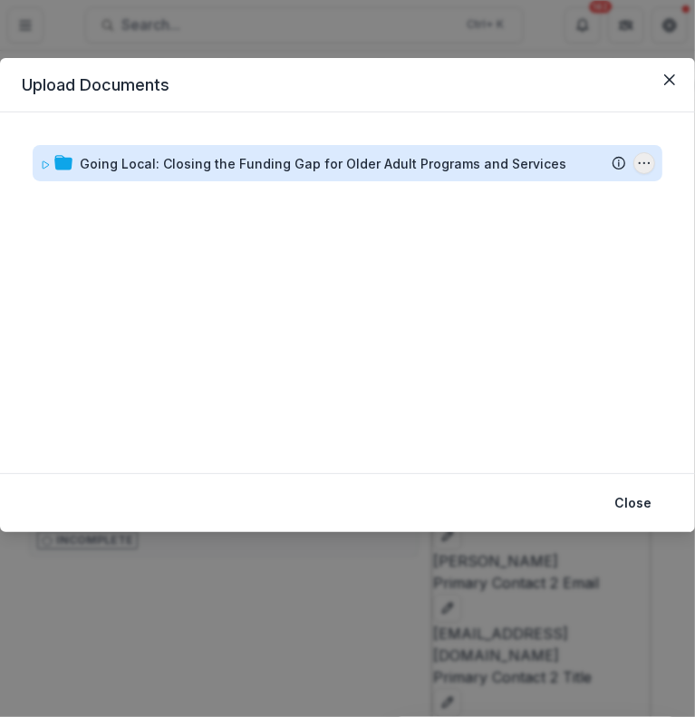
click at [649, 166] on icon "Going Local: Closing the Funding Gap for Older Adult Programs and Services Opti…" at bounding box center [644, 163] width 14 height 14
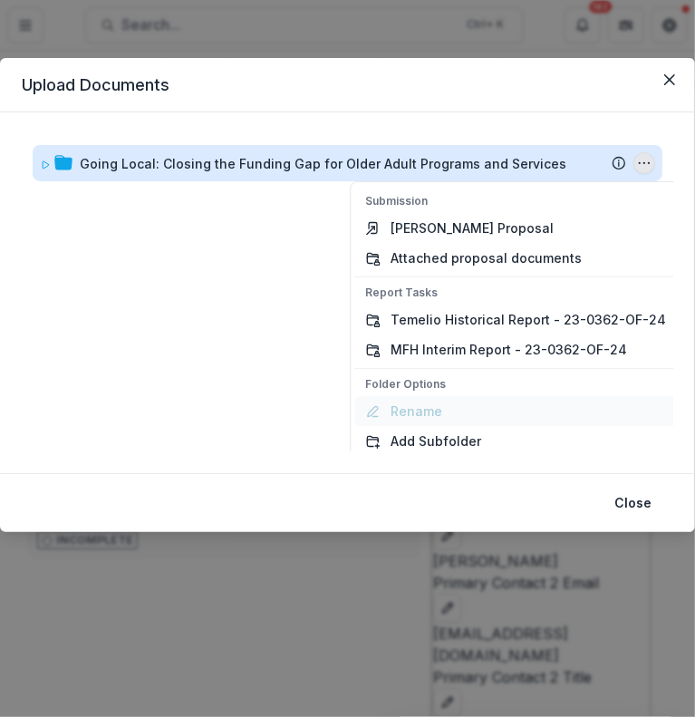
scroll to position [47, 0]
click at [434, 390] on p "Folder Options" at bounding box center [515, 384] width 301 height 16
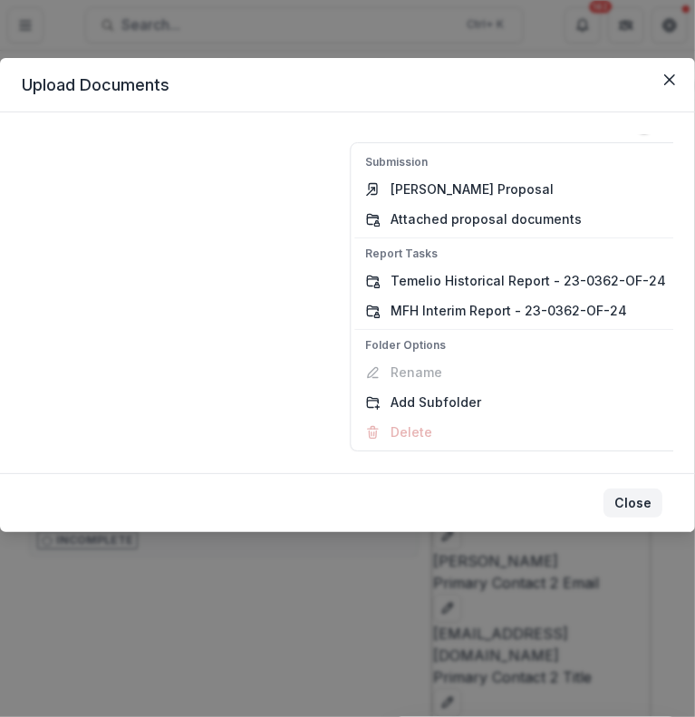
click at [627, 509] on button "Close" at bounding box center [632, 502] width 59 height 29
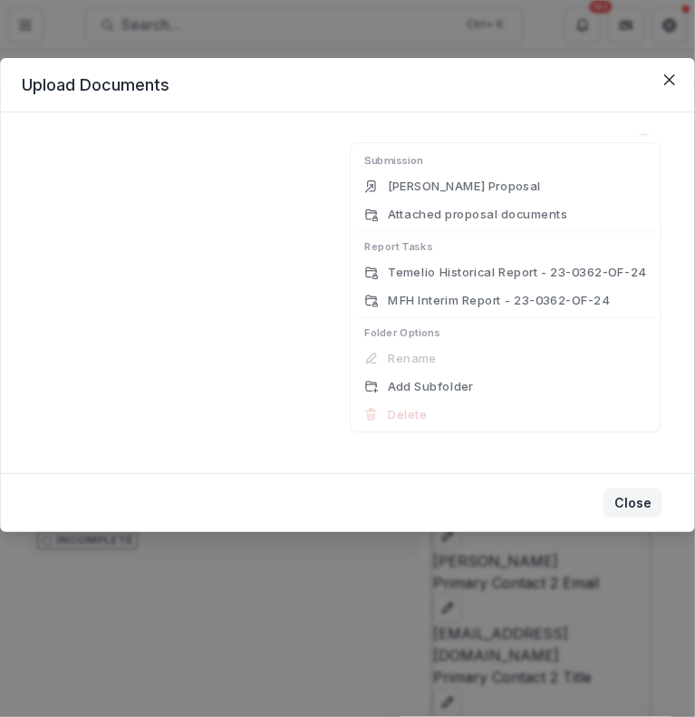
scroll to position [0, 273]
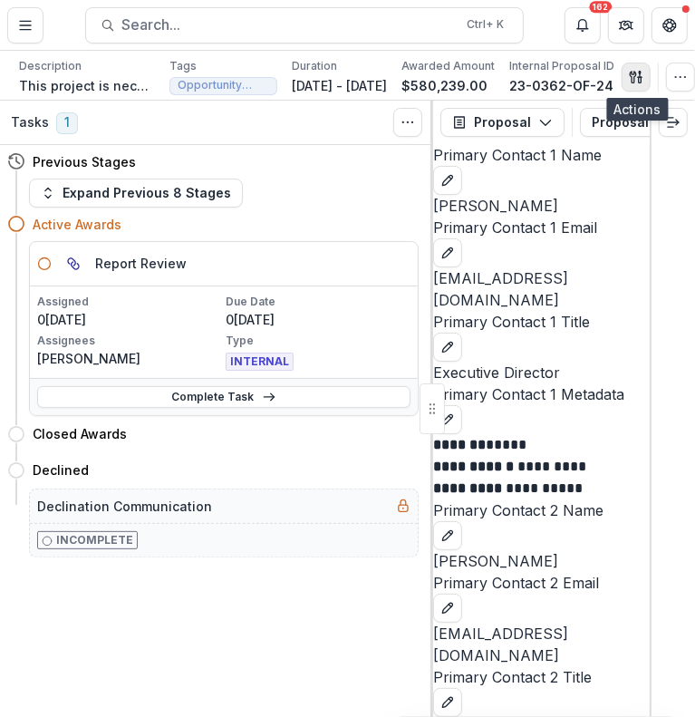
click at [631, 73] on icon "button" at bounding box center [636, 77] width 14 height 14
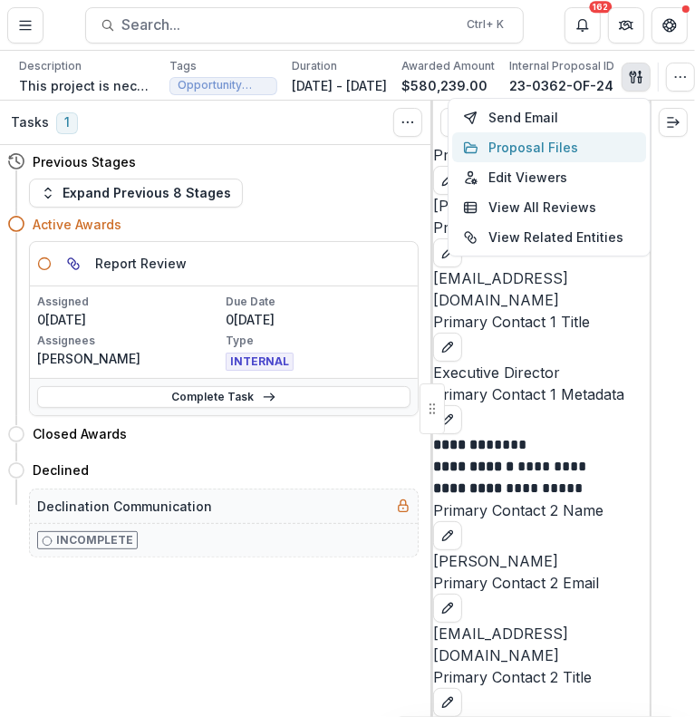
click at [536, 151] on button "Proposal Files" at bounding box center [549, 147] width 194 height 30
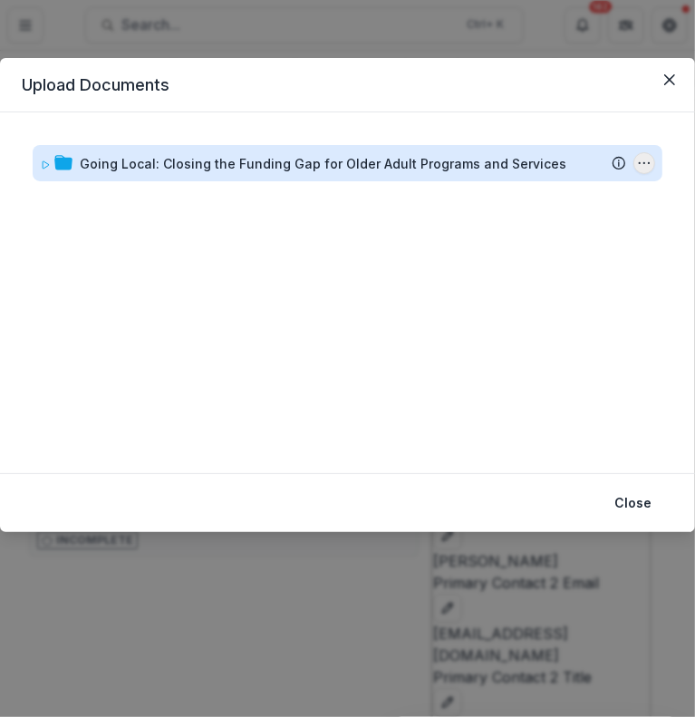
click at [643, 166] on icon "Going Local: Closing the Funding Gap for Older Adult Programs and Services Opti…" at bounding box center [644, 163] width 14 height 14
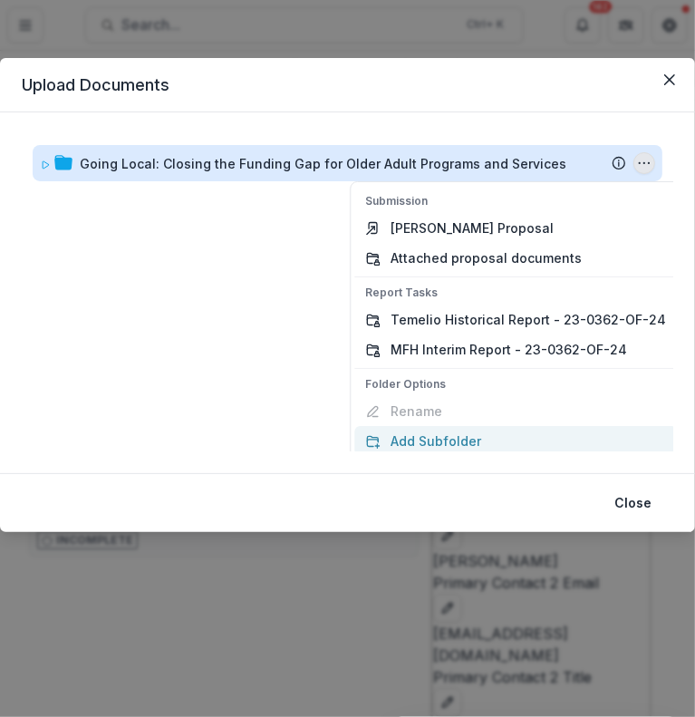
scroll to position [0, 0]
click at [461, 393] on div "Folder Options Rename Add Subfolder Delete" at bounding box center [515, 431] width 323 height 110
click at [407, 398] on div "Folder Options Rename Add Subfolder Delete" at bounding box center [515, 431] width 323 height 110
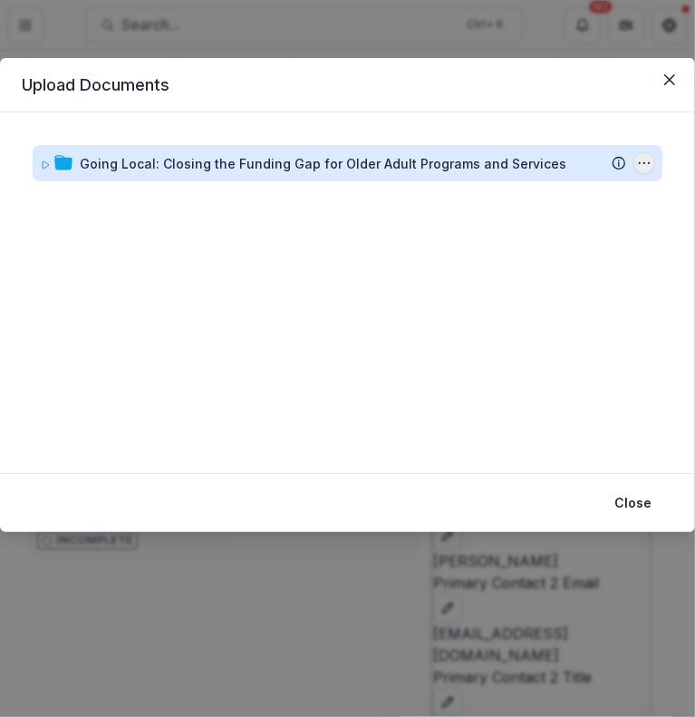
click at [637, 166] on icon "Going Local: Closing the Funding Gap for Older Adult Programs and Services Opti…" at bounding box center [644, 163] width 14 height 14
click at [637, 159] on icon "Going Local: Closing the Funding Gap for Older Adult Programs and Services Opti…" at bounding box center [644, 163] width 14 height 14
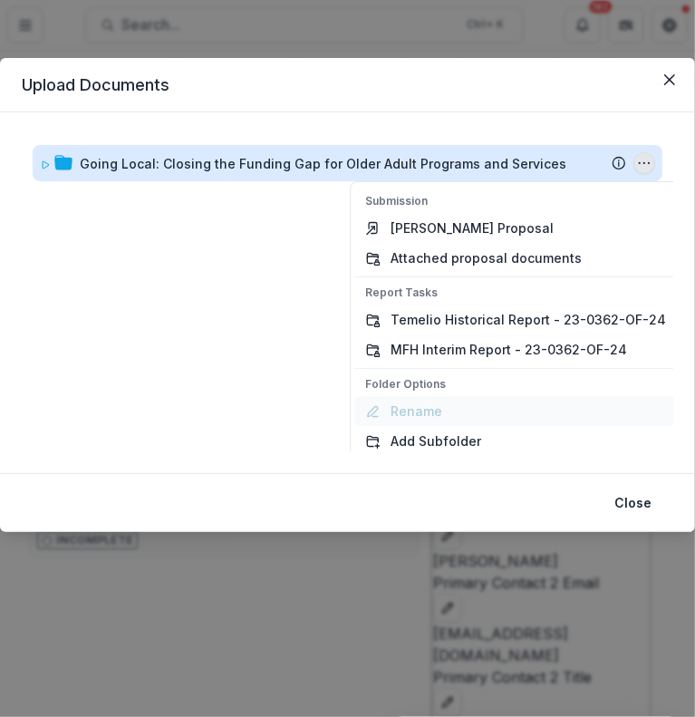
click at [435, 426] on button "Add Subfolder" at bounding box center [515, 441] width 323 height 30
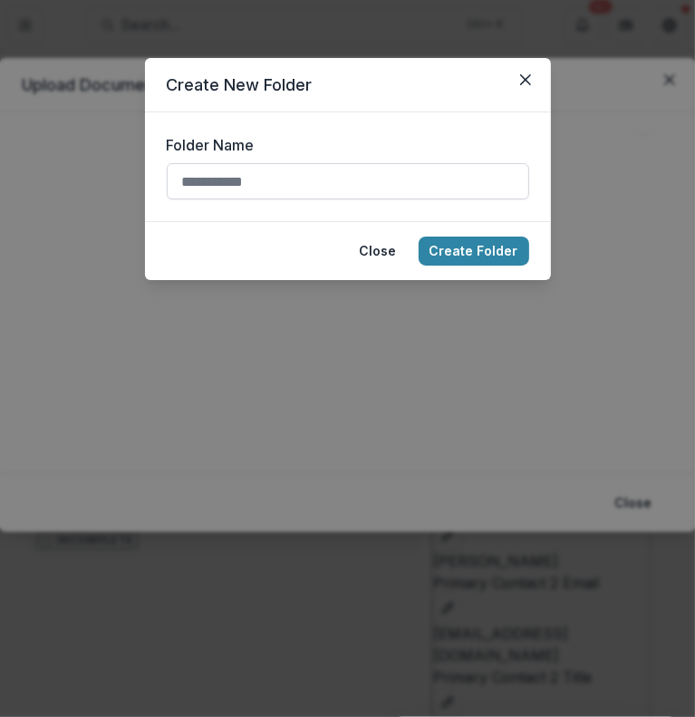
click at [270, 182] on input "Folder Name" at bounding box center [348, 181] width 362 height 36
type input "******"
click at [451, 248] on button "Create Folder" at bounding box center [474, 250] width 111 height 29
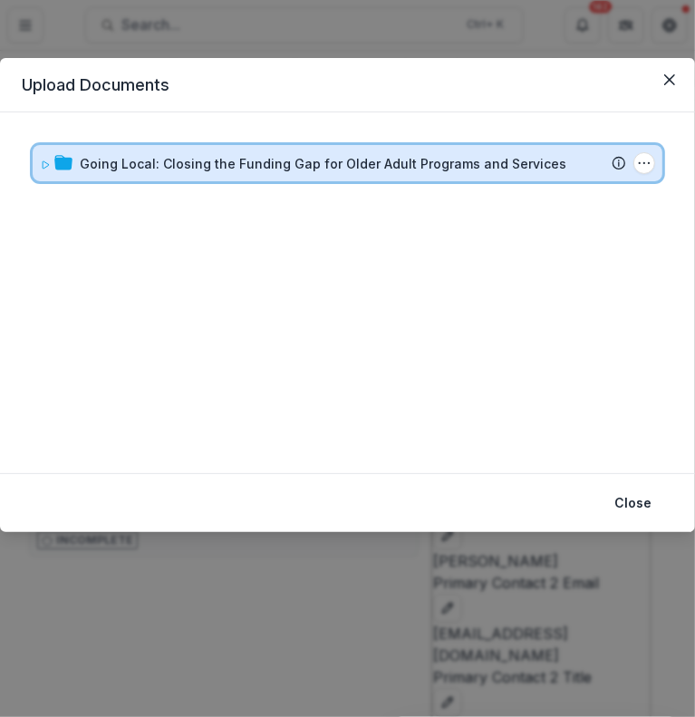
click at [43, 166] on icon at bounding box center [46, 164] width 6 height 7
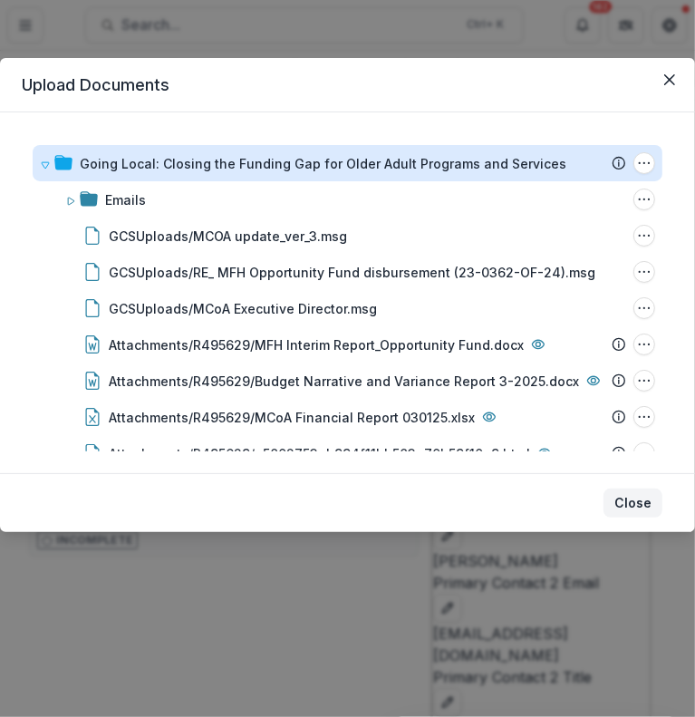
click at [644, 502] on button "Close" at bounding box center [632, 502] width 59 height 29
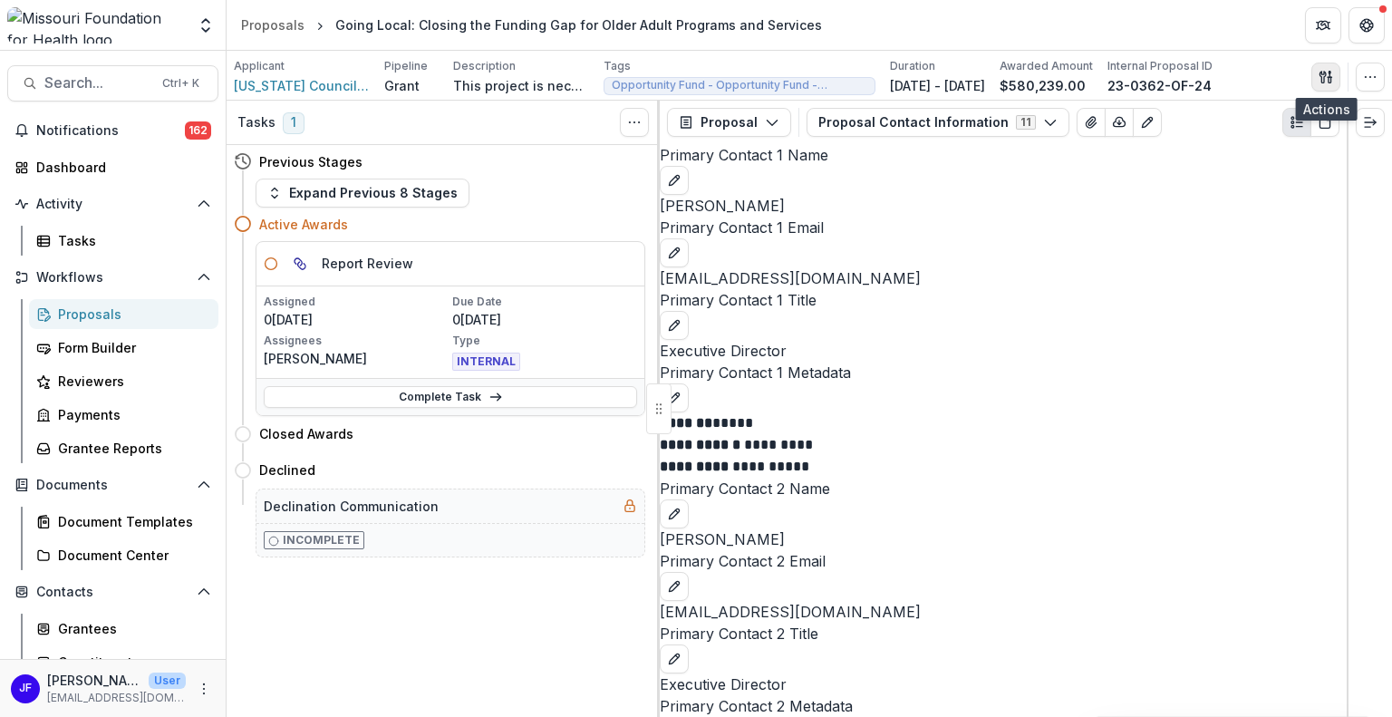
click at [1325, 80] on icon "button" at bounding box center [1325, 77] width 14 height 14
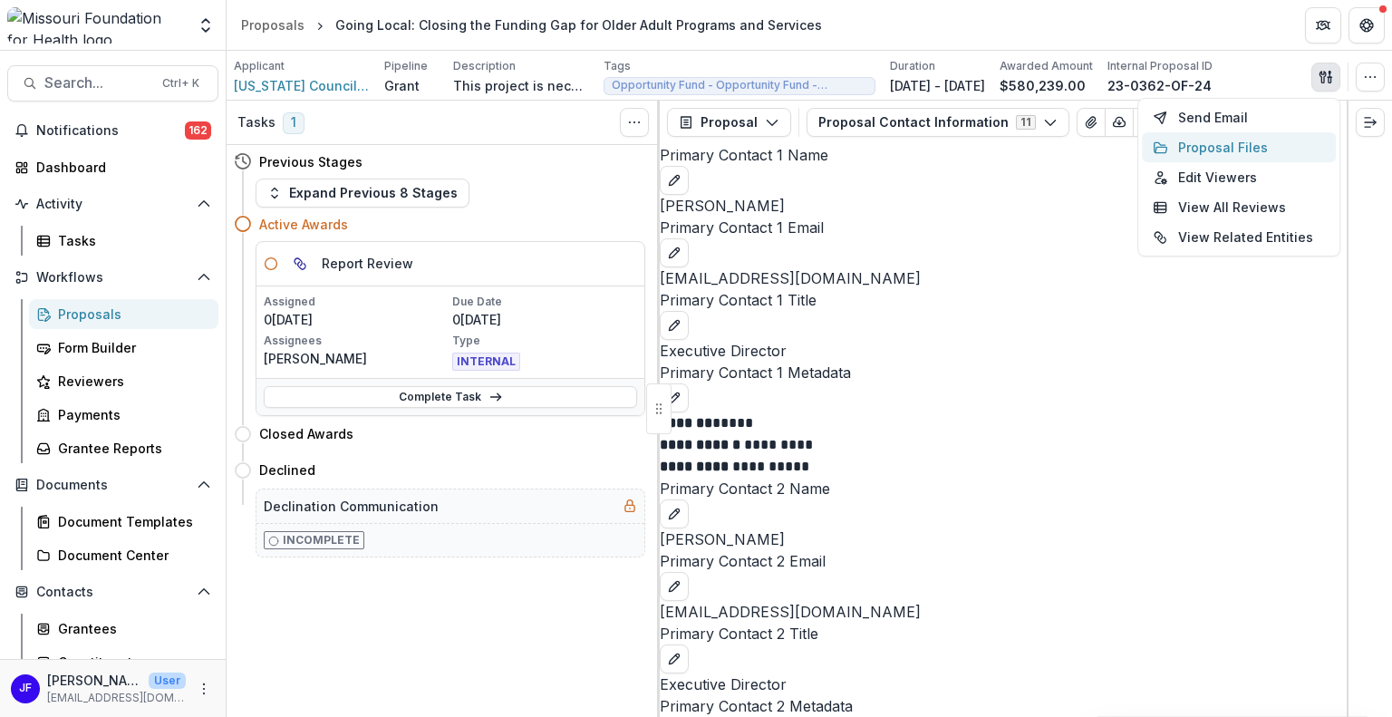
click at [1206, 140] on button "Proposal Files" at bounding box center [1239, 147] width 194 height 30
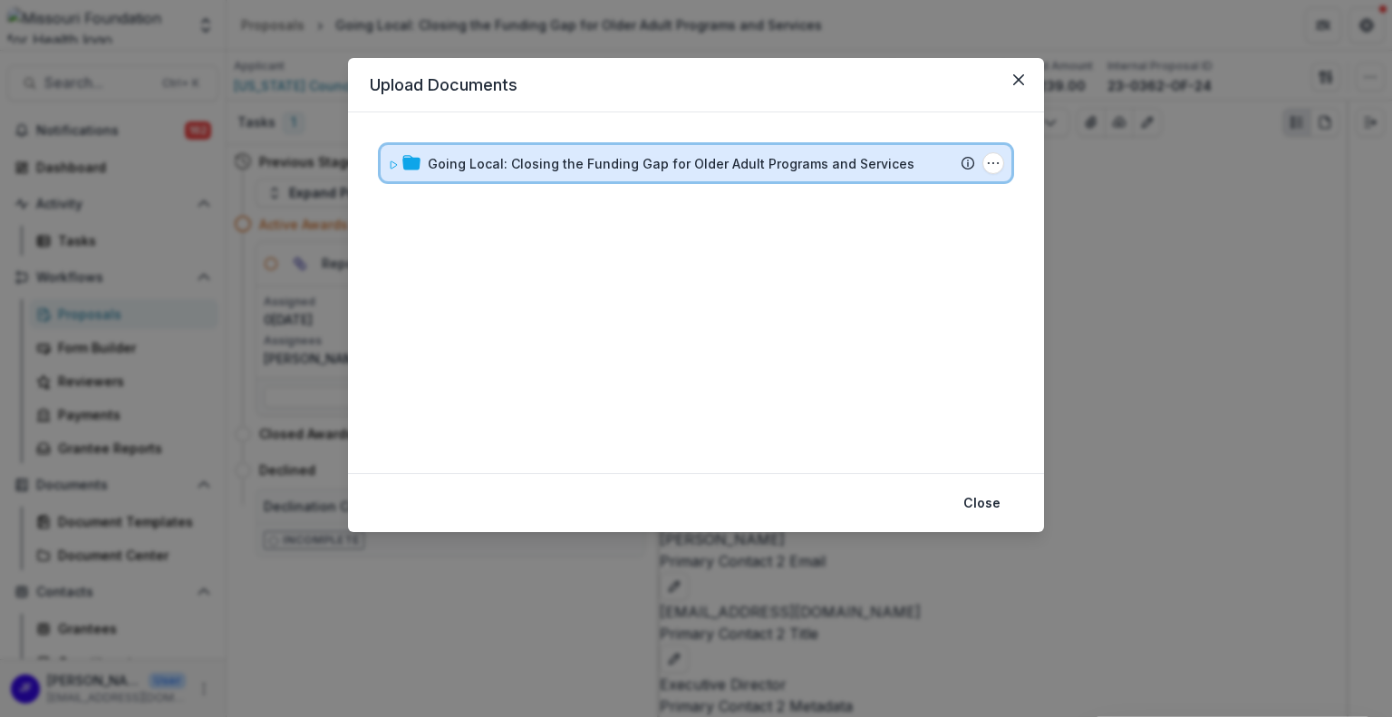
click at [388, 160] on icon at bounding box center [393, 164] width 11 height 11
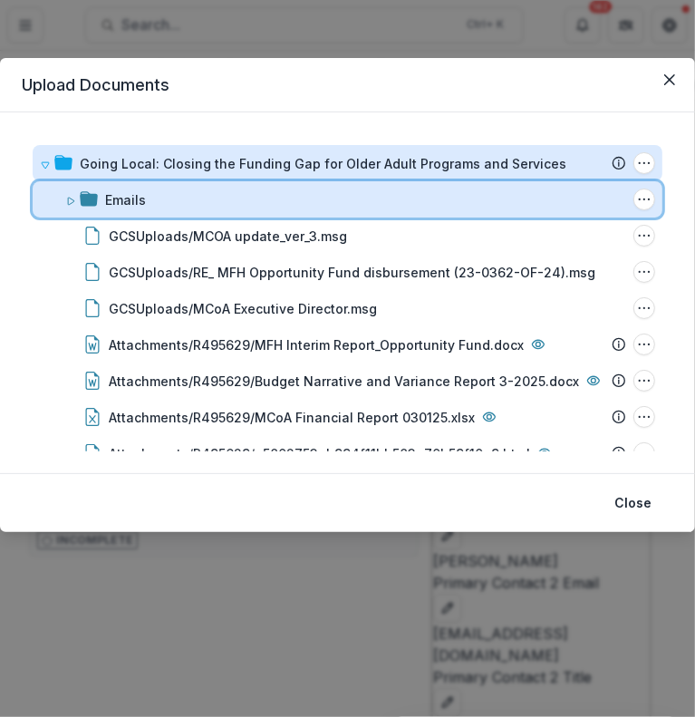
click at [71, 197] on icon at bounding box center [70, 201] width 11 height 11
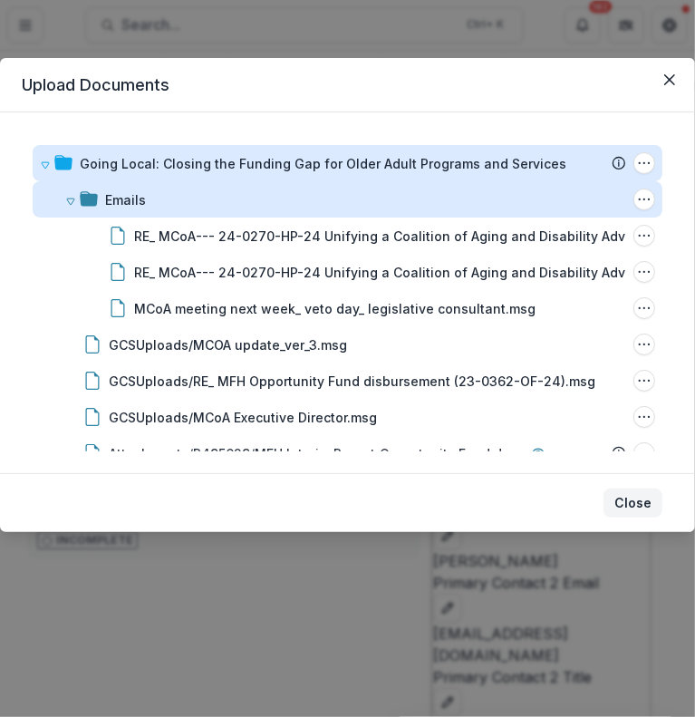
click at [644, 500] on button "Close" at bounding box center [632, 502] width 59 height 29
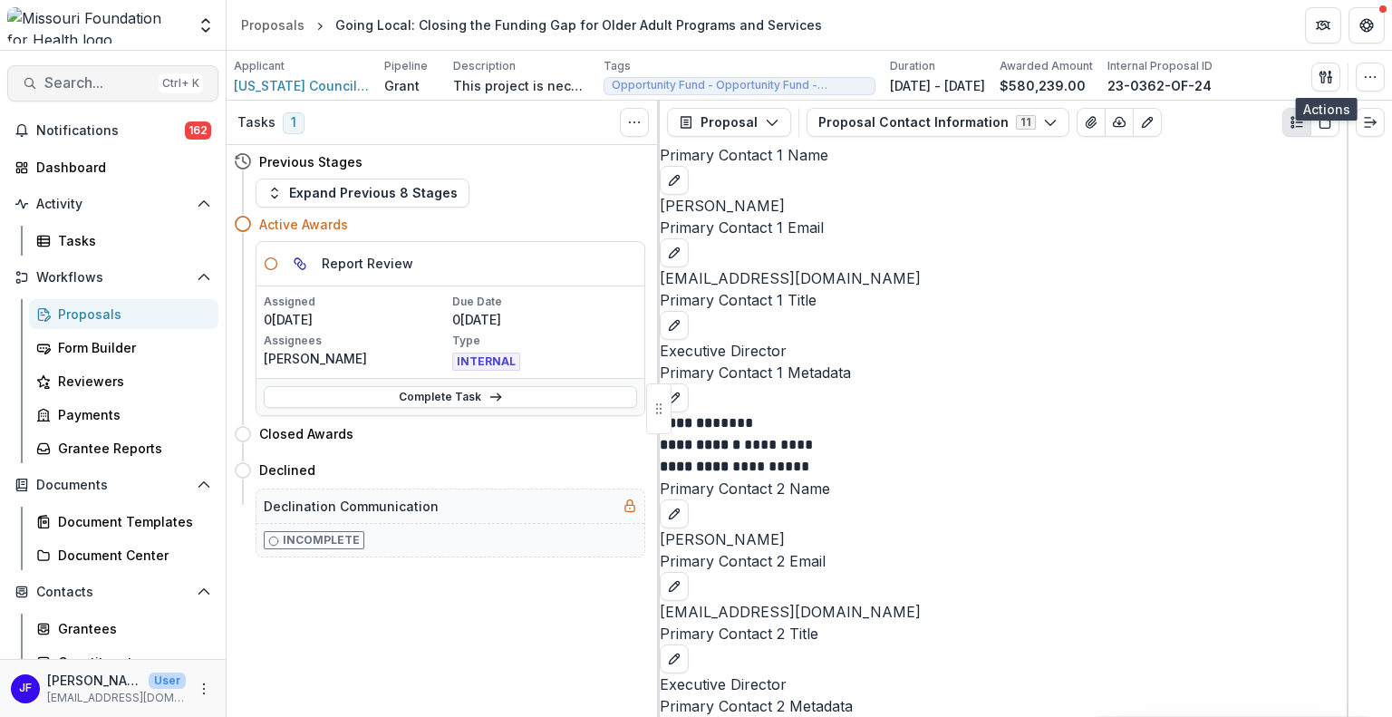
click at [86, 82] on span "Search..." at bounding box center [97, 82] width 107 height 17
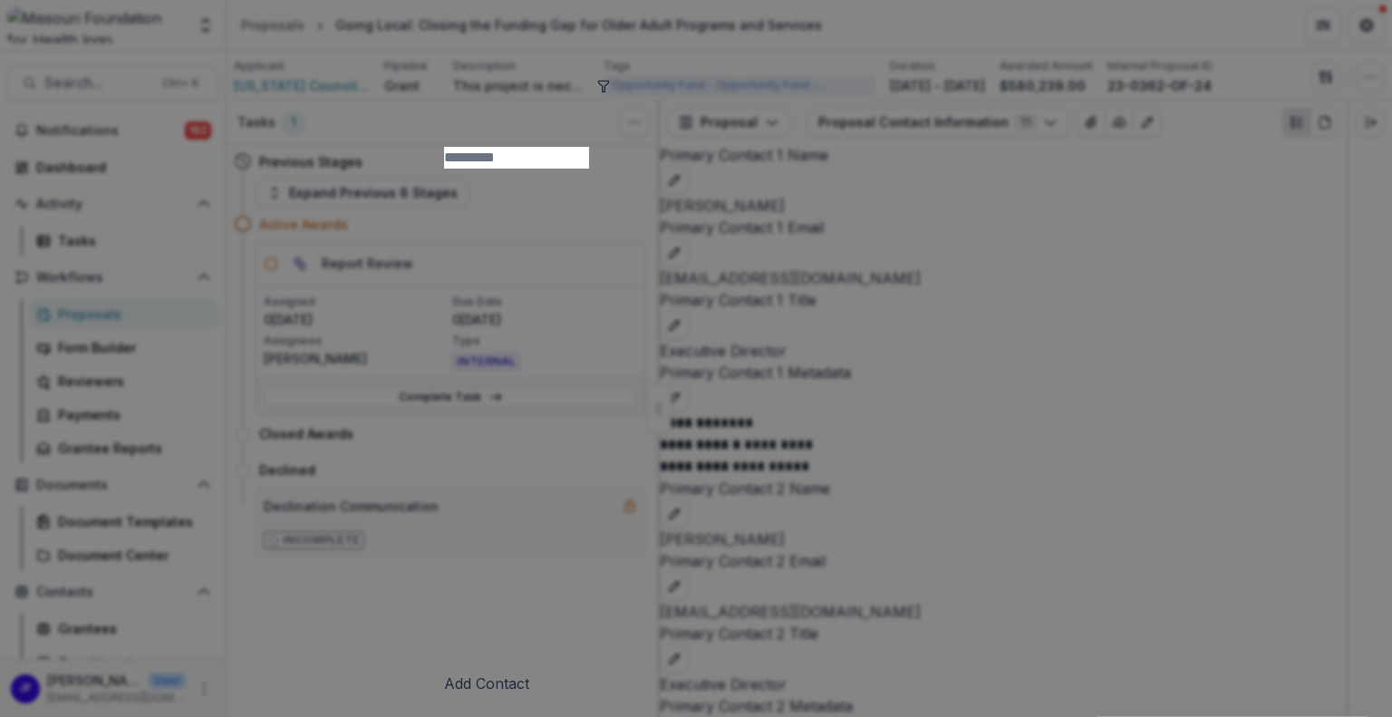
click at [611, 86] on icon "toggle filters" at bounding box center [603, 86] width 14 height 14
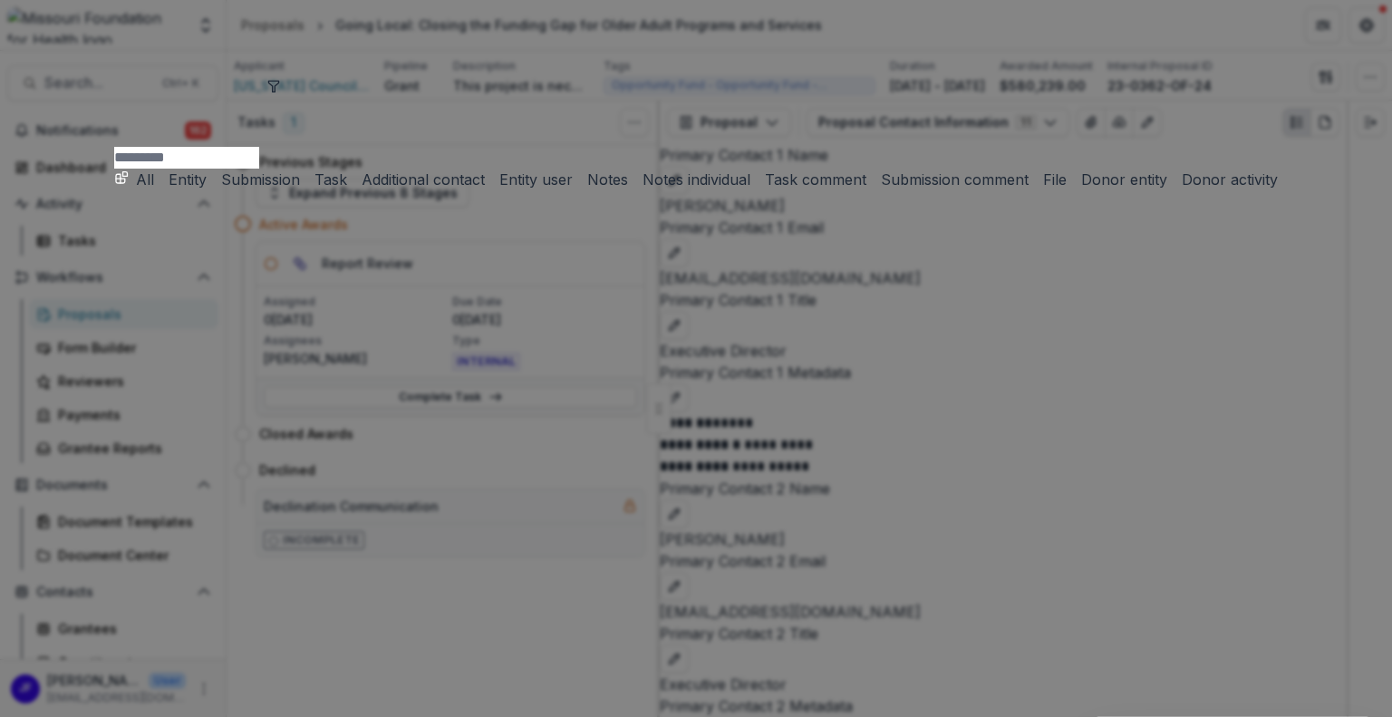
click at [300, 169] on button "Submission" at bounding box center [257, 180] width 86 height 22
click at [259, 147] on input at bounding box center [186, 158] width 145 height 22
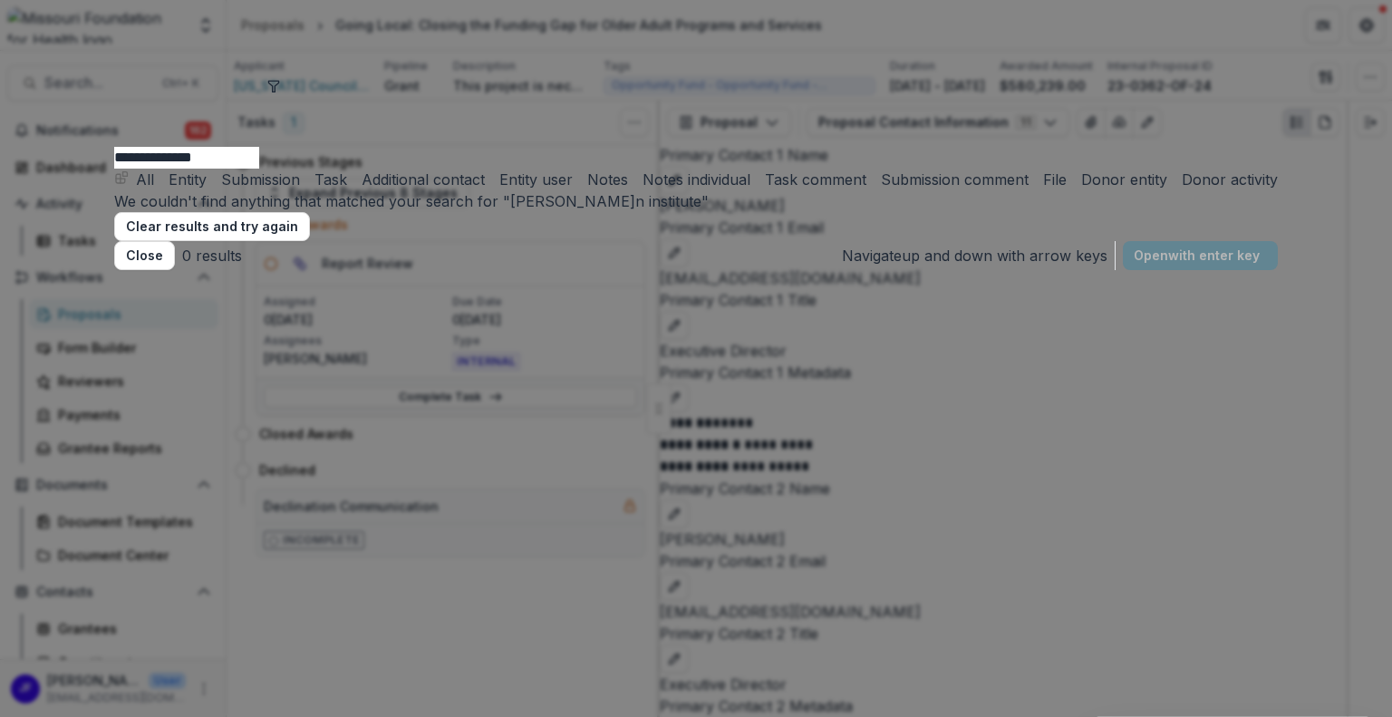
type input "**********"
click at [300, 169] on button "Submission" at bounding box center [257, 180] width 86 height 22
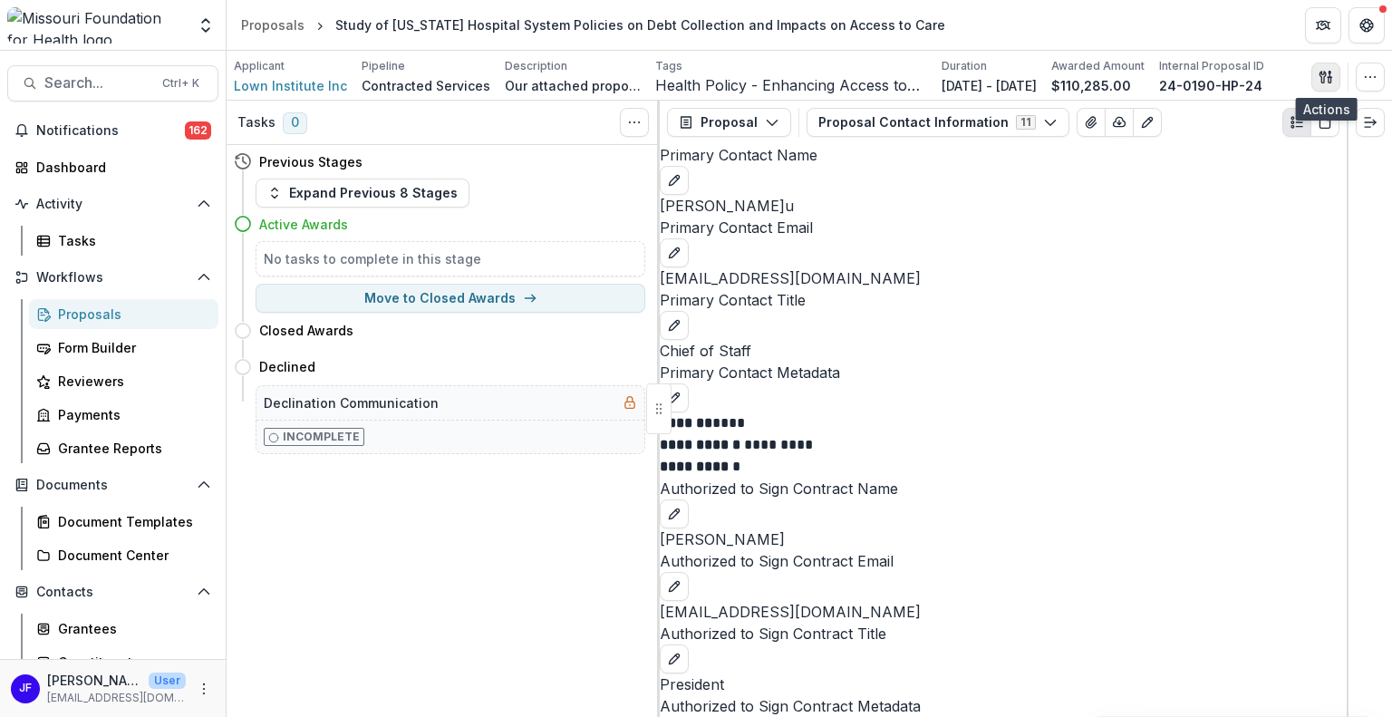
click at [1328, 77] on icon "button" at bounding box center [1329, 79] width 3 height 5
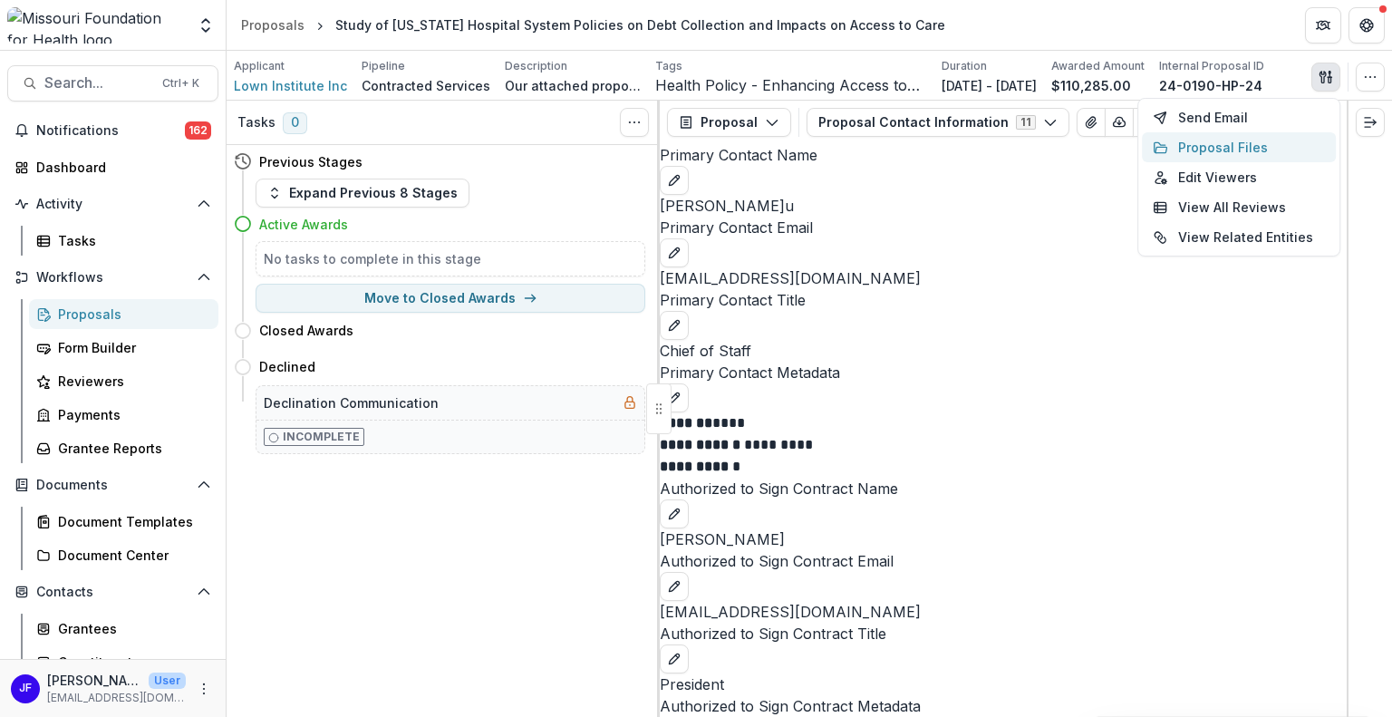
click at [1247, 145] on button "Proposal Files" at bounding box center [1239, 147] width 194 height 30
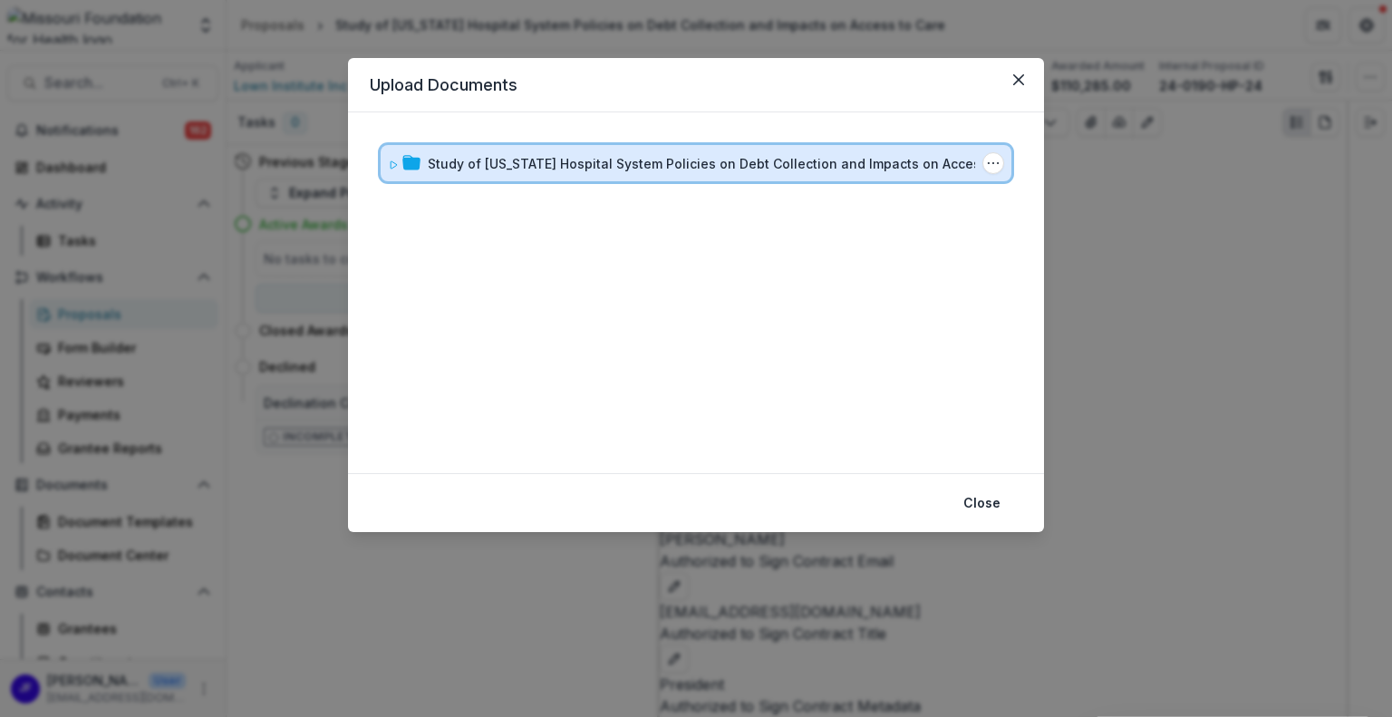
click at [383, 166] on div "Study of [US_STATE] Hospital System Policies on Debt Collection and Impacts on …" at bounding box center [696, 163] width 631 height 36
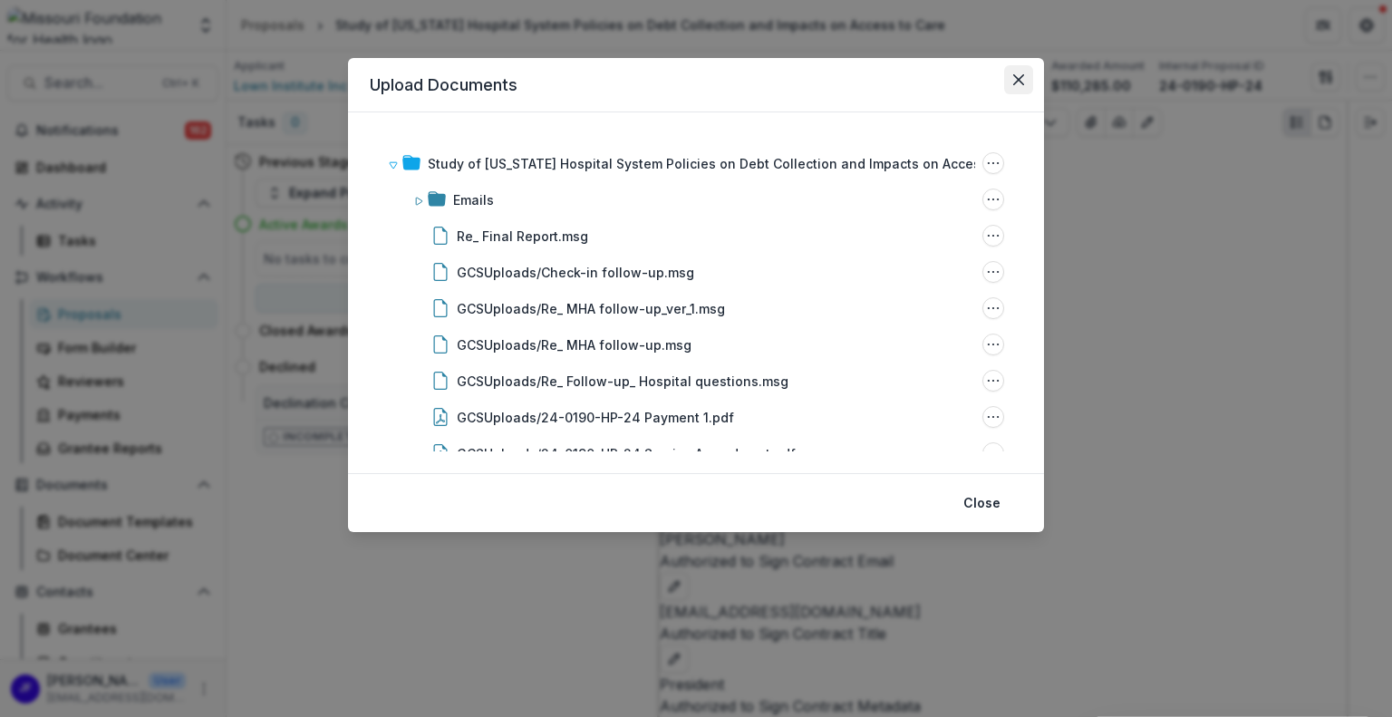
click at [1023, 79] on icon "Close" at bounding box center [1018, 79] width 11 height 11
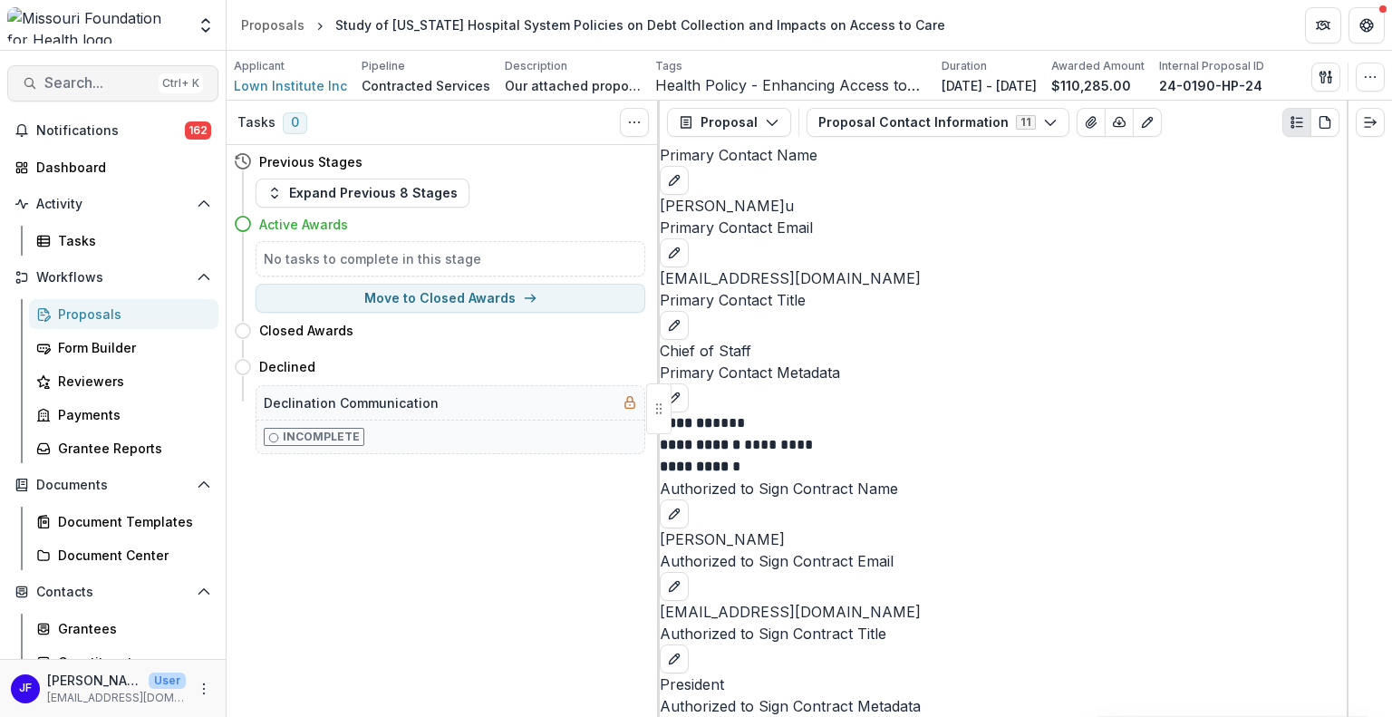
click at [65, 84] on span "Search..." at bounding box center [97, 82] width 107 height 17
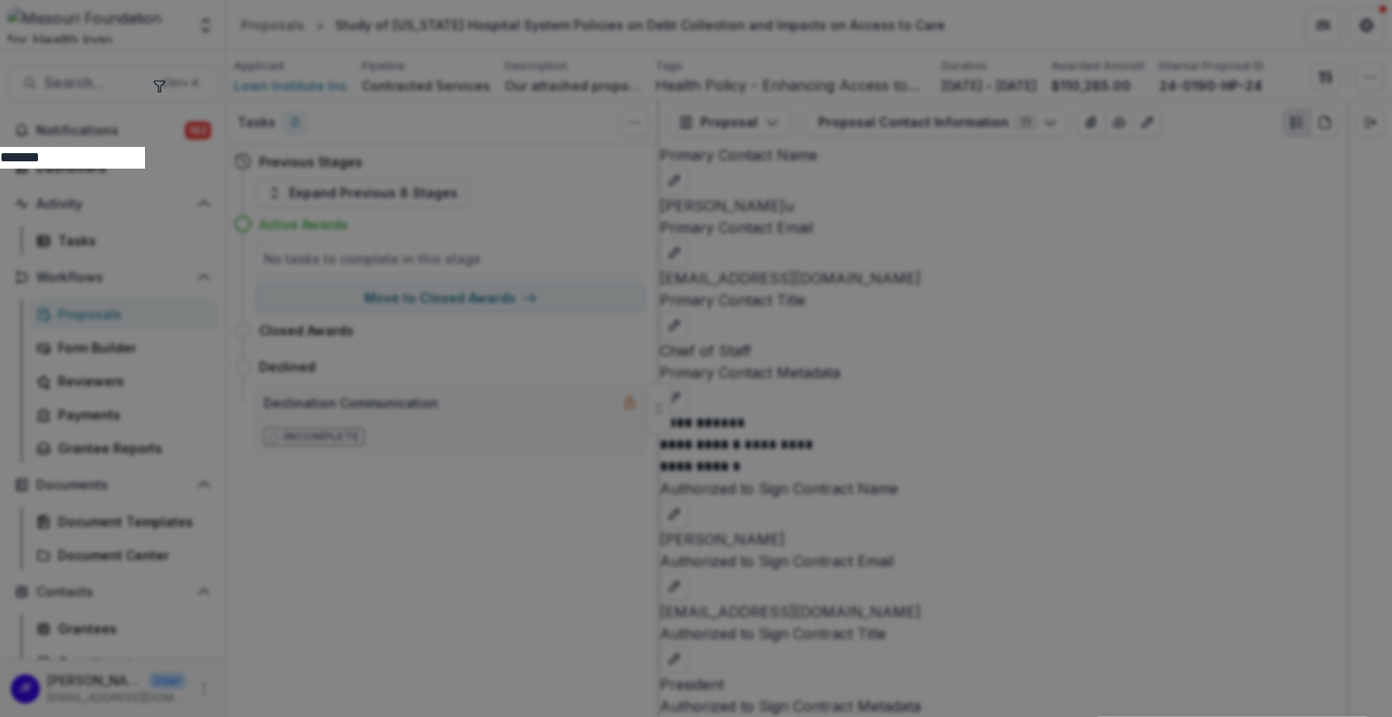
type input "*******"
click at [167, 81] on icon "toggle filters" at bounding box center [159, 86] width 14 height 14
click at [186, 169] on button "Submission" at bounding box center [143, 180] width 86 height 22
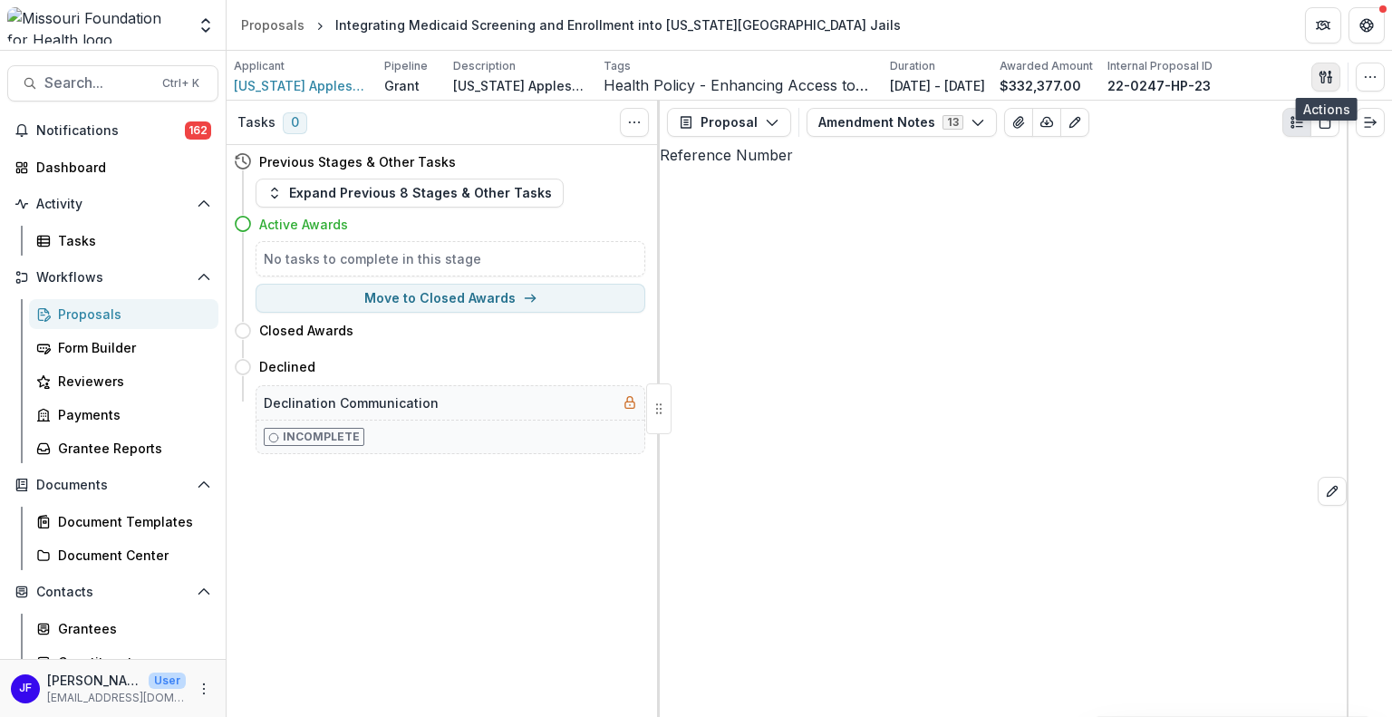
click at [1324, 73] on icon "button" at bounding box center [1322, 77] width 6 height 12
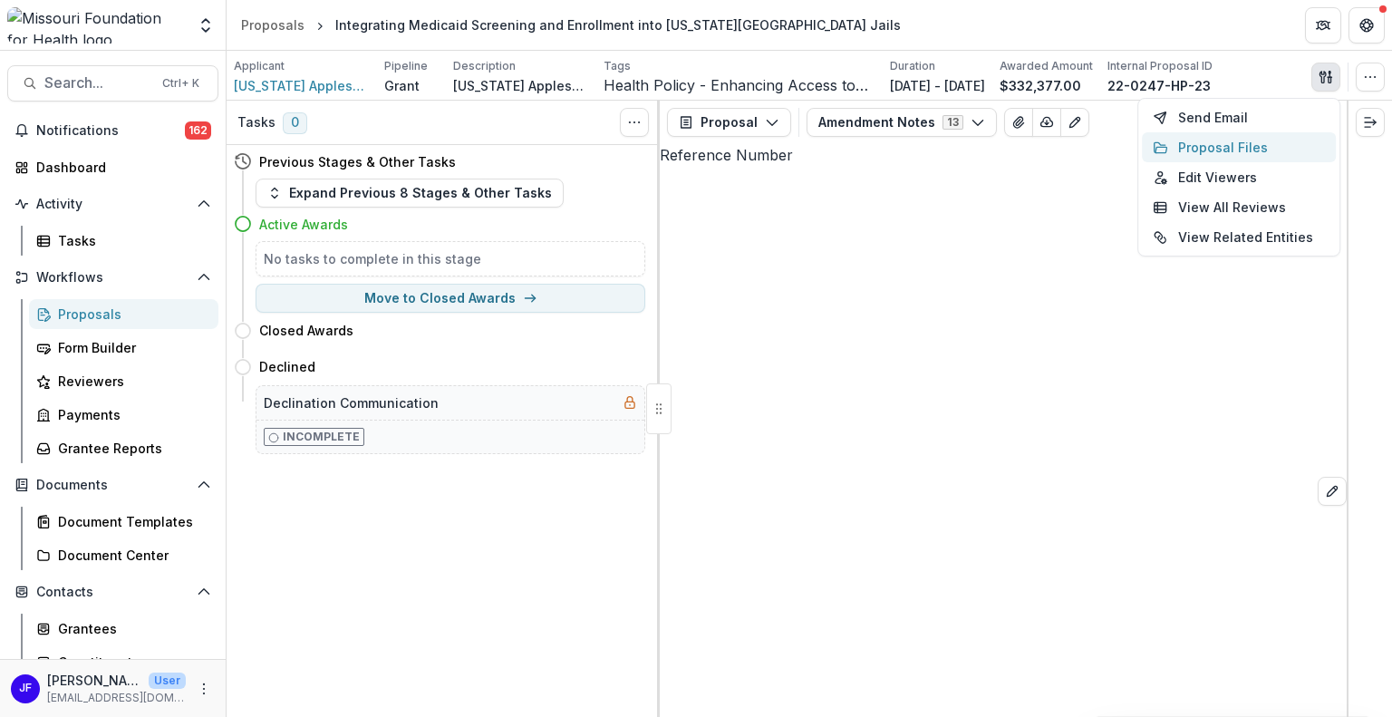
click at [1234, 150] on button "Proposal Files" at bounding box center [1239, 147] width 194 height 30
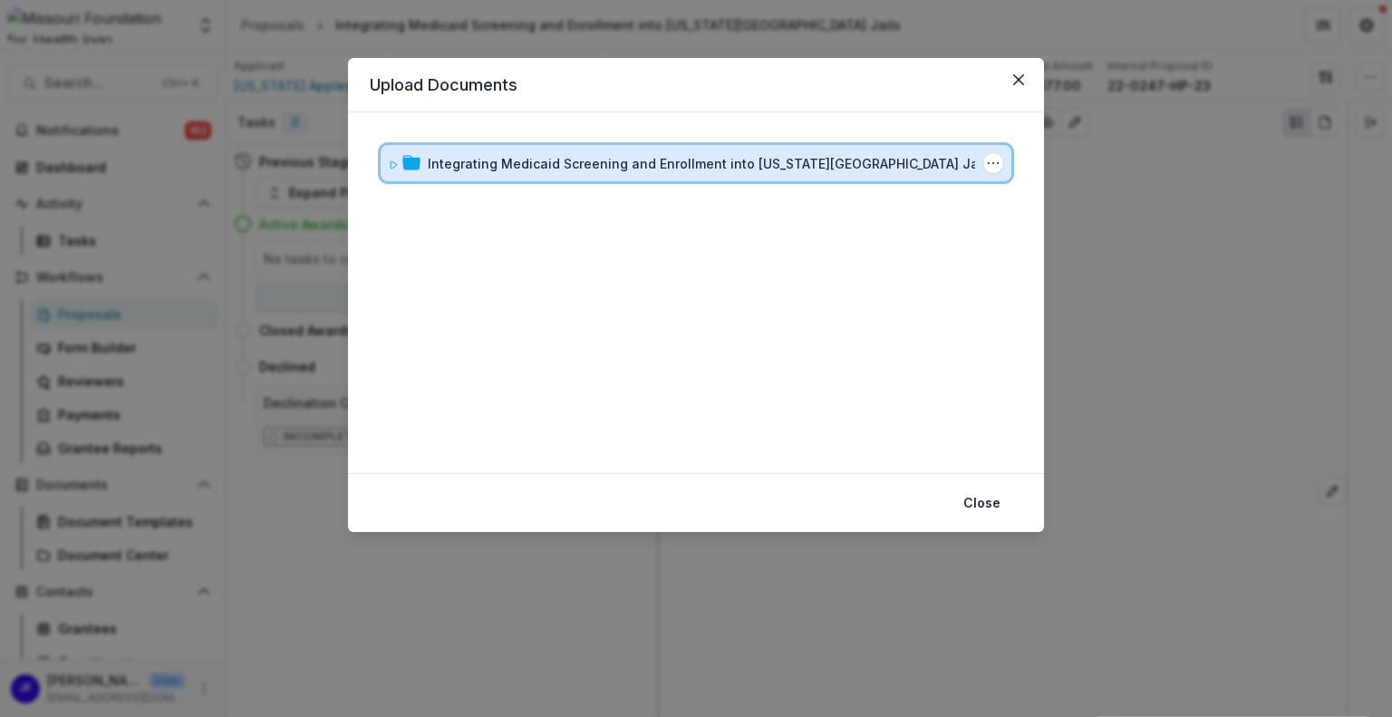
click at [395, 164] on icon at bounding box center [393, 164] width 6 height 7
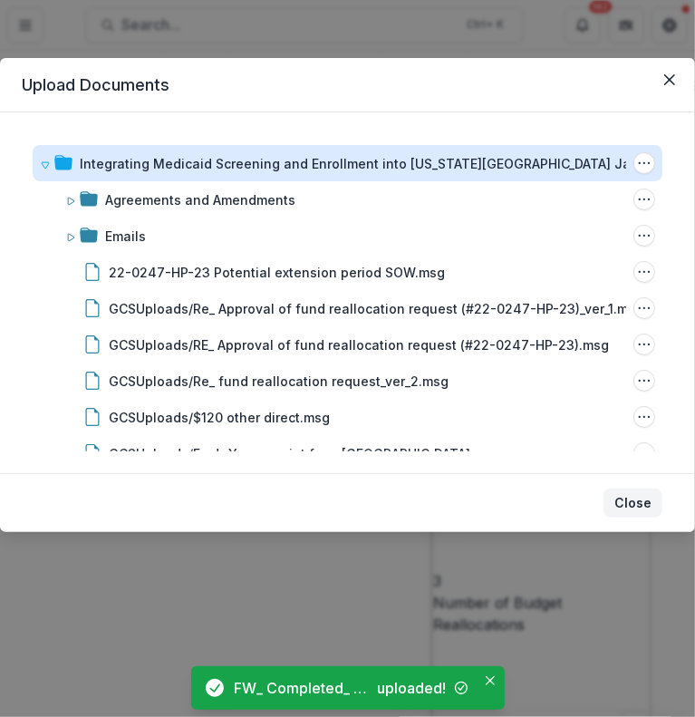
click at [620, 497] on button "Close" at bounding box center [632, 502] width 59 height 29
